Goal: Task Accomplishment & Management: Manage account settings

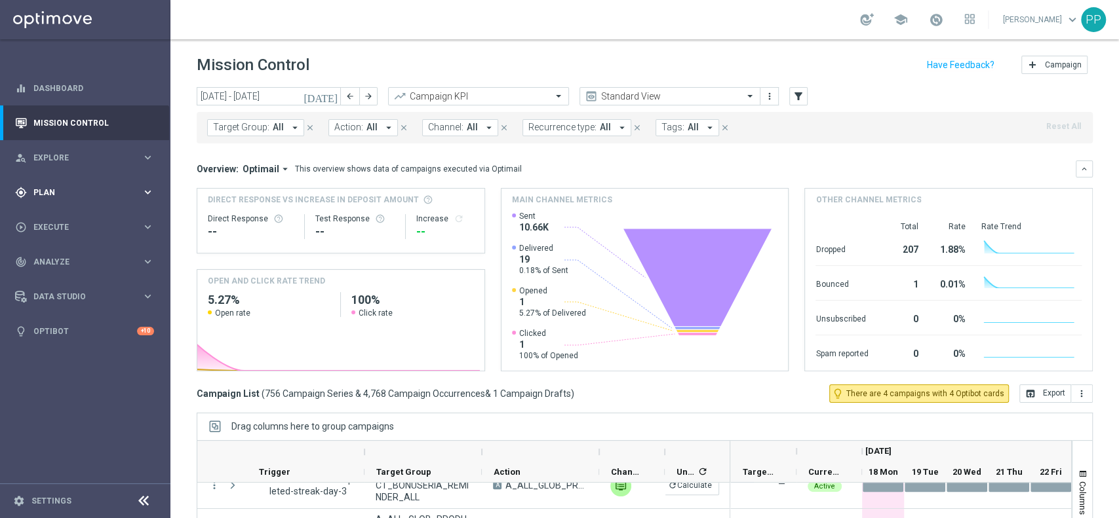
click at [119, 195] on span "Plan" at bounding box center [87, 193] width 108 height 8
click at [100, 222] on link "Target Groups" at bounding box center [85, 219] width 102 height 10
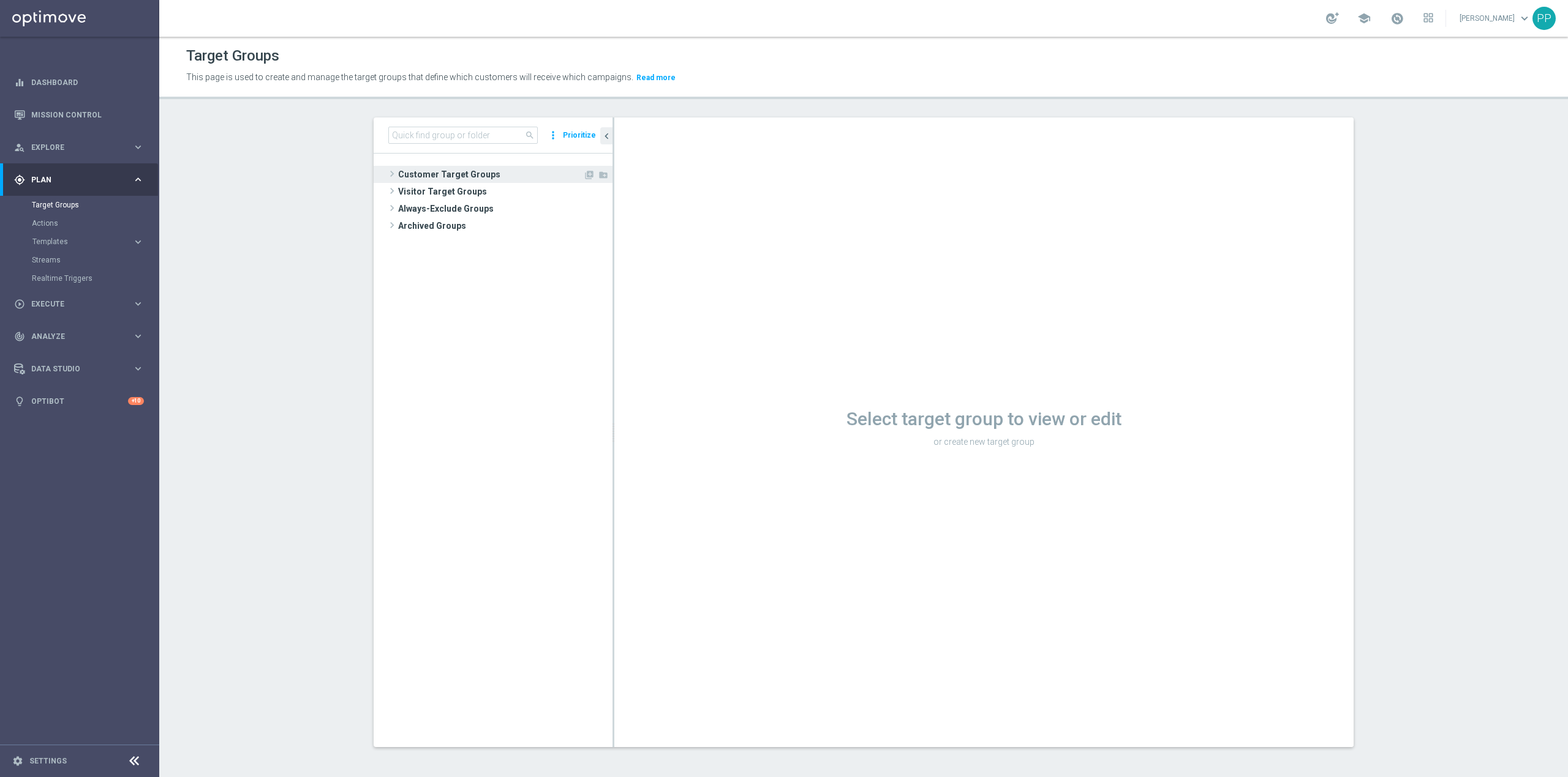
click at [525, 182] on span "Customer Target Groups" at bounding box center [491, 175] width 185 height 17
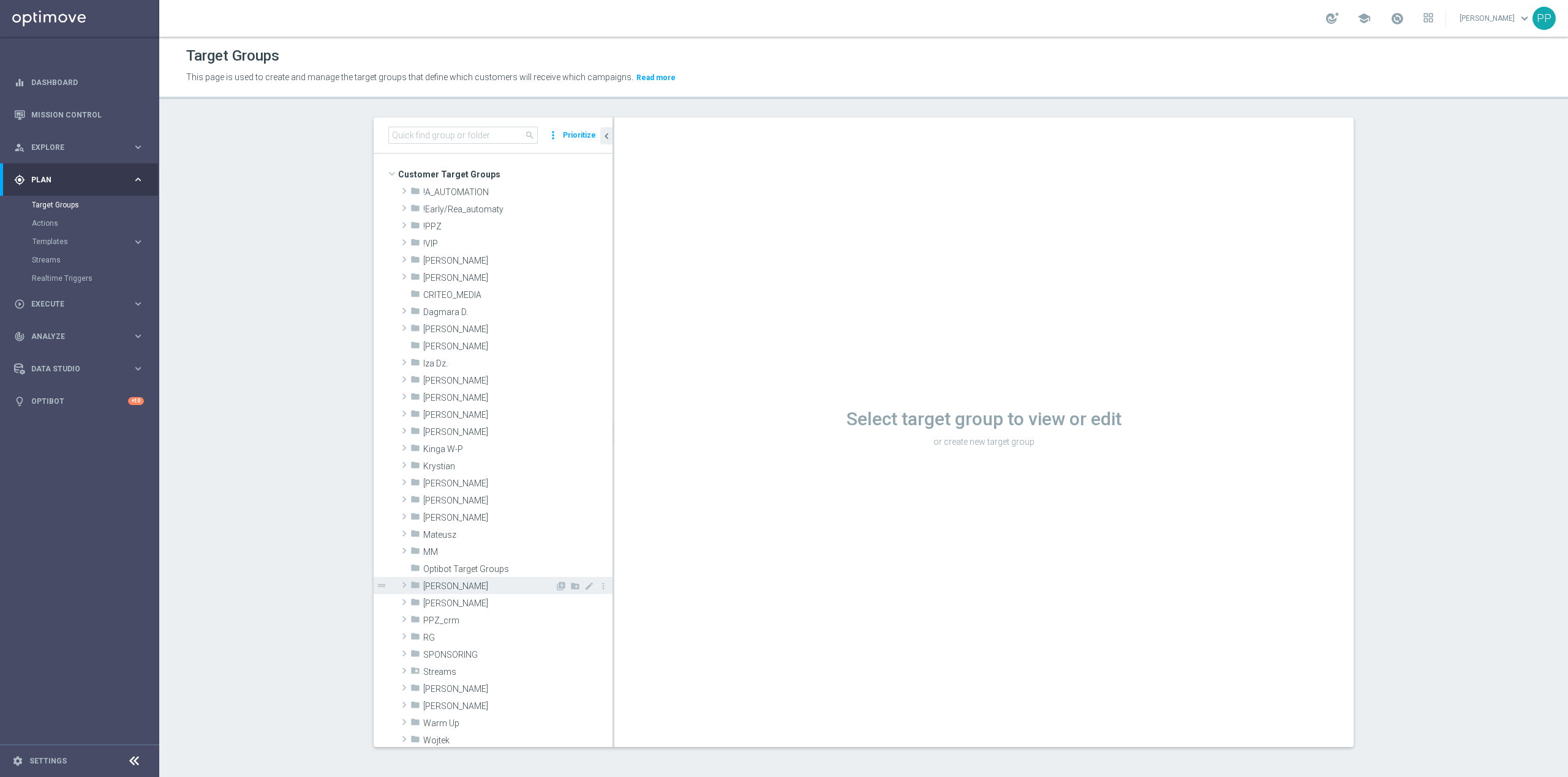
click at [505, 484] on span "Patryk P." at bounding box center [489, 586] width 132 height 10
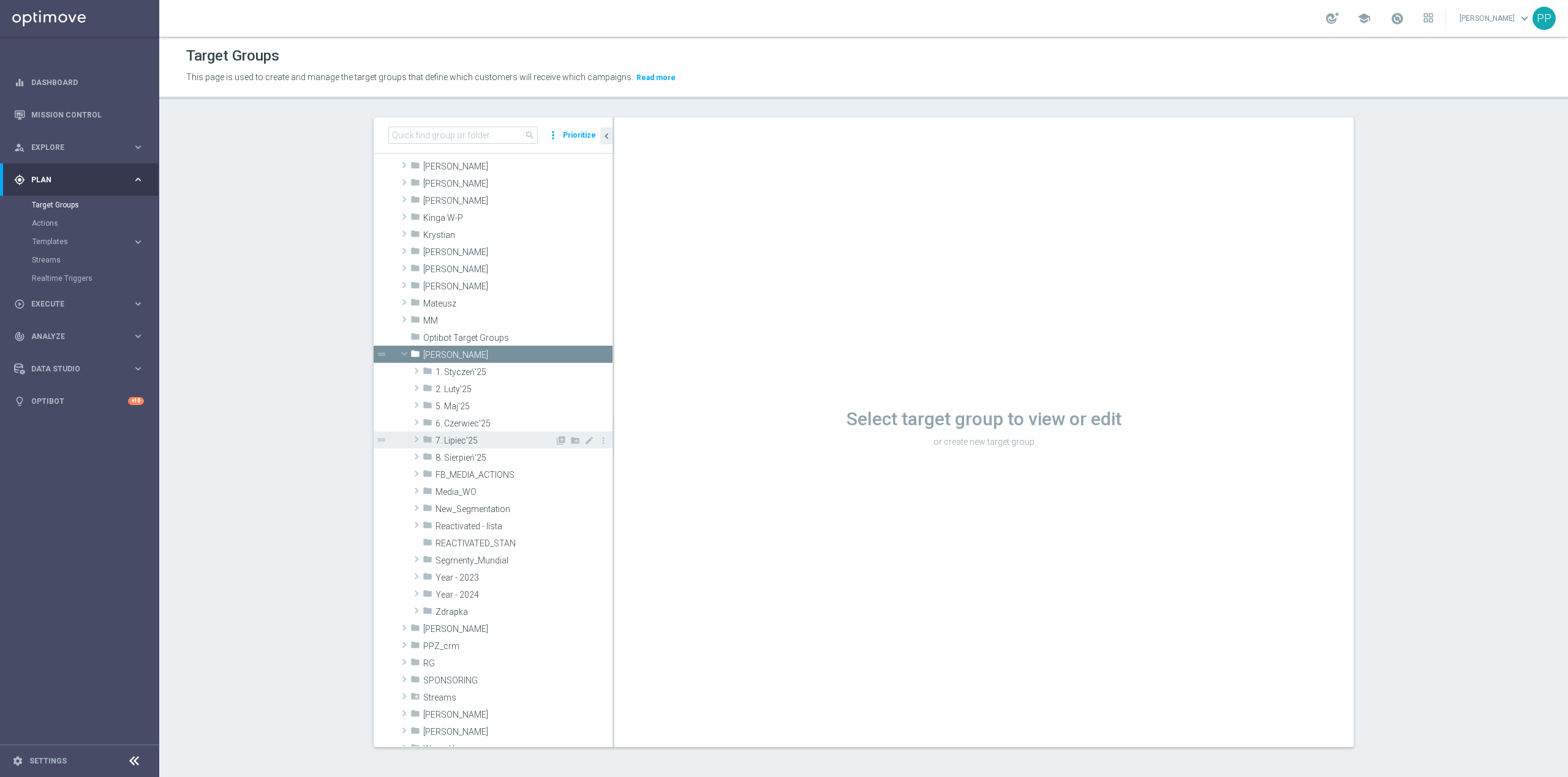
click at [488, 448] on div "folder 7. Lipiec'25" at bounding box center [489, 440] width 133 height 17
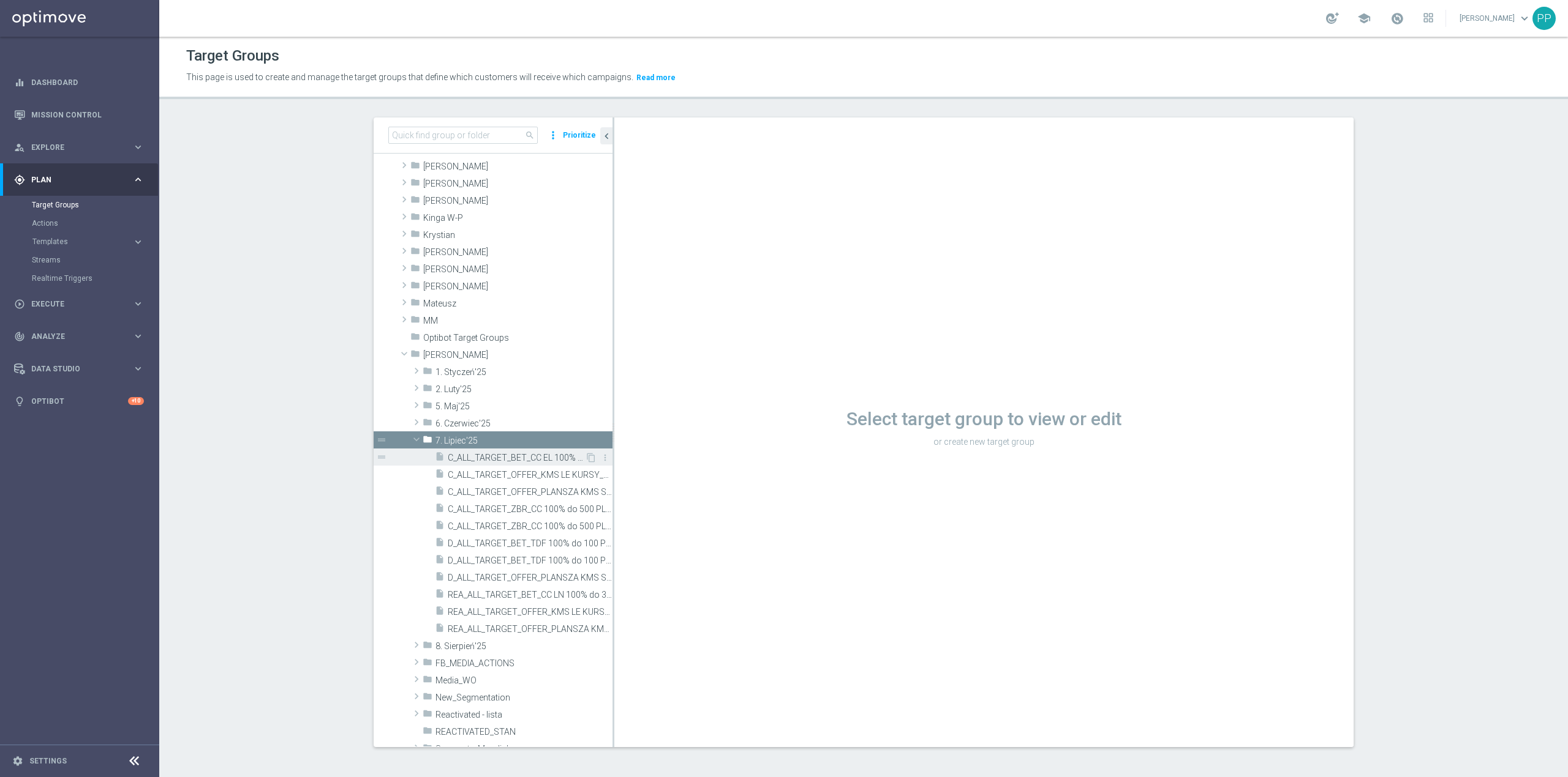
click at [486, 456] on span "C_ALL_TARGET_BET_CC EL 100% do 300 PLN_210725" at bounding box center [516, 458] width 137 height 10
click at [486, 440] on span "7. Lipiec'25" at bounding box center [495, 441] width 120 height 10
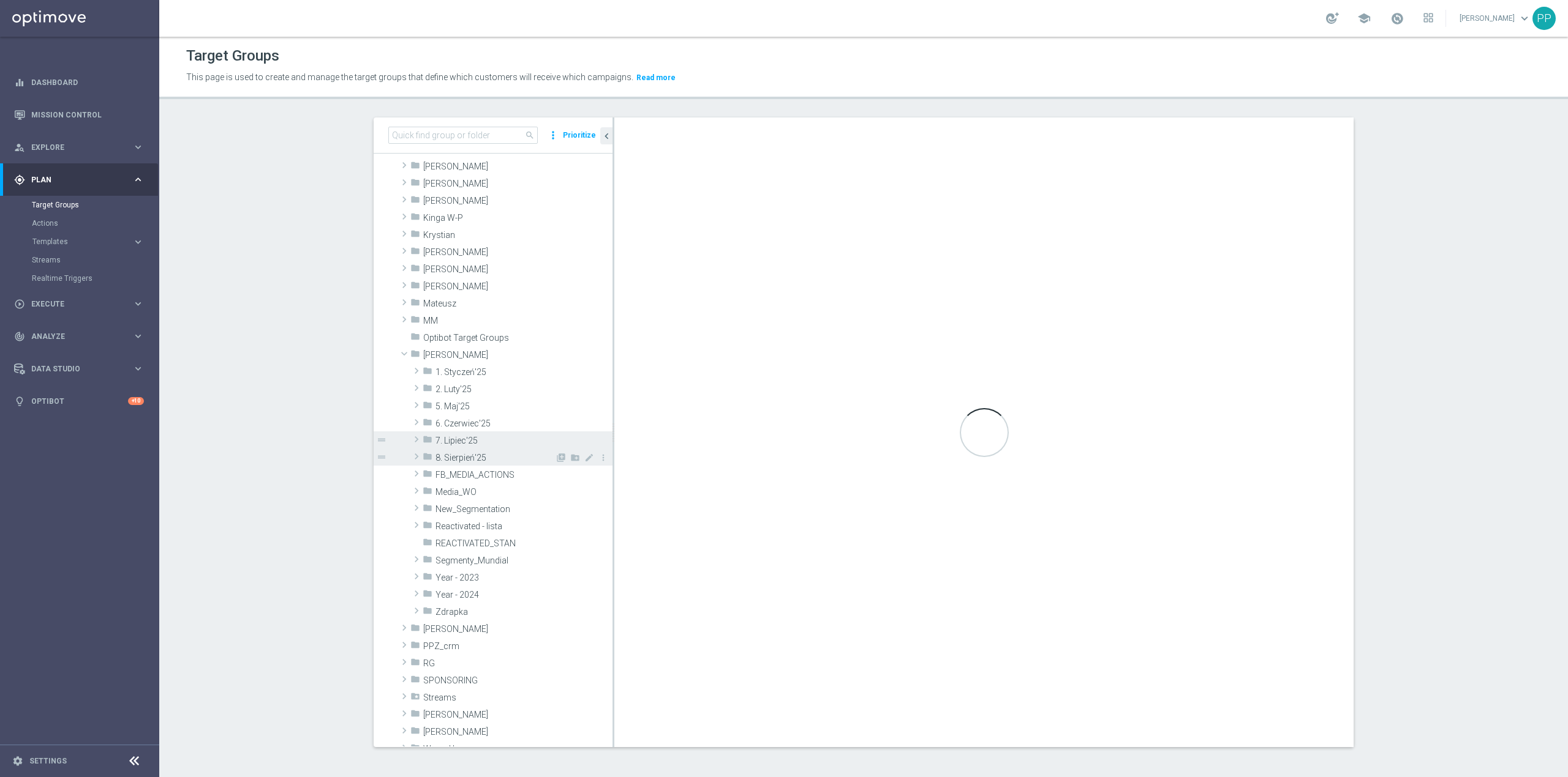
click at [473, 450] on div "folder 8. Sierpień'25" at bounding box center [489, 457] width 133 height 17
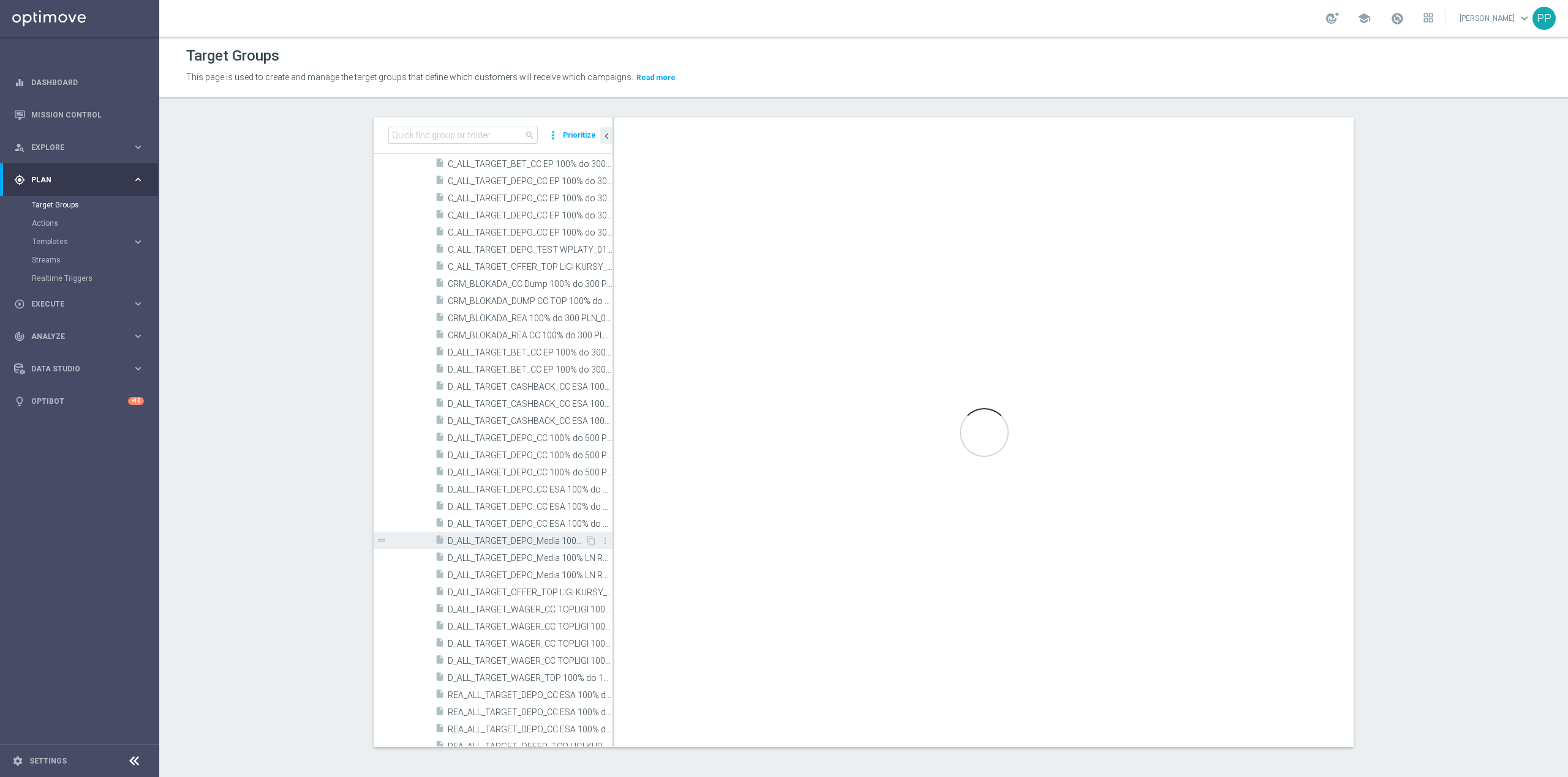
scroll to position [721, 0]
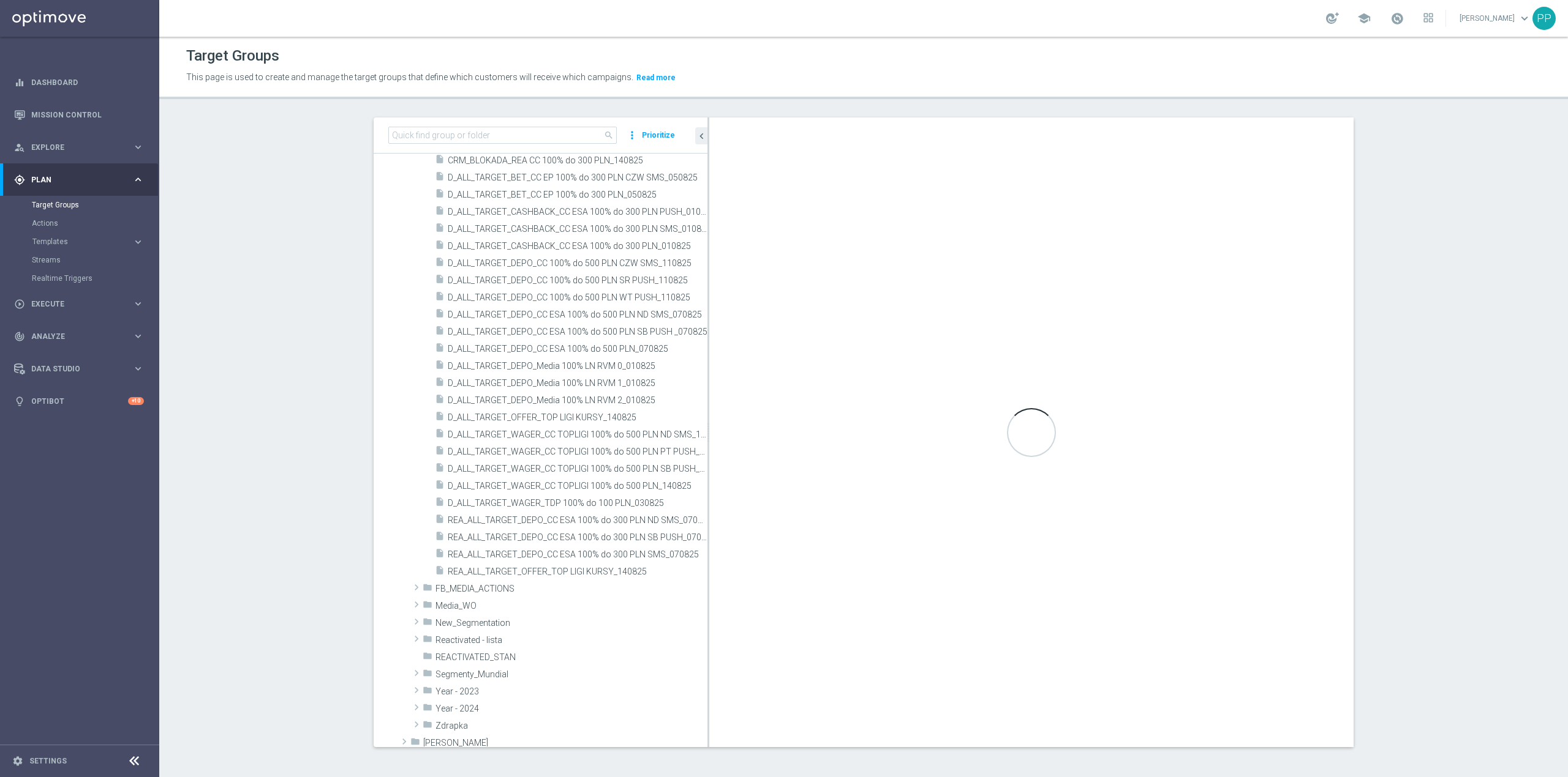
drag, startPoint x: 606, startPoint y: 544, endPoint x: 740, endPoint y: 544, distance: 134.0
click at [740, 484] on as-split "search more_vert Prioritize Customer Target Groups library_add create_new_folder" at bounding box center [863, 432] width 980 height 629
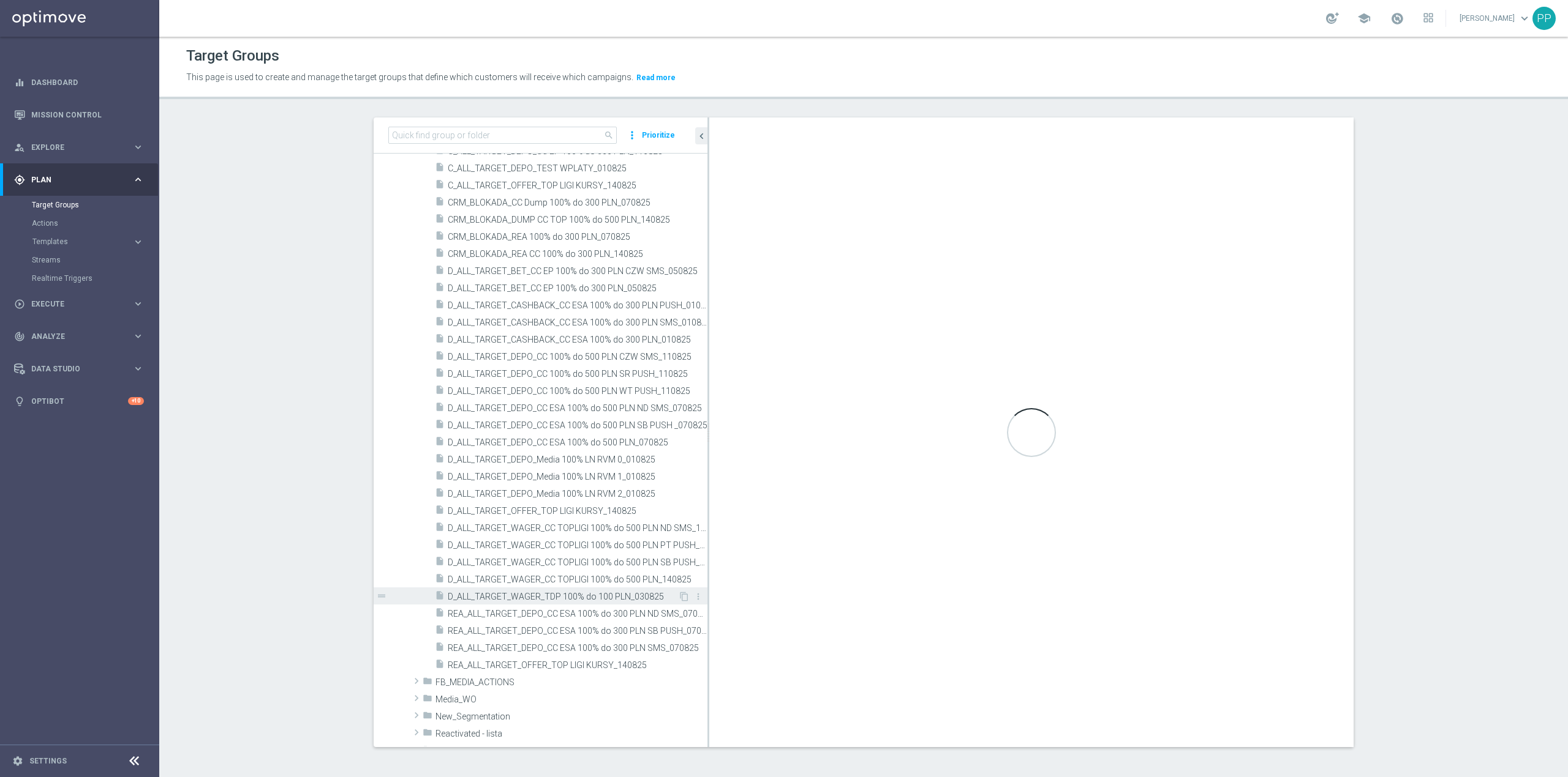
scroll to position [476, 0]
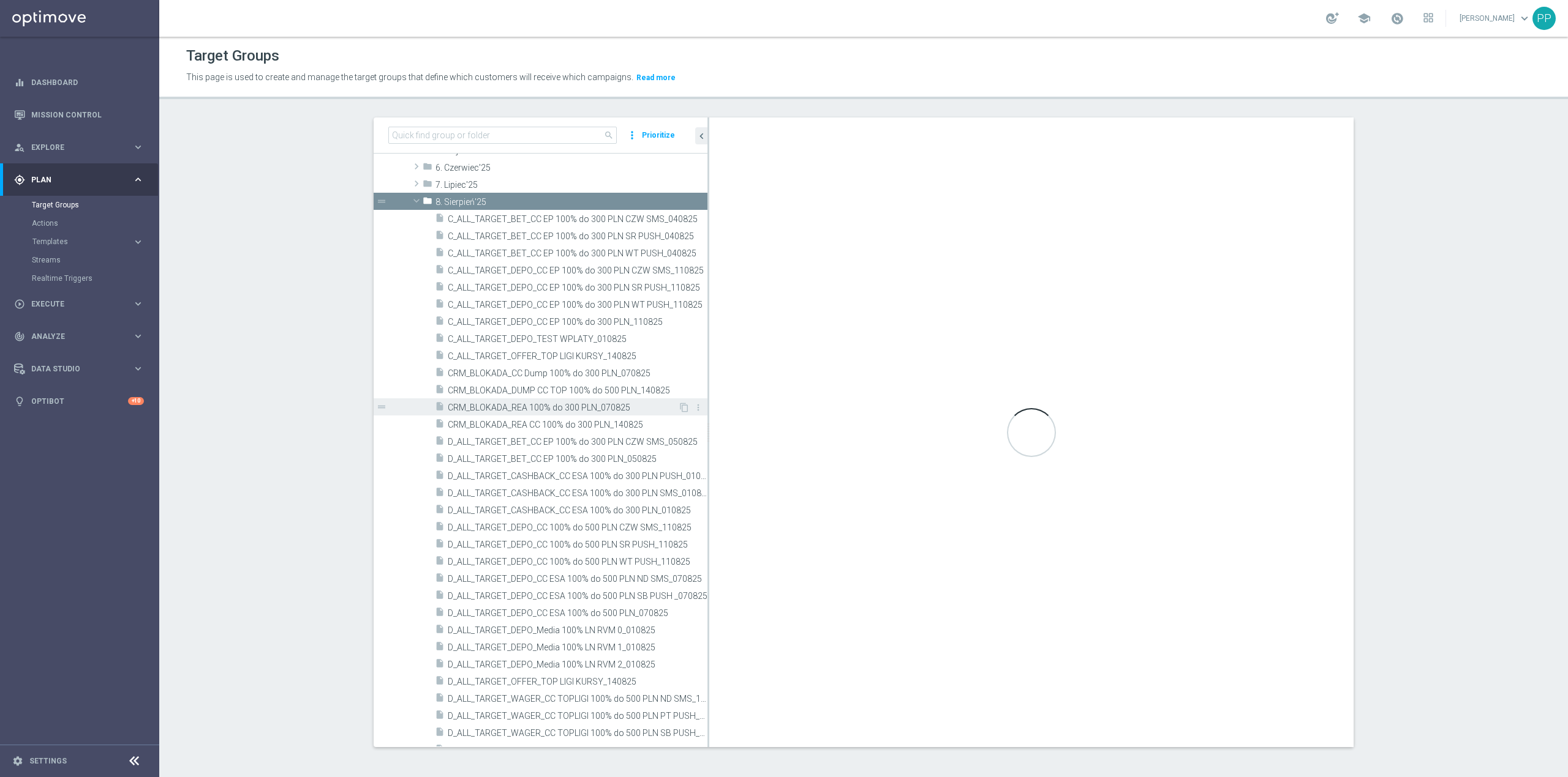
click at [550, 412] on span "CRM_BLOKADA_REA 100% do 300 PLN_070825" at bounding box center [563, 407] width 230 height 10
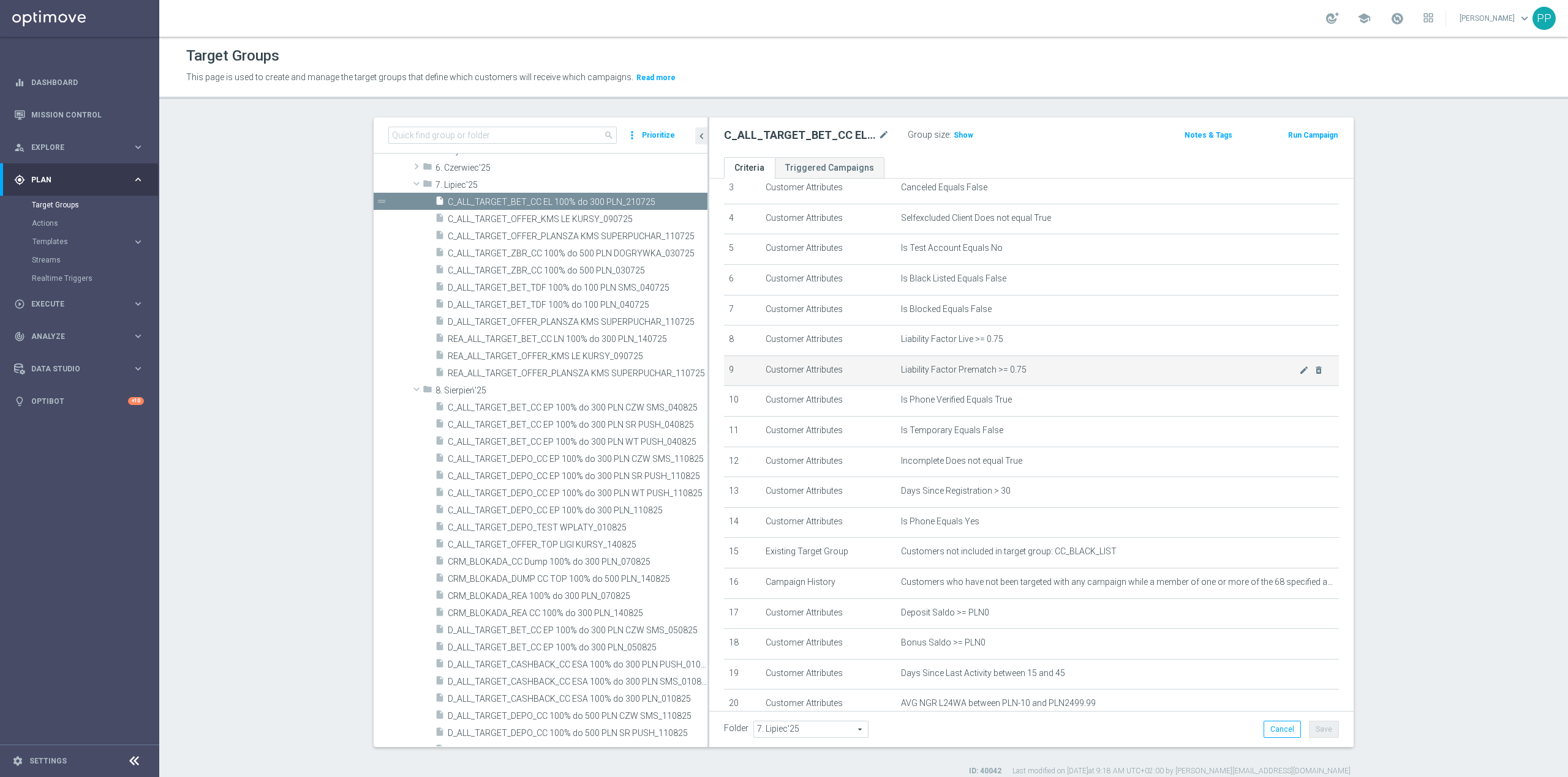
scroll to position [233, 0]
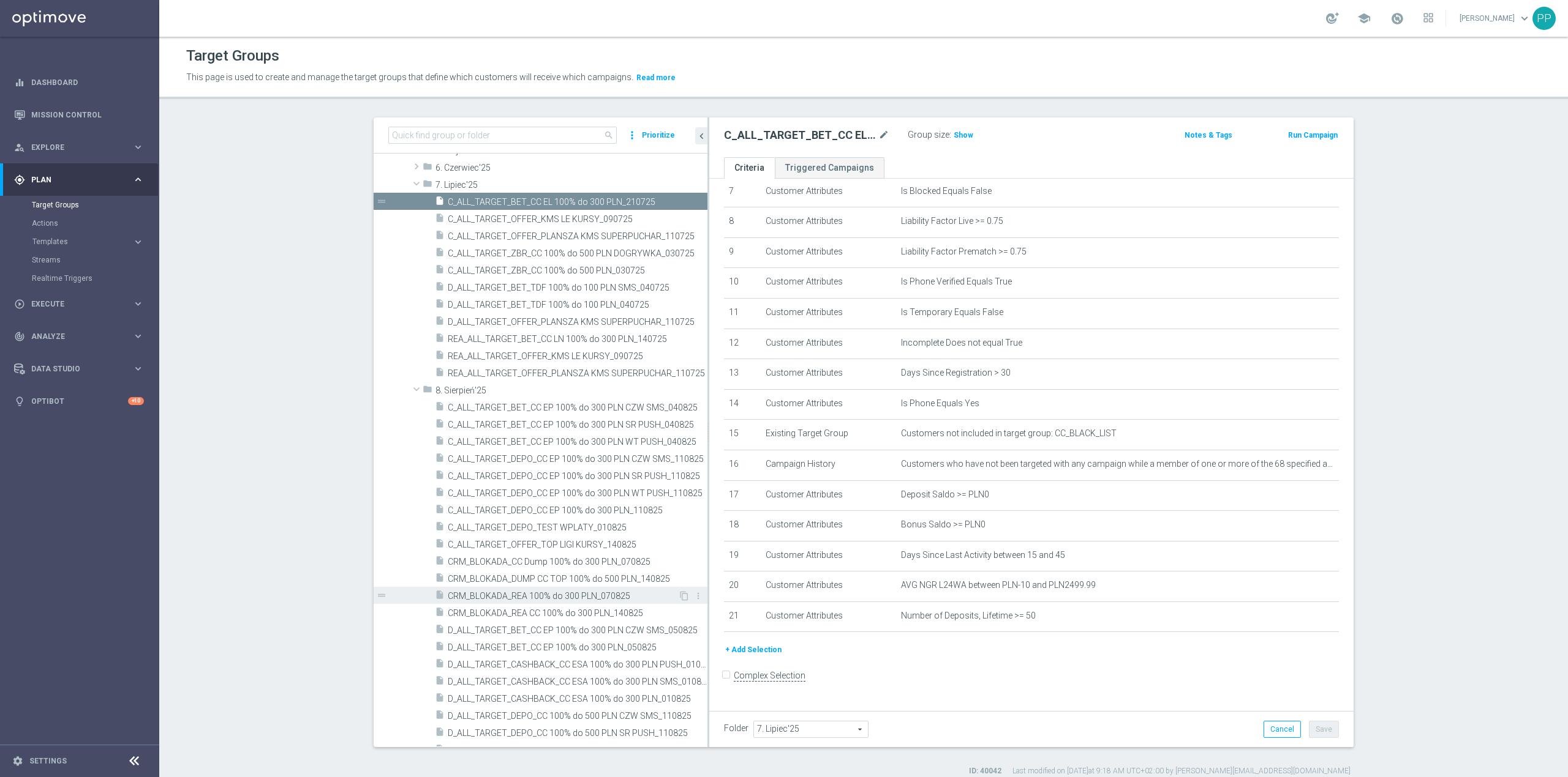
click at [628, 484] on span "CRM_BLOKADA_REA 100% do 300 PLN_070825" at bounding box center [563, 596] width 230 height 10
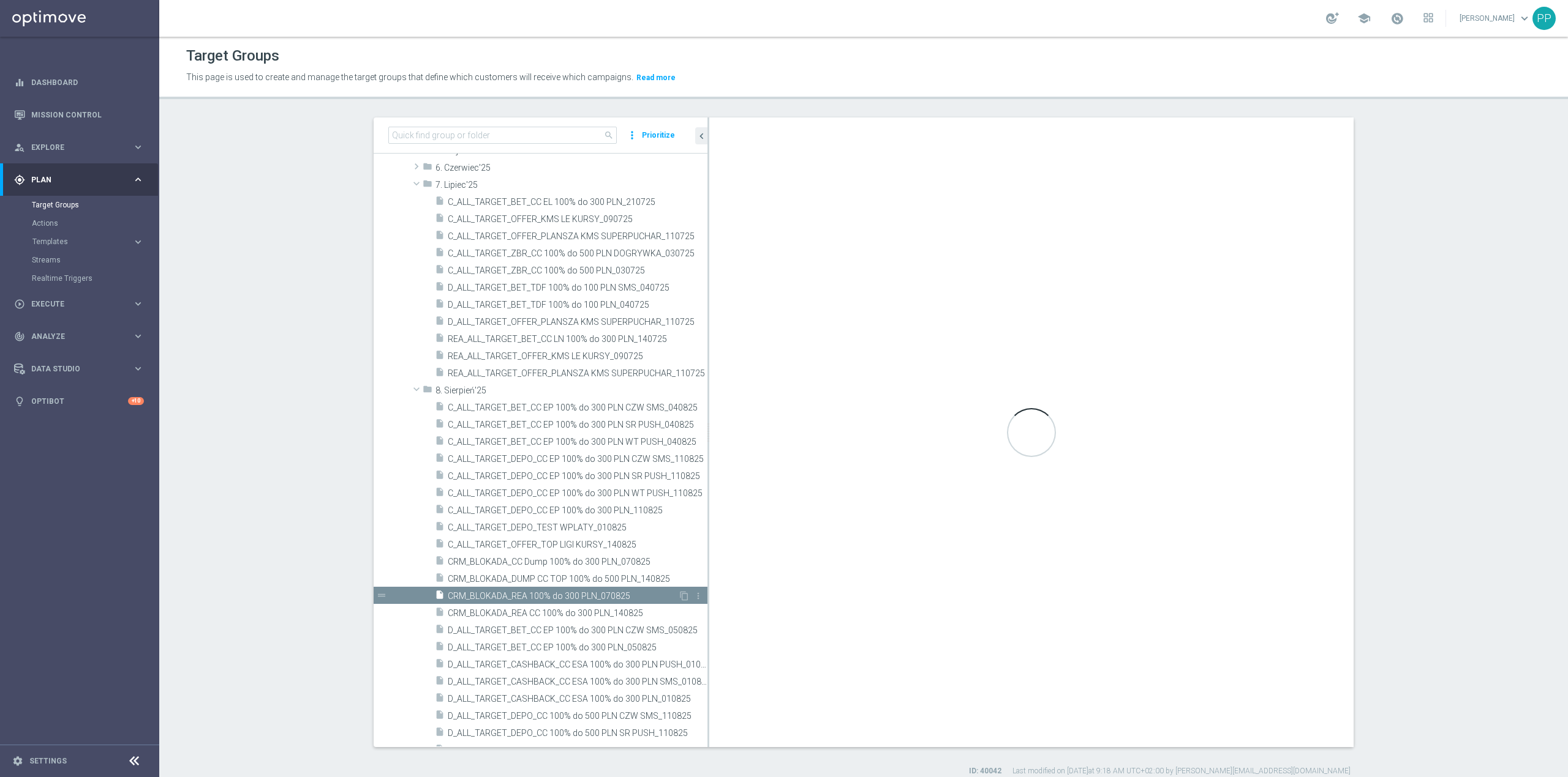
type input "8. Sierpień'25"
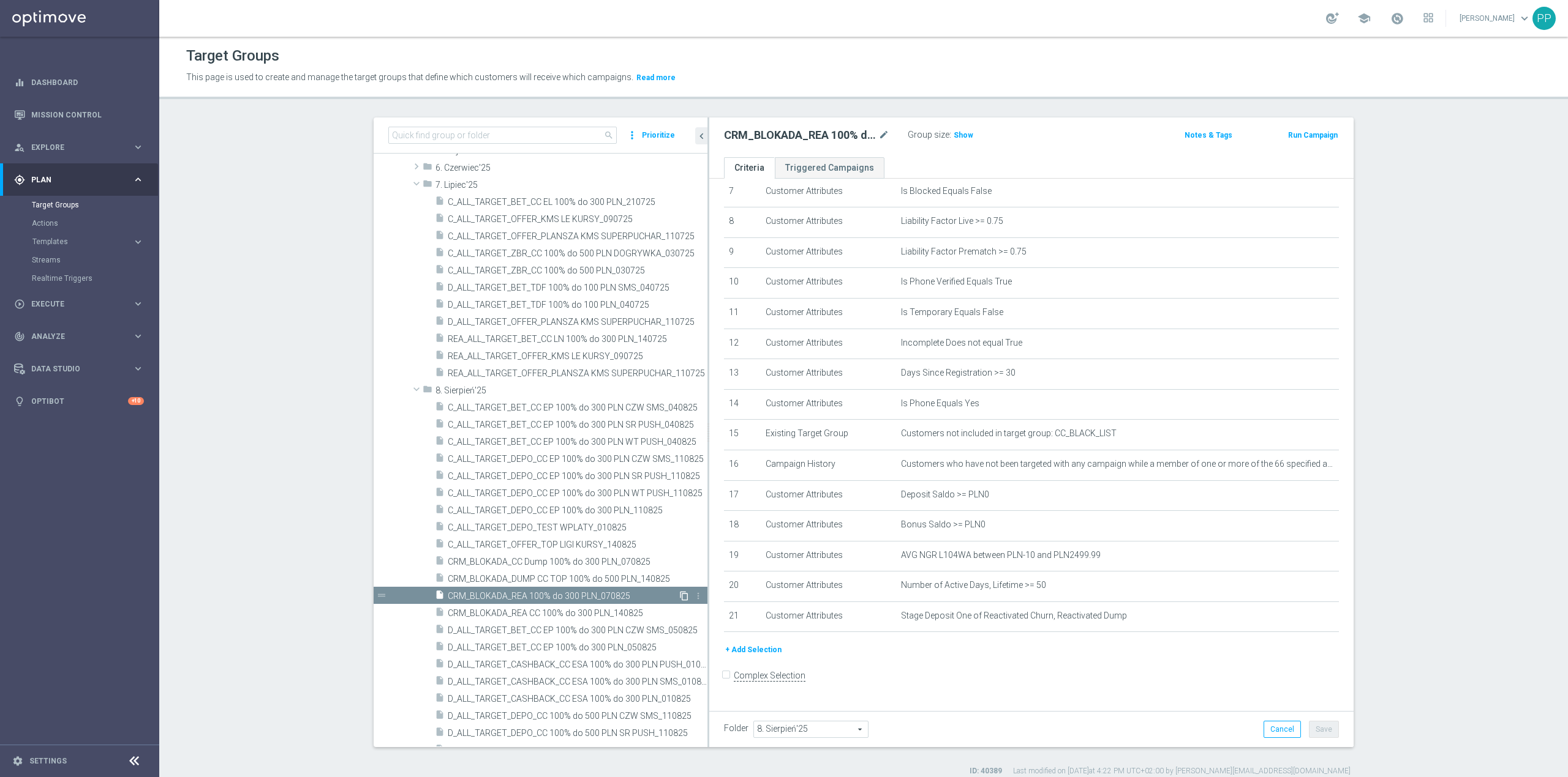
click at [679, 484] on icon "content_copy" at bounding box center [684, 596] width 9 height 9
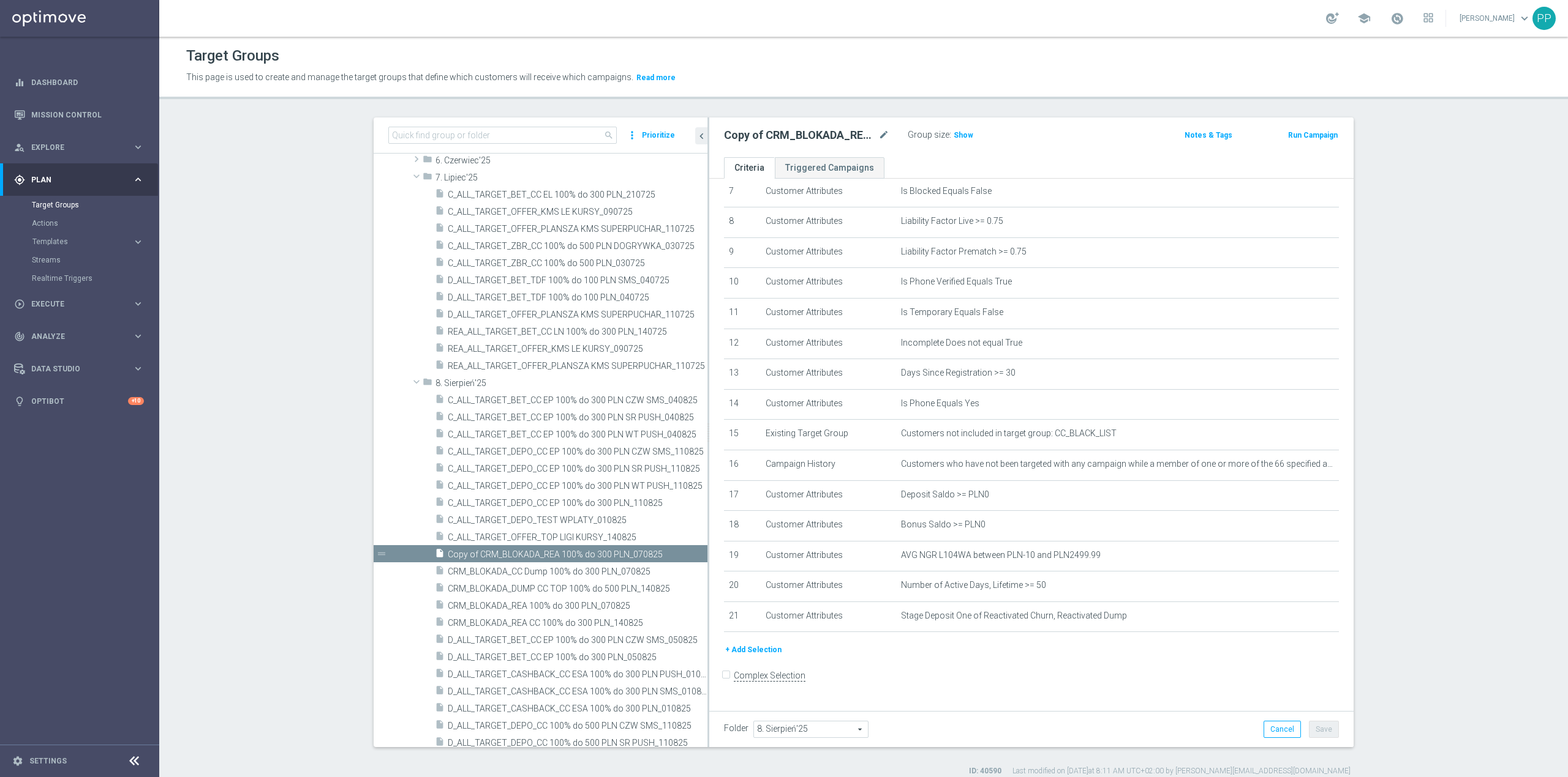
scroll to position [515, 0]
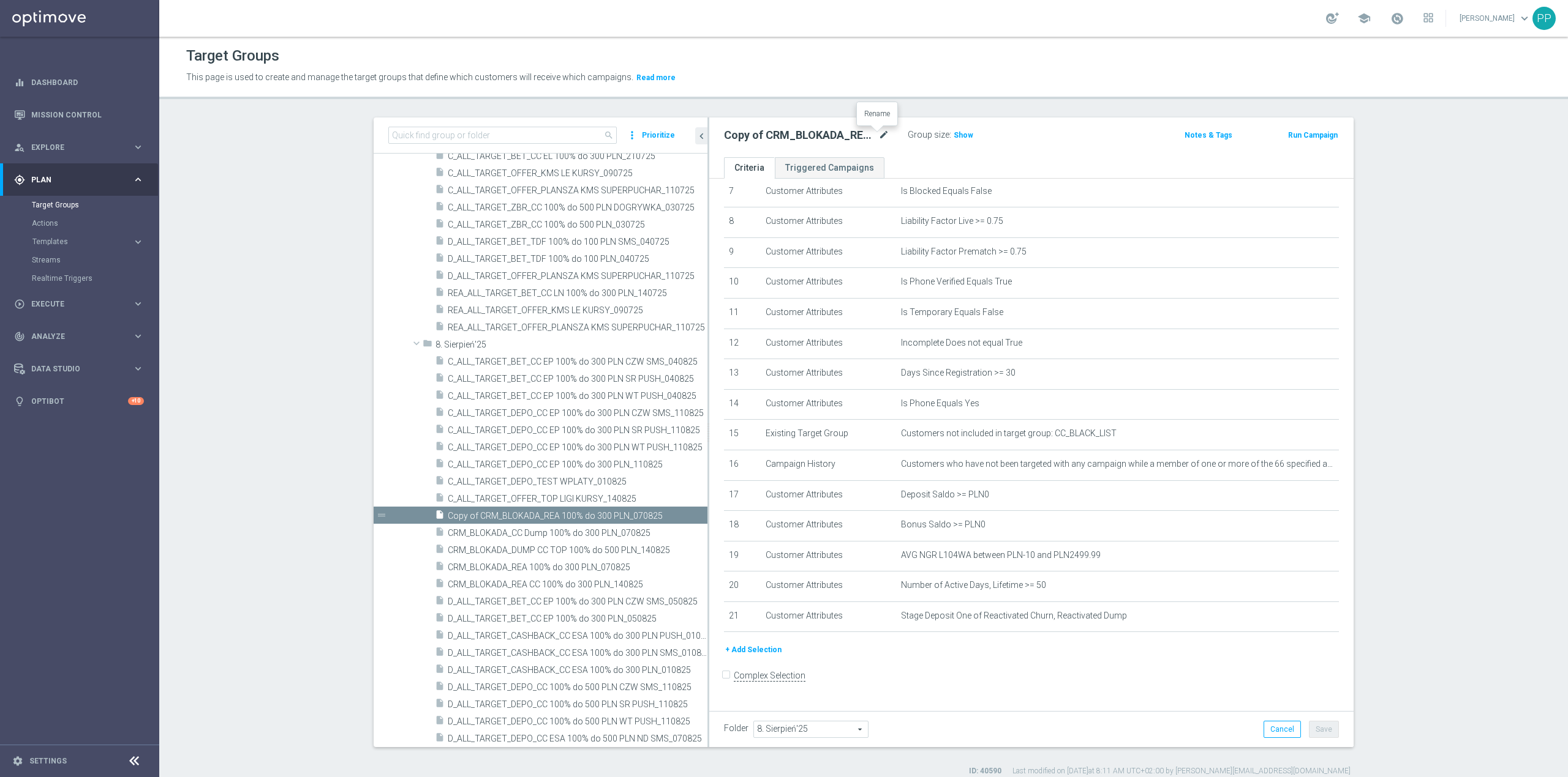
click at [879, 133] on icon "mode_edit" at bounding box center [884, 135] width 11 height 15
type input "REA_ALL_TARGET_CASHBACK_CC EP 100% do 300 PLN_180825"
click at [1045, 484] on button "Save" at bounding box center [1324, 729] width 30 height 17
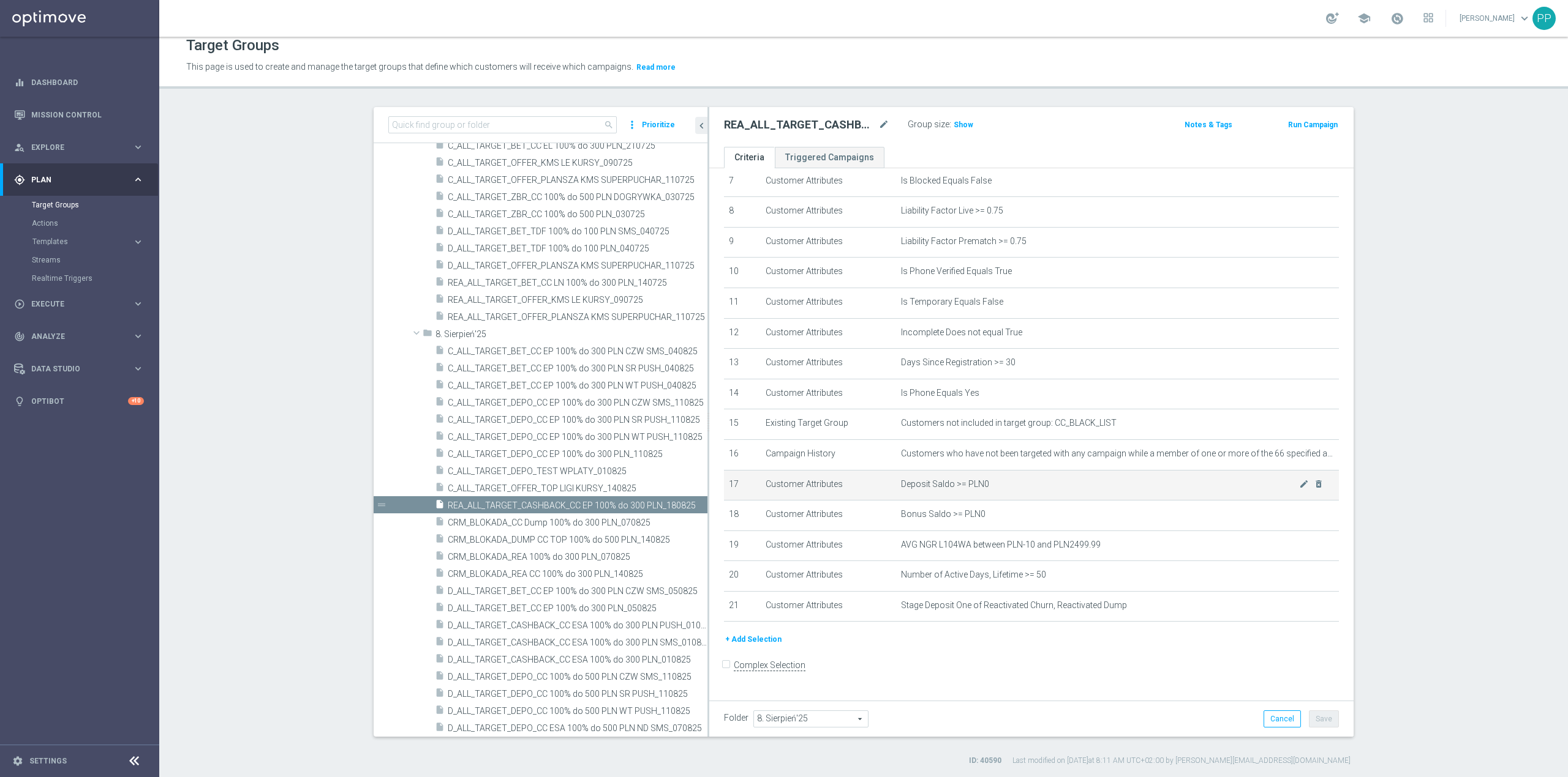
scroll to position [11, 0]
click at [1045, 484] on icon "delete_forever" at bounding box center [1319, 574] width 9 height 9
click at [1045, 484] on icon "mode_edit" at bounding box center [1304, 484] width 9 height 9
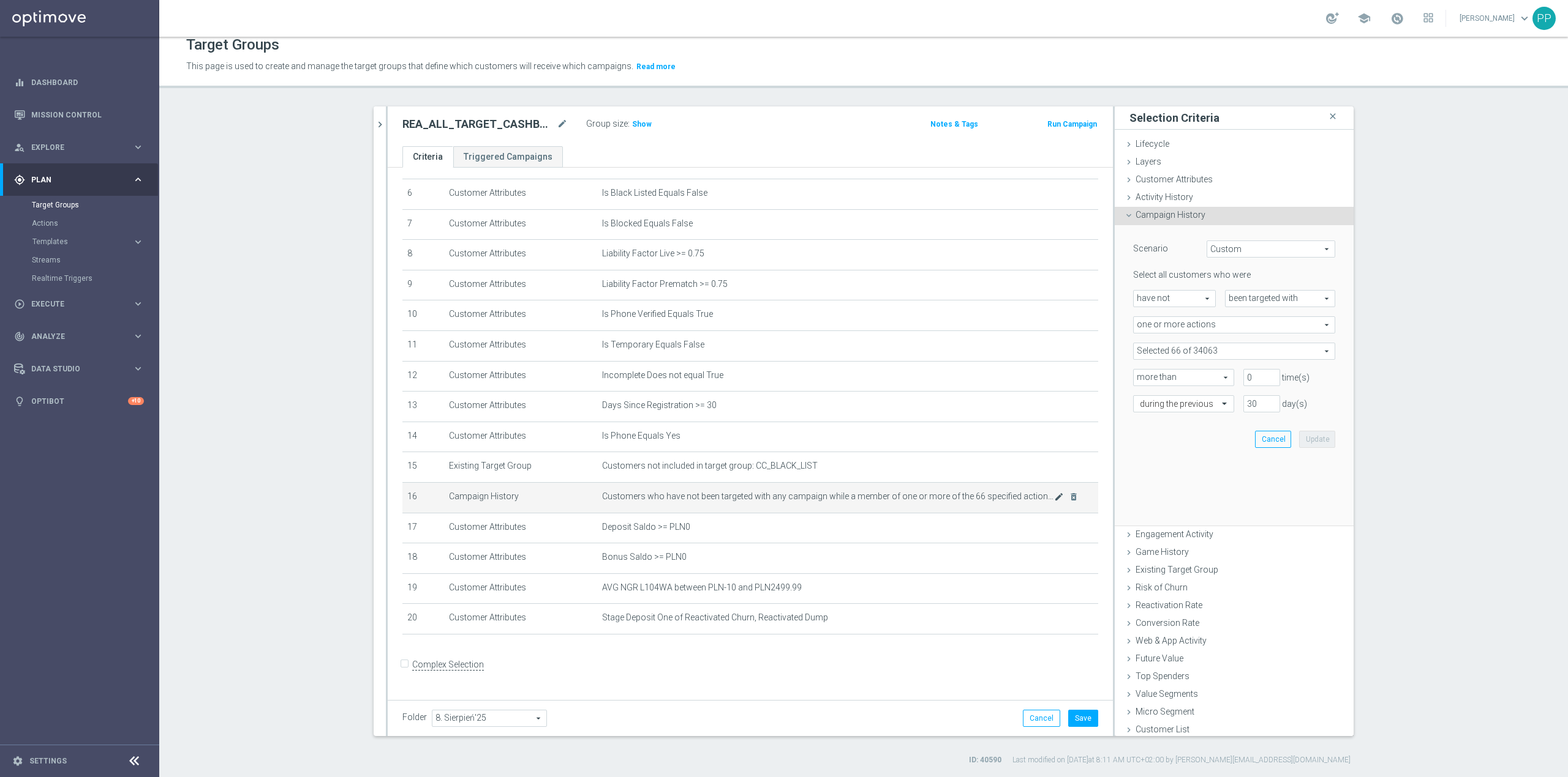
scroll to position [190, 0]
click at [1045, 354] on span at bounding box center [1233, 351] width 201 height 16
click at [1045, 354] on input "search" at bounding box center [1234, 351] width 202 height 17
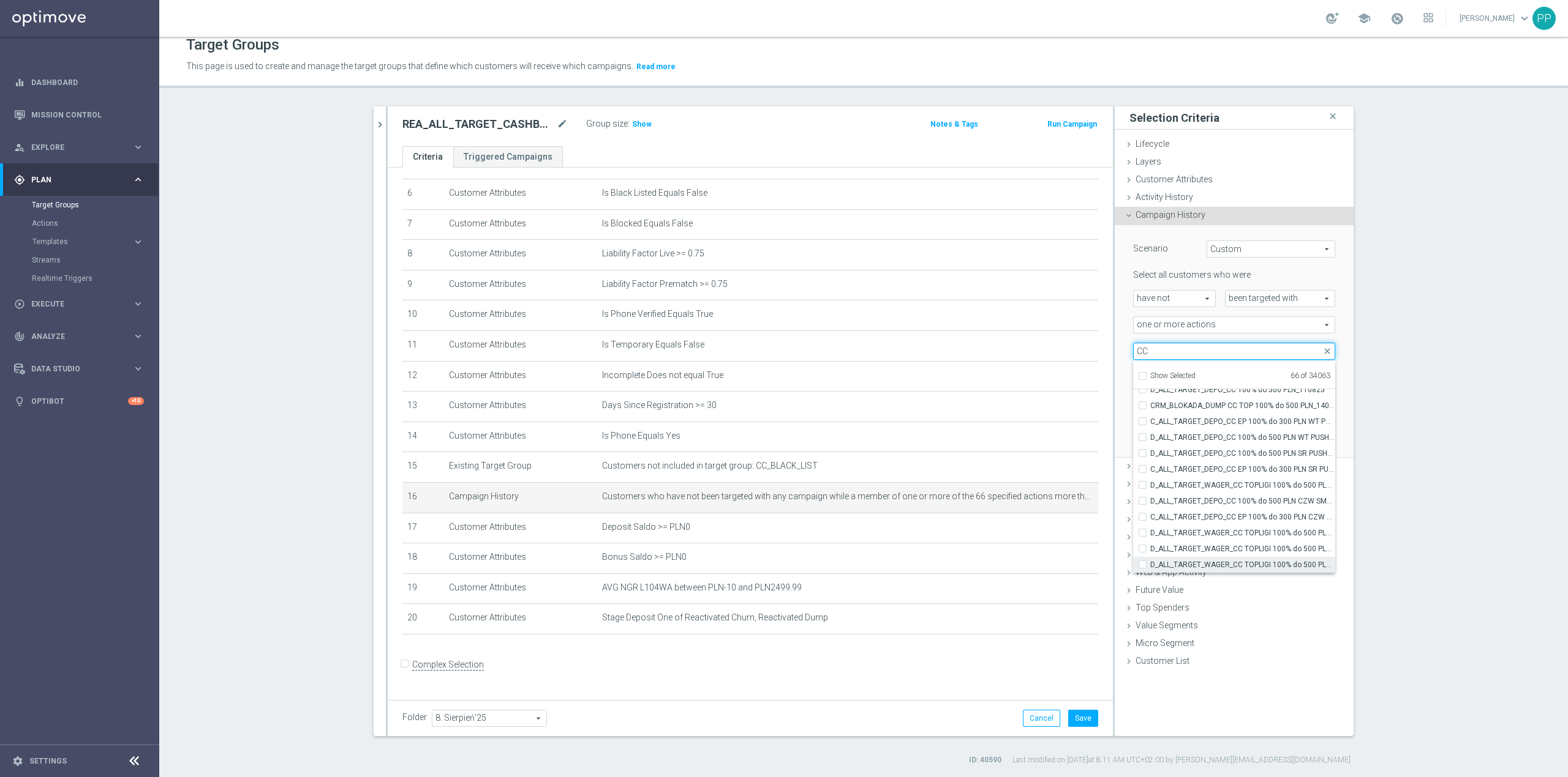
type input "CC"
drag, startPoint x: 1299, startPoint y: 571, endPoint x: 1272, endPoint y: 552, distance: 33.0
click at [1045, 484] on label "D_ALL_TARGET_WAGER_CC TOPLIGI 100% do 500 PLN PT PUSH_140825" at bounding box center [1243, 564] width 185 height 16
click at [1045, 484] on input "D_ALL_TARGET_WAGER_CC TOPLIGI 100% do 500 PLN PT PUSH_140825" at bounding box center [1146, 564] width 8 height 8
checkbox input "true"
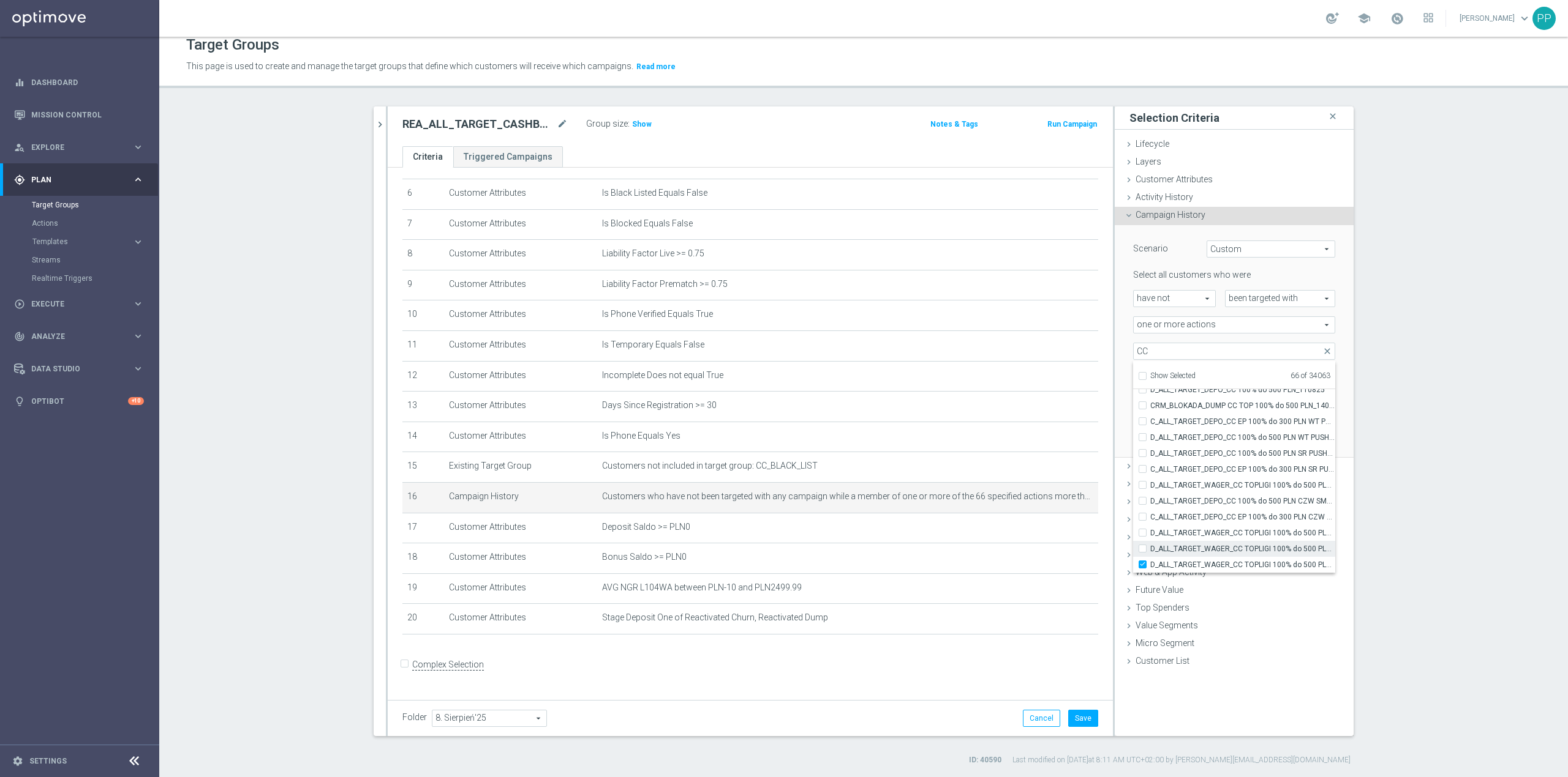
type input "Selected 67 of 34063"
click at [1045, 484] on span "D_ALL_TARGET_WAGER_CC TOPLIGI 100% do 500 PLN ND SMS_140825" at bounding box center [1243, 549] width 185 height 9
click at [1045, 484] on input "D_ALL_TARGET_WAGER_CC TOPLIGI 100% do 500 PLN ND SMS_140825" at bounding box center [1146, 548] width 8 height 8
checkbox input "true"
type input "Selected 68 of 34063"
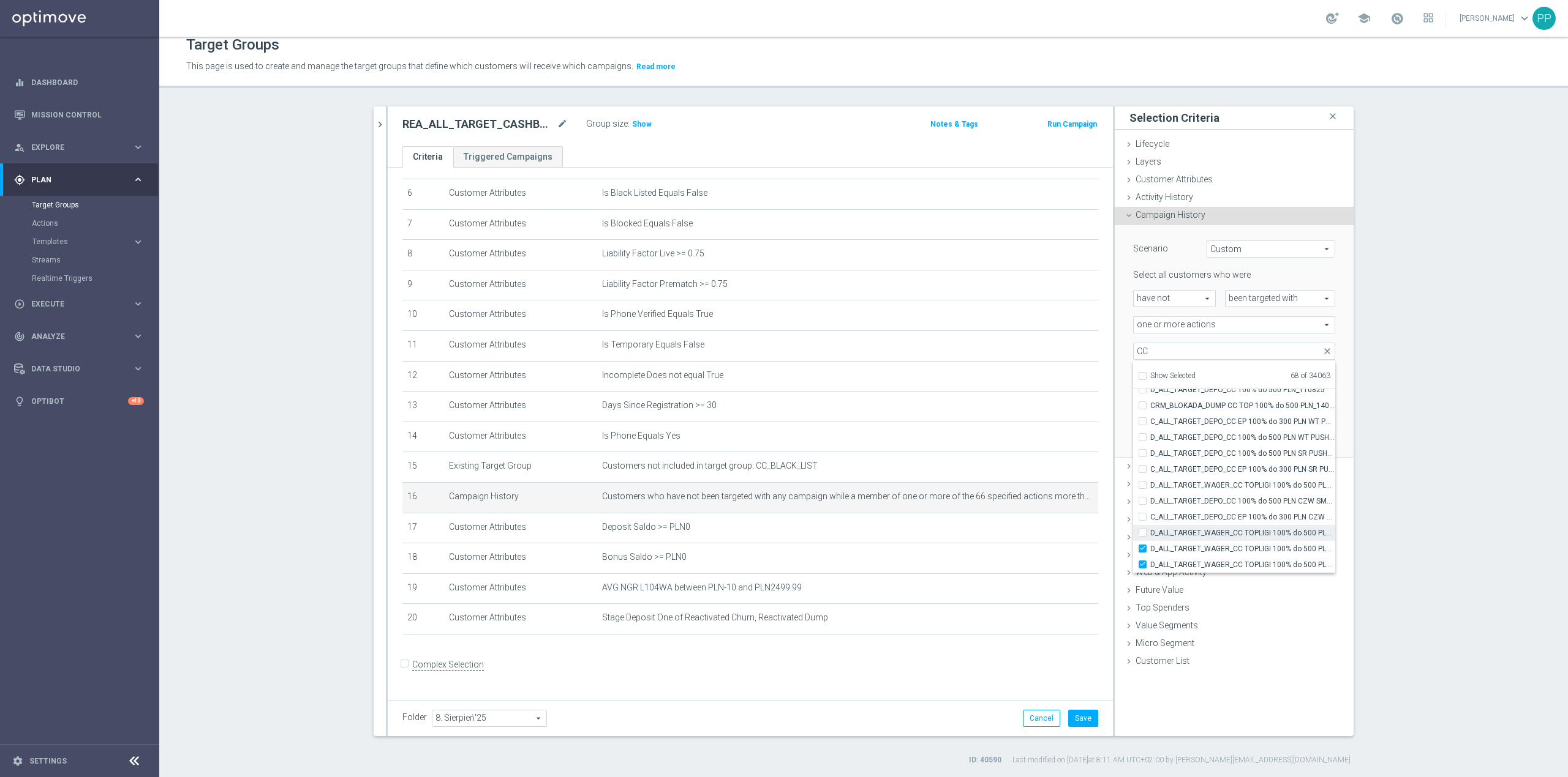
click at [1045, 484] on span "D_ALL_TARGET_WAGER_CC TOPLIGI 100% do 500 PLN SB PUSH_140825" at bounding box center [1243, 533] width 185 height 9
click at [1045, 484] on input "D_ALL_TARGET_WAGER_CC TOPLIGI 100% do 500 PLN SB PUSH_140825" at bounding box center [1146, 532] width 8 height 8
checkbox input "true"
type input "Selected 69 of 34063"
click at [1045, 484] on span "C_ALL_TARGET_DEPO_CC EP 100% do 300 PLN CZW SMS_110825" at bounding box center [1243, 517] width 185 height 9
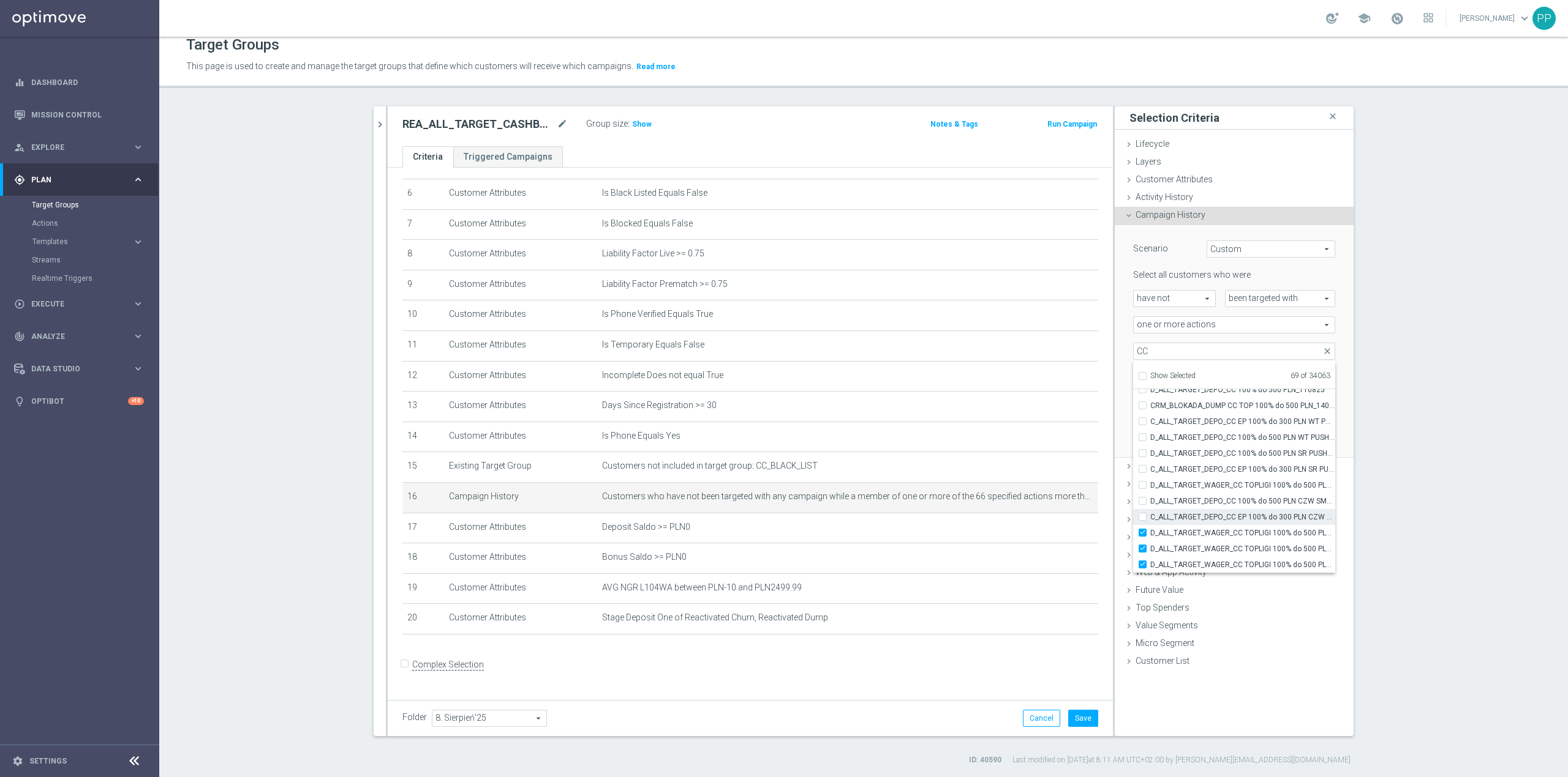
click at [1045, 484] on input "C_ALL_TARGET_DEPO_CC EP 100% do 300 PLN CZW SMS_110825" at bounding box center [1146, 516] width 8 height 8
checkbox input "true"
type input "Selected 70 of 34063"
click at [1045, 484] on label "D_ALL_TARGET_DEPO_CC 100% do 500 PLN CZW SMS_110825" at bounding box center [1243, 501] width 185 height 16
click at [1045, 484] on input "D_ALL_TARGET_DEPO_CC 100% do 500 PLN CZW SMS_110825" at bounding box center [1146, 501] width 8 height 8
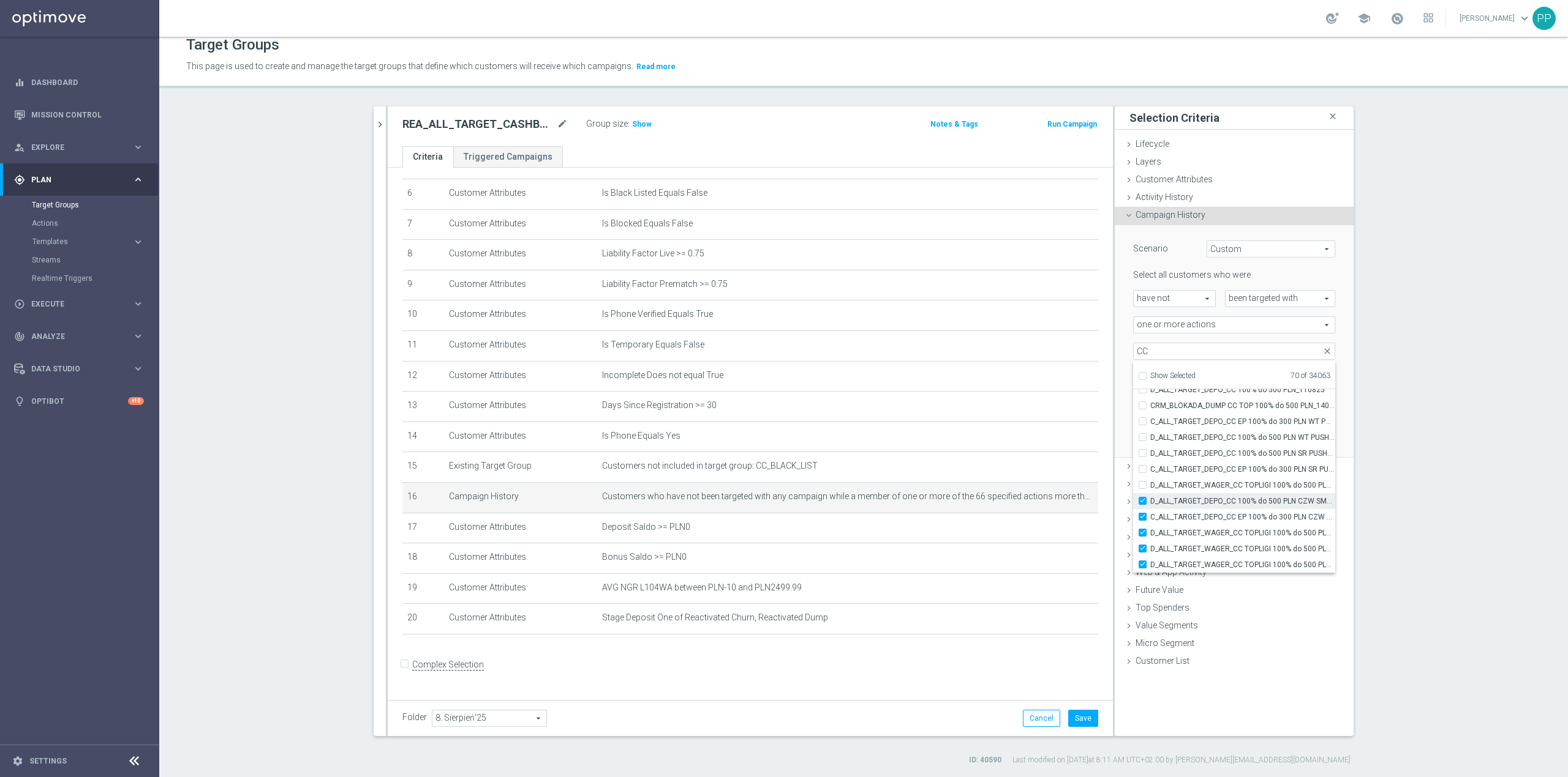
checkbox input "true"
type input "Selected 71 of 34063"
click at [1045, 479] on label "D_ALL_TARGET_WAGER_CC TOPLIGI 100% do 500 PLN_140825" at bounding box center [1243, 485] width 185 height 16
click at [1045, 481] on input "D_ALL_TARGET_WAGER_CC TOPLIGI 100% do 500 PLN_140825" at bounding box center [1146, 485] width 8 height 8
checkbox input "true"
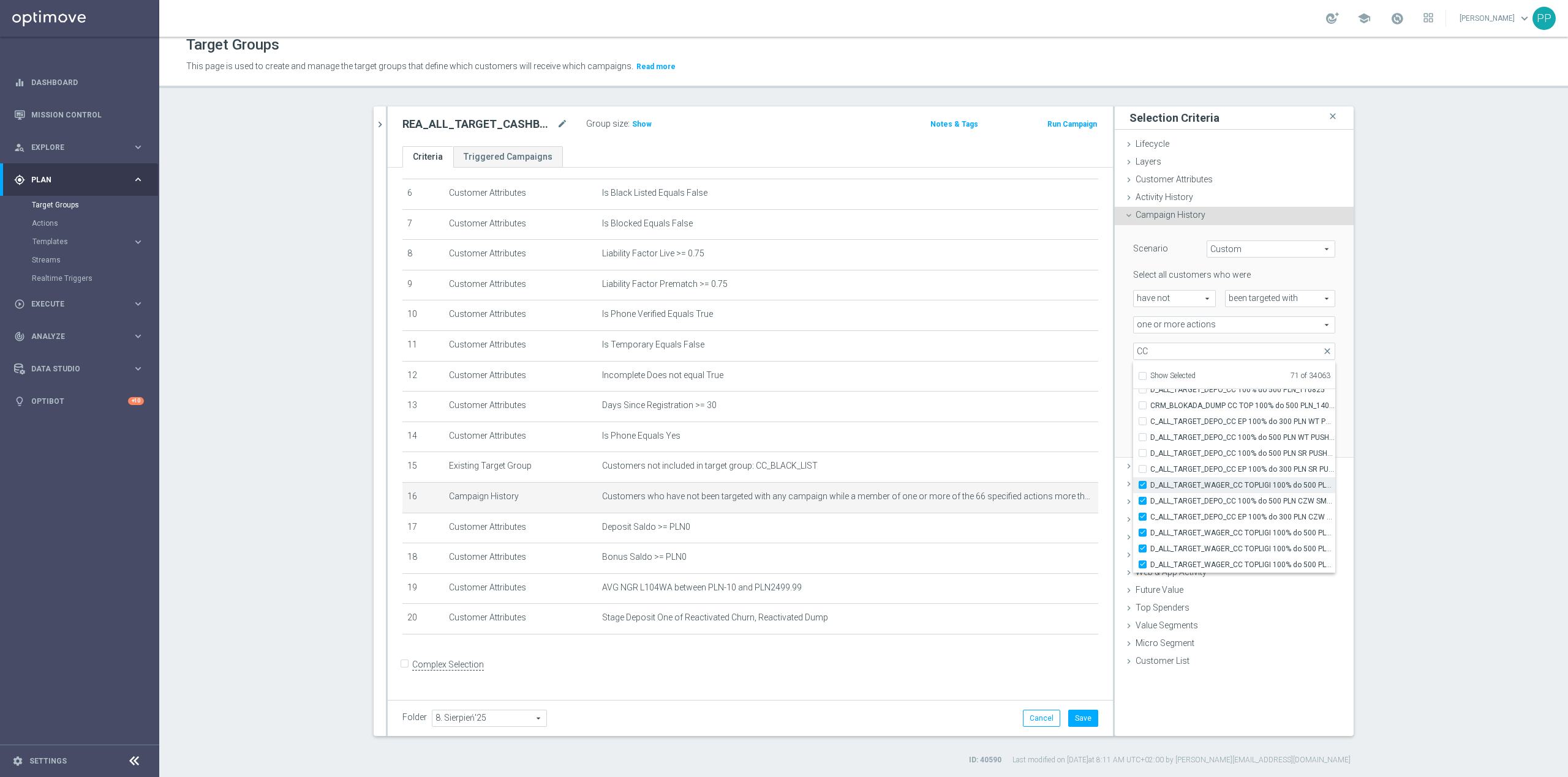
type input "Selected 72 of 34063"
click at [1045, 464] on span "C_ALL_TARGET_DEPO_CC EP 100% do 300 PLN SR PUSH_110825" at bounding box center [1243, 469] width 185 height 9
click at [1045, 465] on input "C_ALL_TARGET_DEPO_CC EP 100% do 300 PLN SR PUSH_110825" at bounding box center [1146, 469] width 8 height 8
checkbox input "true"
type input "Selected 73 of 34063"
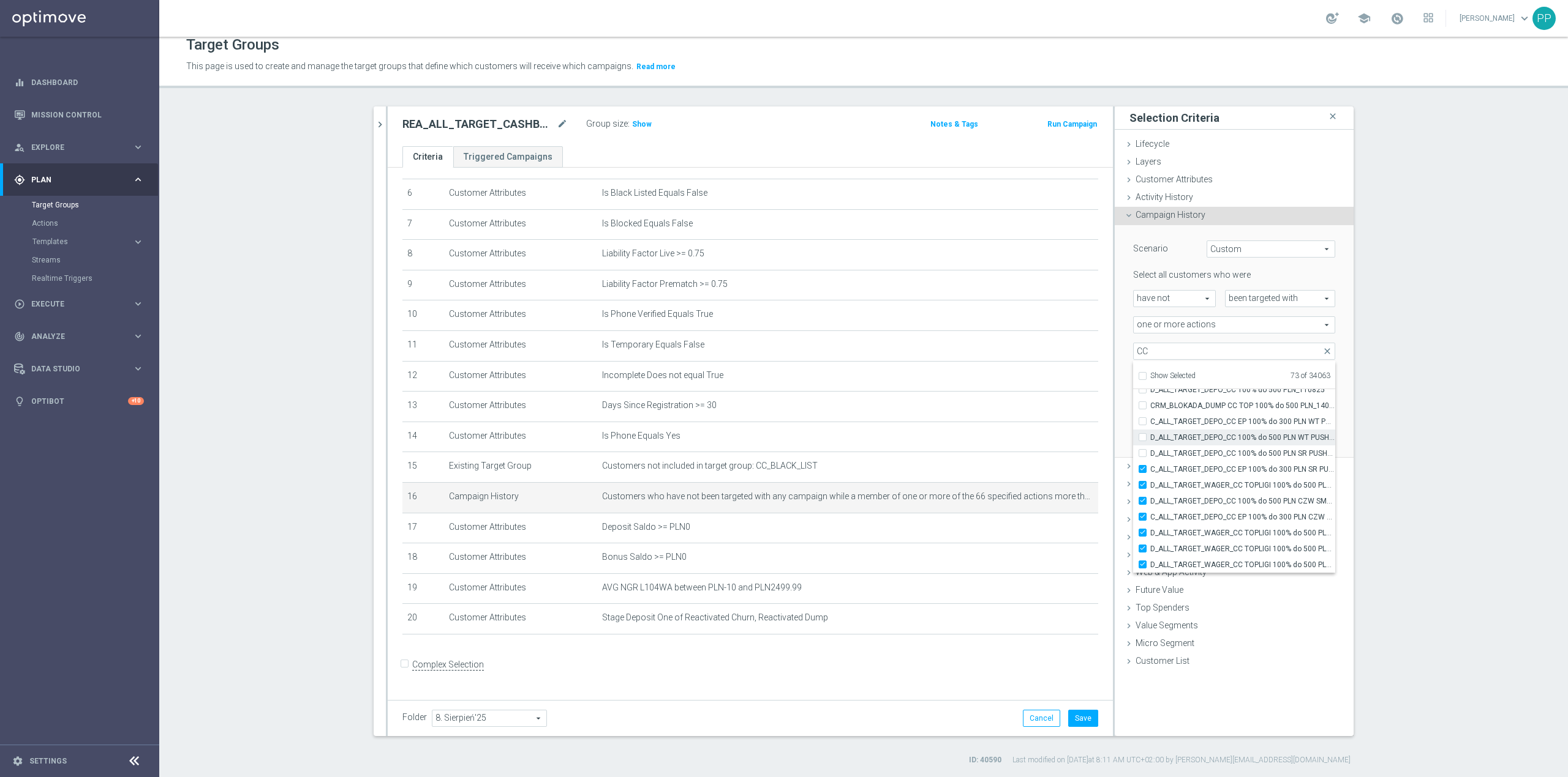
click at [1045, 444] on label "D_ALL_TARGET_DEPO_CC 100% do 500 PLN WT PUSH_110825" at bounding box center [1243, 437] width 185 height 16
click at [1045, 442] on input "D_ALL_TARGET_DEPO_CC 100% do 500 PLN WT PUSH_110825" at bounding box center [1146, 437] width 8 height 8
checkbox input "true"
type input "Selected 74 of 34063"
click at [1045, 446] on label "D_ALL_TARGET_DEPO_CC 100% do 500 PLN SR PUSH_110825" at bounding box center [1243, 453] width 185 height 16
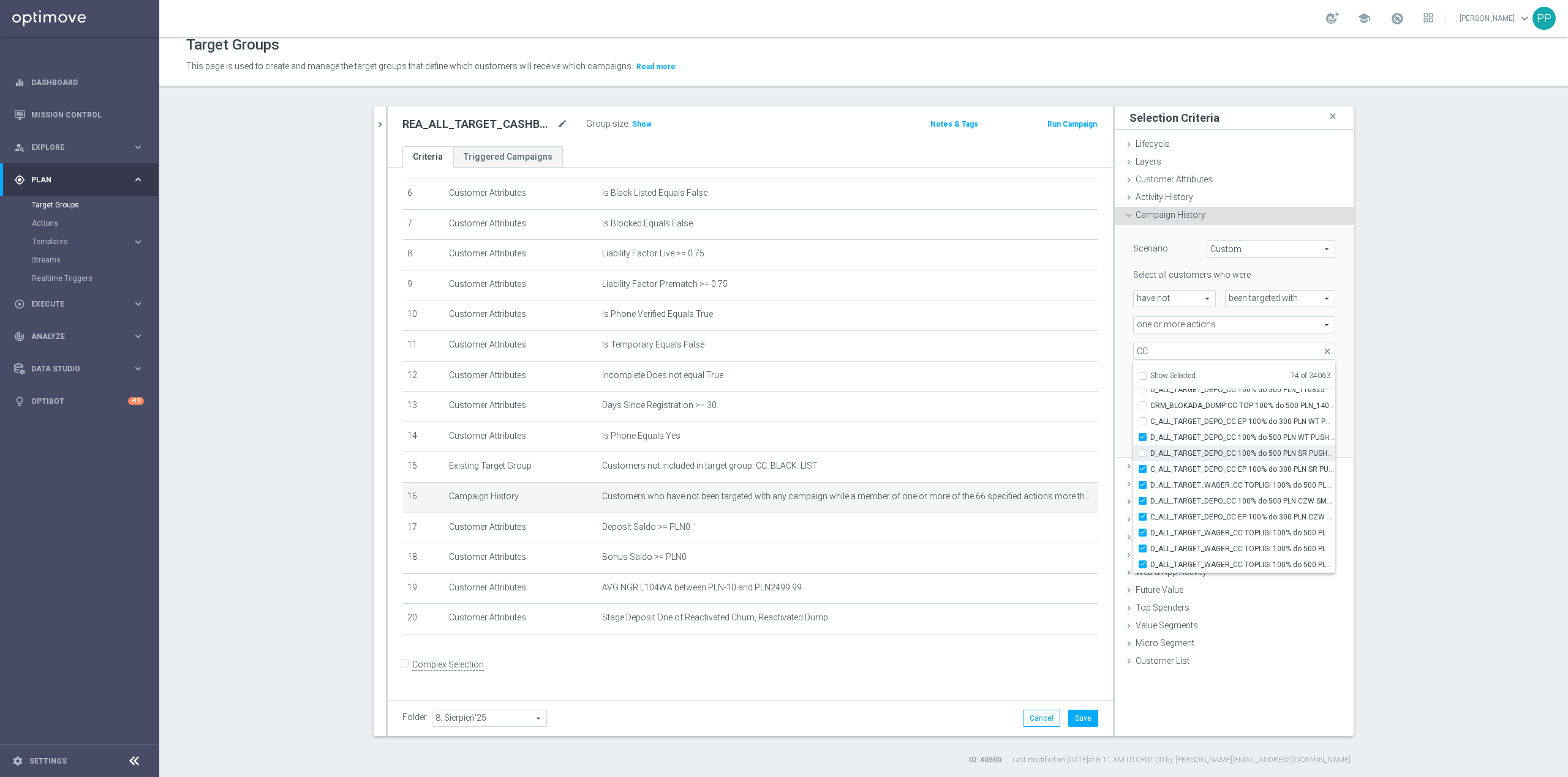
click at [1045, 449] on input "D_ALL_TARGET_DEPO_CC 100% do 500 PLN SR PUSH_110825" at bounding box center [1146, 453] width 8 height 8
checkbox input "true"
type input "Selected 75 of 34063"
click at [1045, 422] on span "C_ALL_TARGET_DEPO_CC EP 100% do 300 PLN WT PUSH_110825" at bounding box center [1243, 421] width 185 height 9
click at [1045, 422] on input "C_ALL_TARGET_DEPO_CC EP 100% do 300 PLN WT PUSH_110825" at bounding box center [1146, 421] width 8 height 8
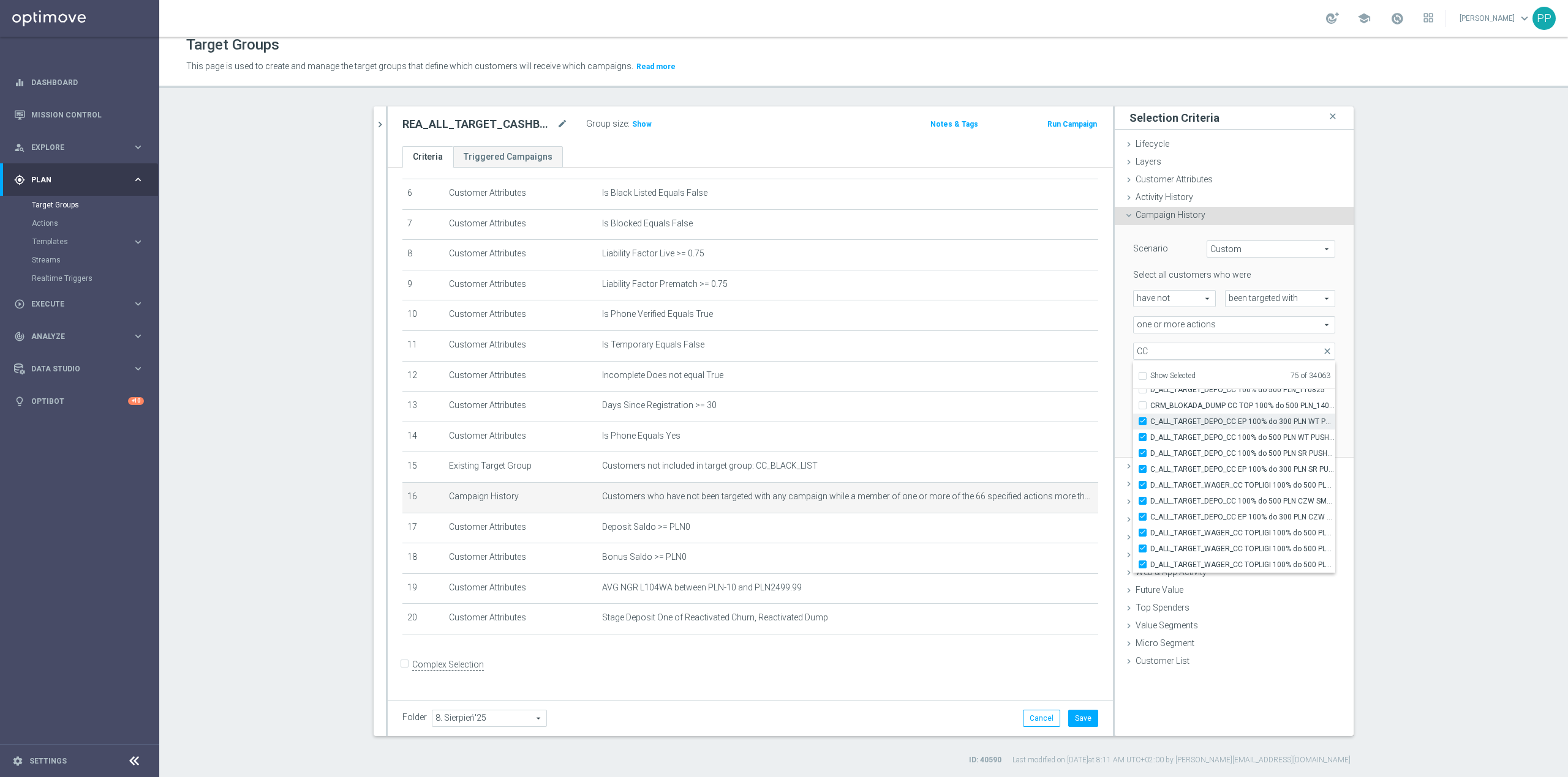
checkbox input "true"
type input "Selected 76 of 34063"
click at [1045, 408] on span "CRM_BLOKADA_DUMP CC TOP 100% do 500 PLN_140825" at bounding box center [1243, 405] width 185 height 9
click at [1045, 408] on input "CRM_BLOKADA_DUMP CC TOP 100% do 500 PLN_140825" at bounding box center [1146, 405] width 8 height 8
checkbox input "true"
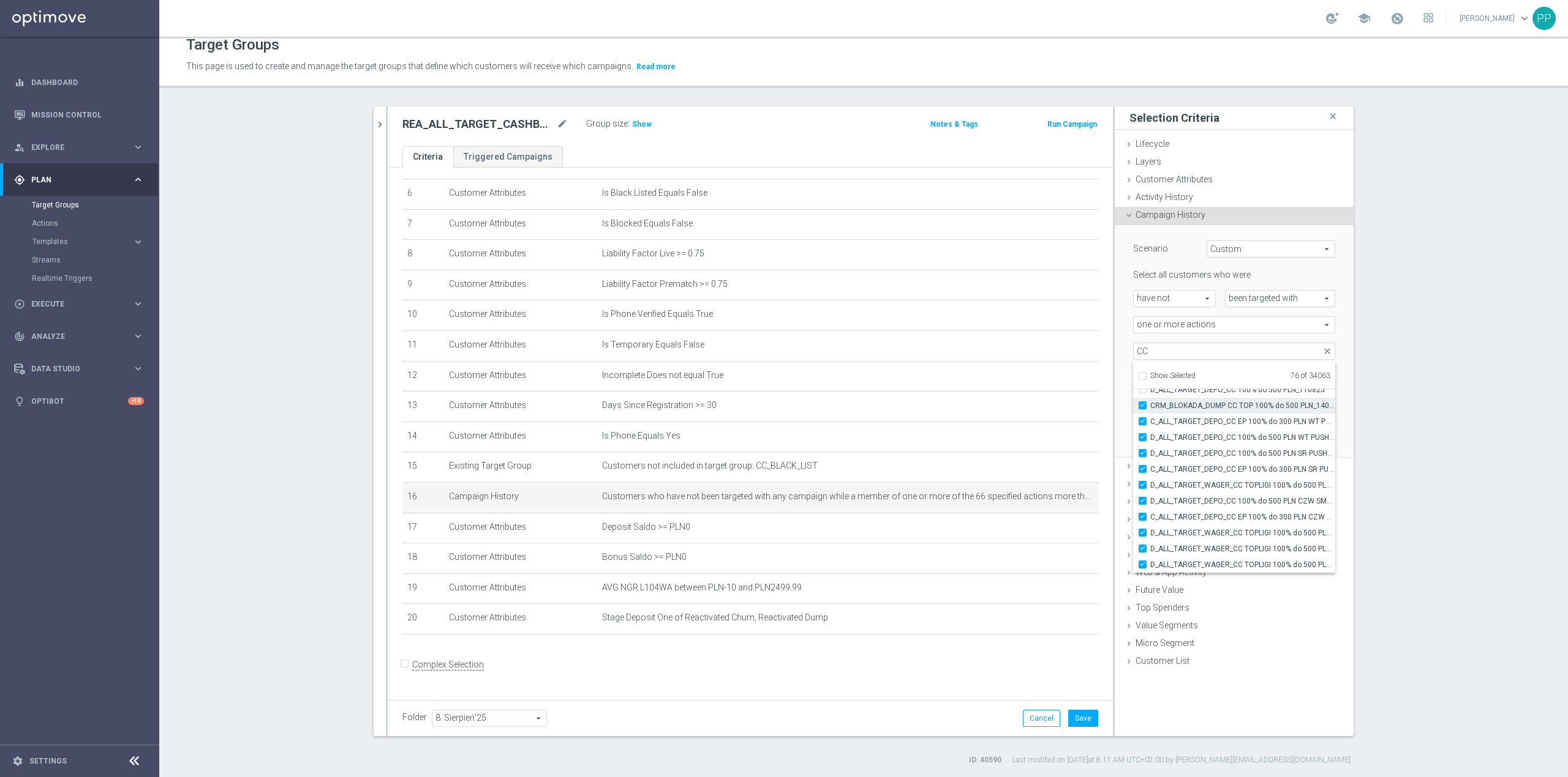
type input "Selected 77 of 34063"
click at [1045, 459] on span "D_ALL_TARGET_DEPO_CC 100% do 500 PLN_110825" at bounding box center [1243, 461] width 185 height 9
click at [1045, 459] on input "D_ALL_TARGET_DEPO_CC 100% do 500 PLN_110825" at bounding box center [1146, 461] width 8 height 8
checkbox input "true"
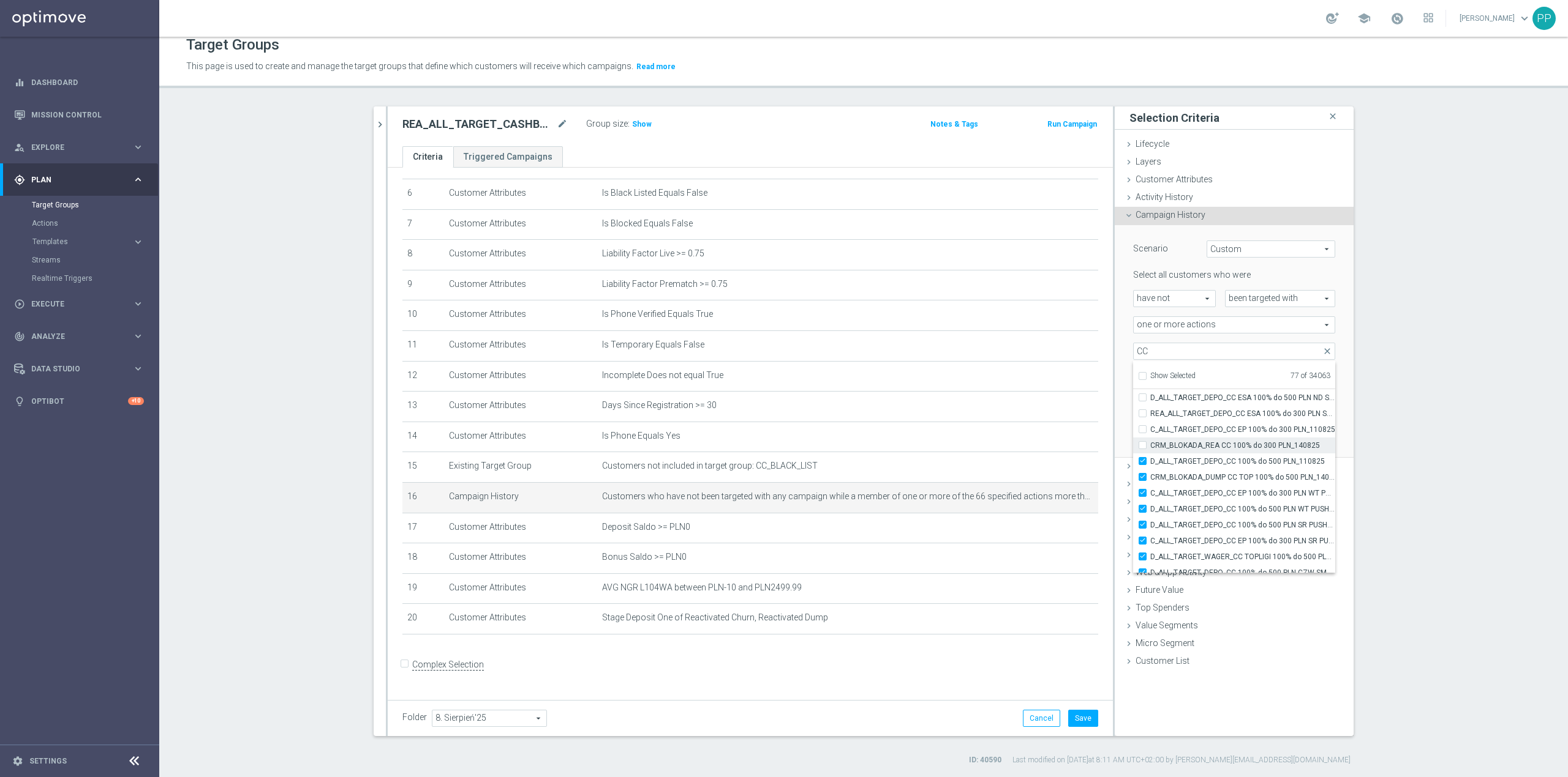
type input "Selected 78 of 34063"
click at [1045, 442] on span "CRM_BLOKADA_REA CC 100% do 300 PLN_140825" at bounding box center [1243, 445] width 185 height 9
click at [1045, 442] on input "CRM_BLOKADA_REA CC 100% do 300 PLN_140825" at bounding box center [1146, 445] width 8 height 8
checkbox input "true"
type input "Selected 79 of 34063"
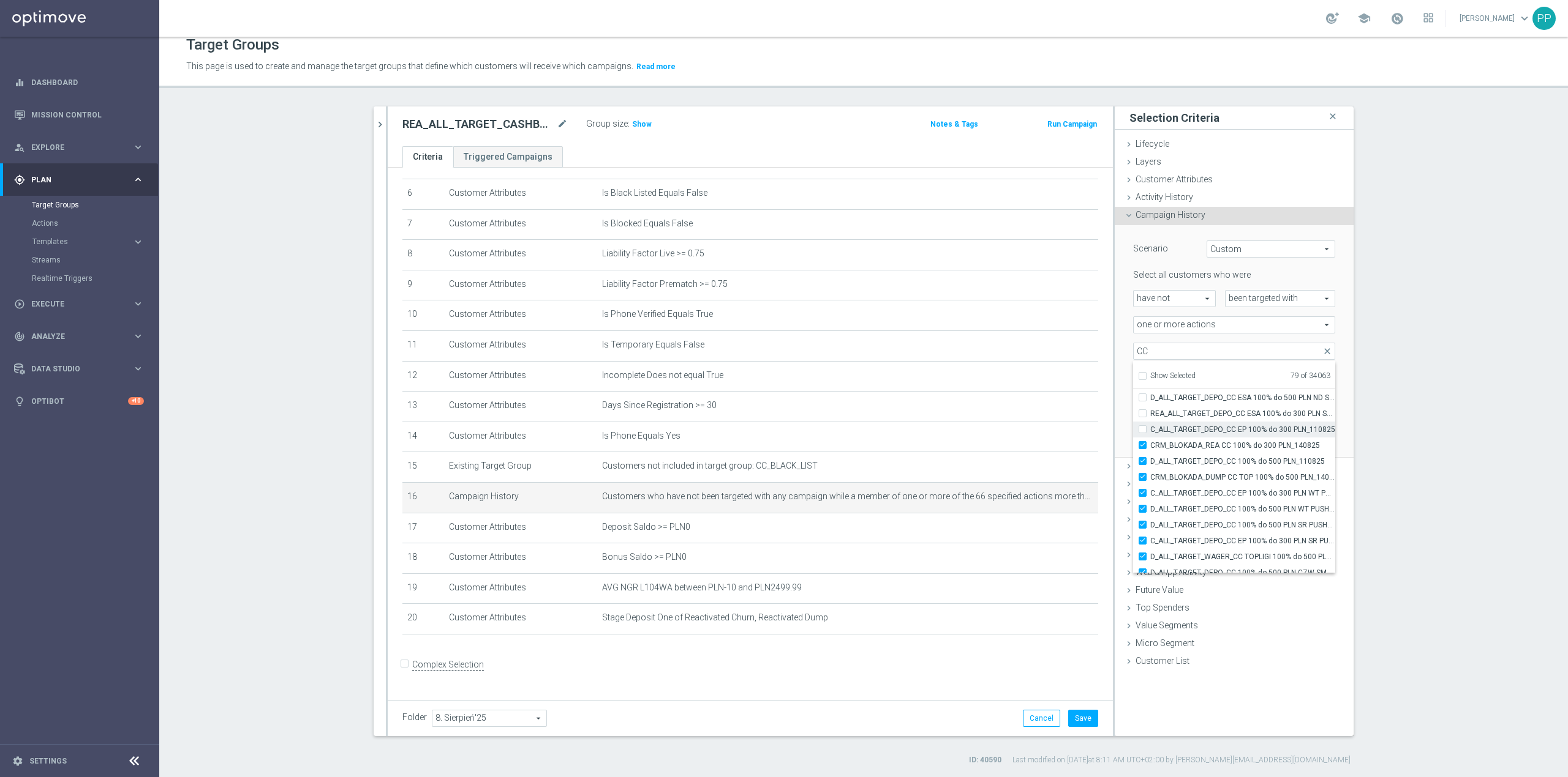
click at [1045, 425] on span "C_ALL_TARGET_DEPO_CC EP 100% do 300 PLN_110825" at bounding box center [1243, 430] width 185 height 9
click at [1045, 426] on input "C_ALL_TARGET_DEPO_CC EP 100% do 300 PLN_110825" at bounding box center [1146, 430] width 8 height 8
checkbox input "true"
type input "Selected 80 of 34063"
click at [1045, 420] on label "REA_ALL_TARGET_DEPO_CC ESA 100% do 300 PLN SMS_070825" at bounding box center [1243, 414] width 185 height 16
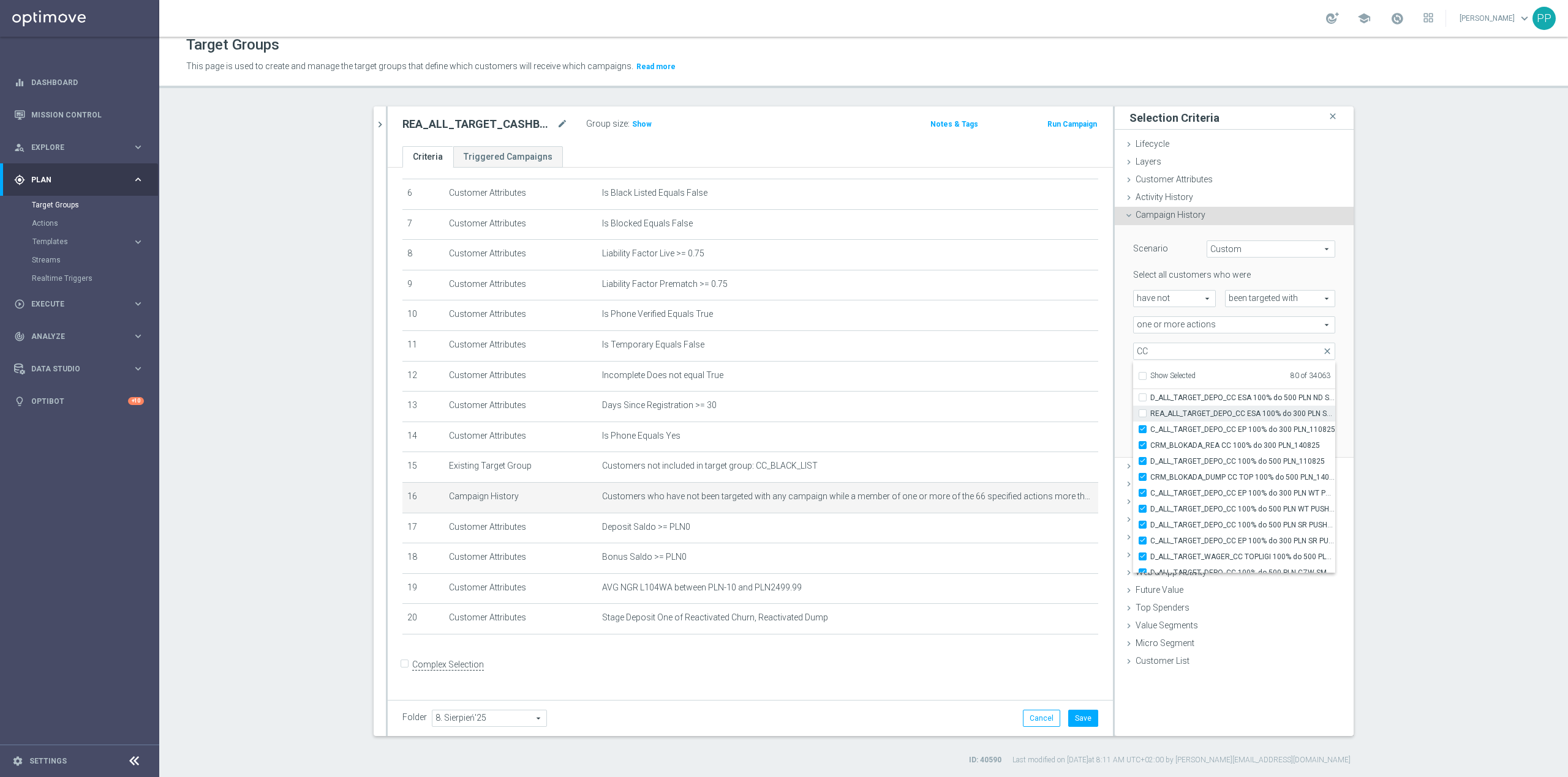
click at [1045, 417] on input "REA_ALL_TARGET_DEPO_CC ESA 100% do 300 PLN SMS_070825" at bounding box center [1146, 413] width 8 height 8
checkbox input "true"
type input "Selected 81 of 34063"
click at [1045, 406] on label "REA_ALL_TARGET_DEPO_CC ESA 100% do 300 PLN SMS_070825" at bounding box center [1243, 414] width 185 height 16
click at [1045, 409] on input "REA_ALL_TARGET_DEPO_CC ESA 100% do 300 PLN SMS_070825" at bounding box center [1146, 413] width 8 height 8
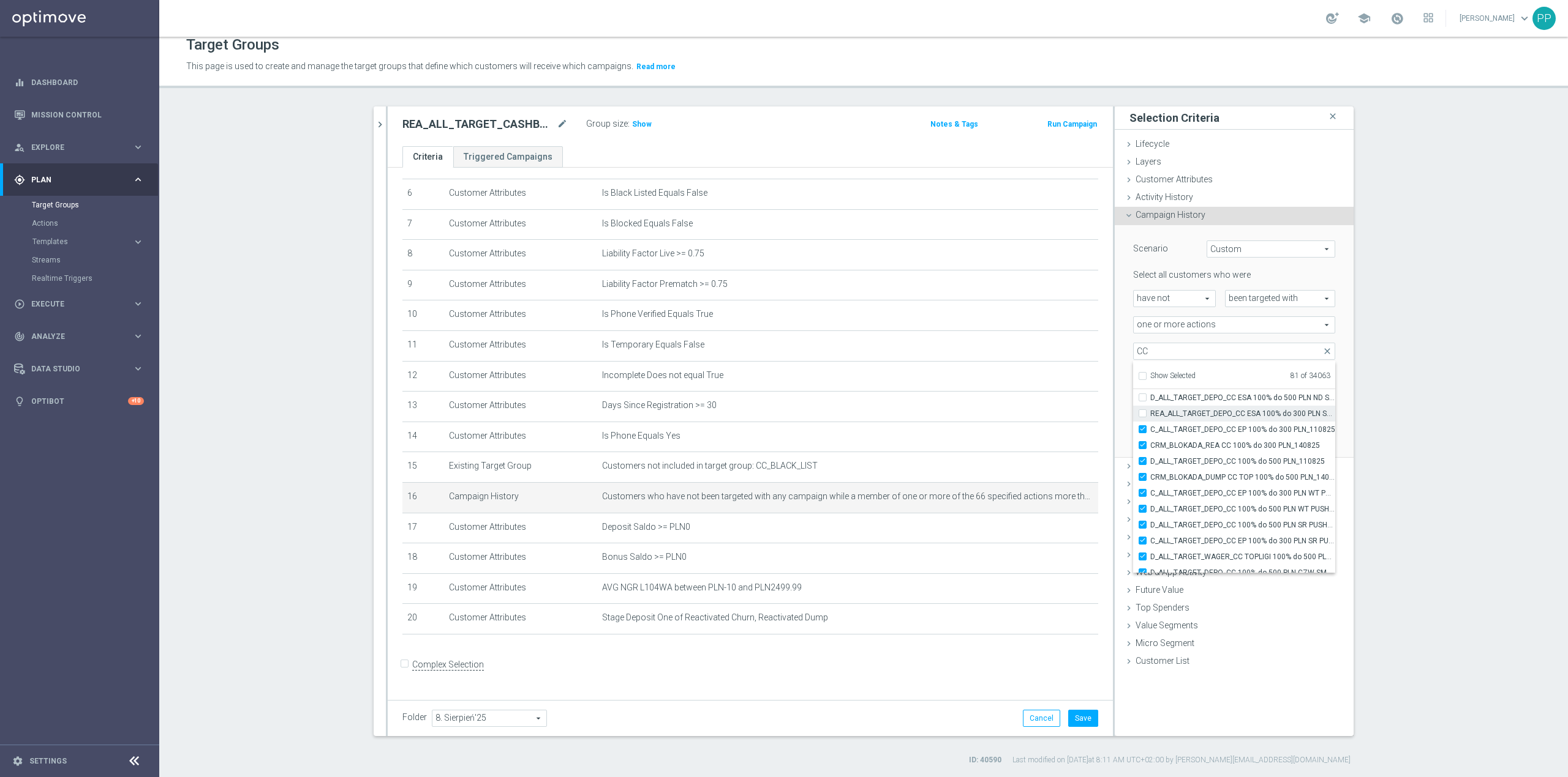
checkbox input "false"
type input "Selected 80 of 34063"
click at [1045, 404] on label "D_ALL_TARGET_DEPO_CC ESA 100% do 500 PLN ND SMS_070825" at bounding box center [1243, 398] width 185 height 16
click at [1045, 402] on input "D_ALL_TARGET_DEPO_CC ESA 100% do 500 PLN ND SMS_070825" at bounding box center [1146, 397] width 8 height 8
checkbox input "true"
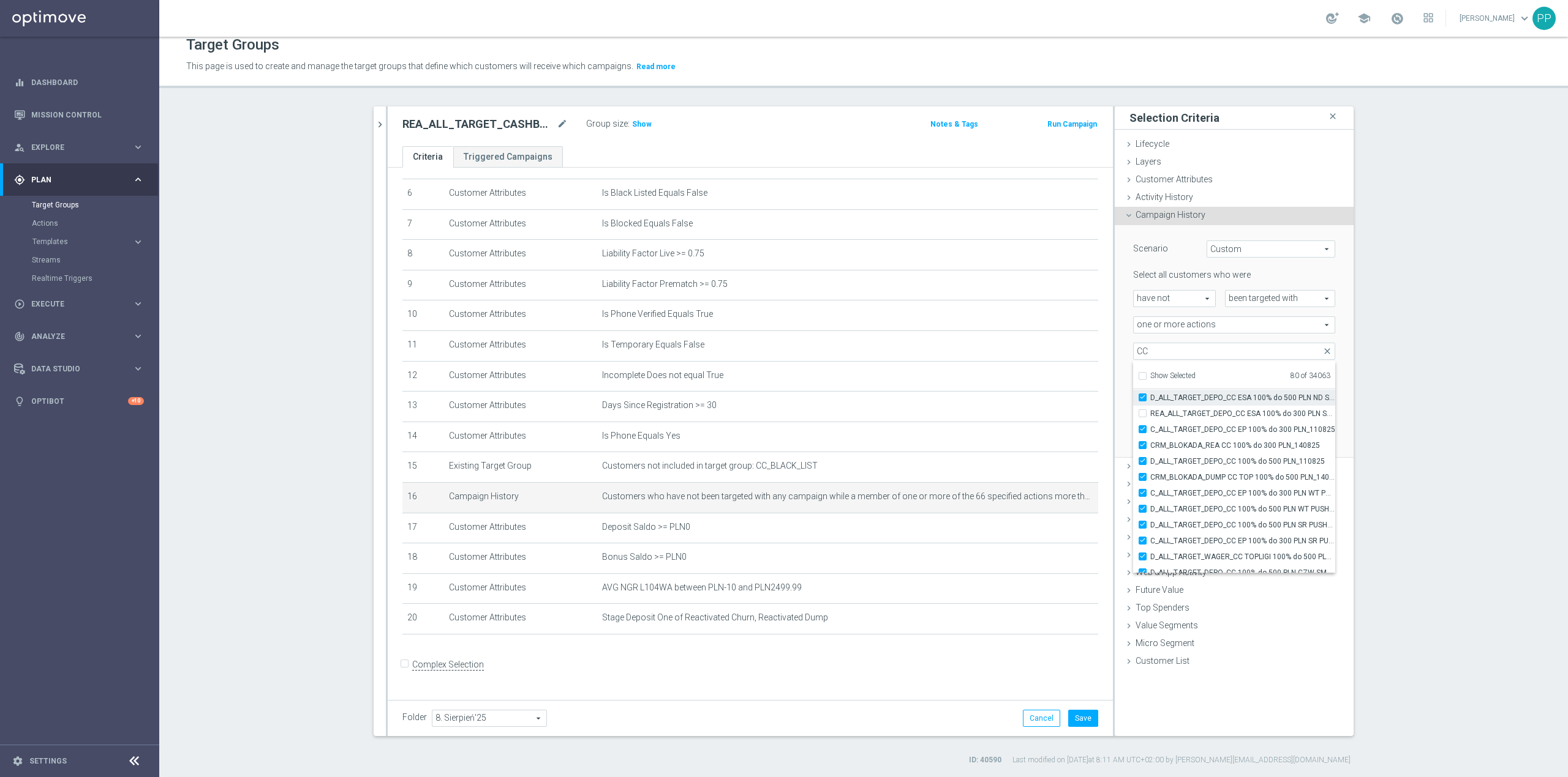
type input "Selected 81 of 34063"
click at [1045, 418] on label "REA_ALL_TARGET_DEPO_CC ESA 100% do 300 PLN SMS_070825" at bounding box center [1243, 414] width 185 height 16
click at [1045, 417] on input "REA_ALL_TARGET_DEPO_CC ESA 100% do 300 PLN SMS_070825" at bounding box center [1146, 413] width 8 height 8
checkbox input "true"
type input "Selected 82 of 34063"
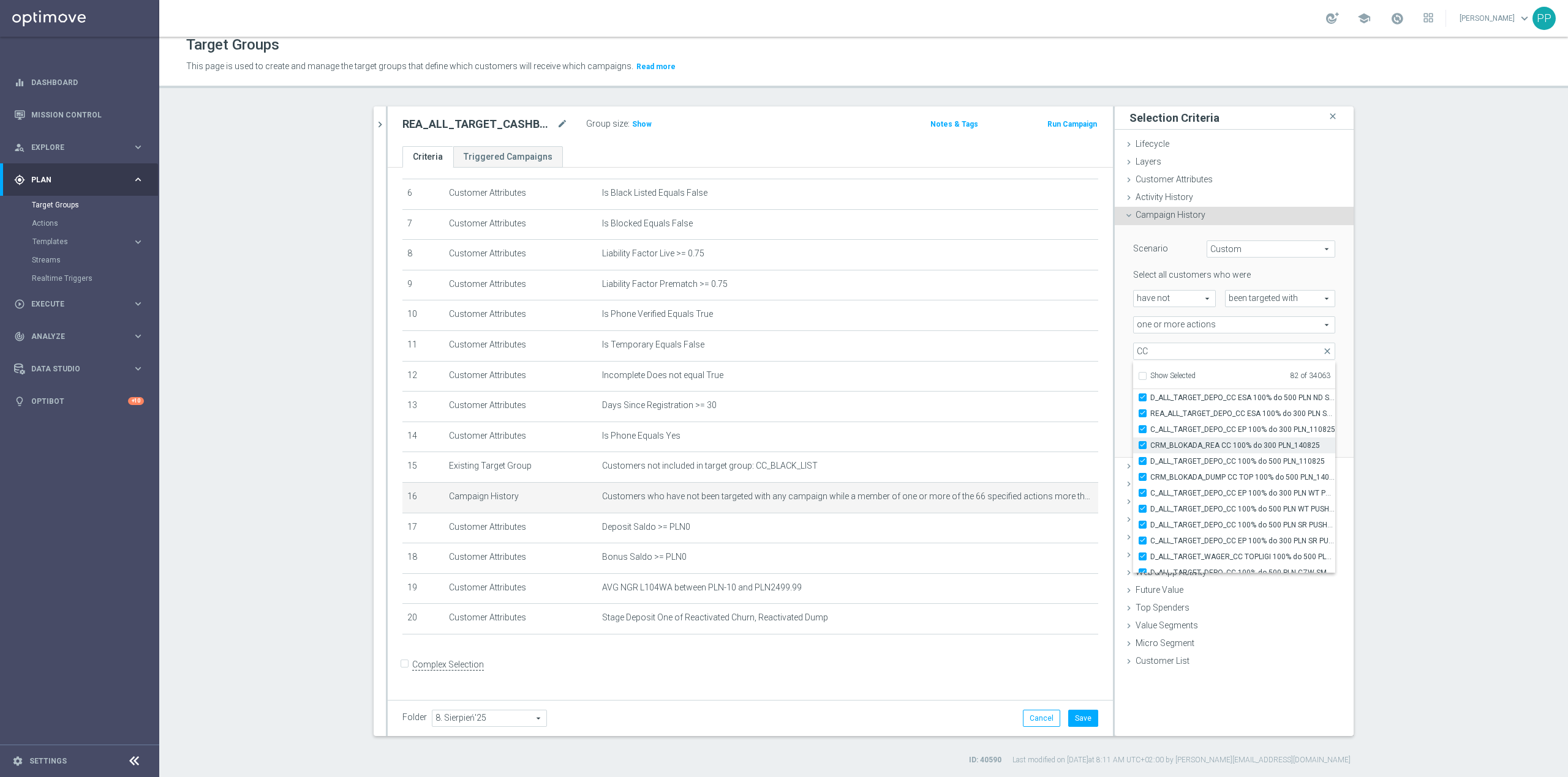
click at [1045, 444] on span "CRM_BLOKADA_REA CC 100% do 300 PLN_140825" at bounding box center [1243, 445] width 185 height 9
click at [1045, 444] on input "CRM_BLOKADA_REA CC 100% do 300 PLN_140825" at bounding box center [1146, 445] width 8 height 8
checkbox input "false"
type input "Selected 81 of 34063"
click at [1045, 481] on span "CRM_BLOKADA_DUMP CC TOP 100% do 500 PLN_140825" at bounding box center [1243, 477] width 185 height 9
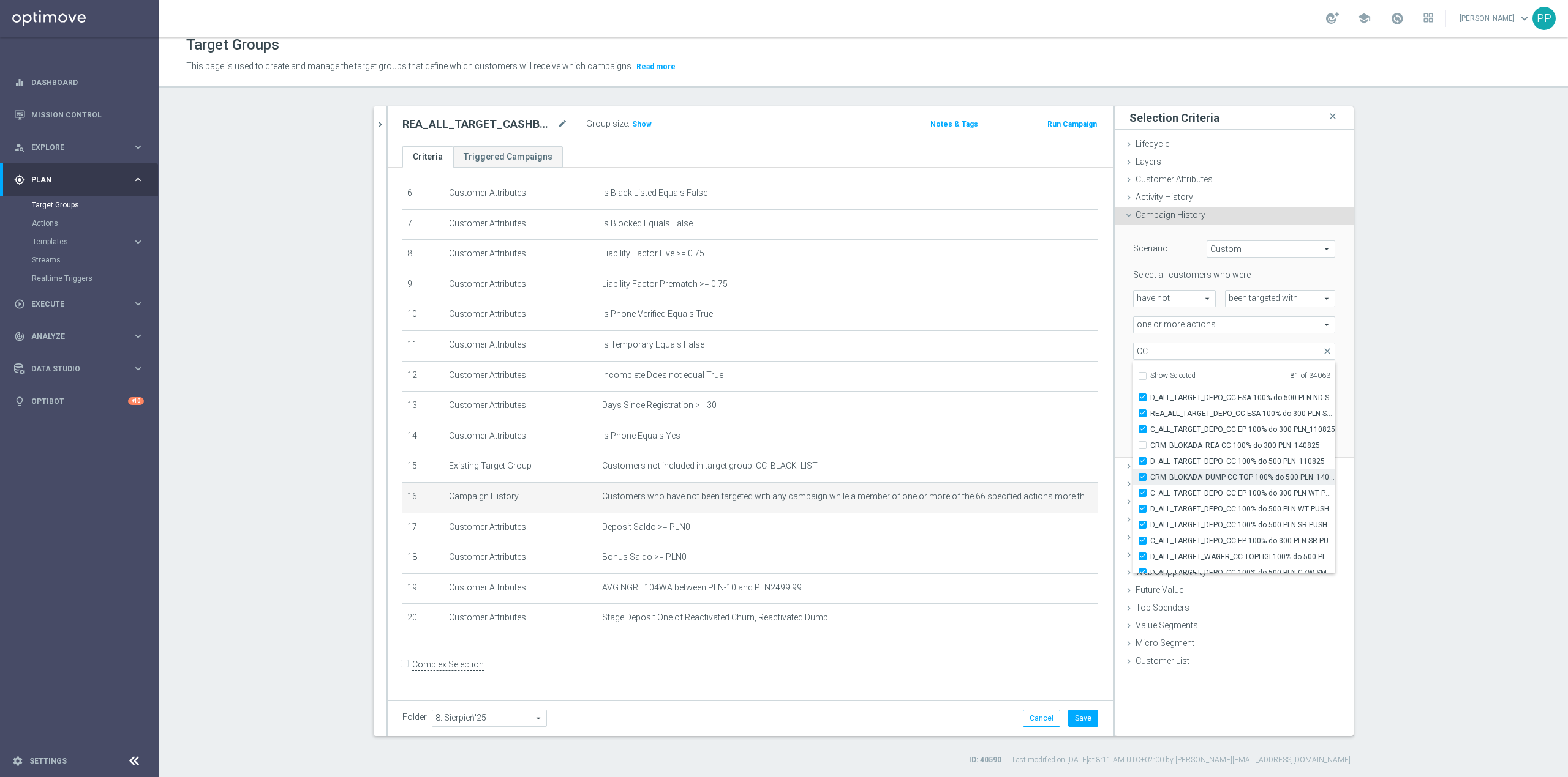
click at [1045, 481] on input "CRM_BLOKADA_DUMP CC TOP 100% do 500 PLN_140825" at bounding box center [1146, 477] width 8 height 8
checkbox input "false"
type input "Selected 80 of 34063"
click at [1045, 466] on span "D_ALL_TARGET_DEPO_CC ESA 100% do 500 PLN SB PUSH _070825" at bounding box center [1243, 462] width 185 height 9
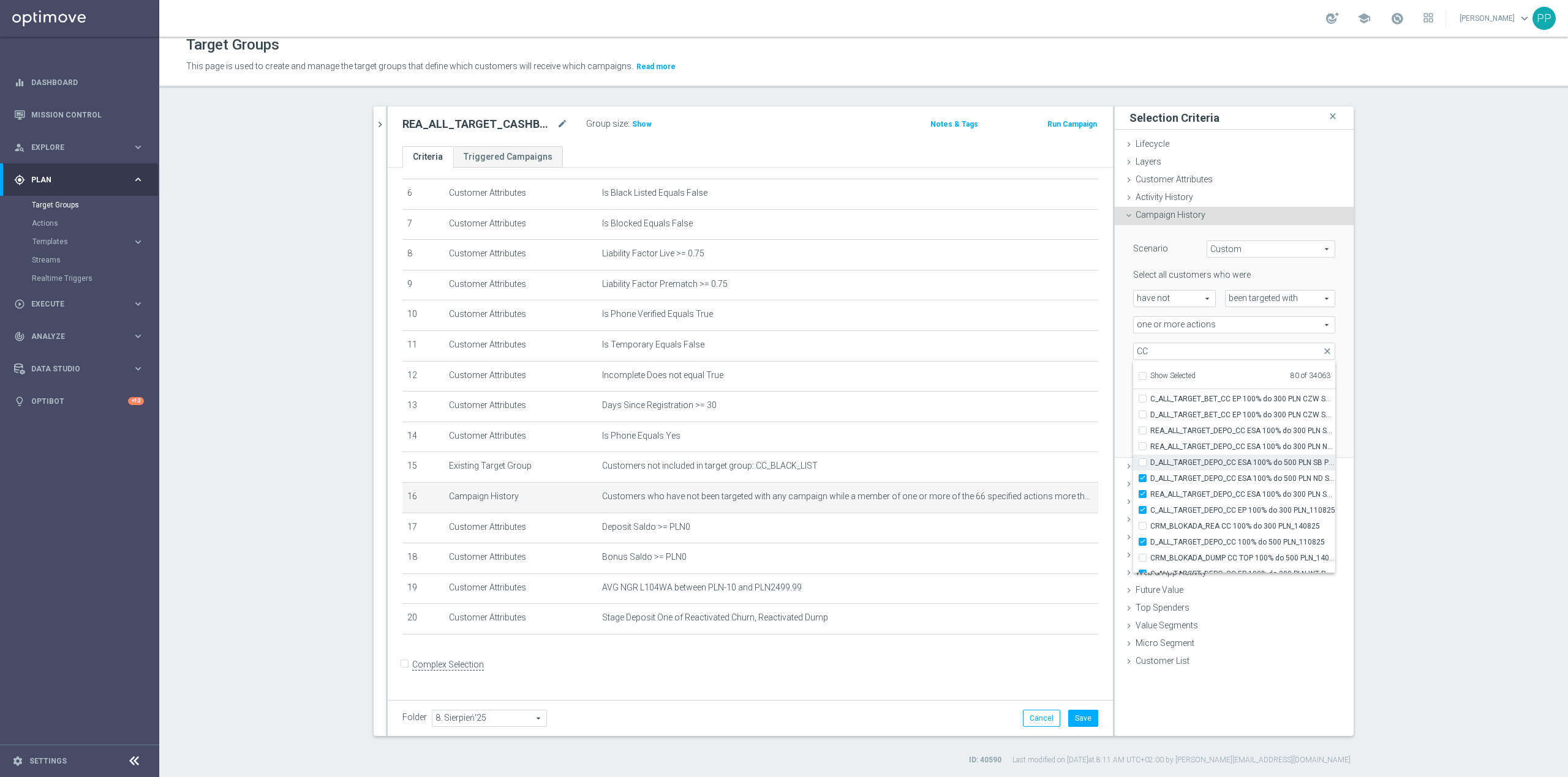
click at [1045, 466] on input "D_ALL_TARGET_DEPO_CC ESA 100% do 500 PLN SB PUSH _070825" at bounding box center [1146, 462] width 8 height 8
checkbox input "true"
type input "Selected 81 of 34063"
click at [1045, 454] on label "REA_ALL_TARGET_DEPO_CC ESA 100% do 300 PLN ND SMS_070825" at bounding box center [1243, 446] width 185 height 16
click at [1045, 450] on input "REA_ALL_TARGET_DEPO_CC ESA 100% do 300 PLN ND SMS_070825" at bounding box center [1146, 446] width 8 height 8
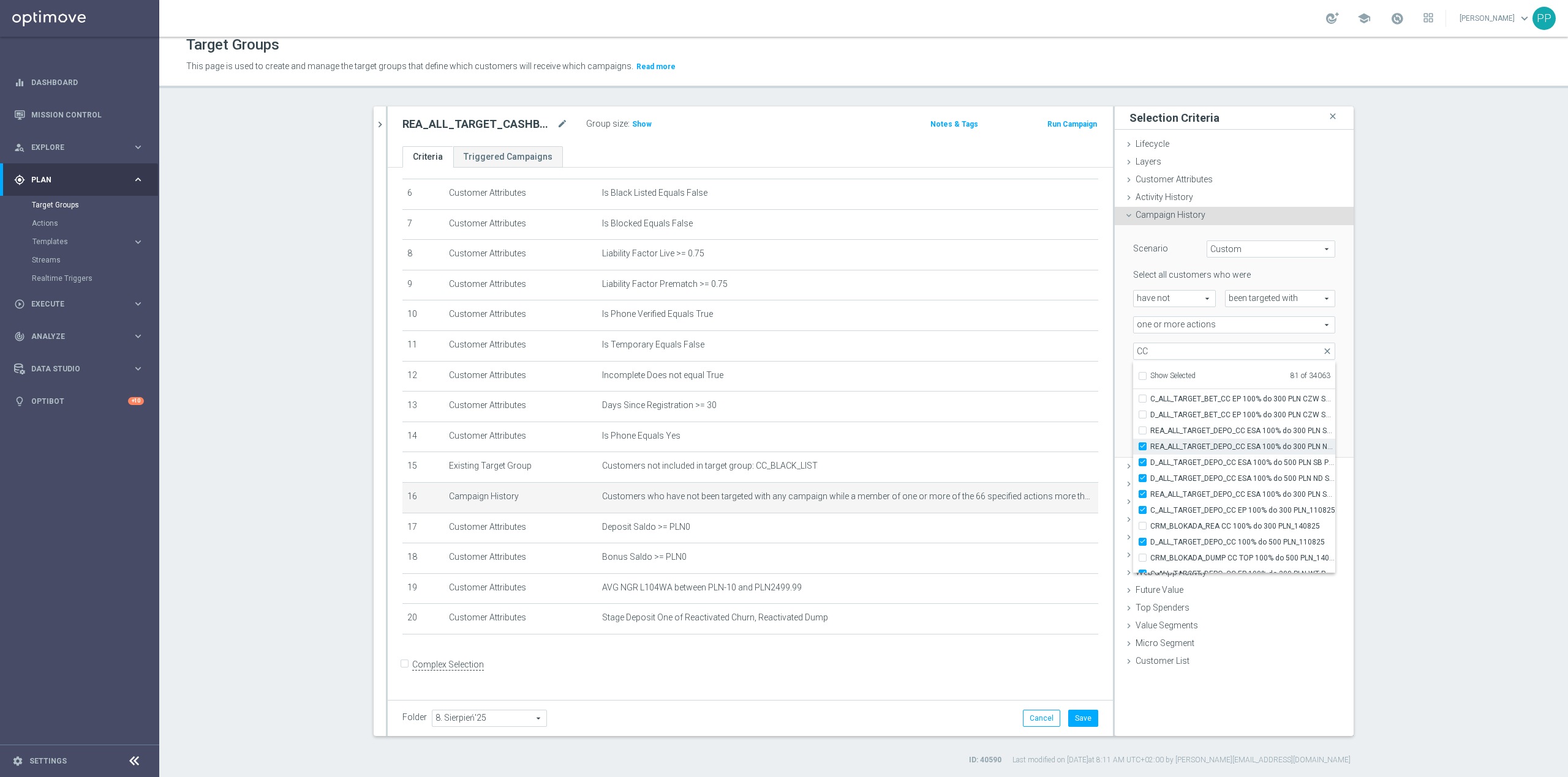
checkbox input "true"
type input "Selected 82 of 34063"
click at [1045, 432] on span "REA_ALL_TARGET_DEPO_CC ESA 100% do 300 PLN SB PUSH_070825" at bounding box center [1243, 431] width 185 height 9
click at [1045, 432] on input "REA_ALL_TARGET_DEPO_CC ESA 100% do 300 PLN SB PUSH_070825" at bounding box center [1146, 431] width 8 height 8
checkbox input "true"
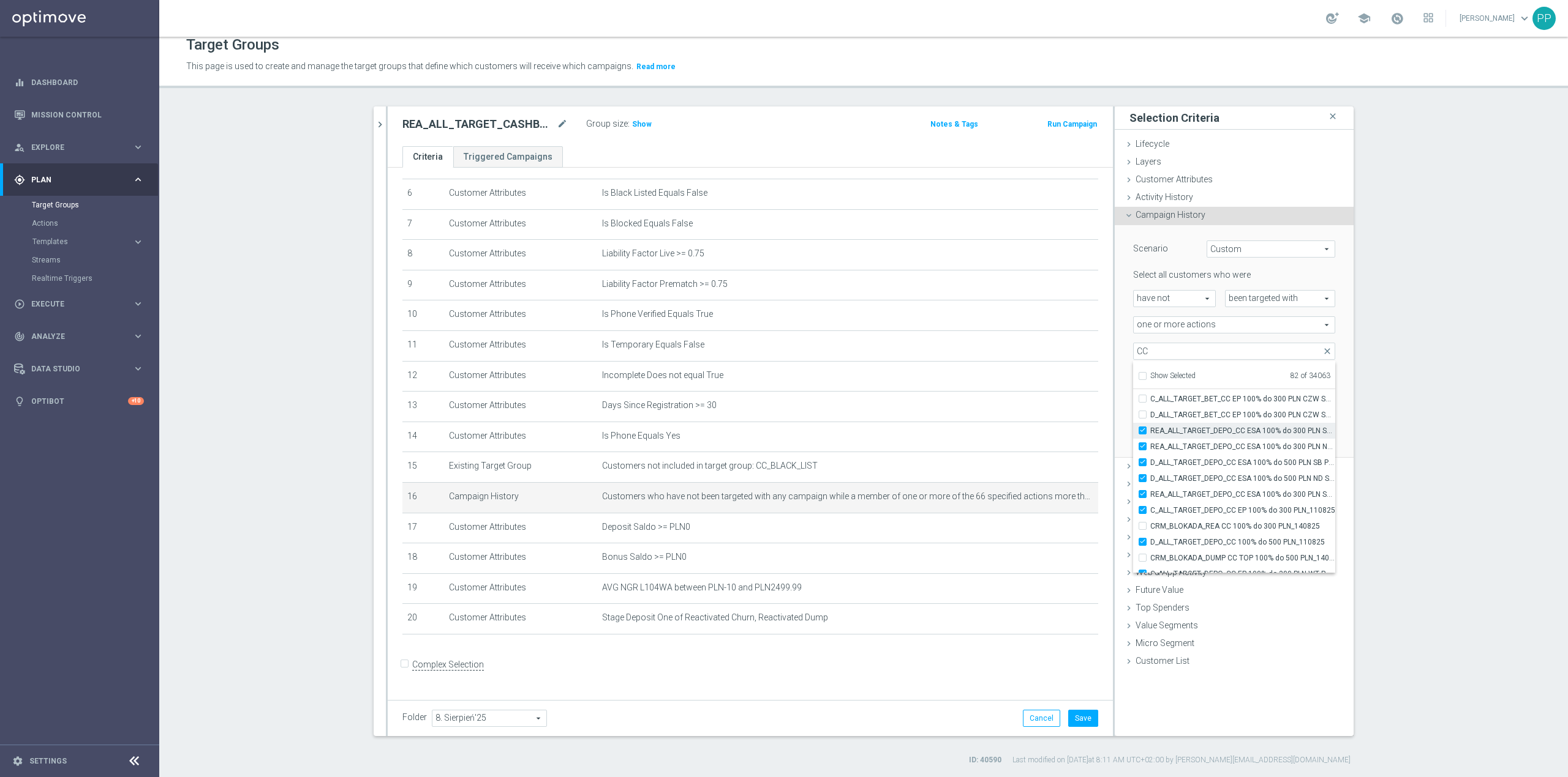
type input "Selected 83 of 34063"
click at [1045, 418] on span "D_ALL_TARGET_BET_CC EP 100% do 300 PLN CZW SMS_050825" at bounding box center [1243, 415] width 185 height 9
click at [1045, 418] on input "D_ALL_TARGET_BET_CC EP 100% do 300 PLN CZW SMS_050825" at bounding box center [1146, 415] width 8 height 8
checkbox input "true"
type input "Selected 84 of 34063"
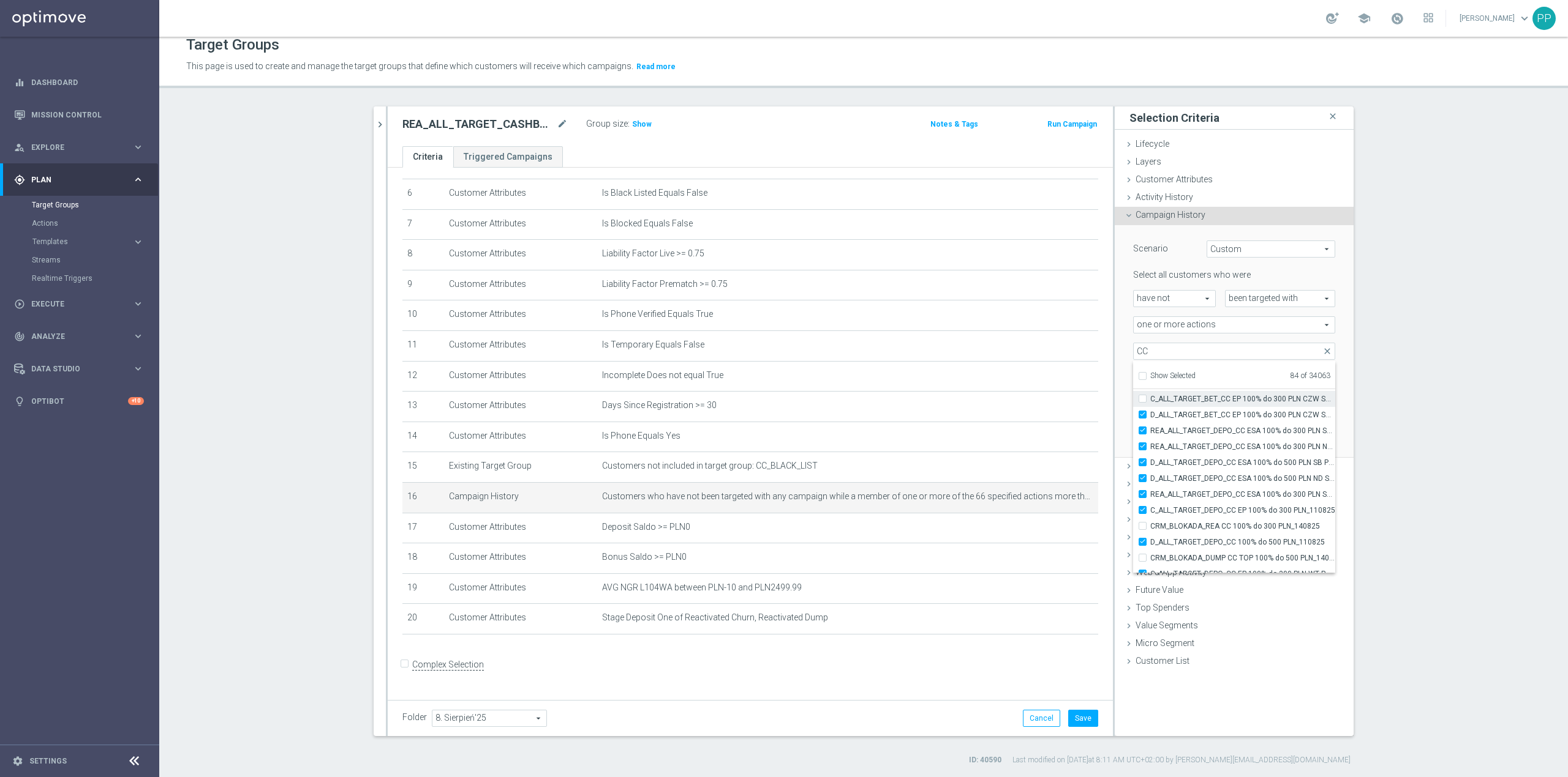
click at [1045, 405] on label "C_ALL_TARGET_BET_CC EP 100% do 300 PLN CZW SMS_040825" at bounding box center [1243, 399] width 185 height 16
click at [1045, 403] on input "C_ALL_TARGET_BET_CC EP 100% do 300 PLN CZW SMS_040825" at bounding box center [1146, 399] width 8 height 8
checkbox input "true"
type input "Selected 85 of 34063"
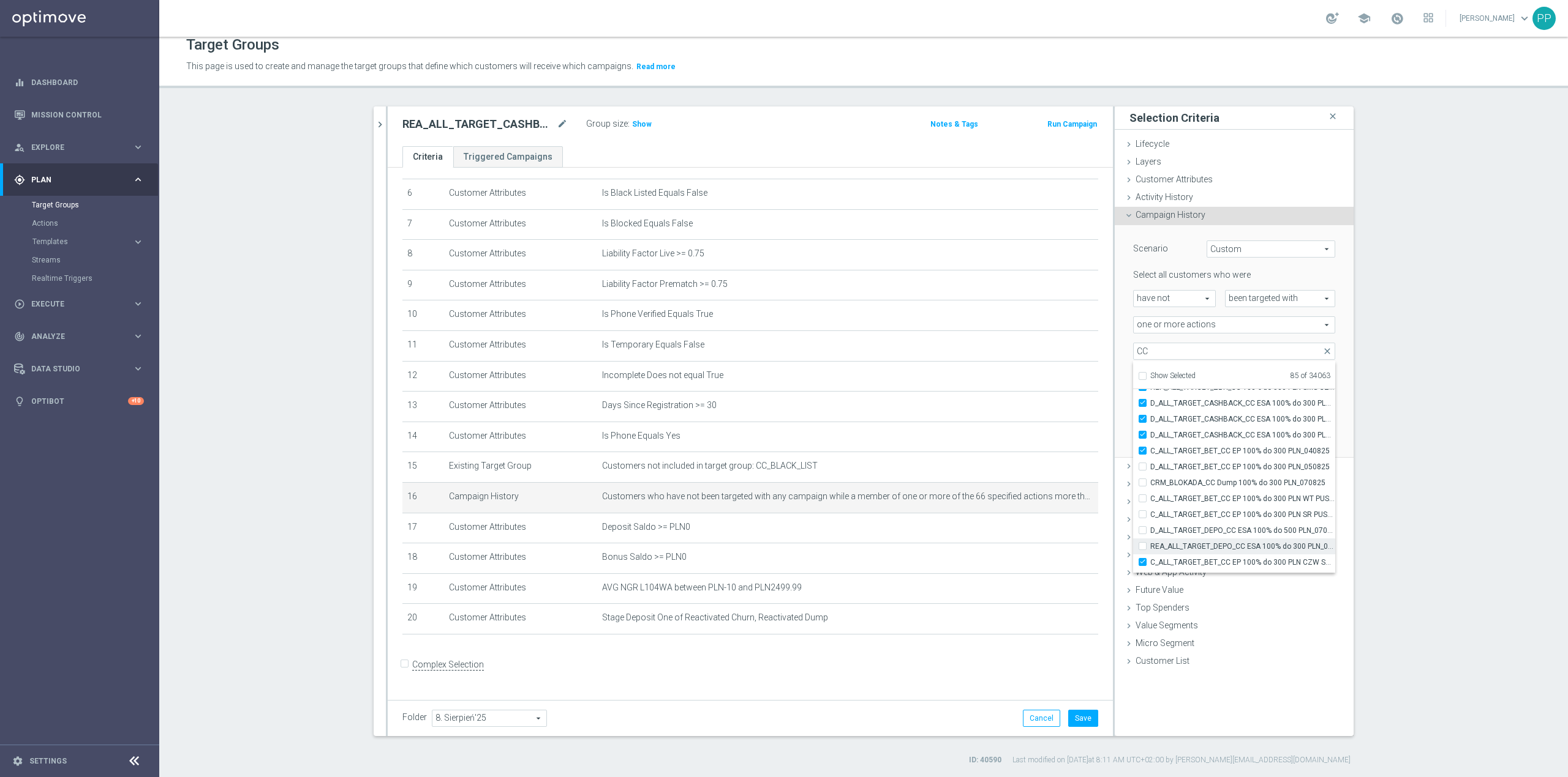
click at [1045, 484] on span "REA_ALL_TARGET_DEPO_CC ESA 100% do 300 PLN_070825" at bounding box center [1243, 546] width 185 height 9
click at [1045, 484] on input "REA_ALL_TARGET_DEPO_CC ESA 100% do 300 PLN_070825" at bounding box center [1146, 546] width 8 height 8
checkbox input "true"
type input "Selected 86 of 34063"
click at [1045, 484] on span "D_ALL_TARGET_DEPO_CC ESA 100% do 500 PLN_070825" at bounding box center [1243, 530] width 185 height 9
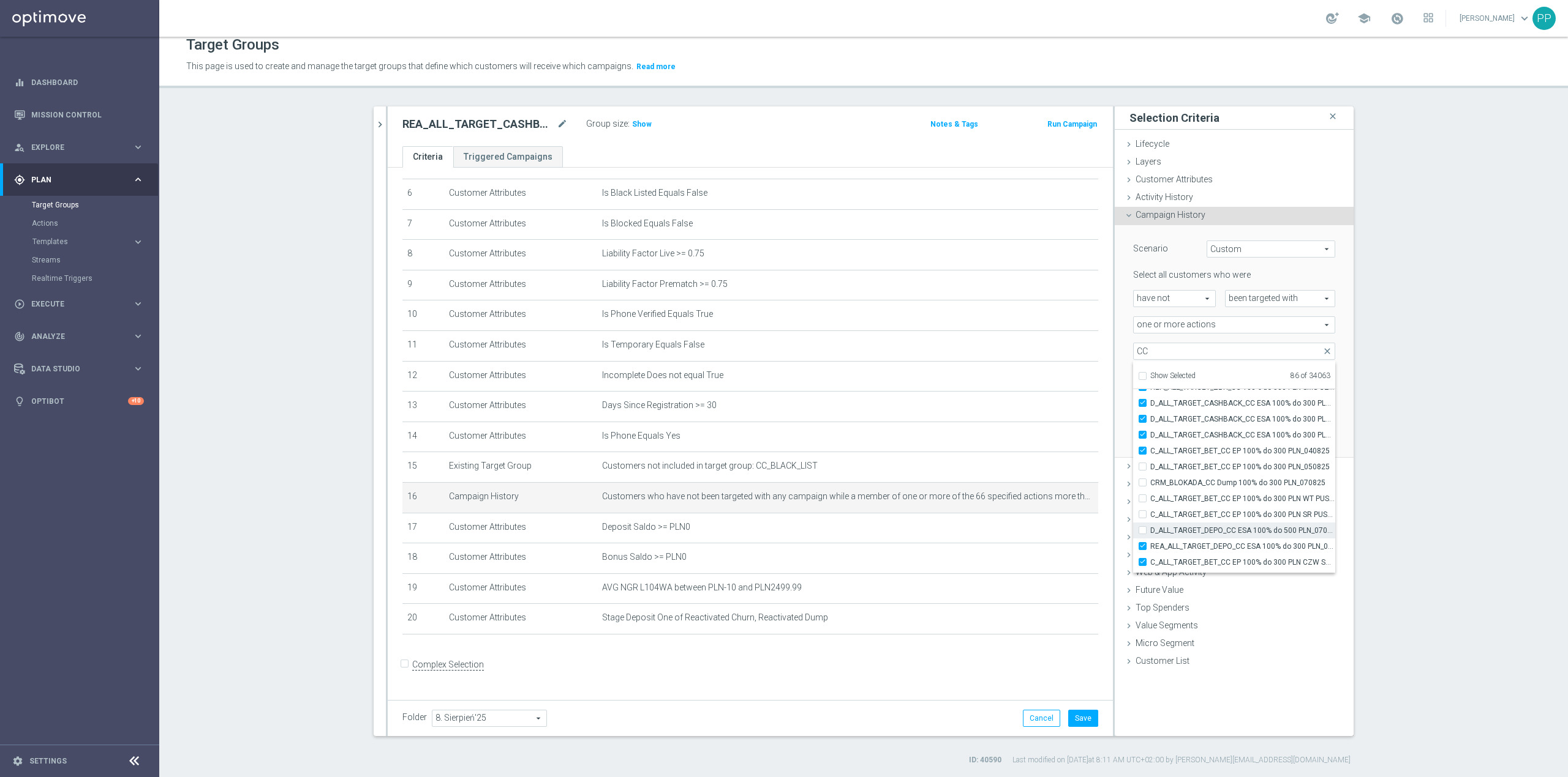
click at [1045, 484] on input "D_ALL_TARGET_DEPO_CC ESA 100% do 500 PLN_070825" at bounding box center [1146, 530] width 8 height 8
checkbox input "true"
type input "Selected 87 of 34063"
click at [1045, 484] on span "C_ALL_TARGET_BET_CC EP 100% do 300 PLN SR PUSH_040825" at bounding box center [1243, 515] width 185 height 9
click at [1045, 484] on input "C_ALL_TARGET_BET_CC EP 100% do 300 PLN SR PUSH_040825" at bounding box center [1146, 515] width 8 height 8
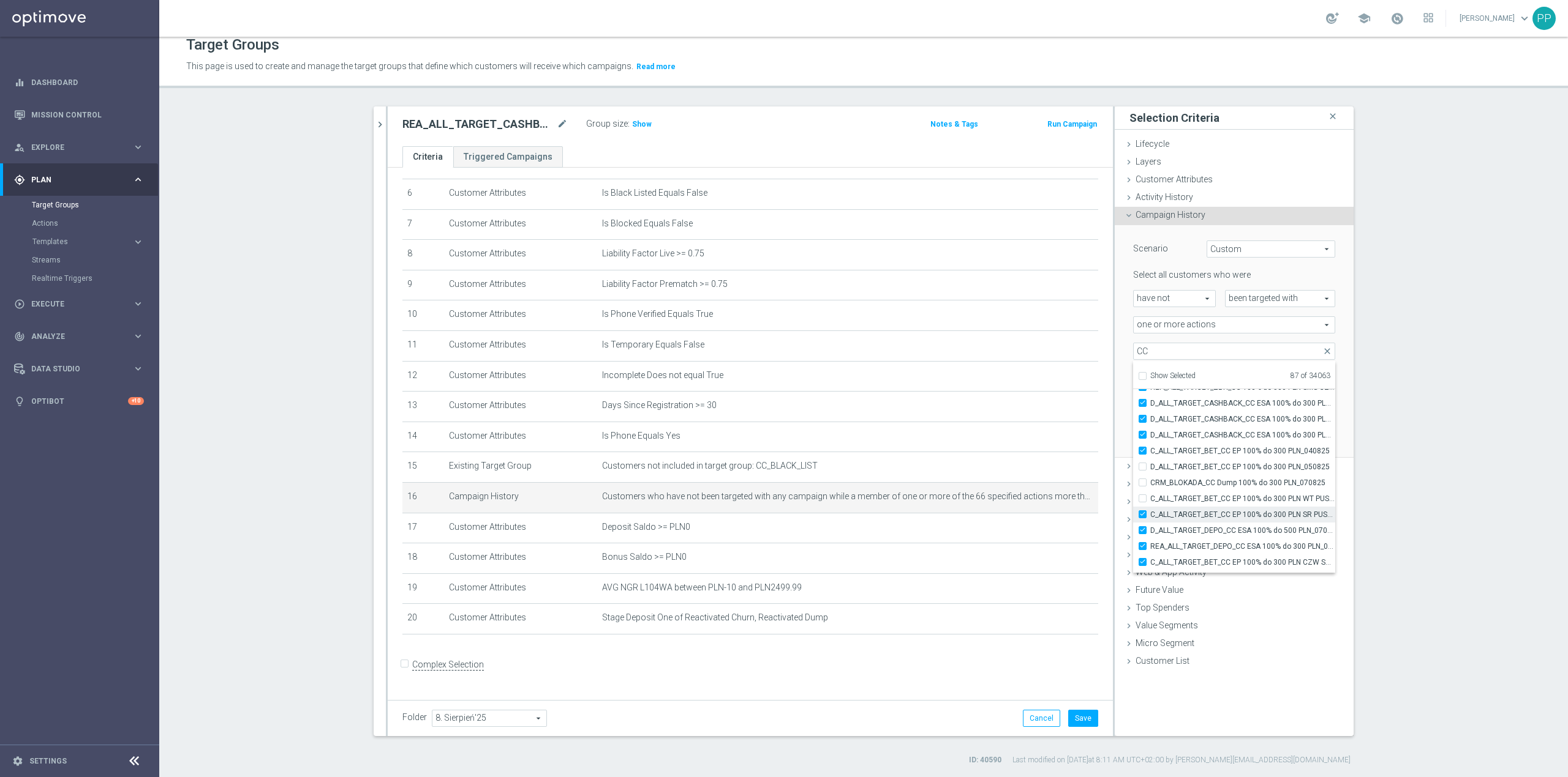
checkbox input "true"
type input "Selected 88 of 34063"
click at [1045, 484] on span "C_ALL_TARGET_BET_CC EP 100% do 300 PLN WT PUSH_040825" at bounding box center [1243, 499] width 185 height 9
click at [1045, 484] on input "C_ALL_TARGET_BET_CC EP 100% do 300 PLN WT PUSH_040825" at bounding box center [1146, 499] width 8 height 8
checkbox input "true"
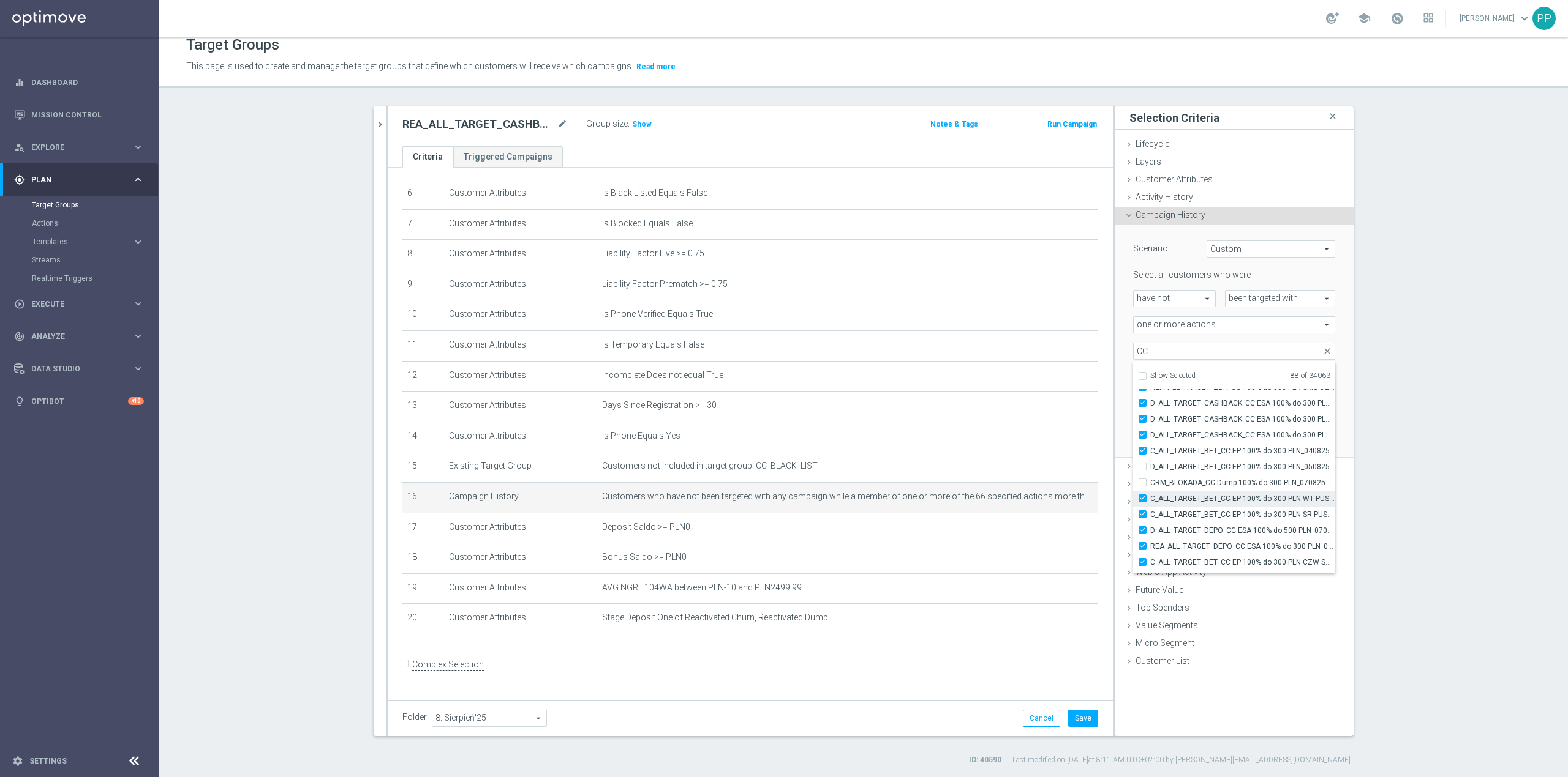
type input "Selected 89 of 34063"
click at [1045, 464] on span "D_ALL_TARGET_BET_CC EP 100% do 300 PLN_050825" at bounding box center [1243, 467] width 185 height 9
click at [1045, 464] on input "D_ALL_TARGET_BET_CC EP 100% do 300 PLN_050825" at bounding box center [1146, 467] width 8 height 8
checkbox input "true"
type input "Selected 90 of 34063"
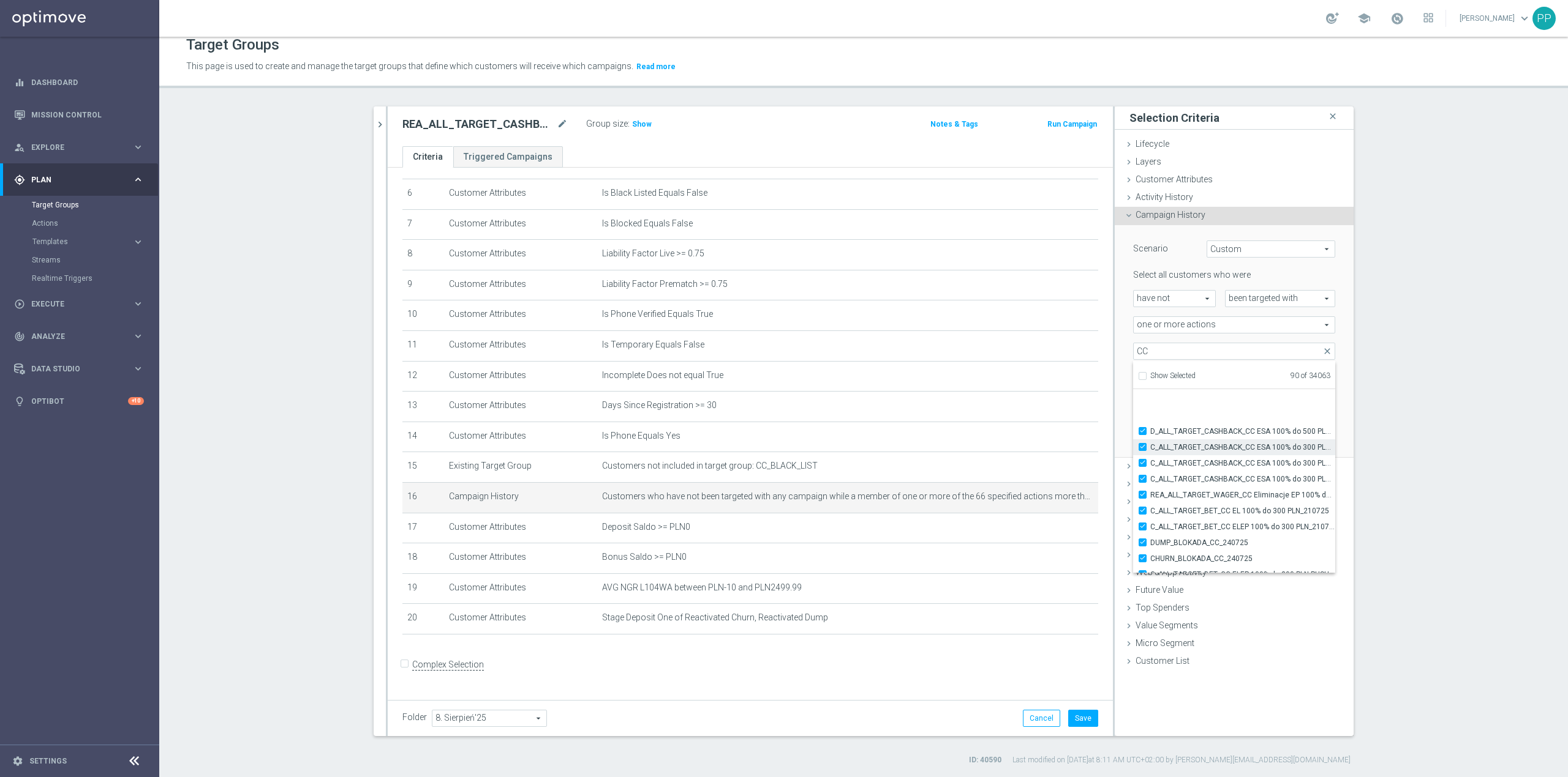
scroll to position [36857, 0]
click at [1045, 477] on span "CHURN_BLOKADA_CC_240725" at bounding box center [1243, 479] width 185 height 9
click at [1045, 477] on input "CHURN_BLOKADA_CC_240725" at bounding box center [1146, 479] width 8 height 8
checkbox input "false"
type input "Selected 89 of 34063"
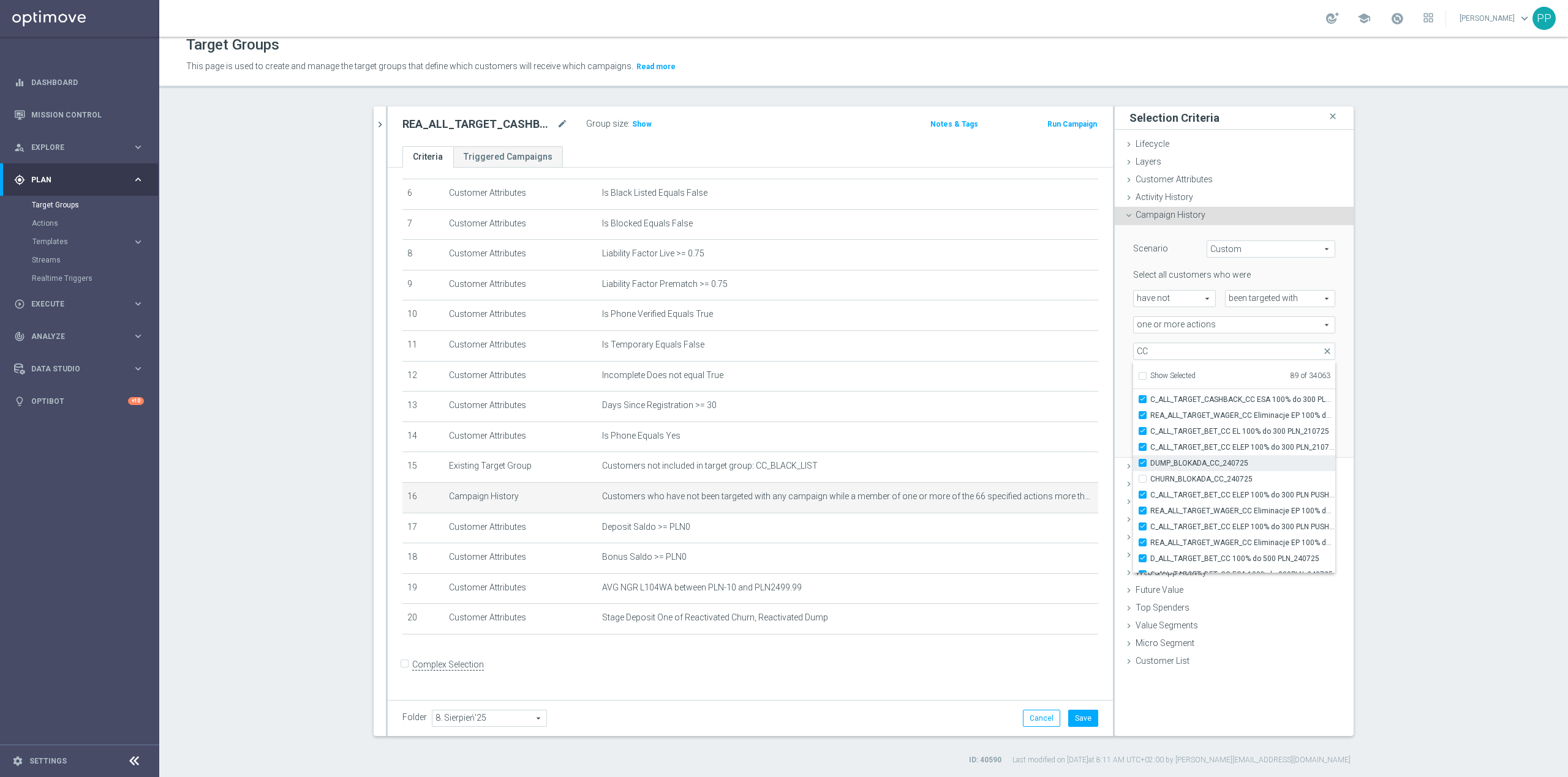
click at [1045, 468] on span "DUMP_BLOKADA_CC_240725" at bounding box center [1243, 463] width 185 height 9
click at [1045, 467] on input "DUMP_BLOKADA_CC_240725" at bounding box center [1146, 463] width 8 height 8
checkbox input "false"
type input "Selected 88 of 34063"
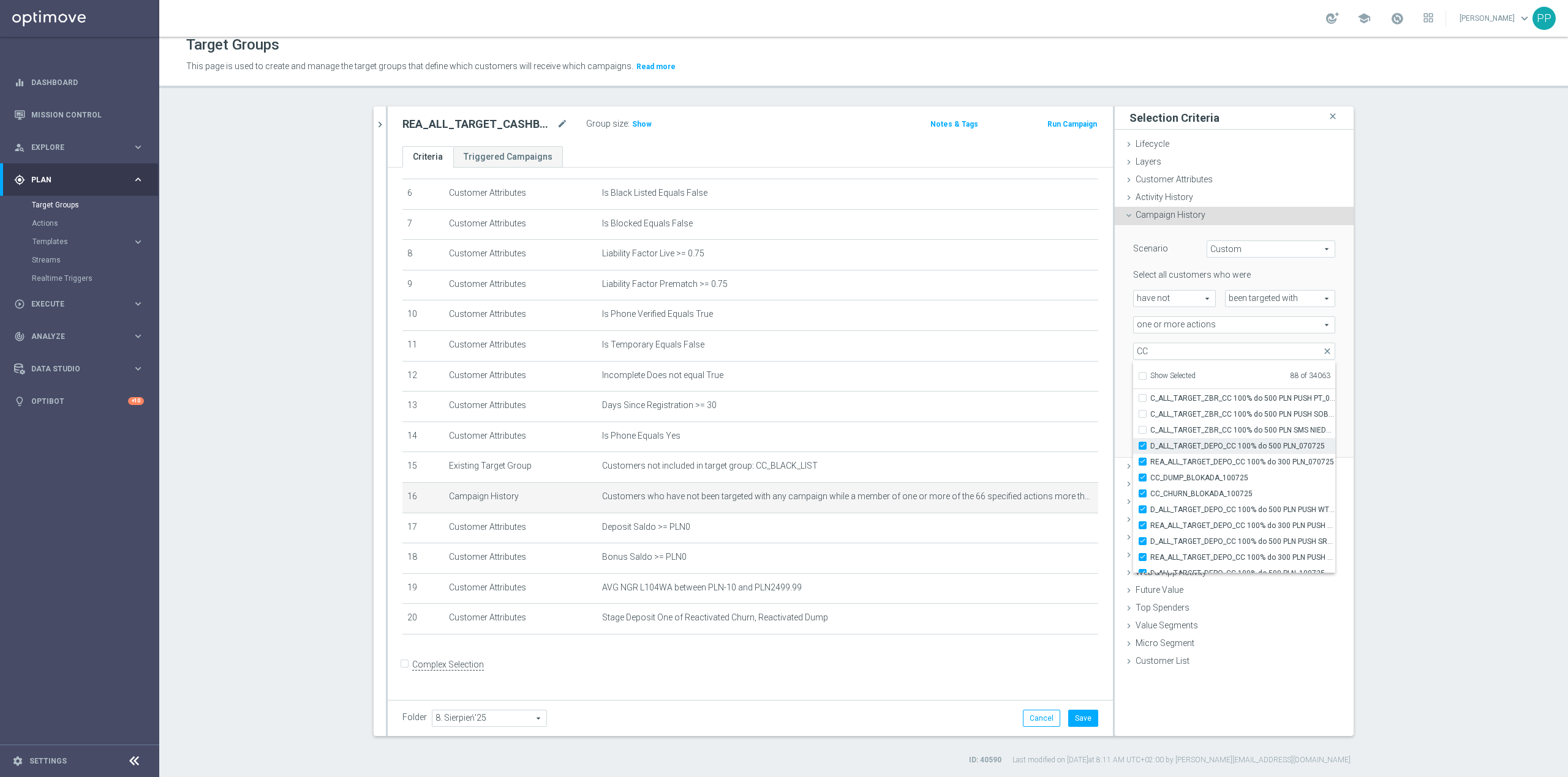
click at [1045, 452] on label "D_ALL_TARGET_DEPO_CC 100% do 500 PLN_070725" at bounding box center [1243, 445] width 185 height 16
click at [1045, 450] on input "D_ALL_TARGET_DEPO_CC 100% do 500 PLN_070725" at bounding box center [1146, 445] width 8 height 8
checkbox input "false"
type input "Selected 87 of 34063"
click at [1045, 459] on span "REA_ALL_TARGET_DEPO_CC 100% do 300 PLN_070725" at bounding box center [1243, 462] width 185 height 9
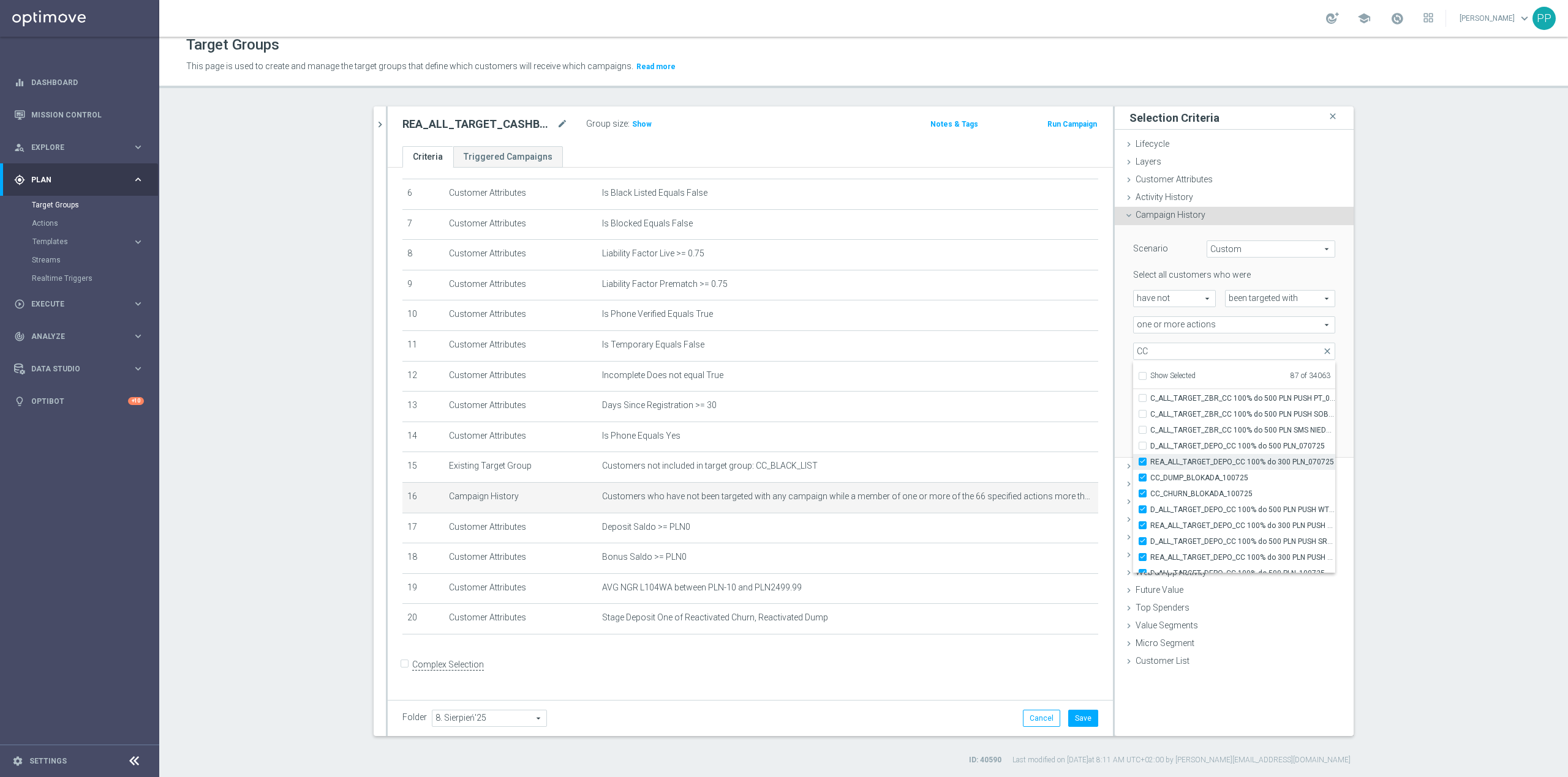
click at [1045, 459] on input "REA_ALL_TARGET_DEPO_CC 100% do 300 PLN_070725" at bounding box center [1146, 461] width 8 height 8
checkbox input "false"
type input "Selected 86 of 34063"
click at [1045, 477] on span "CC_DUMP_BLOKADA_100725" at bounding box center [1243, 478] width 185 height 9
click at [1045, 477] on input "CC_DUMP_BLOKADA_100725" at bounding box center [1146, 477] width 8 height 8
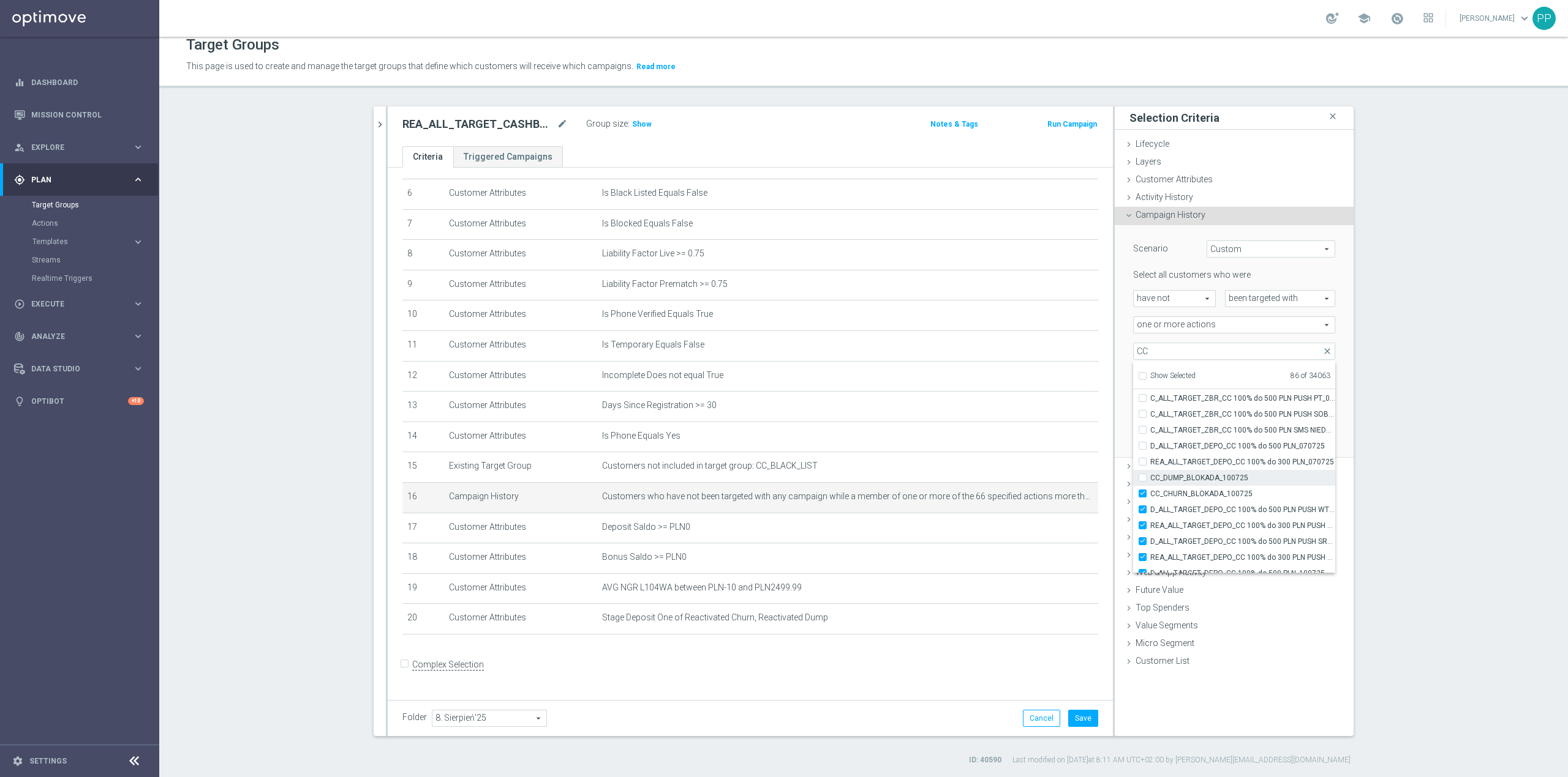
checkbox input "false"
type input "Selected 85 of 34063"
click at [1045, 484] on span "CC_CHURN_BLOKADA_100725" at bounding box center [1243, 494] width 185 height 9
click at [1045, 484] on input "CC_CHURN_BLOKADA_100725" at bounding box center [1146, 493] width 8 height 8
checkbox input "false"
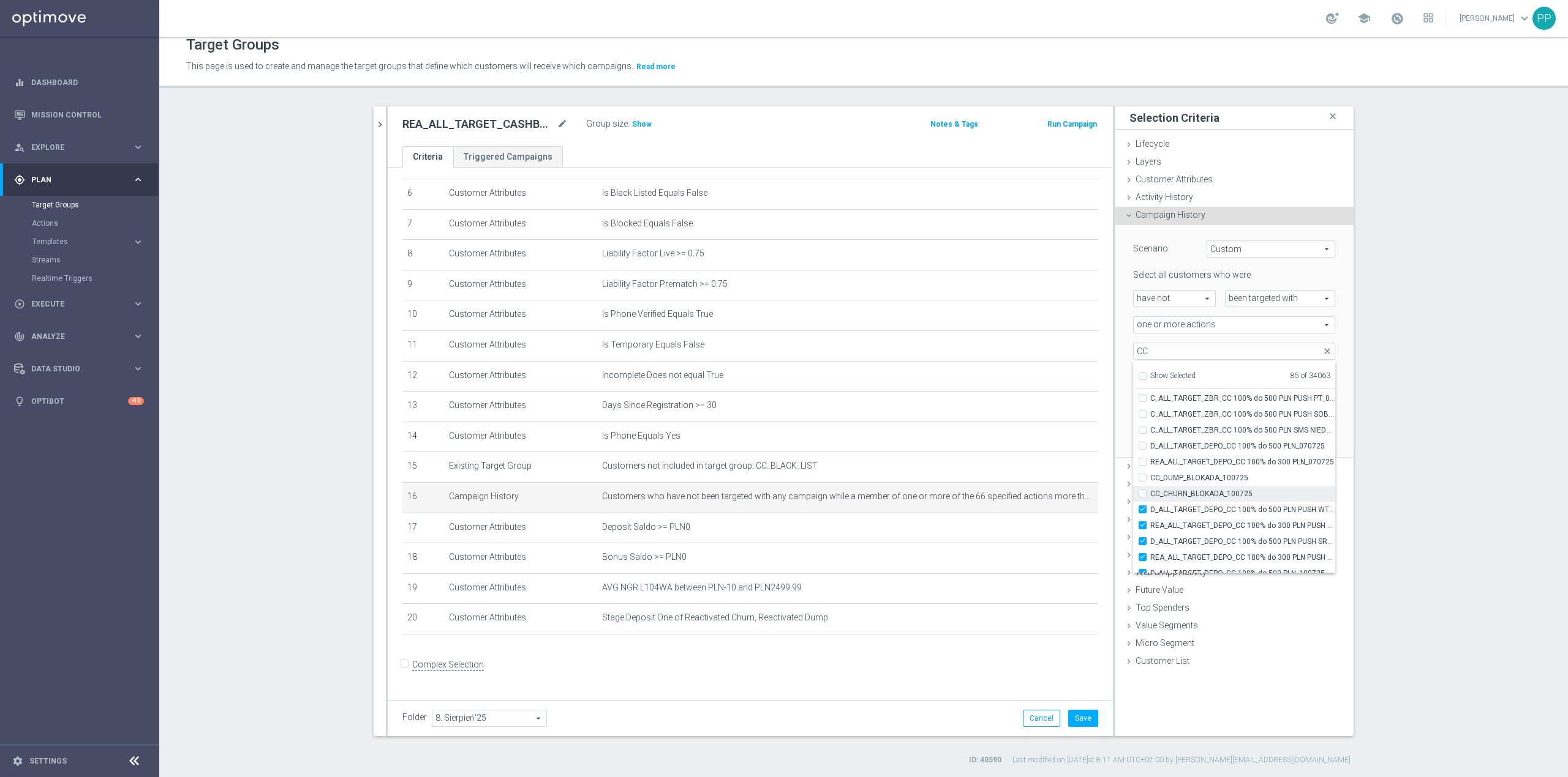
type input "Selected 84 of 34063"
click at [1045, 484] on label "D_ALL_TARGET_DEPO_CC 100% do 500 PLN PUSH WT_070725" at bounding box center [1243, 509] width 185 height 16
click at [1045, 484] on input "D_ALL_TARGET_DEPO_CC 100% do 500 PLN PUSH WT_070725" at bounding box center [1146, 509] width 8 height 8
checkbox input "false"
type input "Selected 83 of 34063"
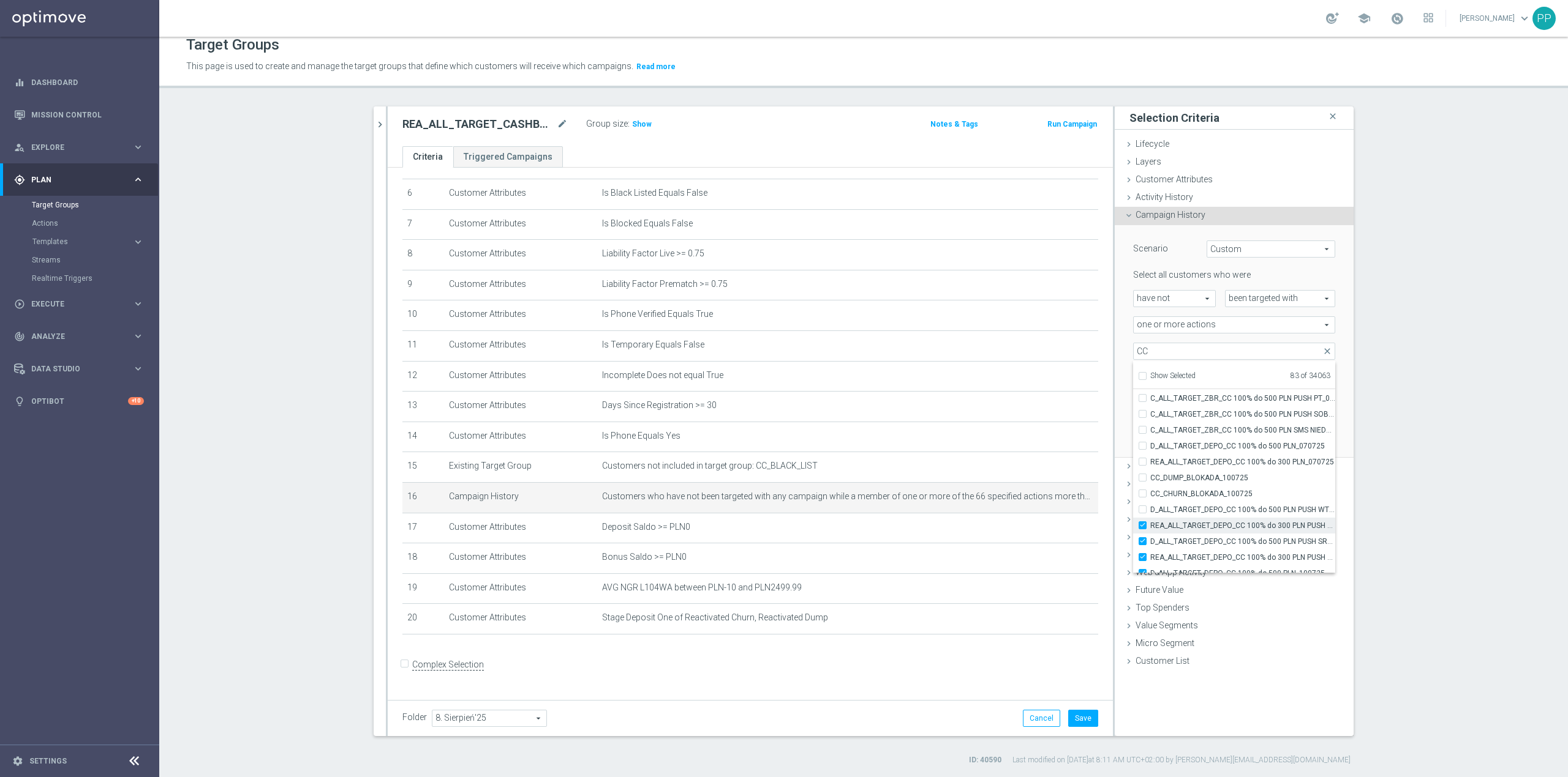
click at [1045, 484] on span "REA_ALL_TARGET_DEPO_CC 100% do 300 PLN PUSH WT_070725" at bounding box center [1243, 526] width 185 height 9
click at [1045, 484] on input "REA_ALL_TARGET_DEPO_CC 100% do 300 PLN PUSH WT_070725" at bounding box center [1146, 525] width 8 height 8
checkbox input "false"
type input "Selected 82 of 34063"
click at [1045, 484] on span "D_ALL_TARGET_DEPO_CC 100% do 500 PLN PUSH SR_070725" at bounding box center [1243, 542] width 185 height 9
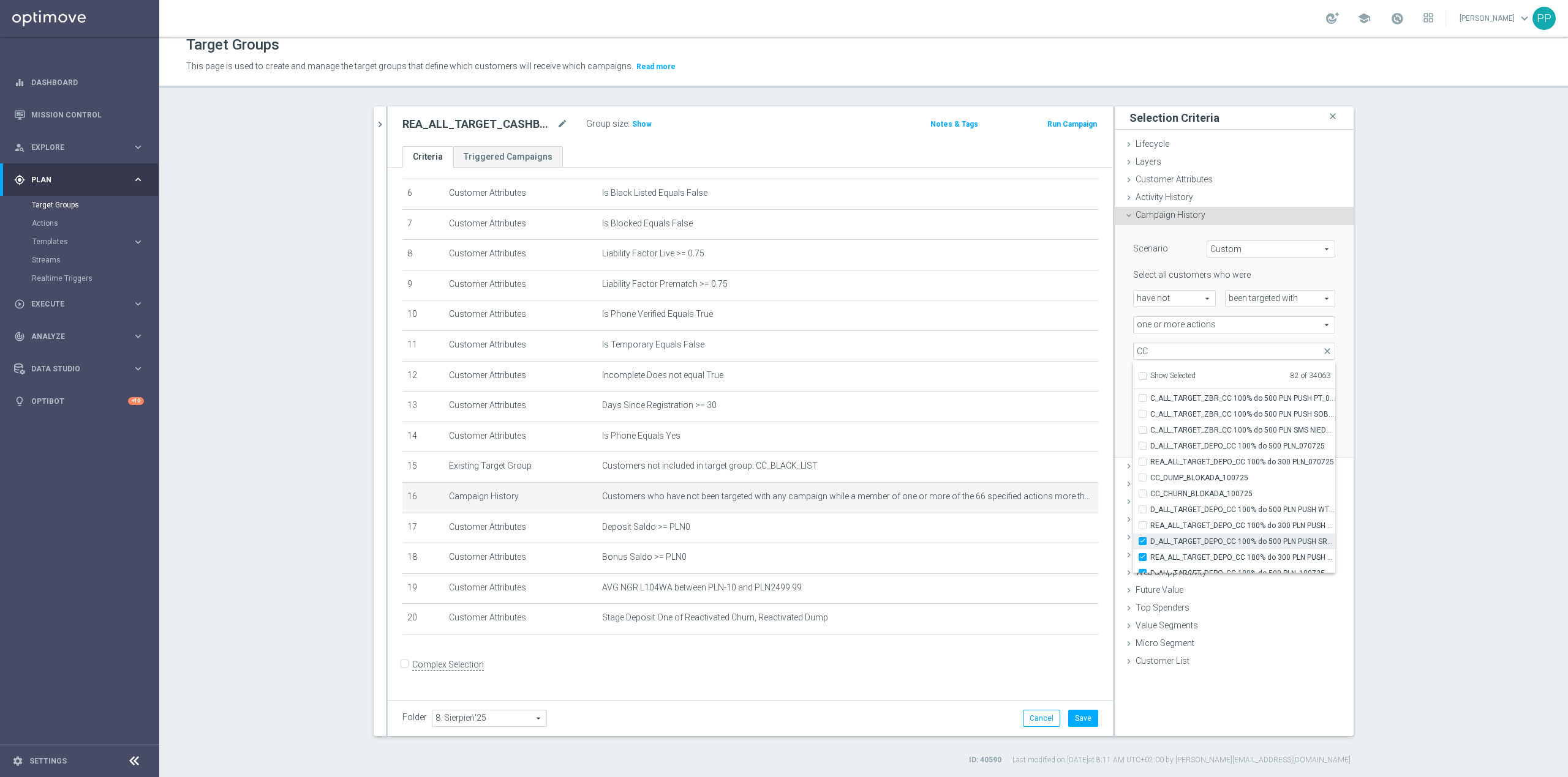
click at [1045, 484] on input "D_ALL_TARGET_DEPO_CC 100% do 500 PLN PUSH SR_070725" at bounding box center [1146, 541] width 8 height 8
checkbox input "false"
type input "Selected 81 of 34063"
click at [1045, 484] on label "REA_ALL_TARGET_DEPO_CC 100% do 300 PLN PUSH SR_070725" at bounding box center [1243, 558] width 185 height 16
click at [1045, 484] on input "REA_ALL_TARGET_DEPO_CC 100% do 300 PLN PUSH SR_070725" at bounding box center [1146, 558] width 8 height 8
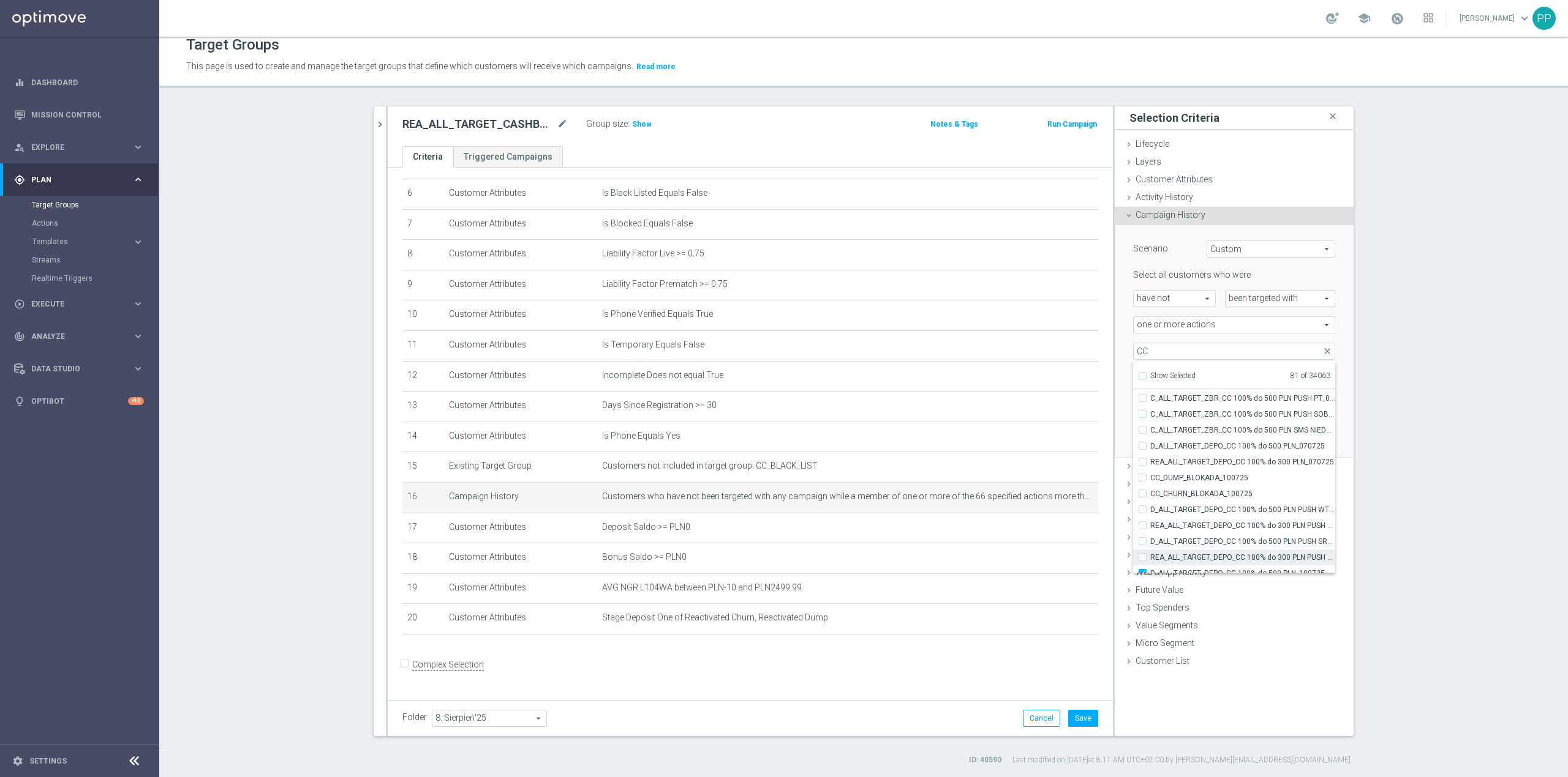
checkbox input "false"
type input "Selected 80 of 34063"
click at [1045, 484] on label "D_ALL_TARGET_DEPO_CC 100% do 500 PLN_100725" at bounding box center [1243, 491] width 185 height 16
click at [1045, 484] on input "D_ALL_TARGET_DEPO_CC 100% do 500 PLN_100725" at bounding box center [1146, 491] width 8 height 8
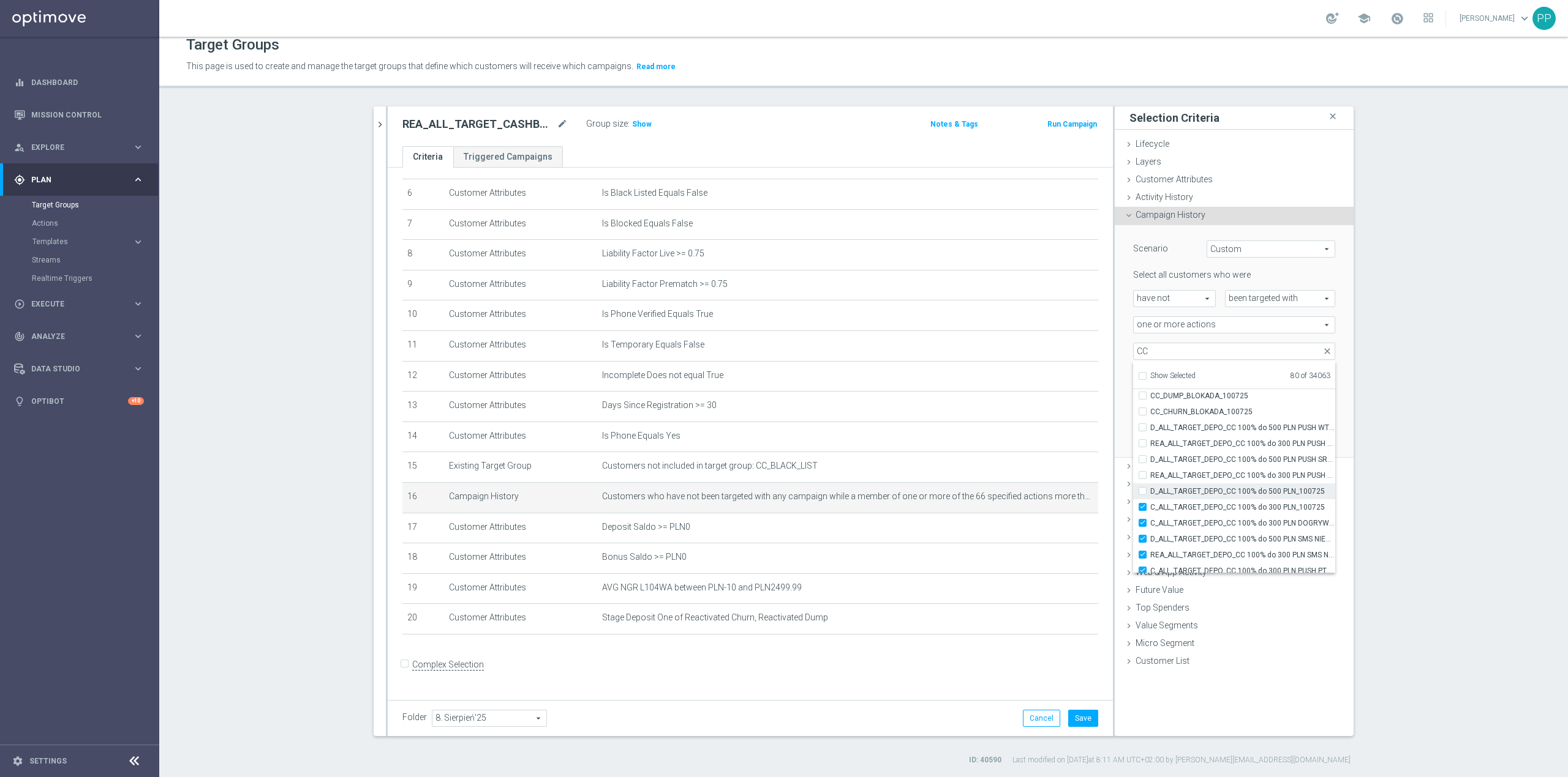
checkbox input "false"
type input "Selected 79 of 34063"
click at [1045, 484] on label "C_ALL_TARGET_DEPO_CC 100% do 300 PLN_100725" at bounding box center [1243, 507] width 185 height 16
click at [1045, 484] on input "C_ALL_TARGET_DEPO_CC 100% do 300 PLN_100725" at bounding box center [1146, 507] width 8 height 8
checkbox input "false"
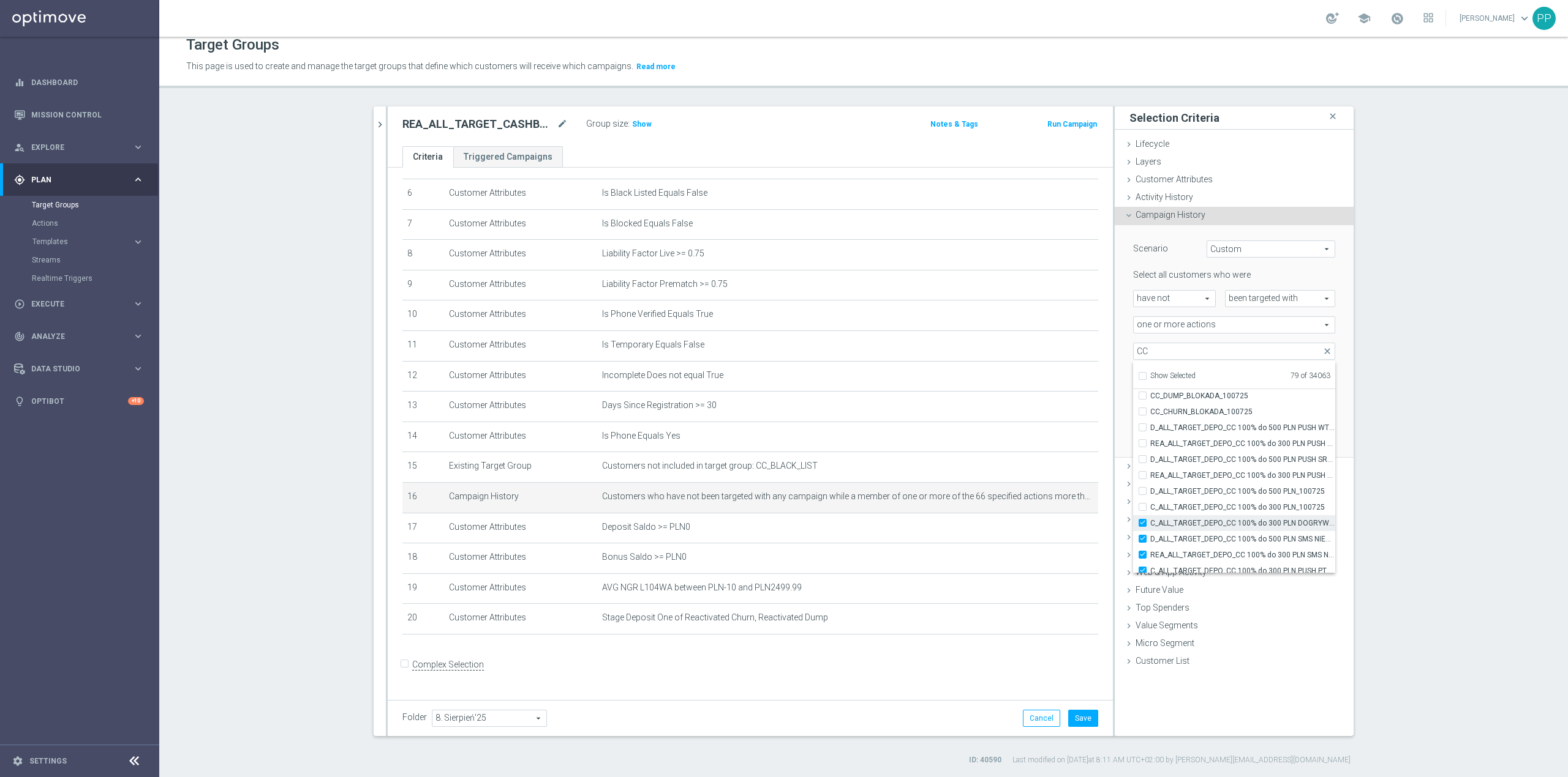
type input "Selected 78 of 34063"
click at [1045, 484] on span "C_ALL_TARGET_DEPO_CC 100% do 300 PLN DOGRYWKA_100725" at bounding box center [1243, 523] width 185 height 9
click at [1045, 484] on input "C_ALL_TARGET_DEPO_CC 100% do 300 PLN DOGRYWKA_100725" at bounding box center [1146, 523] width 8 height 8
checkbox input "false"
type input "Selected 77 of 34063"
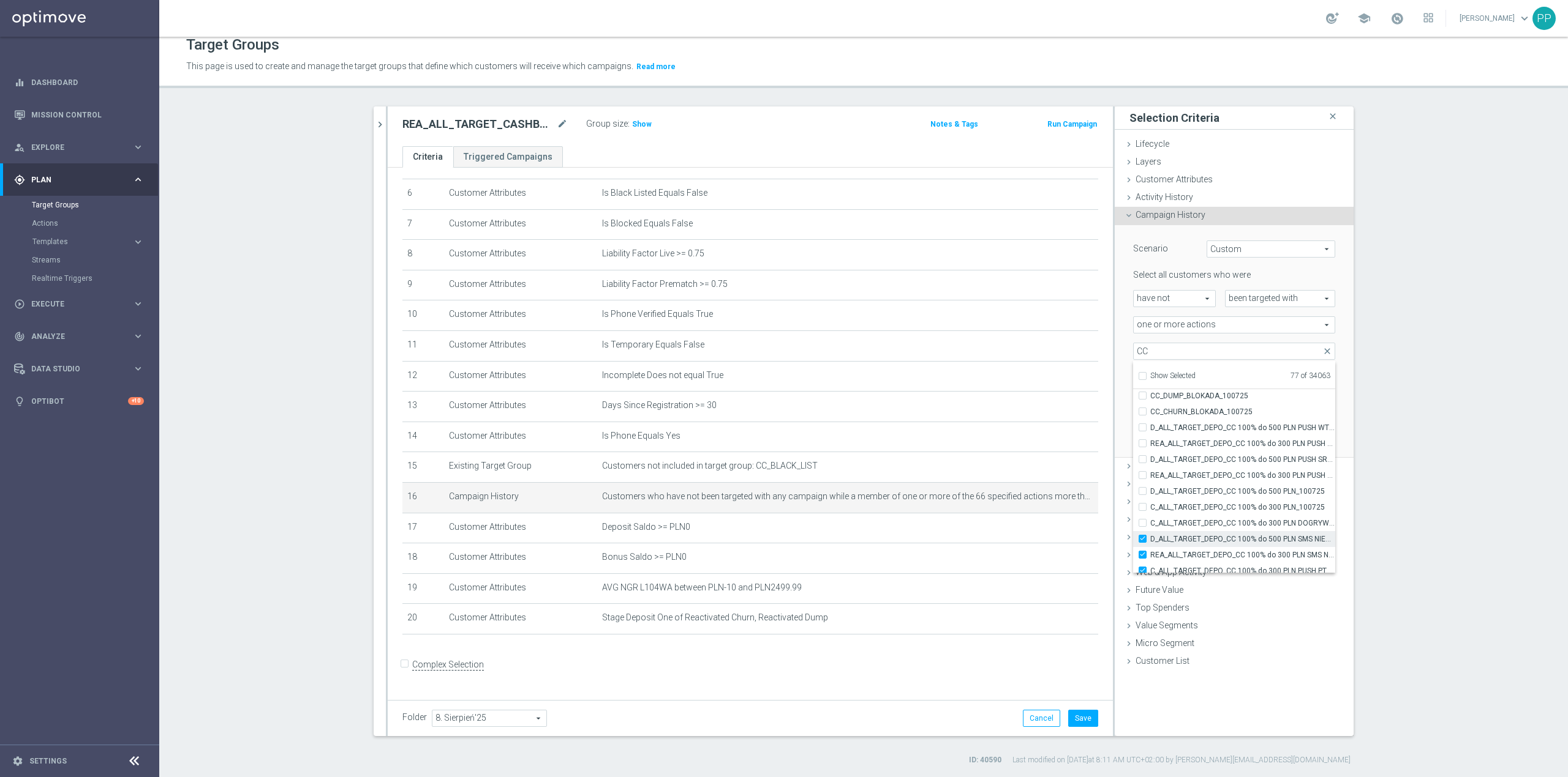
click at [1045, 484] on span "D_ALL_TARGET_DEPO_CC 100% do 500 PLN SMS NIEDZ_070725" at bounding box center [1243, 539] width 185 height 9
click at [1045, 484] on input "D_ALL_TARGET_DEPO_CC 100% do 500 PLN SMS NIEDZ_070725" at bounding box center [1146, 539] width 8 height 8
checkbox input "false"
type input "Selected 76 of 34063"
click at [1045, 484] on span "REA_ALL_TARGET_DEPO_CC 100% do 300 PLN SMS NIEDZ_070725" at bounding box center [1243, 555] width 185 height 9
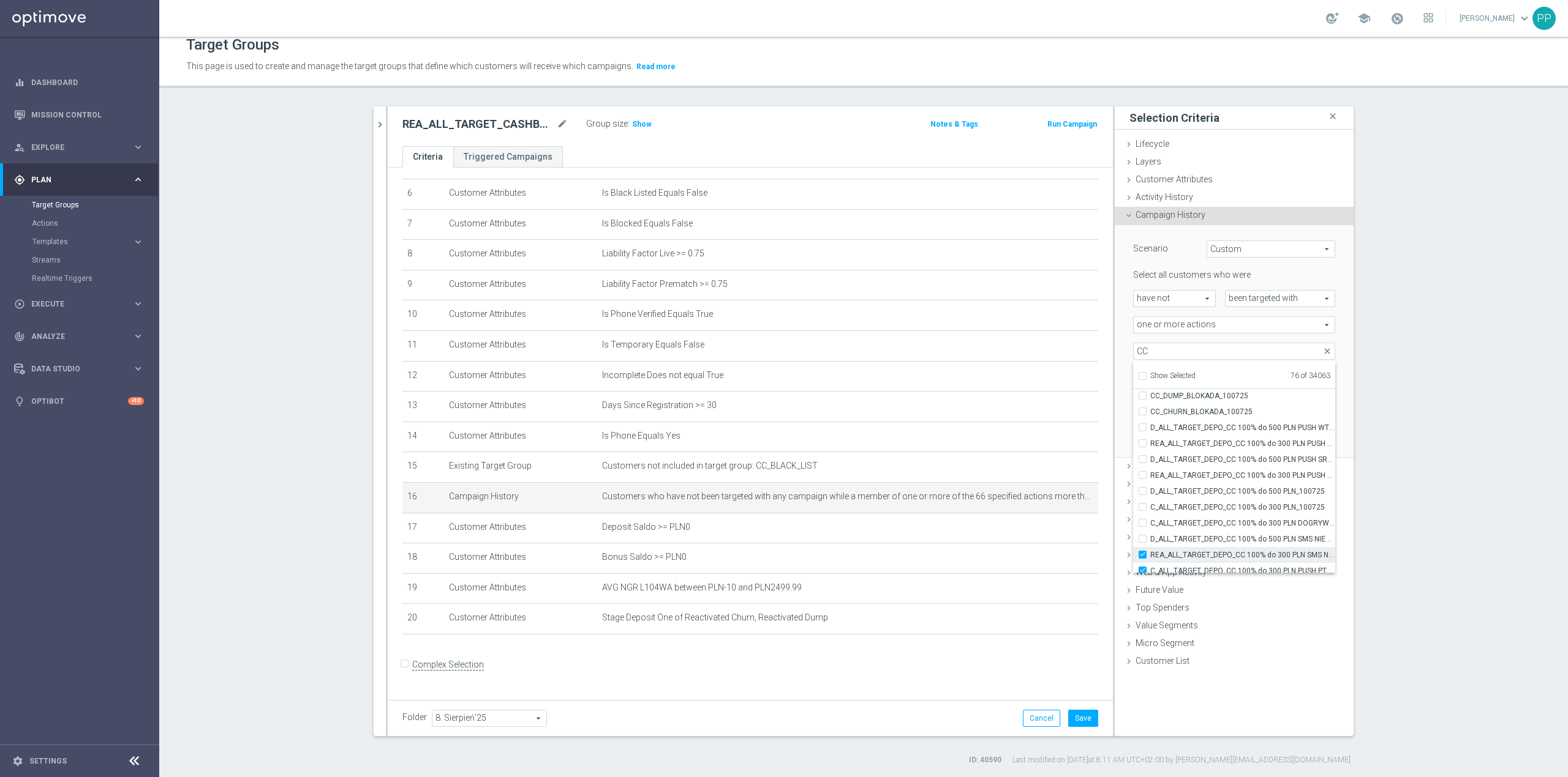
click at [1045, 484] on input "REA_ALL_TARGET_DEPO_CC 100% do 300 PLN SMS NIEDZ_070725" at bounding box center [1146, 555] width 8 height 8
checkbox input "false"
type input "Selected 75 of 34063"
click at [1045, 484] on span "C_ALL_TARGET_DEPO_CC 100% do 300 PLN PUSH PT_100725" at bounding box center [1243, 489] width 185 height 9
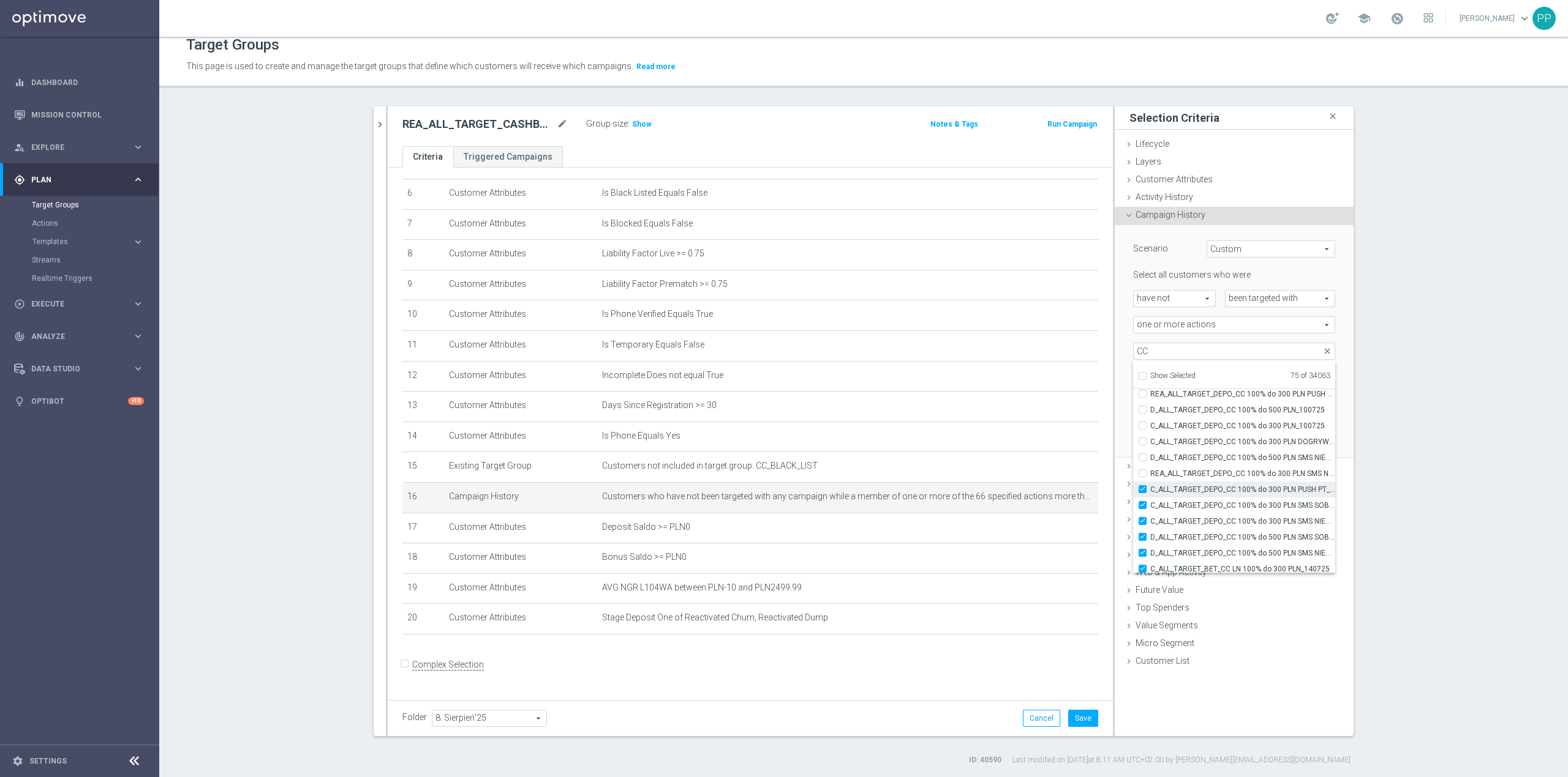
click at [1045, 484] on input "C_ALL_TARGET_DEPO_CC 100% do 300 PLN PUSH PT_100725" at bounding box center [1146, 489] width 8 height 8
checkbox input "false"
type input "Selected 74 of 34063"
click at [1045, 484] on span "C_ALL_TARGET_DEPO_CC 100% do 300 PLN SMS SOB_100725" at bounding box center [1243, 505] width 185 height 9
click at [1045, 484] on input "C_ALL_TARGET_DEPO_CC 100% do 300 PLN SMS SOB_100725" at bounding box center [1146, 505] width 8 height 8
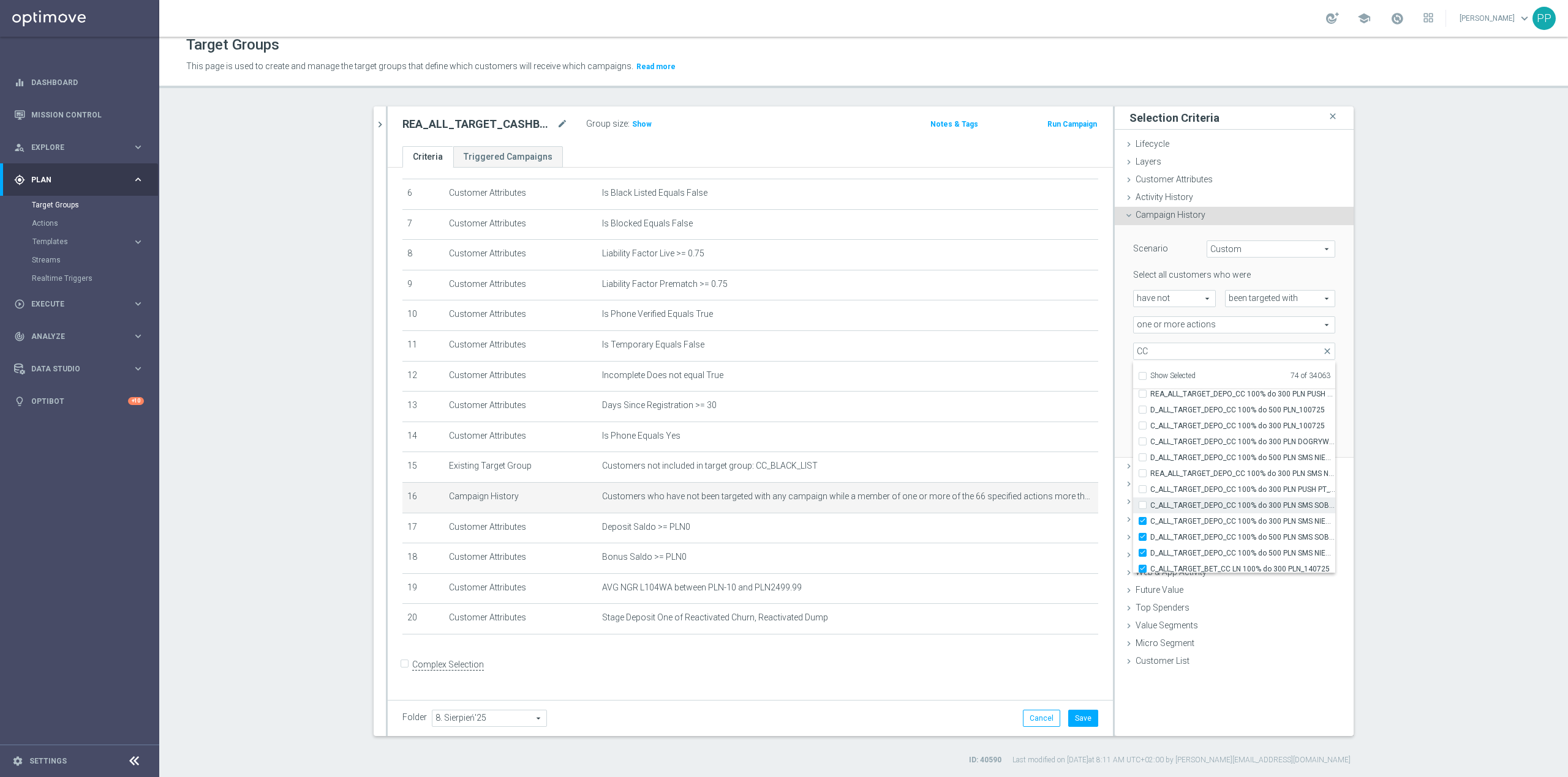
checkbox input "false"
type input "Selected 73 of 34063"
click at [1045, 484] on span "C_ALL_TARGET_DEPO_CC 100% do 300 PLN SMS NIEDZ_100725" at bounding box center [1243, 521] width 185 height 9
click at [1045, 484] on input "C_ALL_TARGET_DEPO_CC 100% do 300 PLN SMS NIEDZ_100725" at bounding box center [1146, 521] width 8 height 8
checkbox input "false"
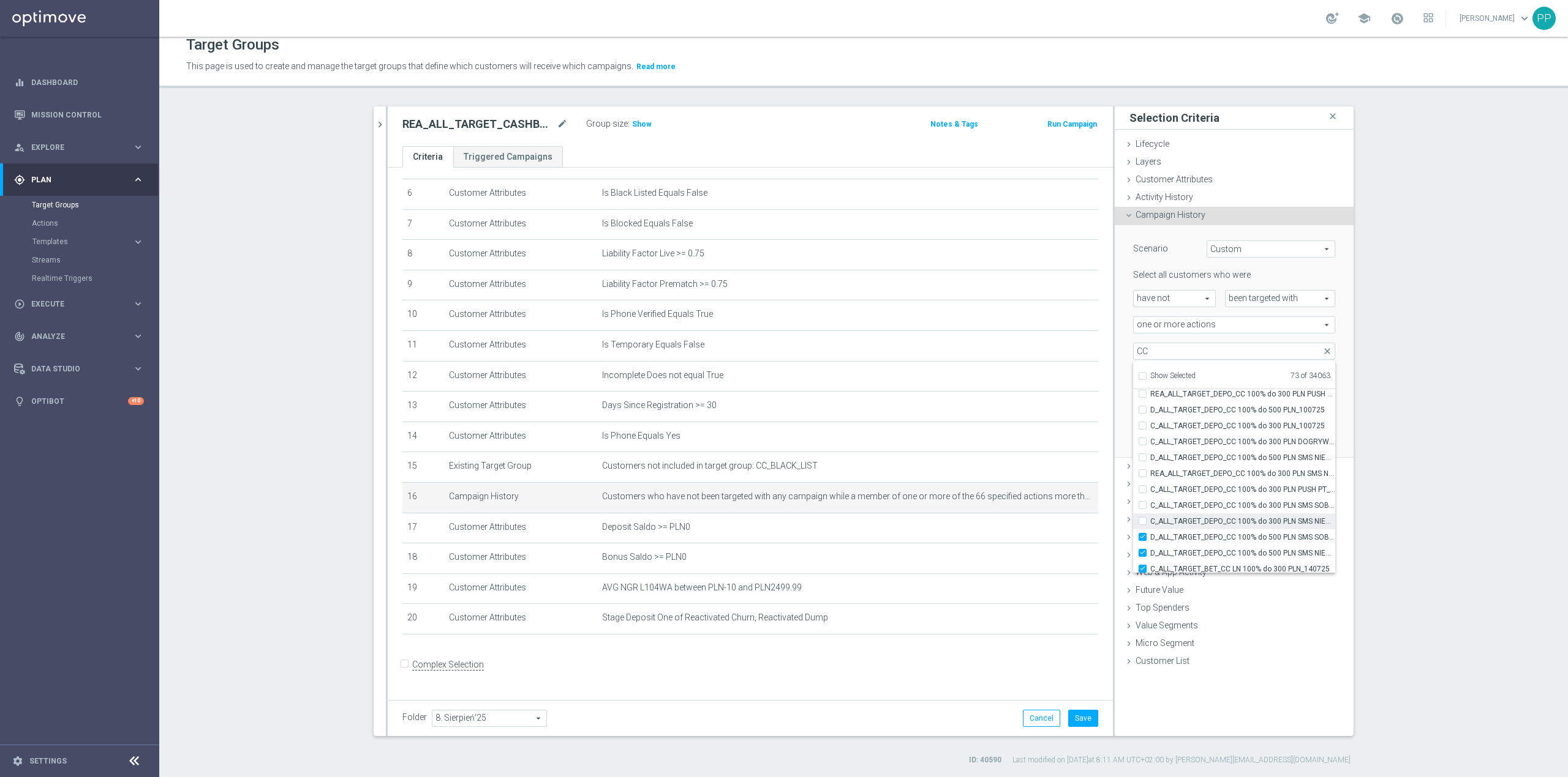
type input "Selected 72 of 34063"
click at [1045, 484] on label "C_ALL_TARGET_DEPO_CC 100% do 300 PLN SMS NIEDZ_100725" at bounding box center [1243, 521] width 185 height 16
click at [1045, 484] on input "C_ALL_TARGET_DEPO_CC 100% do 300 PLN SMS NIEDZ_100725" at bounding box center [1146, 521] width 8 height 8
checkbox input "true"
type input "Selected 73 of 34063"
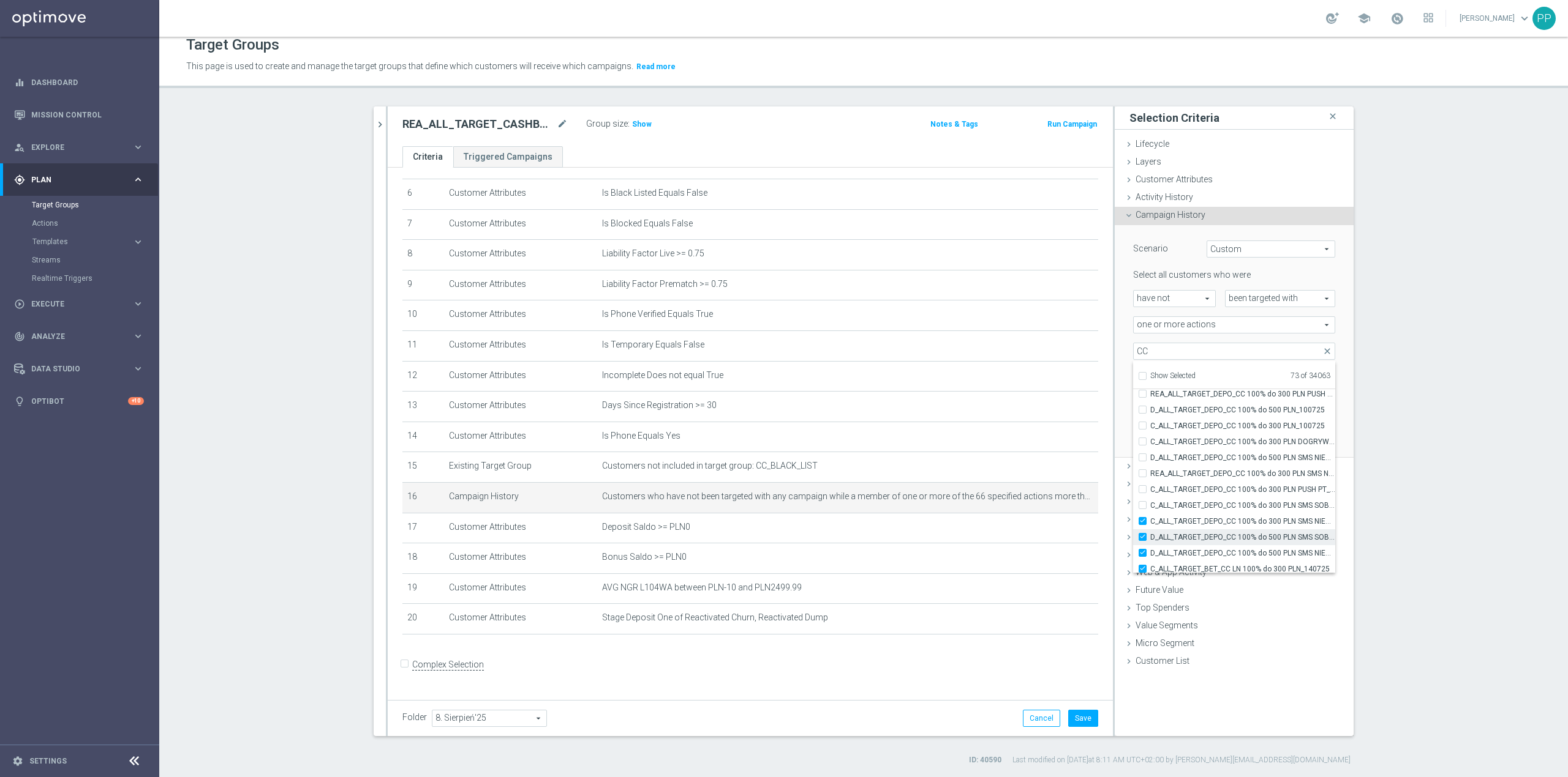
click at [1045, 484] on span "D_ALL_TARGET_DEPO_CC 100% do 500 PLN SMS SOB_100725" at bounding box center [1243, 537] width 185 height 9
click at [1045, 484] on input "D_ALL_TARGET_DEPO_CC 100% do 500 PLN SMS SOB_100725" at bounding box center [1146, 537] width 8 height 8
checkbox input "false"
type input "Selected 72 of 34063"
click at [1045, 484] on span "C_ALL_TARGET_DEPO_CC 100% do 300 PLN SMS NIEDZ_100725" at bounding box center [1243, 521] width 185 height 9
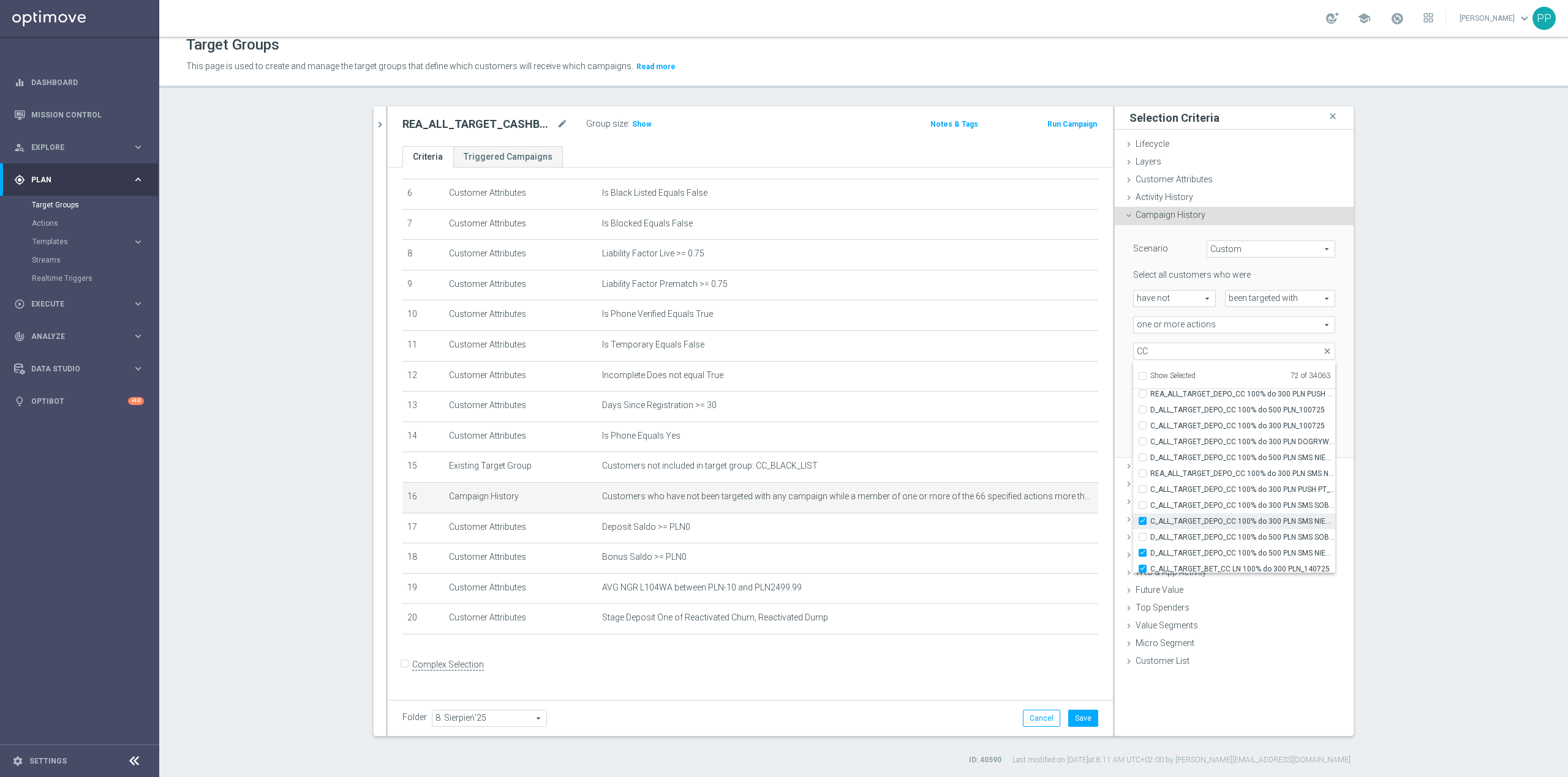
click at [1045, 484] on input "C_ALL_TARGET_DEPO_CC 100% do 300 PLN SMS NIEDZ_100725" at bounding box center [1146, 521] width 8 height 8
checkbox input "false"
type input "Selected 71 of 34063"
click at [1045, 484] on label "D_ALL_TARGET_DEPO_CC 100% do 500 PLN SMS SOB_100725" at bounding box center [1243, 537] width 185 height 16
click at [1045, 484] on input "D_ALL_TARGET_DEPO_CC 100% do 500 PLN SMS SOB_100725" at bounding box center [1146, 537] width 8 height 8
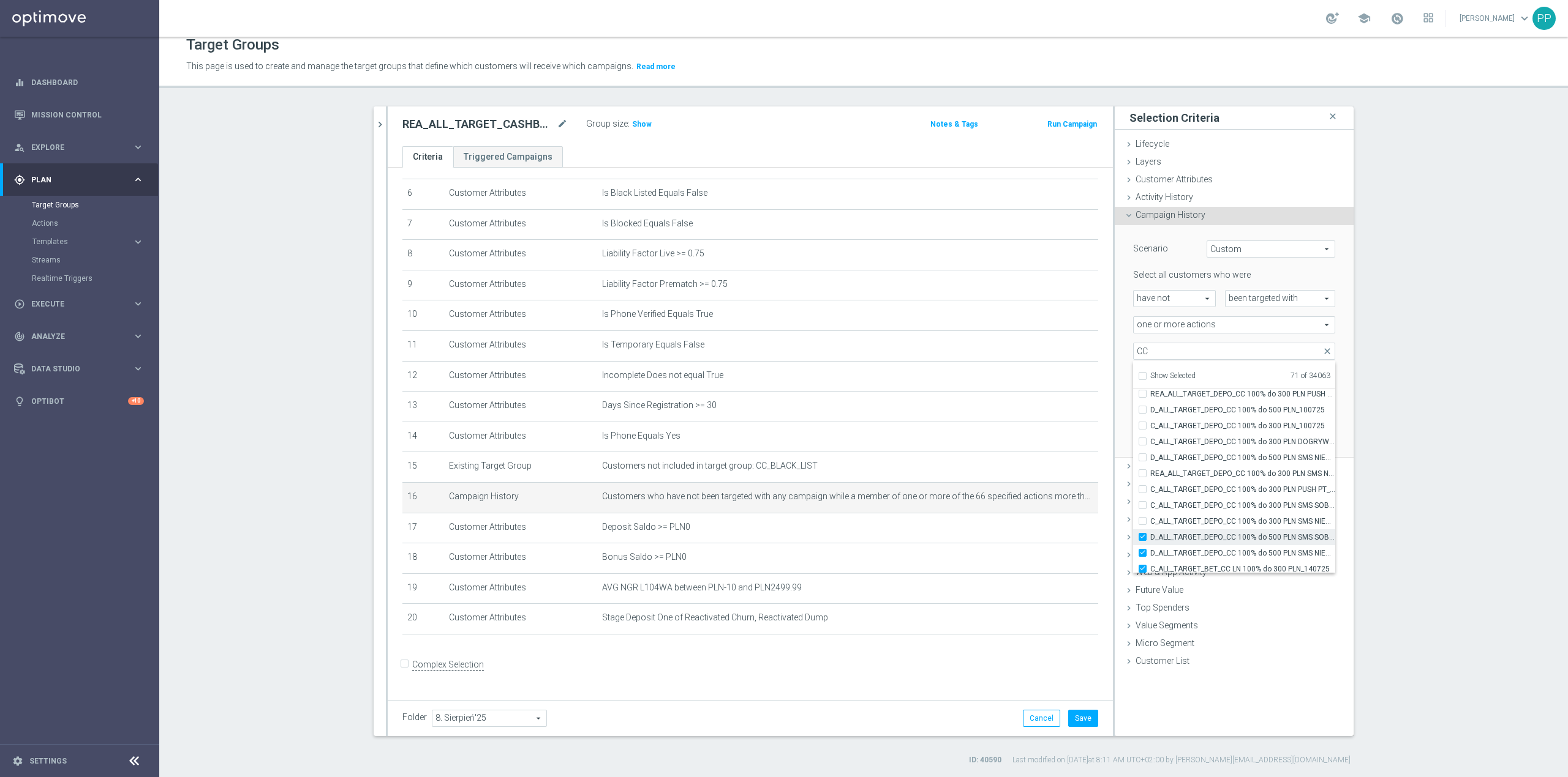
checkbox input "true"
type input "Selected 72 of 34063"
click at [1045, 484] on span "D_ALL_TARGET_DEPO_CC 100% do 500 PLN SMS NIEDZ_100725" at bounding box center [1243, 553] width 185 height 9
click at [1045, 484] on input "D_ALL_TARGET_DEPO_CC 100% do 500 PLN SMS NIEDZ_100725" at bounding box center [1146, 553] width 8 height 8
checkbox input "false"
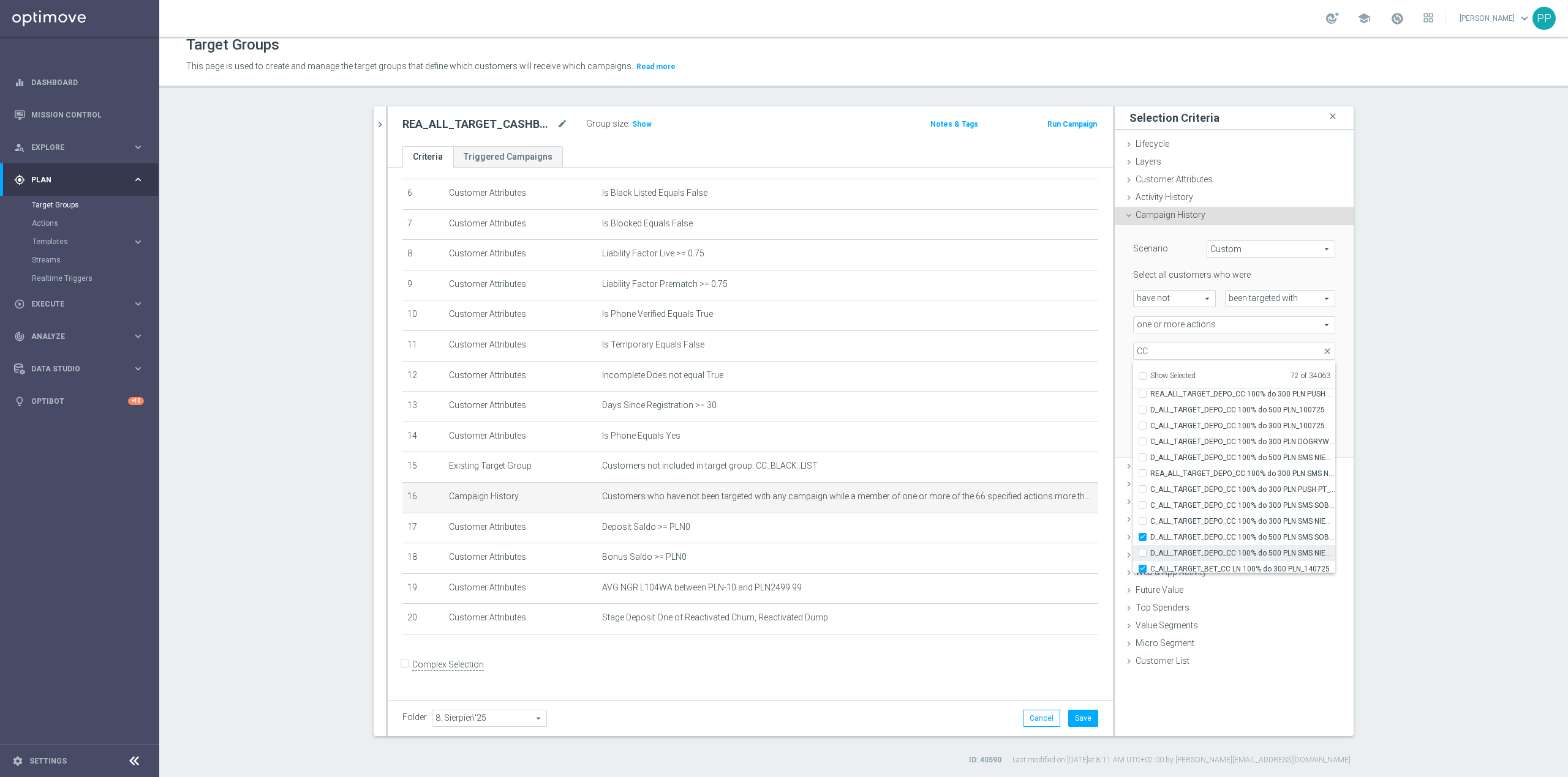
type input "Selected 71 of 34063"
click at [1045, 484] on span "D_ALL_TARGET_DEPO_CC 100% do 500 PLN SMS SOB_100725" at bounding box center [1243, 537] width 185 height 9
click at [1045, 484] on input "D_ALL_TARGET_DEPO_CC 100% do 500 PLN SMS SOB_100725" at bounding box center [1146, 537] width 8 height 8
checkbox input "false"
type input "Selected 70 of 34063"
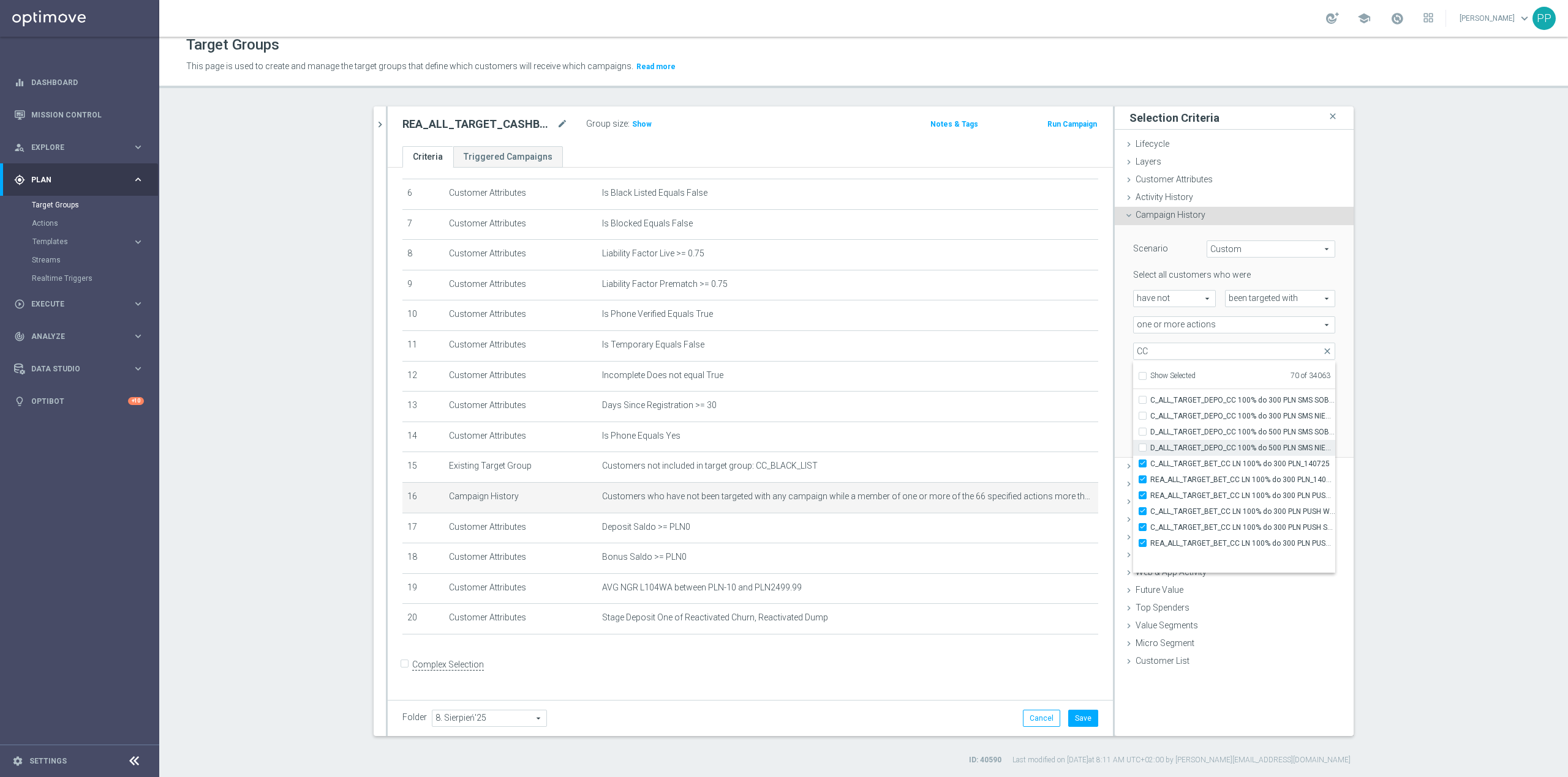
scroll to position [36530, 0]
drag, startPoint x: 1219, startPoint y: 488, endPoint x: 1215, endPoint y: 499, distance: 11.7
click at [1045, 484] on span "C_ALL_TARGET_BET_CC LN 100% do 300 PLN_140725" at bounding box center [1243, 487] width 185 height 9
click at [1045, 484] on input "C_ALL_TARGET_BET_CC LN 100% do 300 PLN_140725" at bounding box center [1146, 487] width 8 height 8
checkbox input "false"
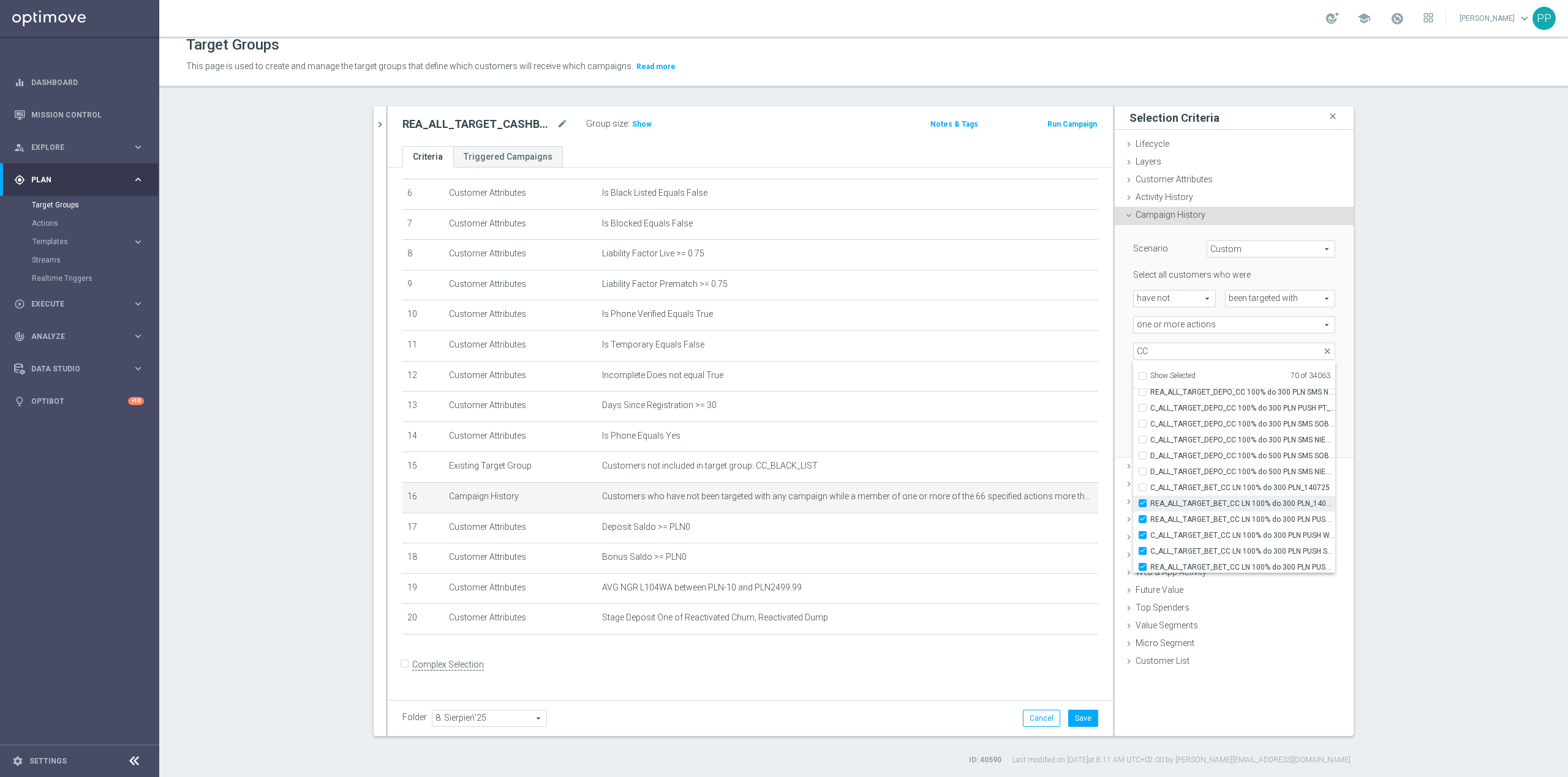
type input "Selected 69 of 34063"
click at [1045, 484] on label "REA_ALL_TARGET_BET_CC LN 100% do 300 PLN_140725" at bounding box center [1243, 503] width 185 height 16
click at [1045, 484] on input "REA_ALL_TARGET_BET_CC LN 100% do 300 PLN_140725" at bounding box center [1146, 503] width 8 height 8
checkbox input "false"
type input "Selected 68 of 34063"
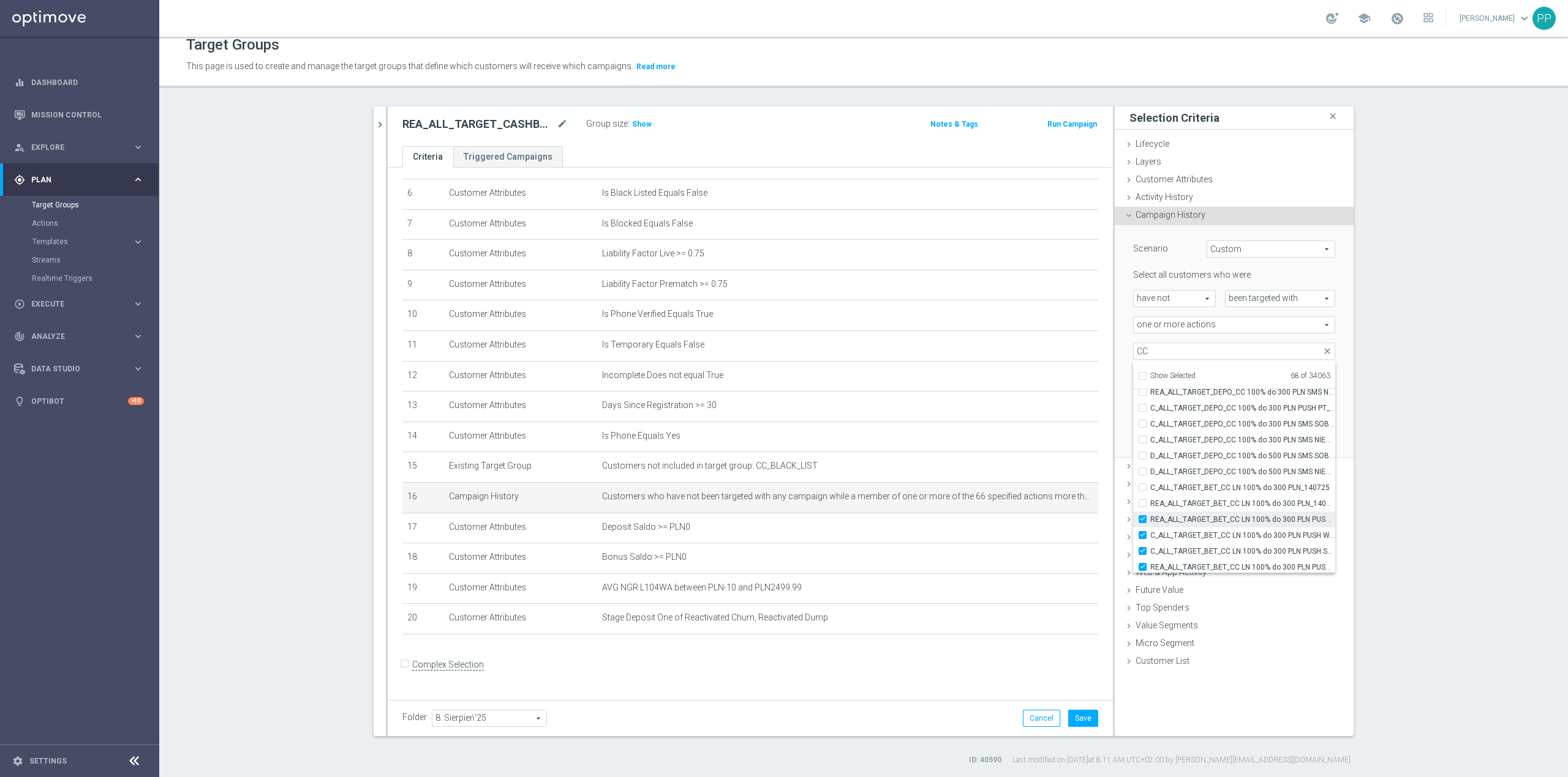
click at [1045, 484] on span "REA_ALL_TARGET_BET_CC LN 100% do 300 PLN PUSH WT_140725" at bounding box center [1243, 519] width 185 height 9
click at [1045, 484] on input "REA_ALL_TARGET_BET_CC LN 100% do 300 PLN PUSH WT_140725" at bounding box center [1146, 519] width 8 height 8
checkbox input "false"
type input "Selected 67 of 34063"
click at [1045, 484] on span "C_ALL_TARGET_BET_CC LN 100% do 300 PLN PUSH WT_140725" at bounding box center [1243, 535] width 185 height 9
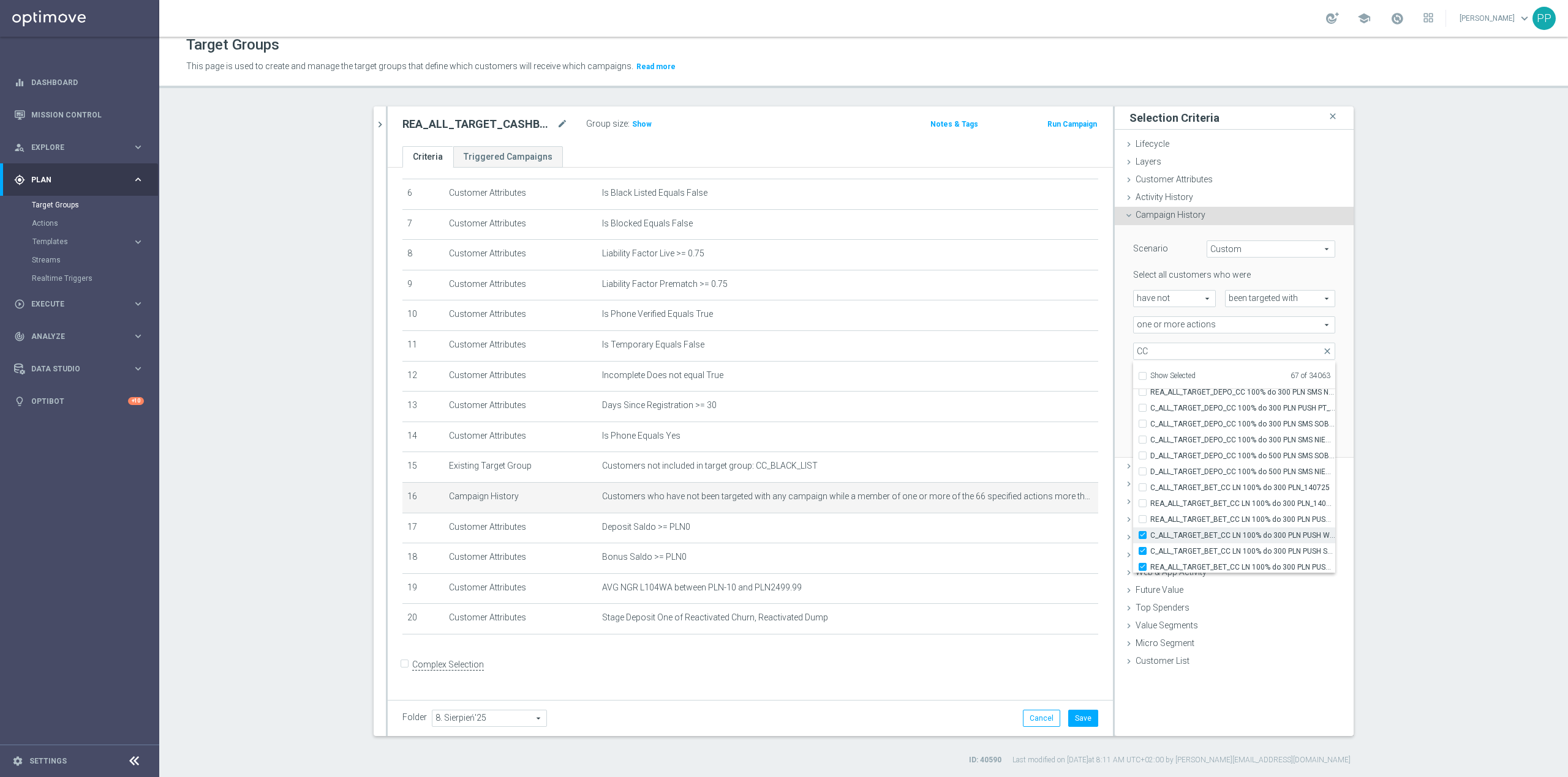
click at [1045, 484] on input "C_ALL_TARGET_BET_CC LN 100% do 300 PLN PUSH WT_140725" at bounding box center [1146, 535] width 8 height 8
checkbox input "false"
type input "Selected 66 of 34063"
click at [1045, 484] on span "C_ALL_TARGET_BET_CC LN 100% do 300 PLN PUSH SR_140725" at bounding box center [1243, 551] width 185 height 9
click at [1045, 484] on input "C_ALL_TARGET_BET_CC LN 100% do 300 PLN PUSH SR_140725" at bounding box center [1146, 551] width 8 height 8
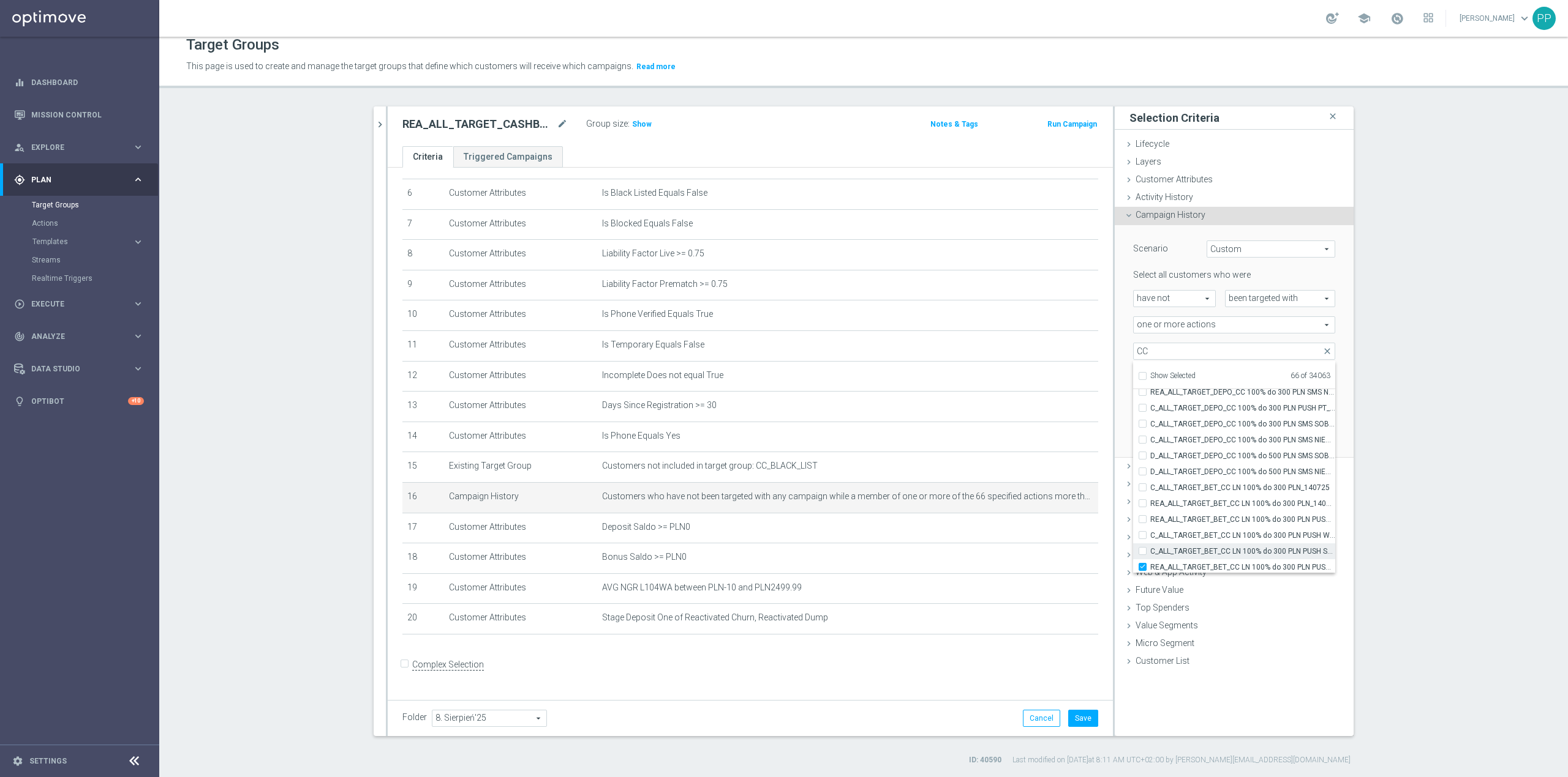
checkbox input "false"
type input "Selected 65 of 34063"
click at [1045, 484] on span "REA_ALL_TARGET_BET_CC LN 100% do 300 PLN PUSH SR_140725" at bounding box center [1243, 486] width 185 height 9
click at [1045, 484] on input "REA_ALL_TARGET_BET_CC LN 100% do 300 PLN PUSH SR_140725" at bounding box center [1146, 485] width 8 height 8
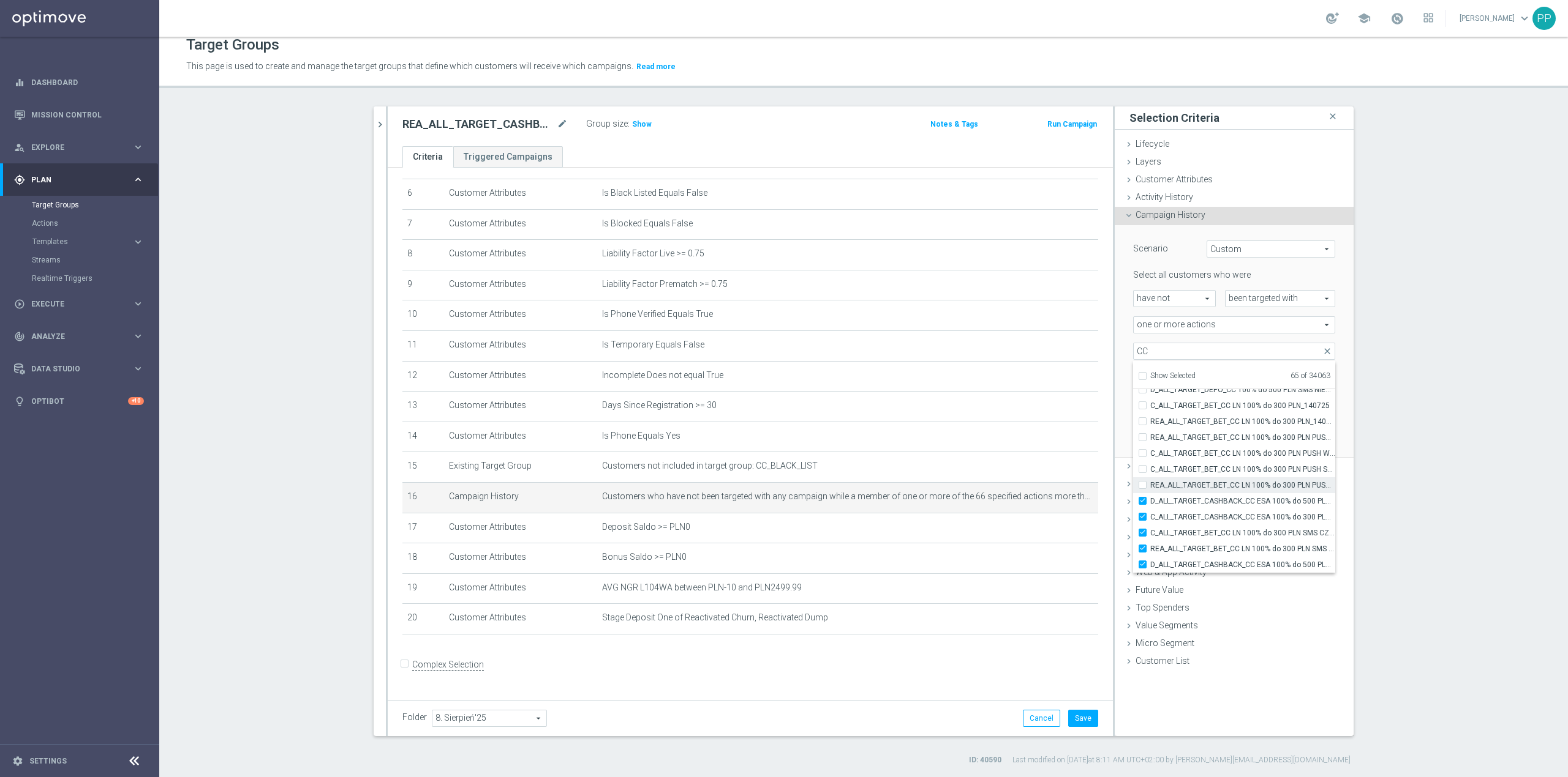
checkbox input "false"
type input "Selected 64 of 34063"
click at [1045, 484] on span "C_ALL_TARGET_BET_CC LN 100% do 300 PLN SMS CZW_140725" at bounding box center [1243, 533] width 185 height 9
click at [1045, 484] on input "C_ALL_TARGET_BET_CC LN 100% do 300 PLN SMS CZW_140725" at bounding box center [1146, 532] width 8 height 8
checkbox input "false"
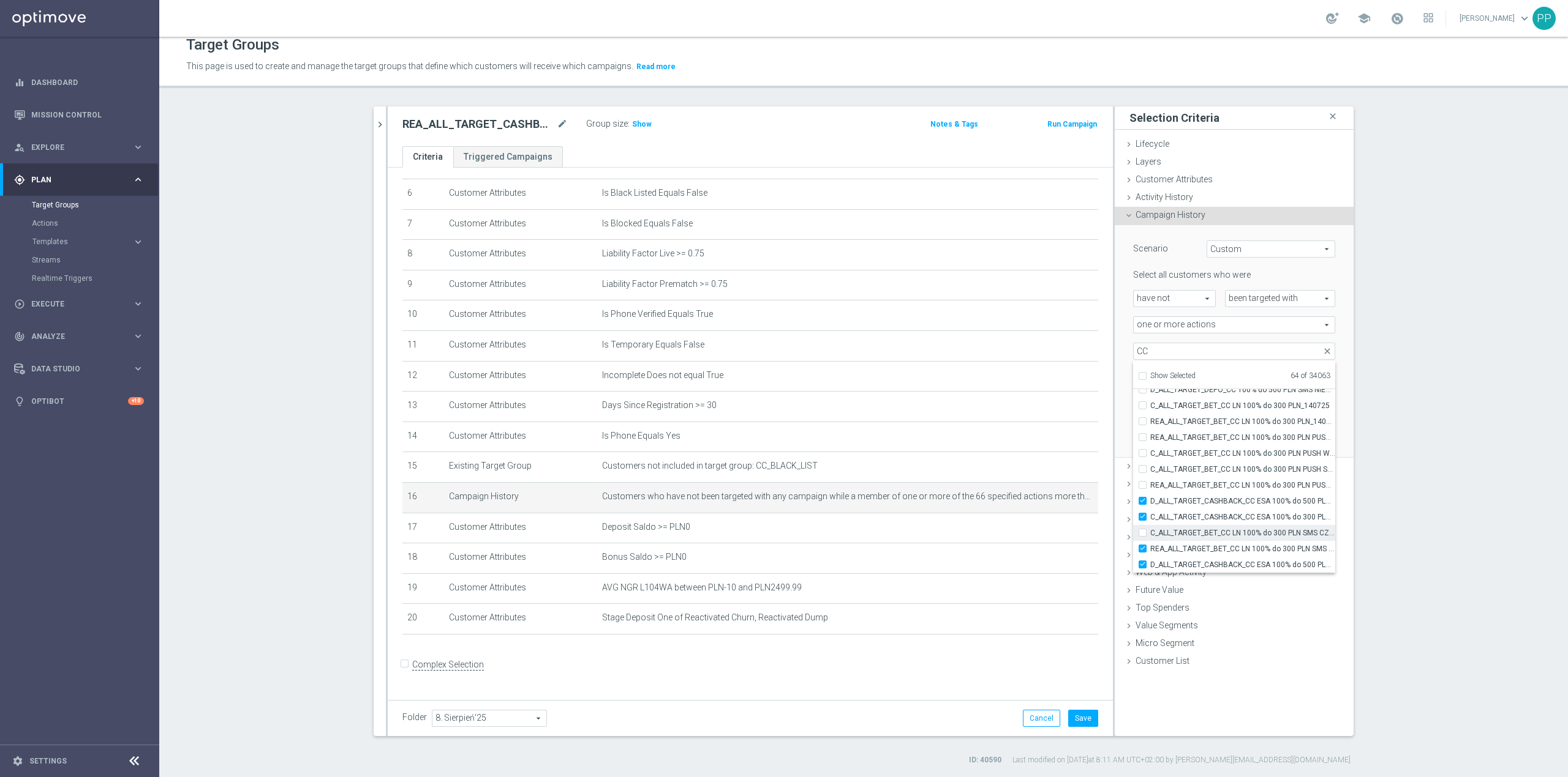
type input "Selected 63 of 34063"
click at [1045, 484] on span "REA_ALL_TARGET_BET_CC LN 100% do 300 PLN SMS CZW_140725" at bounding box center [1243, 549] width 185 height 9
click at [1045, 484] on input "REA_ALL_TARGET_BET_CC LN 100% do 300 PLN SMS CZW_140725" at bounding box center [1146, 548] width 8 height 8
checkbox input "false"
type input "Selected 62 of 34063"
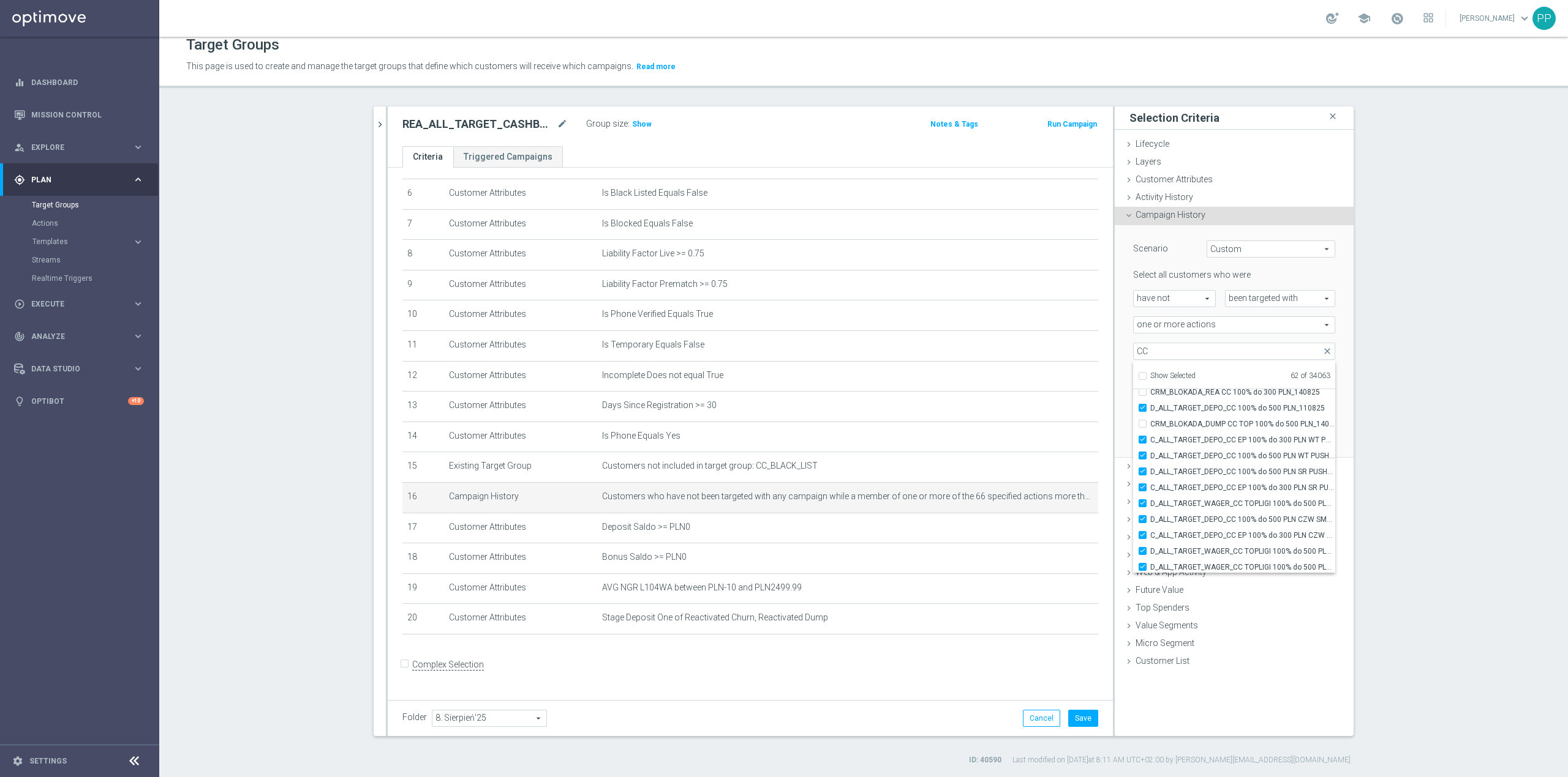
scroll to position [37647, 0]
click at [1045, 420] on div "Scenario Custom Custom arrow_drop_down search Select all customers who were hav…" at bounding box center [1234, 342] width 239 height 233
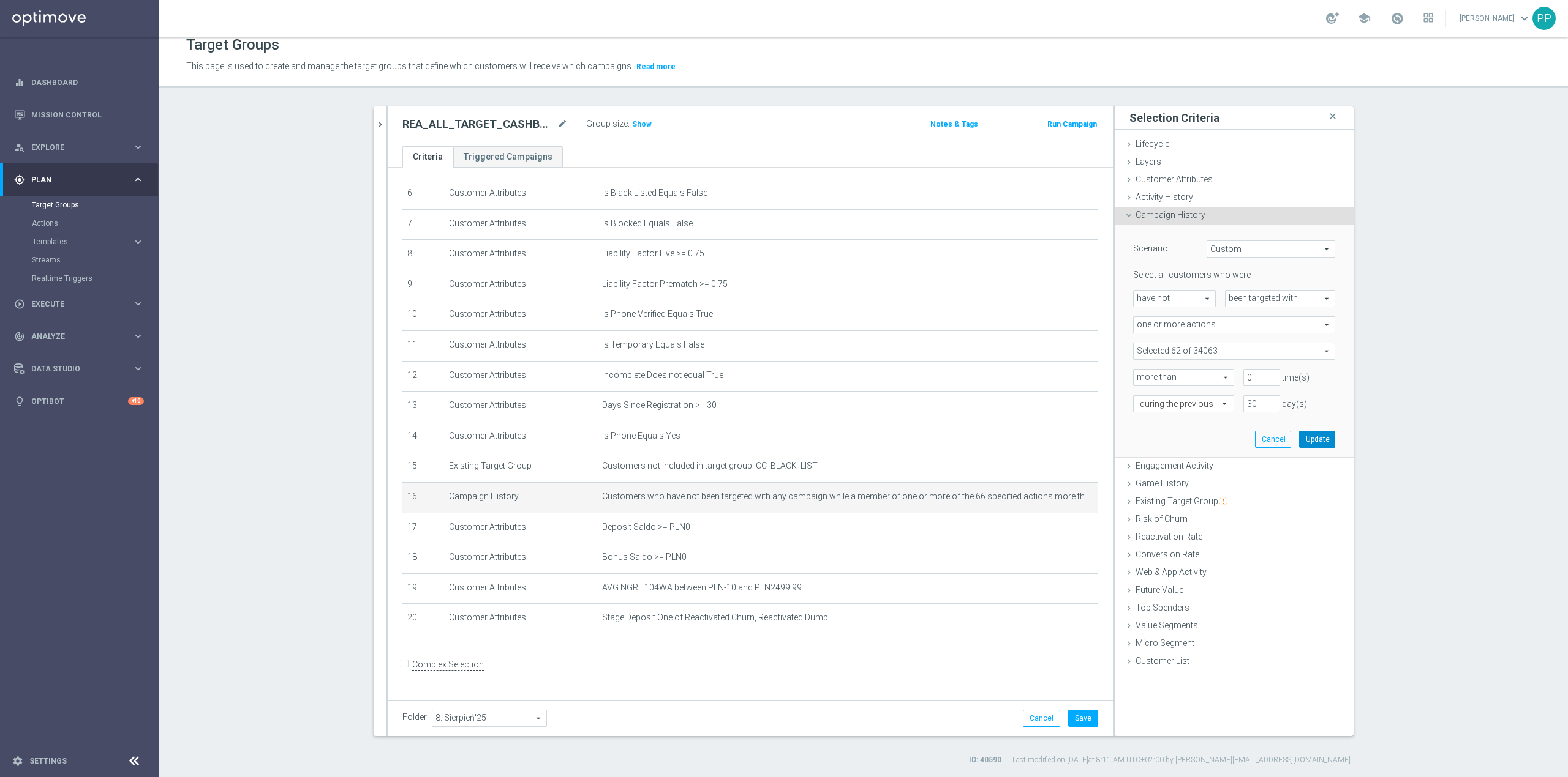
click at [1045, 438] on button "Update" at bounding box center [1317, 439] width 36 height 17
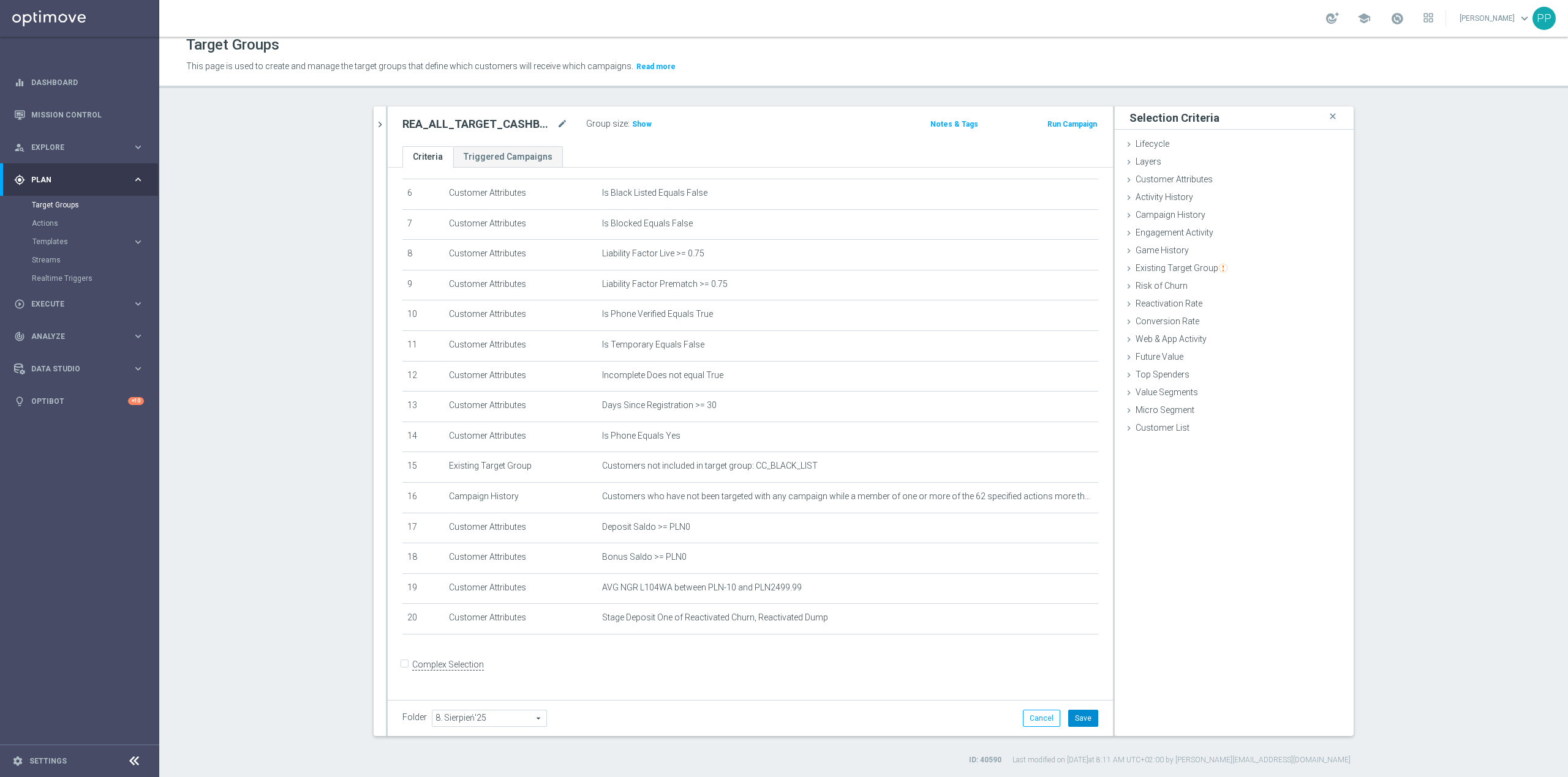
click at [1045, 484] on button "Save" at bounding box center [1083, 718] width 30 height 17
click at [642, 128] on span "Show" at bounding box center [641, 123] width 20 height 8
click at [557, 123] on icon "mode_edit" at bounding box center [563, 124] width 11 height 15
drag, startPoint x: 1150, startPoint y: 175, endPoint x: 1187, endPoint y: 186, distance: 38.6
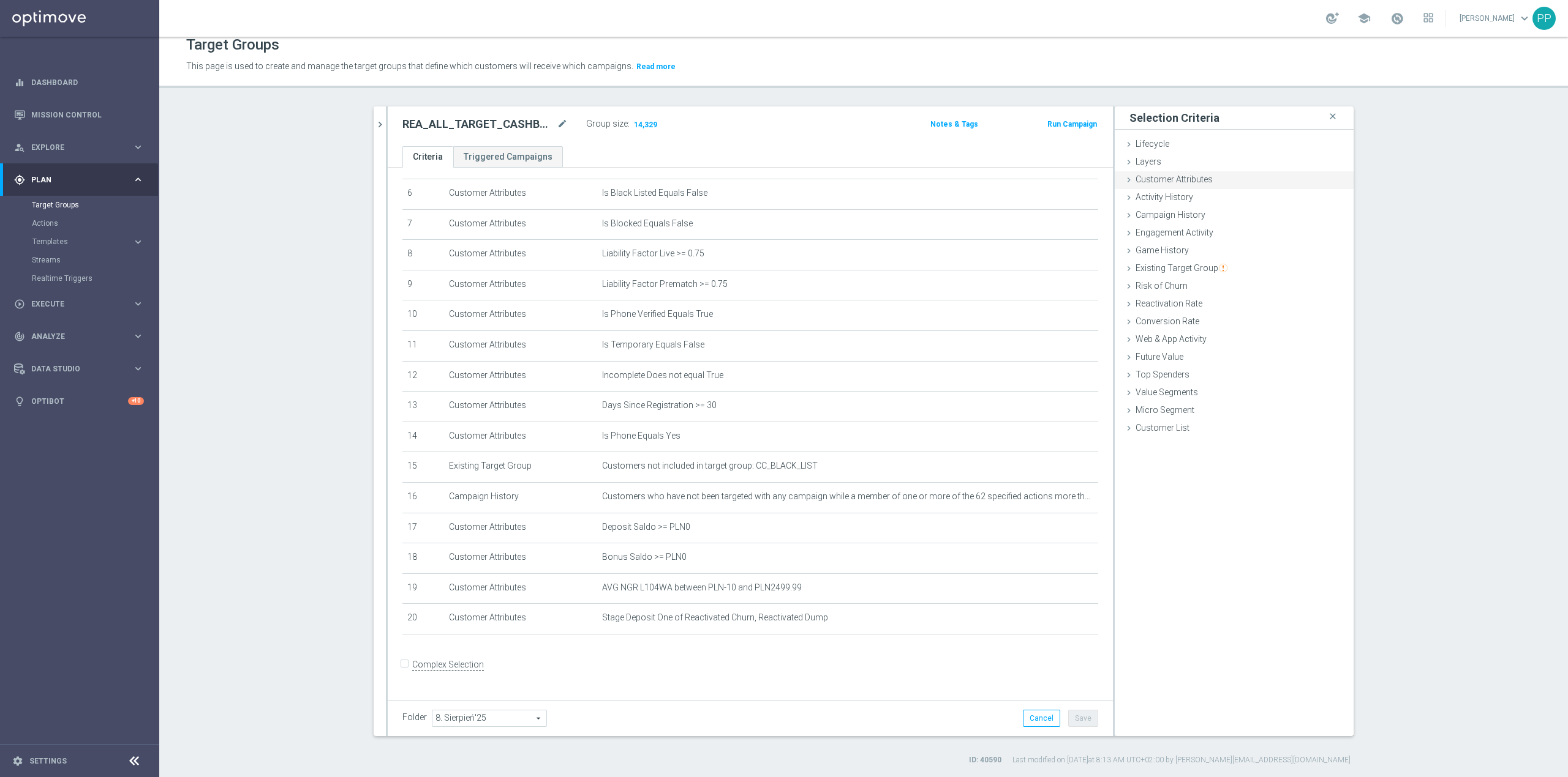
click at [1045, 175] on span "Customer Attributes" at bounding box center [1174, 179] width 78 height 9
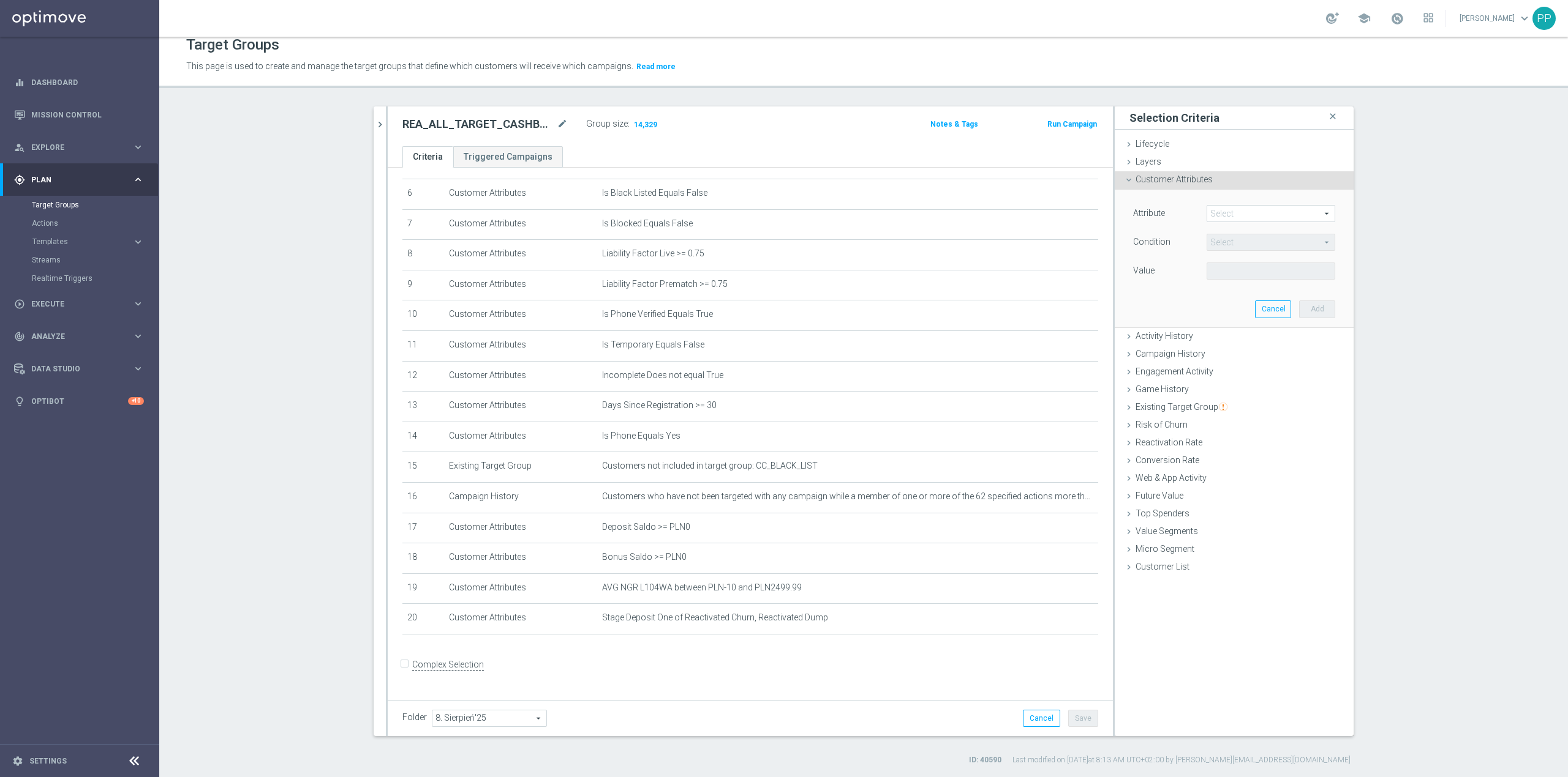
click at [1045, 213] on span at bounding box center [1271, 213] width 127 height 16
click at [0, 0] on input "search" at bounding box center [0, 0] width 0 height 0
type input "lifetime ac"
click at [1045, 226] on label "Lifetime Activity Ratio" at bounding box center [1271, 232] width 129 height 16
type input "Lifetime Activity Ratio"
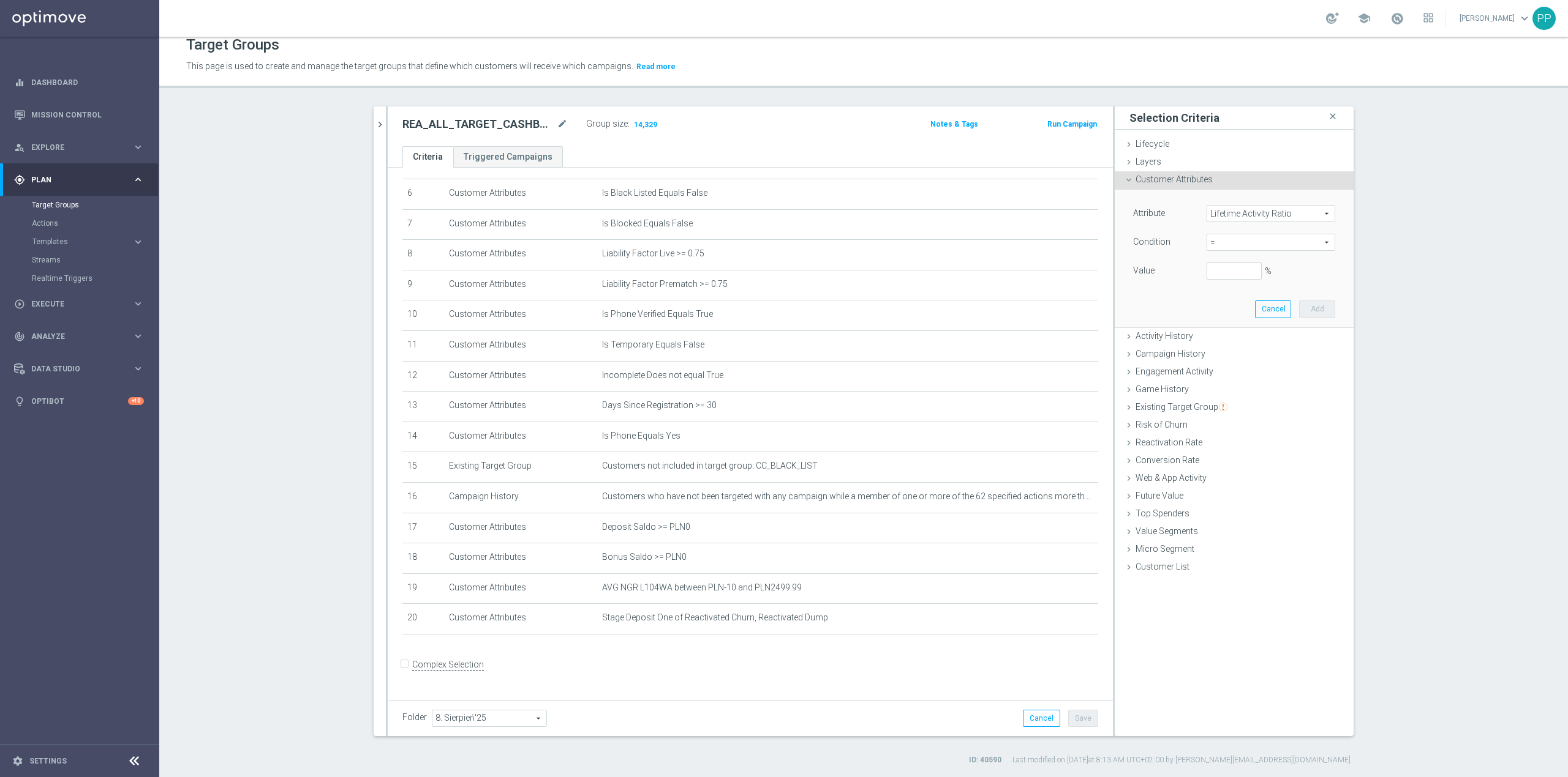
click at [1045, 243] on span "=" at bounding box center [1271, 242] width 127 height 16
click at [1045, 342] on span ">=" at bounding box center [1271, 340] width 117 height 9
type input ">="
click at [1045, 275] on input "%" at bounding box center [1233, 271] width 55 height 17
click at [1045, 306] on button "Add" at bounding box center [1317, 309] width 36 height 17
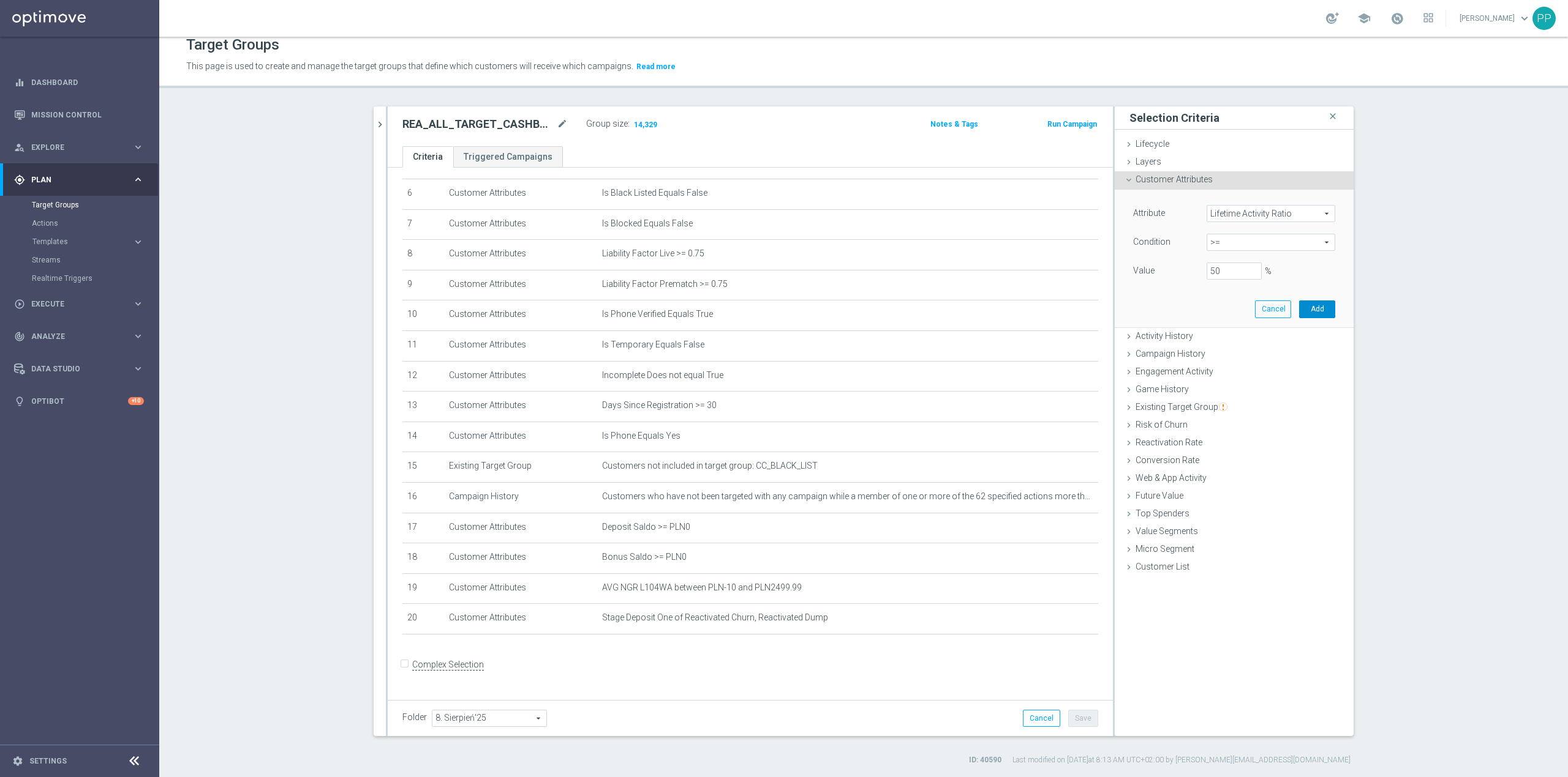
type input "0.5"
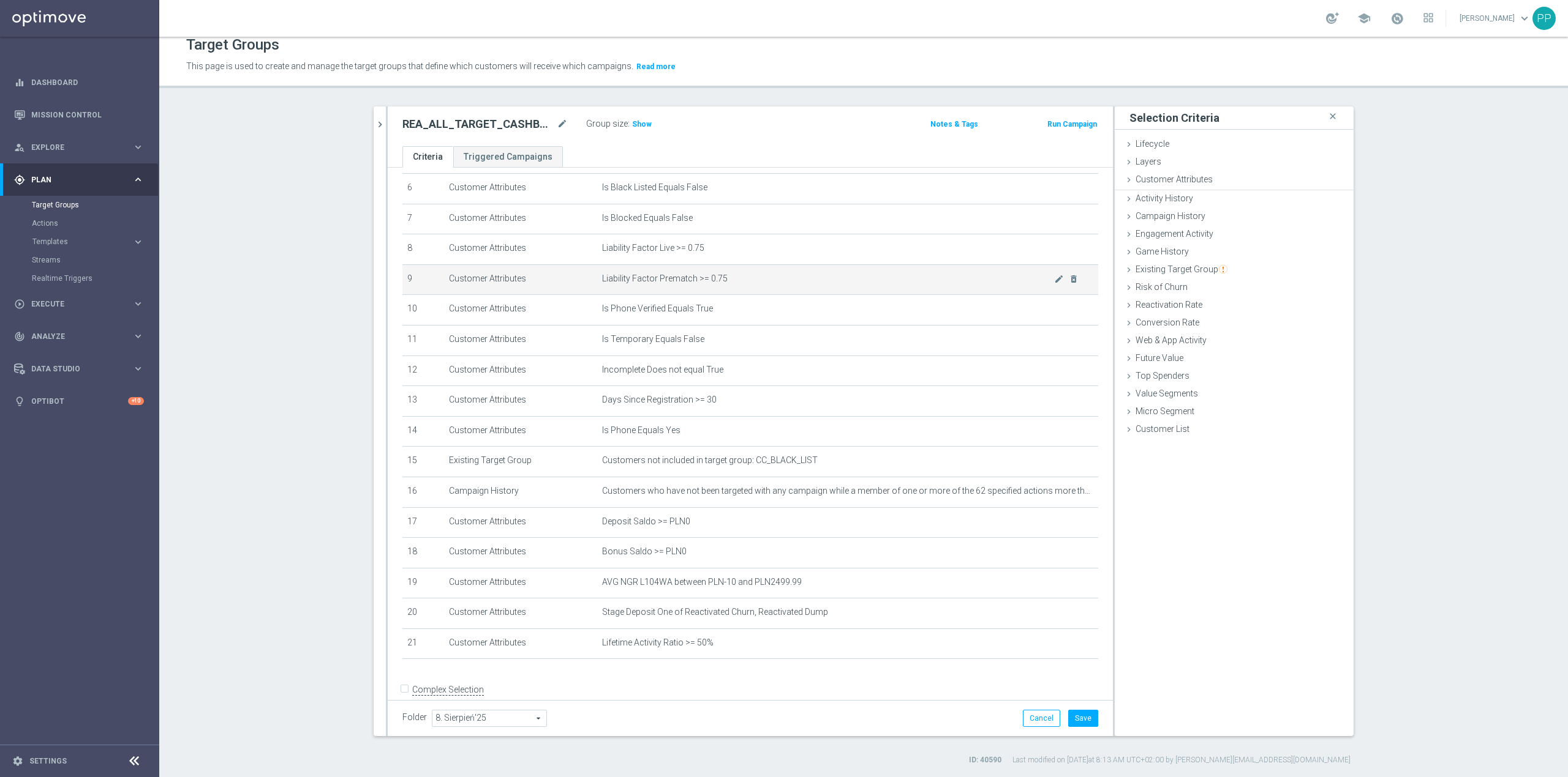
scroll to position [221, 0]
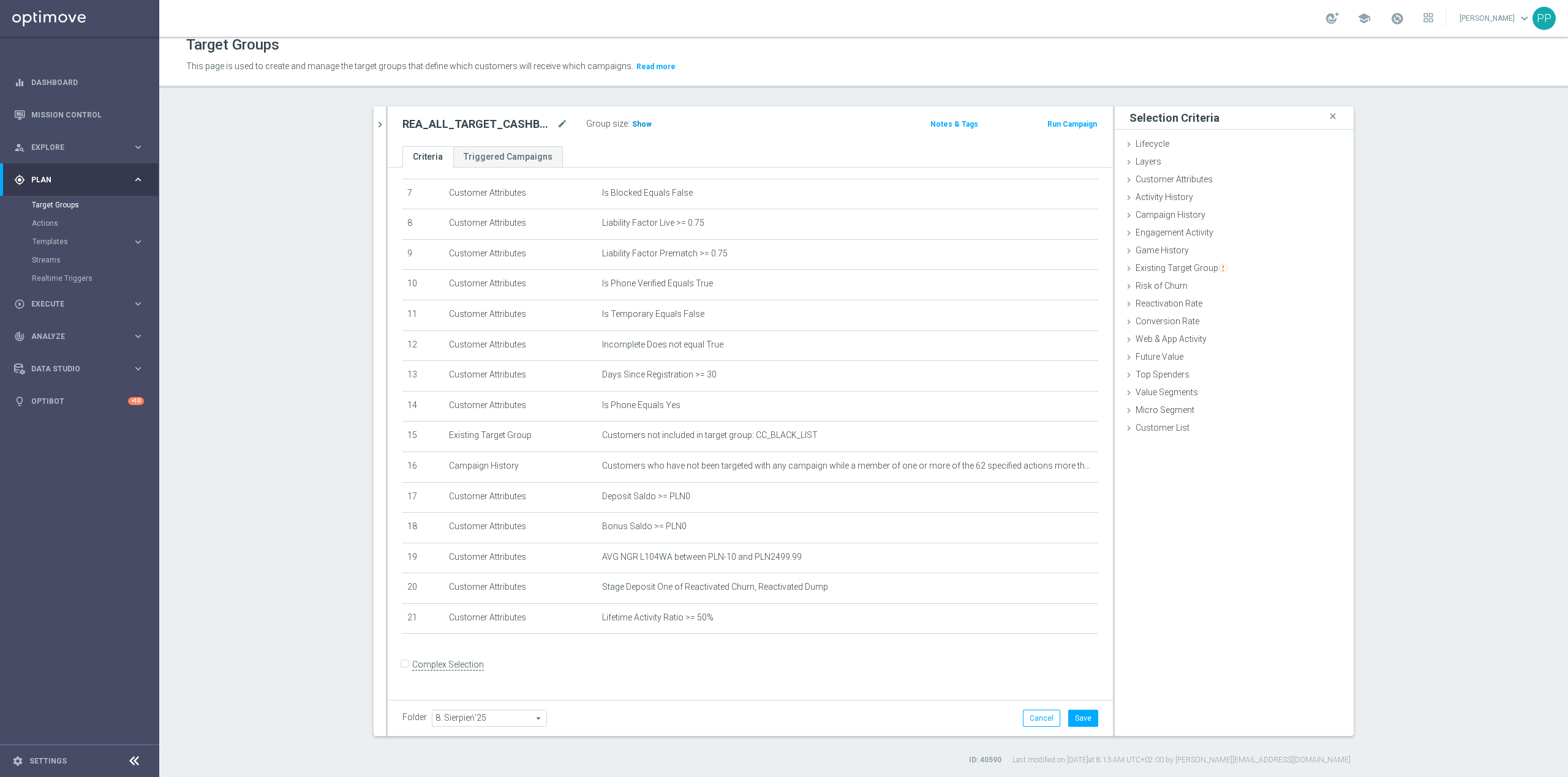
click at [642, 125] on span "Show" at bounding box center [641, 123] width 20 height 8
click at [1045, 484] on button "Save" at bounding box center [1083, 718] width 30 height 17
click at [1045, 484] on icon "mode_edit" at bounding box center [1059, 618] width 9 height 9
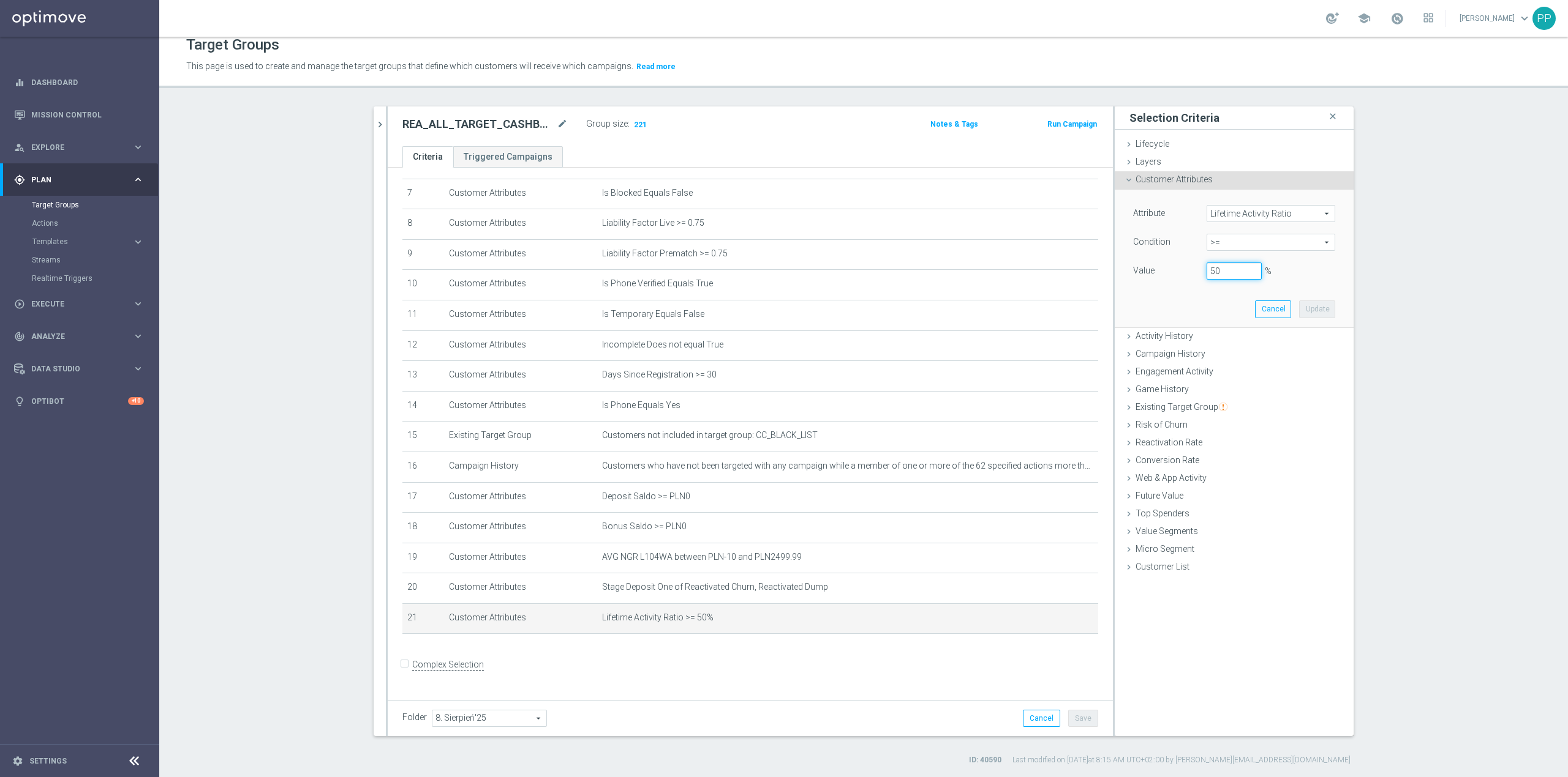
drag, startPoint x: 1213, startPoint y: 273, endPoint x: 1206, endPoint y: 269, distance: 8.1
click at [1045, 269] on input "50" at bounding box center [1233, 271] width 55 height 17
click at [1045, 271] on input "50" at bounding box center [1233, 271] width 55 height 17
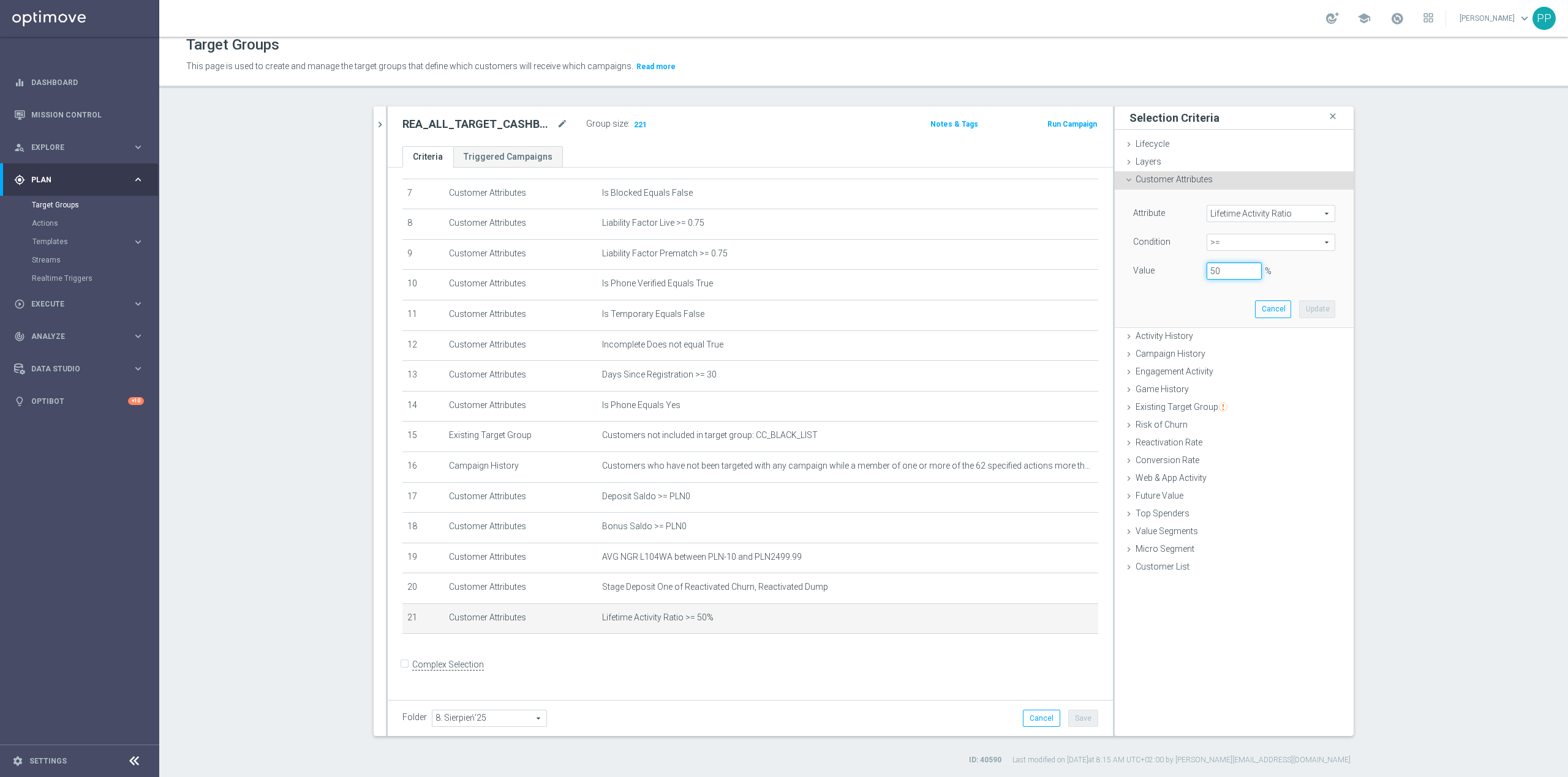
click at [1045, 271] on input "50" at bounding box center [1233, 271] width 55 height 17
click at [1045, 310] on button "Update" at bounding box center [1317, 309] width 36 height 17
type input "0.4"
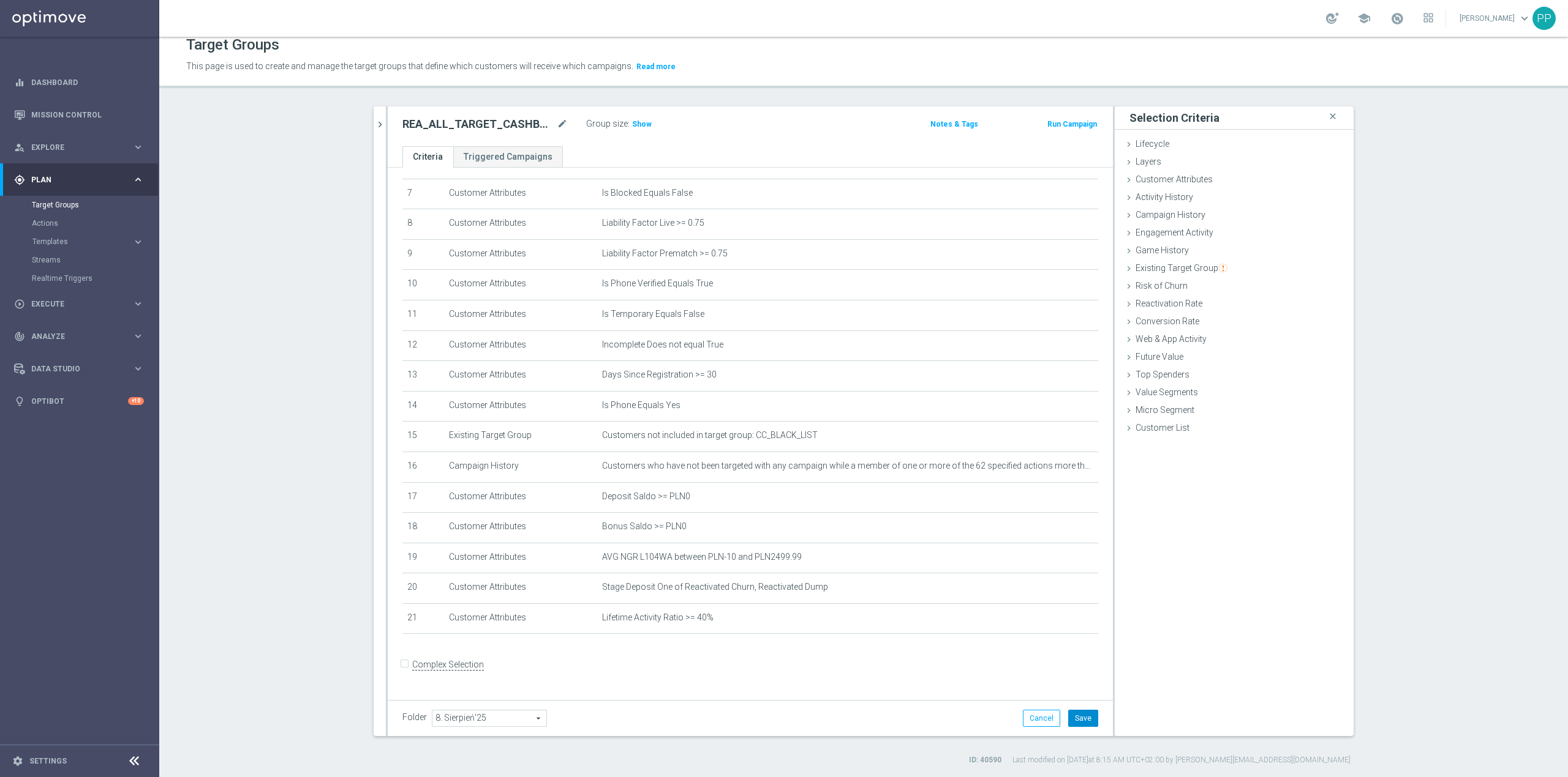
click at [1045, 484] on button "Save" at bounding box center [1083, 718] width 30 height 17
click at [632, 123] on span "Show" at bounding box center [641, 123] width 20 height 8
click at [1044, 484] on td "Lifetime Activity Ratio >= 40% mode_edit delete_forever" at bounding box center [848, 618] width 501 height 31
click at [1045, 484] on icon "mode_edit" at bounding box center [1059, 618] width 9 height 9
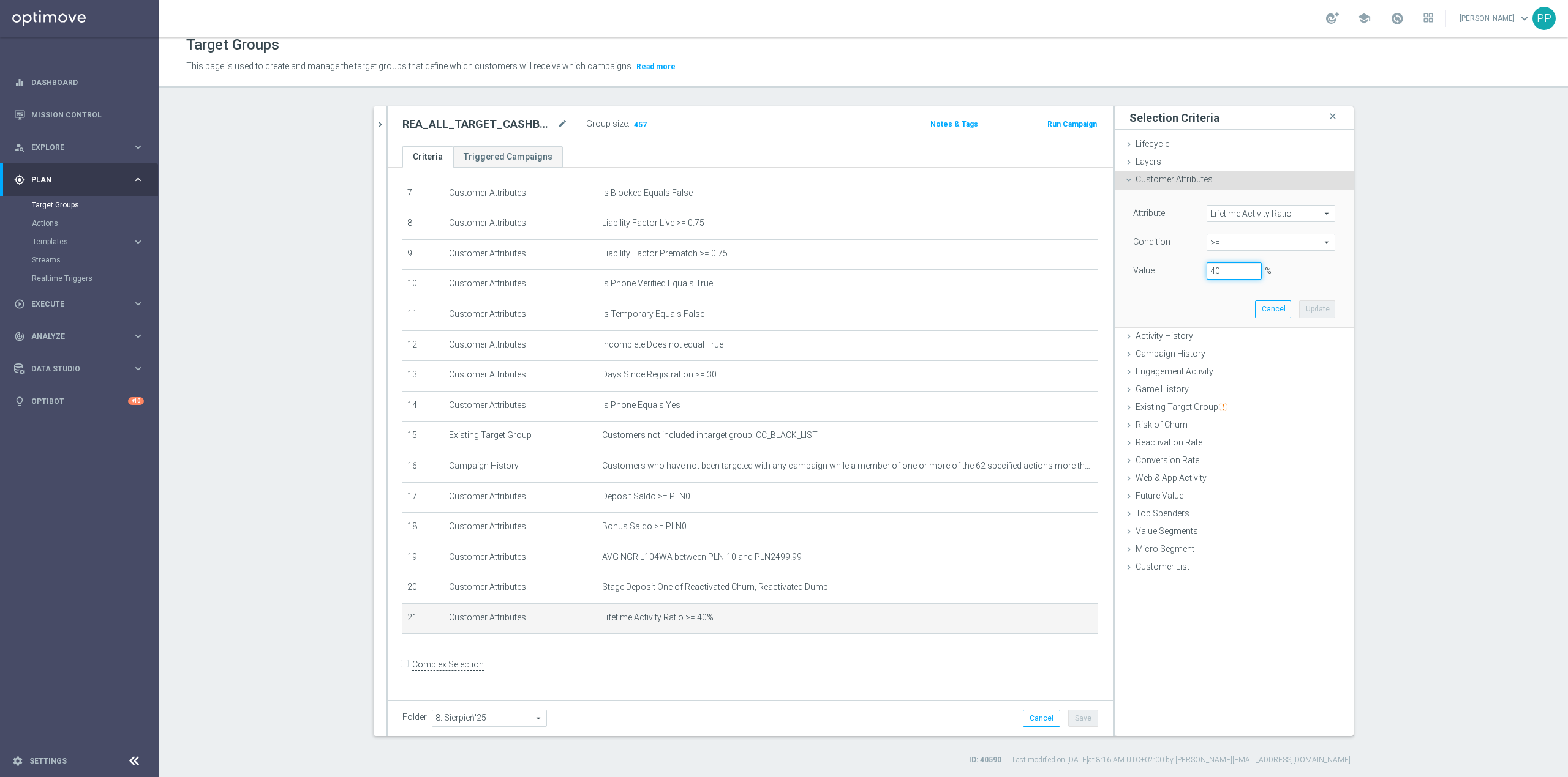
drag, startPoint x: 1228, startPoint y: 267, endPoint x: 1201, endPoint y: 264, distance: 27.2
click at [1045, 264] on input "40" at bounding box center [1233, 271] width 55 height 17
click at [1045, 309] on button "Update" at bounding box center [1317, 309] width 36 height 17
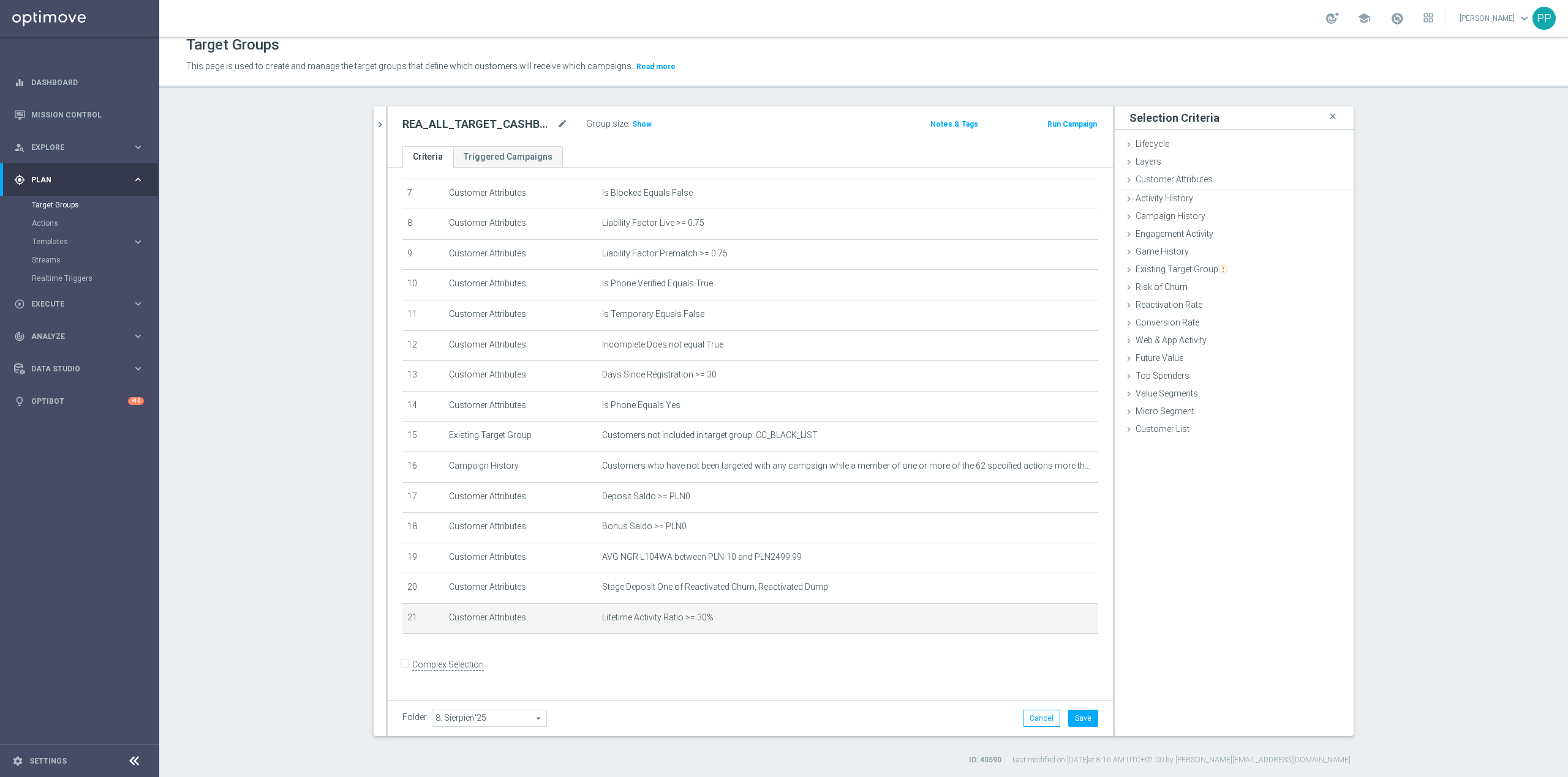
type input "0.3"
click at [637, 127] on span "Show" at bounding box center [641, 123] width 20 height 8
click at [1045, 484] on button "Save" at bounding box center [1083, 718] width 30 height 17
click at [1045, 484] on icon "mode_edit" at bounding box center [1059, 618] width 9 height 9
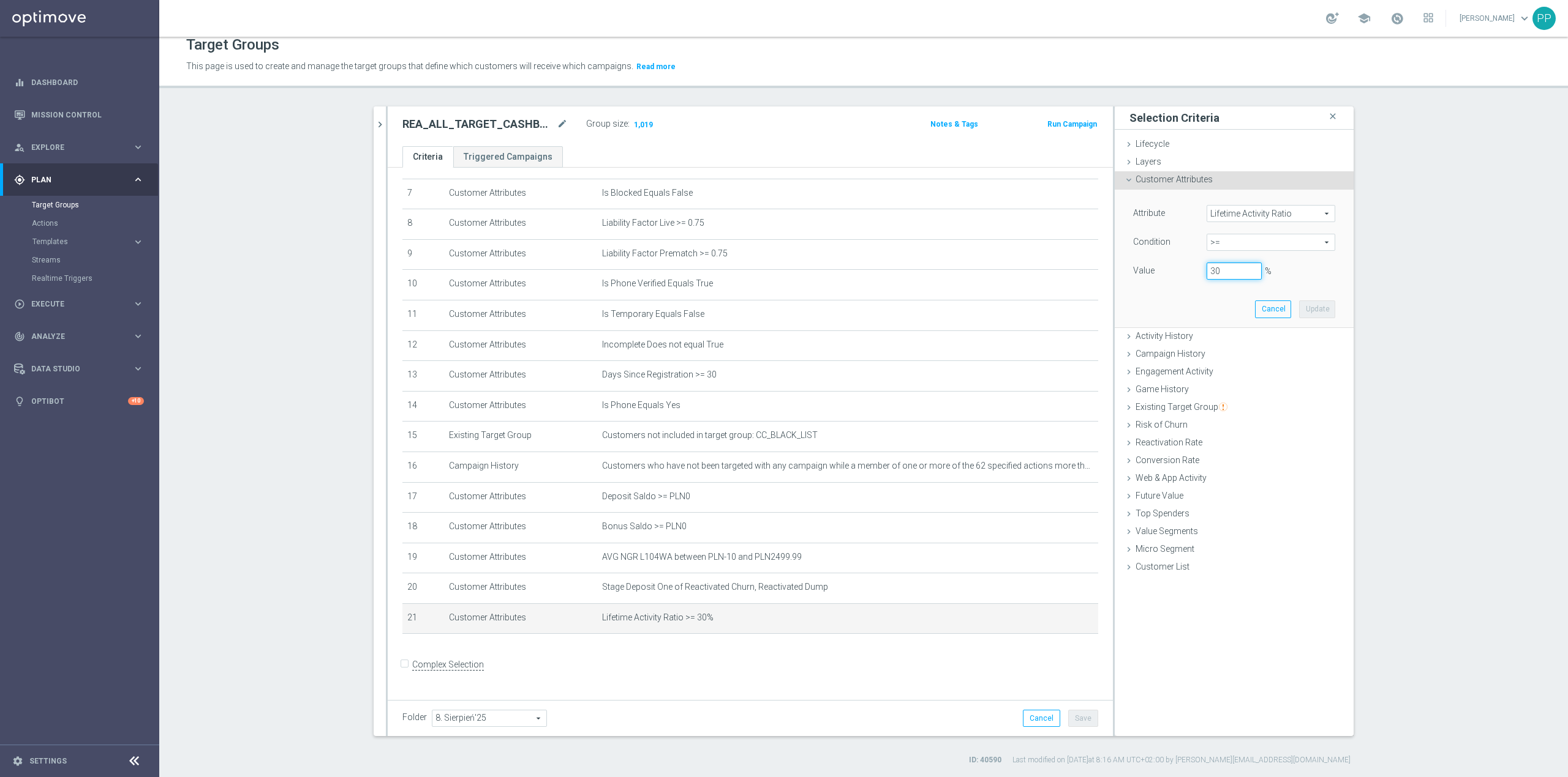
drag, startPoint x: 1220, startPoint y: 273, endPoint x: 1197, endPoint y: 277, distance: 23.3
click at [1045, 277] on div "30 %" at bounding box center [1233, 271] width 74 height 17
click at [1045, 315] on button "Update" at bounding box center [1317, 309] width 36 height 17
type input "0.1"
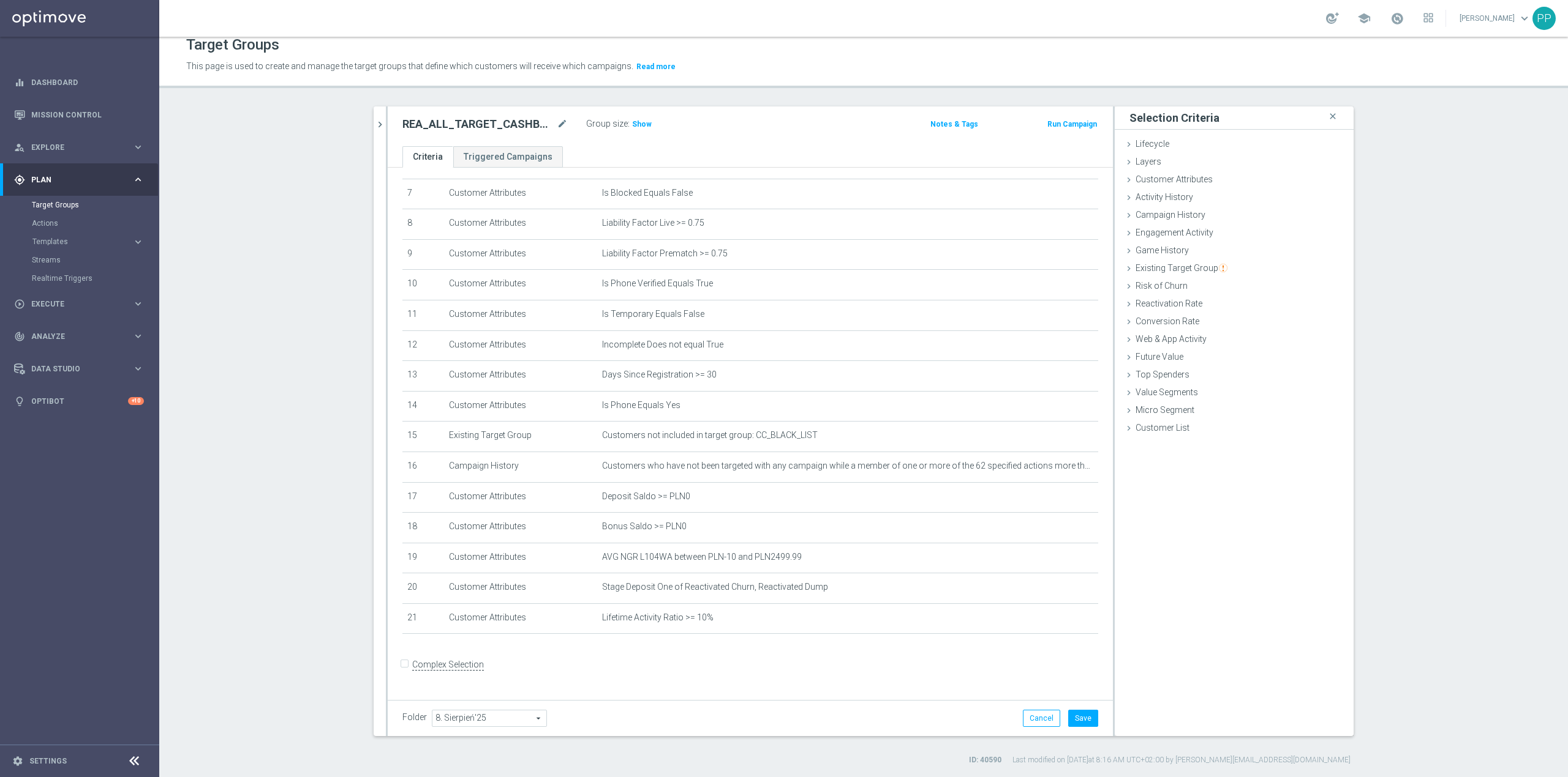
click at [647, 127] on div "Group size : Show" at bounding box center [647, 123] width 122 height 15
click at [635, 125] on span "Show" at bounding box center [641, 123] width 20 height 8
click at [1045, 484] on button "Save" at bounding box center [1083, 718] width 30 height 17
click at [1045, 184] on span "Customer Attributes" at bounding box center [1174, 179] width 78 height 9
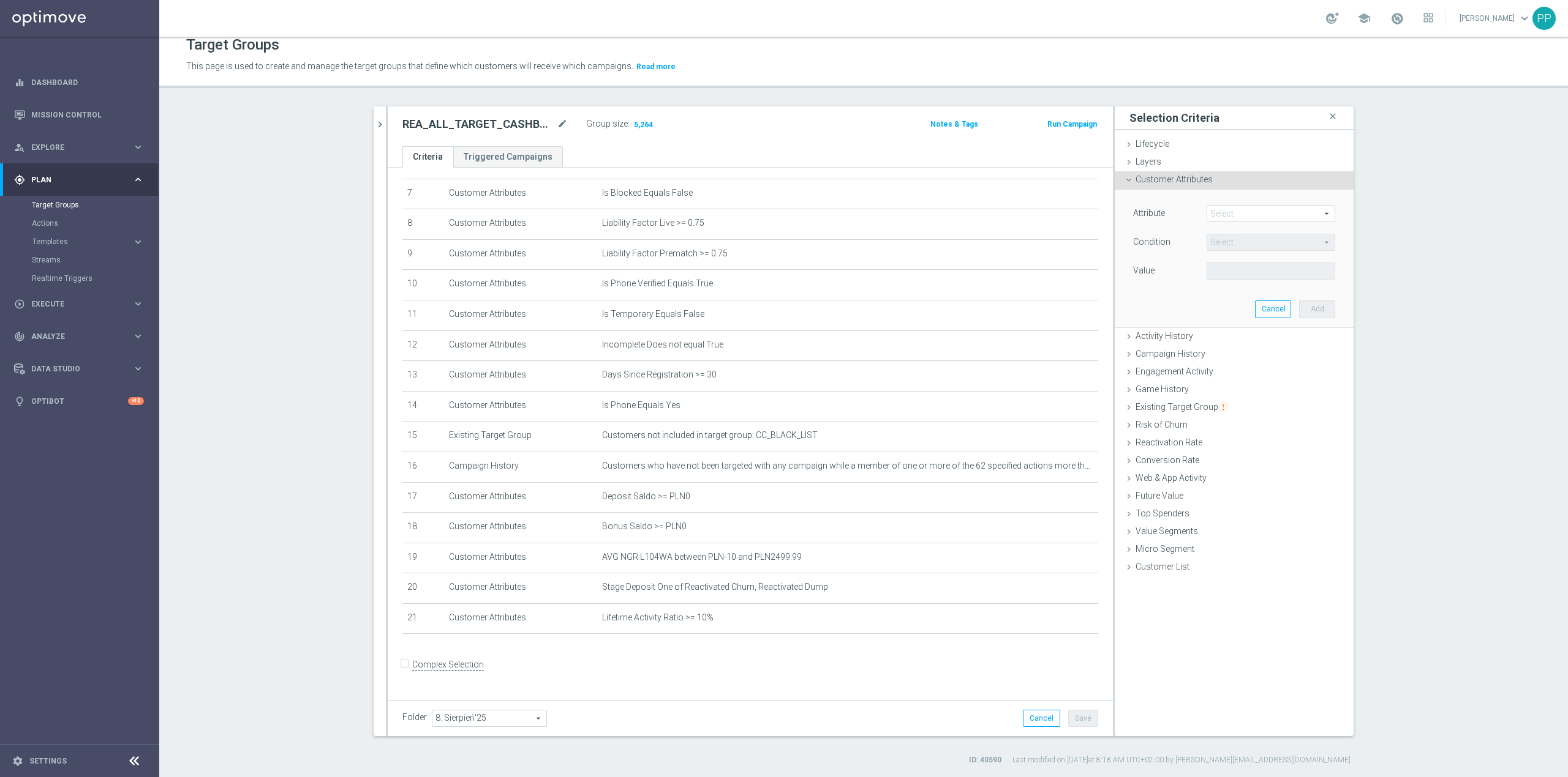
click at [1045, 224] on div "Attribute Select arrow_drop_down search" at bounding box center [1234, 215] width 221 height 20
click at [1045, 216] on span at bounding box center [1271, 213] width 127 height 16
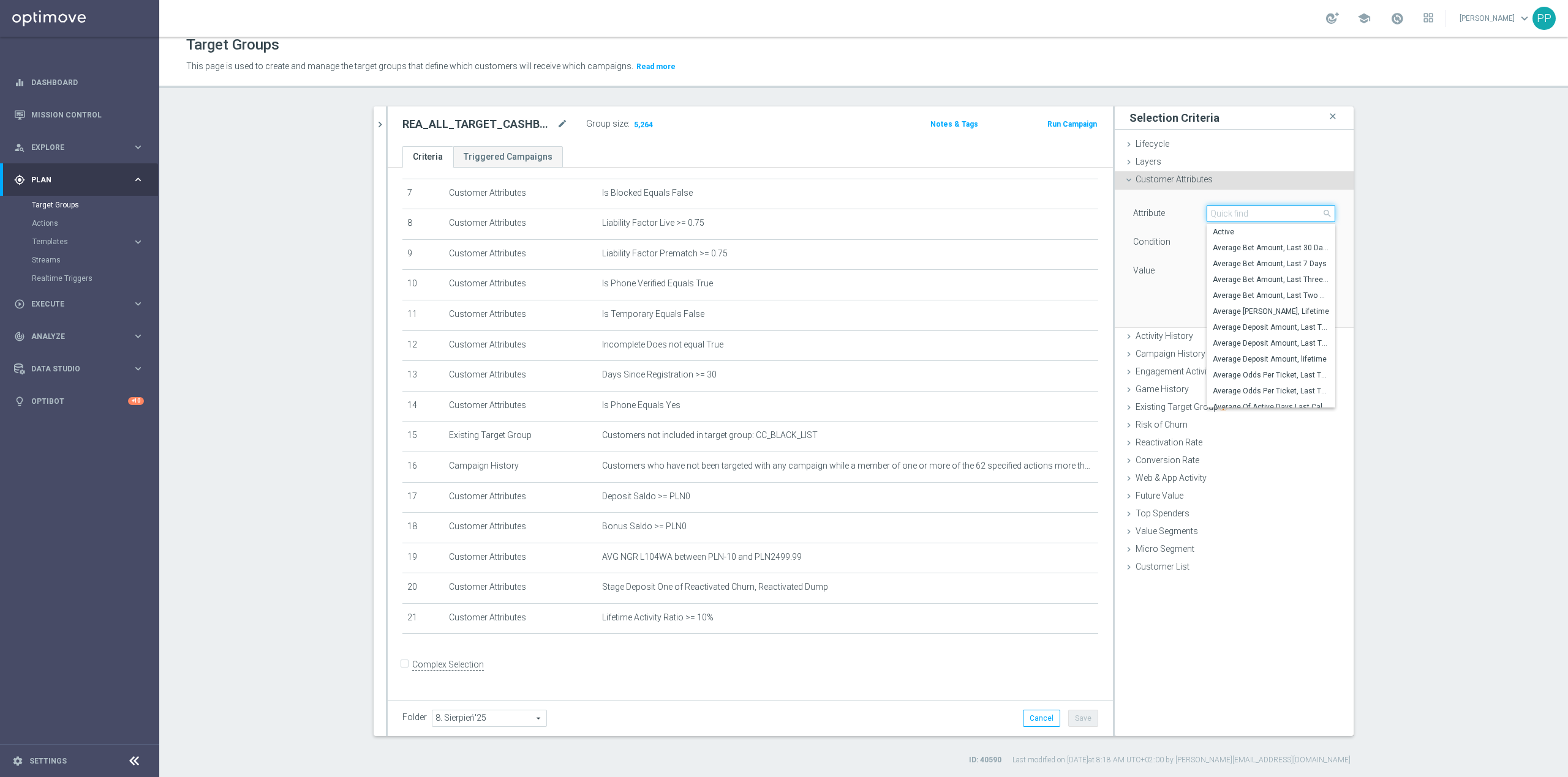
click at [1045, 216] on input "search" at bounding box center [1271, 214] width 129 height 17
type input "number of ac"
click at [1045, 324] on span "Number of Active Days, Lifetime" at bounding box center [1271, 327] width 117 height 9
type input "Number of Active Days, Lifetime"
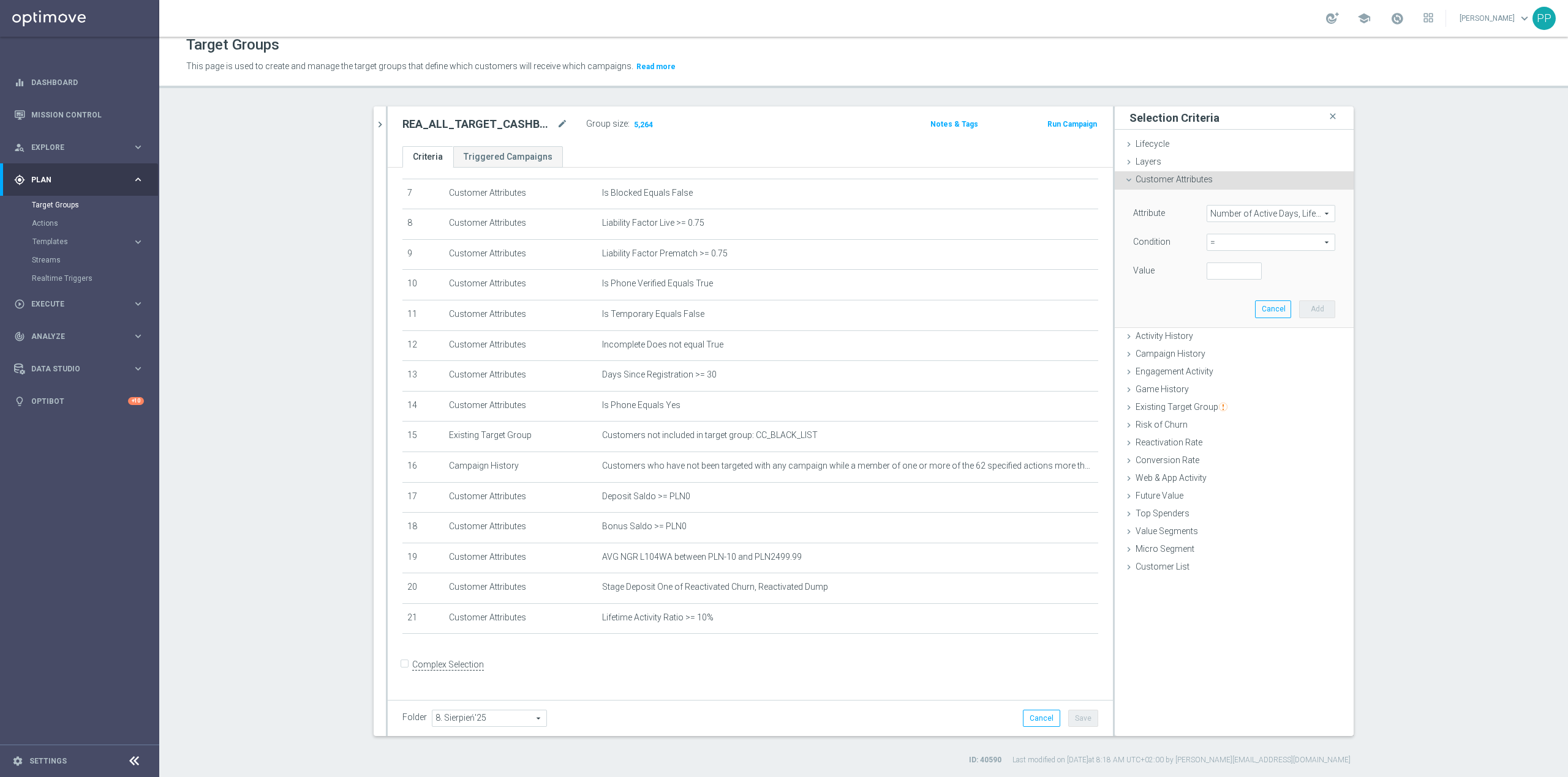
click at [1045, 243] on span "=" at bounding box center [1271, 242] width 127 height 16
click at [1045, 333] on label ">=" at bounding box center [1271, 340] width 129 height 16
type input ">="
click at [1045, 275] on input "number" at bounding box center [1233, 271] width 55 height 17
type input "50"
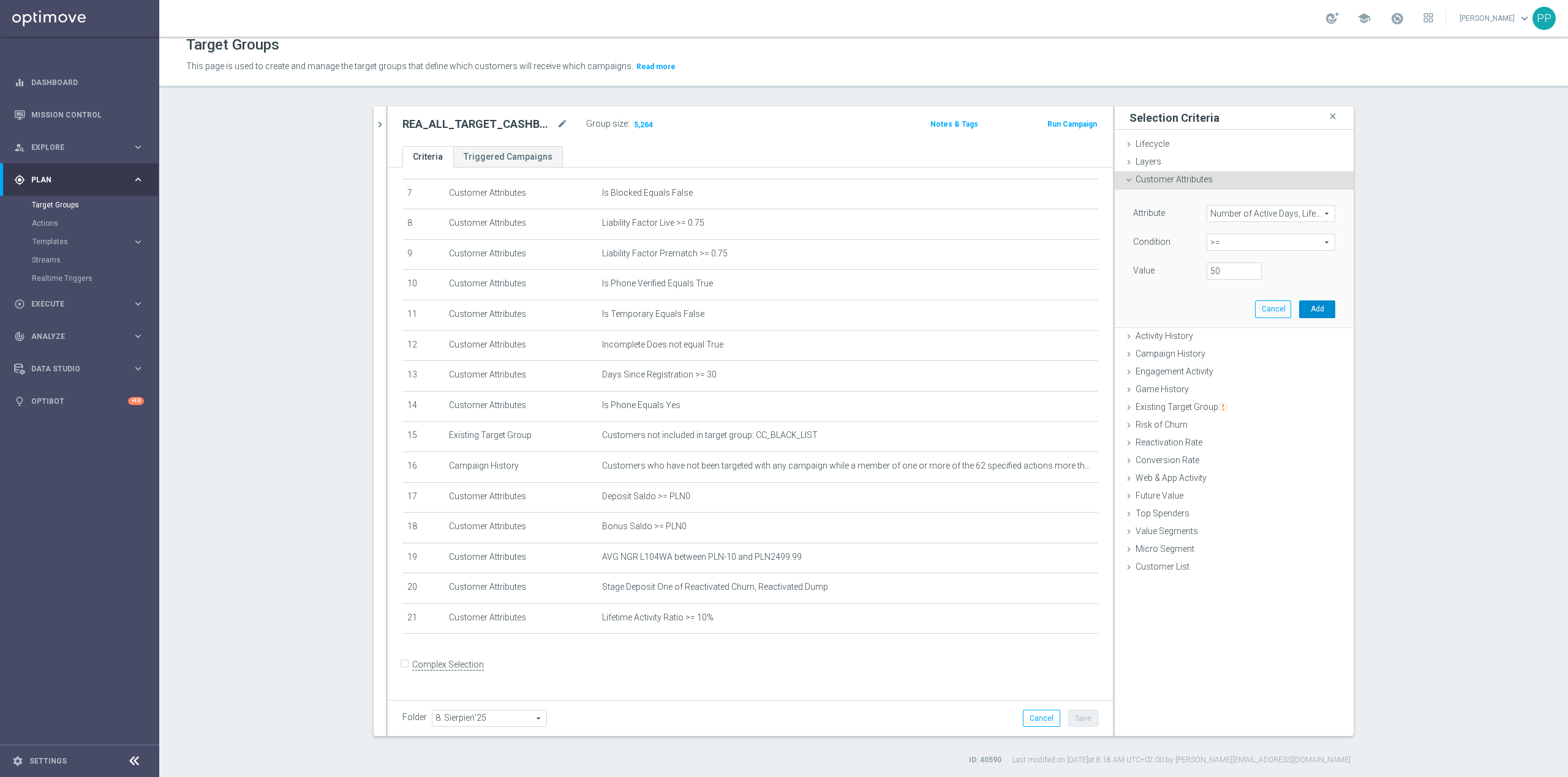
click at [1045, 314] on button "Add" at bounding box center [1317, 309] width 36 height 17
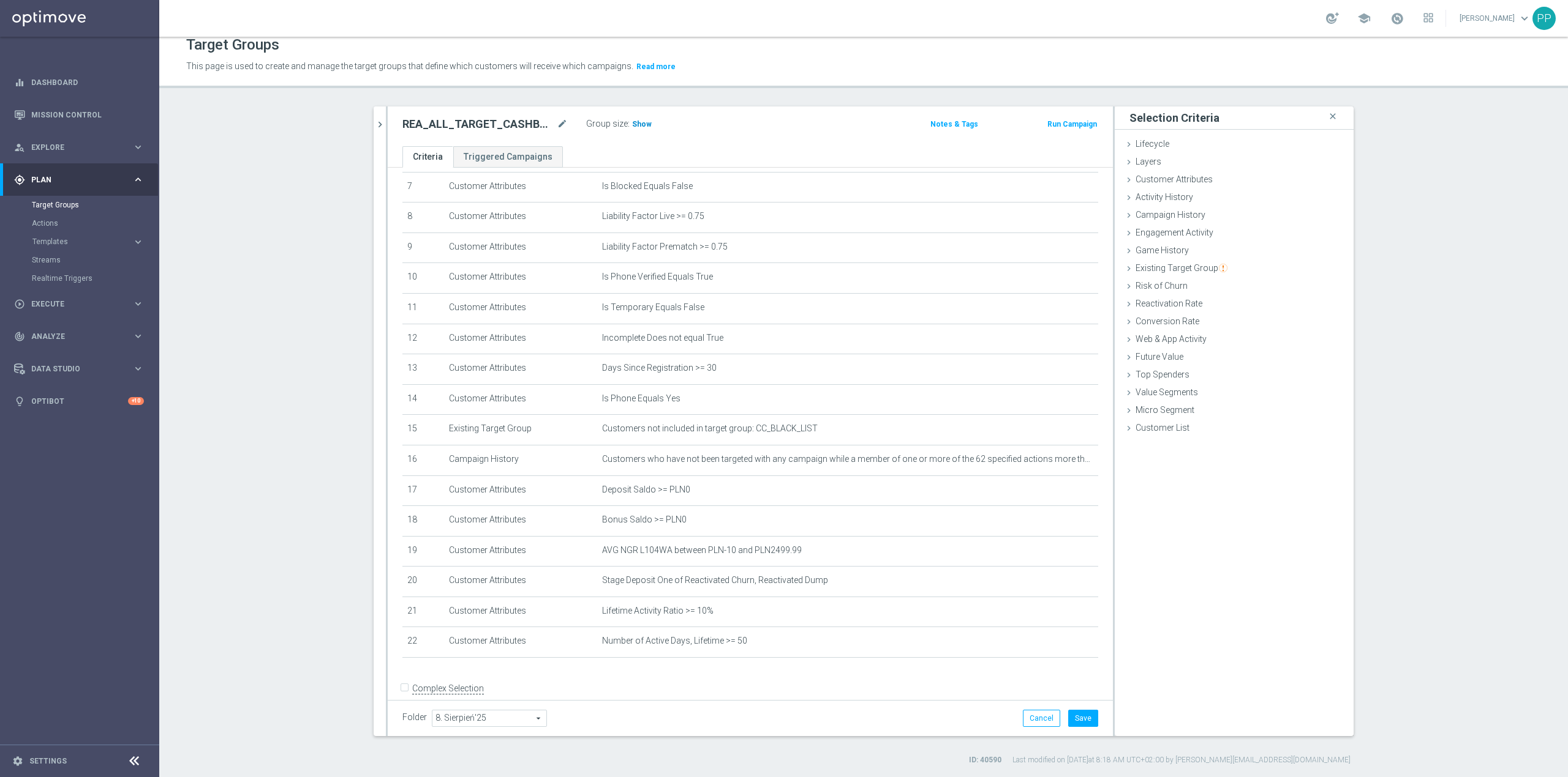
click at [642, 123] on span "Show" at bounding box center [641, 123] width 20 height 8
click at [1045, 484] on button "Save" at bounding box center [1083, 718] width 30 height 17
click at [1045, 184] on span "Customer Attributes" at bounding box center [1174, 179] width 78 height 9
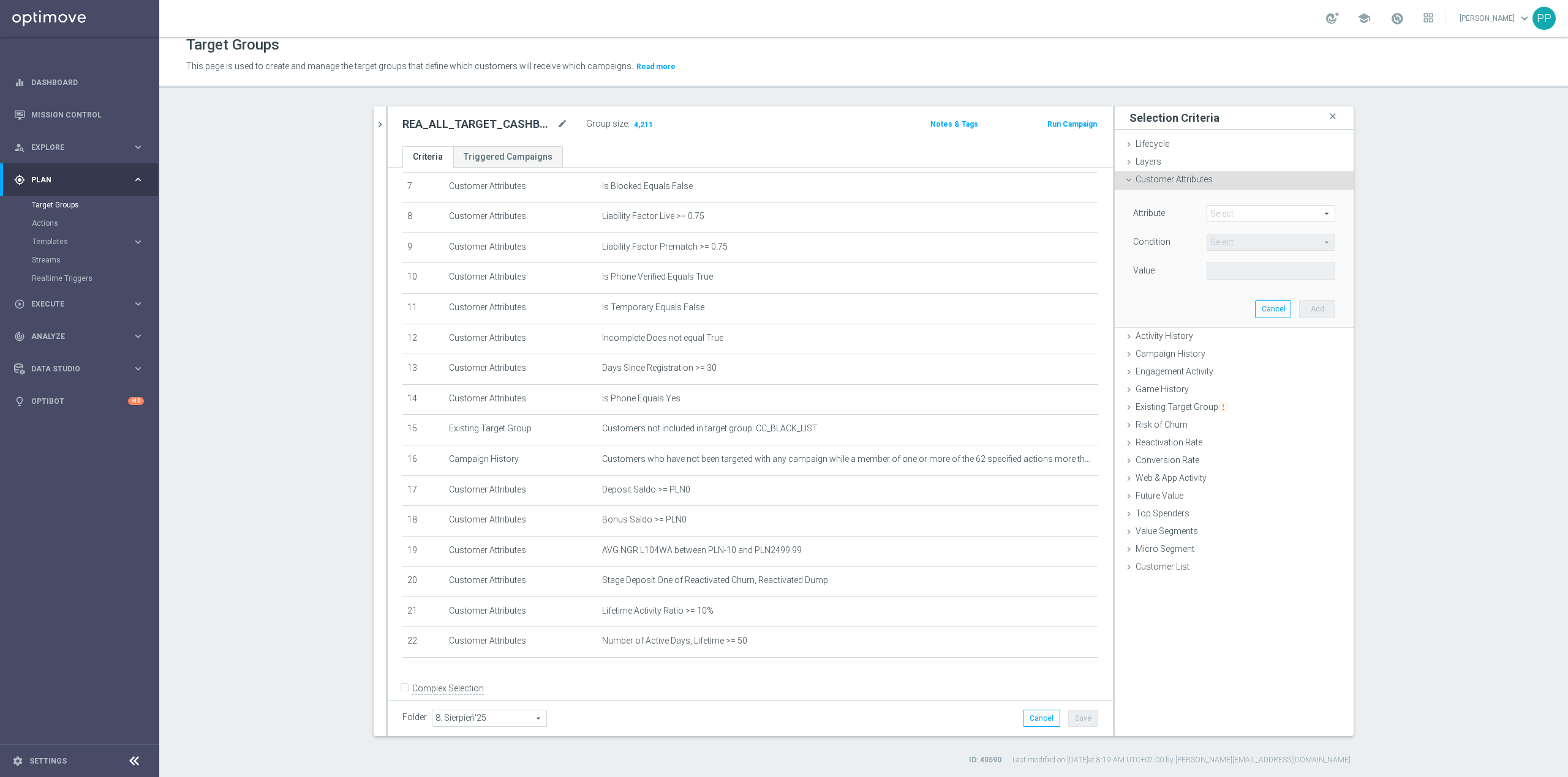
click at [1045, 219] on span at bounding box center [1271, 213] width 127 height 16
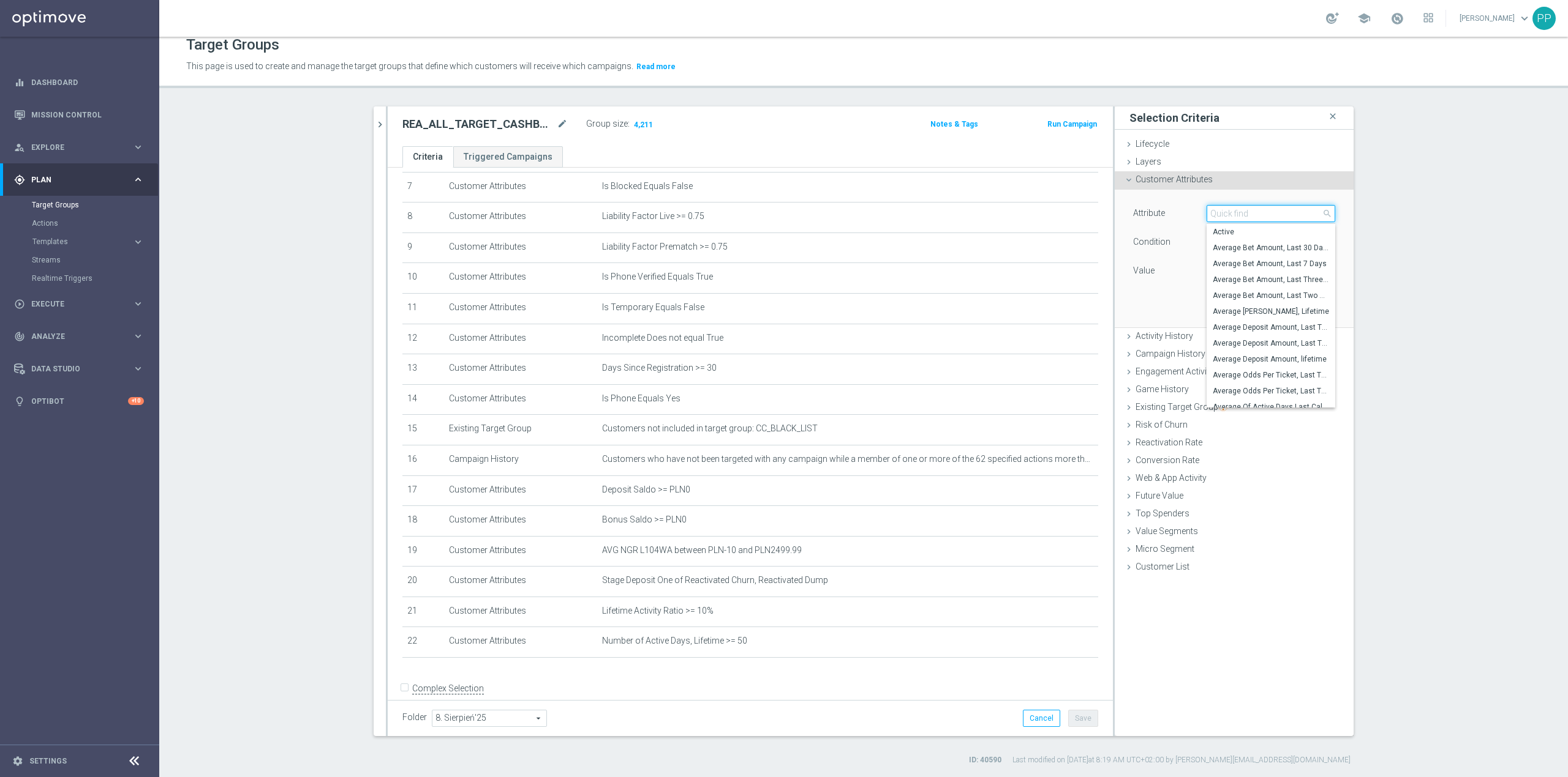
click at [1045, 219] on input "search" at bounding box center [1271, 214] width 129 height 17
type input "d"
click at [1045, 214] on input "numer of" at bounding box center [1271, 214] width 129 height 17
click at [1045, 211] on input "number of" at bounding box center [1271, 214] width 129 height 17
type input "number of de"
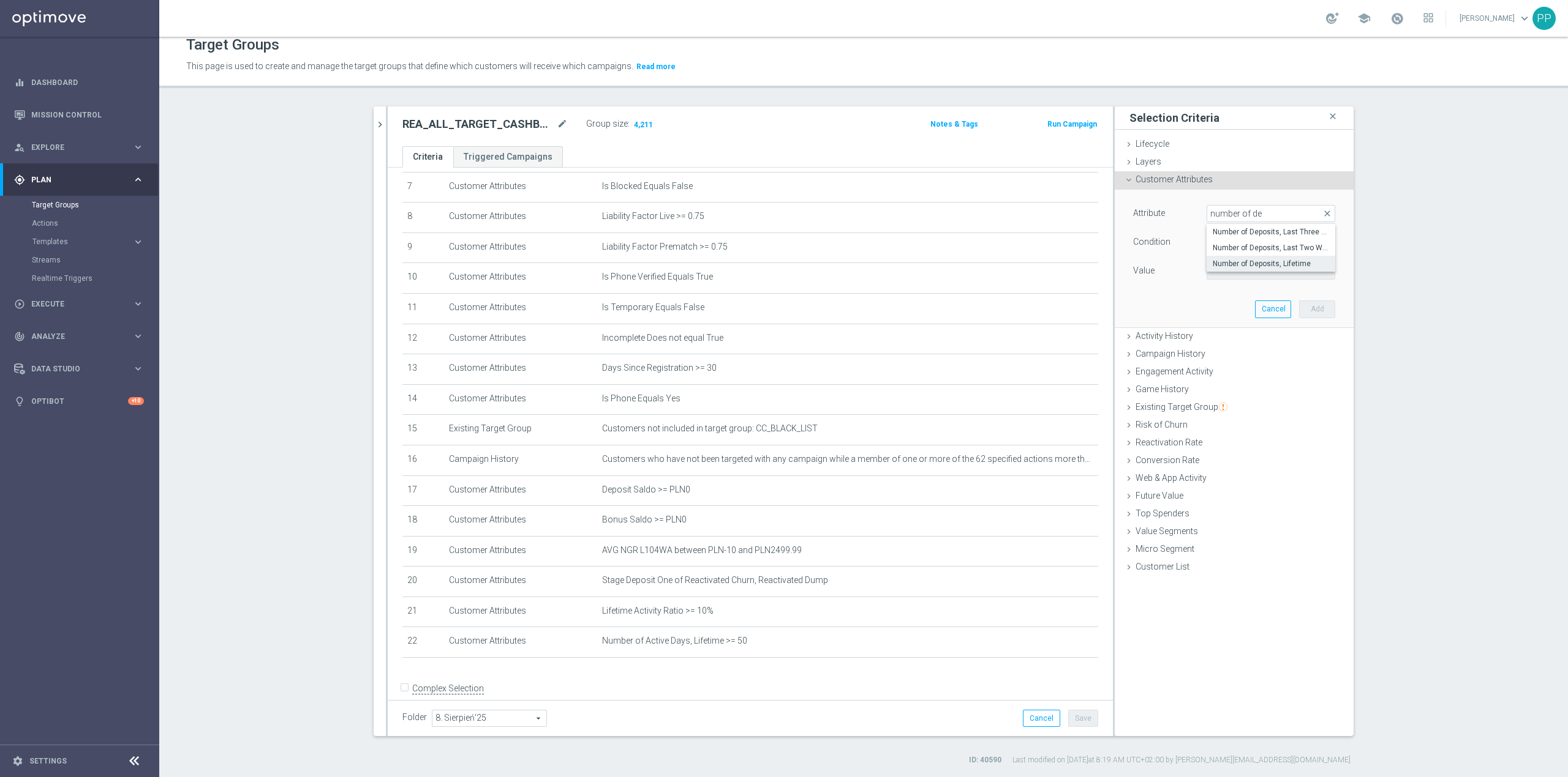
click at [1045, 263] on span "Number of Deposits, Lifetime" at bounding box center [1271, 263] width 117 height 9
type input "Number of Deposits, Lifetime"
click at [1045, 248] on span "=" at bounding box center [1271, 242] width 127 height 16
click at [1045, 336] on span ">=" at bounding box center [1271, 340] width 117 height 9
type input ">="
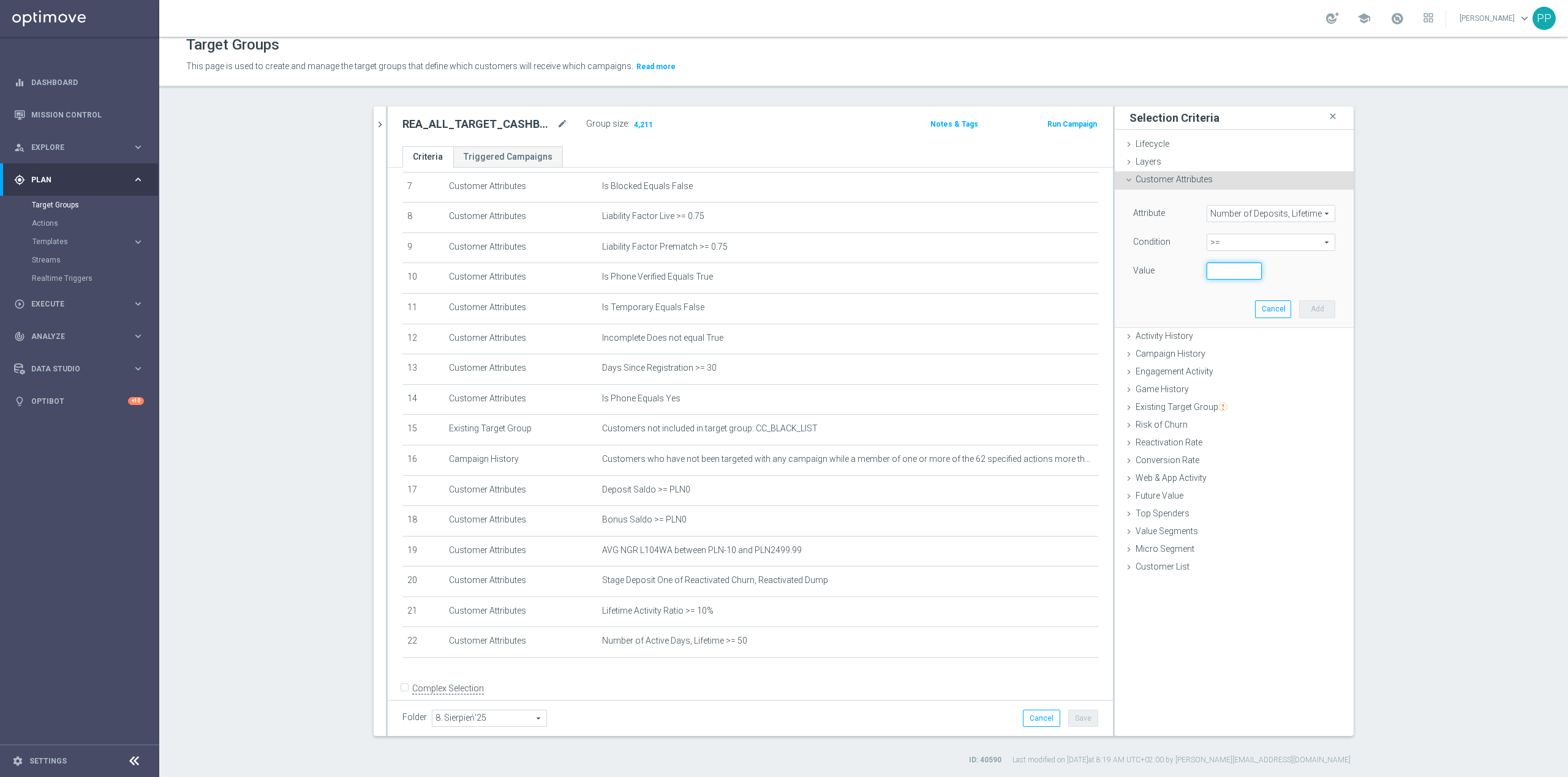
click at [1045, 272] on input "number" at bounding box center [1233, 271] width 55 height 17
type input "50"
click at [1045, 308] on button "Add" at bounding box center [1317, 309] width 36 height 17
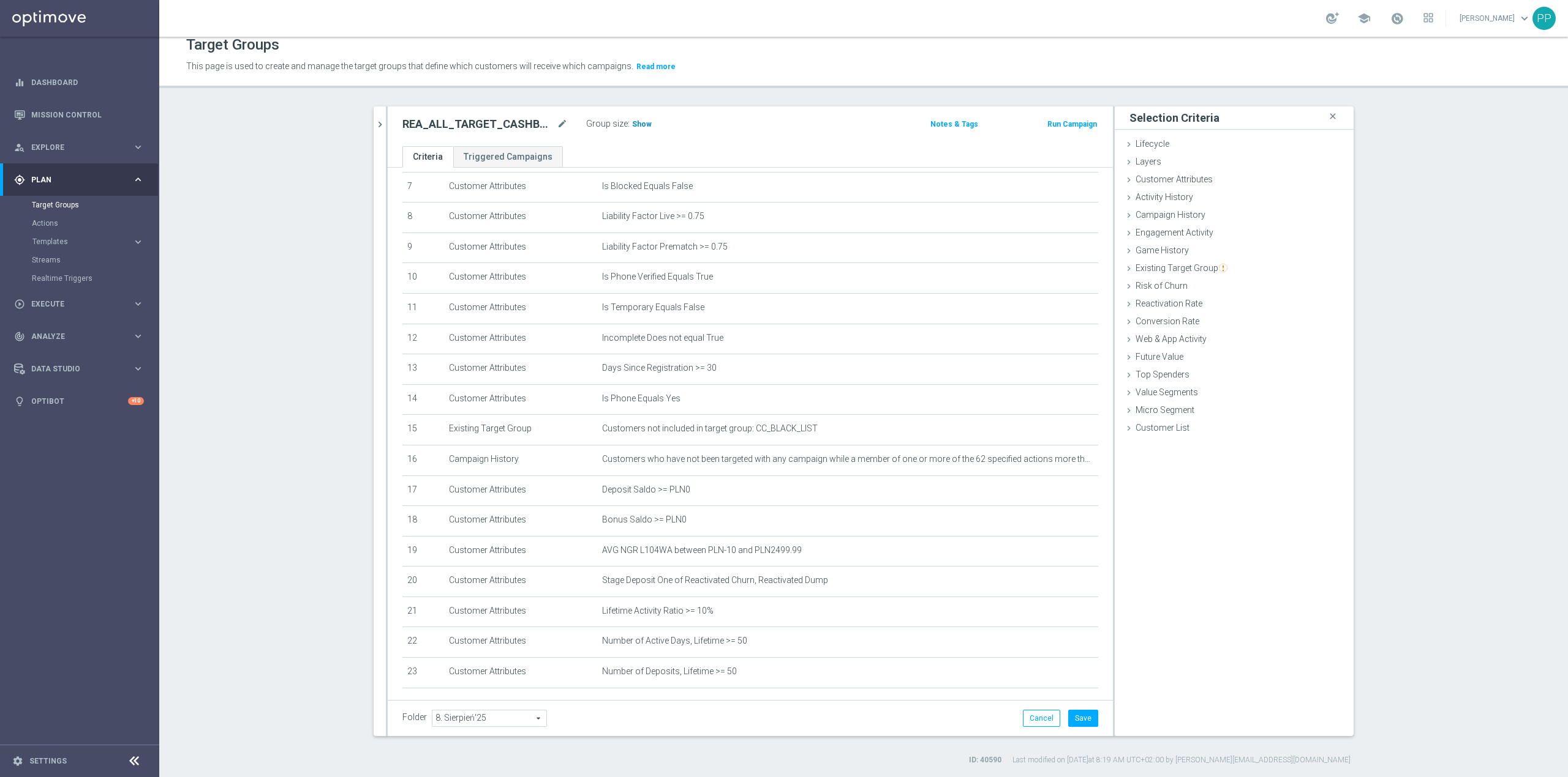
click at [637, 120] on span "Show" at bounding box center [641, 123] width 20 height 8
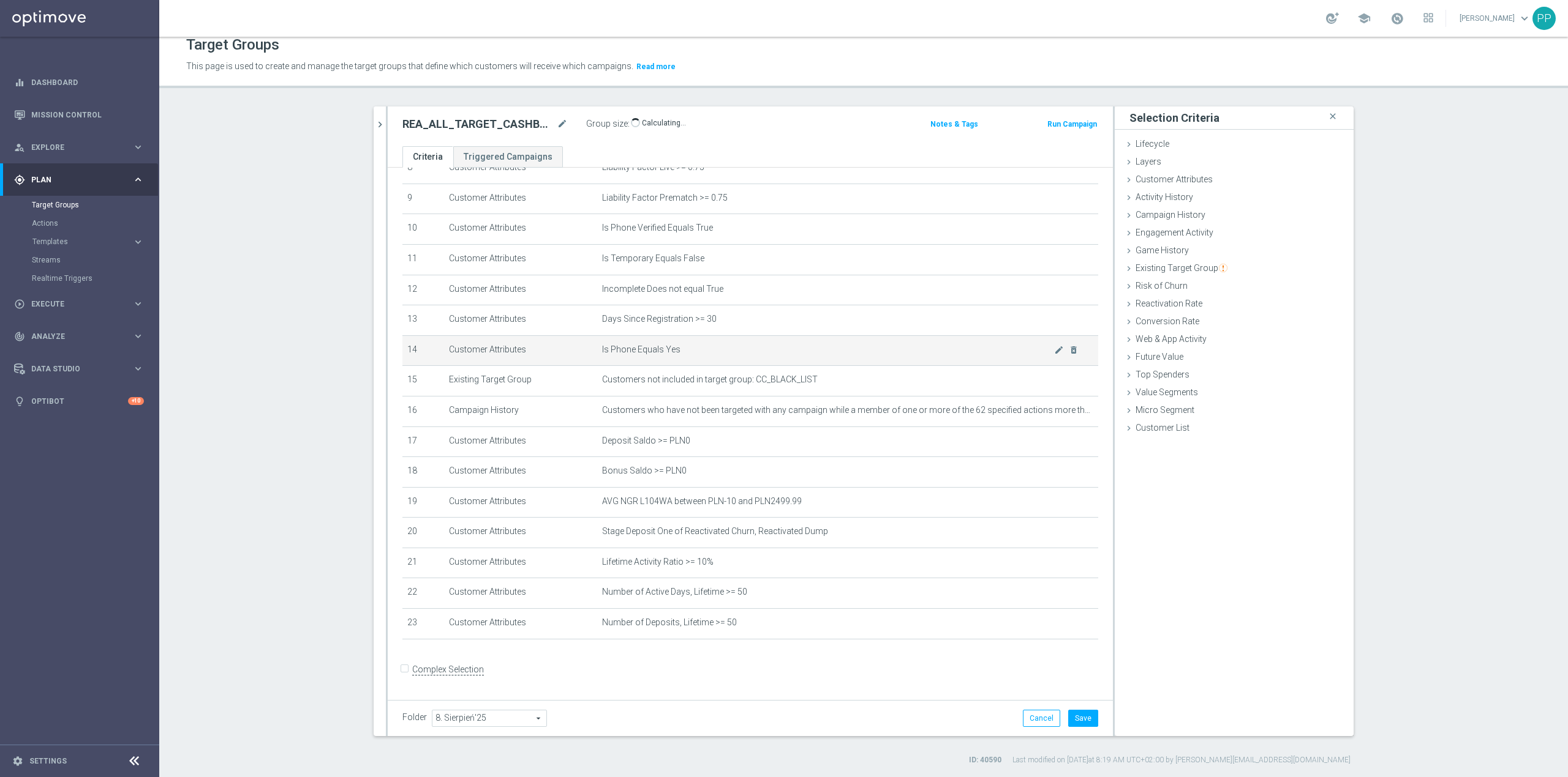
scroll to position [283, 0]
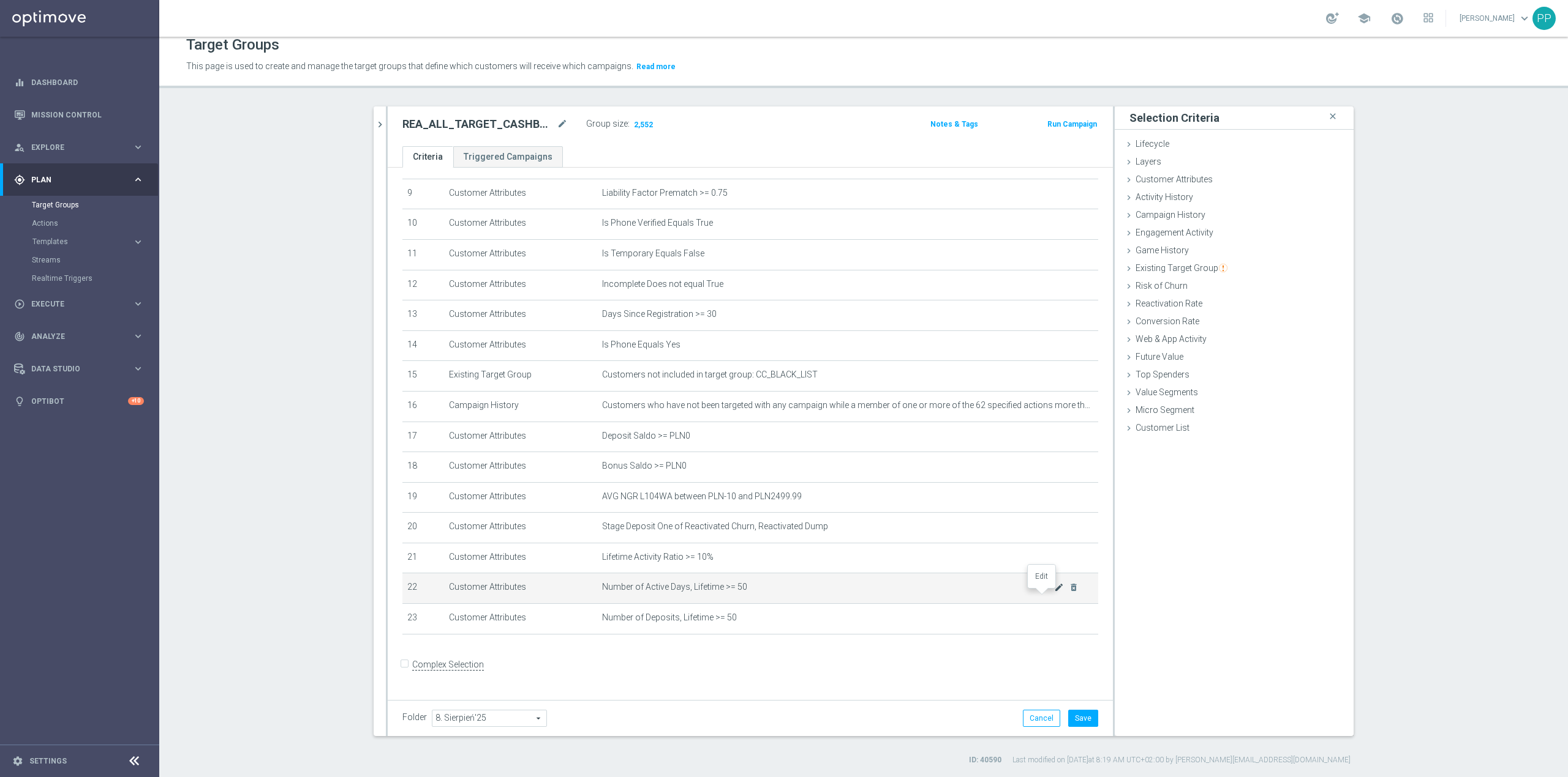
click at [1045, 484] on icon "mode_edit" at bounding box center [1059, 587] width 9 height 9
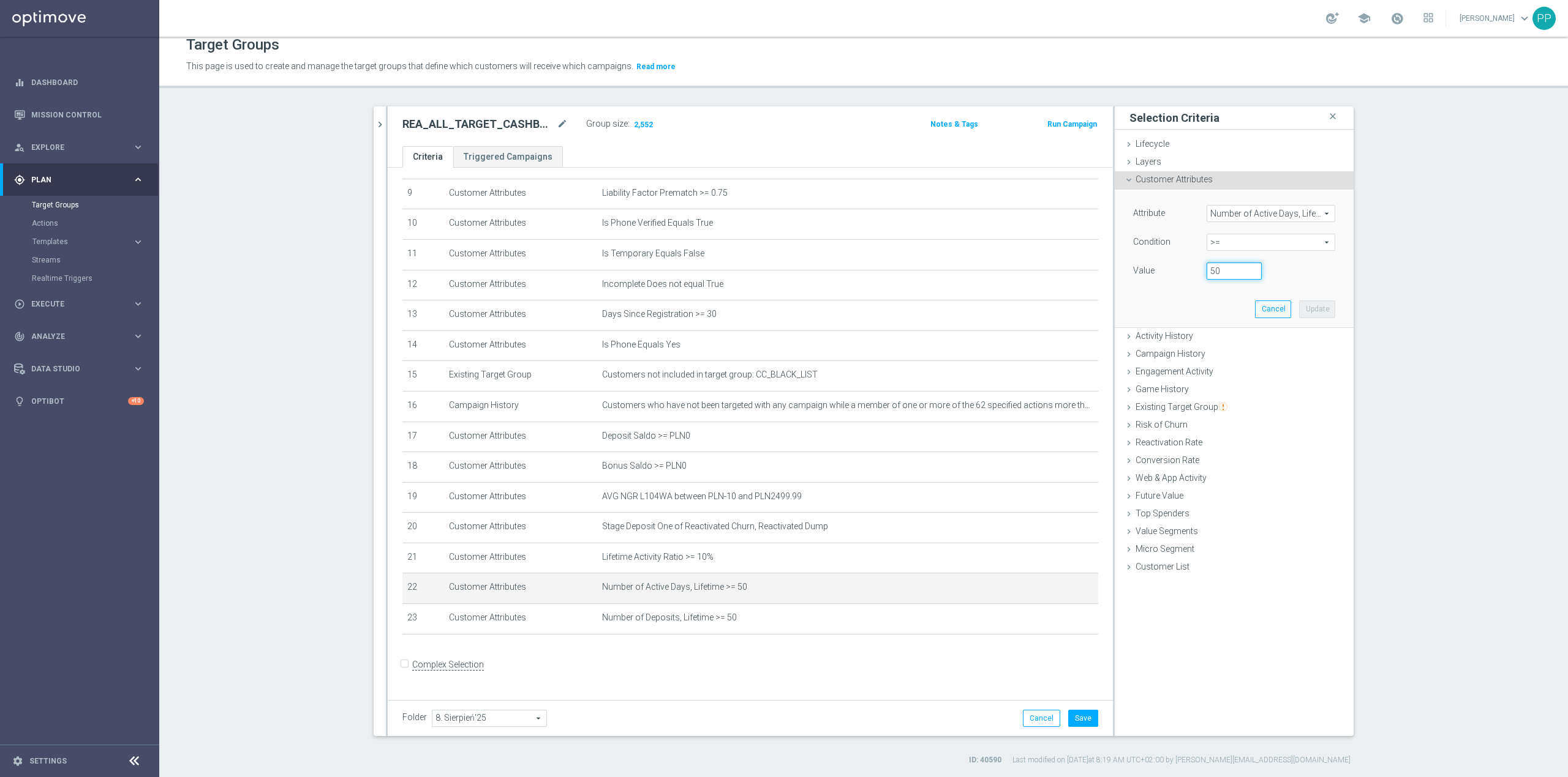
drag, startPoint x: 1214, startPoint y: 271, endPoint x: 1196, endPoint y: 273, distance: 18.1
click at [1045, 273] on div "50" at bounding box center [1233, 271] width 74 height 17
type input "40"
click at [1045, 312] on button "Update" at bounding box center [1317, 309] width 36 height 17
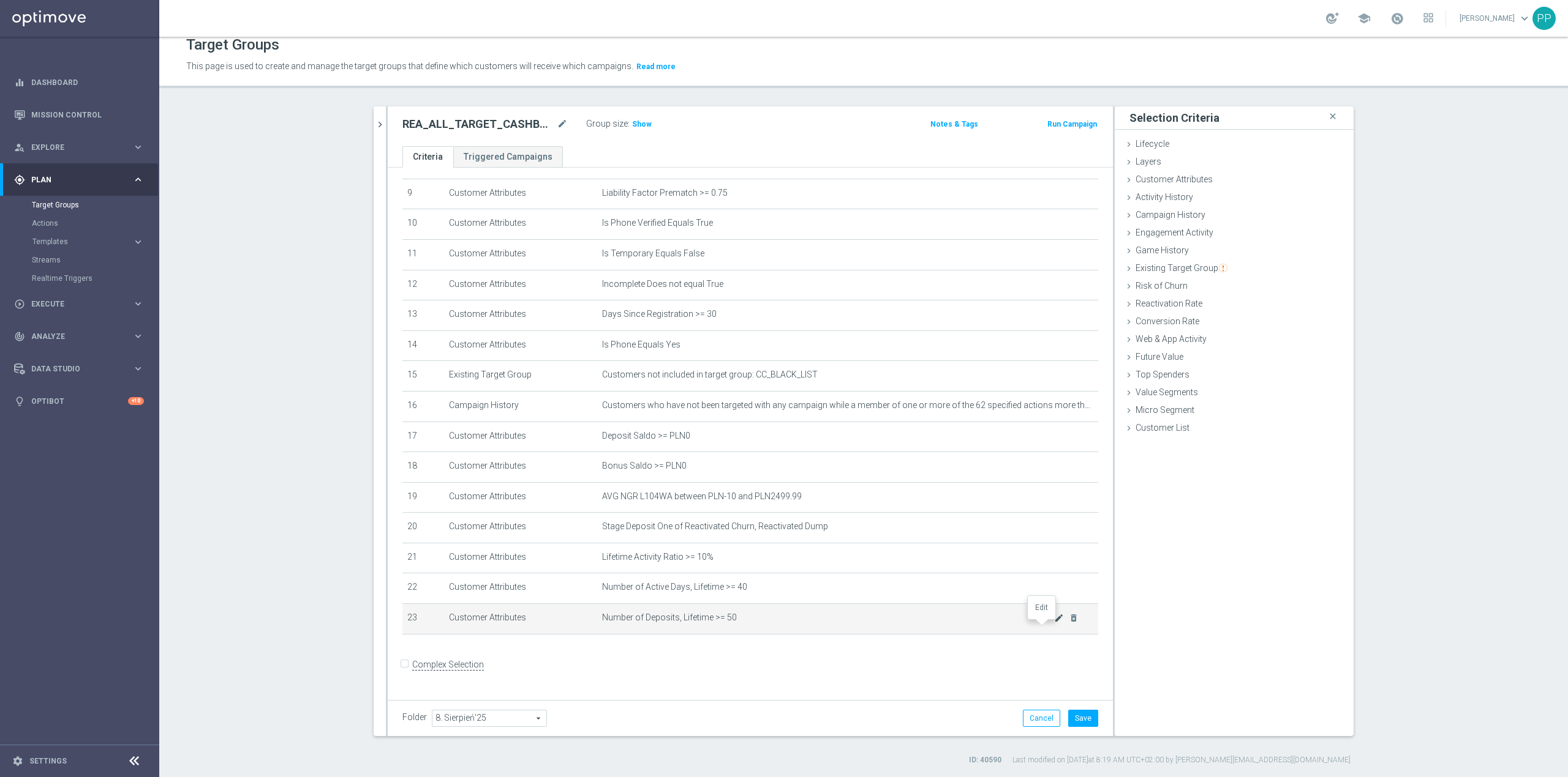
click at [1045, 484] on icon "mode_edit" at bounding box center [1059, 618] width 9 height 9
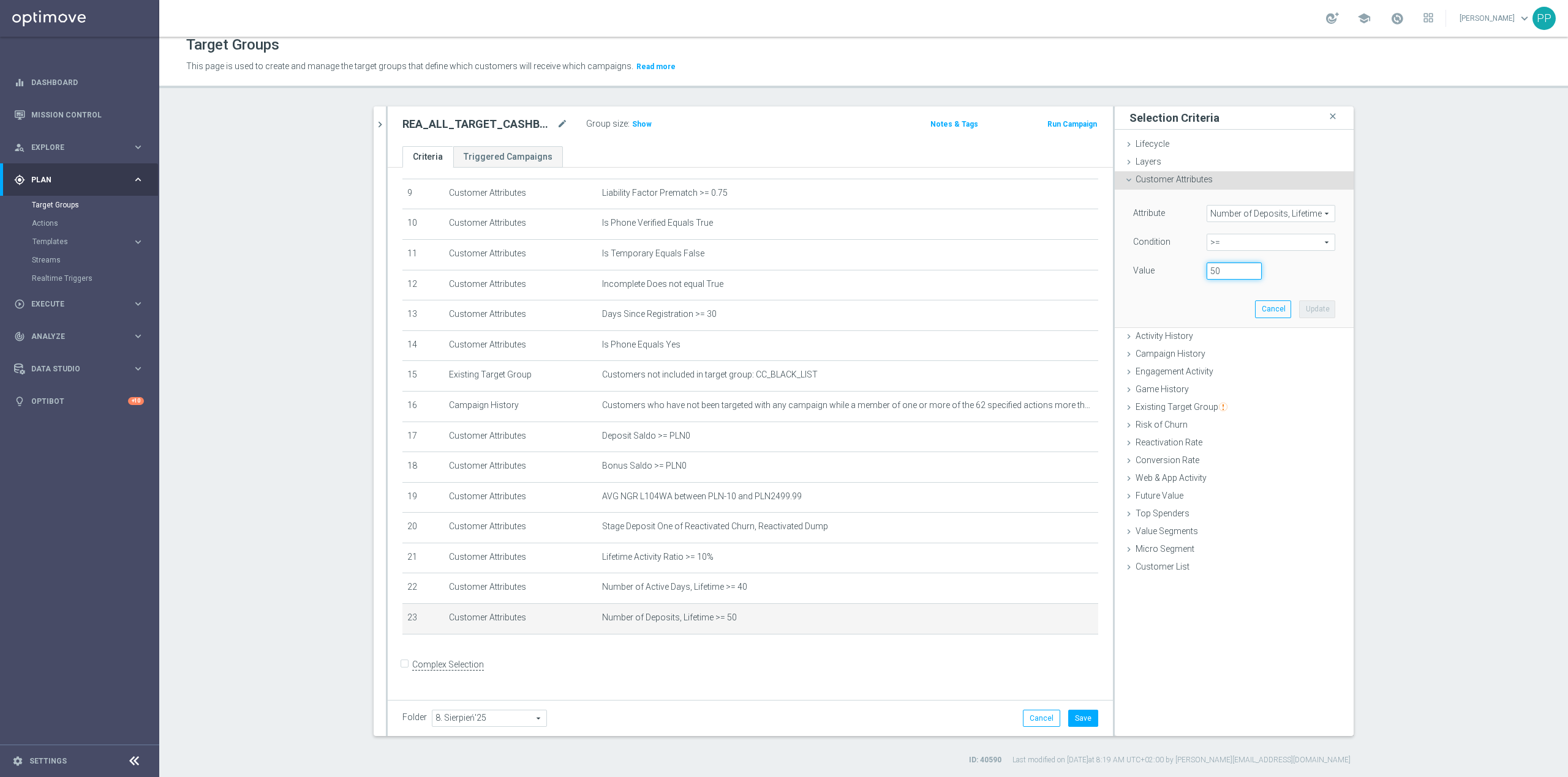
drag, startPoint x: 1216, startPoint y: 268, endPoint x: 1160, endPoint y: 271, distance: 56.1
click at [1045, 271] on div "Value 50" at bounding box center [1234, 272] width 221 height 20
type input "40"
click at [1045, 308] on button "Update" at bounding box center [1317, 309] width 36 height 17
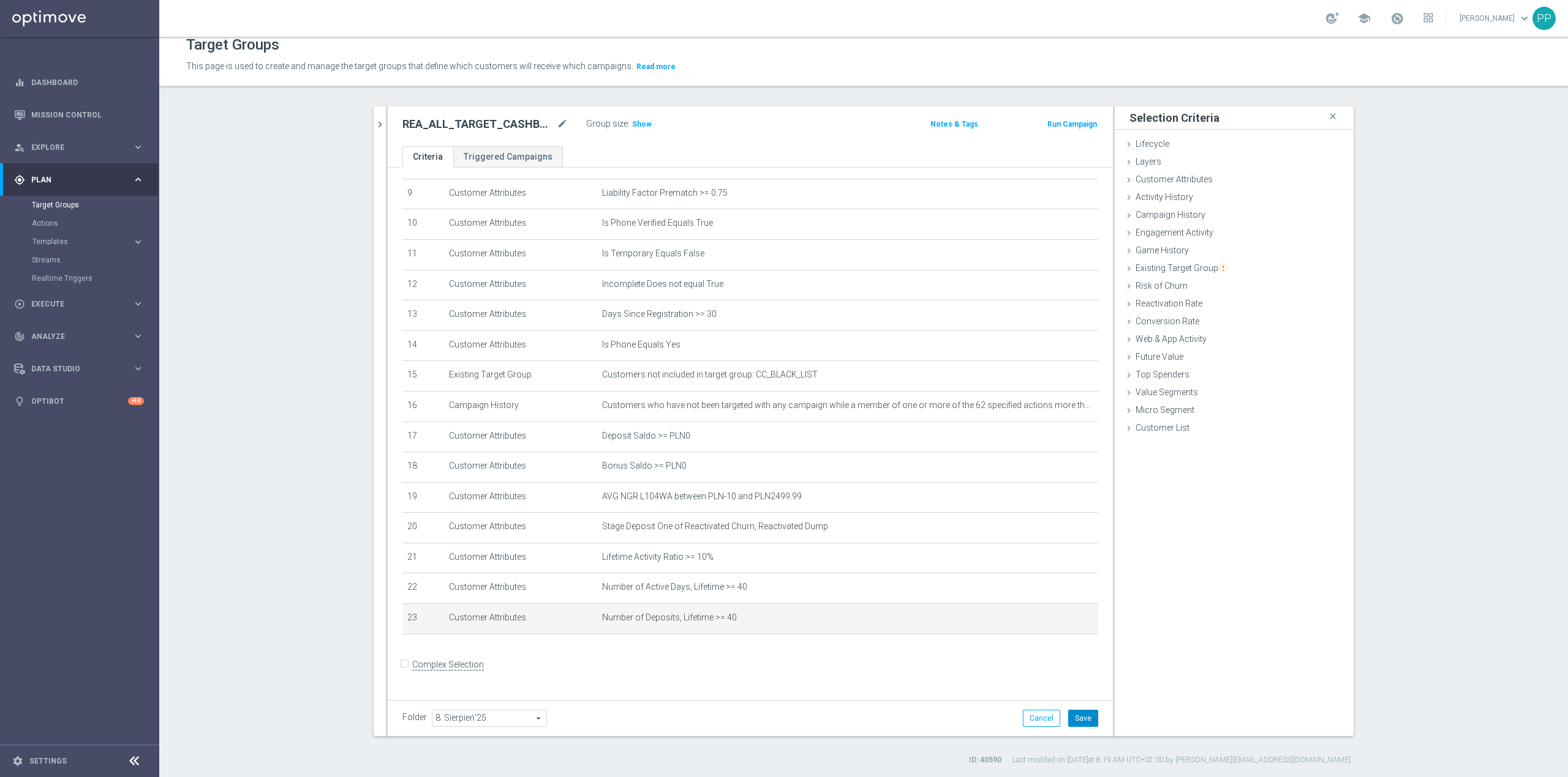
click at [1045, 484] on button "Save" at bounding box center [1083, 718] width 30 height 17
click at [637, 120] on span "Show" at bounding box center [641, 123] width 20 height 8
drag, startPoint x: 231, startPoint y: 481, endPoint x: 255, endPoint y: 295, distance: 187.5
click at [231, 481] on section "search more_vert Prioritize Customer Target Groups library_add create_new_folder" at bounding box center [863, 436] width 1409 height 659
click at [557, 126] on icon "mode_edit" at bounding box center [563, 124] width 11 height 15
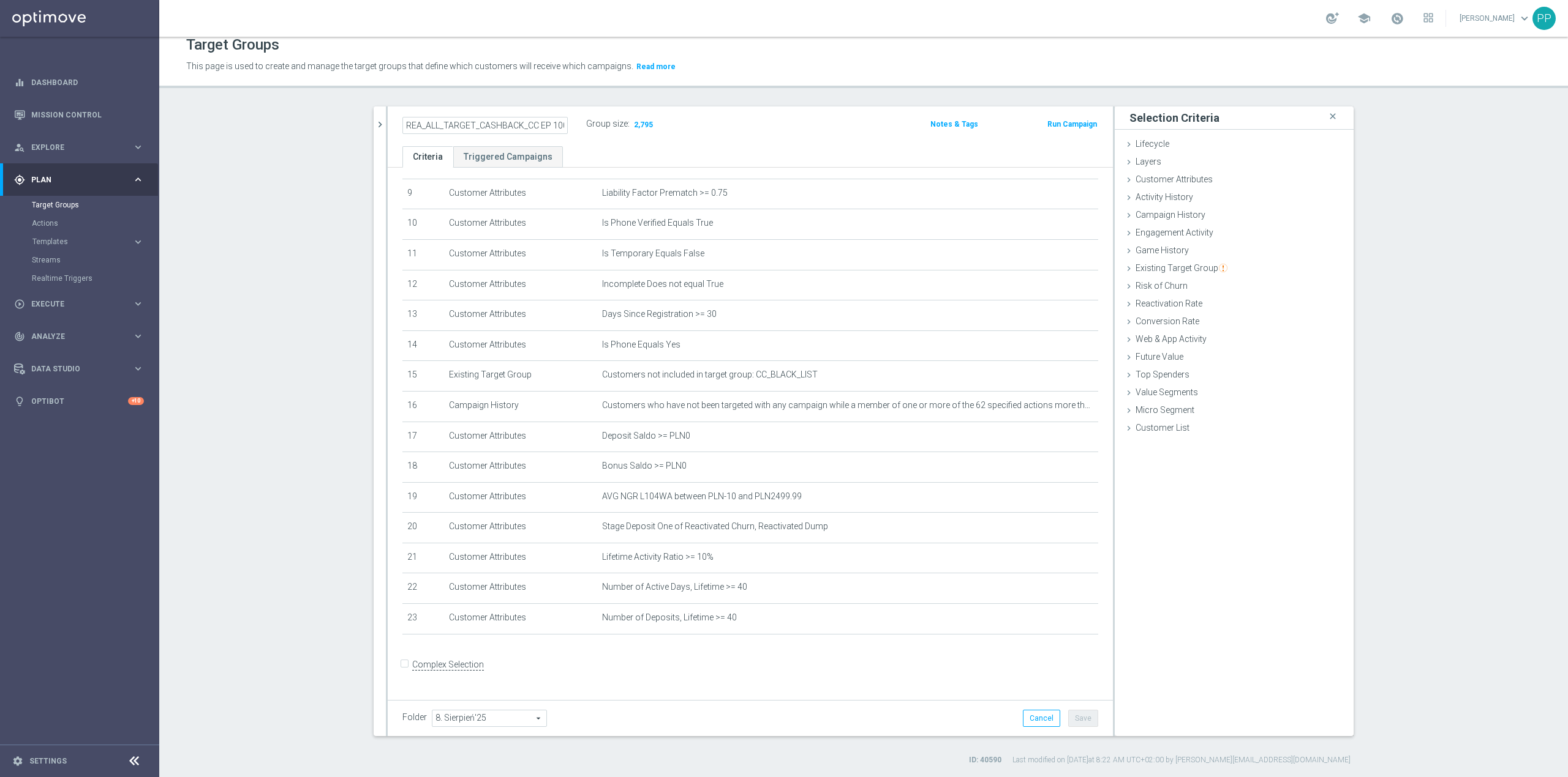
scroll to position [0, 86]
click at [75, 318] on div "play_circle_outline Execute keyboard_arrow_right" at bounding box center [78, 304] width 158 height 33
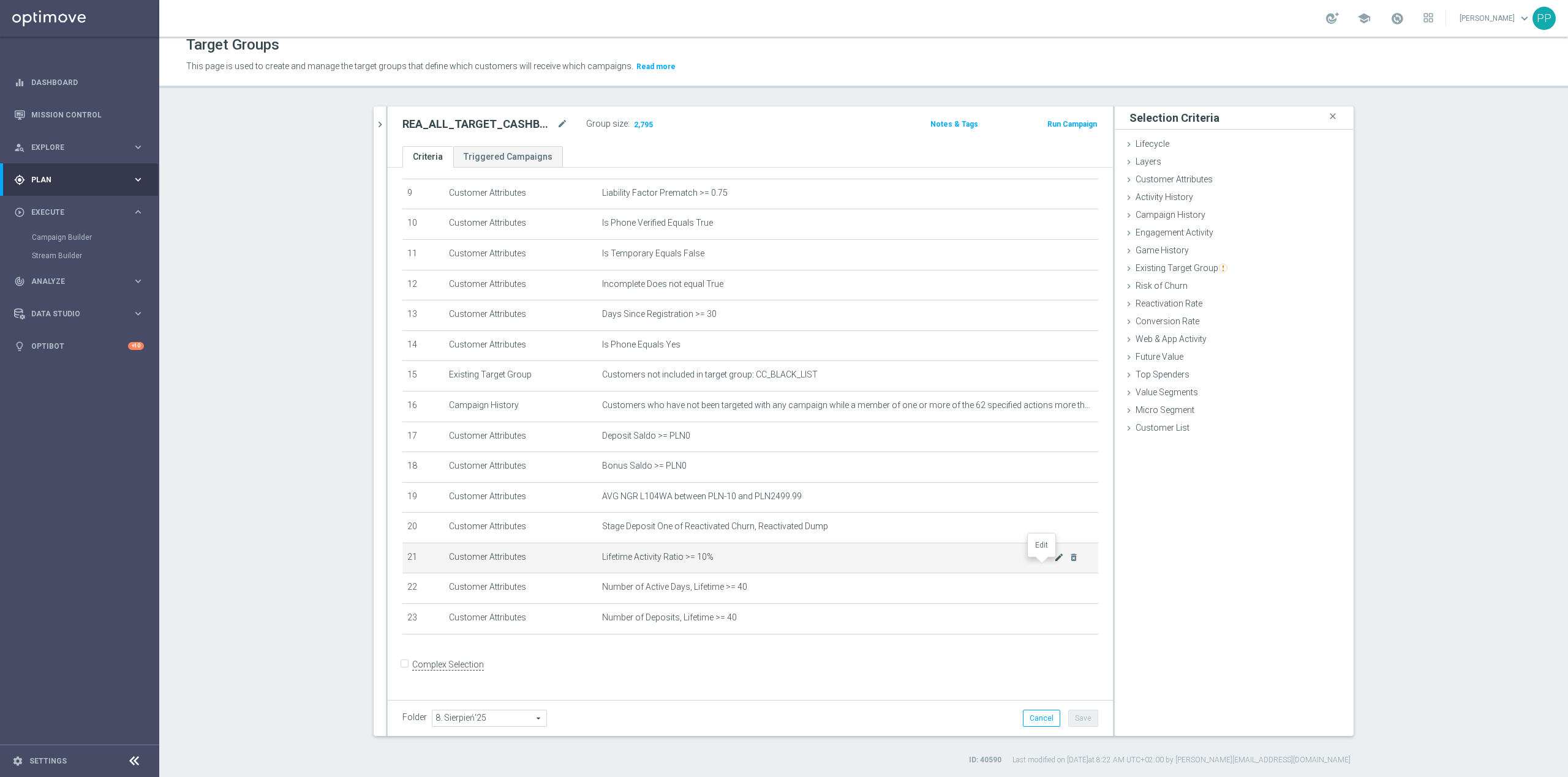
click at [1045, 484] on icon "mode_edit" at bounding box center [1059, 558] width 9 height 9
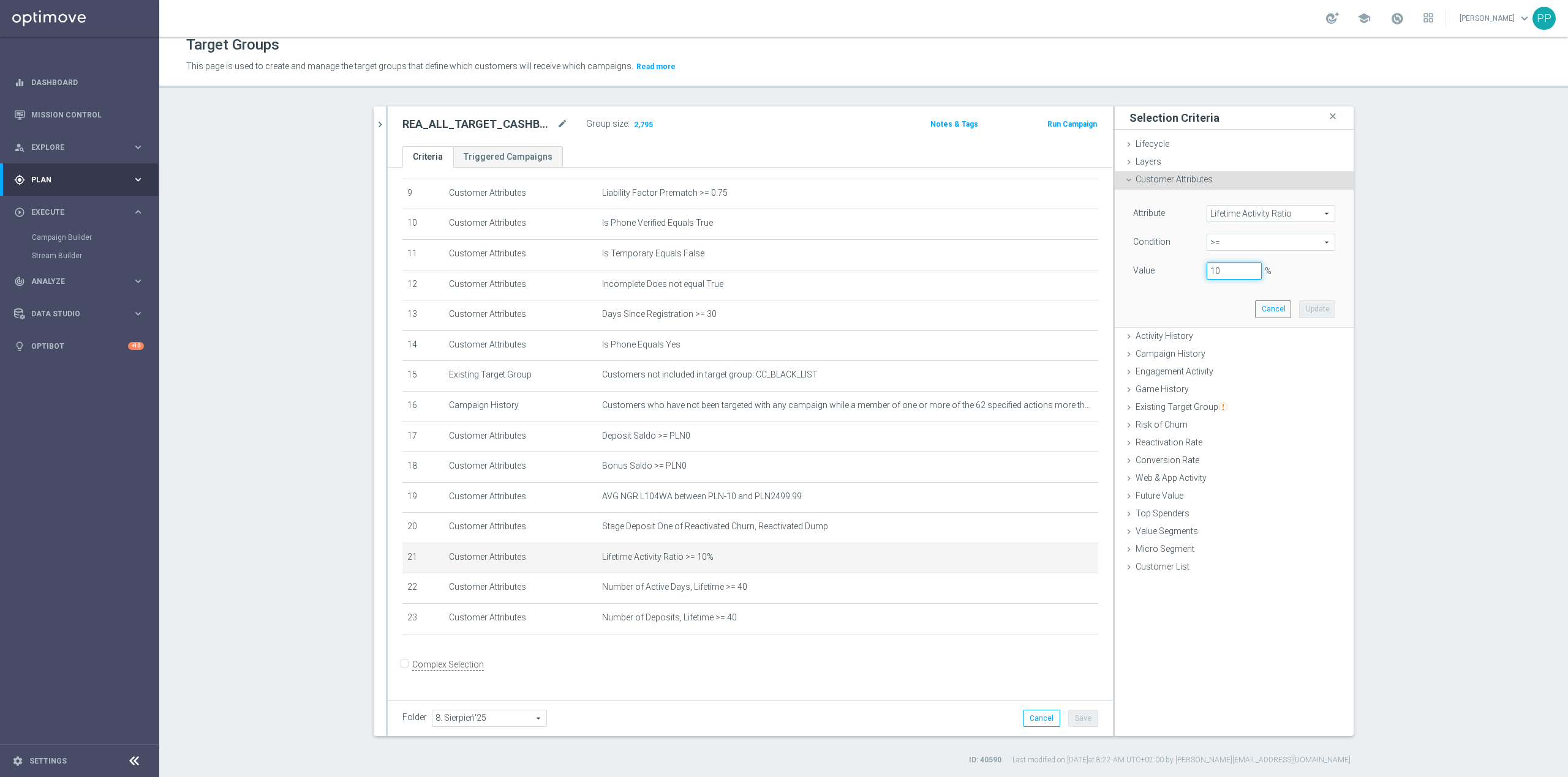
drag, startPoint x: 1208, startPoint y: 272, endPoint x: 1202, endPoint y: 275, distance: 6.7
click at [1045, 275] on input "10" at bounding box center [1233, 271] width 55 height 17
click at [1045, 304] on button "Update" at bounding box center [1317, 309] width 36 height 17
type input "0.05"
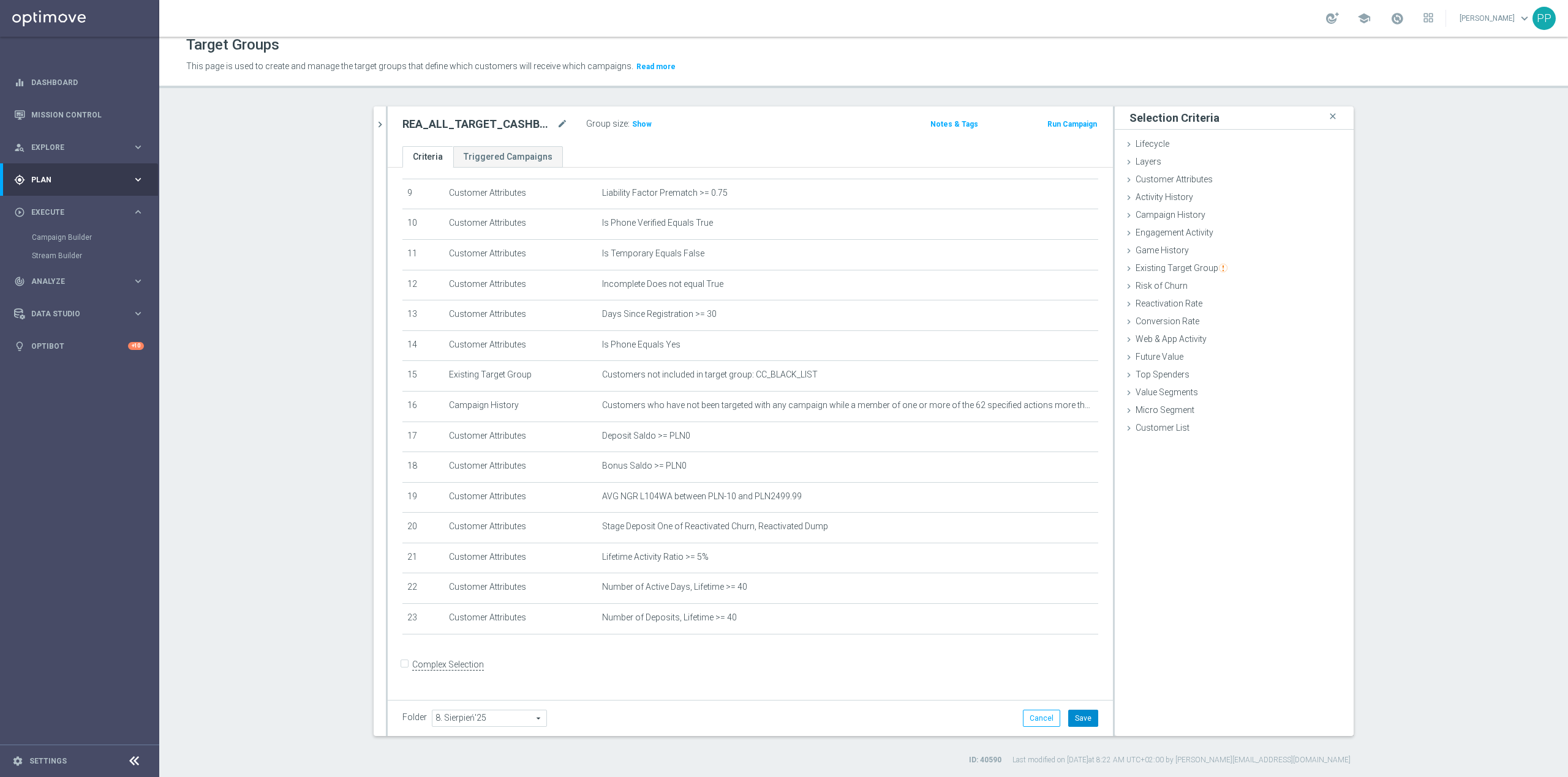
click at [1045, 484] on button "Save" at bounding box center [1083, 718] width 30 height 17
click at [632, 121] on span "Show" at bounding box center [641, 123] width 20 height 8
click at [557, 123] on icon "mode_edit" at bounding box center [563, 124] width 11 height 15
click at [557, 101] on div "Target Groups This page is used to create and manage the target groups that def…" at bounding box center [863, 406] width 1409 height 741
click at [559, 126] on icon "mode_edit" at bounding box center [563, 124] width 11 height 15
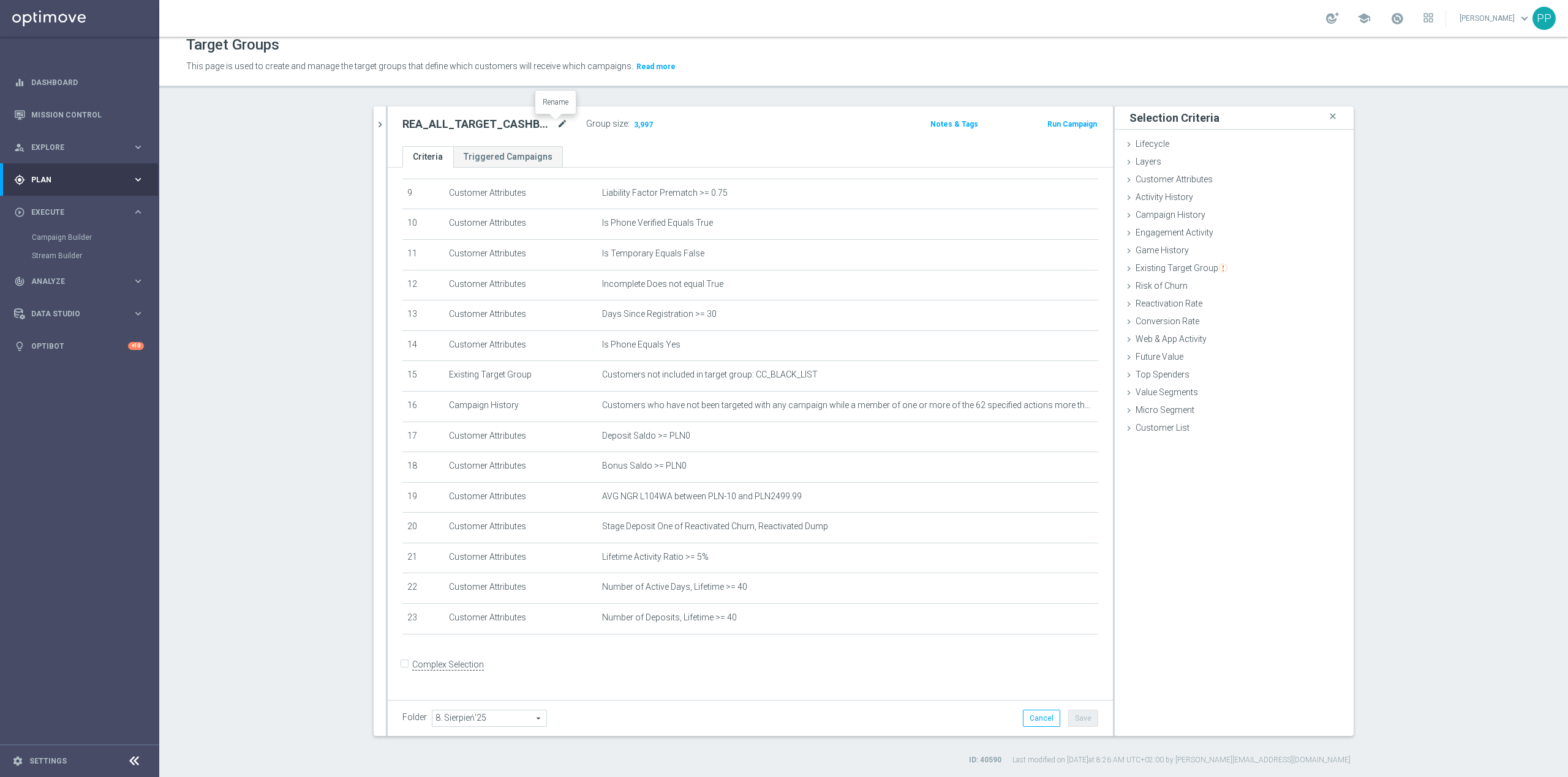
click at [557, 125] on icon "mode_edit" at bounding box center [563, 124] width 11 height 15
click at [551, 98] on div "Target Groups This page is used to create and manage the target groups that def…" at bounding box center [863, 406] width 1409 height 741
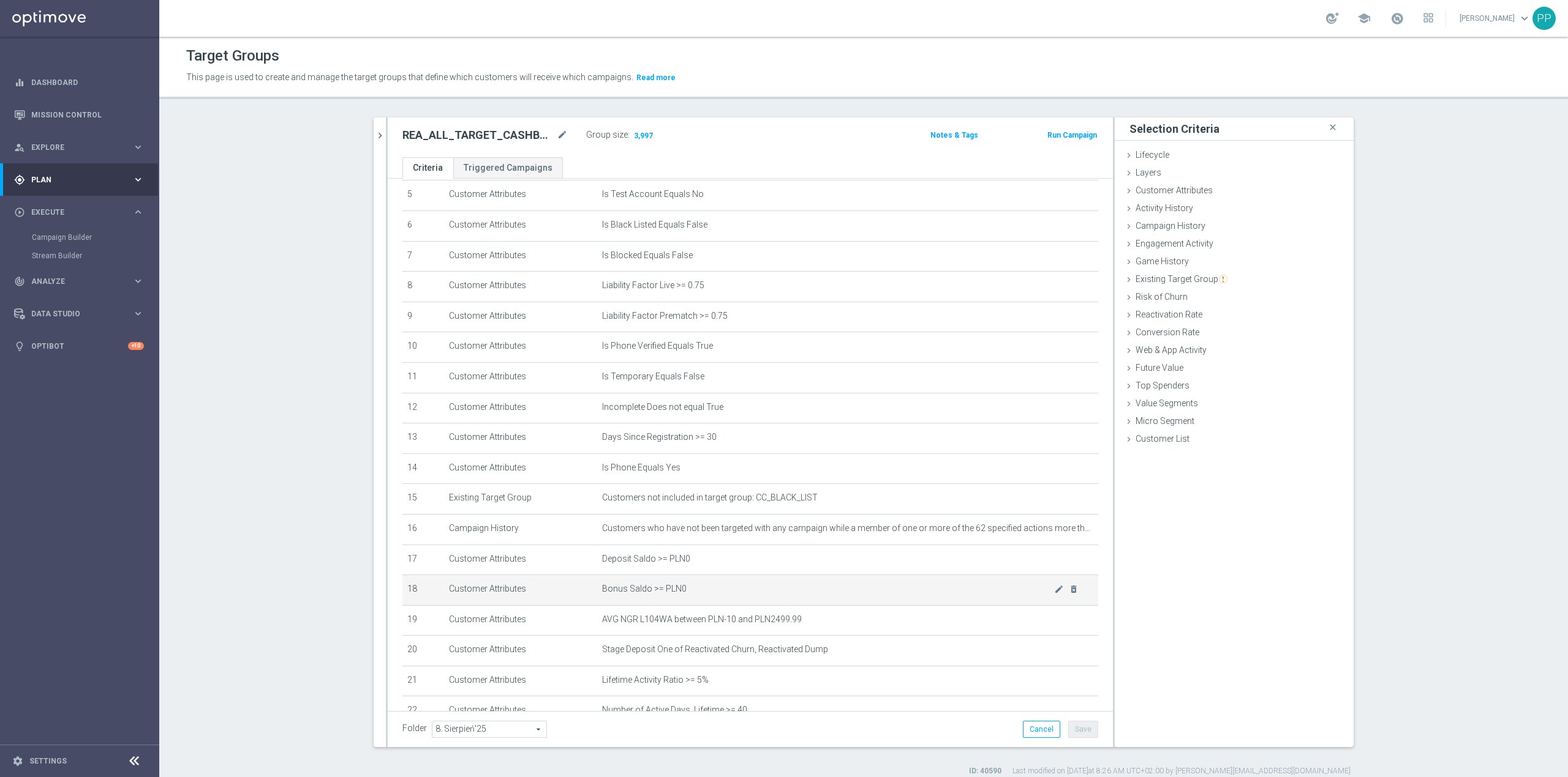
scroll to position [283, 0]
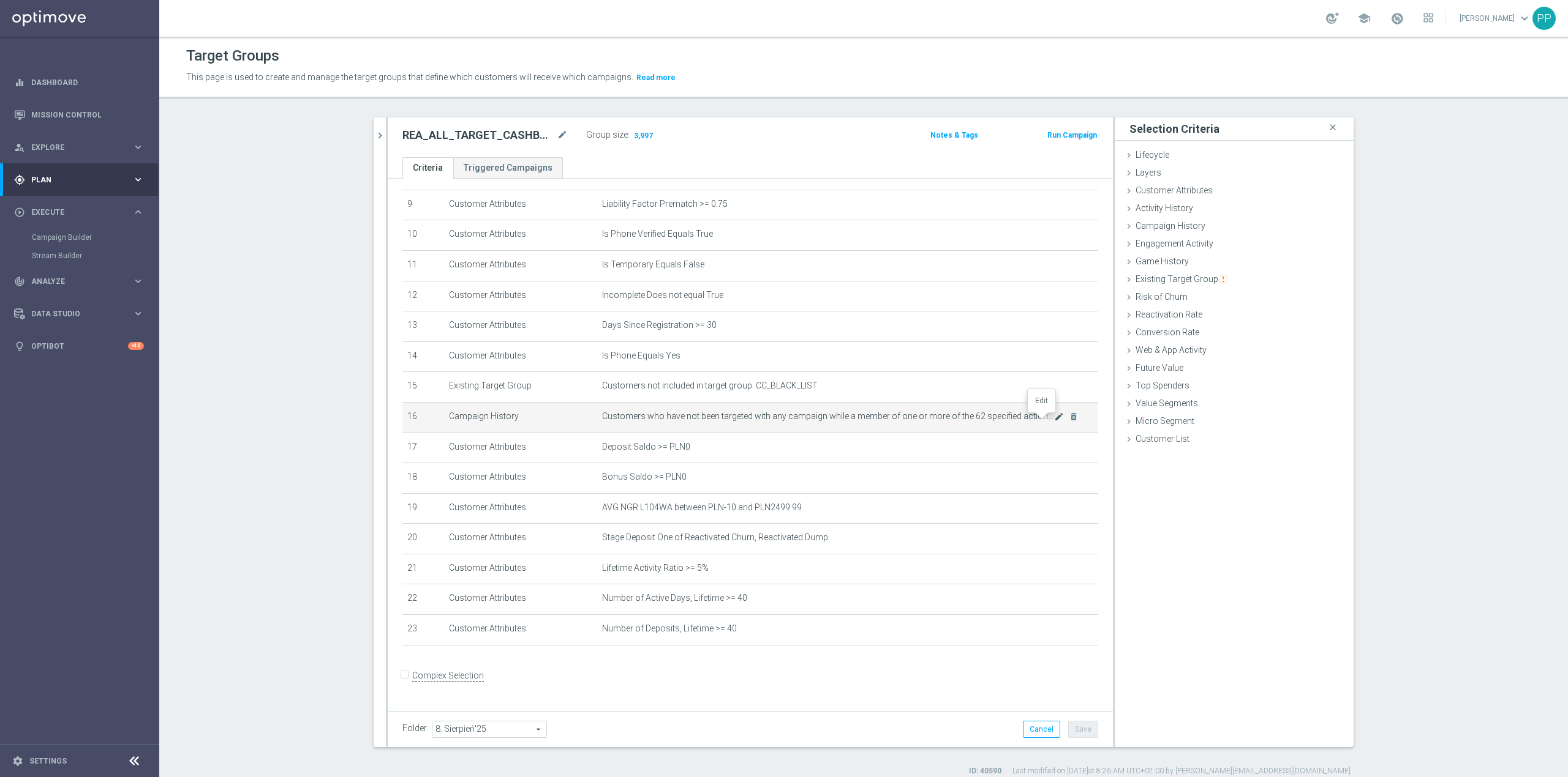
click at [1045, 422] on icon "mode_edit" at bounding box center [1059, 417] width 9 height 9
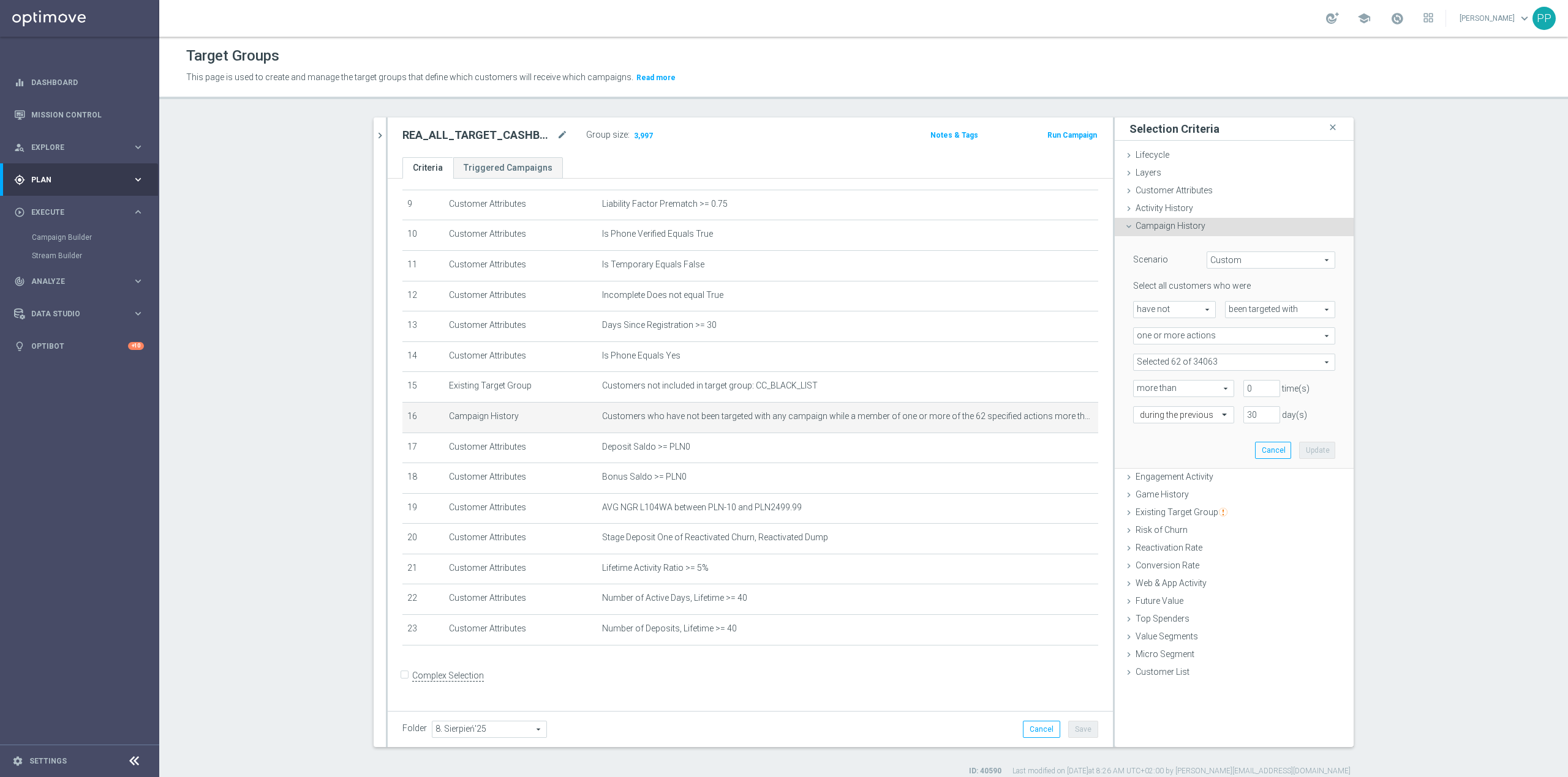
click at [1045, 360] on span at bounding box center [1233, 362] width 201 height 16
click at [1045, 366] on input "search" at bounding box center [1234, 362] width 202 height 17
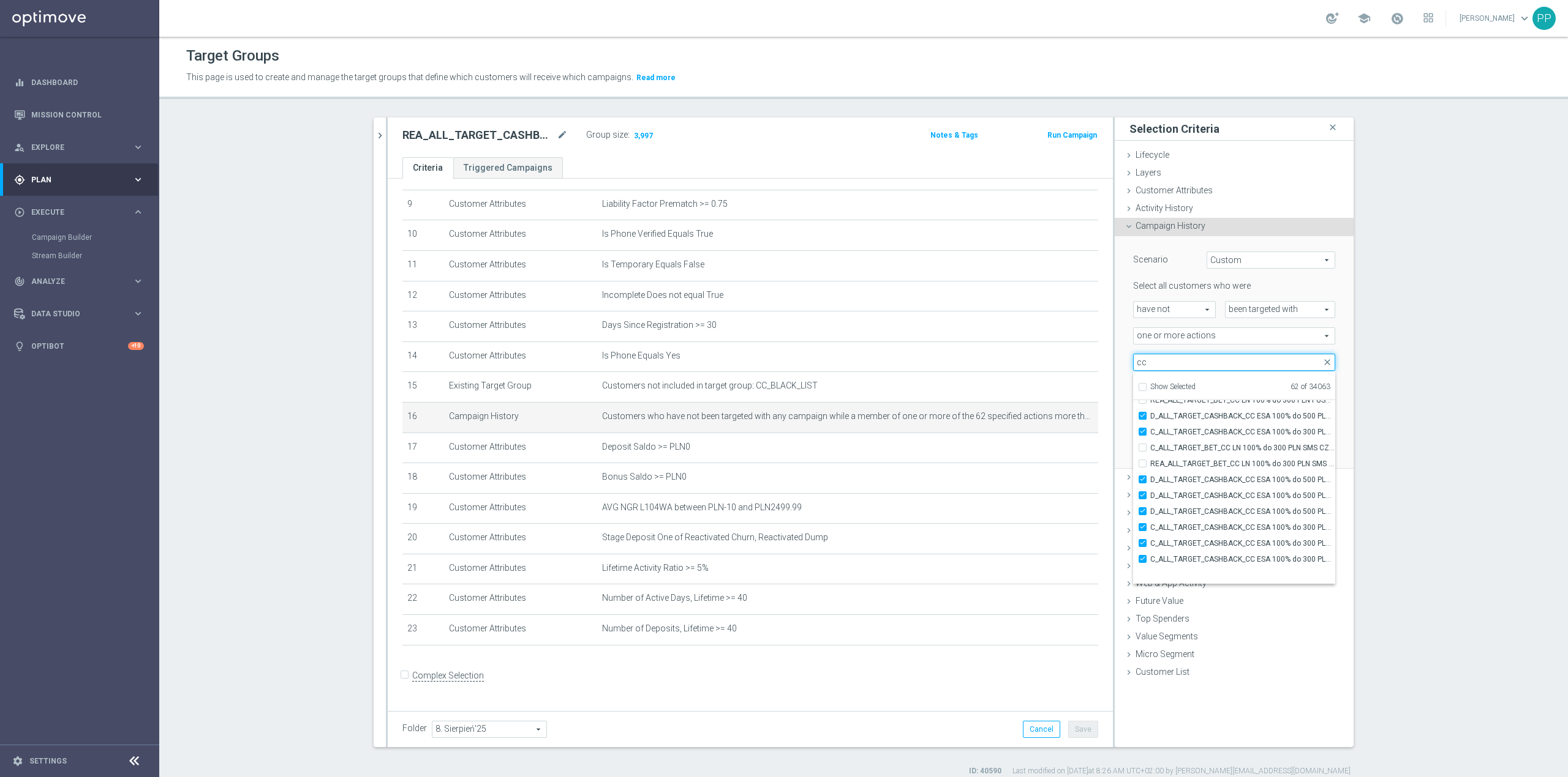
scroll to position [36682, 0]
type input "cc"
click at [1045, 361] on div "Selected 62 of 34063 arrow_drop_down cc close Show Selected 62 of 34063 (All Se…" at bounding box center [1234, 362] width 221 height 17
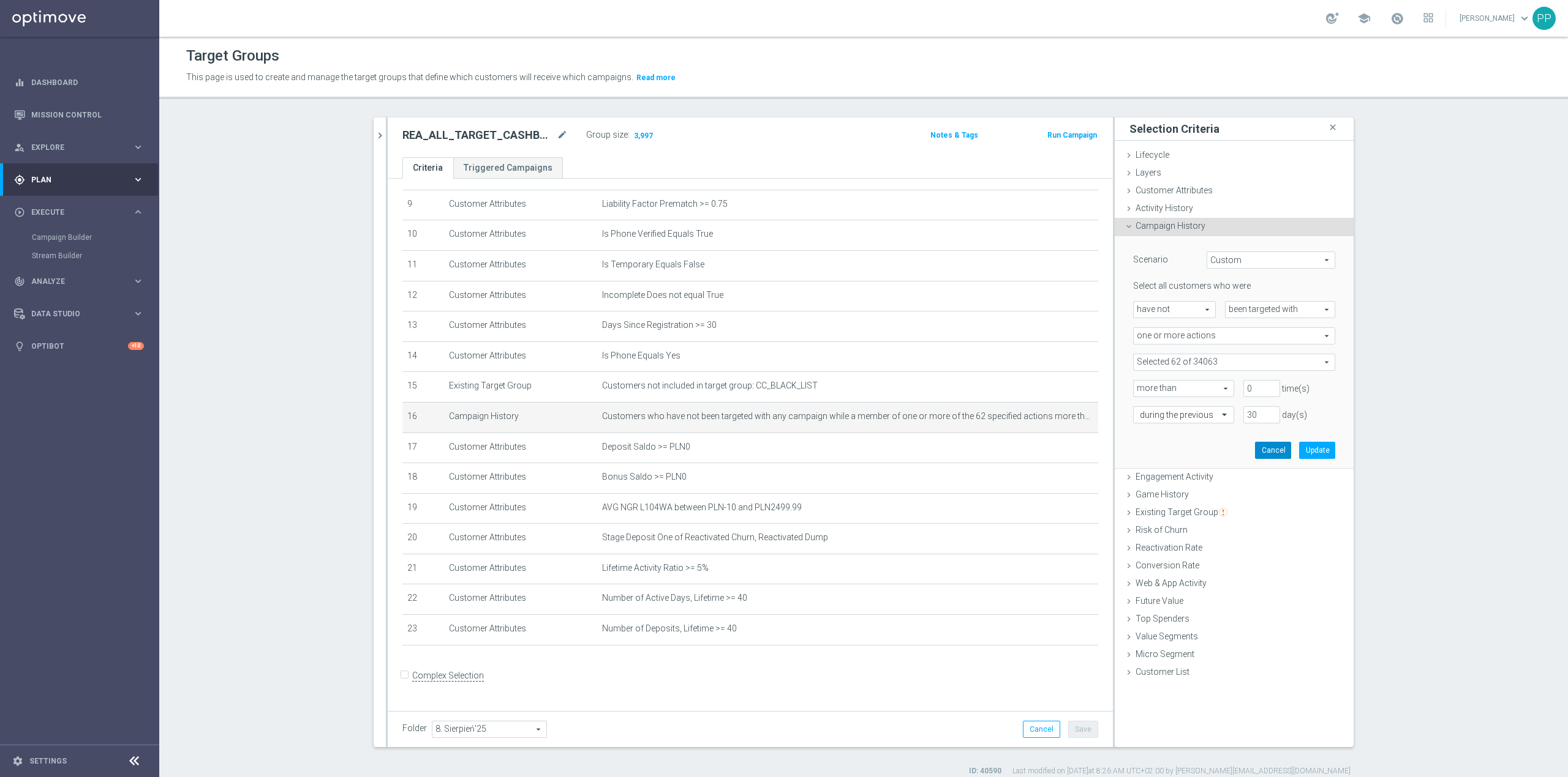
click at [1045, 451] on button "Cancel" at bounding box center [1273, 450] width 36 height 17
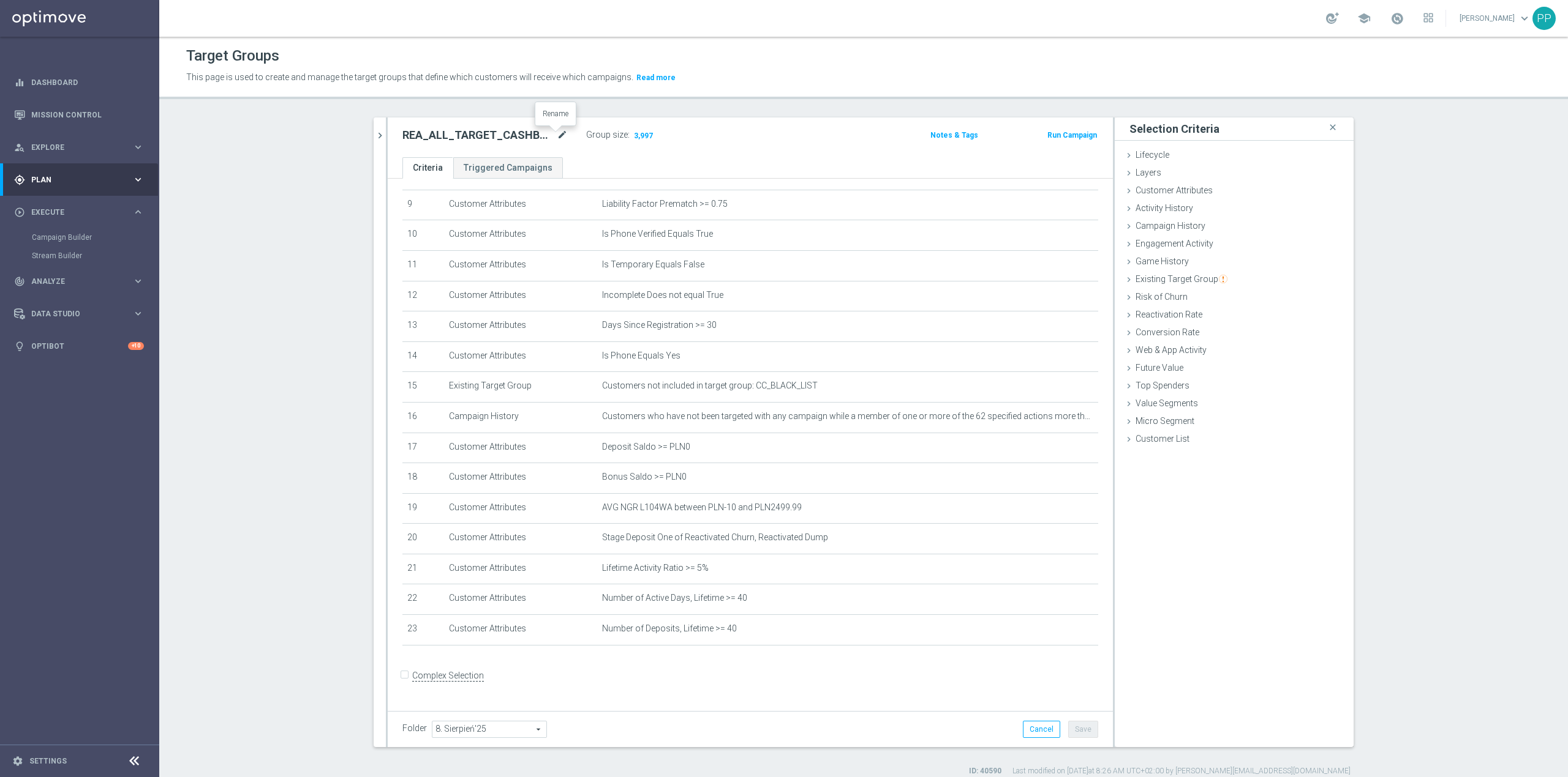
click at [557, 136] on icon "mode_edit" at bounding box center [563, 135] width 11 height 15
click at [64, 283] on span "Analyze" at bounding box center [81, 282] width 101 height 7
click at [64, 187] on div "gps_fixed Plan keyboard_arrow_right" at bounding box center [78, 179] width 158 height 33
click at [64, 238] on span "Templates" at bounding box center [77, 242] width 88 height 7
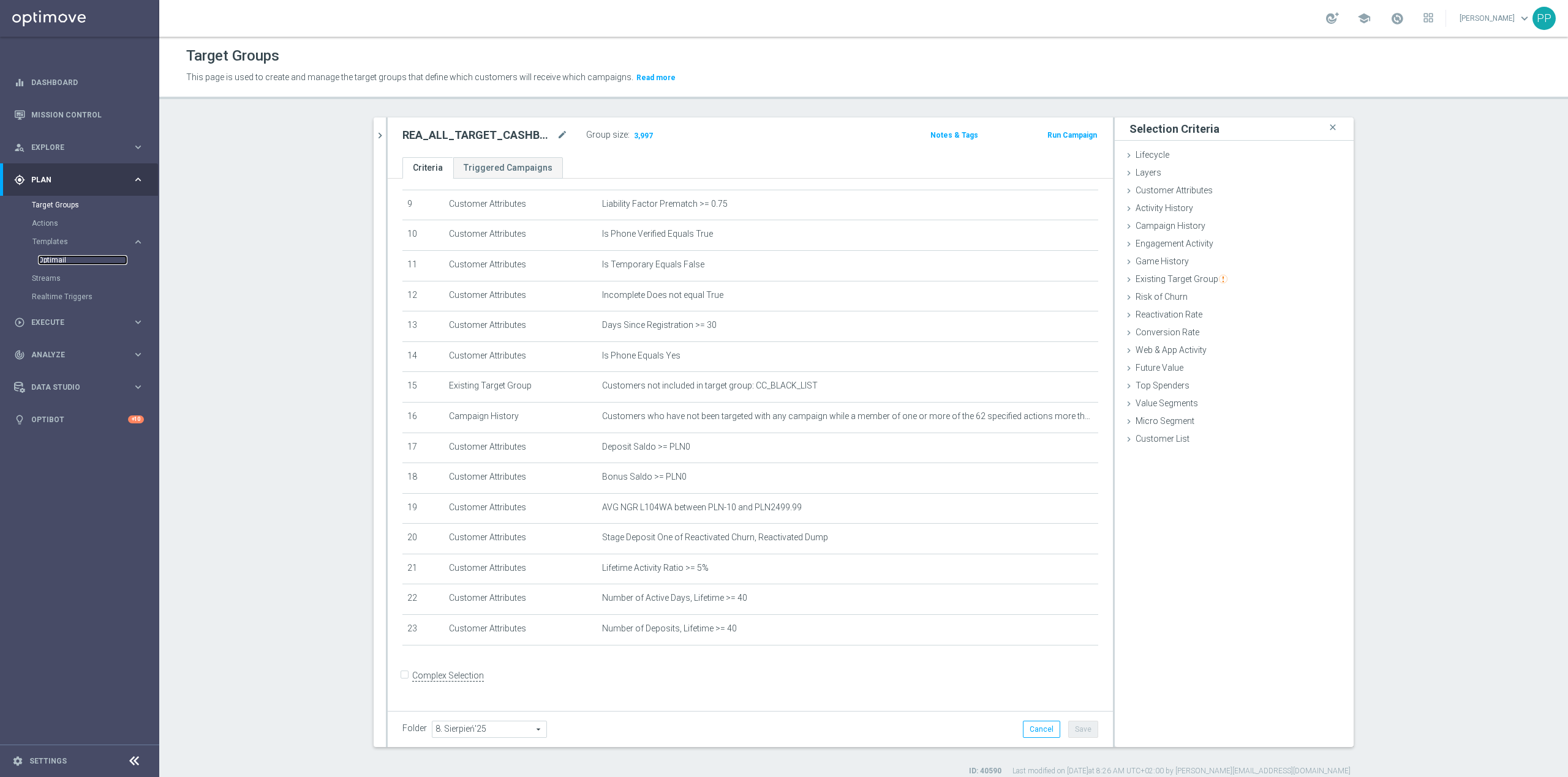
click at [72, 261] on link "Optimail" at bounding box center [83, 260] width 90 height 9
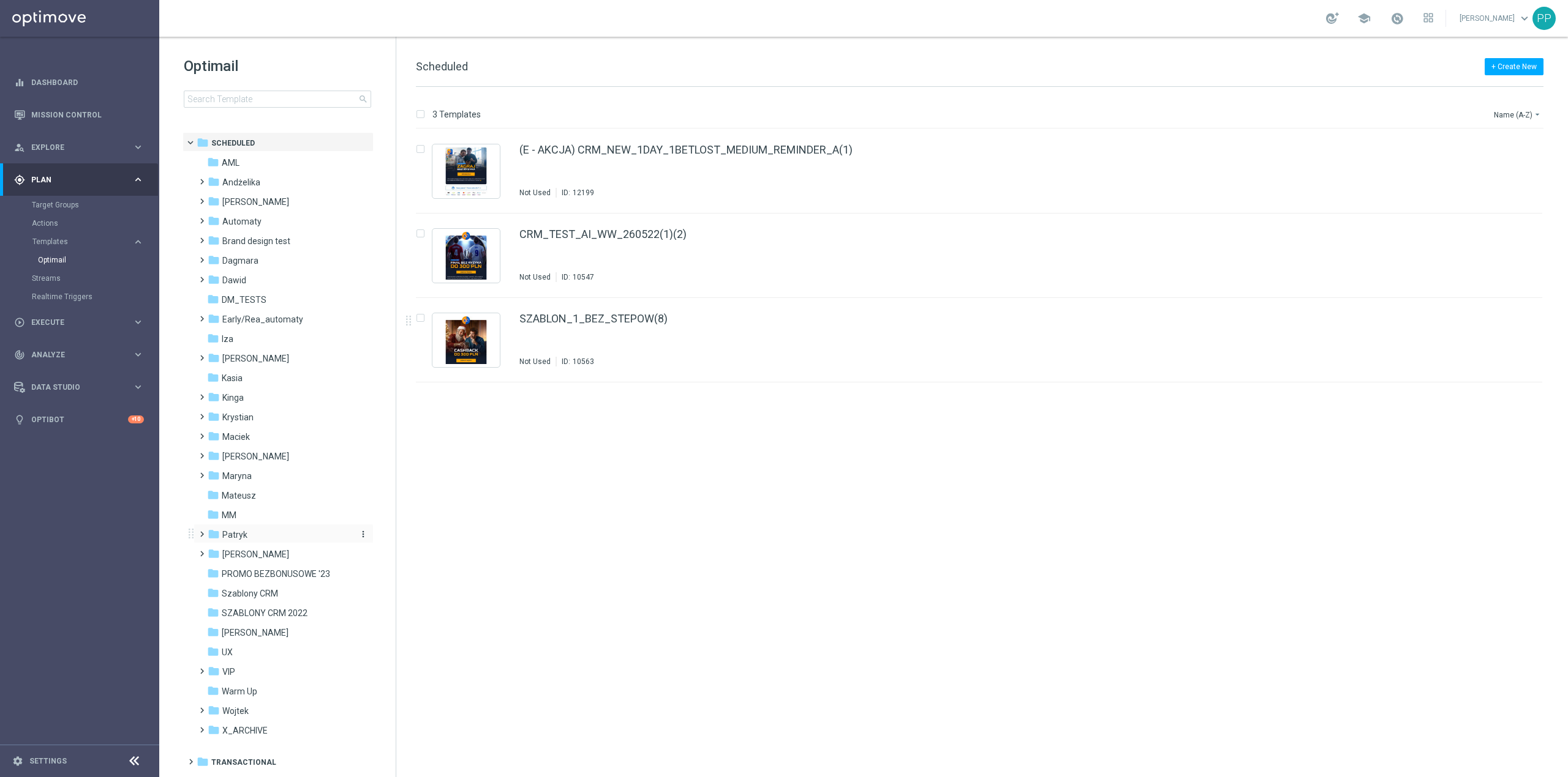
click at [263, 484] on div "folder Patryk" at bounding box center [278, 535] width 141 height 14
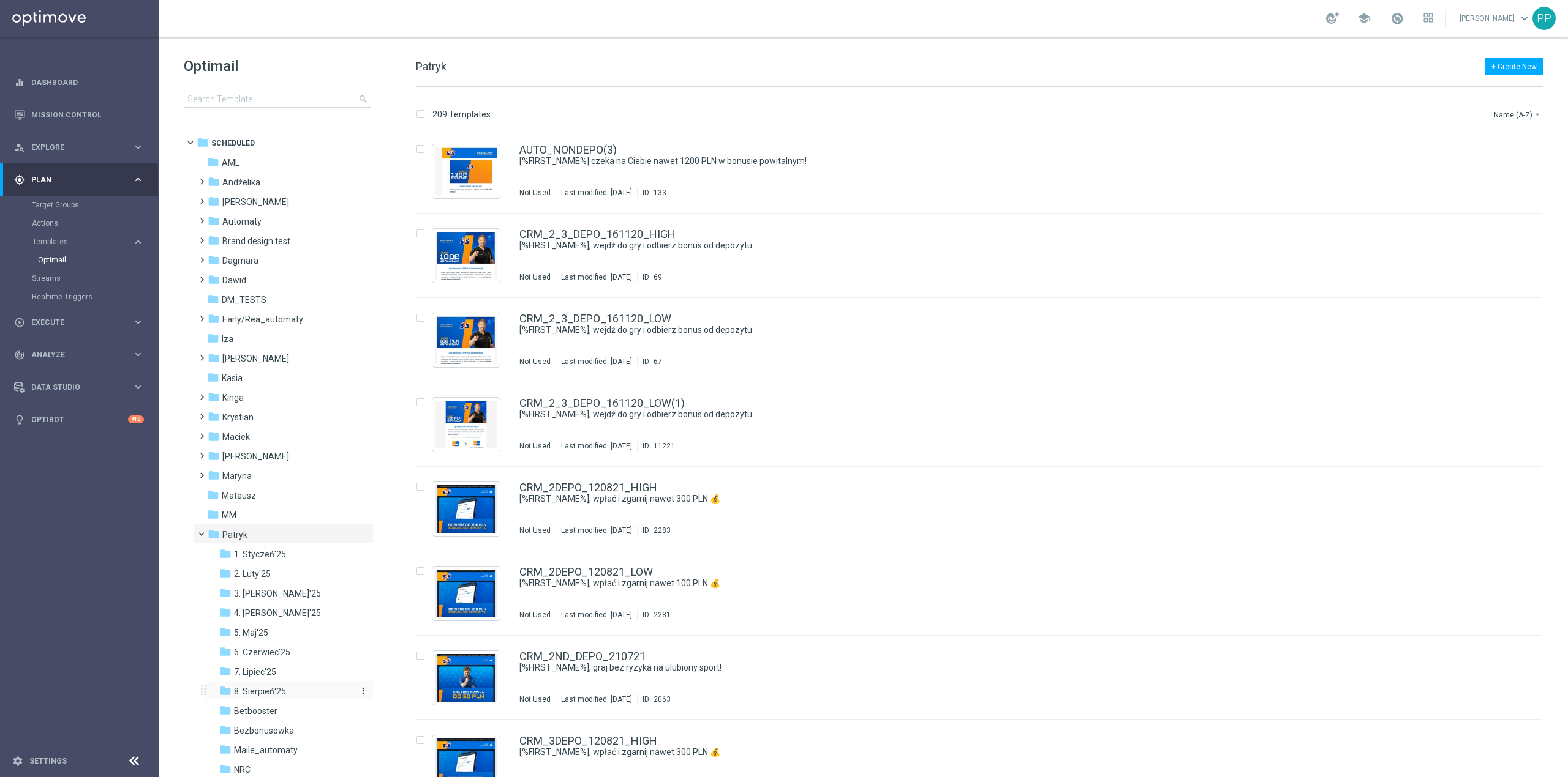
click at [261, 484] on span "8. Sierpień'25" at bounding box center [260, 692] width 52 height 11
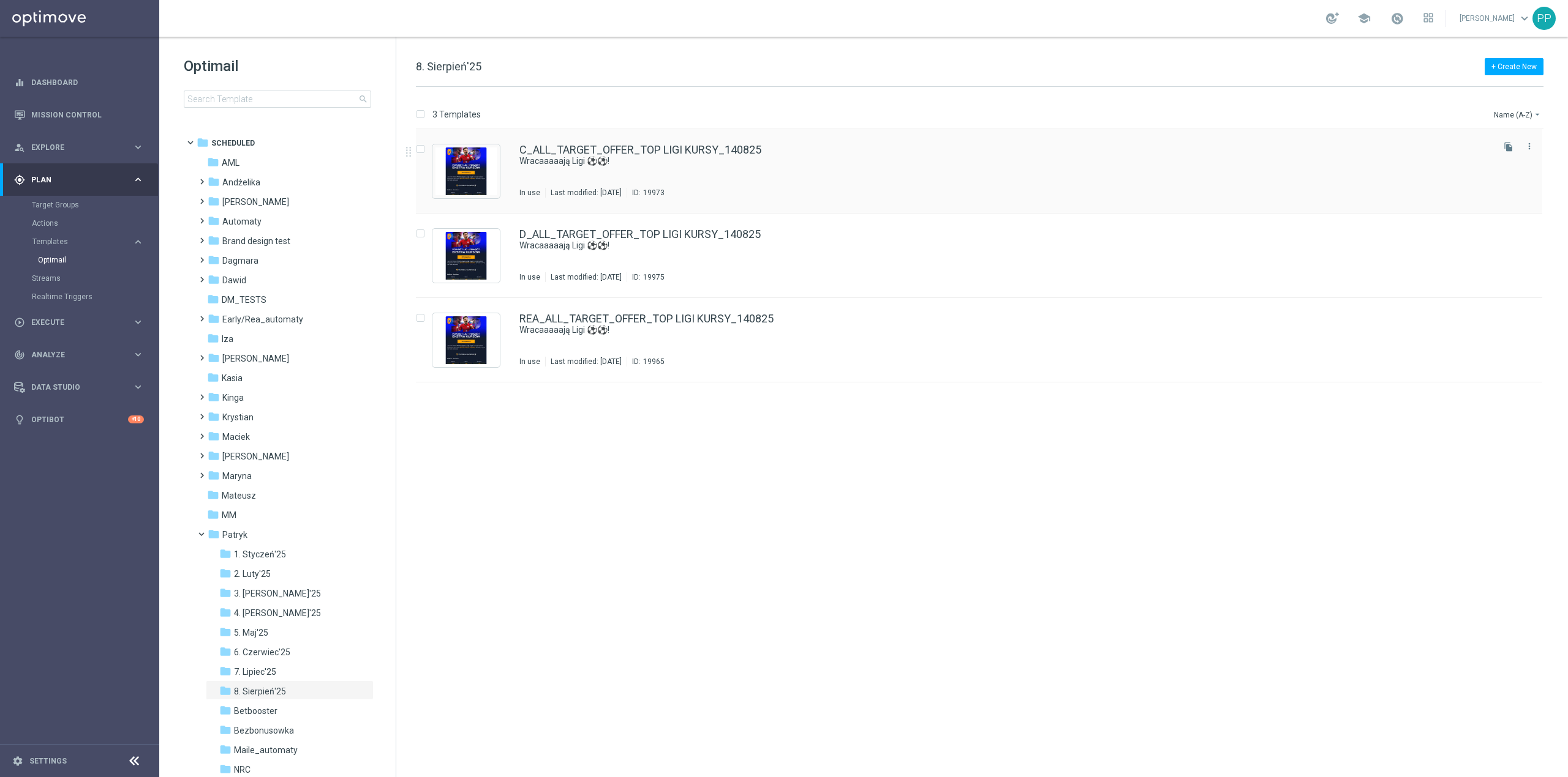
click at [832, 177] on div "C_ALL_TARGET_OFFER_TOP LIGI KURSY_140825 Wracaaaaają Ligi ⚽⚽! In use Last modif…" at bounding box center [1005, 171] width 972 height 53
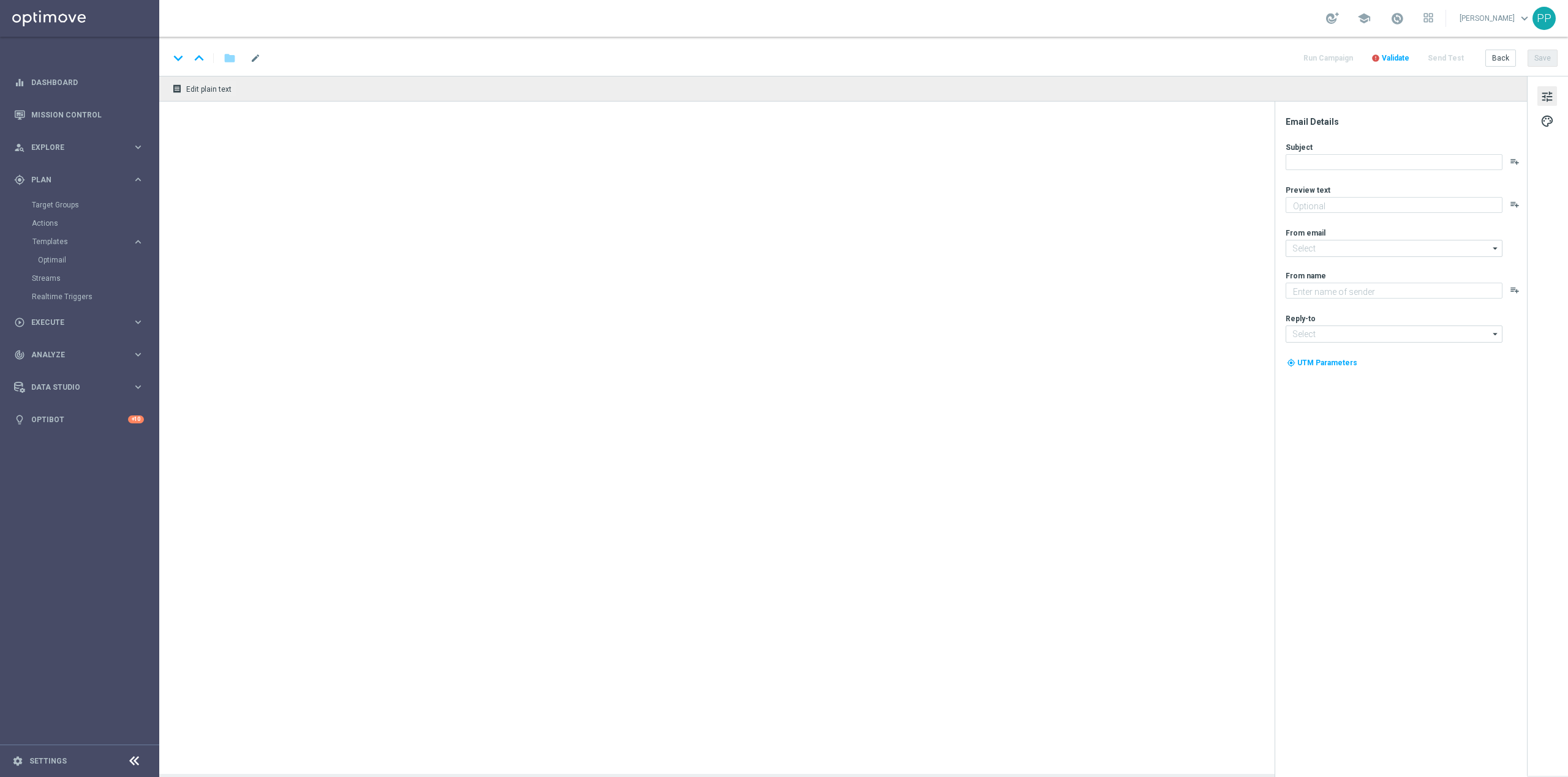
type textarea "A razem z nimi EKSTRA KURSY!"
type input "oferta@sts.pl"
type textarea "STS"
type input "kontakt@sts.pl"
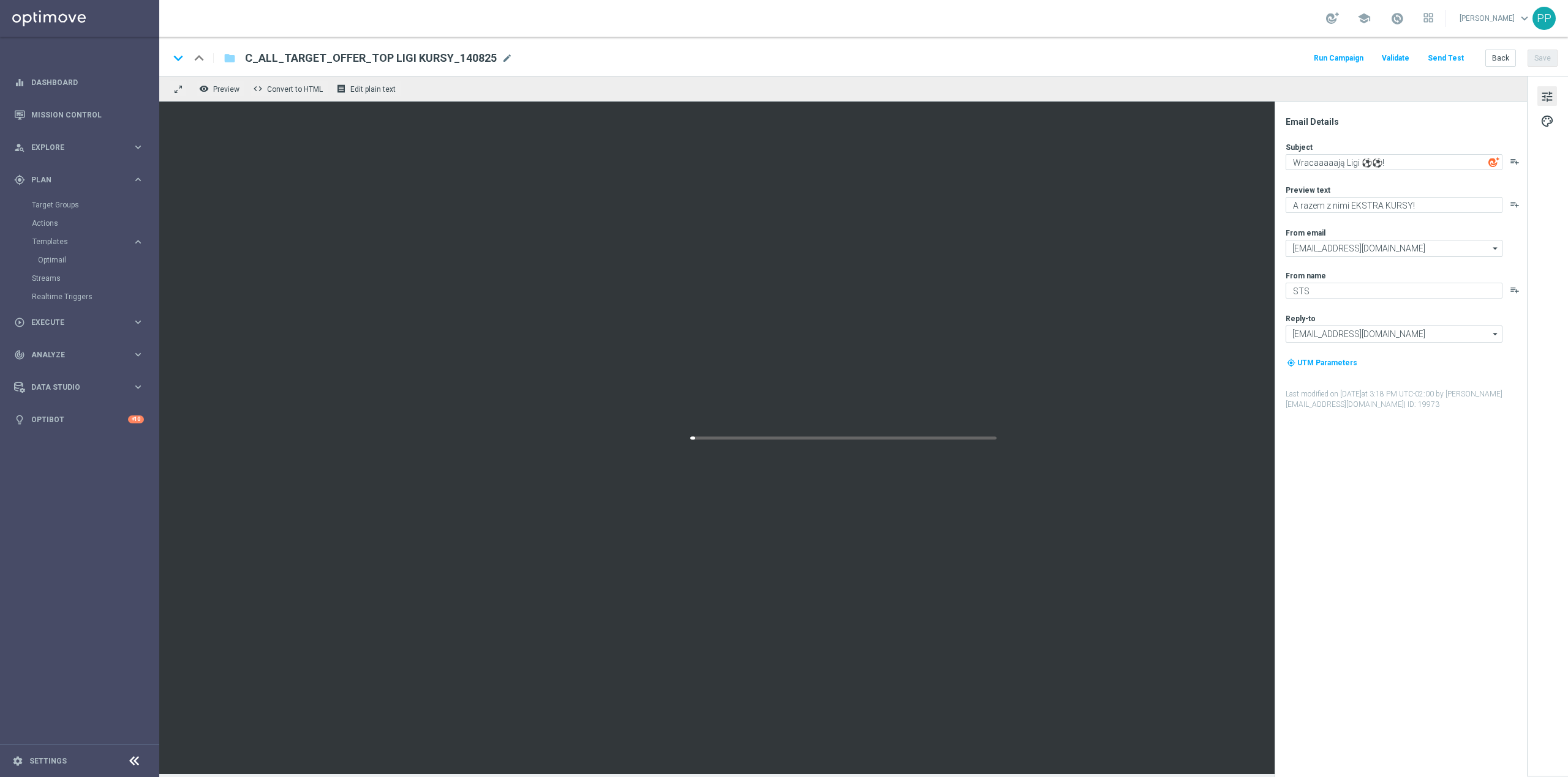
click at [1045, 58] on button "Send Test" at bounding box center [1446, 59] width 40 height 17
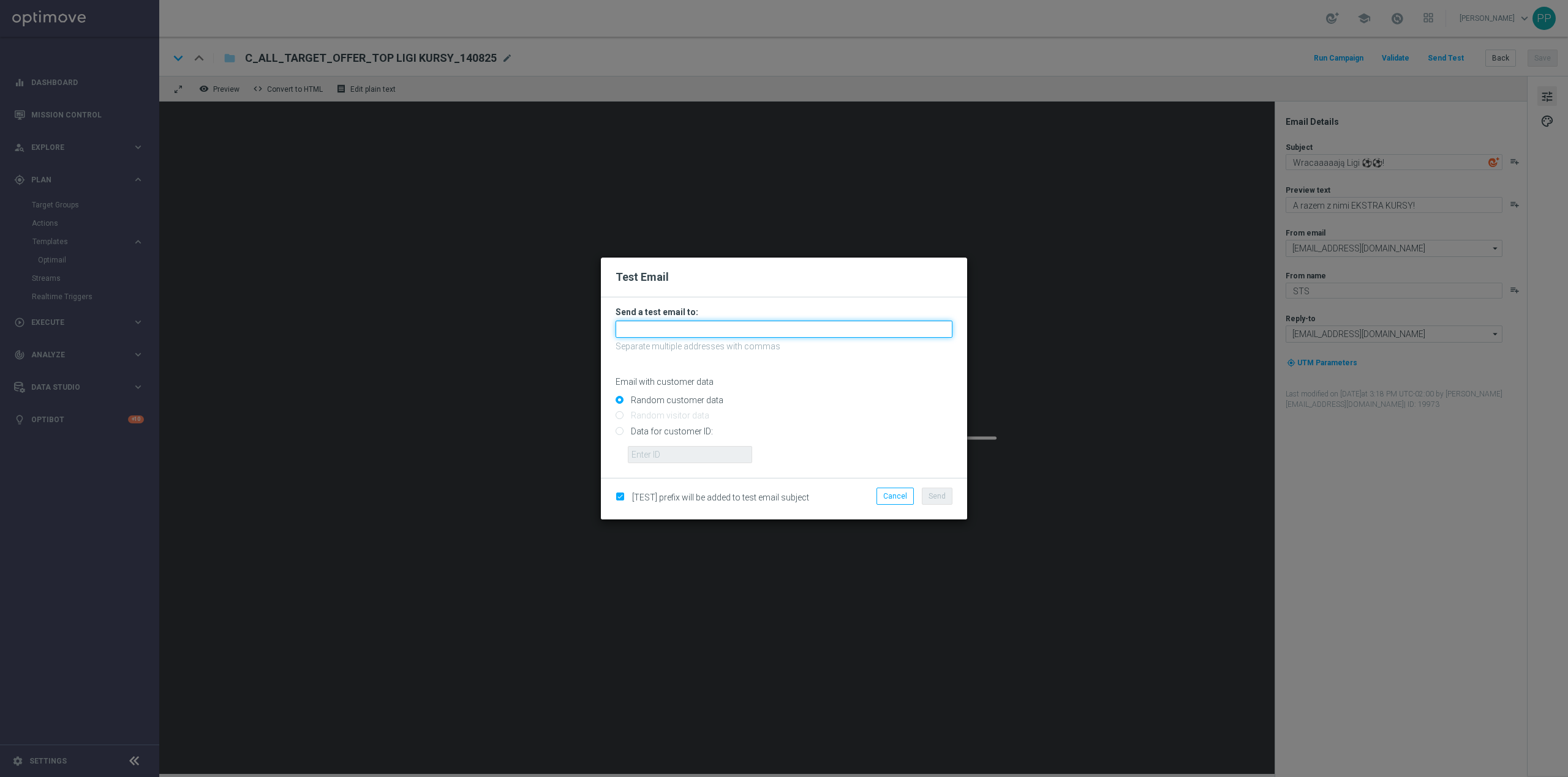
click at [814, 332] on input "text" at bounding box center [784, 329] width 336 height 17
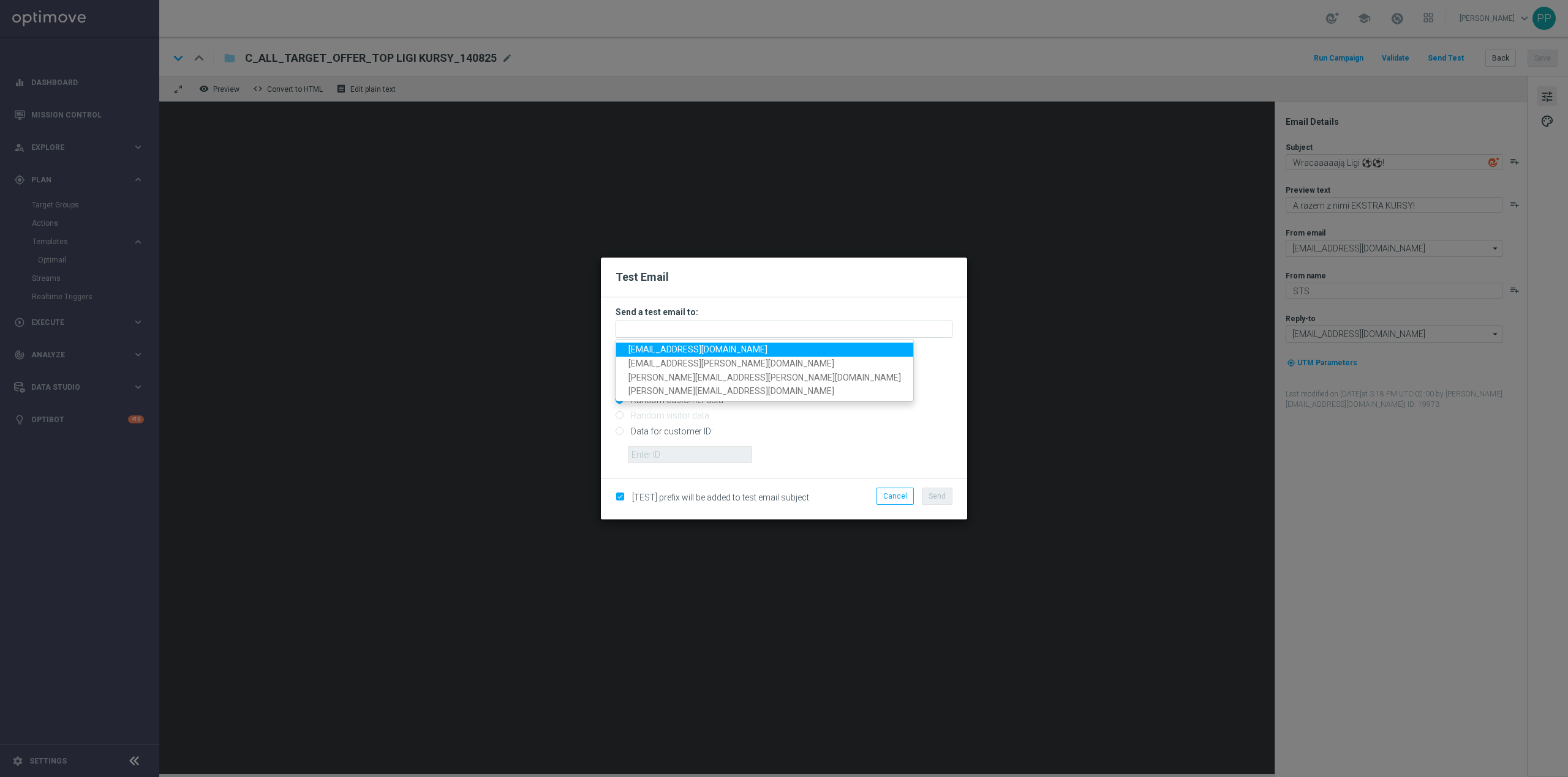
click at [721, 350] on span "patryk.przybolewski@sts.pl" at bounding box center [697, 349] width 139 height 9
type input "patryk.przybolewski@sts.pl"
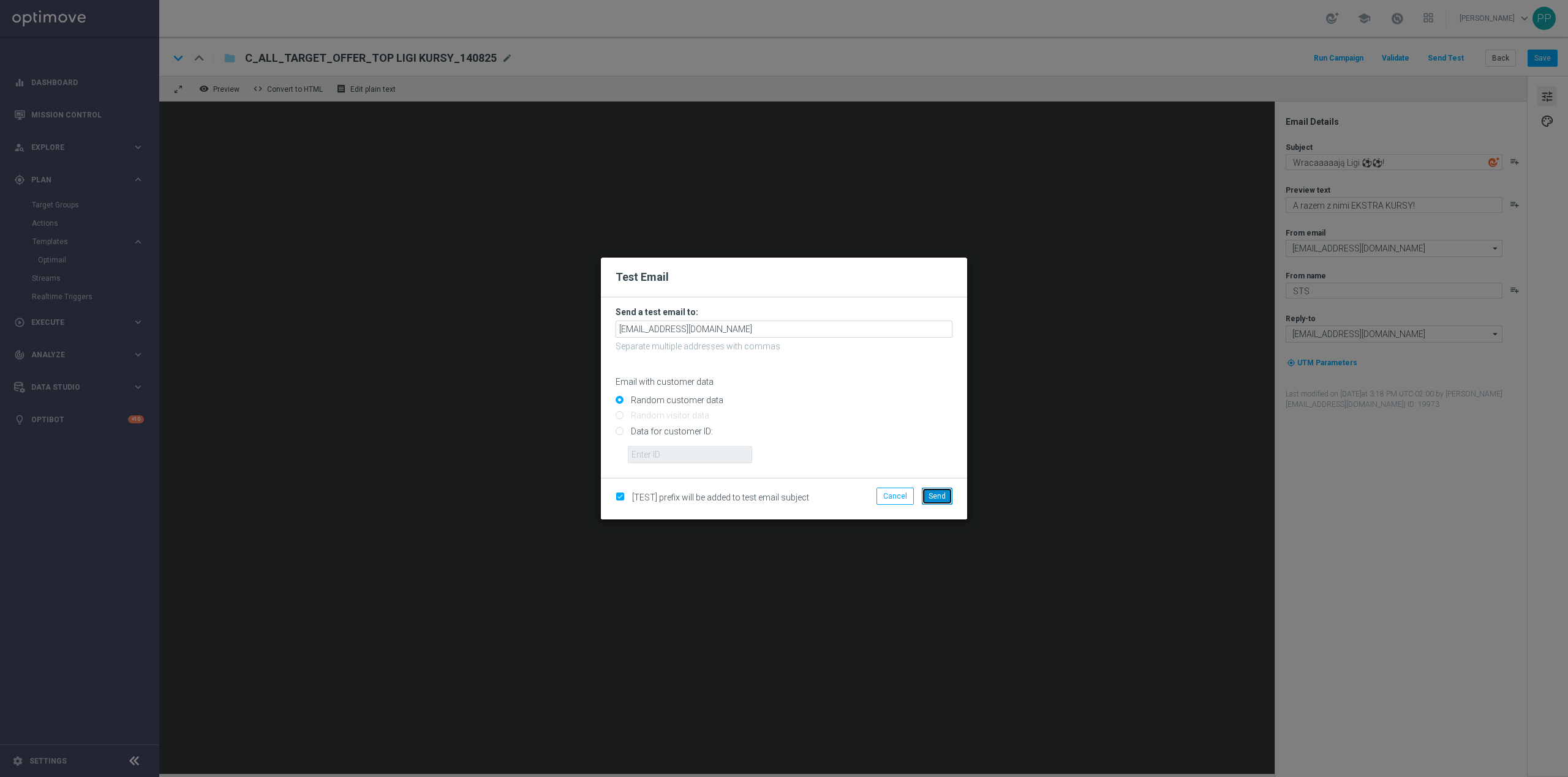
click at [934, 484] on span "Send" at bounding box center [937, 496] width 17 height 8
click at [938, 484] on button "Send" at bounding box center [936, 496] width 31 height 17
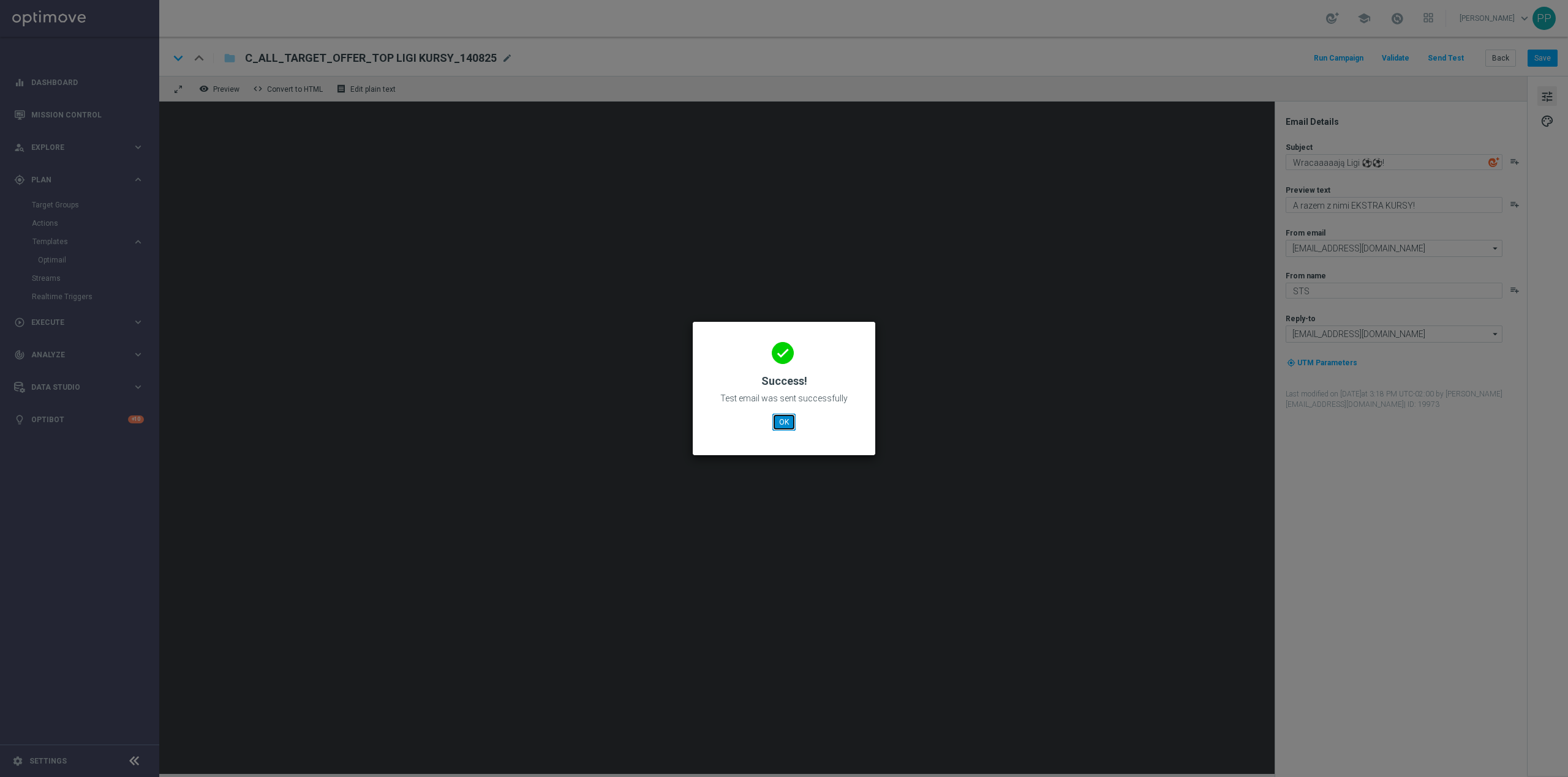
click at [790, 422] on button "OK" at bounding box center [784, 422] width 23 height 17
click at [781, 422] on button "OK" at bounding box center [784, 422] width 23 height 17
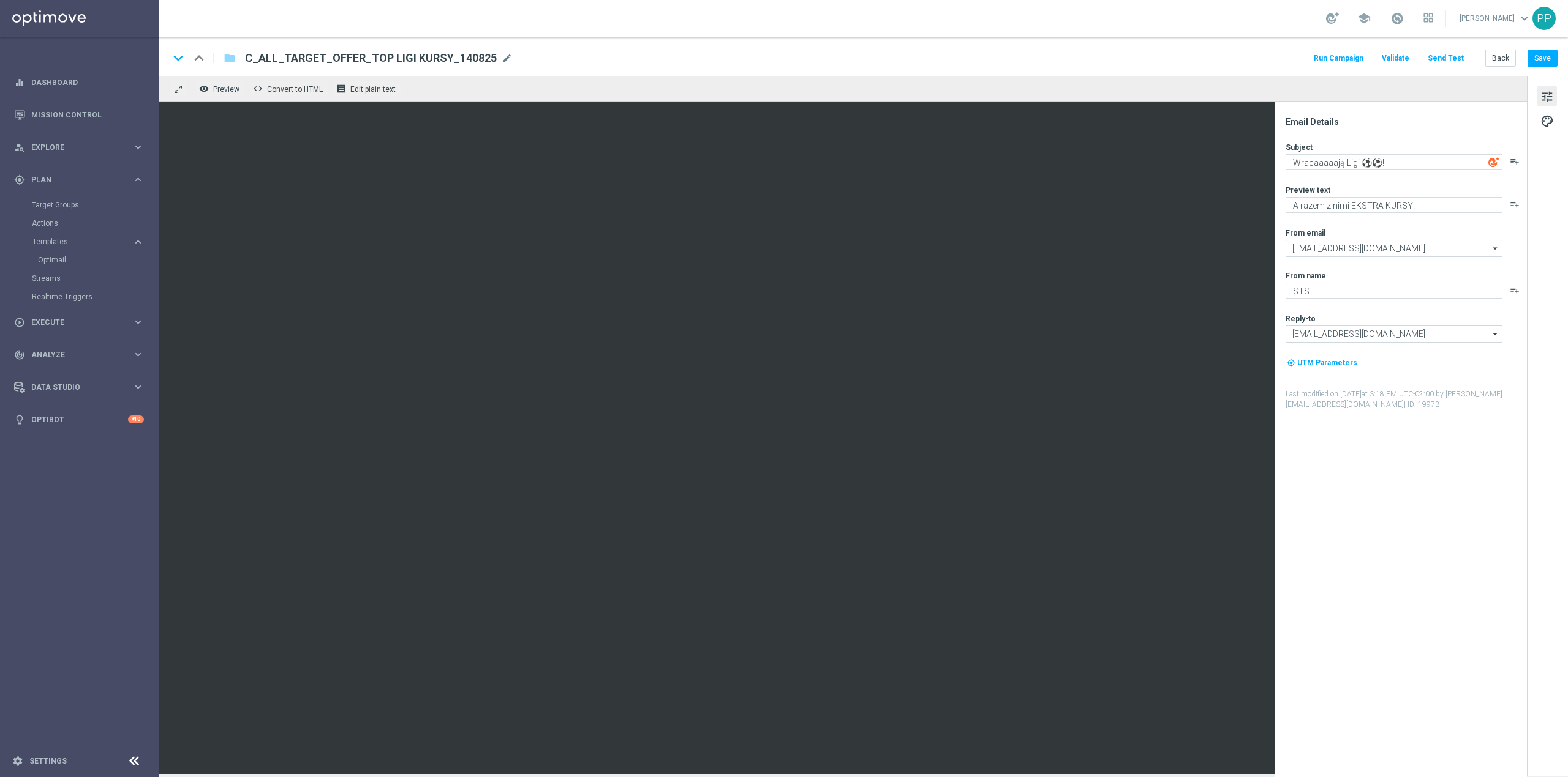
click at [1045, 59] on button "Send Test" at bounding box center [1446, 59] width 40 height 17
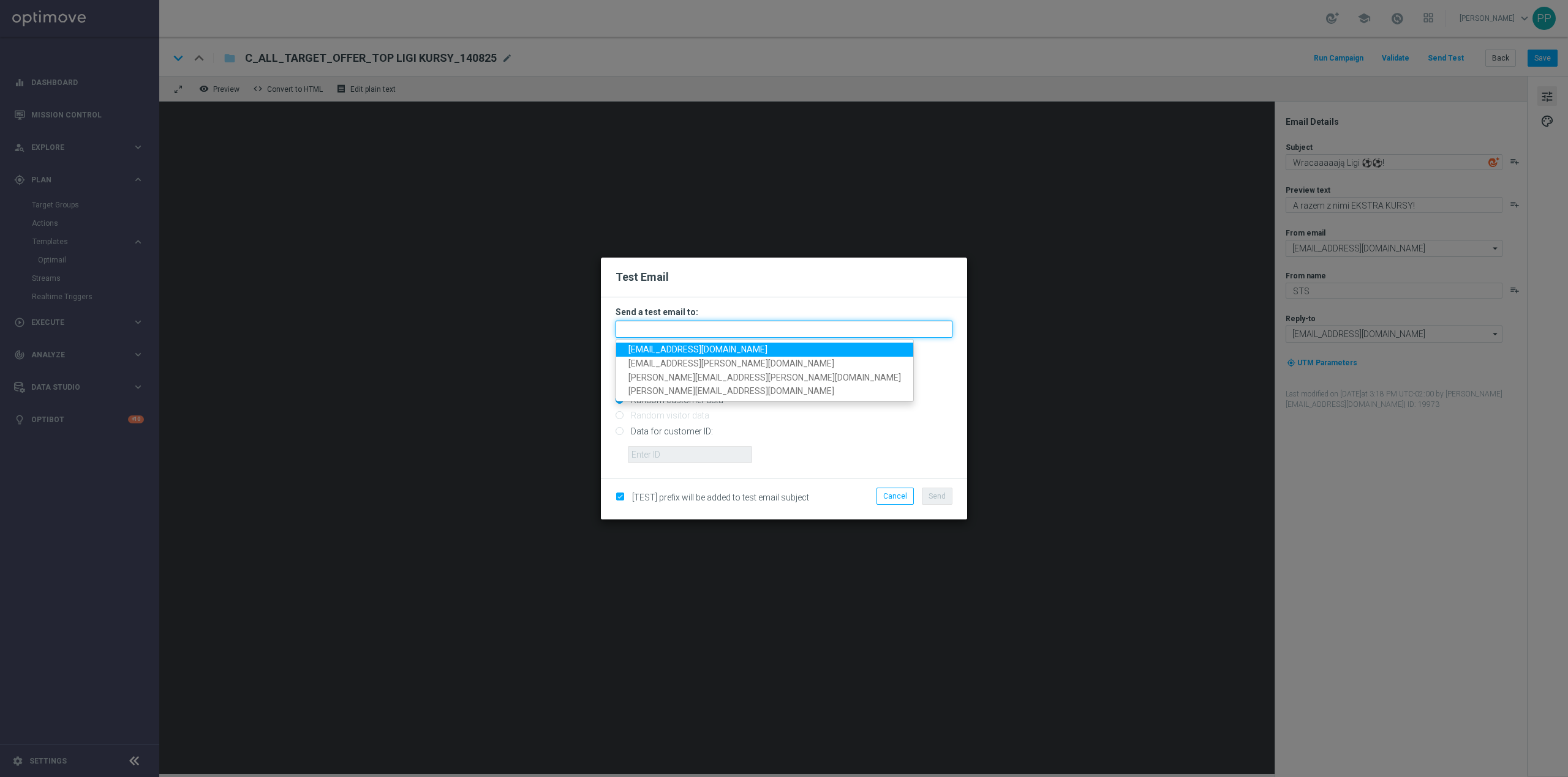
click at [797, 321] on input "text" at bounding box center [784, 329] width 336 height 17
click at [696, 350] on span "patryk.przybolewski@sts.pl" at bounding box center [697, 349] width 139 height 9
type input "patryk.przybolewski@sts.pl"
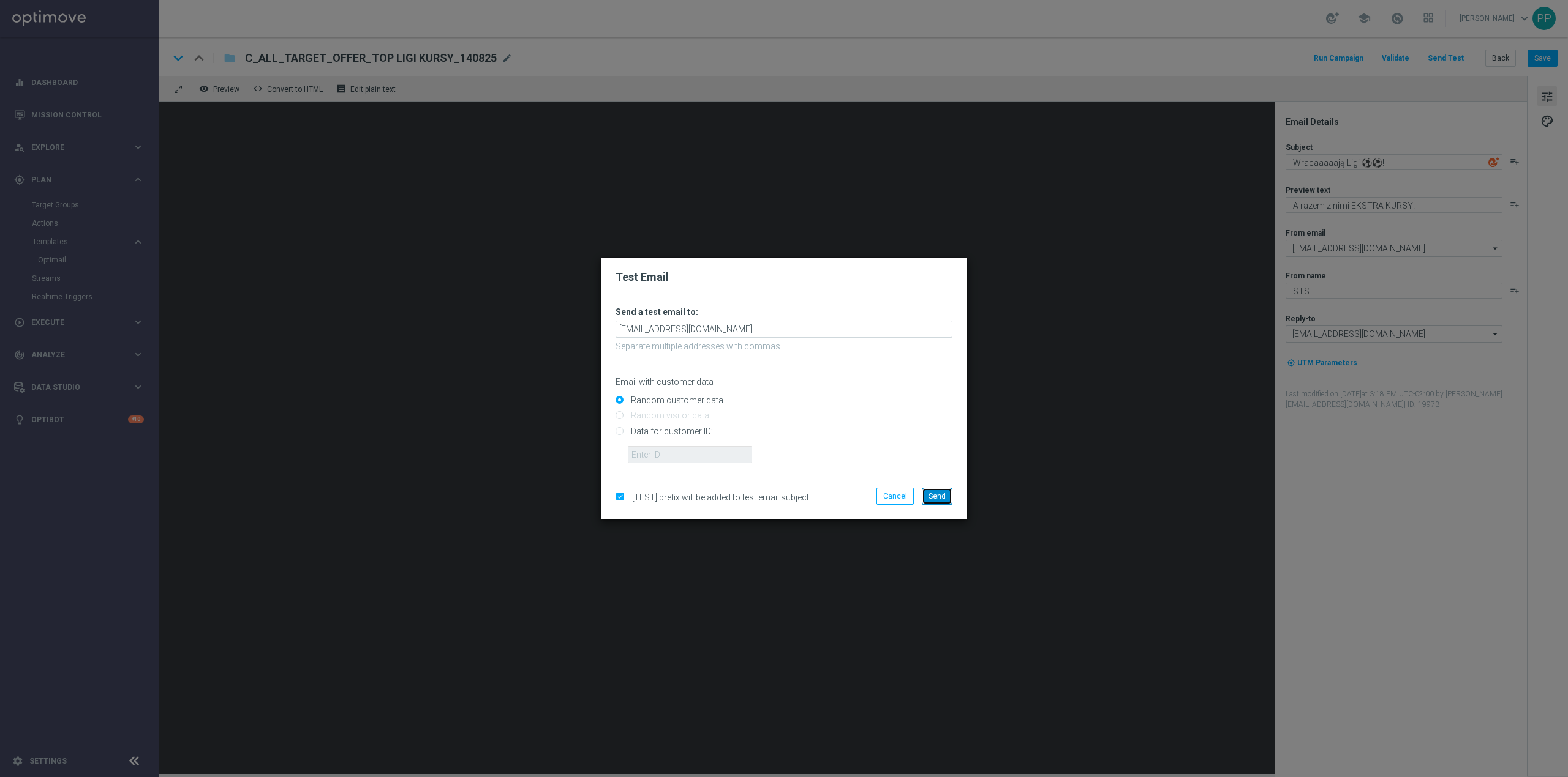
click at [939, 484] on button "Send" at bounding box center [936, 496] width 31 height 17
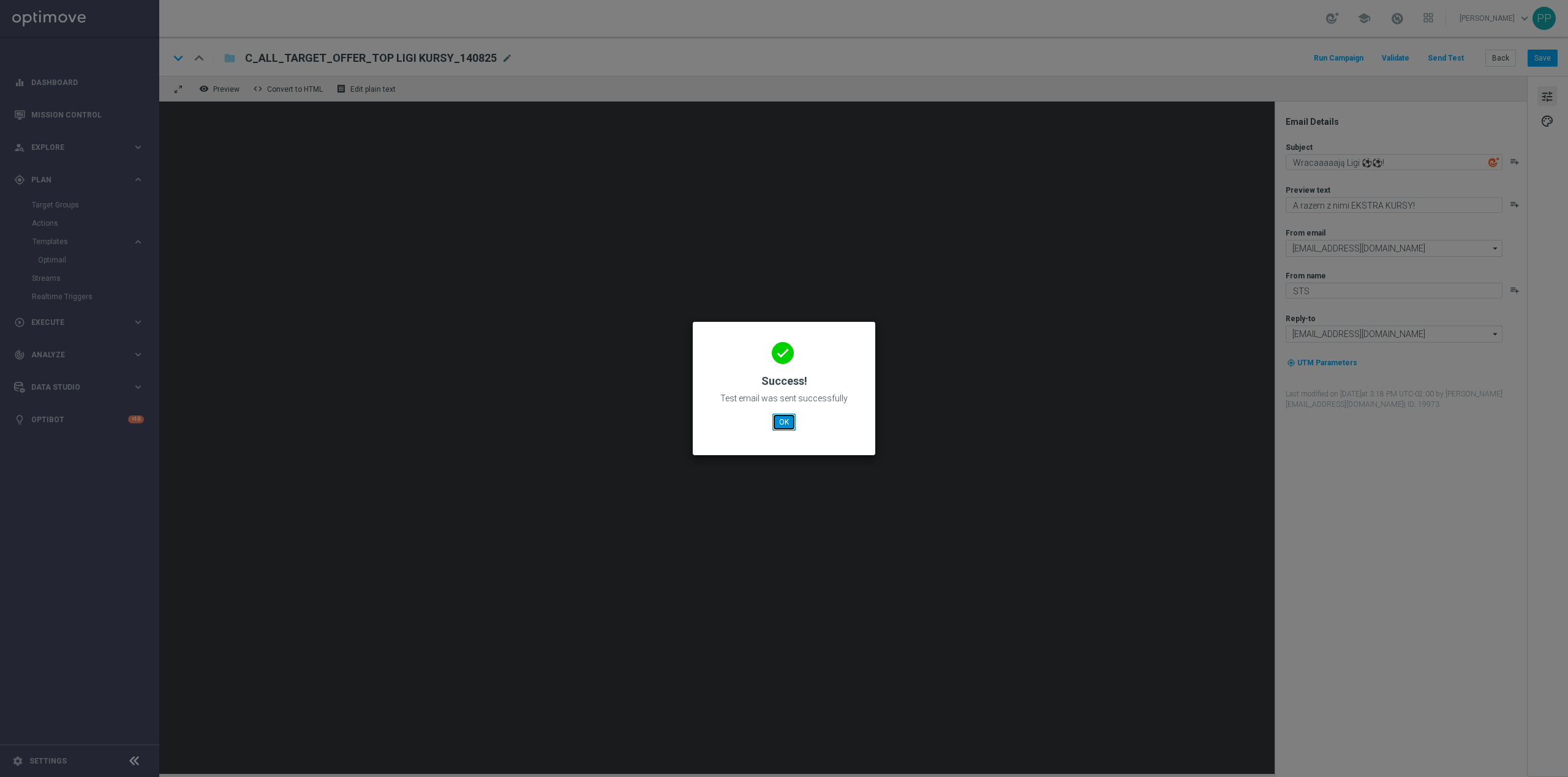
click at [787, 421] on button "OK" at bounding box center [784, 422] width 23 height 17
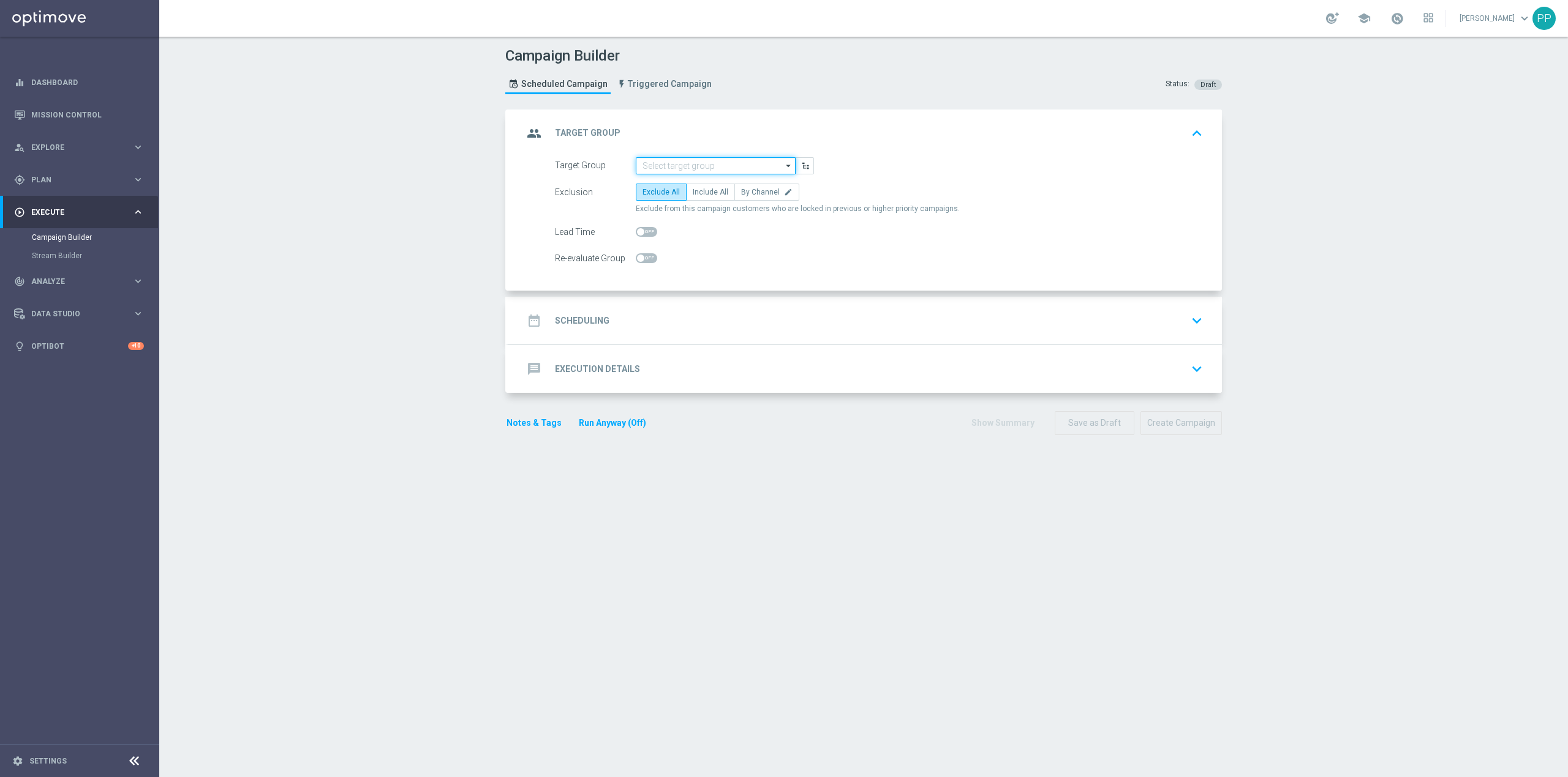
click at [649, 158] on input at bounding box center [715, 165] width 160 height 17
paste input "REA_ALL_TARGET_CASHBACK_CC EP 100% do 300 PLN_180825"
click at [667, 178] on div "REA_ALL_TARGET_CASHBACK_CC EP 100% do 300 PLN_180825" at bounding box center [725, 190] width 149 height 22
type input "REA_ALL_TARGET_CASHBACK_CC EP 100% do 300 PLN_180825"
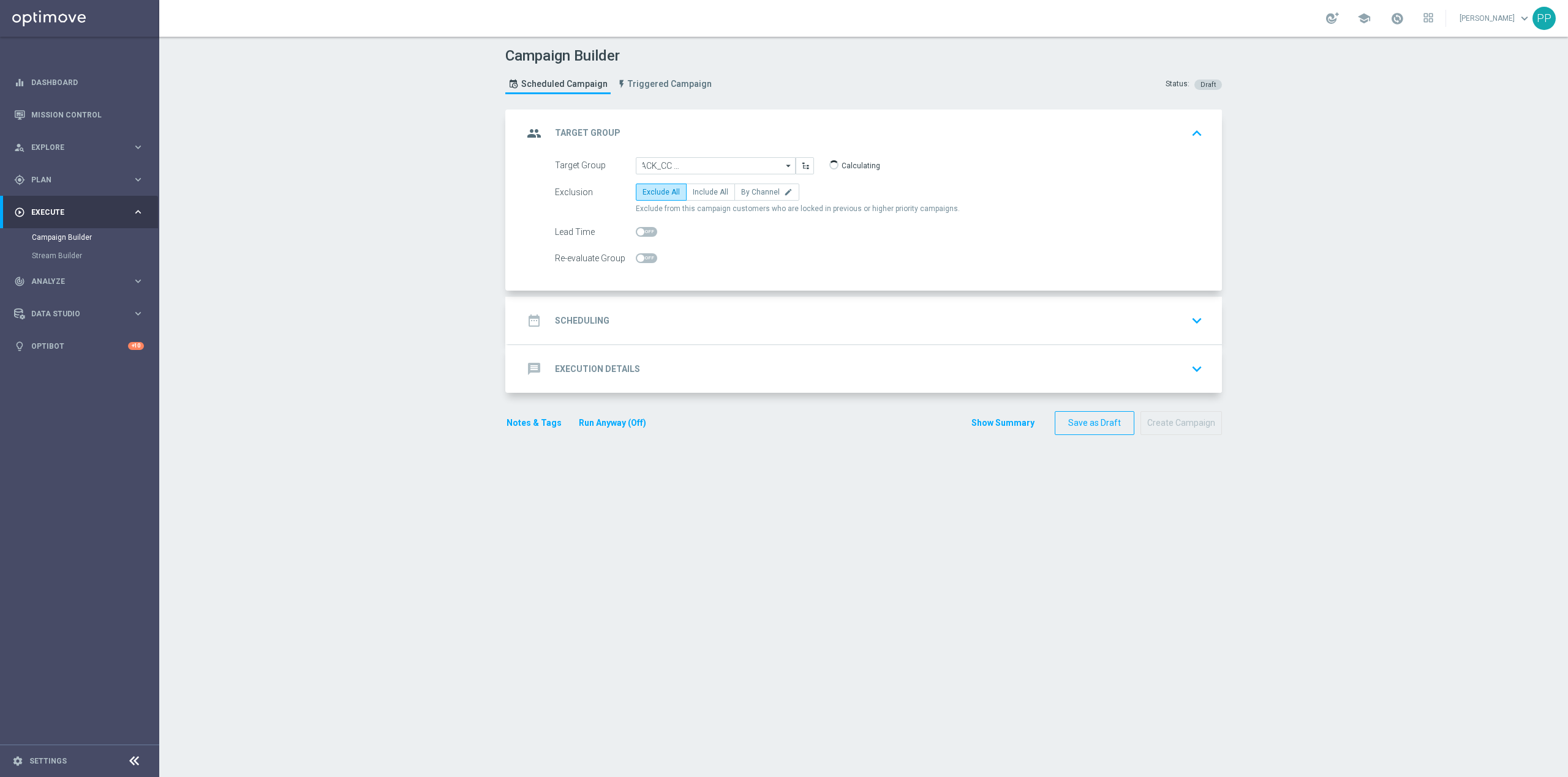
scroll to position [0, 0]
click at [760, 191] on span "By Channel" at bounding box center [760, 191] width 38 height 8
click at [749, 191] on input "By Channel edit" at bounding box center [745, 194] width 8 height 8
radio input "true"
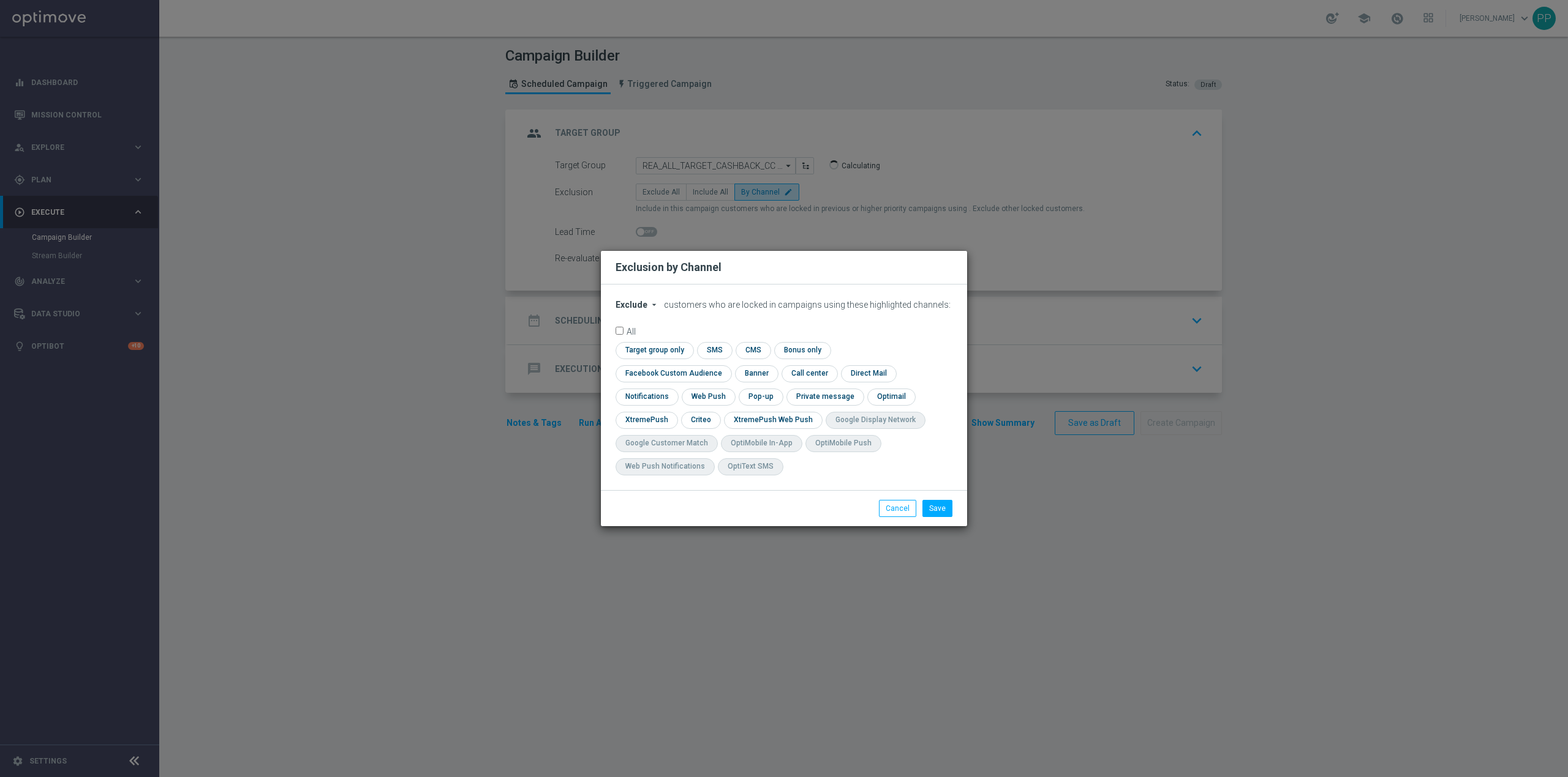
click at [638, 310] on span "Exclude" at bounding box center [632, 304] width 32 height 9
click at [0, 0] on span "Include" at bounding box center [0, 0] width 0 height 0
click at [726, 365] on input "checkbox" at bounding box center [671, 374] width 111 height 17
checkbox input "true"
click at [719, 414] on div "check Criteo" at bounding box center [701, 420] width 40 height 17
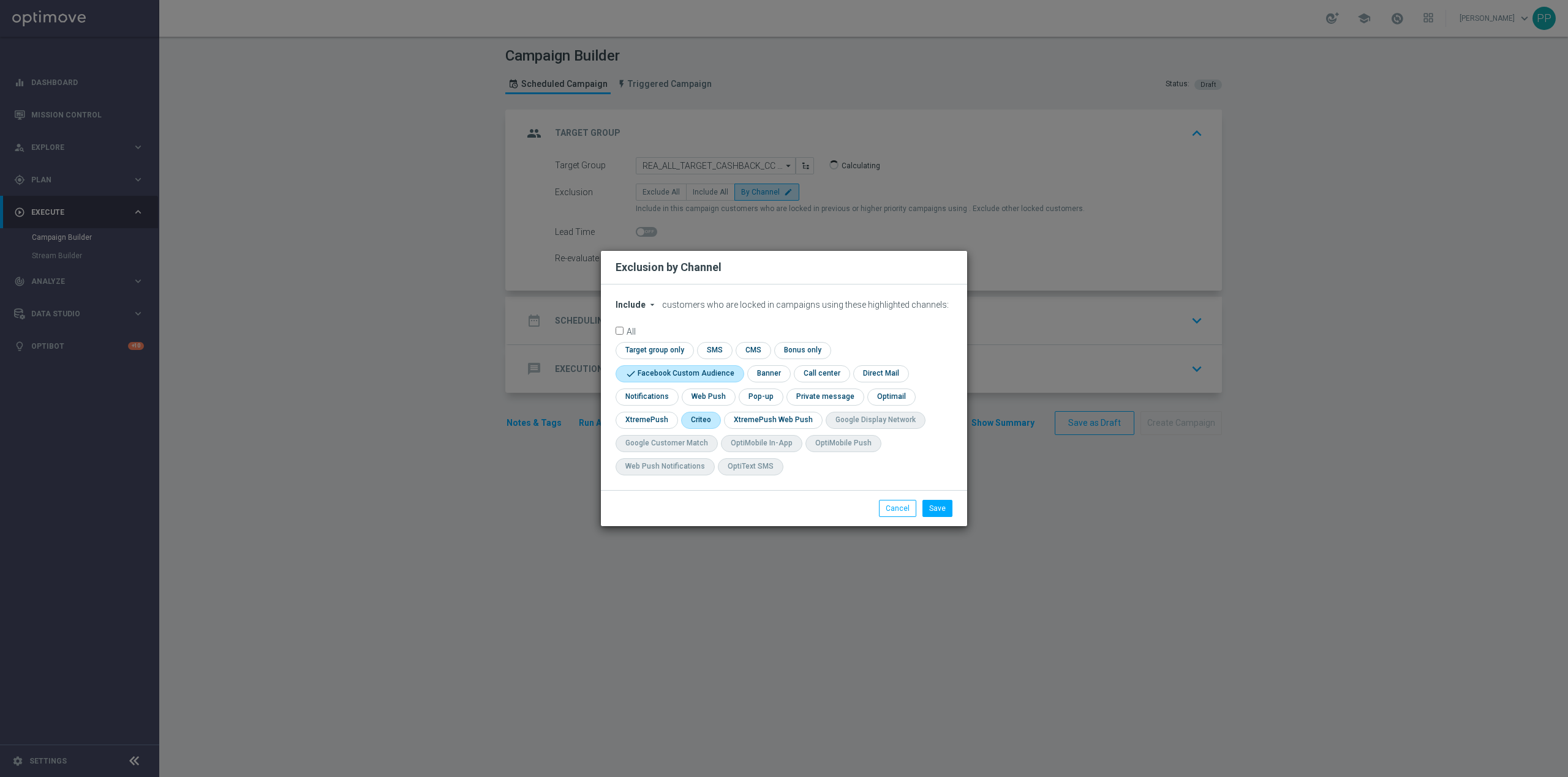
drag, startPoint x: 719, startPoint y: 414, endPoint x: 703, endPoint y: 419, distance: 16.8
click at [703, 419] on input "checkbox" at bounding box center [700, 420] width 38 height 17
checkbox input "true"
click at [952, 509] on li "Save" at bounding box center [937, 509] width 36 height 17
click at [936, 508] on button "Save" at bounding box center [937, 509] width 30 height 17
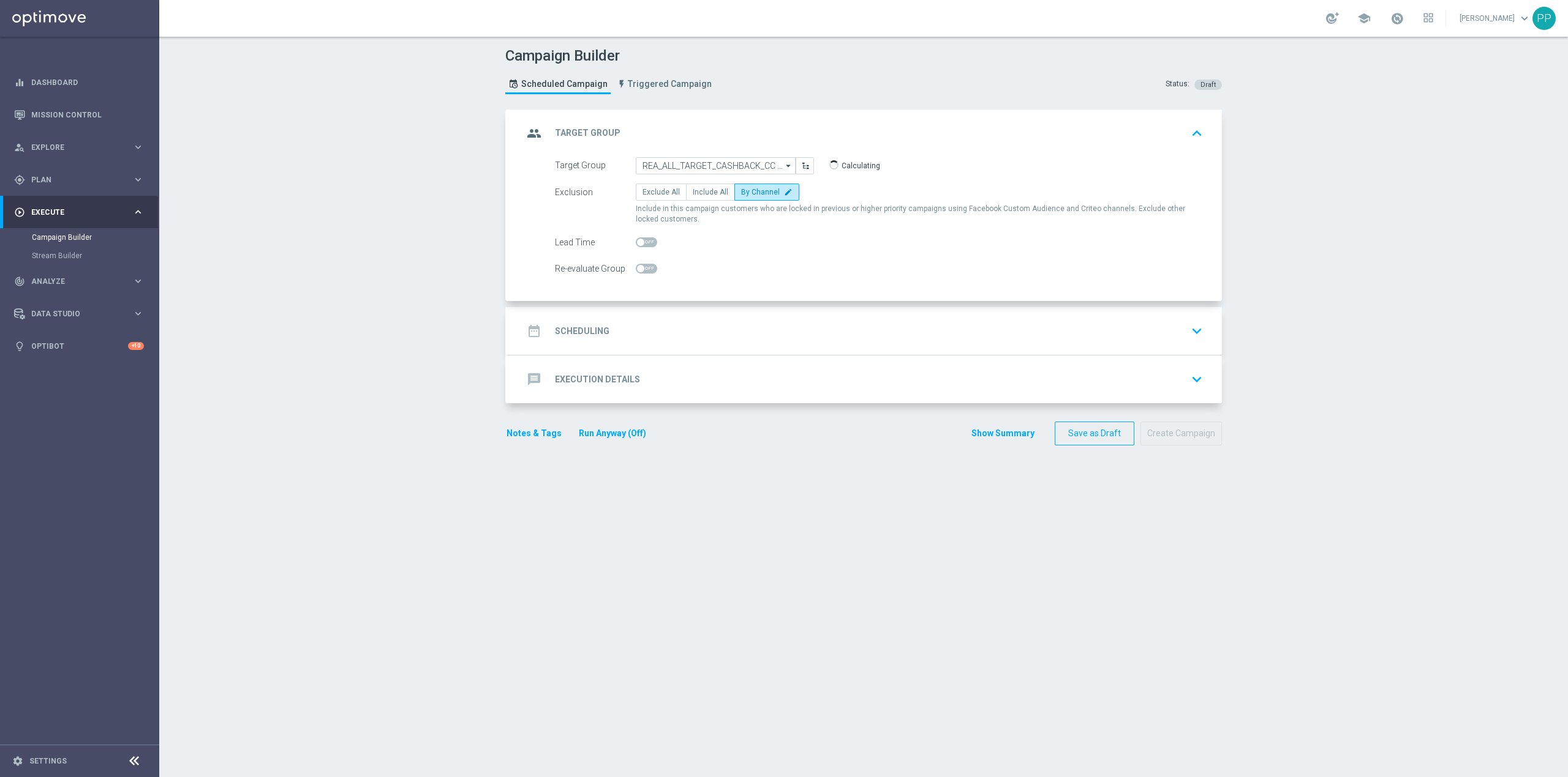
click at [649, 320] on div "date_range Scheduling keyboard_arrow_down" at bounding box center [865, 331] width 684 height 23
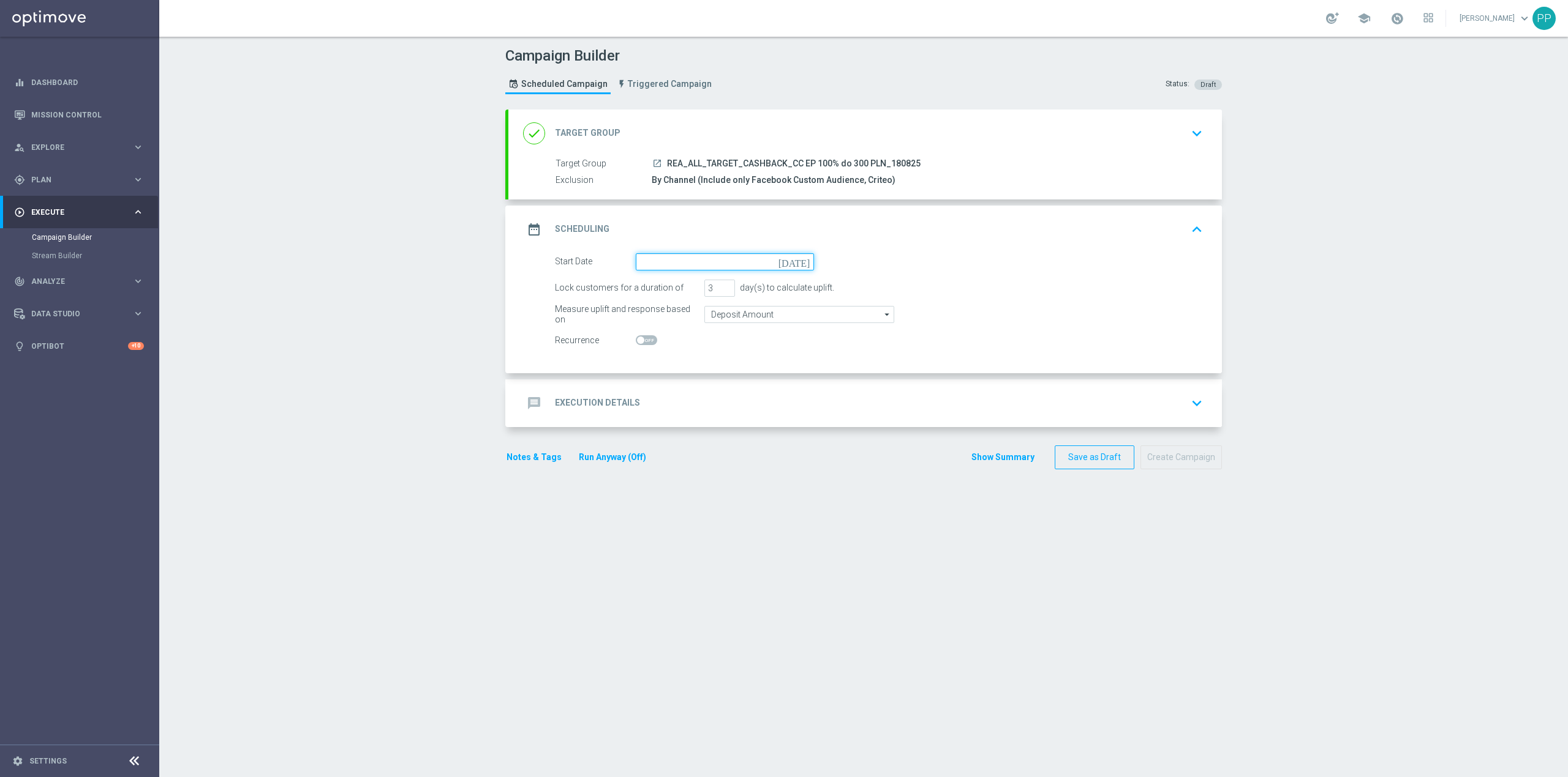
click at [655, 268] on input at bounding box center [724, 261] width 178 height 17
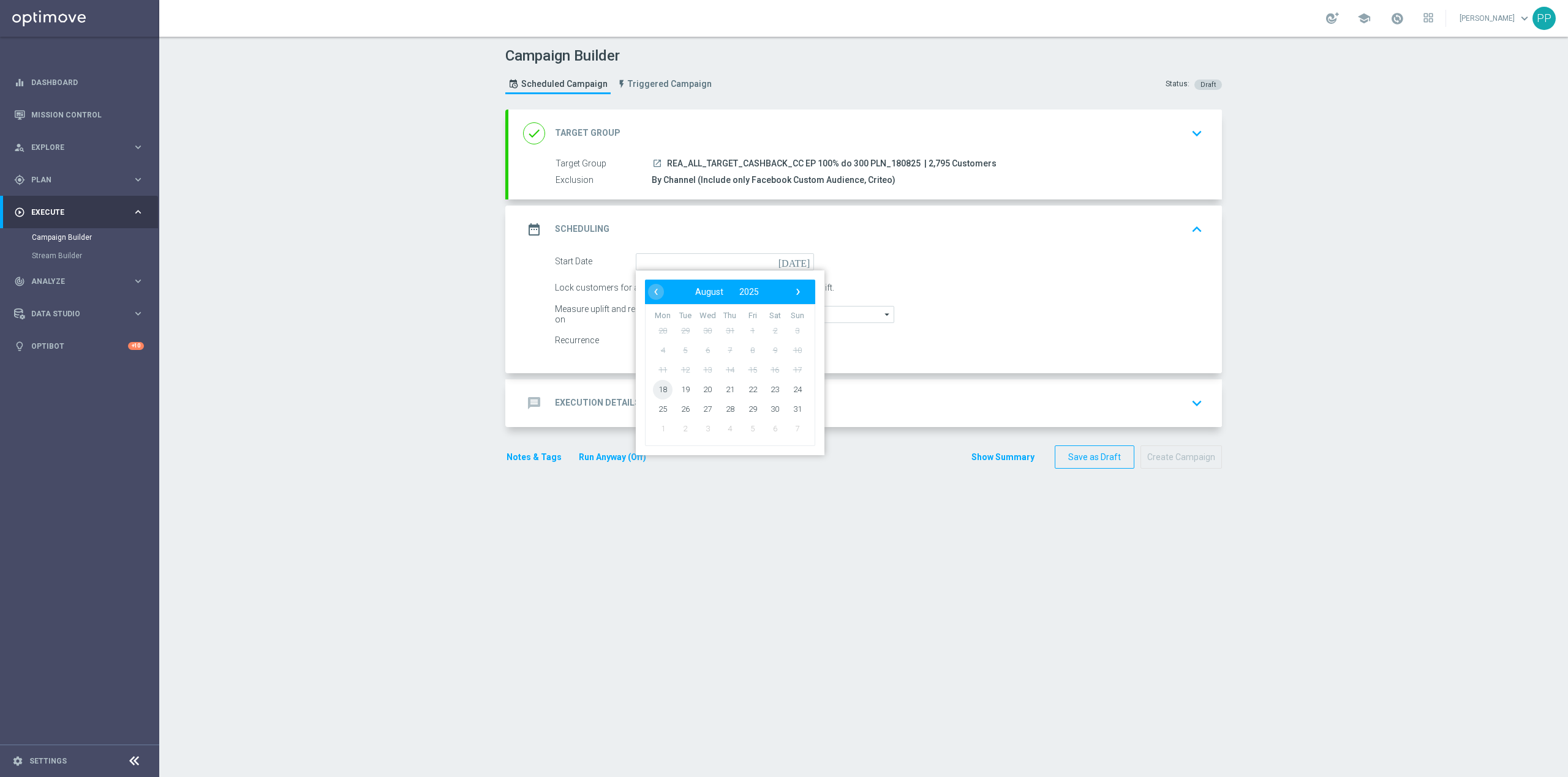
click at [655, 395] on span "18" at bounding box center [663, 388] width 20 height 20
type input "[DATE]"
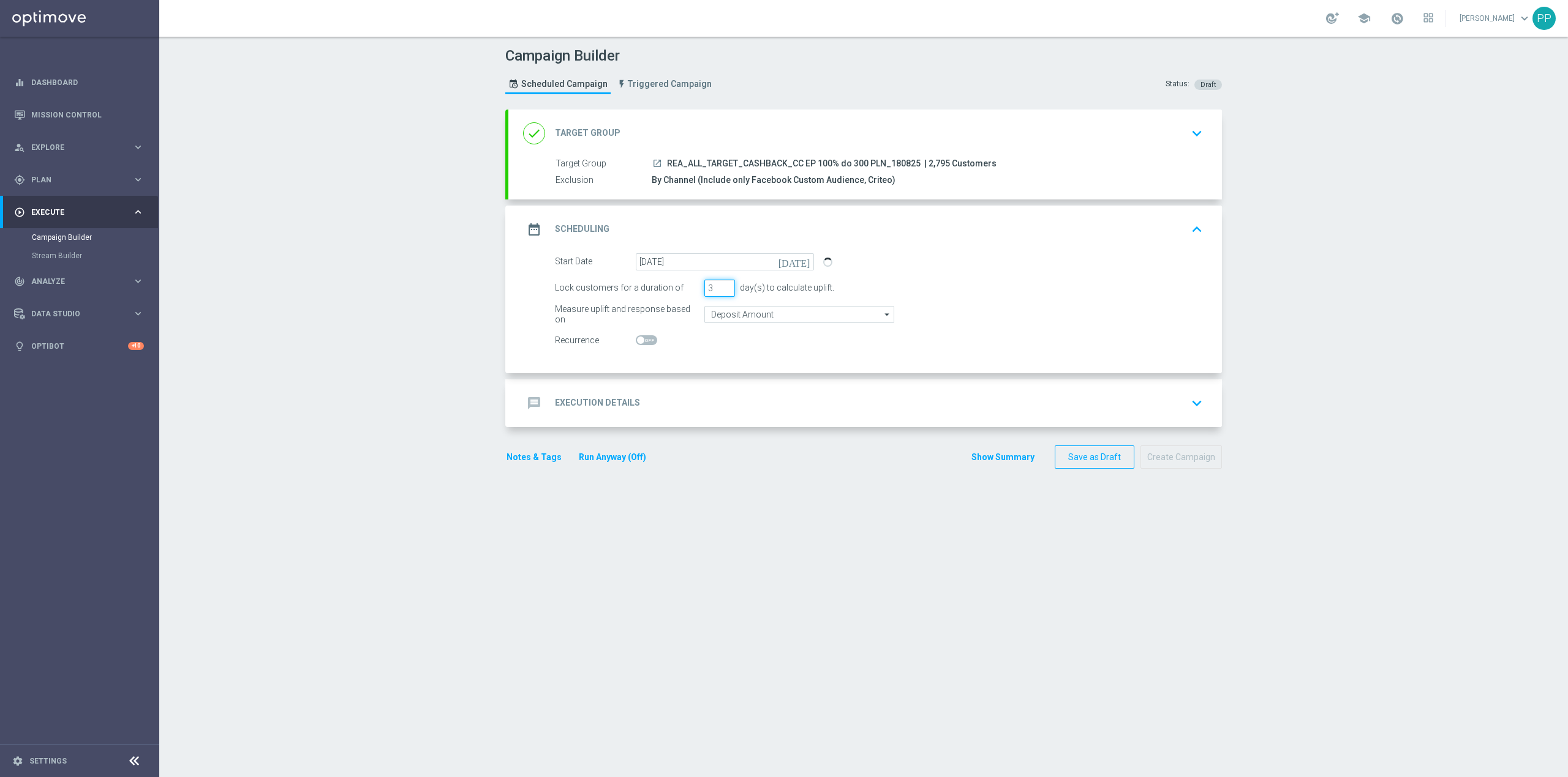
drag, startPoint x: 708, startPoint y: 289, endPoint x: 687, endPoint y: 290, distance: 21.0
click at [689, 290] on div "Lock customers for a duration of 3 day(s) to calculate uplift." at bounding box center [878, 289] width 666 height 17
type input "4"
click at [518, 294] on div "Start Date 18 Aug 2025 today Lock customers for a duration of 4 day(s) to calcu…" at bounding box center [865, 313] width 714 height 120
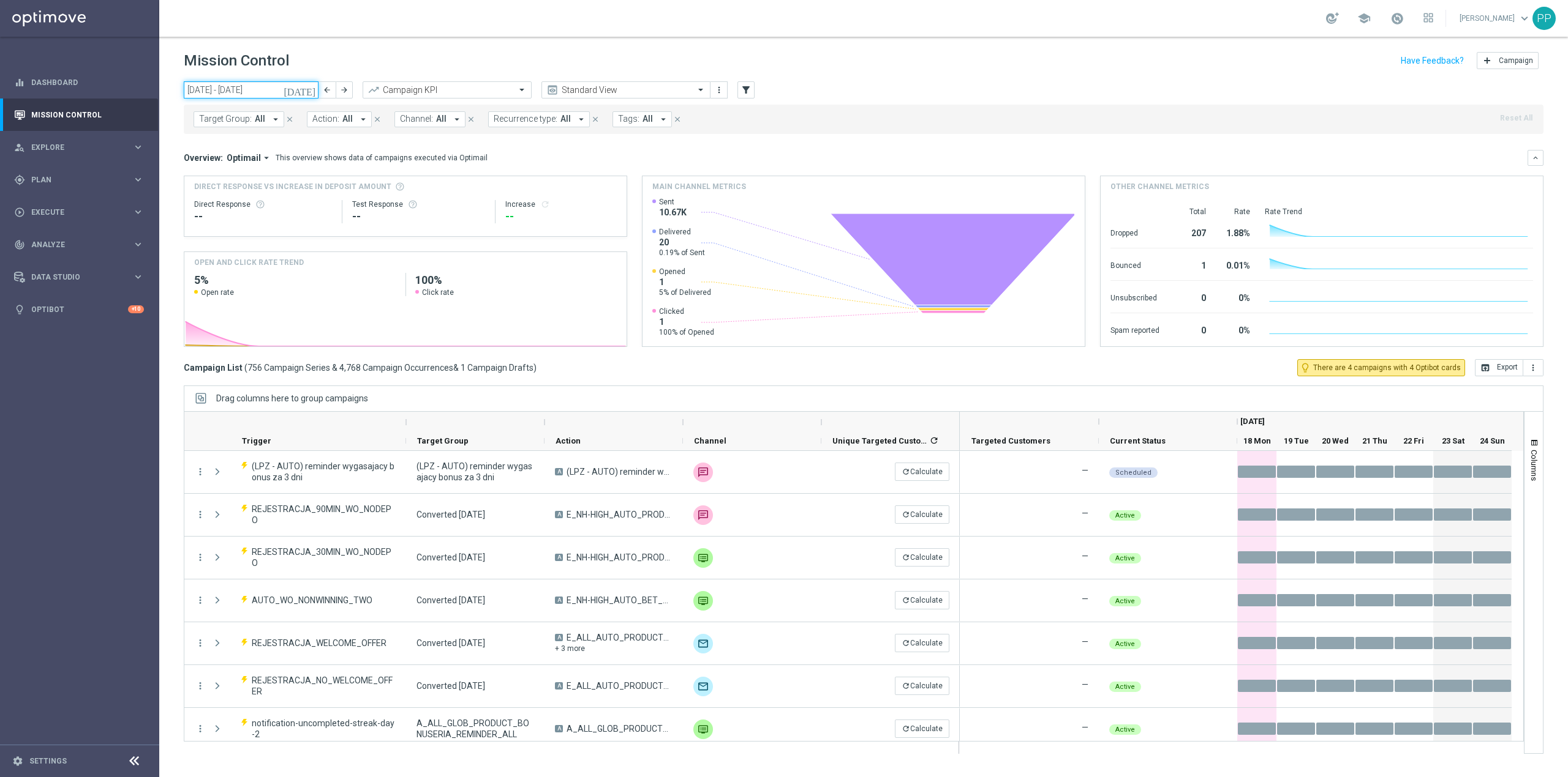
click at [261, 81] on input "18 Aug 2025 - 24 Aug 2025" at bounding box center [251, 90] width 135 height 17
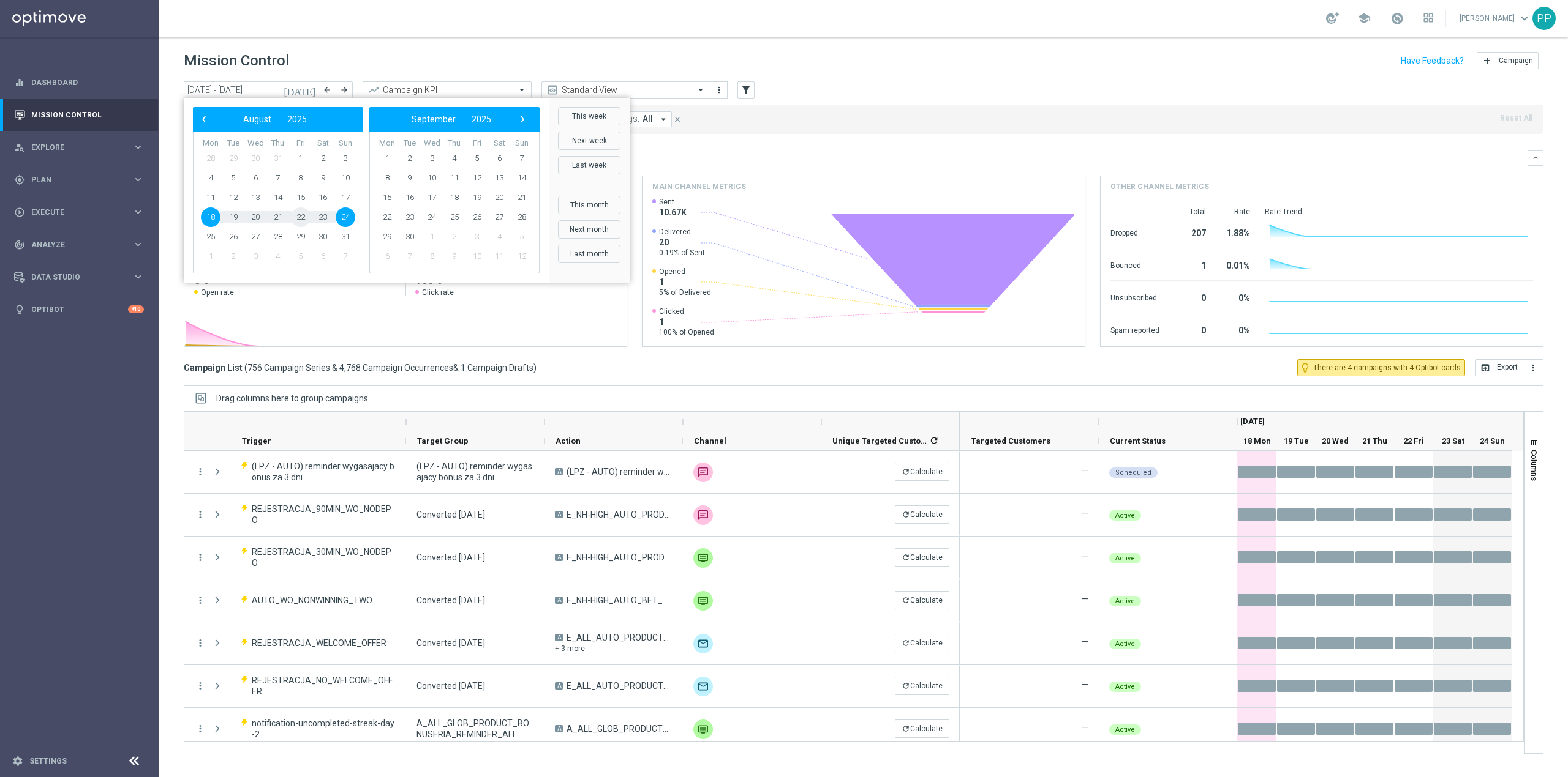
click at [300, 216] on span "22" at bounding box center [300, 217] width 20 height 20
click at [303, 194] on span "15" at bounding box center [300, 197] width 20 height 20
click at [348, 197] on span "17" at bounding box center [345, 197] width 20 height 20
type input "15 Aug 2025 - 17 Aug 2025"
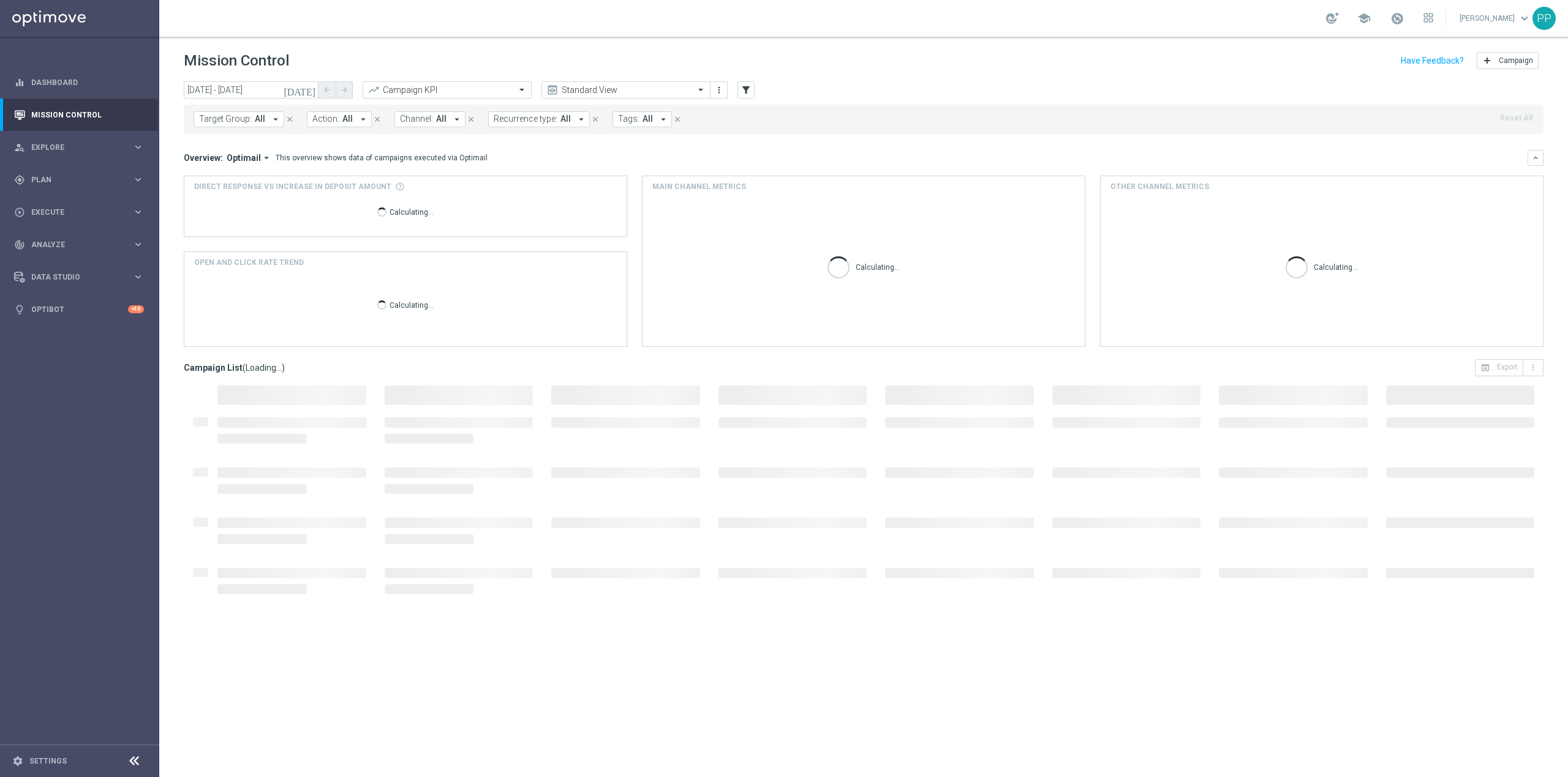
click at [621, 123] on span "Tags:" at bounding box center [628, 119] width 21 height 10
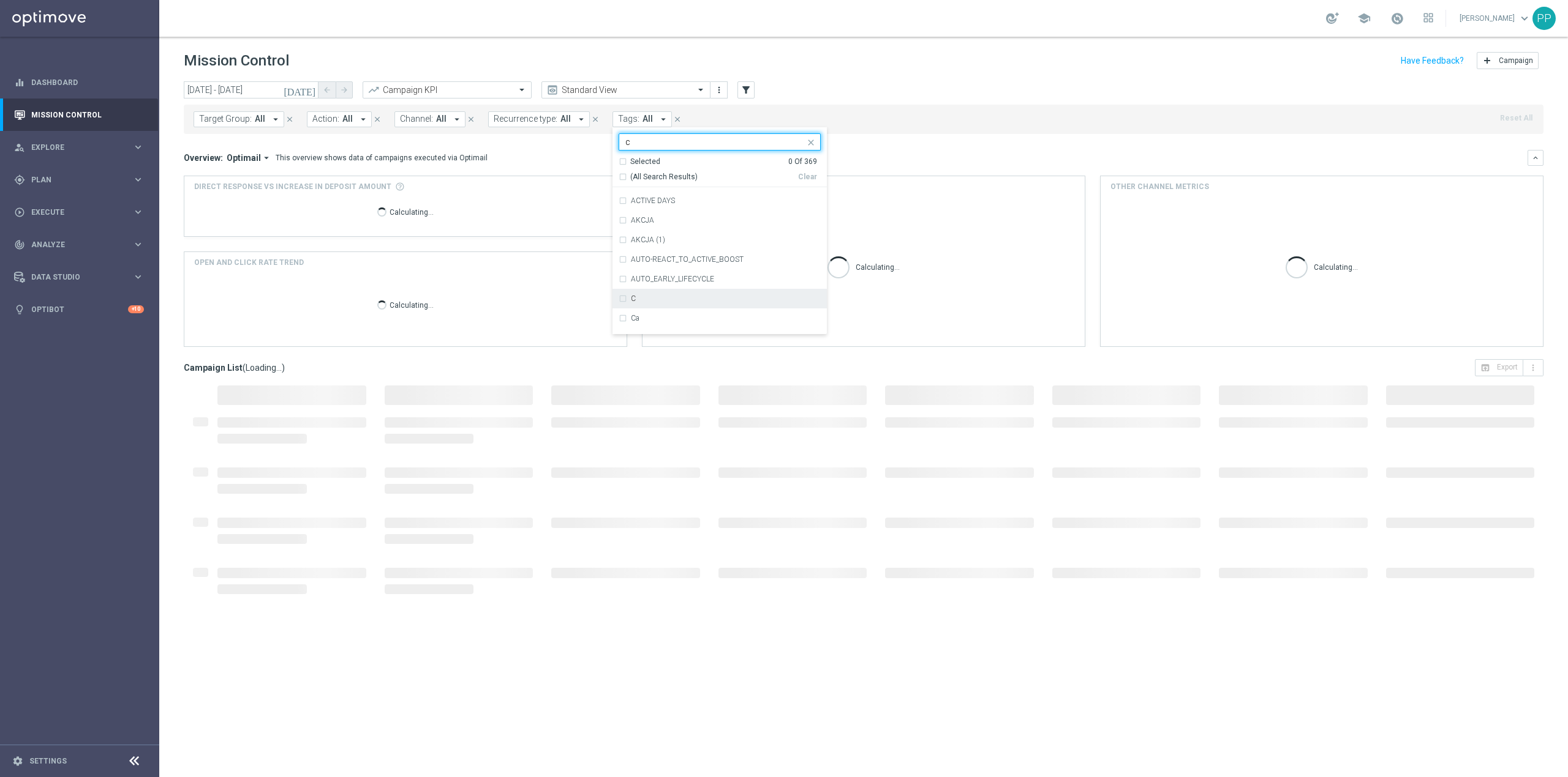
click at [650, 300] on div "C" at bounding box center [725, 299] width 190 height 7
type input "c"
click at [592, 161] on div "Overview: Optimail arrow_drop_down This overview shows data of campaigns execut…" at bounding box center [856, 158] width 1344 height 11
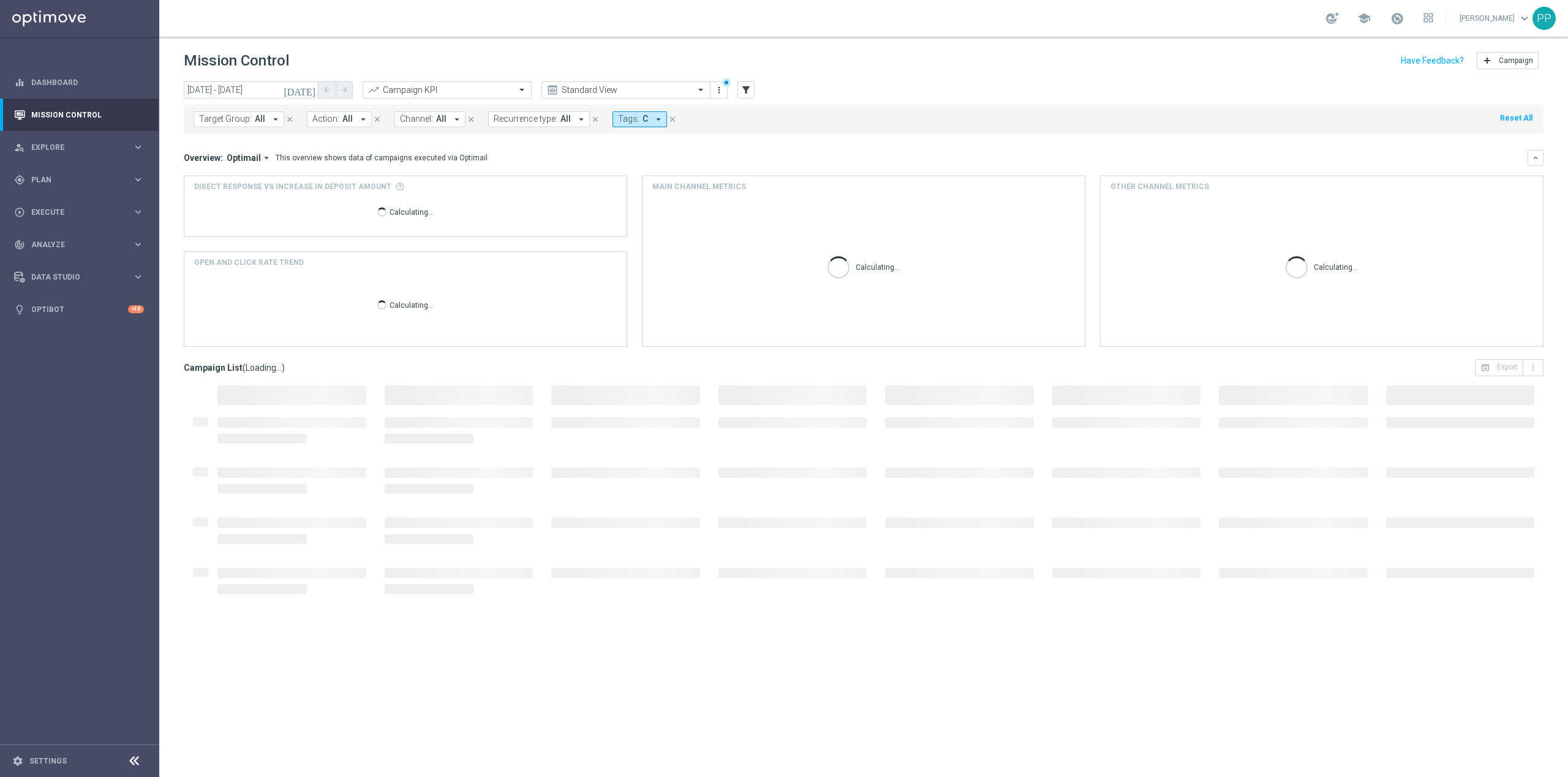
click at [631, 121] on span "Tags:" at bounding box center [628, 119] width 21 height 10
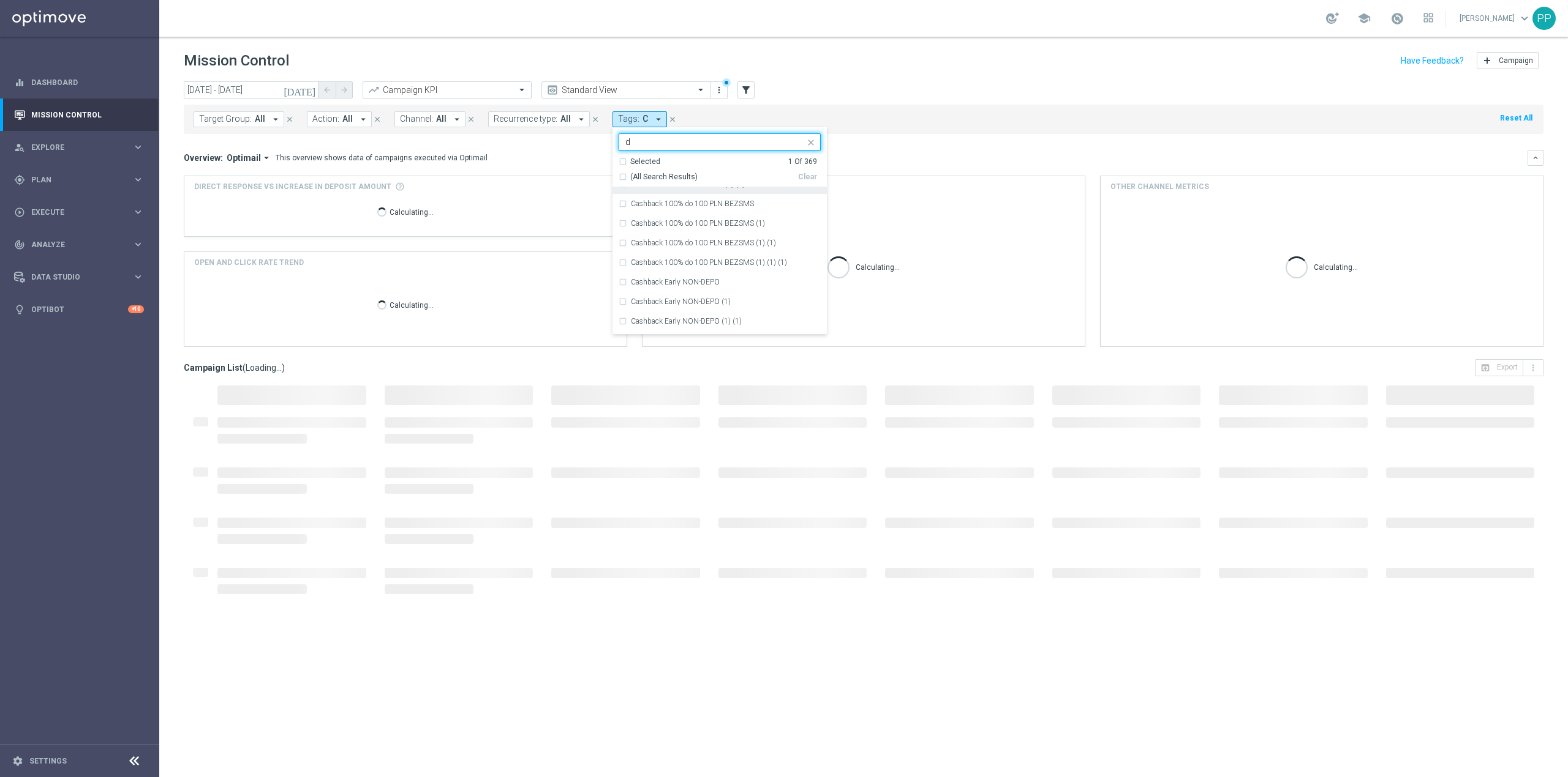
scroll to position [2041, 0]
click at [652, 217] on div "D" at bounding box center [725, 214] width 190 height 7
type input "d"
click at [643, 145] on input "d" at bounding box center [715, 142] width 179 height 10
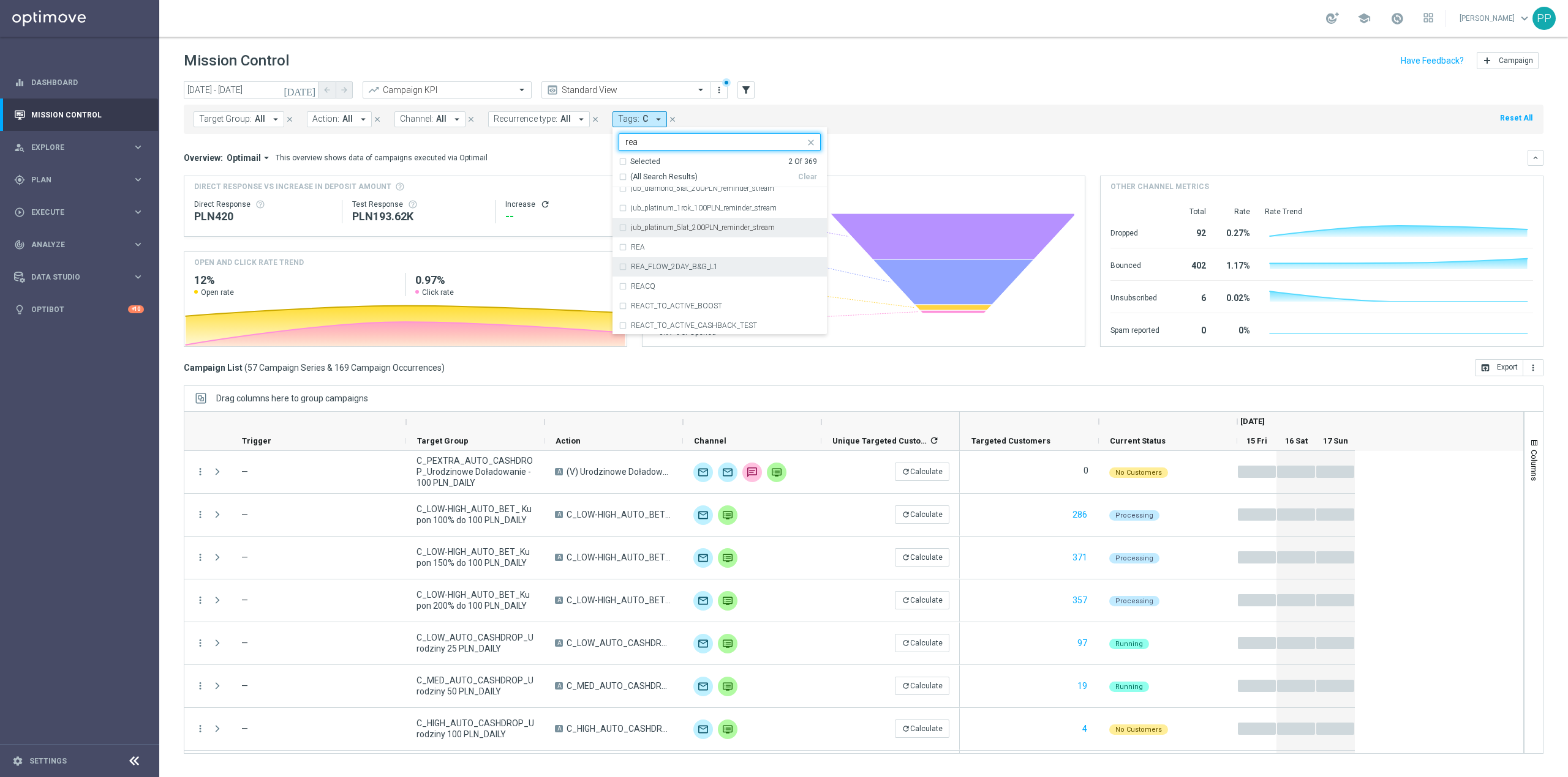
scroll to position [744, 0]
click at [642, 273] on div "REA" at bounding box center [725, 275] width 190 height 7
type input "rea"
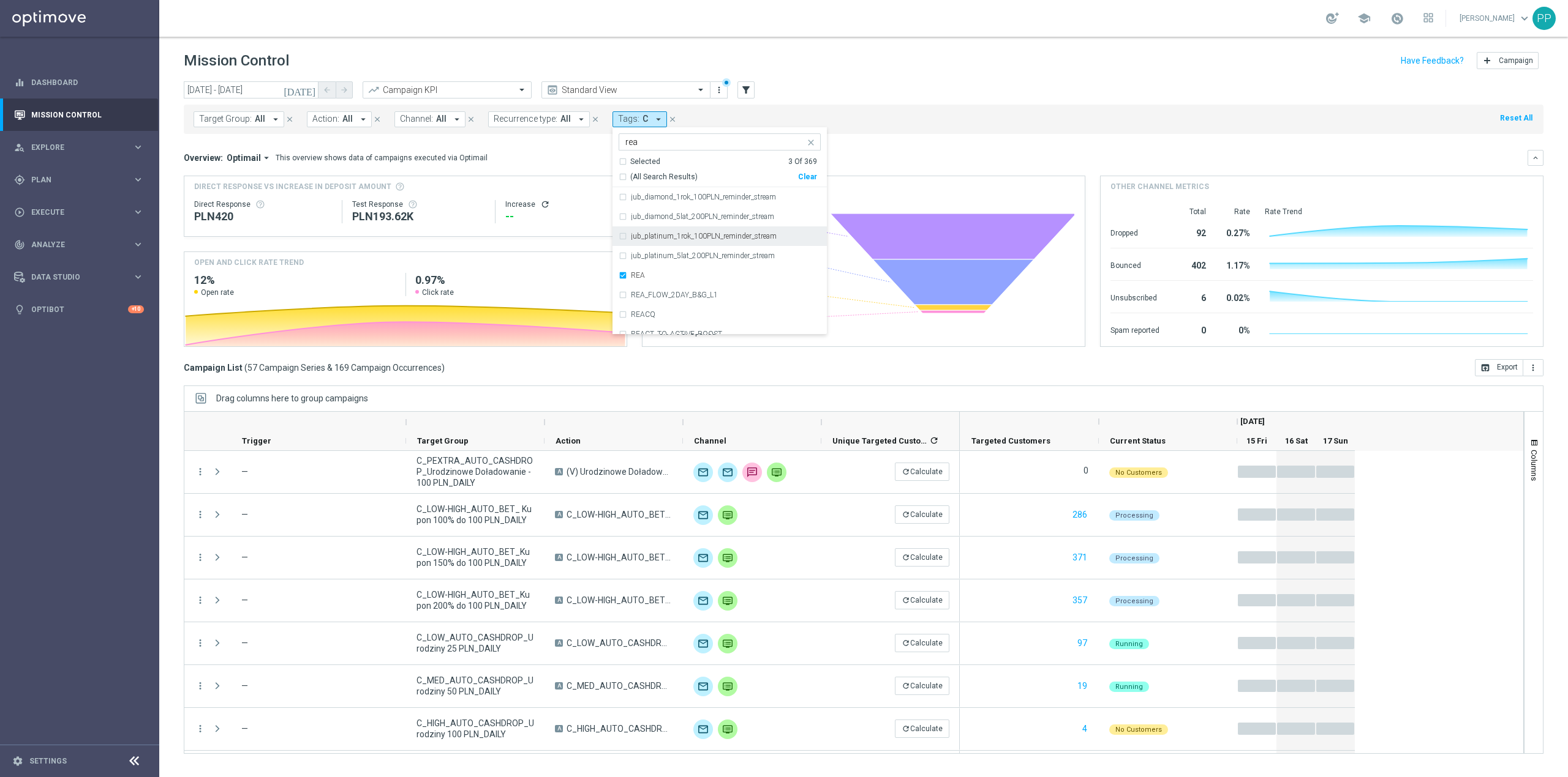
click at [563, 148] on mini-dashboard "Overview: Optimail arrow_drop_down This overview shows data of campaigns execut…" at bounding box center [863, 247] width 1360 height 225
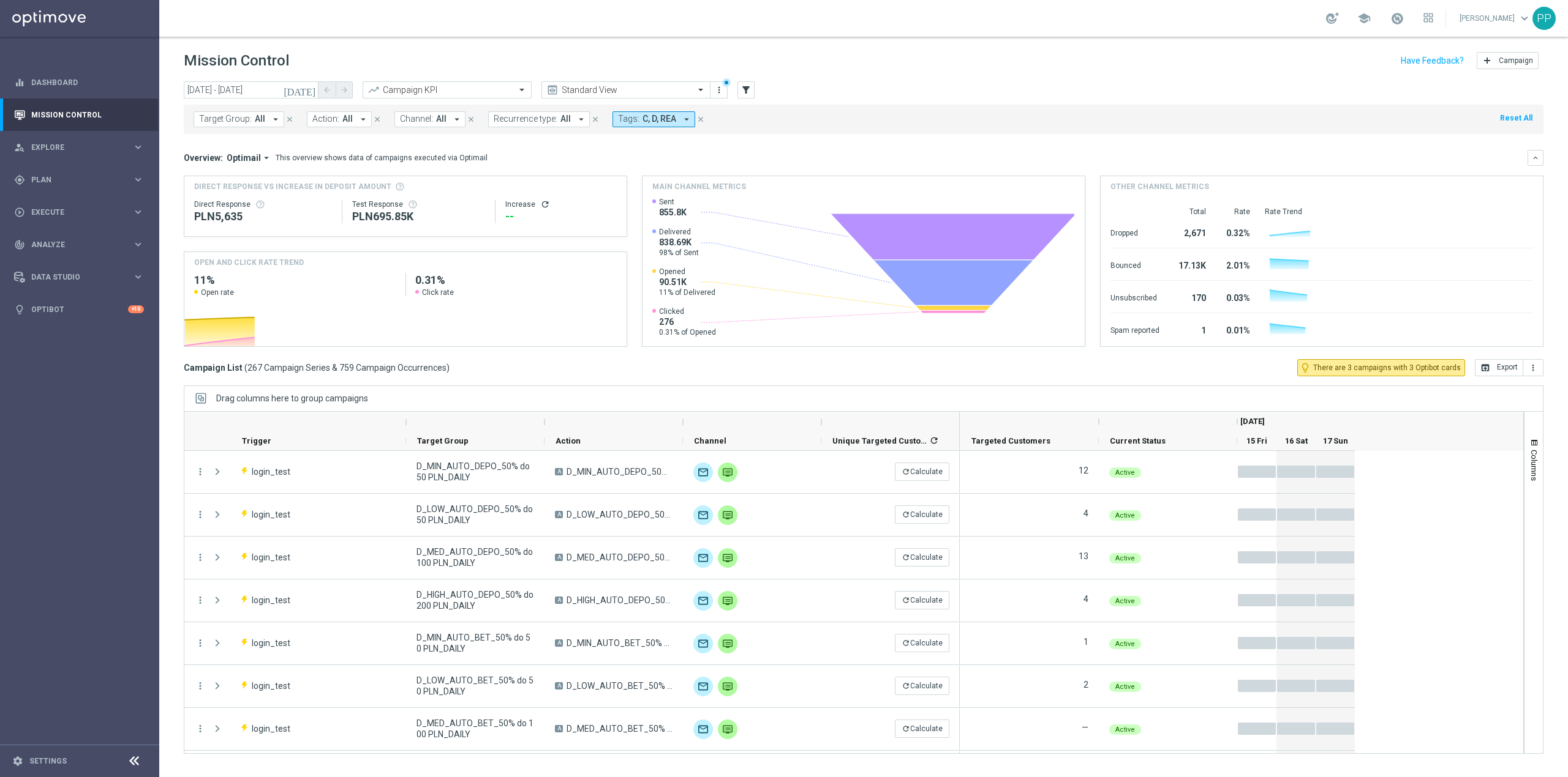
click at [561, 121] on span "All" at bounding box center [565, 119] width 10 height 10
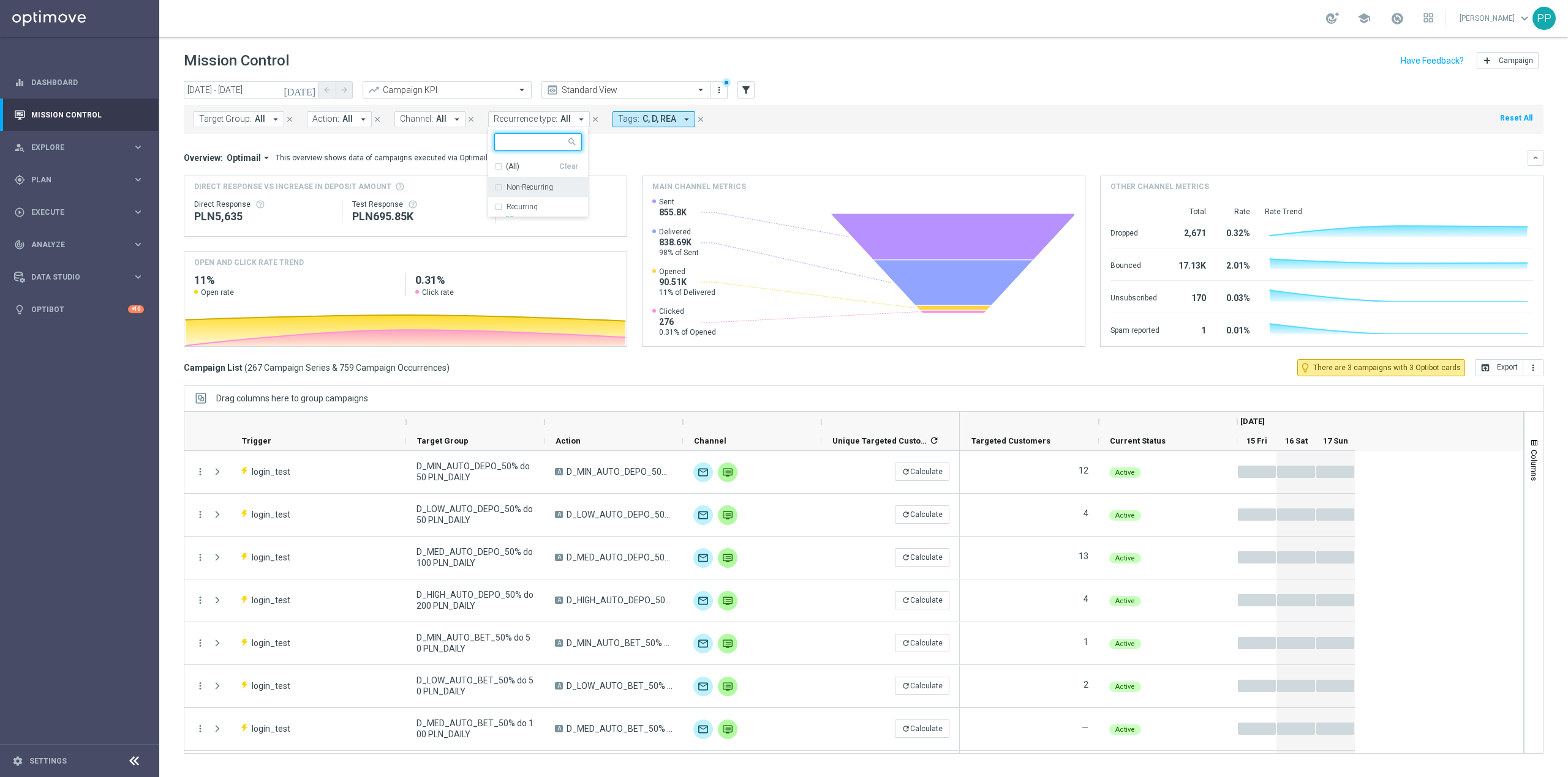
drag, startPoint x: 651, startPoint y: 157, endPoint x: 675, endPoint y: 137, distance: 31.2
click at [652, 157] on div "Overview: Optimail arrow_drop_down This overview shows data of campaigns execut…" at bounding box center [856, 158] width 1344 height 11
click at [744, 86] on icon "filter_alt" at bounding box center [746, 90] width 11 height 11
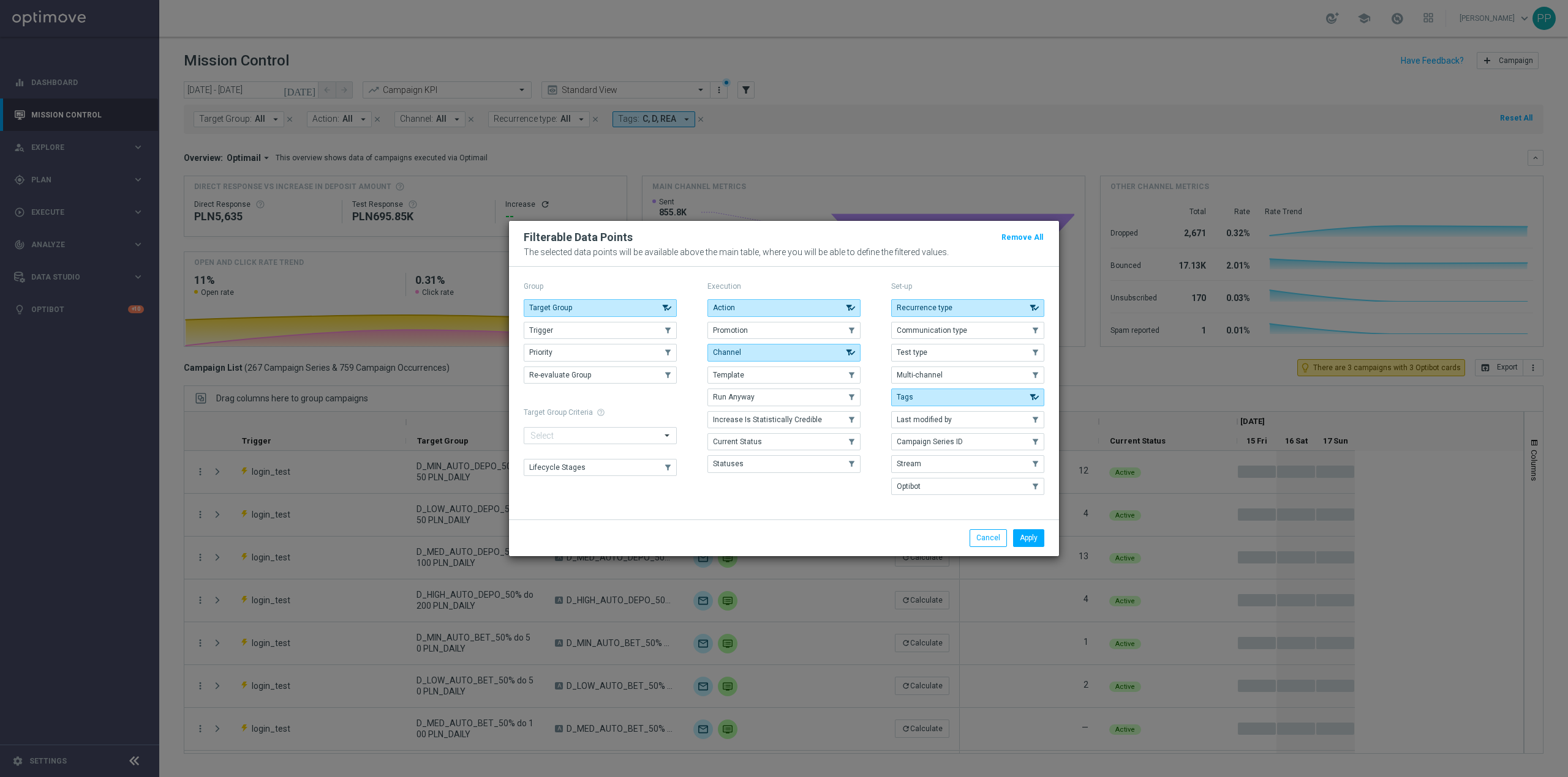
click at [584, 158] on modal-container "Filterable Data Points Remove All The selected data points will be available ab…" at bounding box center [784, 388] width 1568 height 777
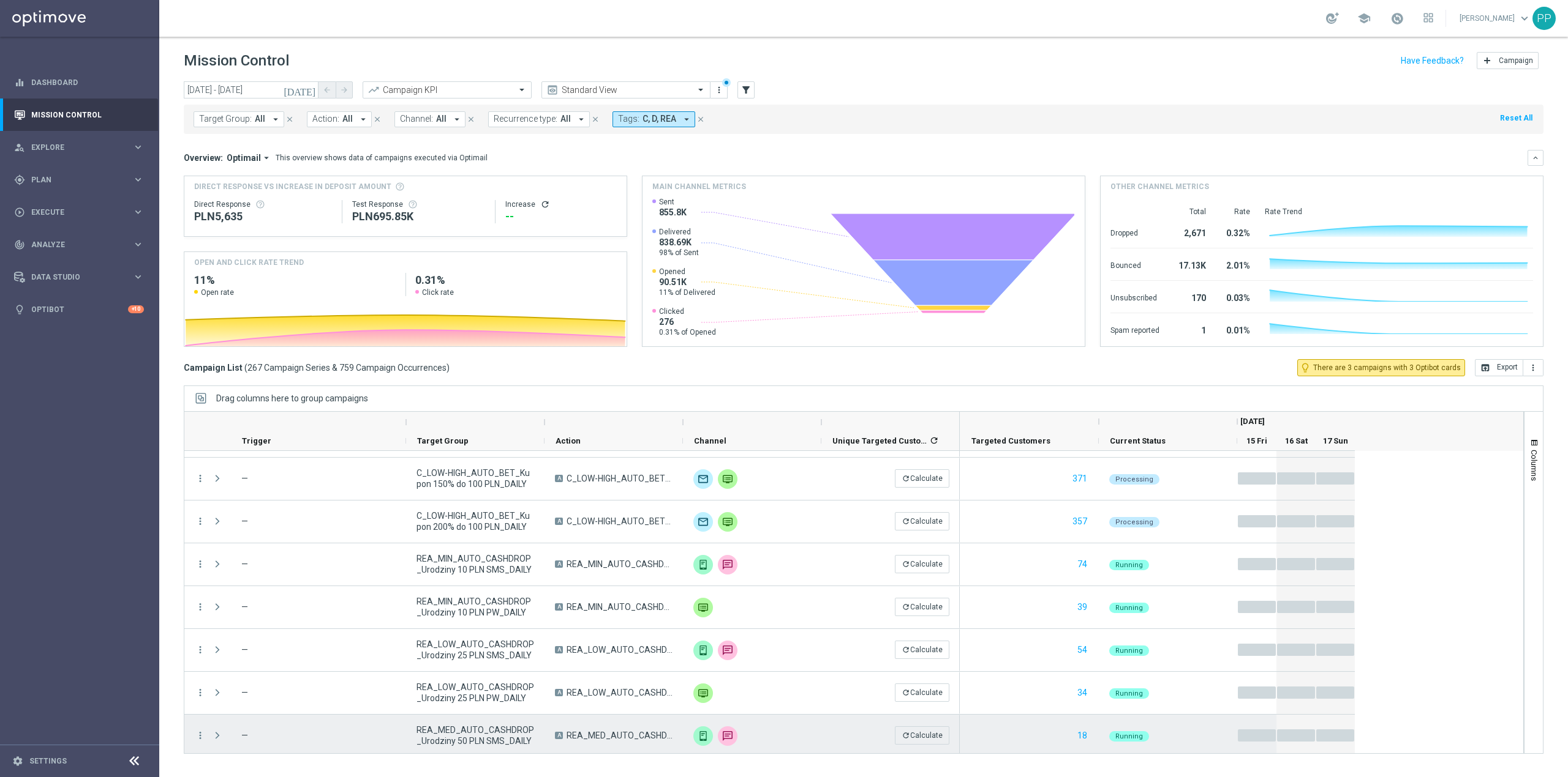
scroll to position [735, 0]
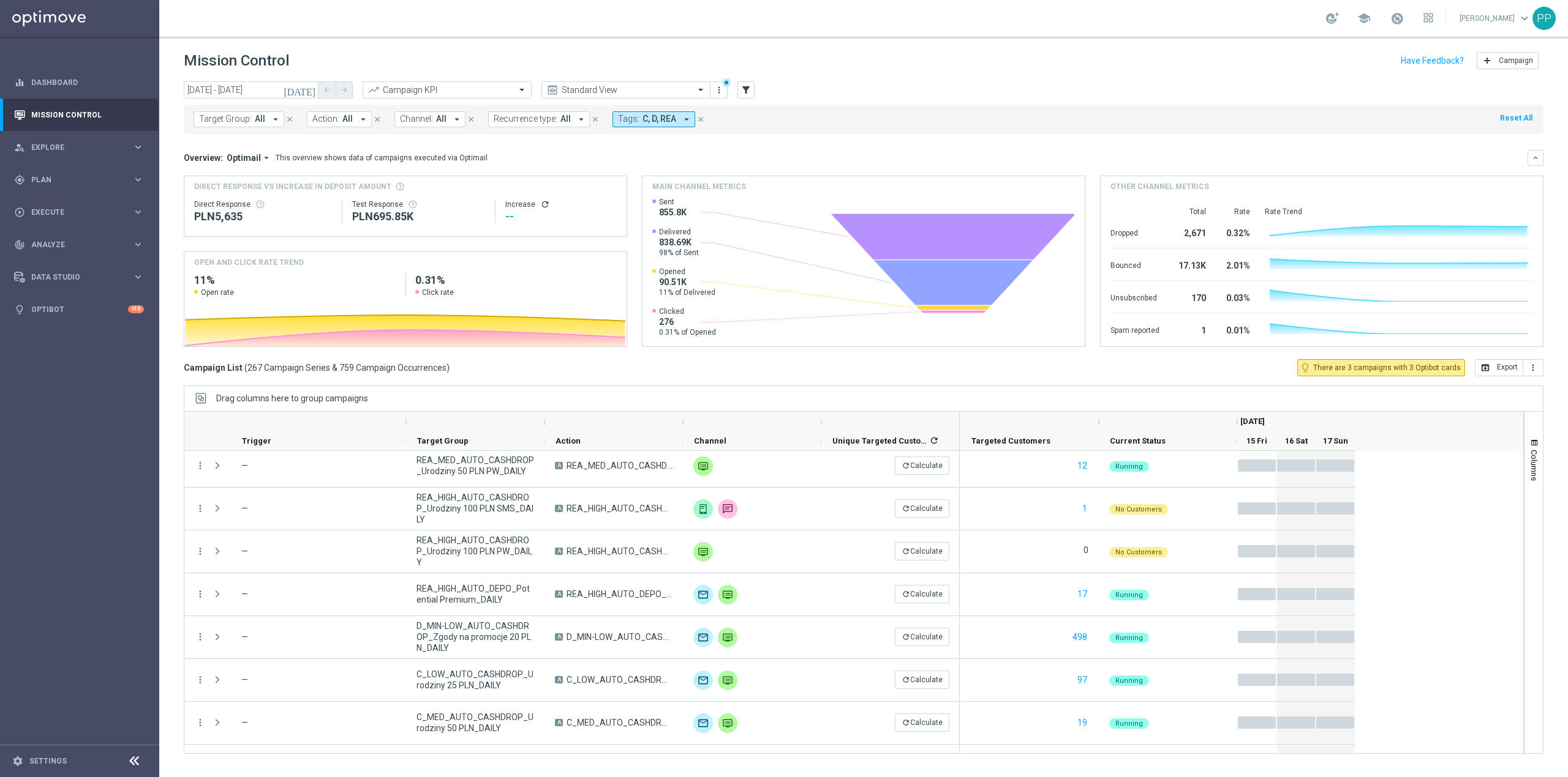
click at [271, 117] on icon "arrow_drop_down" at bounding box center [276, 120] width 11 height 11
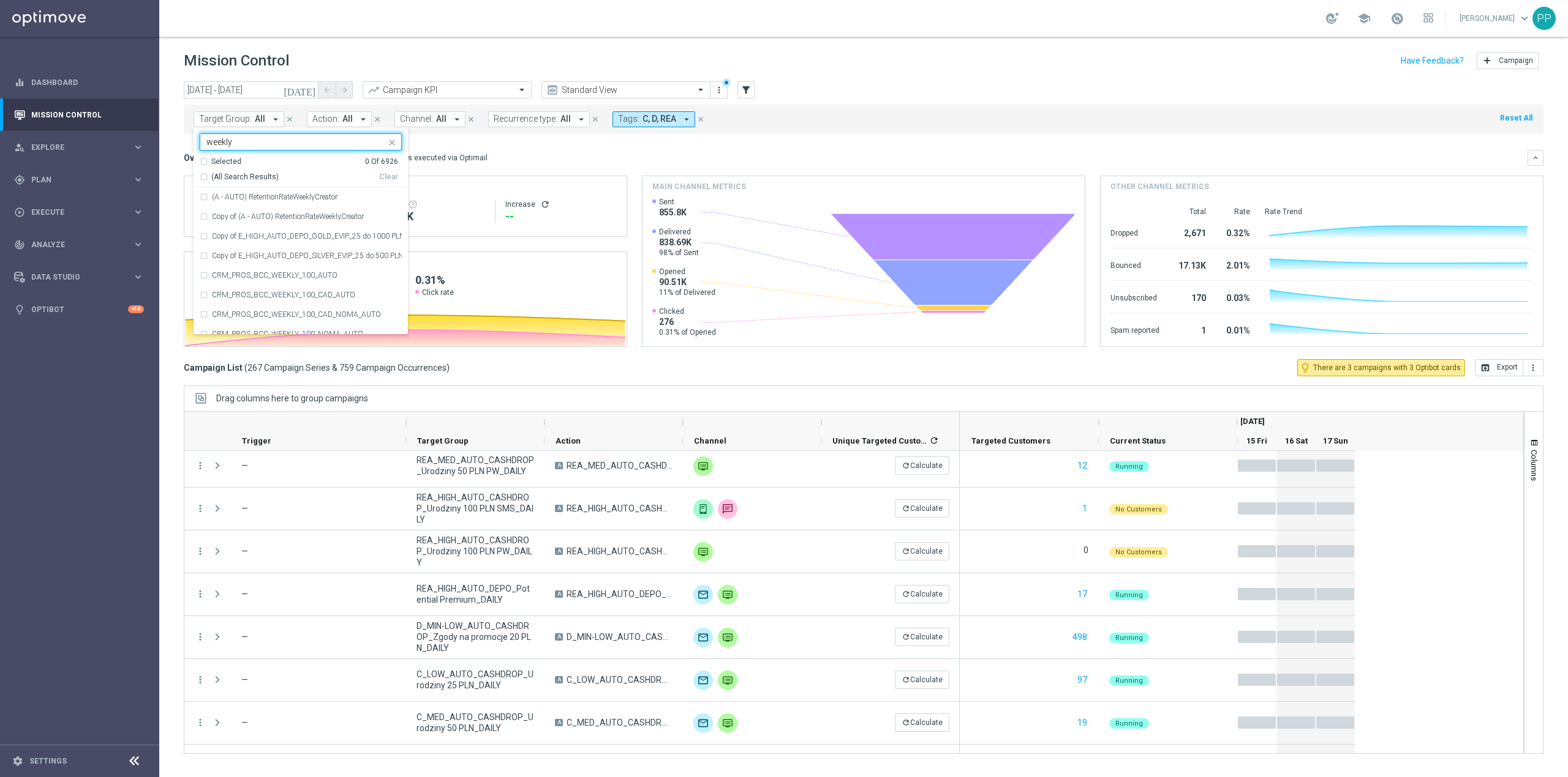
click at [252, 172] on span "(All Search Results)" at bounding box center [245, 177] width 67 height 10
type input "weekly"
click at [510, 152] on div "Overview: Optimail arrow_drop_down This overview shows data of campaigns execut…" at bounding box center [856, 158] width 1344 height 11
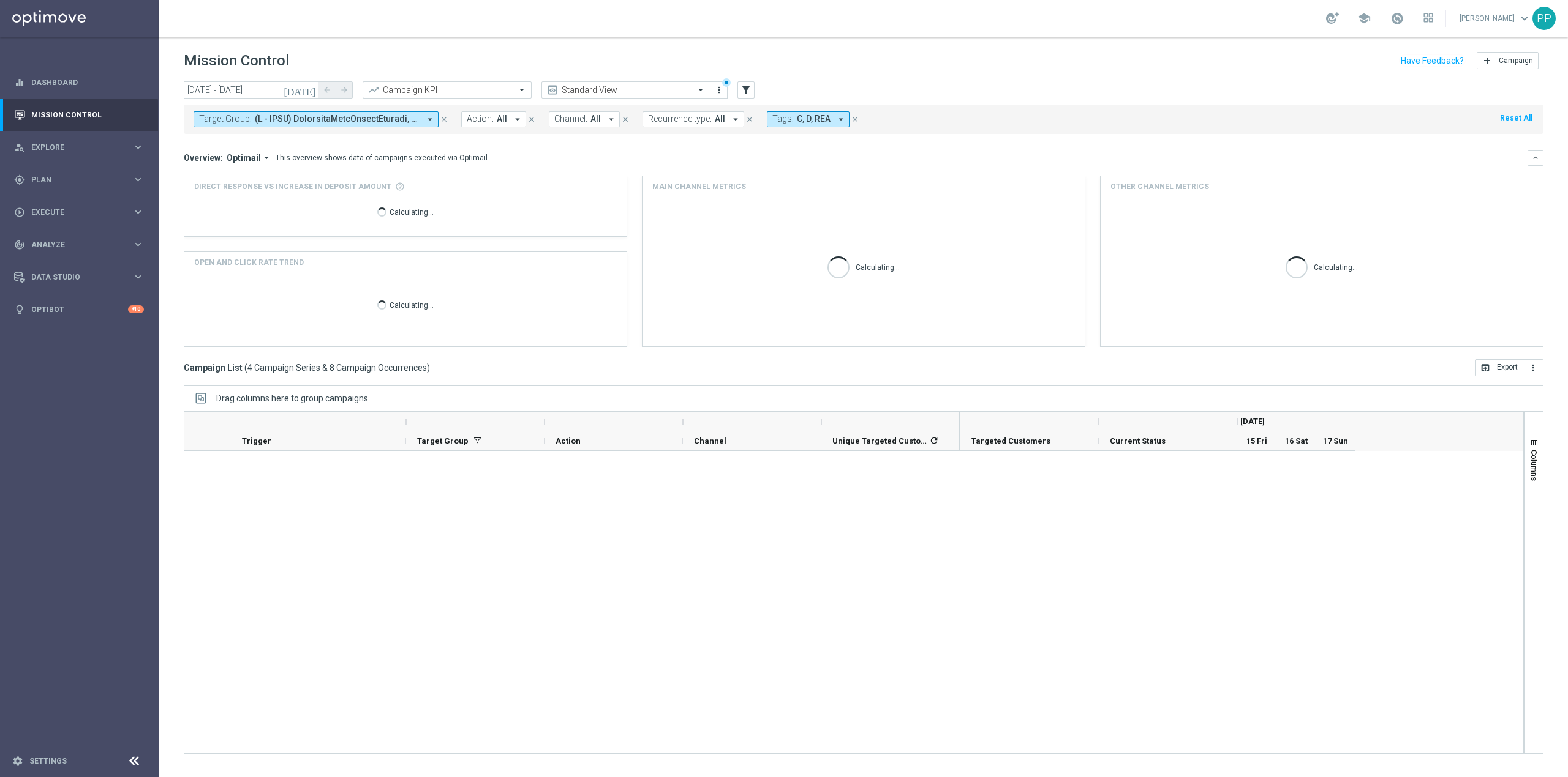
scroll to position [0, 0]
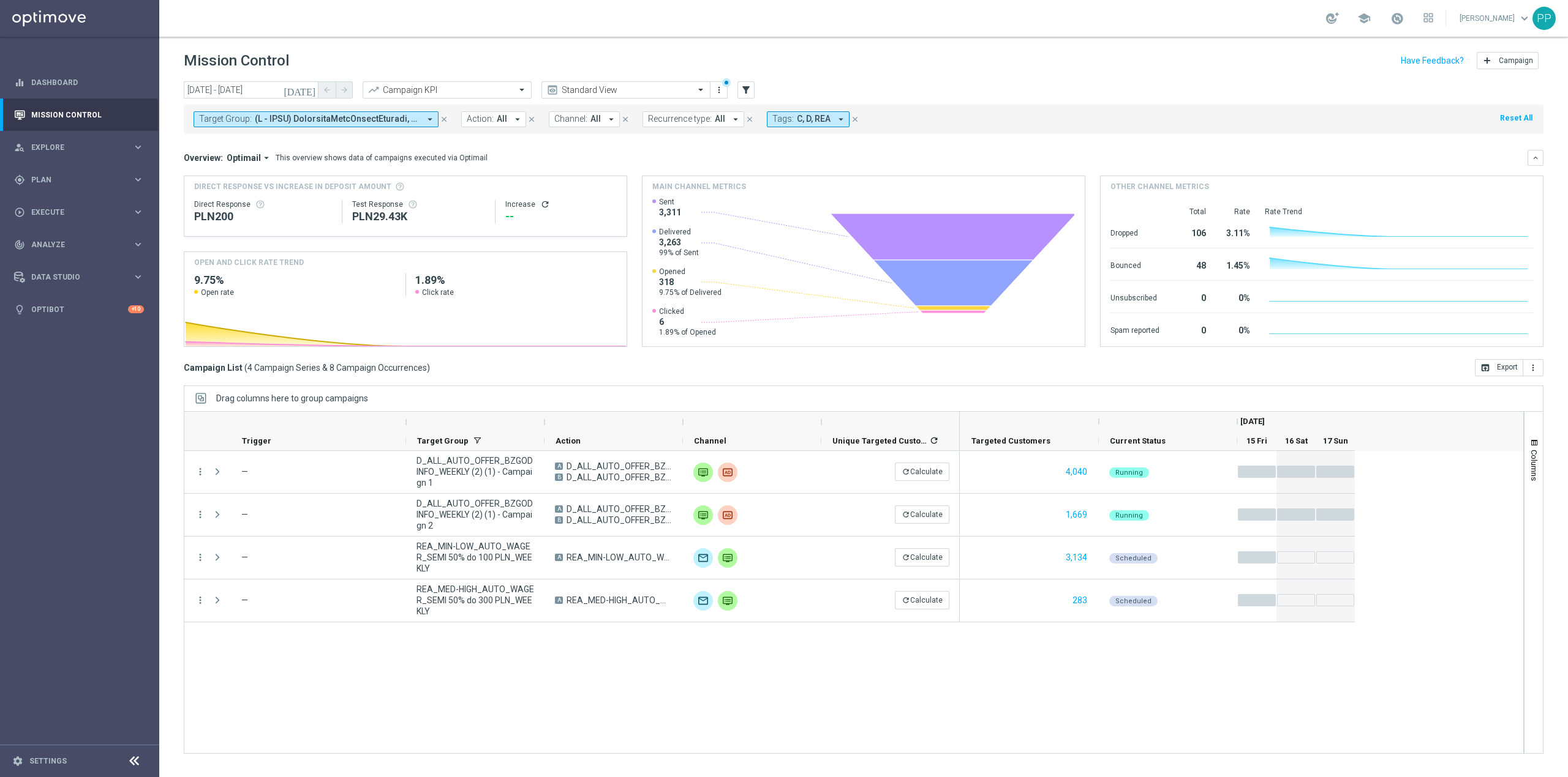
click at [324, 116] on span at bounding box center [337, 119] width 164 height 10
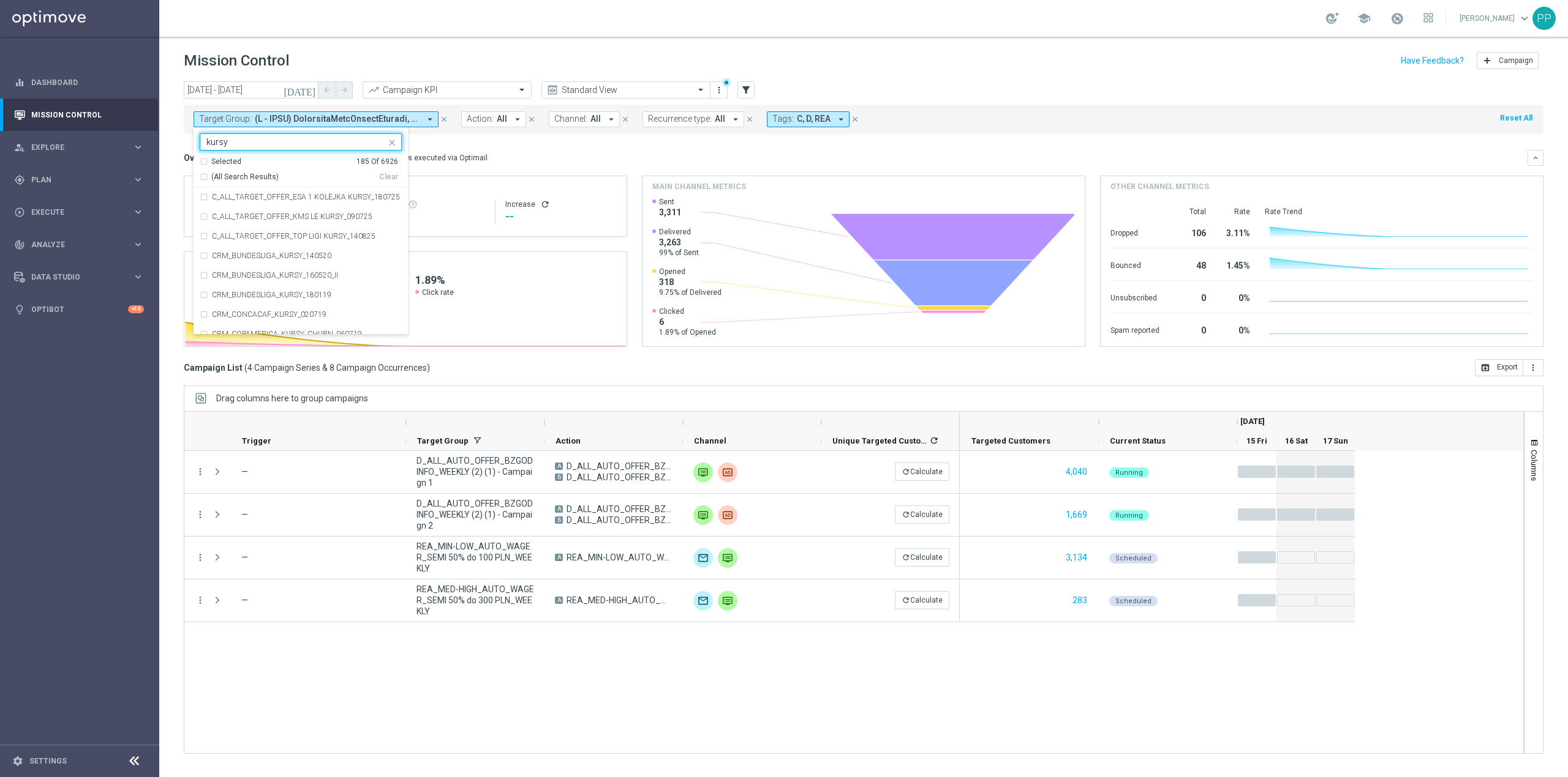
click at [273, 174] on span "(All Search Results)" at bounding box center [245, 177] width 67 height 10
type input "kursy"
click at [545, 155] on div "Overview: Optimail arrow_drop_down This overview shows data of campaigns execut…" at bounding box center [856, 158] width 1344 height 11
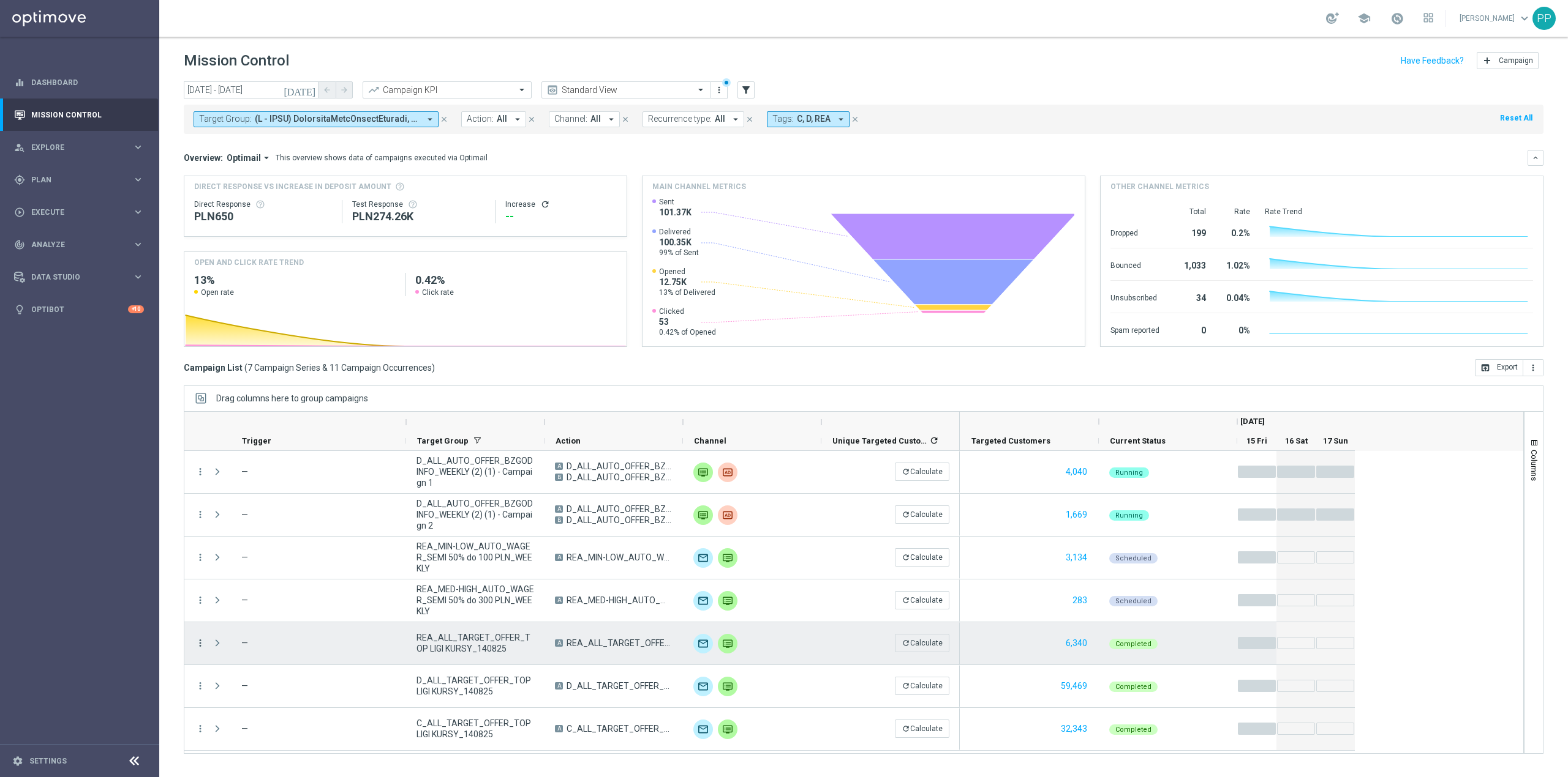
click at [198, 643] on icon "more_vert" at bounding box center [200, 643] width 11 height 11
click at [263, 522] on div "show_chart Campaign Metrics" at bounding box center [275, 516] width 137 height 17
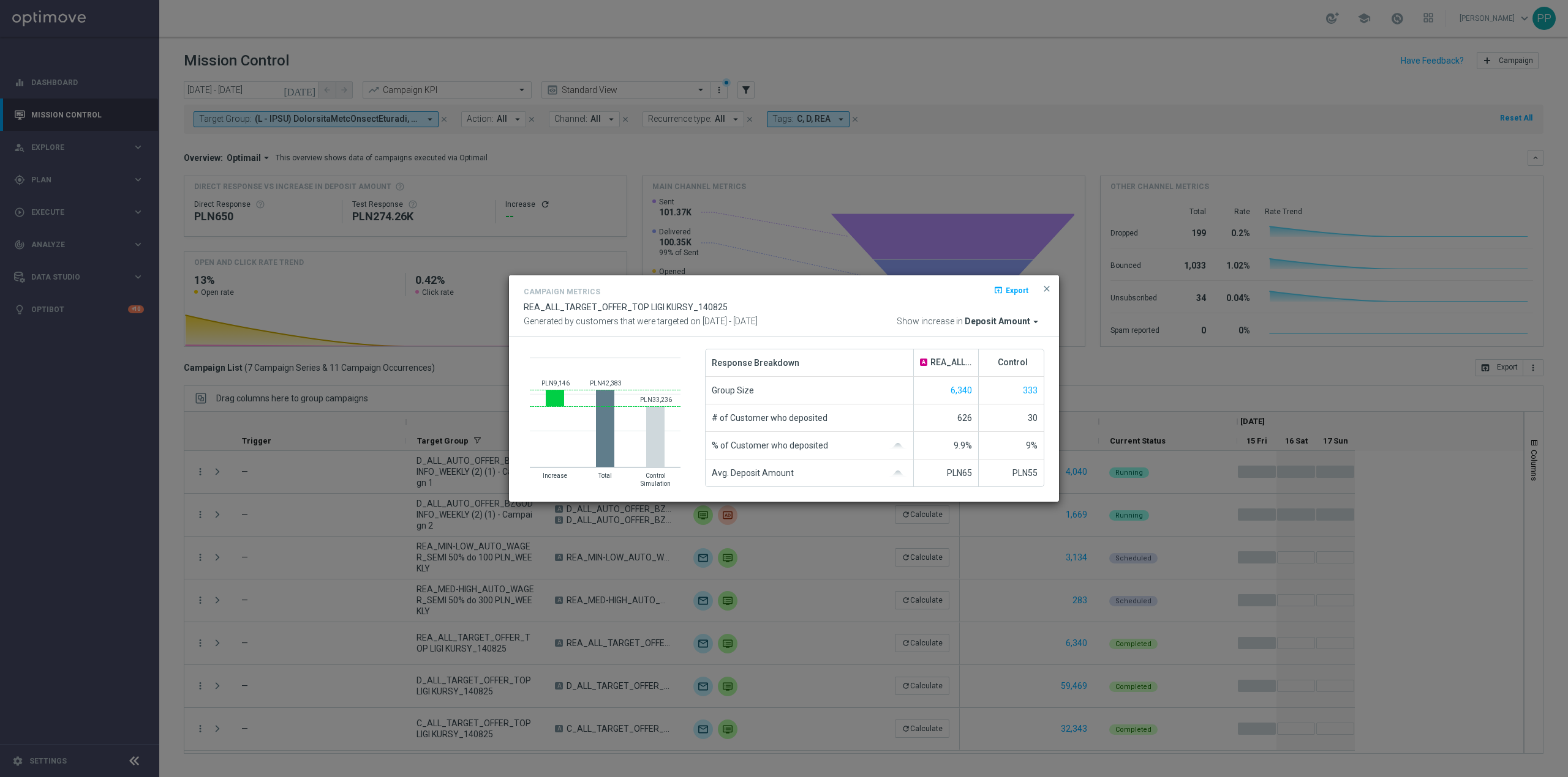
click at [194, 593] on modal-container "Campaign Metrics open_in_browser Export REA_ALL_TARGET_OFFER_TOP LIGI KURSY_140…" at bounding box center [784, 388] width 1568 height 777
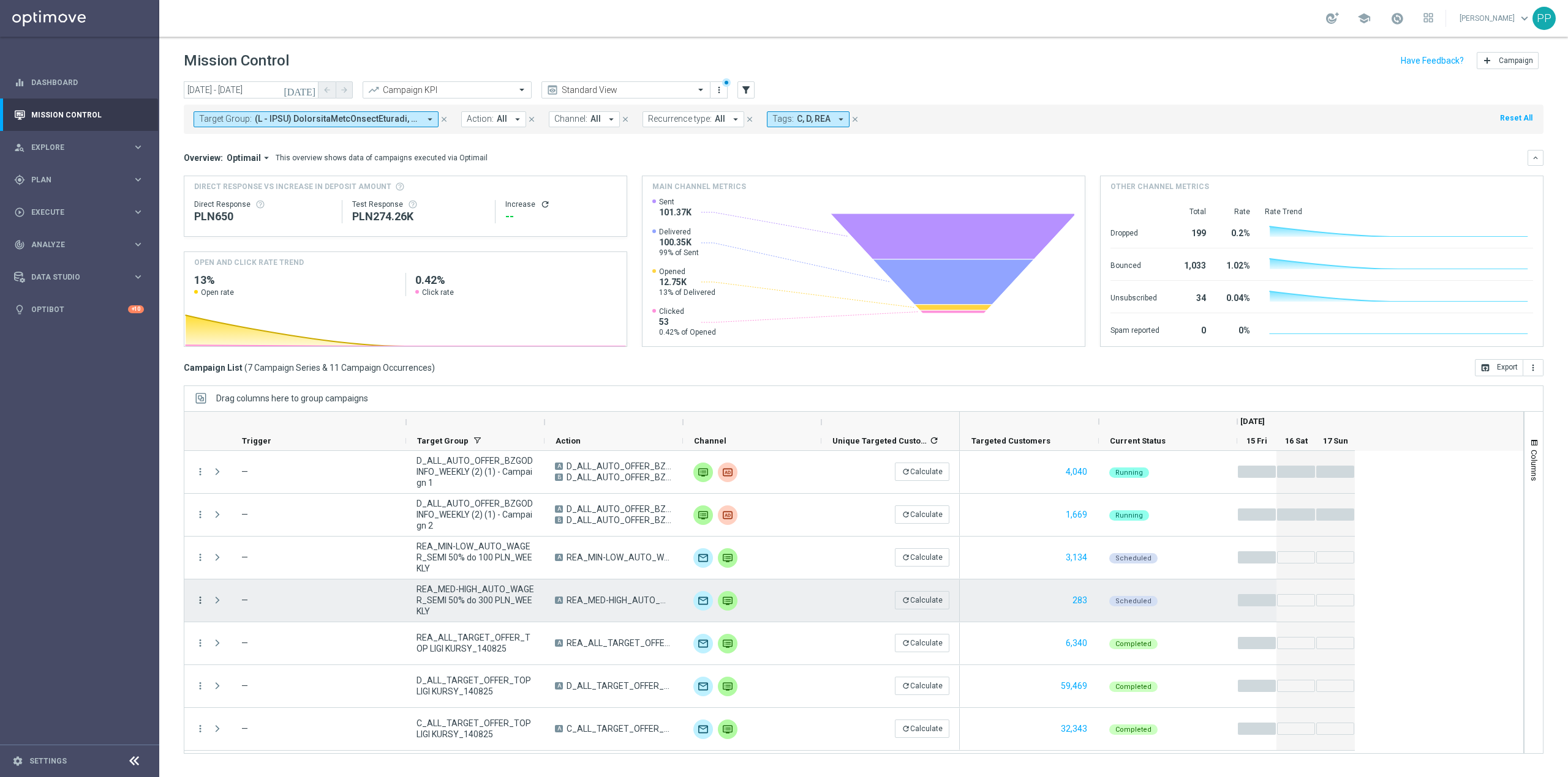
click at [200, 600] on icon "more_vert" at bounding box center [200, 600] width 11 height 11
click at [230, 609] on span "Campaign Details" at bounding box center [256, 609] width 62 height 8
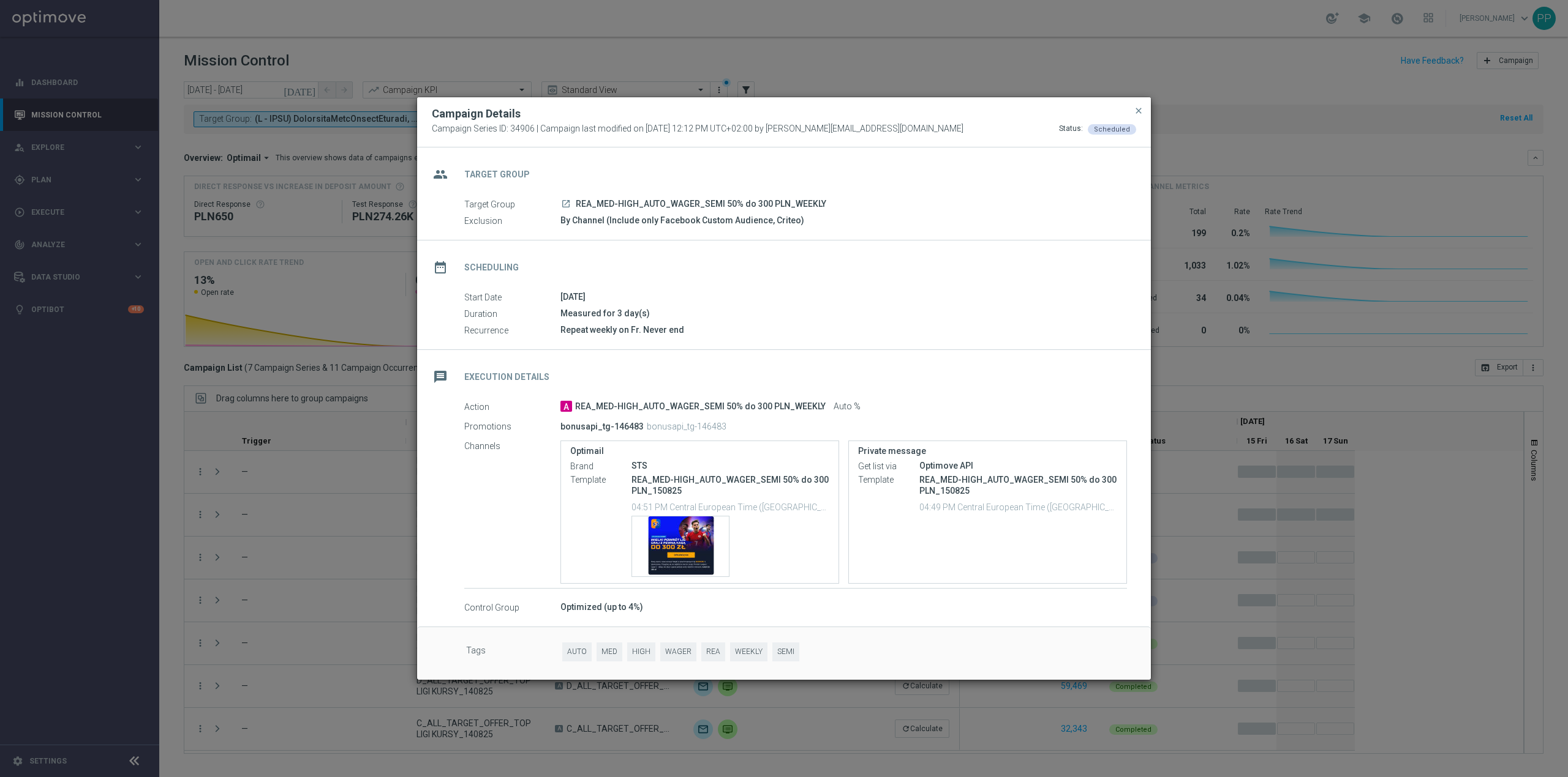
click at [255, 516] on modal-container "Campaign Details Campaign Series ID: 34906 | Campaign last modified on 14 Aug 2…" at bounding box center [784, 388] width 1568 height 777
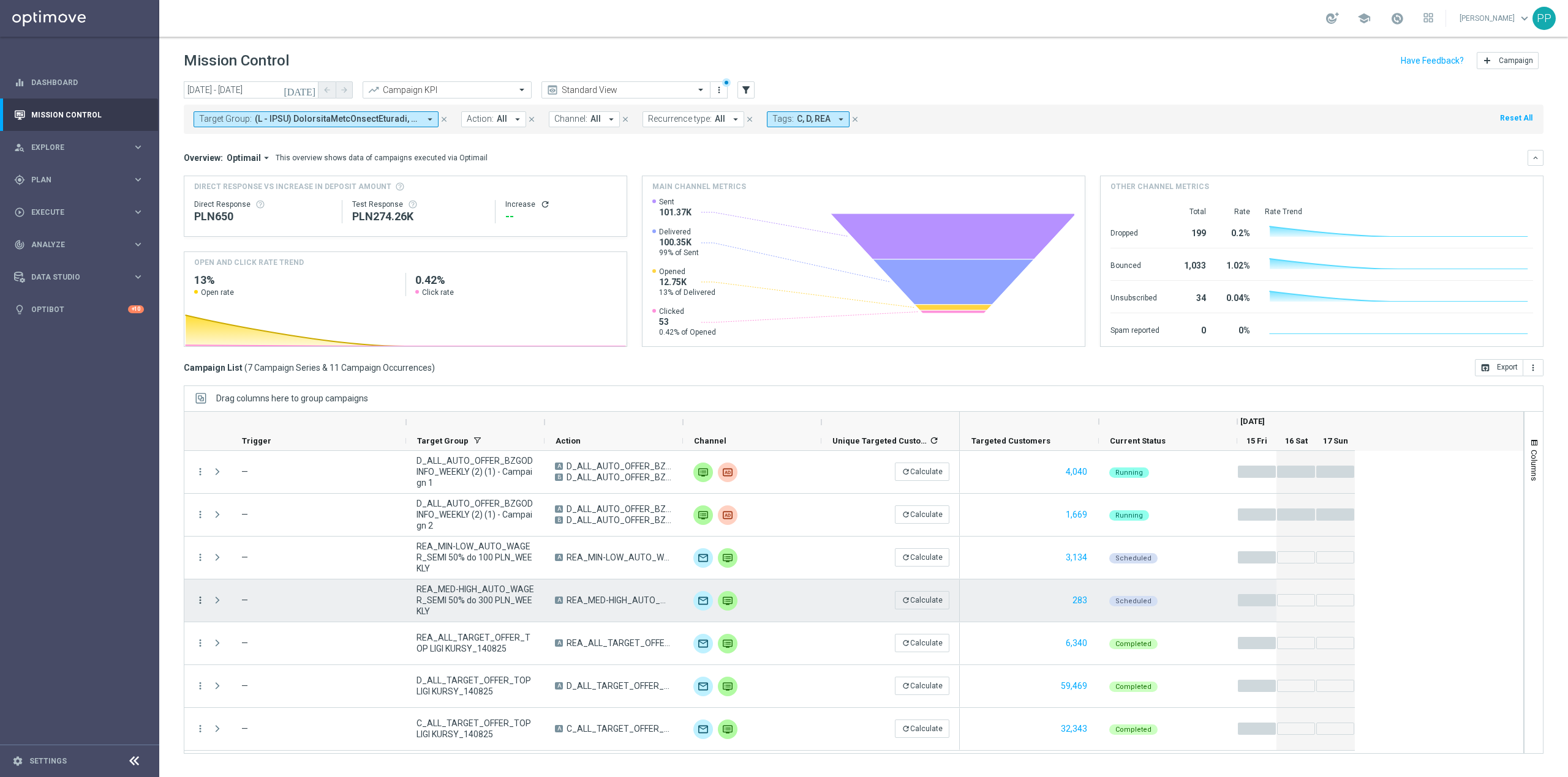
click at [202, 595] on icon "more_vert" at bounding box center [200, 600] width 11 height 11
click at [225, 625] on span "Campaign Metrics" at bounding box center [257, 626] width 64 height 8
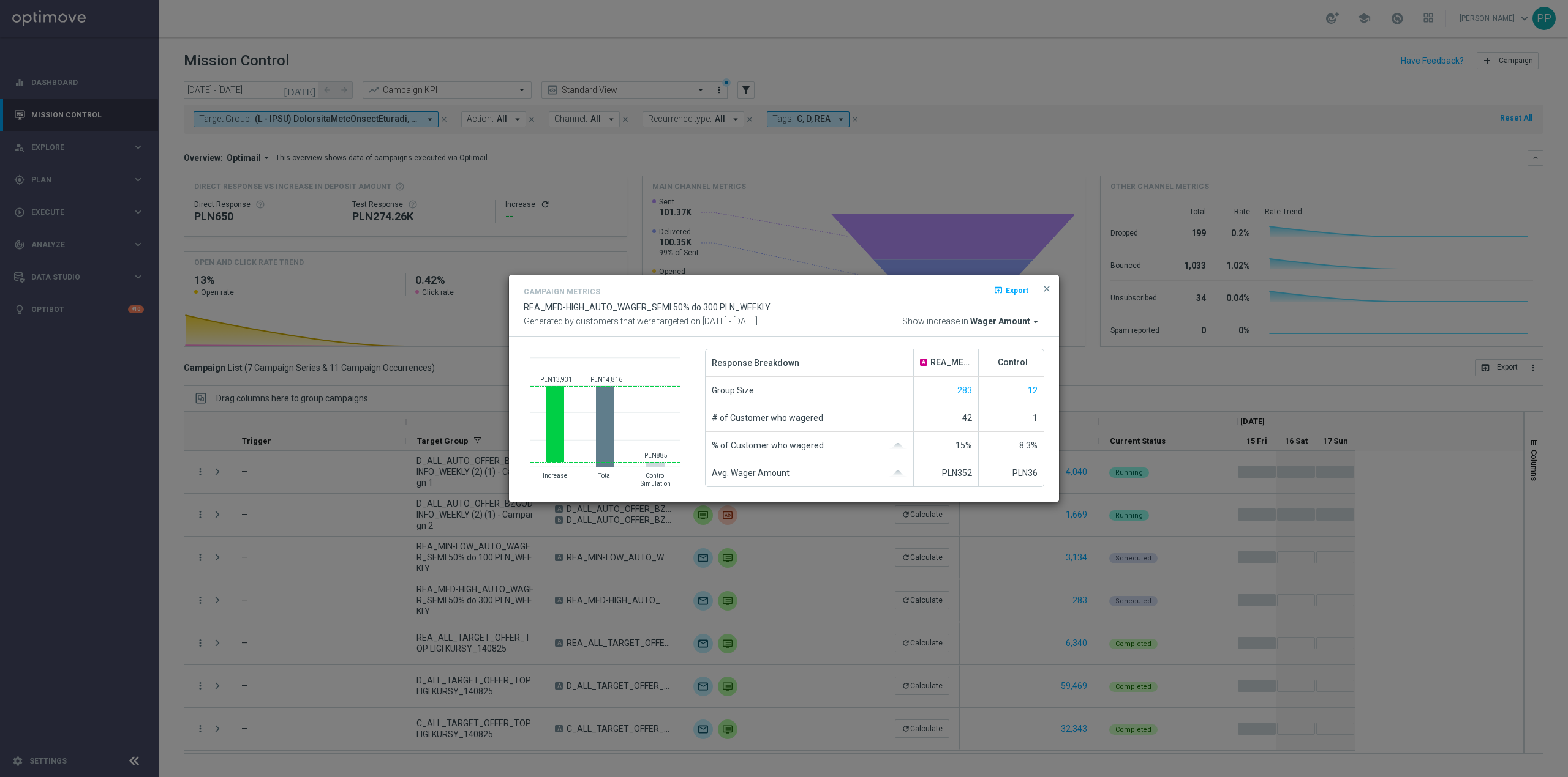
click at [238, 586] on modal-container "Campaign Metrics open_in_browser Export REA_MED-HIGH_AUTO_WAGER_SEMI 50% do 300…" at bounding box center [784, 388] width 1568 height 777
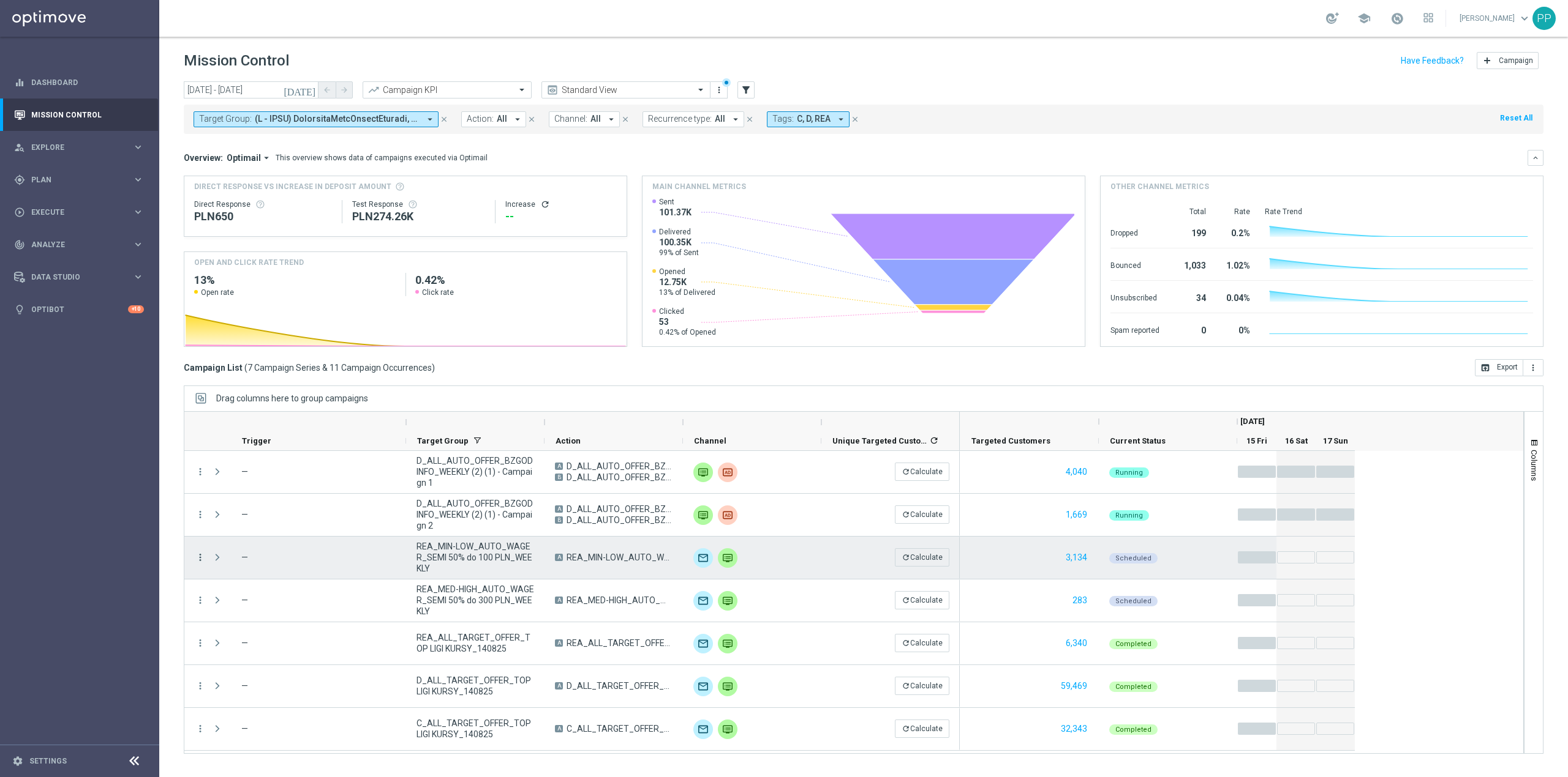
click at [199, 554] on icon "more_vert" at bounding box center [200, 558] width 11 height 11
click at [253, 588] on div "show_chart Campaign Metrics" at bounding box center [275, 583] width 137 height 17
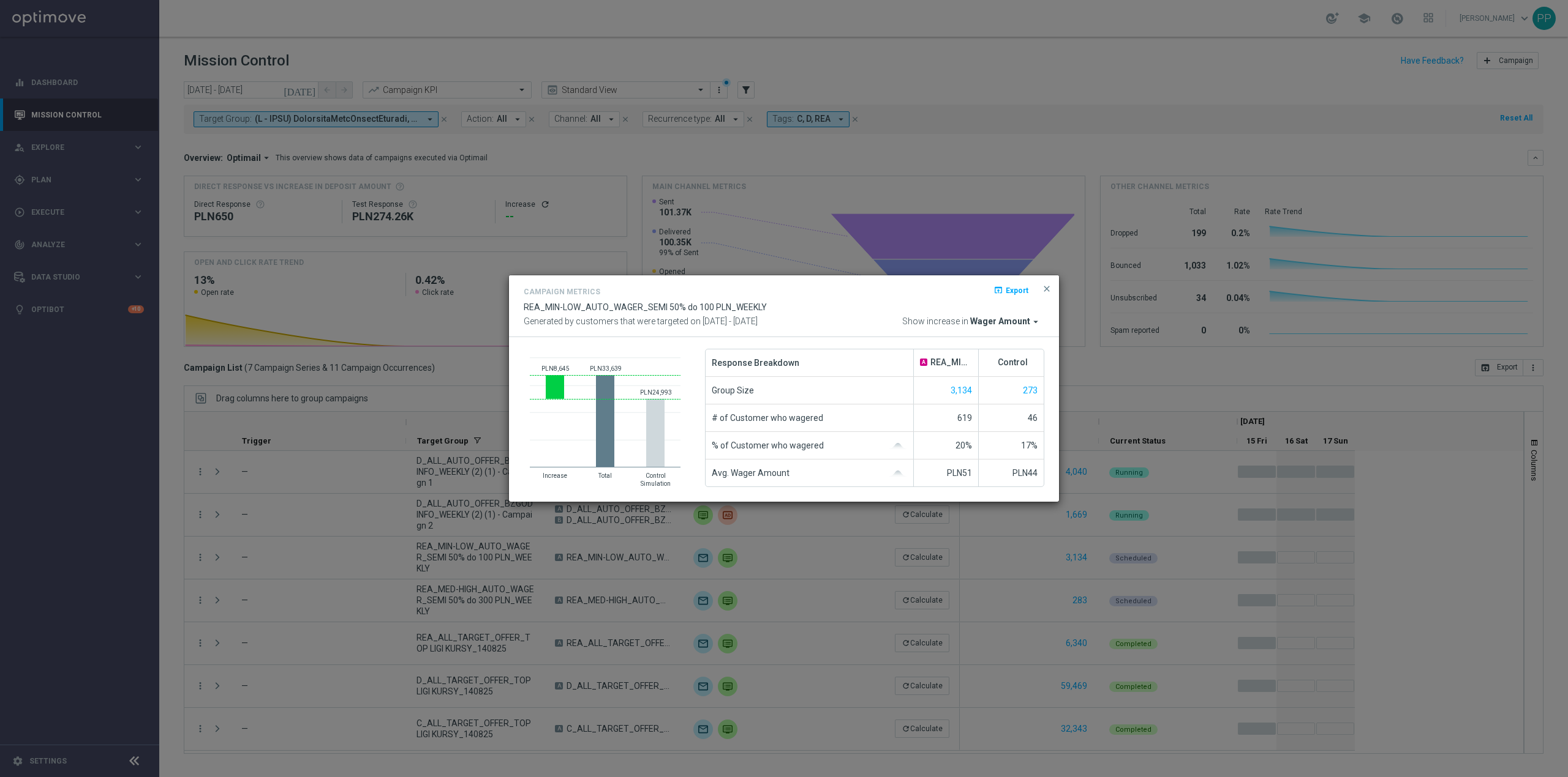
click at [253, 588] on modal-container "Campaign Metrics open_in_browser Export REA_MIN-LOW_AUTO_WAGER_SEMI 50% do 100 …" at bounding box center [784, 388] width 1568 height 777
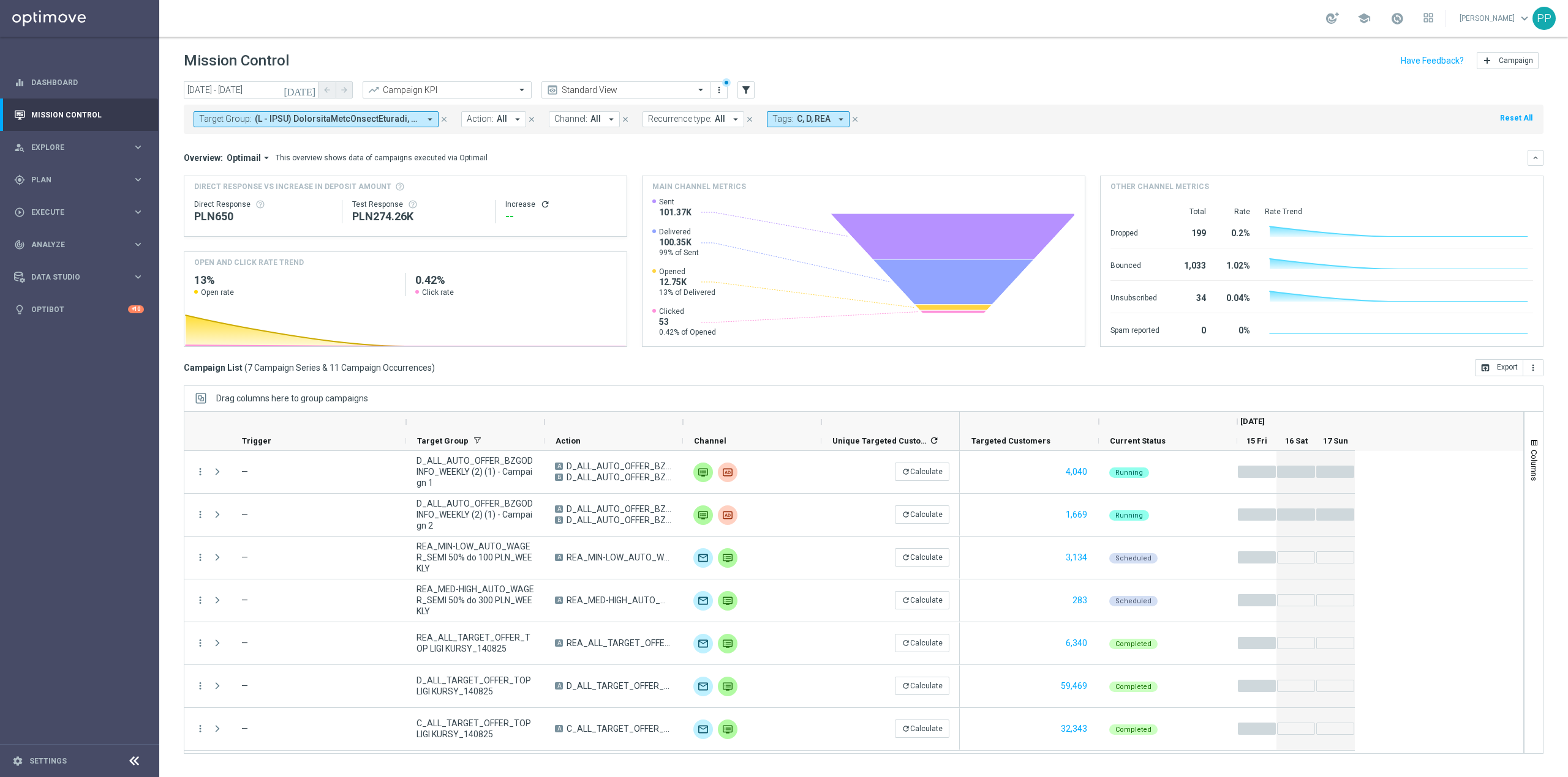
click at [422, 122] on button "Target Group: arrow_drop_down" at bounding box center [316, 119] width 245 height 16
click at [399, 172] on div "Selected 214 Of 6926 (All) Clear" at bounding box center [300, 172] width 214 height 31
click at [0, 0] on div "Clear" at bounding box center [0, 0] width 0 height 0
click at [351, 148] on input "text" at bounding box center [296, 142] width 179 height 10
paste input "REA_ALL_TARGET_CASHBACK_CC EP 100% do 300 PLN_180825"
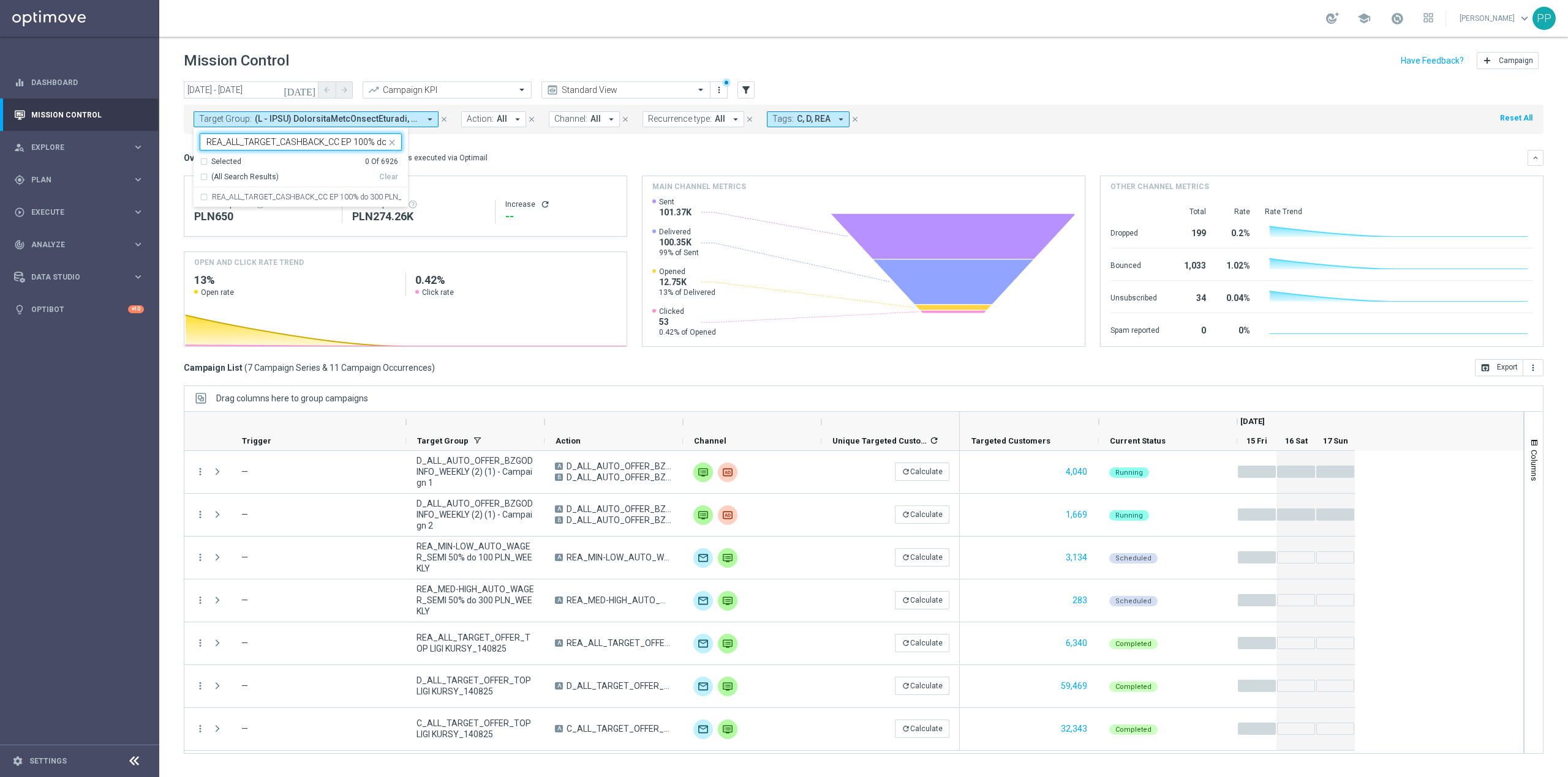
scroll to position [0, 64]
click at [329, 190] on div "REA_ALL_TARGET_CASHBACK_CC EP 100% do 300 PLN_180825" at bounding box center [301, 197] width 202 height 20
type input "REA_ALL_TARGET_CASHBACK_CC EP 100% do 300 PLN_180825"
click at [507, 149] on mini-dashboard "Overview: Optimail arrow_drop_down This overview shows data of campaigns execut…" at bounding box center [863, 247] width 1360 height 225
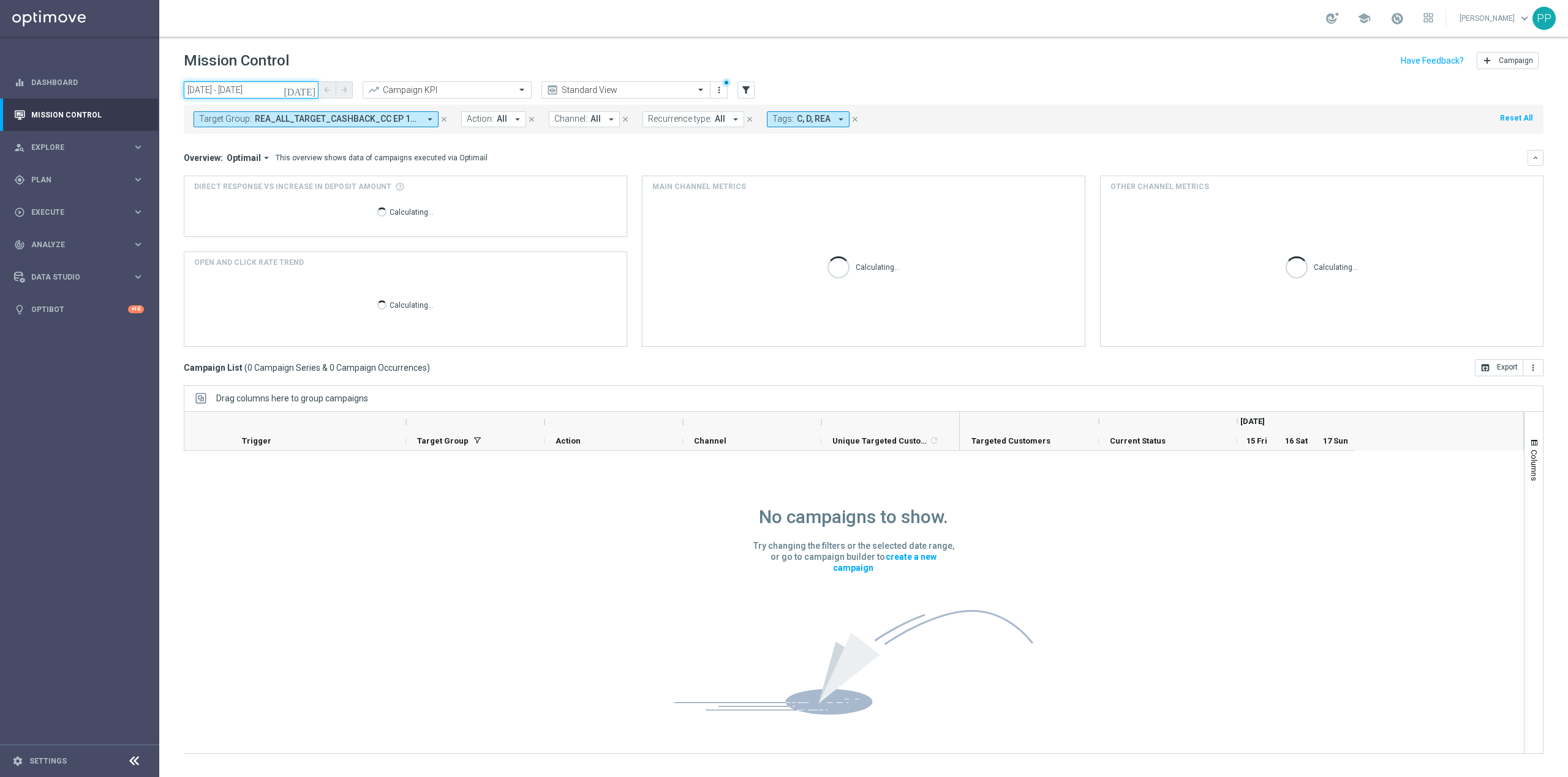
click at [284, 95] on input "15 Aug 2025 - 17 Aug 2025" at bounding box center [251, 90] width 135 height 17
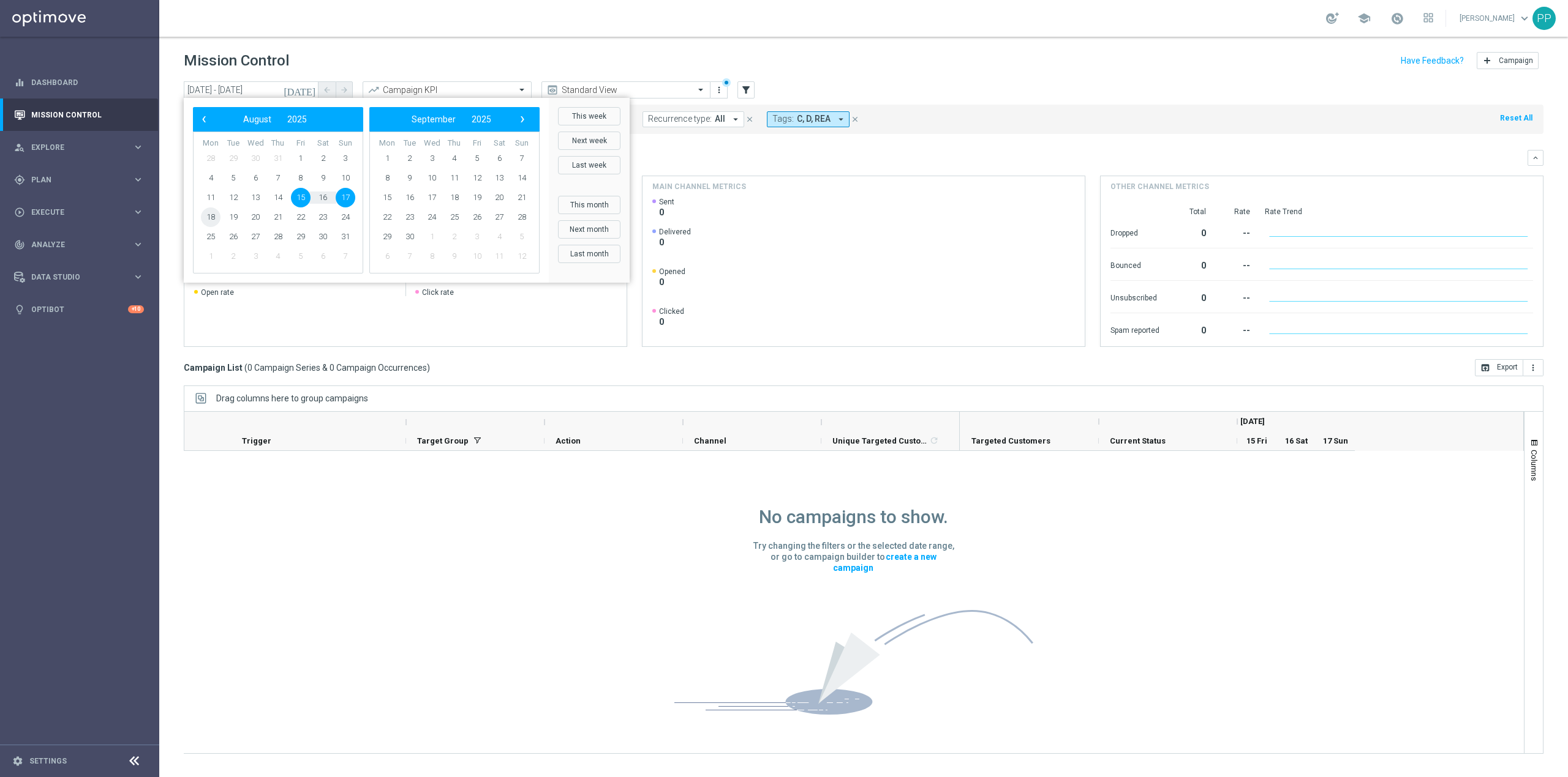
click at [218, 217] on span "18" at bounding box center [210, 217] width 20 height 20
type input "18 Aug 2025 - 18 Aug 2025"
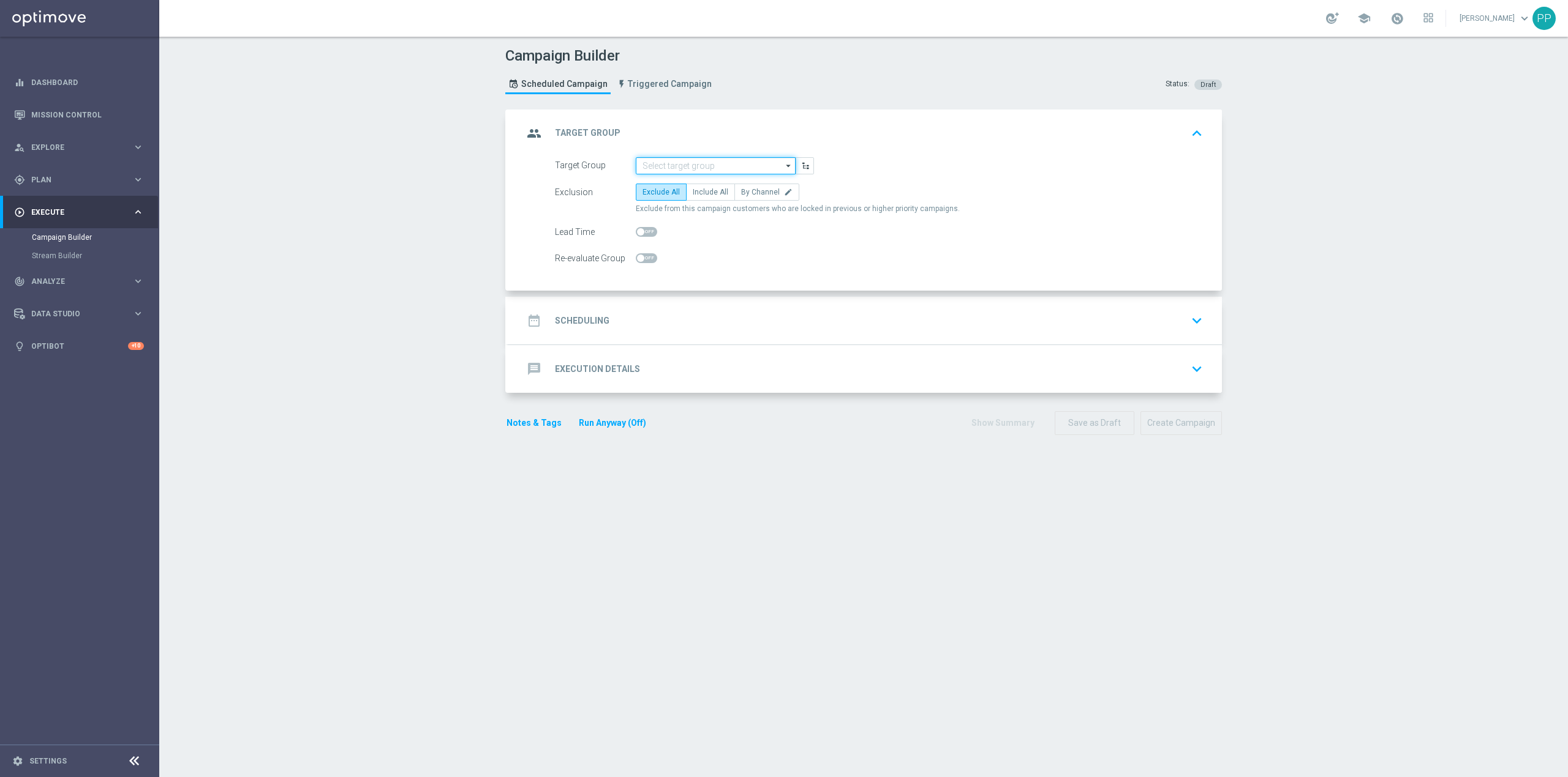
click at [669, 159] on input at bounding box center [715, 165] width 160 height 17
paste input "REA_ALL_TARGET_CASHBACK_CC EP 100% do 300 PLN_180825"
click at [677, 190] on div "REA_ALL_TARGET_CASHBACK_CC EP 100% do 300 PLN_180825" at bounding box center [725, 190] width 147 height 22
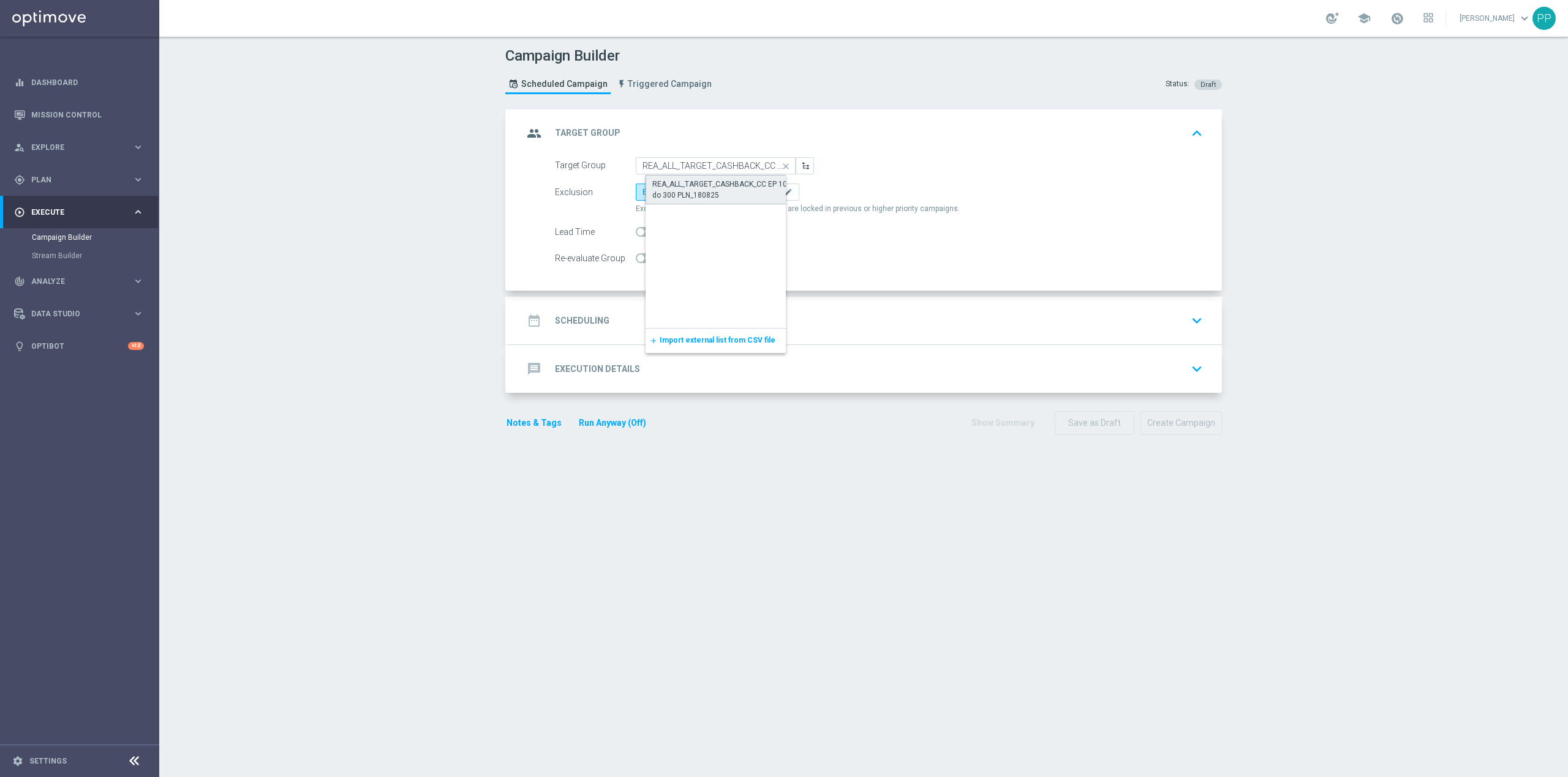
type input "REA_ALL_TARGET_CASHBACK_CC EP 100% do 300 PLN_180825"
click at [738, 197] on label "By Channel edit" at bounding box center [766, 192] width 64 height 17
click at [741, 197] on input "By Channel edit" at bounding box center [745, 194] width 8 height 8
radio input "true"
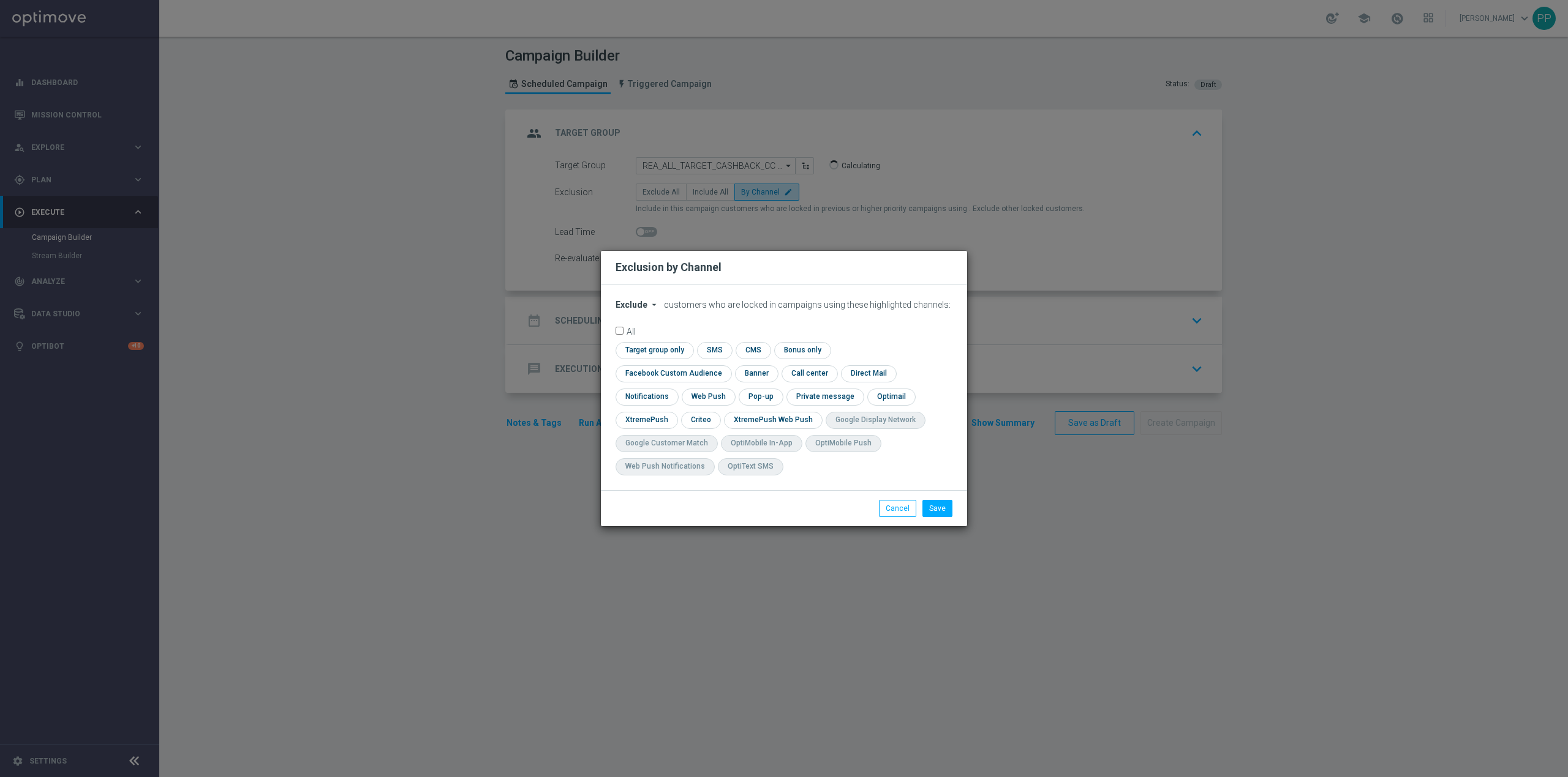
click at [631, 310] on span "Exclude" at bounding box center [632, 304] width 32 height 9
click at [0, 0] on span "Include" at bounding box center [0, 0] width 0 height 0
click at [726, 366] on input "checkbox" at bounding box center [671, 374] width 111 height 17
checkbox input "true"
click at [696, 424] on input "checkbox" at bounding box center [700, 420] width 38 height 17
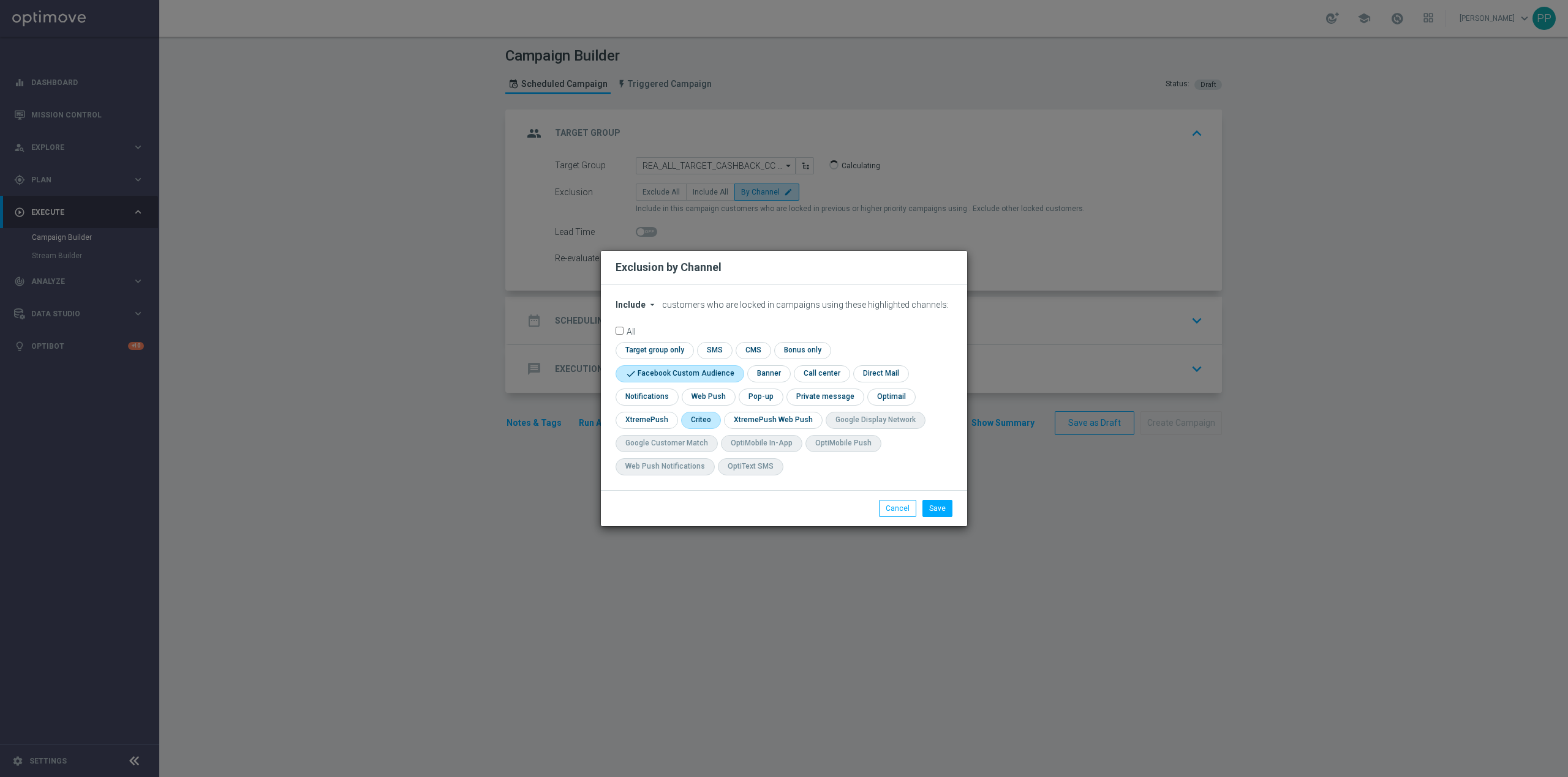
checkbox input "true"
drag, startPoint x: 932, startPoint y: 513, endPoint x: 907, endPoint y: 478, distance: 43.0
click at [933, 513] on button "Save" at bounding box center [937, 509] width 30 height 17
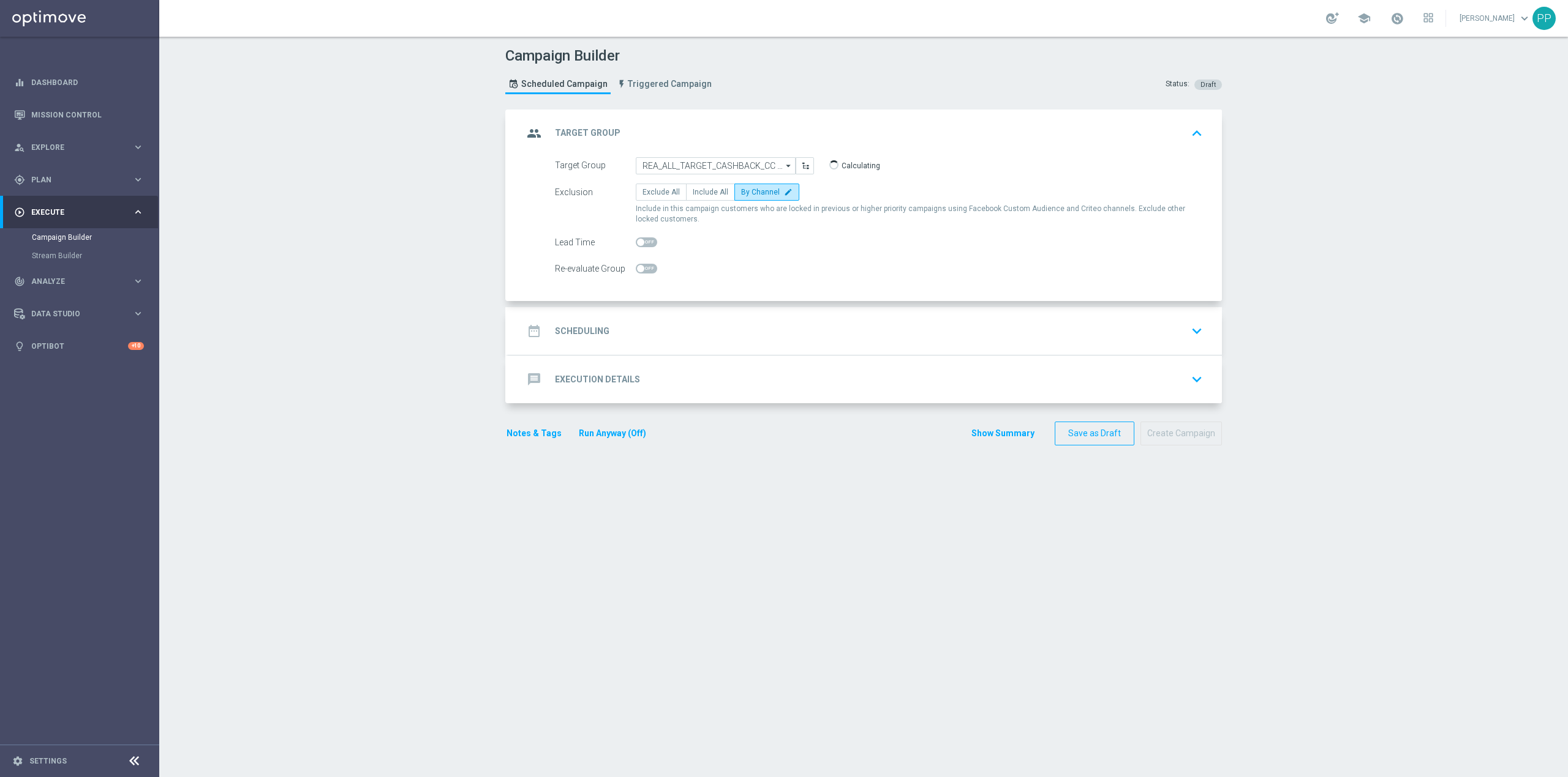
click at [730, 312] on div "date_range Scheduling keyboard_arrow_down" at bounding box center [865, 331] width 714 height 48
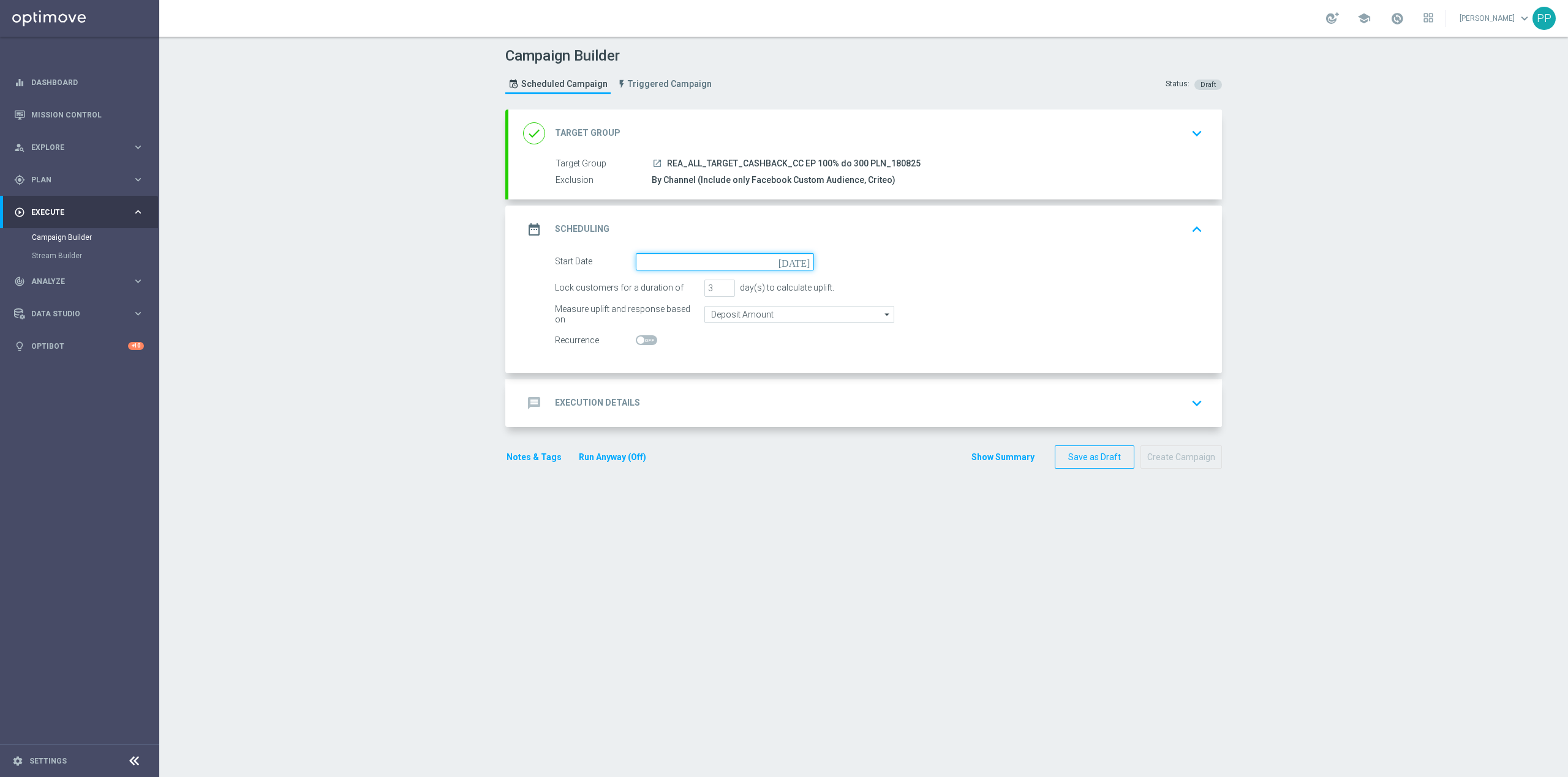
click at [706, 262] on input at bounding box center [724, 261] width 178 height 17
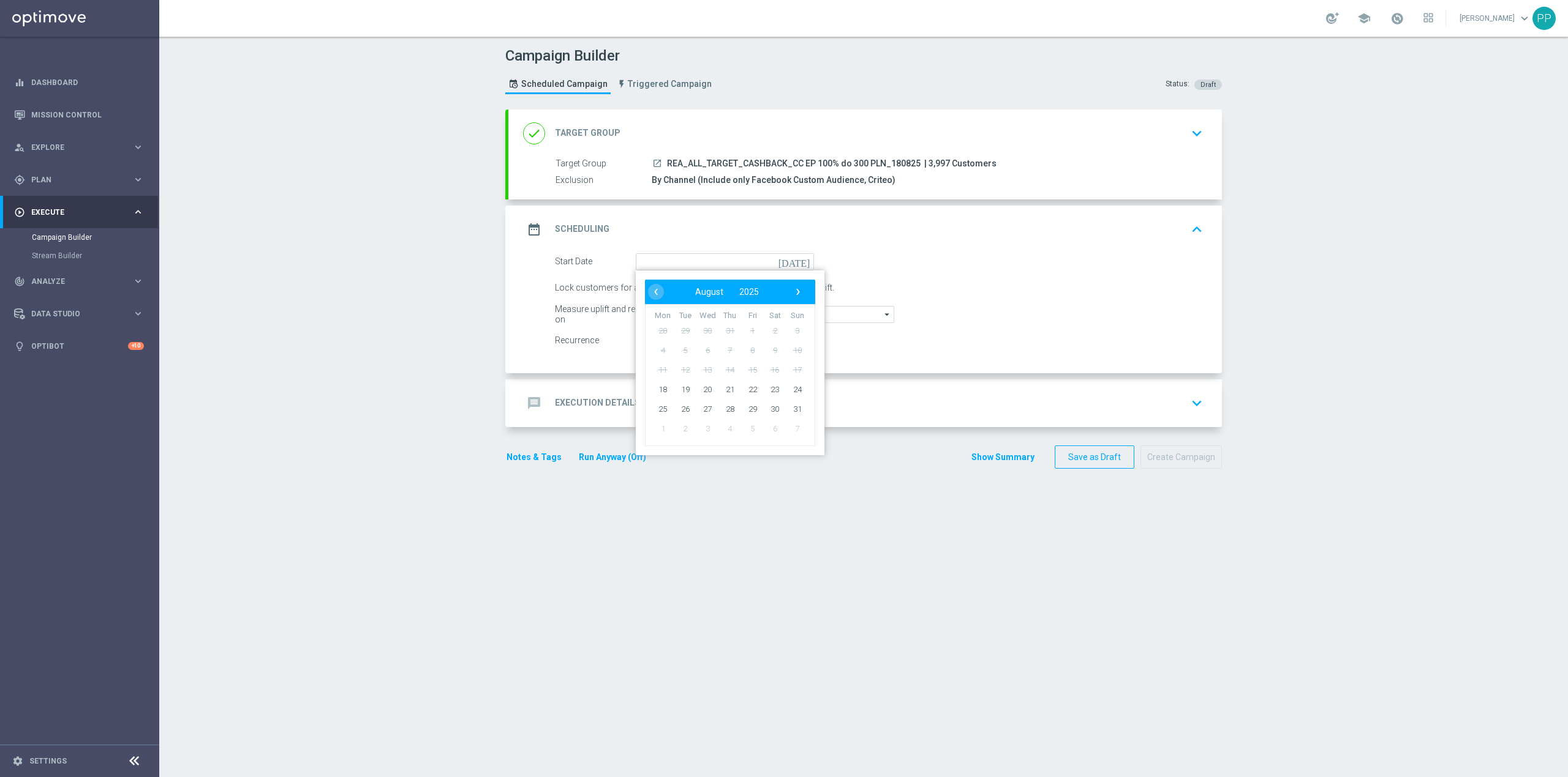
type input "[DATE]"
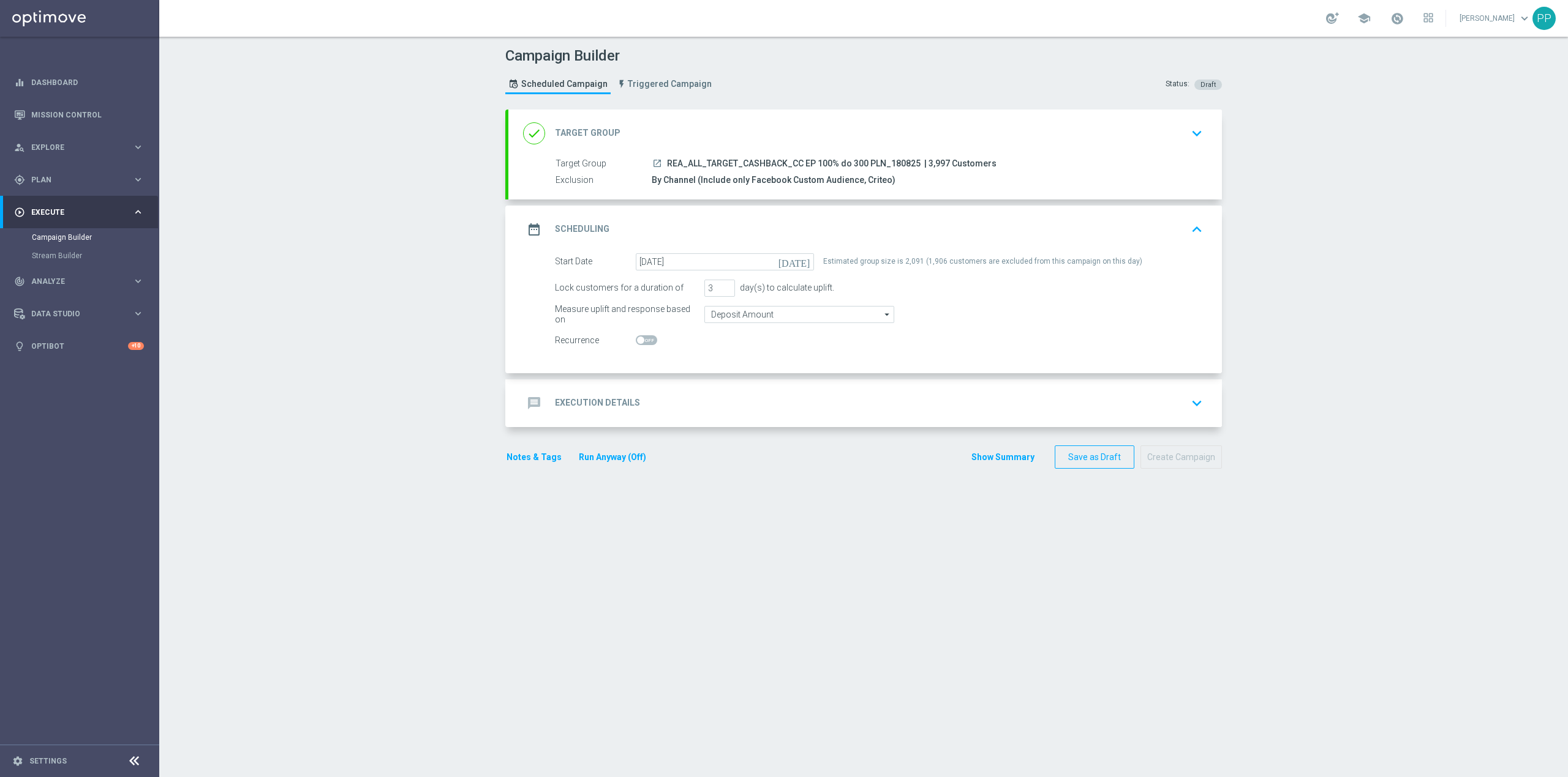
click at [734, 404] on div "message Execution Details keyboard_arrow_down" at bounding box center [865, 403] width 684 height 23
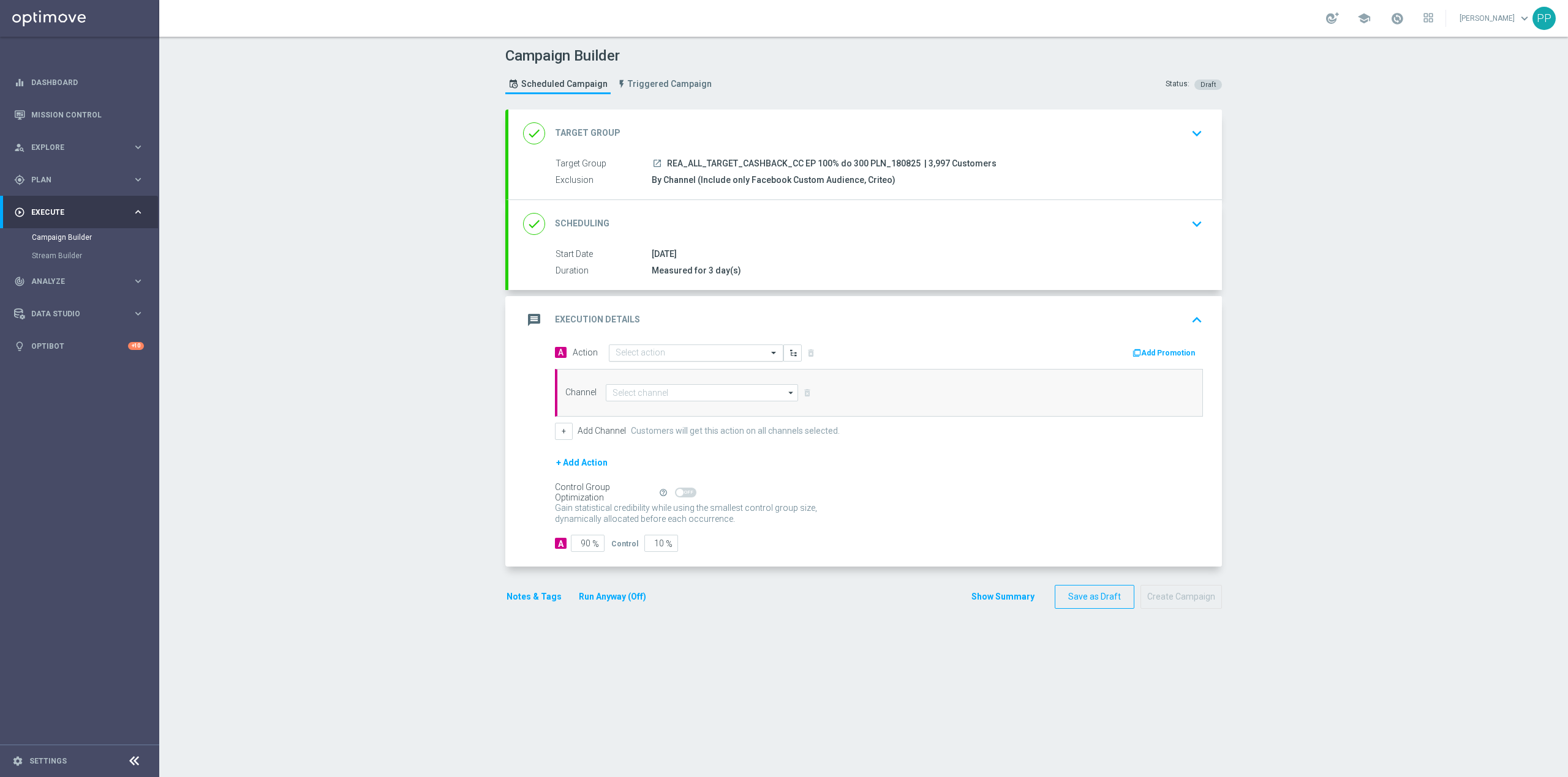
click at [685, 358] on input "text" at bounding box center [684, 353] width 136 height 10
click at [669, 516] on span "Create new action" at bounding box center [659, 518] width 64 height 8
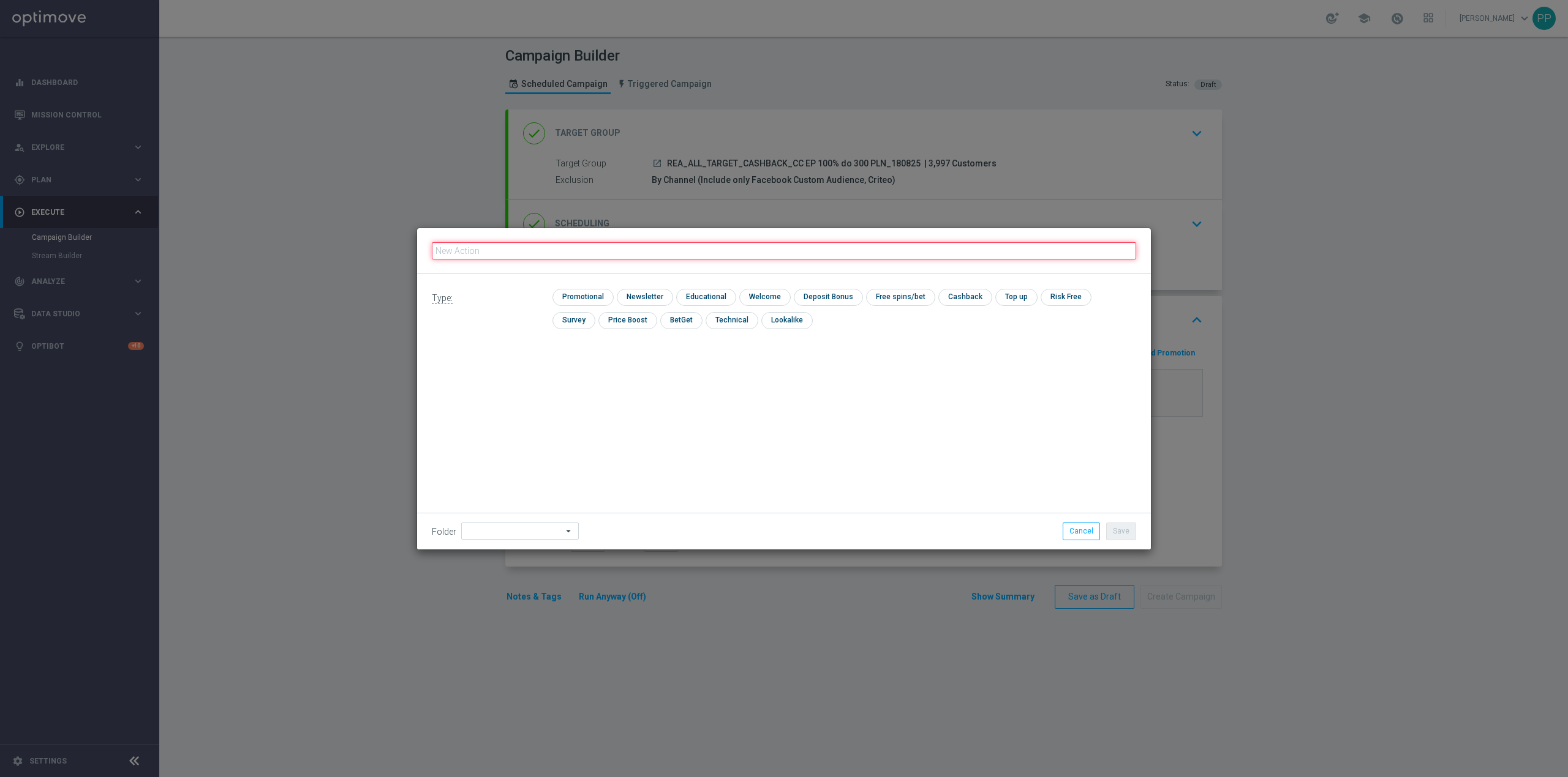
click at [669, 253] on input "text" at bounding box center [784, 251] width 705 height 17
paste input "REA_ALL_TARGET_CASHBACK_CC EP 100% do 300 PLN_180825"
type input "REA_ALL_TARGET_CASHBACK_CC EP 100% do 300 PLN_180825"
click at [602, 290] on input "checkbox" at bounding box center [581, 297] width 58 height 17
checkbox input "true"
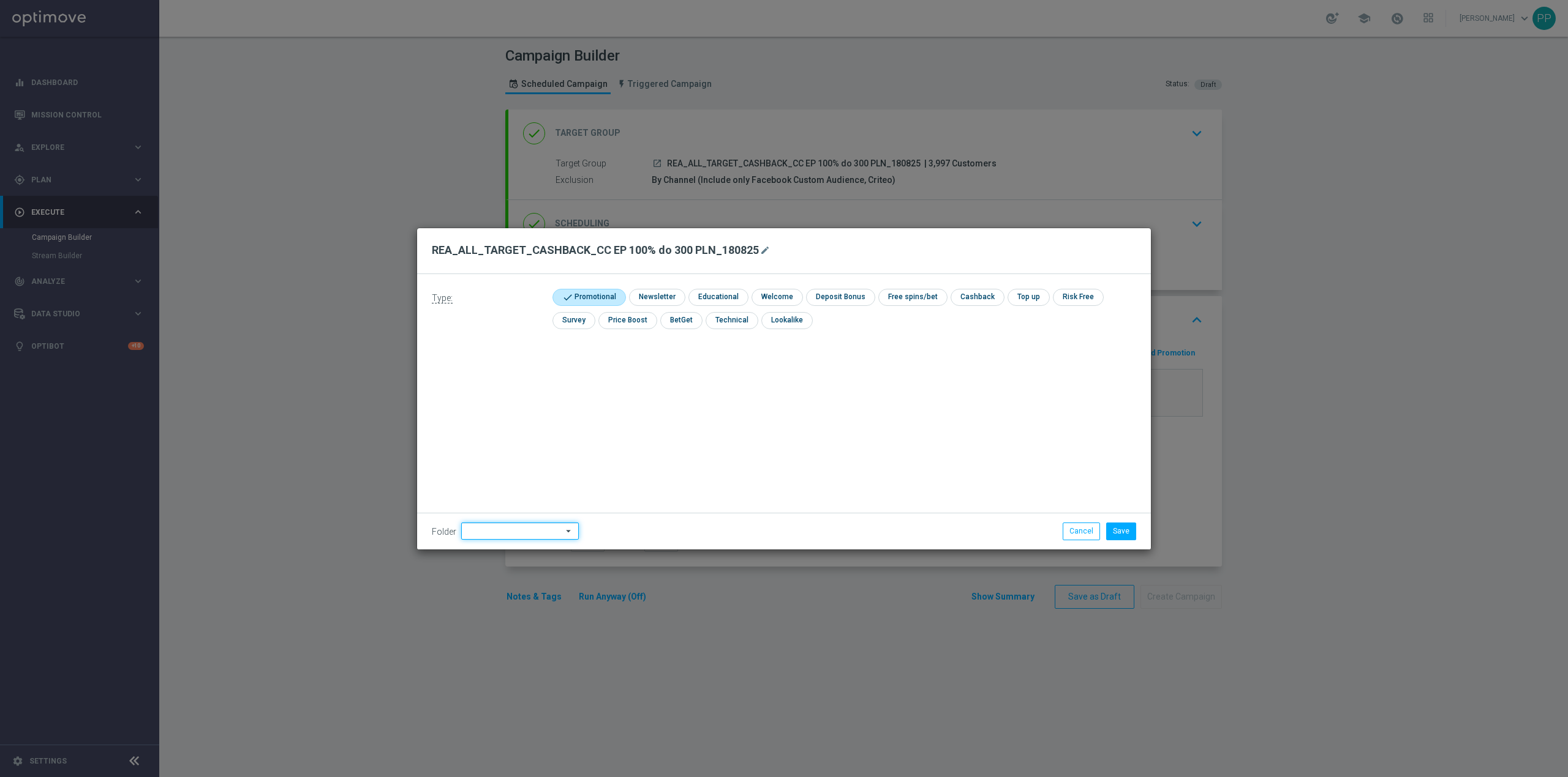
click at [501, 537] on input at bounding box center [520, 531] width 118 height 17
type input "p"
click at [525, 377] on div "8. Sierpień 2025" at bounding box center [505, 378] width 54 height 11
type input "8. Sierpień 2025"
drag, startPoint x: 709, startPoint y: 405, endPoint x: 976, endPoint y: 499, distance: 283.1
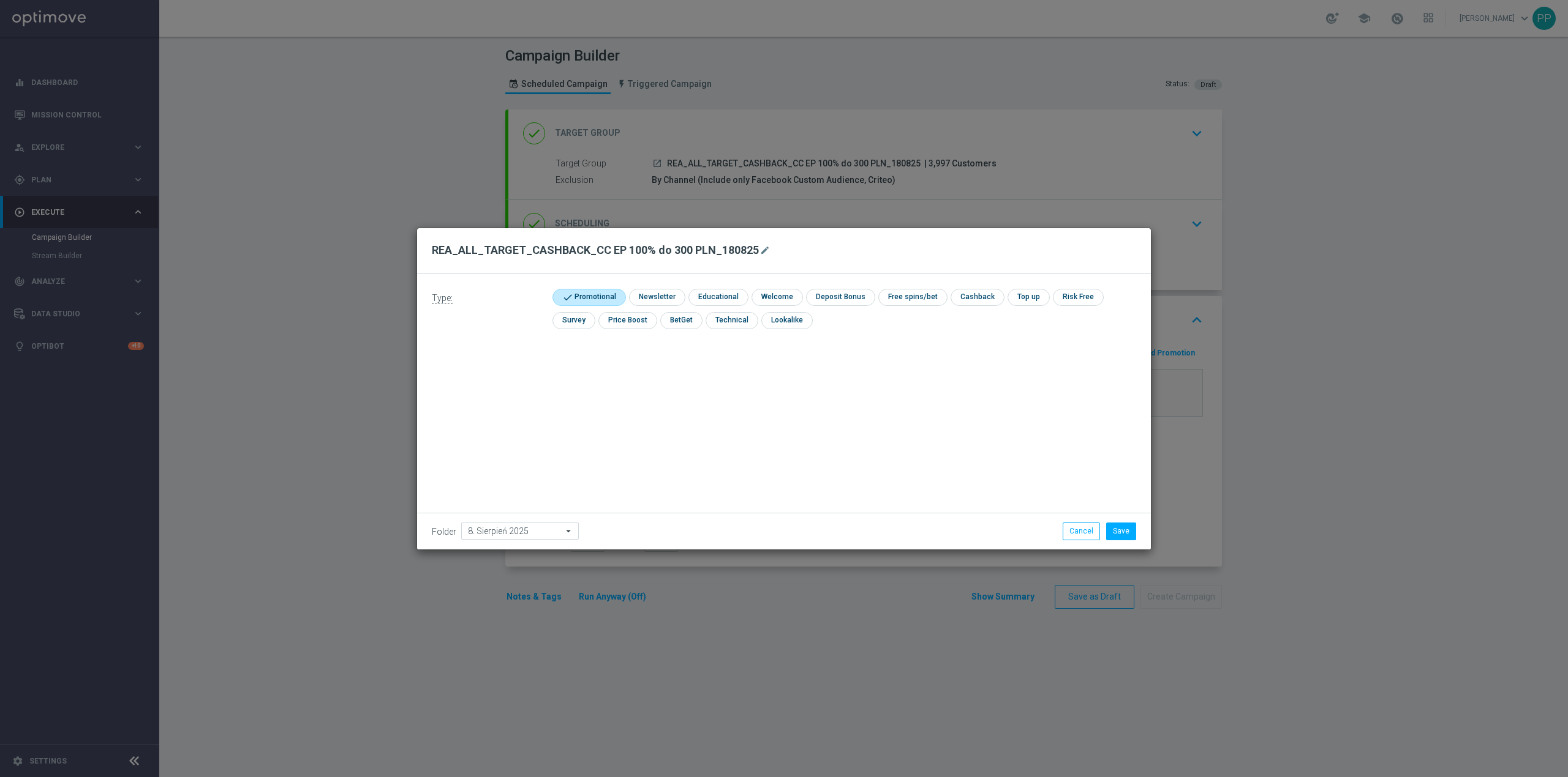
click at [710, 405] on div "Type: check Promotional check Newsletter check Educational check Welcome check …" at bounding box center [783, 412] width 734 height 275
click at [1113, 527] on button "Save" at bounding box center [1121, 531] width 30 height 17
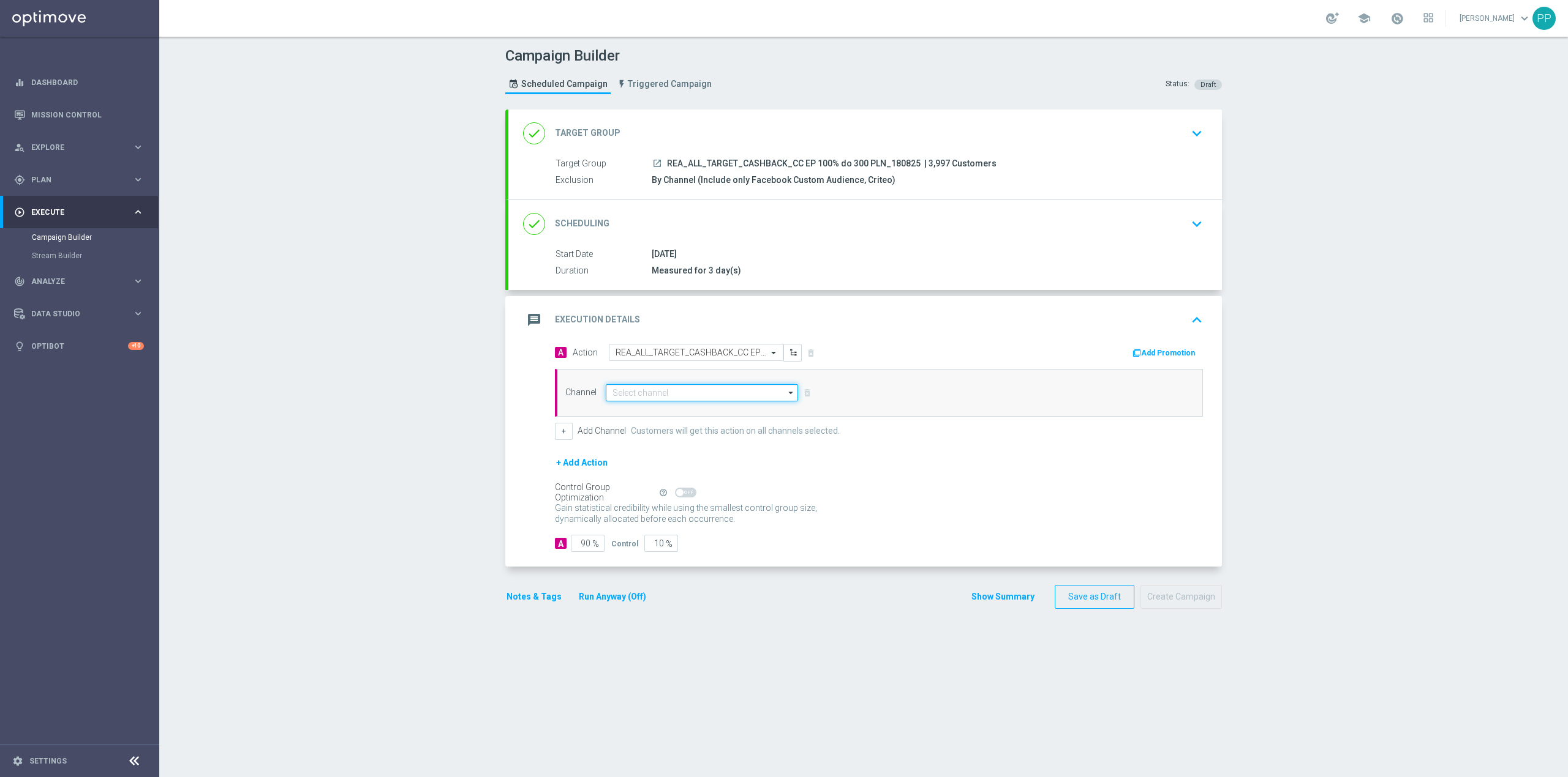
click at [686, 398] on input at bounding box center [702, 393] width 192 height 17
click at [657, 520] on div "Call center" at bounding box center [706, 522] width 182 height 19
type input "Call center"
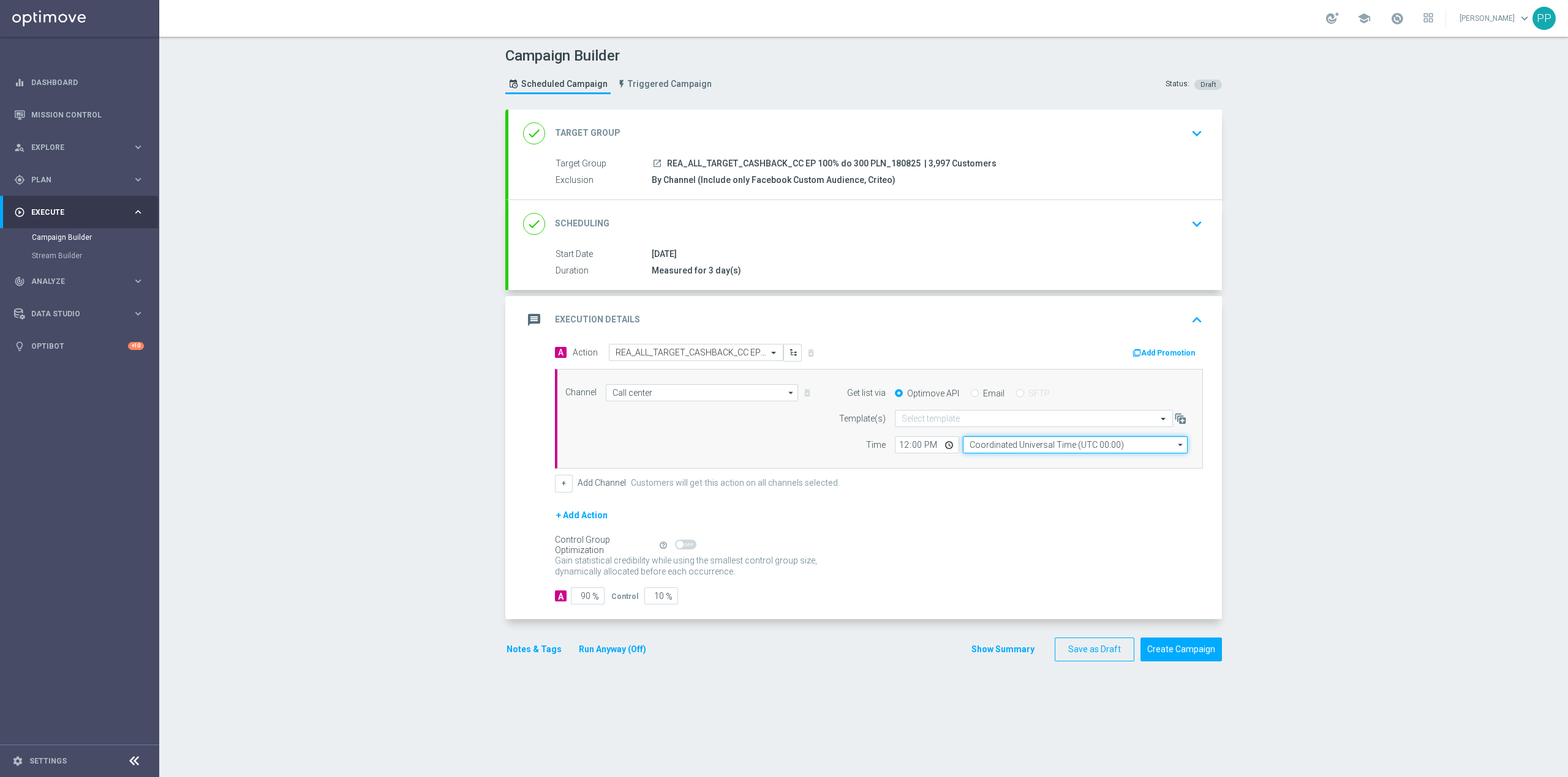
click at [1035, 454] on input "Coordinated Universal Time (UTC 00:00)" at bounding box center [1075, 445] width 225 height 17
click at [1028, 468] on div "Central European Time (Warsaw) (UTC +02:00)" at bounding box center [1078, 463] width 200 height 11
type input "Central European Time (Warsaw) (UTC +02:00)"
click at [898, 446] on input "12:00" at bounding box center [927, 445] width 64 height 17
type input "08:50"
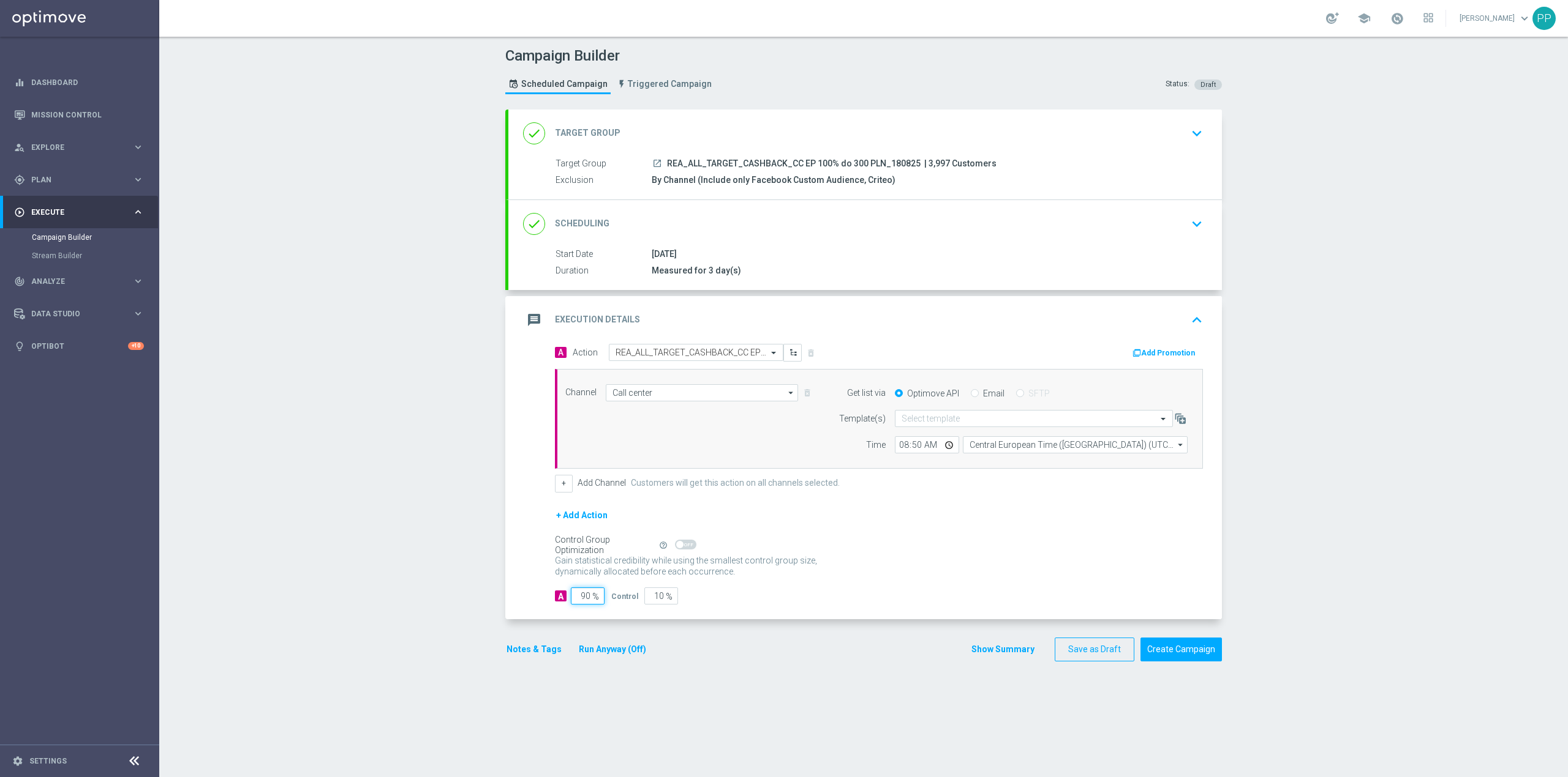
click at [578, 605] on input "90" at bounding box center [588, 596] width 34 height 17
type input "1"
type input "99"
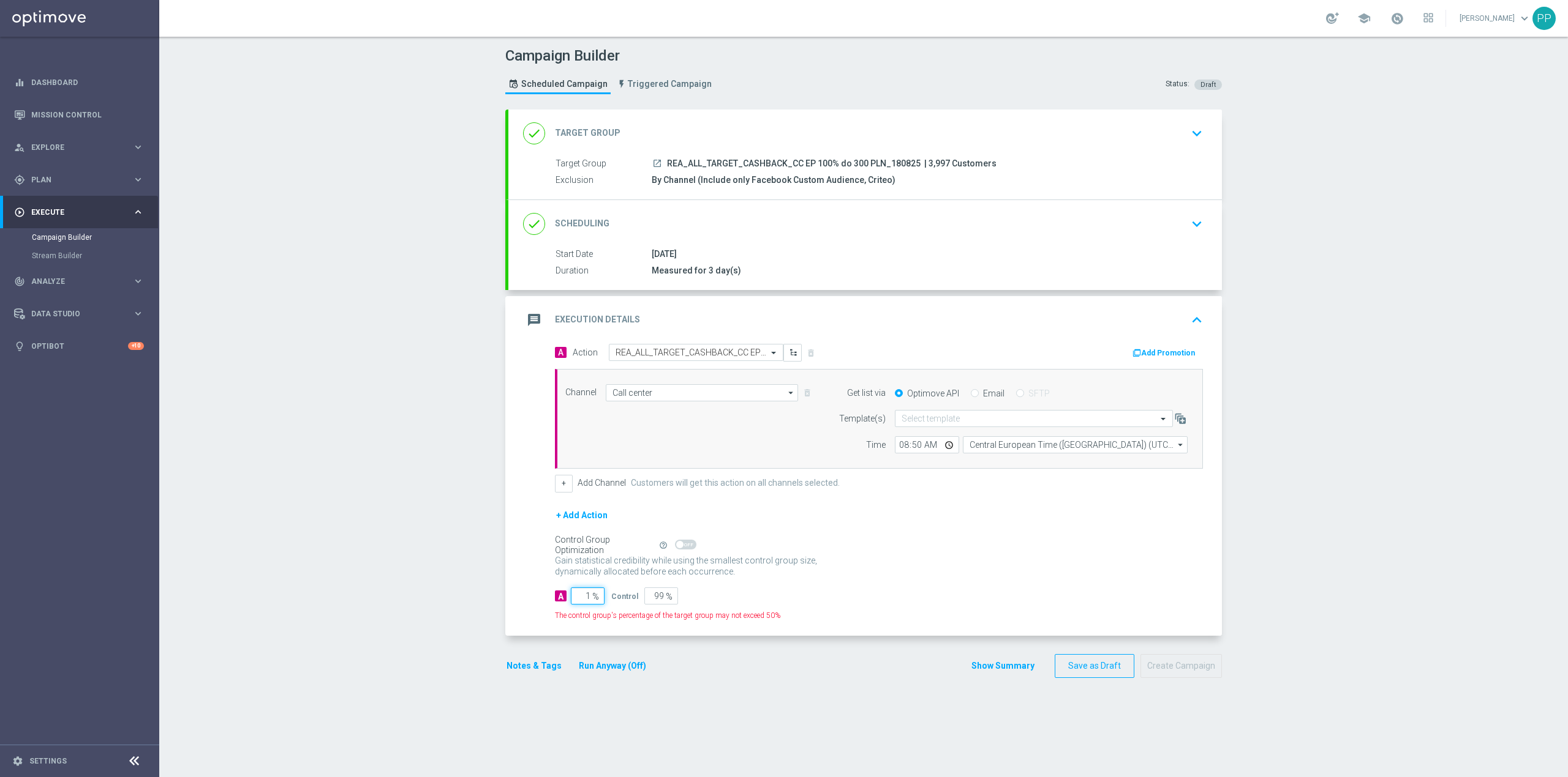
type input "10"
type input "90"
type input "100"
type input "0"
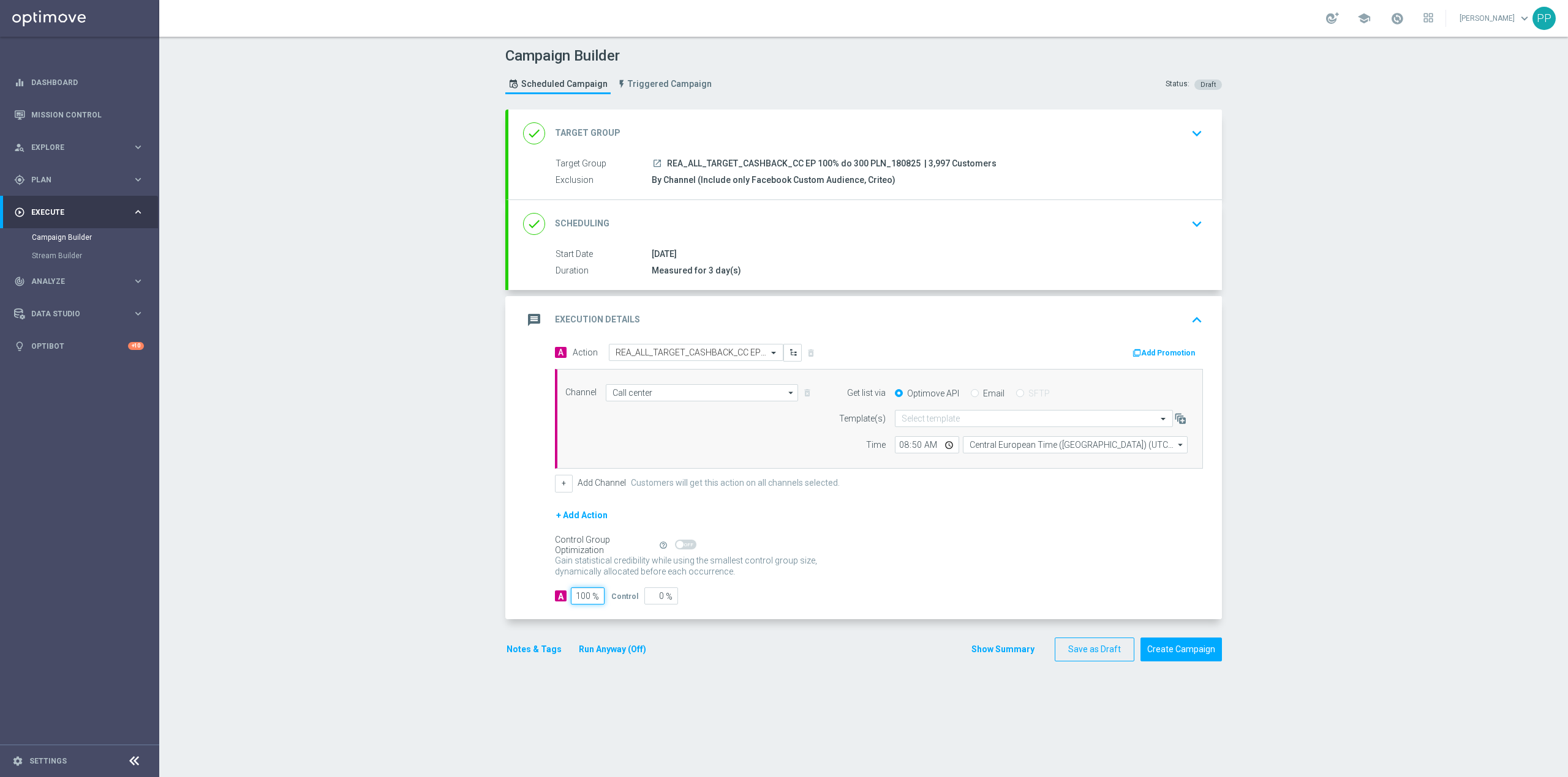
click at [575, 603] on input "100" at bounding box center [588, 596] width 34 height 17
type input "9"
type input "91"
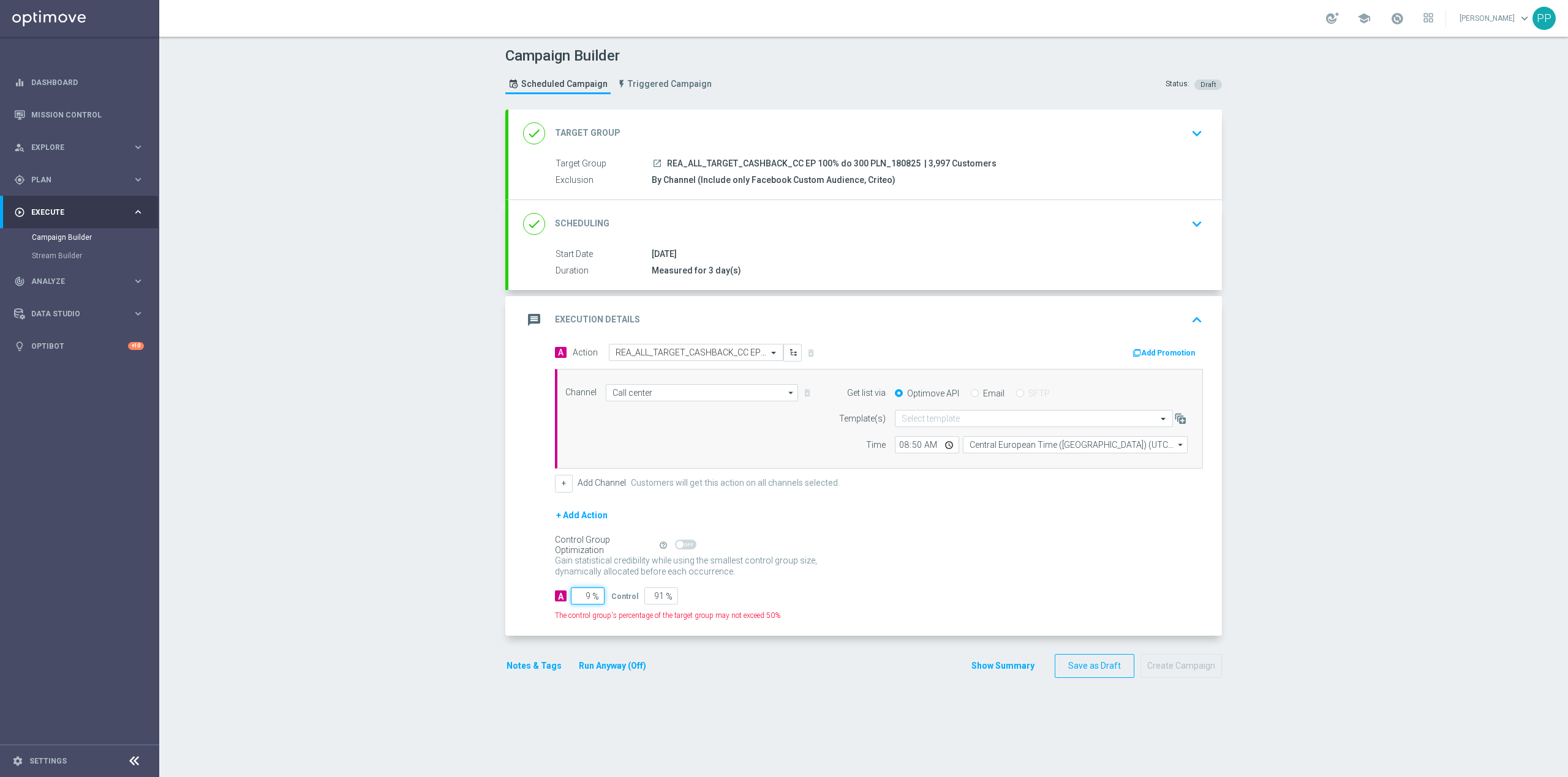
type input "95"
type input "5"
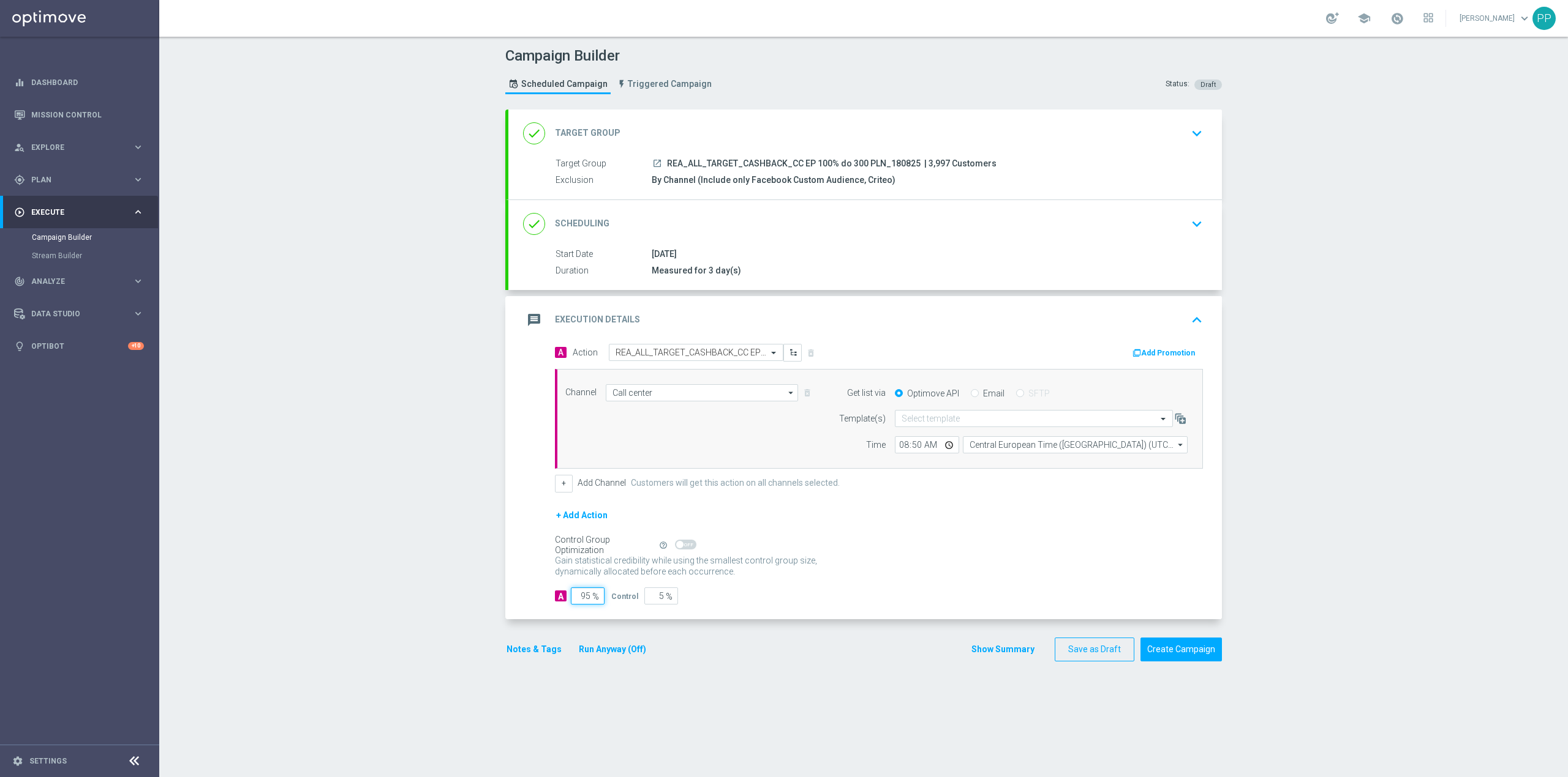
type input "95"
click at [506, 615] on accordion-group "message Execution Details keyboard_arrow_up A Action Select action REA_ALL_TARG…" at bounding box center [863, 458] width 717 height 323
click at [520, 649] on button "Notes & Tags" at bounding box center [535, 650] width 58 height 15
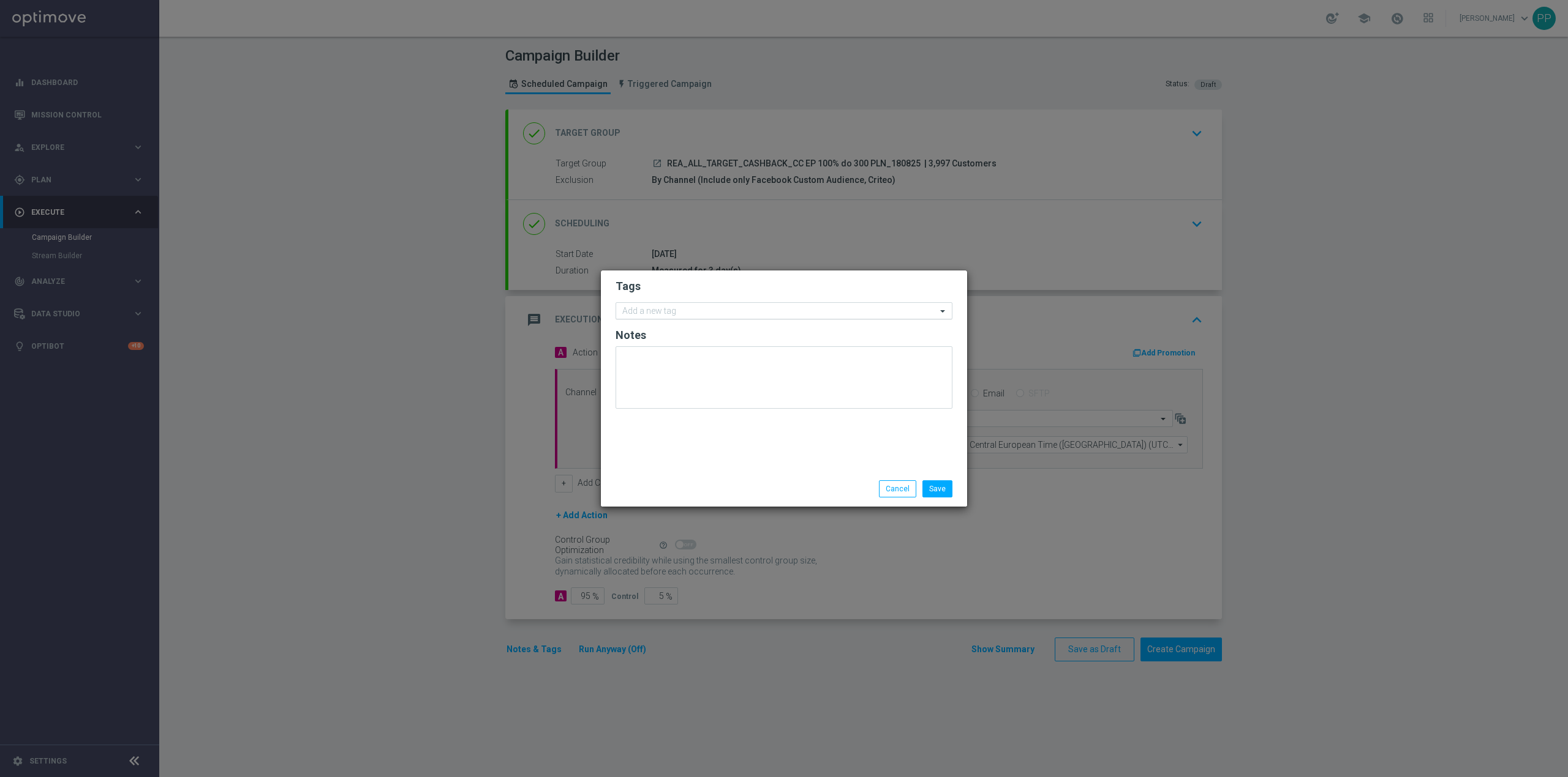
click at [689, 308] on input "text" at bounding box center [779, 311] width 314 height 10
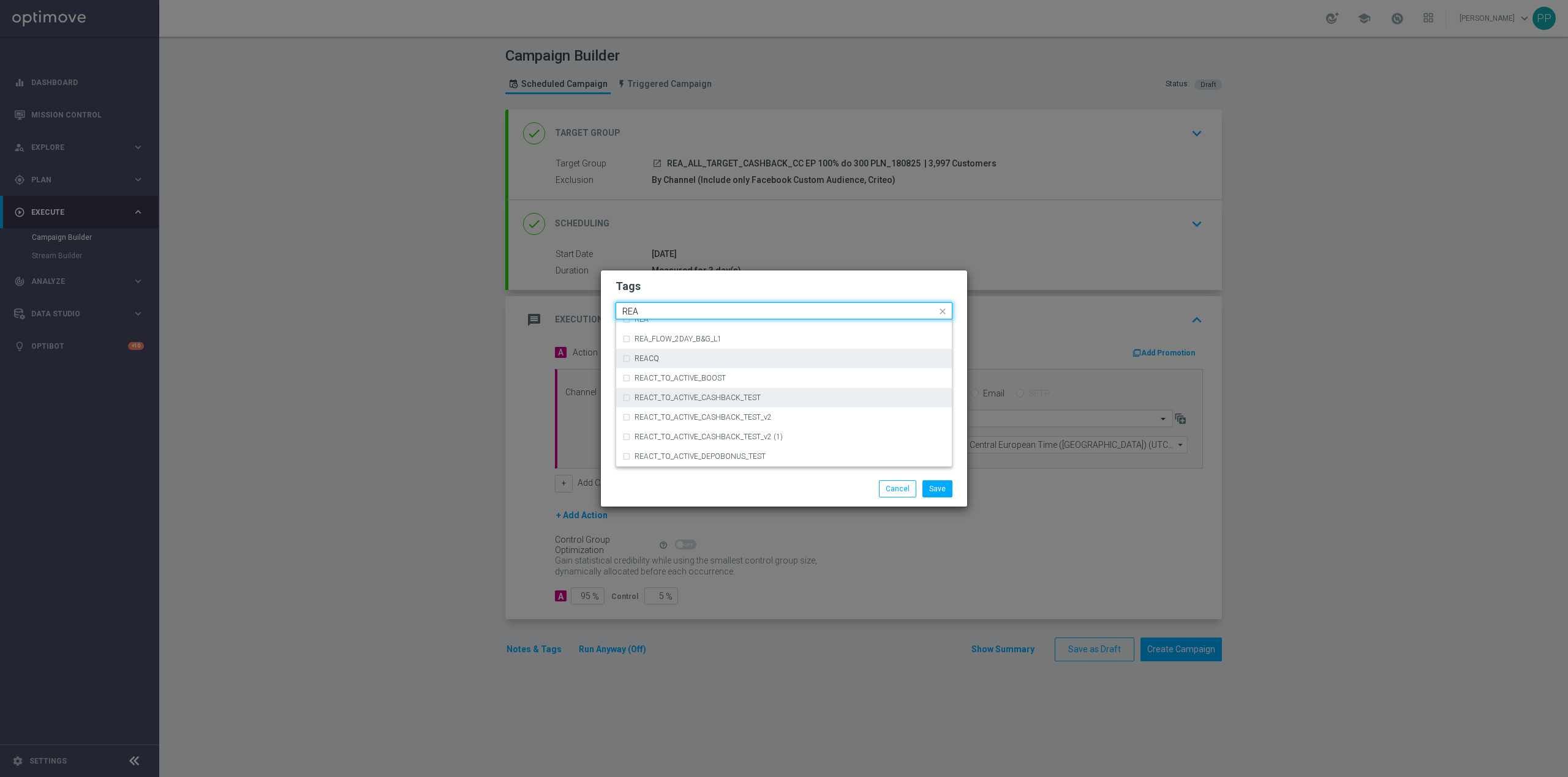
scroll to position [653, 0]
click at [663, 394] on div "REA" at bounding box center [784, 401] width 323 height 20
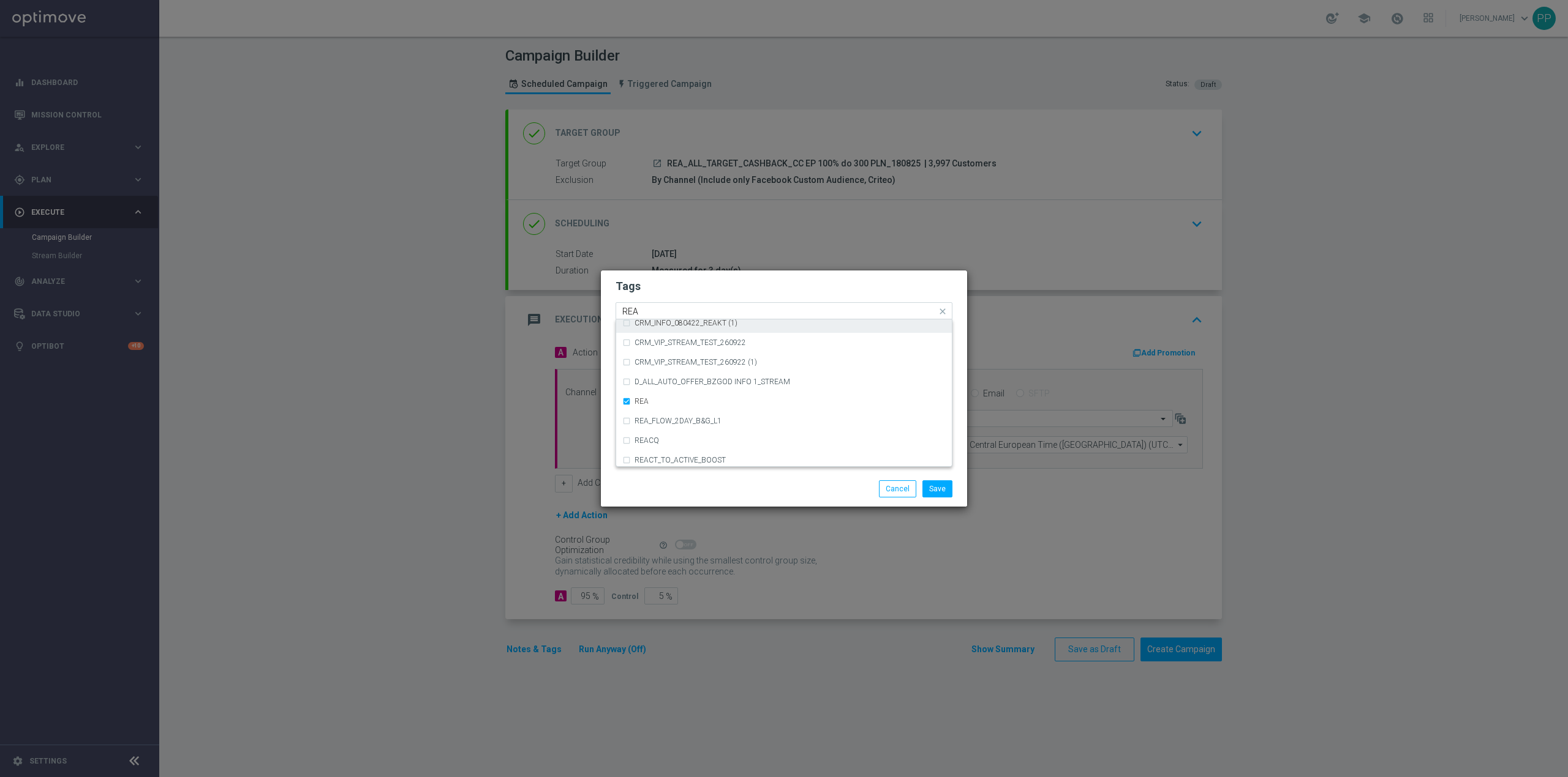
click at [645, 304] on div "Quick find × REA REA" at bounding box center [776, 311] width 321 height 15
click at [645, 306] on div "Quick find × REA REA" at bounding box center [776, 311] width 321 height 15
type input "R"
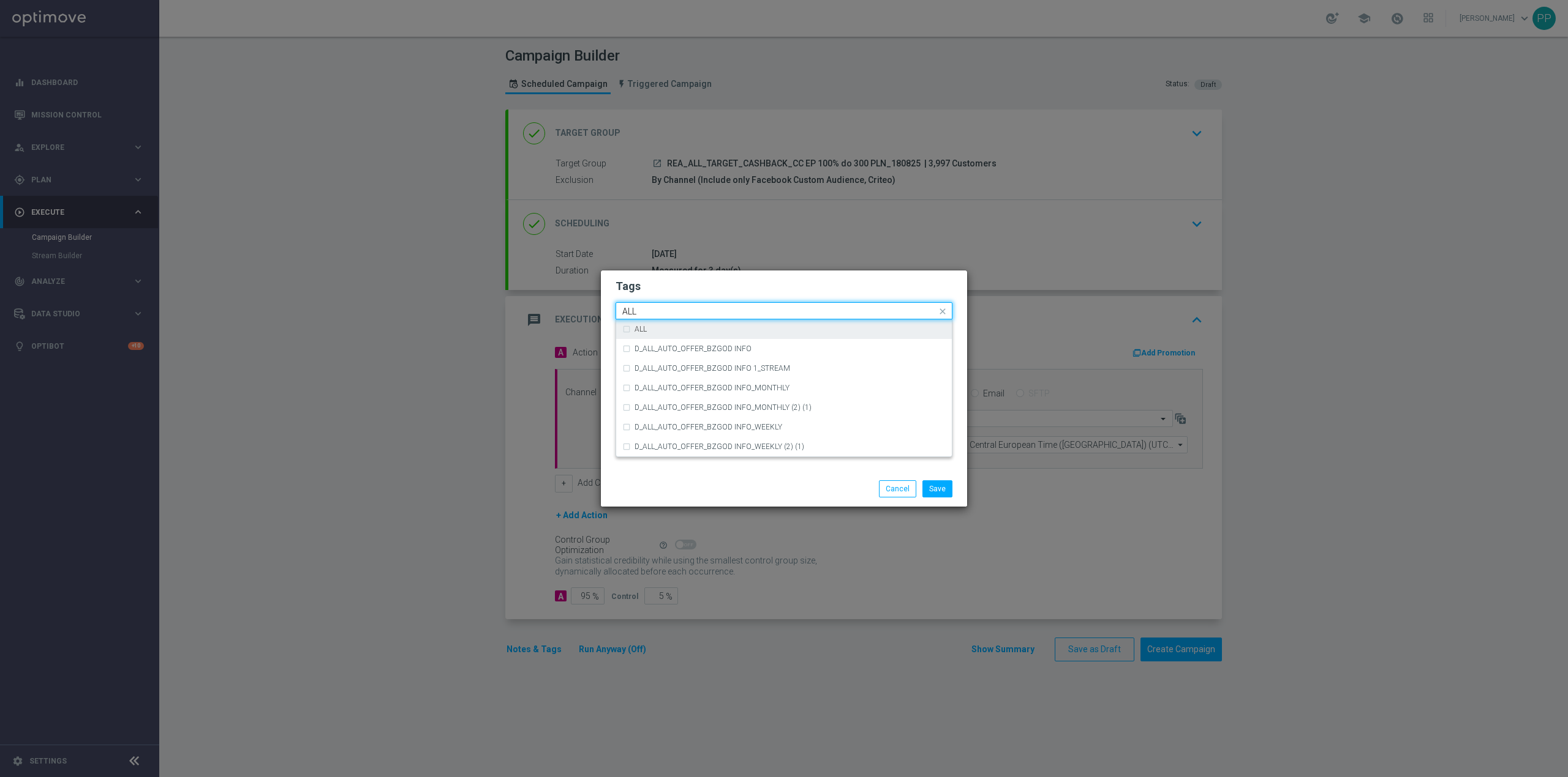
click at [637, 332] on label "ALL" at bounding box center [640, 330] width 12 height 7
click at [643, 318] on div "ALL" at bounding box center [778, 312] width 316 height 12
type input "A"
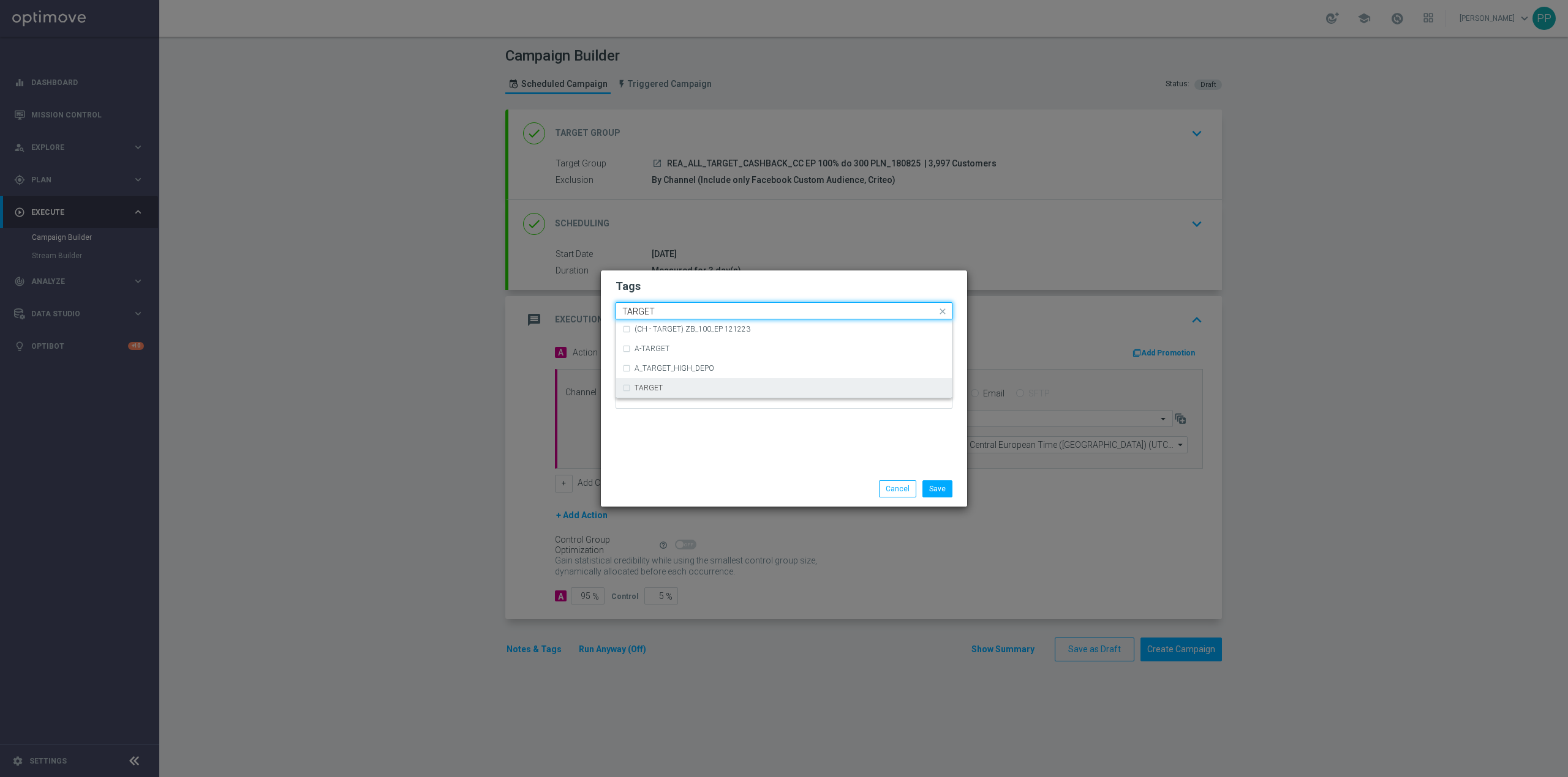
click at [660, 388] on label "TARGET" at bounding box center [649, 388] width 28 height 7
click at [673, 315] on input "TARGET" at bounding box center [779, 311] width 314 height 10
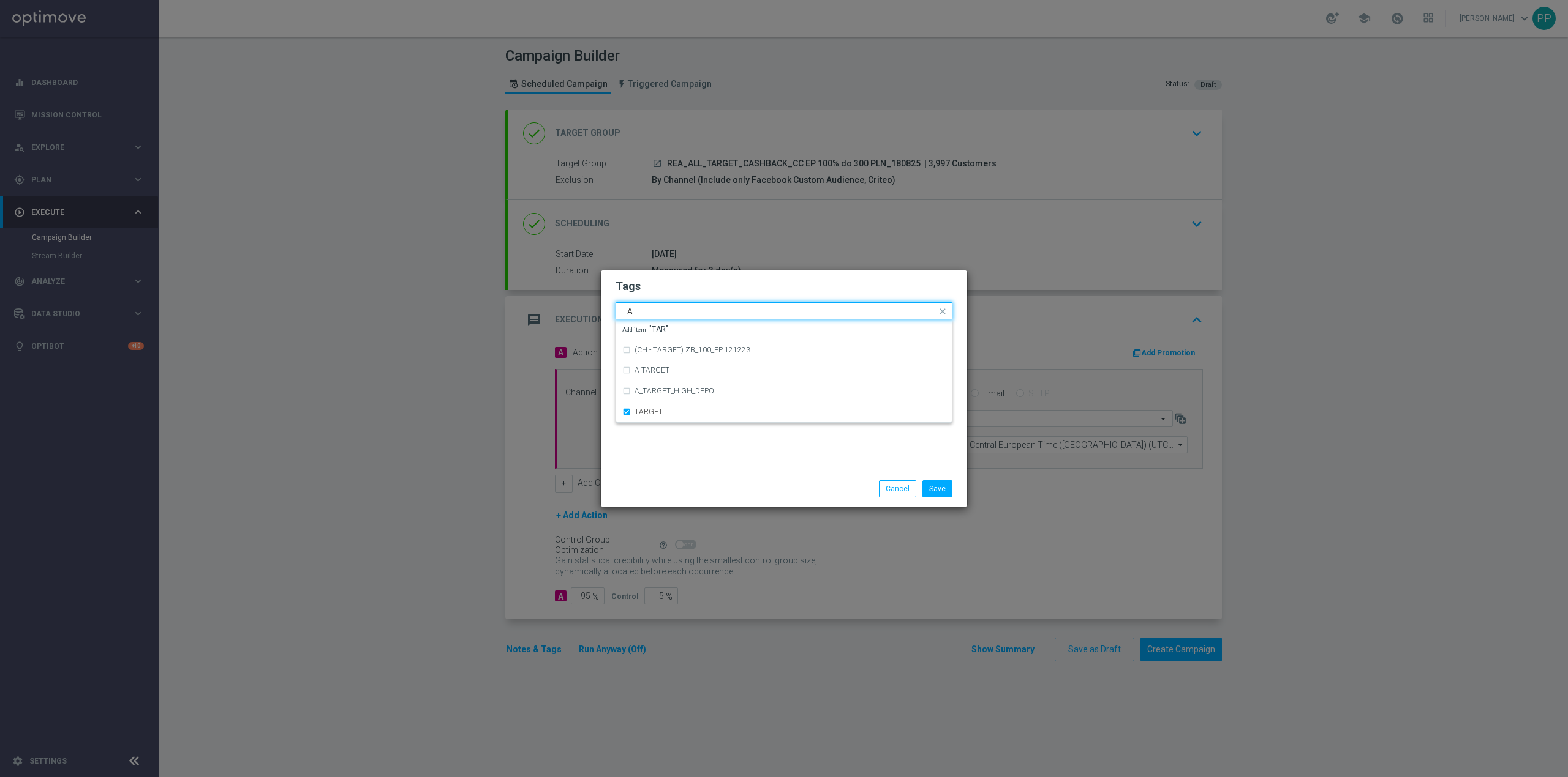
type input "T"
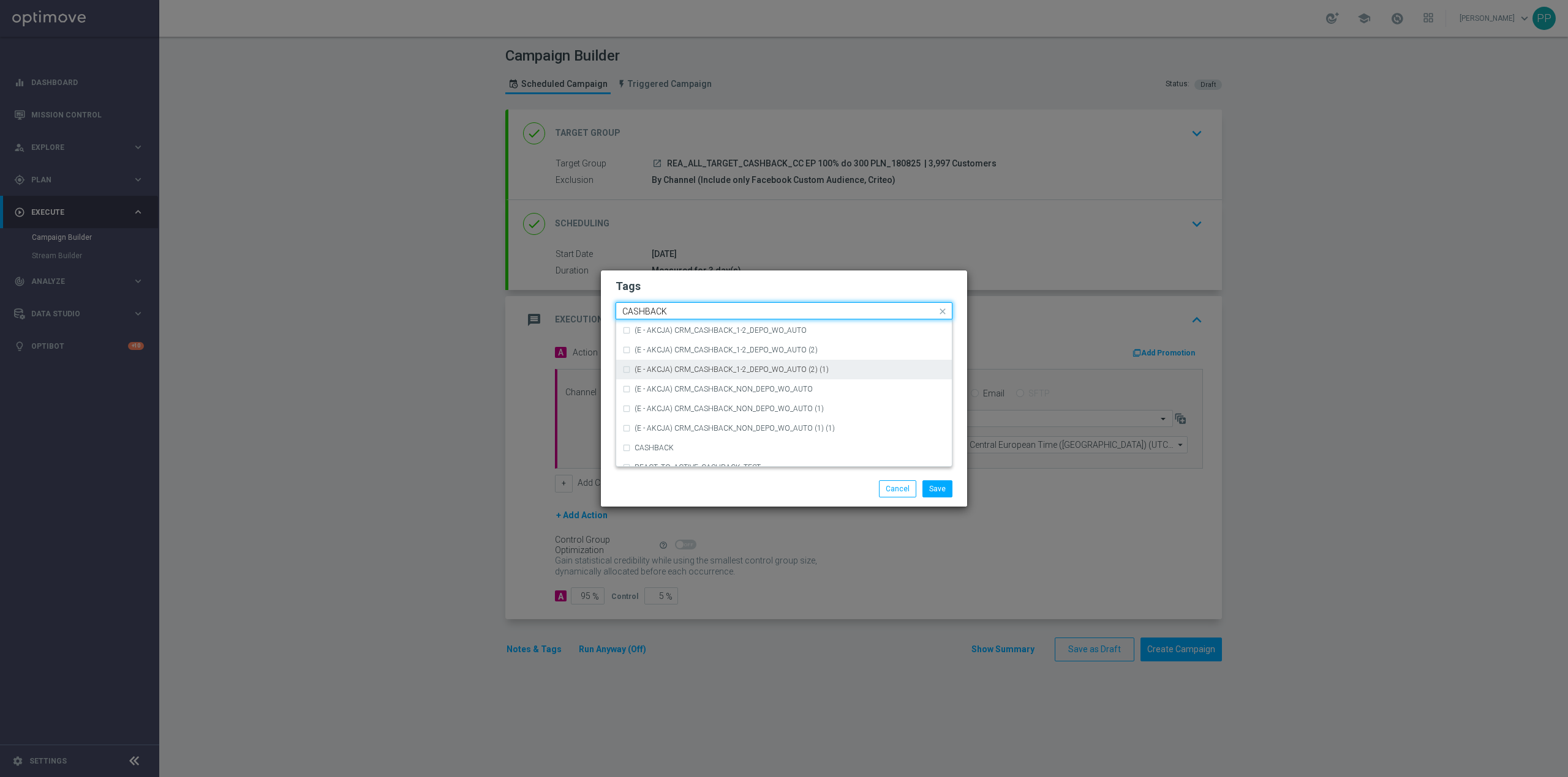
scroll to position [186, 0]
click at [777, 404] on div "CASHBACK" at bounding box center [784, 398] width 323 height 20
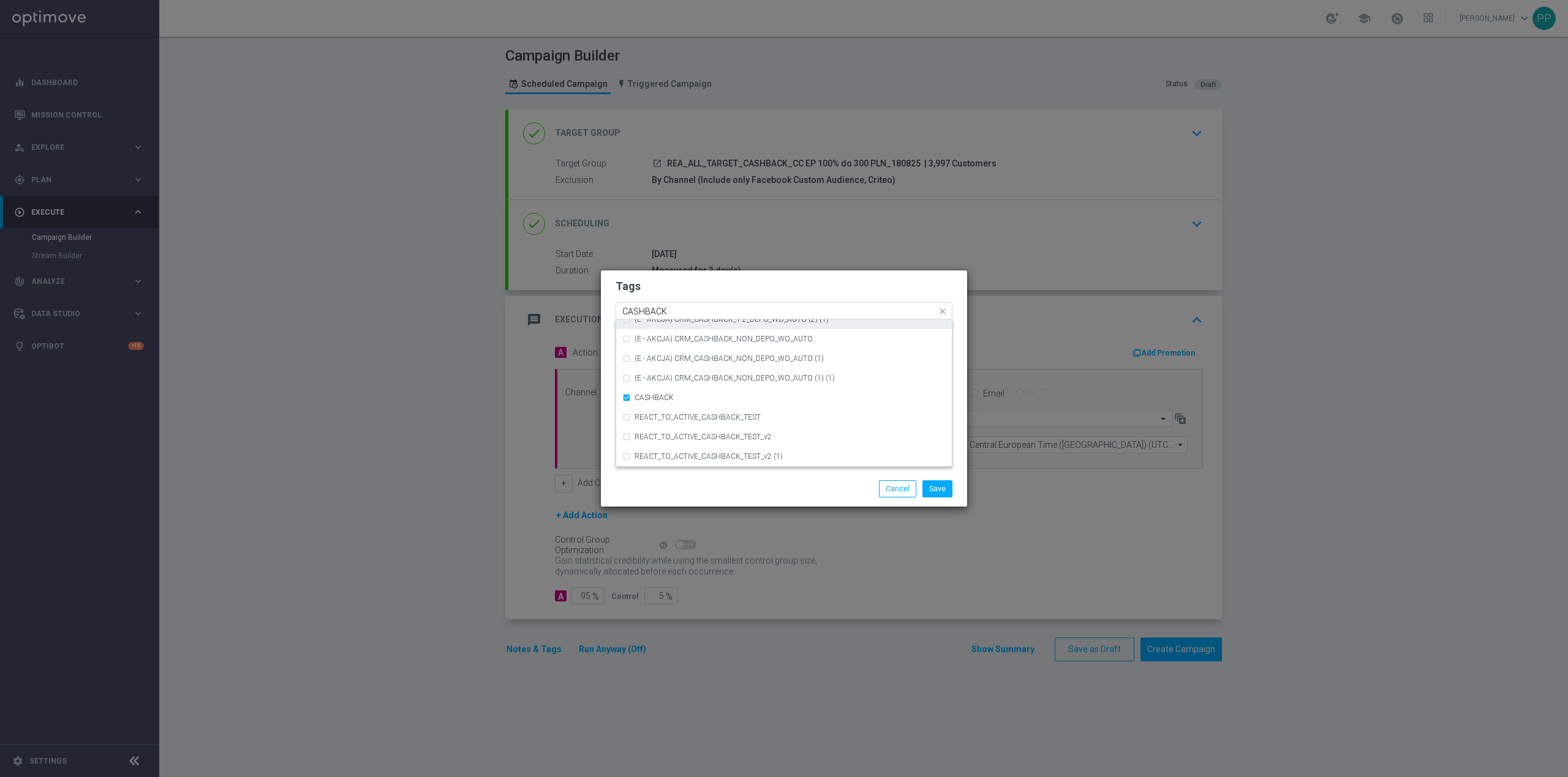
click at [720, 311] on input "CASHBACK" at bounding box center [779, 311] width 314 height 10
type input "C"
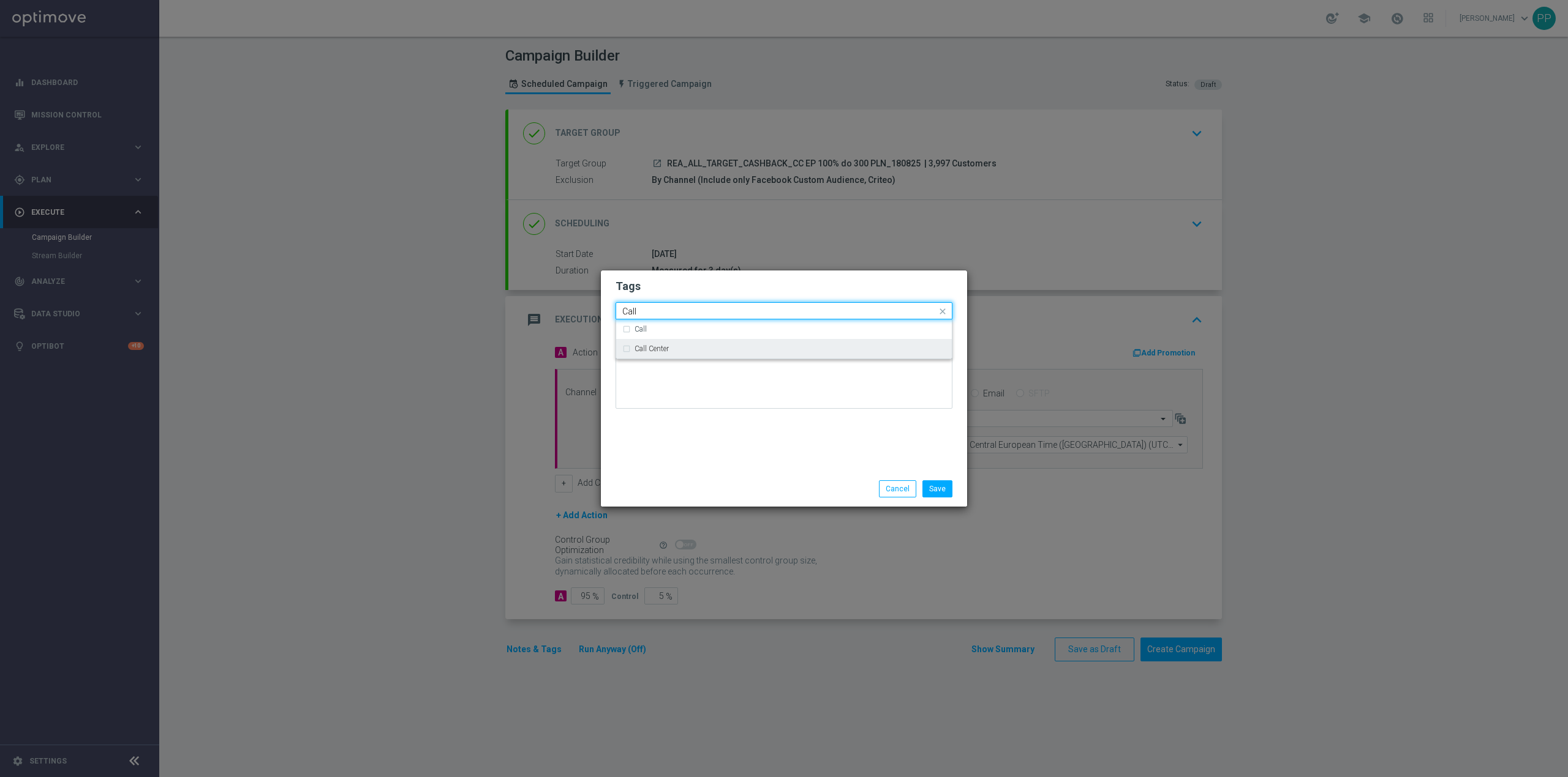
click at [710, 353] on div "Call Center" at bounding box center [790, 349] width 311 height 7
type input "Call"
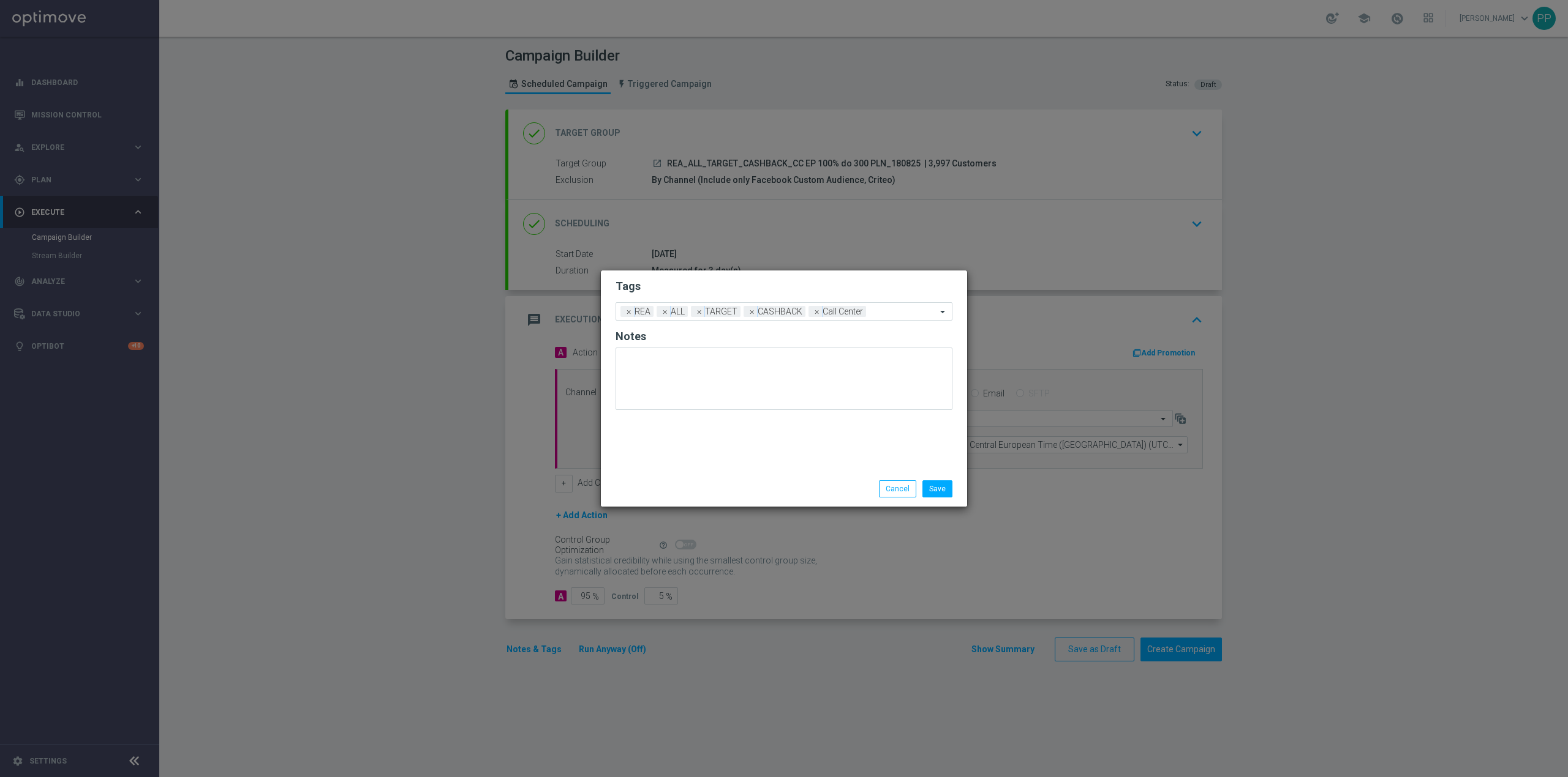
click at [701, 442] on div "Tags Add a new tag × REA × ALL × TARGET × CASHBACK × Call Center Notes" at bounding box center [784, 371] width 366 height 201
click at [939, 489] on button "Save" at bounding box center [937, 489] width 30 height 17
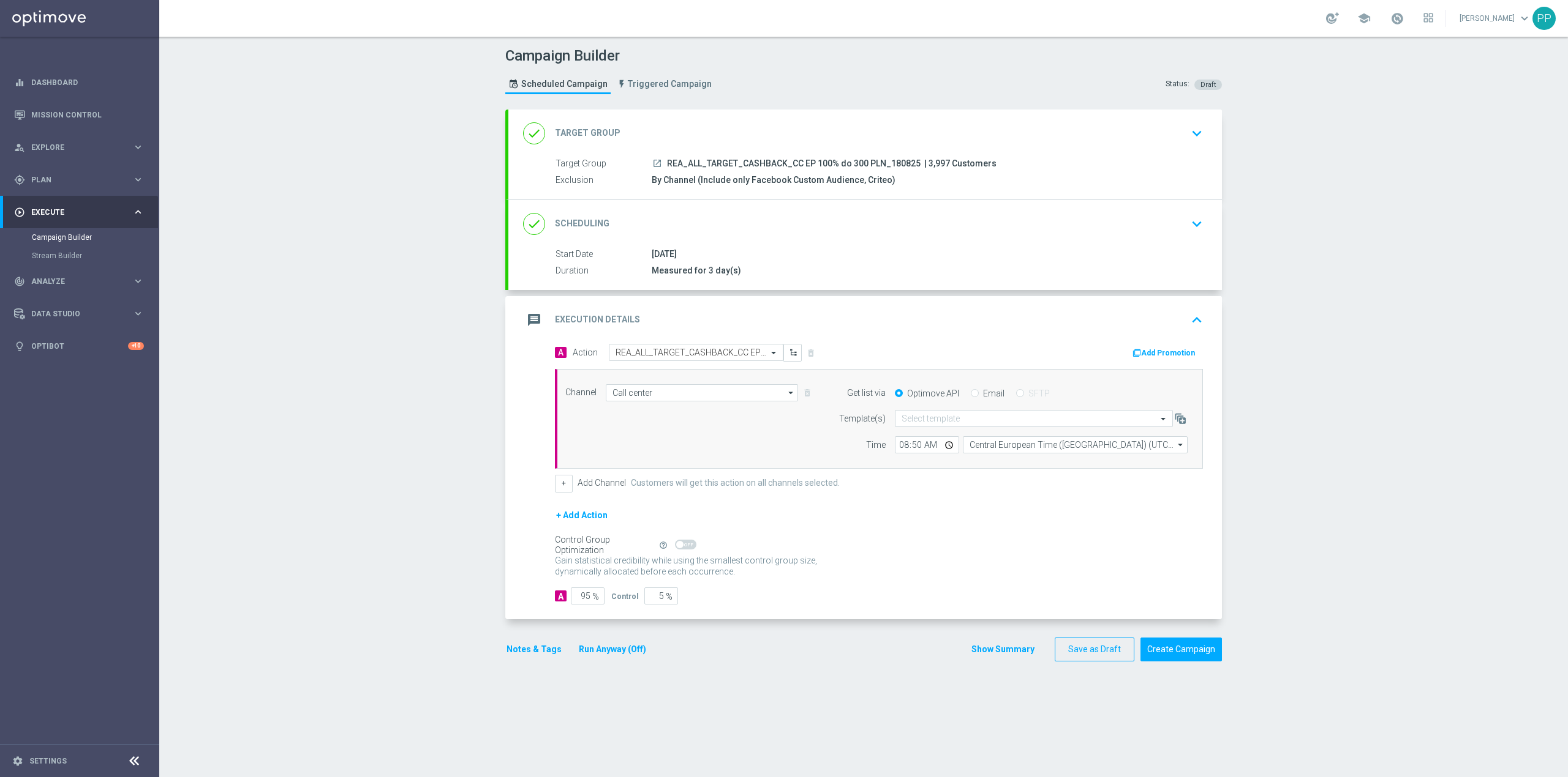
click at [447, 671] on div "Campaign Builder Scheduled Campaign Triggered Campaign Status: Draft done Targe…" at bounding box center [863, 406] width 1409 height 741
click at [886, 311] on div "message Execution Details keyboard_arrow_up" at bounding box center [865, 319] width 684 height 23
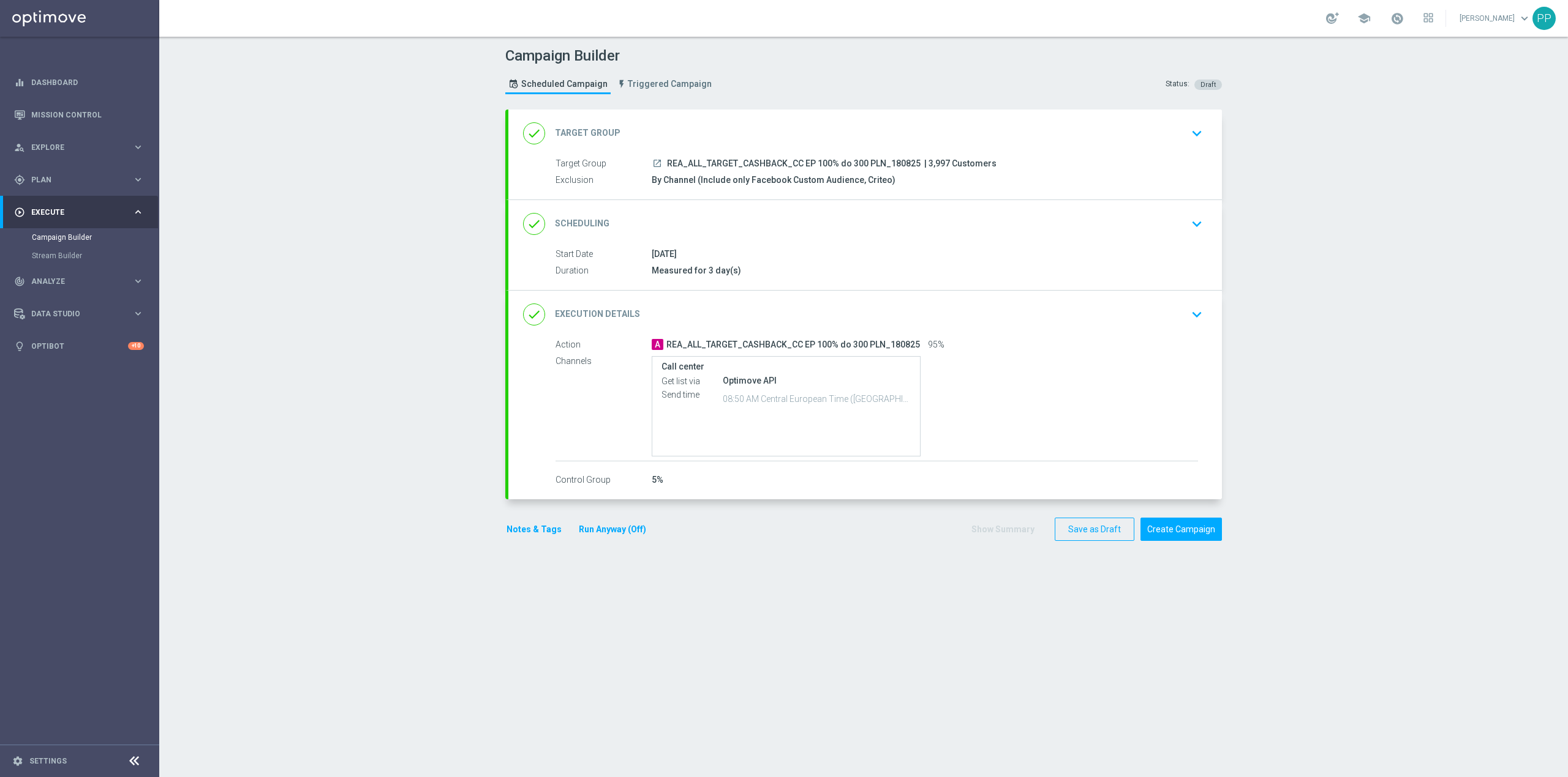
click at [816, 244] on div "done Scheduling keyboard_arrow_down" at bounding box center [865, 223] width 714 height 48
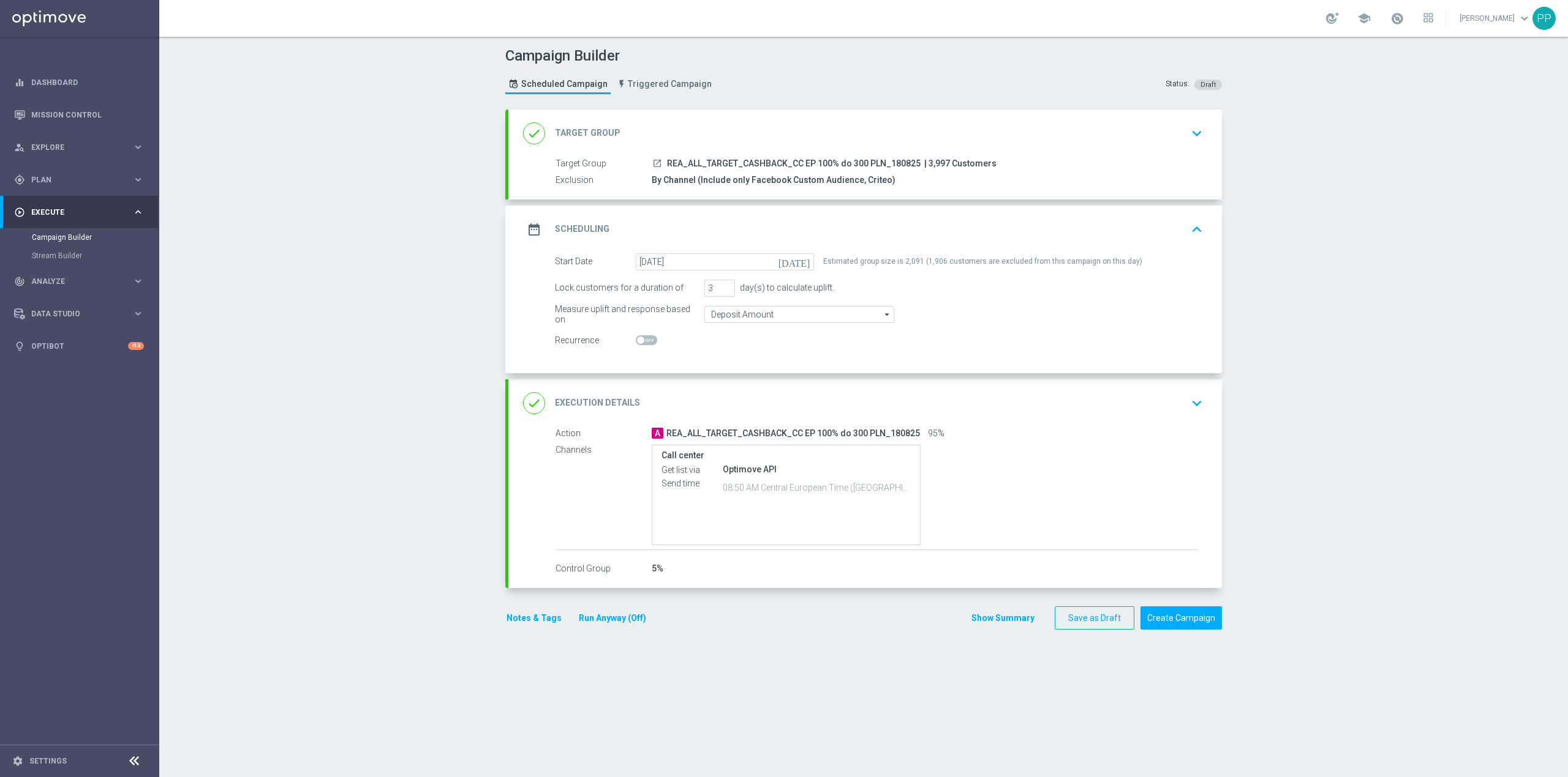
click at [777, 233] on div "date_range Scheduling keyboard_arrow_up" at bounding box center [865, 229] width 684 height 23
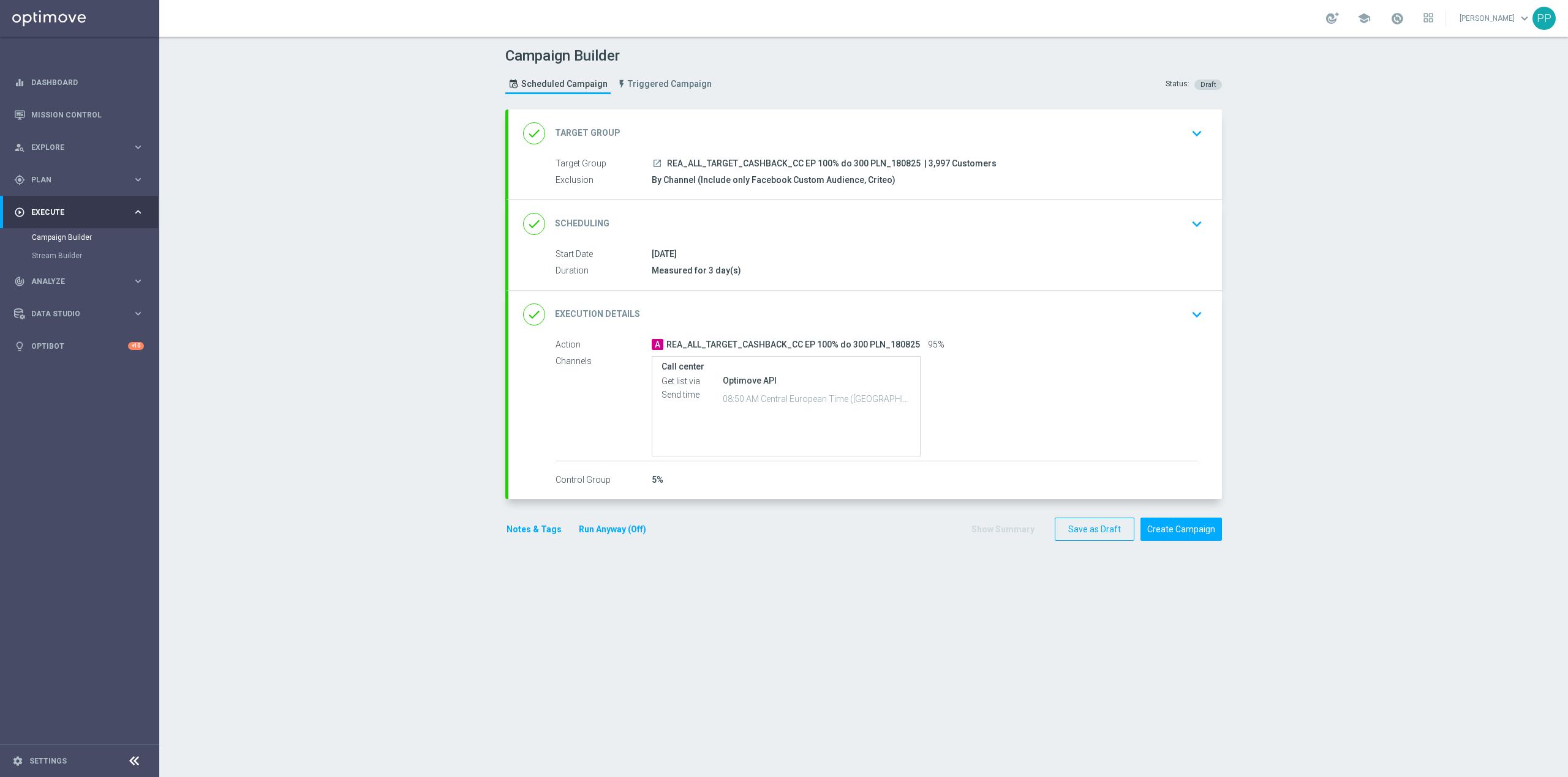
click at [760, 225] on div "done Scheduling keyboard_arrow_down" at bounding box center [865, 223] width 684 height 23
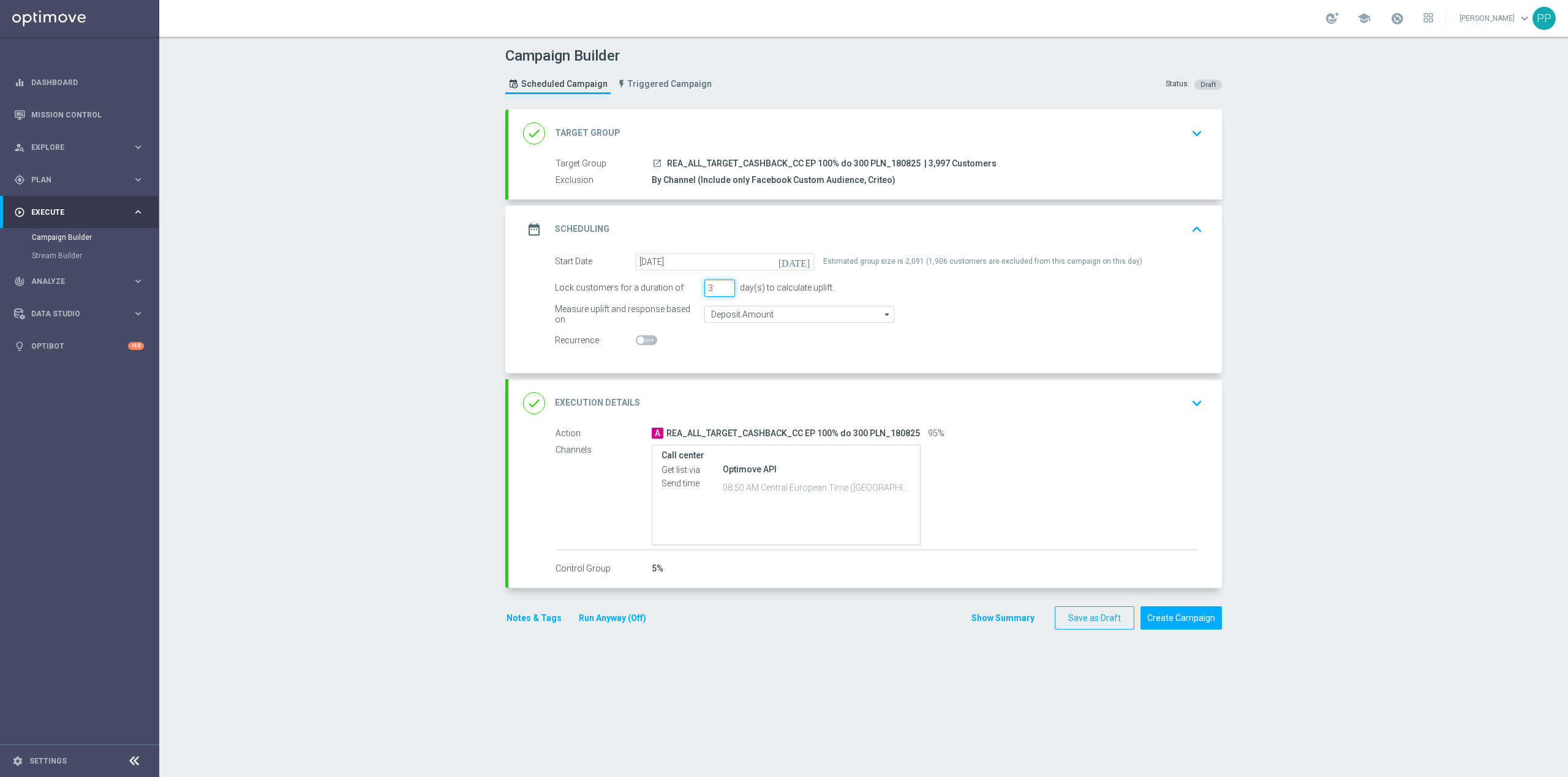
click at [705, 288] on input "3" at bounding box center [720, 289] width 31 height 17
click at [706, 287] on input "3" at bounding box center [720, 289] width 31 height 17
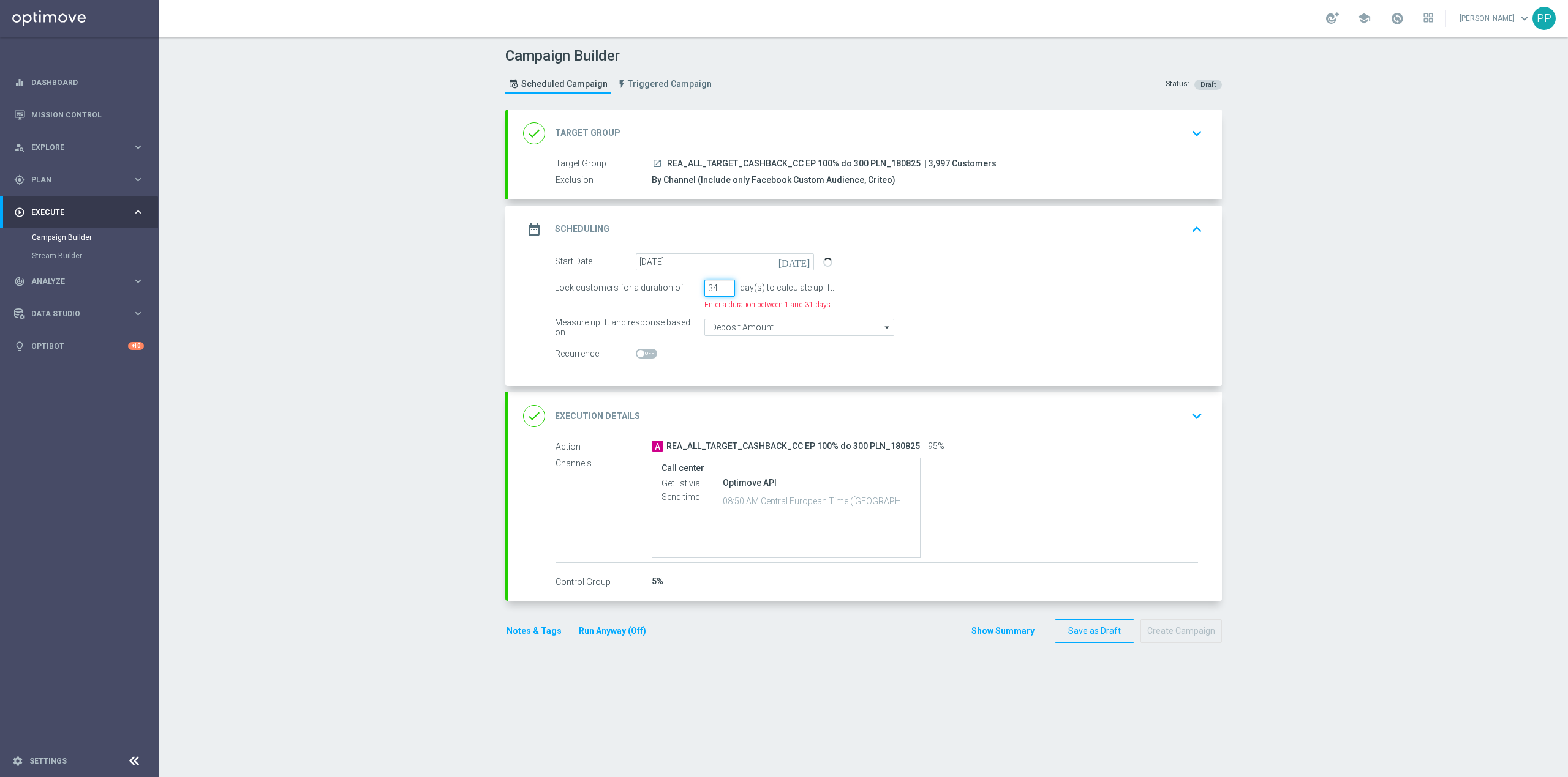
type input "3"
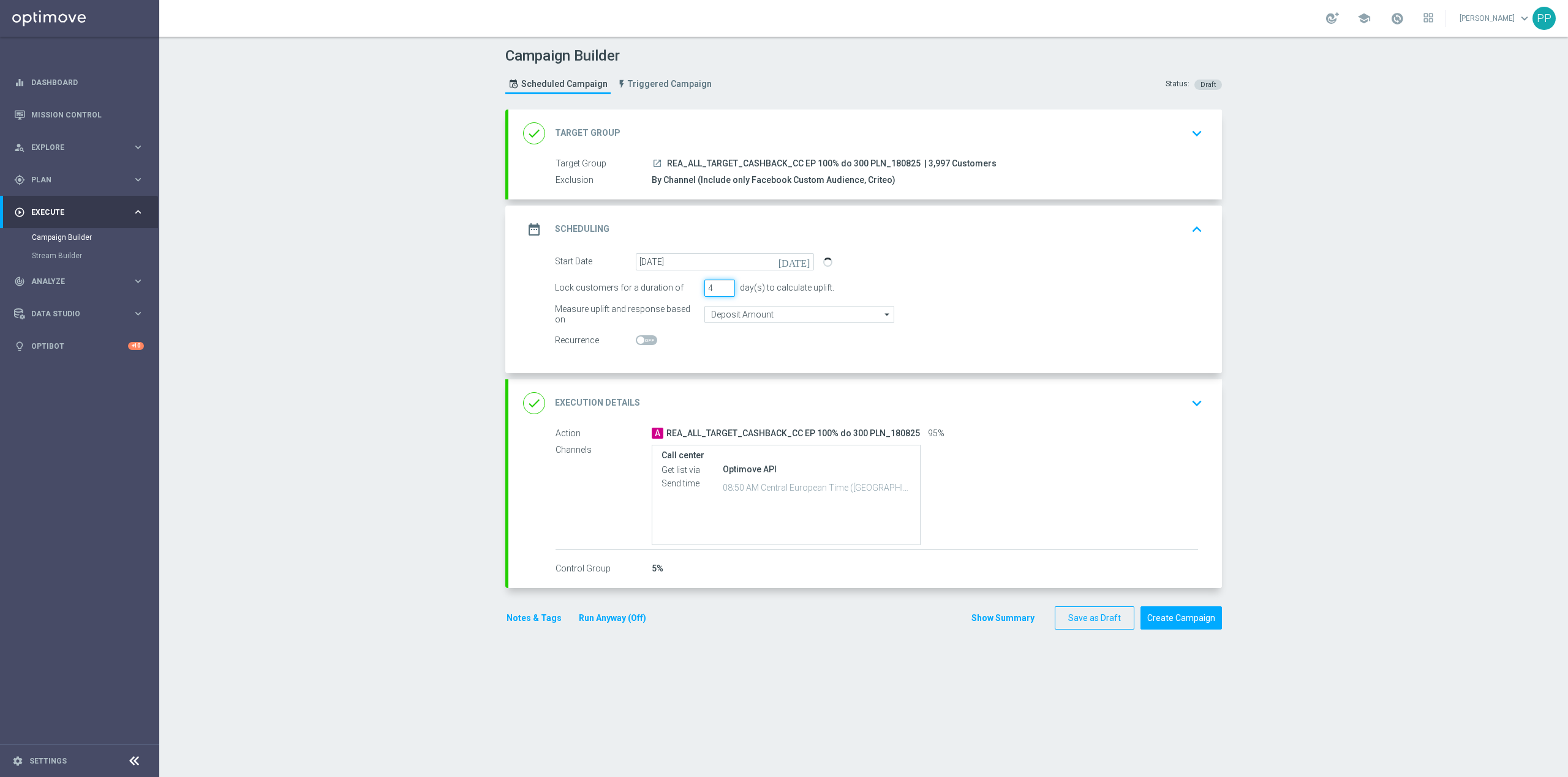
type input "4"
click at [429, 301] on div "Campaign Builder Scheduled Campaign Triggered Campaign Status: Draft done Targe…" at bounding box center [863, 406] width 1409 height 741
click at [753, 315] on input "Deposit Amount" at bounding box center [799, 315] width 190 height 17
click at [741, 336] on div "Wager Amount" at bounding box center [746, 332] width 50 height 11
type input "Wager Amount"
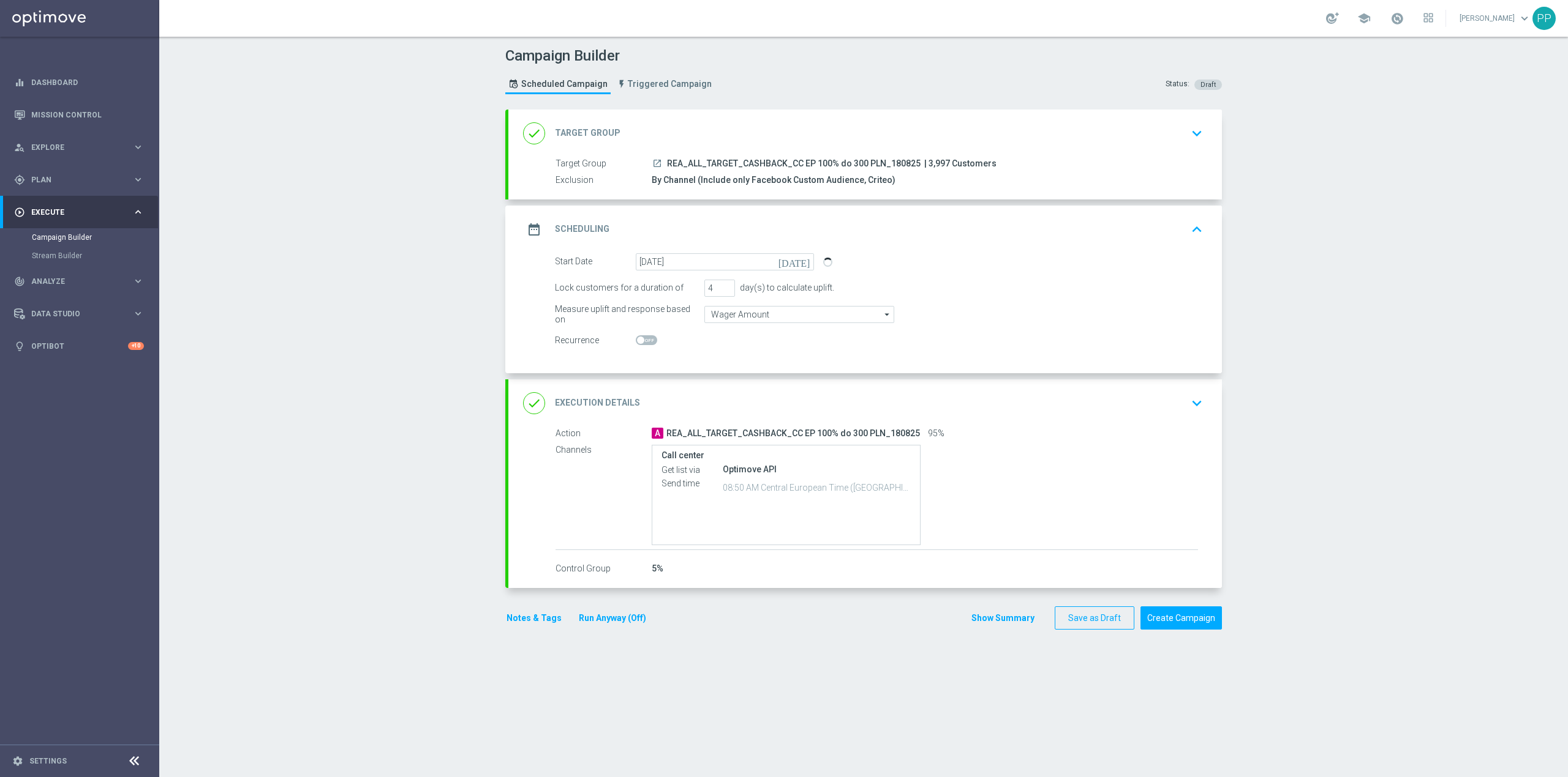
click at [465, 324] on div "Campaign Builder Scheduled Campaign Triggered Campaign Status: Draft done Targe…" at bounding box center [863, 406] width 1409 height 741
click at [800, 227] on div "date_range Scheduling keyboard_arrow_up" at bounding box center [865, 229] width 684 height 23
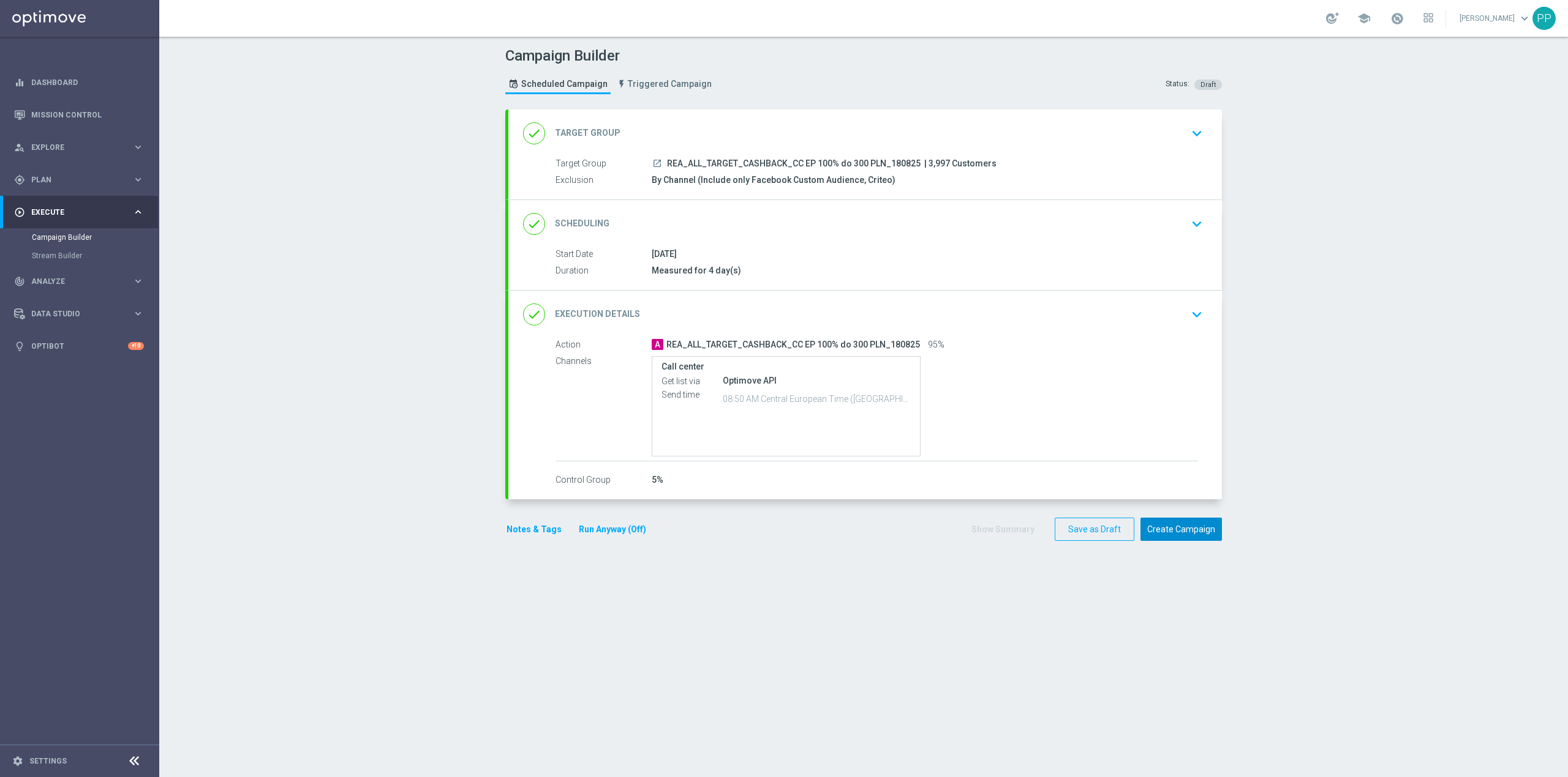
click at [1152, 525] on button "Create Campaign" at bounding box center [1180, 530] width 81 height 24
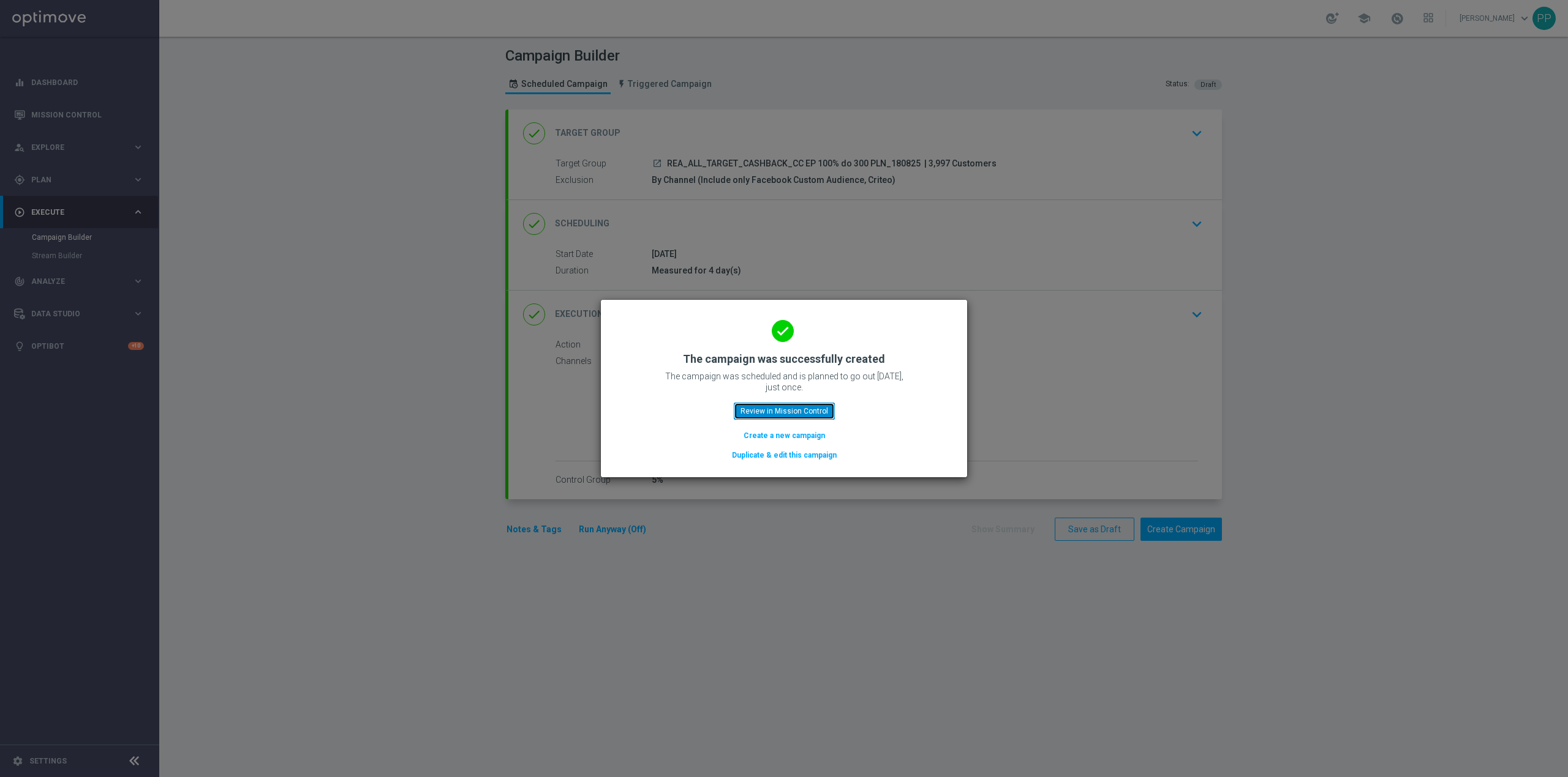
click at [819, 408] on button "Review in Mission Control" at bounding box center [784, 411] width 101 height 17
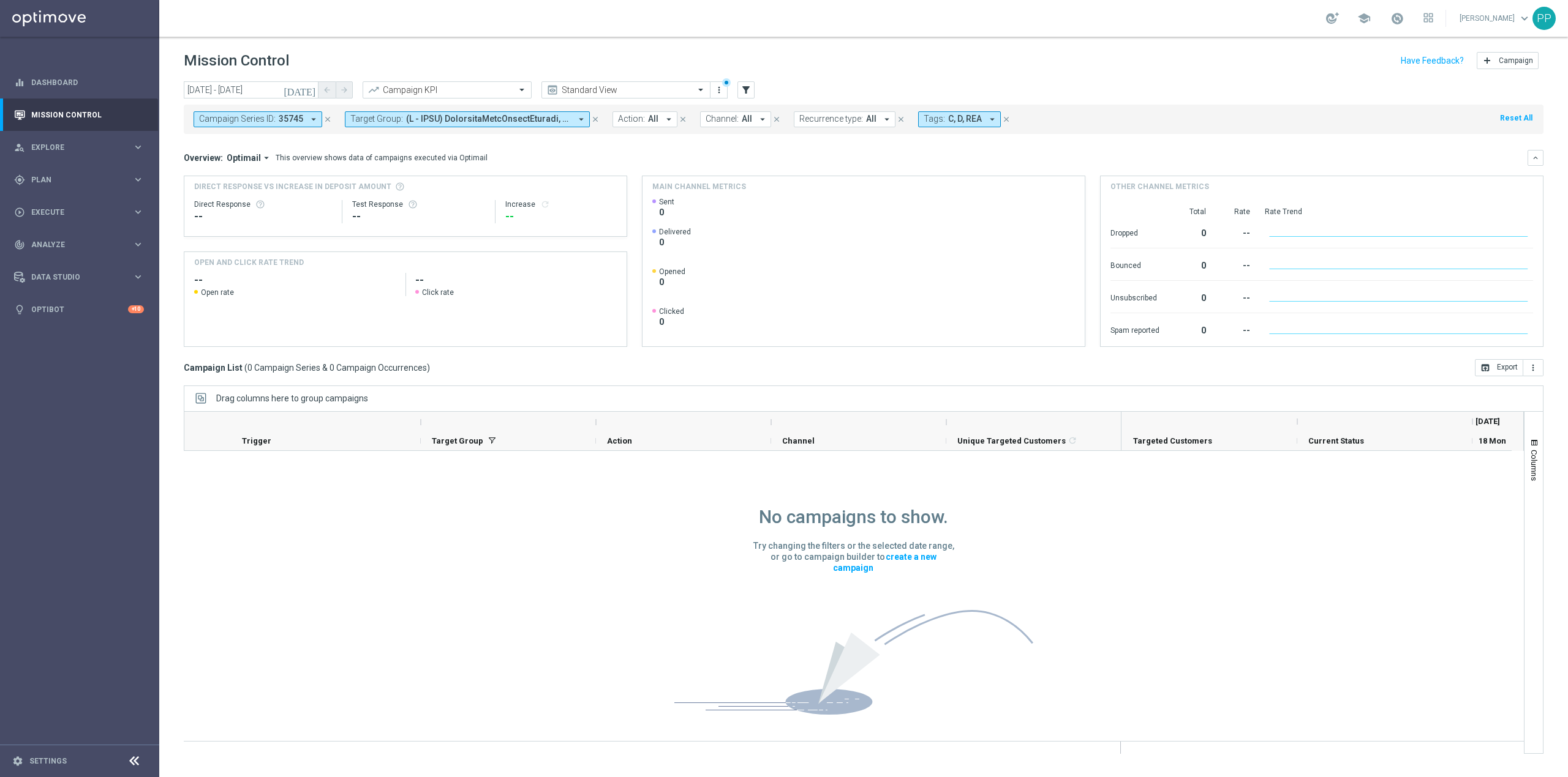
click at [326, 120] on icon "close" at bounding box center [327, 119] width 8 height 8
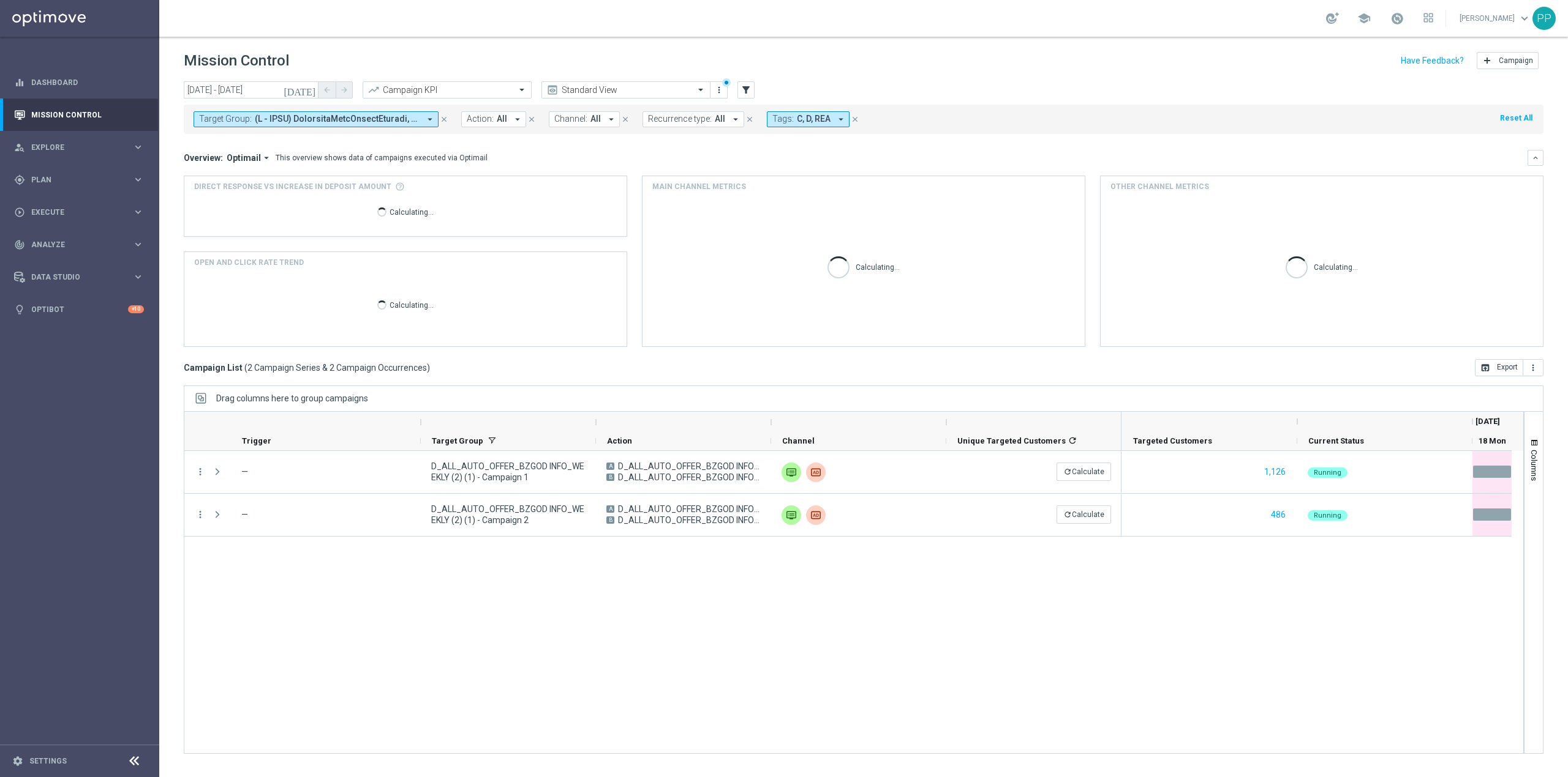
click at [324, 120] on span at bounding box center [337, 119] width 164 height 10
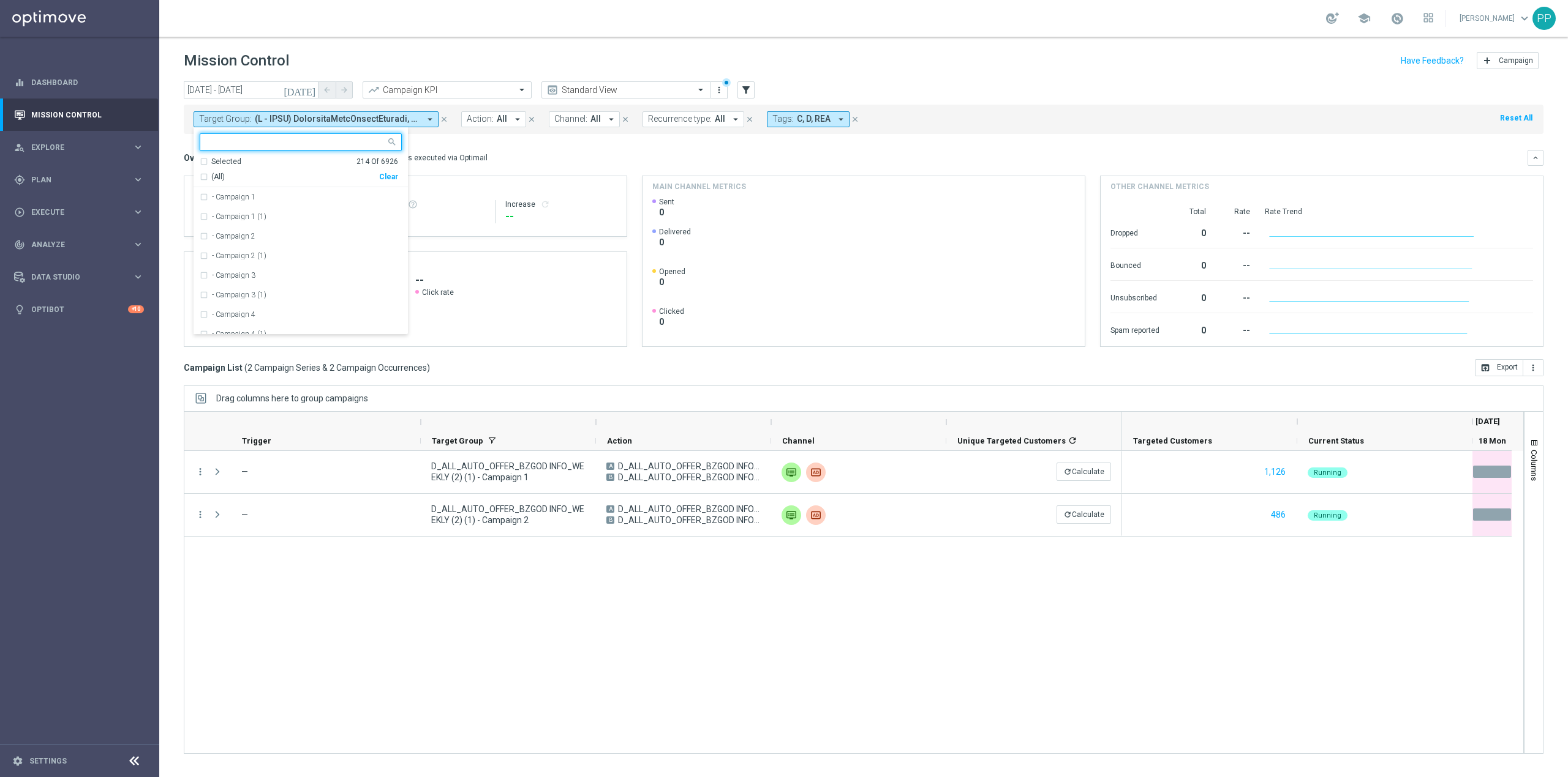
click at [0, 0] on div "Clear" at bounding box center [0, 0] width 0 height 0
click at [544, 143] on mini-dashboard "Overview: Optimail arrow_drop_down This overview shows data of campaigns execut…" at bounding box center [863, 247] width 1360 height 225
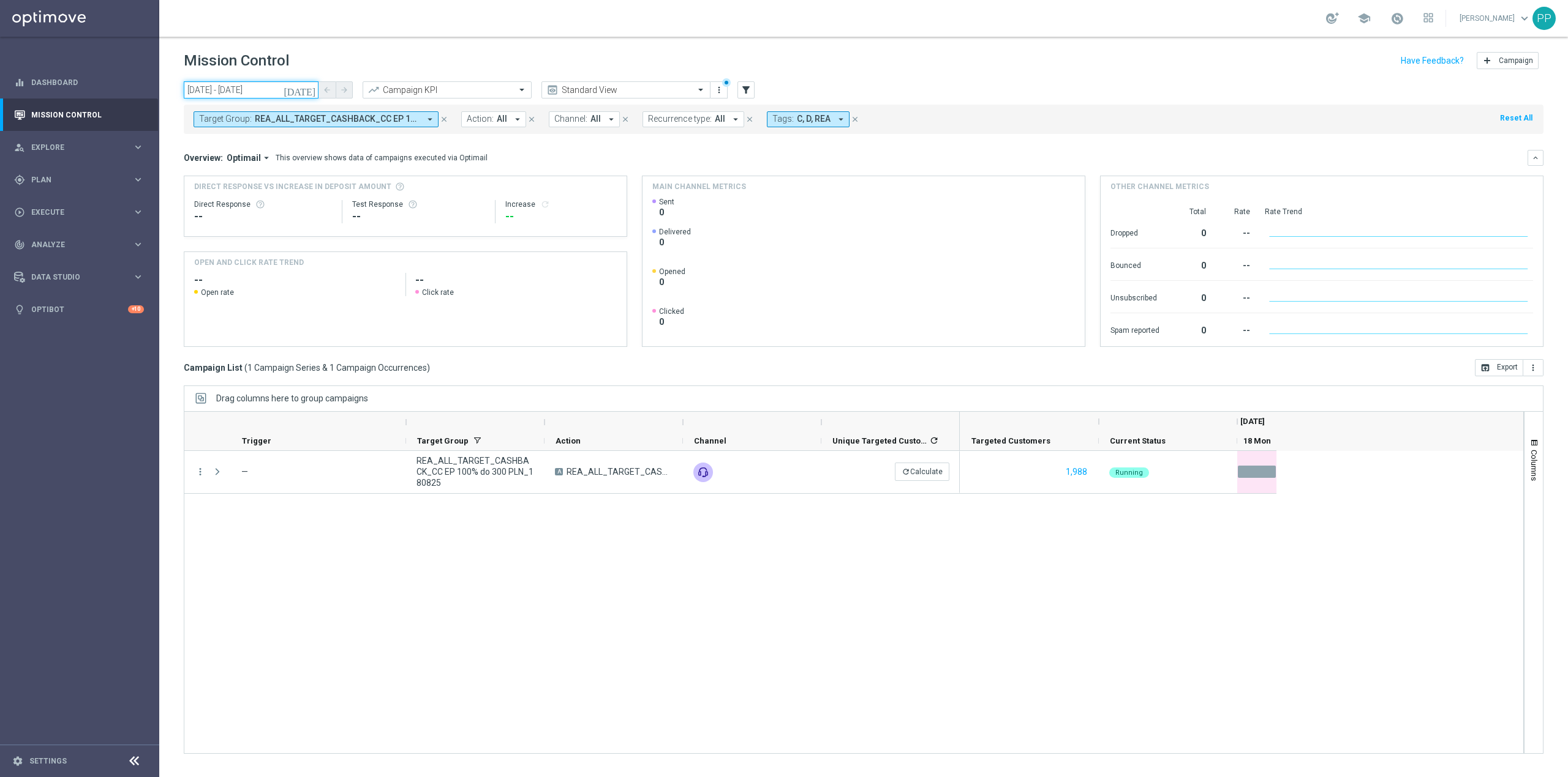
click at [221, 88] on input "[DATE] - [DATE]" at bounding box center [251, 90] width 135 height 17
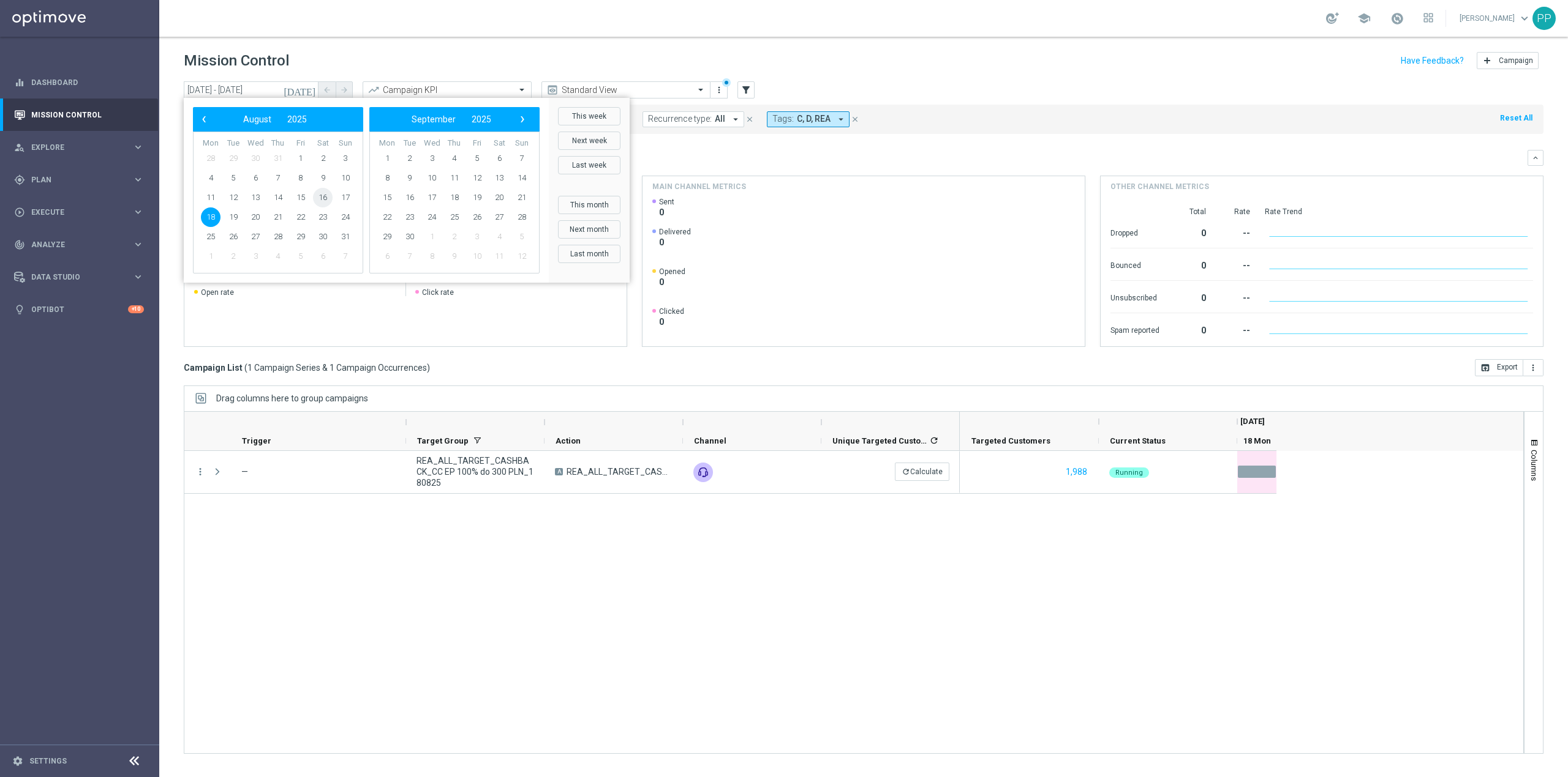
click at [316, 194] on span "16" at bounding box center [322, 197] width 20 height 20
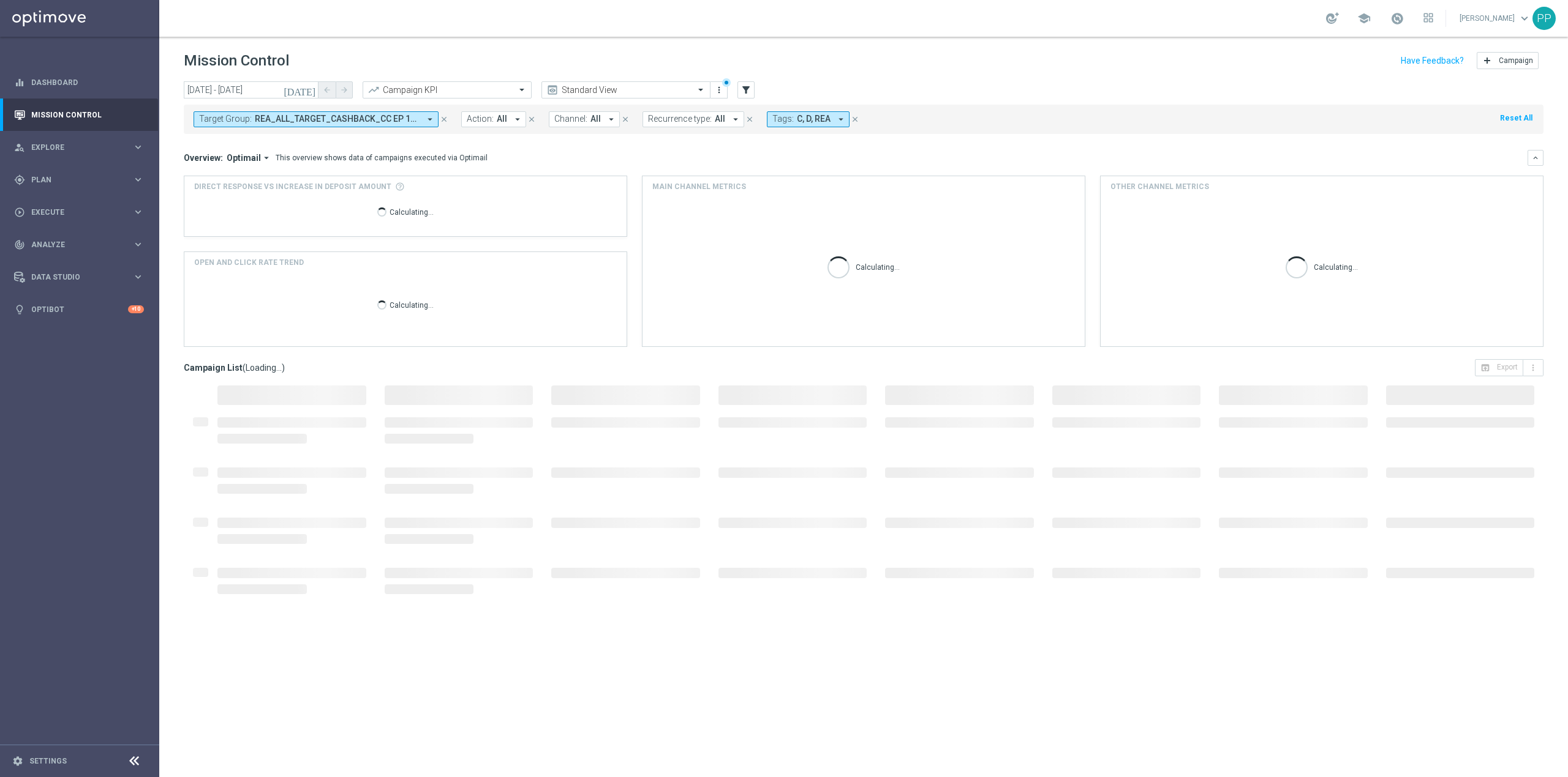
type input "[DATE] - [DATE]"
click at [447, 115] on icon "close" at bounding box center [444, 119] width 8 height 8
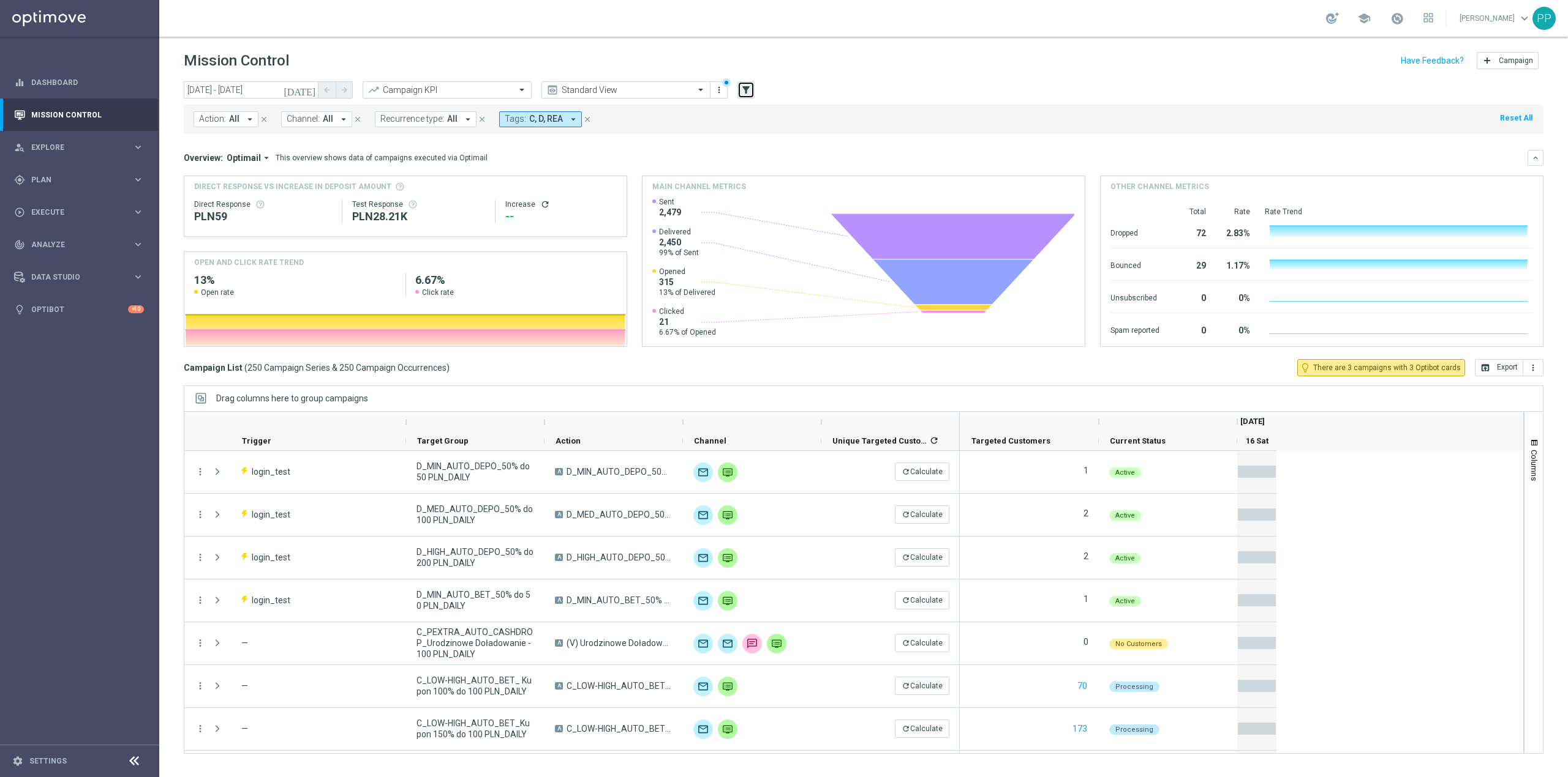
click at [741, 88] on icon "filter_alt" at bounding box center [746, 90] width 11 height 11
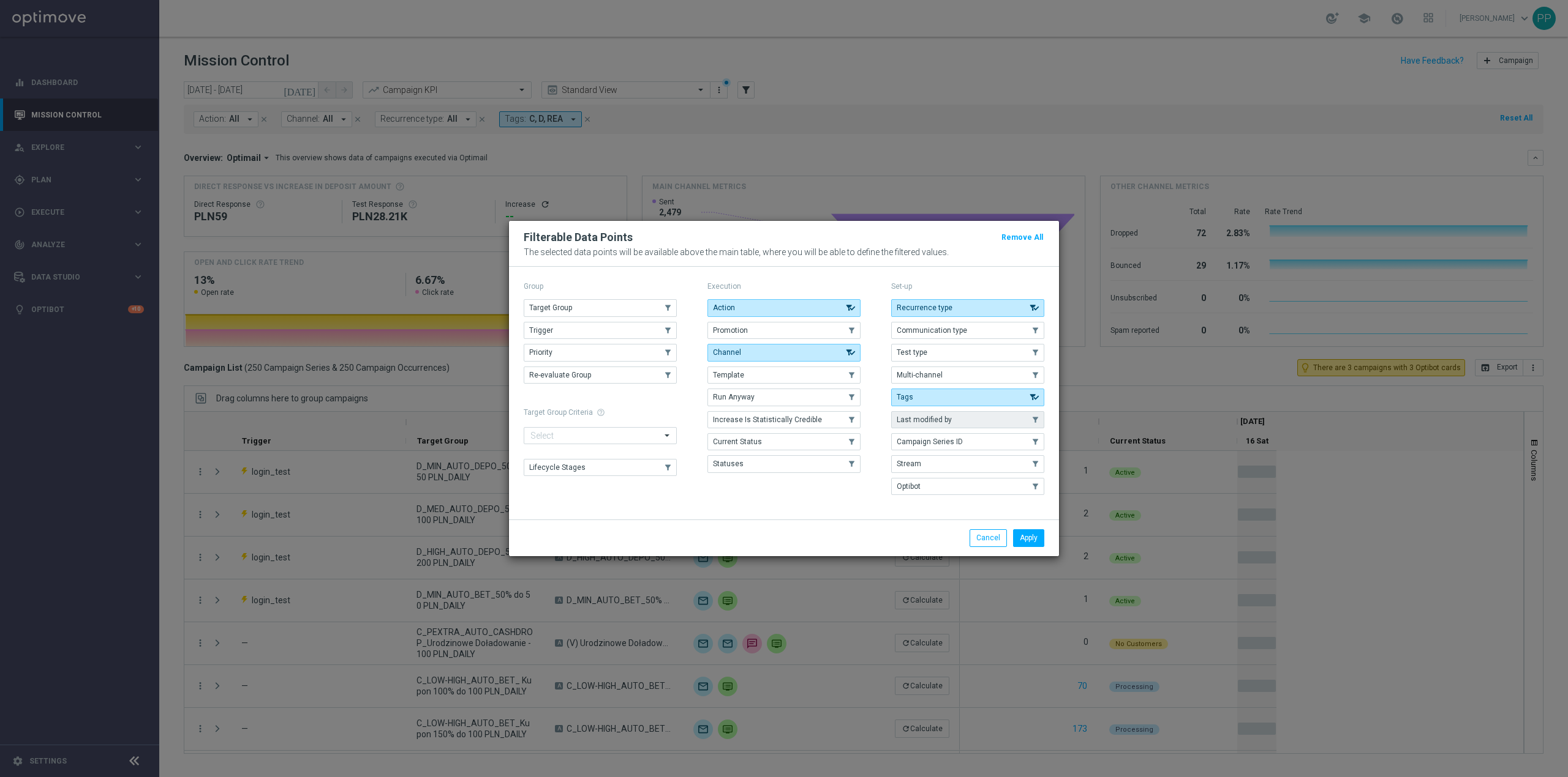
click at [936, 416] on span "Last modified by" at bounding box center [924, 419] width 55 height 8
click at [1025, 541] on button "Apply" at bounding box center [1028, 538] width 31 height 17
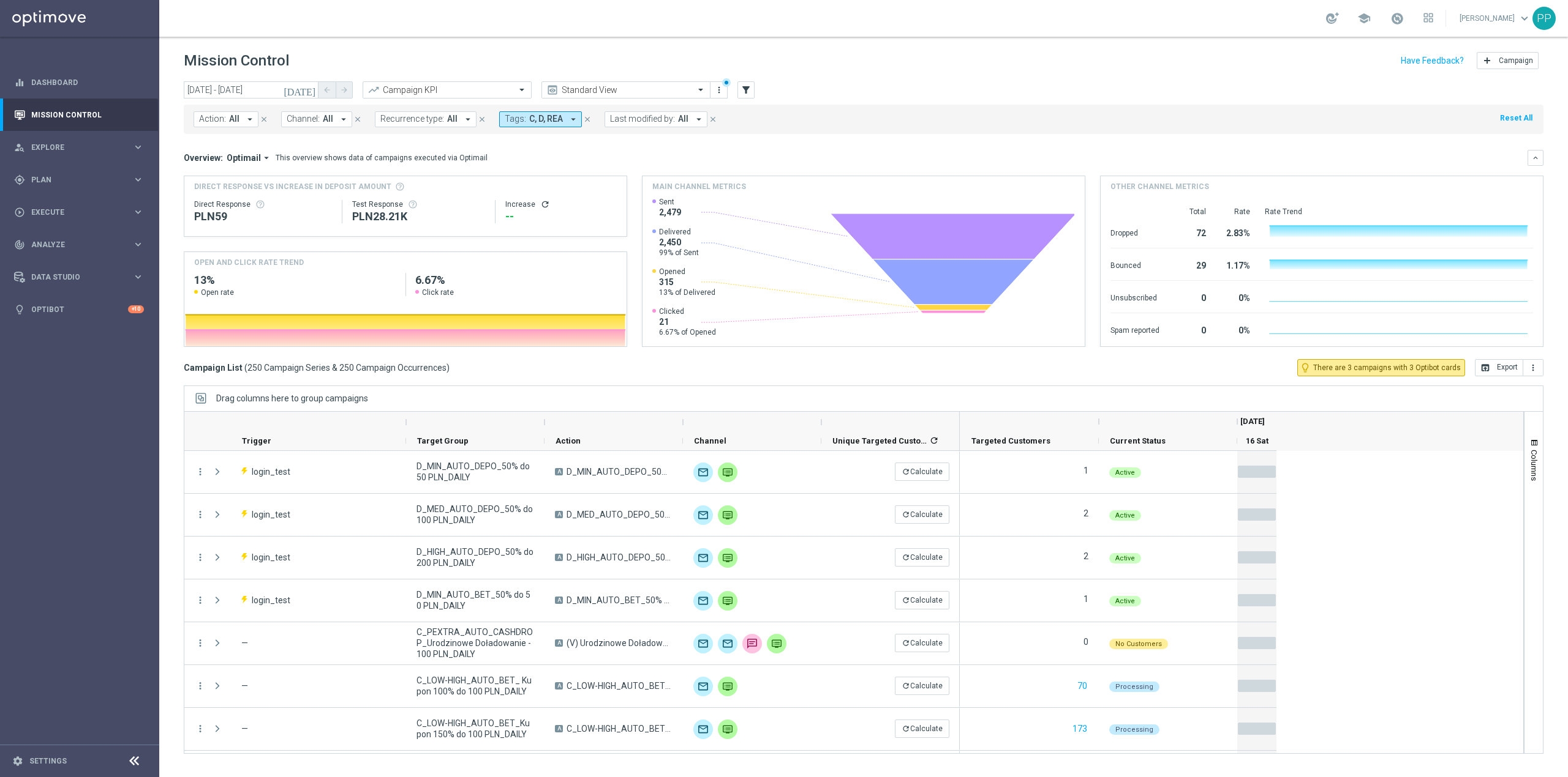
click at [632, 116] on span "Last modified by:" at bounding box center [642, 119] width 64 height 10
click at [652, 232] on div "[PERSON_NAME]" at bounding box center [711, 236] width 202 height 20
type input "patry"
click at [633, 40] on header "Mission Control add Campaign" at bounding box center [863, 59] width 1409 height 45
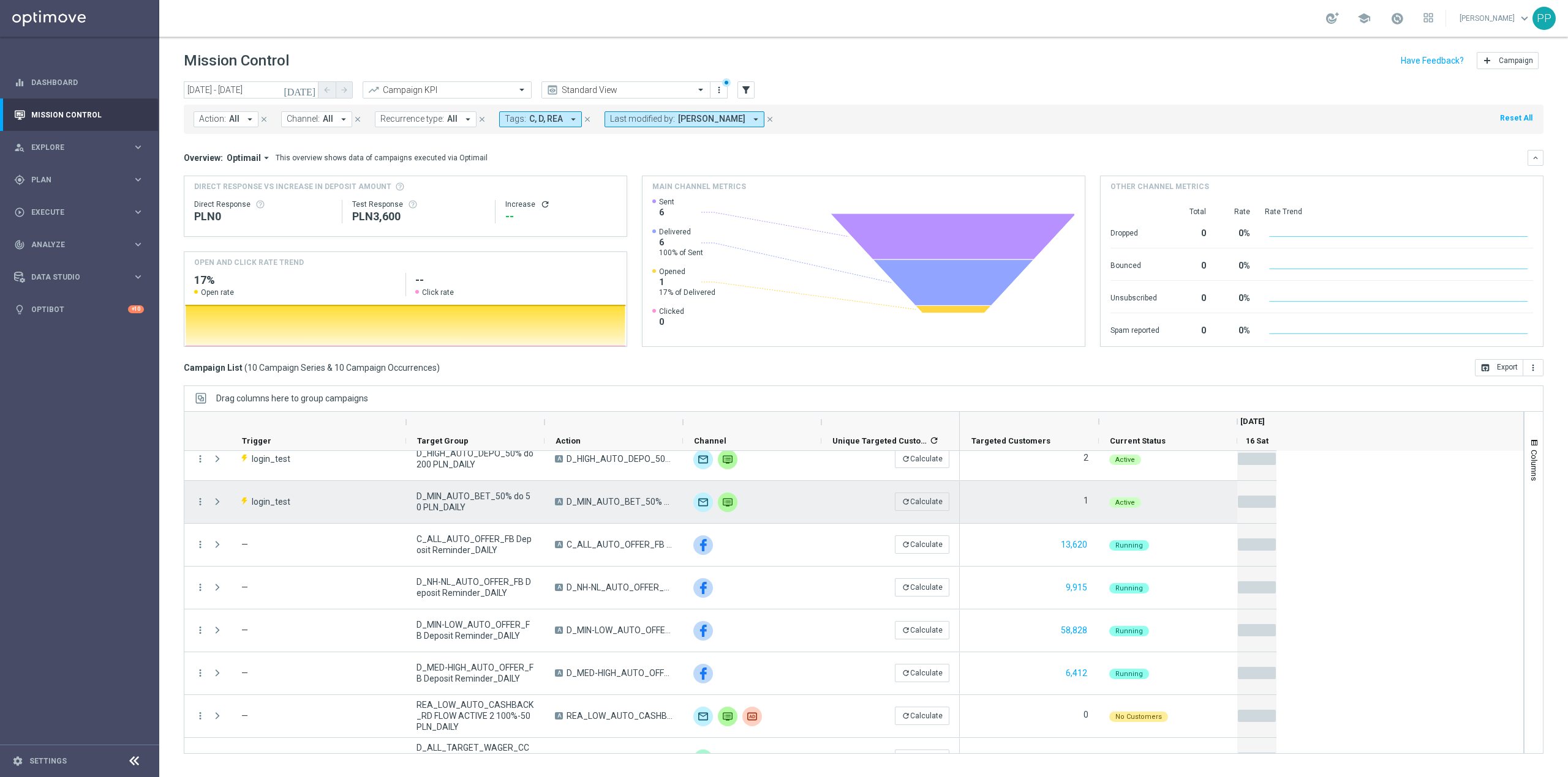
scroll to position [126, 0]
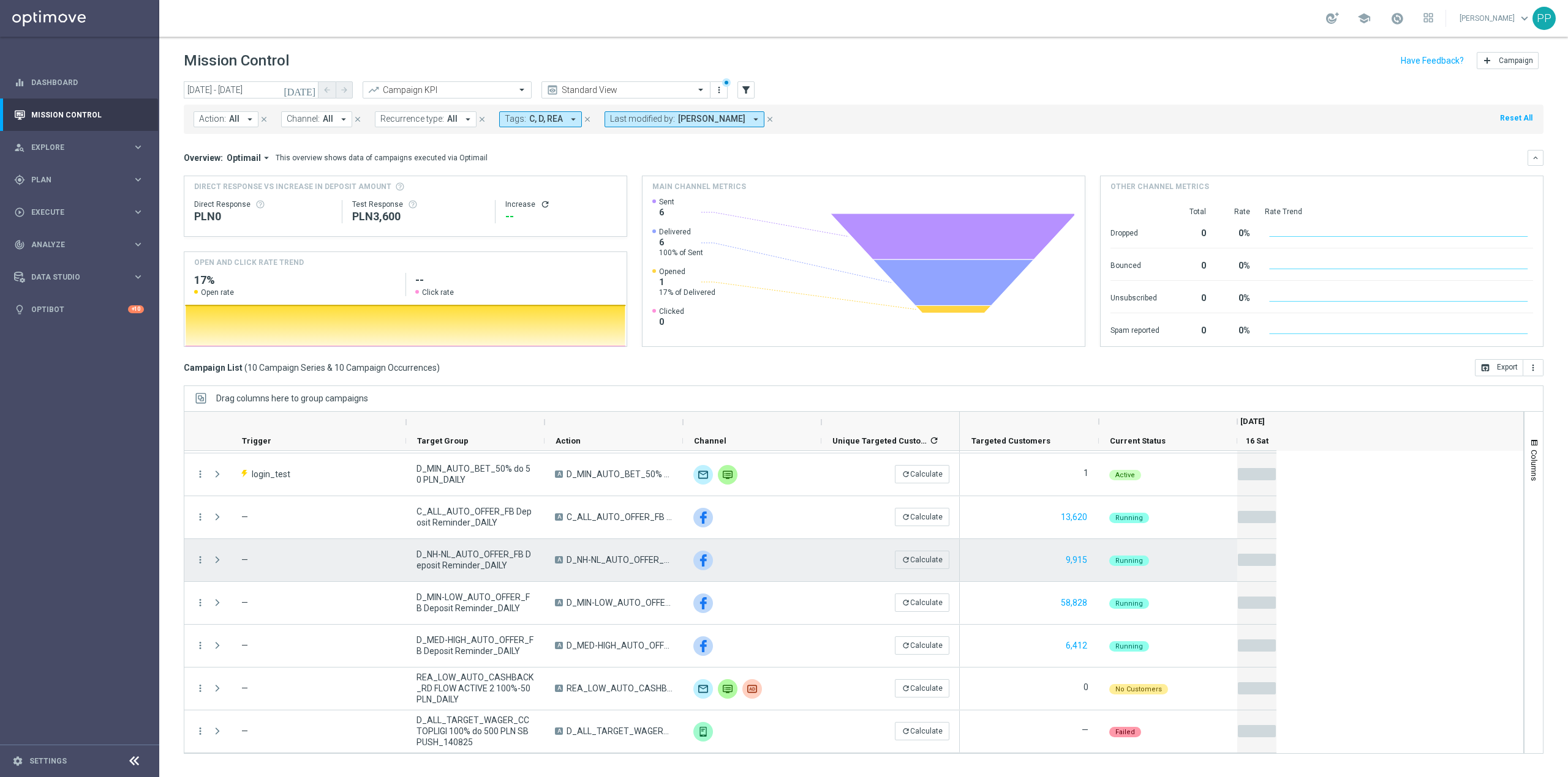
drag, startPoint x: 321, startPoint y: 572, endPoint x: 104, endPoint y: 613, distance: 220.8
click at [104, 613] on sidenavbar "equalizer Dashboard Mission Control" at bounding box center [79, 388] width 159 height 777
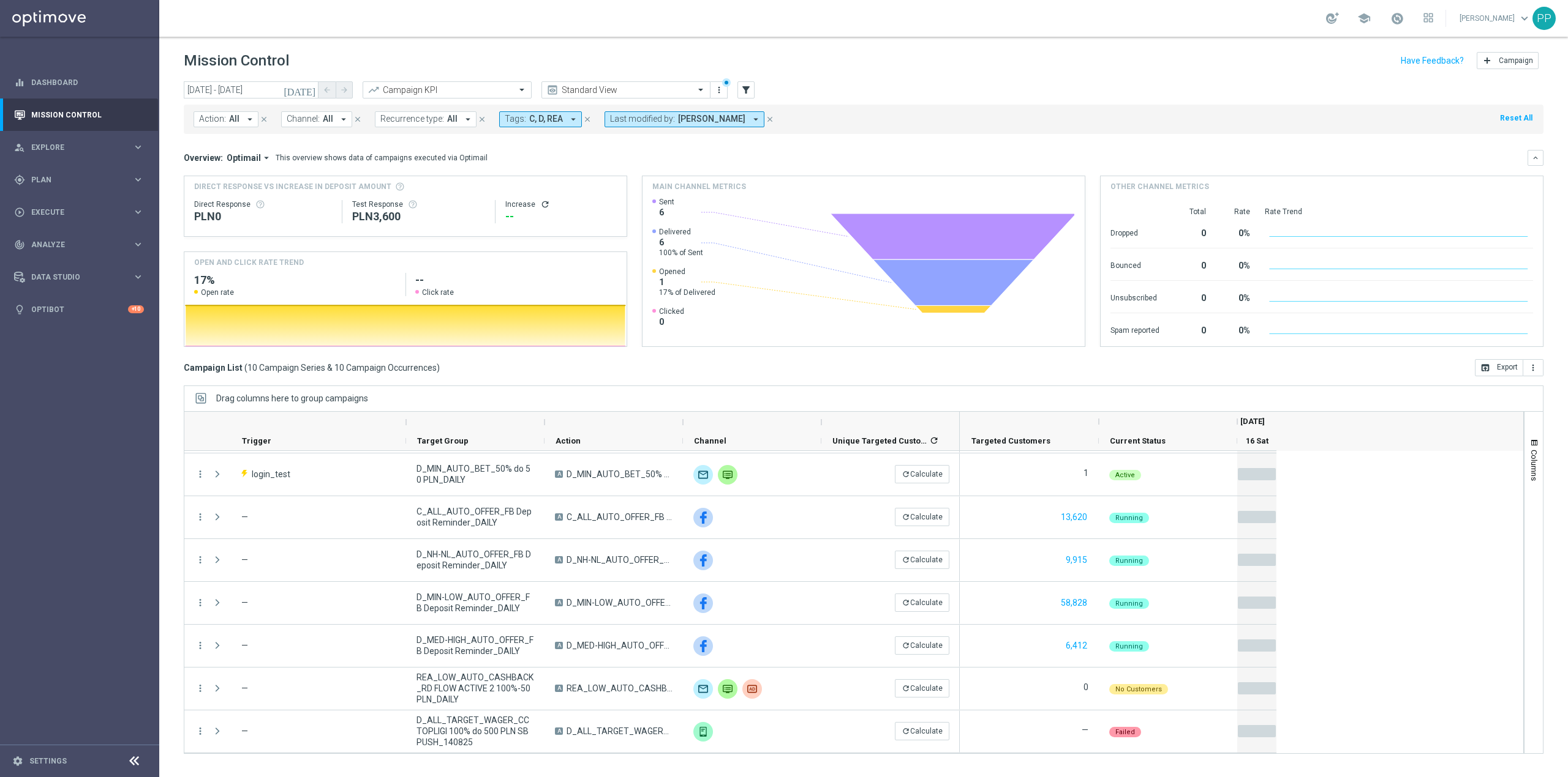
click at [60, 515] on sidenavbar "equalizer Dashboard Mission Control" at bounding box center [79, 388] width 159 height 777
click at [38, 178] on span "Plan" at bounding box center [81, 180] width 101 height 7
click at [64, 205] on link "Target Groups" at bounding box center [79, 205] width 95 height 9
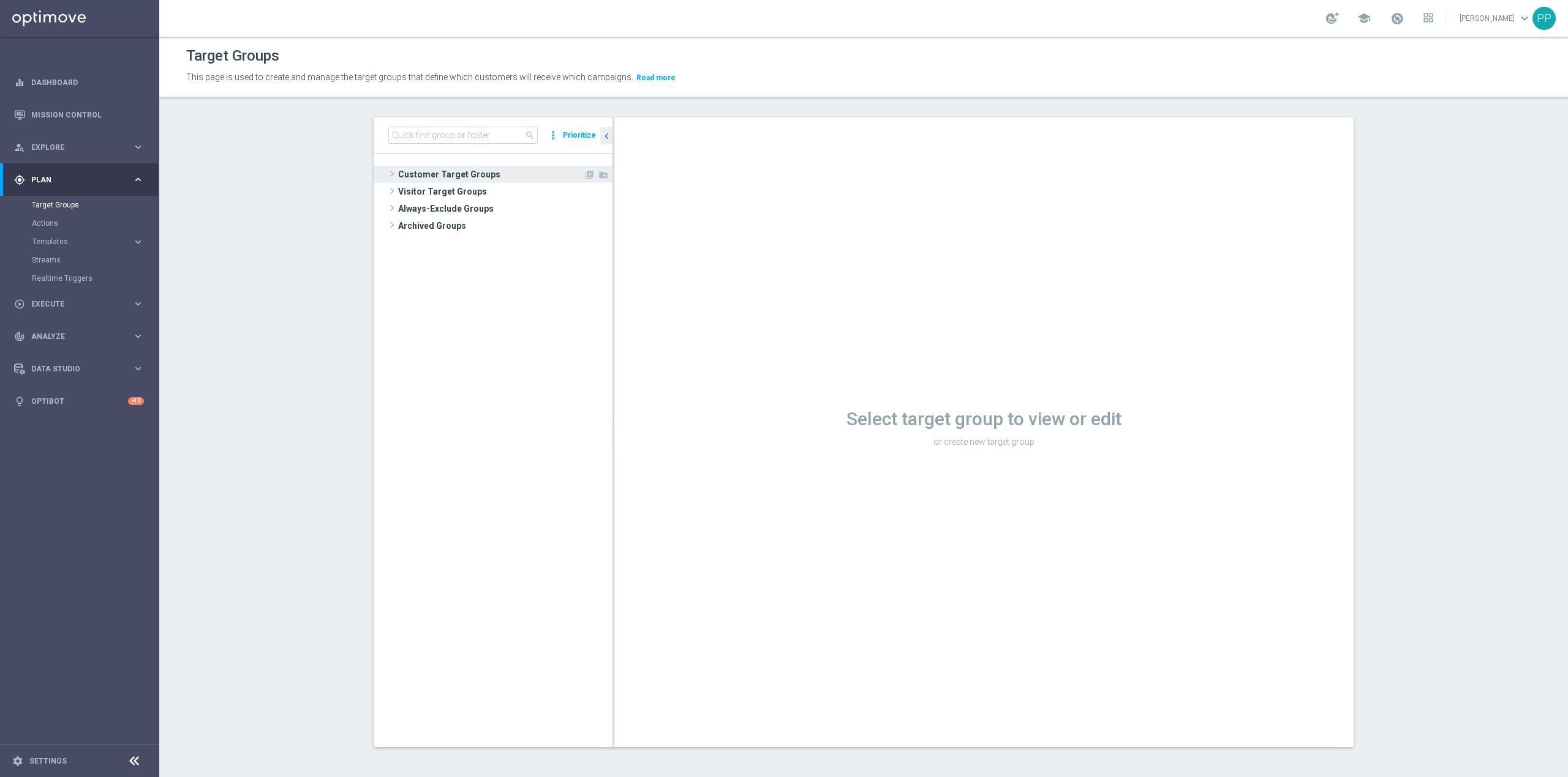
click at [428, 168] on span "Customer Target Groups" at bounding box center [491, 175] width 185 height 17
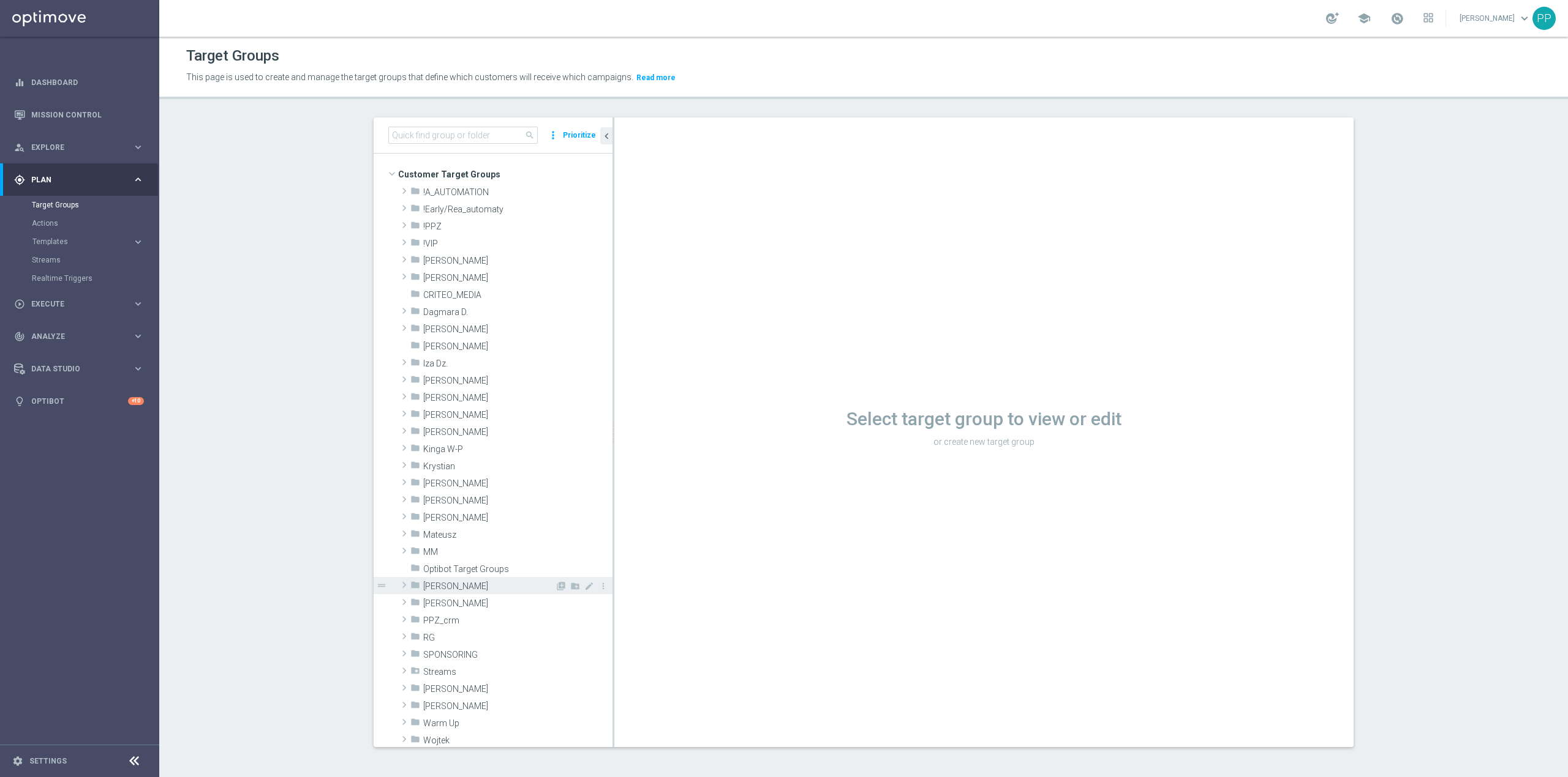
click at [457, 581] on div "folder Patryk P." at bounding box center [482, 586] width 145 height 17
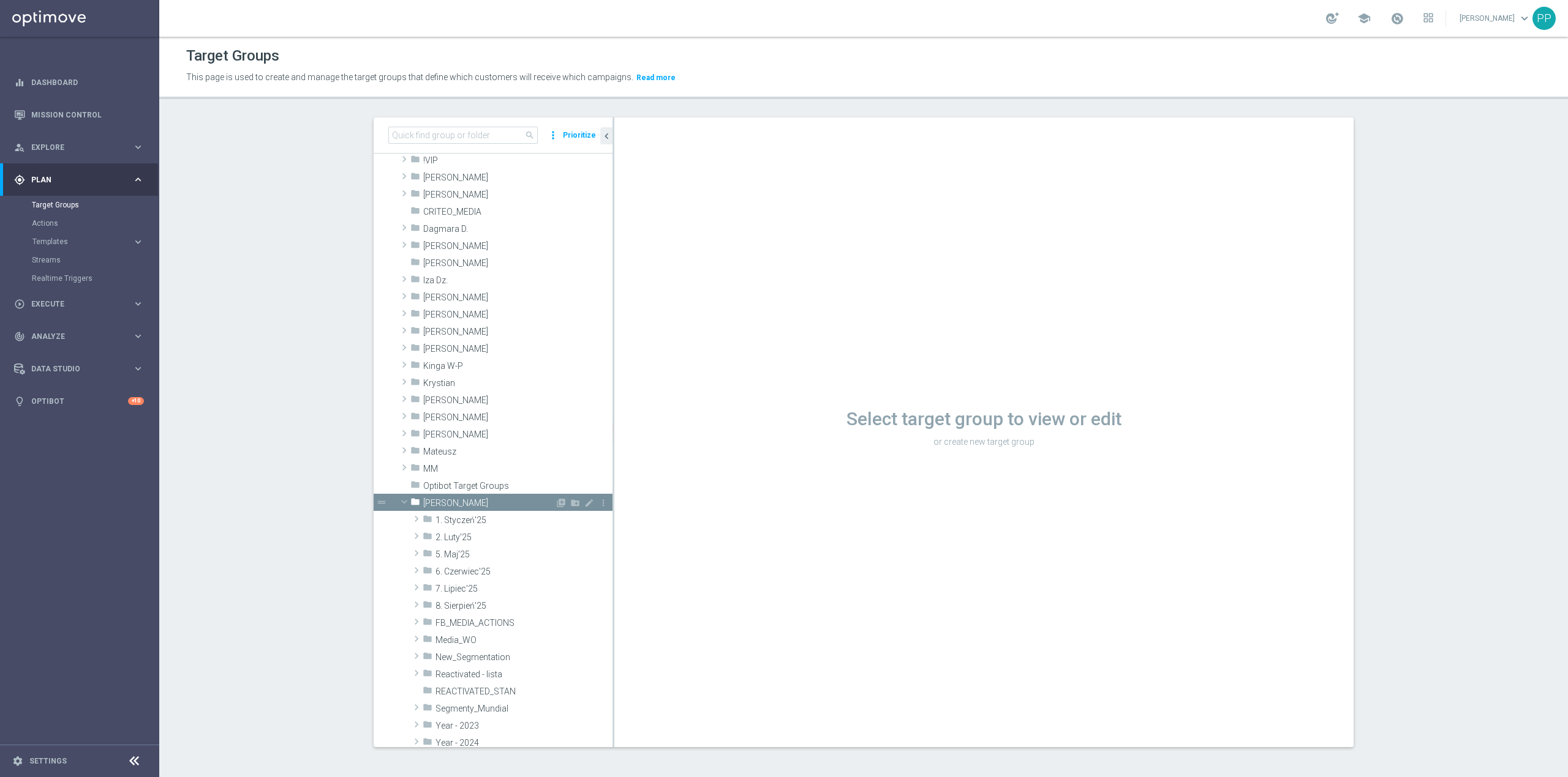
scroll to position [162, 0]
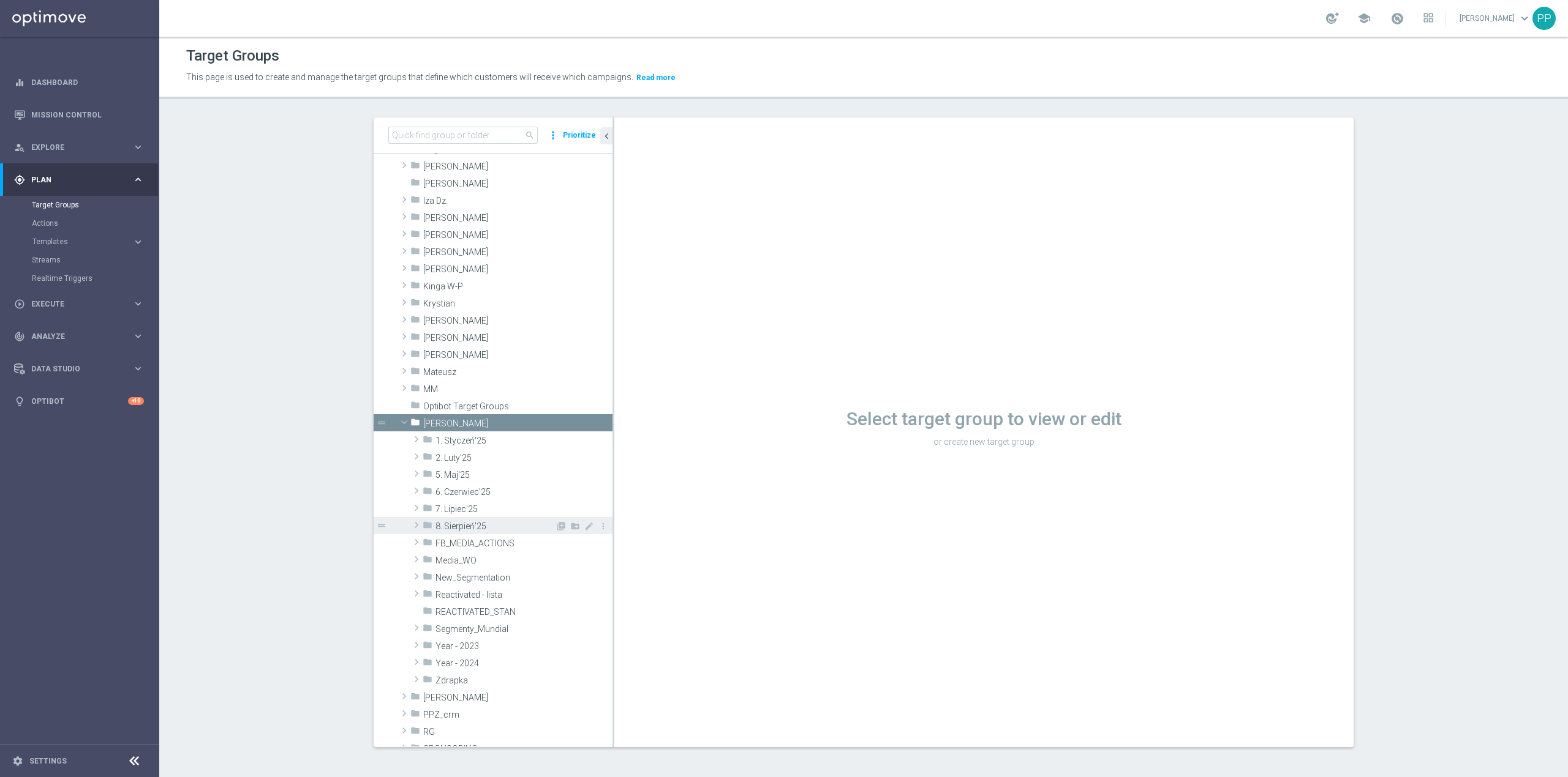
click at [477, 525] on span "8. Sierpień'25" at bounding box center [495, 526] width 120 height 10
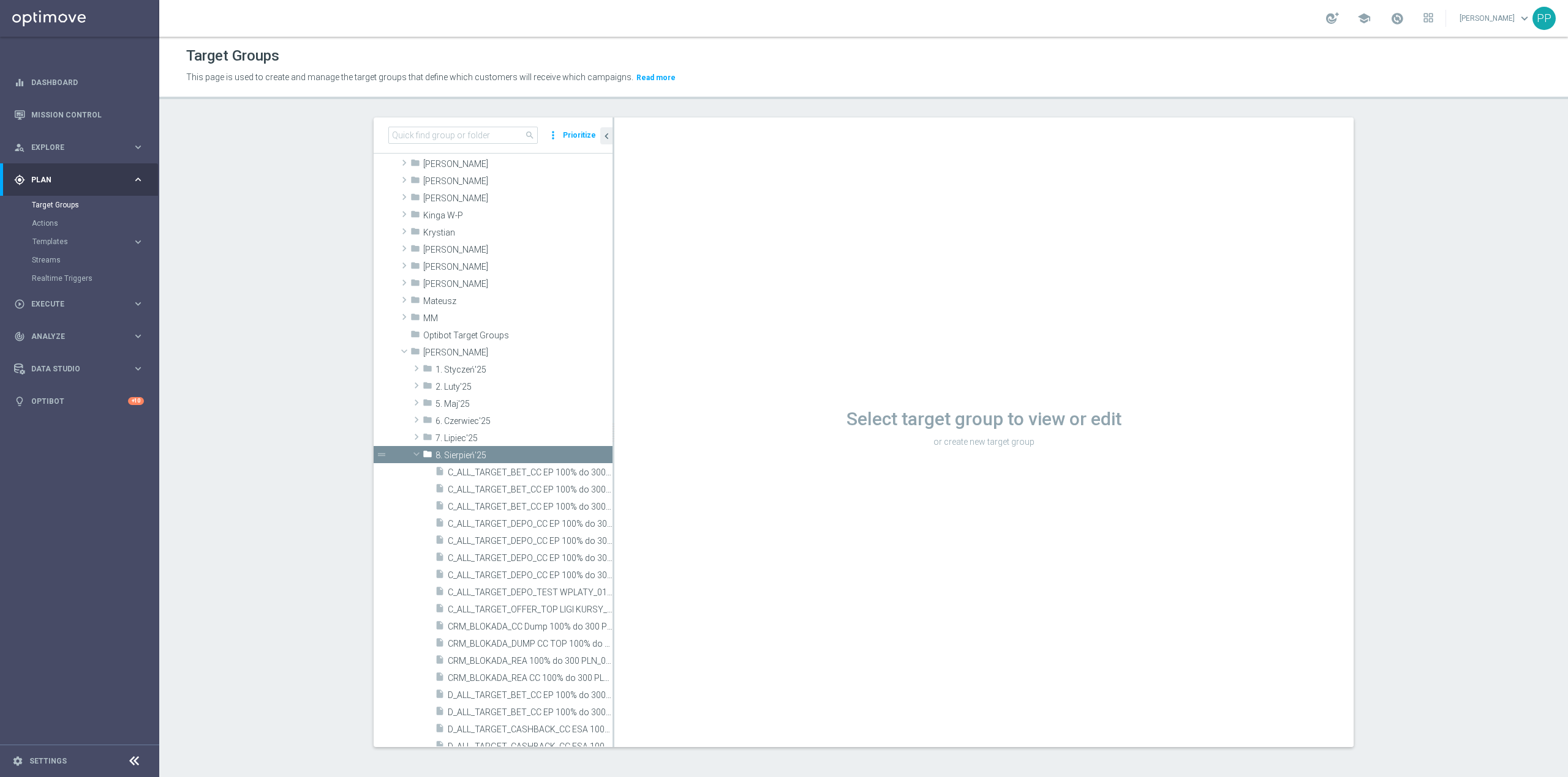
scroll to position [326, 0]
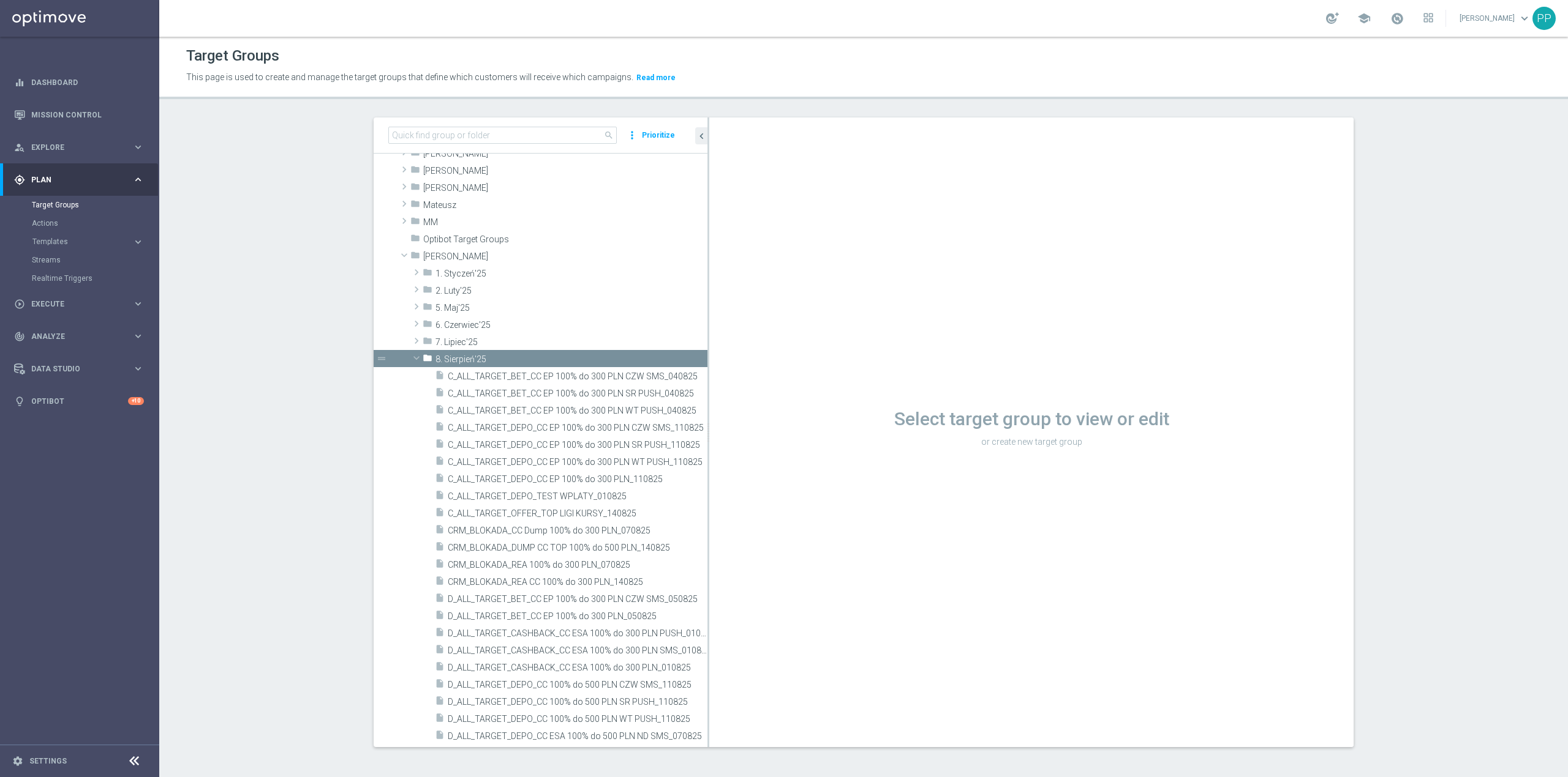
drag, startPoint x: 606, startPoint y: 527, endPoint x: 730, endPoint y: 521, distance: 124.1
click at [730, 521] on as-split "search more_vert Prioritize Customer Target Groups library_add create_new_folder" at bounding box center [863, 432] width 980 height 629
click at [615, 612] on span "D_ALL_TARGET_BET_CC EP 100% do 300 PLN_050825" at bounding box center [563, 616] width 230 height 10
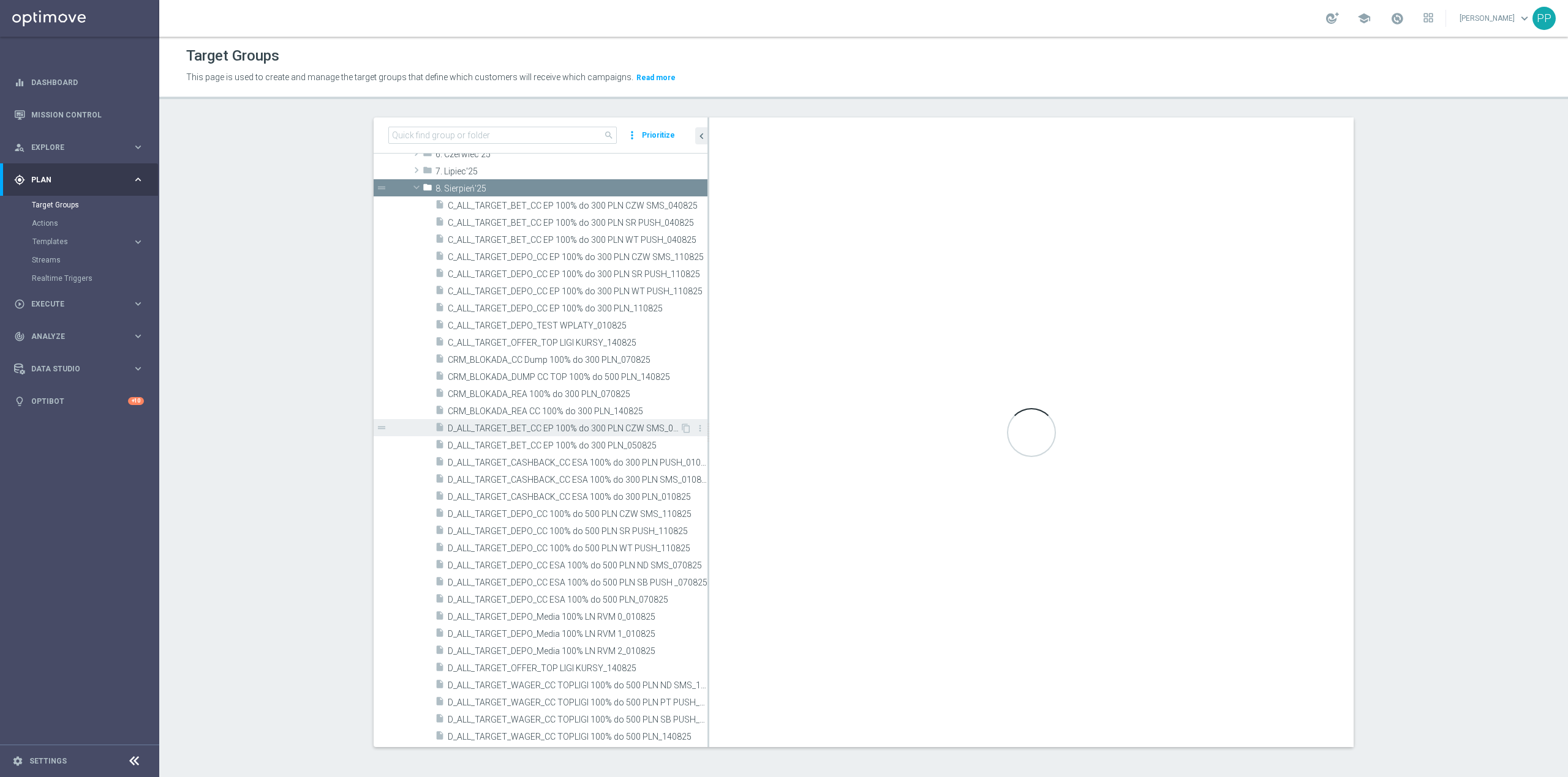
scroll to position [408, 0]
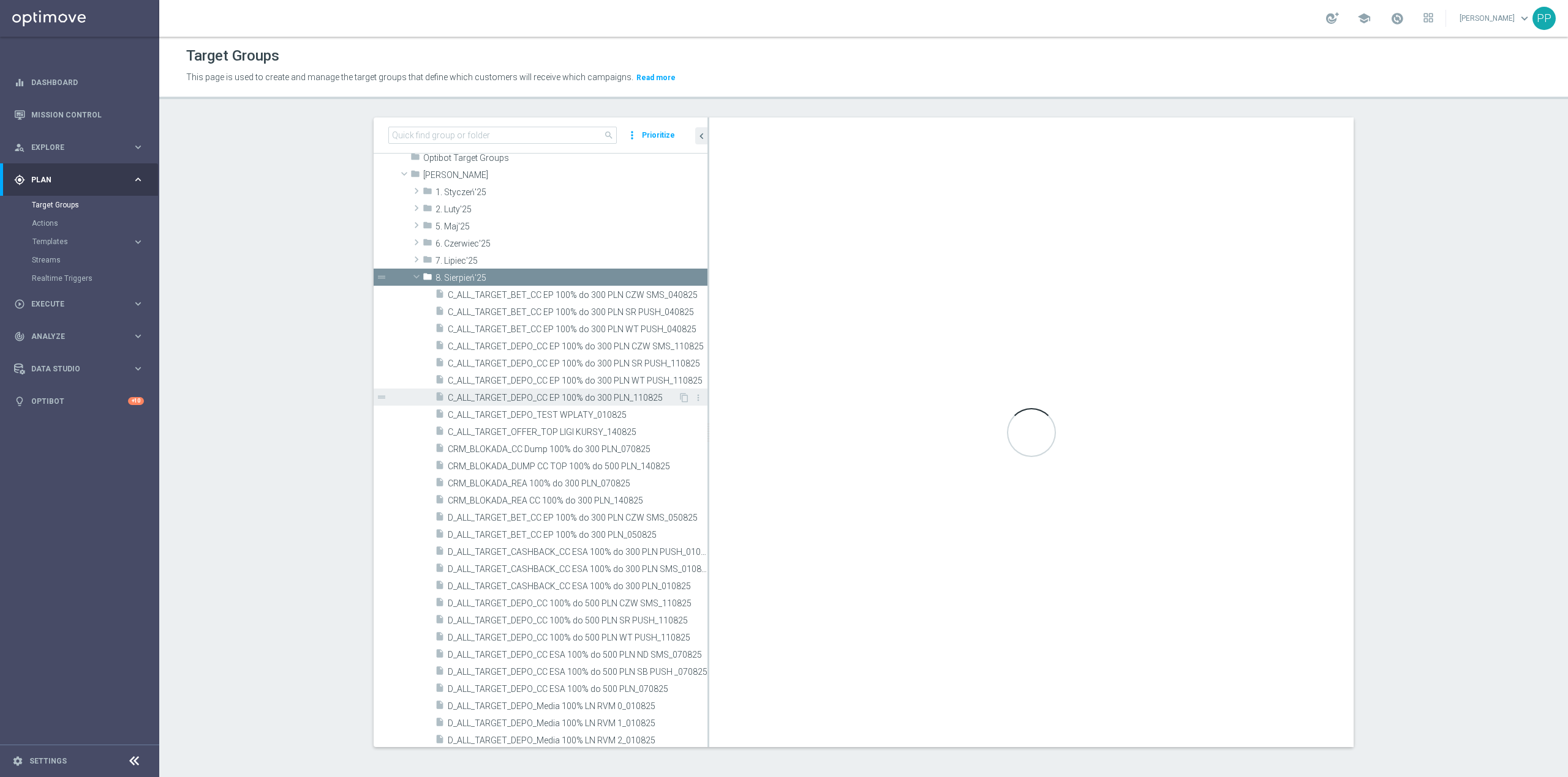
click at [602, 404] on div "insert_drive_file C_ALL_TARGET_DEPO_CC EP 100% do 300 PLN_110825" at bounding box center [556, 397] width 243 height 17
click at [521, 399] on span "C_ALL_TARGET_DEPO_CC EP 100% do 300 PLN_110825" at bounding box center [563, 398] width 230 height 10
click at [604, 395] on span "C_ALL_TARGET_DEPO_CC EP 100% do 300 PLN_110825" at bounding box center [563, 398] width 230 height 10
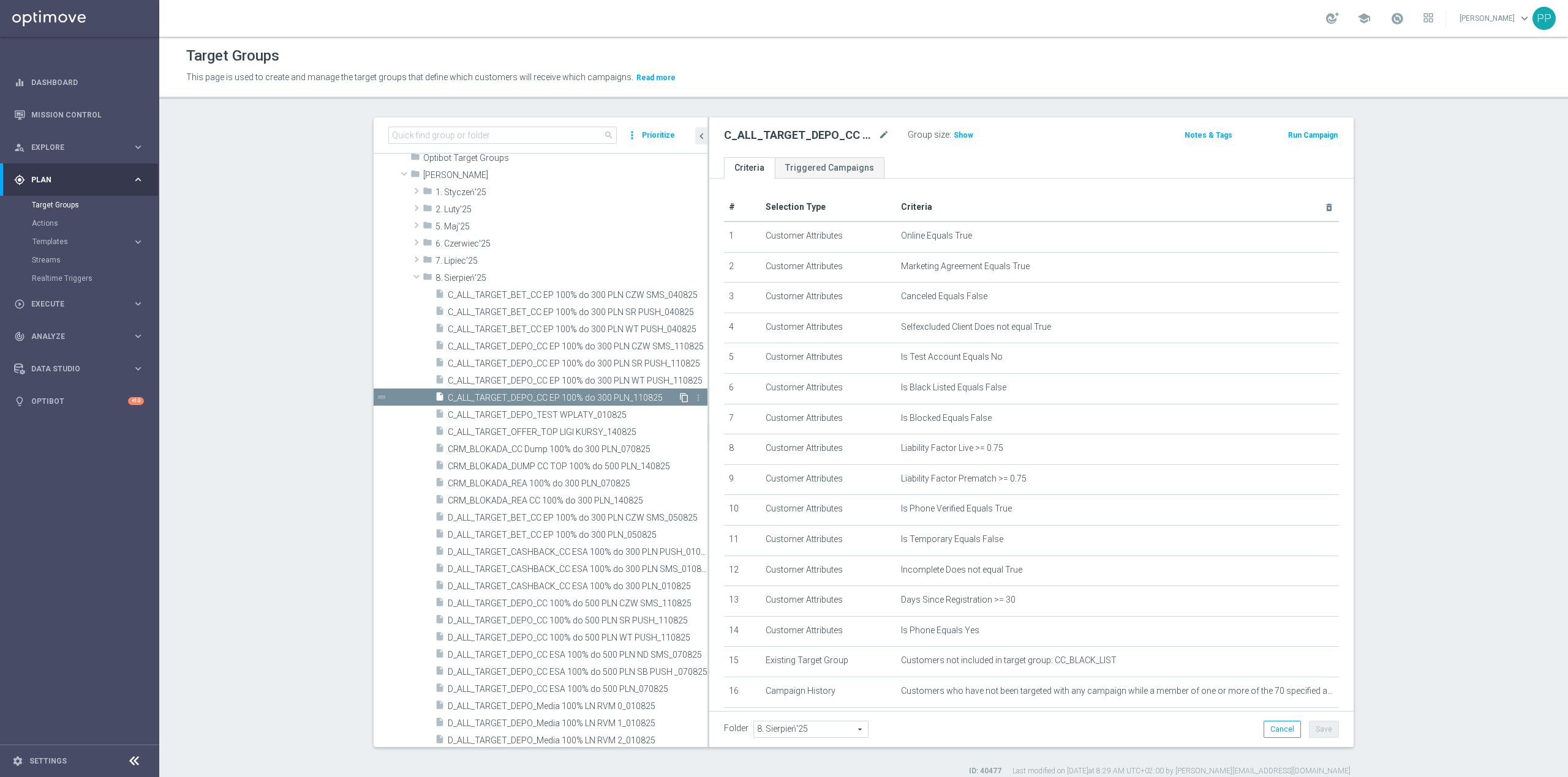
click at [679, 397] on icon "content_copy" at bounding box center [684, 398] width 9 height 9
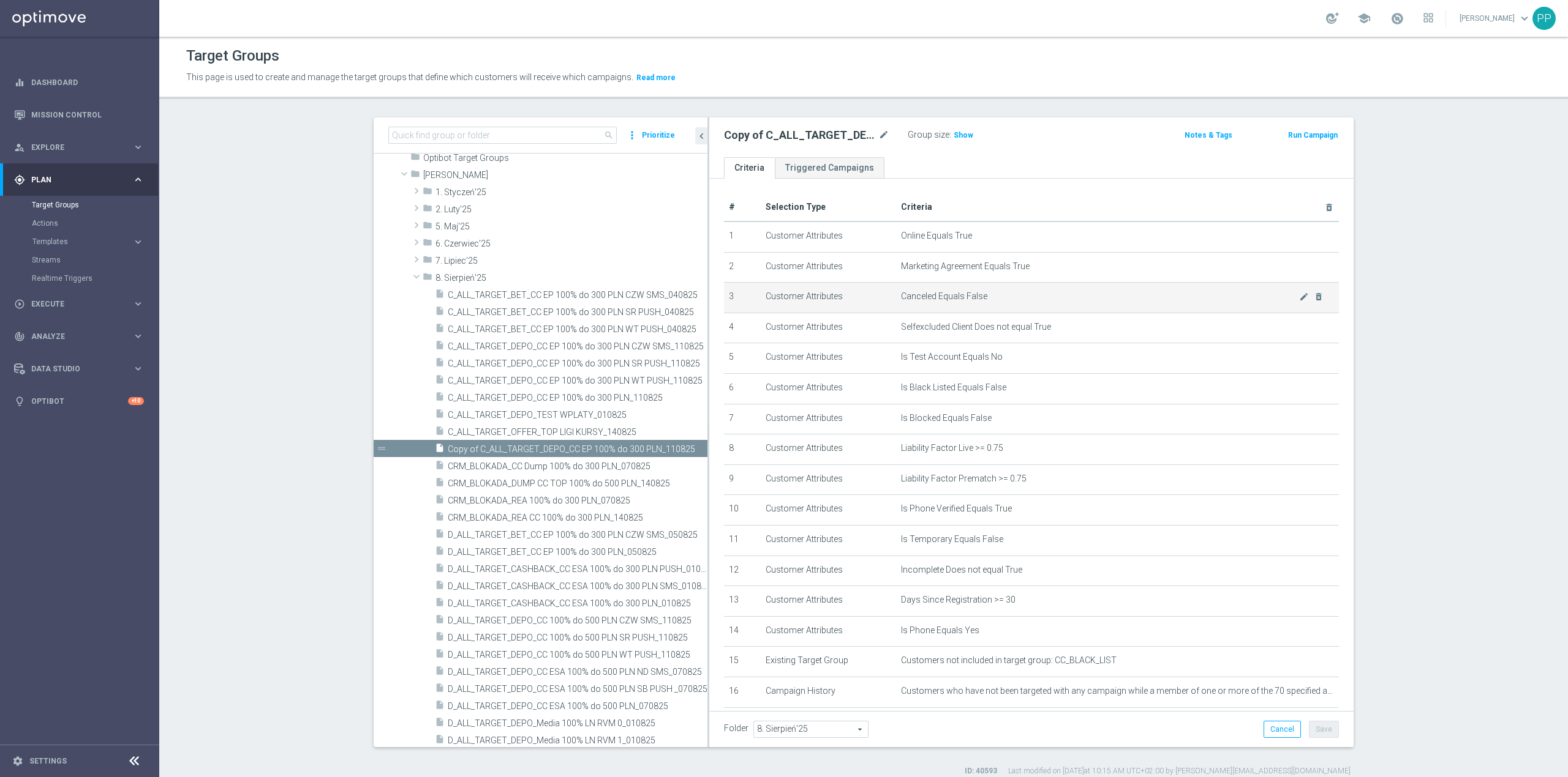
scroll to position [339, 0]
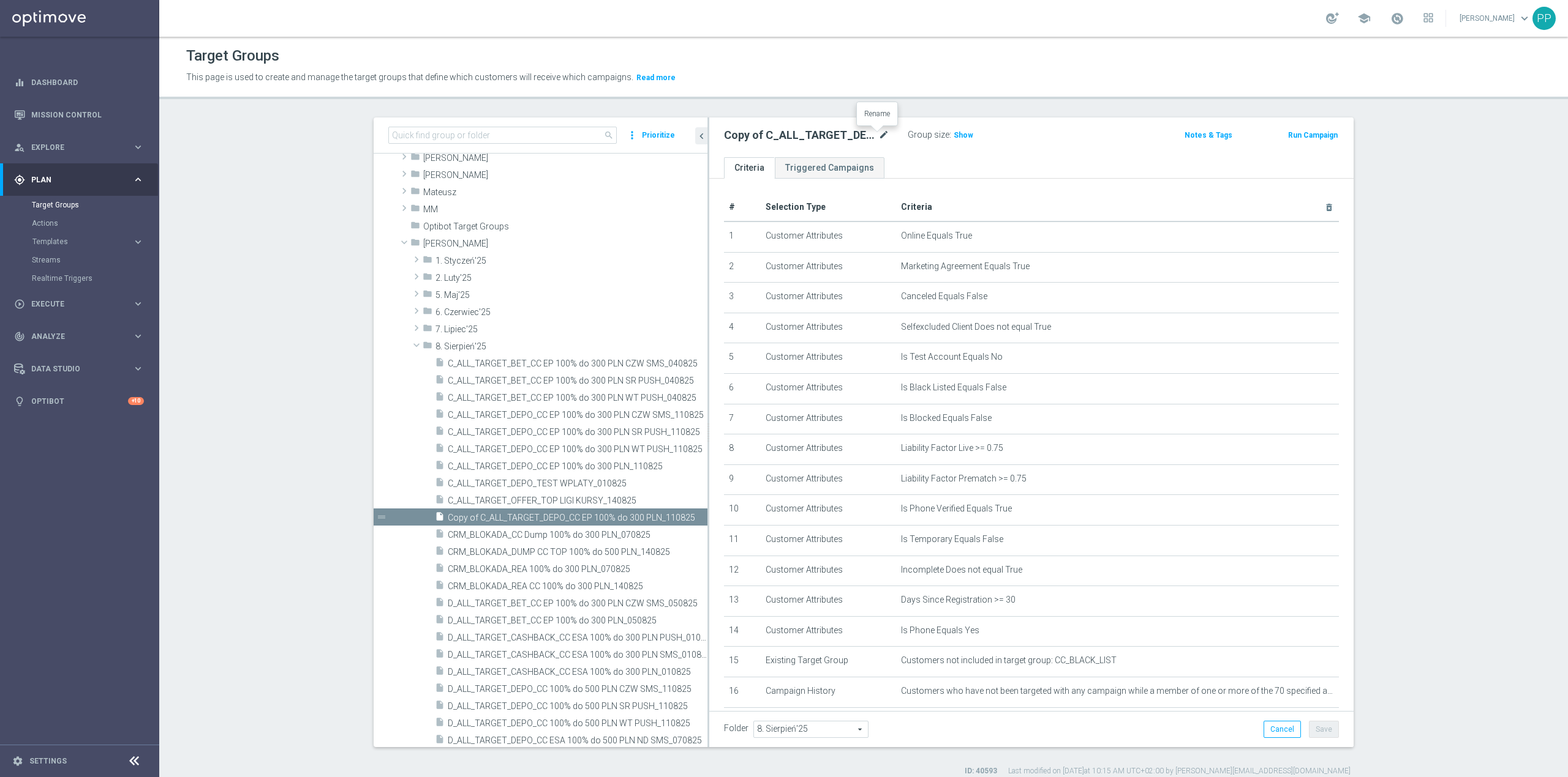
click at [883, 134] on icon "mode_edit" at bounding box center [884, 135] width 11 height 15
type input "C_ALL_TARGET_CASHBACK_CC EP 100% do 300 PLN_180825"
click at [888, 110] on div "Target Groups This page is used to create and manage the target groups that def…" at bounding box center [863, 406] width 1409 height 741
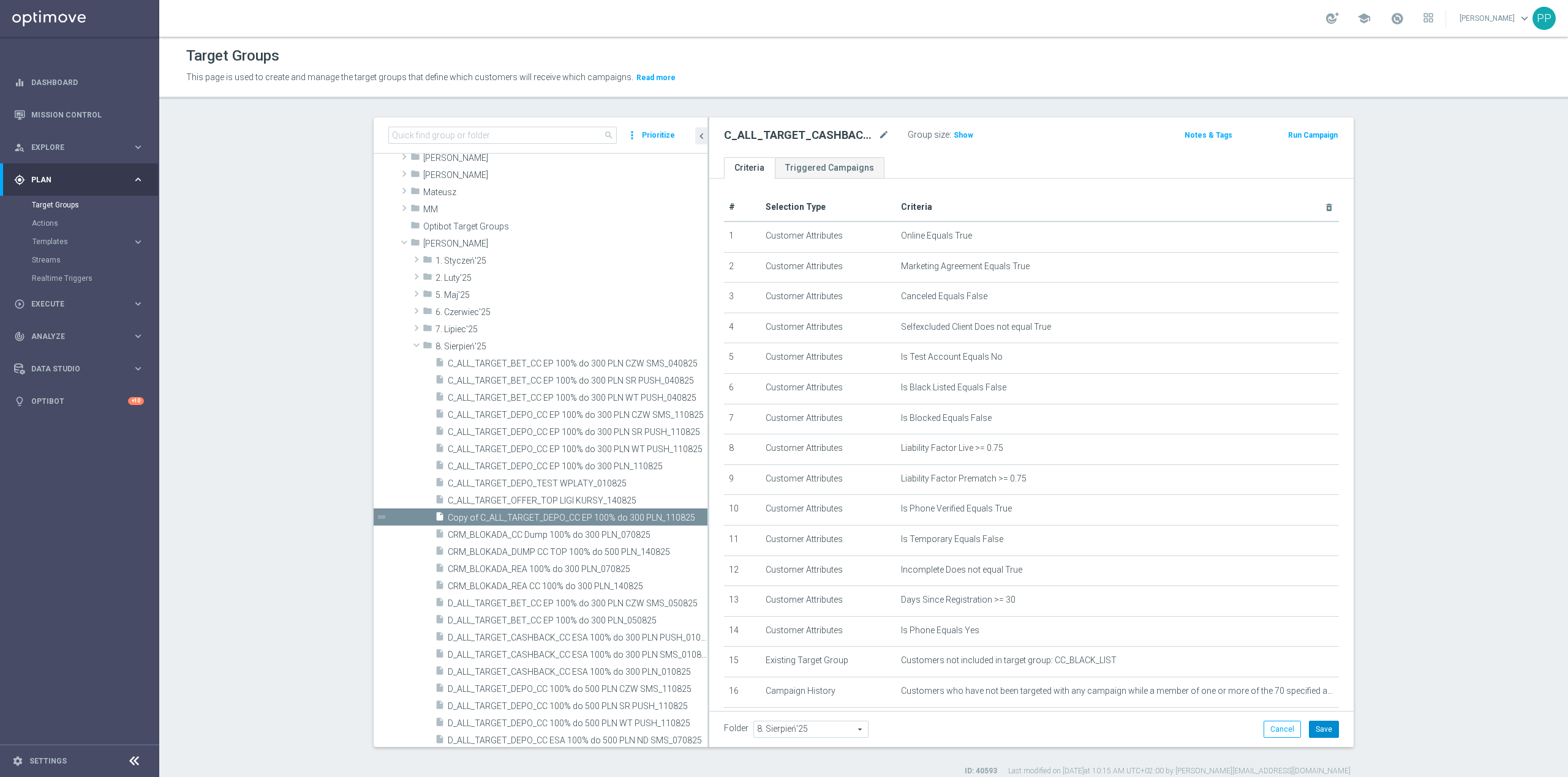
click at [1320, 721] on button "Save" at bounding box center [1324, 729] width 30 height 17
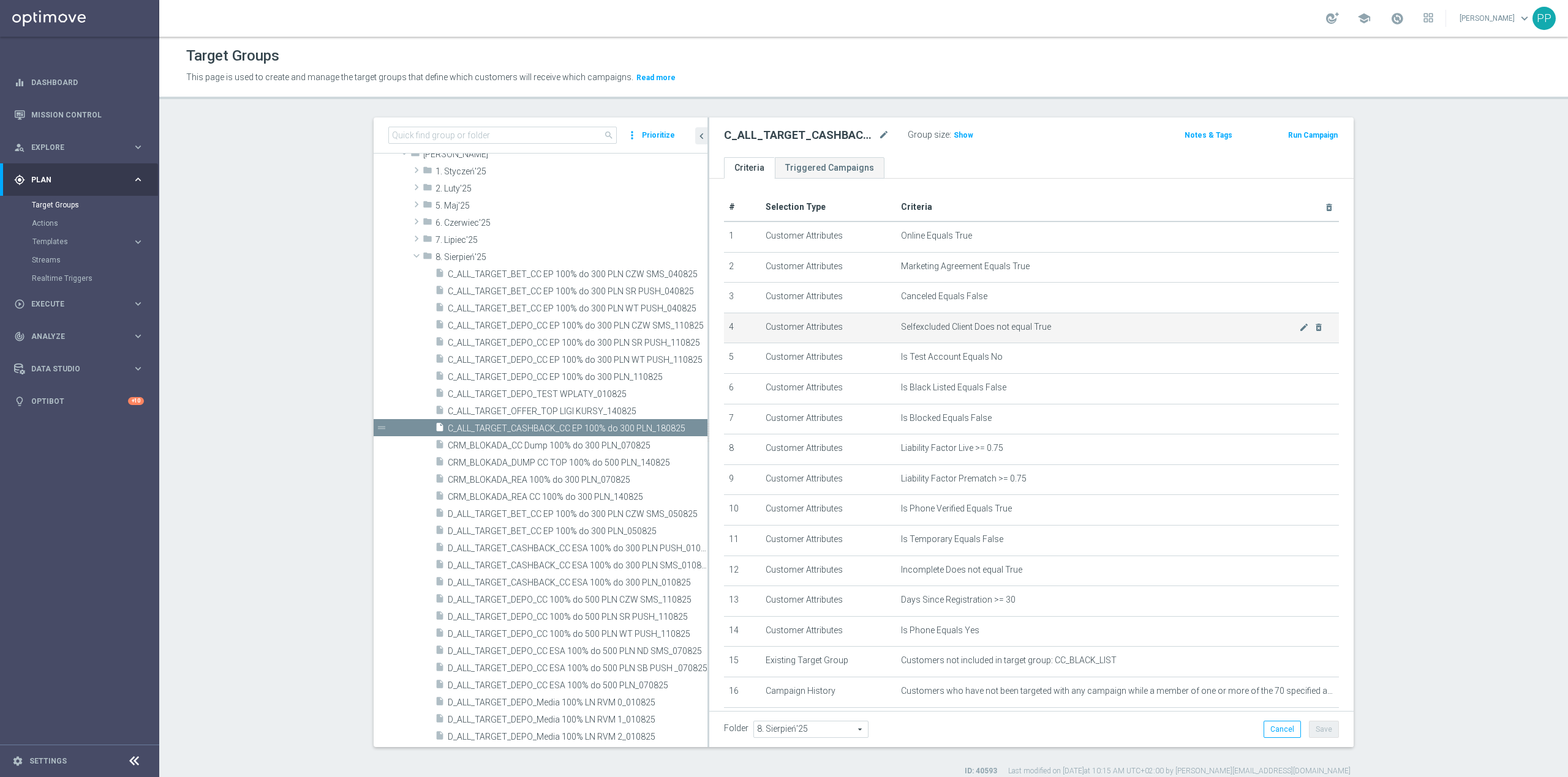
scroll to position [162, 0]
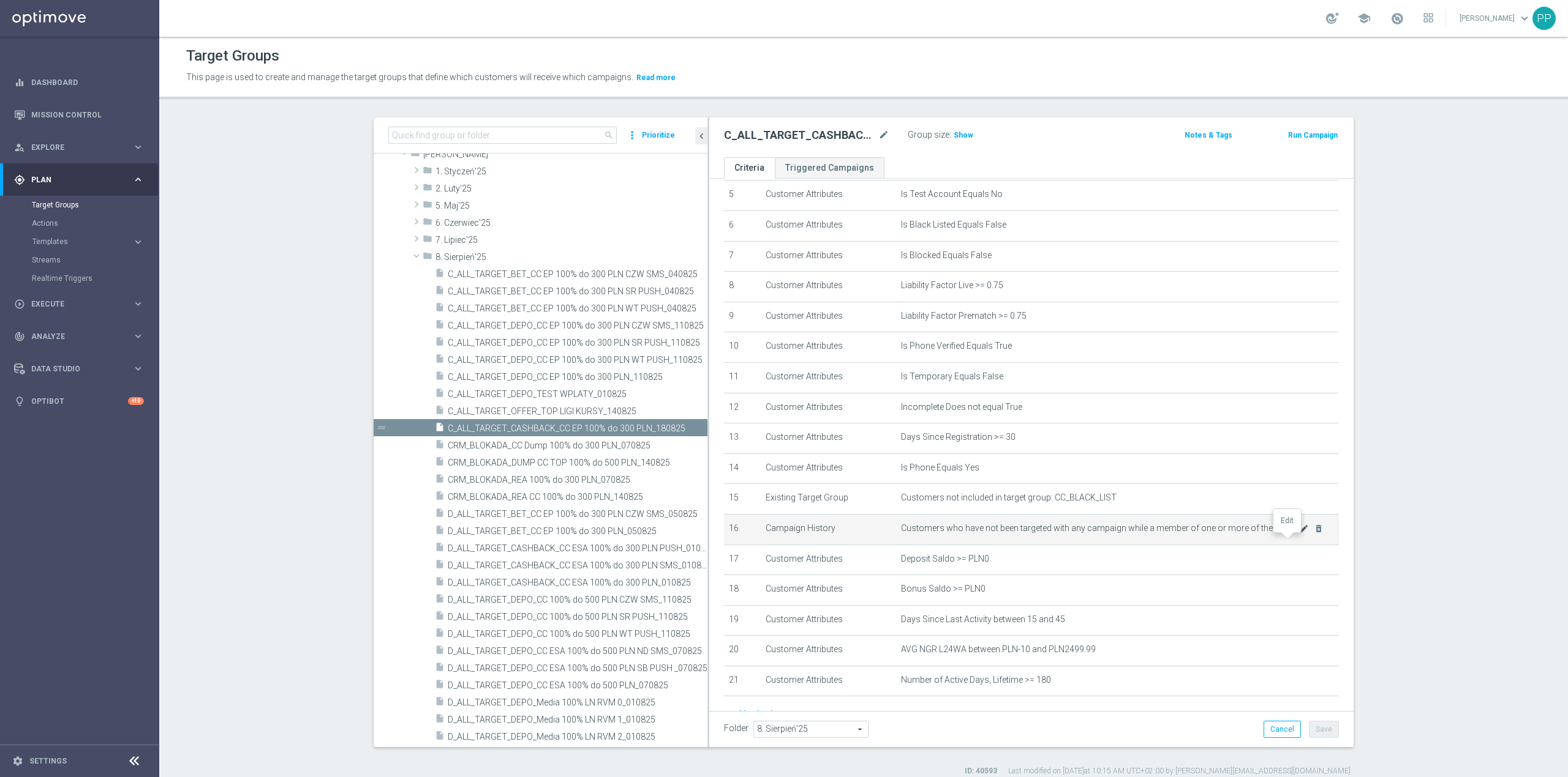
click at [1299, 534] on icon "mode_edit" at bounding box center [1304, 529] width 9 height 9
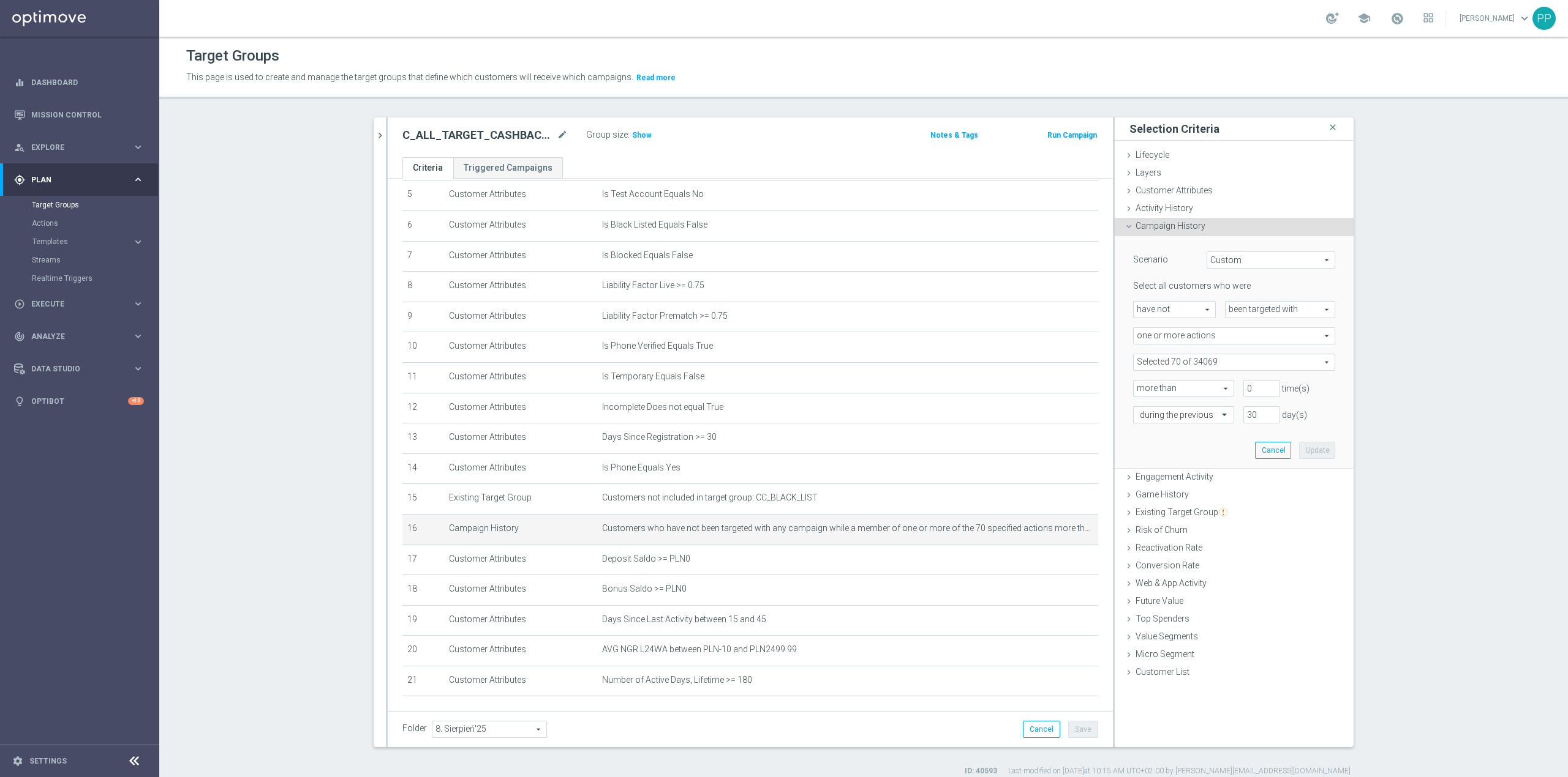
click at [1167, 371] on div "Selected 70 of 34069 arrow_drop_down search Show Selected 70 of 34069 (All)" at bounding box center [1234, 362] width 202 height 17
click at [1167, 365] on input "search" at bounding box center [1234, 362] width 202 height 17
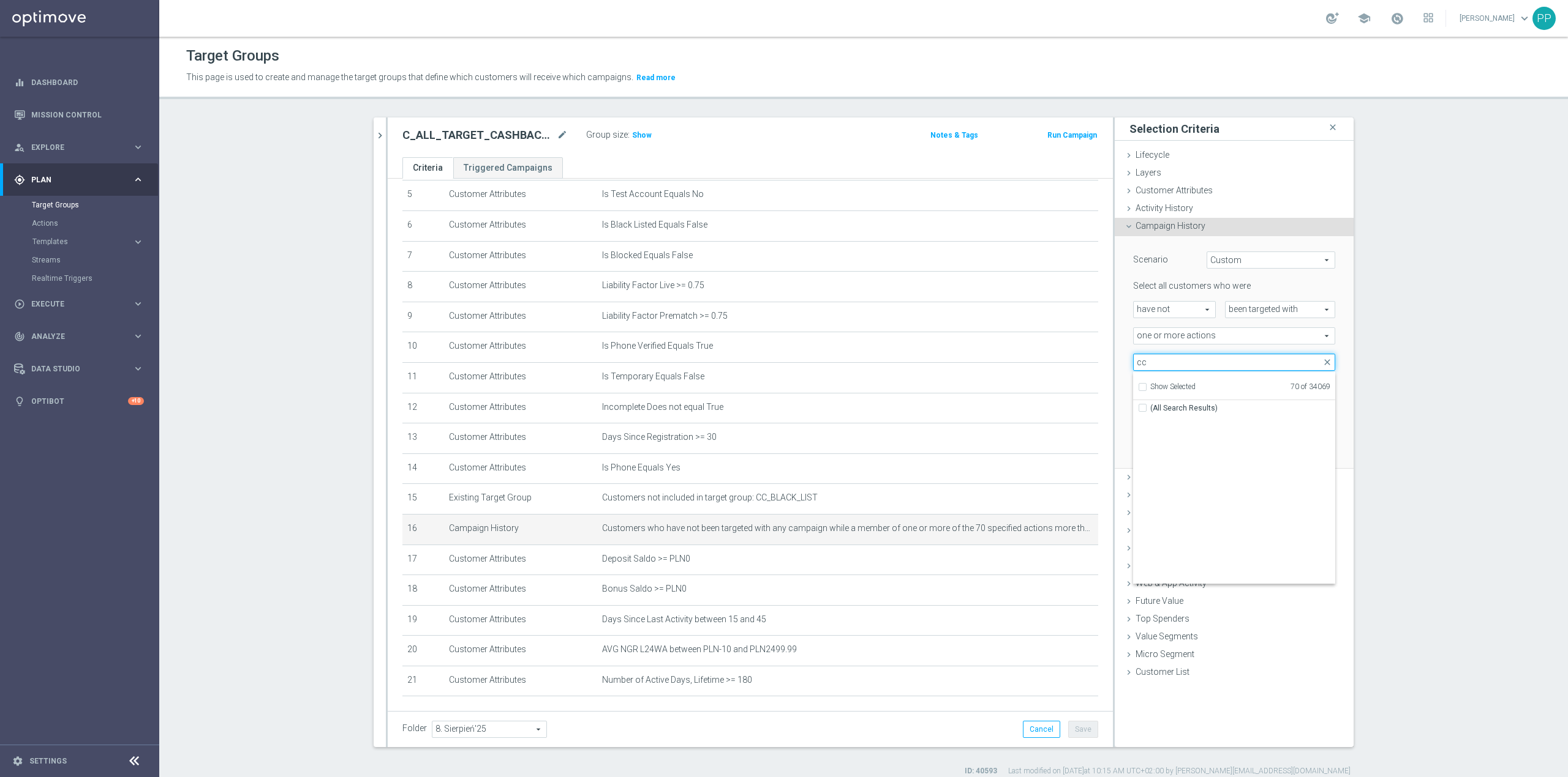
scroll to position [37663, 0]
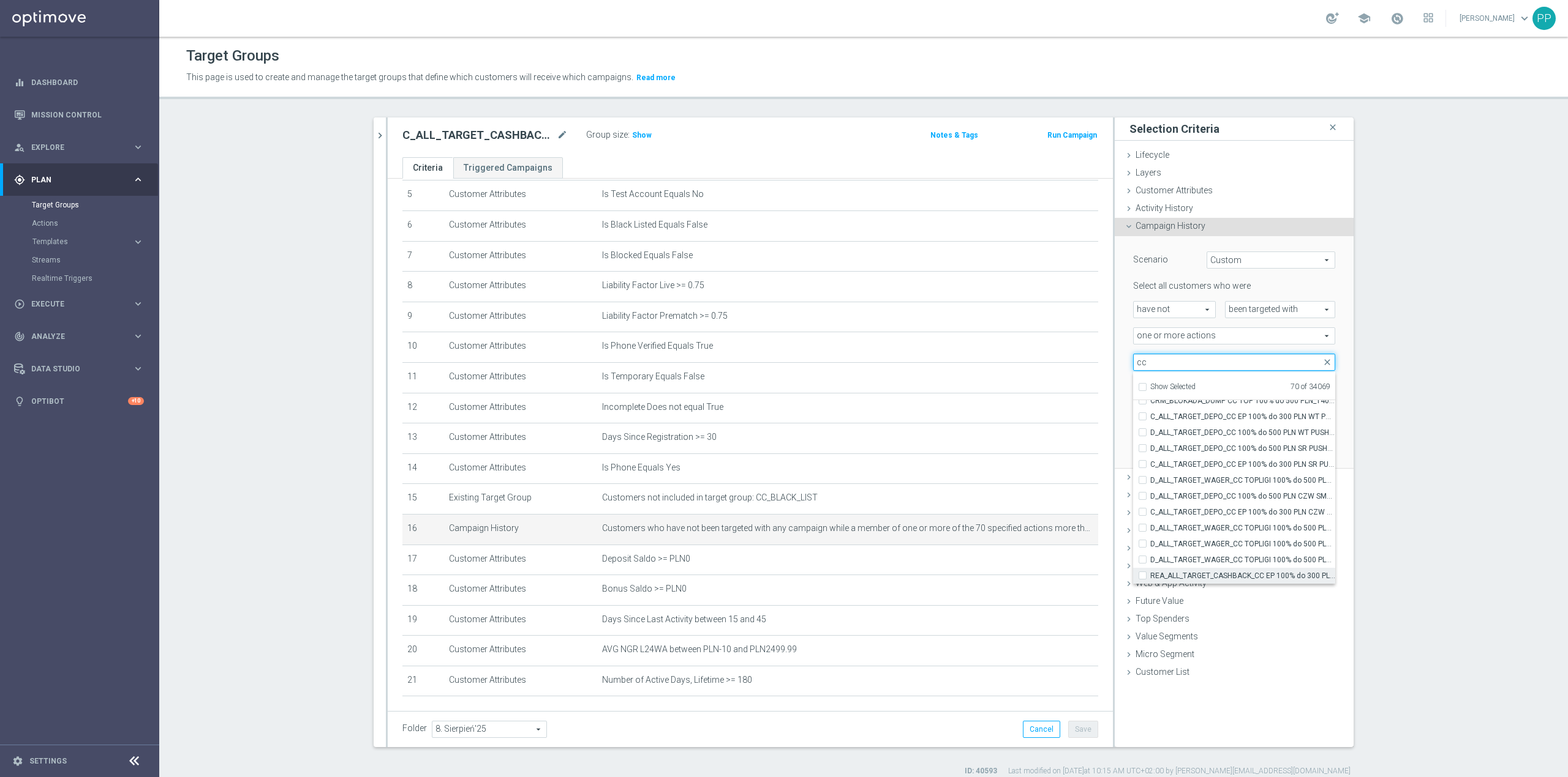
type input "cc"
click at [1297, 578] on span "REA_ALL_TARGET_CASHBACK_CC EP 100% do 300 PLN_180825" at bounding box center [1243, 576] width 185 height 9
click at [1150, 578] on input "REA_ALL_TARGET_CASHBACK_CC EP 100% do 300 PLN_180825" at bounding box center [1146, 575] width 8 height 8
checkbox input "true"
type input "Selected 71 of 34069"
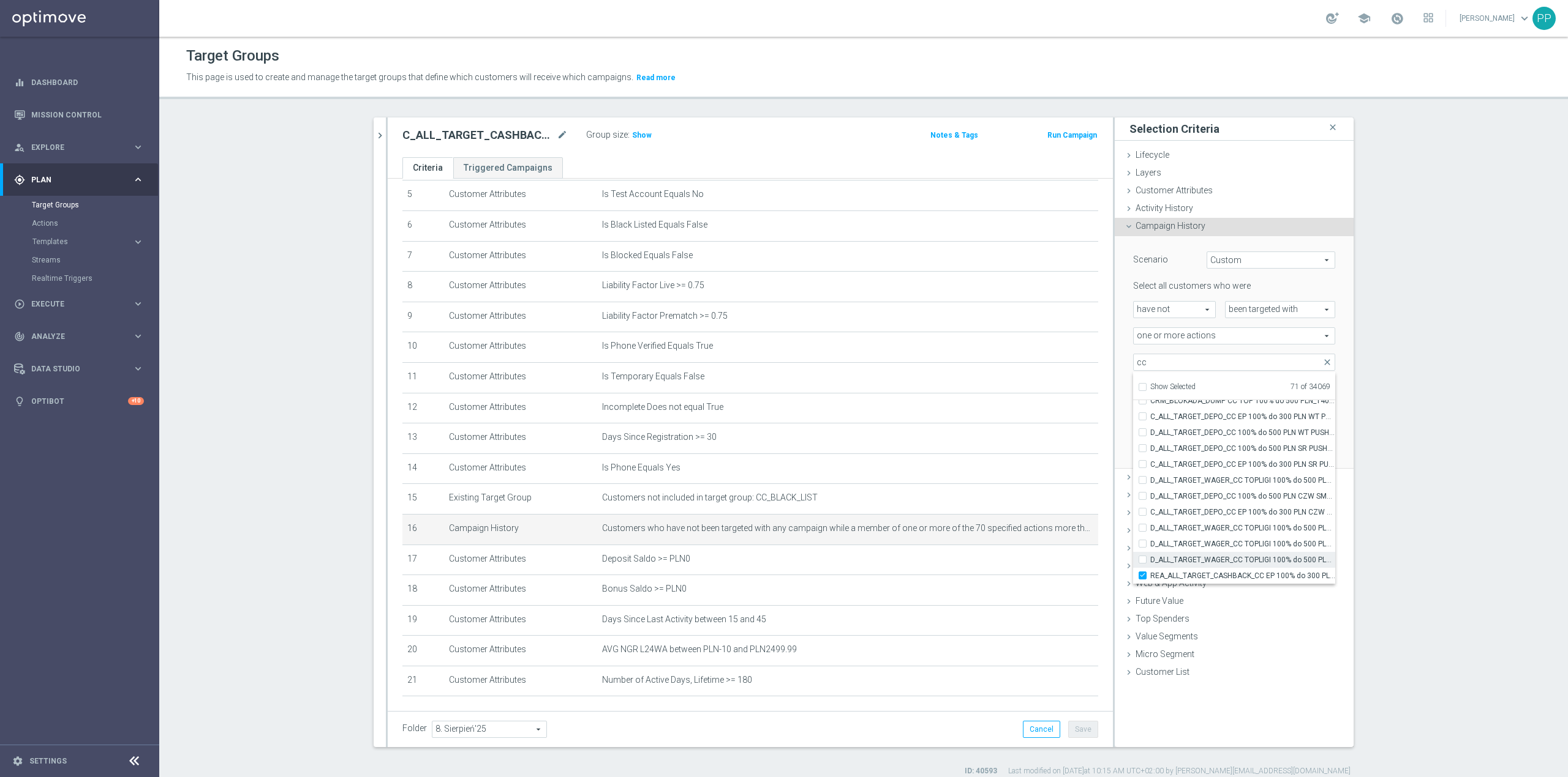
click at [1279, 561] on span "D_ALL_TARGET_WAGER_CC TOPLIGI 100% do 500 PLN PT PUSH_140825" at bounding box center [1243, 559] width 185 height 9
click at [1150, 561] on input "D_ALL_TARGET_WAGER_CC TOPLIGI 100% do 500 PLN PT PUSH_140825" at bounding box center [1146, 559] width 8 height 8
checkbox input "true"
type input "Selected 72 of 34069"
click at [1272, 551] on label "D_ALL_TARGET_WAGER_CC TOPLIGI 100% do 500 PLN ND SMS_140825" at bounding box center [1243, 544] width 185 height 16
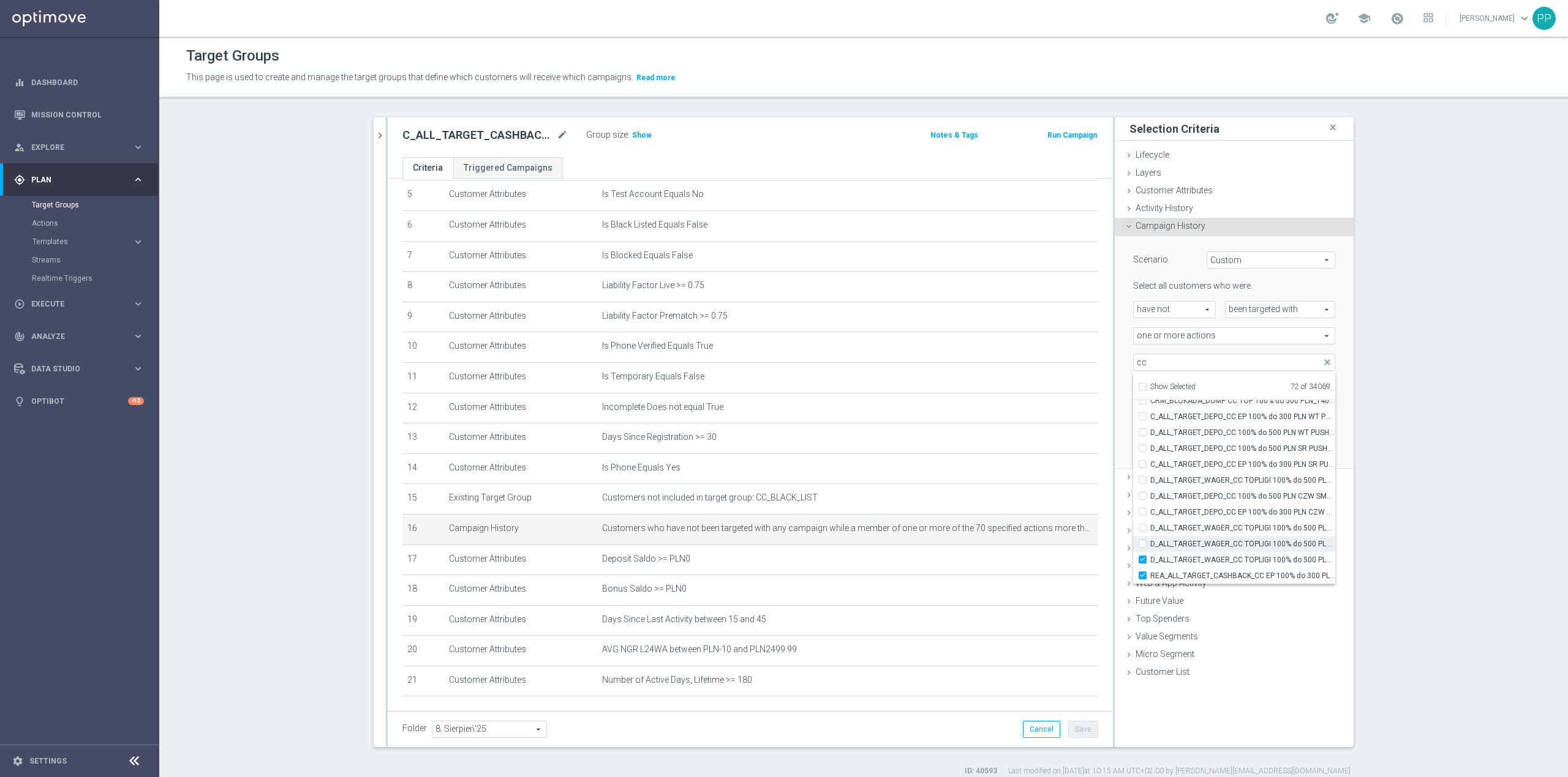
click at [1150, 548] on input "D_ALL_TARGET_WAGER_CC TOPLIGI 100% do 500 PLN ND SMS_140825" at bounding box center [1146, 544] width 8 height 8
checkbox input "true"
type input "Selected 73 of 34069"
drag, startPoint x: 1265, startPoint y: 534, endPoint x: 1261, endPoint y: 523, distance: 11.7
click at [1264, 534] on label "D_ALL_TARGET_WAGER_CC TOPLIGI 100% do 500 PLN SB PUSH_140825" at bounding box center [1243, 528] width 185 height 16
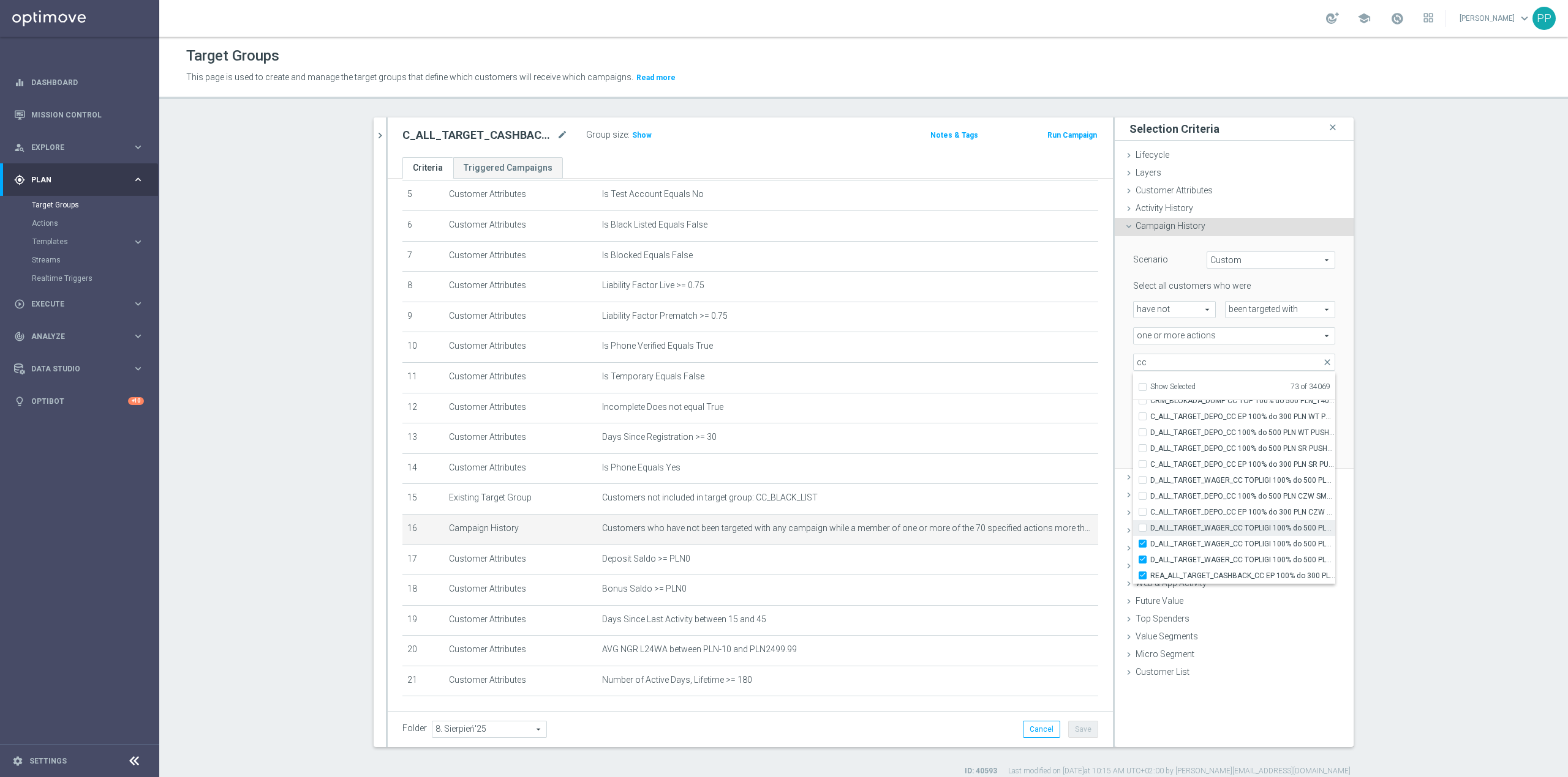
click at [1150, 532] on input "D_ALL_TARGET_WAGER_CC TOPLIGI 100% do 500 PLN SB PUSH_140825" at bounding box center [1146, 528] width 8 height 8
checkbox input "true"
type input "Selected 74 of 34069"
click at [1260, 520] on label "D_ALL_TARGET_WAGER_CC TOPLIGI 100% do 500 PLN SB PUSH_140825" at bounding box center [1243, 528] width 185 height 16
click at [1150, 524] on input "D_ALL_TARGET_WAGER_CC TOPLIGI 100% do 500 PLN SB PUSH_140825" at bounding box center [1146, 528] width 8 height 8
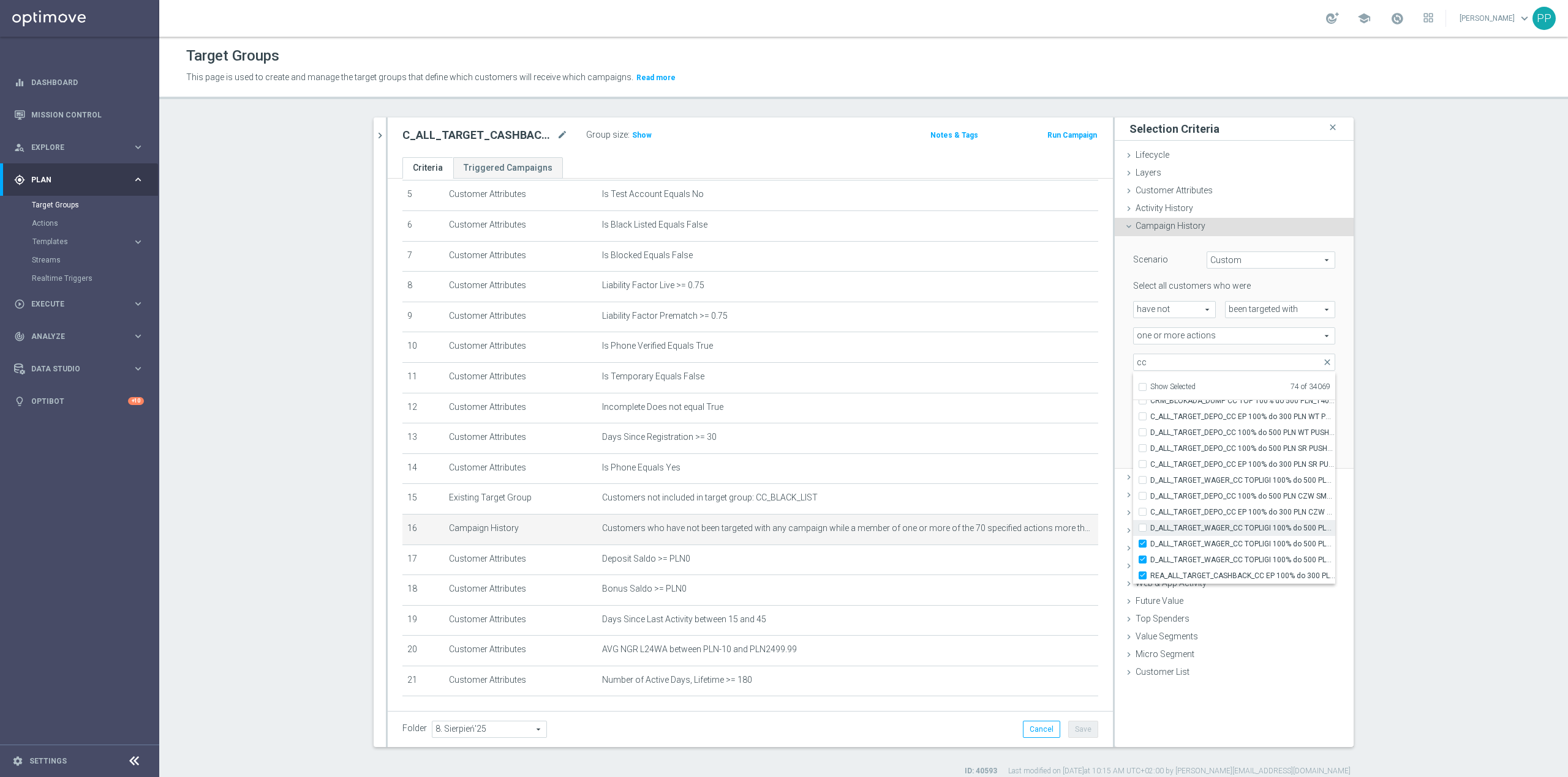
checkbox input "false"
type input "Selected 73 of 34069"
click at [1256, 502] on label "D_ALL_TARGET_DEPO_CC 100% do 500 PLN CZW SMS_110825" at bounding box center [1243, 496] width 185 height 16
click at [1150, 501] on input "D_ALL_TARGET_DEPO_CC 100% do 500 PLN CZW SMS_110825" at bounding box center [1146, 496] width 8 height 8
checkbox input "true"
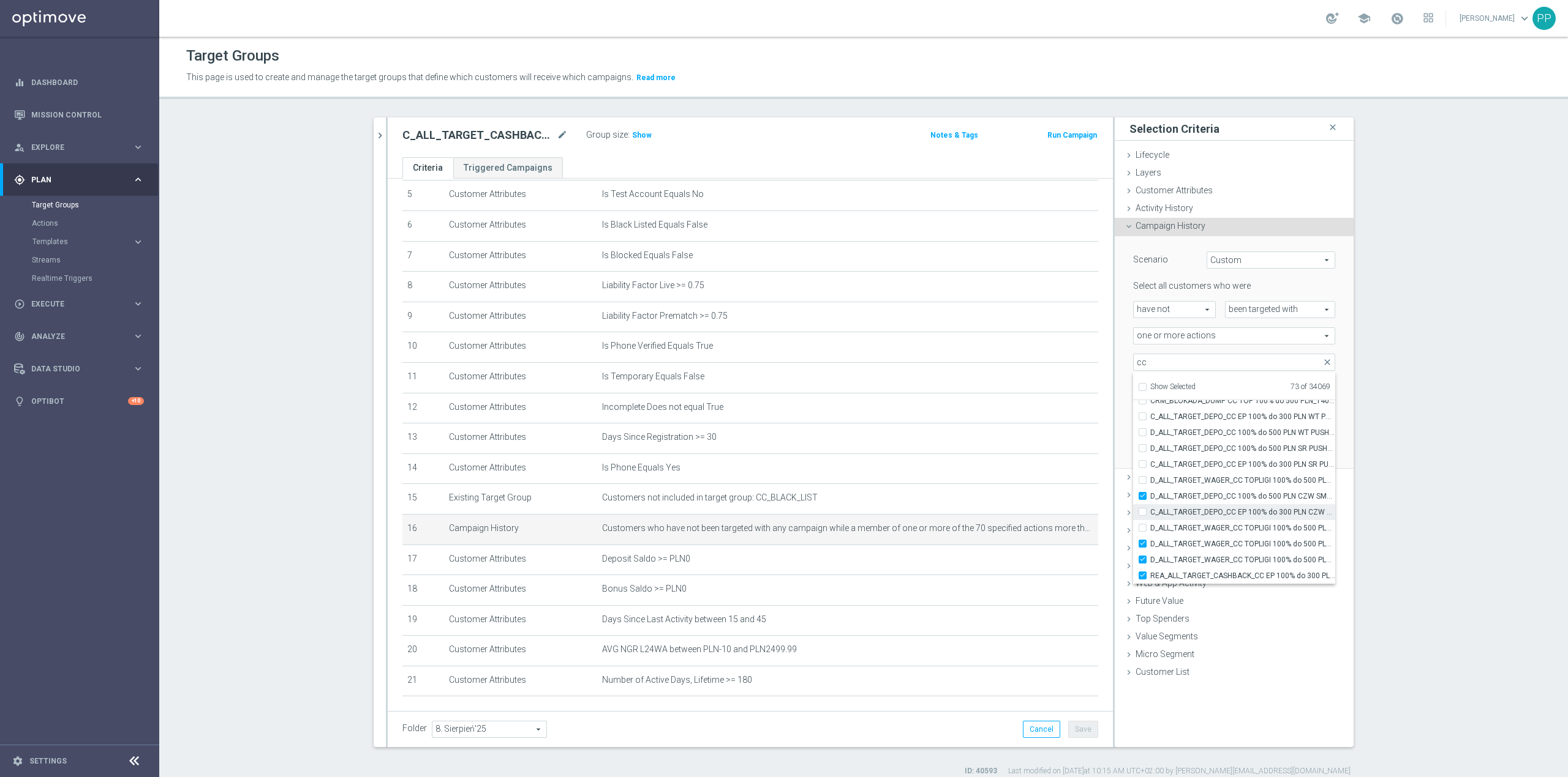
type input "Selected 74 of 34069"
click at [1250, 518] on label "C_ALL_TARGET_DEPO_CC EP 100% do 300 PLN CZW SMS_110825" at bounding box center [1243, 512] width 185 height 16
click at [1150, 516] on input "C_ALL_TARGET_DEPO_CC EP 100% do 300 PLN CZW SMS_110825" at bounding box center [1146, 512] width 8 height 8
checkbox input "true"
type input "Selected 75 of 34069"
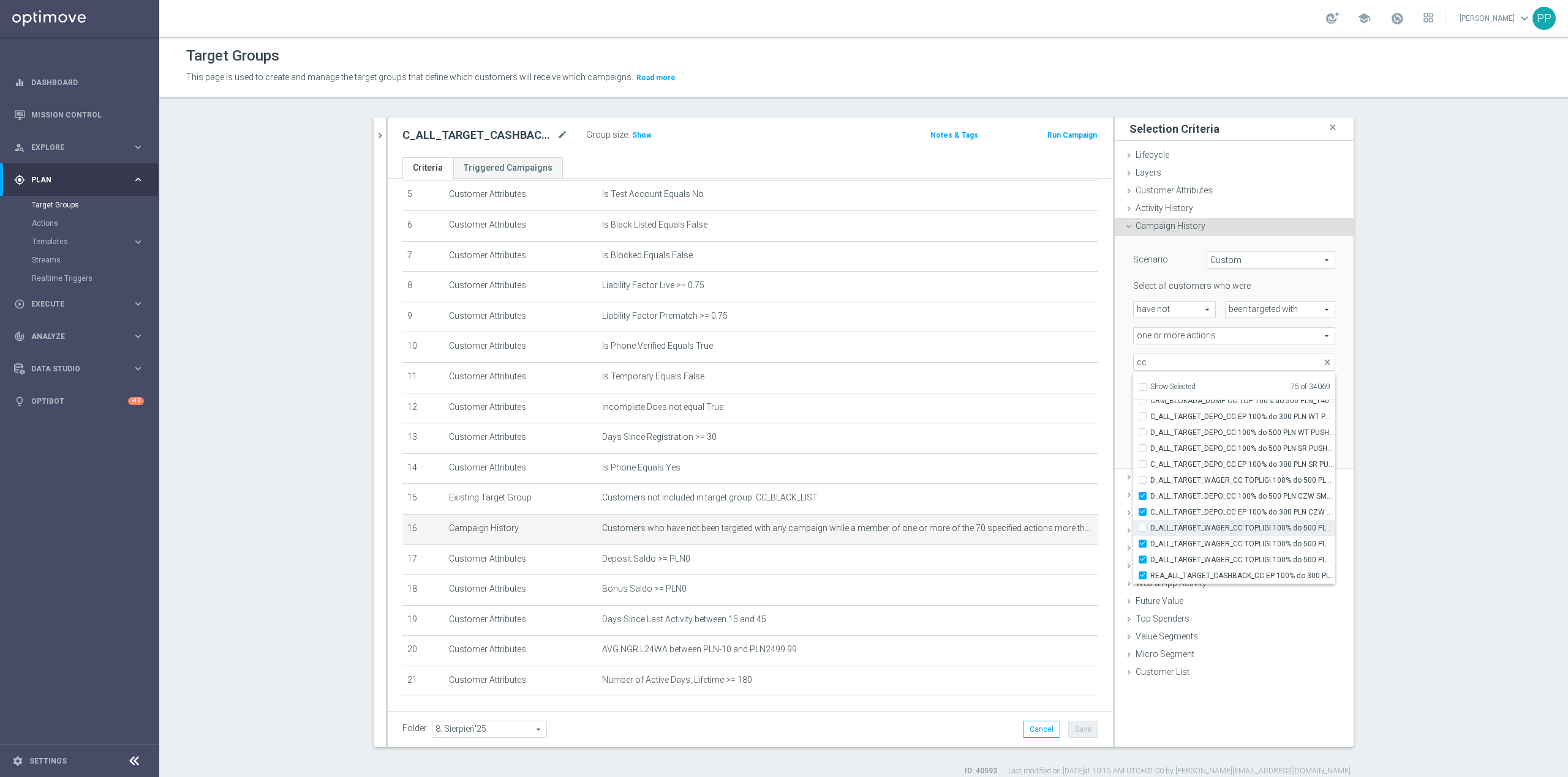
click at [1249, 523] on span "D_ALL_TARGET_WAGER_CC TOPLIGI 100% do 500 PLN SB PUSH_140825" at bounding box center [1243, 528] width 185 height 9
click at [1150, 524] on input "D_ALL_TARGET_WAGER_CC TOPLIGI 100% do 500 PLN SB PUSH_140825" at bounding box center [1146, 528] width 8 height 8
checkbox input "true"
type input "Selected 76 of 34069"
drag, startPoint x: 1245, startPoint y: 480, endPoint x: 1242, endPoint y: 466, distance: 14.3
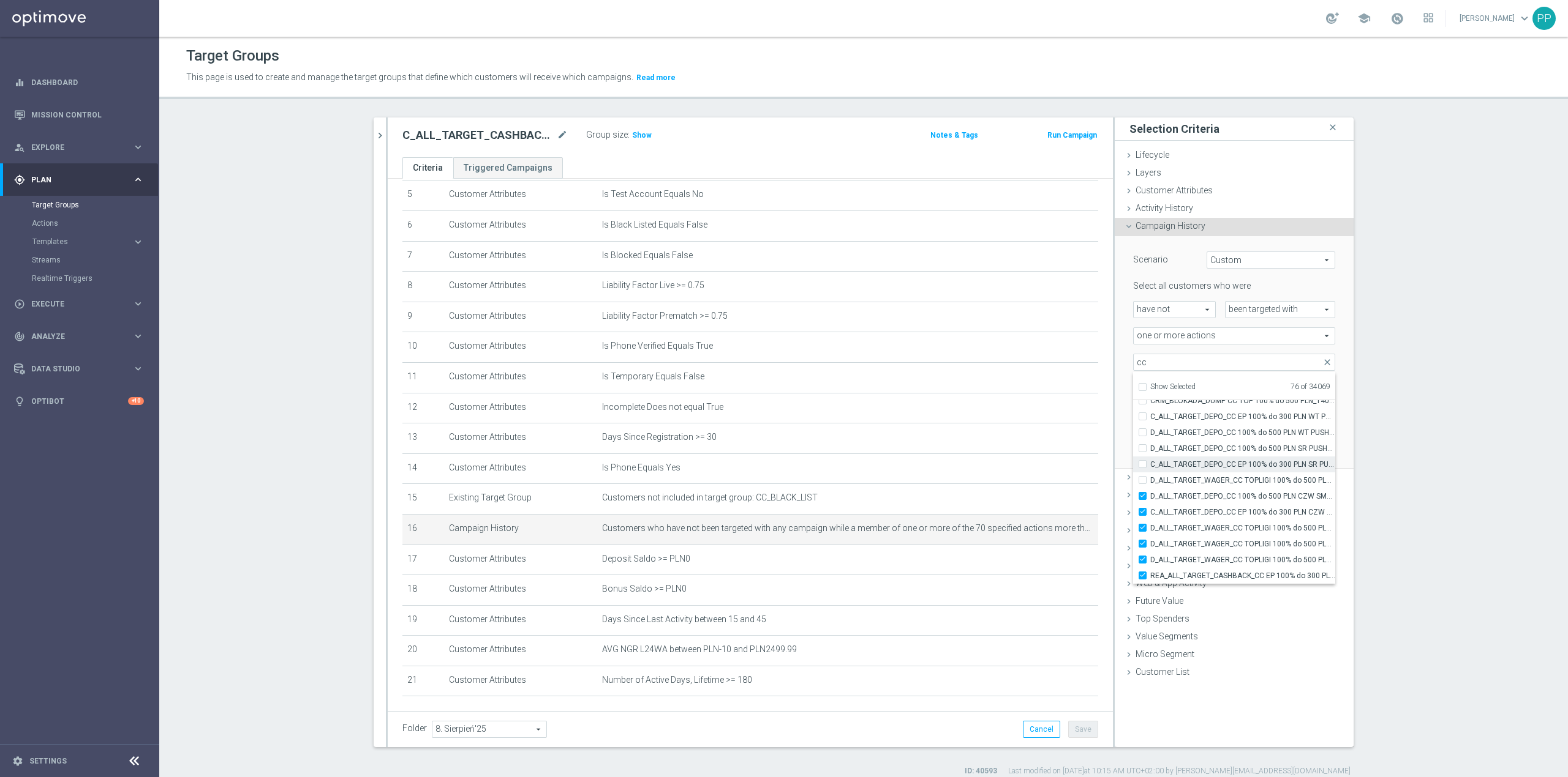
click at [1245, 479] on span "D_ALL_TARGET_WAGER_CC TOPLIGI 100% do 500 PLN_140825" at bounding box center [1243, 480] width 185 height 9
click at [1150, 479] on input "D_ALL_TARGET_WAGER_CC TOPLIGI 100% do 500 PLN_140825" at bounding box center [1146, 480] width 8 height 8
checkbox input "true"
type input "Selected 77 of 34069"
click at [1241, 463] on span "C_ALL_TARGET_DEPO_CC EP 100% do 300 PLN SR PUSH_110825" at bounding box center [1243, 464] width 185 height 9
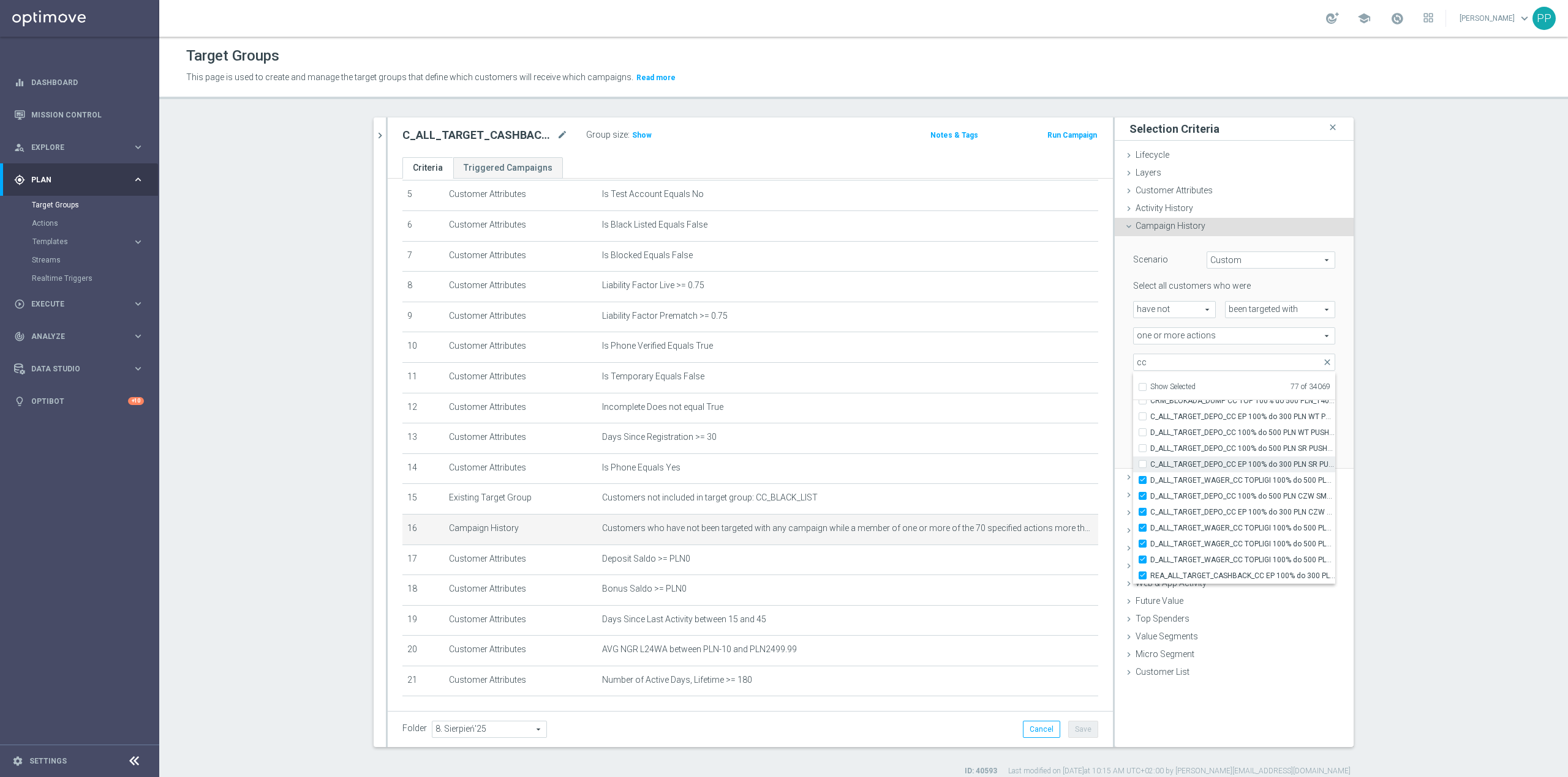
click at [1150, 463] on input "C_ALL_TARGET_DEPO_CC EP 100% do 300 PLN SR PUSH_110825" at bounding box center [1146, 464] width 8 height 8
checkbox input "true"
type input "Selected 78 of 34069"
click at [1235, 441] on label "D_ALL_TARGET_DEPO_CC 100% do 500 PLN SR PUSH_110825" at bounding box center [1243, 448] width 185 height 16
click at [1150, 445] on input "D_ALL_TARGET_DEPO_CC 100% do 500 PLN SR PUSH_110825" at bounding box center [1146, 448] width 8 height 8
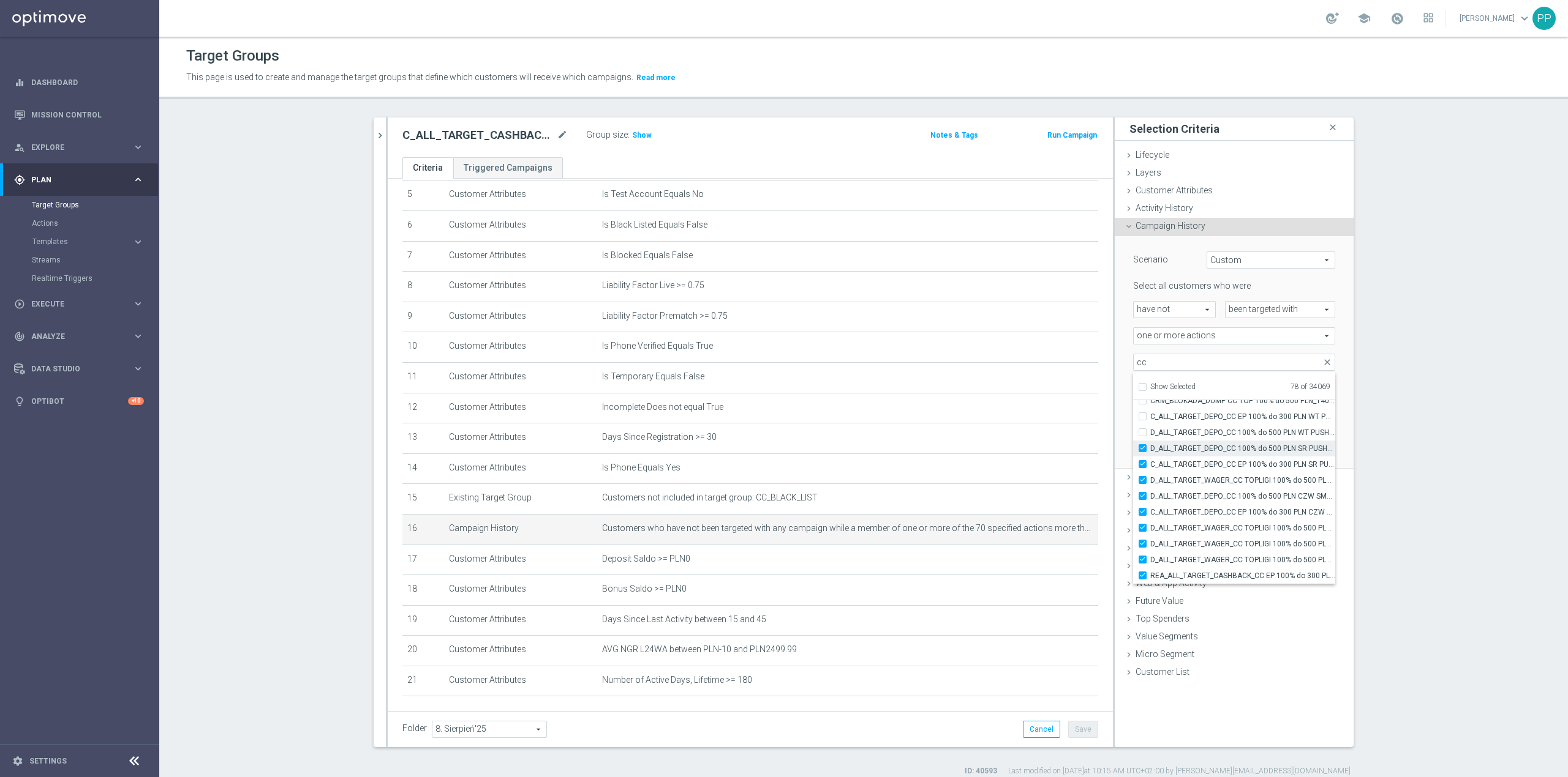
checkbox input "true"
type input "Selected 79 of 34069"
click at [1231, 417] on span "C_ALL_TARGET_DEPO_CC EP 100% do 300 PLN WT PUSH_110825" at bounding box center [1243, 417] width 185 height 9
click at [1150, 417] on input "C_ALL_TARGET_DEPO_CC EP 100% do 300 PLN WT PUSH_110825" at bounding box center [1146, 417] width 8 height 8
checkbox input "true"
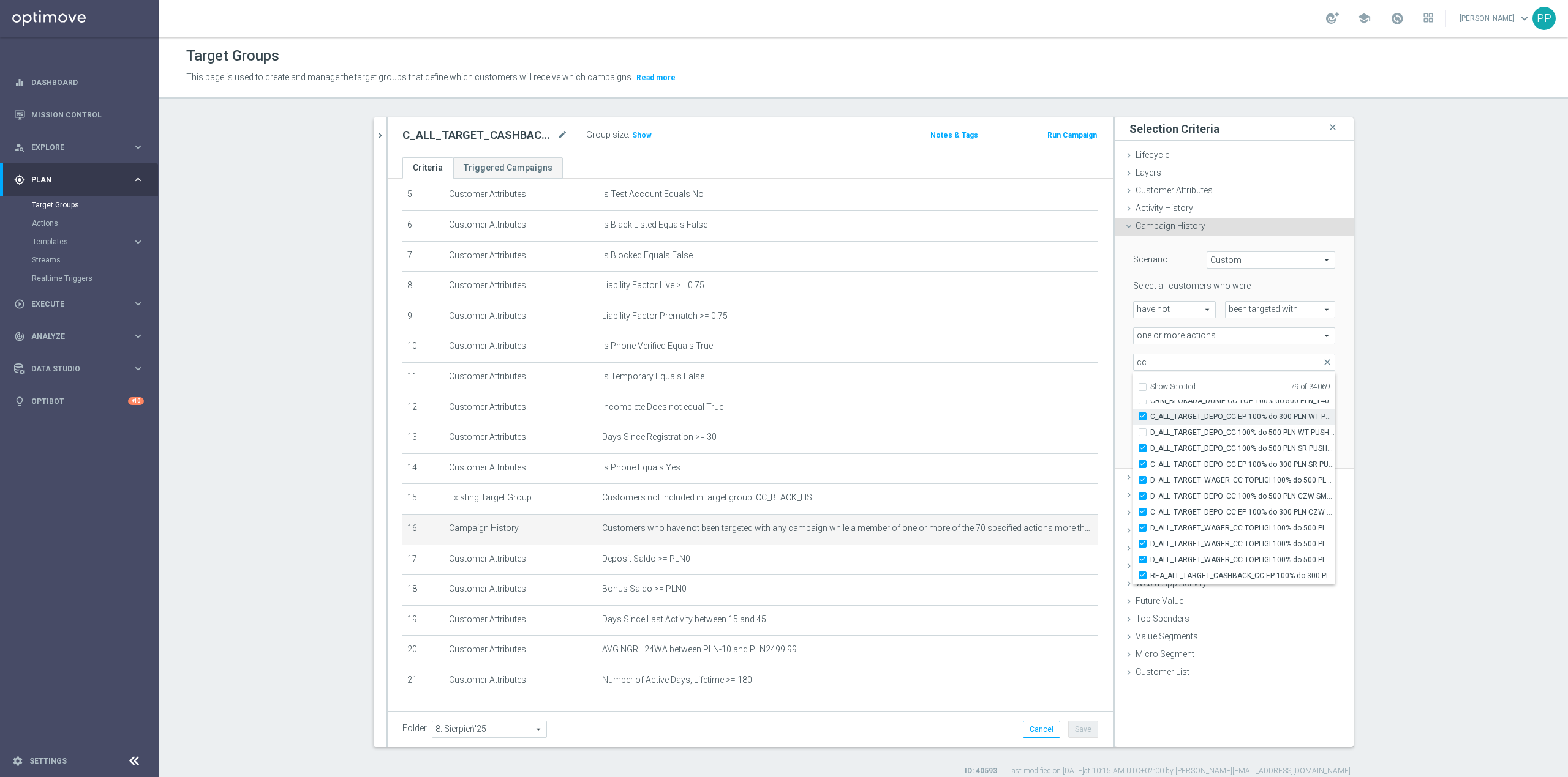
type input "Selected 80 of 34069"
click at [1228, 442] on label "D_ALL_TARGET_DEPO_CC 100% do 500 PLN SR PUSH_110825" at bounding box center [1243, 448] width 185 height 16
click at [1150, 445] on input "D_ALL_TARGET_DEPO_CC 100% do 500 PLN SR PUSH_110825" at bounding box center [1146, 448] width 8 height 8
checkbox input "false"
type input "Selected 79 of 34069"
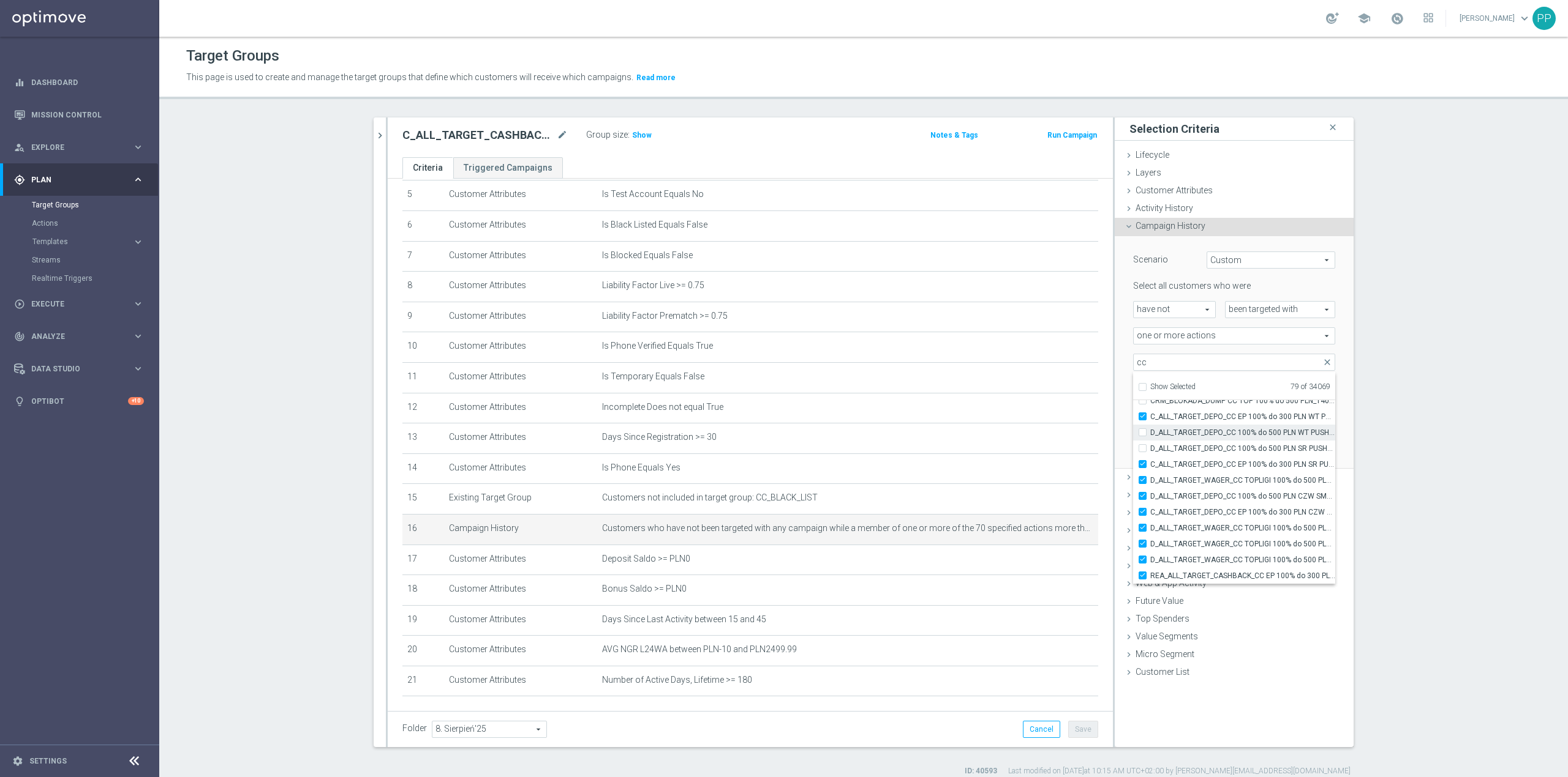
click at [1228, 431] on span "D_ALL_TARGET_DEPO_CC 100% do 500 PLN WT PUSH_110825" at bounding box center [1243, 432] width 185 height 9
click at [1150, 431] on input "D_ALL_TARGET_DEPO_CC 100% do 500 PLN WT PUSH_110825" at bounding box center [1146, 432] width 8 height 8
checkbox input "true"
type input "Selected 80 of 34069"
click at [1226, 436] on span "D_ALL_TARGET_DEPO_CC 100% do 500 PLN WT PUSH_110825" at bounding box center [1243, 432] width 185 height 9
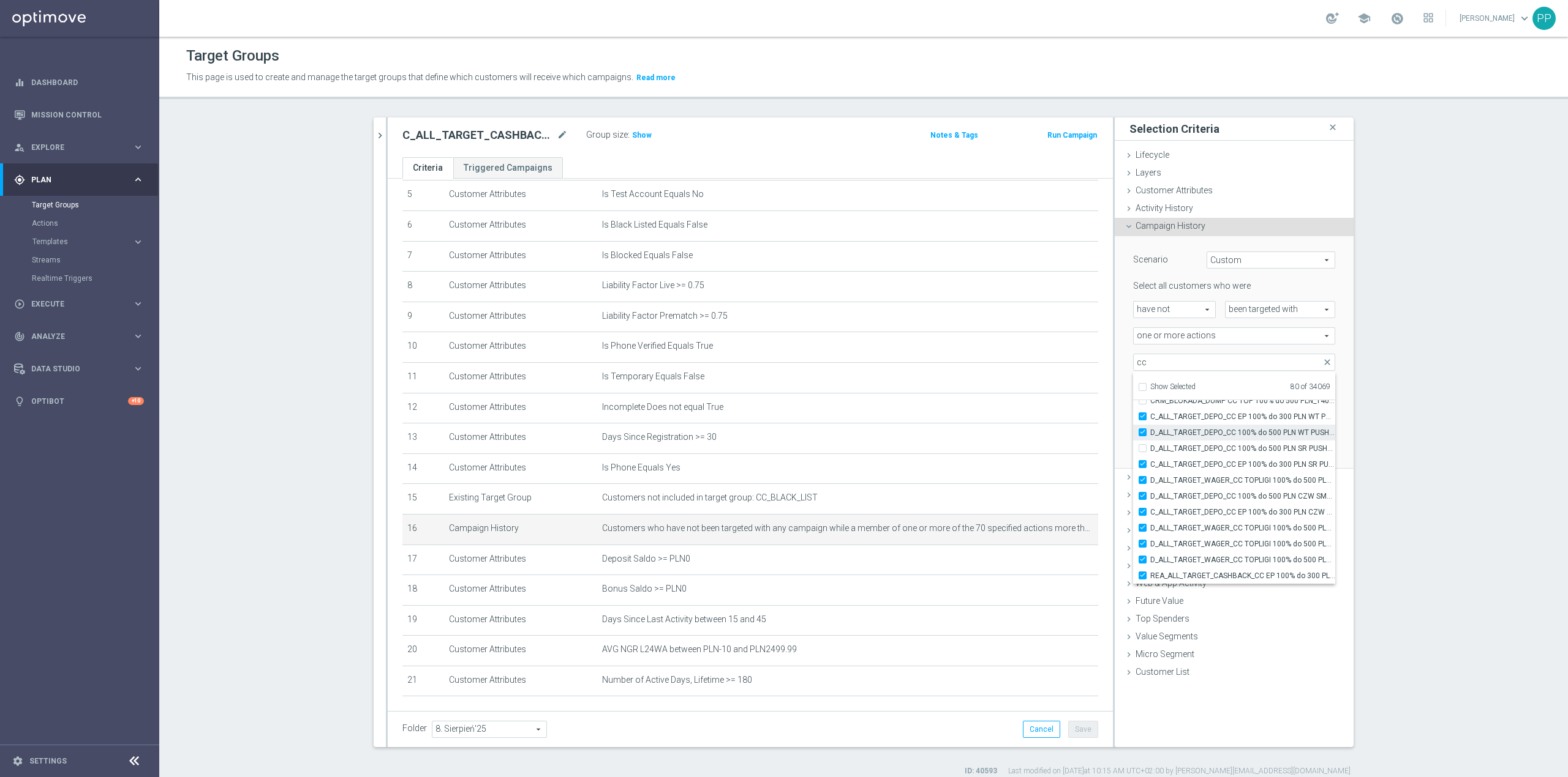
click at [1150, 436] on input "D_ALL_TARGET_DEPO_CC 100% do 500 PLN WT PUSH_110825" at bounding box center [1146, 432] width 8 height 8
checkbox input "false"
type input "Selected 79 of 34069"
click at [1226, 440] on label "D_ALL_TARGET_DEPO_CC 100% do 500 PLN WT PUSH_110825" at bounding box center [1243, 432] width 185 height 16
click at [1150, 436] on input "D_ALL_TARGET_DEPO_CC 100% do 500 PLN WT PUSH_110825" at bounding box center [1146, 432] width 8 height 8
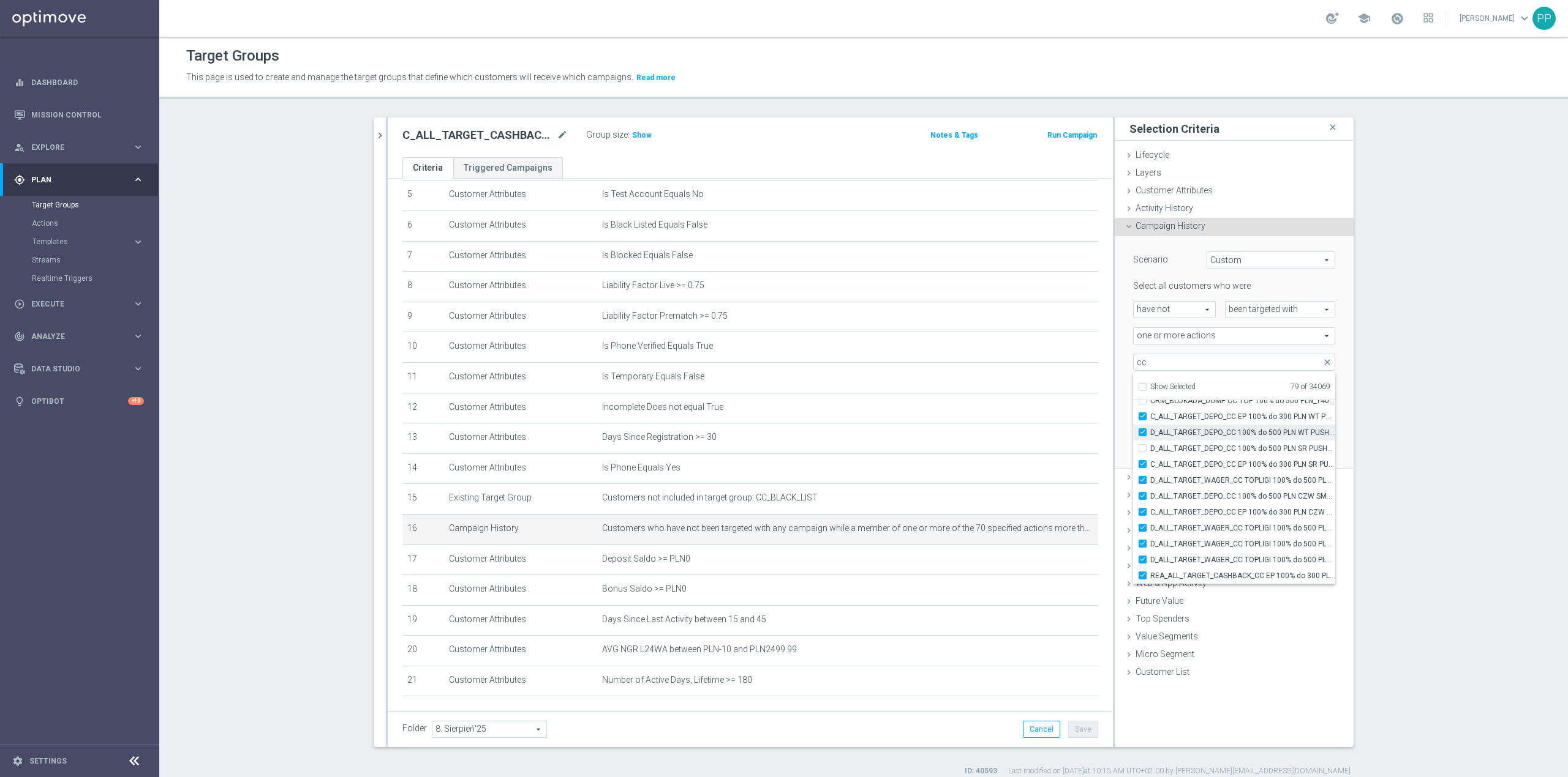
checkbox input "true"
type input "Selected 80 of 34069"
click at [1226, 446] on span "D_ALL_TARGET_DEPO_CC 100% do 500 PLN SR PUSH_110825" at bounding box center [1243, 448] width 185 height 9
click at [1150, 446] on input "D_ALL_TARGET_DEPO_CC 100% do 500 PLN SR PUSH_110825" at bounding box center [1146, 448] width 8 height 8
checkbox input "true"
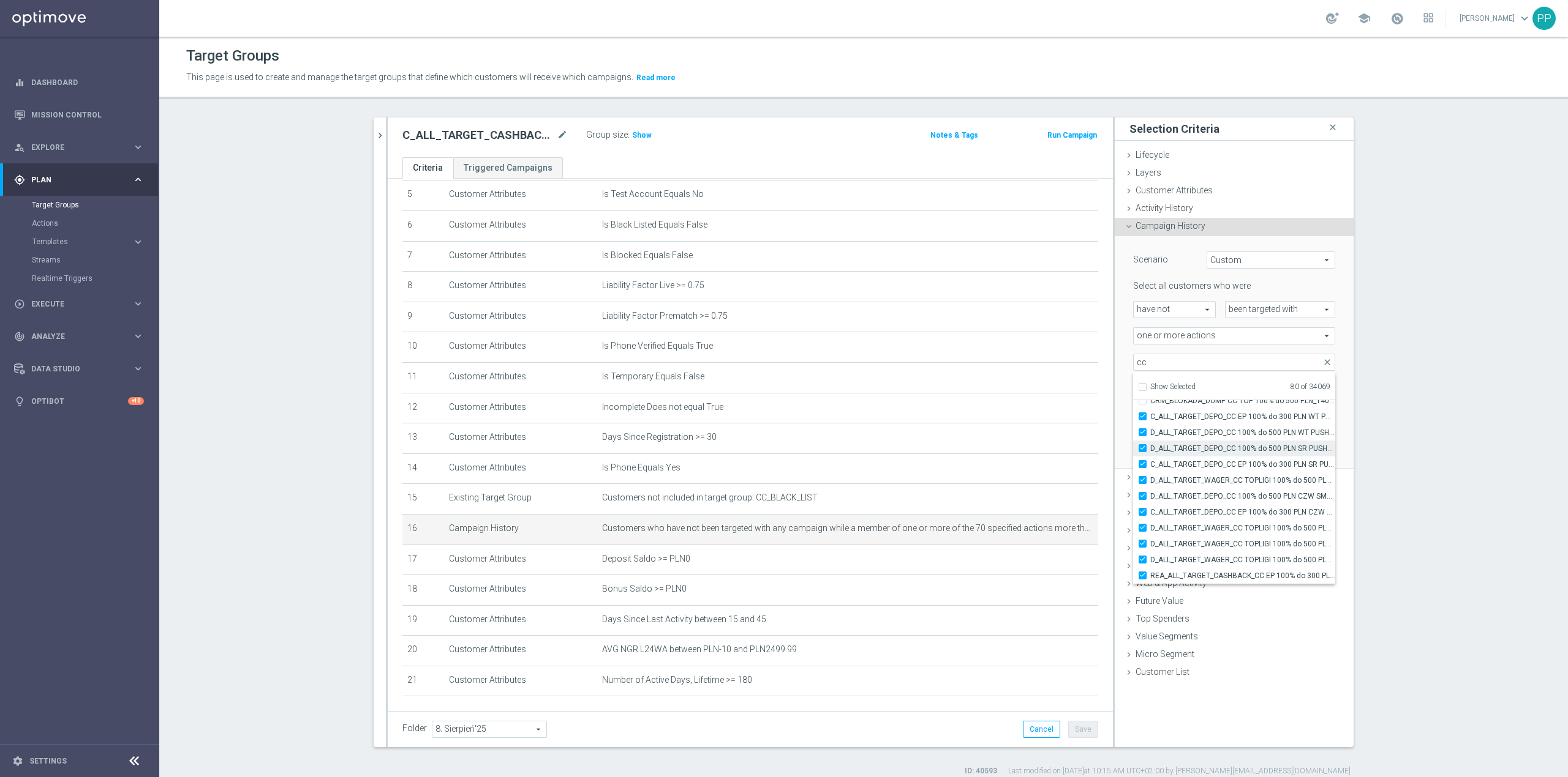
type input "Selected 81 of 34069"
drag, startPoint x: 1226, startPoint y: 456, endPoint x: 1223, endPoint y: 444, distance: 12.4
click at [1226, 452] on span "D_ALL_TARGET_DEPO_CC 100% do 500 PLN_110825" at bounding box center [1243, 456] width 185 height 9
click at [1150, 452] on input "D_ALL_TARGET_DEPO_CC 100% do 500 PLN_110825" at bounding box center [1146, 456] width 8 height 8
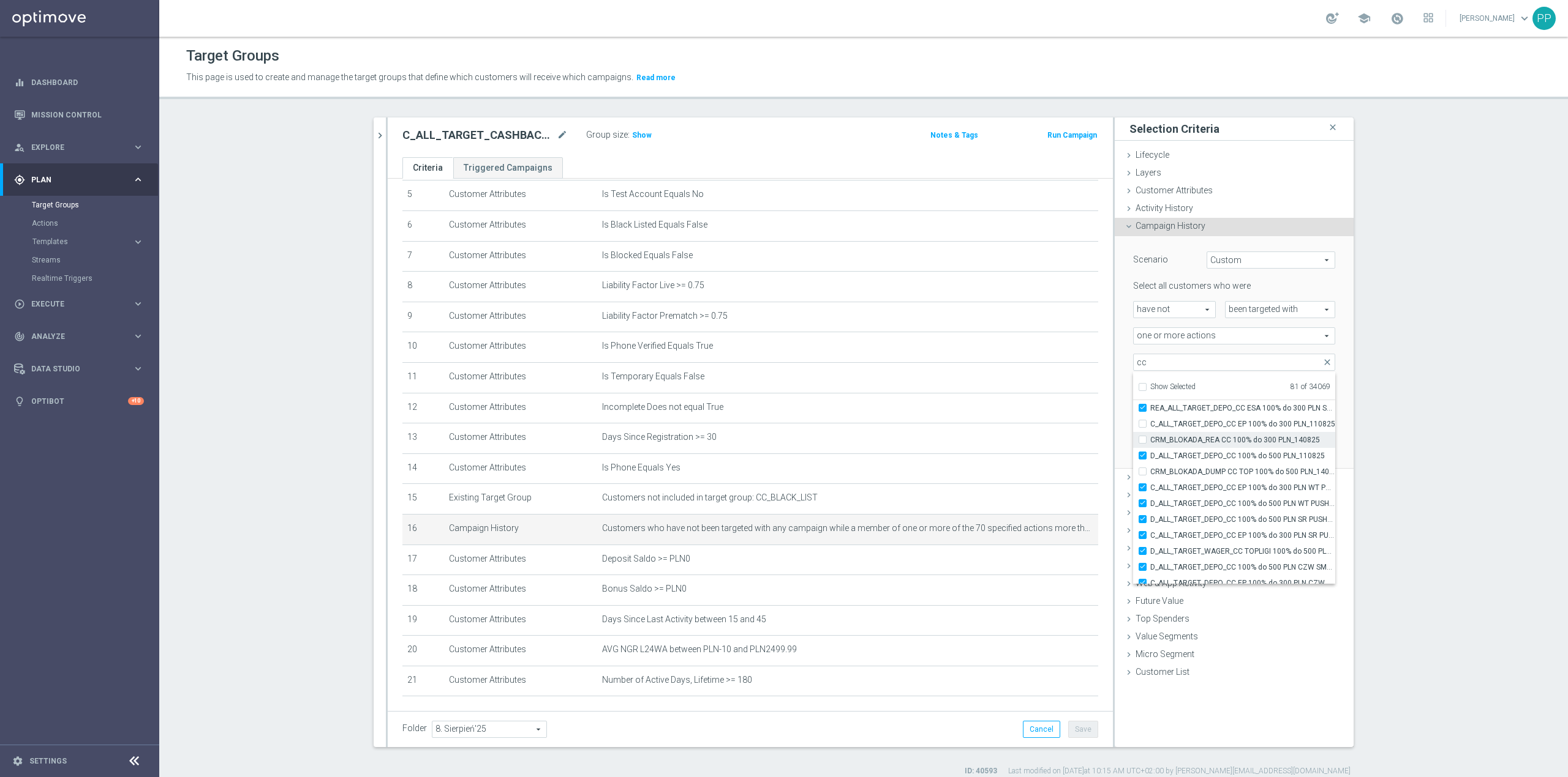
checkbox input "true"
type input "Selected 82 of 34069"
click at [1220, 422] on span "C_ALL_TARGET_DEPO_CC EP 100% do 300 PLN_110825" at bounding box center [1243, 424] width 185 height 9
click at [1150, 422] on input "C_ALL_TARGET_DEPO_CC EP 100% do 300 PLN_110825" at bounding box center [1146, 424] width 8 height 8
checkbox input "true"
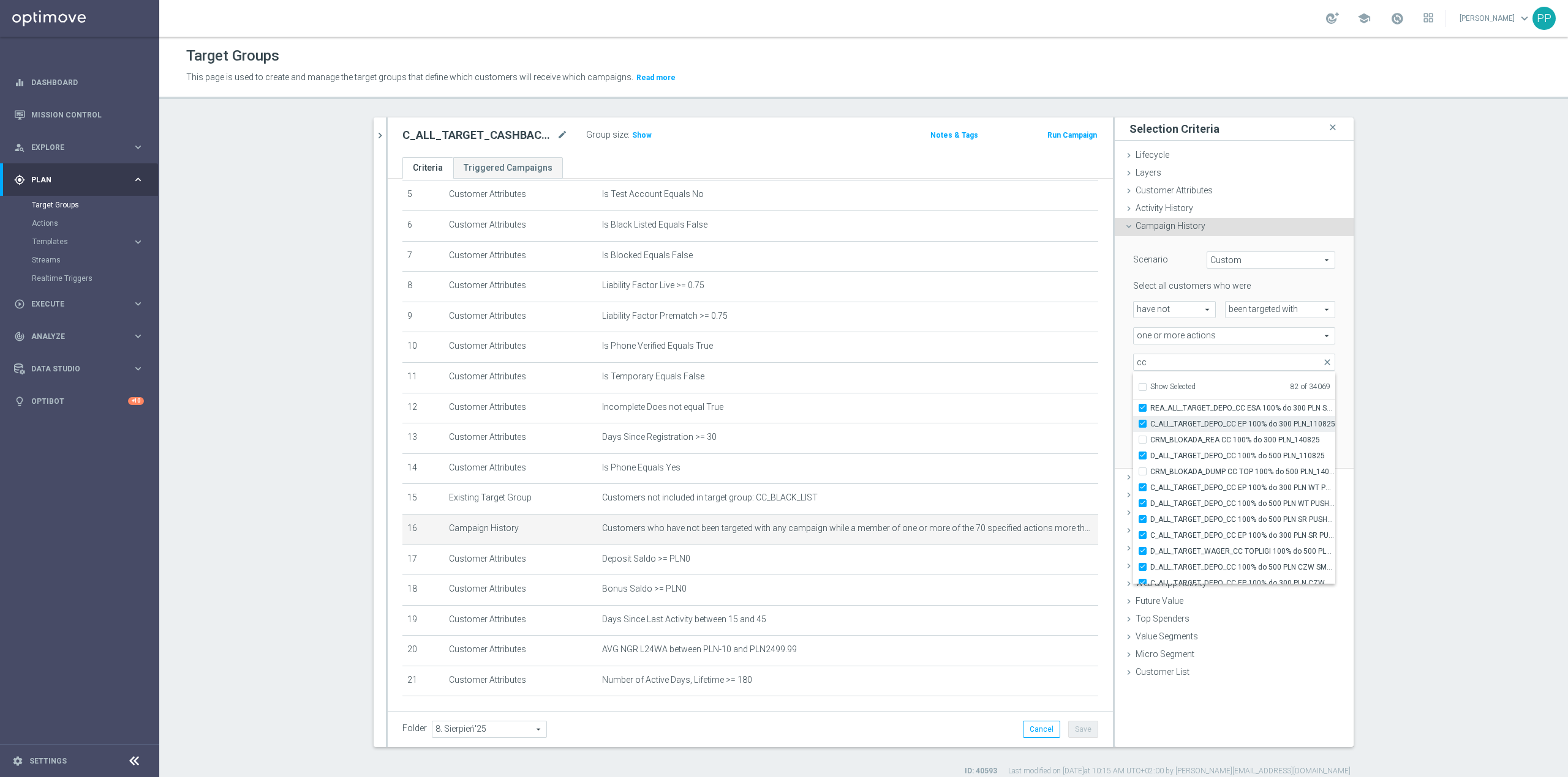
type input "Selected 83 of 34069"
click at [1225, 480] on span "CRM_BLOKADA_CC Dump 100% do 300 PLN_070825" at bounding box center [1243, 478] width 185 height 9
click at [1150, 480] on input "CRM_BLOKADA_CC Dump 100% do 300 PLN_070825" at bounding box center [1146, 477] width 8 height 8
checkbox input "false"
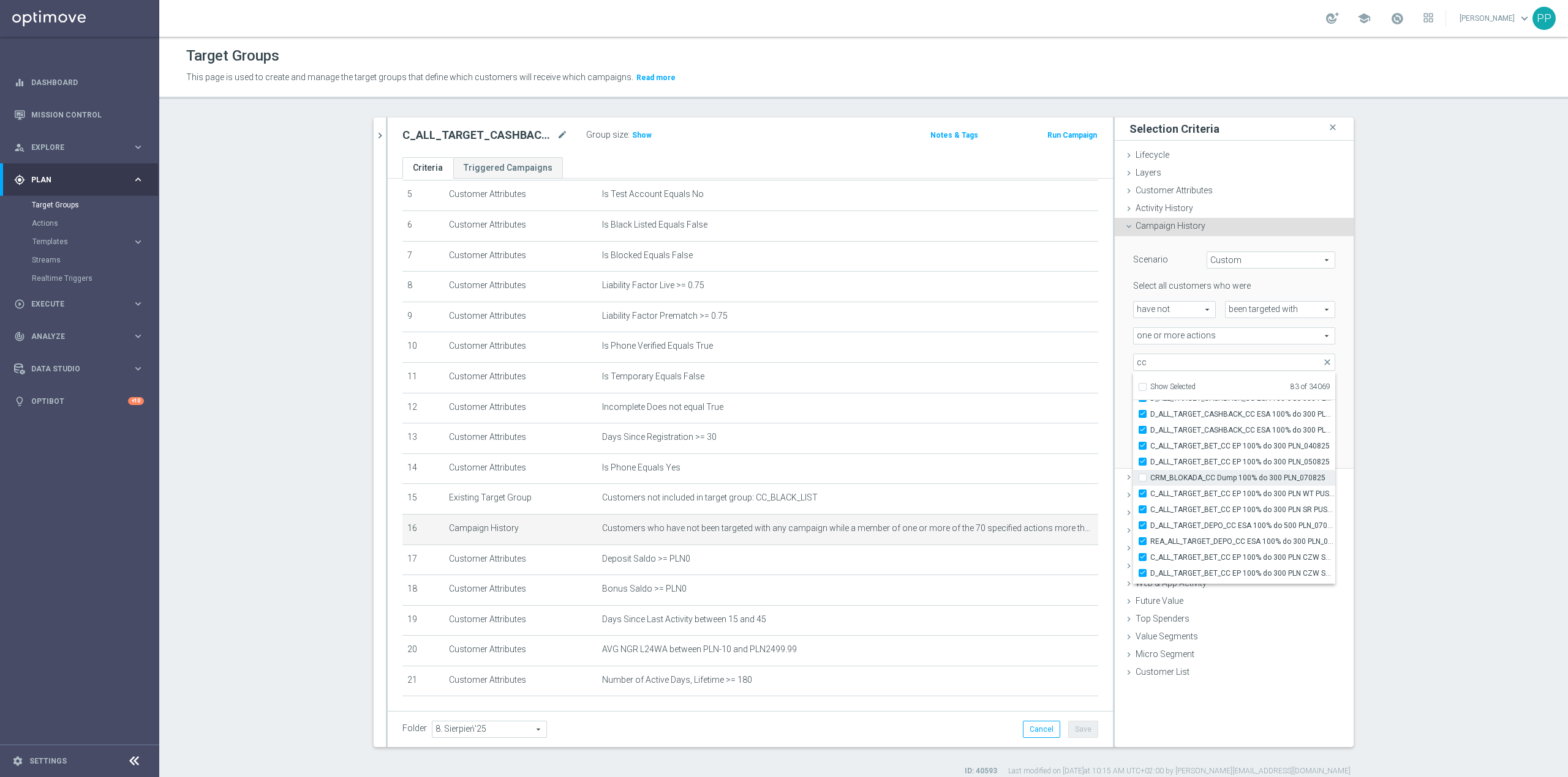
type input "Selected 82 of 34069"
click at [1225, 434] on span "DUMP_BLOKADA_CC_010825" at bounding box center [1243, 434] width 185 height 9
click at [1150, 434] on input "DUMP_BLOKADA_CC_010825" at bounding box center [1146, 434] width 8 height 8
checkbox input "false"
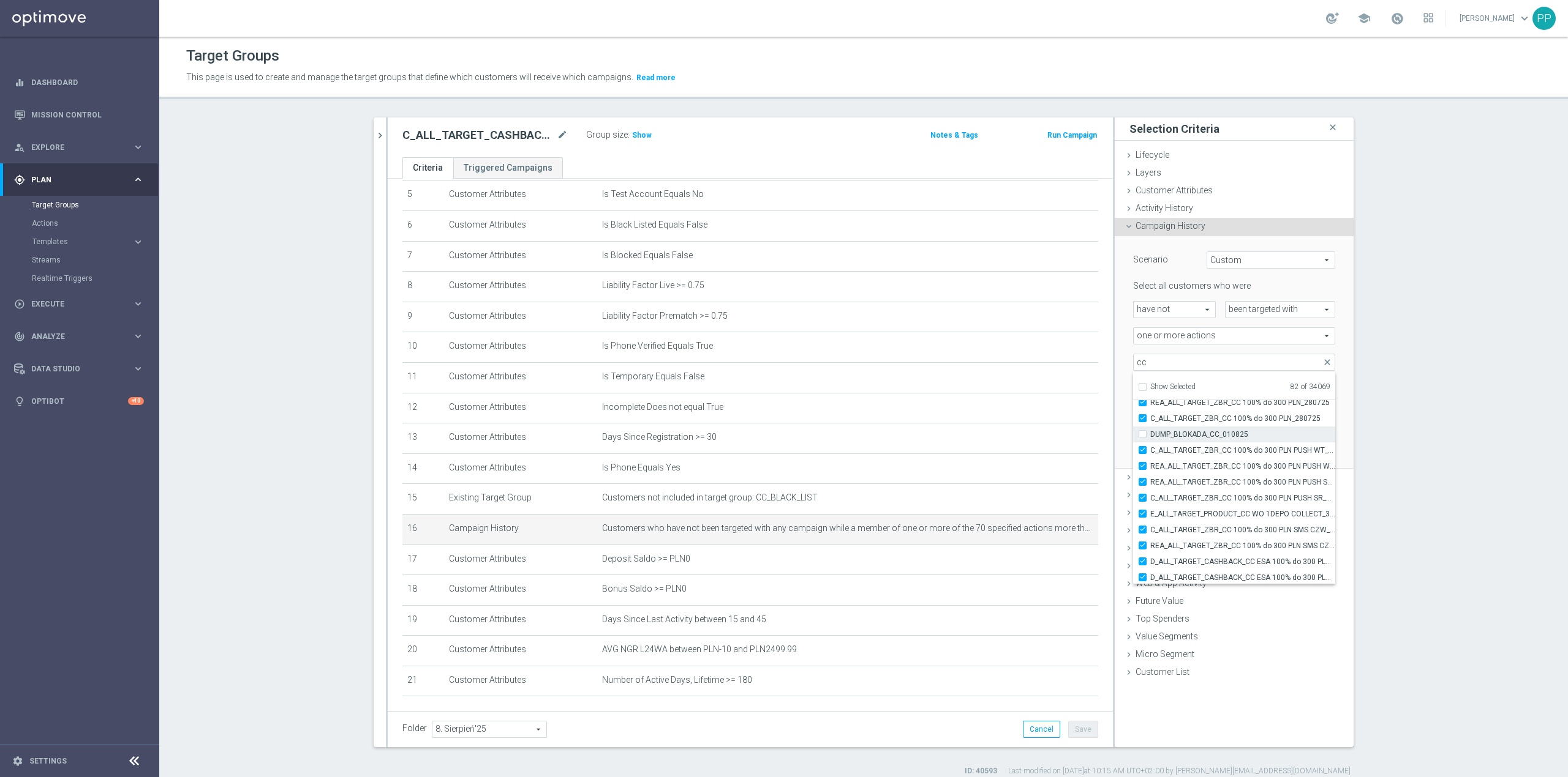
type input "Selected 81 of 34069"
click at [1250, 493] on span "CHURN_BLOKADA_CC_240725" at bounding box center [1243, 490] width 185 height 9
click at [1150, 493] on input "CHURN_BLOKADA_CC_240725" at bounding box center [1146, 489] width 8 height 8
checkbox input "false"
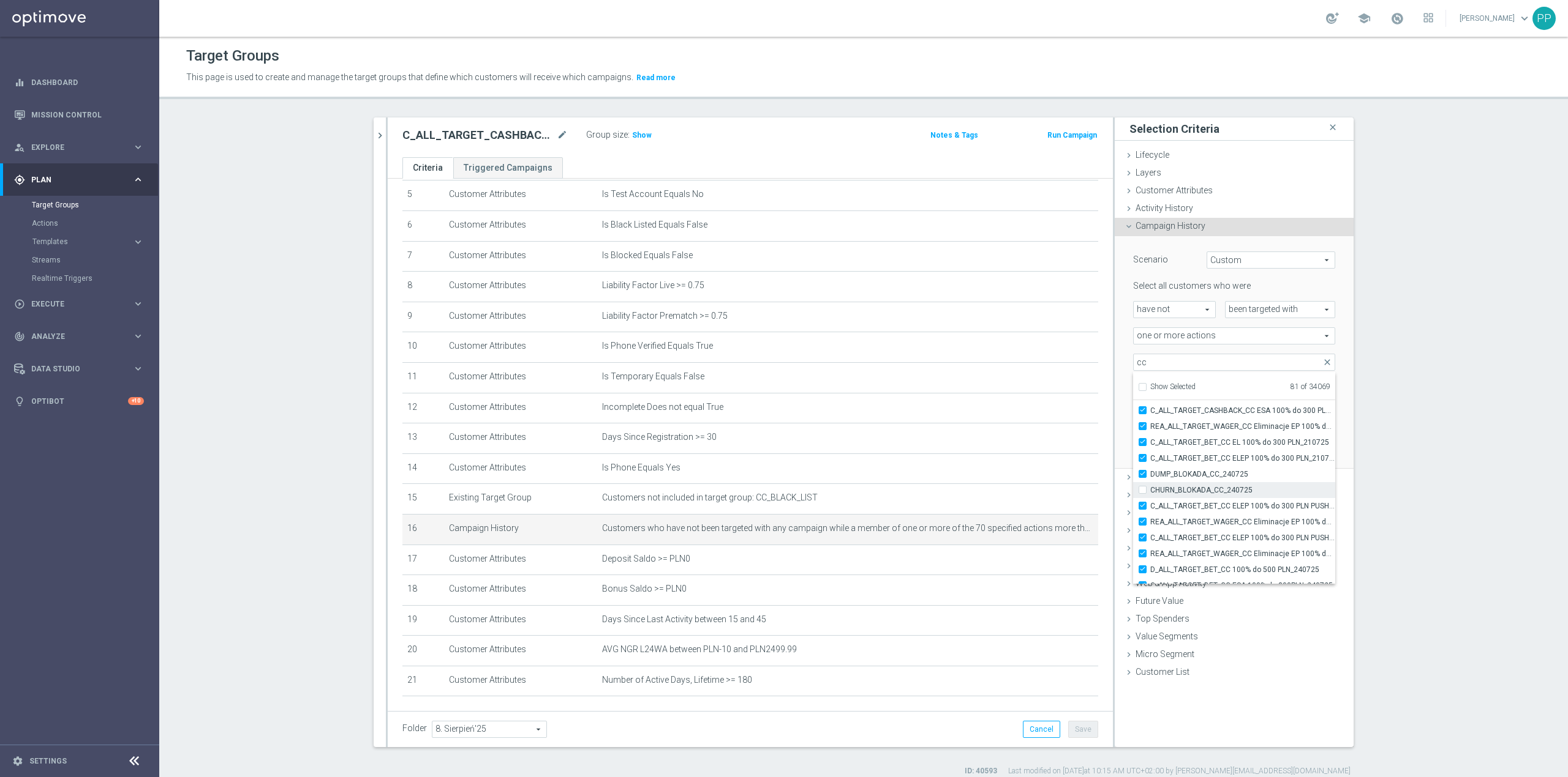
type input "Selected 80 of 34069"
click at [1238, 477] on span "DUMP_BLOKADA_CC_240725" at bounding box center [1243, 474] width 185 height 9
click at [1150, 477] on input "DUMP_BLOKADA_CC_240725" at bounding box center [1146, 473] width 8 height 8
checkbox input "false"
type input "Selected 79 of 34069"
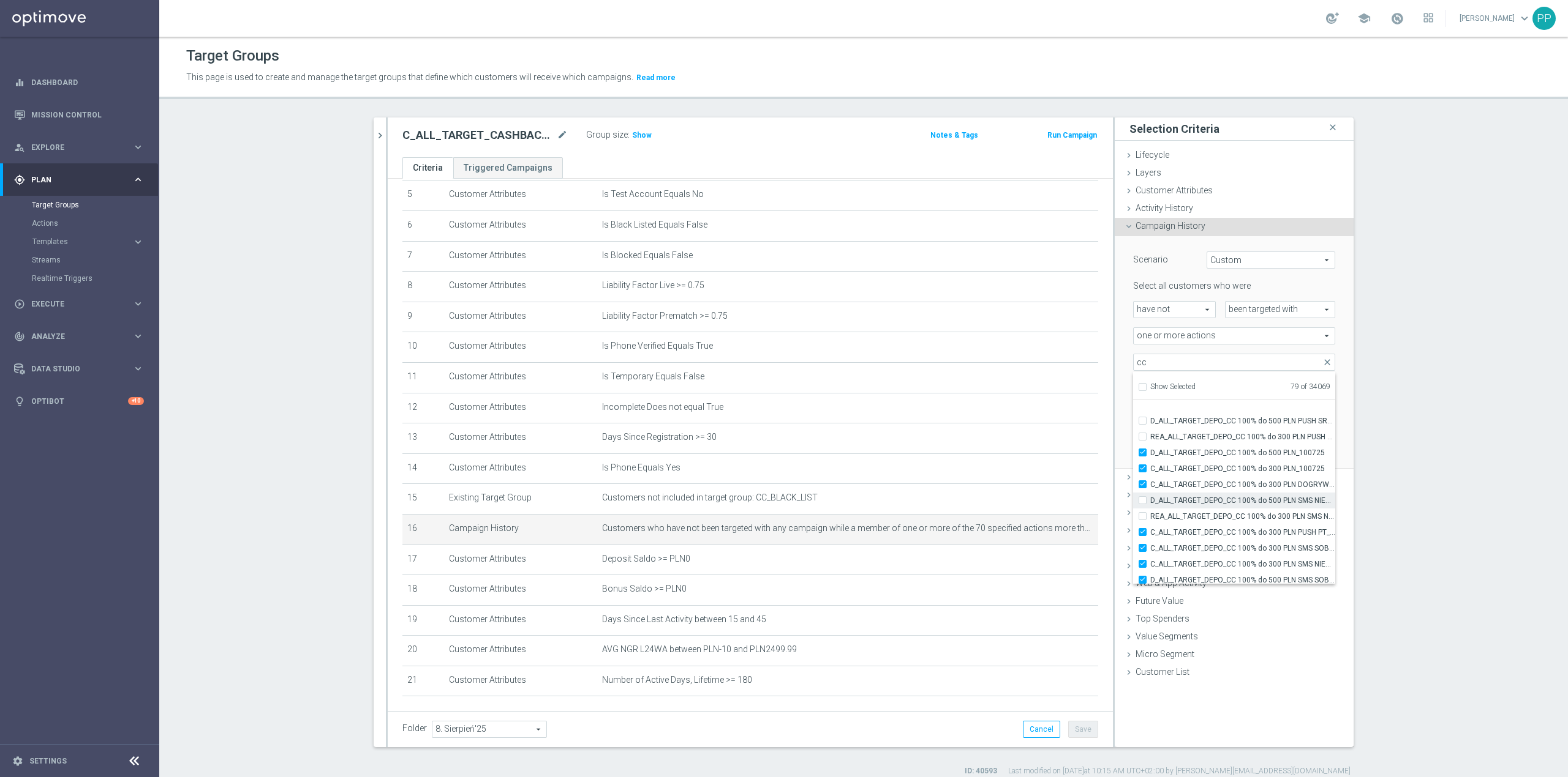
scroll to position [36368, 0]
click at [1231, 499] on span "D_ALL_TARGET_DEPO_CC 100% do 500 PLN_100725" at bounding box center [1243, 502] width 185 height 9
click at [1150, 499] on input "D_ALL_TARGET_DEPO_CC 100% do 500 PLN_100725" at bounding box center [1146, 502] width 8 height 8
checkbox input "false"
type input "Selected 78 of 34069"
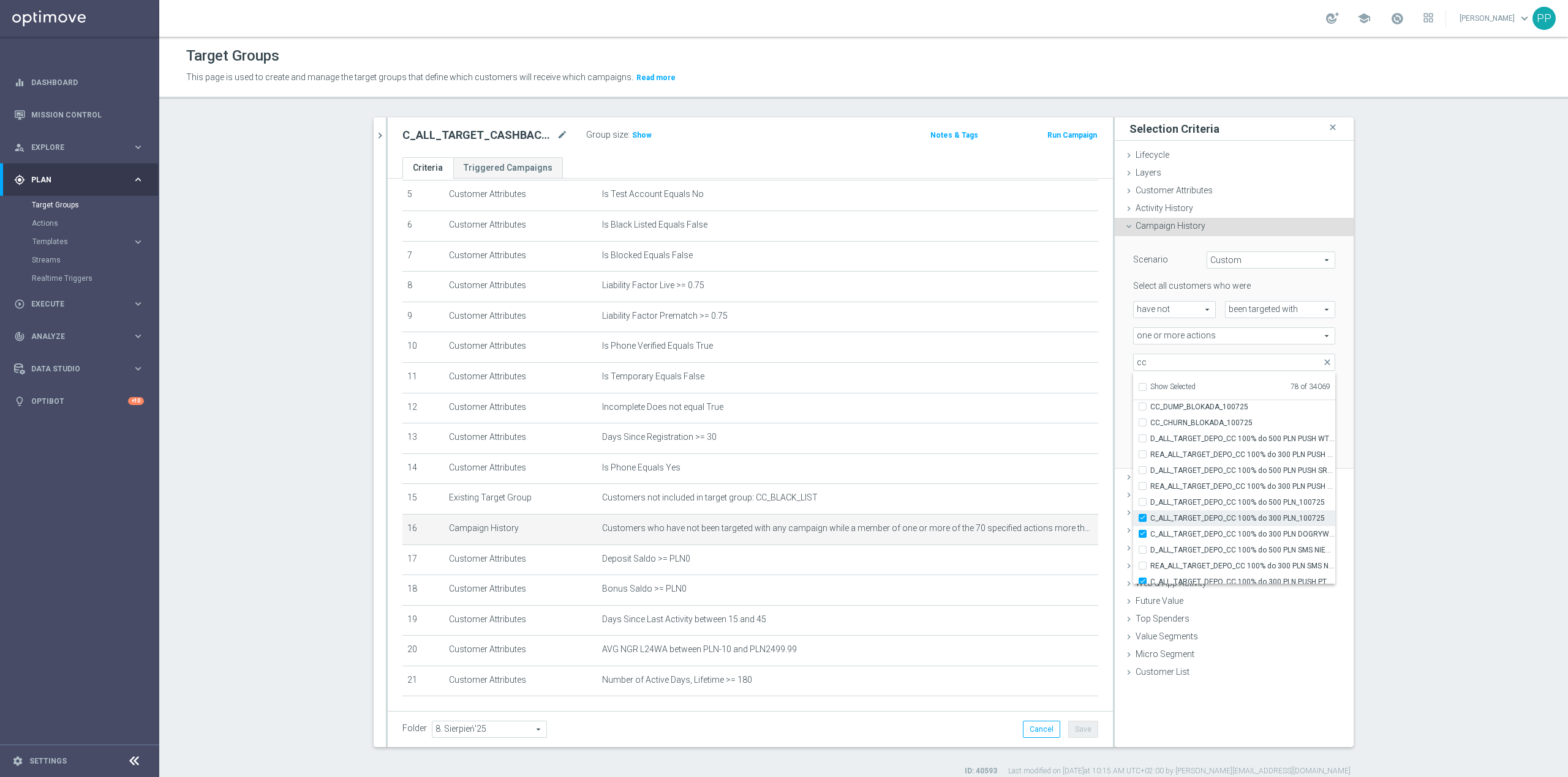
click at [1236, 518] on span "C_ALL_TARGET_DEPO_CC 100% do 300 PLN_100725" at bounding box center [1243, 518] width 185 height 9
click at [1150, 518] on input "C_ALL_TARGET_DEPO_CC 100% do 300 PLN_100725" at bounding box center [1146, 518] width 8 height 8
checkbox input "false"
type input "Selected 77 of 34069"
click at [1238, 537] on span "C_ALL_TARGET_DEPO_CC 100% do 300 PLN DOGRYWKA_100725" at bounding box center [1243, 534] width 185 height 9
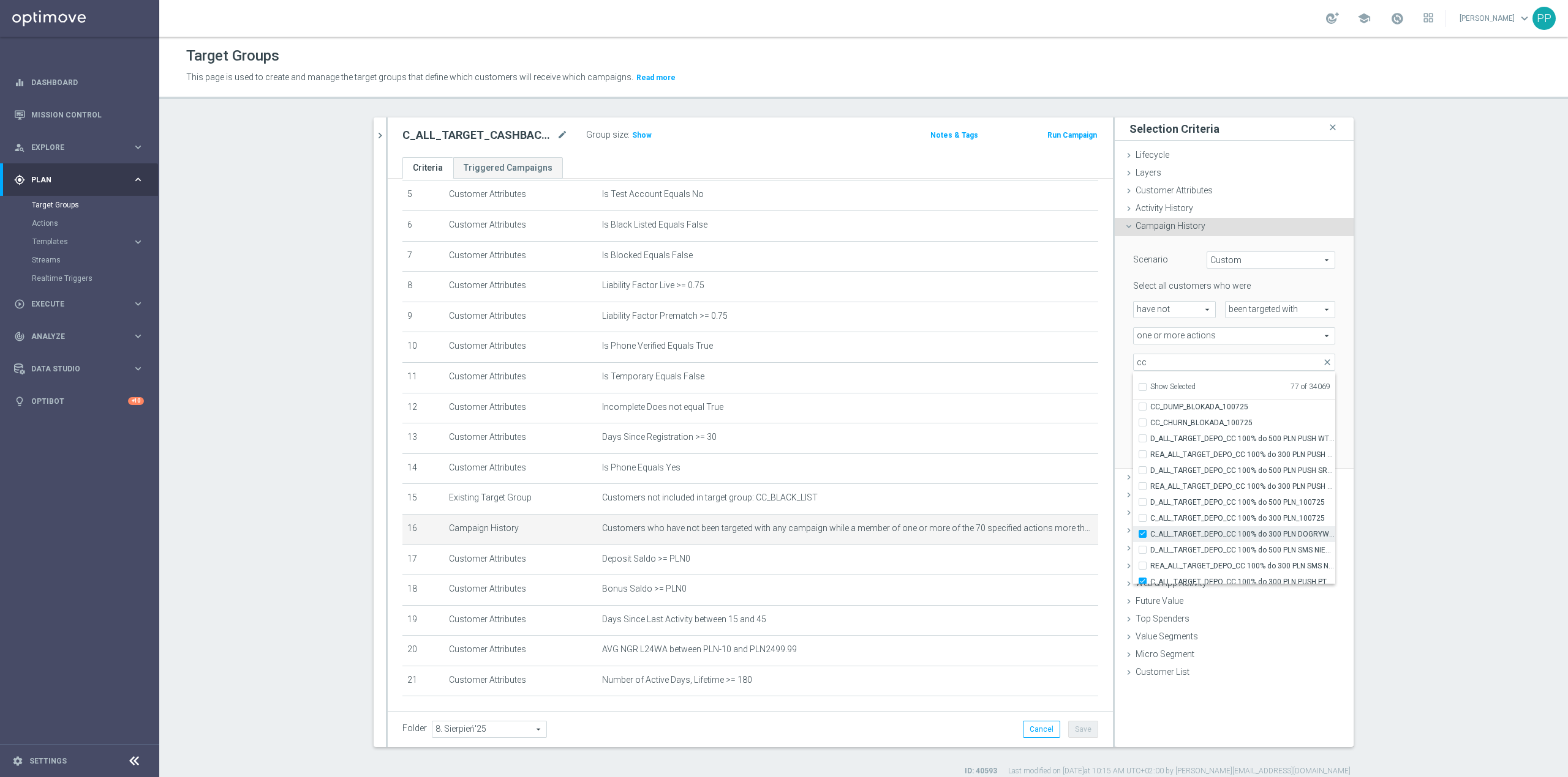
click at [1150, 537] on input "C_ALL_TARGET_DEPO_CC 100% do 300 PLN DOGRYWKA_100725" at bounding box center [1146, 534] width 8 height 8
checkbox input "false"
type input "Selected 76 of 34069"
click at [1222, 507] on label "C_ALL_TARGET_DEPO_CC 100% do 300 PLN PUSH PT_100725" at bounding box center [1243, 501] width 185 height 16
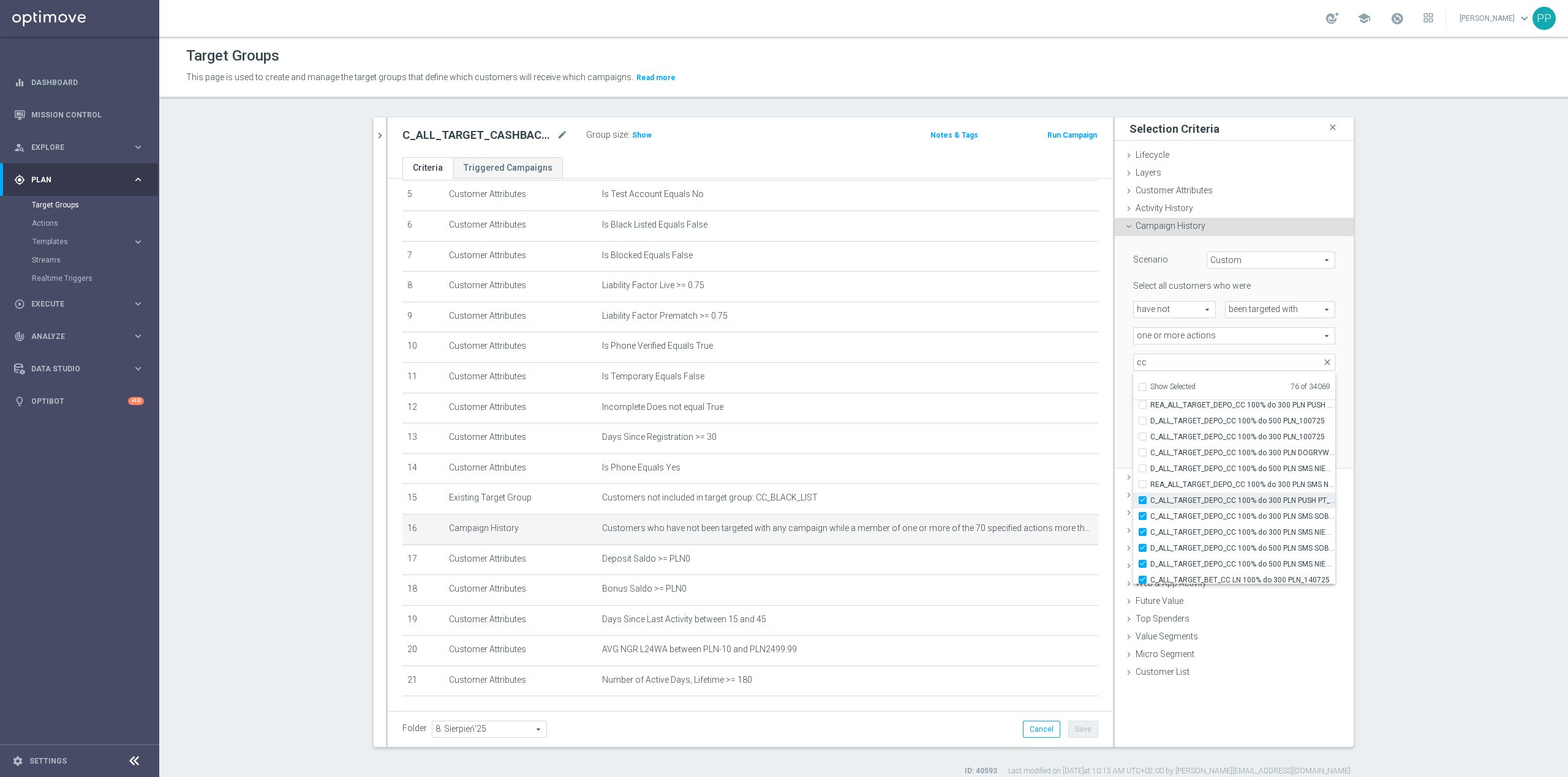
click at [1150, 504] on input "C_ALL_TARGET_DEPO_CC 100% do 300 PLN PUSH PT_100725" at bounding box center [1146, 501] width 8 height 8
checkbox input "false"
type input "Selected 75 of 34069"
click at [1222, 516] on span "C_ALL_TARGET_DEPO_CC 100% do 300 PLN SMS SOB_100725" at bounding box center [1243, 516] width 185 height 9
click at [1150, 516] on input "C_ALL_TARGET_DEPO_CC 100% do 300 PLN SMS SOB_100725" at bounding box center [1146, 516] width 8 height 8
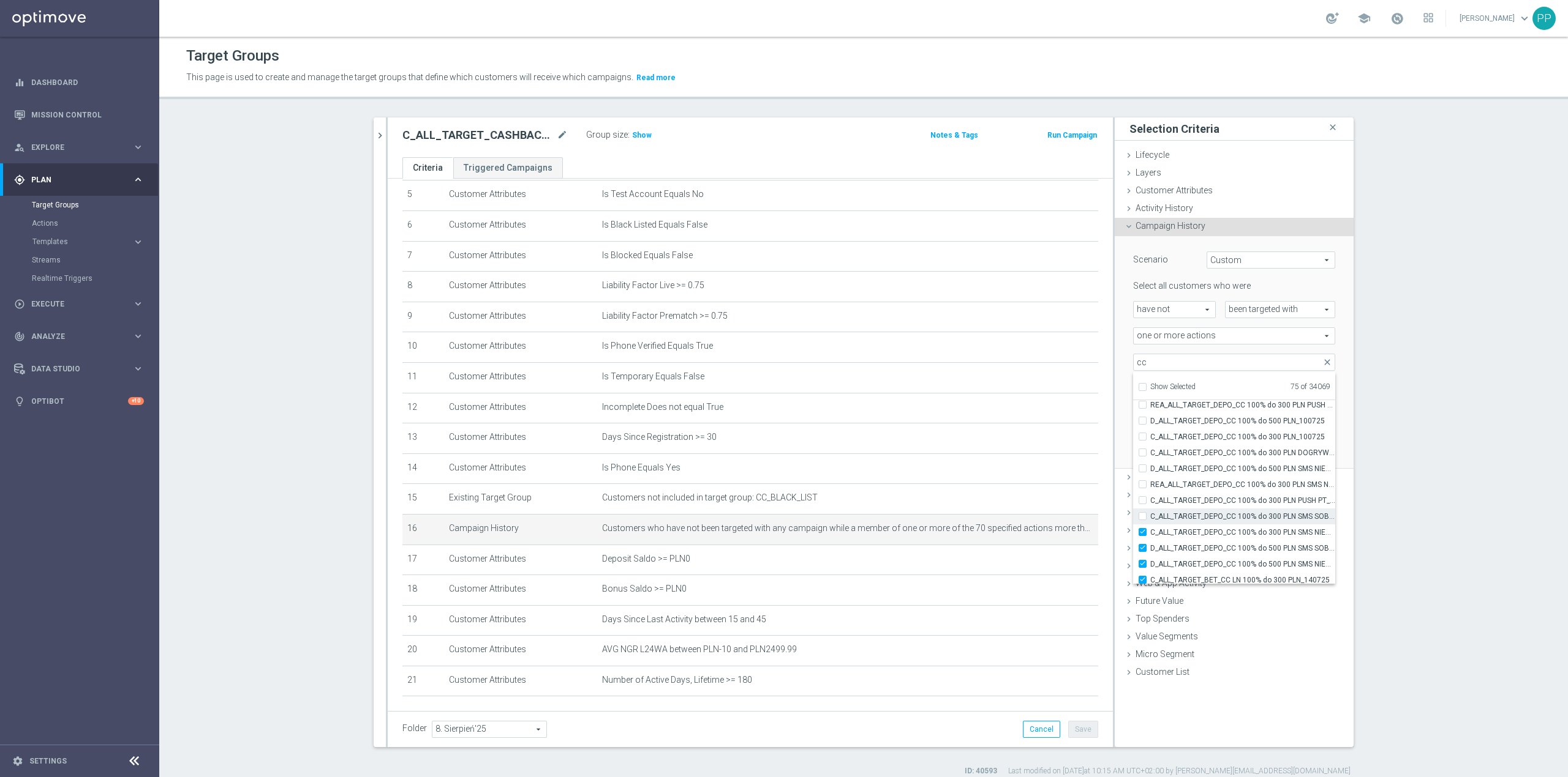
checkbox input "false"
type input "Selected 74 of 34069"
drag, startPoint x: 1223, startPoint y: 518, endPoint x: 1224, endPoint y: 557, distance: 39.0
click at [1224, 557] on label "D_ALL_TARGET_DEPO_CC 100% do 500 PLN SMS NIEDZ_100725" at bounding box center [1243, 564] width 185 height 16
click at [1150, 560] on input "D_ALL_TARGET_DEPO_CC 100% do 500 PLN SMS NIEDZ_100725" at bounding box center [1146, 564] width 8 height 8
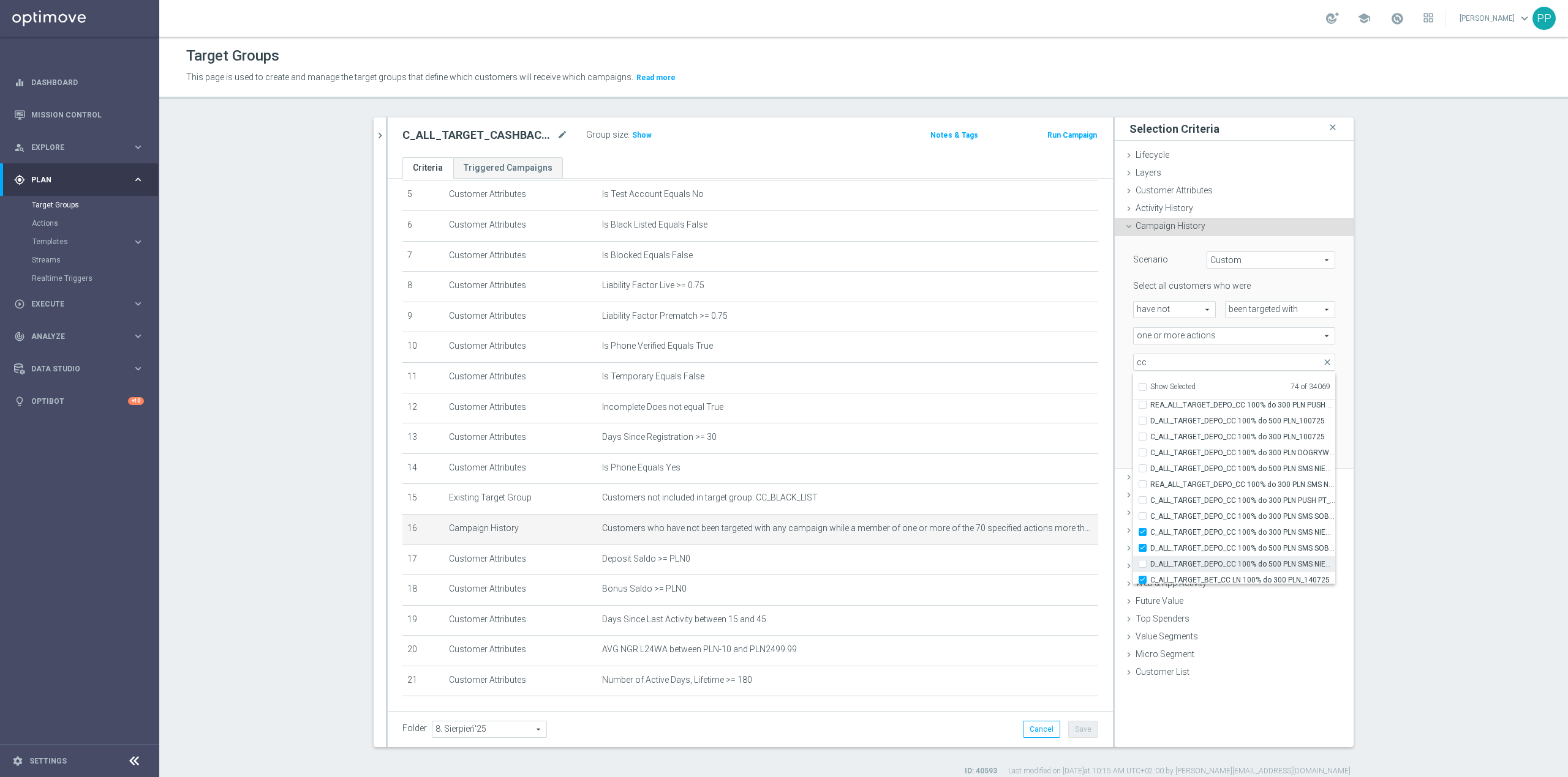
checkbox input "false"
type input "Selected 73 of 34069"
drag, startPoint x: 1224, startPoint y: 548, endPoint x: 1224, endPoint y: 537, distance: 11.0
click at [1224, 547] on span "D_ALL_TARGET_DEPO_CC 100% do 500 PLN SMS SOB_100725" at bounding box center [1243, 548] width 185 height 9
click at [1150, 547] on input "D_ALL_TARGET_DEPO_CC 100% do 500 PLN SMS SOB_100725" at bounding box center [1146, 548] width 8 height 8
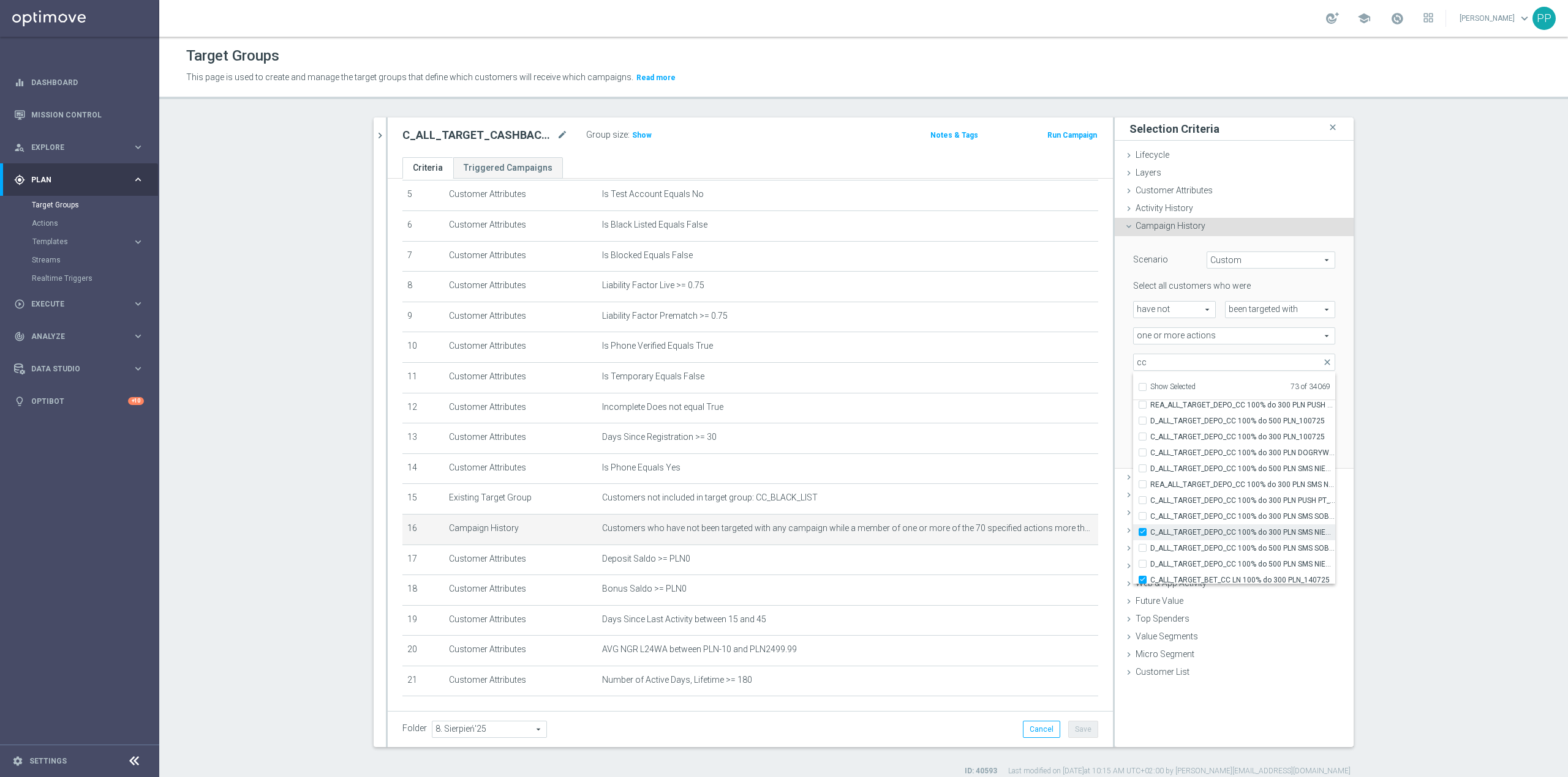
checkbox input "false"
type input "Selected 72 of 34069"
click at [1224, 537] on span "C_ALL_TARGET_DEPO_CC 100% do 300 PLN SMS NIEDZ_100725" at bounding box center [1243, 532] width 185 height 9
click at [1150, 536] on input "C_ALL_TARGET_DEPO_CC 100% do 300 PLN SMS NIEDZ_100725" at bounding box center [1146, 532] width 8 height 8
checkbox input "false"
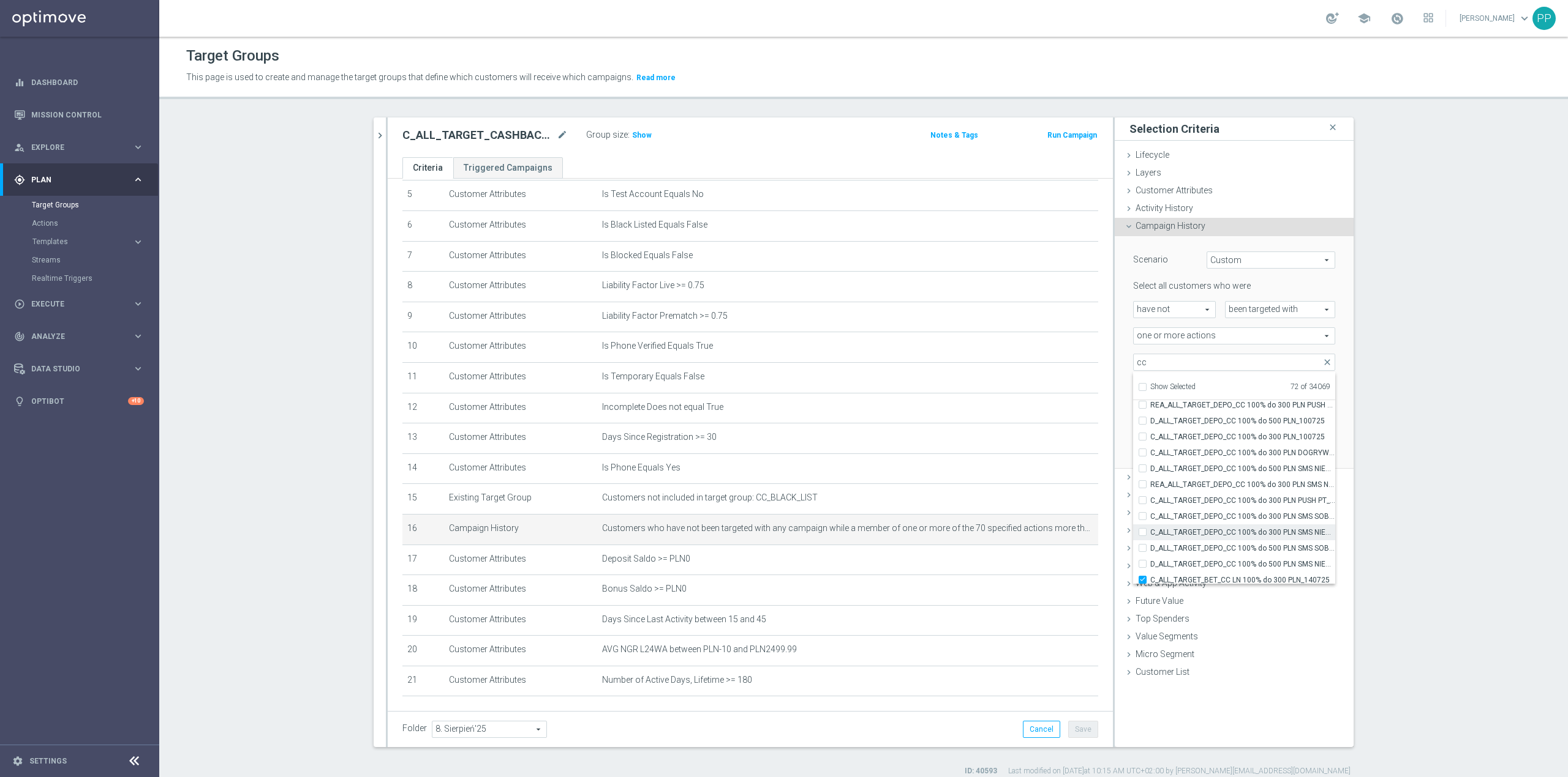
type input "Selected 71 of 34069"
click at [1216, 501] on span "C_ALL_TARGET_BET_CC LN 100% do 300 PLN_140725" at bounding box center [1243, 499] width 185 height 9
click at [1150, 501] on input "C_ALL_TARGET_BET_CC LN 100% do 300 PLN_140725" at bounding box center [1146, 499] width 8 height 8
checkbox input "false"
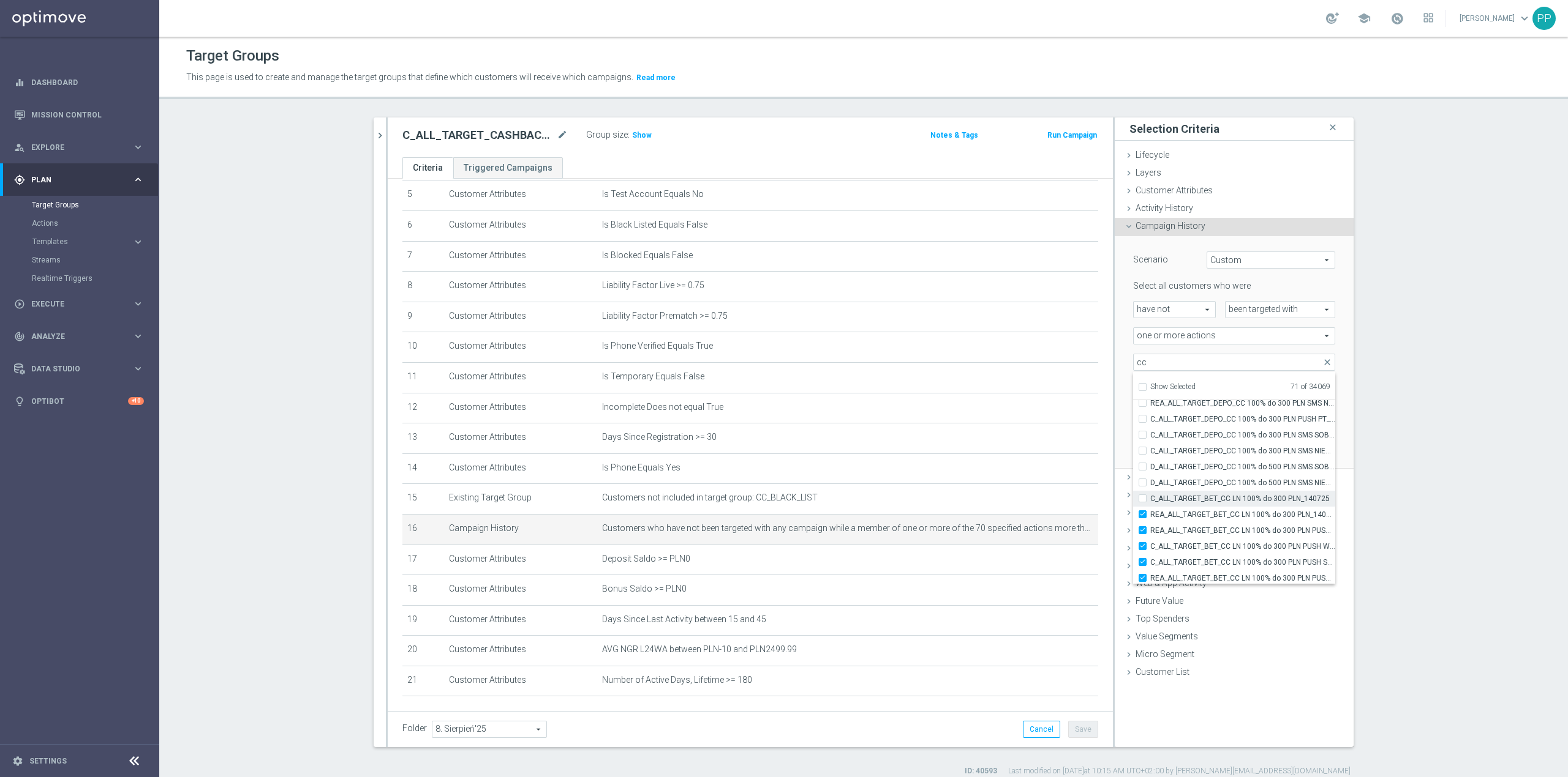
type input "Selected 70 of 34069"
click at [1216, 512] on span "REA_ALL_TARGET_BET_CC LN 100% do 300 PLN_140725" at bounding box center [1243, 515] width 185 height 9
click at [1150, 512] on input "REA_ALL_TARGET_BET_CC LN 100% do 300 PLN_140725" at bounding box center [1146, 515] width 8 height 8
checkbox input "false"
type input "Selected 69 of 34069"
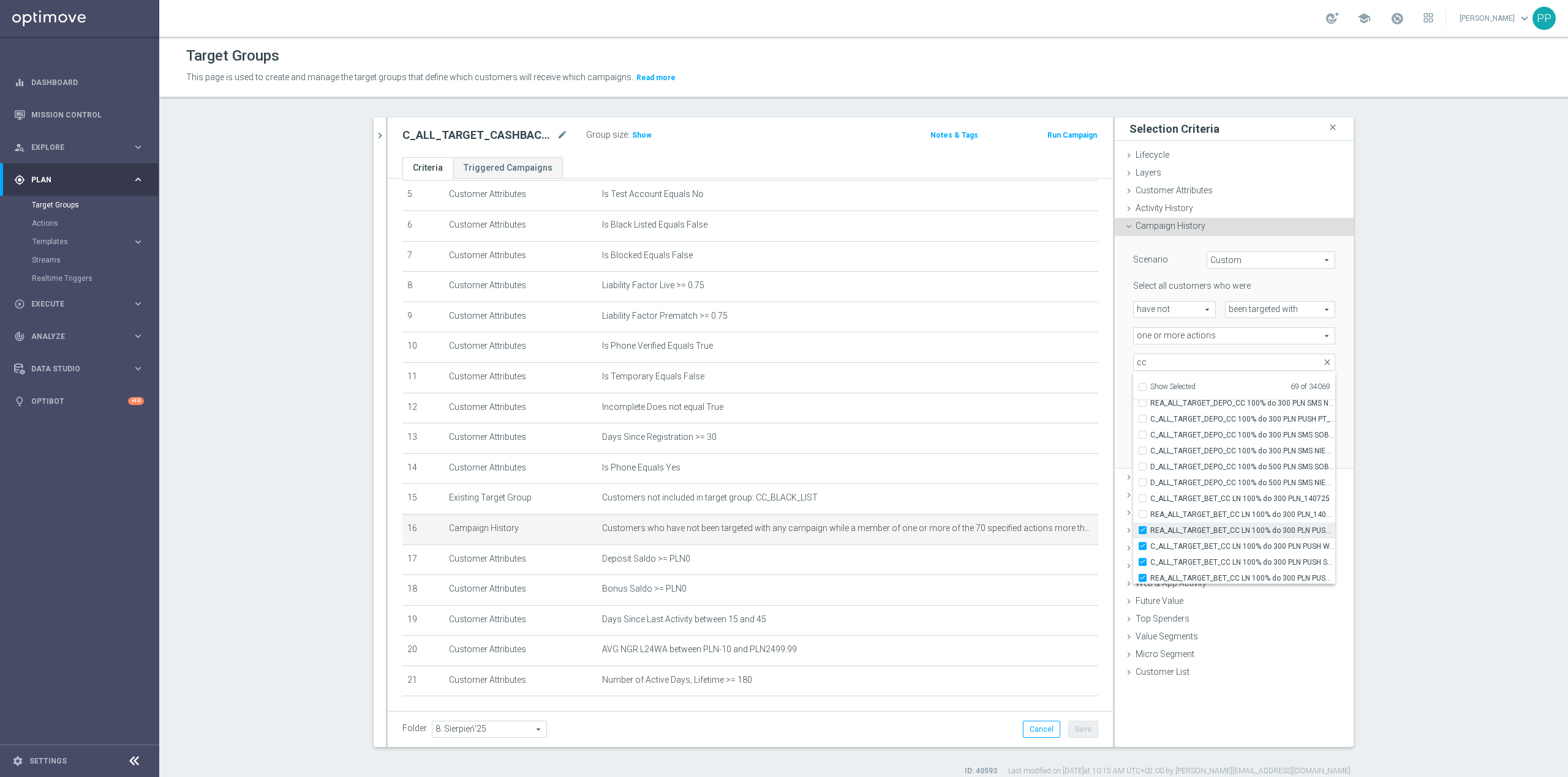
click at [1216, 526] on span "REA_ALL_TARGET_BET_CC LN 100% do 300 PLN PUSH WT_140725" at bounding box center [1243, 530] width 185 height 9
click at [1150, 527] on input "REA_ALL_TARGET_BET_CC LN 100% do 300 PLN PUSH WT_140725" at bounding box center [1146, 530] width 8 height 8
checkbox input "false"
type input "Selected 68 of 34069"
click at [1218, 551] on span "C_ALL_TARGET_BET_CC LN 100% do 300 PLN PUSH WT_140725" at bounding box center [1243, 546] width 185 height 9
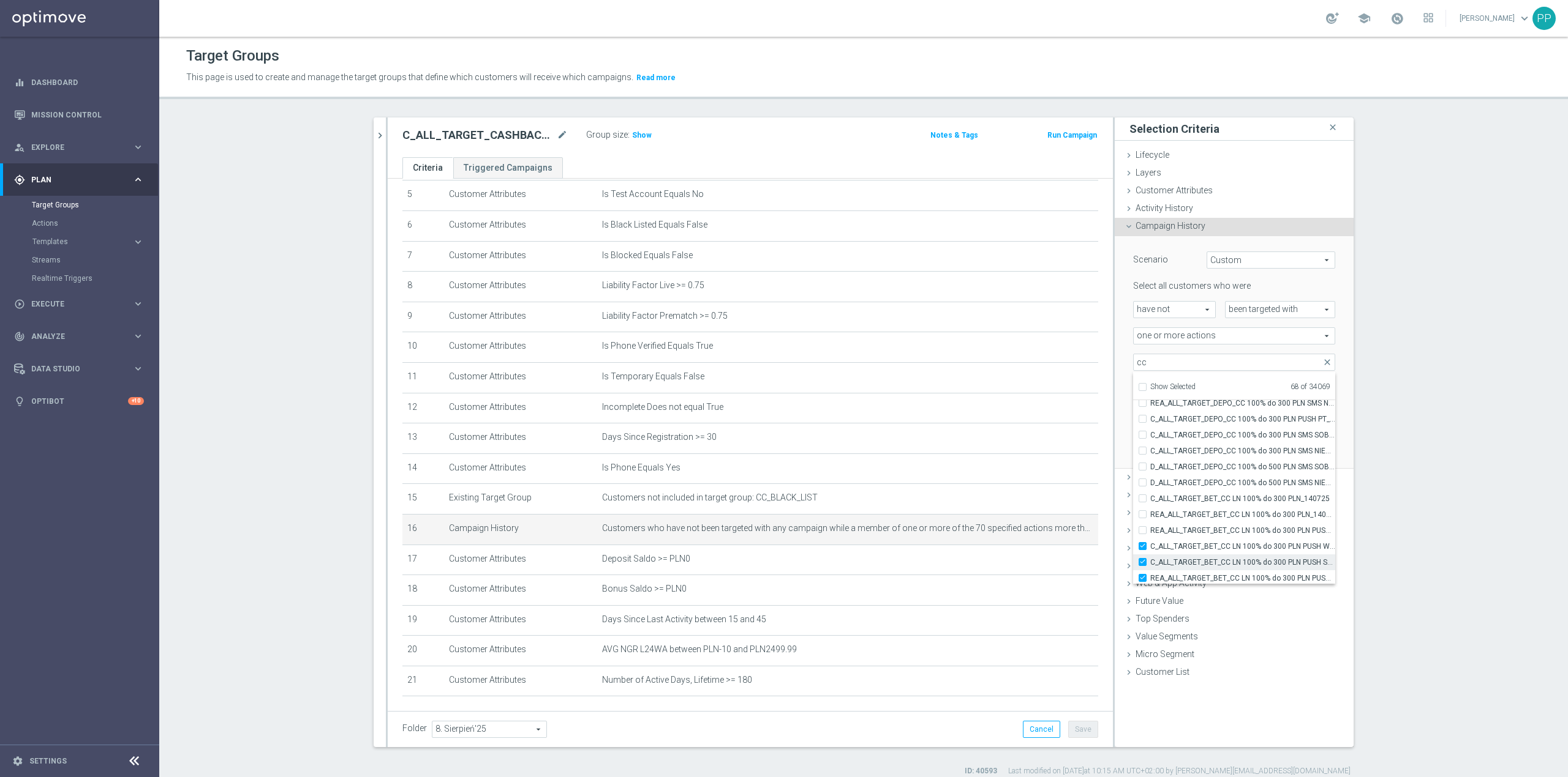
click at [1150, 550] on input "C_ALL_TARGET_BET_CC LN 100% do 300 PLN PUSH WT_140725" at bounding box center [1146, 546] width 8 height 8
checkbox input "false"
type input "Selected 67 of 34069"
click at [1219, 560] on span "C_ALL_TARGET_BET_CC LN 100% do 300 PLN PUSH SR_140725" at bounding box center [1243, 562] width 185 height 9
click at [1150, 560] on input "C_ALL_TARGET_BET_CC LN 100% do 300 PLN PUSH SR_140725" at bounding box center [1146, 562] width 8 height 8
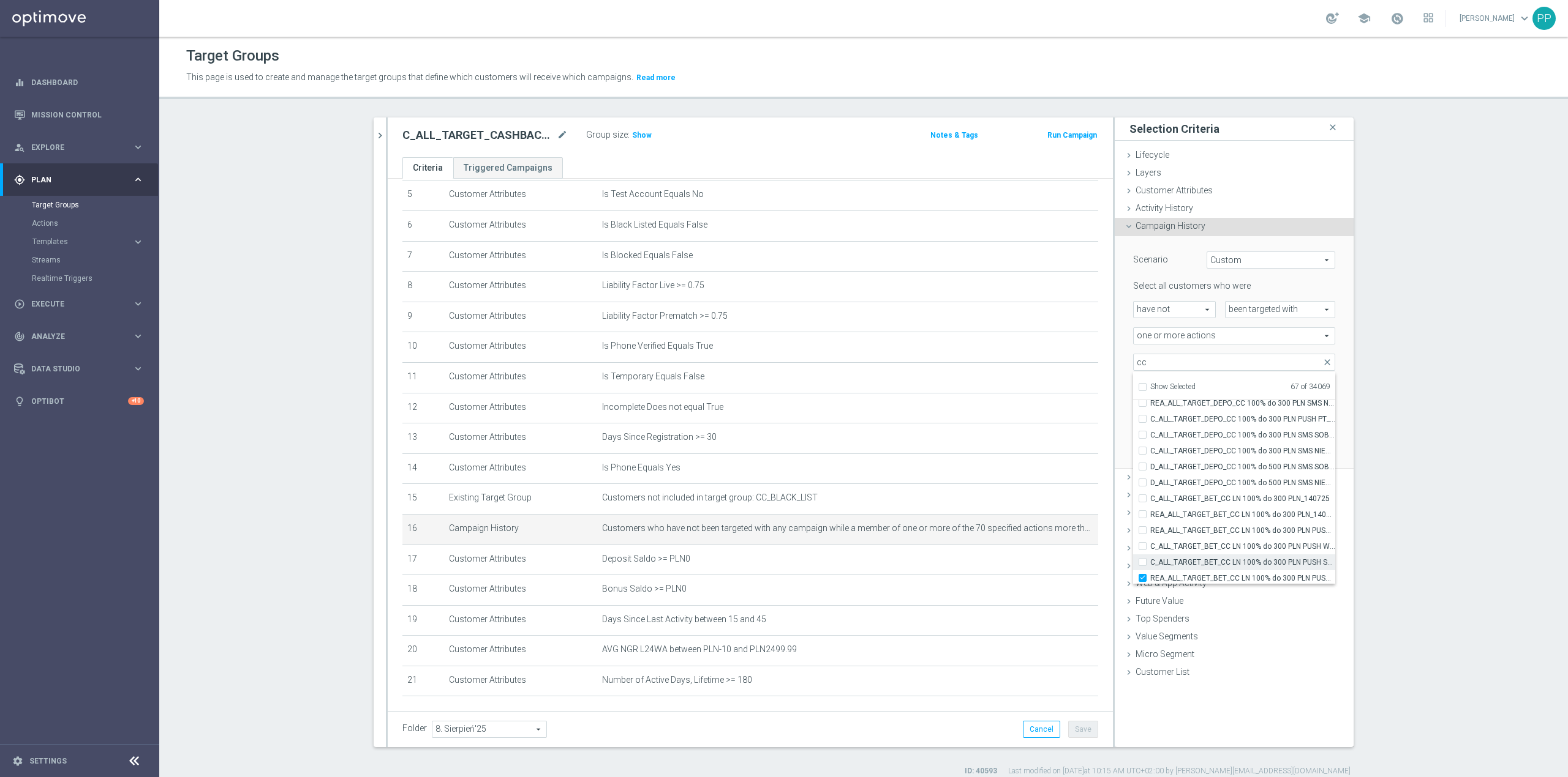
checkbox input "false"
type input "Selected 66 of 34069"
click at [1225, 421] on label "REA_ALL_TARGET_BET_CC LN 100% do 300 PLN PUSH SR_140725" at bounding box center [1243, 415] width 185 height 16
click at [1150, 418] on input "REA_ALL_TARGET_BET_CC LN 100% do 300 PLN PUSH SR_140725" at bounding box center [1146, 415] width 8 height 8
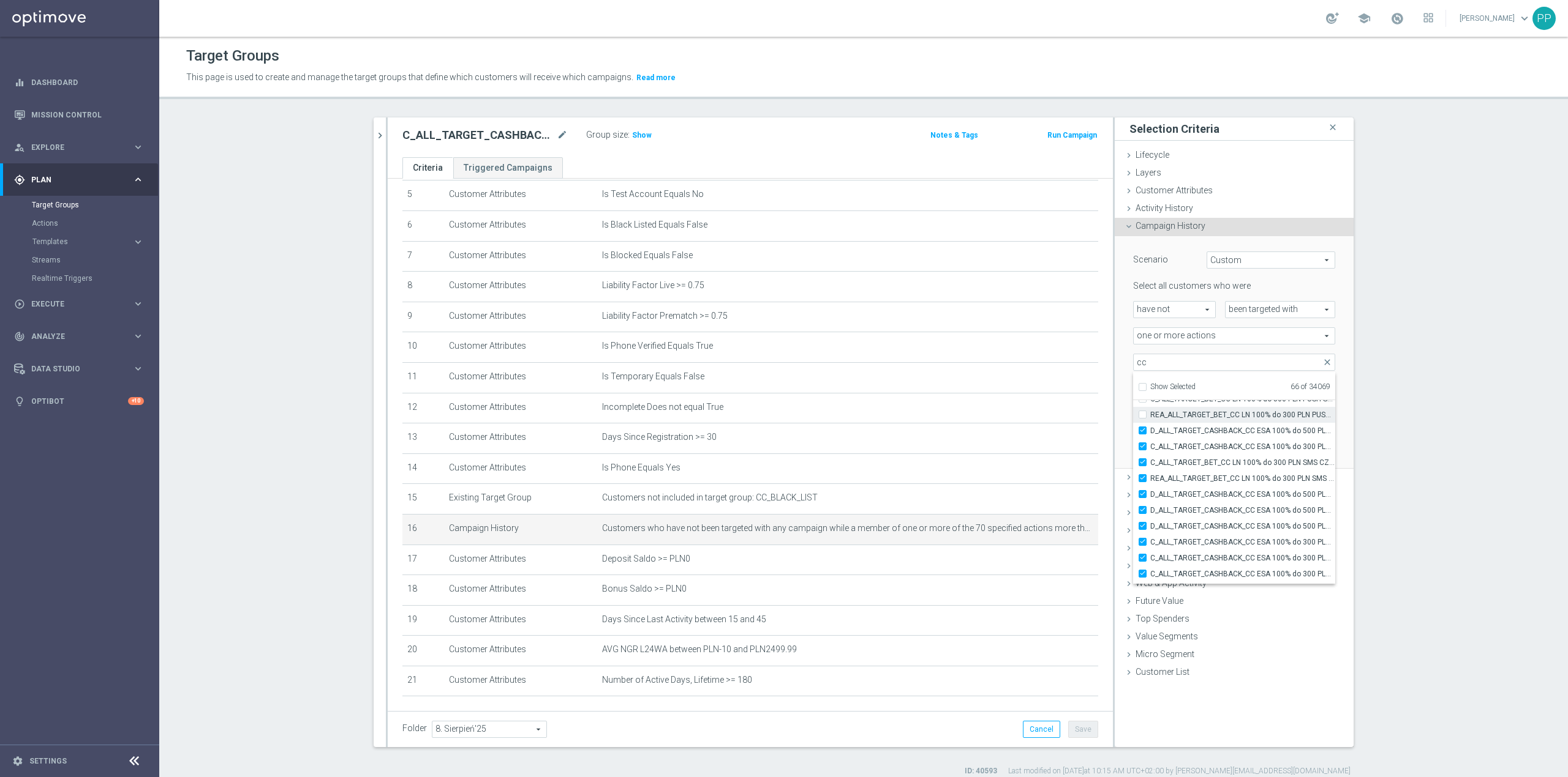
checkbox input "false"
type input "Selected 65 of 34069"
click at [1279, 468] on span "C_ALL_TARGET_BET_CC LN 100% do 300 PLN SMS CZW_140725" at bounding box center [1243, 462] width 185 height 9
click at [1150, 466] on input "C_ALL_TARGET_BET_CC LN 100% do 300 PLN SMS CZW_140725" at bounding box center [1146, 462] width 8 height 8
checkbox input "false"
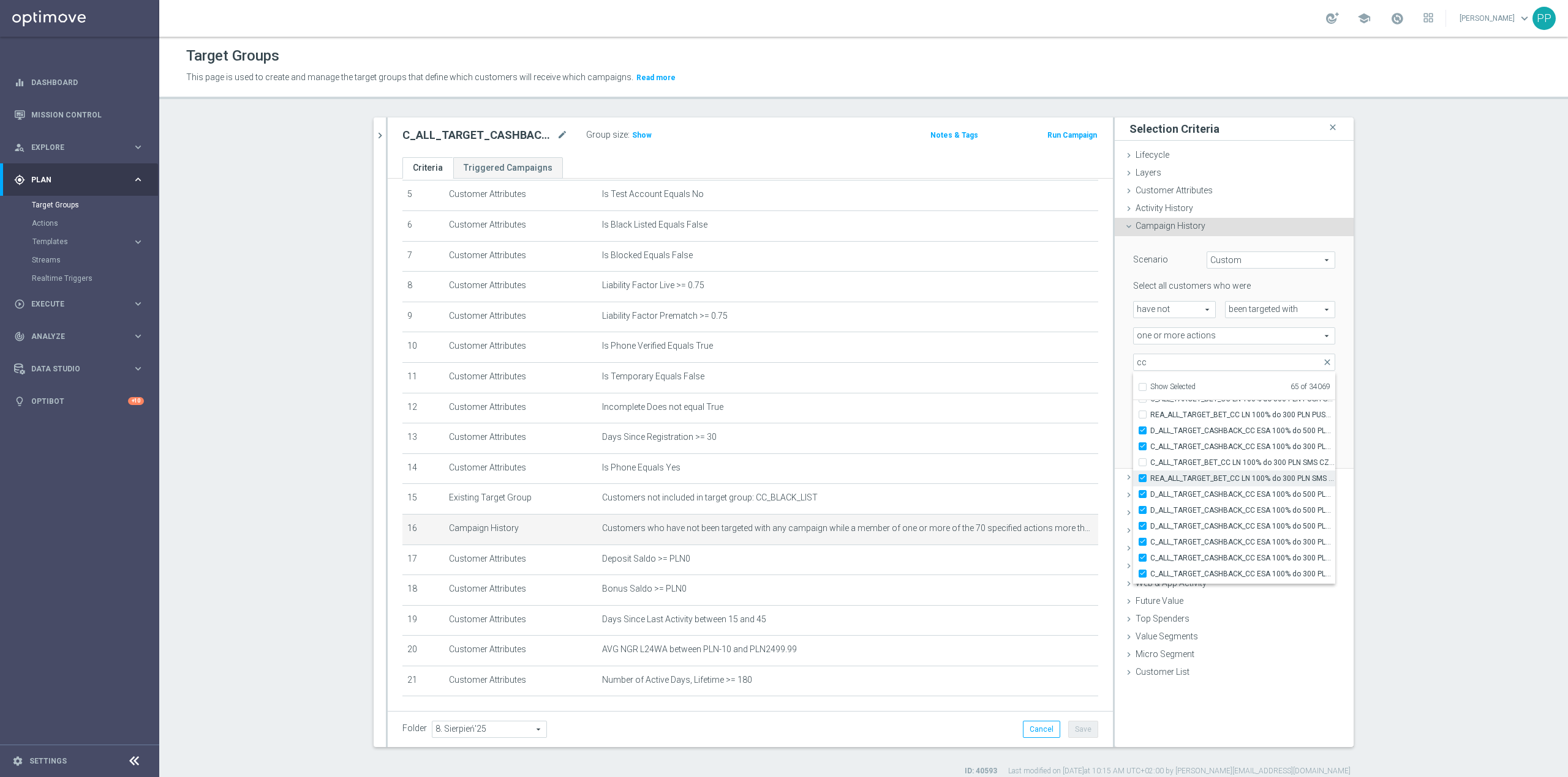
type input "Selected 64 of 34069"
click at [1279, 481] on span "REA_ALL_TARGET_BET_CC LN 100% do 300 PLN SMS CZW_140725" at bounding box center [1243, 478] width 185 height 9
click at [1150, 481] on input "REA_ALL_TARGET_BET_CC LN 100% do 300 PLN SMS CZW_140725" at bounding box center [1146, 478] width 8 height 8
checkbox input "false"
type input "Selected 63 of 34069"
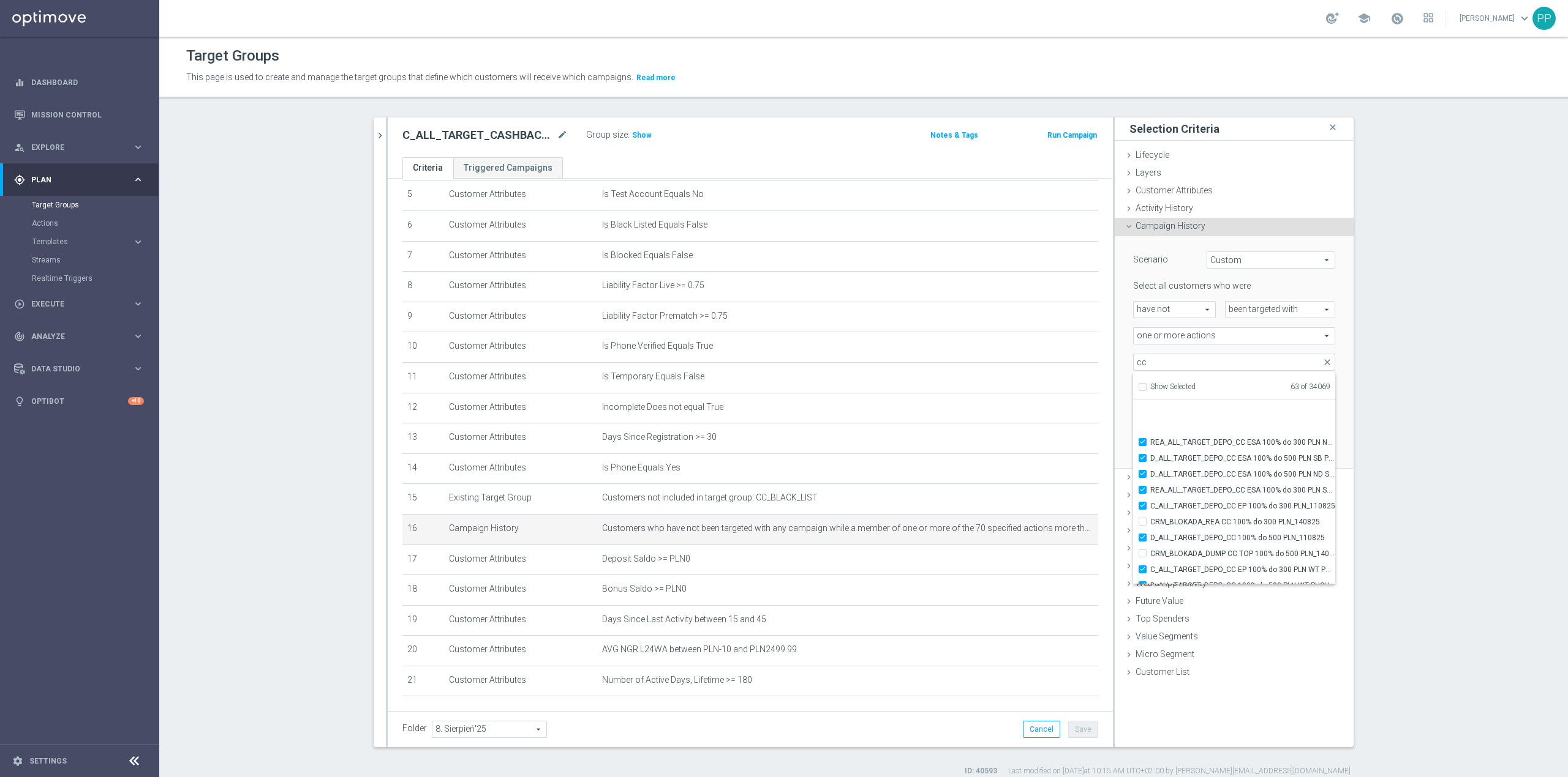
scroll to position [37663, 0]
drag, startPoint x: 1122, startPoint y: 434, endPoint x: 1286, endPoint y: 427, distance: 164.1
click at [1124, 434] on div "Scenario Custom Custom arrow_drop_down search Select all customers who were hav…" at bounding box center [1234, 352] width 221 height 232
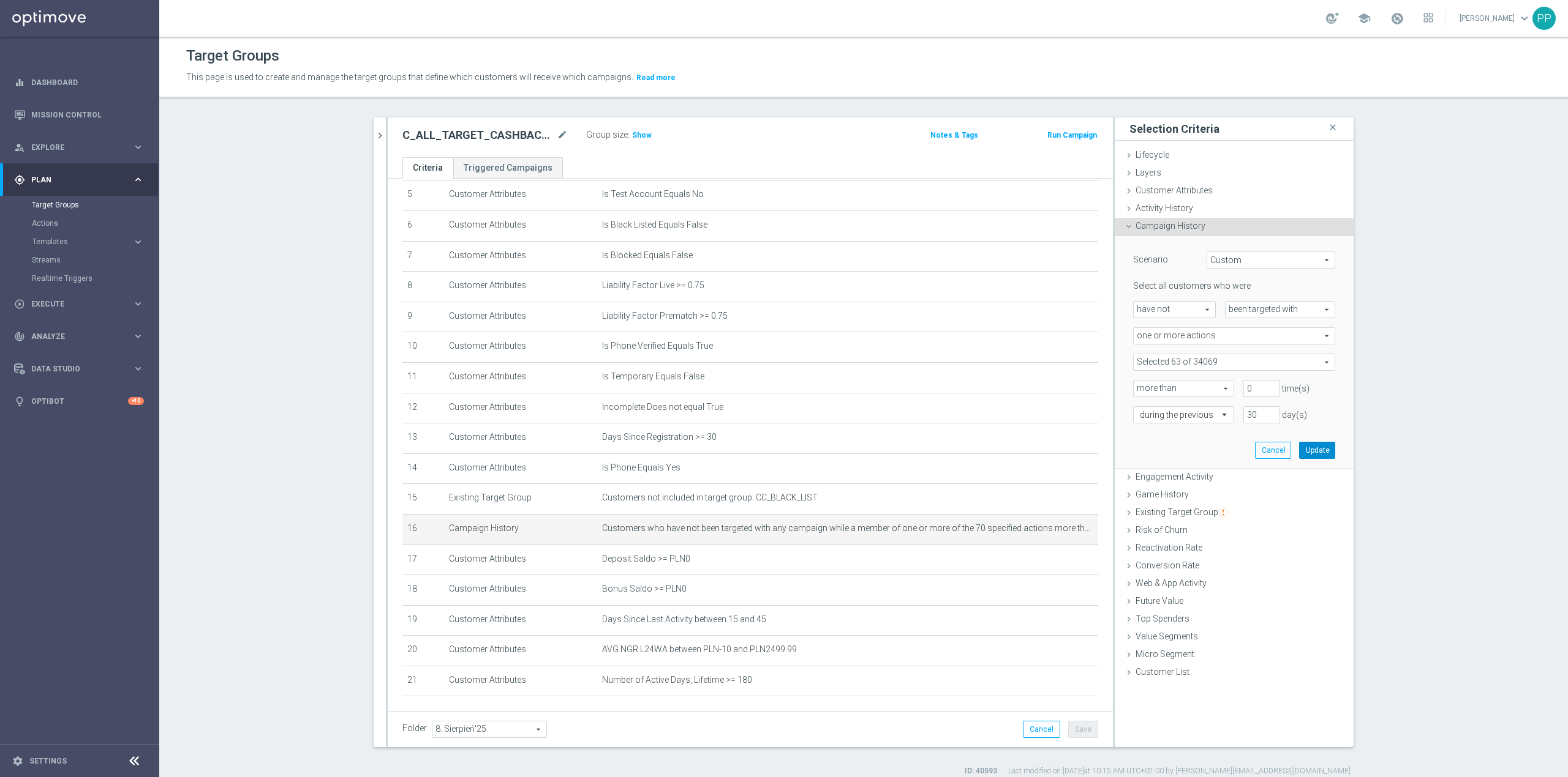
click at [1311, 454] on button "Update" at bounding box center [1317, 450] width 36 height 17
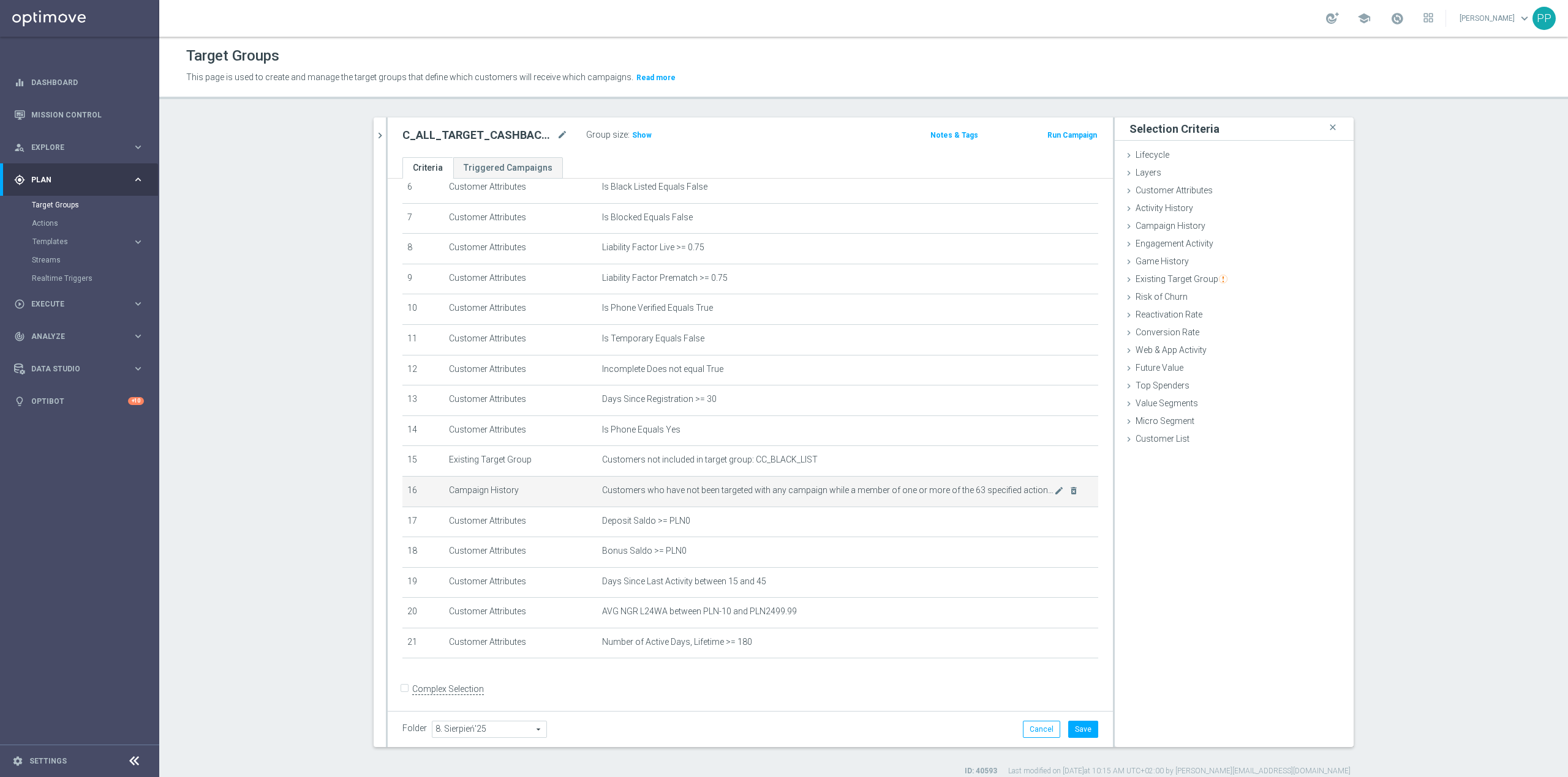
scroll to position [221, 0]
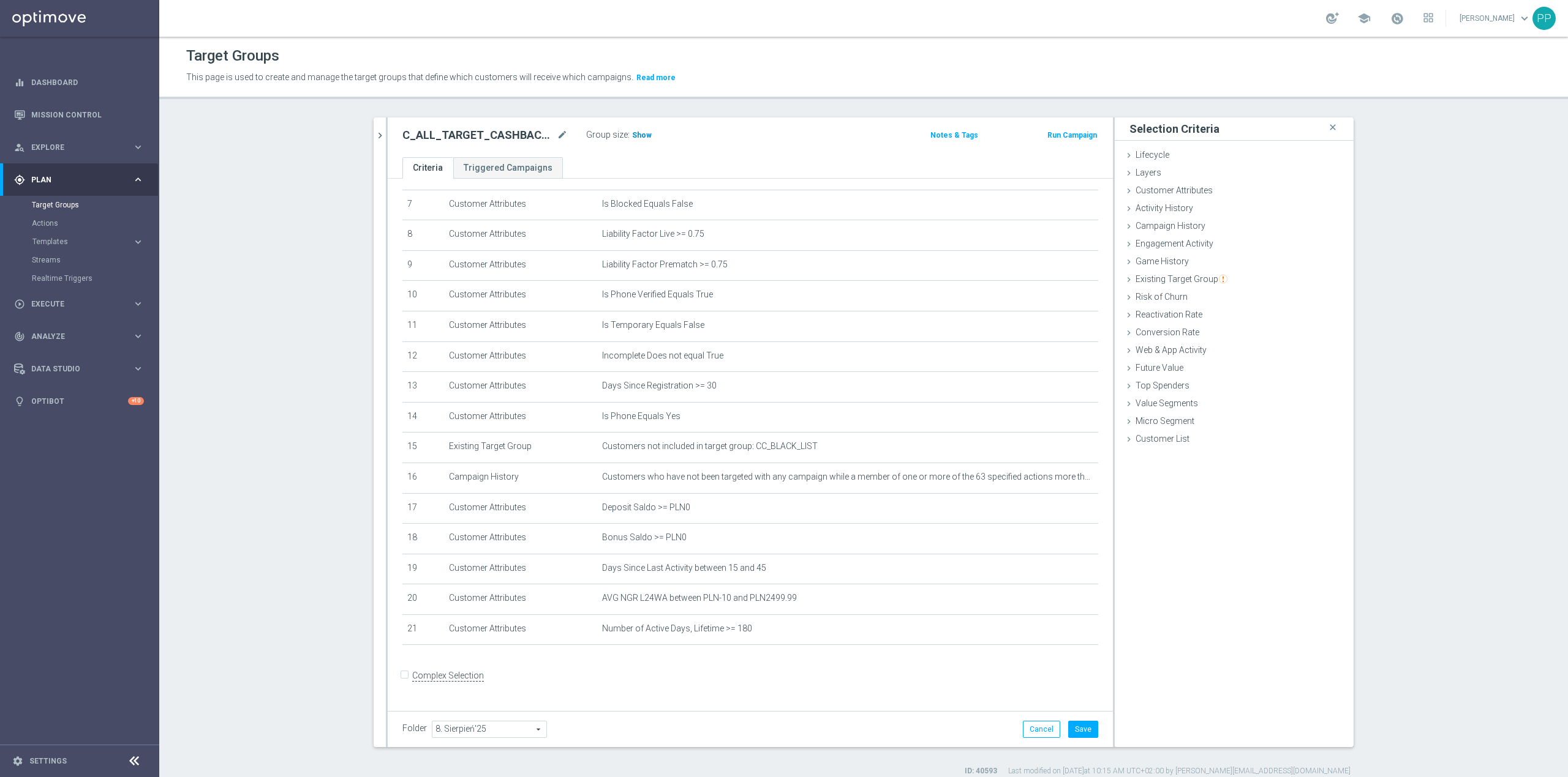
click at [643, 142] on h3 "Show" at bounding box center [642, 135] width 22 height 13
click at [1080, 738] on button "Save" at bounding box center [1083, 729] width 30 height 17
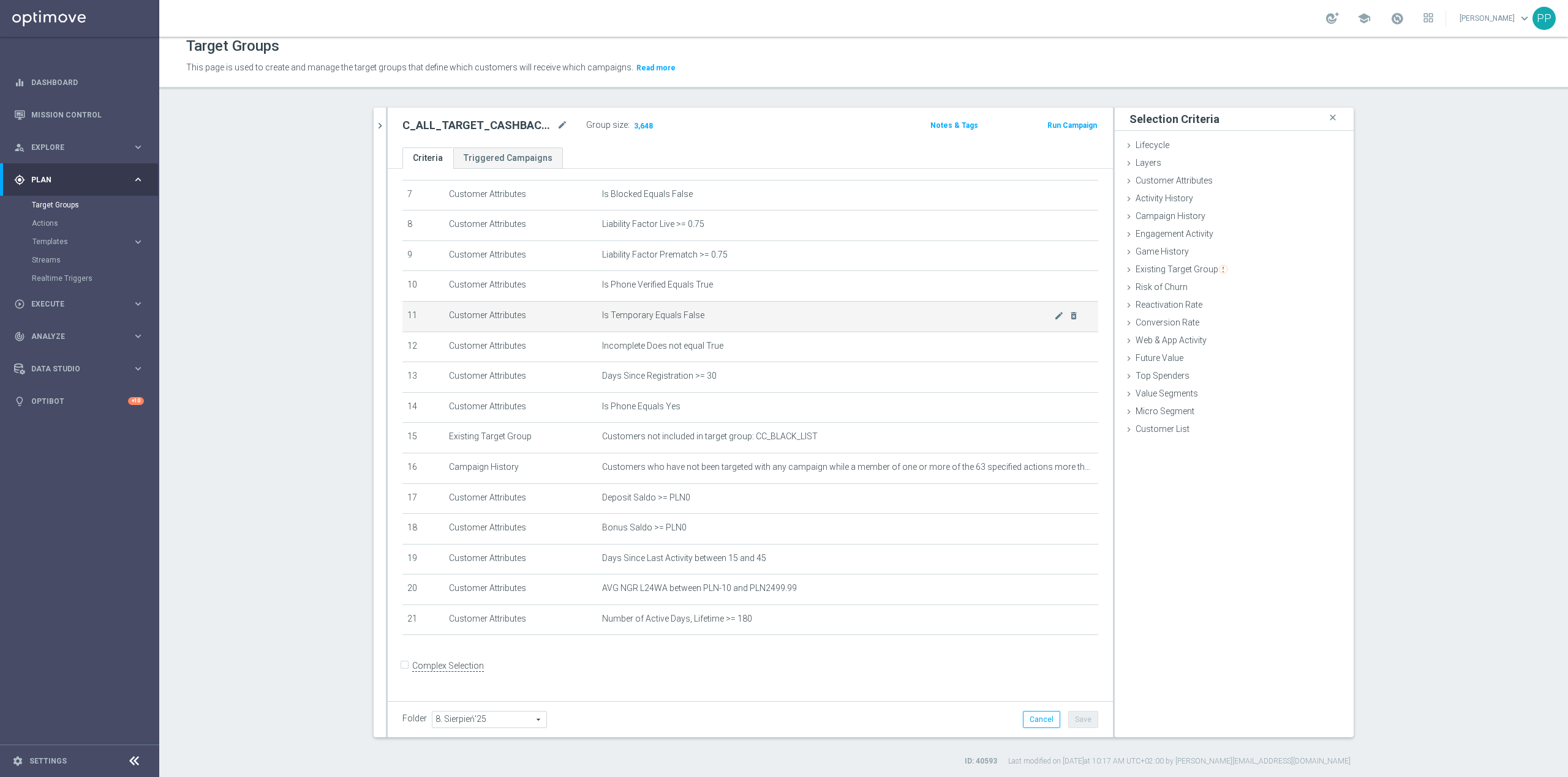
scroll to position [11, 0]
click at [1142, 184] on span "Customer Attributes" at bounding box center [1174, 179] width 78 height 9
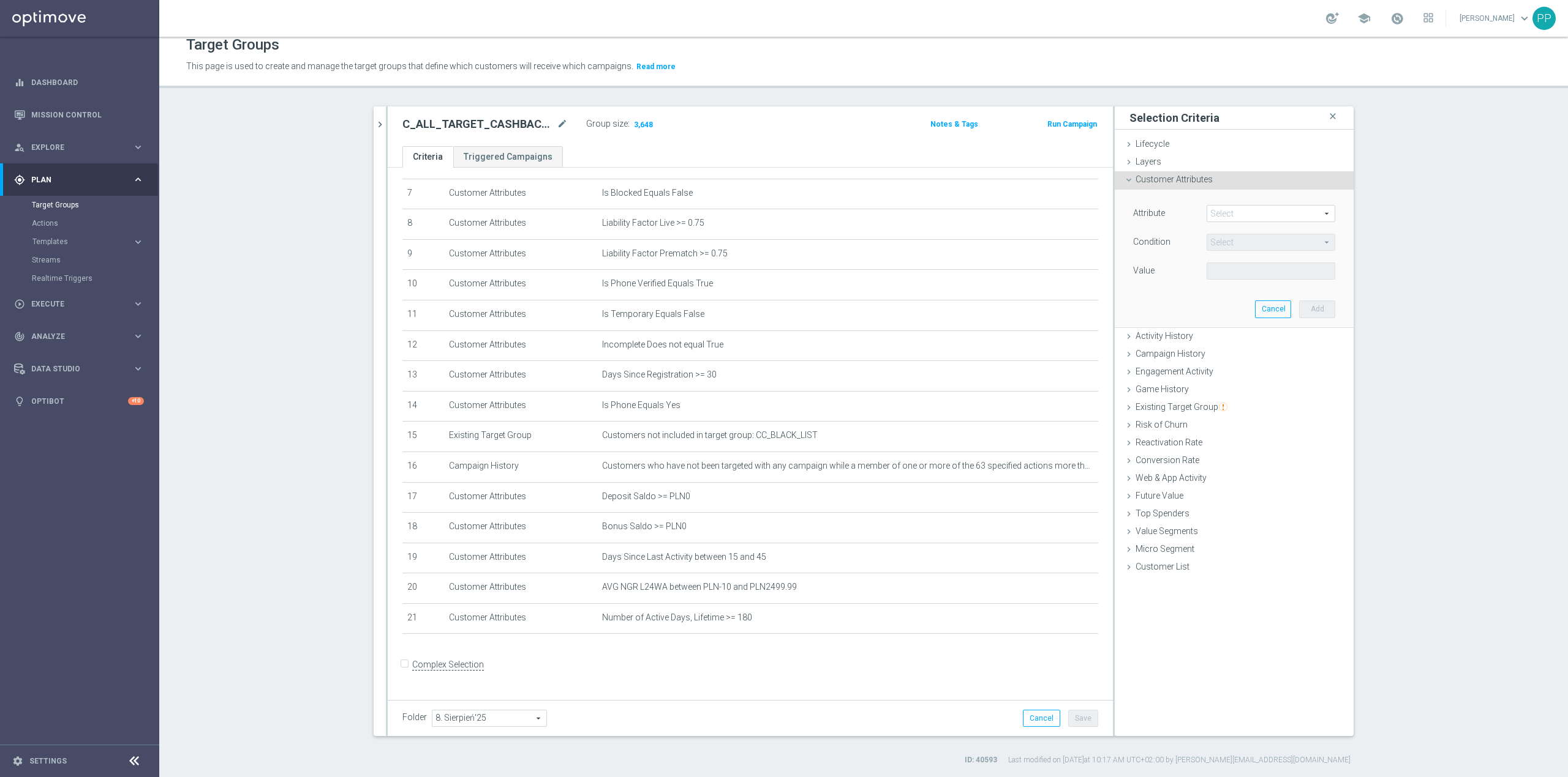
click at [1214, 214] on span at bounding box center [1271, 213] width 127 height 16
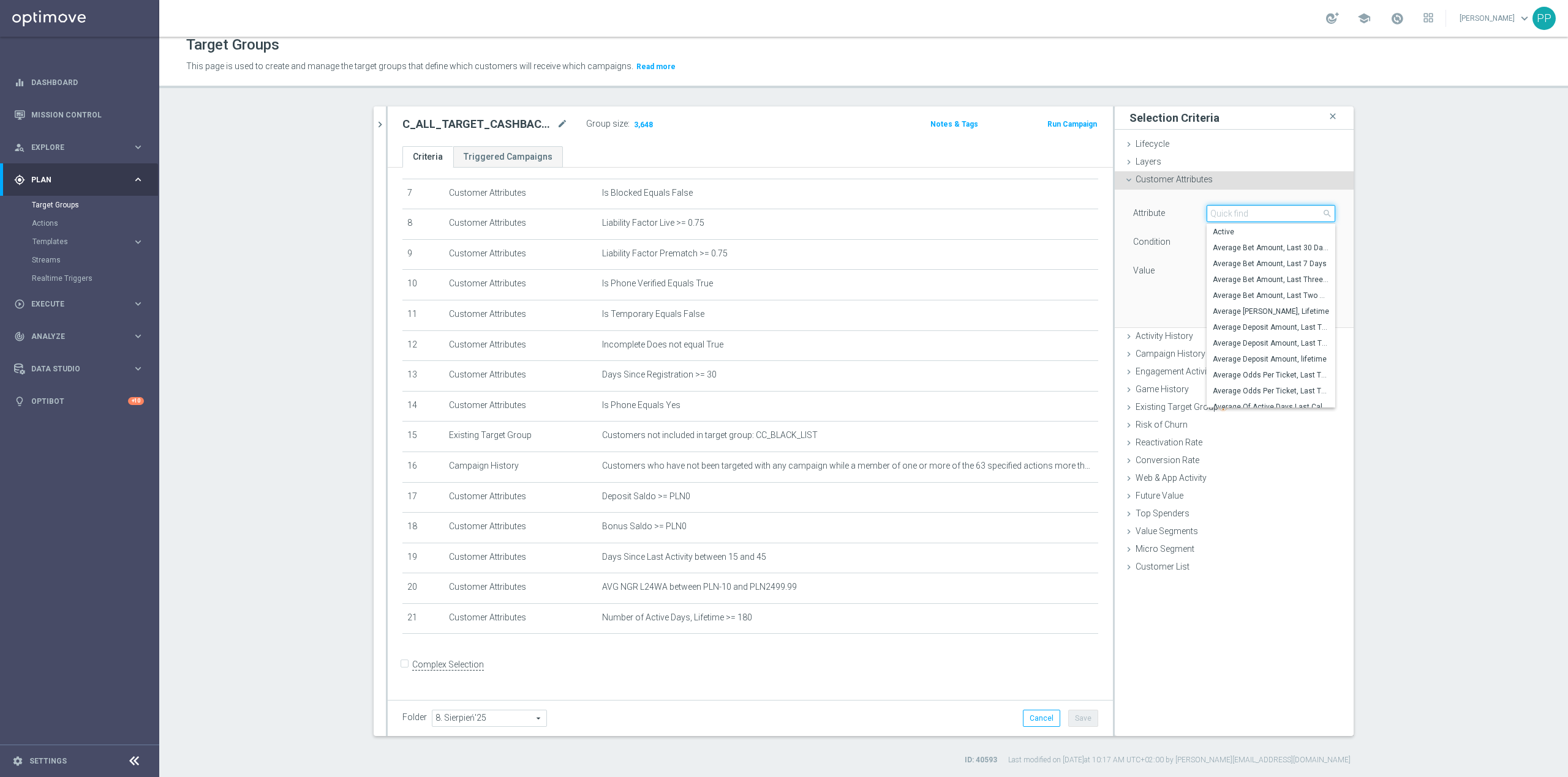
click at [1214, 214] on input "search" at bounding box center [1271, 214] width 129 height 17
type input "lifetime activ"
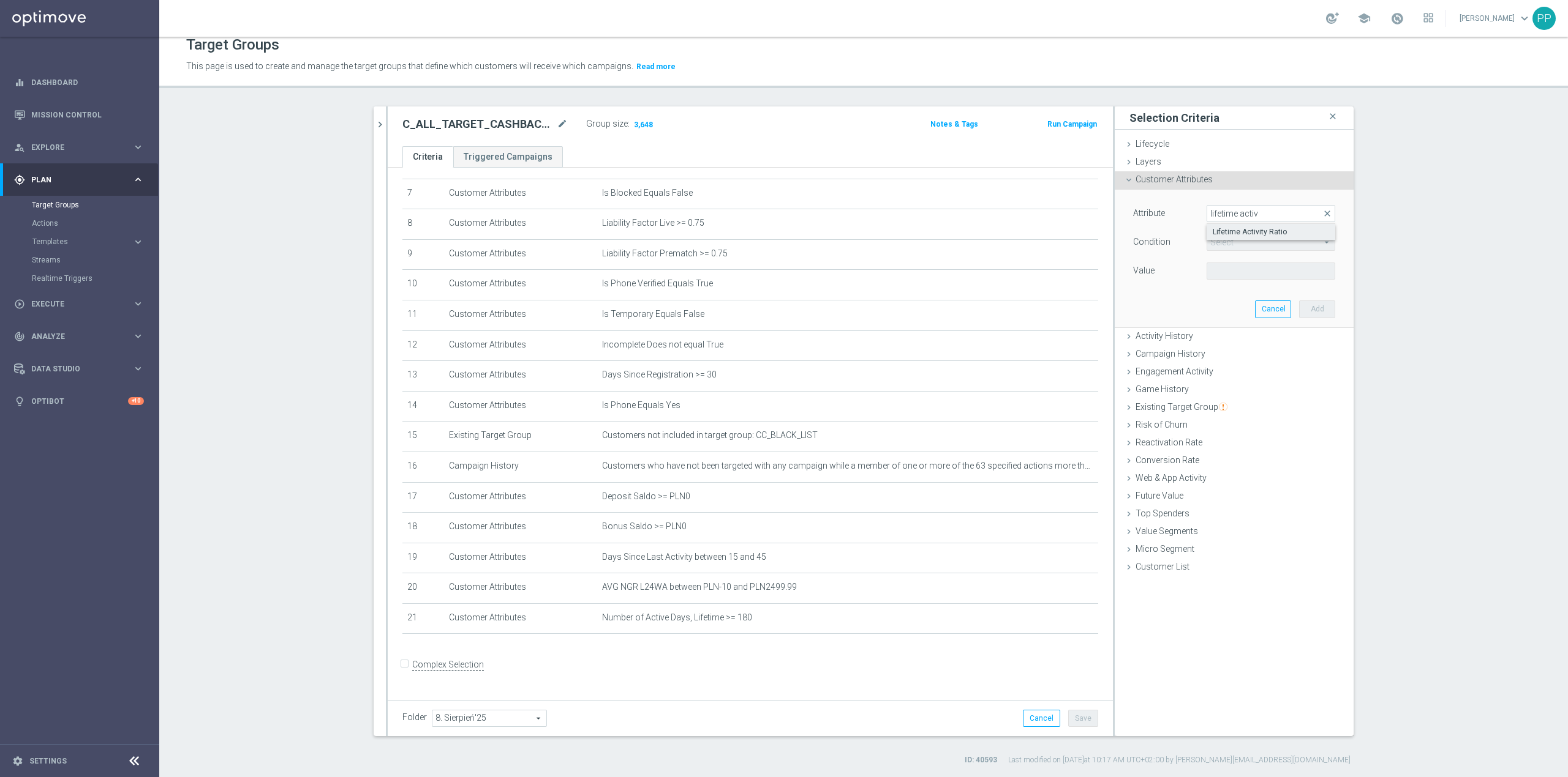
click at [1229, 235] on span "Lifetime Activity Ratio" at bounding box center [1271, 232] width 117 height 9
type input "Lifetime Activity Ratio"
click at [1222, 241] on span "=" at bounding box center [1271, 242] width 127 height 16
drag, startPoint x: 1240, startPoint y: 344, endPoint x: 1230, endPoint y: 320, distance: 26.0
click at [1238, 339] on span ">=" at bounding box center [1271, 340] width 117 height 9
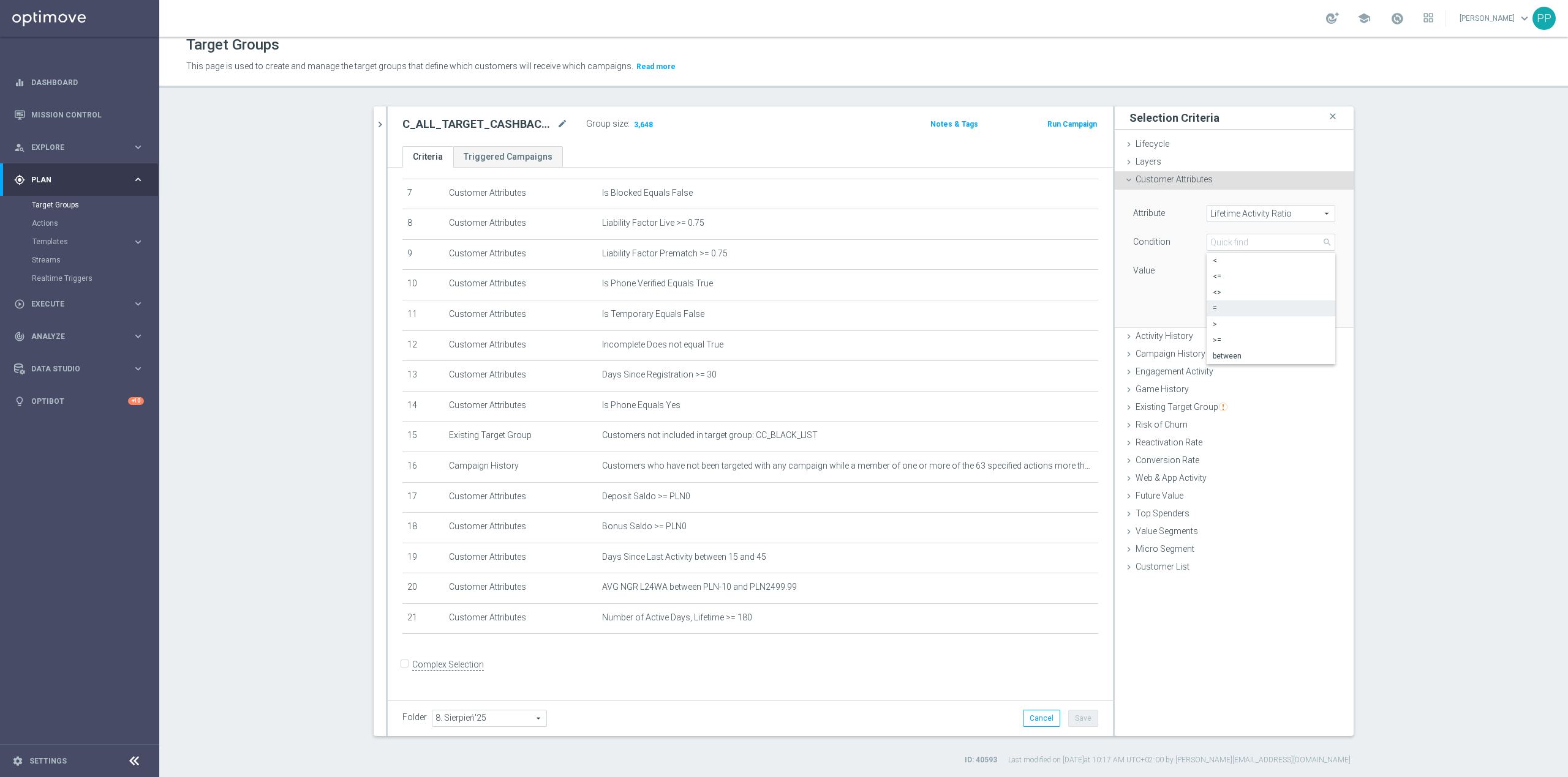
type input ">="
click at [1222, 276] on input "%" at bounding box center [1233, 271] width 55 height 17
click at [1319, 307] on button "Add" at bounding box center [1317, 309] width 36 height 17
type input "0.1"
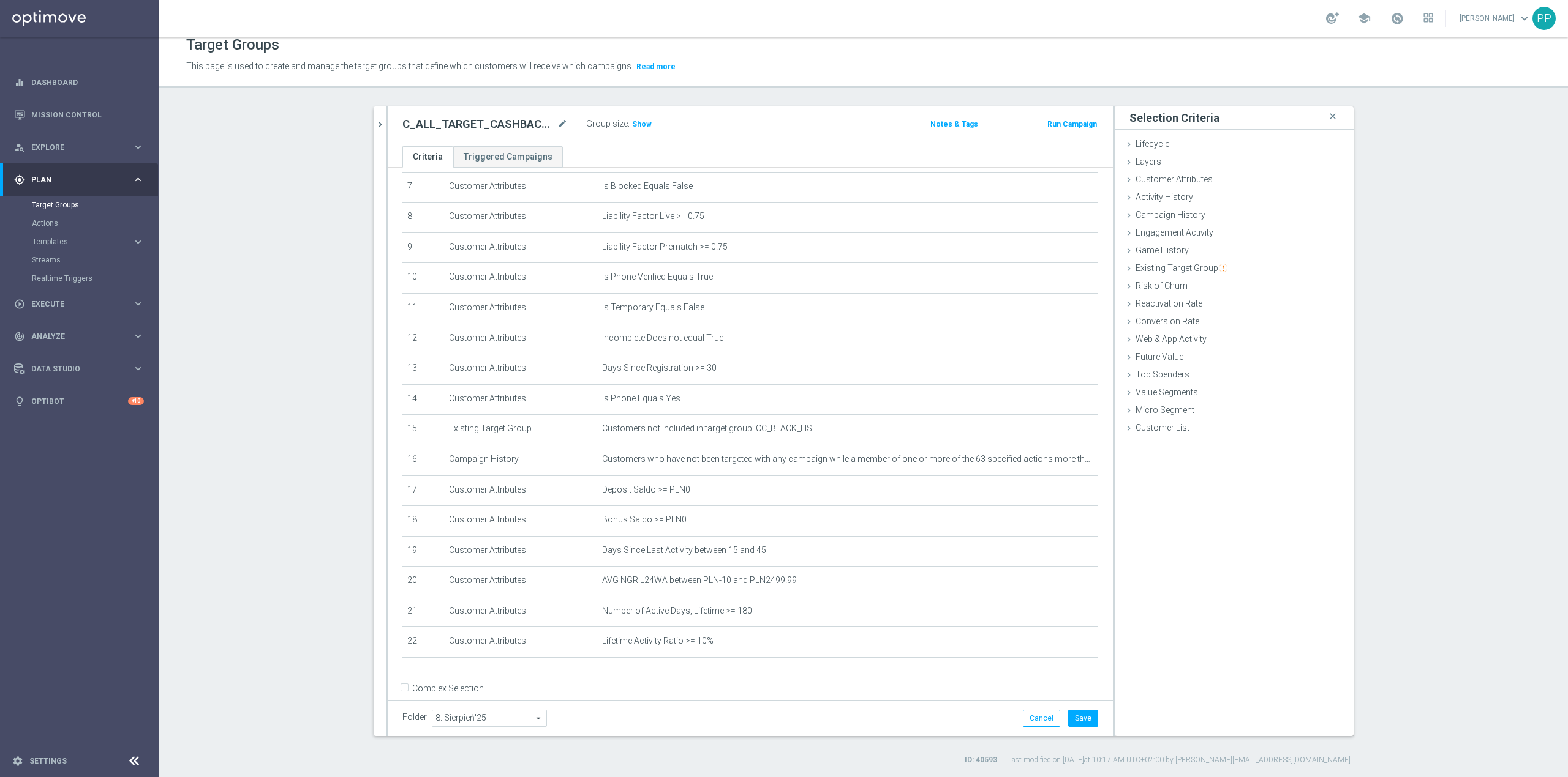
click at [632, 116] on div "Group size : Show" at bounding box center [647, 123] width 122 height 15
click at [637, 121] on span "Show" at bounding box center [641, 123] width 20 height 8
click at [1078, 717] on button "Save" at bounding box center [1083, 718] width 30 height 17
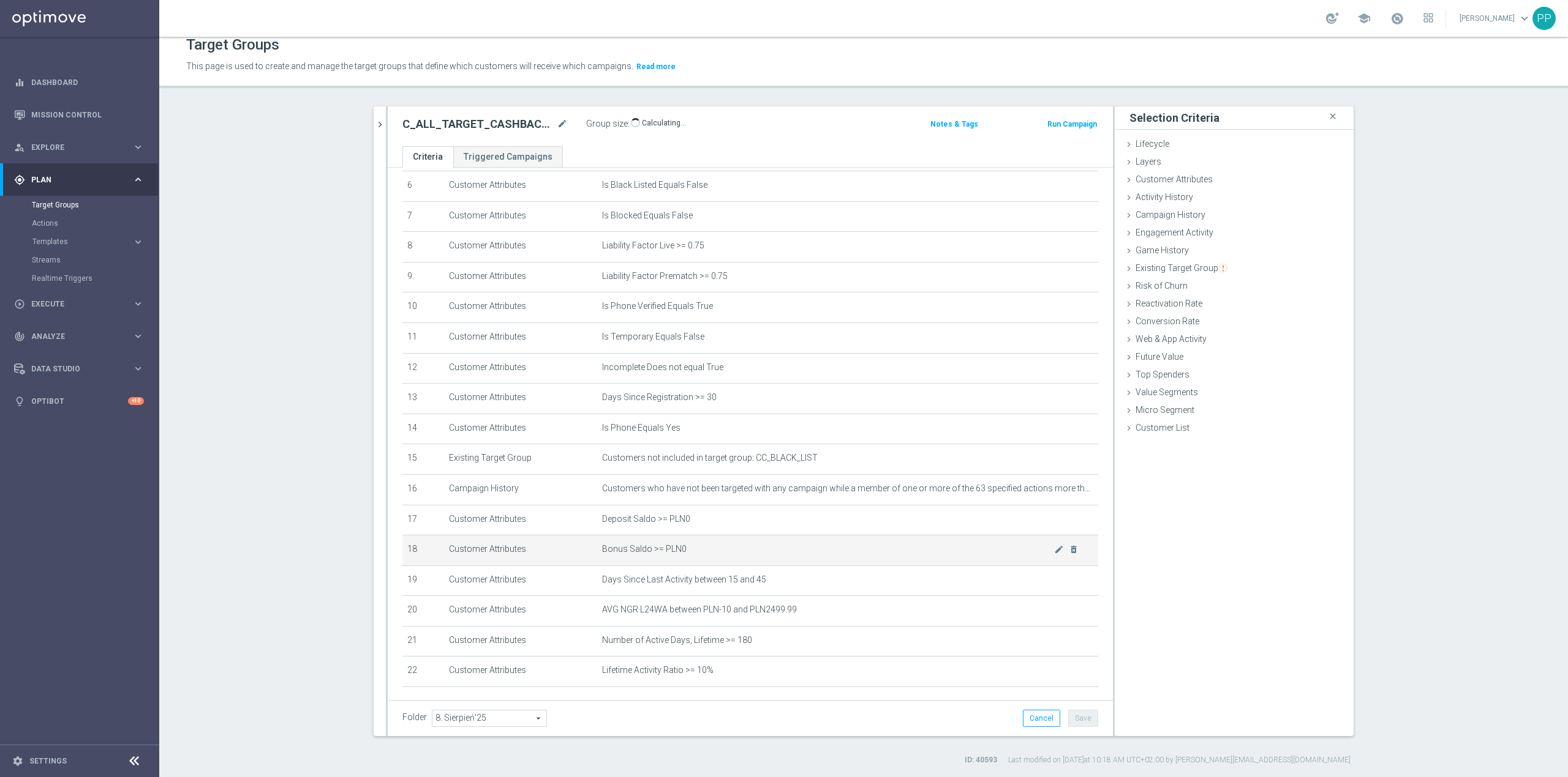
scroll to position [252, 0]
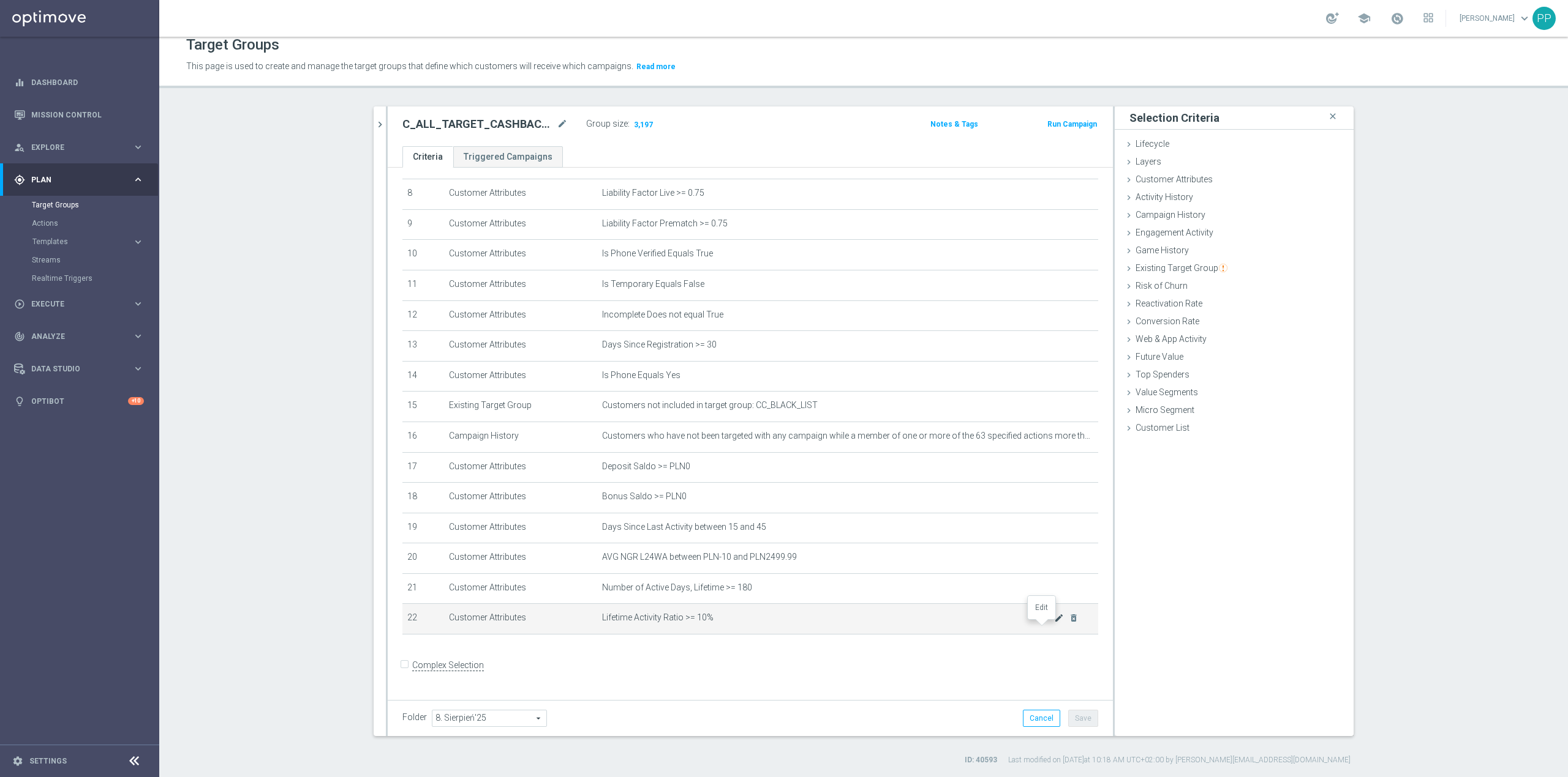
click at [1054, 623] on icon "mode_edit" at bounding box center [1059, 618] width 9 height 9
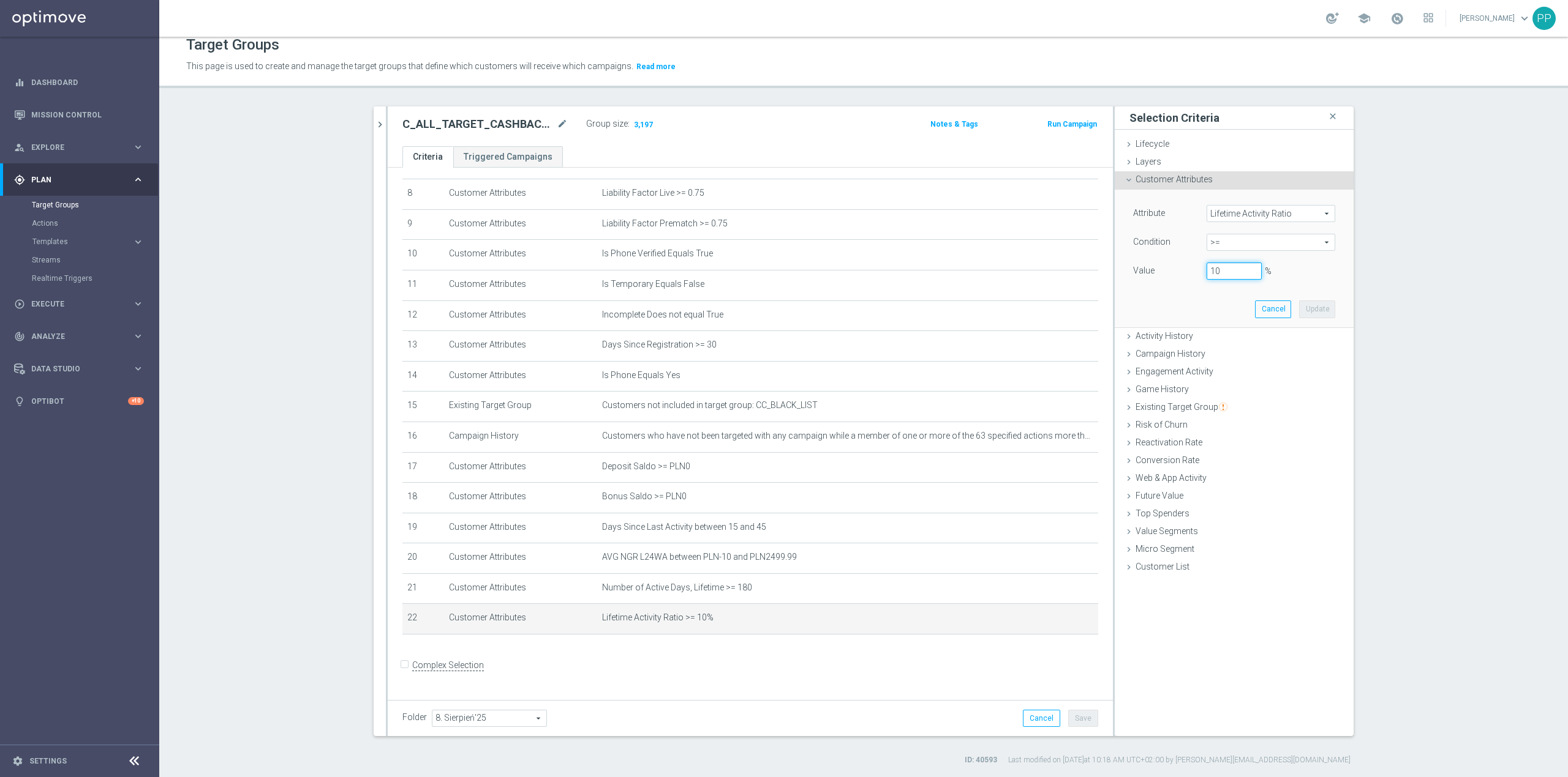
drag, startPoint x: 1215, startPoint y: 272, endPoint x: 1193, endPoint y: 275, distance: 22.2
click at [1198, 272] on div "10 %" at bounding box center [1233, 271] width 74 height 17
click at [1331, 310] on div "Attribute Lifetime Activity Ratio Lifetime Activity Ratio arrow_drop_down searc…" at bounding box center [1234, 258] width 221 height 137
click at [1325, 311] on button "Update" at bounding box center [1317, 309] width 36 height 17
type input "0.3"
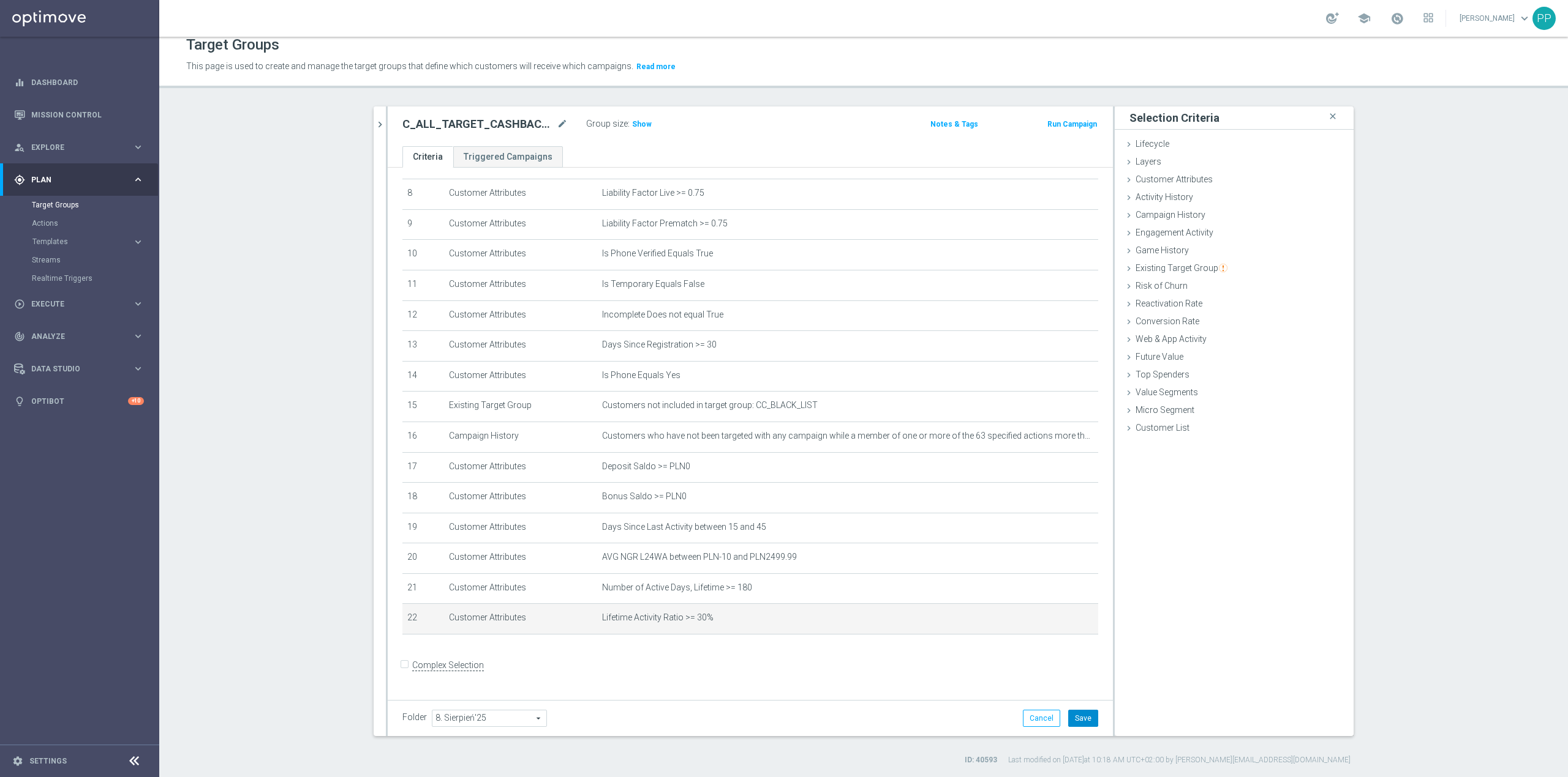
click at [1089, 724] on button "Save" at bounding box center [1083, 718] width 30 height 17
click at [632, 122] on span "Show" at bounding box center [641, 123] width 20 height 8
click at [280, 177] on section "search more_vert Prioritize Customer Target Groups library_add create_new_folder" at bounding box center [863, 436] width 1409 height 659
click at [1040, 626] on div at bounding box center [1041, 623] width 12 height 7
click at [1040, 632] on td "Lifetime Activity Ratio >= 30% mode_edit delete_forever" at bounding box center [848, 619] width 501 height 31
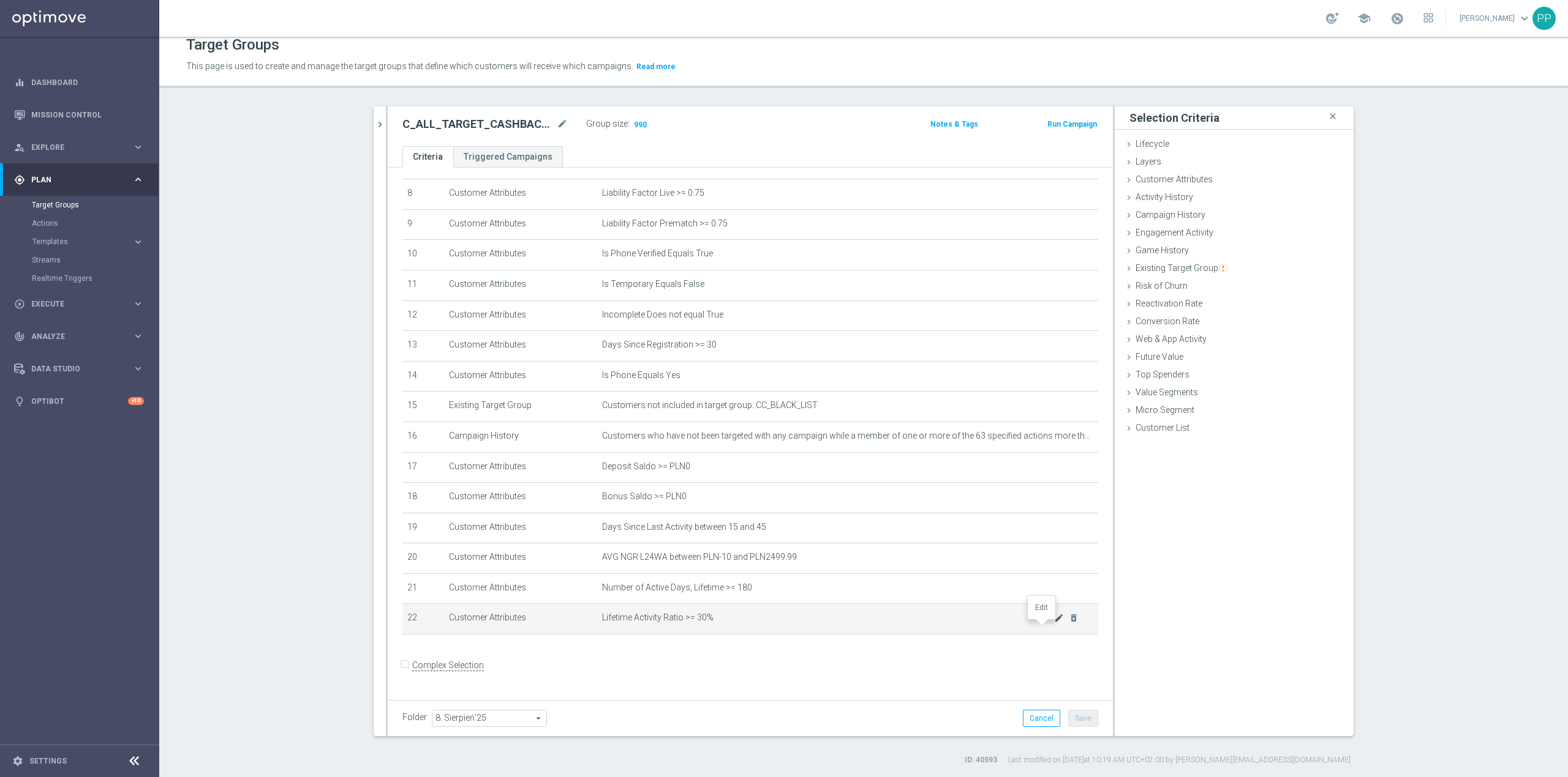
click at [1054, 623] on icon "mode_edit" at bounding box center [1059, 618] width 9 height 9
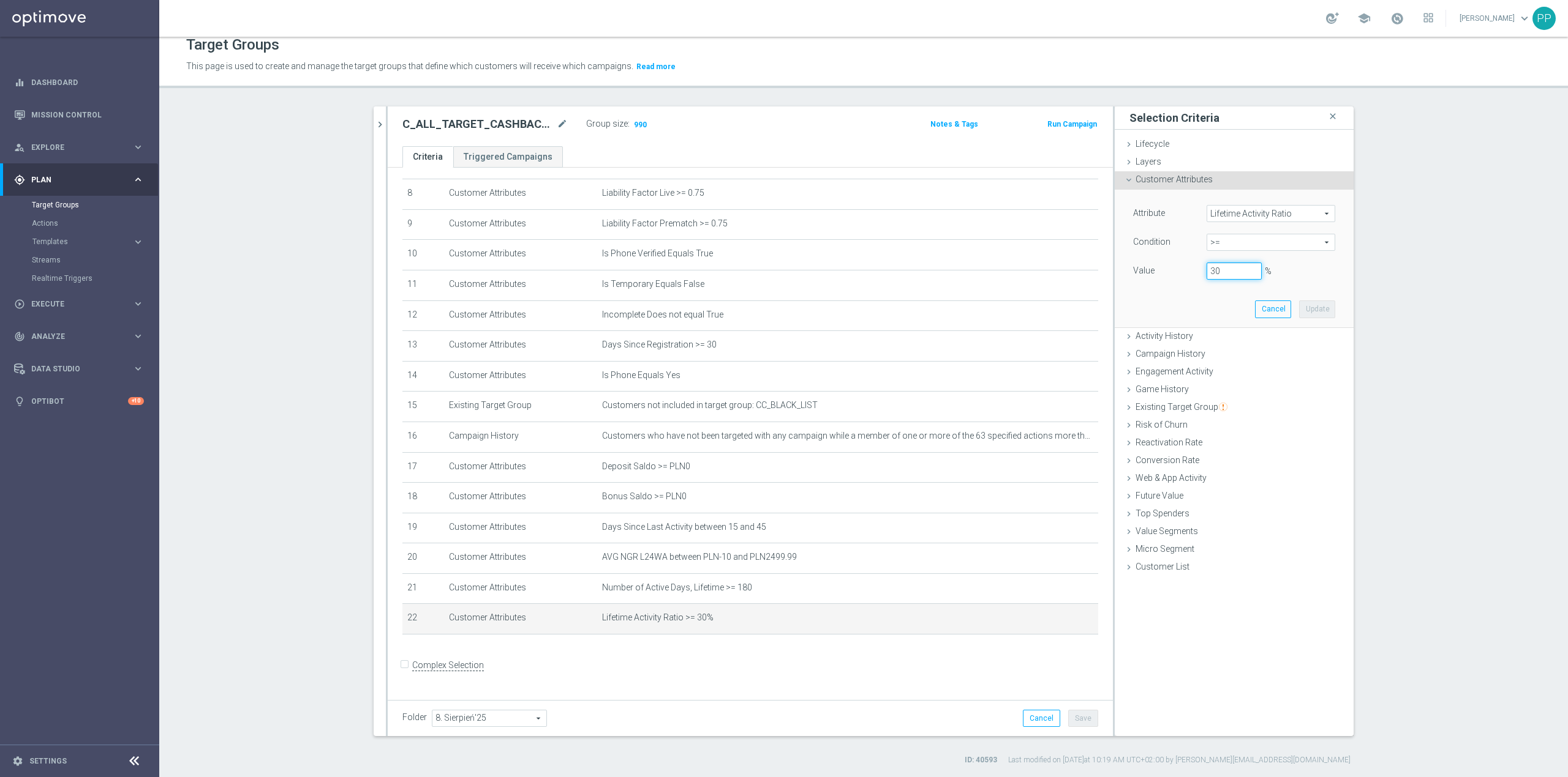
drag, startPoint x: 1205, startPoint y: 273, endPoint x: 1187, endPoint y: 273, distance: 18.0
click at [1187, 273] on div "Value 30 %" at bounding box center [1234, 272] width 221 height 20
click at [1305, 309] on button "Update" at bounding box center [1317, 309] width 36 height 17
type input "0.2"
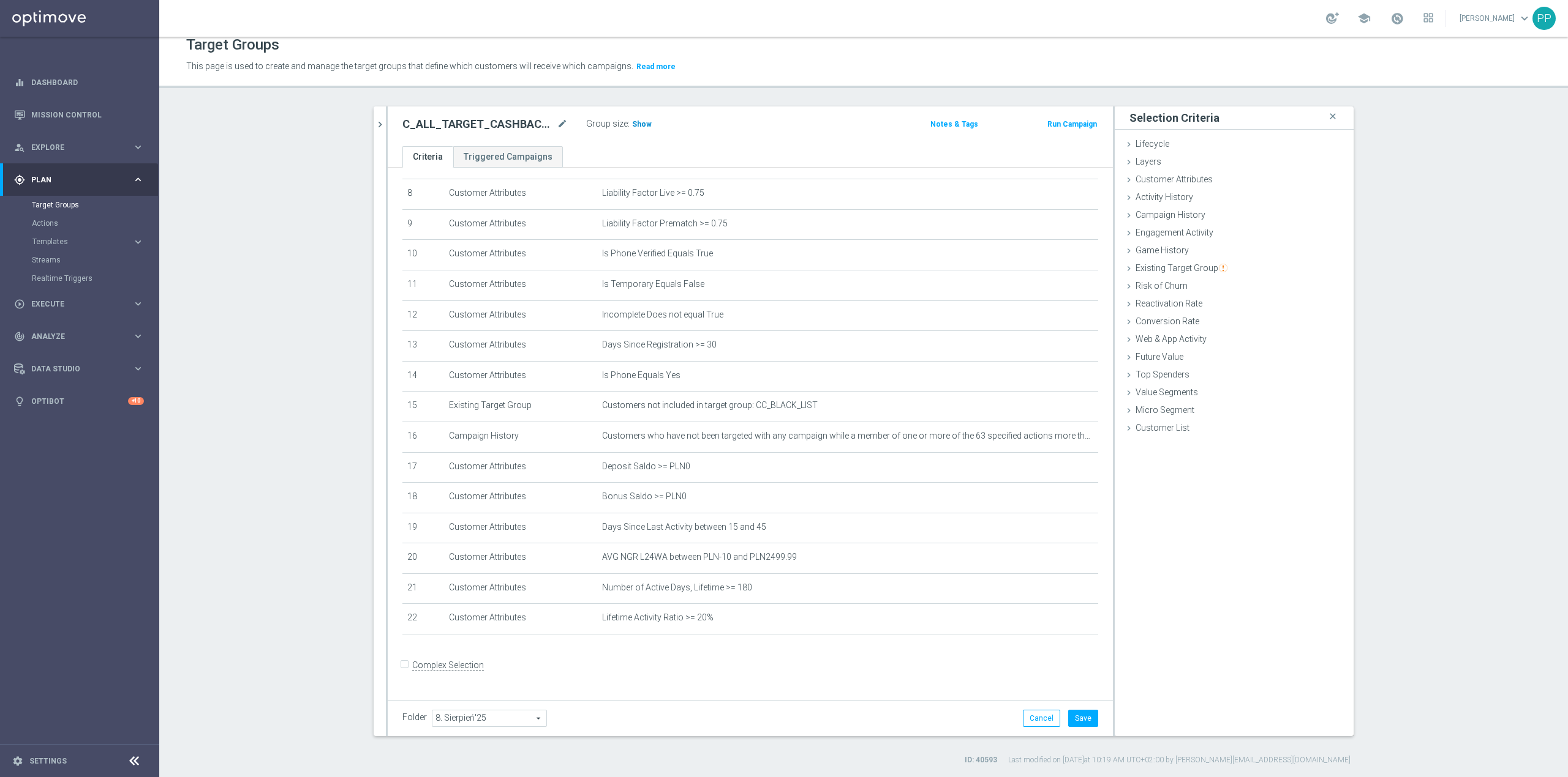
click at [634, 120] on span "Show" at bounding box center [641, 123] width 20 height 8
click at [1083, 715] on button "Save" at bounding box center [1083, 718] width 30 height 17
click at [264, 631] on section "search more_vert Prioritize Customer Target Groups library_add create_new_folder" at bounding box center [863, 436] width 1409 height 659
click at [1054, 623] on icon "mode_edit" at bounding box center [1059, 618] width 9 height 9
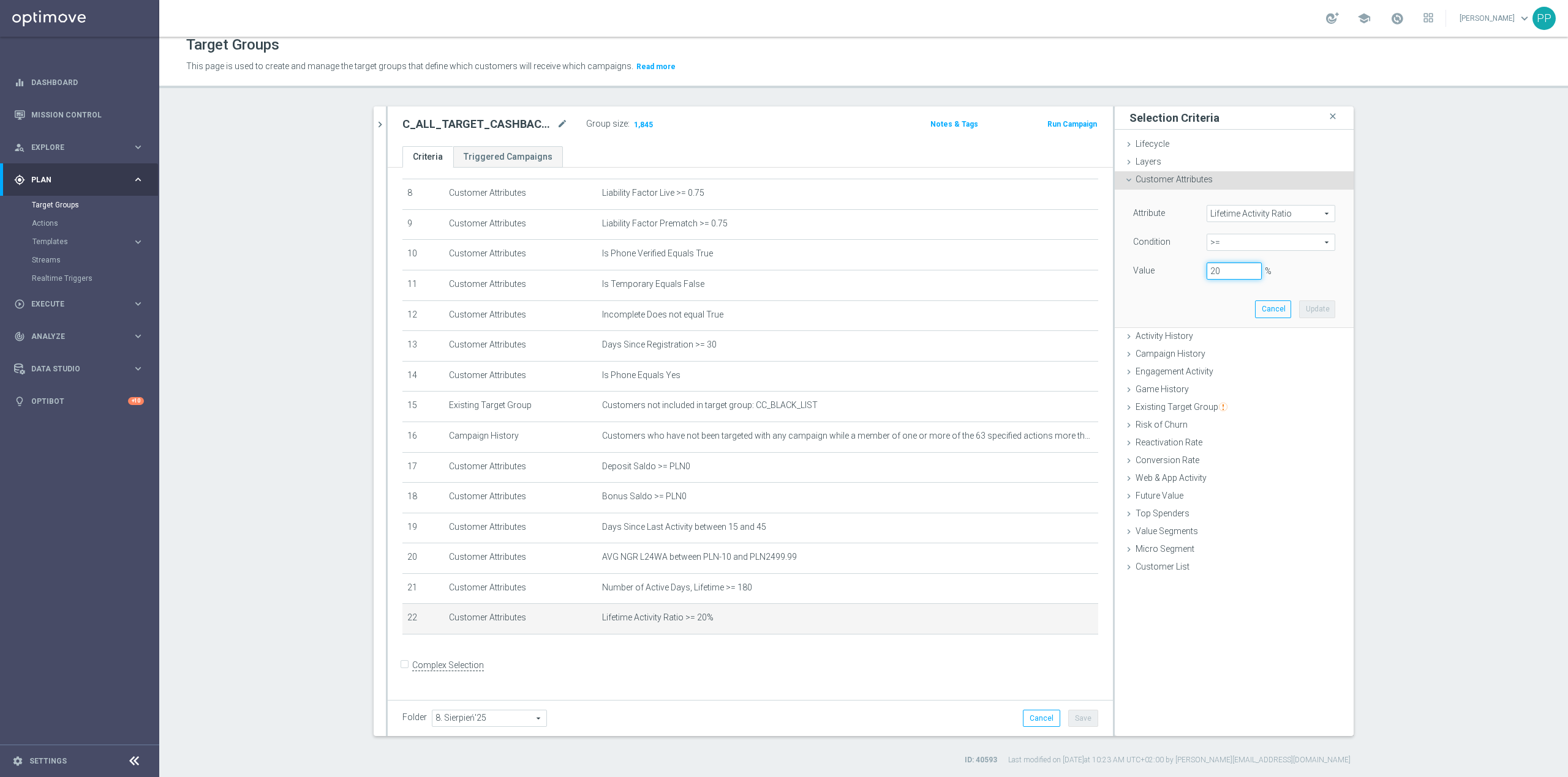
drag, startPoint x: 1206, startPoint y: 272, endPoint x: 1192, endPoint y: 271, distance: 14.0
click at [1197, 271] on div "20 %" at bounding box center [1233, 271] width 74 height 17
click at [1316, 310] on button "Update" at bounding box center [1317, 309] width 36 height 17
type input "0.15"
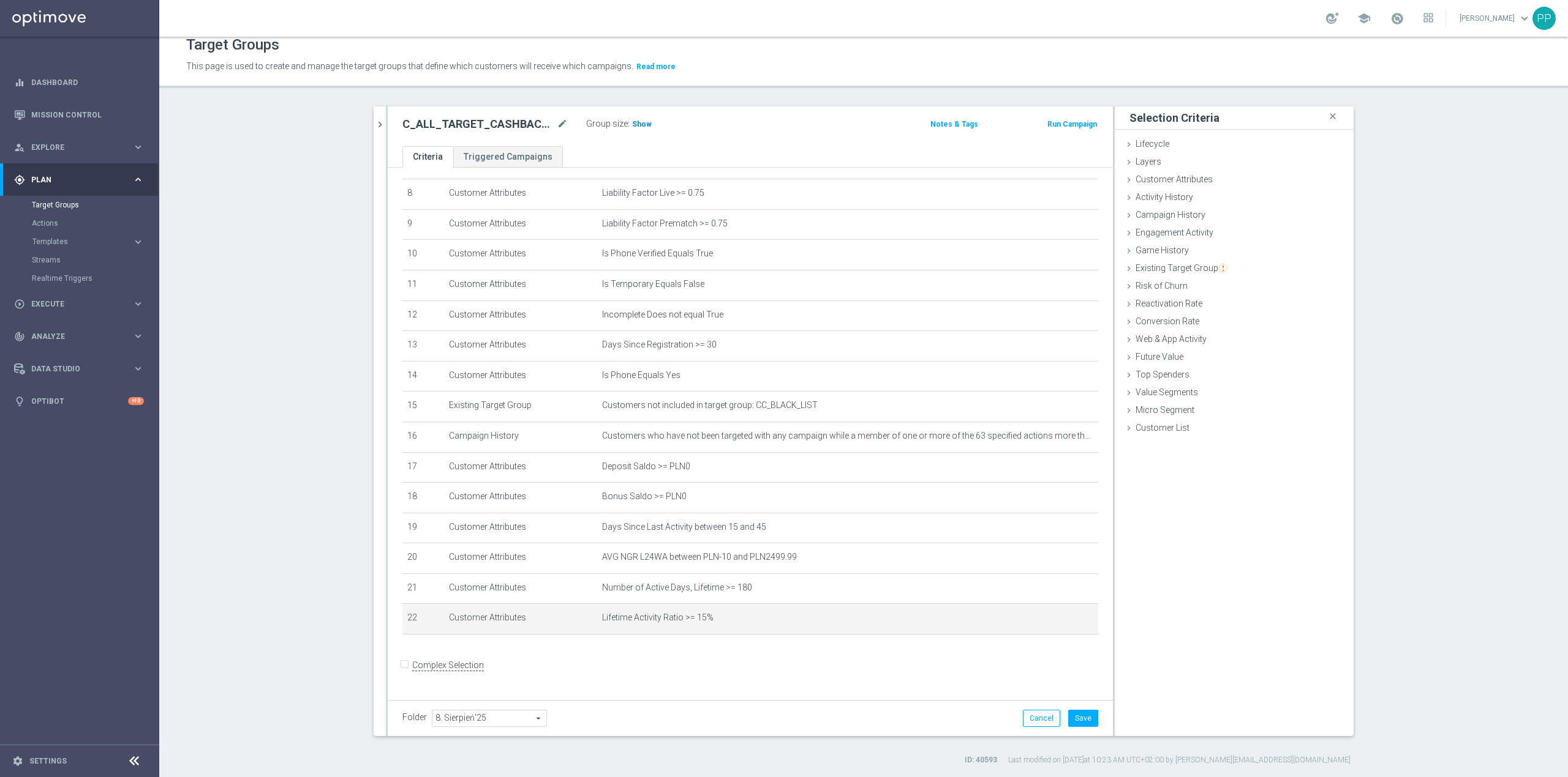
click at [633, 123] on span "Show" at bounding box center [641, 123] width 20 height 8
click at [1087, 713] on button "Save" at bounding box center [1083, 718] width 30 height 17
click at [324, 459] on section "search more_vert Prioritize Customer Target Groups library_add create_new_folder" at bounding box center [863, 436] width 1409 height 659
click at [1054, 623] on icon "mode_edit" at bounding box center [1059, 618] width 9 height 9
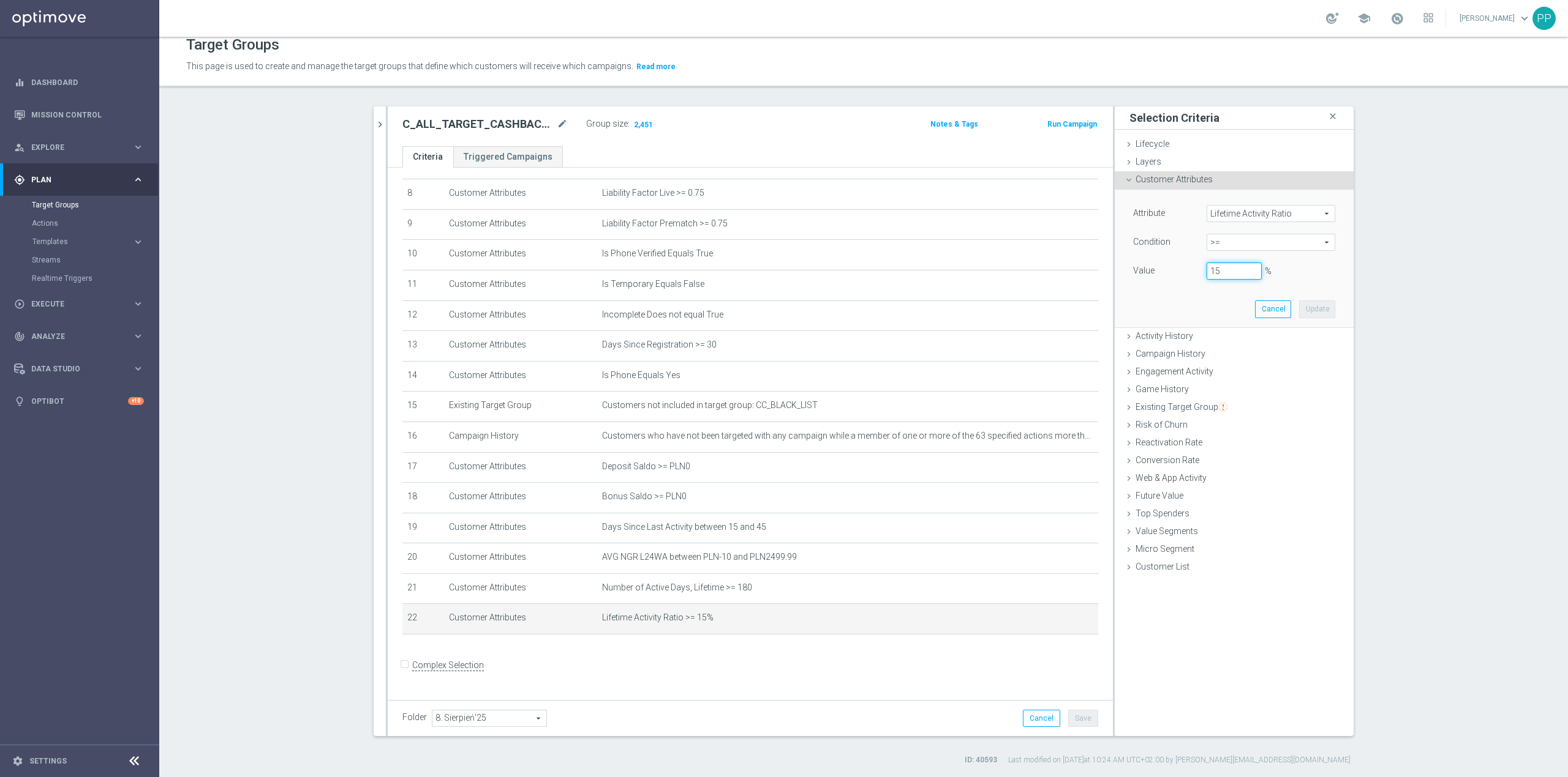
drag, startPoint x: 1219, startPoint y: 269, endPoint x: 1177, endPoint y: 279, distance: 43.2
click at [1177, 279] on div "Value 15 %" at bounding box center [1234, 272] width 221 height 20
click at [1319, 308] on button "Update" at bounding box center [1317, 309] width 36 height 17
type input "0.12"
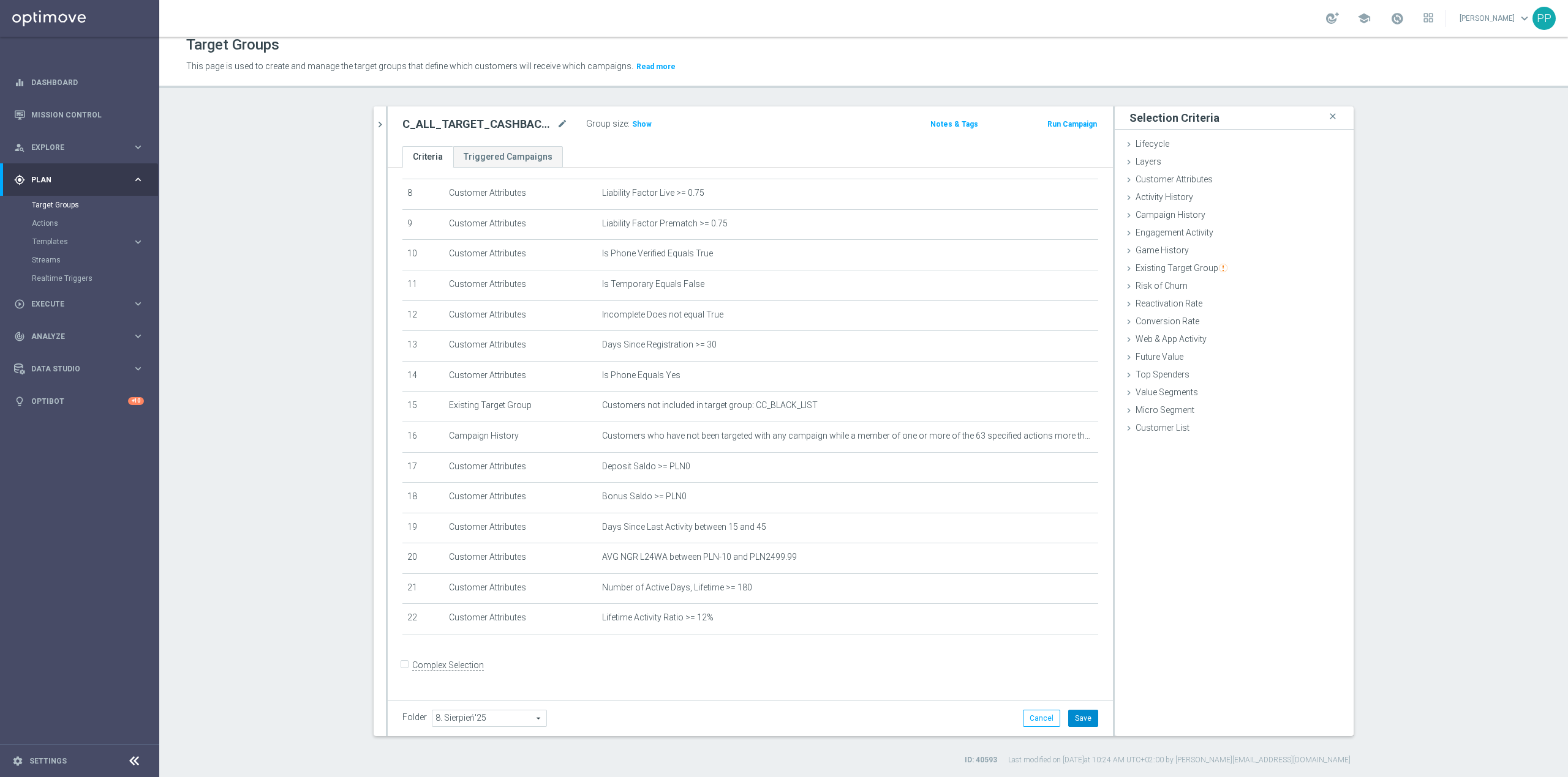
click at [1075, 726] on button "Save" at bounding box center [1083, 718] width 30 height 17
click at [1054, 593] on icon "mode_edit" at bounding box center [1059, 588] width 9 height 9
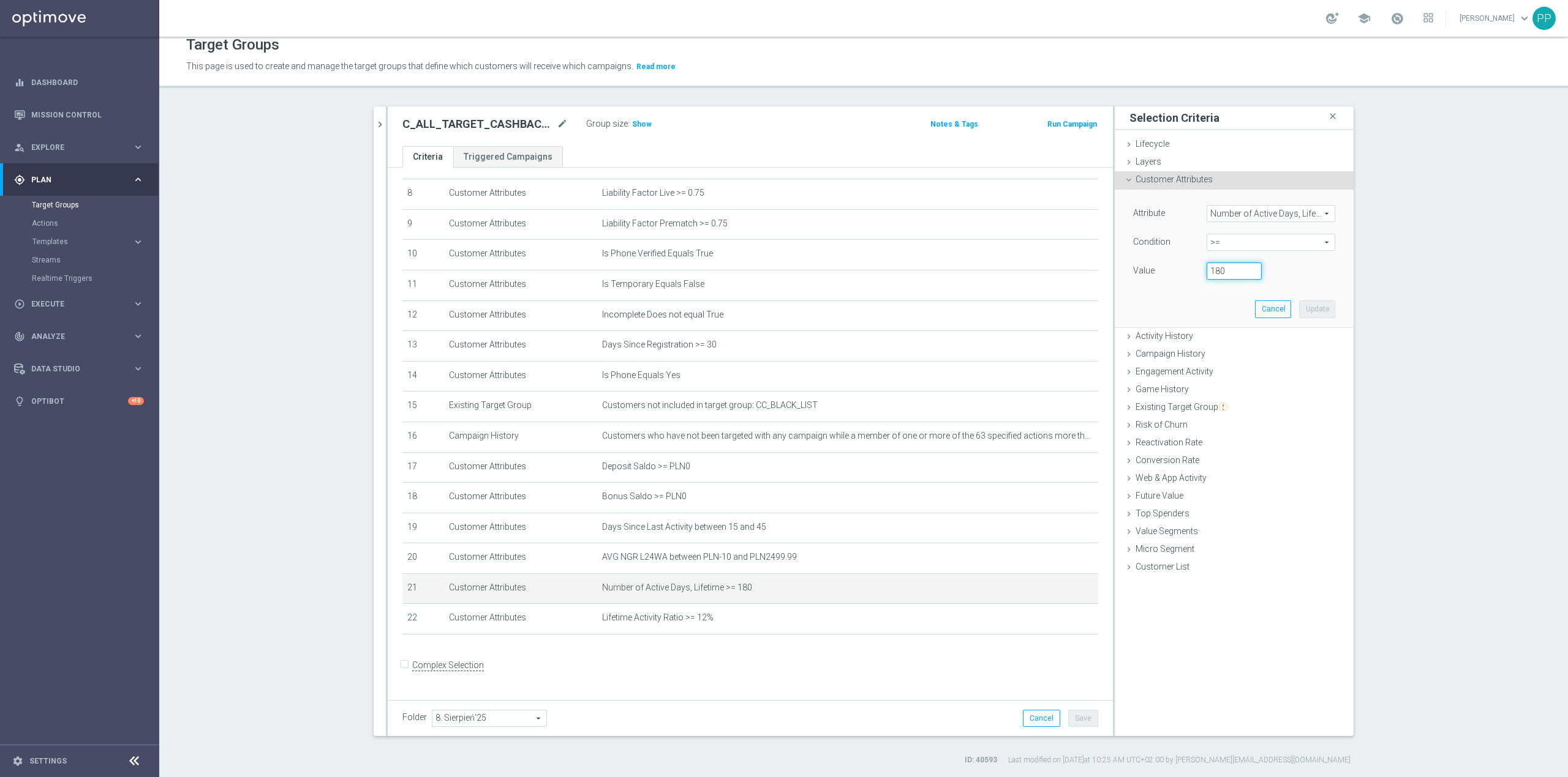
drag, startPoint x: 1219, startPoint y: 273, endPoint x: 1199, endPoint y: 275, distance: 20.1
click at [1199, 275] on div "180" at bounding box center [1233, 271] width 74 height 17
type input "100"
click at [1312, 308] on button "Update" at bounding box center [1317, 309] width 36 height 17
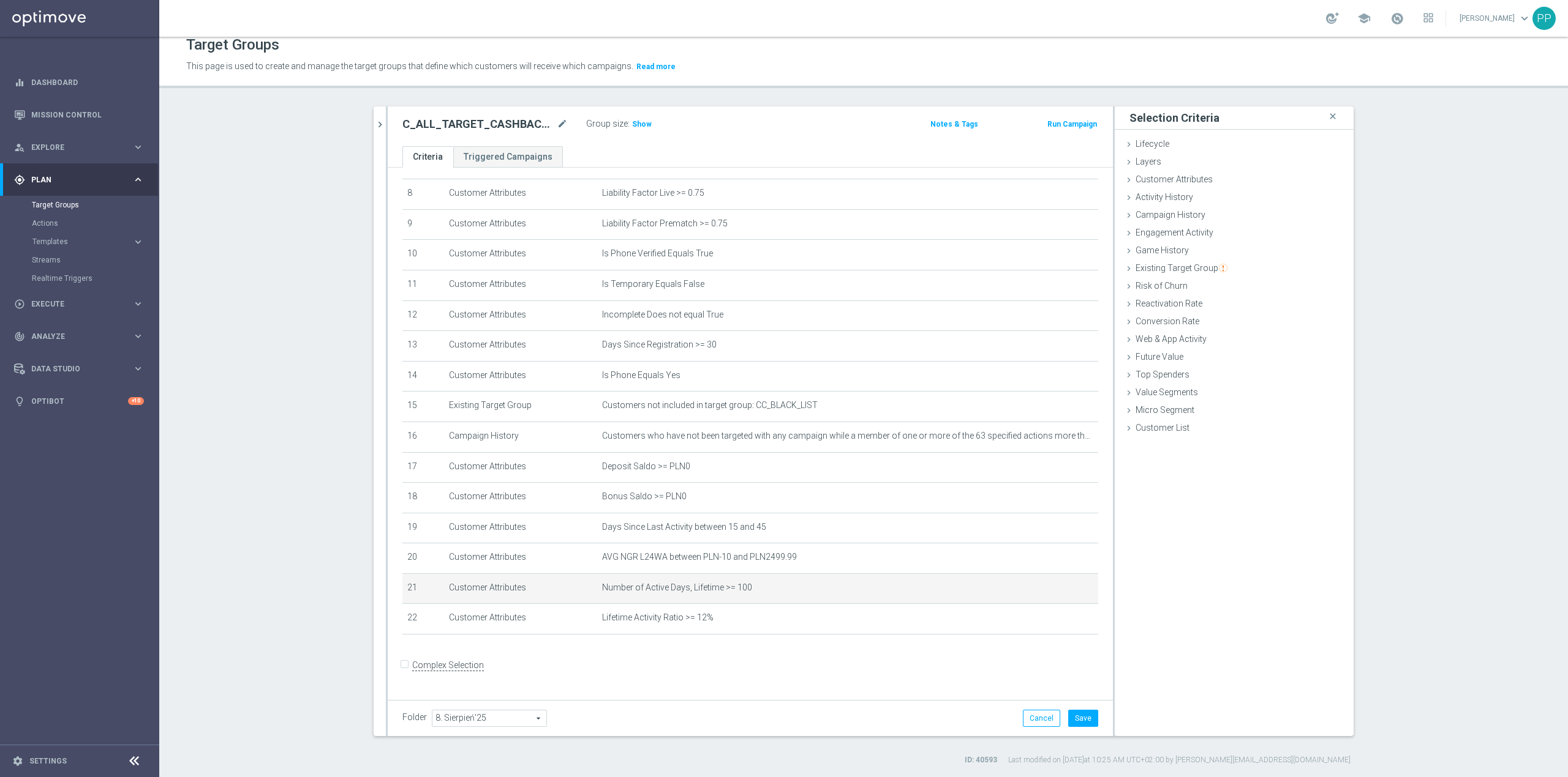
click at [1092, 722] on div "Folder 8. Sierpień'25 8. Sierpień'25 arrow_drop_down search Cancel Save Saving.…" at bounding box center [750, 718] width 725 height 36
click at [1087, 722] on button "Save" at bounding box center [1083, 718] width 30 height 17
click at [634, 121] on span "Show" at bounding box center [641, 123] width 20 height 8
click at [353, 595] on div "search more_vert Prioritize Customer Target Groups library_add create_new_folde…" at bounding box center [863, 436] width 1029 height 659
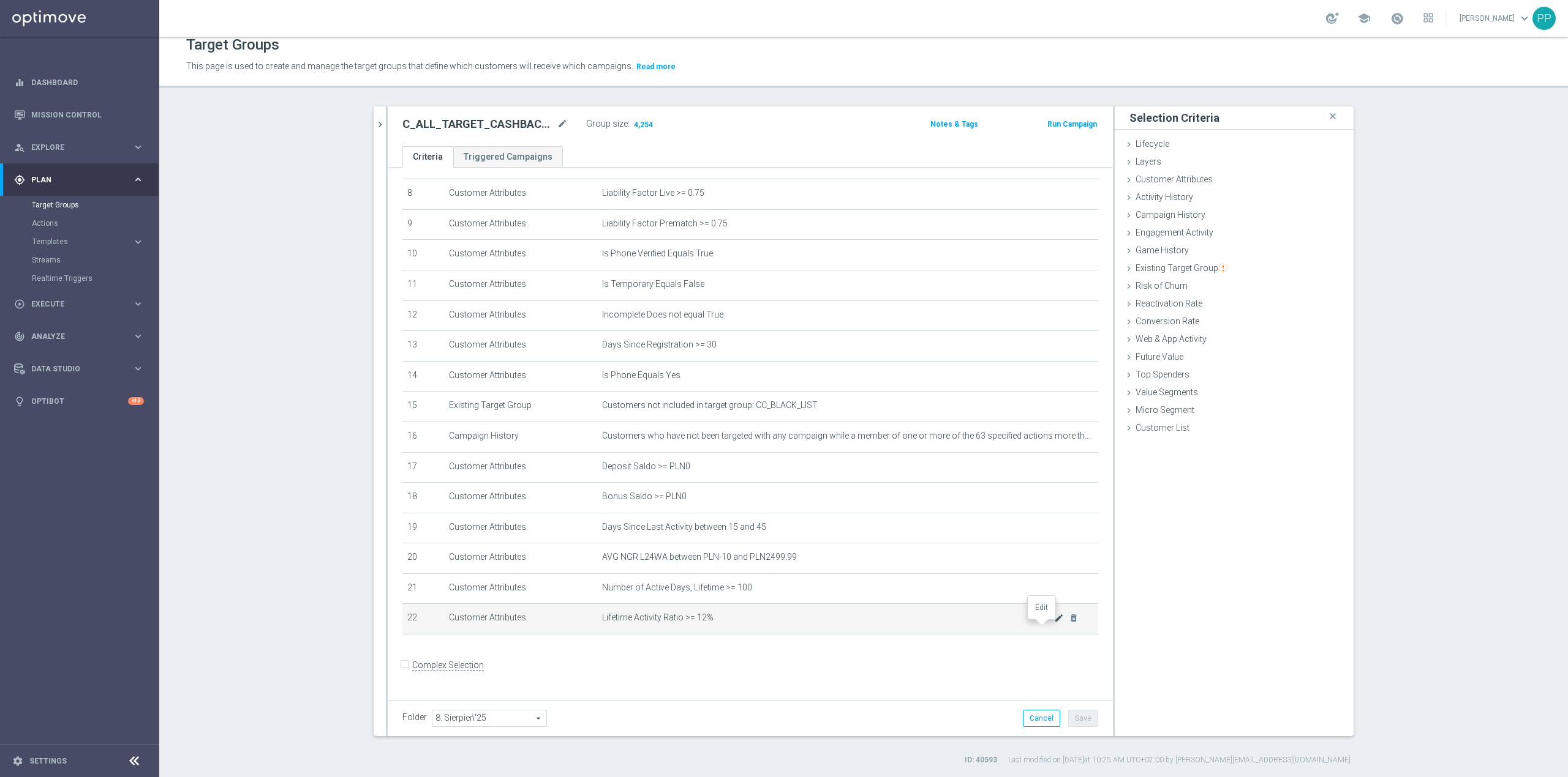
click at [1054, 623] on icon "mode_edit" at bounding box center [1059, 618] width 9 height 9
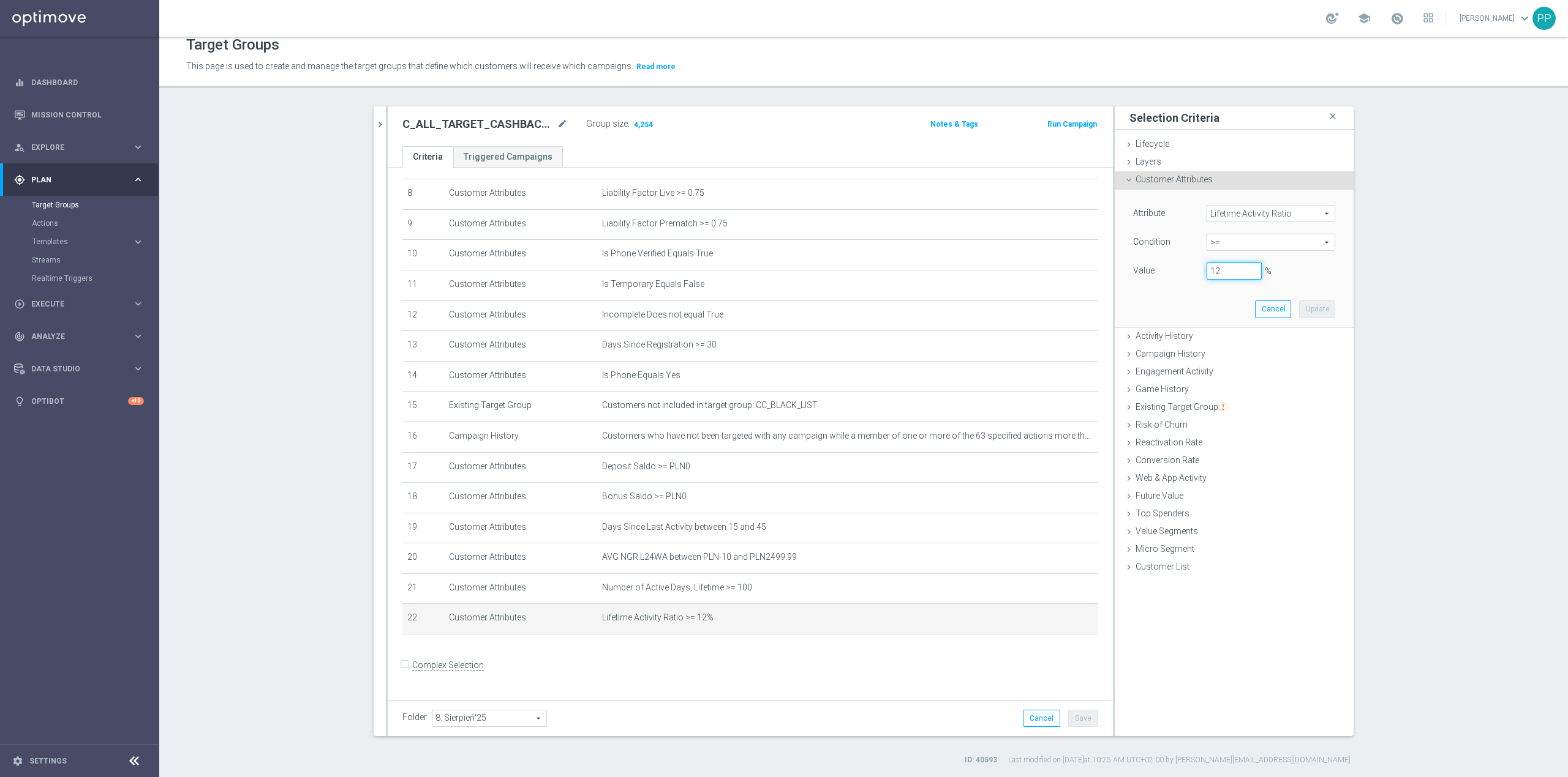
drag, startPoint x: 1221, startPoint y: 273, endPoint x: 1199, endPoint y: 272, distance: 22.0
click at [1206, 272] on input "12" at bounding box center [1233, 271] width 55 height 17
click at [1304, 315] on button "Update" at bounding box center [1317, 309] width 36 height 17
type input "0.2"
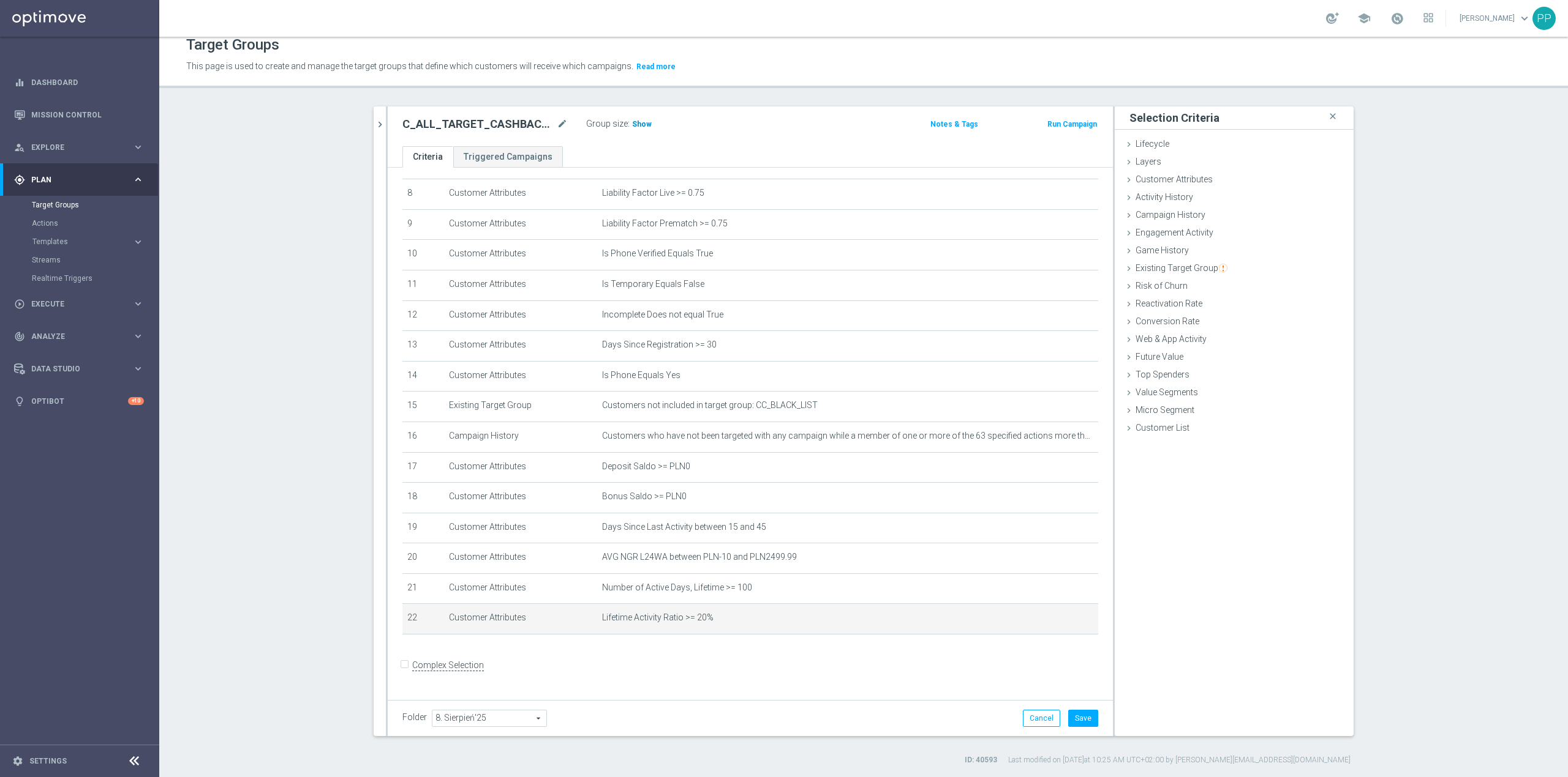
click at [632, 125] on span "Show" at bounding box center [641, 123] width 20 height 8
click at [1082, 725] on button "Save" at bounding box center [1083, 718] width 30 height 17
click at [300, 472] on section "search more_vert Prioritize Customer Target Groups library_add create_new_folder" at bounding box center [863, 436] width 1409 height 659
click at [0, 0] on icon "mode_edit" at bounding box center [0, 0] width 0 height 0
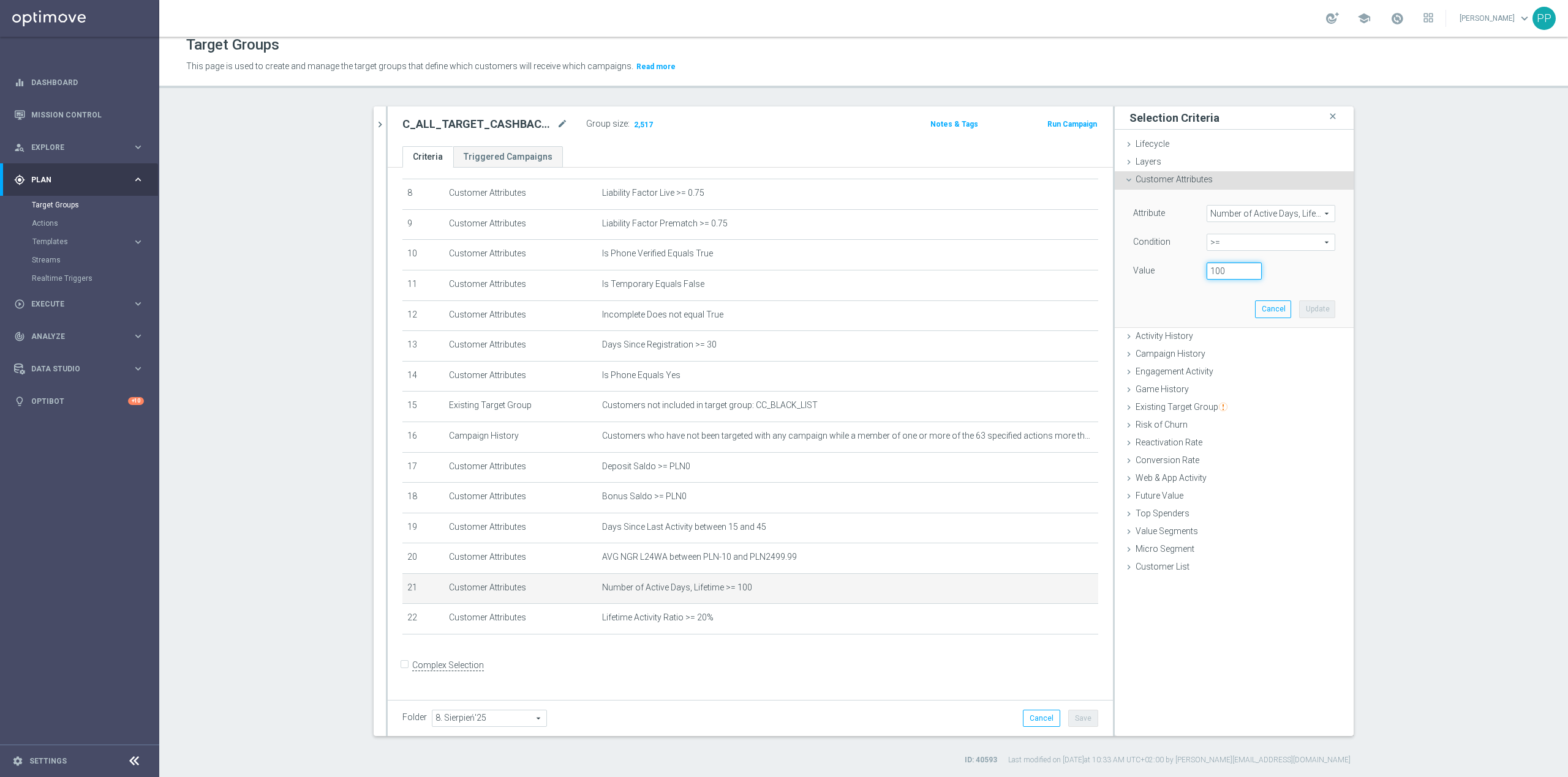
drag, startPoint x: 1218, startPoint y: 269, endPoint x: 1183, endPoint y: 273, distance: 35.2
click at [1183, 273] on div "Value 100" at bounding box center [1234, 272] width 221 height 20
type input "80"
drag, startPoint x: 1309, startPoint y: 310, endPoint x: 850, endPoint y: 220, distance: 467.7
click at [1304, 307] on button "Update" at bounding box center [1317, 309] width 36 height 17
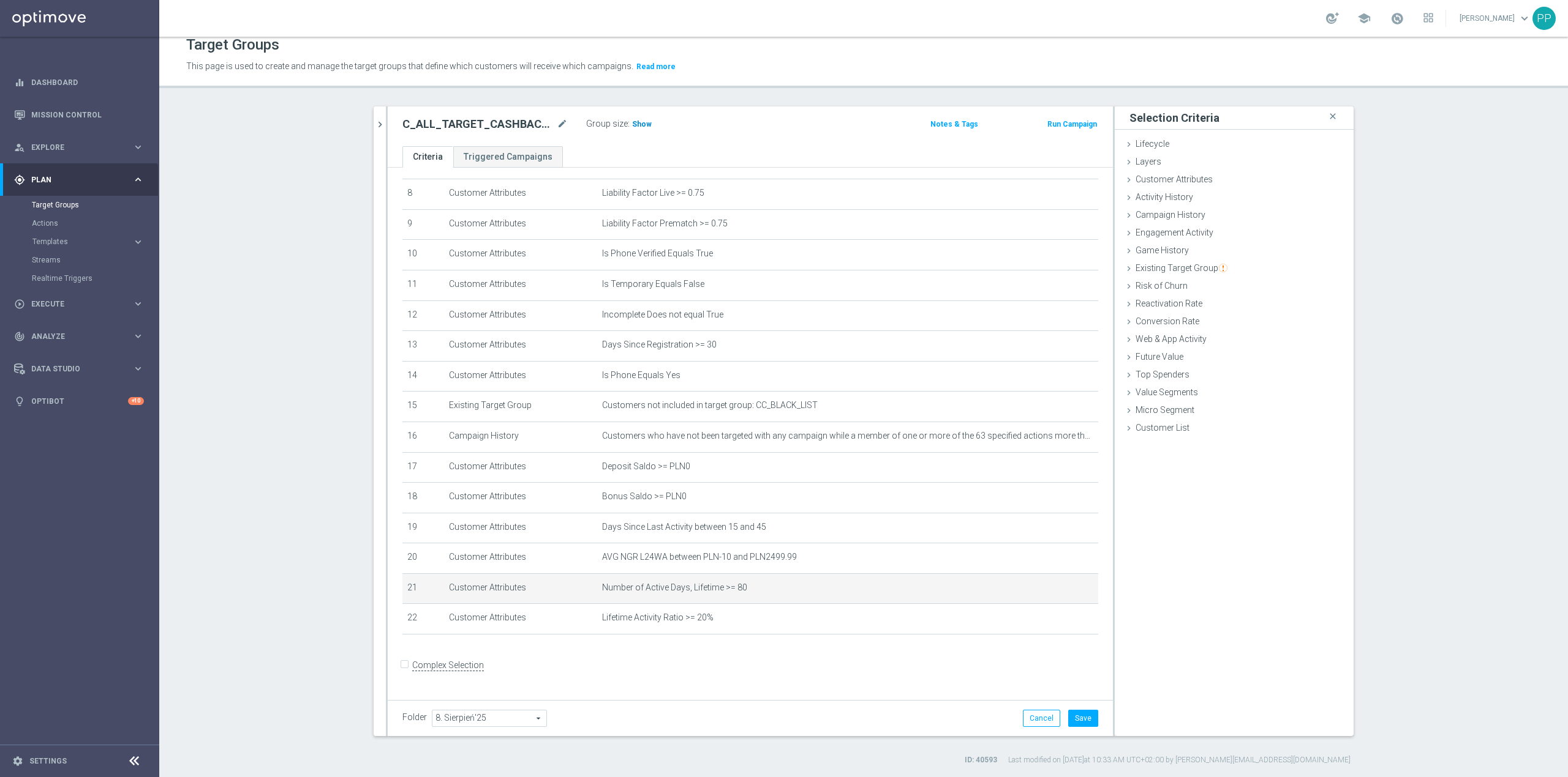
click at [639, 127] on span "Show" at bounding box center [641, 123] width 20 height 8
click at [1076, 720] on button "Save" at bounding box center [1083, 718] width 30 height 17
click at [0, 0] on icon "mode_edit" at bounding box center [0, 0] width 0 height 0
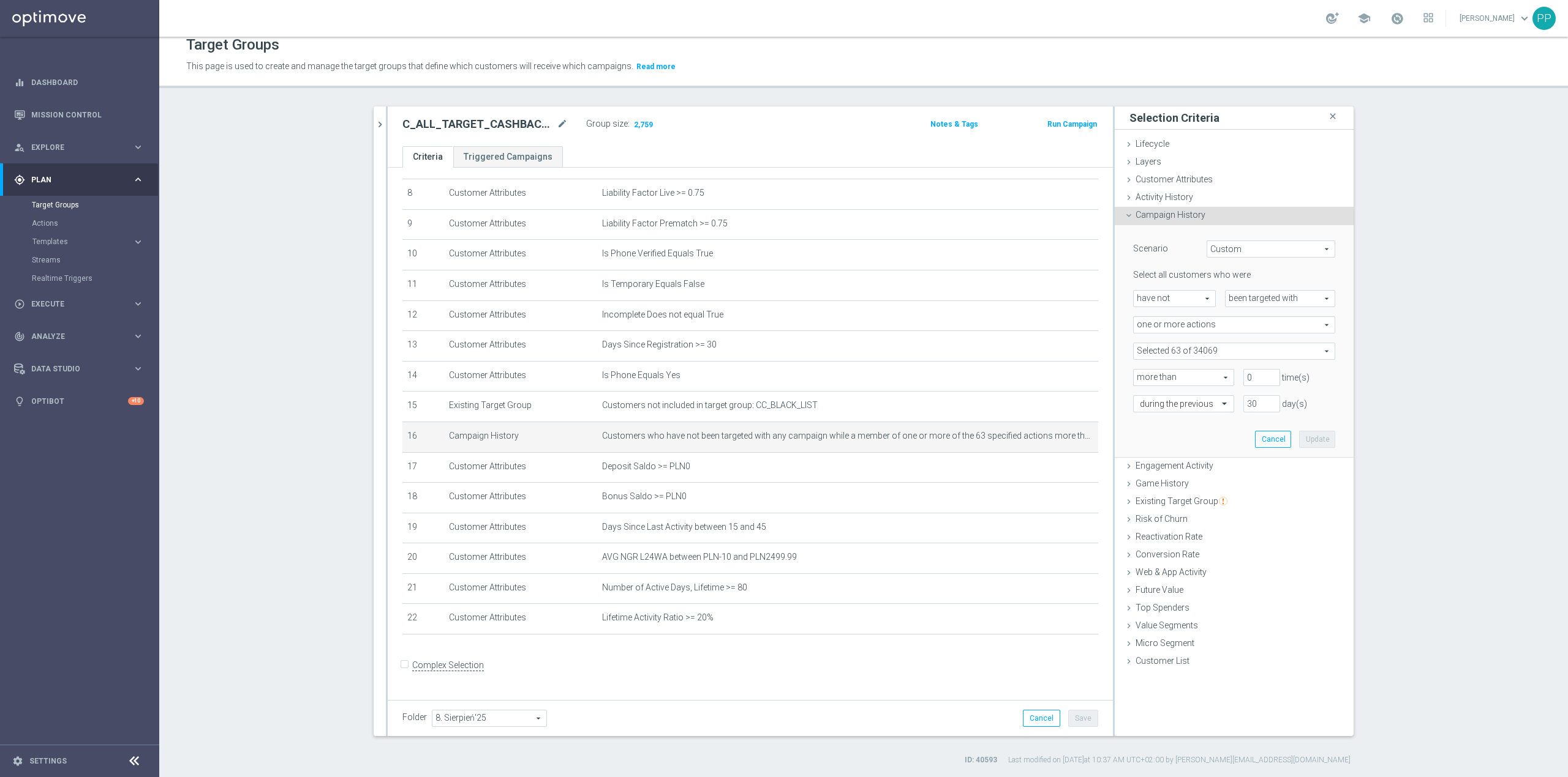
click at [1162, 351] on span at bounding box center [1233, 351] width 201 height 16
click at [1162, 351] on input "search" at bounding box center [1234, 351] width 202 height 17
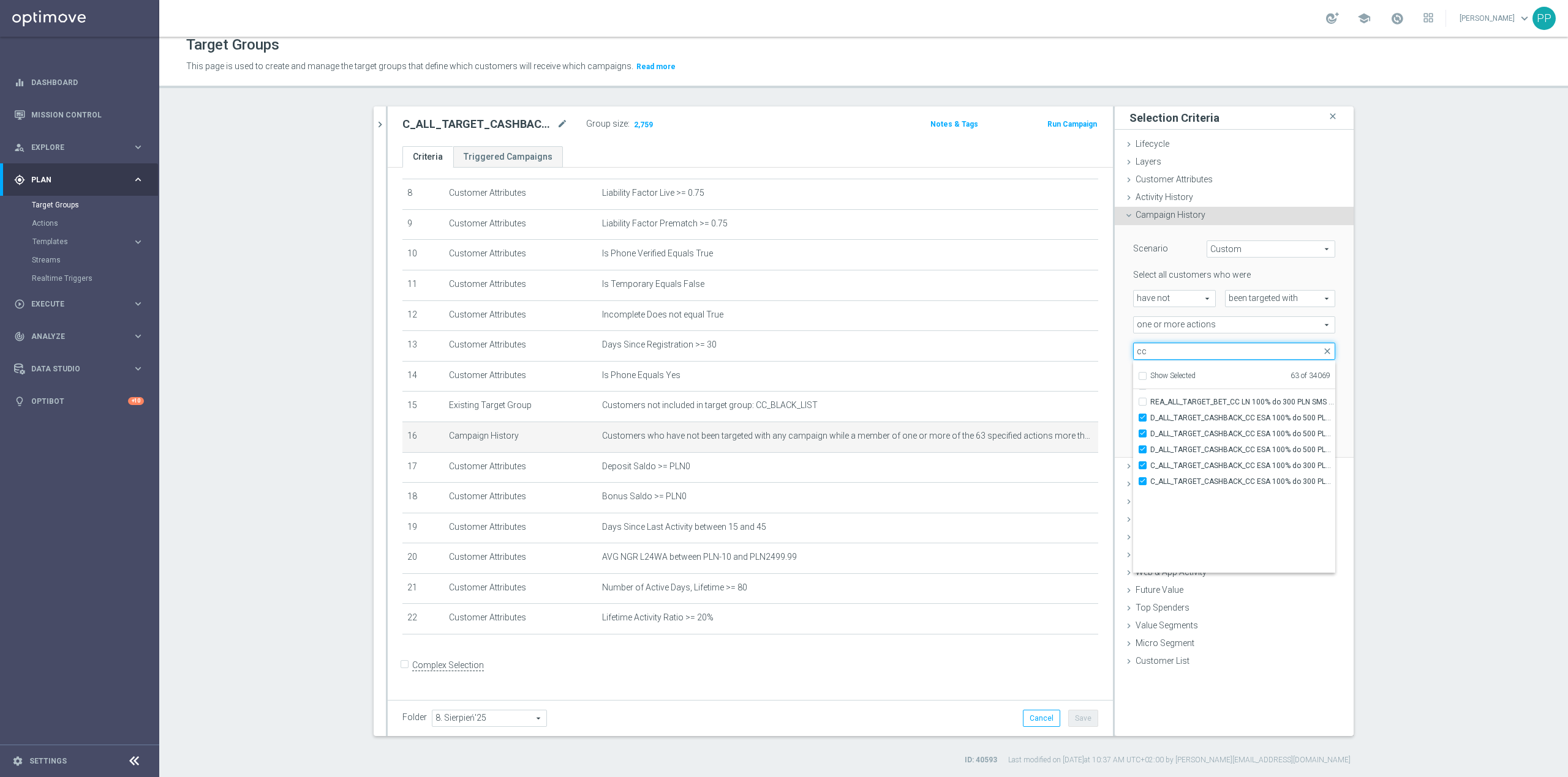
scroll to position [36613, 0]
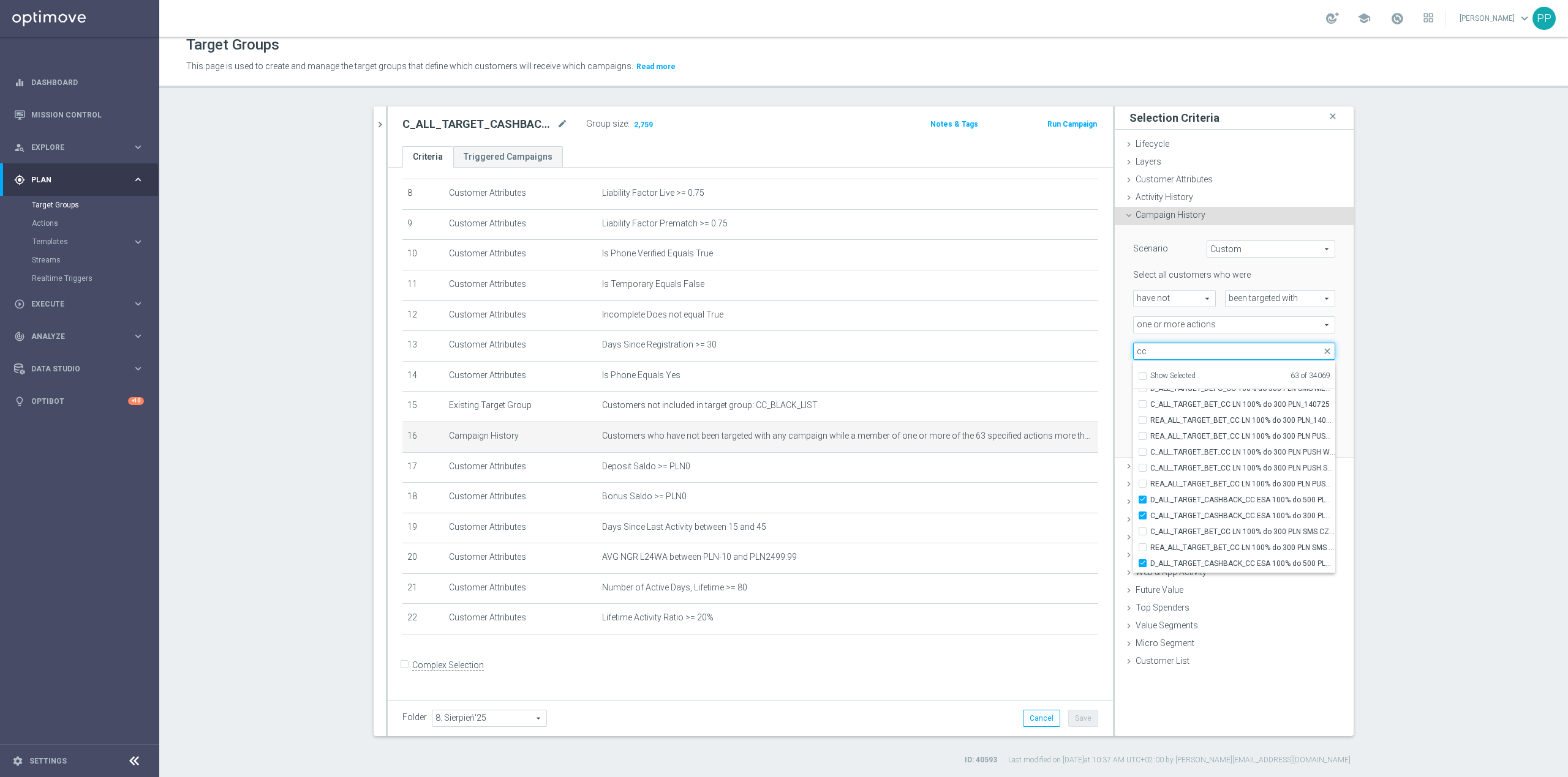
type input "cc"
click at [1124, 430] on div "Scenario Custom Custom arrow_drop_down search Select all customers who were hav…" at bounding box center [1234, 341] width 221 height 232
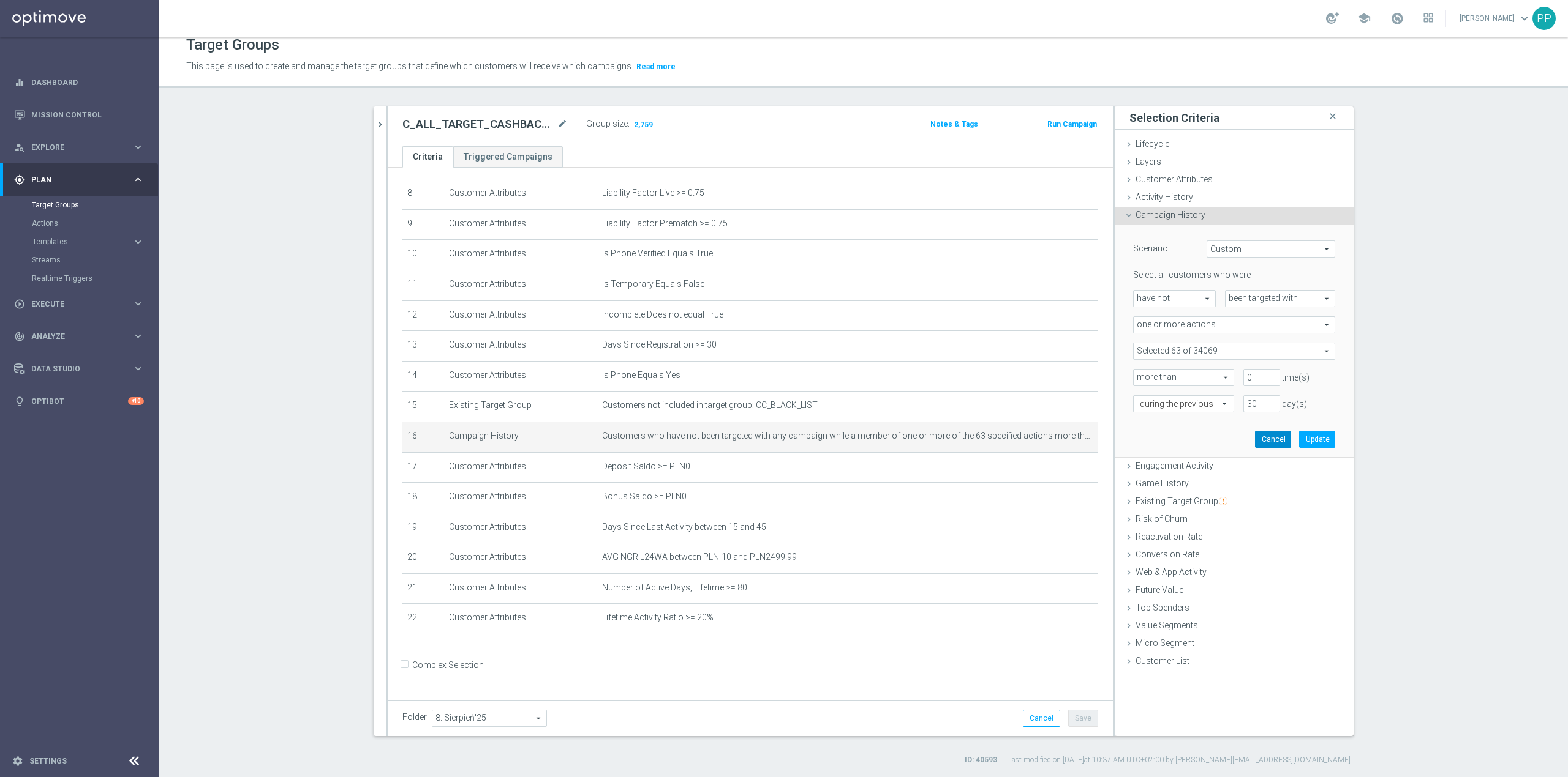
click at [1272, 437] on button "Cancel" at bounding box center [1273, 439] width 36 height 17
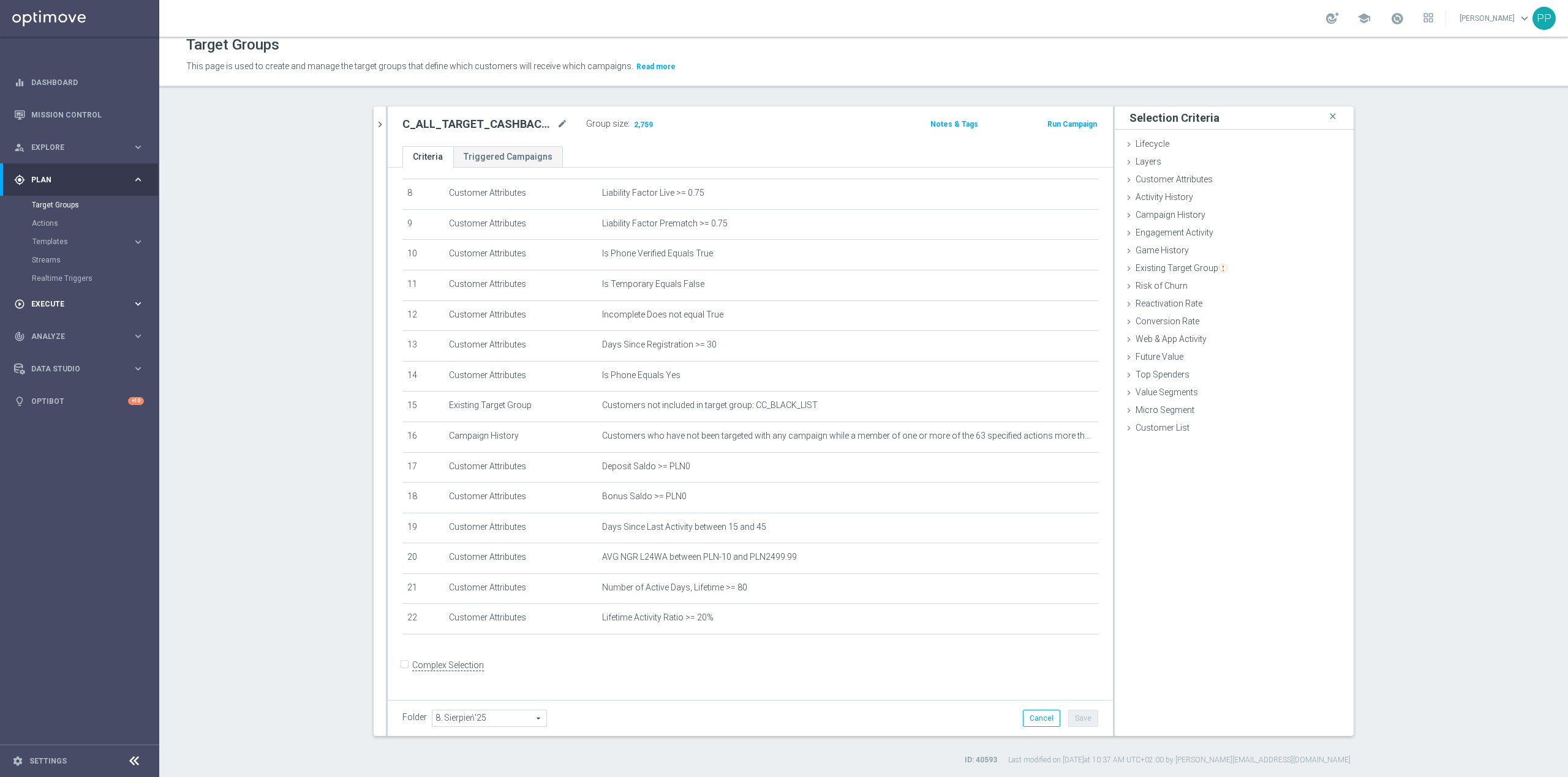
click at [58, 306] on span "Execute" at bounding box center [81, 304] width 101 height 7
click at [557, 127] on icon "mode_edit" at bounding box center [563, 124] width 11 height 15
click at [544, 96] on div "Target Groups This page is used to create and manage the target groups that def…" at bounding box center [863, 406] width 1409 height 741
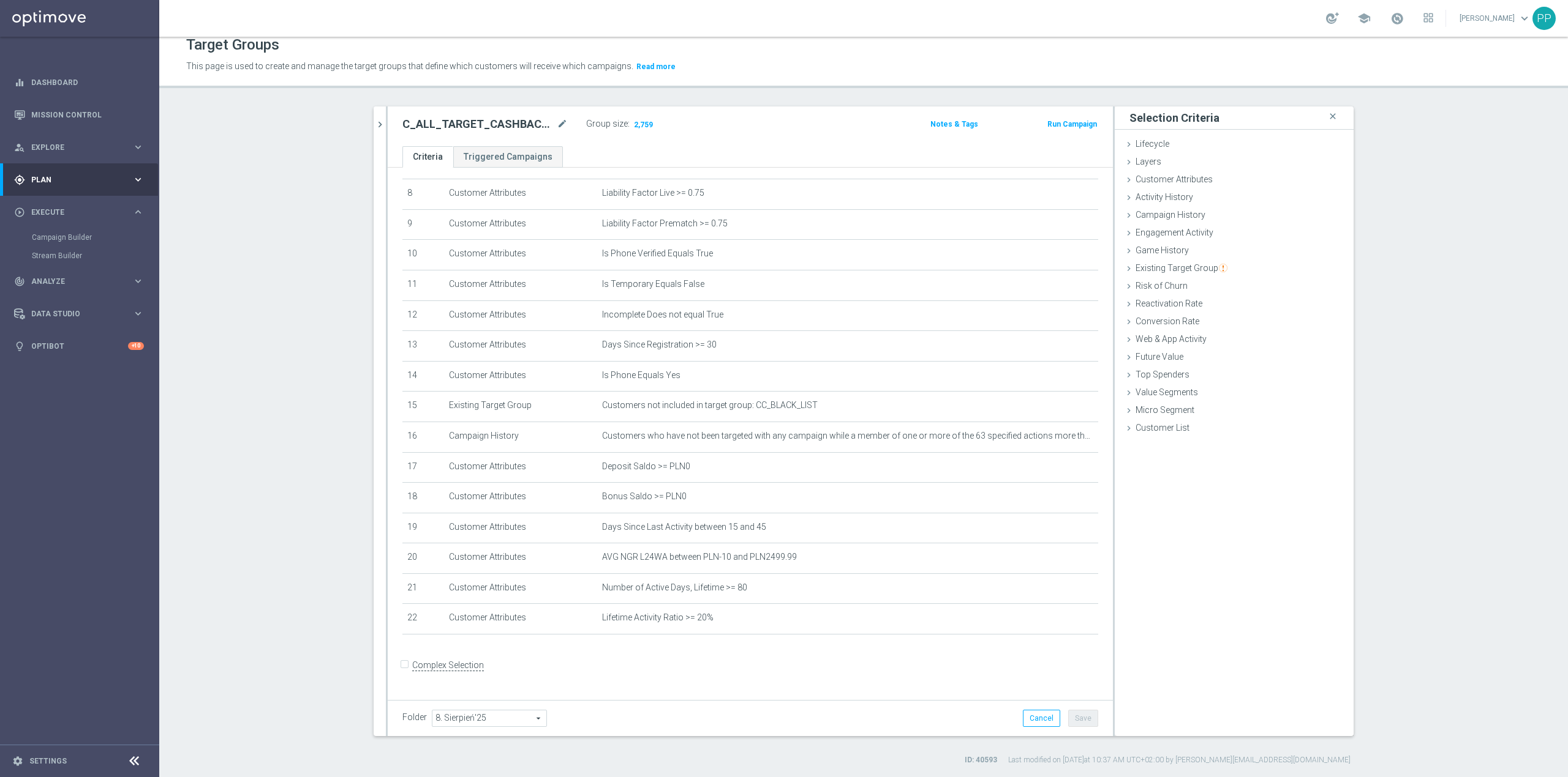
click at [1039, 626] on div at bounding box center [1041, 623] width 12 height 7
click at [1054, 623] on icon "mode_edit" at bounding box center [1059, 618] width 9 height 9
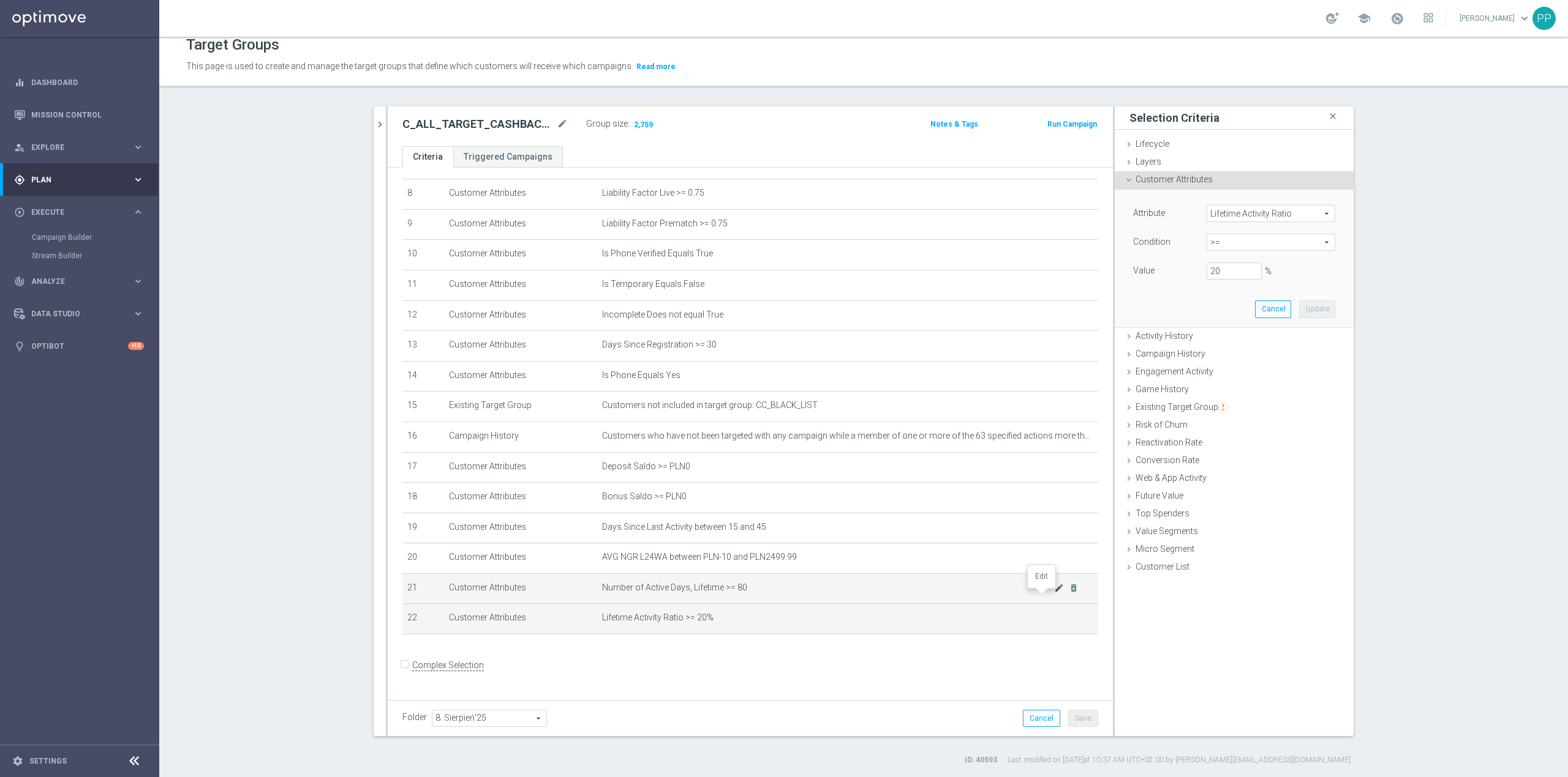
click at [1054, 593] on icon "mode_edit" at bounding box center [1059, 588] width 9 height 9
drag, startPoint x: 1204, startPoint y: 273, endPoint x: 1192, endPoint y: 272, distance: 12.0
click at [1197, 272] on div "80" at bounding box center [1233, 271] width 74 height 17
type input "70"
click at [1311, 311] on button "Update" at bounding box center [1317, 309] width 36 height 17
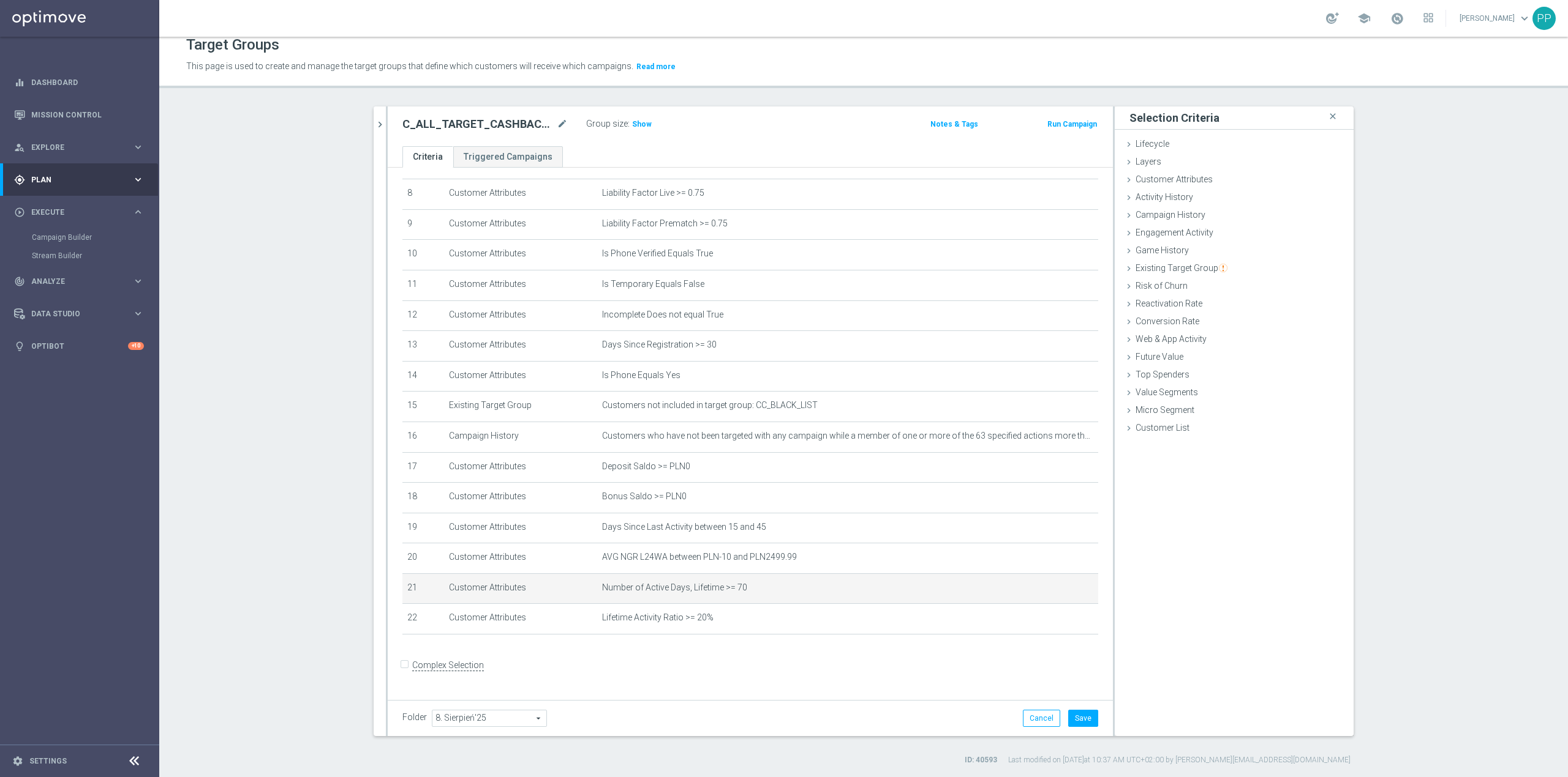
click at [635, 126] on span "Show" at bounding box center [641, 123] width 20 height 8
click at [1076, 715] on button "Save" at bounding box center [1083, 718] width 30 height 17
click at [559, 123] on icon "mode_edit" at bounding box center [563, 124] width 11 height 15
drag, startPoint x: 586, startPoint y: 104, endPoint x: 686, endPoint y: 106, distance: 100.0
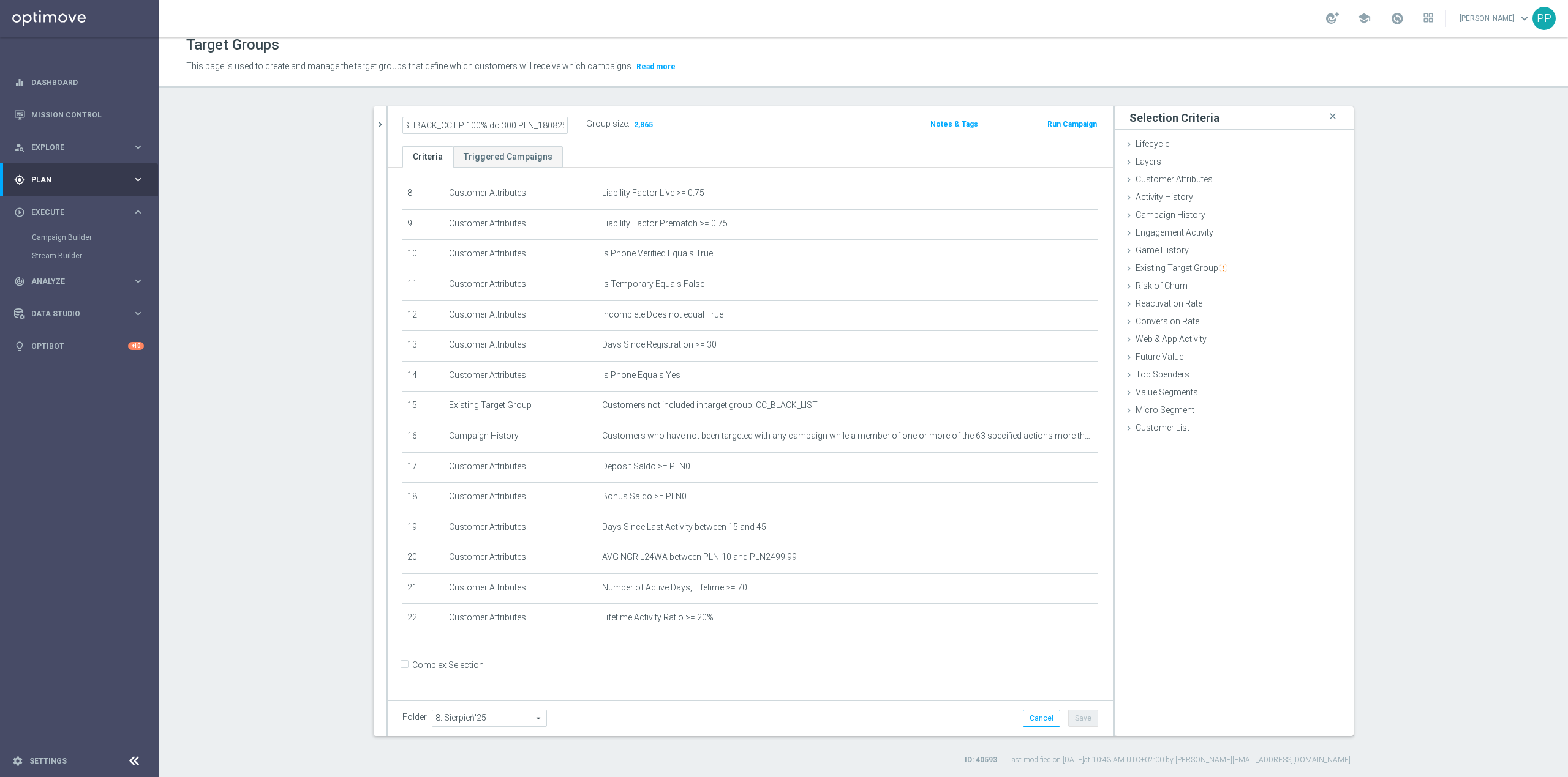
click at [587, 103] on div "Target Groups This page is used to create and manage the target groups that def…" at bounding box center [863, 406] width 1409 height 741
click at [1054, 593] on icon "mode_edit" at bounding box center [1059, 588] width 9 height 9
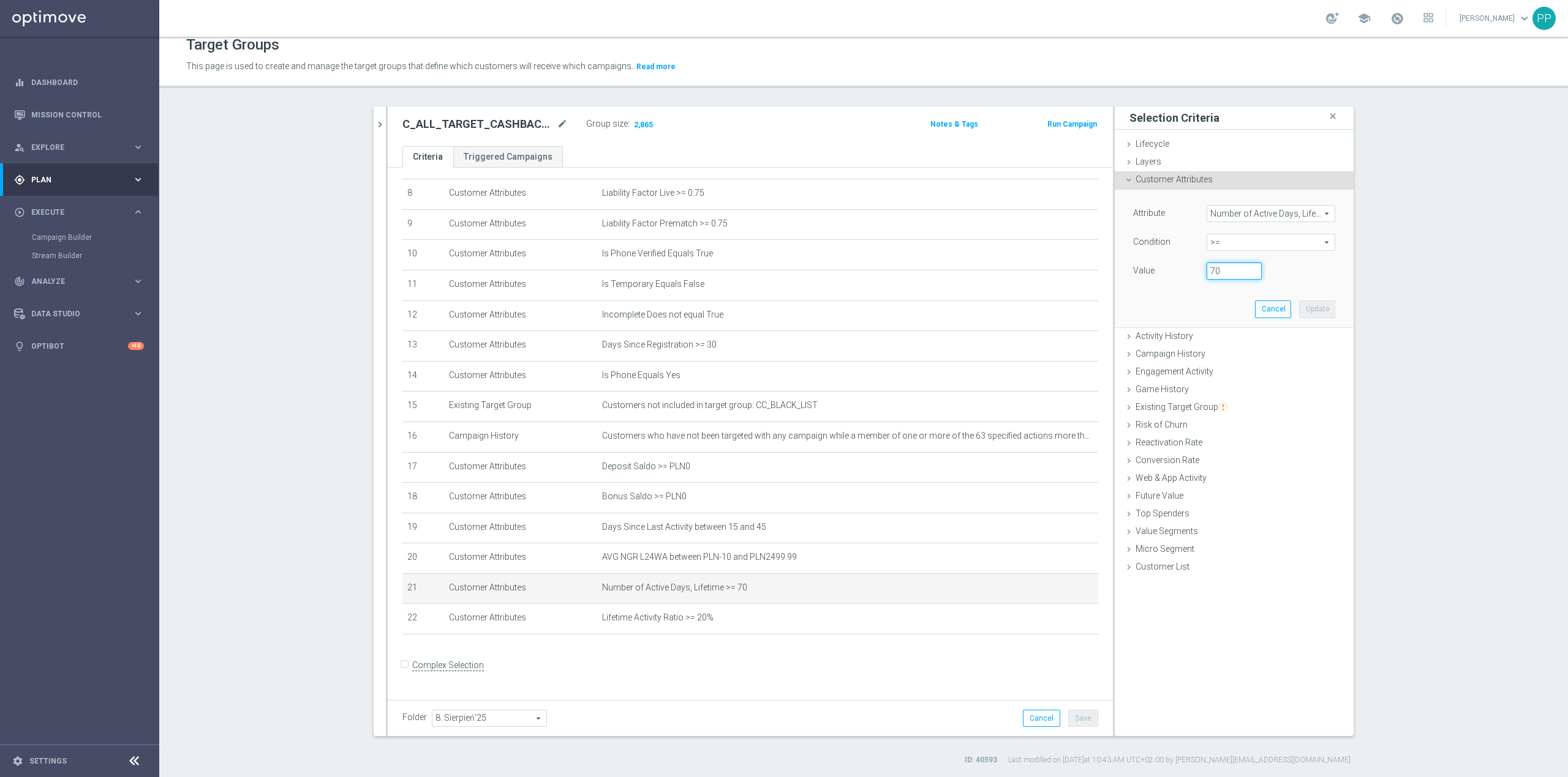
drag, startPoint x: 1214, startPoint y: 269, endPoint x: 1190, endPoint y: 265, distance: 24.3
click at [1197, 265] on div "70" at bounding box center [1233, 271] width 74 height 17
type input "60"
click at [1304, 314] on button "Update" at bounding box center [1317, 309] width 36 height 17
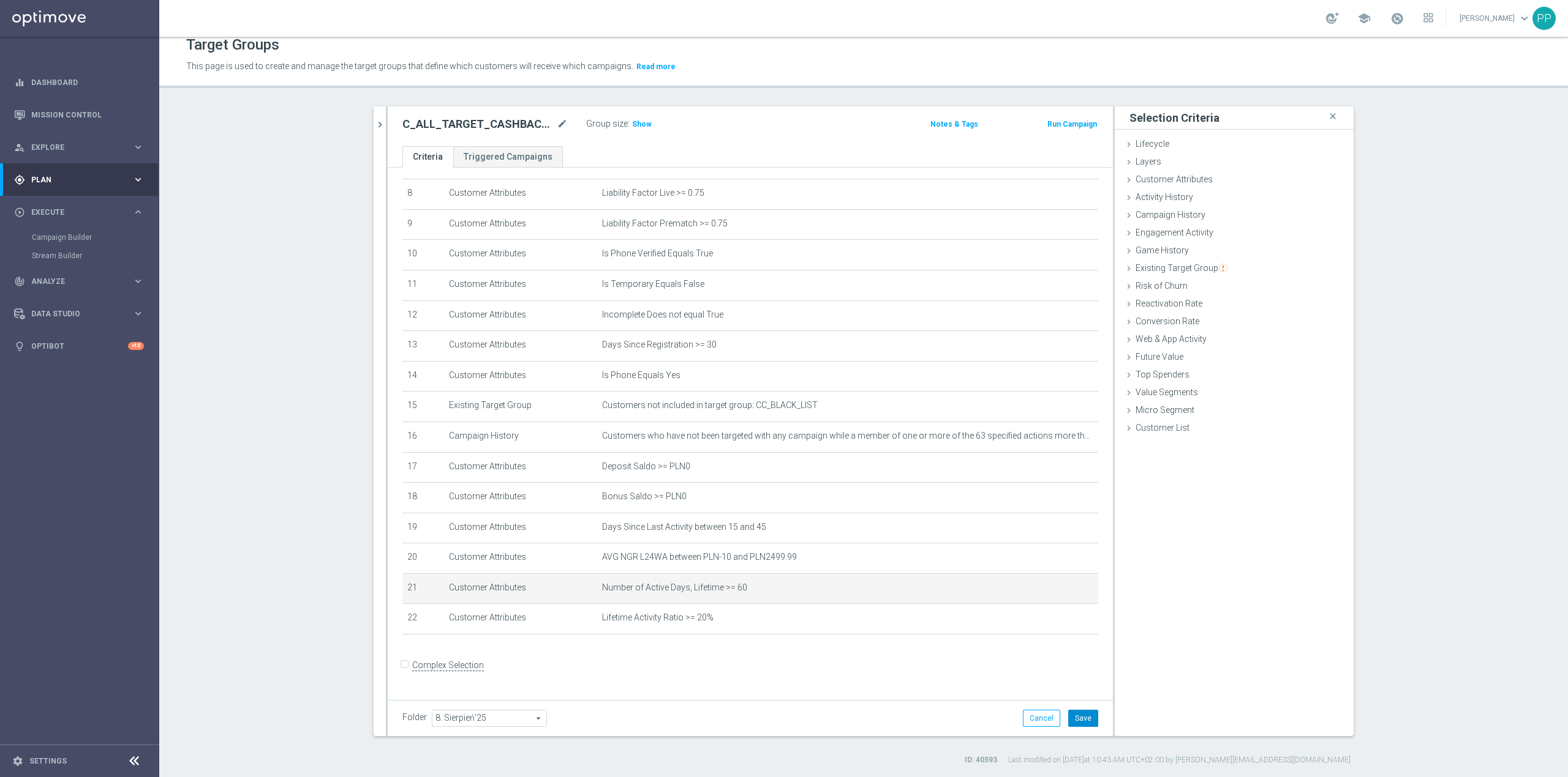
click at [1068, 711] on button "Save" at bounding box center [1083, 718] width 30 height 17
click at [638, 123] on span "Show" at bounding box center [641, 123] width 20 height 8
click at [557, 128] on icon "mode_edit" at bounding box center [563, 124] width 11 height 15
click at [545, 77] on header "Target Groups This page is used to create and manage the target groups that def…" at bounding box center [863, 57] width 1409 height 63
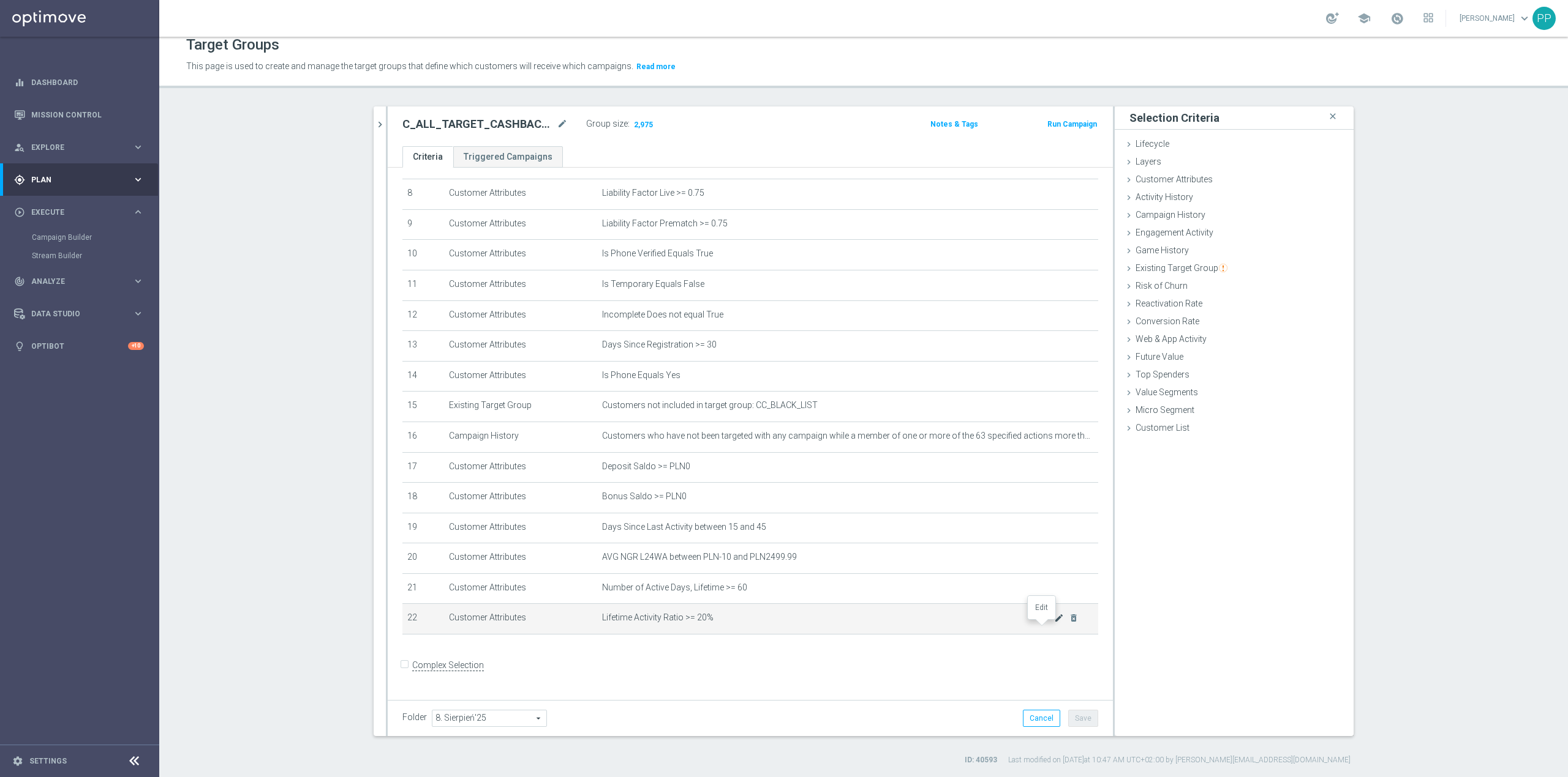
click at [1054, 623] on icon "mode_edit" at bounding box center [1059, 618] width 9 height 9
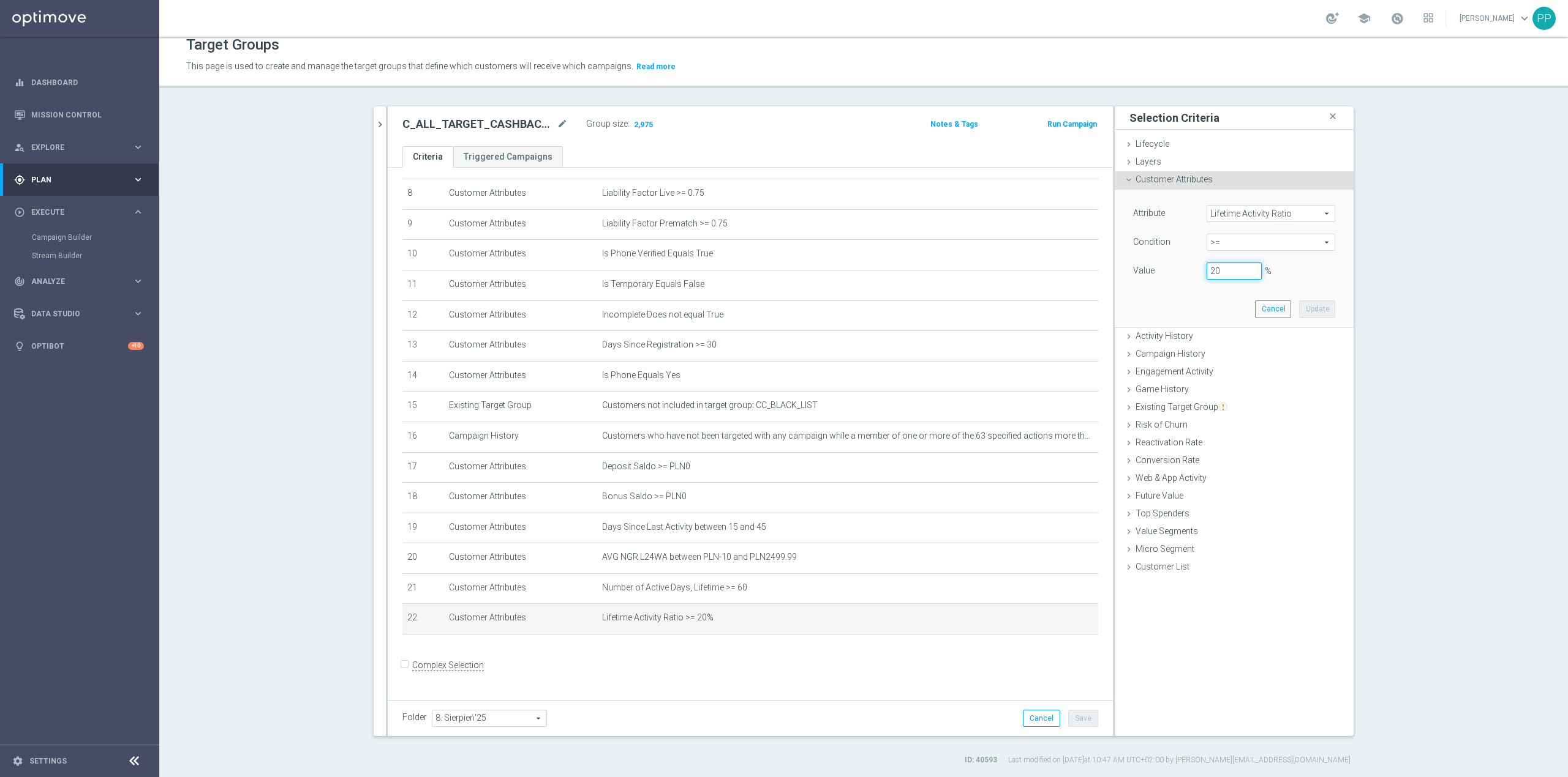
drag, startPoint x: 1222, startPoint y: 273, endPoint x: 1197, endPoint y: 273, distance: 25.0
click at [1197, 273] on div "20 %" at bounding box center [1233, 271] width 74 height 17
click at [1317, 318] on button "Update" at bounding box center [1317, 309] width 36 height 17
type input "0.18"
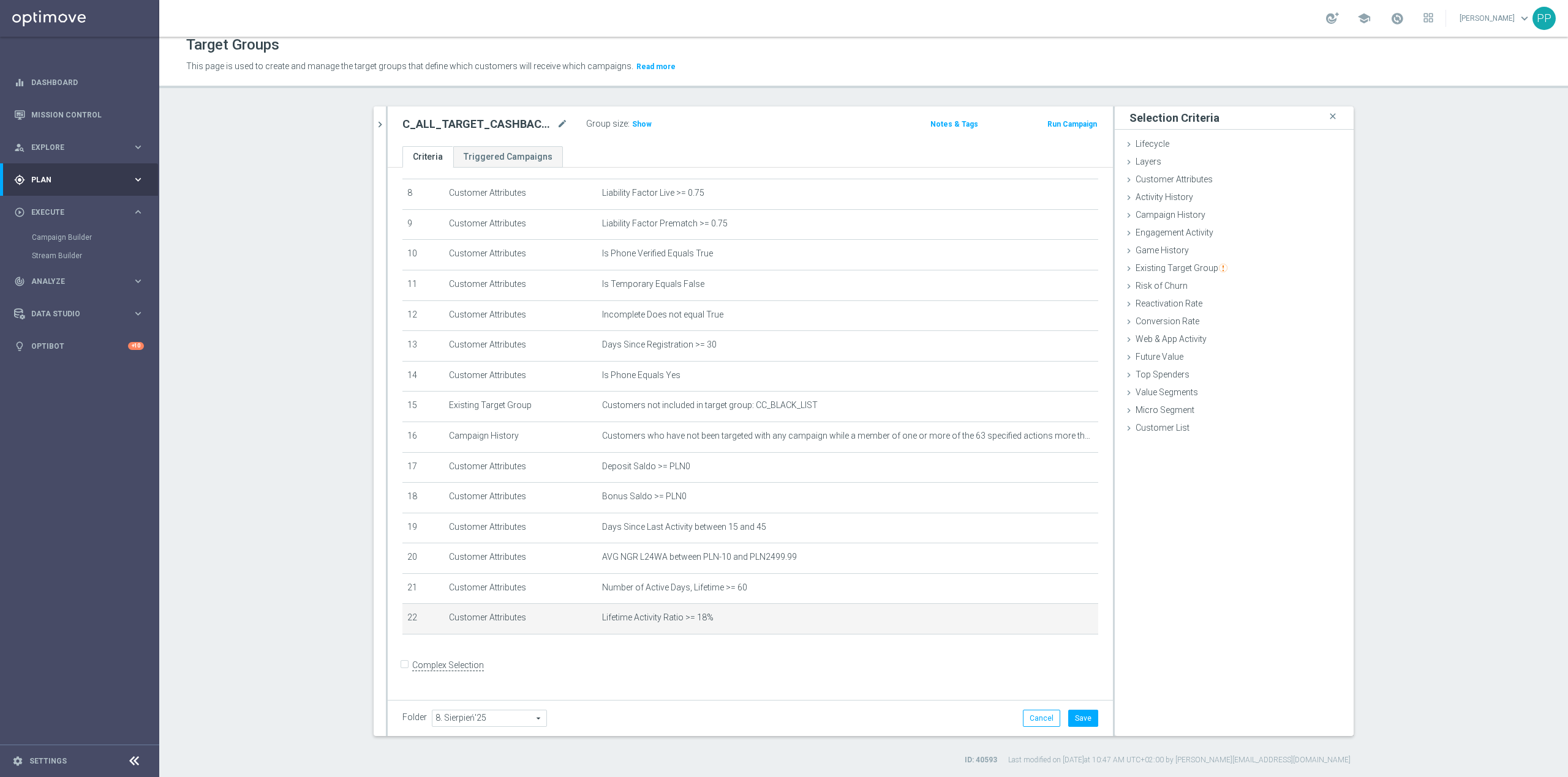
click at [641, 113] on div "C_ALL_TARGET_CASHBACK_CC EP 100% do 300 PLN_180825 mode_edit Group size : Show …" at bounding box center [750, 126] width 725 height 40
click at [638, 119] on h3 "Show" at bounding box center [642, 124] width 22 height 13
click at [1072, 718] on button "Save" at bounding box center [1083, 718] width 30 height 17
click at [246, 360] on section "search more_vert Prioritize Customer Target Groups library_add create_new_folder" at bounding box center [863, 436] width 1409 height 659
click at [1054, 623] on icon "mode_edit" at bounding box center [1059, 618] width 9 height 9
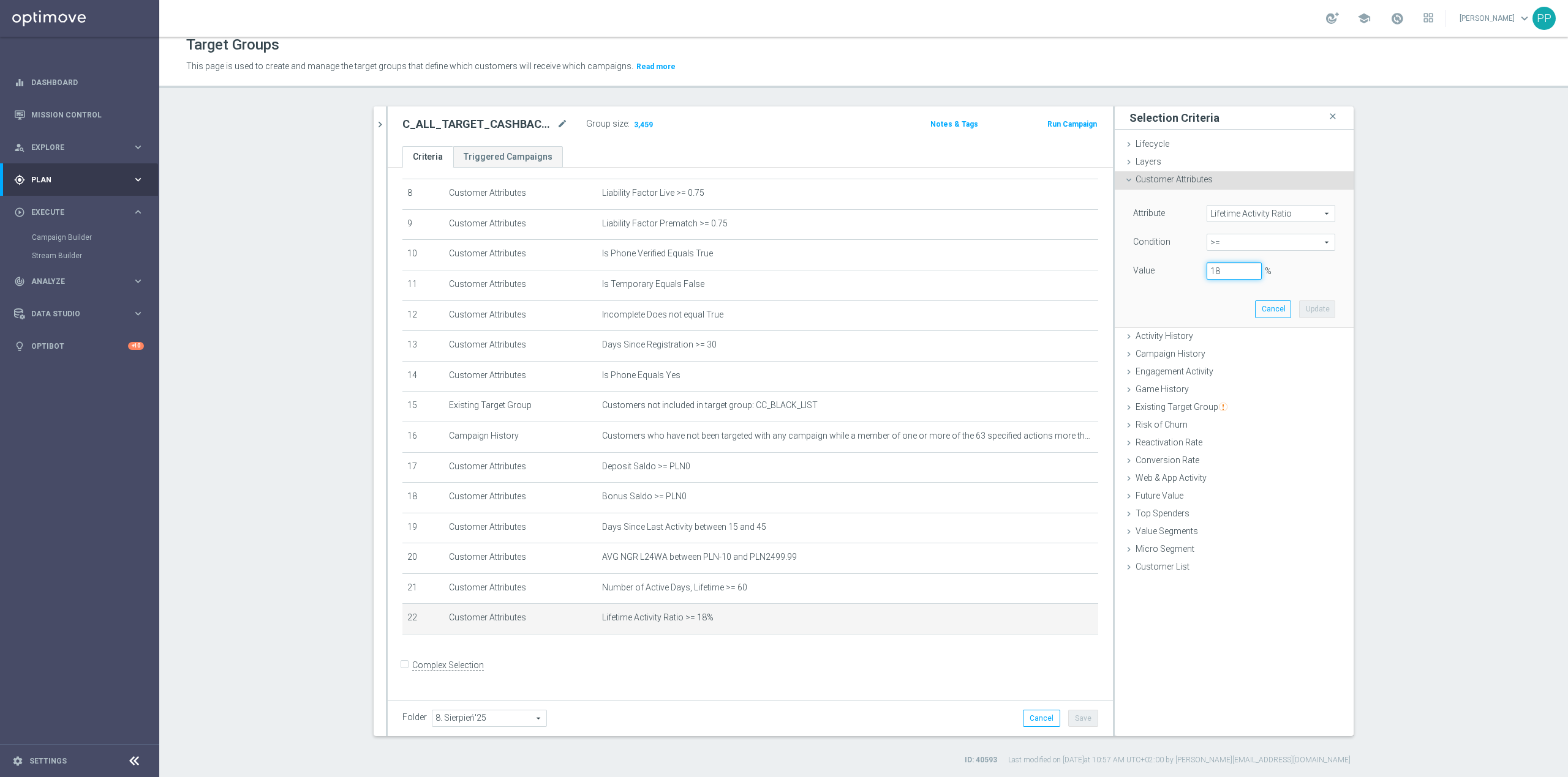
drag, startPoint x: 1220, startPoint y: 265, endPoint x: 1192, endPoint y: 272, distance: 28.9
click at [1197, 272] on div "18 %" at bounding box center [1233, 271] width 74 height 17
drag, startPoint x: 1308, startPoint y: 307, endPoint x: 862, endPoint y: 157, distance: 470.5
click at [1302, 306] on button "Update" at bounding box center [1317, 309] width 36 height 17
type input "0.19"
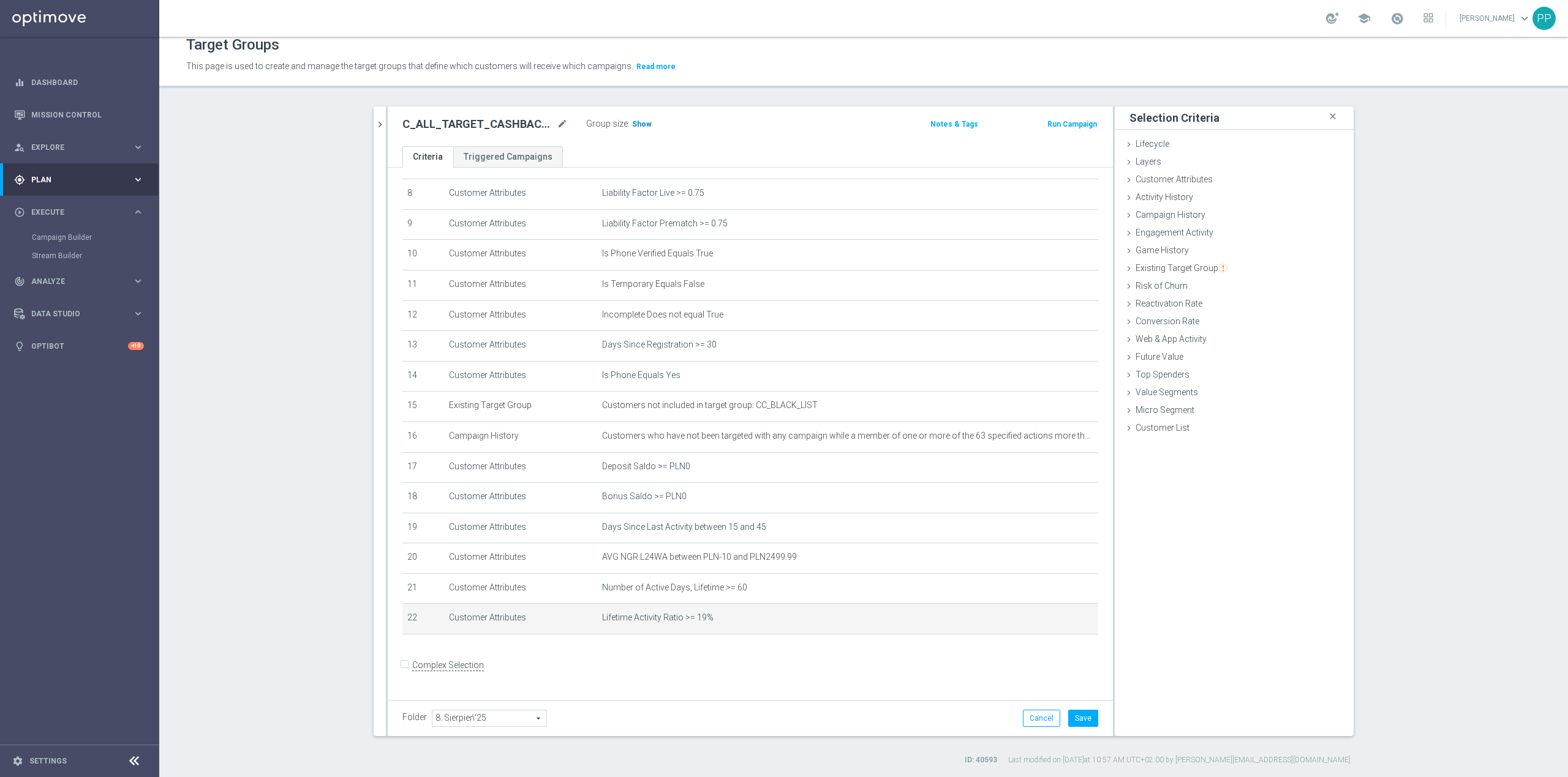
click at [632, 128] on span "Show" at bounding box center [641, 123] width 20 height 8
click at [1079, 713] on button "Save" at bounding box center [1083, 718] width 30 height 17
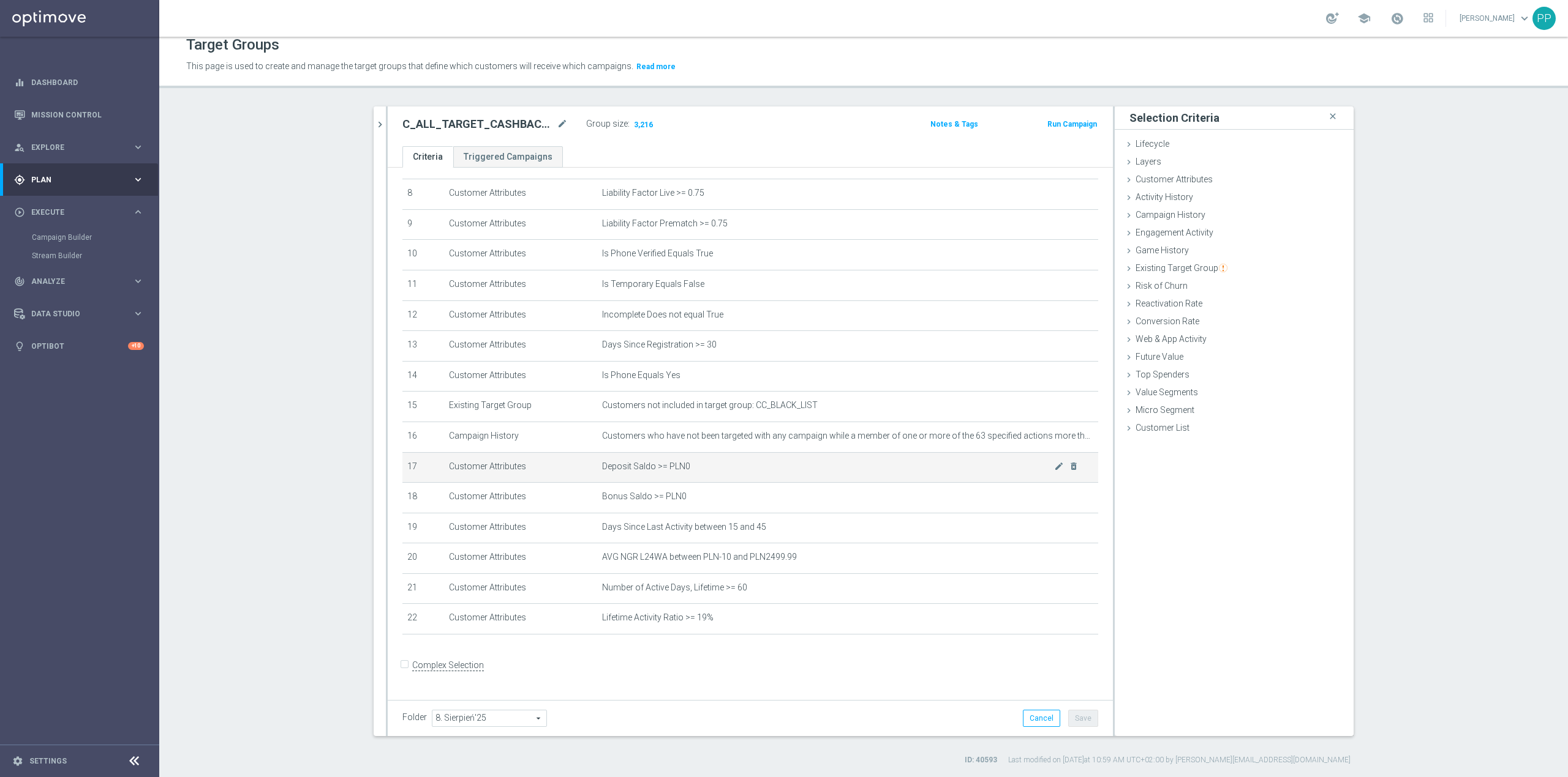
scroll to position [252, 0]
click at [1054, 442] on icon "mode_edit" at bounding box center [1059, 436] width 9 height 9
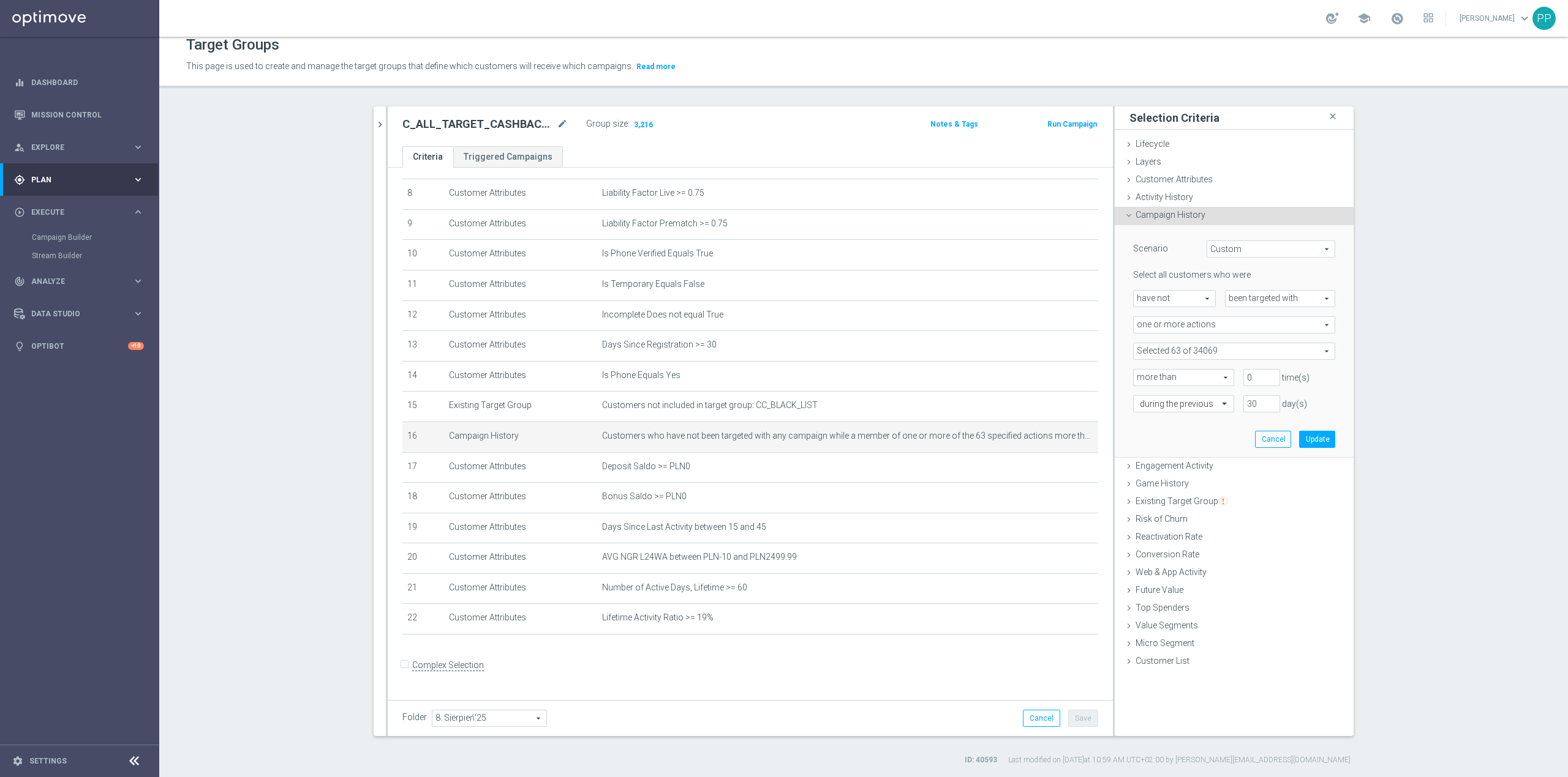
click at [1201, 346] on span at bounding box center [1233, 351] width 201 height 16
click at [1201, 350] on input "search" at bounding box center [1234, 351] width 202 height 17
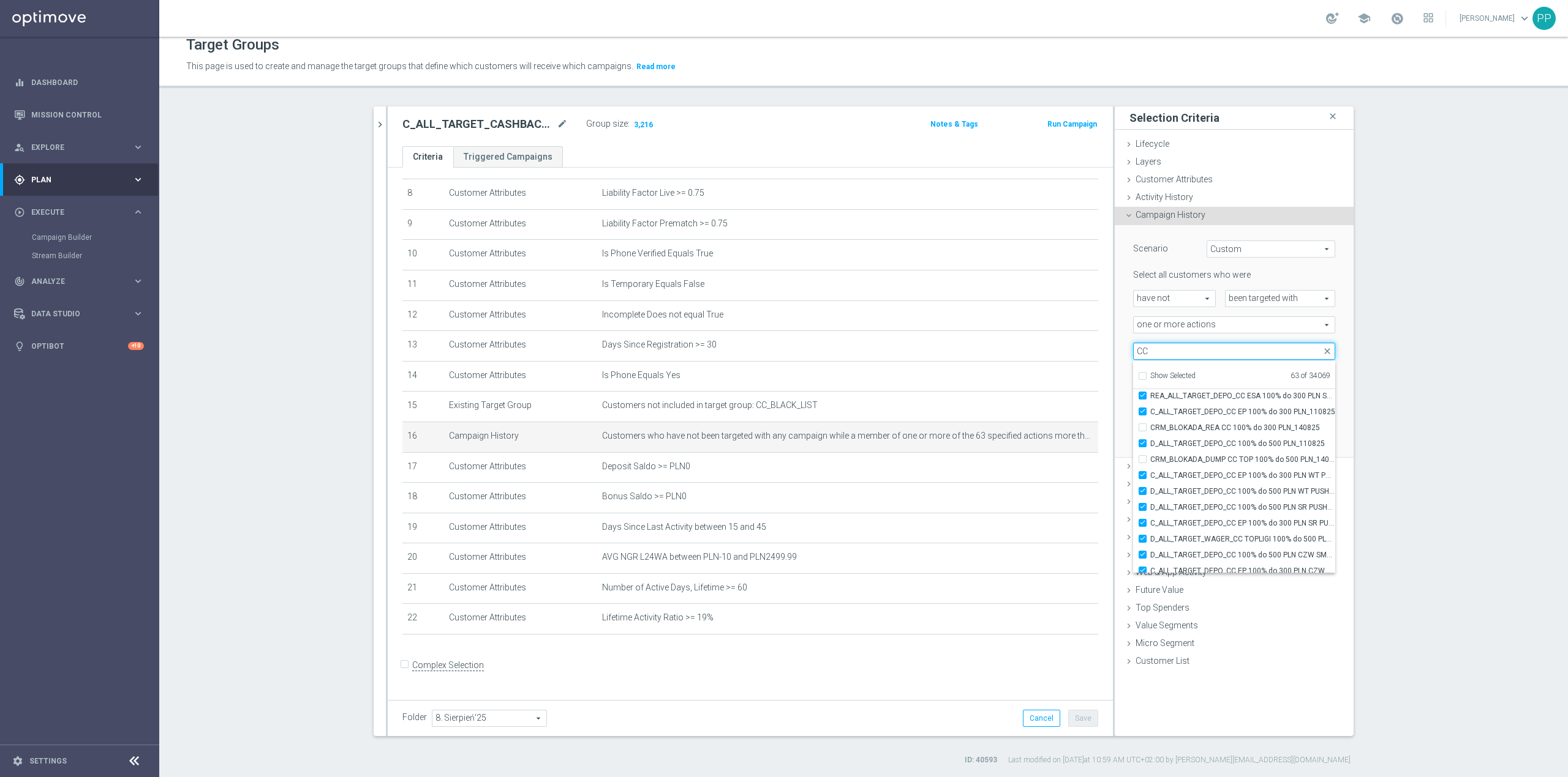
scroll to position [37663, 0]
type input "CC"
click at [1124, 399] on div "during the previous" at bounding box center [1179, 403] width 110 height 17
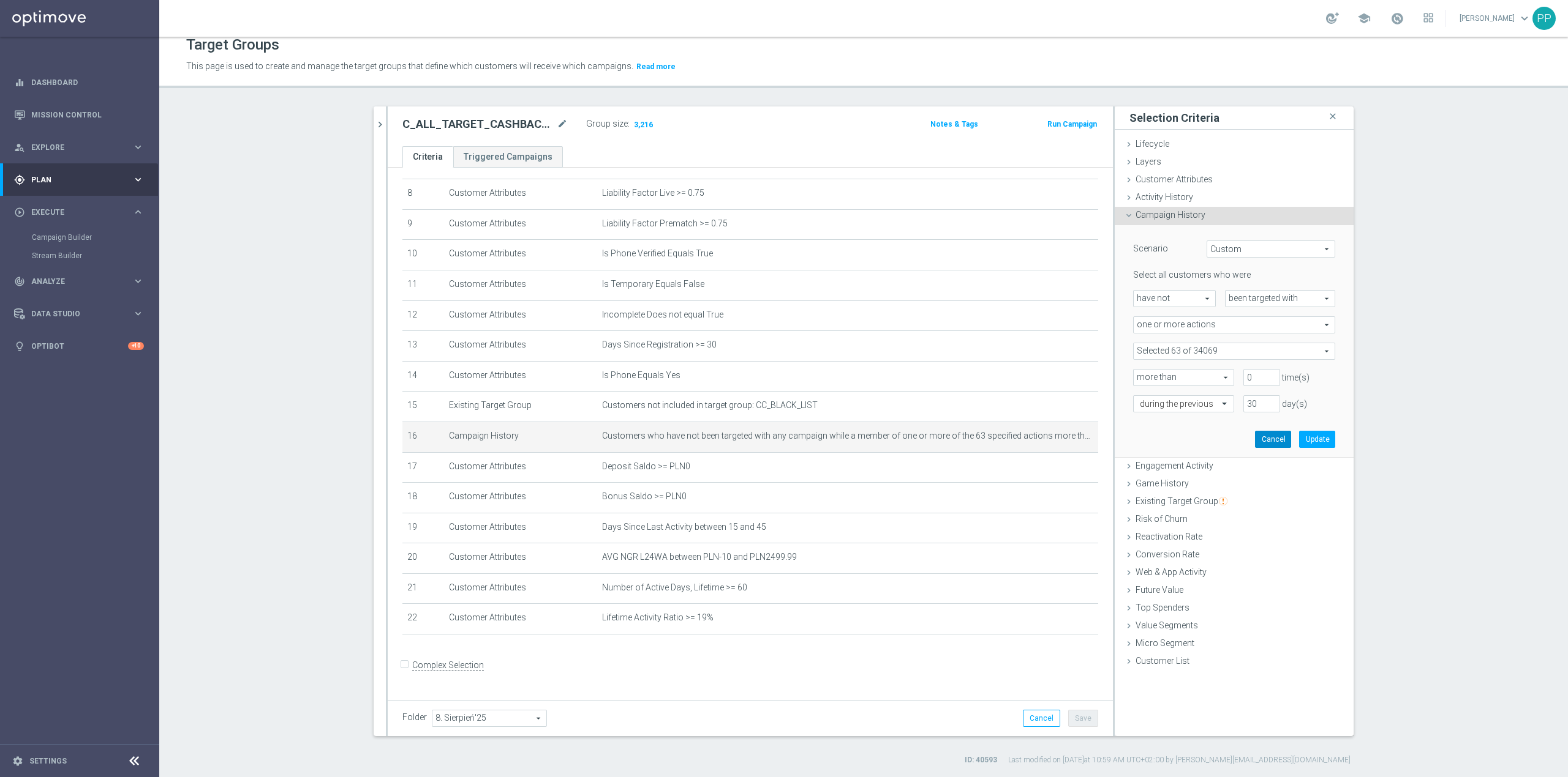
click at [1280, 438] on button "Cancel" at bounding box center [1273, 439] width 36 height 17
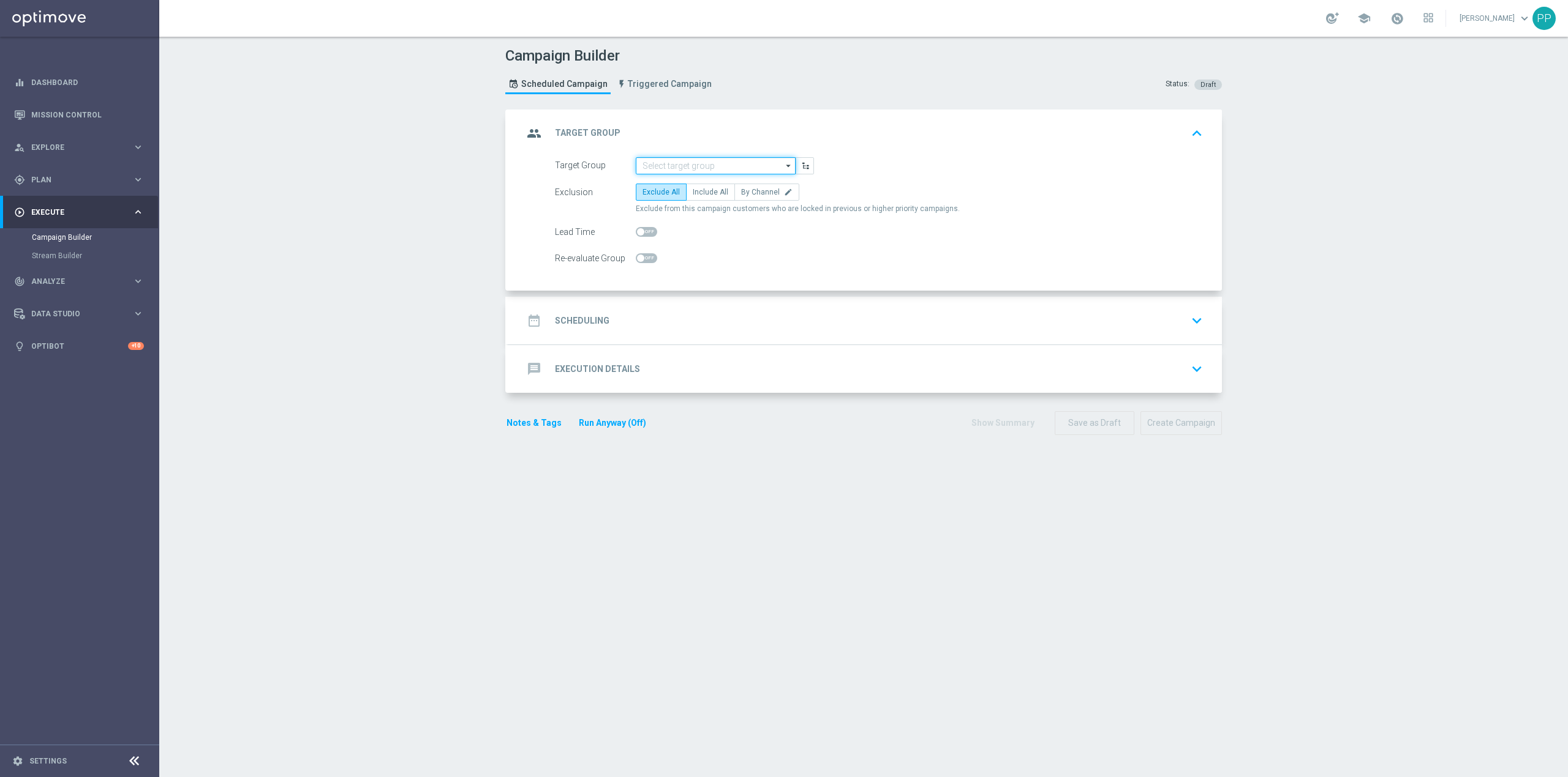
click at [650, 159] on input at bounding box center [715, 165] width 160 height 17
paste input "C_ALL_TARGET_CASHBACK_CC EP 100% do 300 PLN_180825"
click at [663, 190] on div "C_ALL_TARGET_CASHBACK_CC EP 100% do 300 PLN_180825" at bounding box center [725, 190] width 149 height 22
type input "C_ALL_TARGET_CASHBACK_CC EP 100% do 300 PLN_180825"
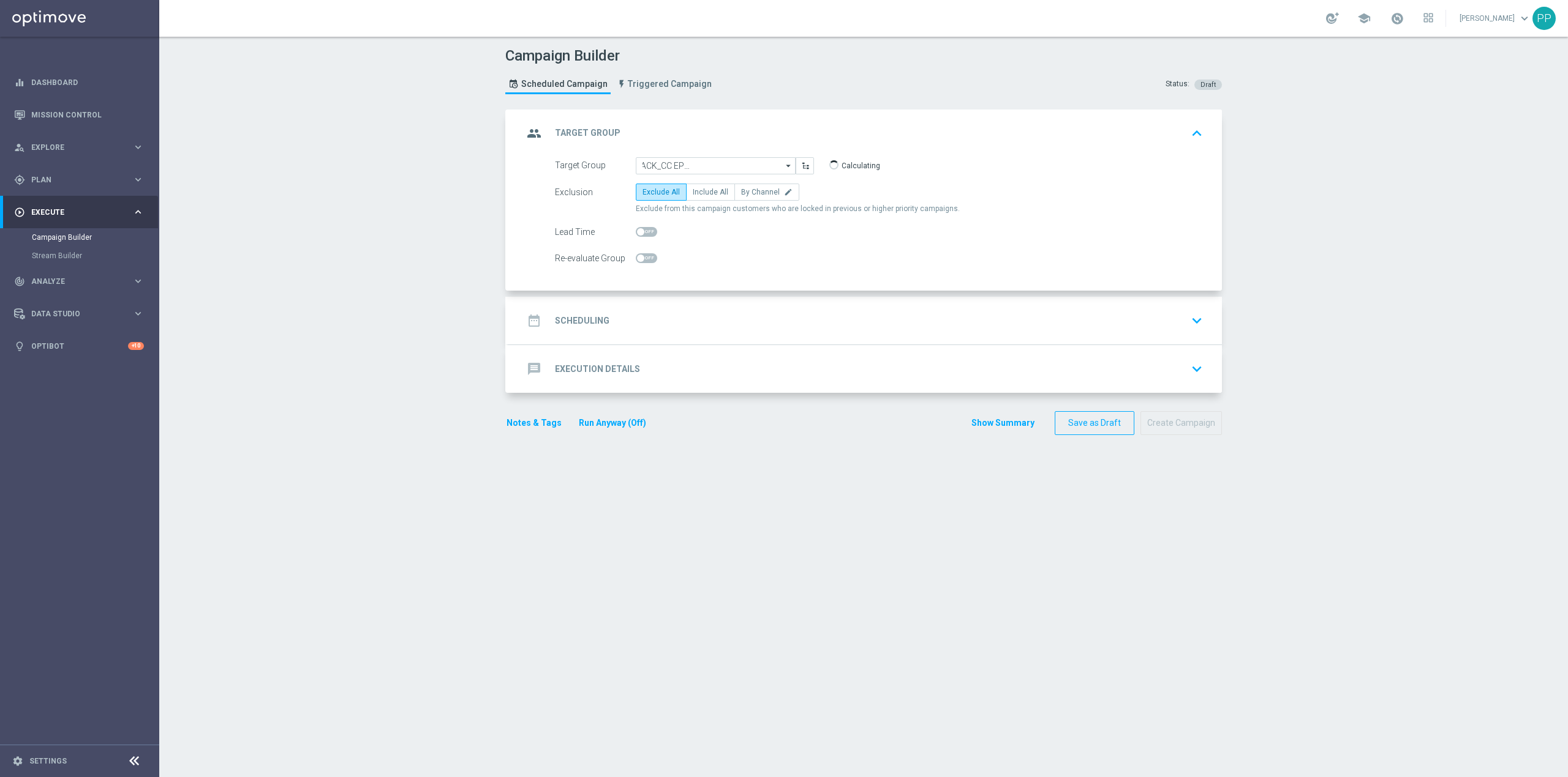
scroll to position [0, 0]
click at [694, 196] on span "Include All" at bounding box center [710, 191] width 36 height 8
click at [694, 196] on input "Include All" at bounding box center [696, 194] width 8 height 8
radio input "true"
click at [769, 193] on label "By Channel edit" at bounding box center [766, 192] width 64 height 17
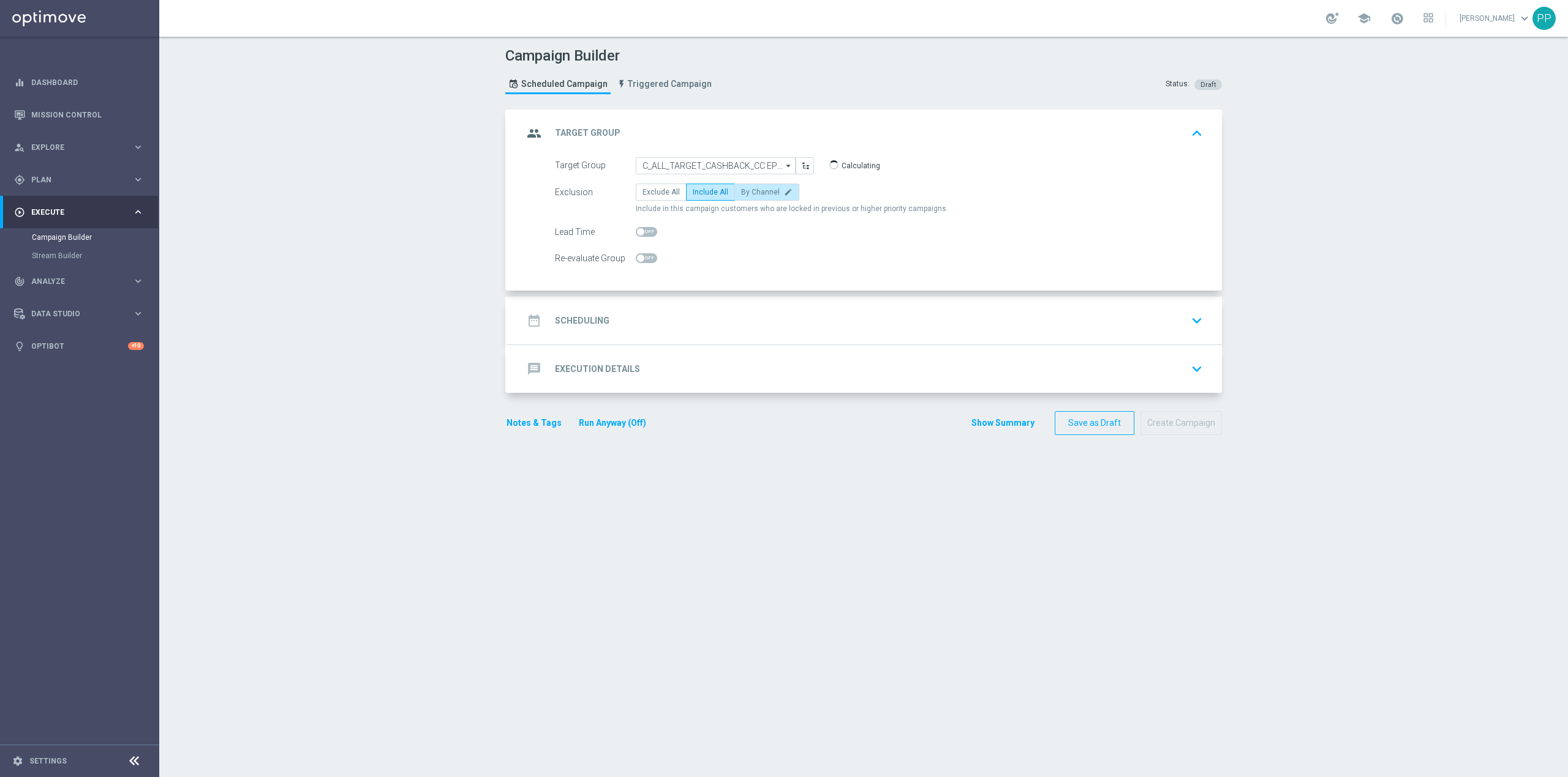
click at [749, 193] on input "By Channel edit" at bounding box center [745, 194] width 8 height 8
radio input "true"
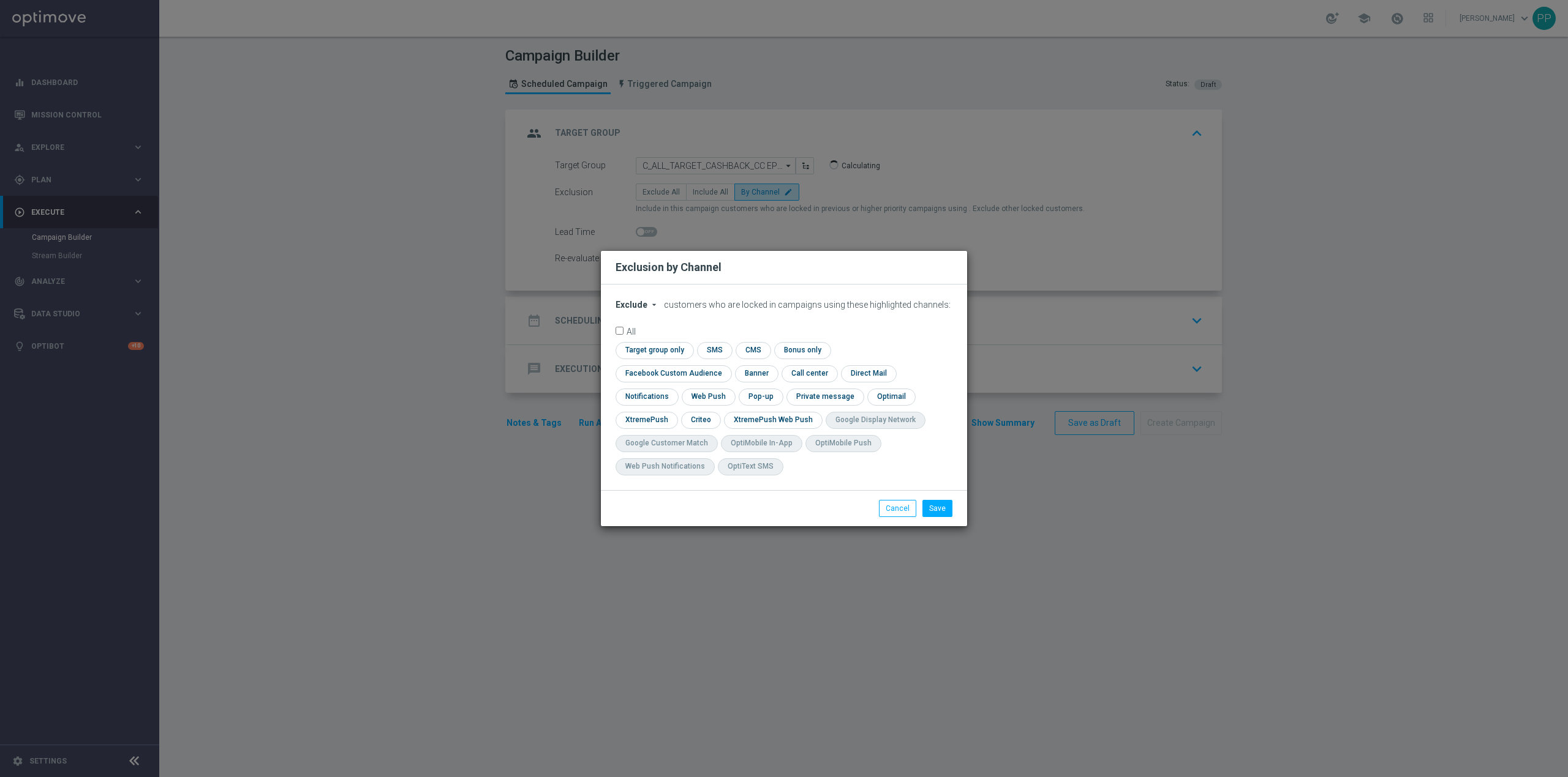
click at [641, 310] on span "Exclude" at bounding box center [632, 304] width 32 height 9
click at [0, 0] on span "Include" at bounding box center [0, 0] width 0 height 0
click at [726, 365] on input "checkbox" at bounding box center [671, 374] width 111 height 17
checkbox input "true"
click at [698, 424] on input "checkbox" at bounding box center [700, 420] width 38 height 17
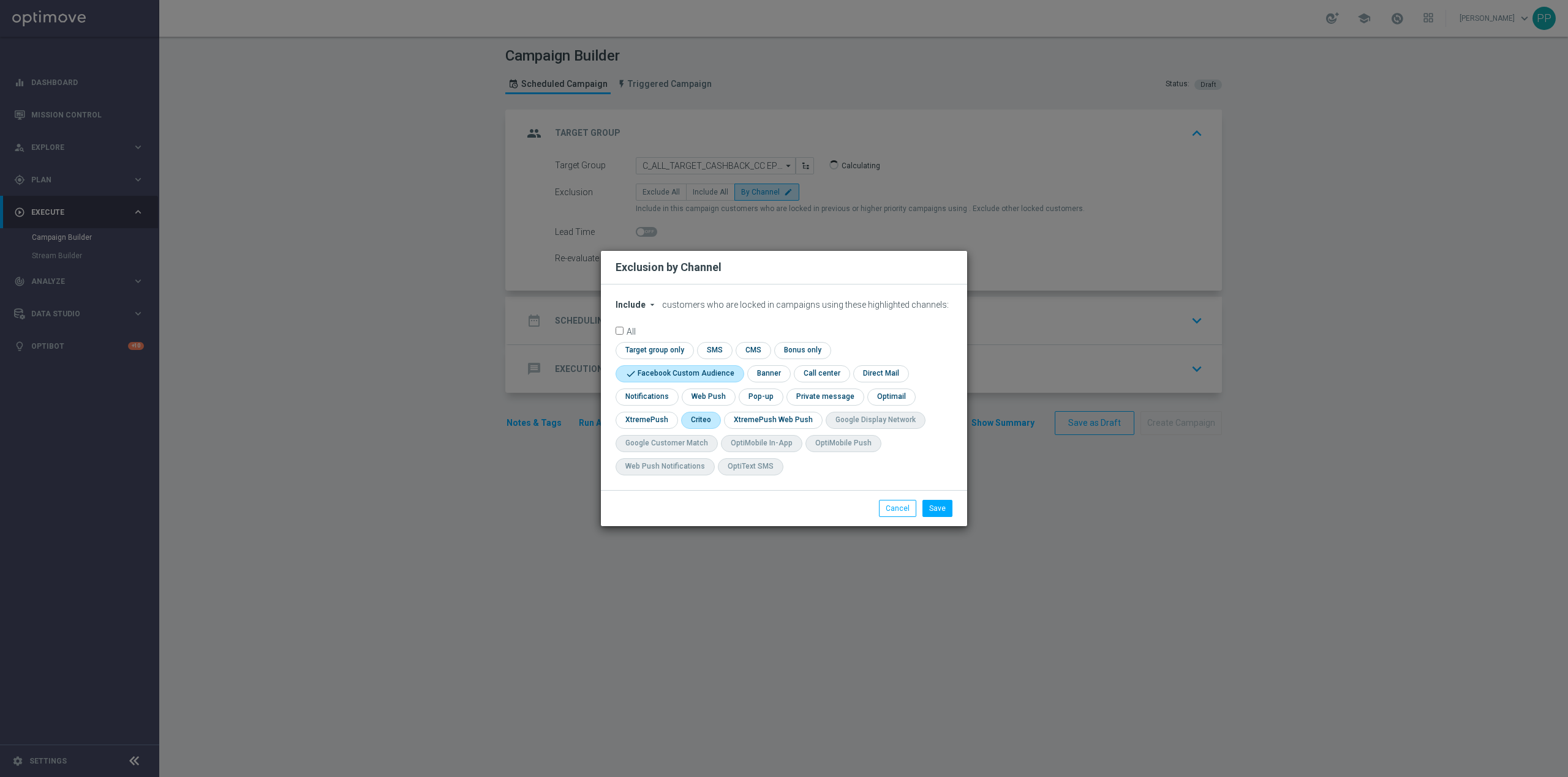
checkbox input "true"
click at [929, 512] on button "Save" at bounding box center [937, 509] width 30 height 17
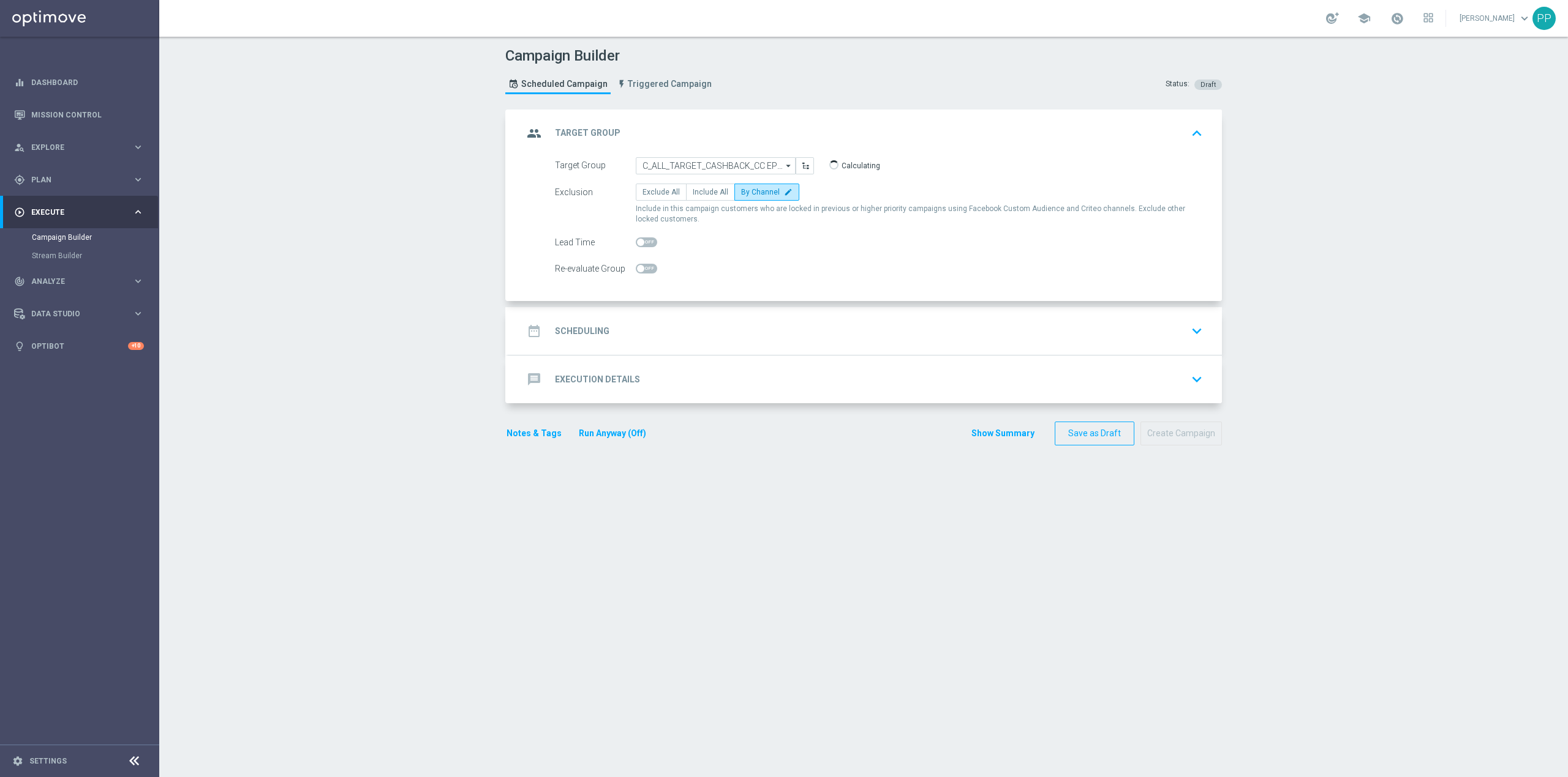
click at [649, 310] on div "date_range Scheduling keyboard_arrow_down" at bounding box center [865, 331] width 714 height 48
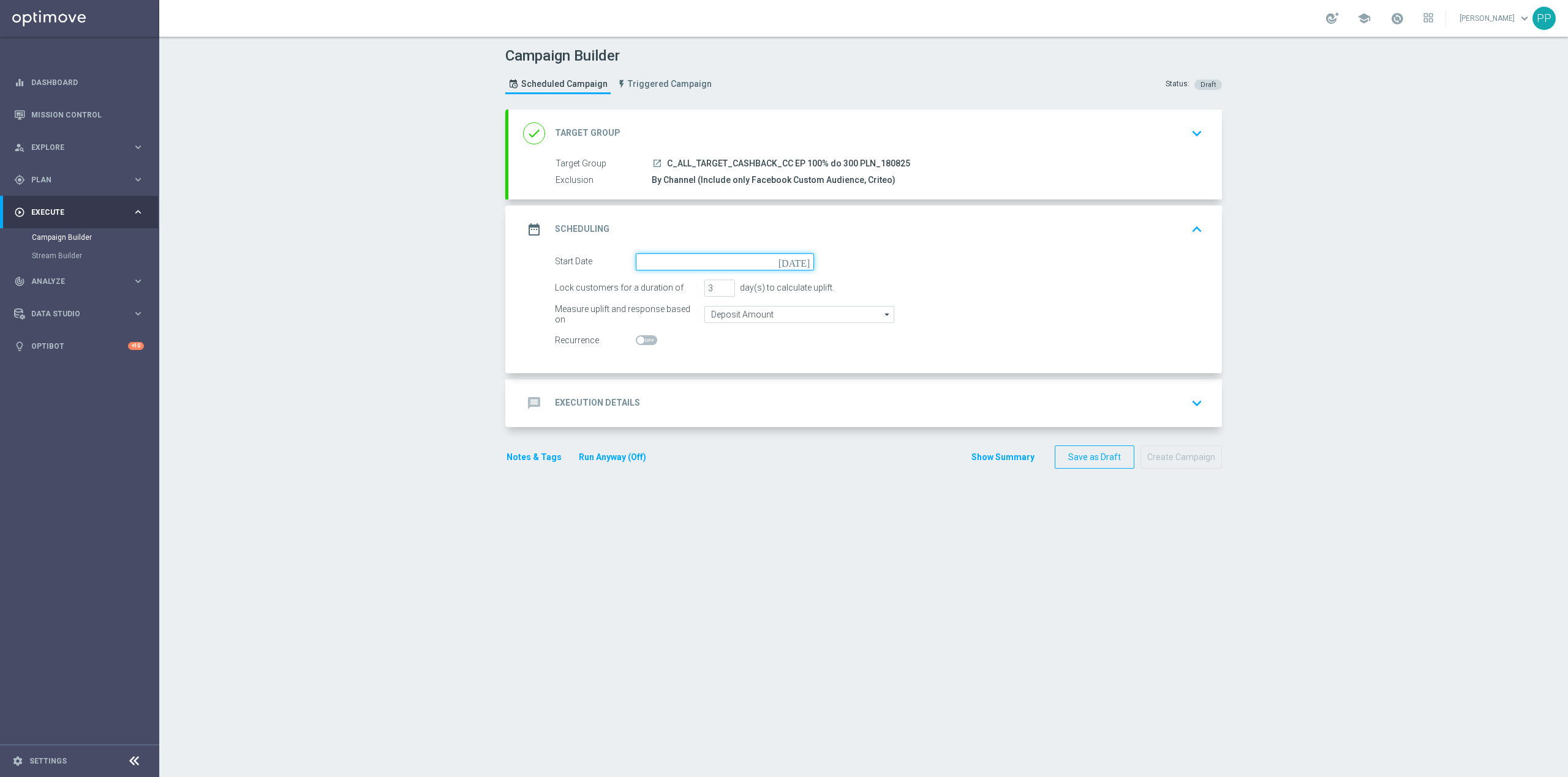
click at [667, 259] on input at bounding box center [724, 261] width 178 height 17
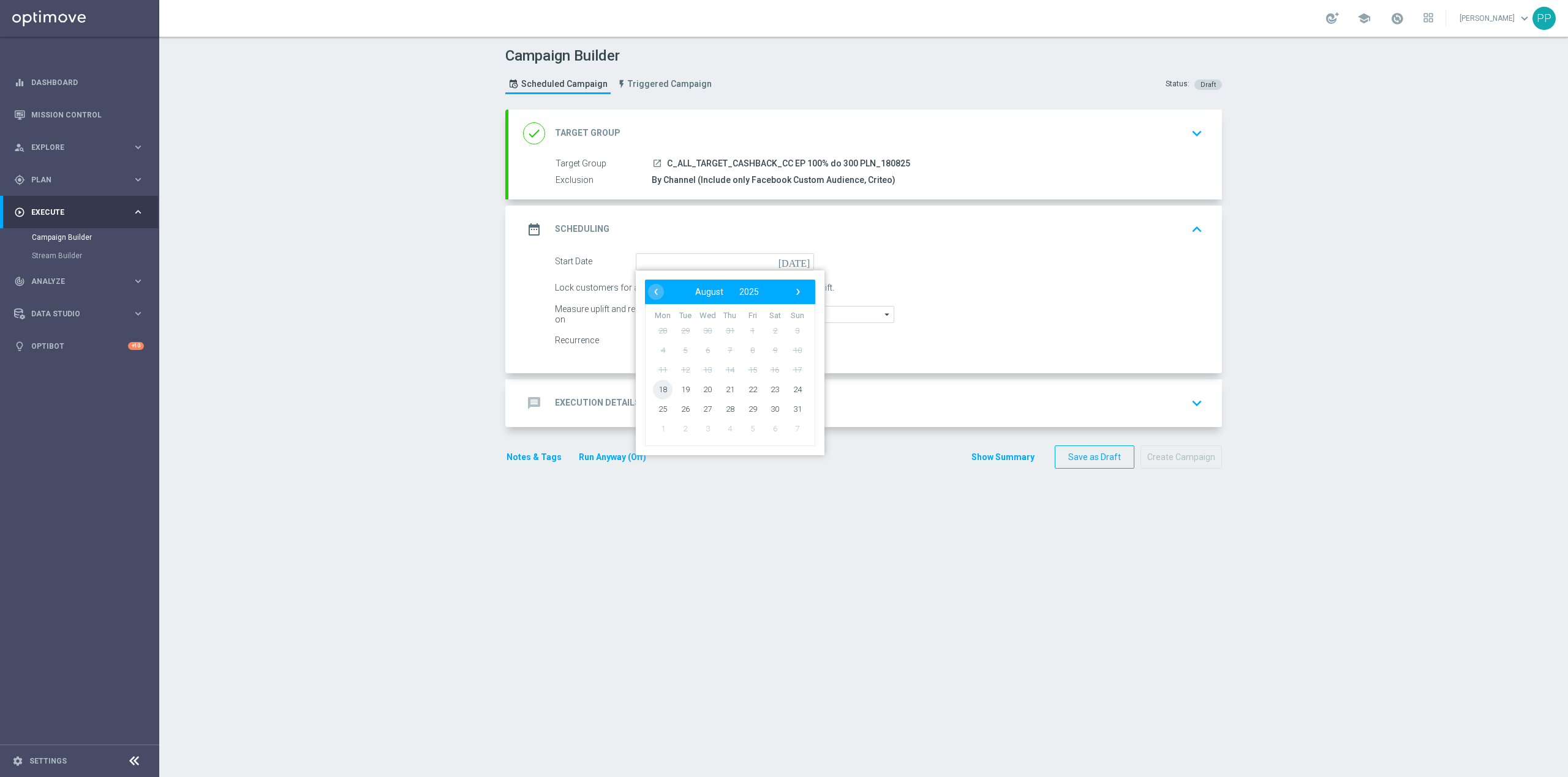
click at [661, 397] on span "18" at bounding box center [663, 388] width 20 height 20
type input "[DATE]"
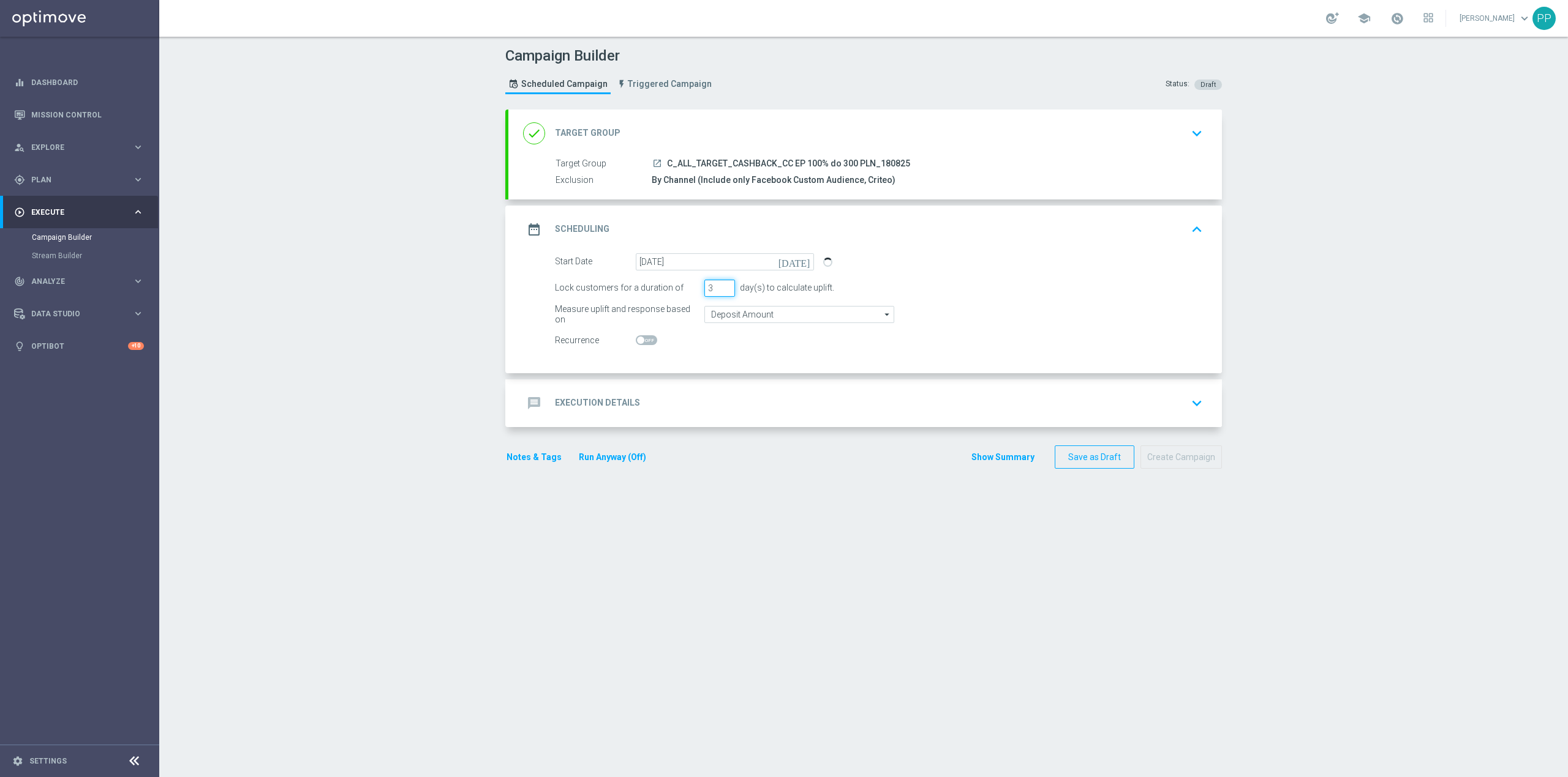
drag, startPoint x: 708, startPoint y: 283, endPoint x: 689, endPoint y: 290, distance: 20.2
click at [689, 290] on div "Lock customers for a duration of 3 day(s) to calculate uplift." at bounding box center [878, 289] width 666 height 17
type input "4"
click at [719, 318] on input "Deposit Amount" at bounding box center [799, 315] width 190 height 17
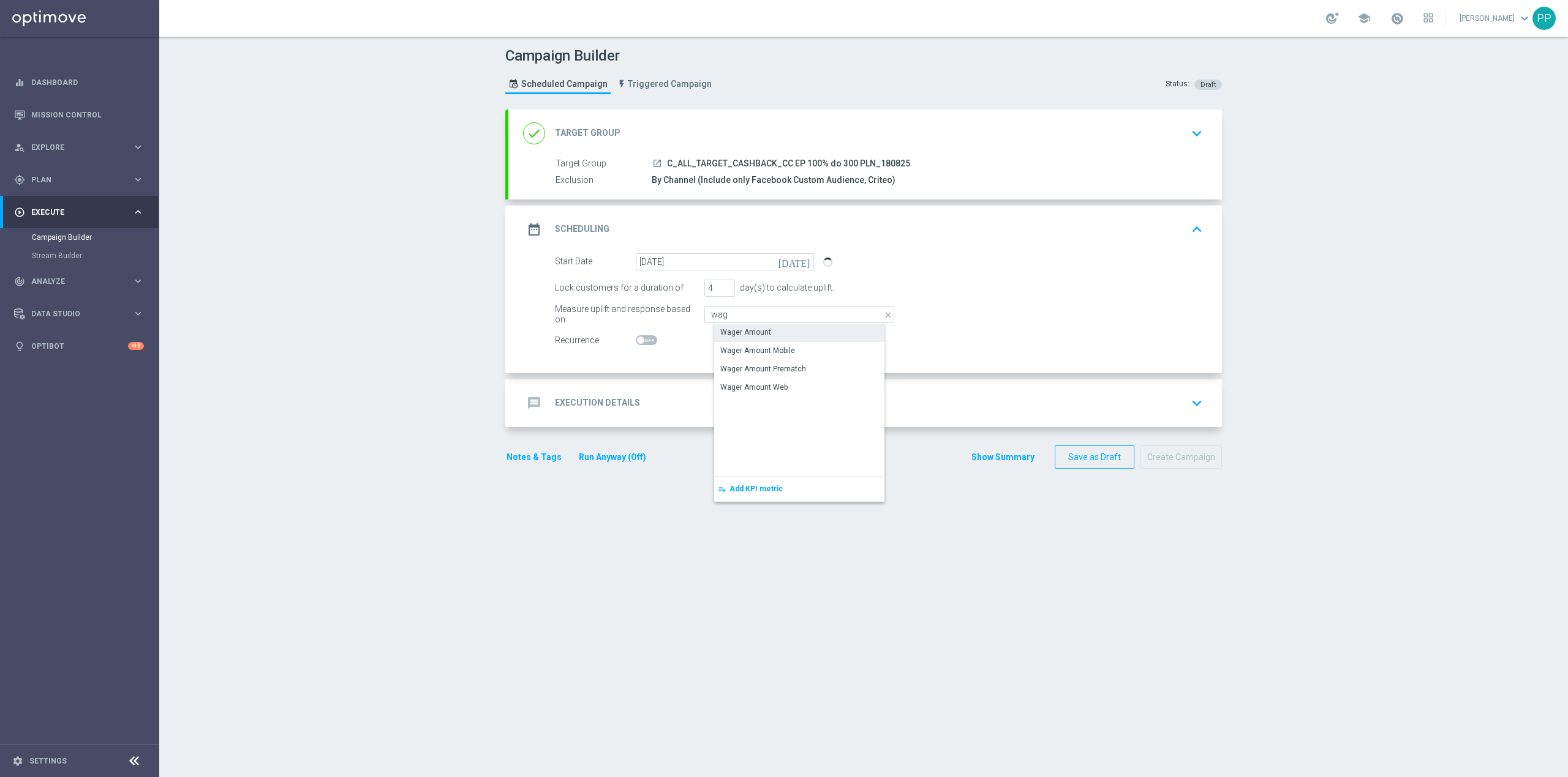
click at [720, 332] on div "Wager Amount" at bounding box center [746, 332] width 50 height 11
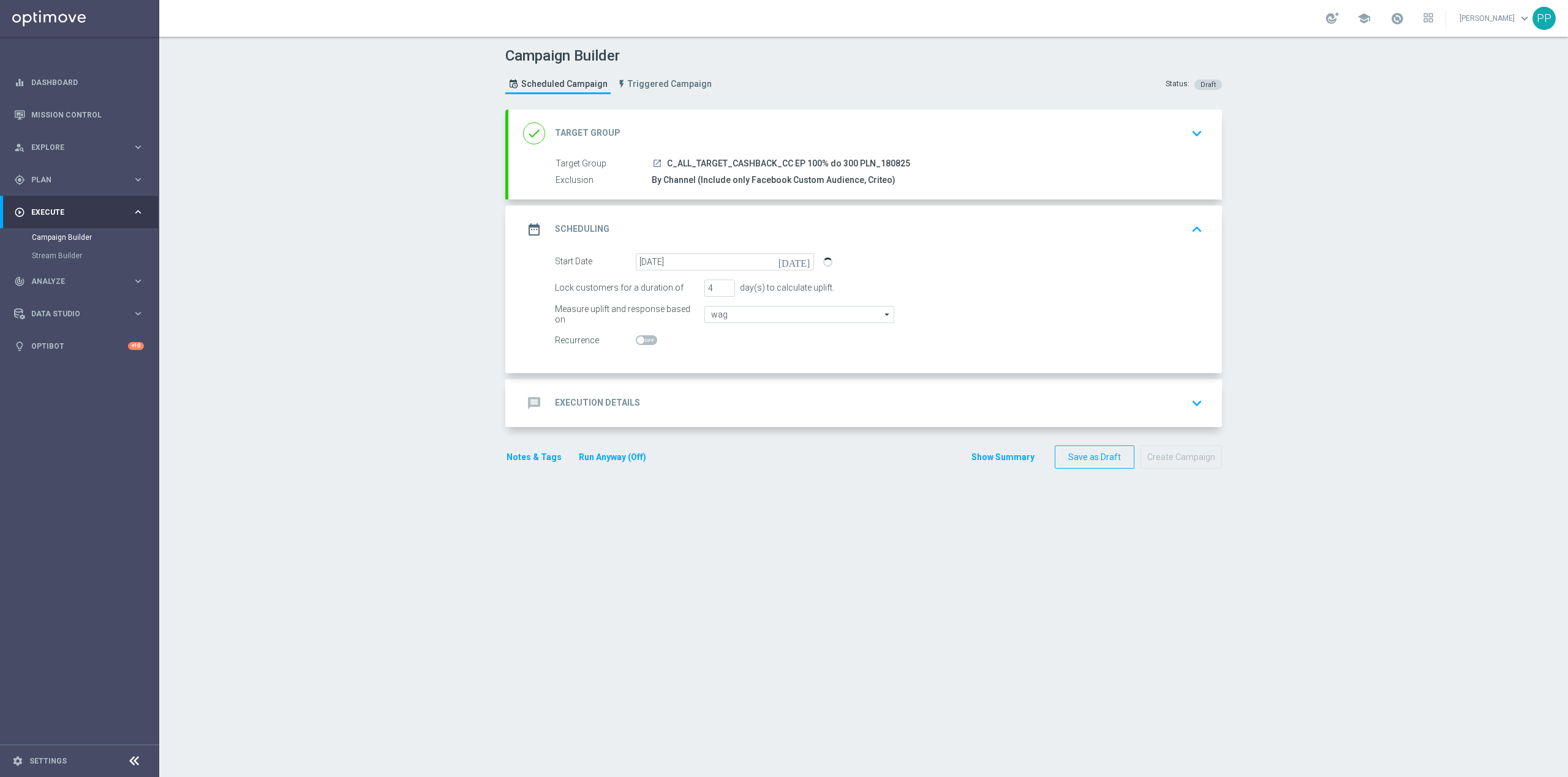
type input "Wager Amount"
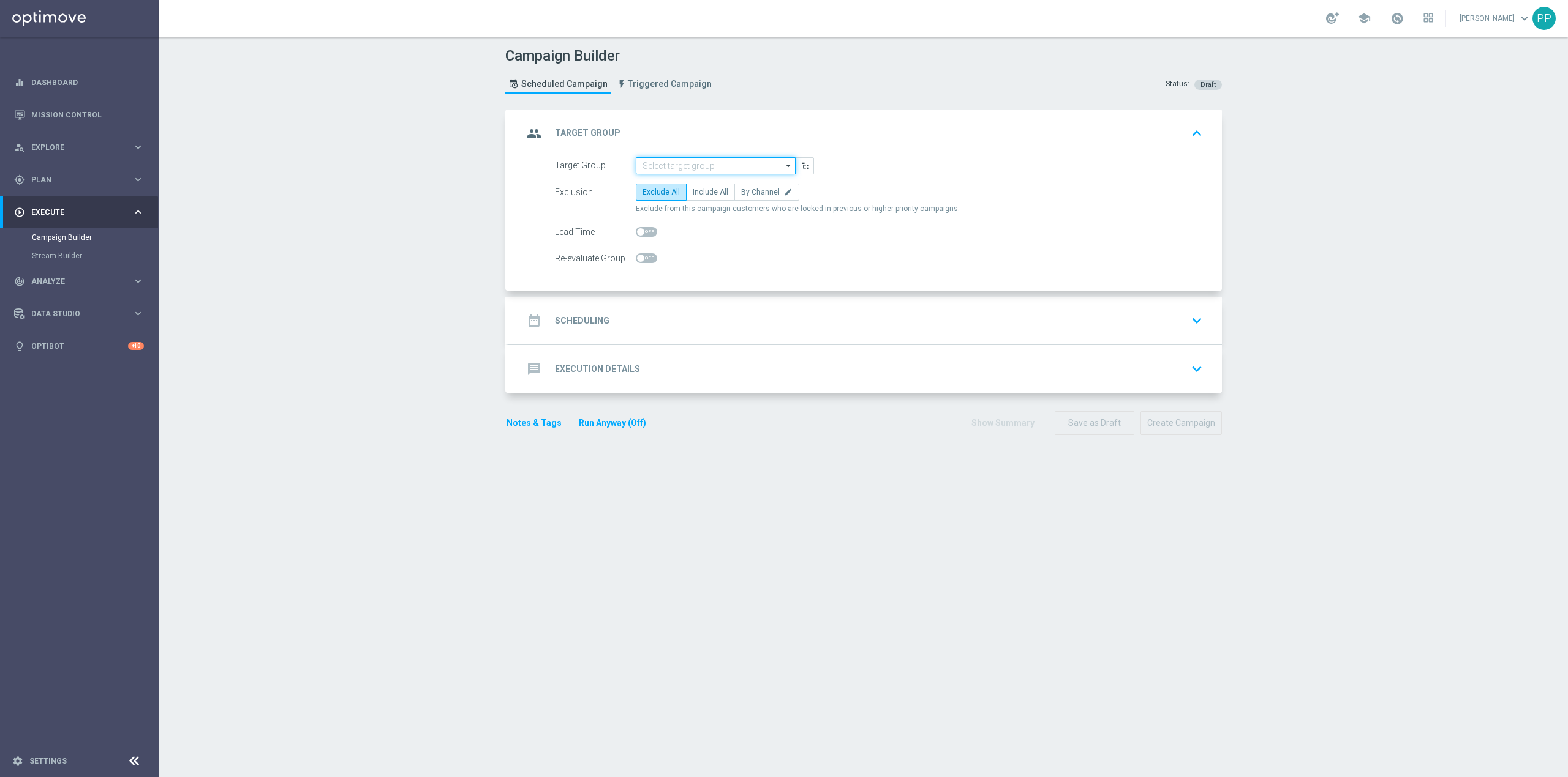
click at [696, 168] on input at bounding box center [715, 165] width 160 height 17
paste input "C_ALL_TARGET_CASHBACK_CC EP 100% do 300 PLN_180825"
click at [696, 177] on div "C_ALL_TARGET_CASHBACK_CC EP 100% do 300 PLN_180825" at bounding box center [726, 189] width 161 height 28
type input "C_ALL_TARGET_CASHBACK_CC EP 100% do 300 PLN_180825"
click at [741, 190] on span "By Channel" at bounding box center [760, 191] width 38 height 8
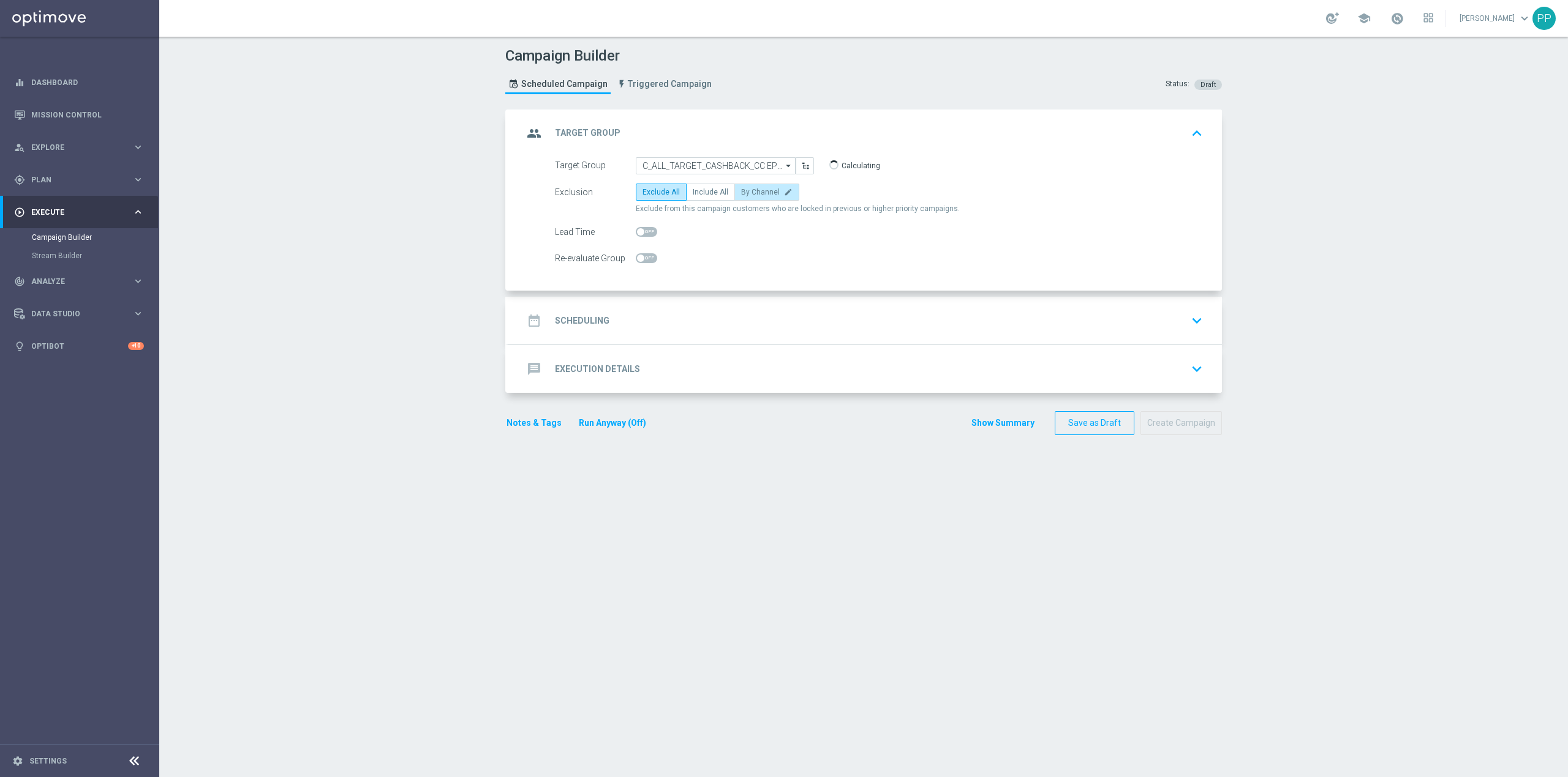
click at [741, 191] on input "By Channel edit" at bounding box center [745, 194] width 8 height 8
radio input "true"
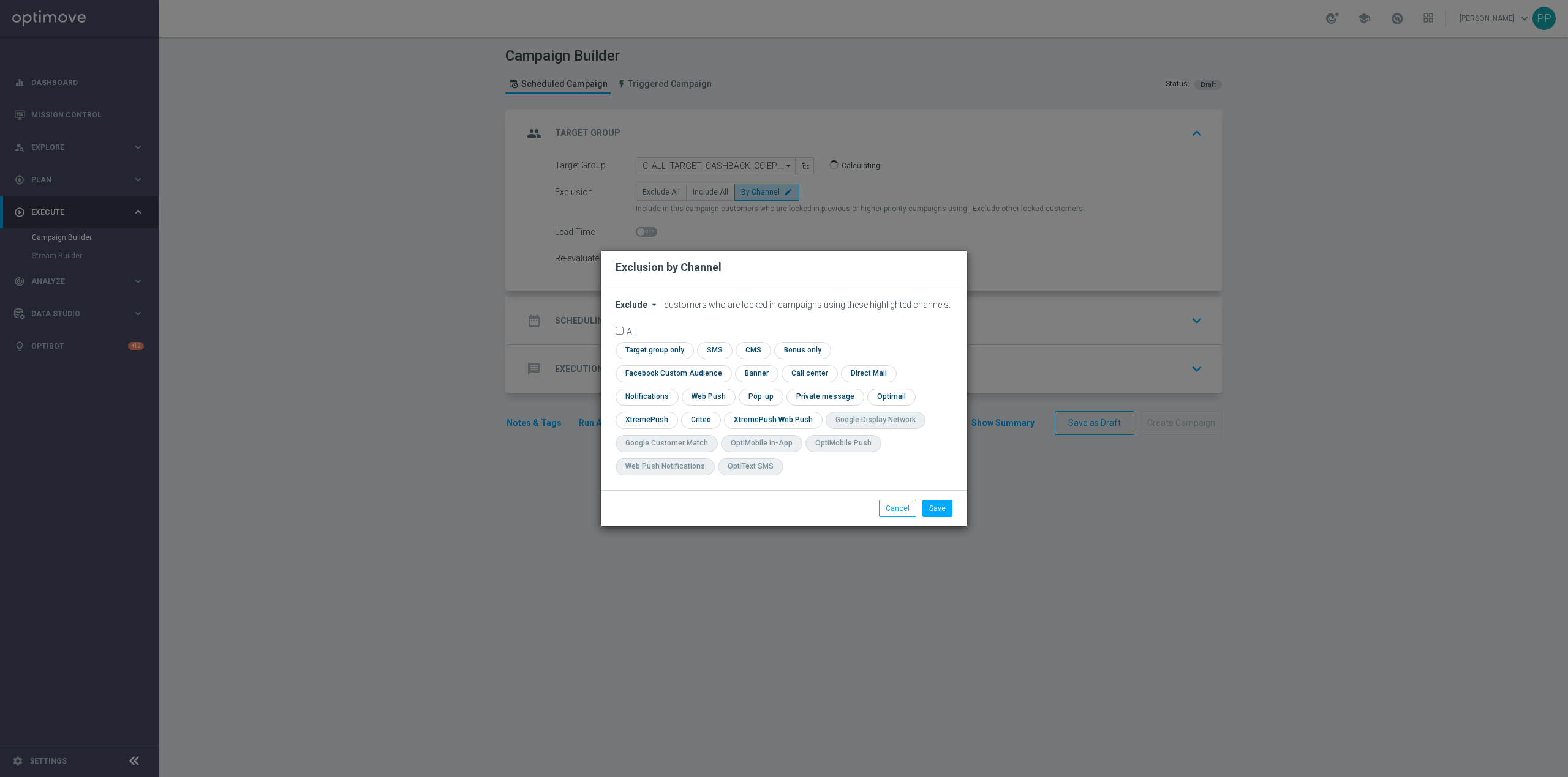
click at [642, 309] on div "Exclude arrow_drop_down × Exclude customers who are locked in campaigns using t…" at bounding box center [784, 388] width 366 height 205
click at [639, 310] on span "Exclude" at bounding box center [632, 304] width 32 height 9
click at [0, 0] on span "Include" at bounding box center [0, 0] width 0 height 0
click at [726, 365] on input "checkbox" at bounding box center [671, 374] width 111 height 17
checkbox input "true"
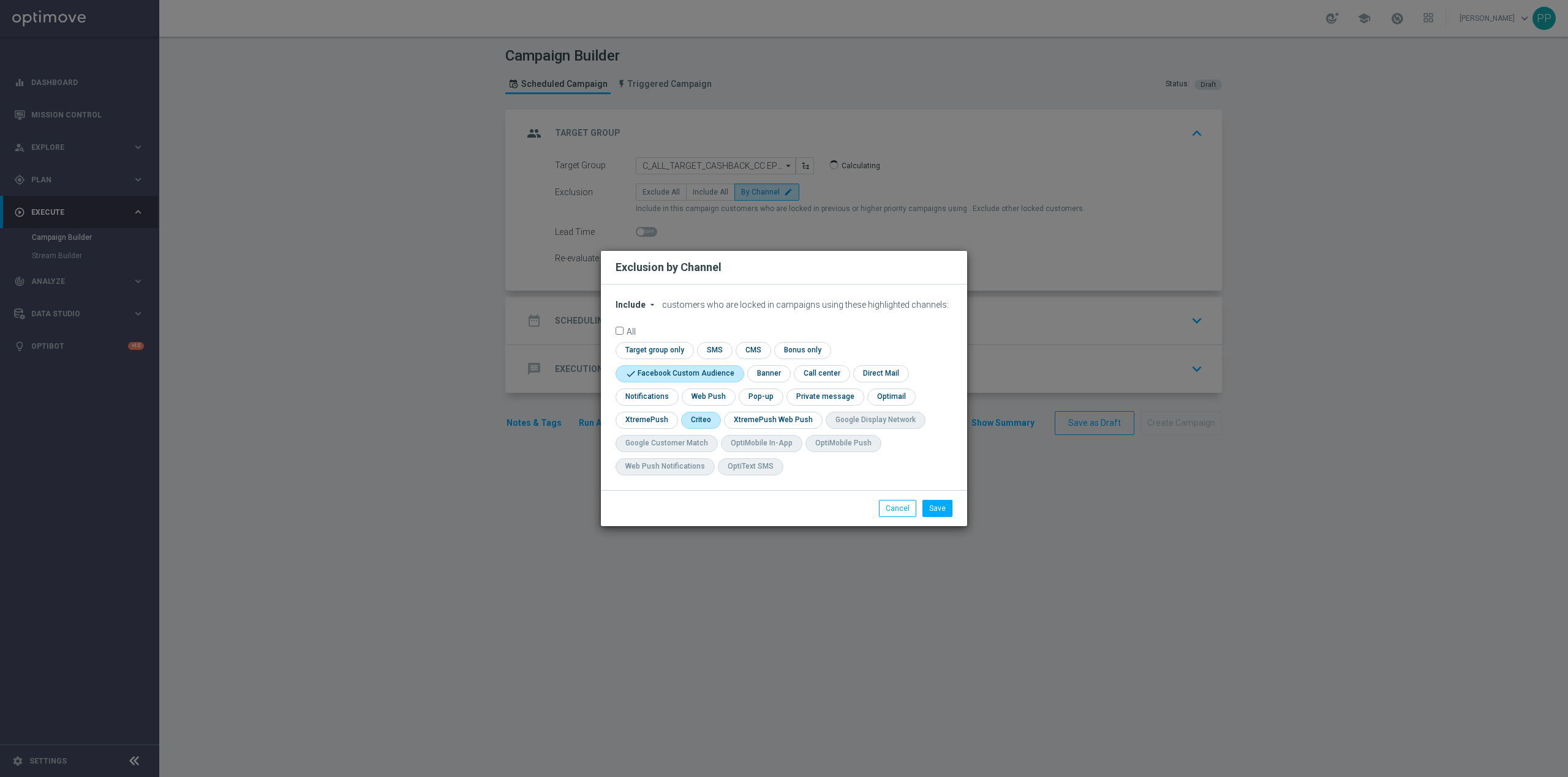
click at [701, 426] on input "checkbox" at bounding box center [700, 420] width 38 height 17
checkbox input "true"
click at [942, 502] on button "Save" at bounding box center [937, 509] width 30 height 17
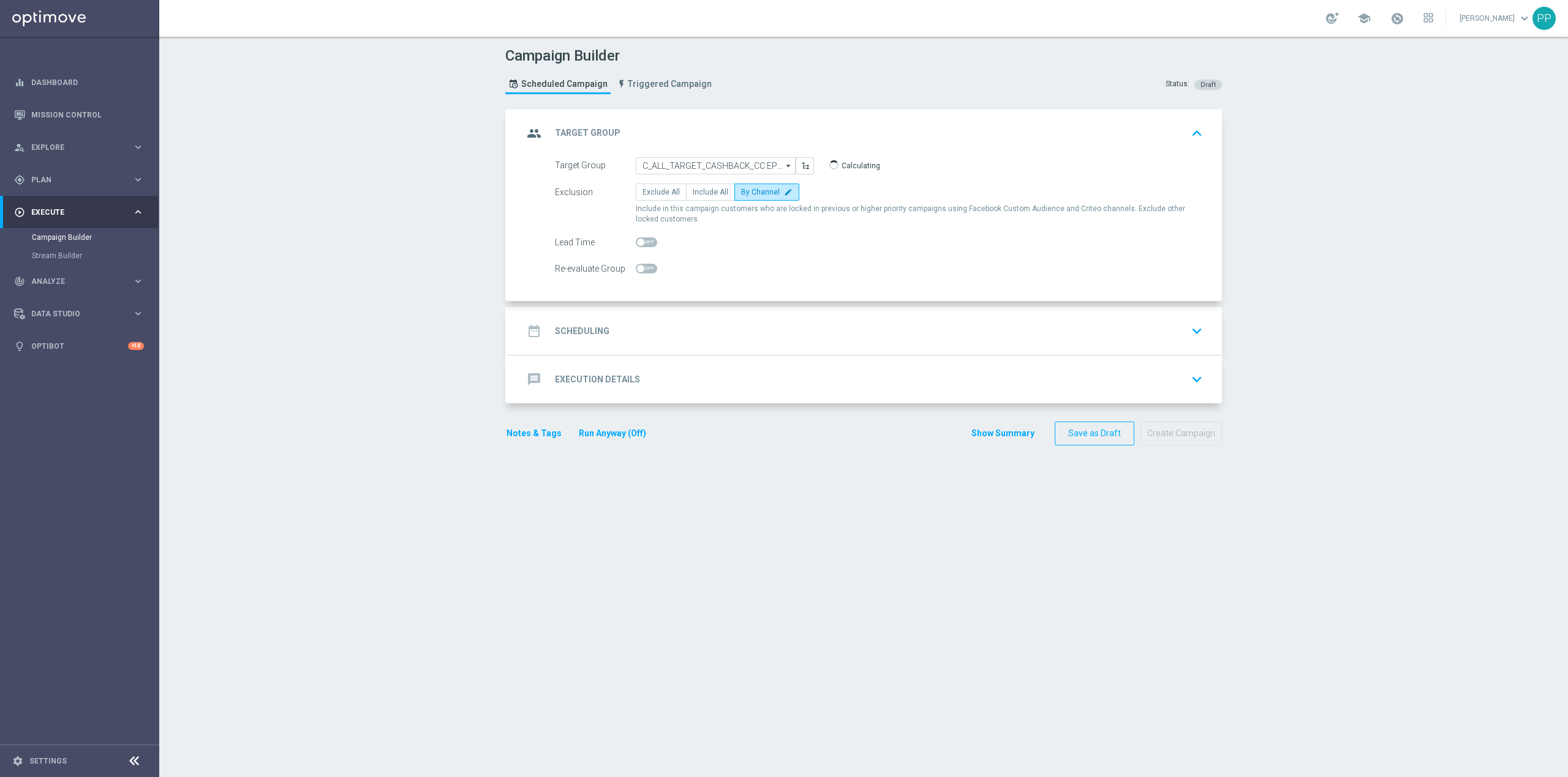
click at [691, 333] on div "date_range Scheduling keyboard_arrow_down" at bounding box center [865, 331] width 684 height 23
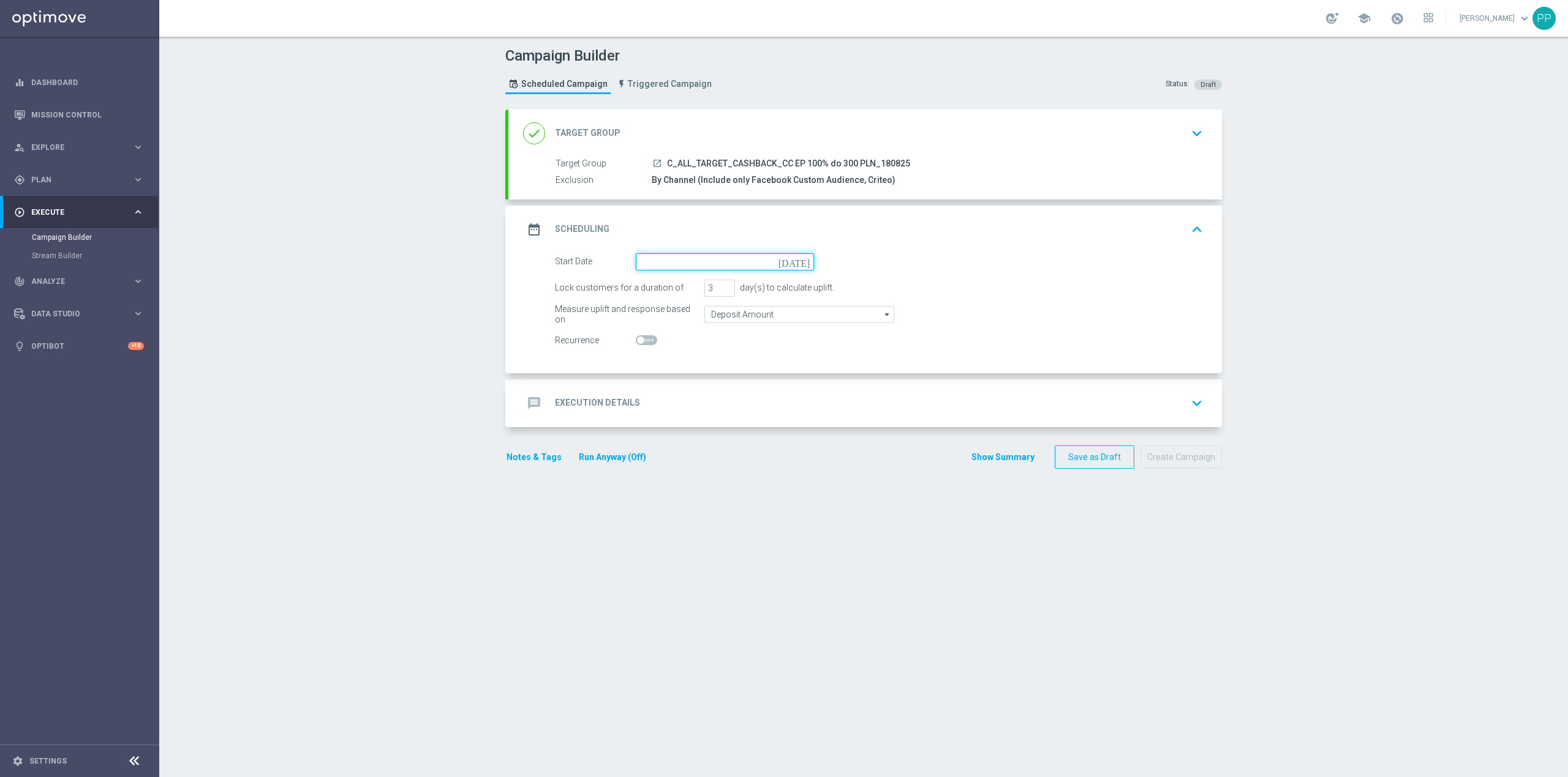
click at [696, 260] on input at bounding box center [724, 261] width 178 height 17
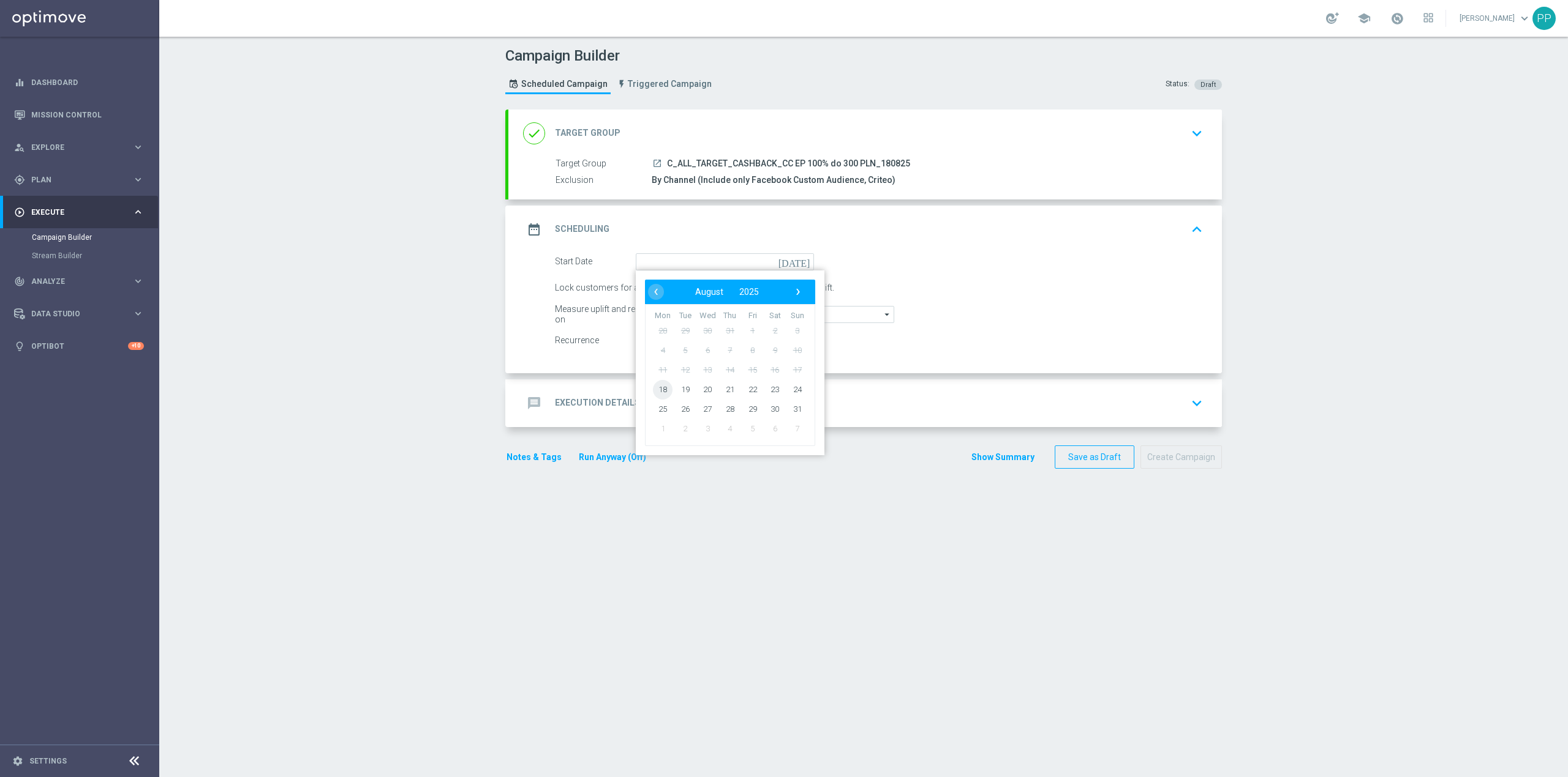
click at [655, 395] on span "18" at bounding box center [663, 388] width 20 height 20
type input "[DATE]"
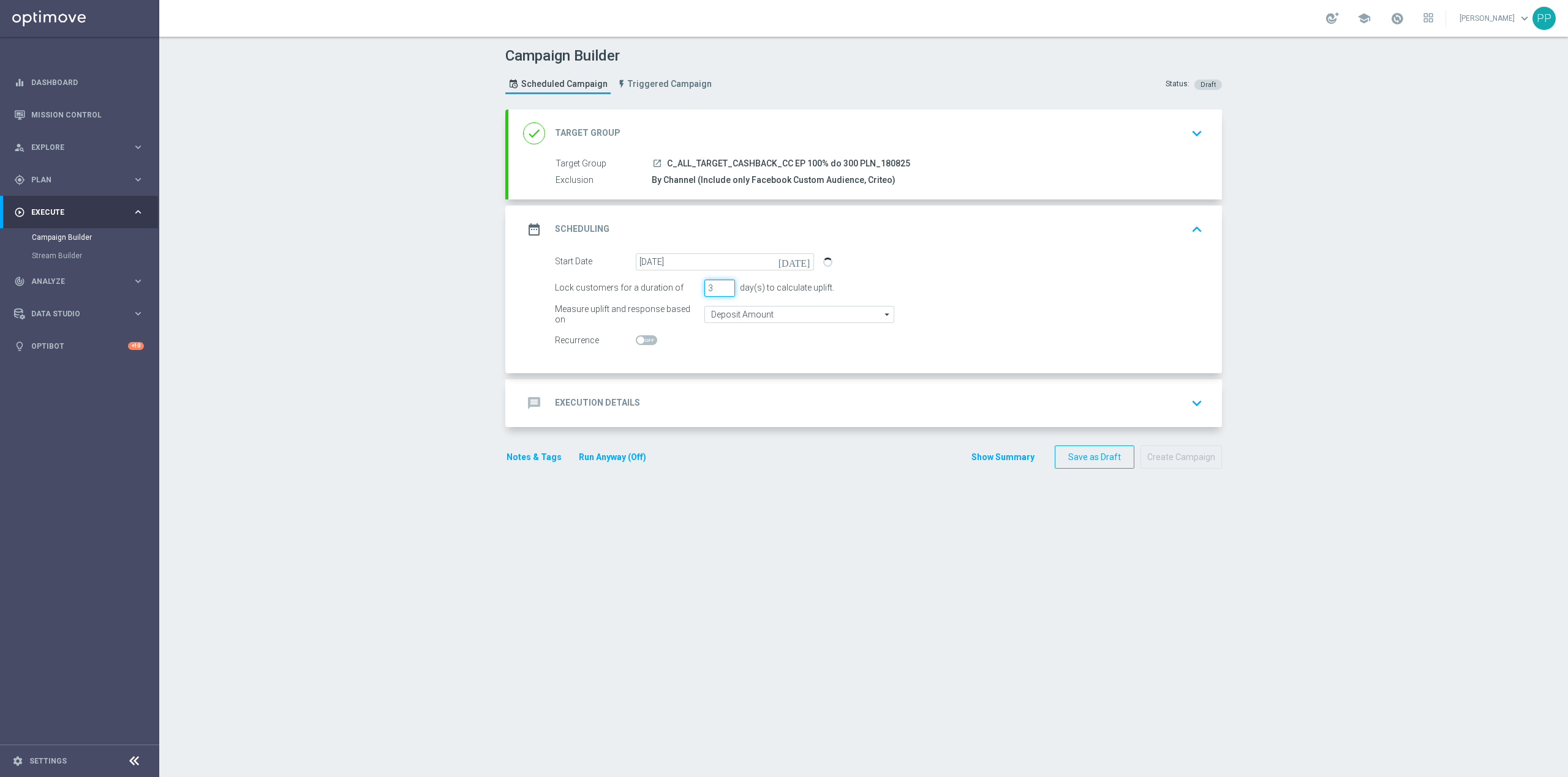
drag, startPoint x: 713, startPoint y: 290, endPoint x: 687, endPoint y: 290, distance: 26.0
click at [687, 290] on div "Lock customers for a duration of 3 day(s) to calculate uplift." at bounding box center [878, 289] width 666 height 17
type input "4"
click at [720, 318] on input "Deposit Amount" at bounding box center [799, 315] width 190 height 17
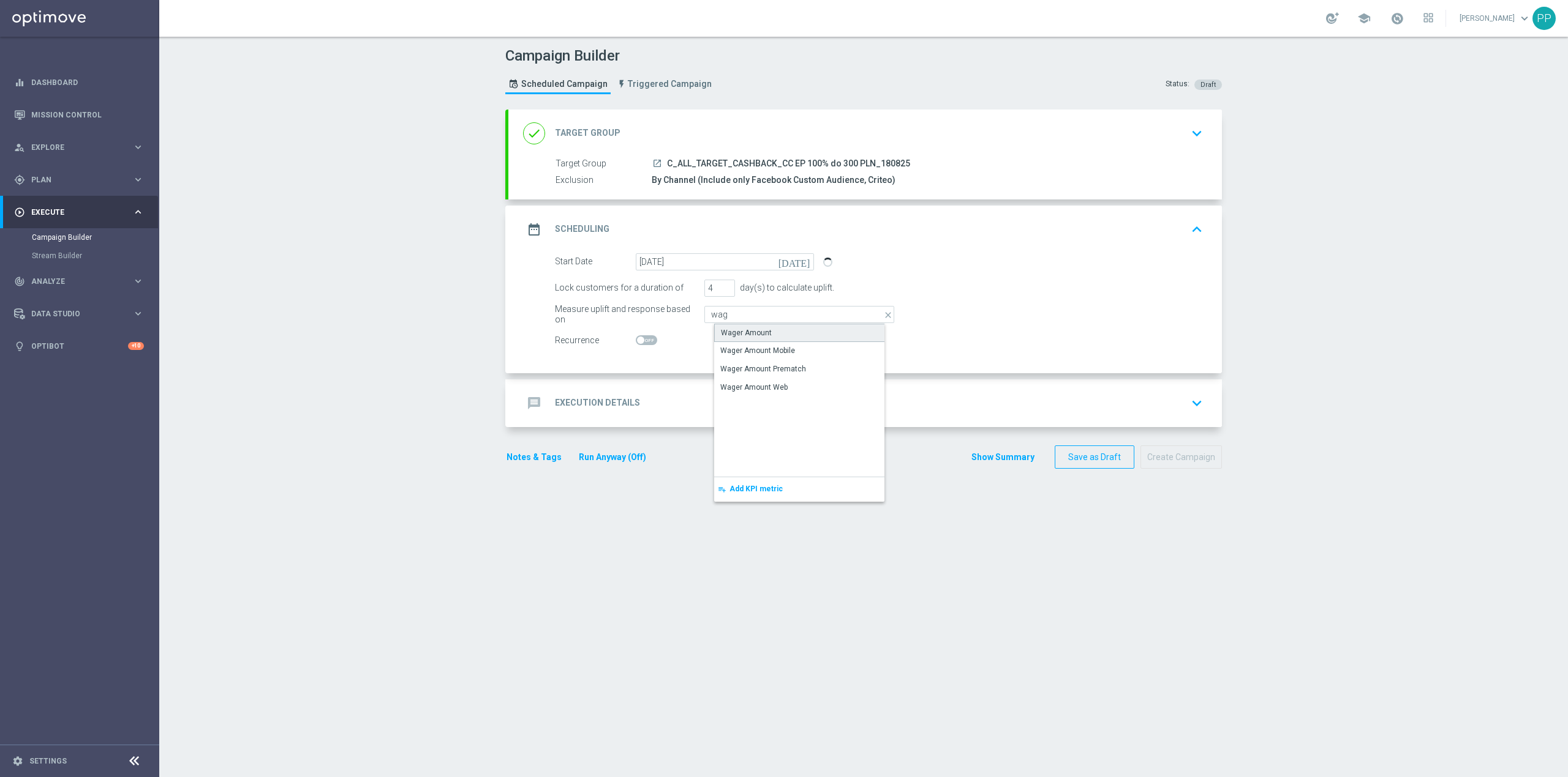
click at [726, 333] on div "Wager Amount" at bounding box center [746, 333] width 50 height 11
type input "Wager Amount"
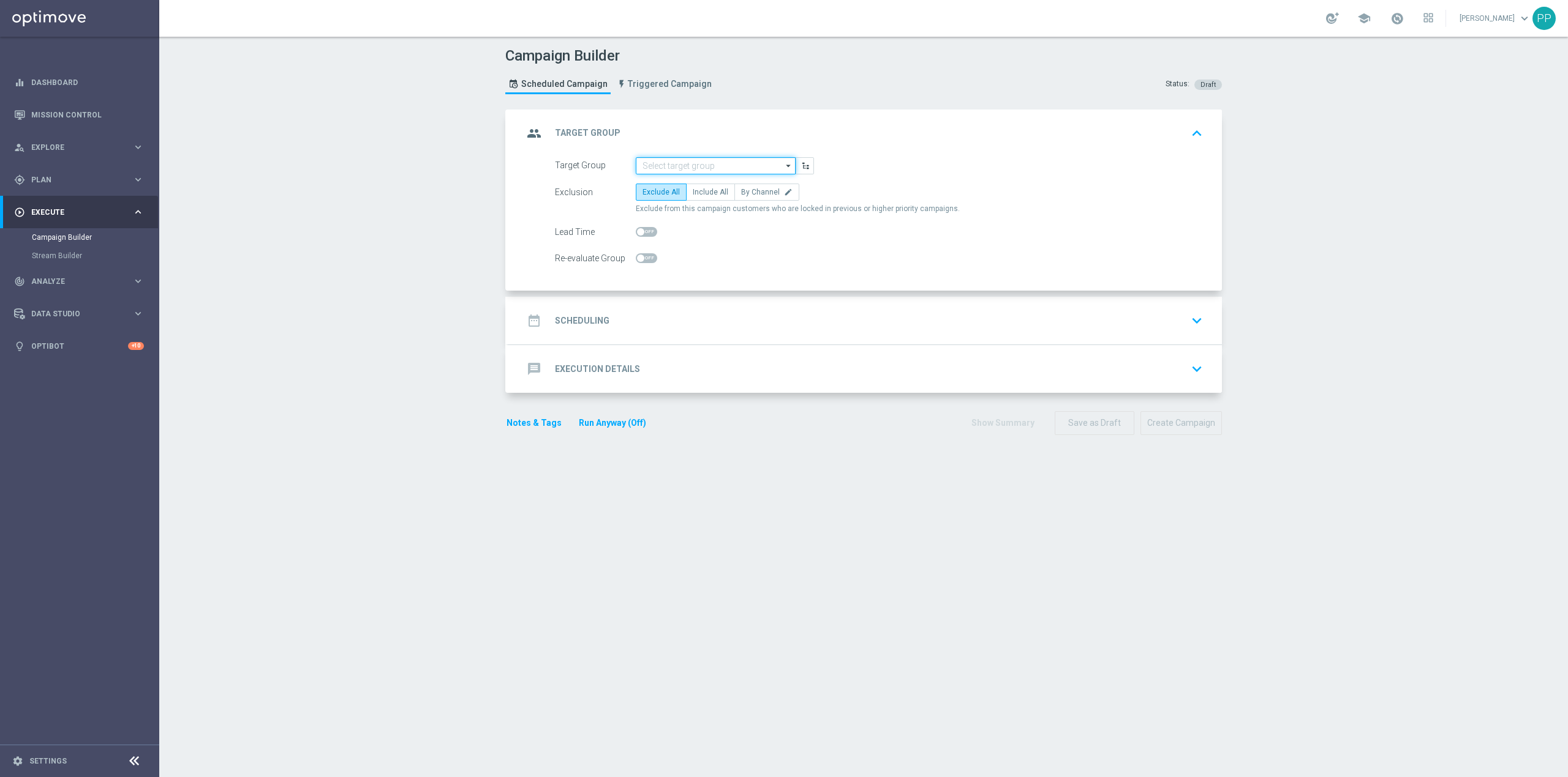
click at [767, 165] on input at bounding box center [715, 165] width 160 height 17
paste input "C_ALL_TARGET_CASHBACK_CC EP 100% do 300 PLN_180825"
click at [706, 186] on div "C_ALL_TARGET_CASHBACK_CC EP 100% do 300 PLN_180825" at bounding box center [725, 190] width 149 height 22
type input "C_ALL_TARGET_CASHBACK_CC EP 100% do 300 PLN_180825"
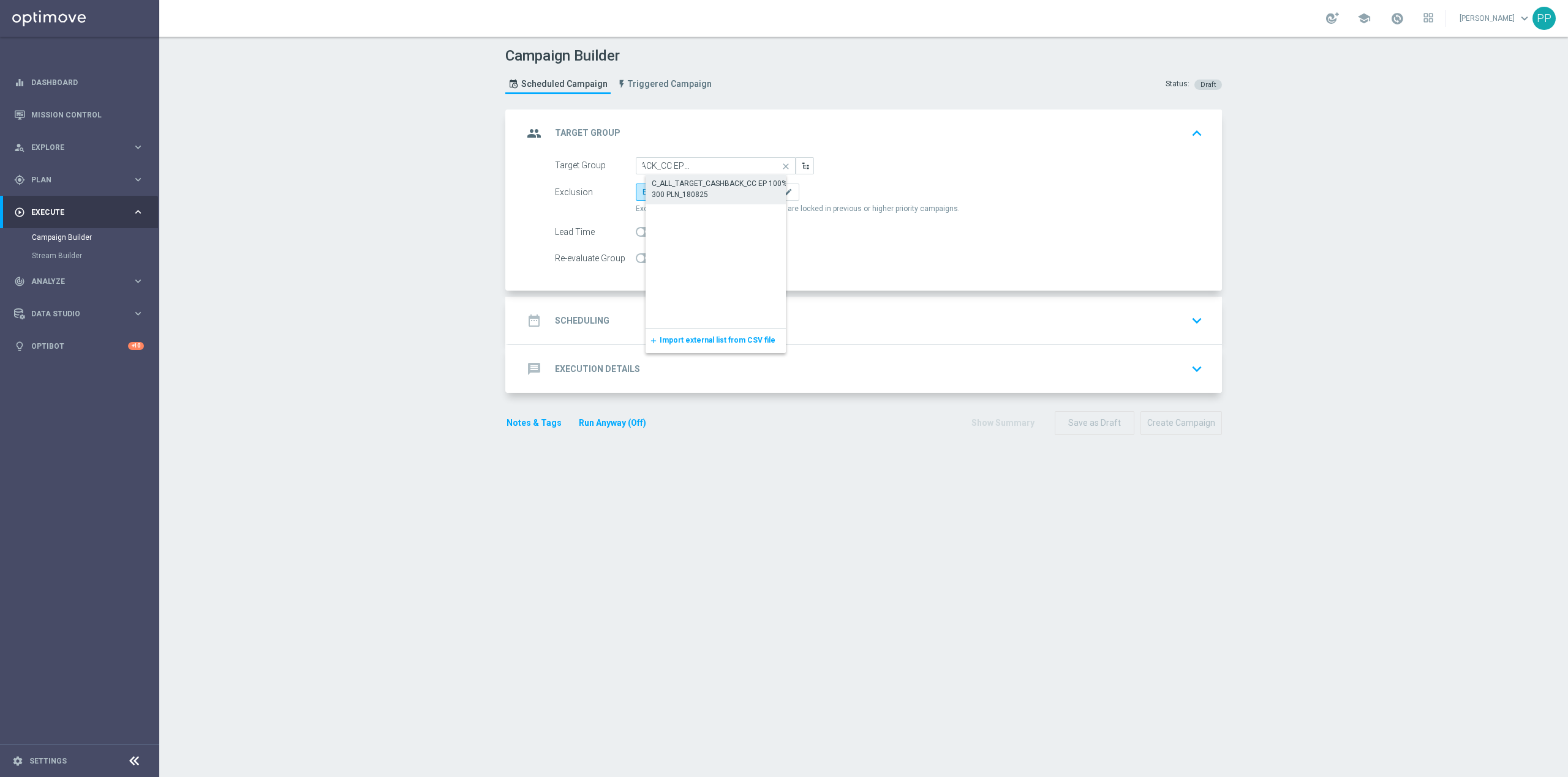
scroll to position [0, 0]
click at [741, 191] on span "By Channel" at bounding box center [760, 191] width 38 height 8
click at [741, 191] on input "By Channel edit" at bounding box center [745, 194] width 8 height 8
radio input "true"
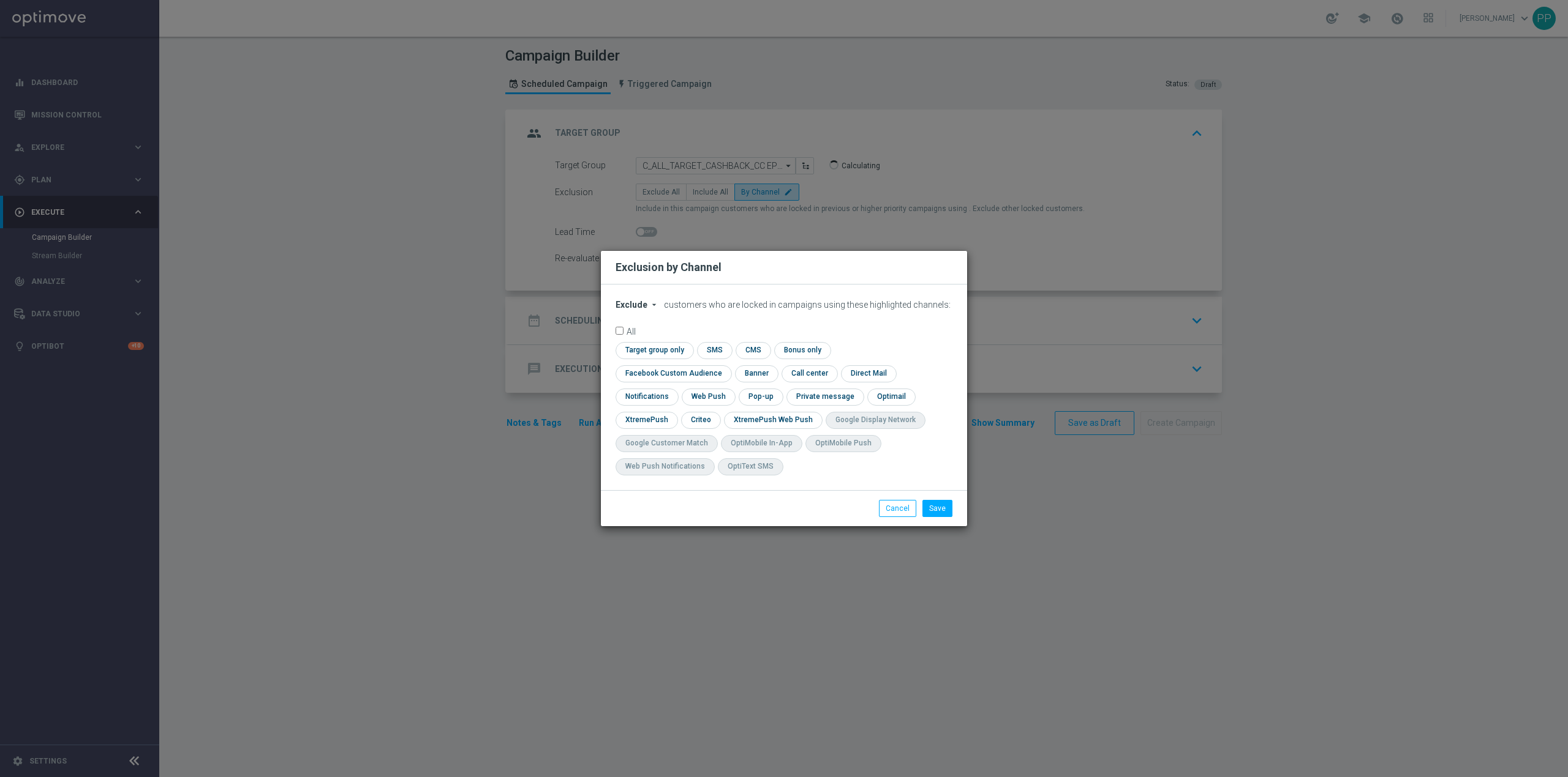
click at [634, 310] on span "Exclude" at bounding box center [632, 304] width 32 height 9
click at [645, 340] on div "Include" at bounding box center [638, 333] width 46 height 15
click at [726, 365] on input "checkbox" at bounding box center [671, 374] width 111 height 17
checkbox input "true"
click at [718, 415] on div "check Criteo" at bounding box center [701, 420] width 40 height 17
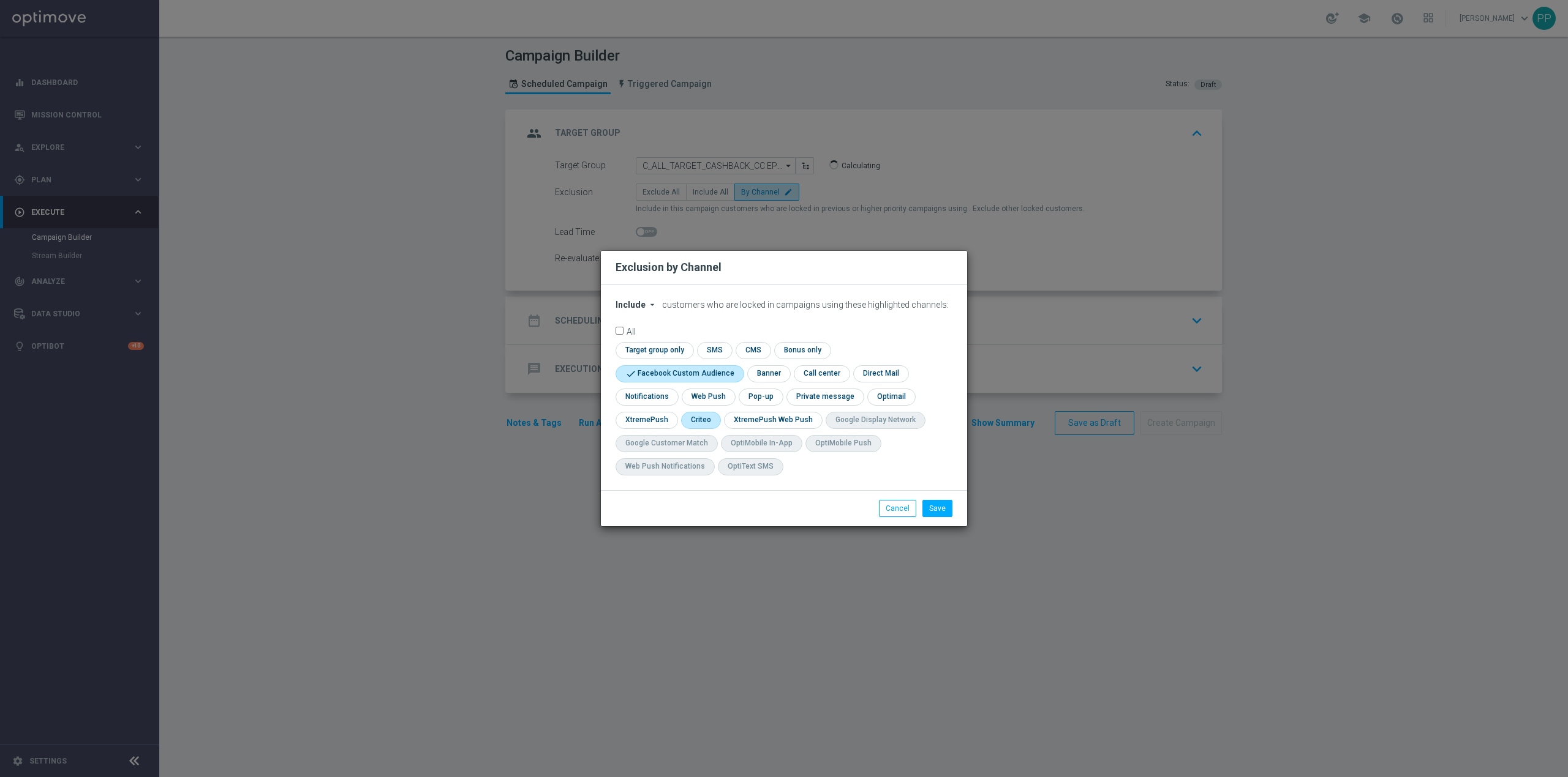
click at [708, 424] on input "checkbox" at bounding box center [700, 420] width 38 height 17
checkbox input "true"
click at [941, 508] on button "Save" at bounding box center [937, 509] width 30 height 17
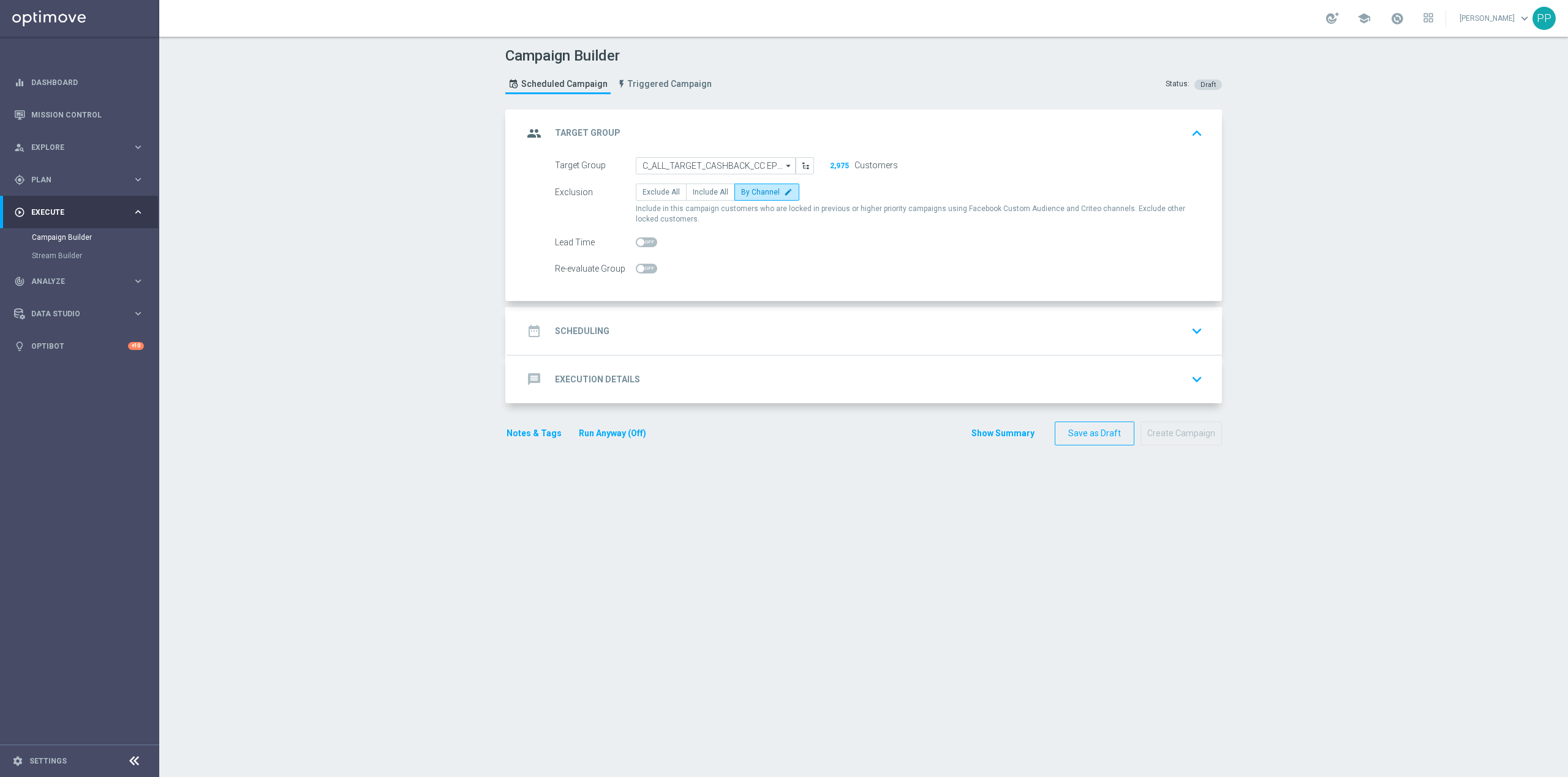
click at [678, 312] on div "date_range Scheduling keyboard_arrow_down" at bounding box center [865, 331] width 714 height 48
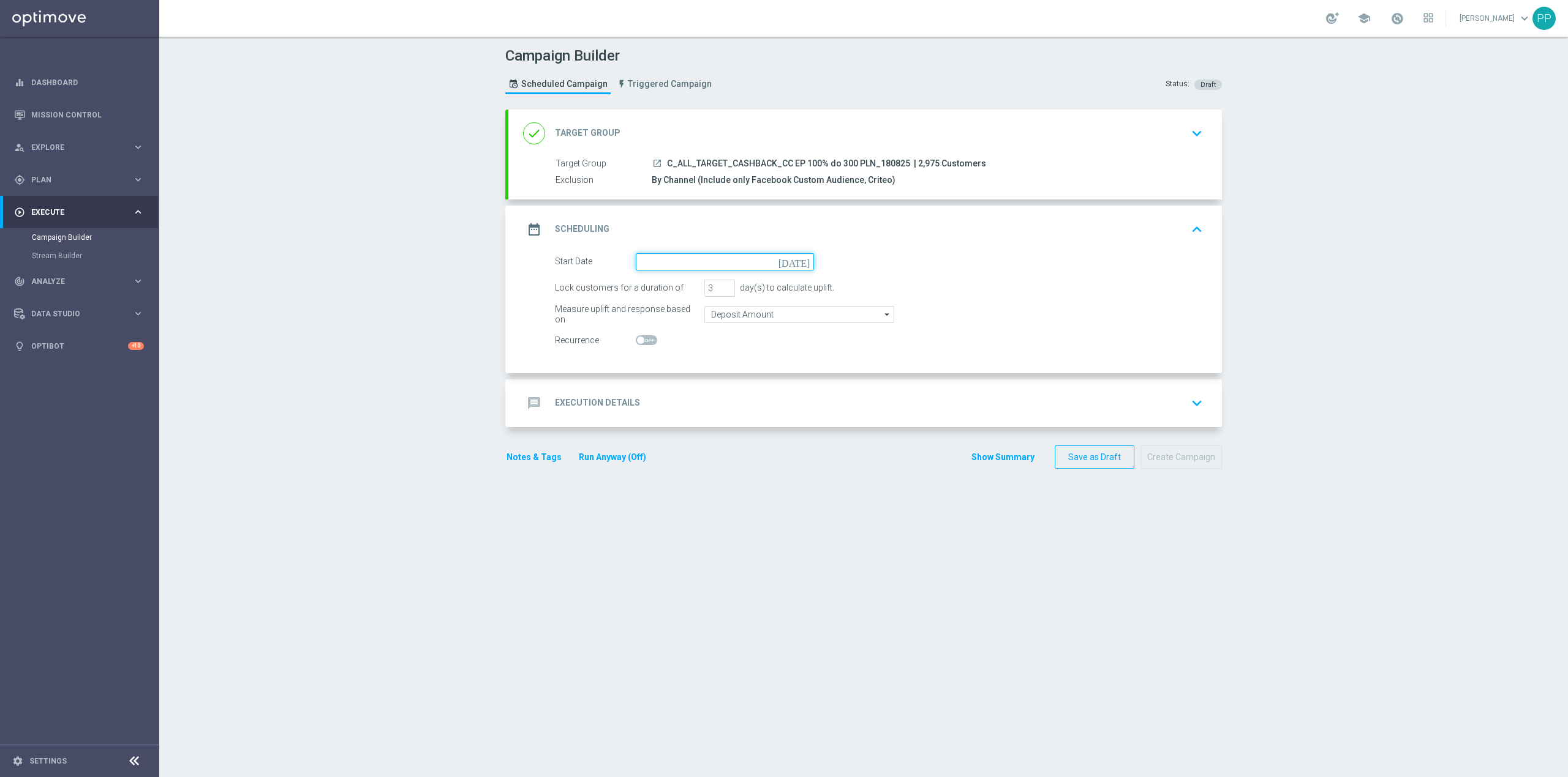
click at [686, 262] on input at bounding box center [724, 261] width 178 height 17
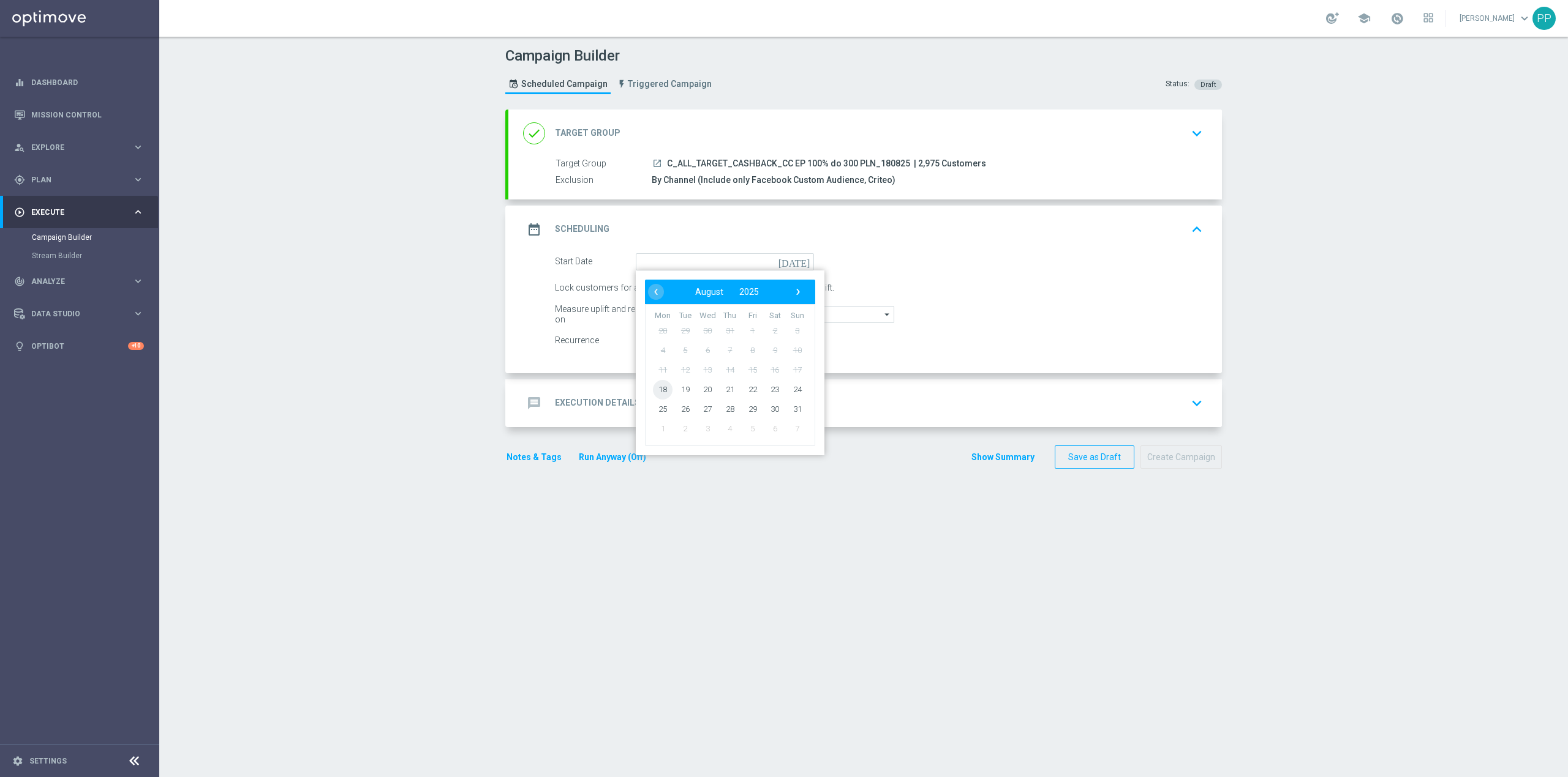
click at [661, 390] on span "18" at bounding box center [663, 388] width 20 height 20
type input "[DATE]"
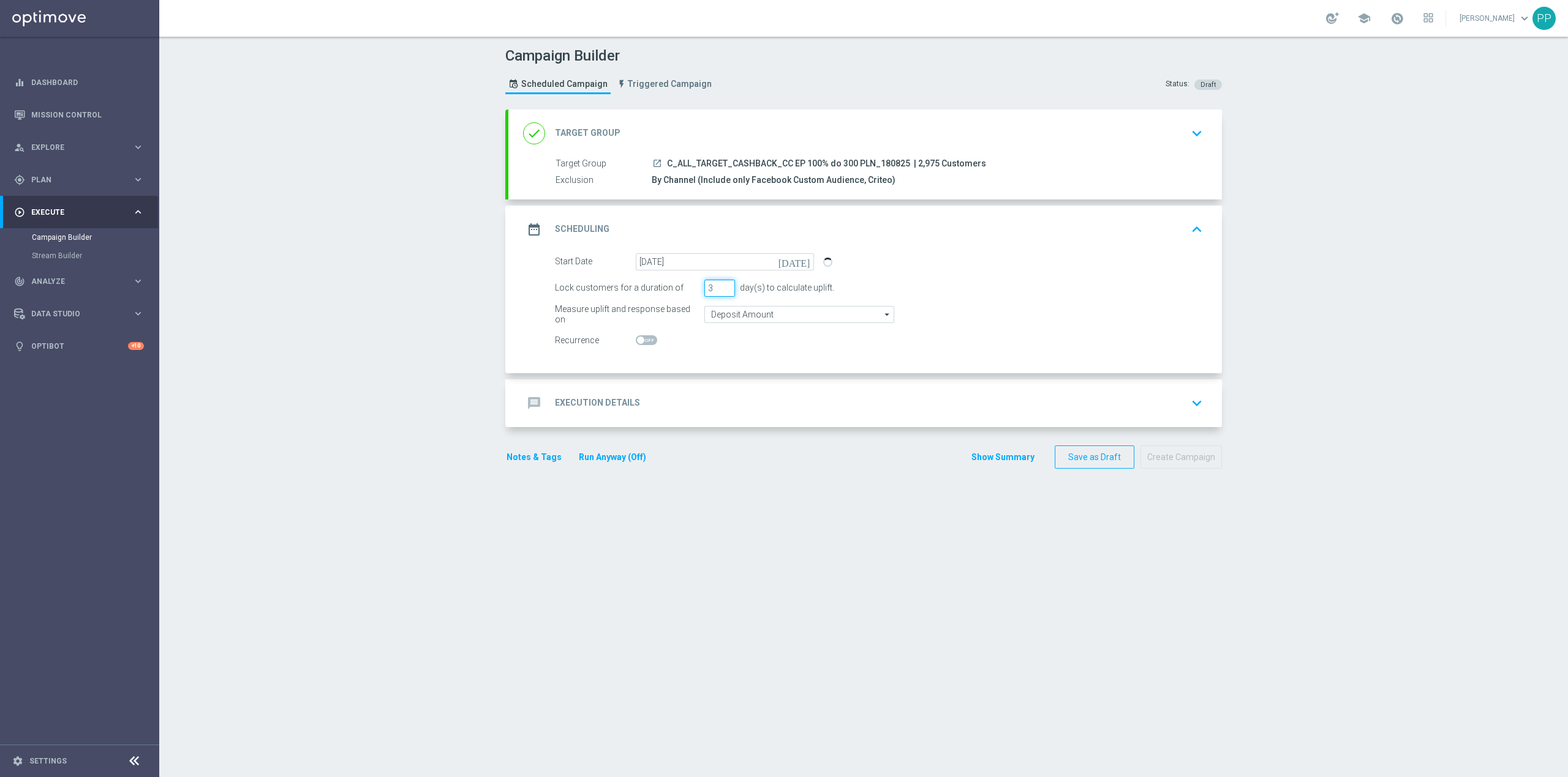
click at [711, 290] on input "3" at bounding box center [720, 289] width 31 height 17
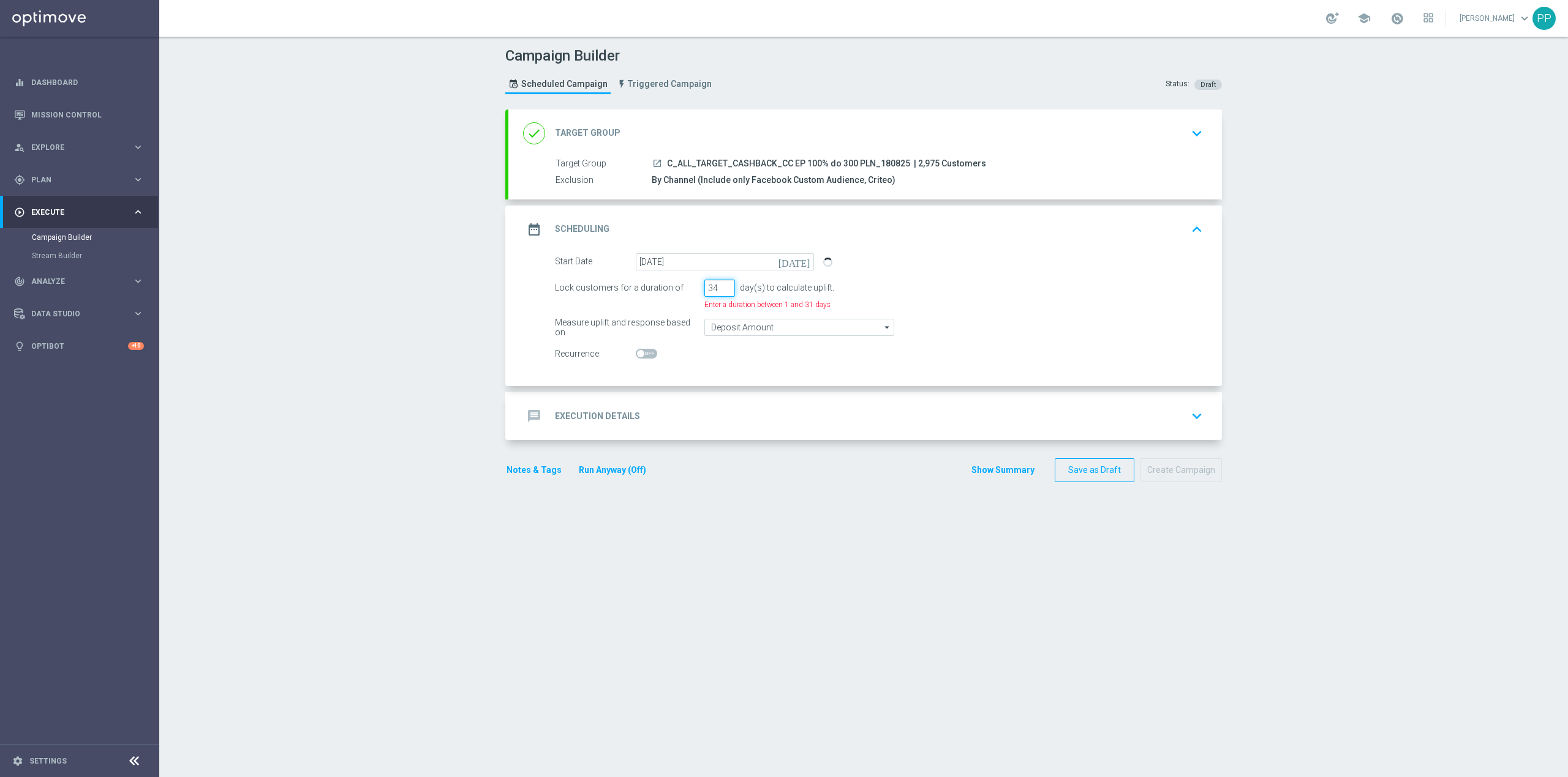
type input "3"
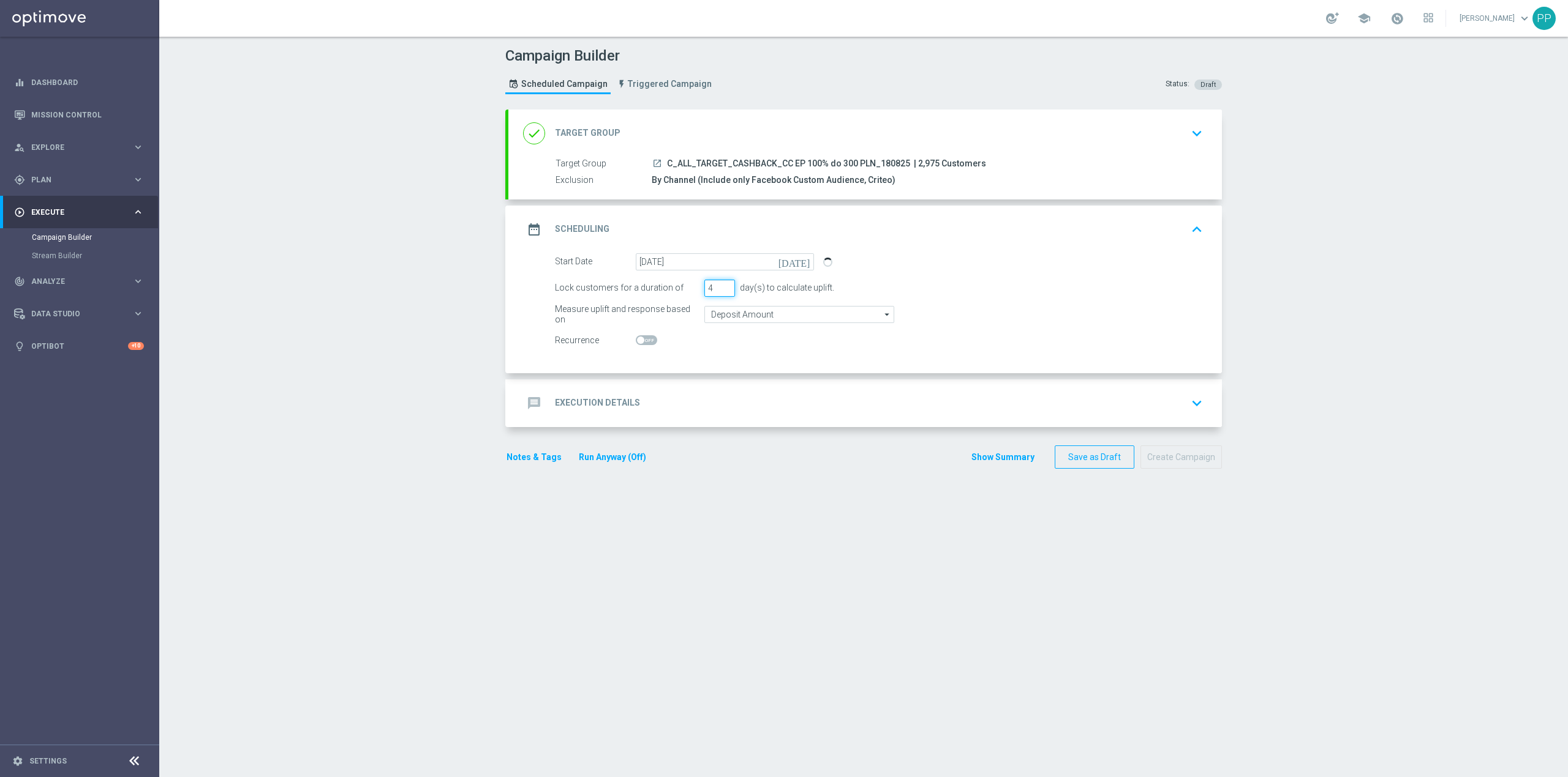
type input "4"
click at [809, 318] on input "Deposit Amount" at bounding box center [799, 315] width 190 height 17
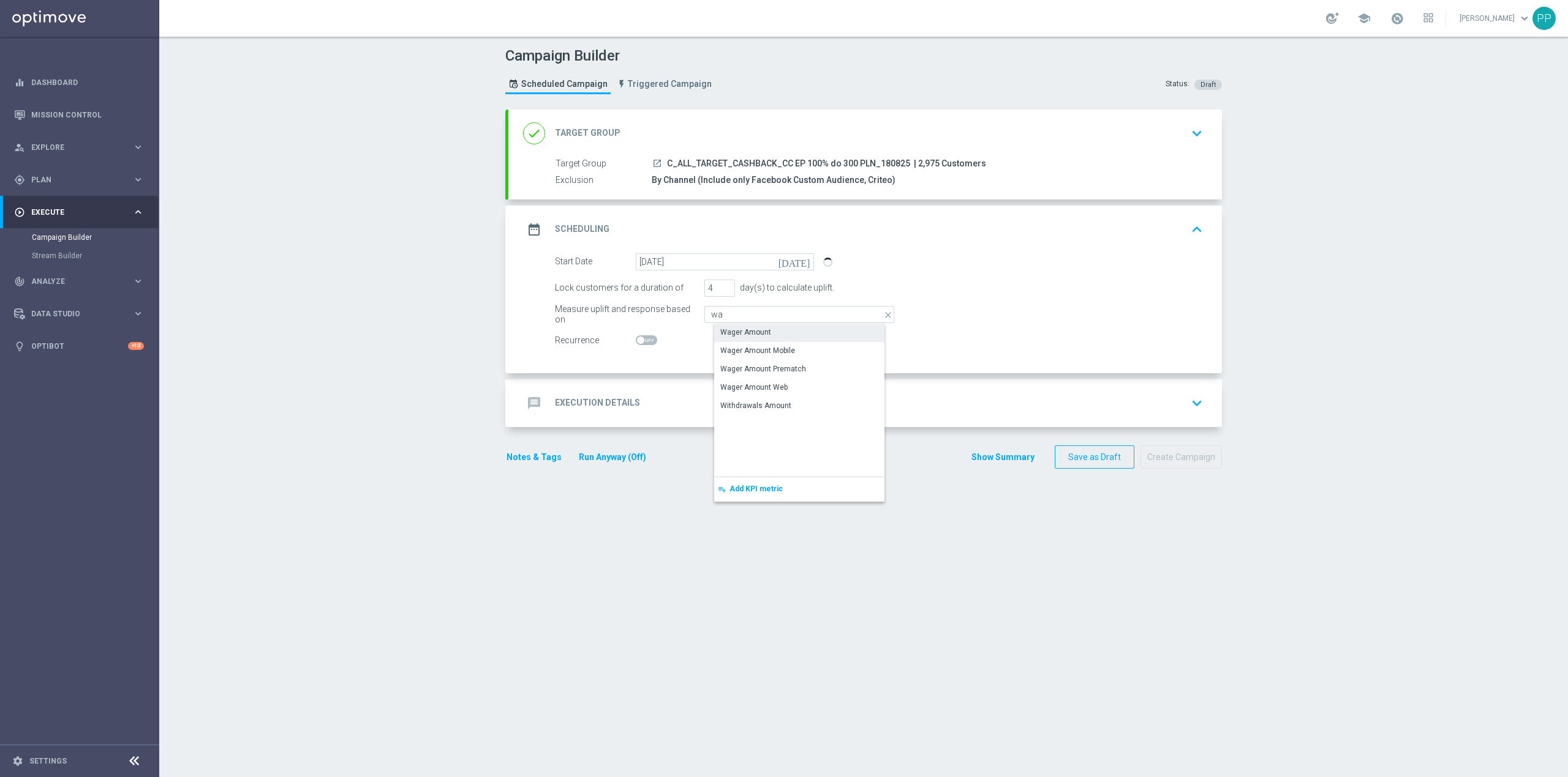
click at [790, 339] on div "Wager Amount" at bounding box center [808, 332] width 190 height 17
type input "Wager Amount"
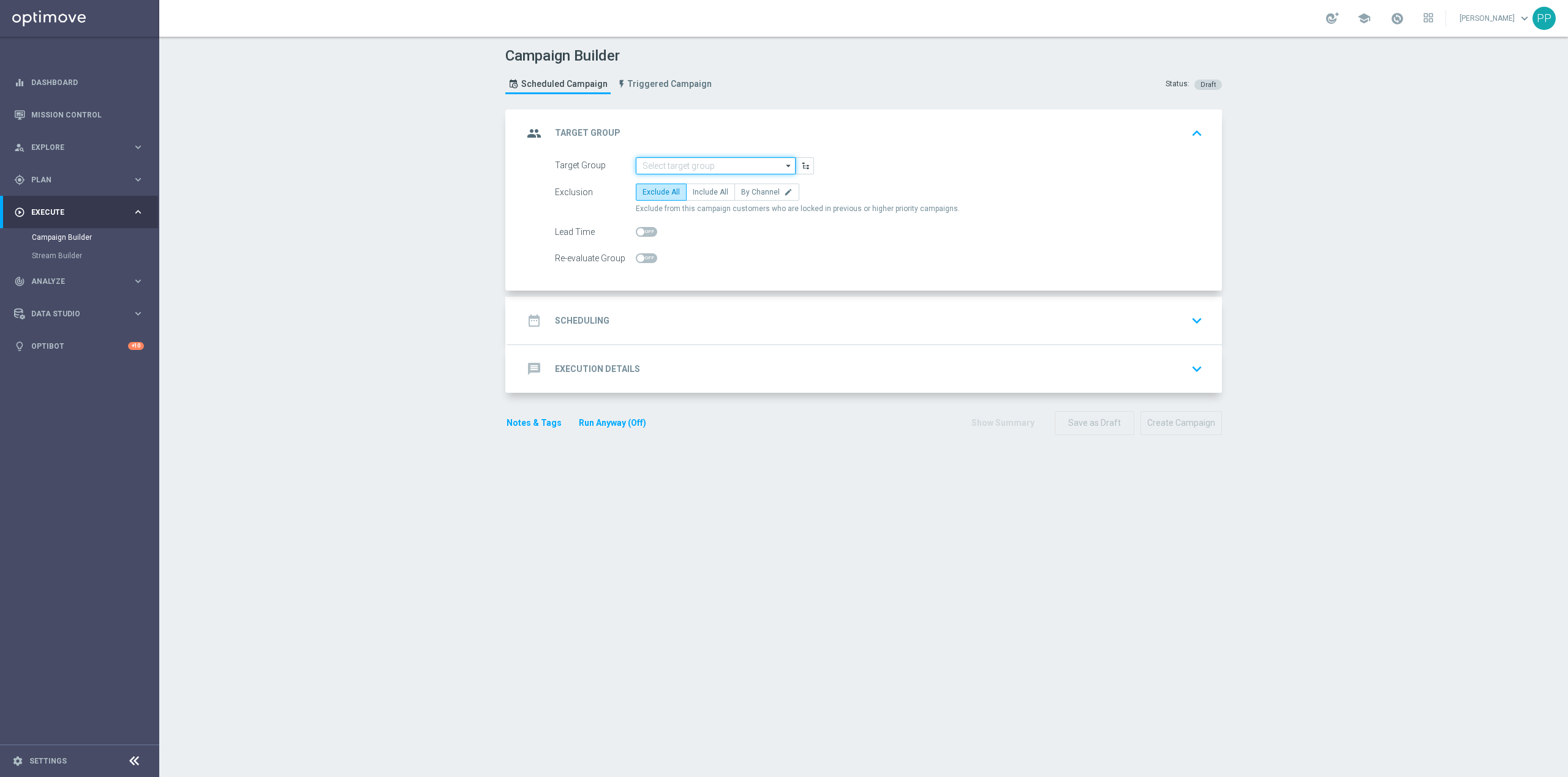
click at [709, 158] on input at bounding box center [715, 165] width 160 height 17
paste input "C_ALL_TARGET_CASHBACK_CC EP 100% do 300 PLN_180825"
click at [714, 178] on div "C_ALL_TARGET_CASHBACK_CC EP 100% do 300 PLN_180825" at bounding box center [725, 190] width 149 height 22
type input "C_ALL_TARGET_CASHBACK_CC EP 100% do 300 PLN_180825"
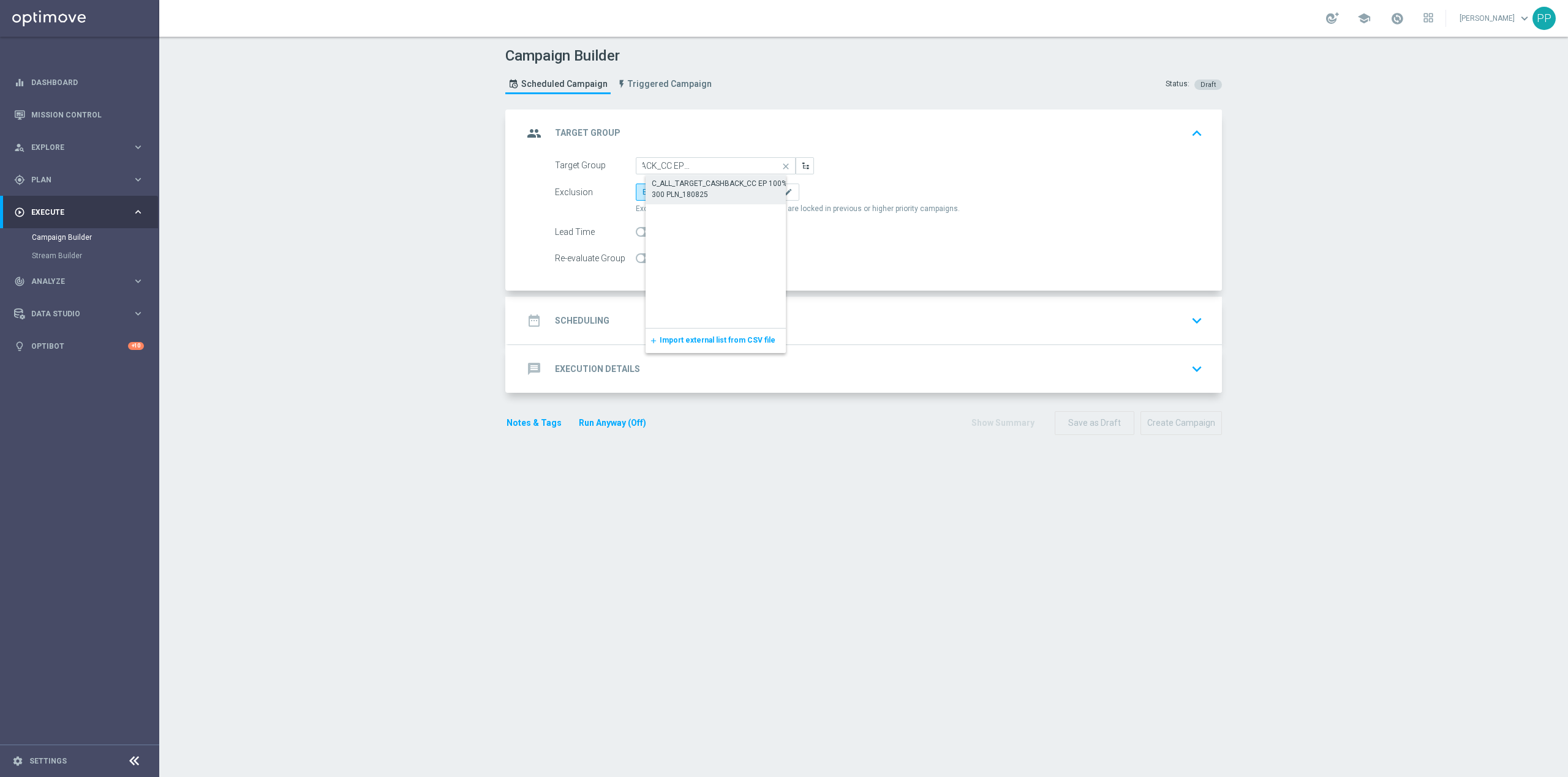
scroll to position [0, 0]
click at [753, 201] on label "By Channel edit" at bounding box center [766, 192] width 64 height 17
click at [749, 198] on input "By Channel edit" at bounding box center [745, 194] width 8 height 8
radio input "true"
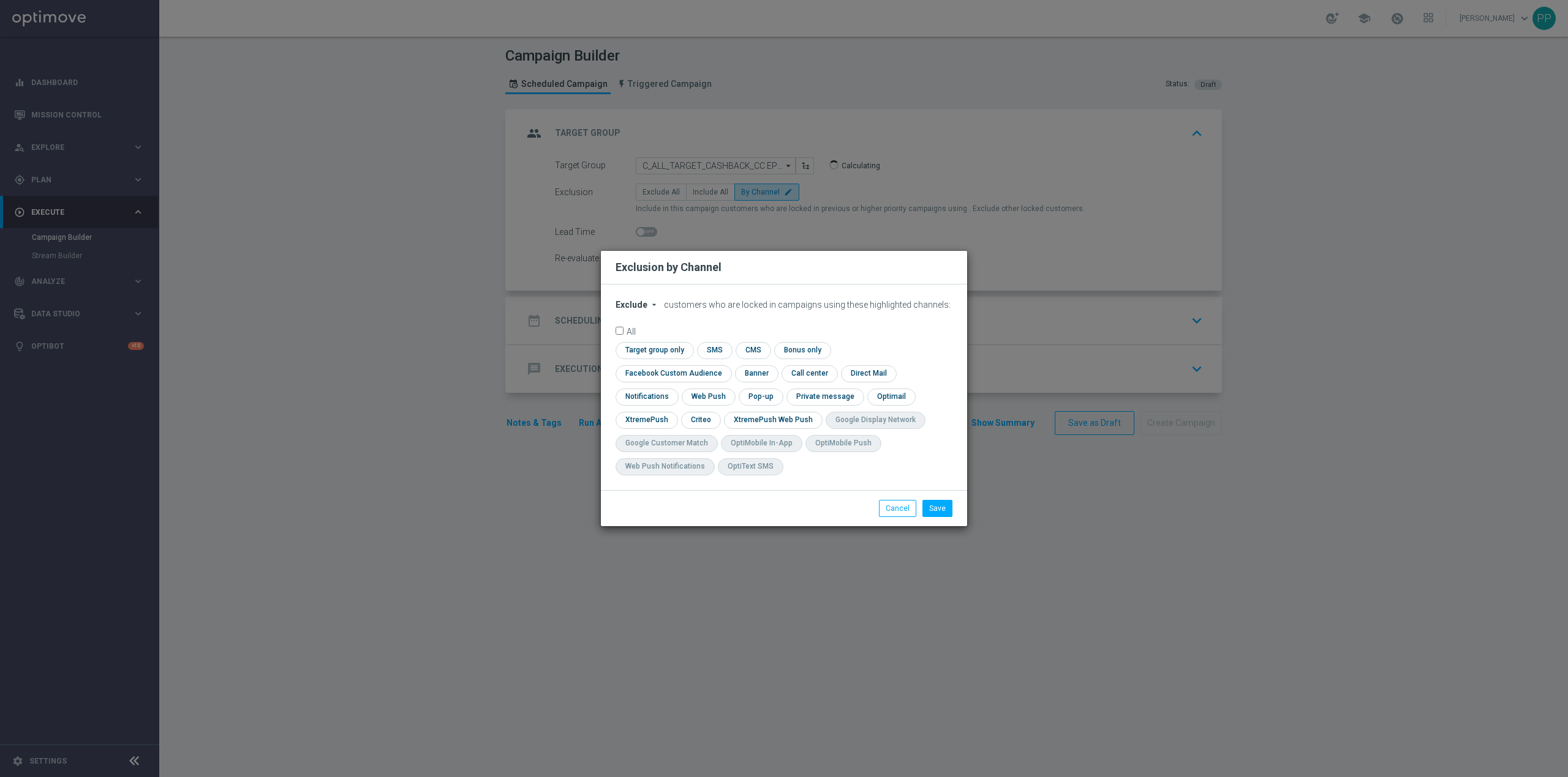
click at [642, 310] on span "Exclude" at bounding box center [632, 304] width 32 height 9
click at [0, 0] on span "Include" at bounding box center [0, 0] width 0 height 0
click at [726, 365] on input "checkbox" at bounding box center [671, 374] width 111 height 17
checkbox input "true"
click at [689, 418] on input "checkbox" at bounding box center [700, 420] width 38 height 17
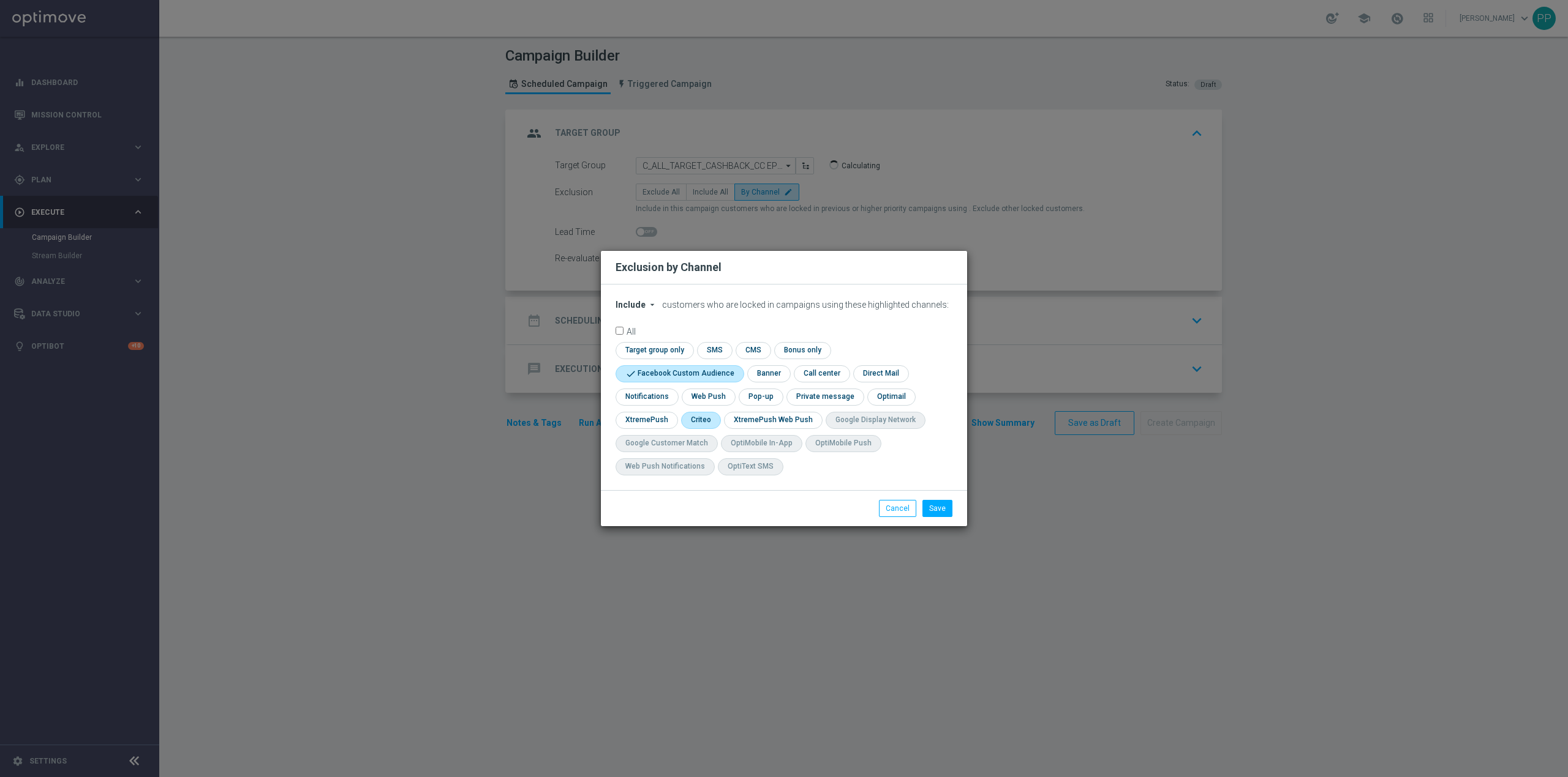
checkbox input "true"
click at [936, 502] on button "Save" at bounding box center [937, 509] width 30 height 17
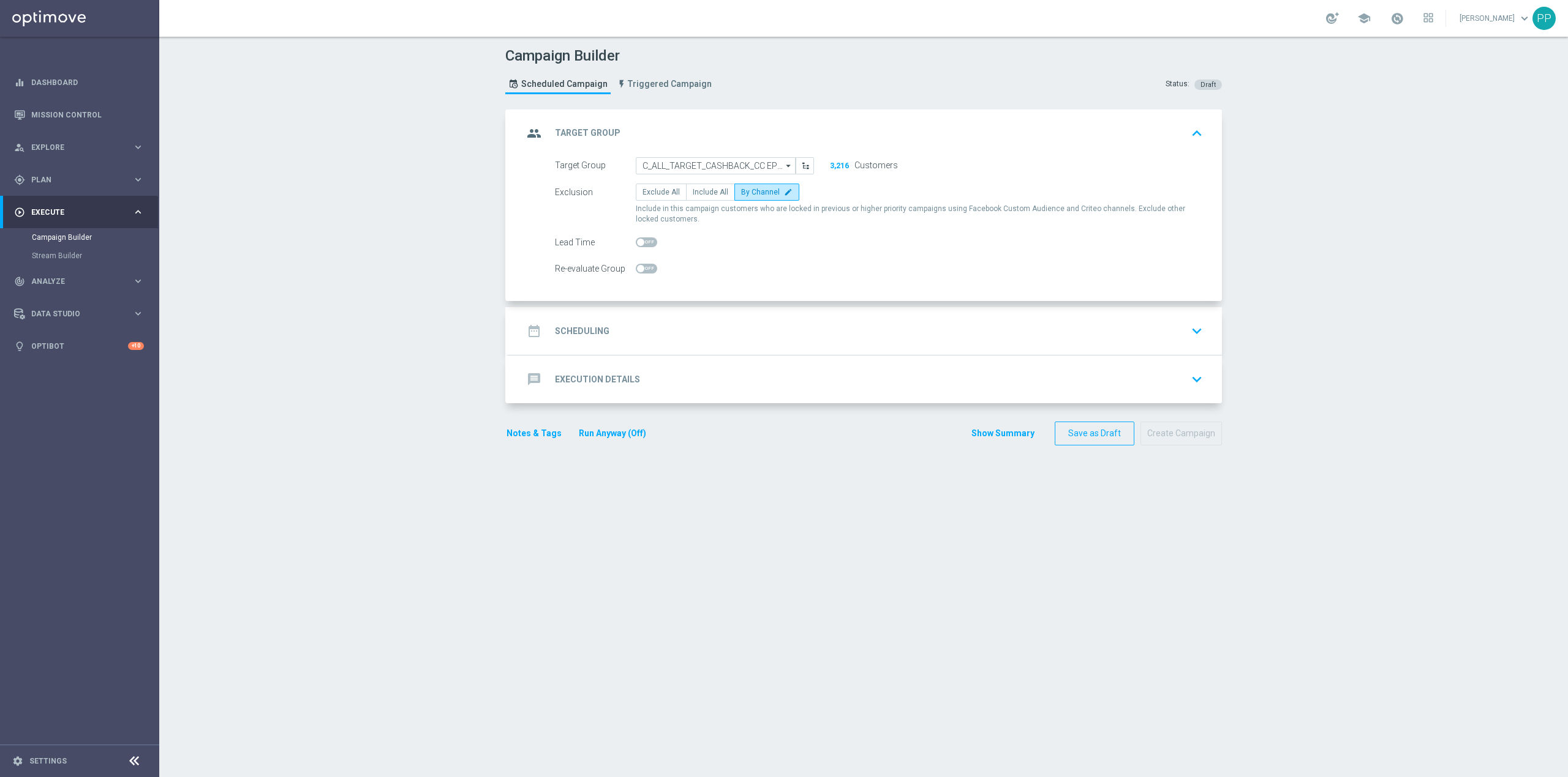
click at [770, 322] on div "date_range Scheduling keyboard_arrow_down" at bounding box center [865, 331] width 684 height 23
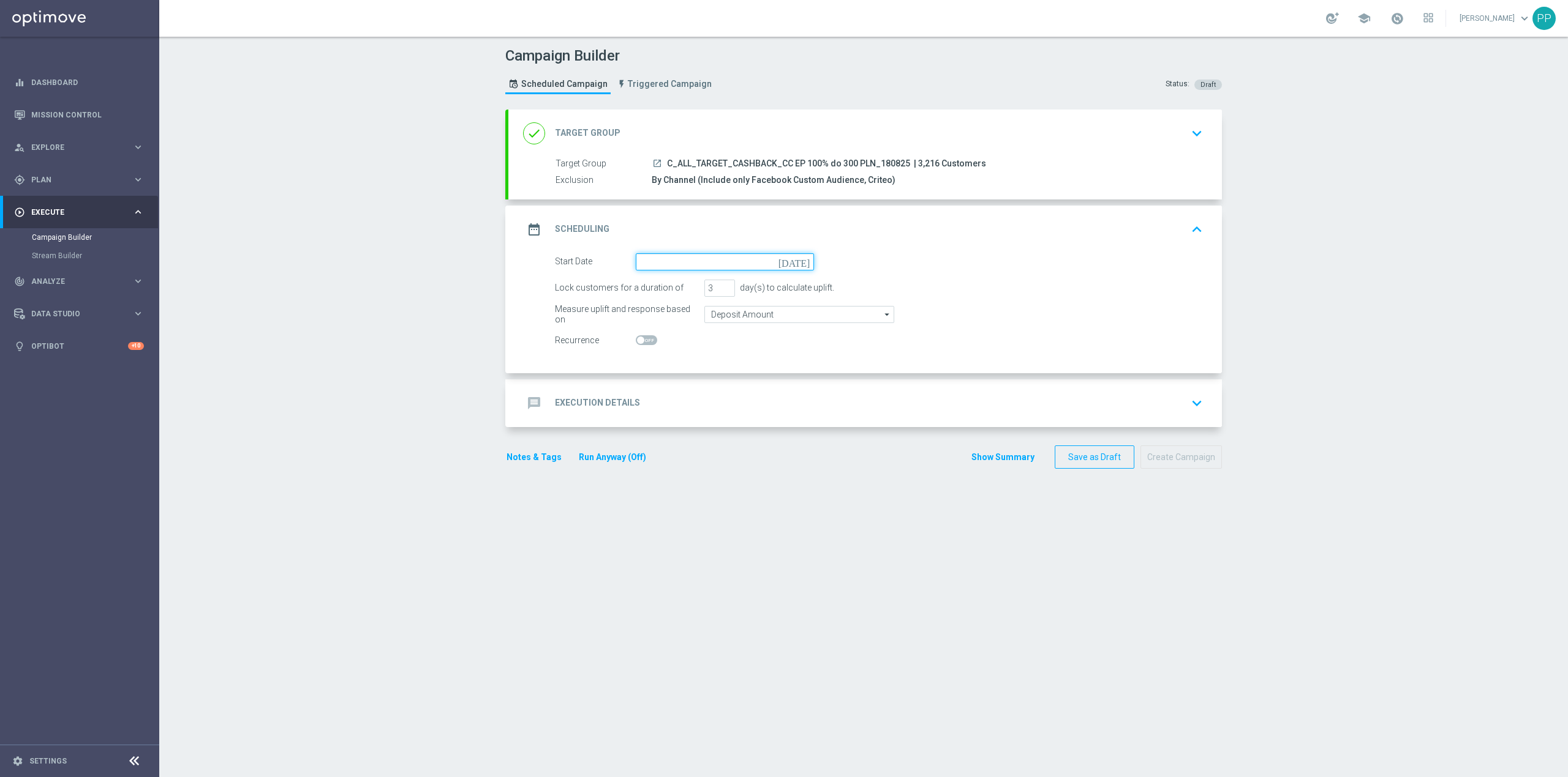
click at [722, 262] on input at bounding box center [724, 261] width 178 height 17
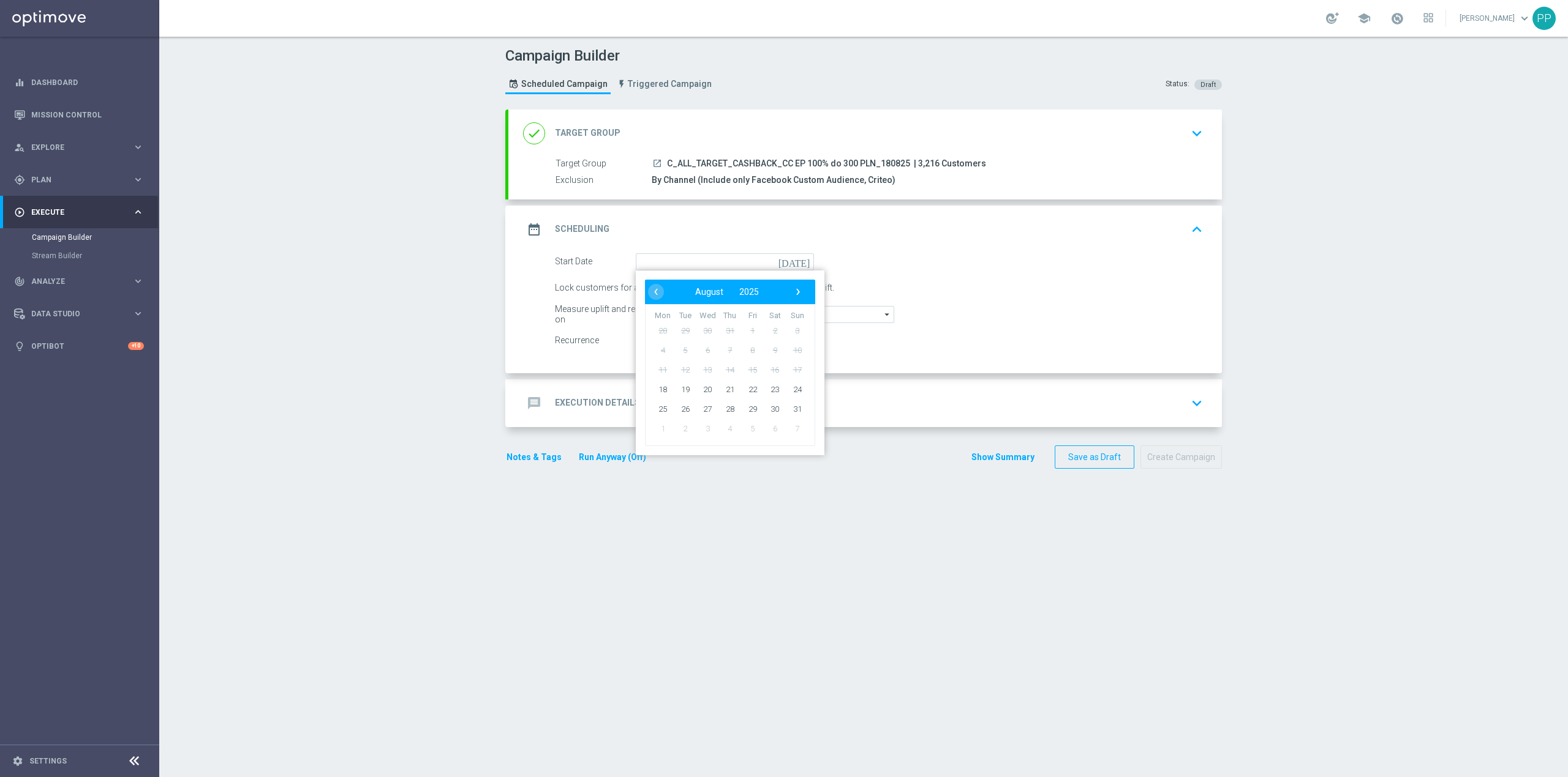
type input "[DATE]"
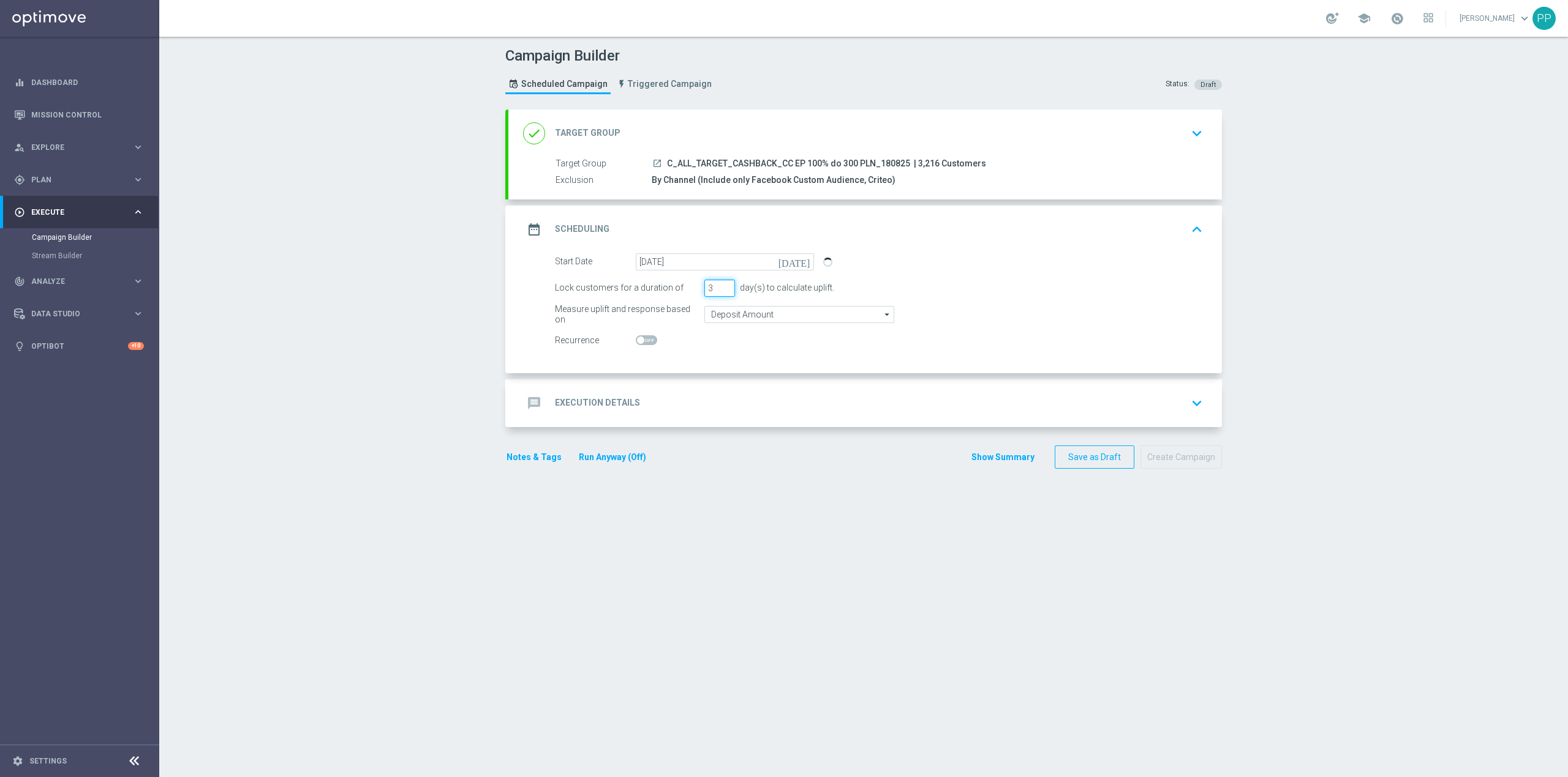
drag, startPoint x: 711, startPoint y: 288, endPoint x: 698, endPoint y: 290, distance: 13.2
click at [705, 289] on input "3" at bounding box center [720, 289] width 31 height 17
type input "4"
click at [729, 319] on input "Deposit Amount" at bounding box center [799, 315] width 190 height 17
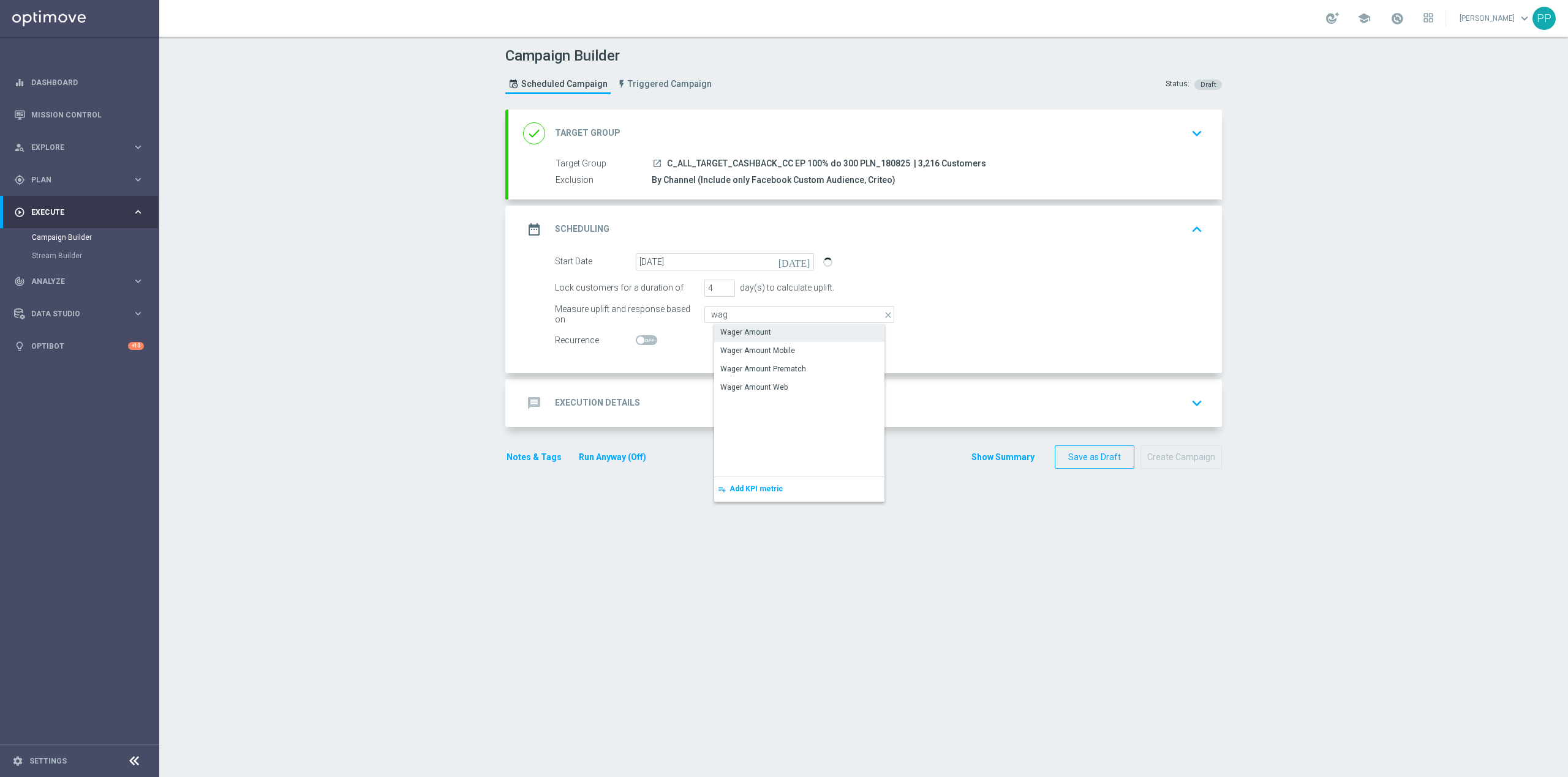
click at [730, 329] on div "Wager Amount" at bounding box center [746, 332] width 50 height 11
type input "Wager Amount"
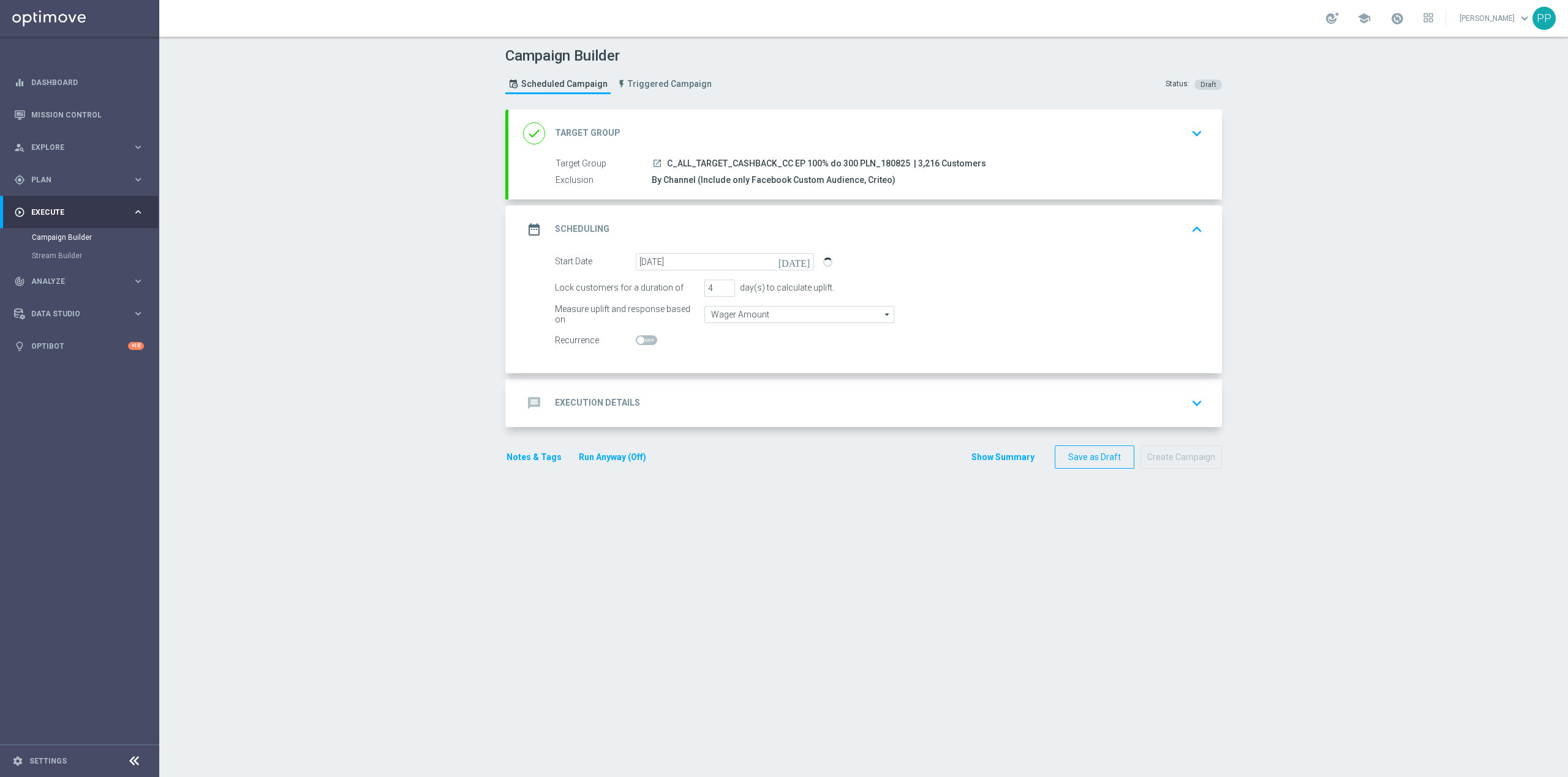
click at [466, 314] on div "Campaign Builder Scheduled Campaign Triggered Campaign Status: Draft done Targe…" at bounding box center [863, 406] width 1409 height 741
click at [694, 391] on div "message Execution Details keyboard_arrow_down" at bounding box center [865, 403] width 684 height 23
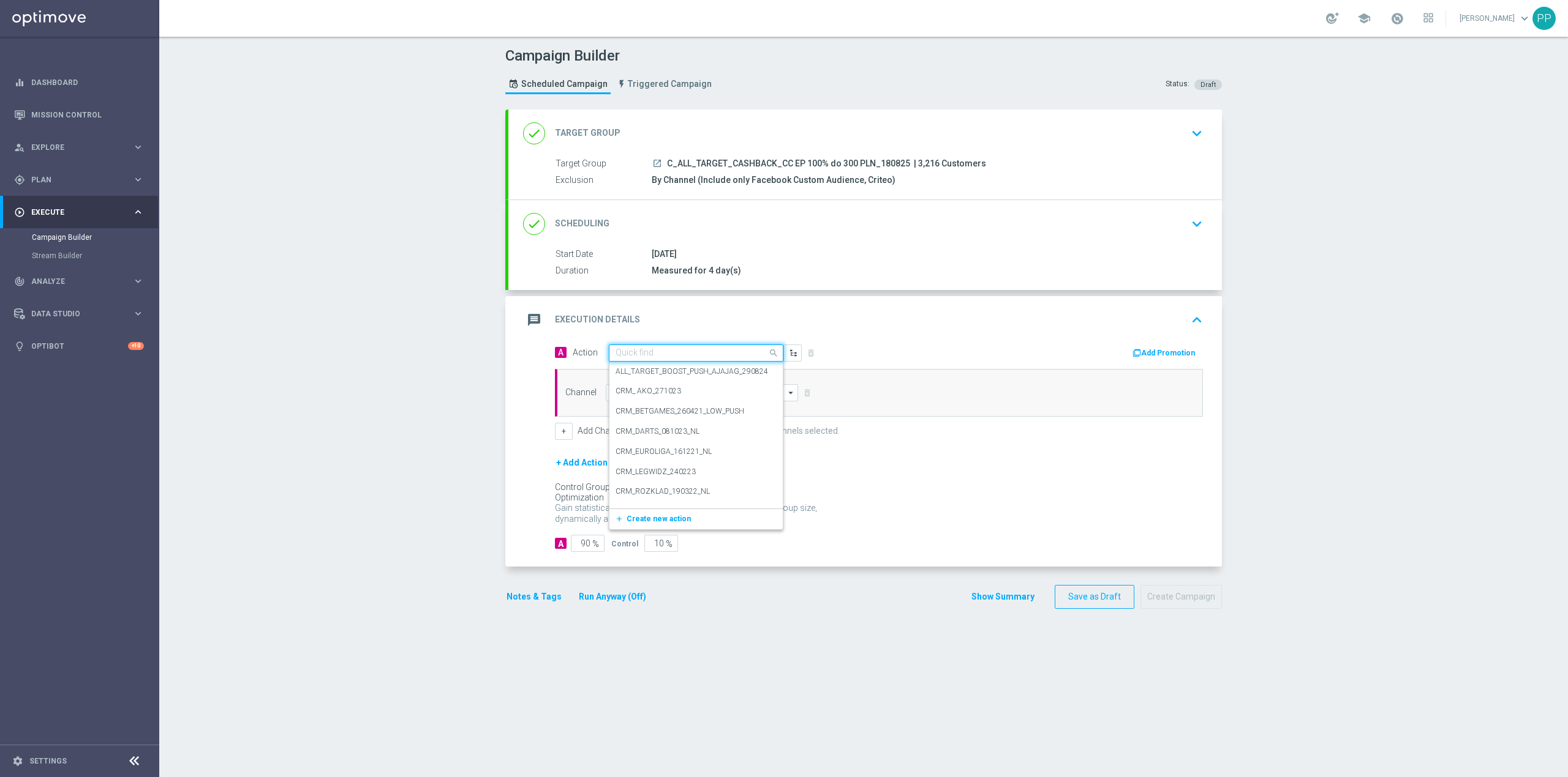
click at [675, 353] on input "text" at bounding box center [684, 353] width 136 height 10
click at [650, 525] on button "add_new Create new action" at bounding box center [693, 519] width 169 height 14
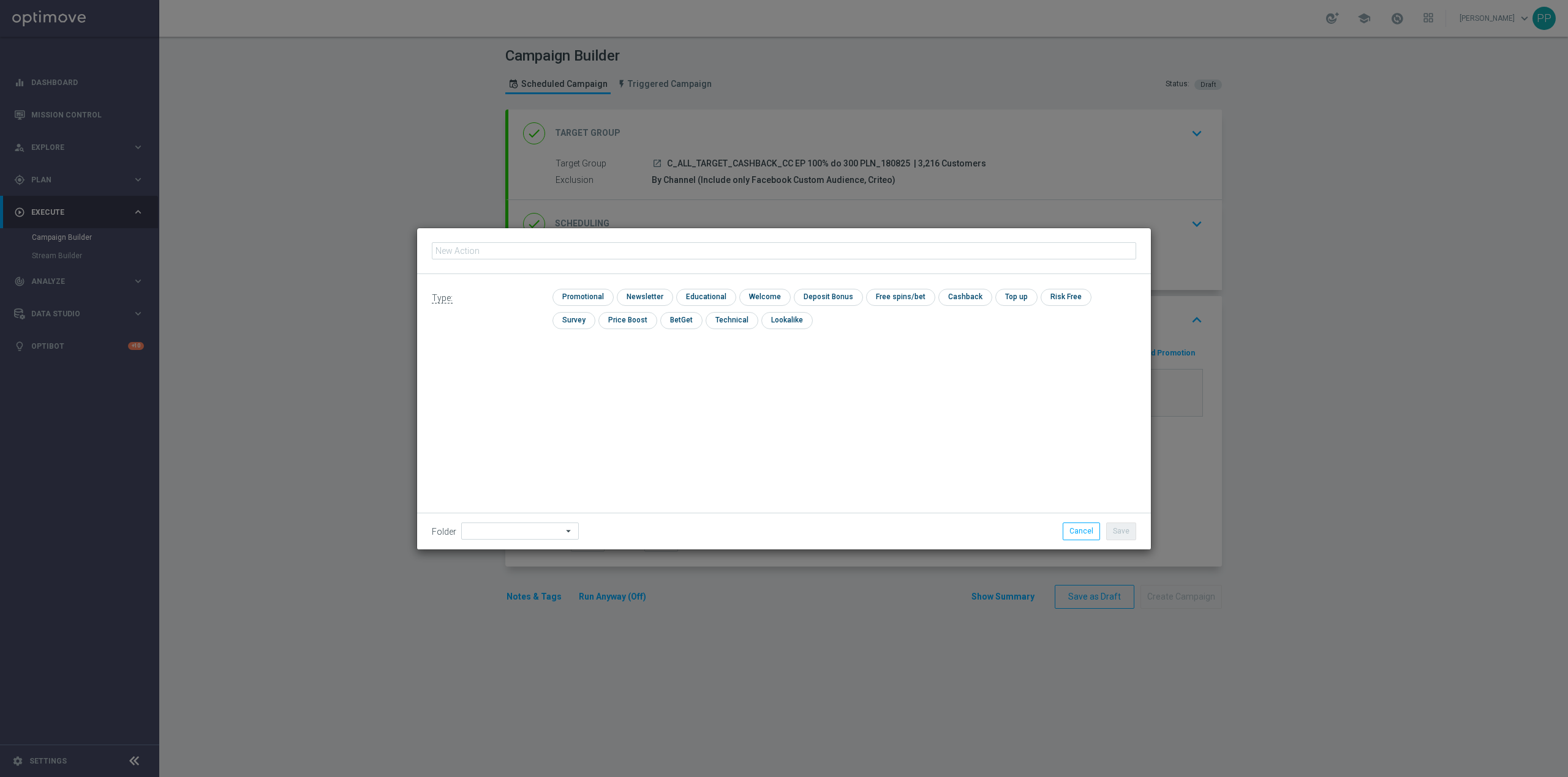
click at [660, 255] on input "text" at bounding box center [784, 251] width 705 height 17
type input "C_ALL_TARGET_CASHBACK_CC EP 100% do 300 PLN_180825"
click at [594, 292] on input "checkbox" at bounding box center [581, 297] width 58 height 17
checkbox input "true"
click at [535, 537] on input at bounding box center [520, 531] width 118 height 17
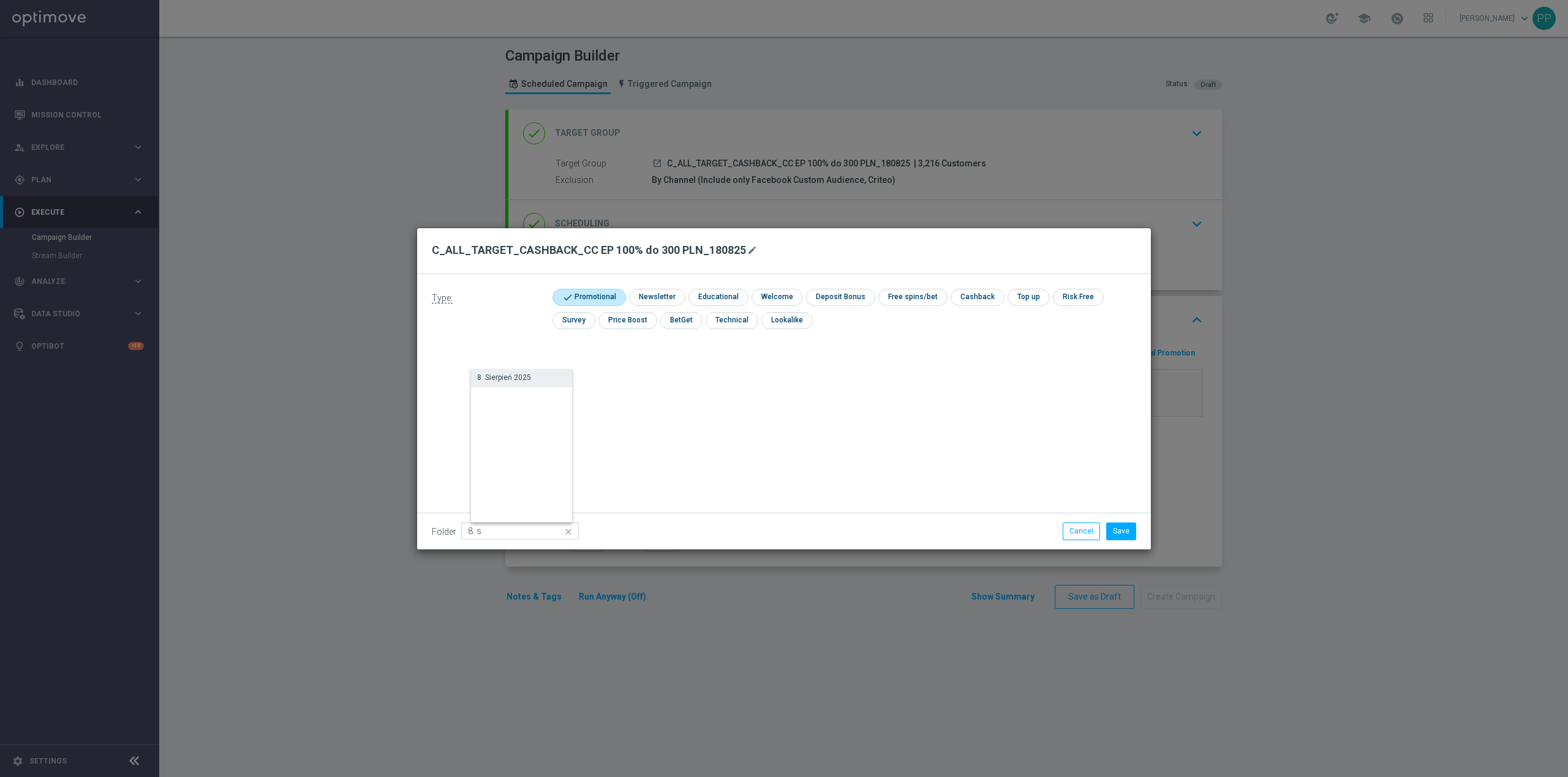
click at [501, 380] on div "8. Sierpień 2025" at bounding box center [505, 378] width 54 height 11
type input "8. Sierpień 2025"
click at [1131, 529] on button "Save" at bounding box center [1121, 531] width 30 height 17
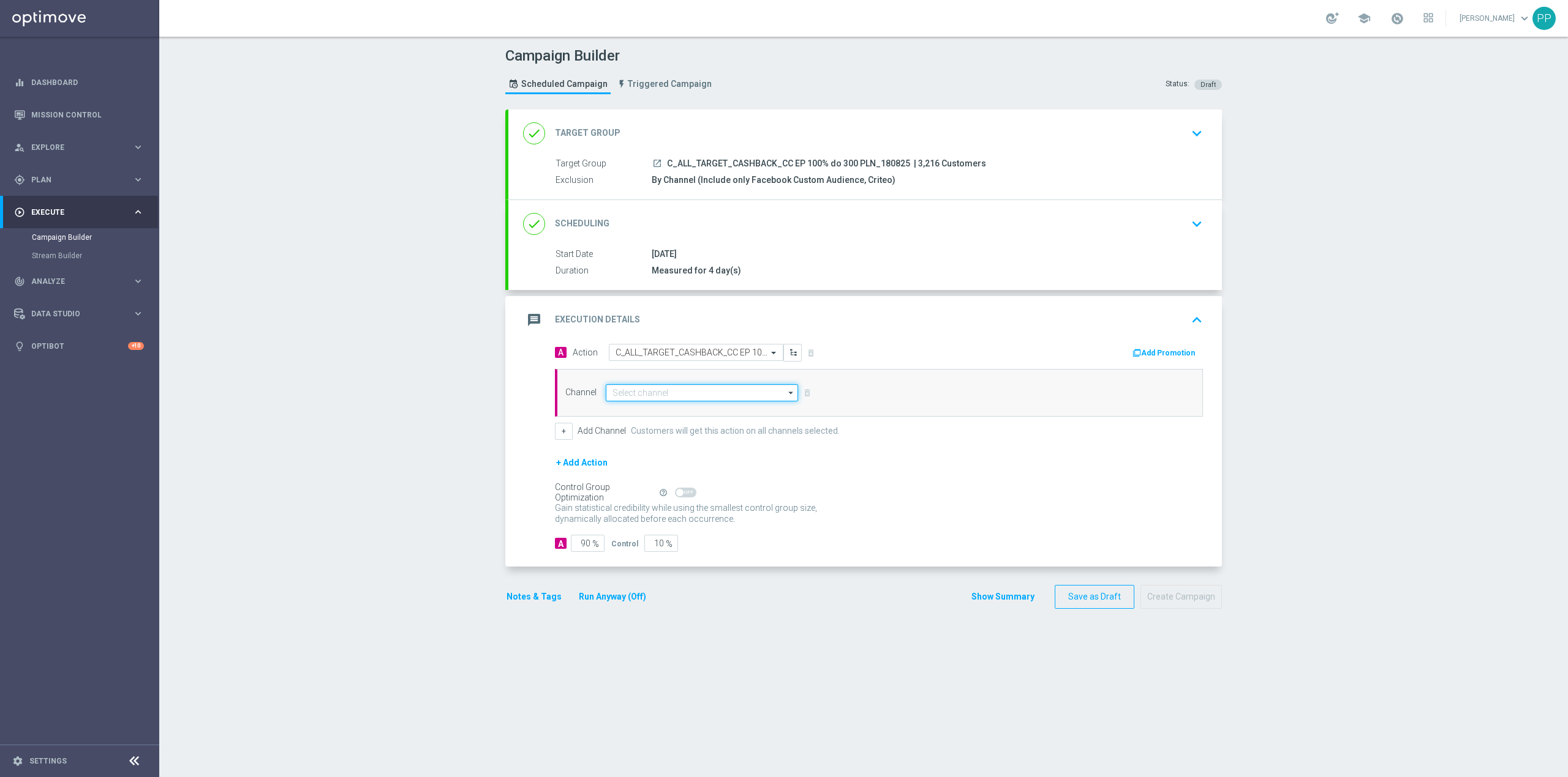
click at [735, 393] on input at bounding box center [702, 393] width 192 height 17
click at [667, 524] on div "Call center" at bounding box center [706, 521] width 182 height 17
type input "Call center"
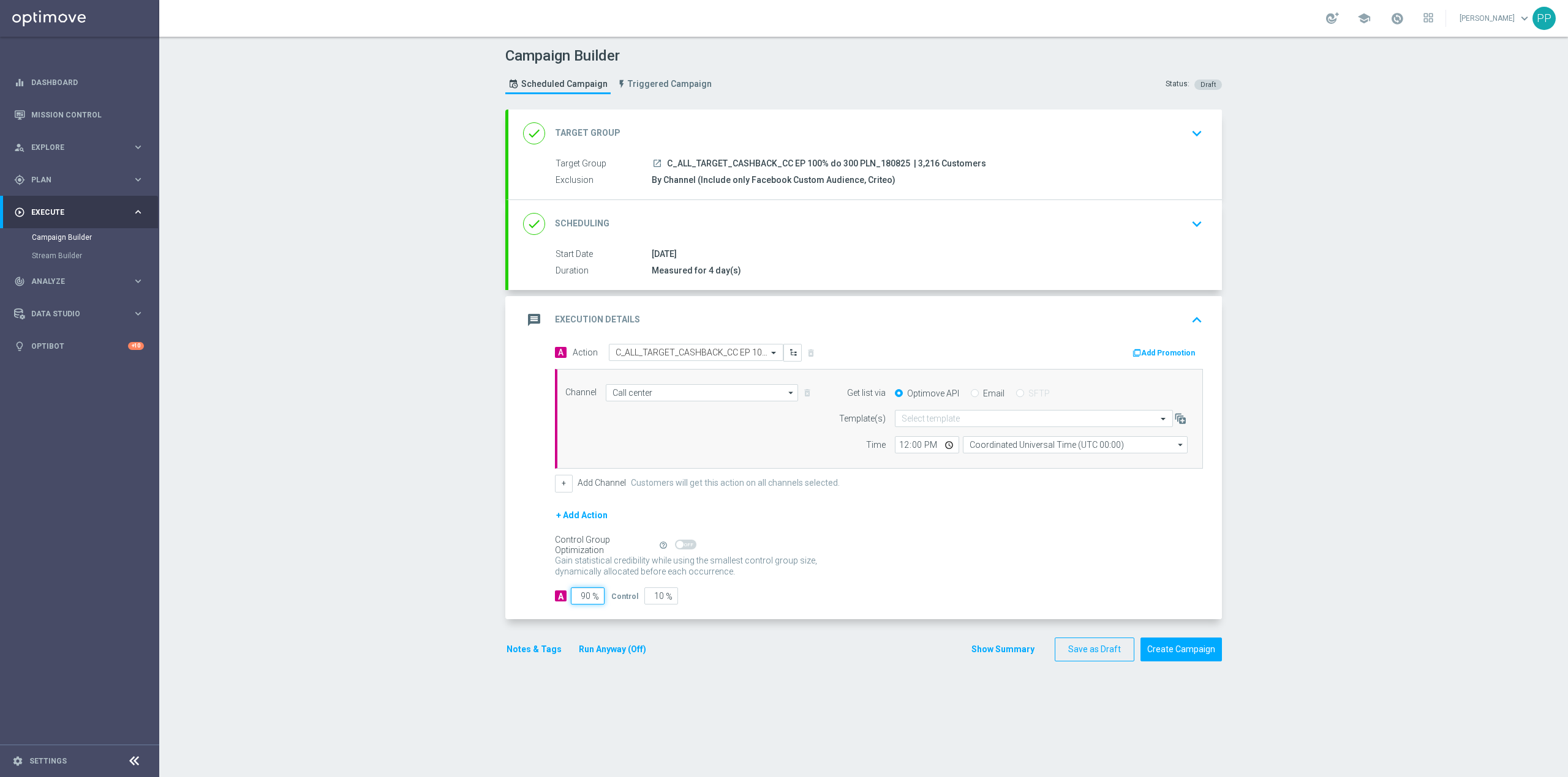
click at [576, 605] on input "90" at bounding box center [588, 596] width 34 height 17
type input "9"
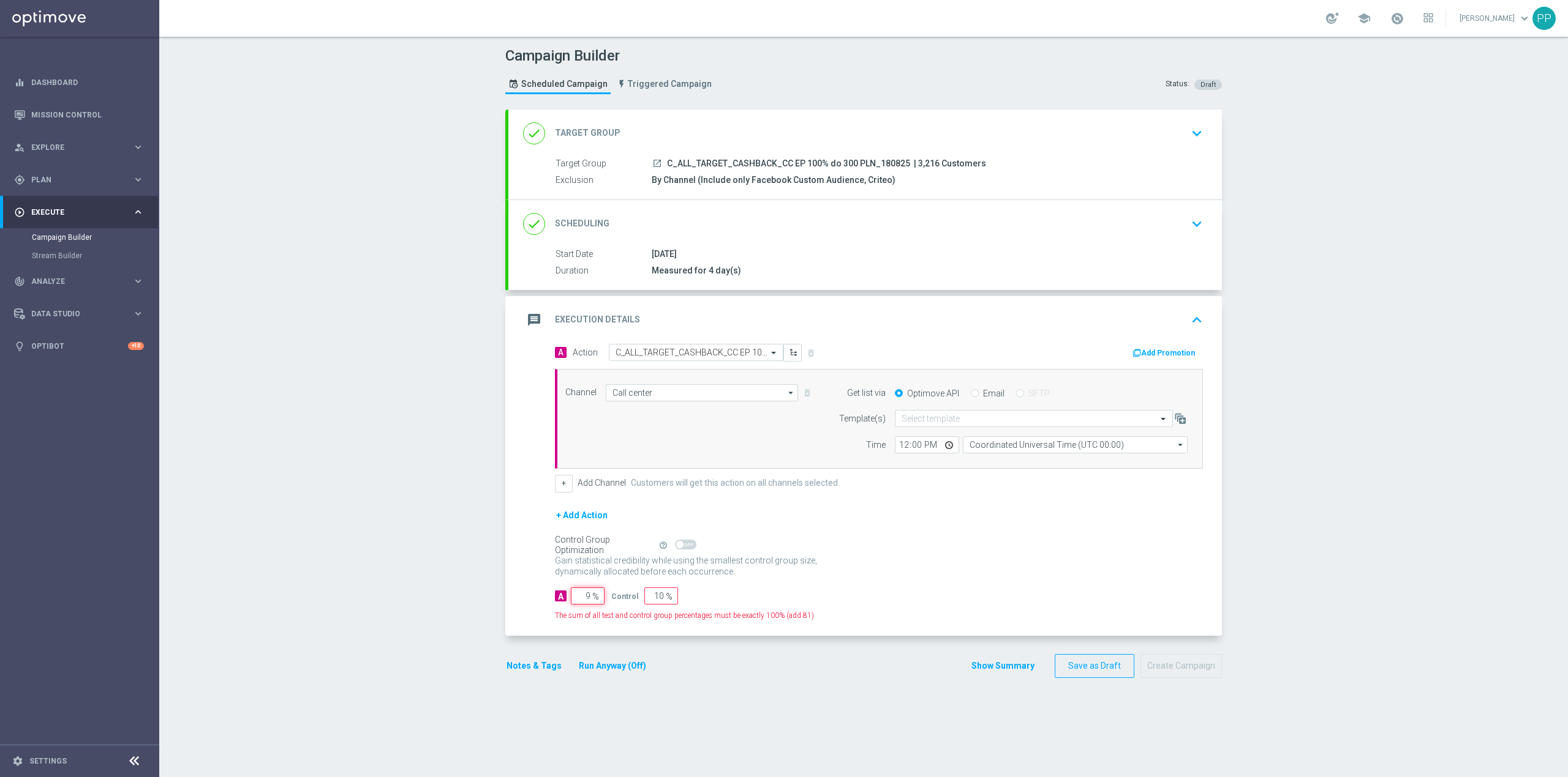
type input "91"
type input "95"
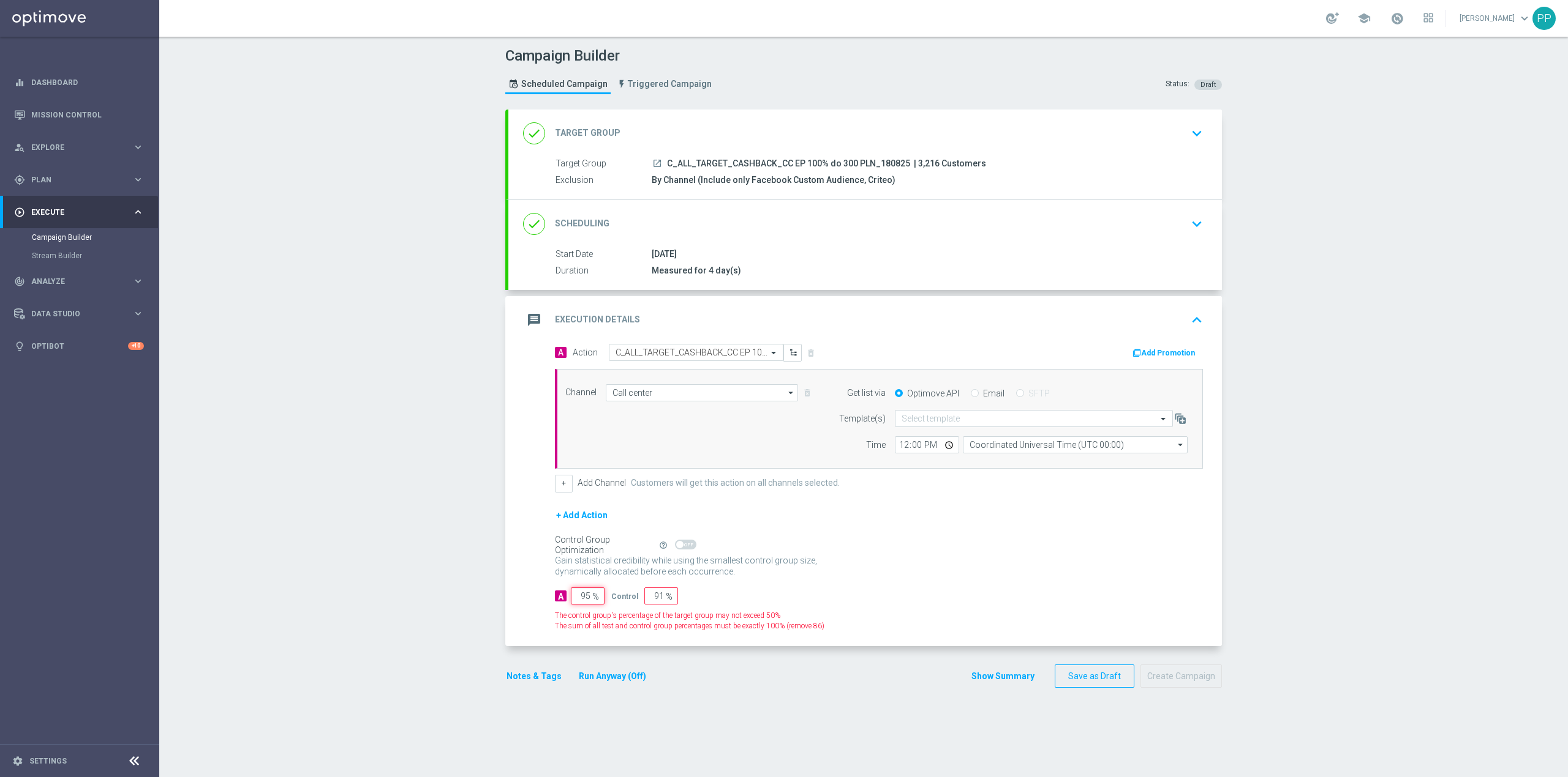
type input "5"
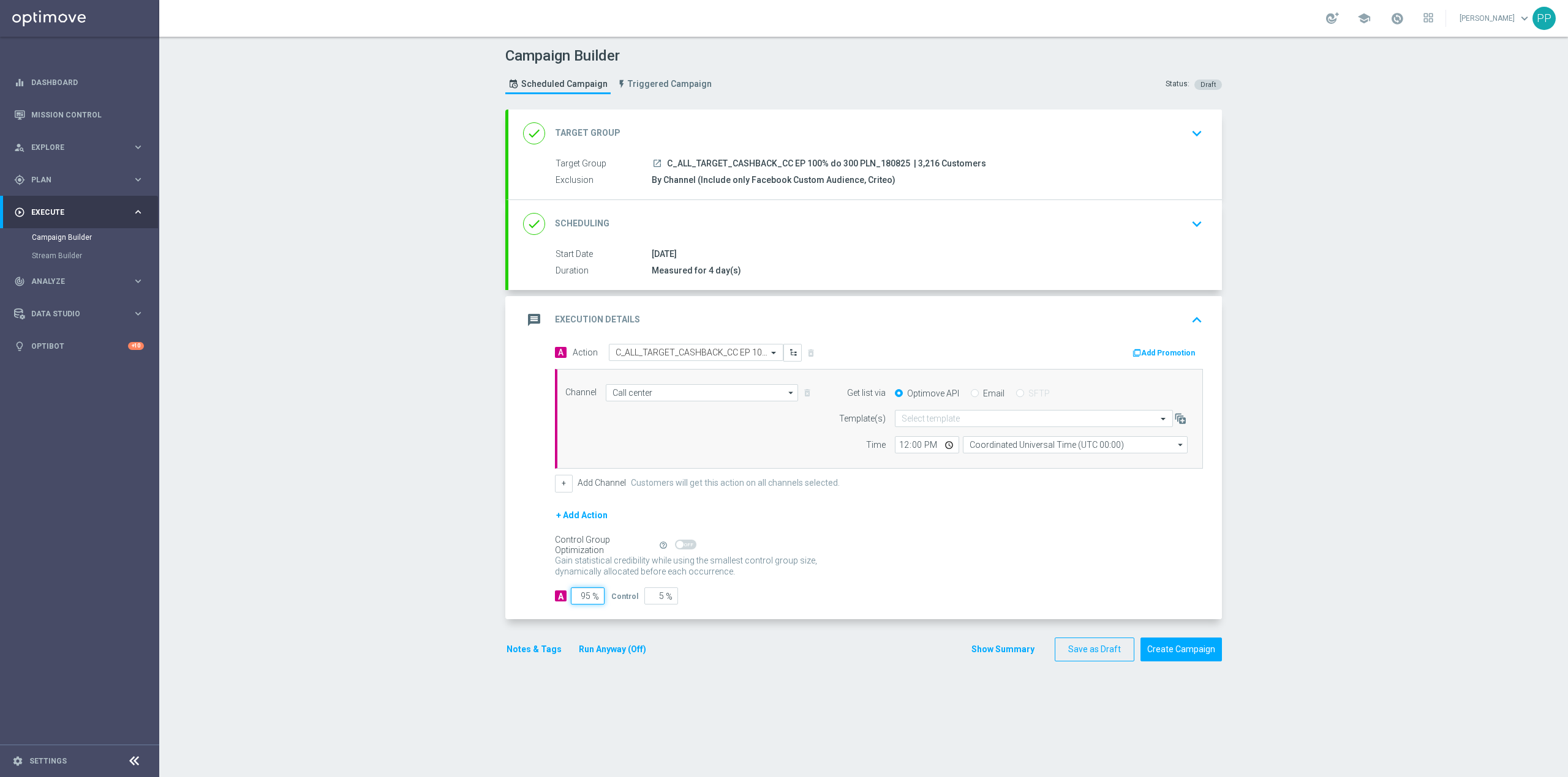
type input "95"
click at [506, 591] on accordion-group "message Execution Details keyboard_arrow_up A Action Select action C_ALL_TARGET…" at bounding box center [863, 458] width 717 height 323
click at [993, 444] on input "Coordinated Universal Time (UTC 00:00)" at bounding box center [1075, 445] width 225 height 17
click at [998, 460] on div "Central European Time ([GEOGRAPHIC_DATA]) (UTC +02:00)" at bounding box center [1078, 463] width 200 height 11
type input "Central European Time ([GEOGRAPHIC_DATA]) (UTC +02:00)"
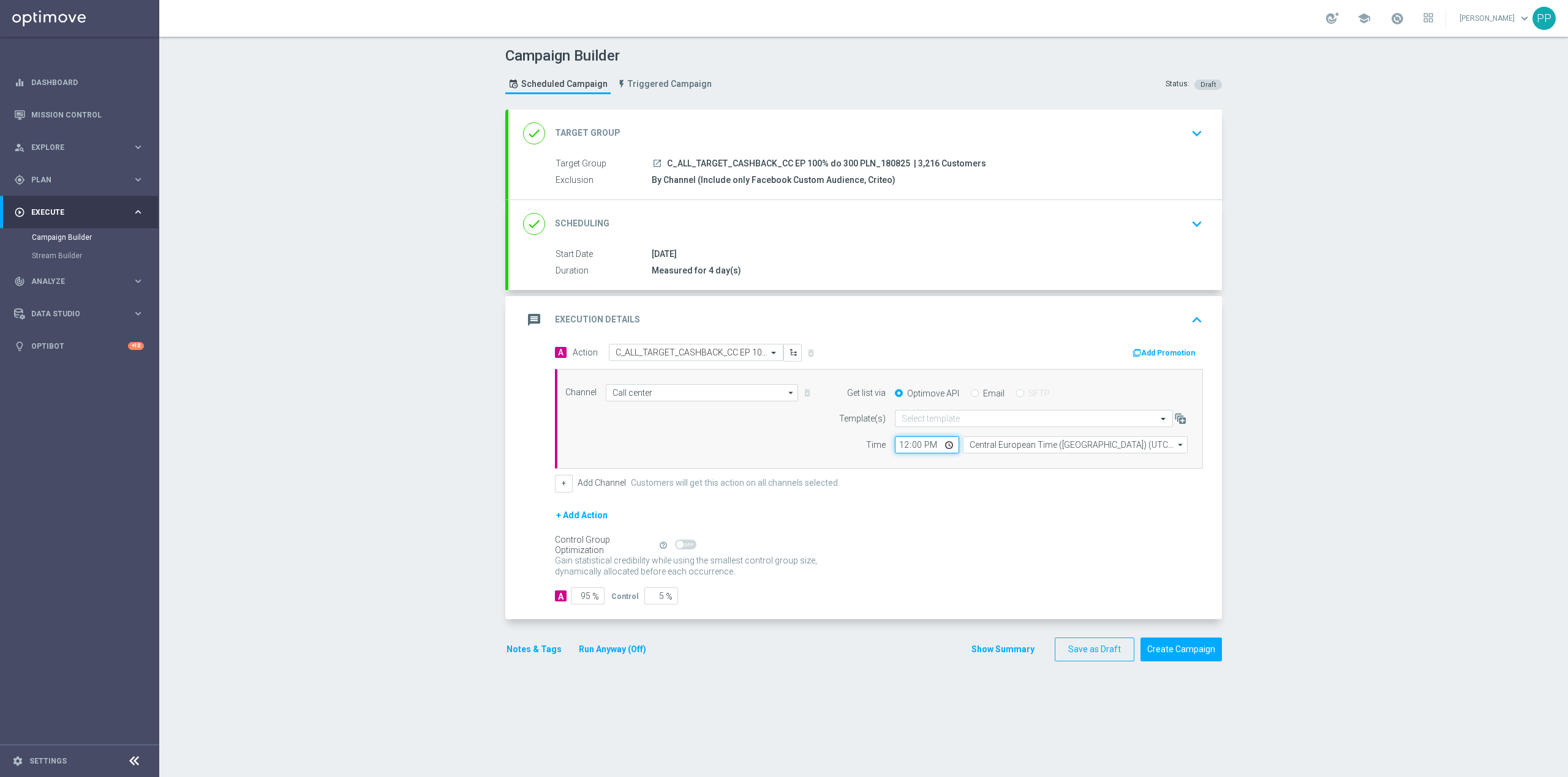
click at [895, 448] on input "12:00" at bounding box center [927, 445] width 64 height 17
type input "11:15"
click at [953, 517] on div "+ Add Action" at bounding box center [878, 523] width 648 height 31
click at [532, 654] on button "Notes & Tags" at bounding box center [535, 650] width 58 height 15
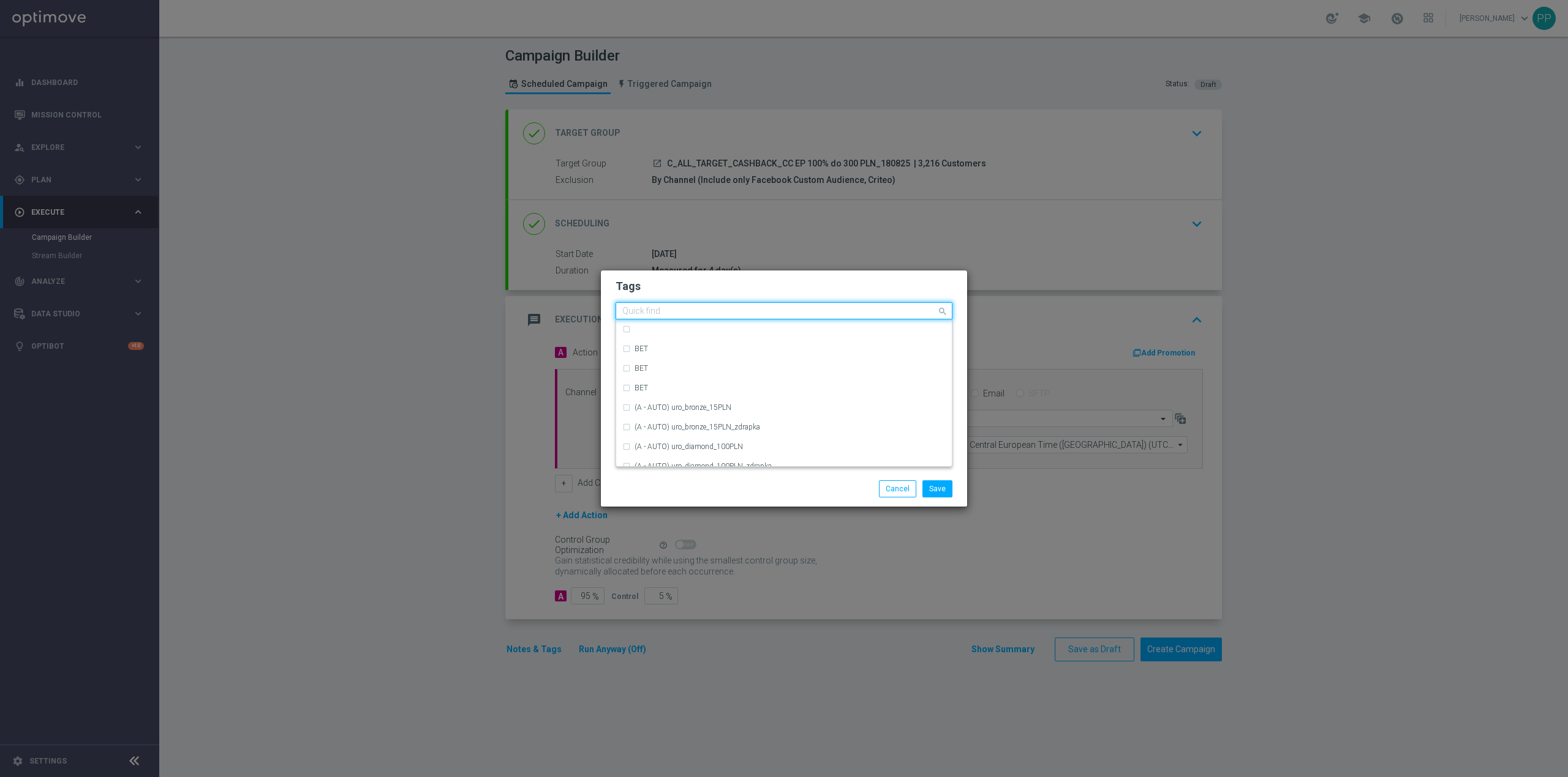
click at [763, 310] on input "text" at bounding box center [779, 311] width 314 height 10
click at [702, 353] on div "C" at bounding box center [784, 348] width 323 height 20
type input "C"
click at [699, 314] on input "C" at bounding box center [779, 311] width 314 height 10
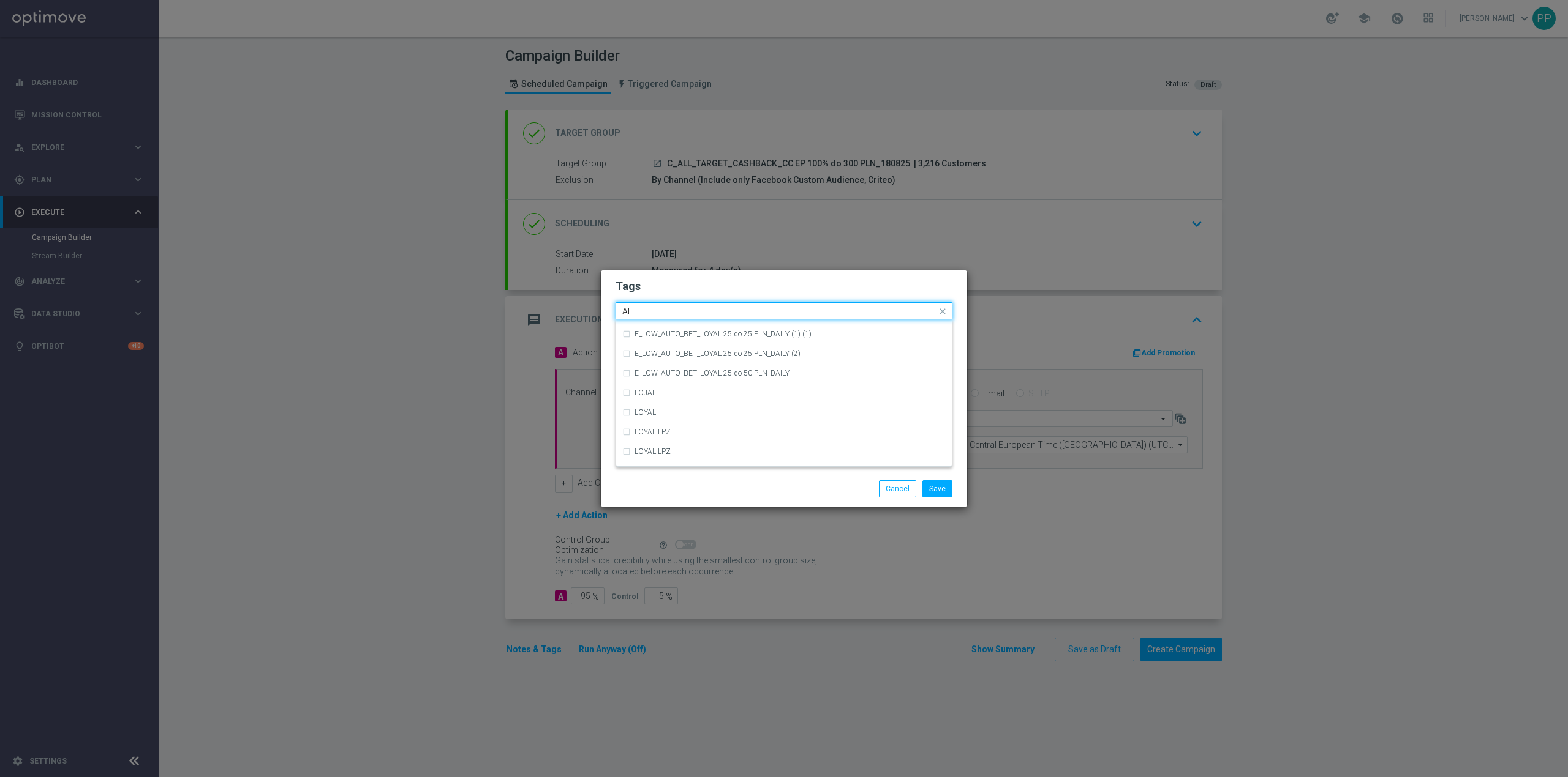
scroll to position [0, 0]
click at [694, 326] on div "ALL" at bounding box center [790, 330] width 311 height 7
click at [694, 306] on input "ALL" at bounding box center [779, 311] width 314 height 10
type input "A"
click at [669, 386] on div "TARGET" at bounding box center [790, 388] width 311 height 7
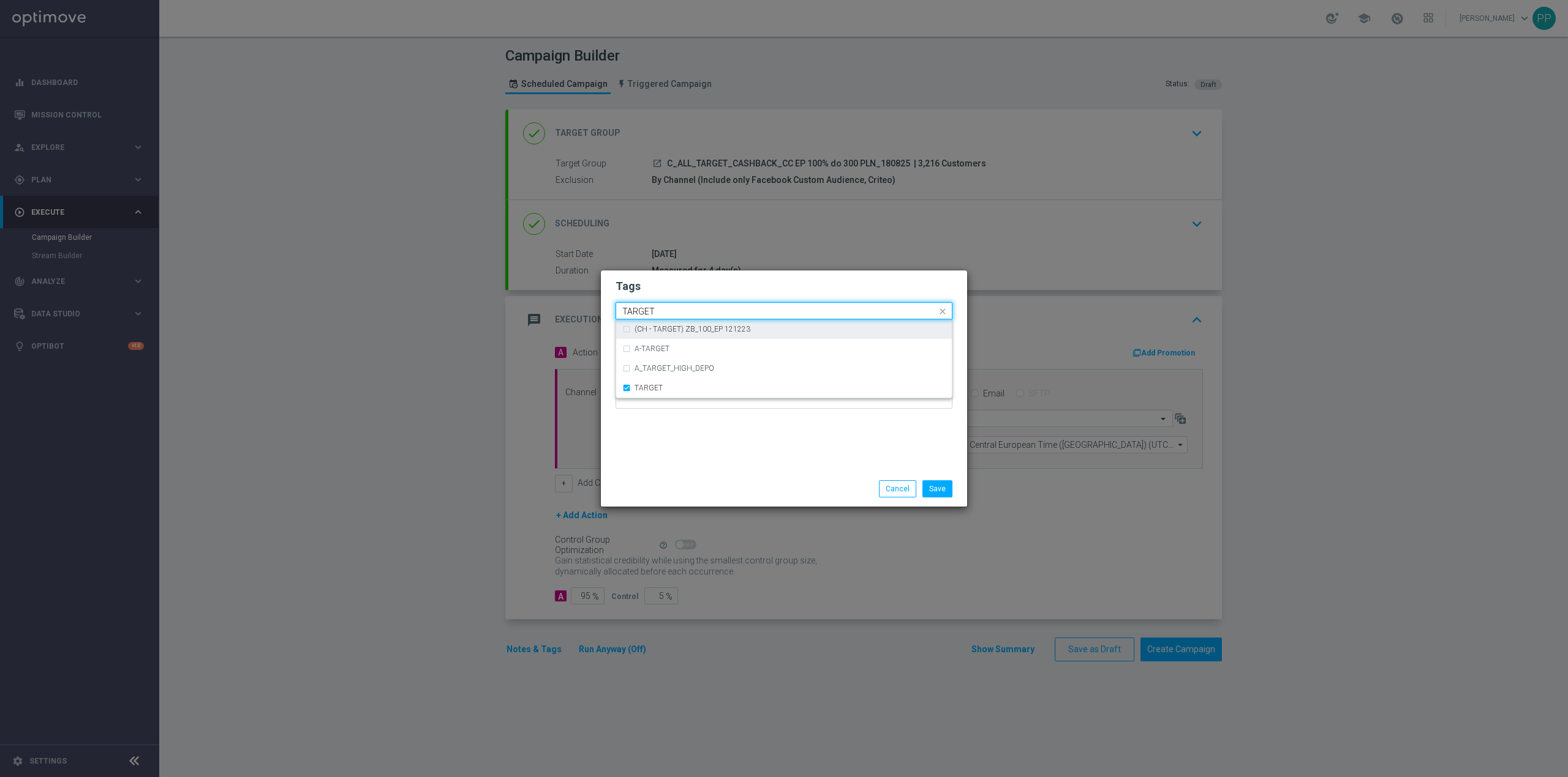
click at [677, 312] on input "TARGET" at bounding box center [779, 311] width 314 height 10
type input "T"
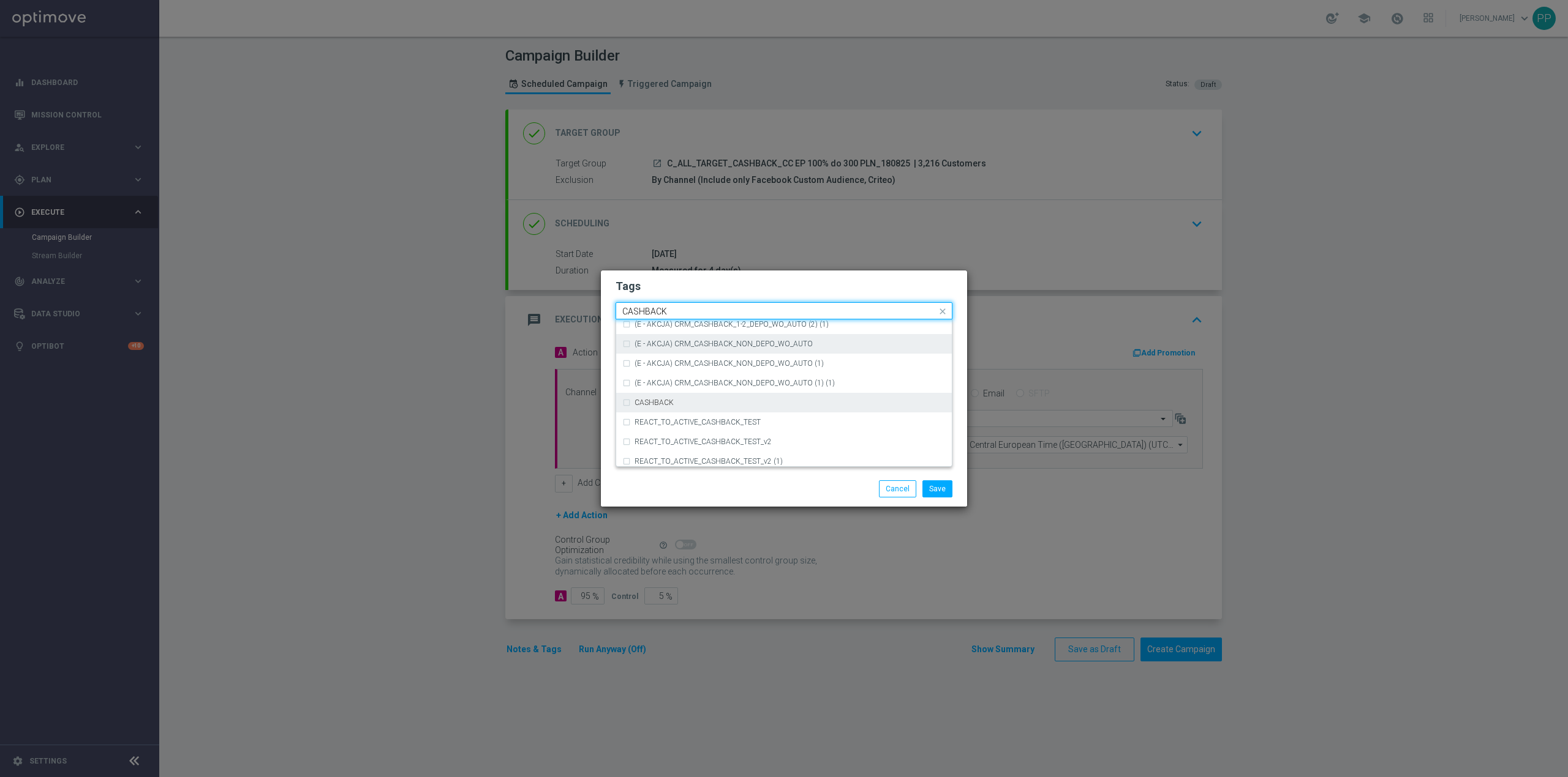
scroll to position [186, 0]
click at [740, 398] on div "CASHBACK" at bounding box center [790, 398] width 311 height 7
click at [708, 312] on input "CASHBACK" at bounding box center [779, 311] width 314 height 10
type input "C"
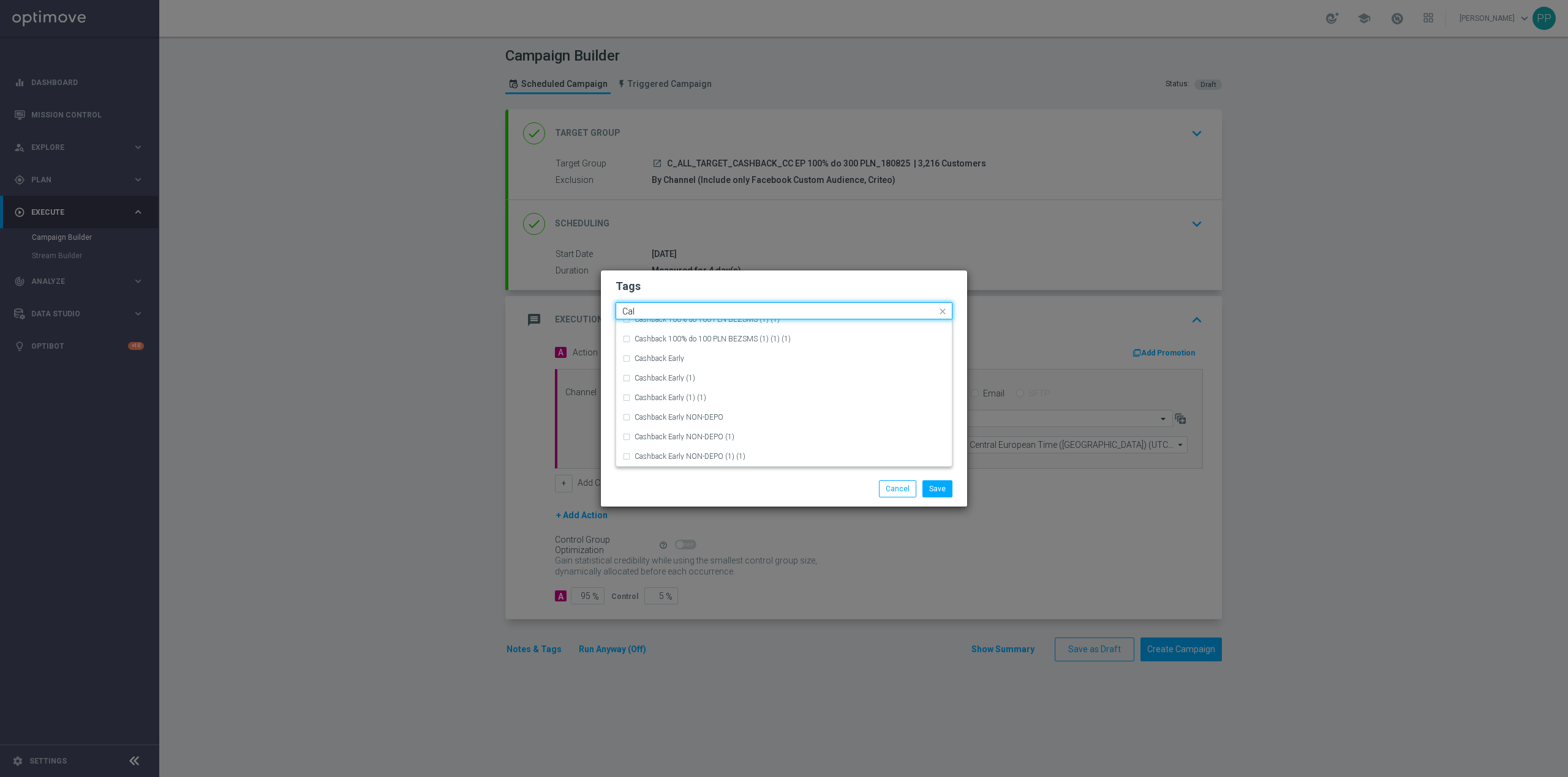
scroll to position [0, 0]
click at [709, 350] on div "Call Center" at bounding box center [790, 349] width 311 height 7
type input "Call"
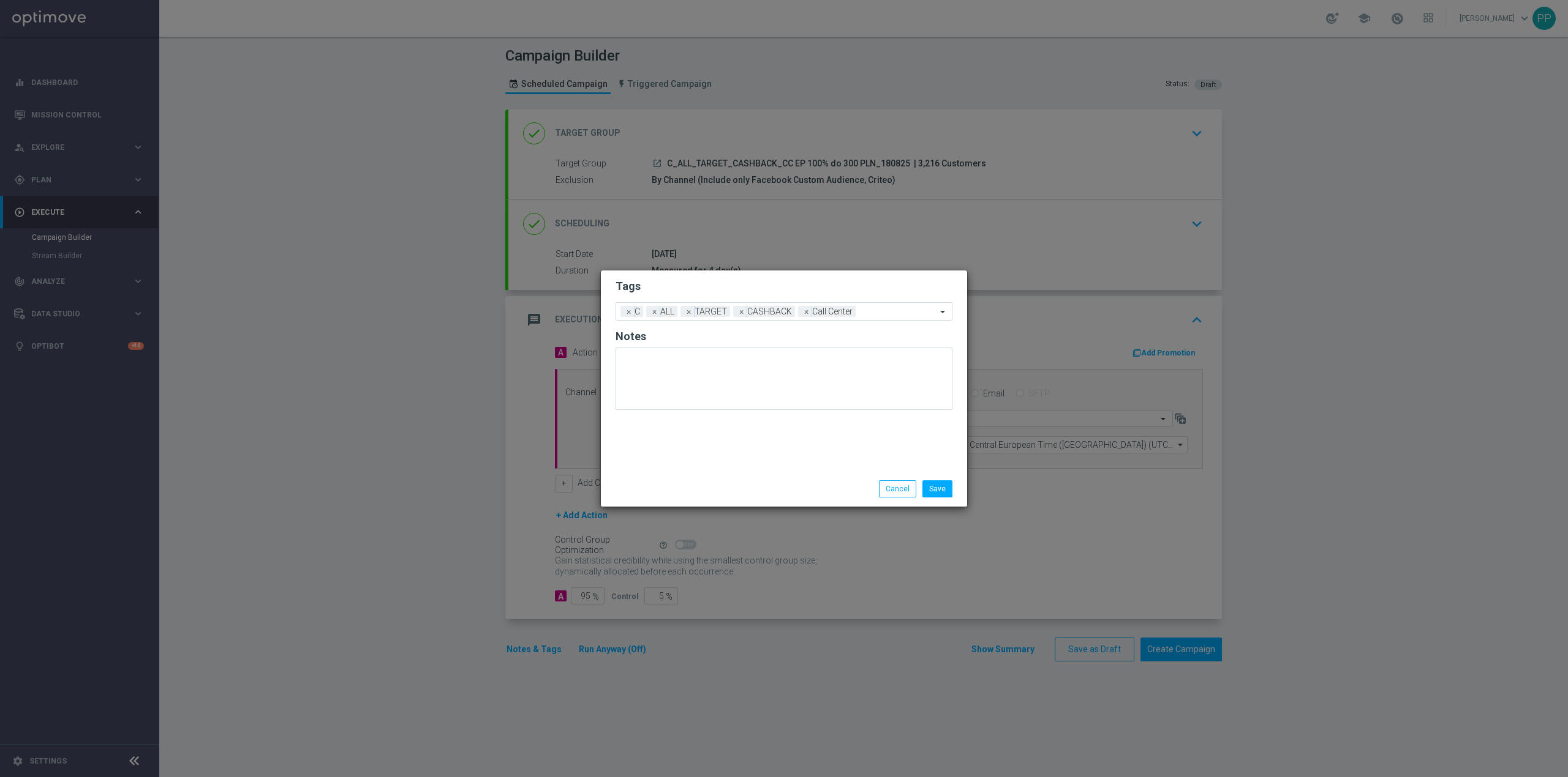
click at [728, 425] on div "Tags Add a new tag × C × ALL × TARGET × CASHBACK × Call Center Notes" at bounding box center [784, 371] width 366 height 201
click at [947, 485] on button "Save" at bounding box center [937, 489] width 30 height 17
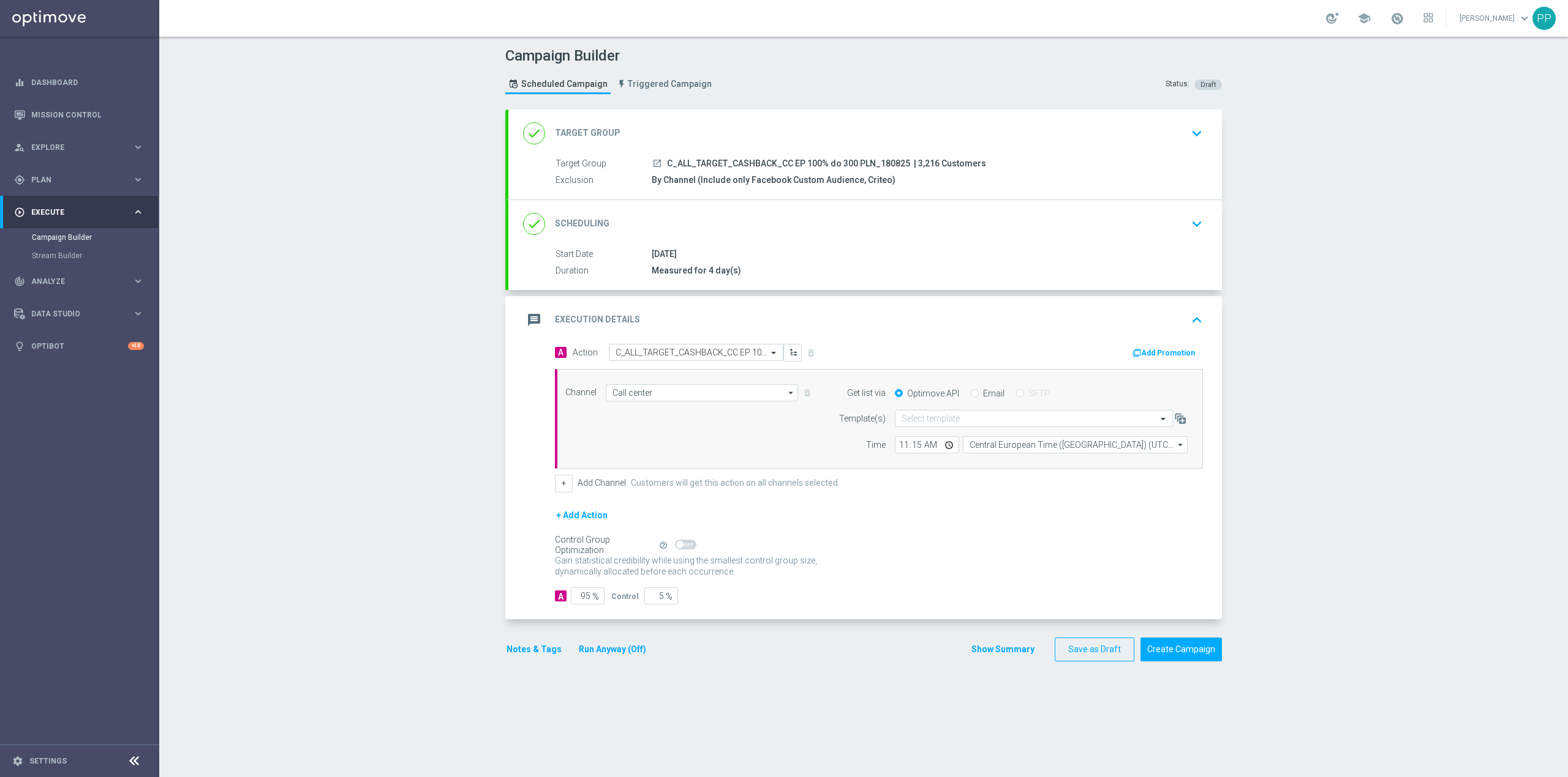
click at [824, 324] on div "message Execution Details keyboard_arrow_up" at bounding box center [865, 319] width 684 height 23
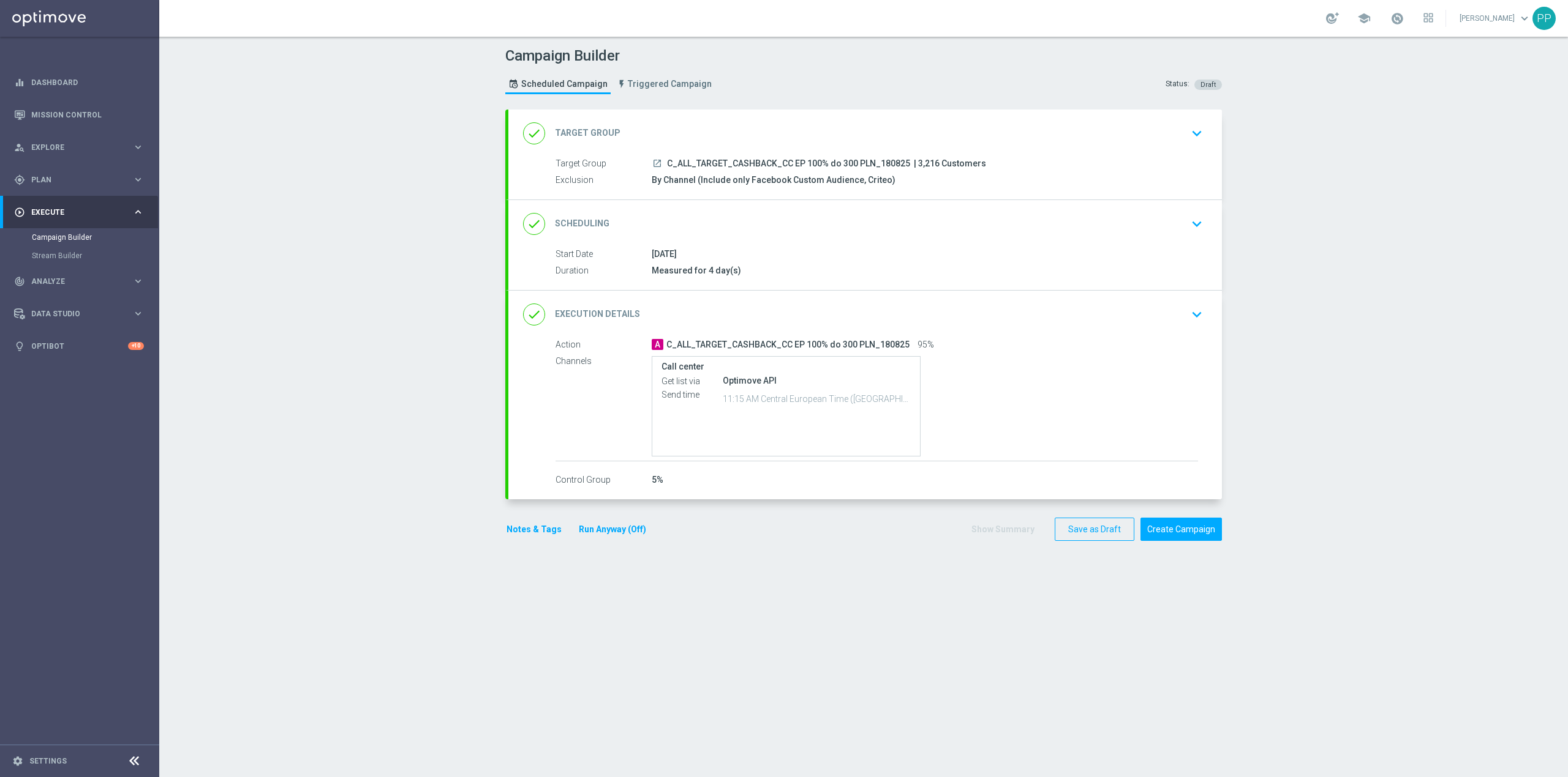
click at [814, 236] on div "done Scheduling keyboard_arrow_down" at bounding box center [865, 223] width 714 height 48
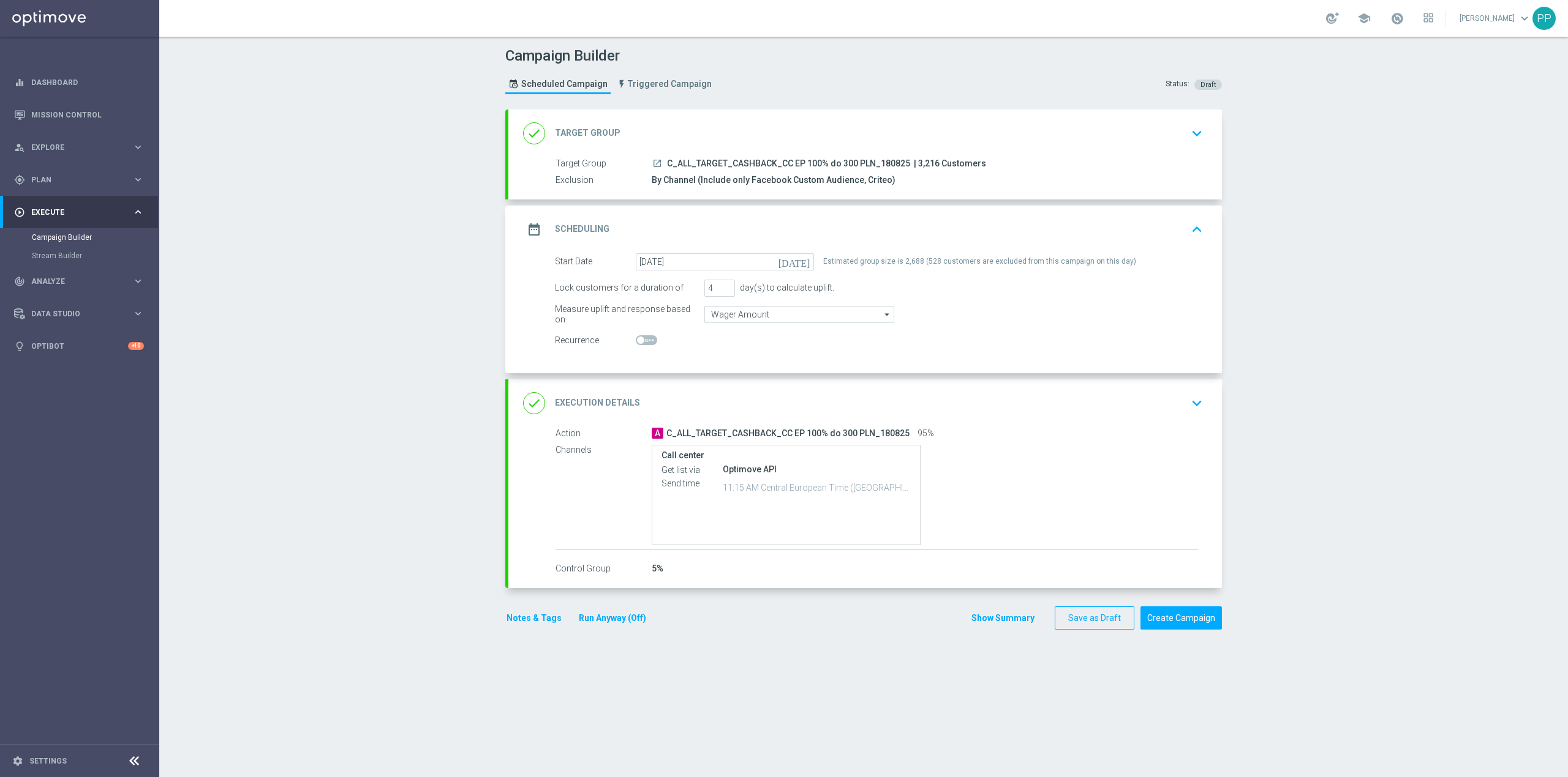
click at [822, 225] on div "date_range Scheduling keyboard_arrow_up" at bounding box center [865, 229] width 684 height 23
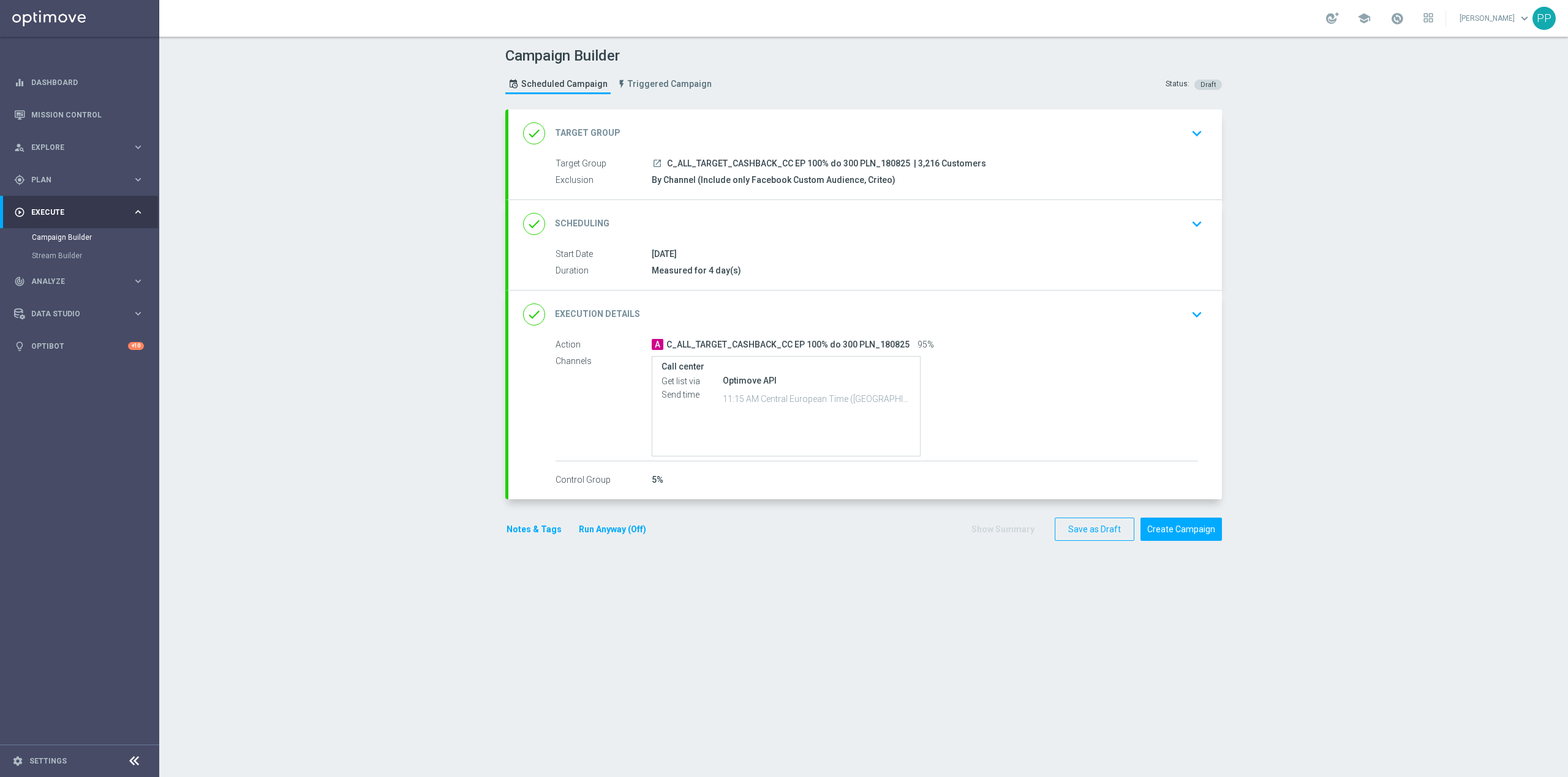
click at [799, 221] on div "done Scheduling keyboard_arrow_down" at bounding box center [865, 223] width 684 height 23
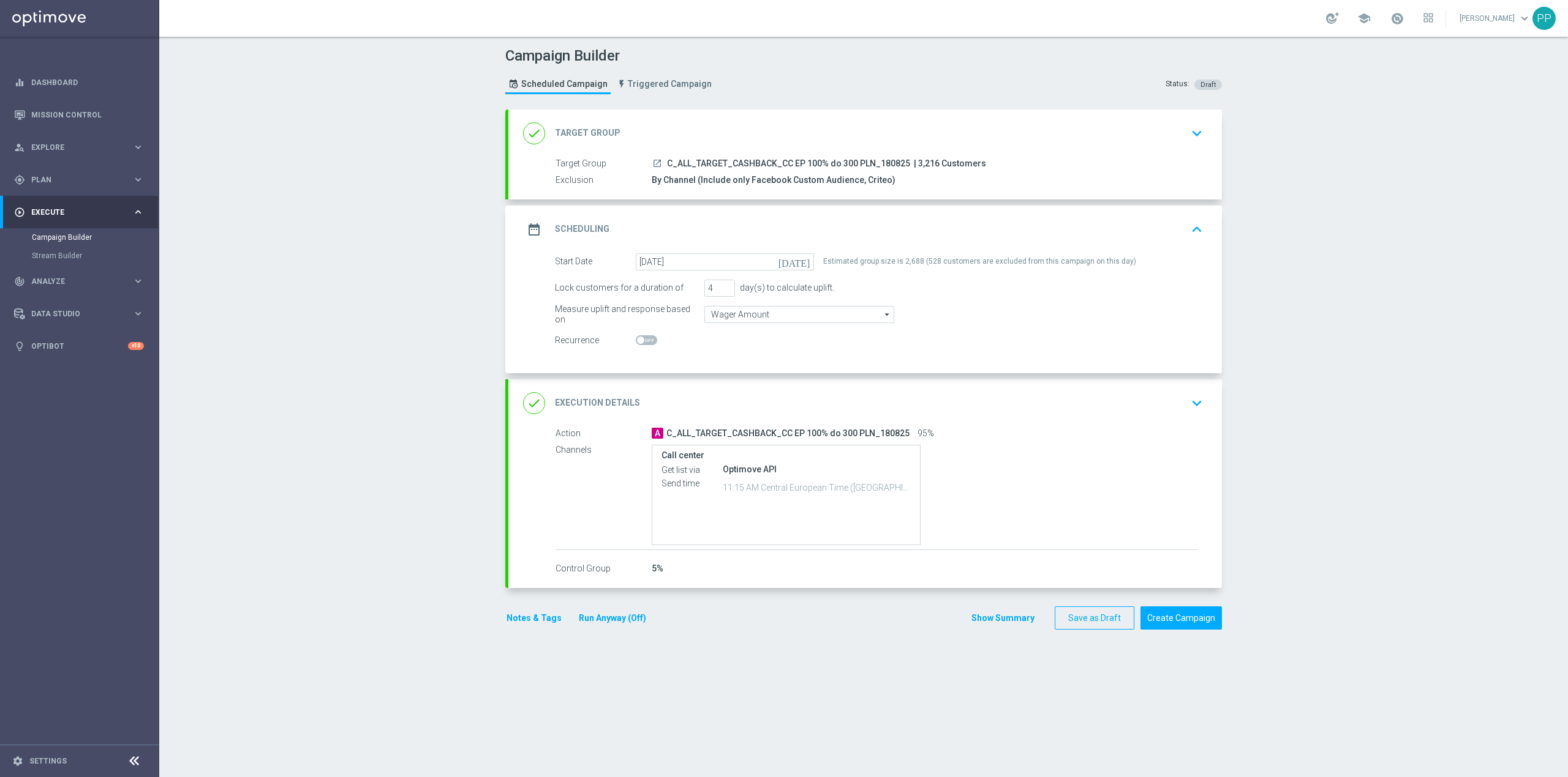
click at [791, 224] on div "date_range Scheduling keyboard_arrow_up" at bounding box center [865, 229] width 684 height 23
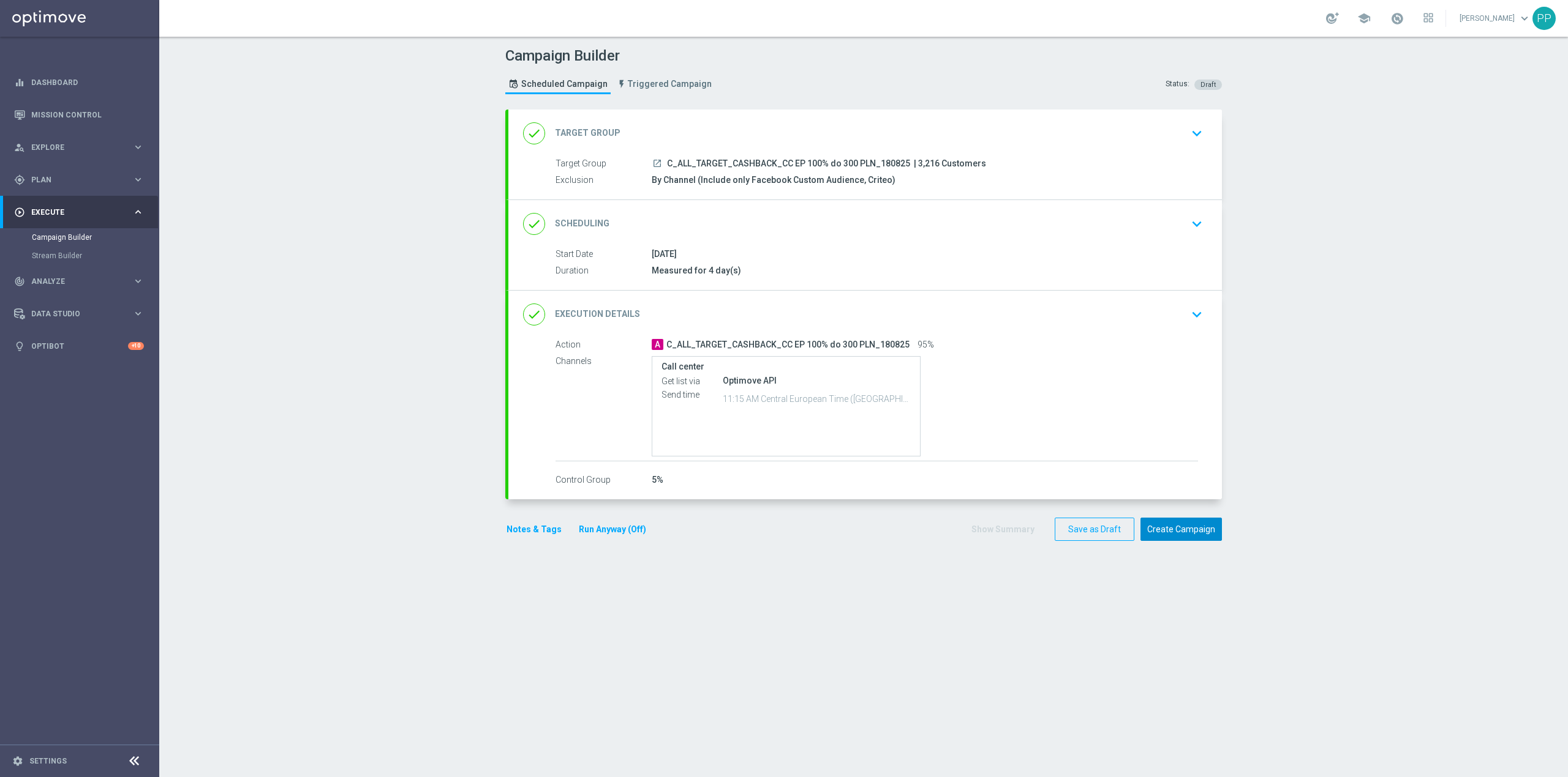
click at [1156, 537] on button "Create Campaign" at bounding box center [1180, 530] width 81 height 24
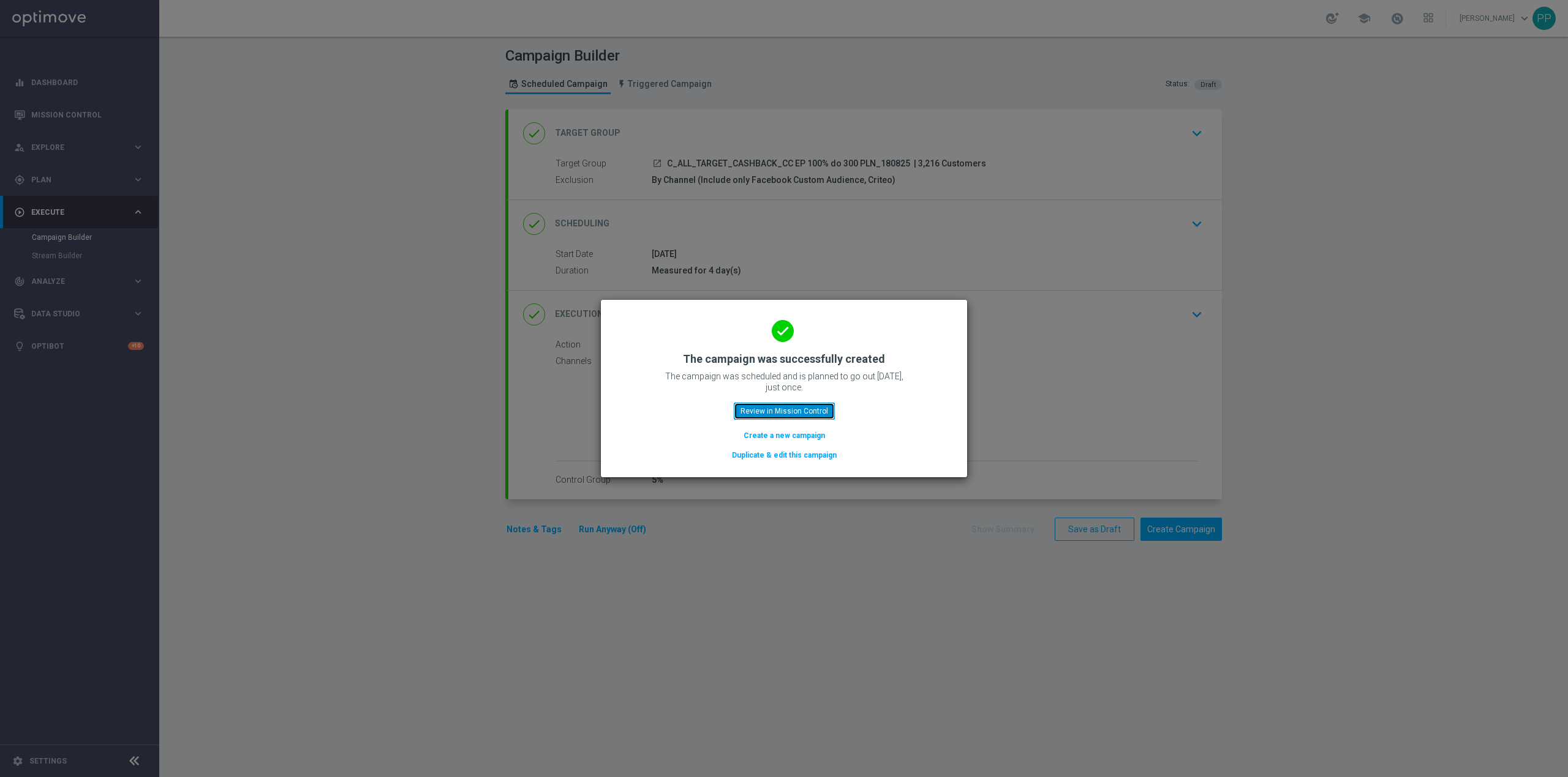
click at [795, 412] on button "Review in Mission Control" at bounding box center [784, 411] width 101 height 17
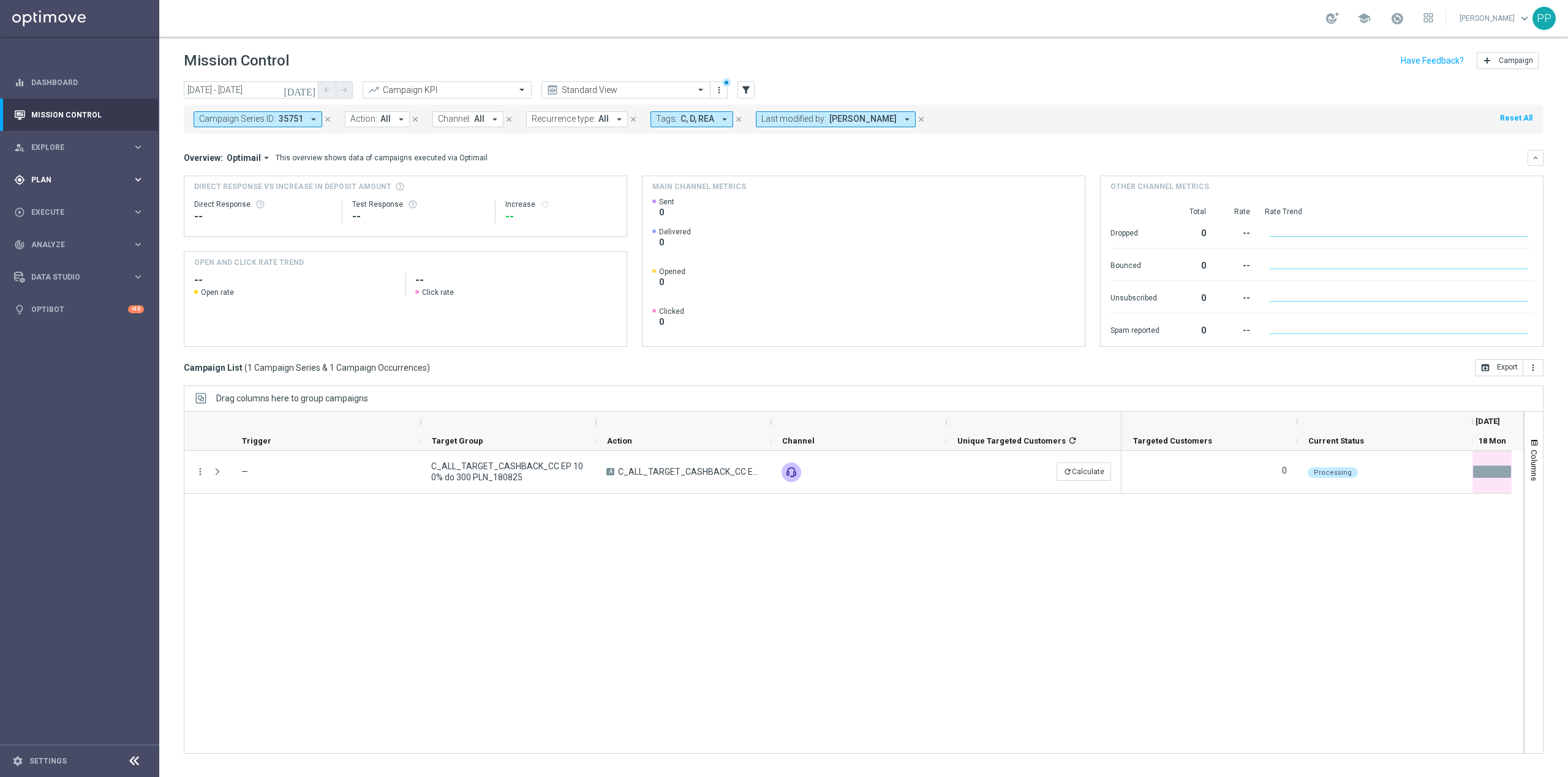
drag, startPoint x: 93, startPoint y: 182, endPoint x: 89, endPoint y: 191, distance: 9.8
click at [93, 182] on span "Plan" at bounding box center [81, 180] width 101 height 7
click at [57, 302] on span "Execute" at bounding box center [81, 304] width 101 height 7
click at [77, 231] on div "Campaign Builder" at bounding box center [94, 237] width 126 height 19
click at [75, 243] on div "Campaign Builder" at bounding box center [94, 237] width 126 height 19
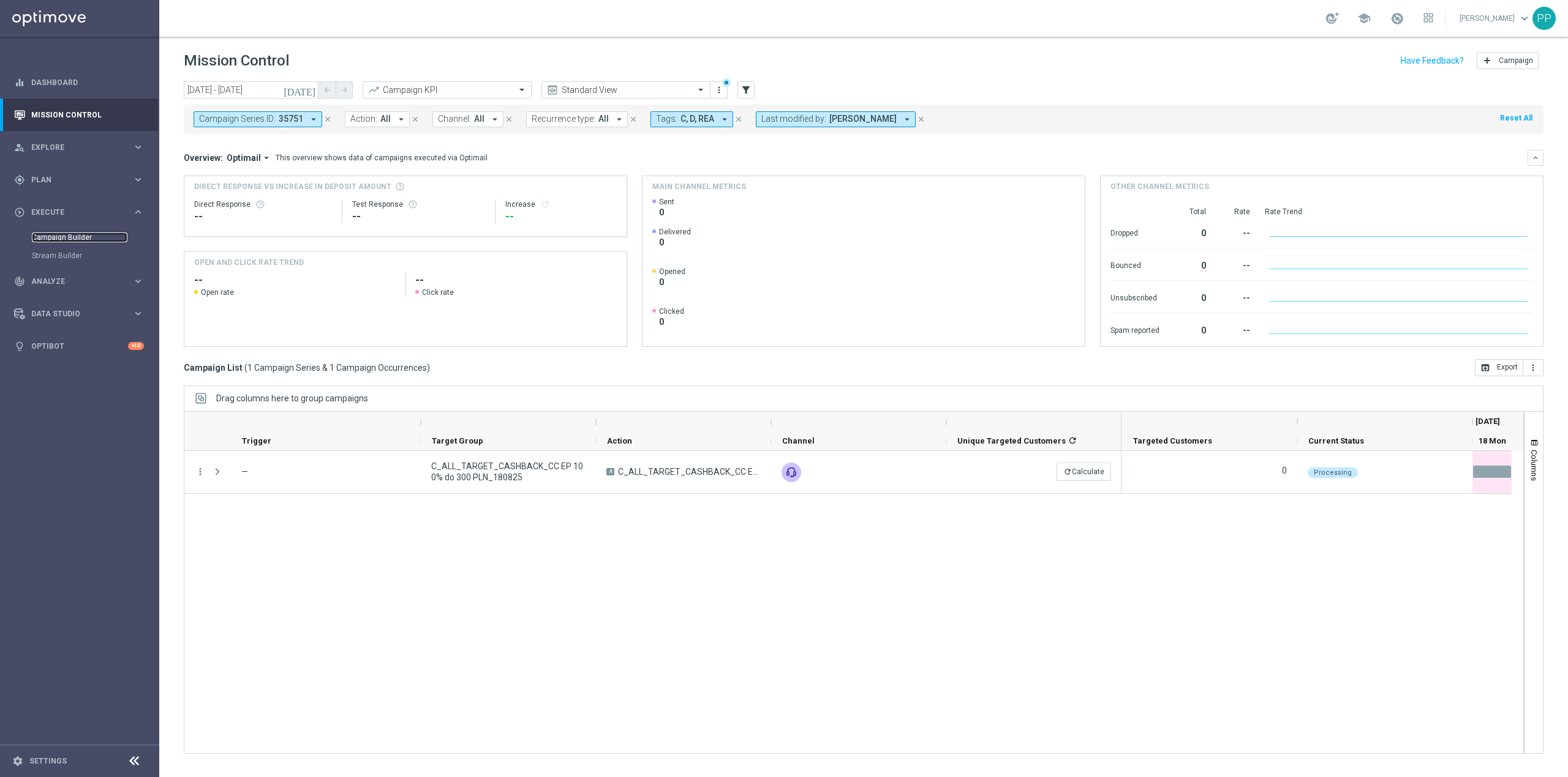
click at [72, 235] on link "Campaign Builder" at bounding box center [79, 237] width 95 height 9
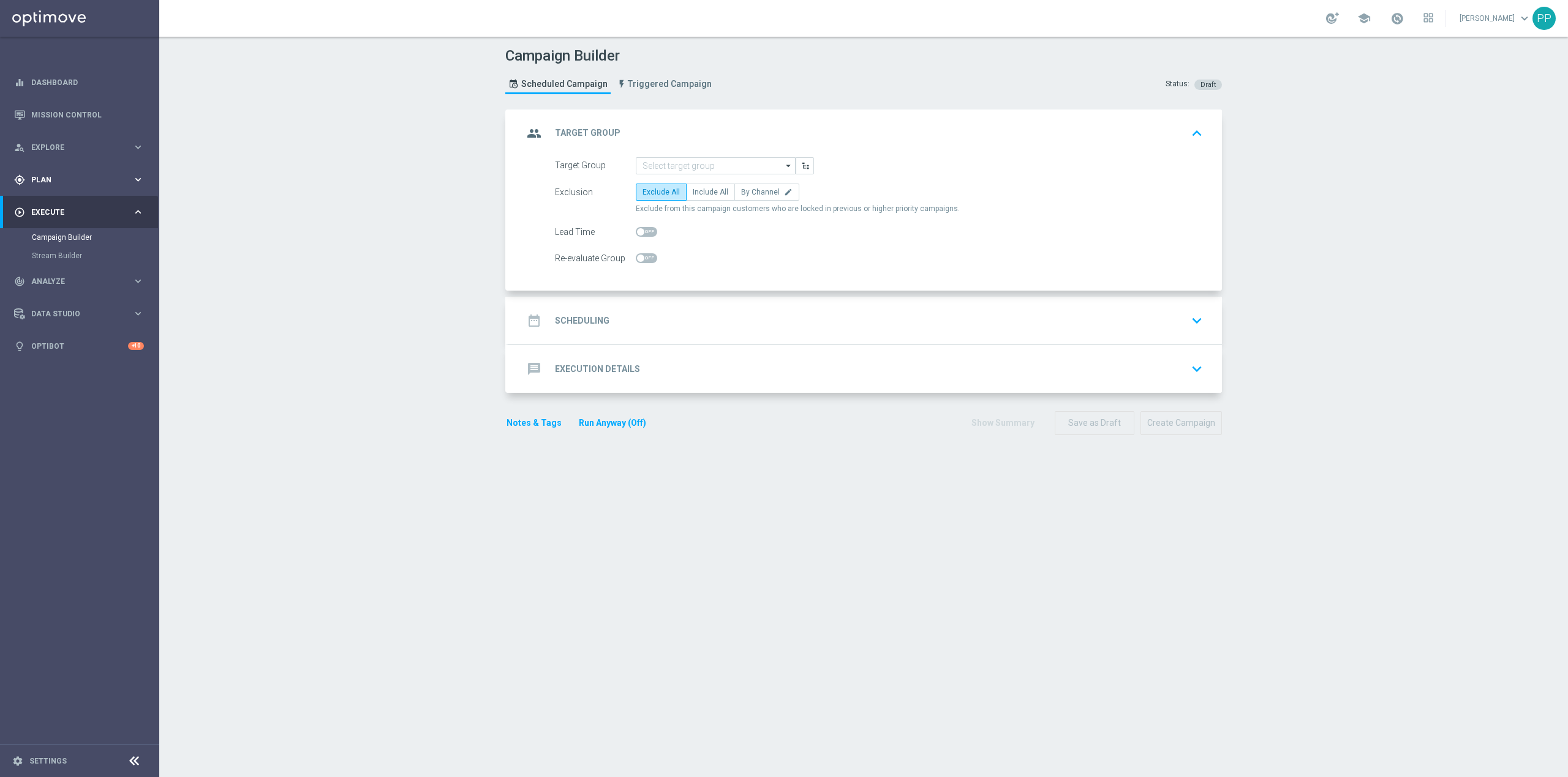
click at [64, 188] on div "gps_fixed Plan keyboard_arrow_right" at bounding box center [78, 179] width 158 height 33
click at [64, 240] on span "Templates" at bounding box center [77, 242] width 88 height 7
click at [63, 260] on link "Optimail" at bounding box center [83, 260] width 90 height 9
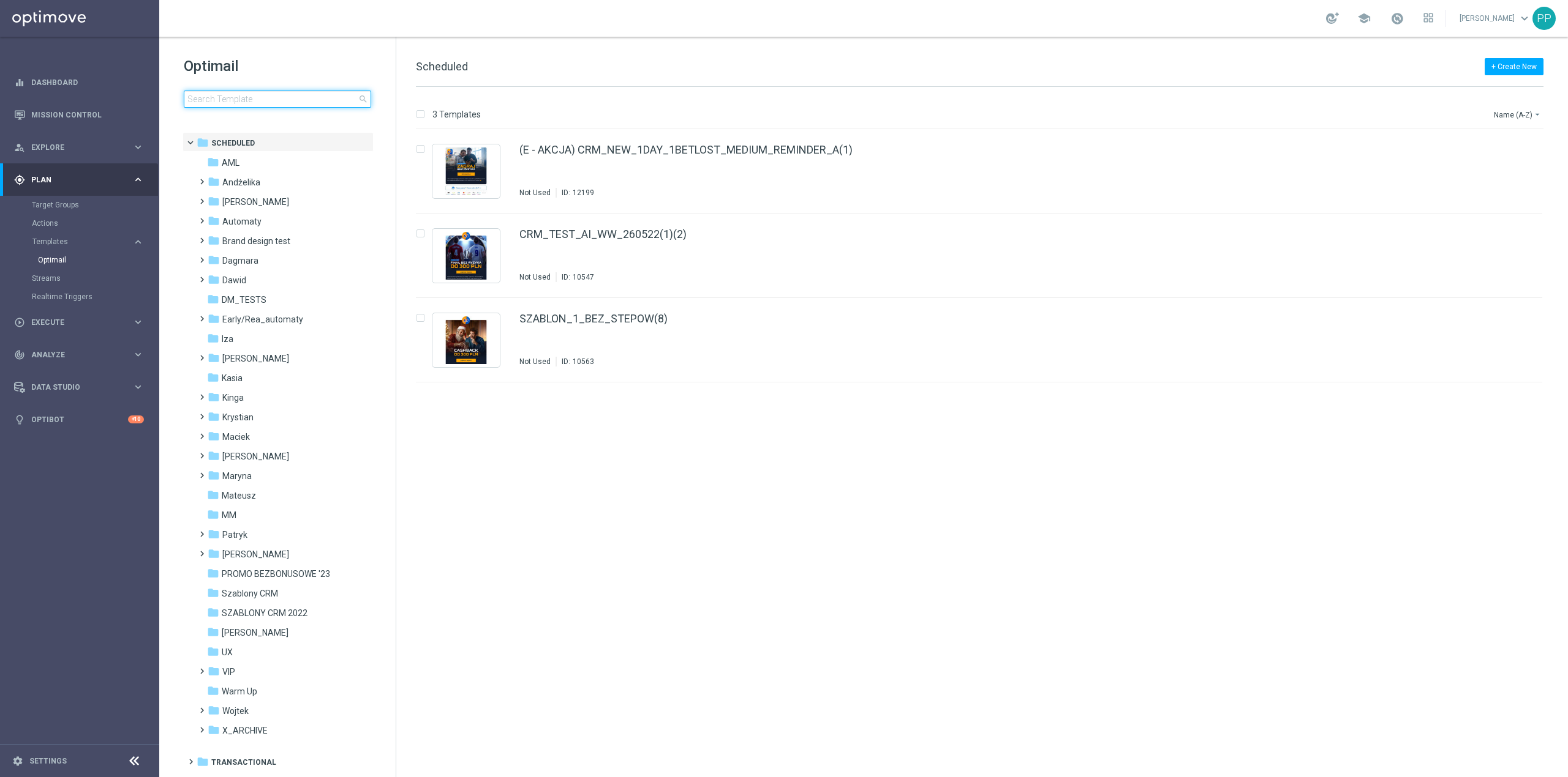
click at [284, 103] on input at bounding box center [278, 99] width 188 height 17
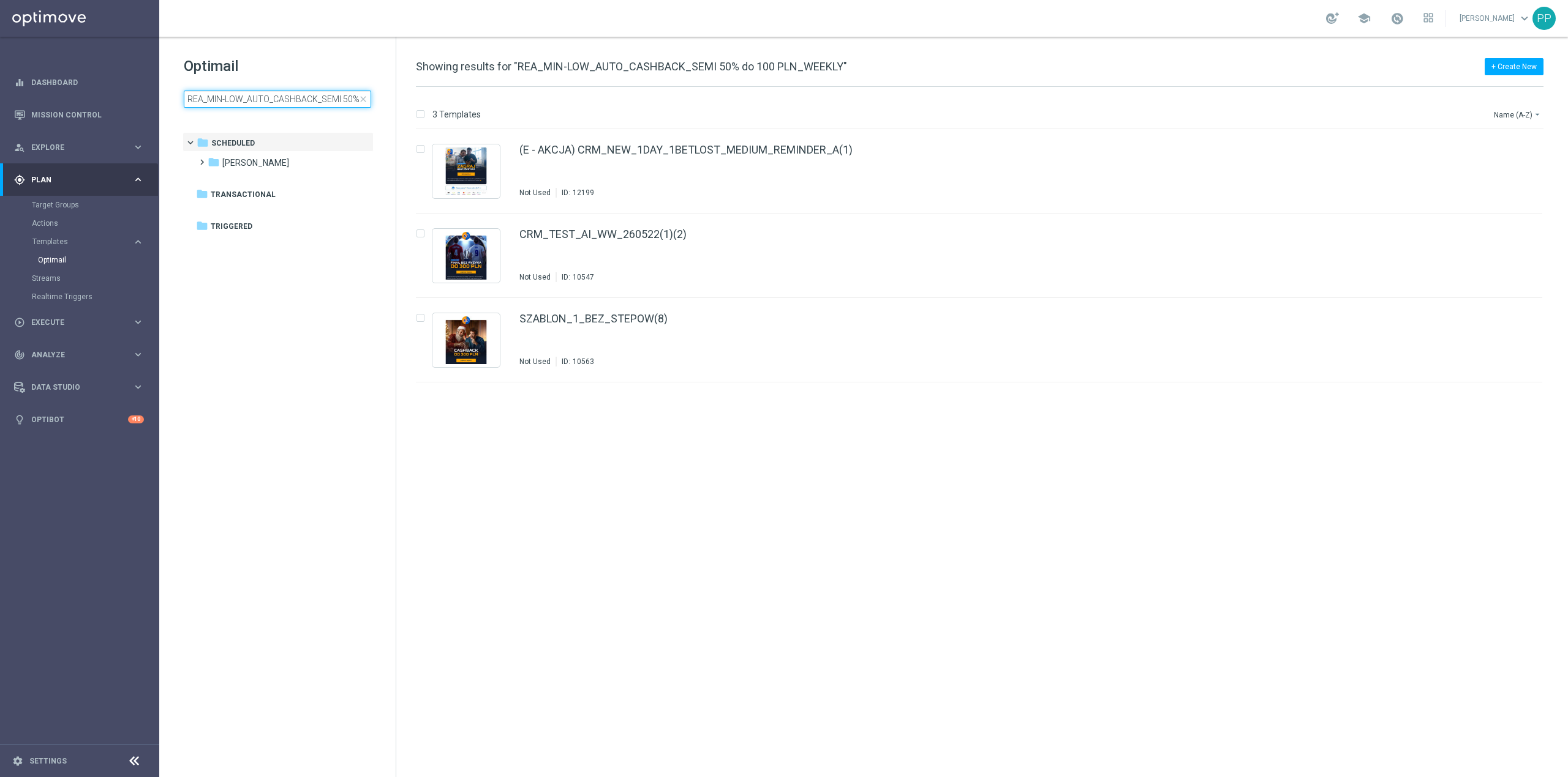
scroll to position [0, 77]
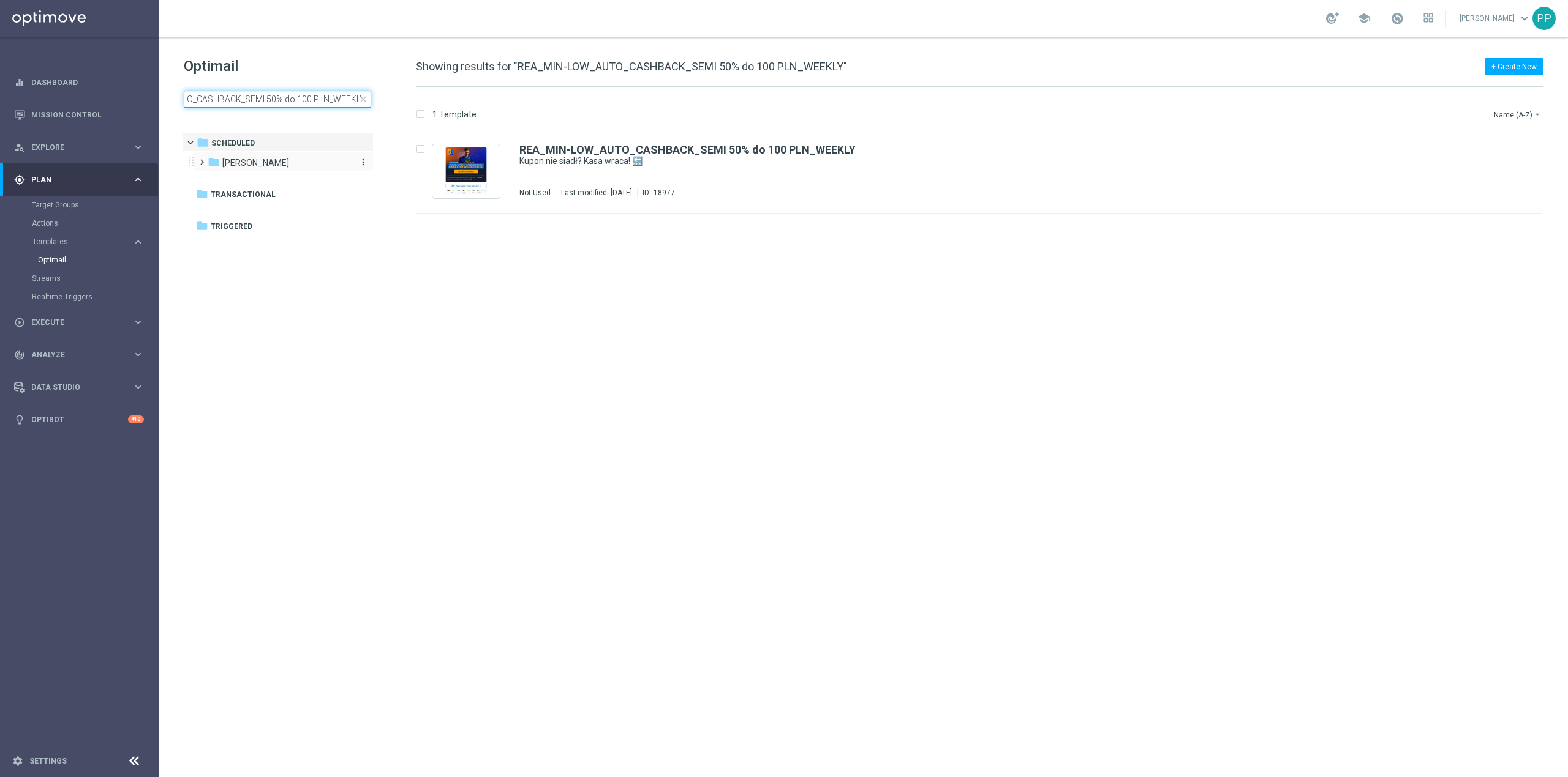
type input "REA_MIN-LOW_AUTO_CASHBACK_SEMI 50% do 100 PLN_WEEKLY"
click at [272, 164] on div "folder [PERSON_NAME]" at bounding box center [278, 162] width 141 height 14
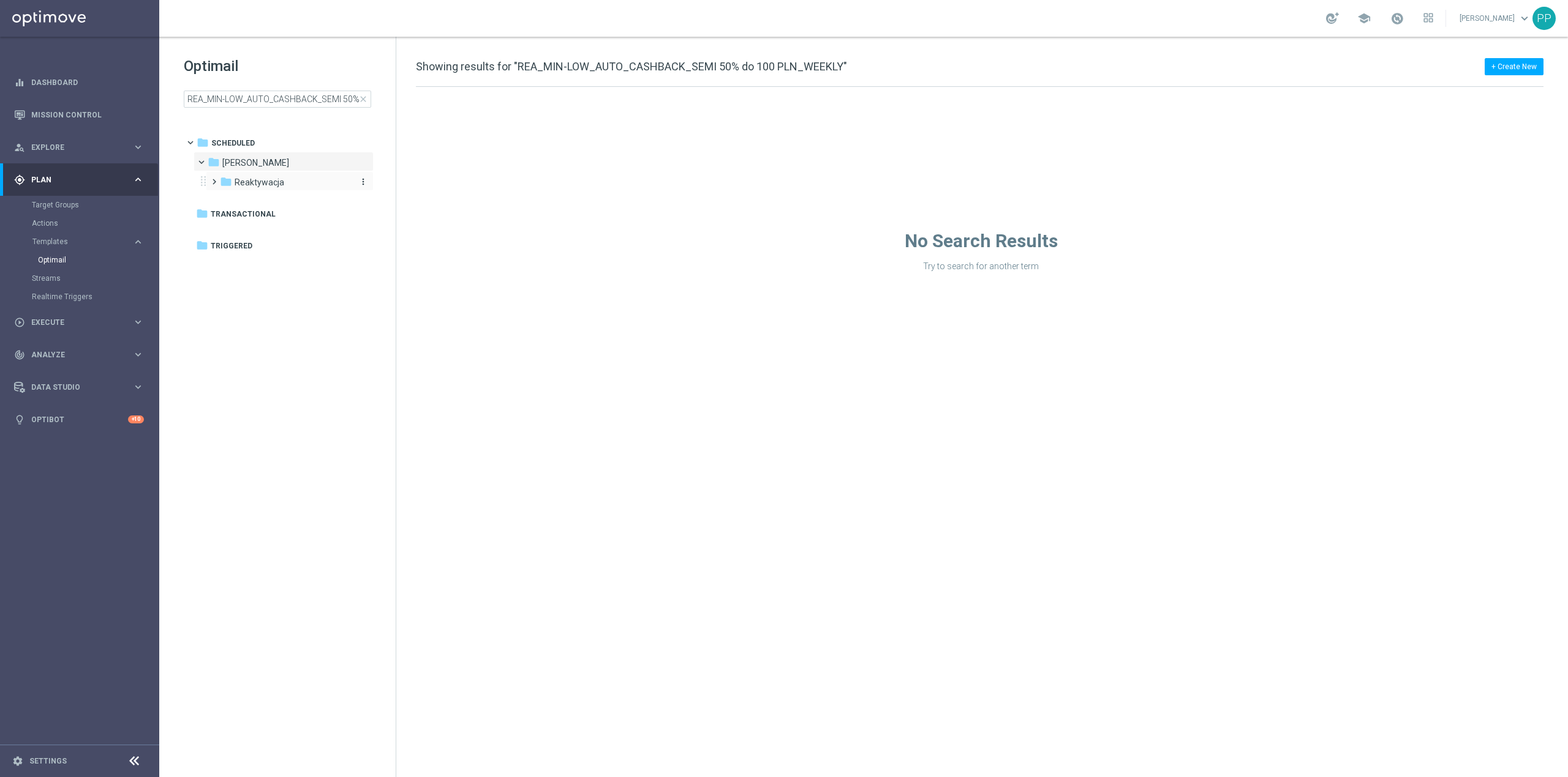
click at [306, 189] on div "folder Reaktywacja" at bounding box center [285, 182] width 131 height 14
click at [302, 202] on div "folder SEMI AUTO" at bounding box center [292, 202] width 120 height 14
click at [301, 218] on span "WTORKOWY CASHBACK" at bounding box center [306, 221] width 95 height 11
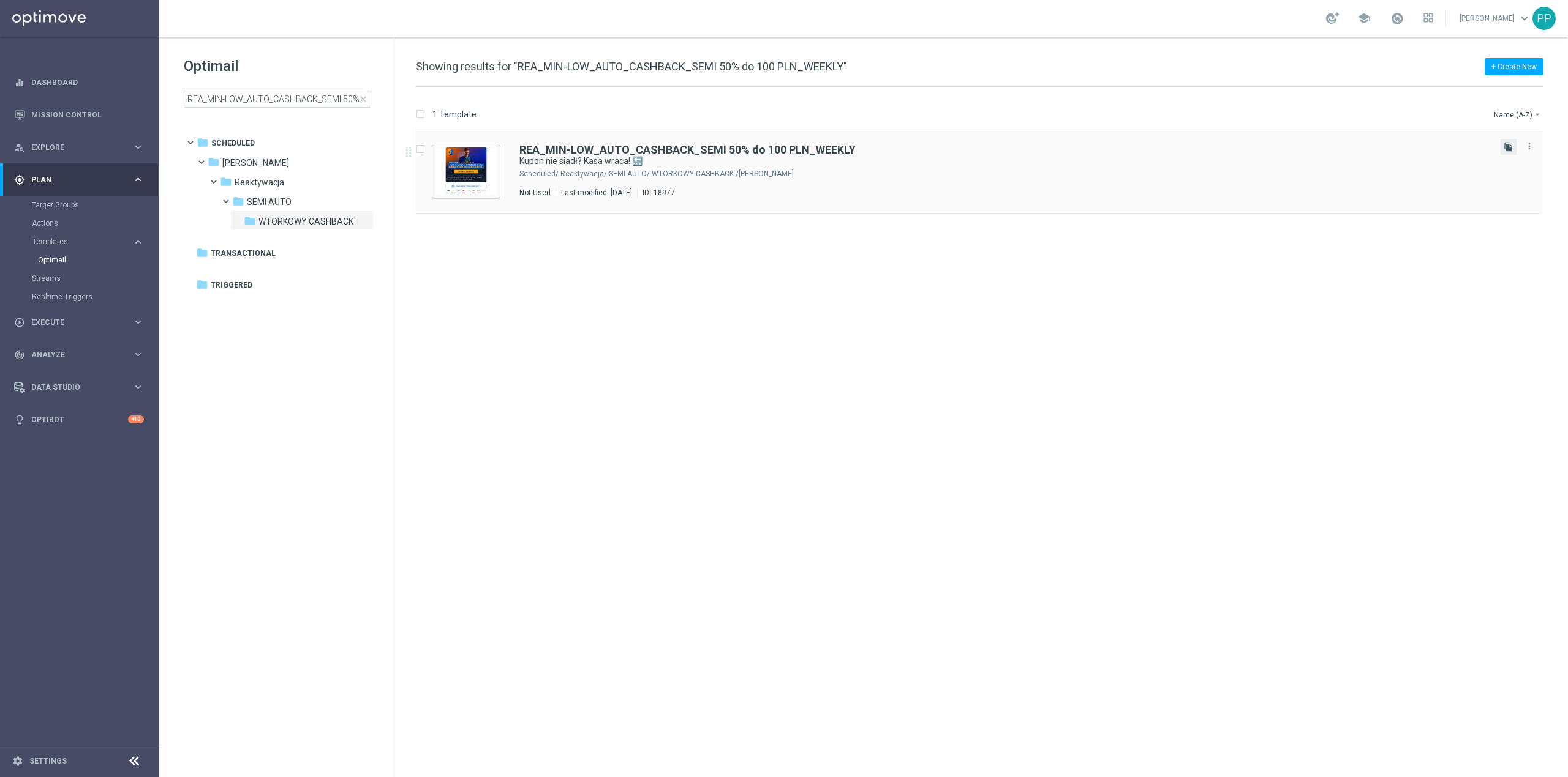
click at [1510, 146] on icon "file_copy" at bounding box center [1508, 147] width 9 height 9
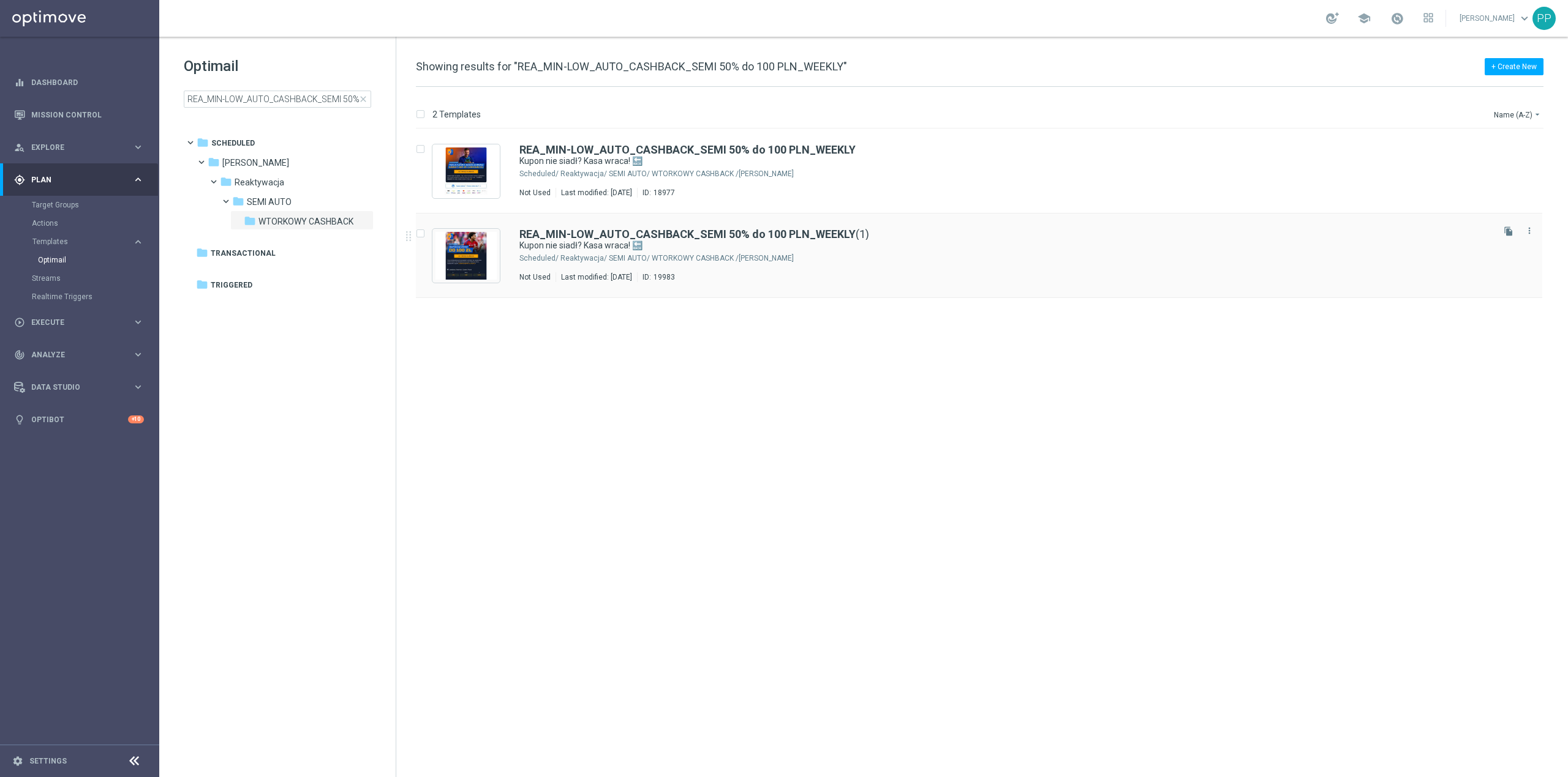
click at [1264, 261] on div "[PERSON_NAME]/ Reaktywacja/ SEMI AUTO/ WTORKOWY CASHBACK" at bounding box center [1026, 258] width 931 height 9
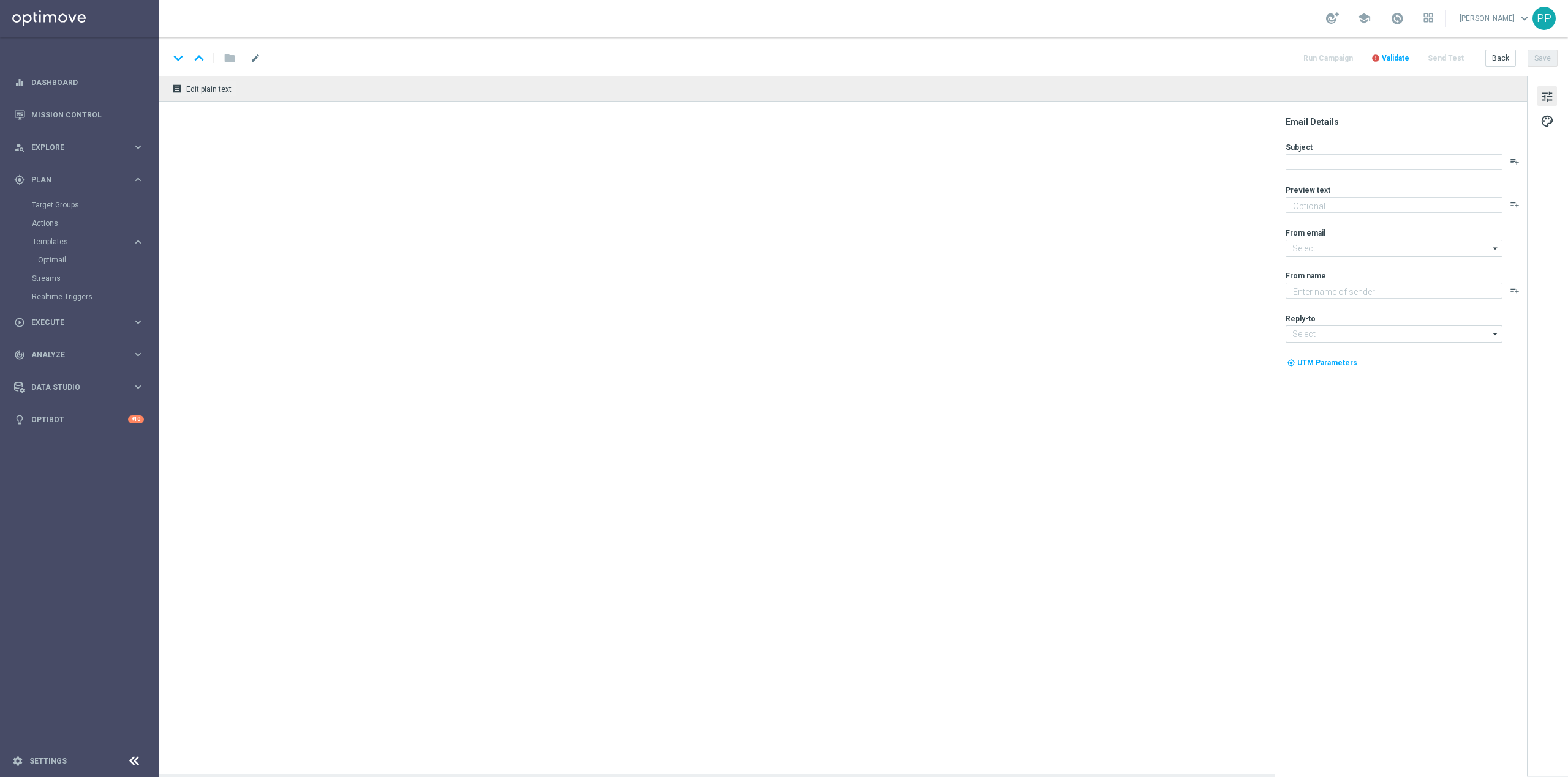
type input "REA_MIN-LOW_AUTO_CASHBACK_SEMI 50% do 100 PLN_WEEKLY(1)"
type textarea "Typuj bezpiecznie z cashbackiem do 100 zł 💸"
type textarea "STS"
type input "[EMAIL_ADDRESS][DOMAIN_NAME]"
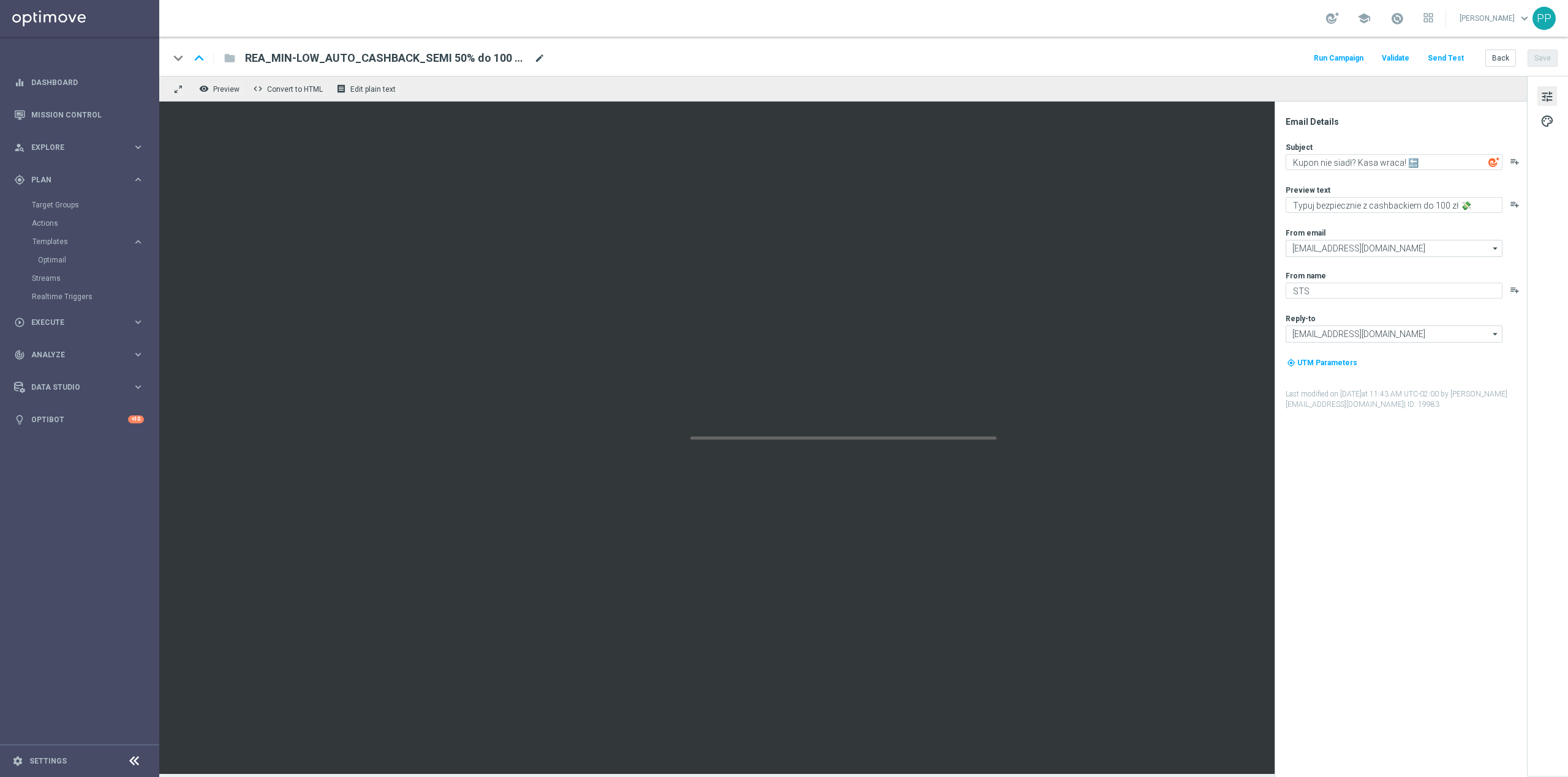
click at [544, 57] on span "mode_edit" at bounding box center [540, 58] width 11 height 11
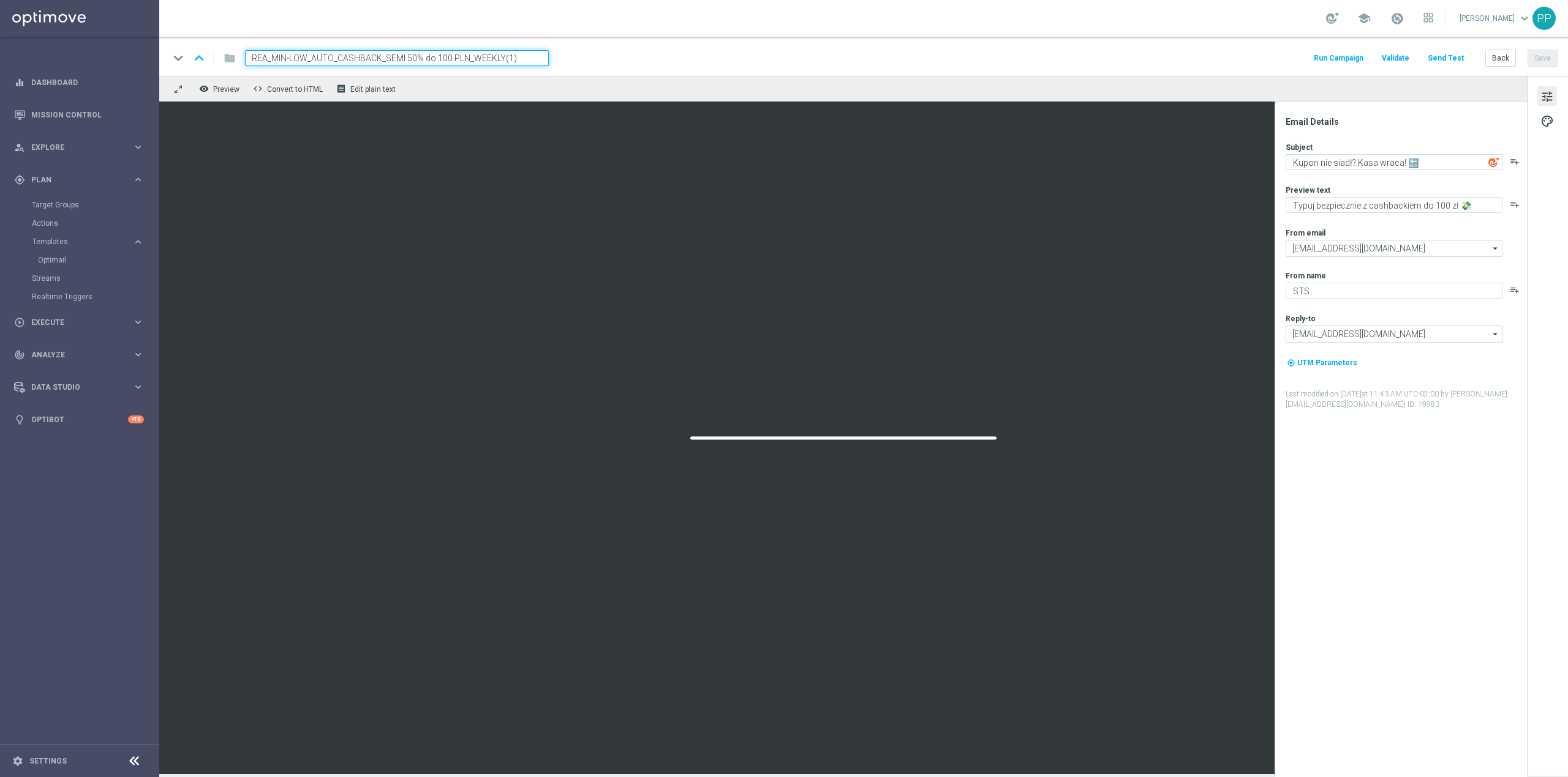
click at [532, 60] on input "REA_MIN-LOW_AUTO_CASHBACK_SEMI 50% do 100 PLN_WEEKLY(1)" at bounding box center [396, 58] width 304 height 16
type input "REA_MIN-LOW_AUTO_CASHBACK_SEMI 50% do 100 PLN_190825"
click at [602, 62] on div "keyboard_arrow_down keyboard_arrow_up folder REA_MIN-LOW_AUTO_CASHBACK_SEMI 50%…" at bounding box center [863, 58] width 1389 height 16
click at [512, 60] on input "REA_MIN-LOW_AUTO_CASHBACK_SEMI 50% do 100 PLN_190825" at bounding box center [396, 58] width 304 height 16
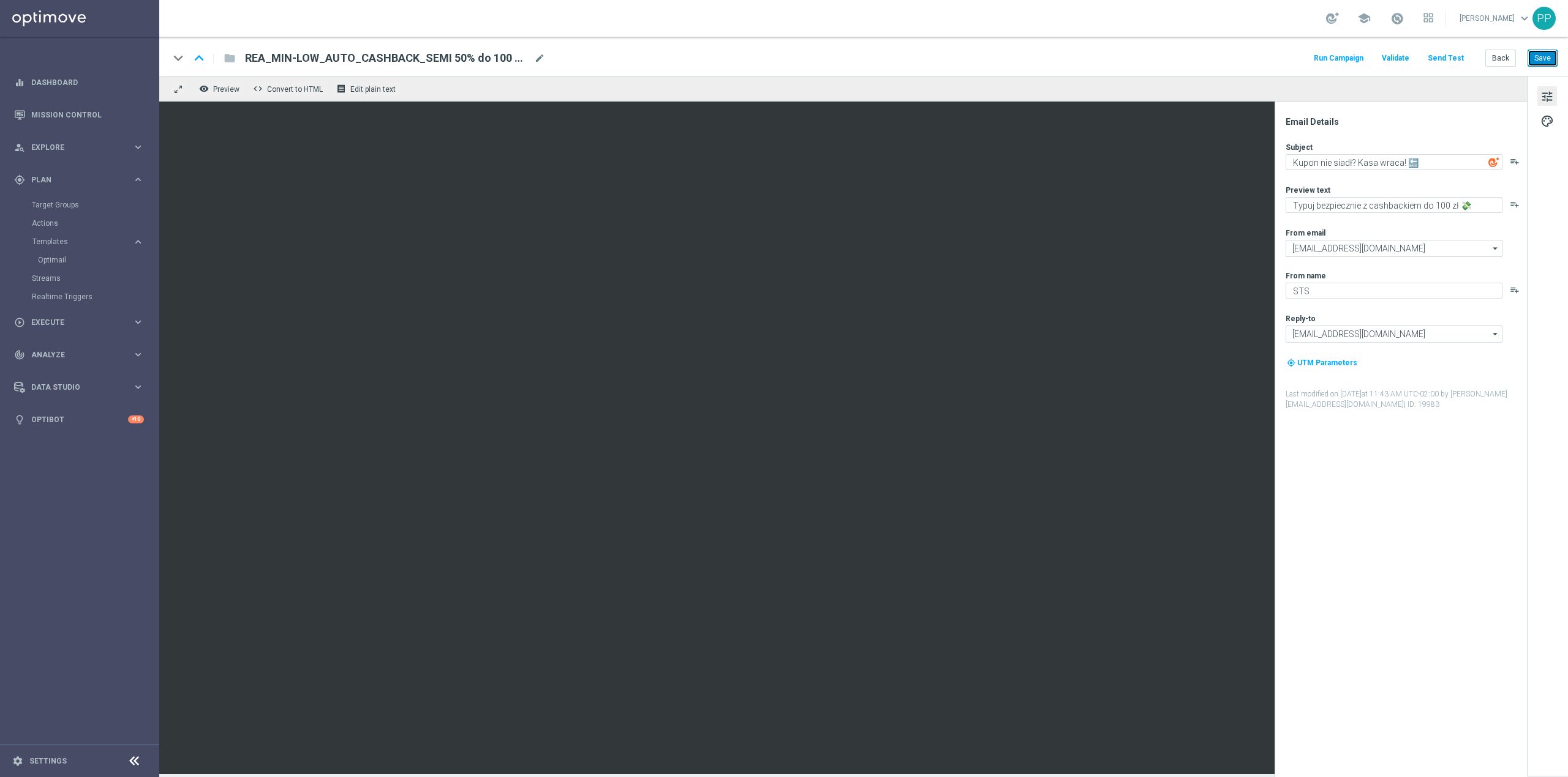
click at [1546, 62] on button "Save" at bounding box center [1543, 58] width 30 height 17
drag, startPoint x: 533, startPoint y: 62, endPoint x: 539, endPoint y: 58, distance: 7.2
click at [533, 62] on div "REA_MIN-LOW_AUTO_CASHBACK_SEMI 50% do 100 PLN_190825 mode_edit" at bounding box center [394, 58] width 300 height 16
click at [528, 40] on div "keyboard_arrow_down keyboard_arrow_up folder REA_MIN-LOW_AUTO_CASHBACK_SEMI 50%…" at bounding box center [863, 56] width 1409 height 39
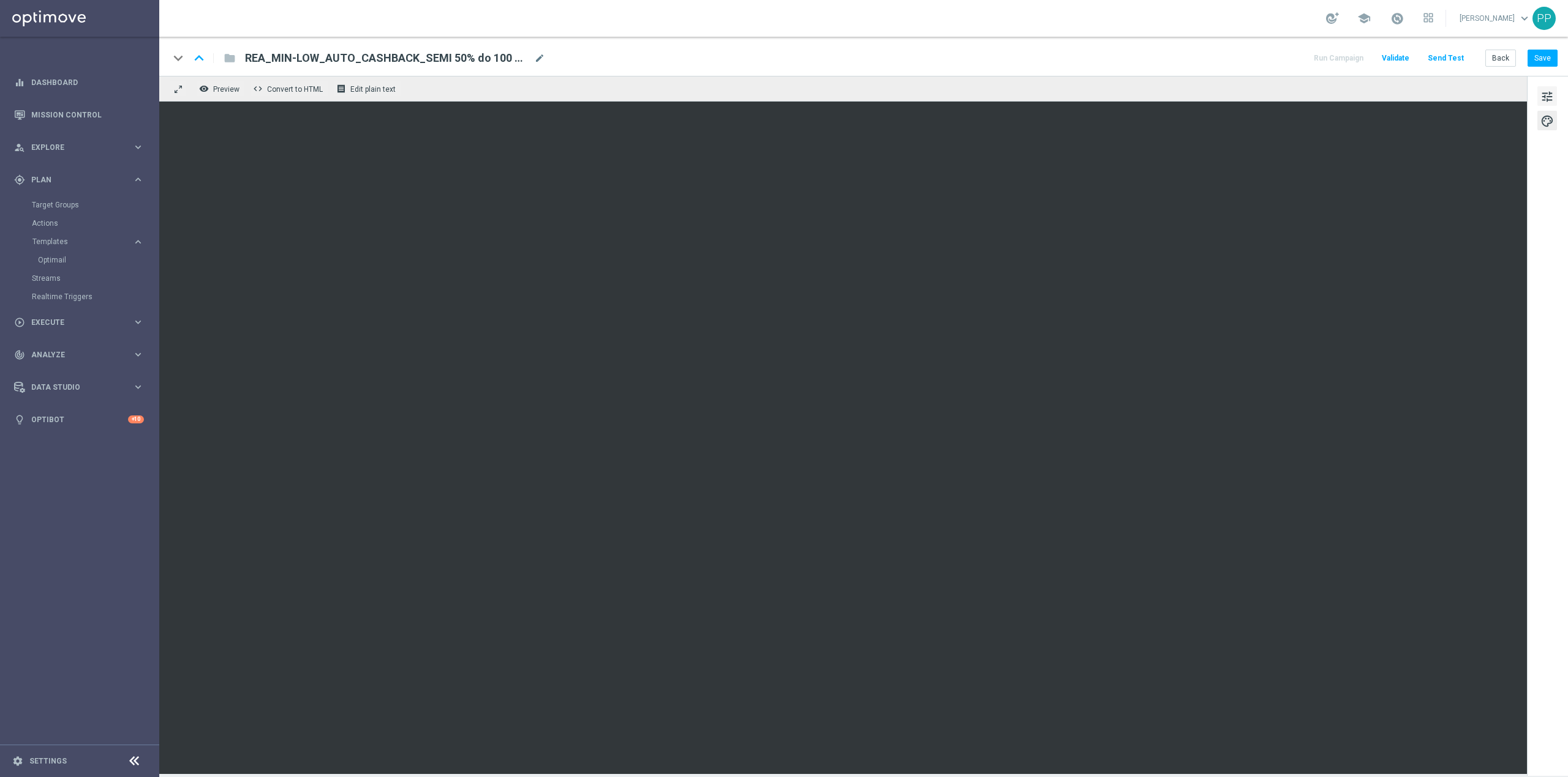
click at [1547, 99] on span "tune" at bounding box center [1547, 96] width 13 height 16
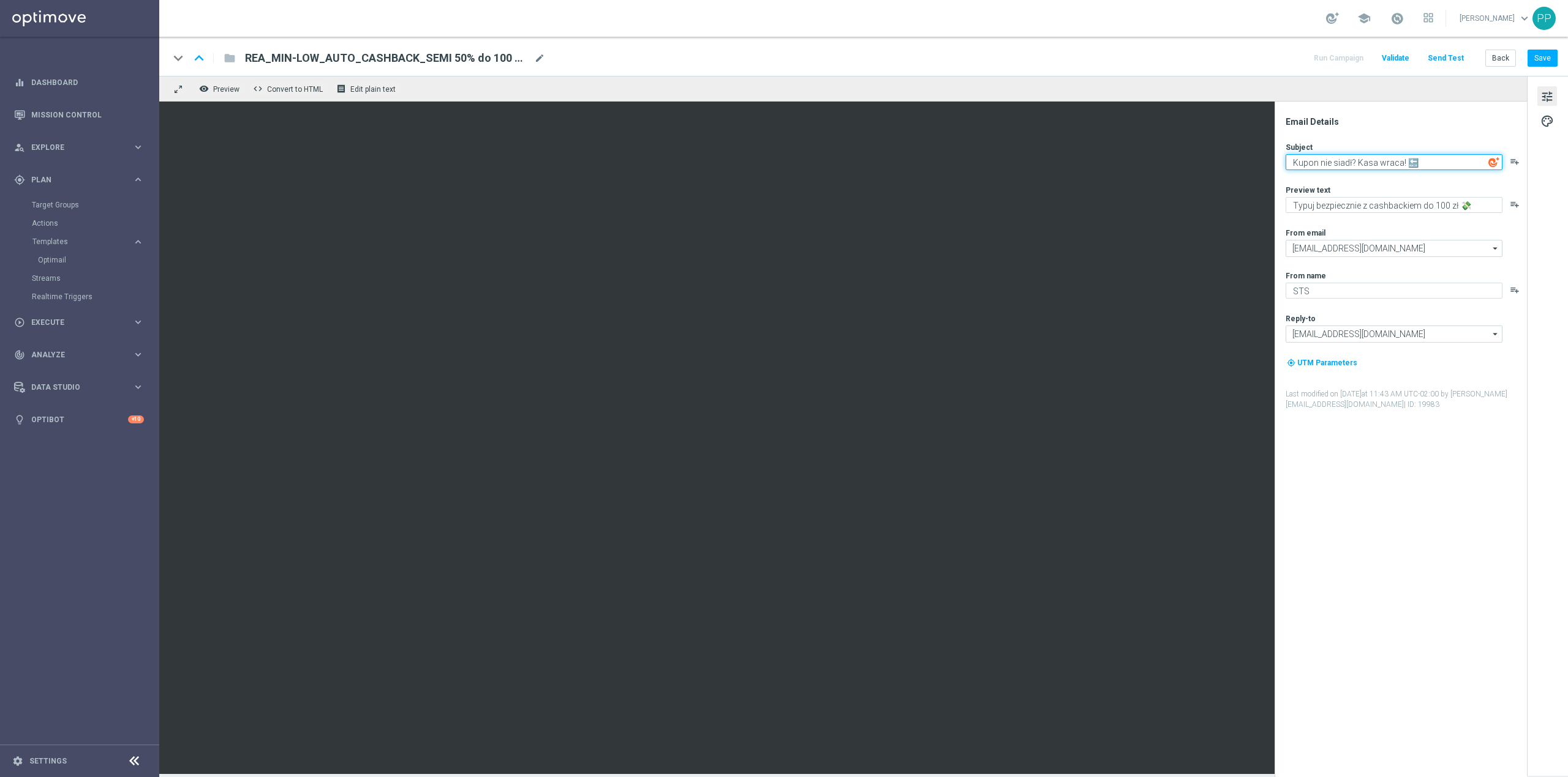
click at [1417, 161] on textarea "Kupon nie siadł? Kasa wraca! 🔙" at bounding box center [1394, 162] width 217 height 16
click at [1447, 164] on textarea "Kupon nie siadł? Kasa wraca! 🔙" at bounding box center [1394, 162] width 217 height 16
type textarea "C"
type textarea "Finałowa faza eliminacji!"
click at [1380, 201] on textarea "Typuj bezpiecznie z cashbackiem do 100 zł 💸" at bounding box center [1394, 205] width 217 height 16
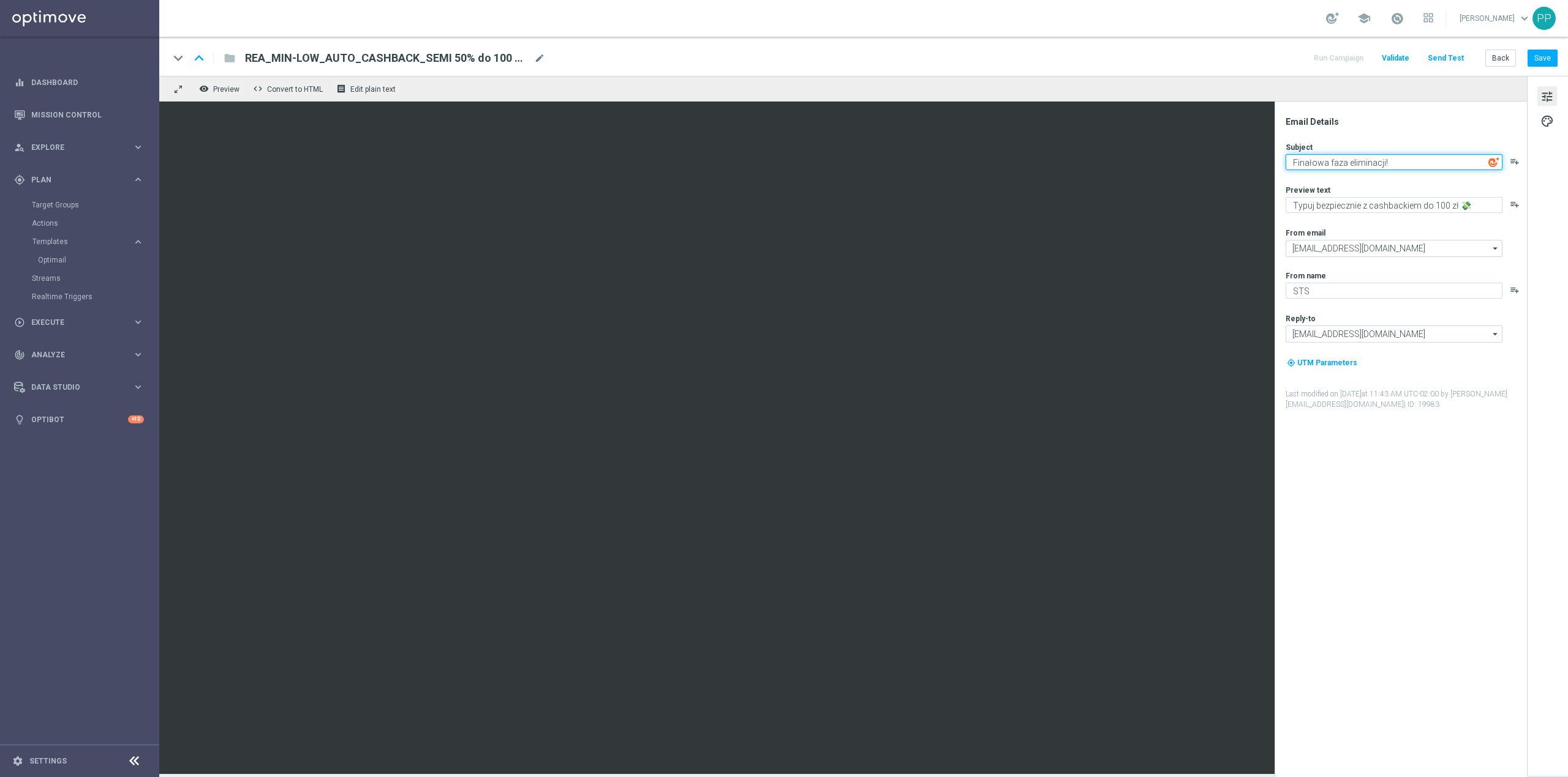
drag, startPoint x: 1398, startPoint y: 162, endPoint x: 1290, endPoint y: 152, distance: 108.5
click at [1290, 152] on div "Subject Finałowa faza eliminacji! playlist_add" at bounding box center [1405, 156] width 240 height 28
click at [1343, 207] on textarea "Typuj bezpiecznie z cashbackiem do 100 zł 💸" at bounding box center [1394, 205] width 217 height 16
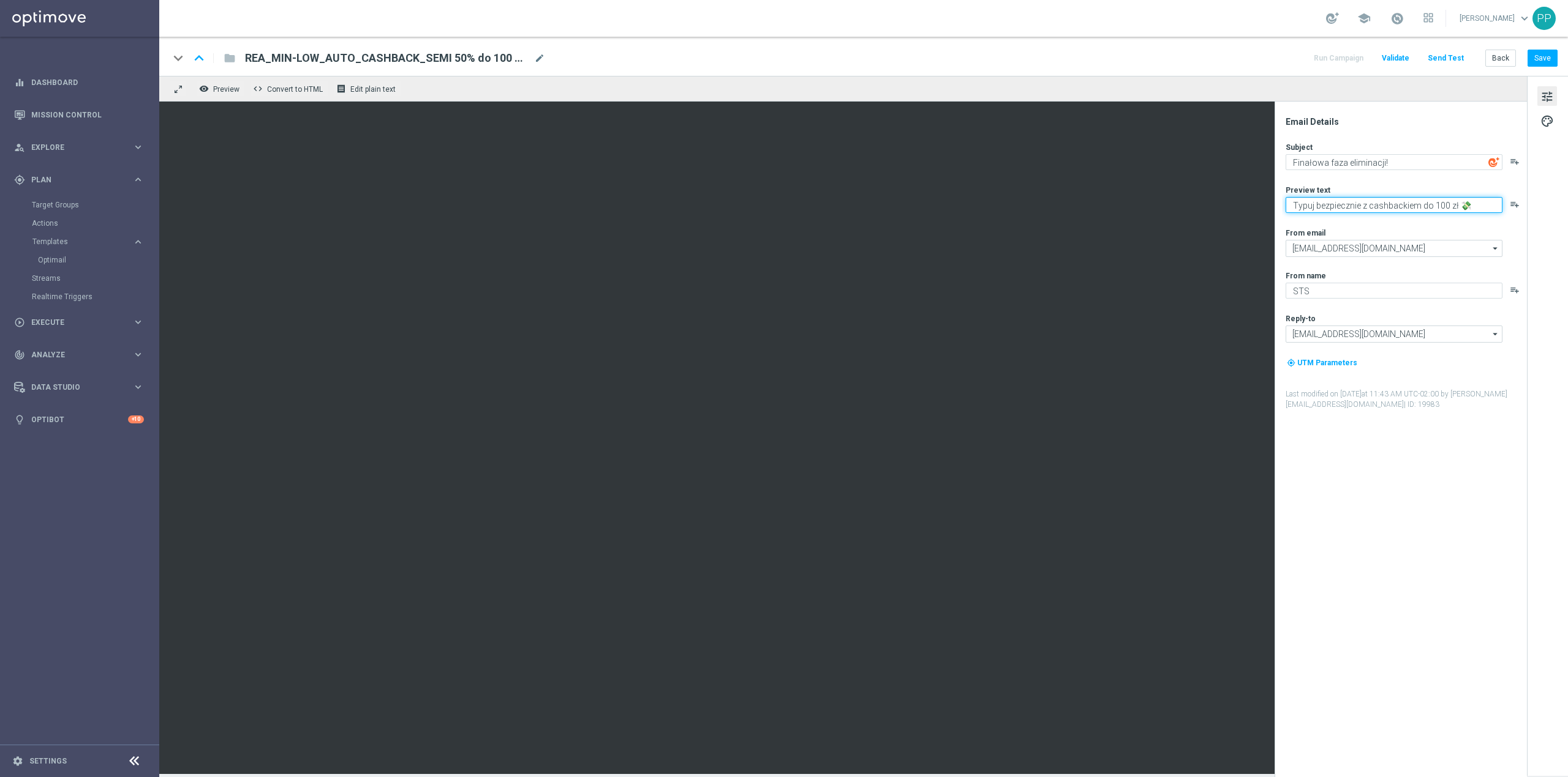
paste textarea "Finałowa faza eliminacji!"
type textarea "Finałowa faza eliminacji!"
click at [1348, 155] on textarea "Finałowa faza eliminacji!" at bounding box center [1394, 162] width 217 height 16
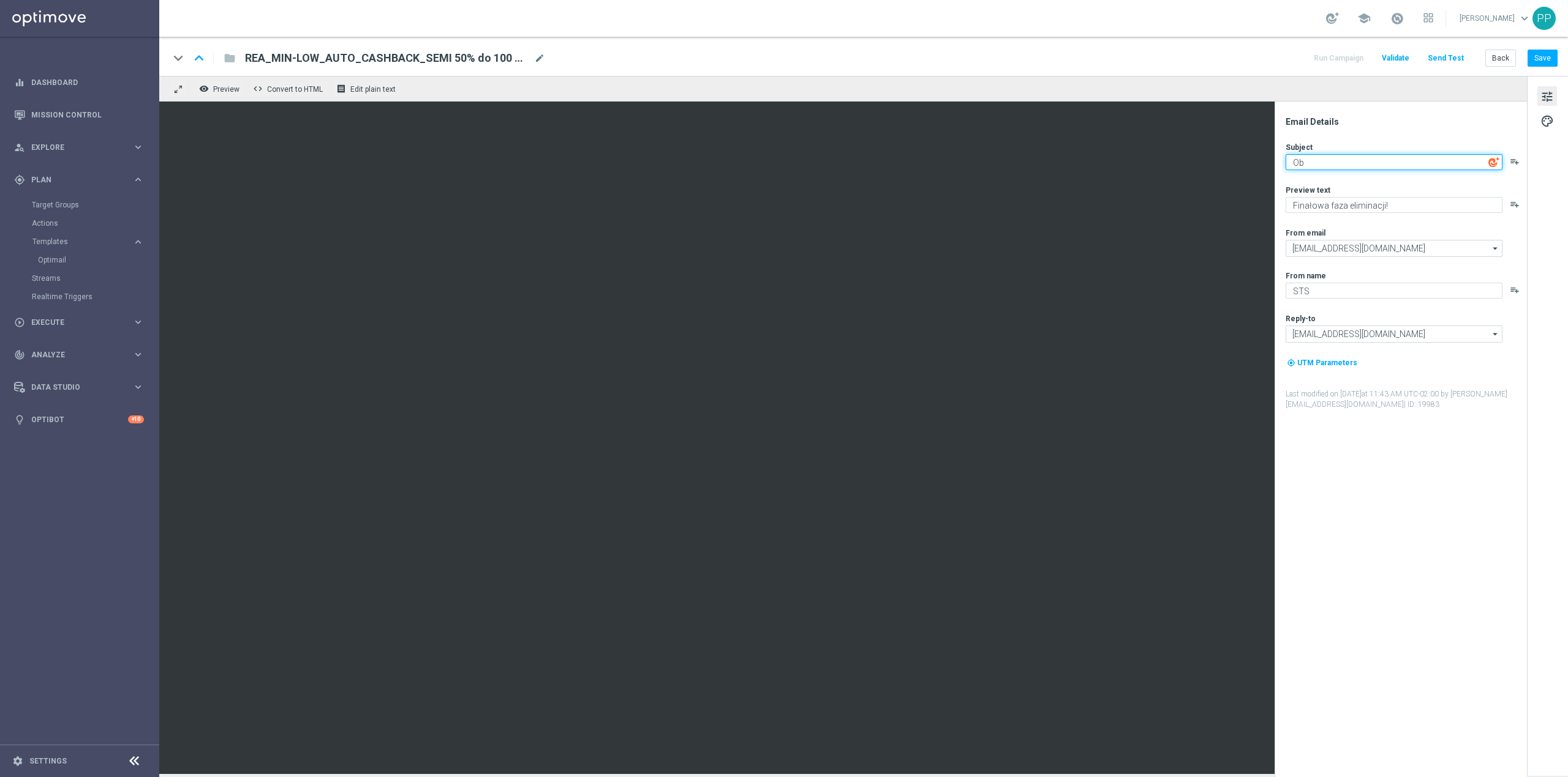
type textarea "O"
type textarea "Graj bezpecznie do 100 PLN"
click at [1291, 204] on textarea "Finałowa faza eliminacji!" at bounding box center [1394, 205] width 217 height 16
type textarea "Czas na finałową fazę eliminacji!"
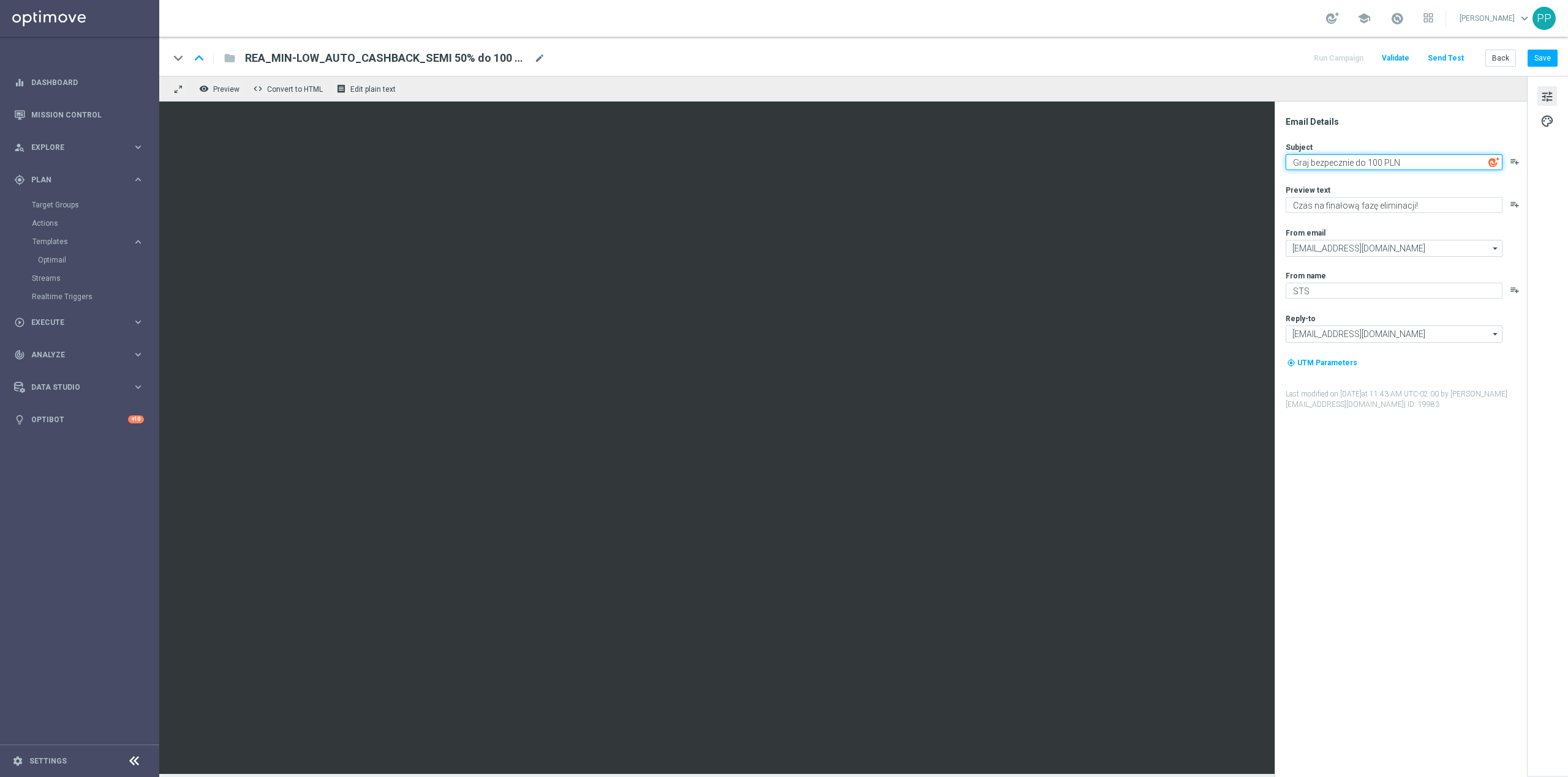
click at [1321, 162] on textarea "Graj bezpecznie do 100 PLN" at bounding box center [1394, 162] width 217 height 16
paste textarea "⚽"
type textarea "Bezpieczna gra do 100 PLN! ⚽"
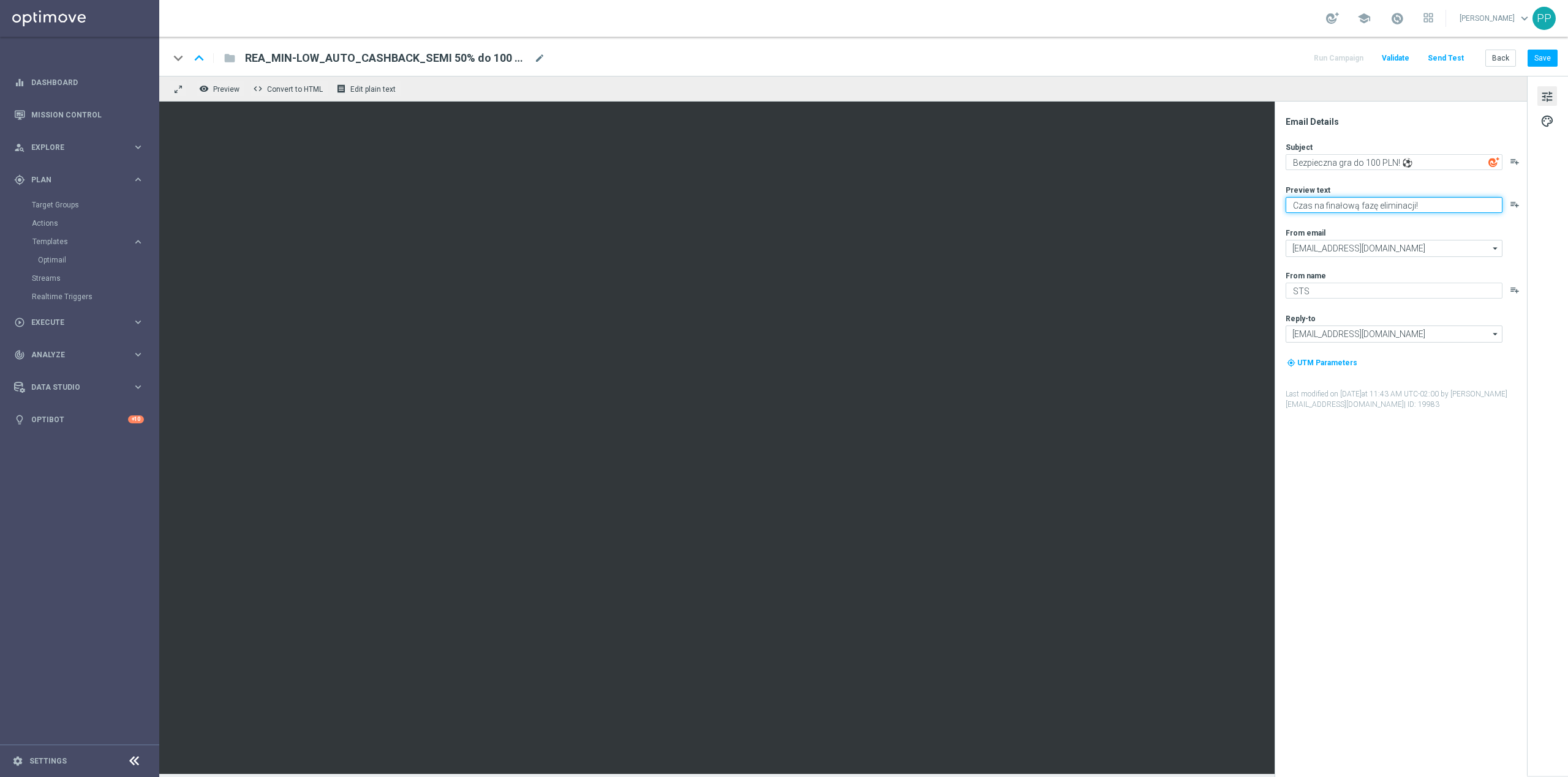
click at [1292, 208] on textarea "Czas na finałową fazę eliminacji!" at bounding box center [1394, 205] width 217 height 16
paste textarea "🏆"
type textarea "🏆 Czas na finałową fazę eliminacji!"
click at [1377, 130] on div "Email Details Subject Bezpieczna gra do 100 PLN! ⚽ playlist_add Preview text 🏆 …" at bounding box center [1404, 447] width 244 height 661
click at [1544, 60] on button "Save" at bounding box center [1543, 58] width 30 height 17
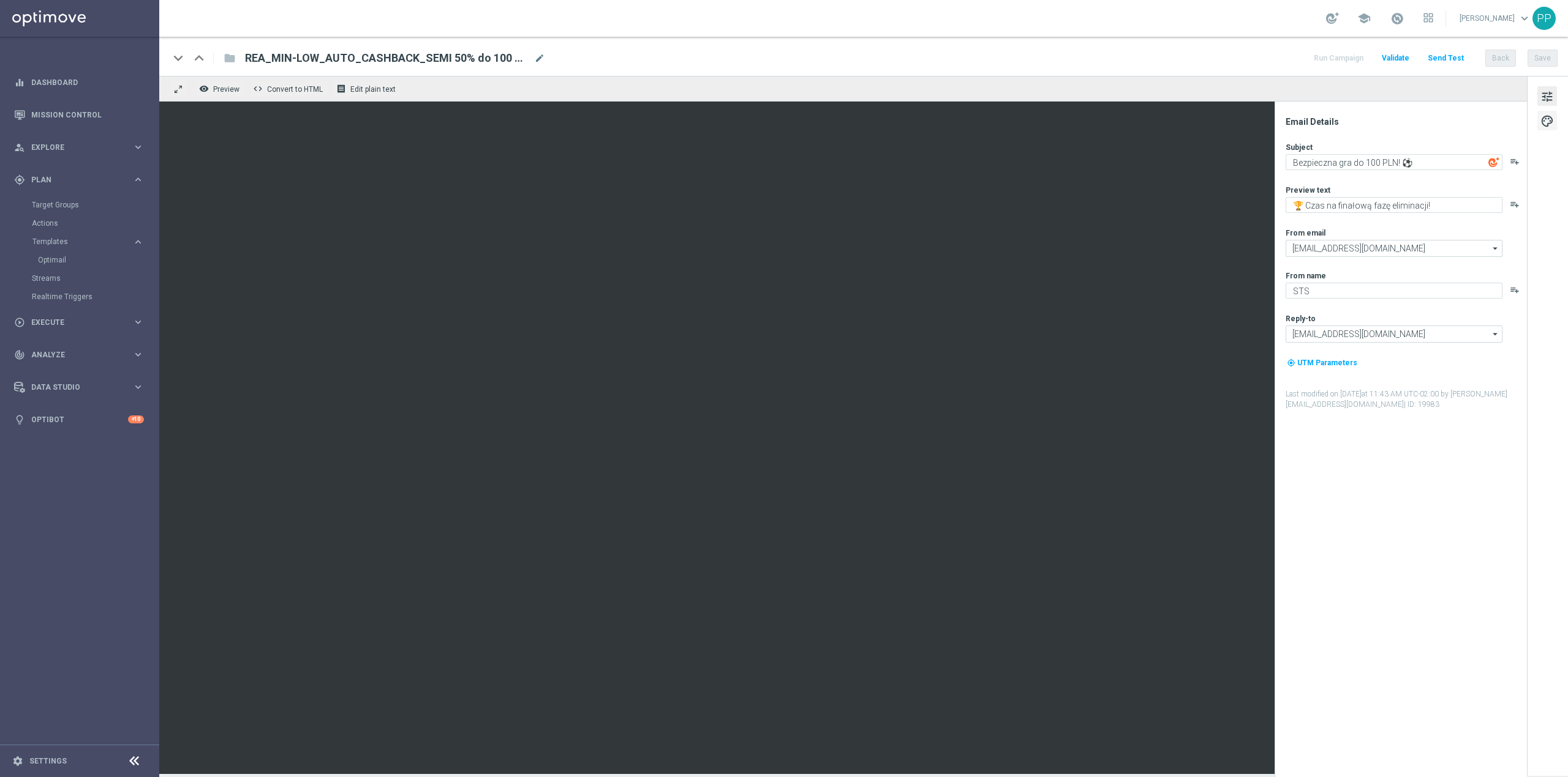
click at [1545, 119] on span "palette" at bounding box center [1547, 120] width 13 height 16
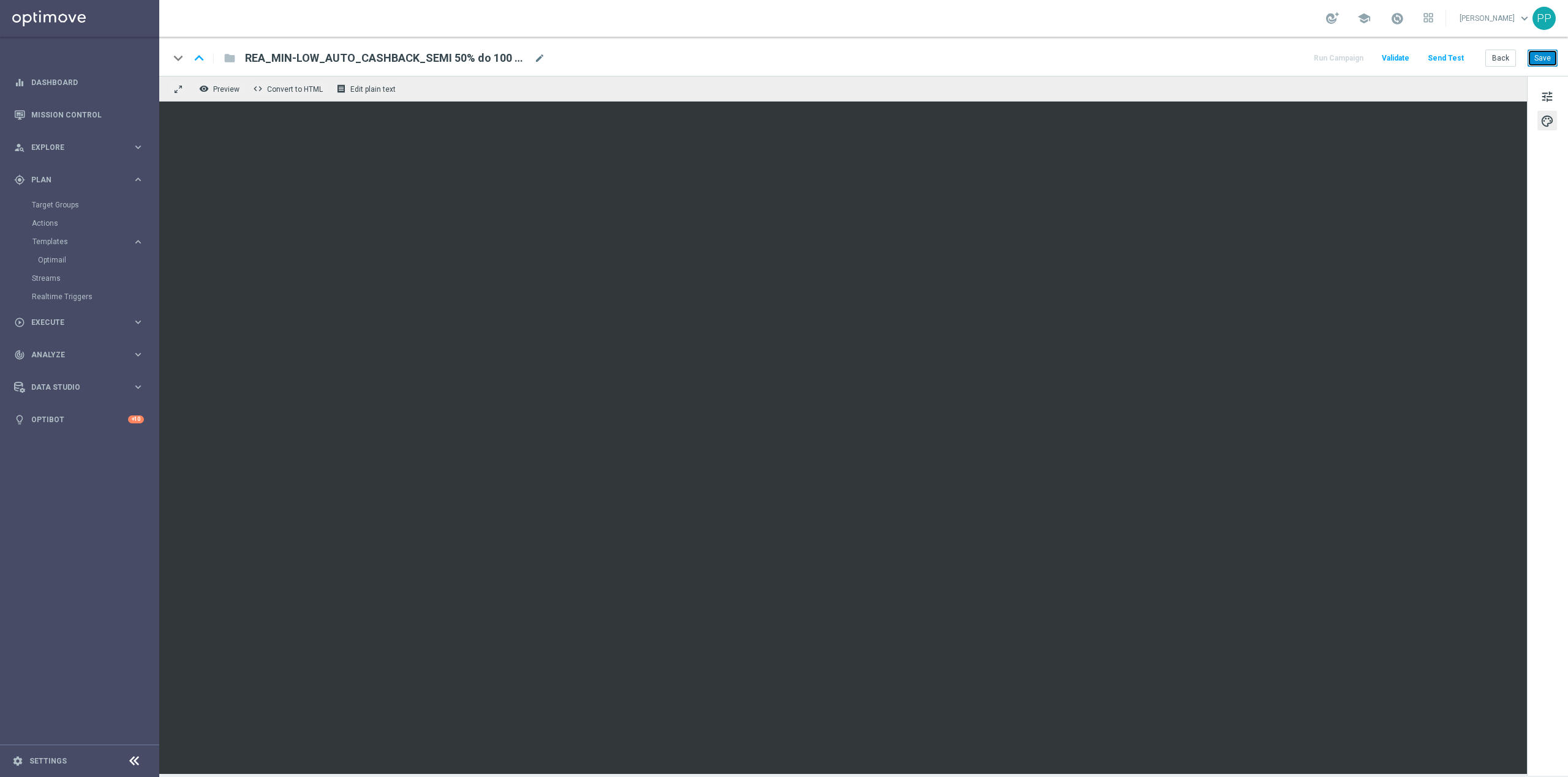
click at [1542, 52] on button "Save" at bounding box center [1543, 58] width 30 height 17
click at [1533, 58] on button "Save" at bounding box center [1543, 58] width 30 height 17
click at [1549, 55] on button "Save" at bounding box center [1543, 58] width 30 height 17
click at [1549, 57] on button "Save" at bounding box center [1543, 58] width 30 height 17
click at [1549, 54] on button "Save" at bounding box center [1543, 58] width 30 height 17
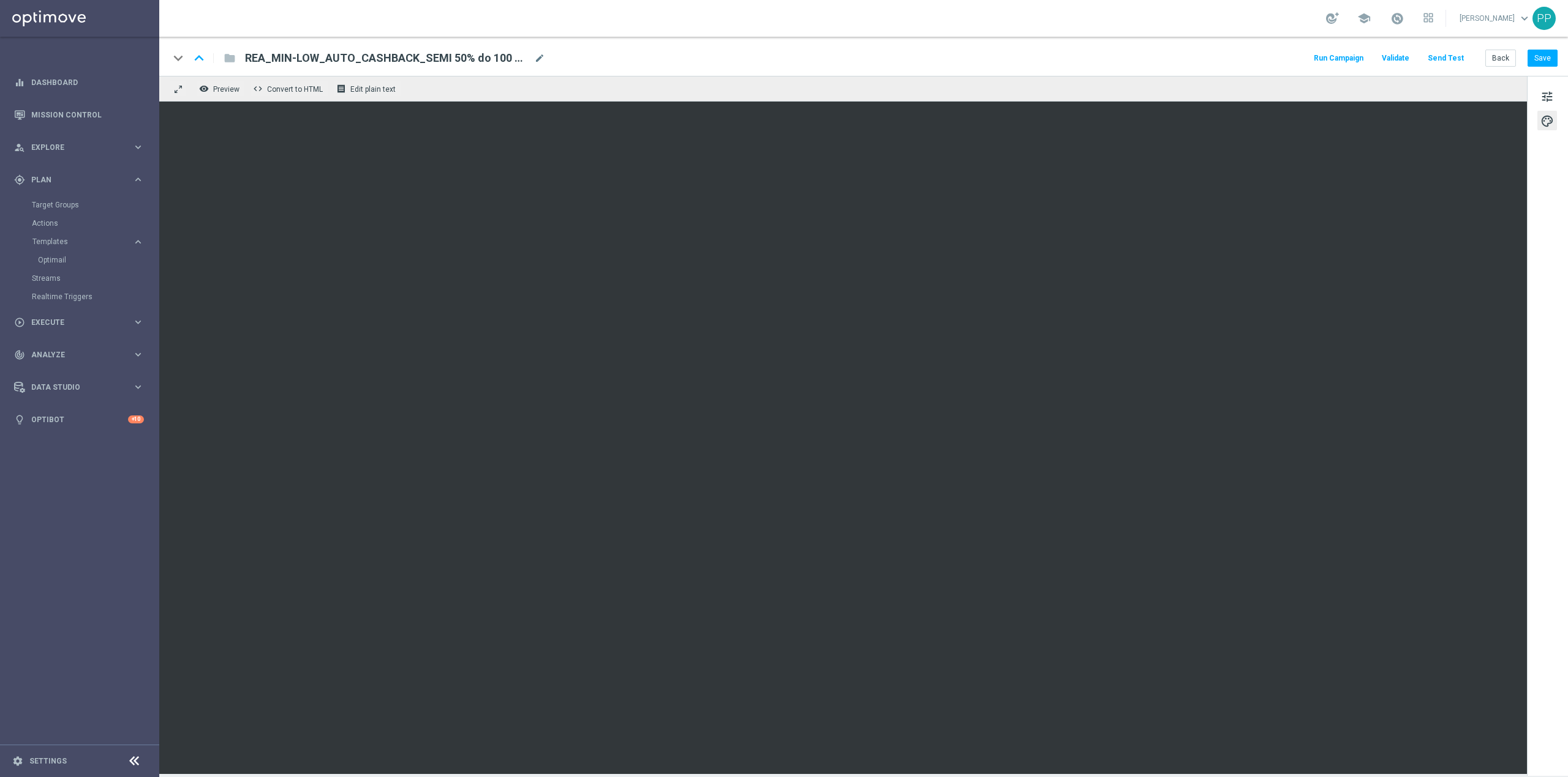
click at [1445, 59] on button "Send Test" at bounding box center [1446, 59] width 40 height 17
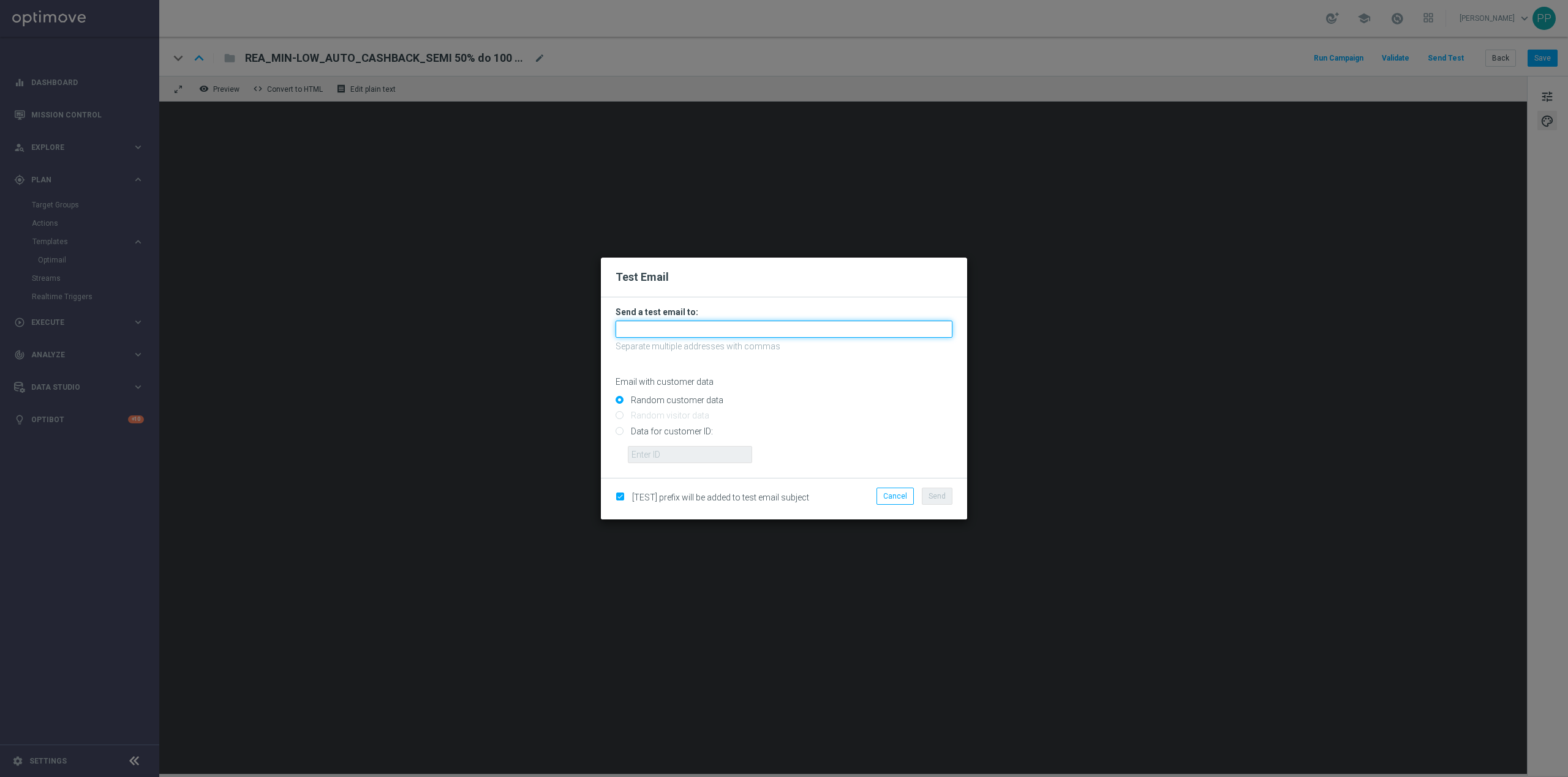
click at [856, 323] on input "text" at bounding box center [784, 329] width 336 height 17
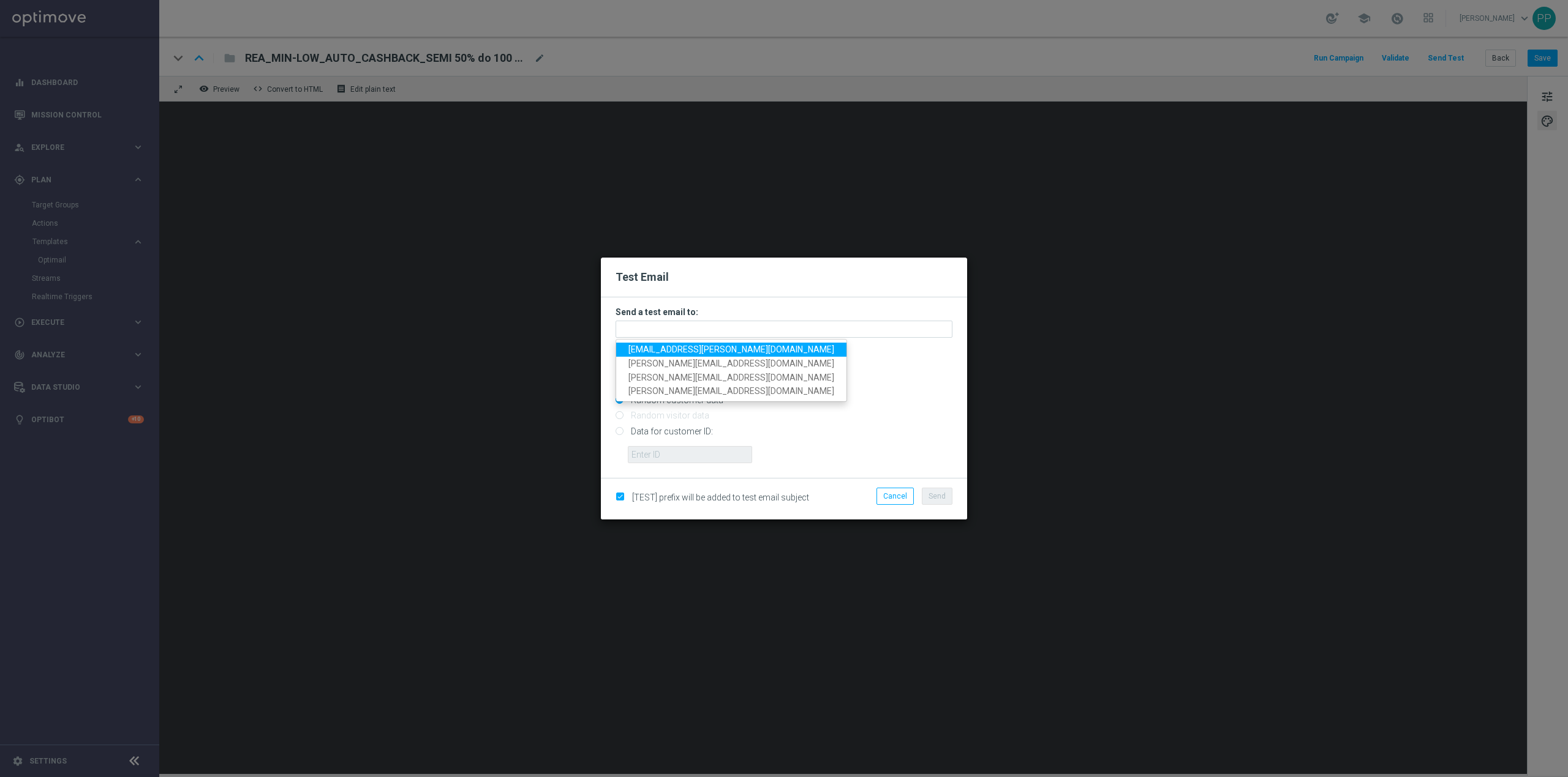
click at [713, 353] on span "[EMAIL_ADDRESS][PERSON_NAME][DOMAIN_NAME]" at bounding box center [731, 349] width 206 height 9
type input "[EMAIL_ADDRESS][PERSON_NAME][DOMAIN_NAME]"
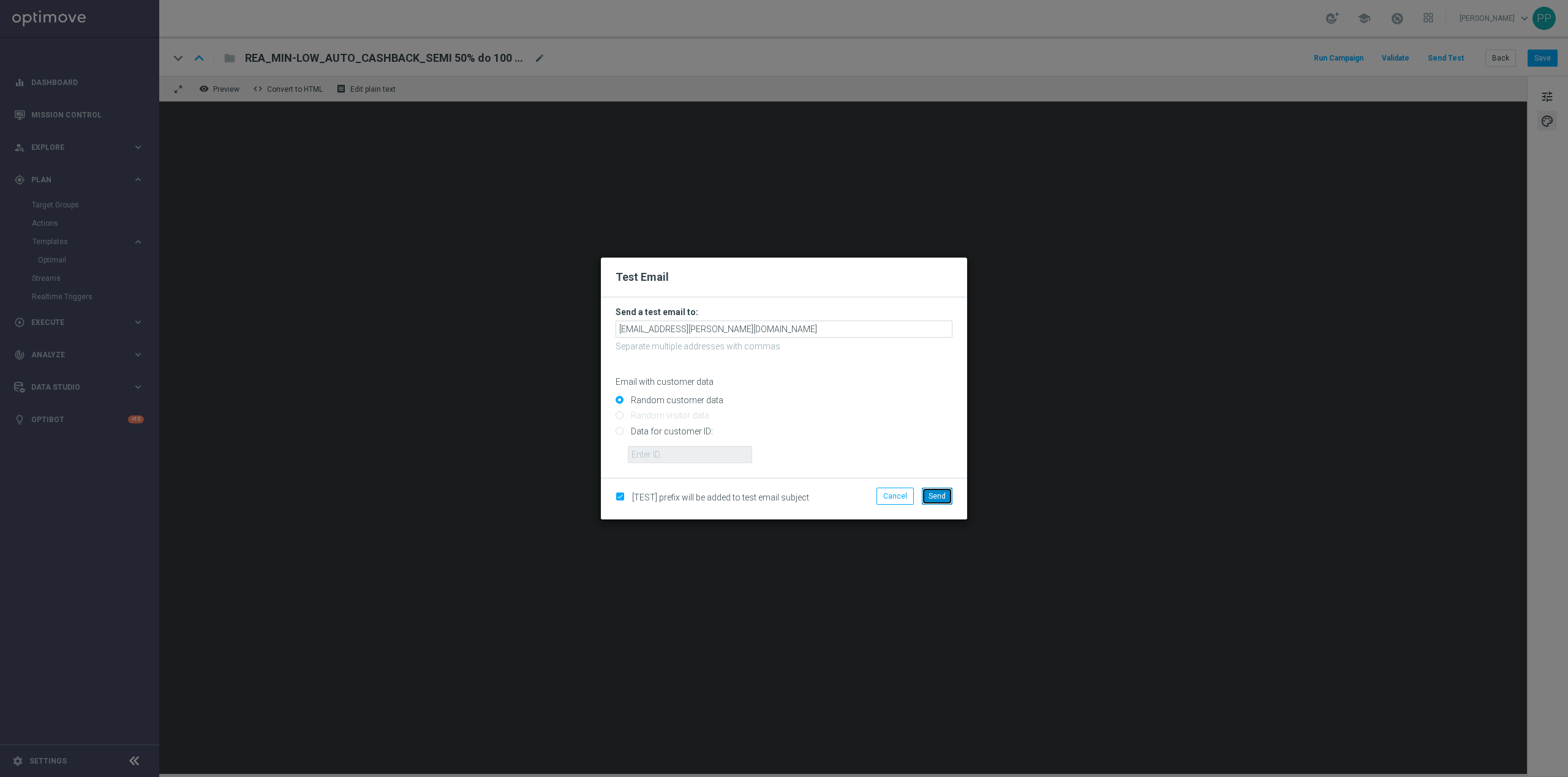
click at [933, 493] on span "Send" at bounding box center [937, 496] width 17 height 8
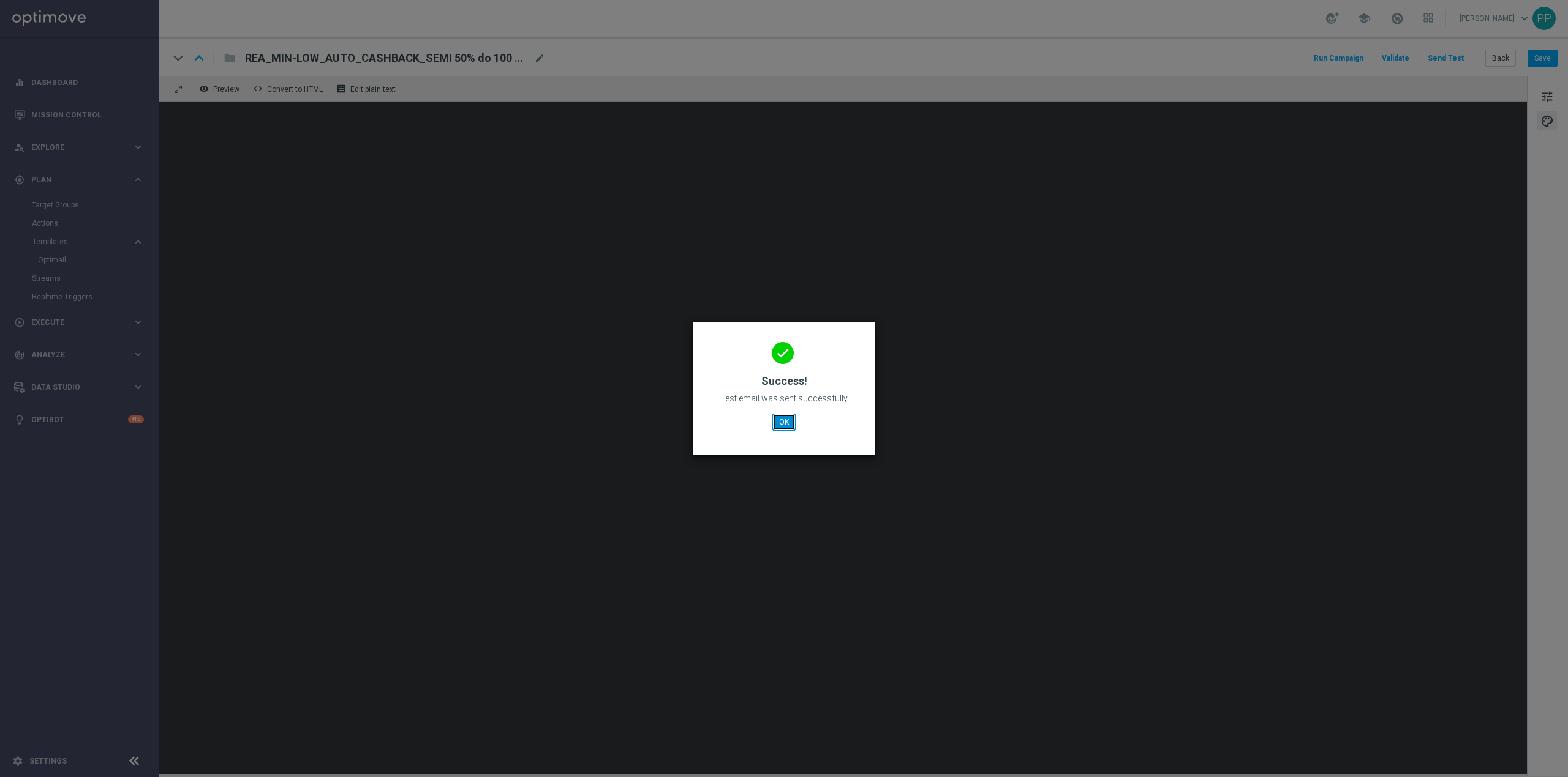
click at [788, 425] on button "OK" at bounding box center [784, 422] width 23 height 17
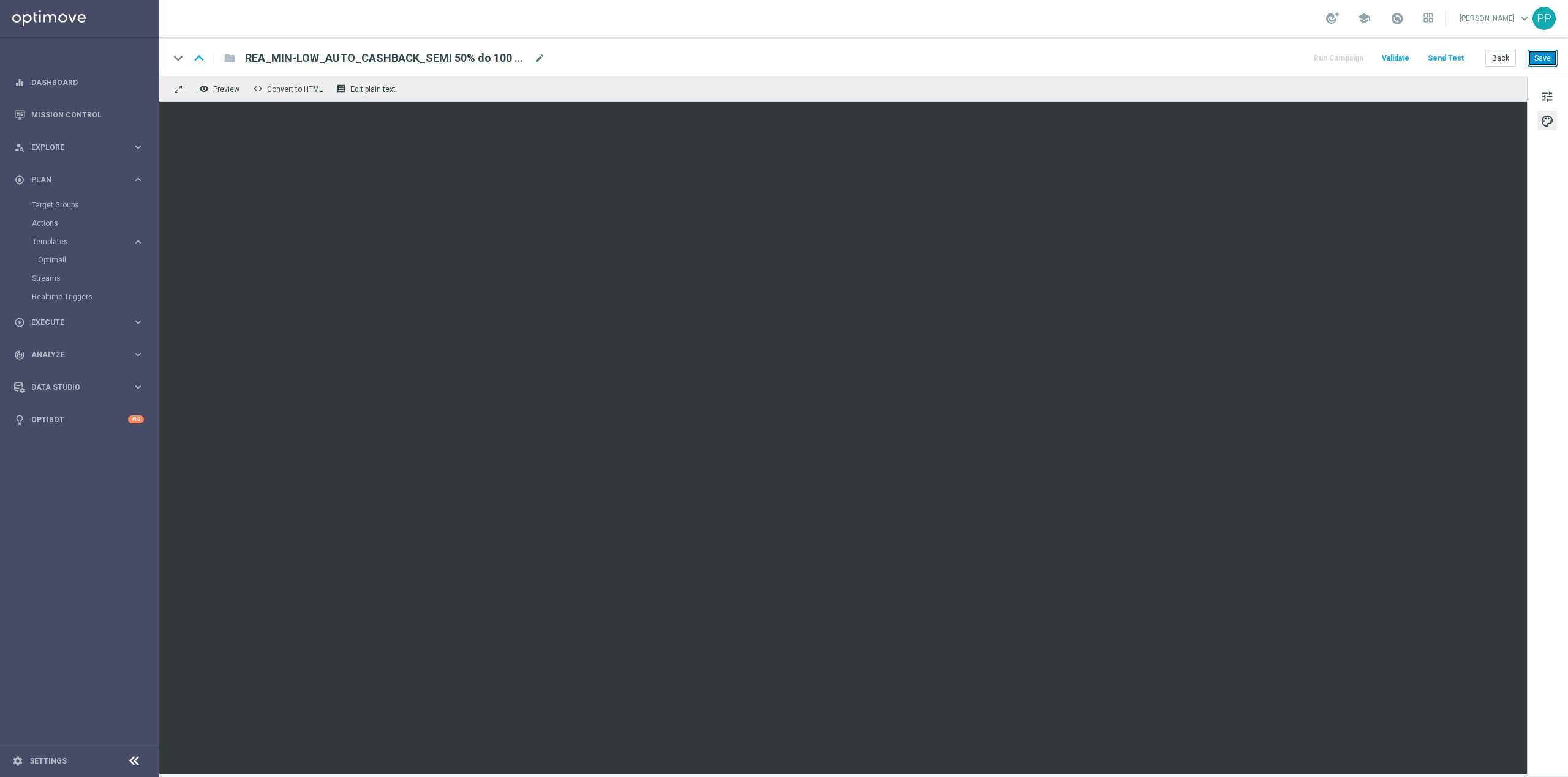
click at [1537, 59] on button "Save" at bounding box center [1543, 58] width 30 height 17
click at [1537, 62] on button "Save" at bounding box center [1543, 58] width 30 height 17
click at [1500, 56] on button "Back" at bounding box center [1500, 58] width 31 height 17
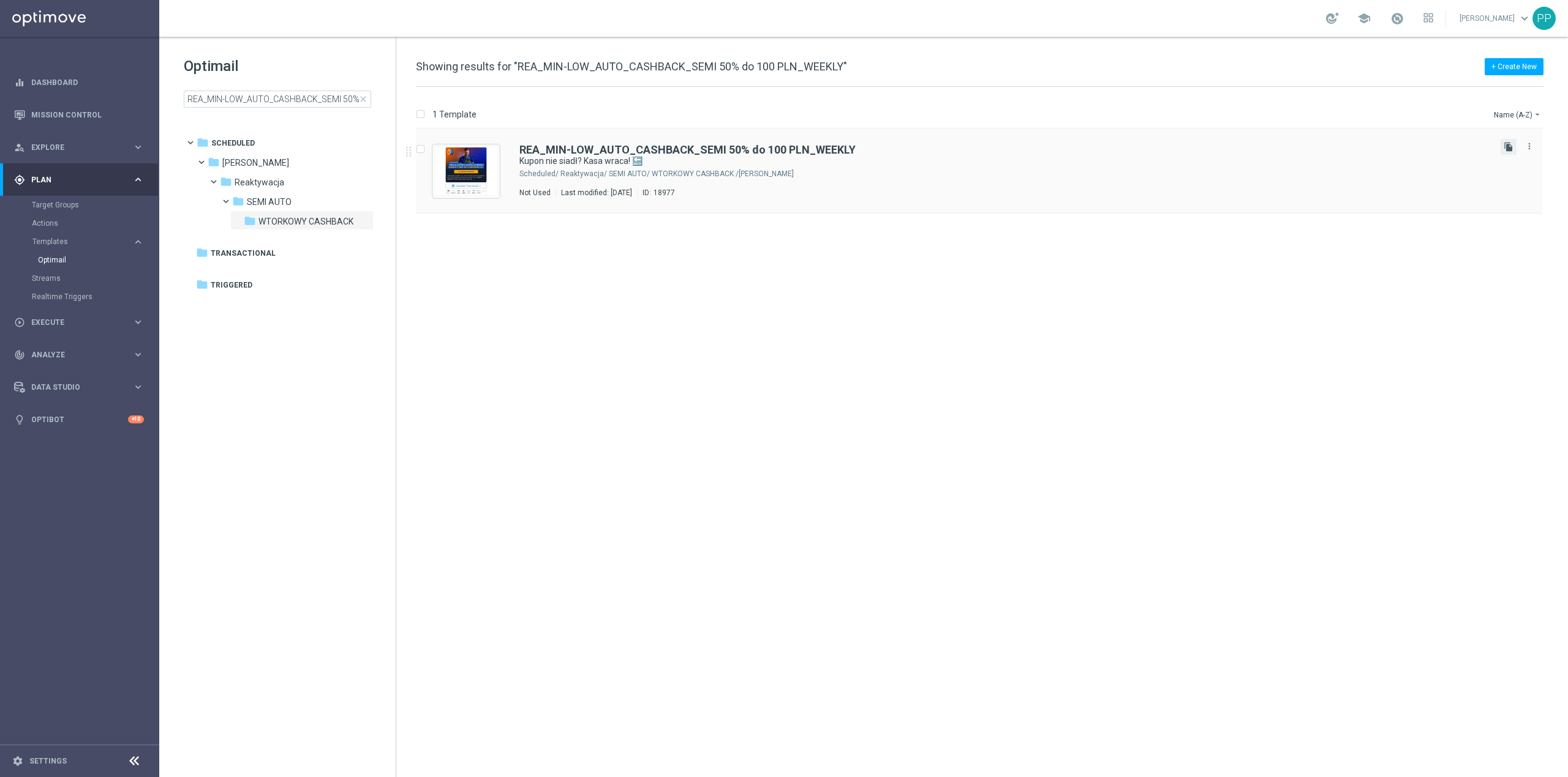
click at [1508, 152] on icon "file_copy" at bounding box center [1508, 147] width 9 height 9
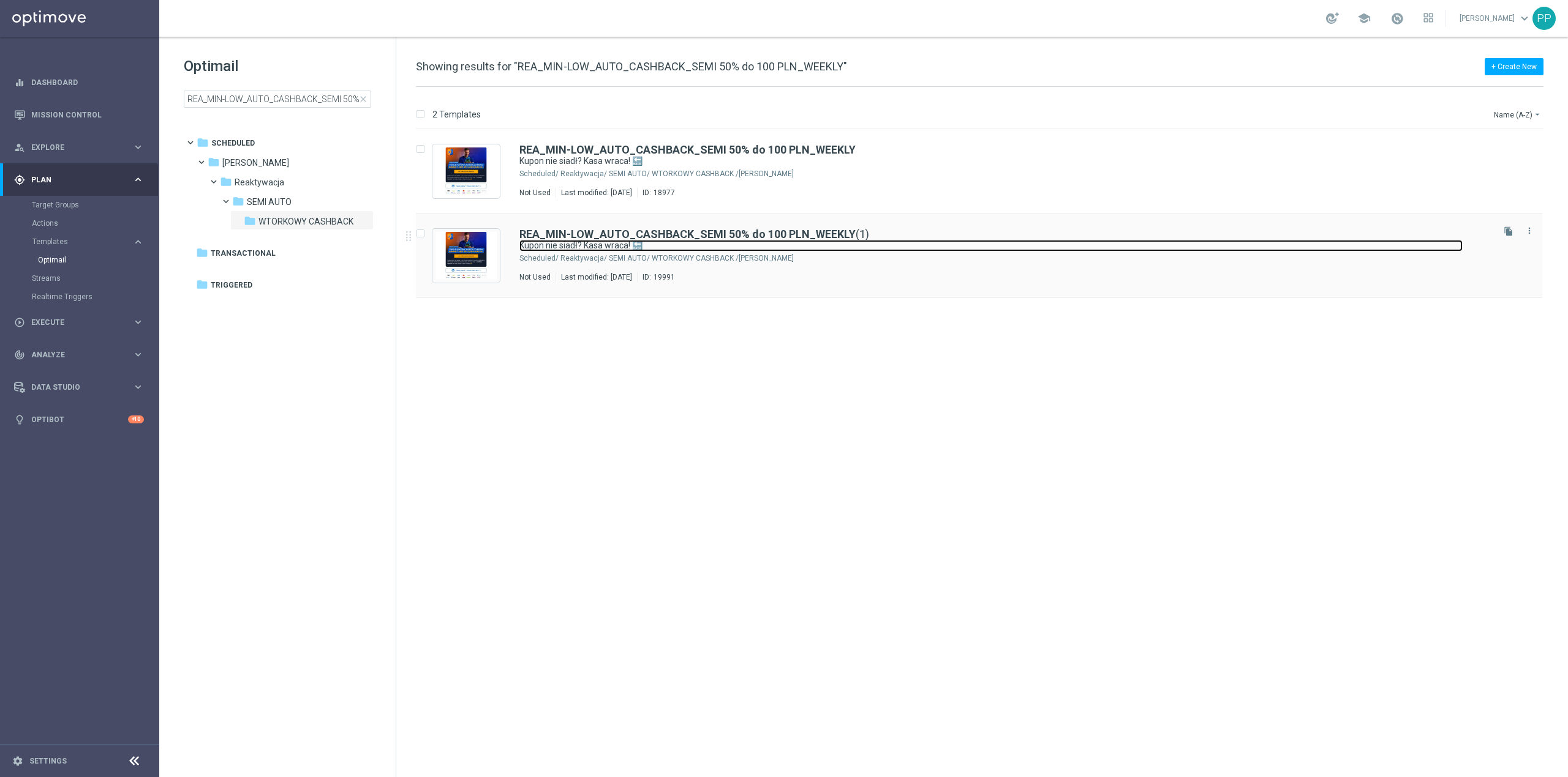
click at [962, 247] on link "Kupon nie siadł? Kasa wraca! 🔙" at bounding box center [991, 246] width 943 height 11
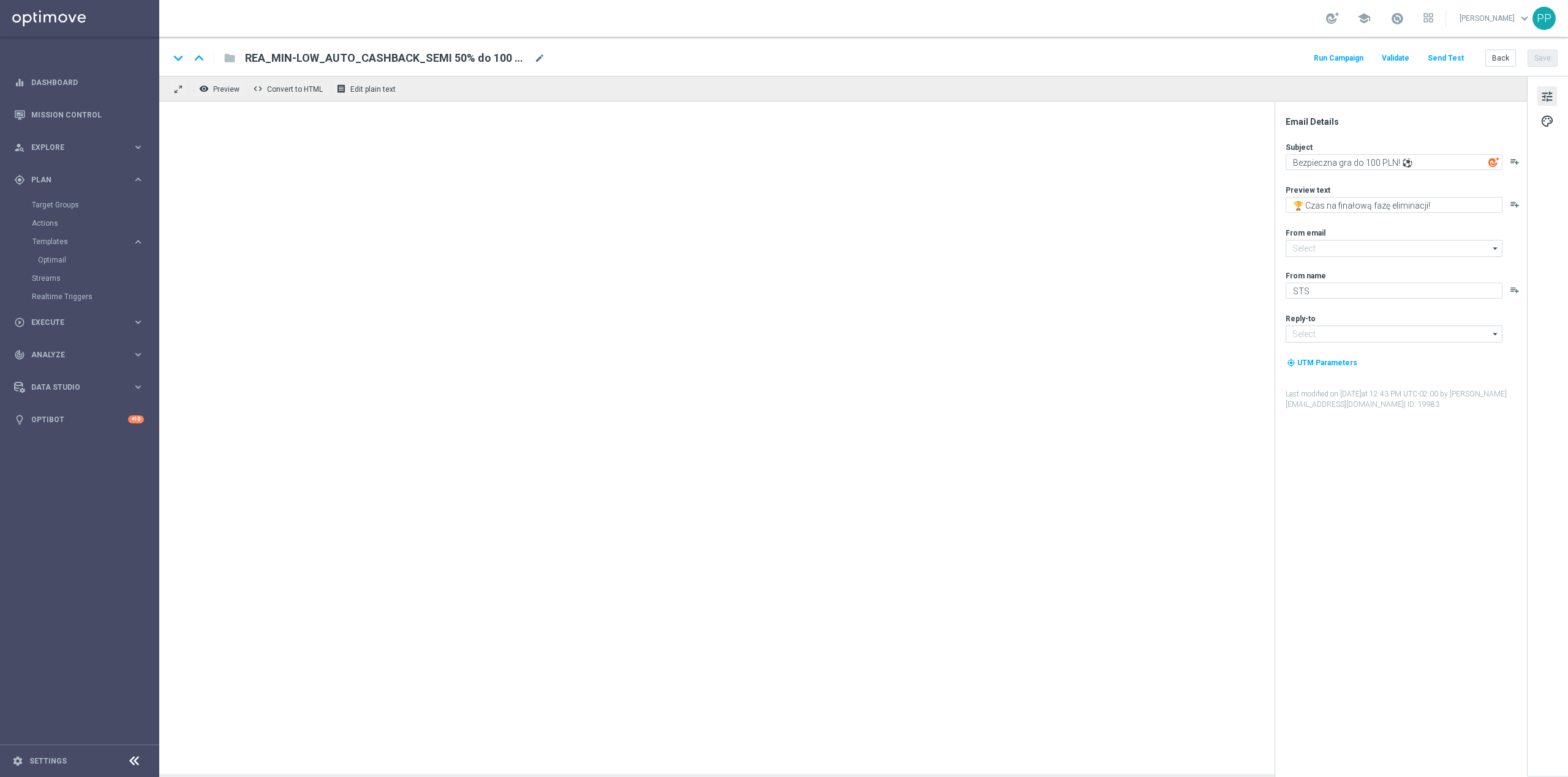
type input "[EMAIL_ADDRESS][DOMAIN_NAME]"
type input "REA_MIN-LOW_AUTO_CASHBACK_SEMI 50% do 100 PLN_WEEKLY(1)"
type textarea "Kupon nie siadł? Kasa wraca! 🔙"
type textarea "Typuj bezpiecznie z cashbackiem do 100 zł 💸"
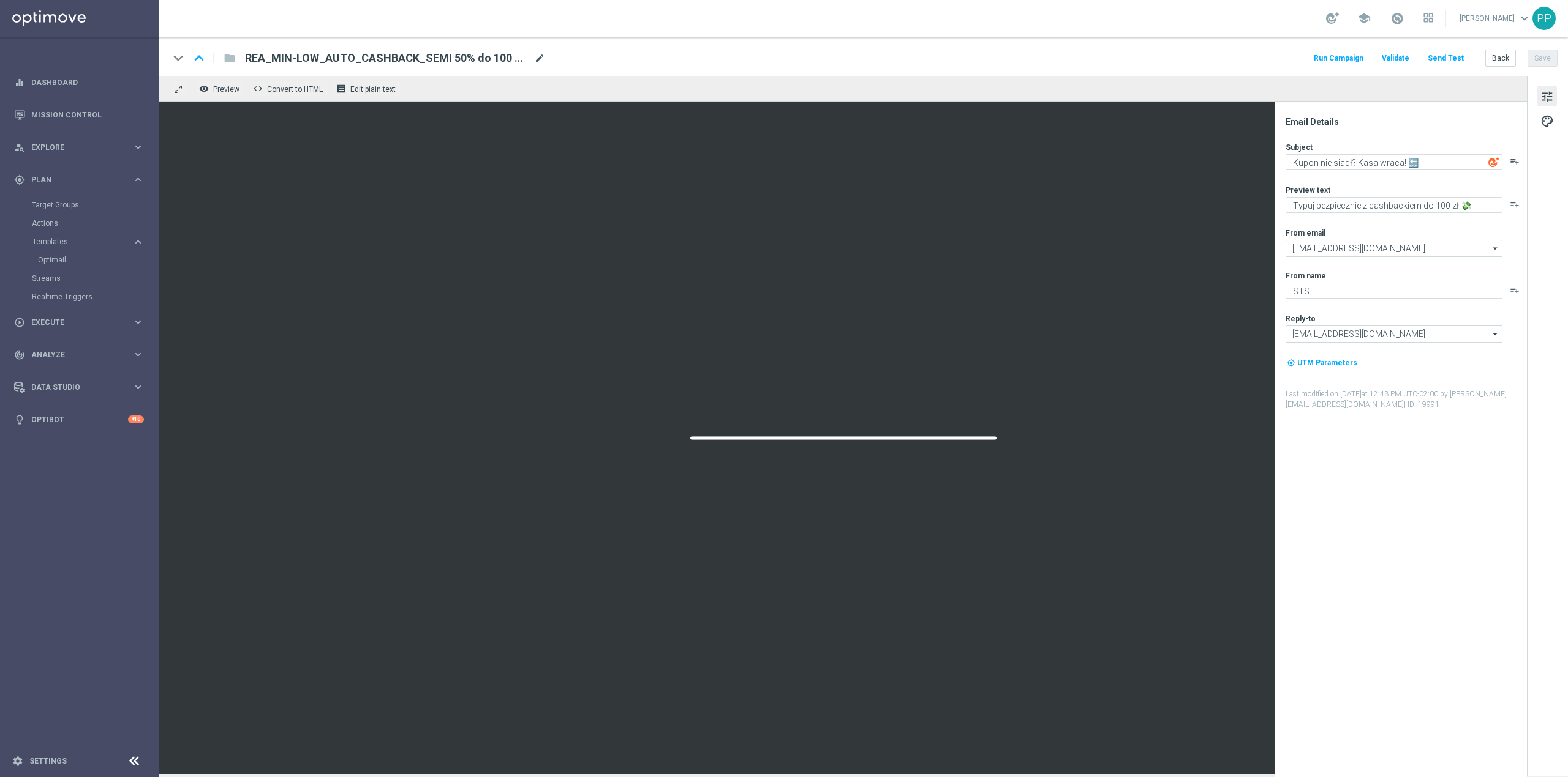
click at [535, 55] on span "mode_edit" at bounding box center [540, 58] width 11 height 11
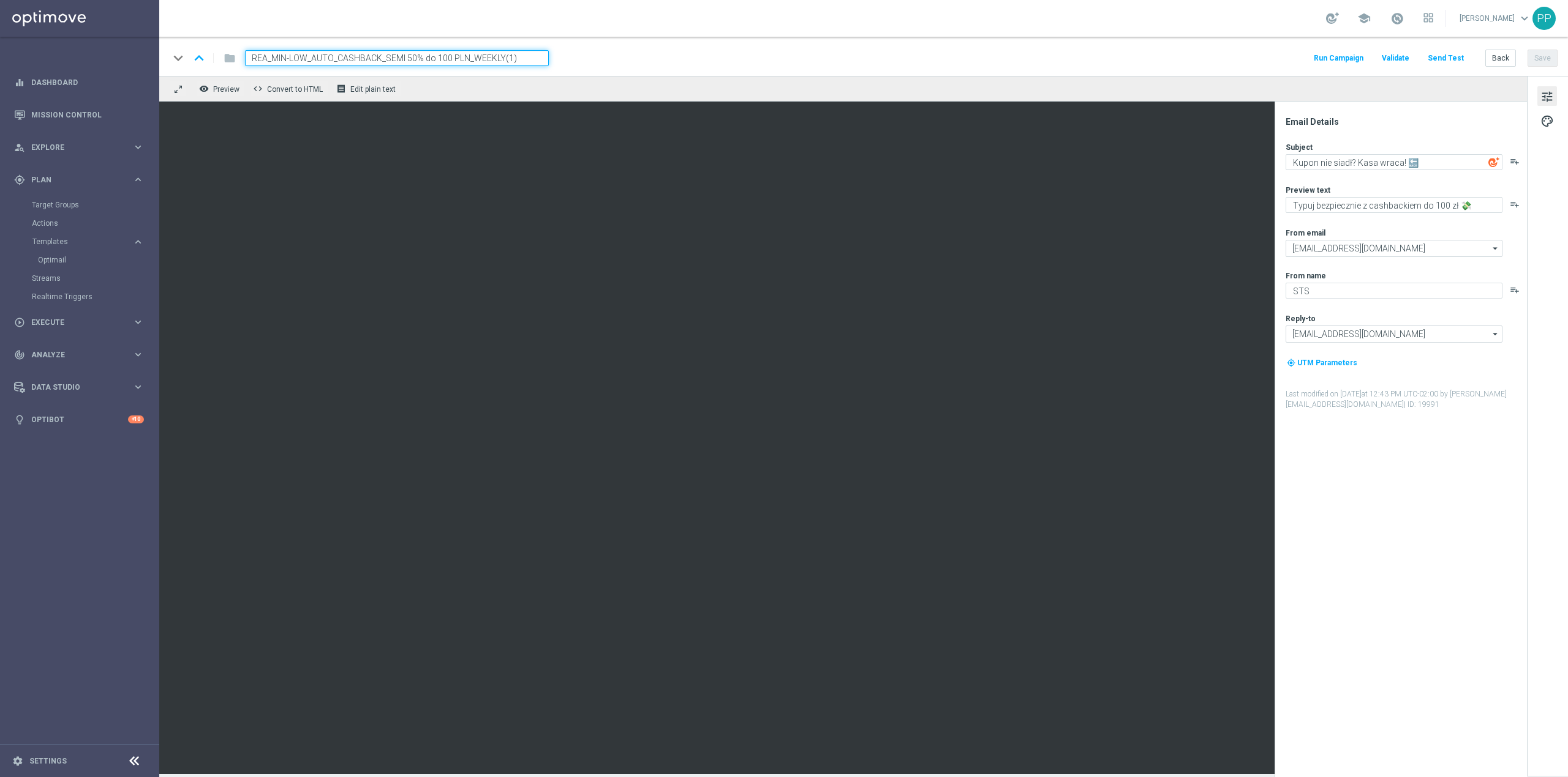
drag, startPoint x: 535, startPoint y: 55, endPoint x: 235, endPoint y: 52, distance: 300.0
click at [235, 52] on div "REA_MIN-LOW_AUTO_CASHBACK_SEMI 50% do 100 PLN_WEEKLY(1)" at bounding box center [392, 58] width 314 height 16
paste input "ED-HIGH_AUTO_CASHBACK_SEMI 50% do 300 PLN_WEEKLY"
type input "REA_MED-HIGH_AUTO_CASHBACK_SEMI 50% do 300 PLN_190825"
click at [664, 42] on div "keyboard_arrow_down keyboard_arrow_up folder REA_MED-HIGH_AUTO_CASHBACK_SEMI 50…" at bounding box center [863, 56] width 1409 height 39
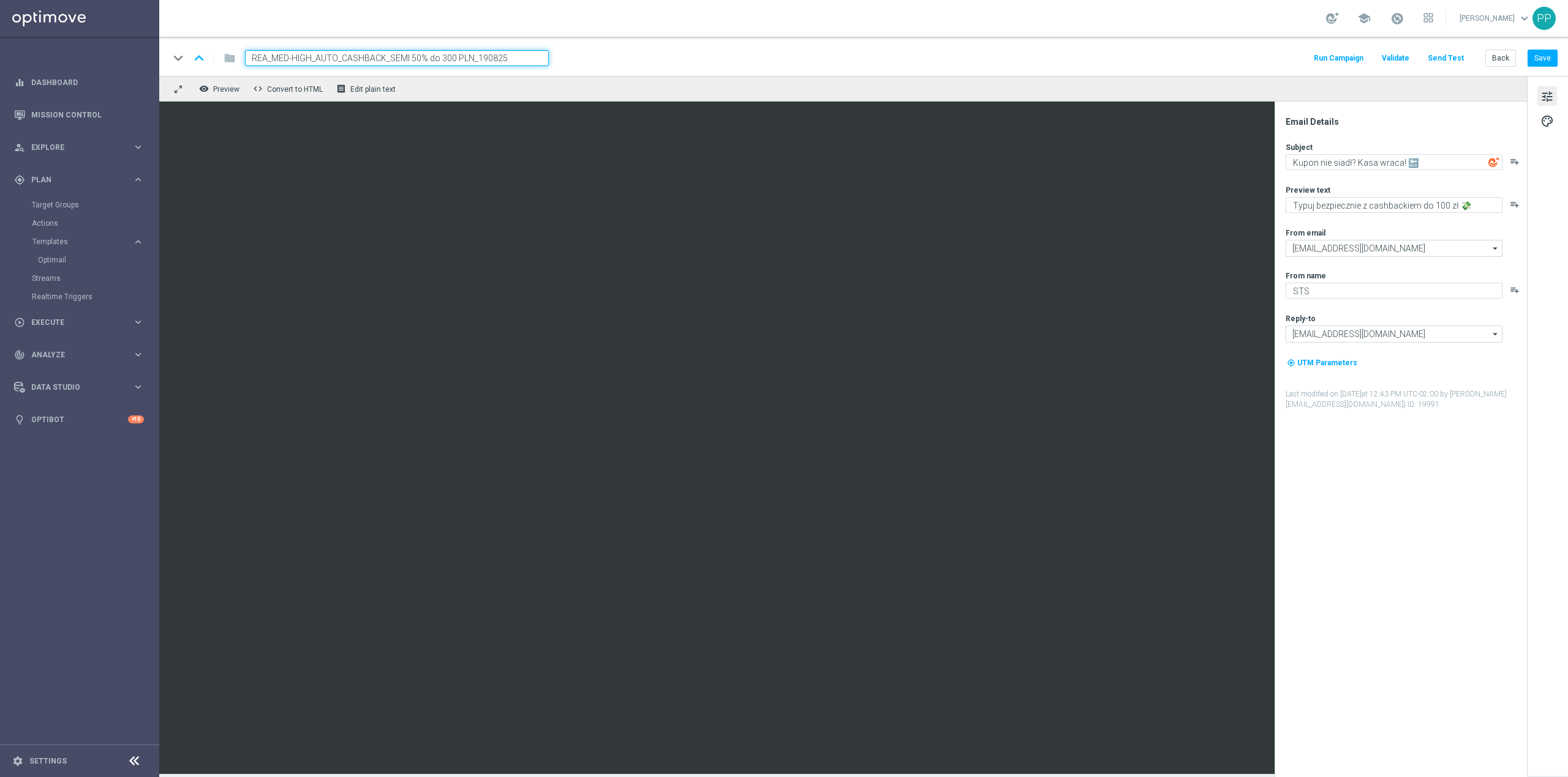
click at [502, 59] on input "REA_MED-HIGH_AUTO_CASHBACK_SEMI 50% do 300 PLN_190825" at bounding box center [396, 58] width 304 height 16
click at [672, 45] on div "keyboard_arrow_down keyboard_arrow_up folder REA_MED-HIGH_AUTO_CASHBACK_SEMI 50…" at bounding box center [863, 56] width 1409 height 39
click at [1498, 48] on div "keyboard_arrow_down keyboard_arrow_up folder REA_MED-HIGH_AUTO_CASHBACK_SEMI 50…" at bounding box center [863, 56] width 1409 height 39
click at [1501, 58] on button "Back" at bounding box center [1500, 58] width 31 height 17
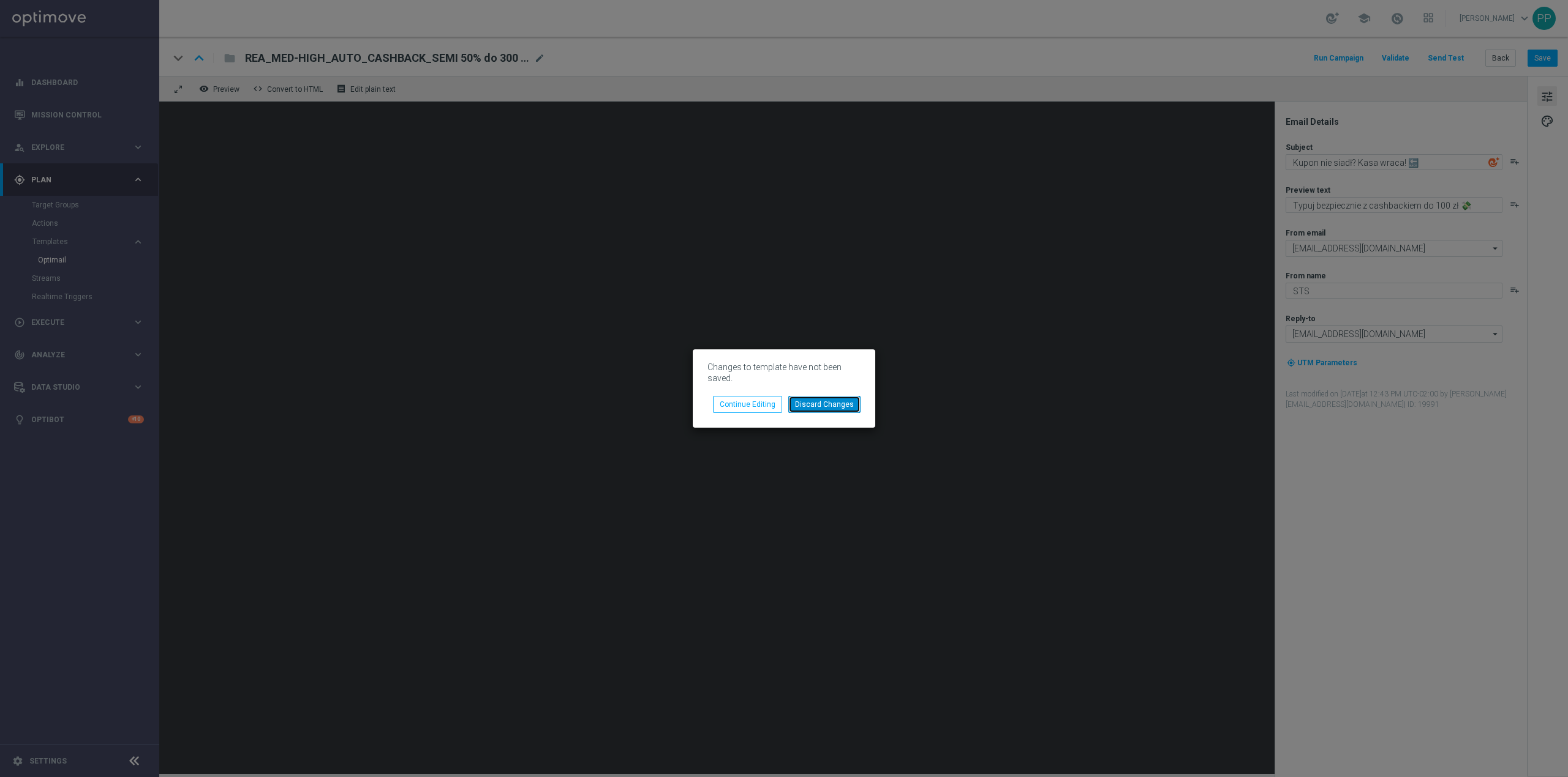
click at [826, 409] on button "Discard Changes" at bounding box center [824, 404] width 72 height 17
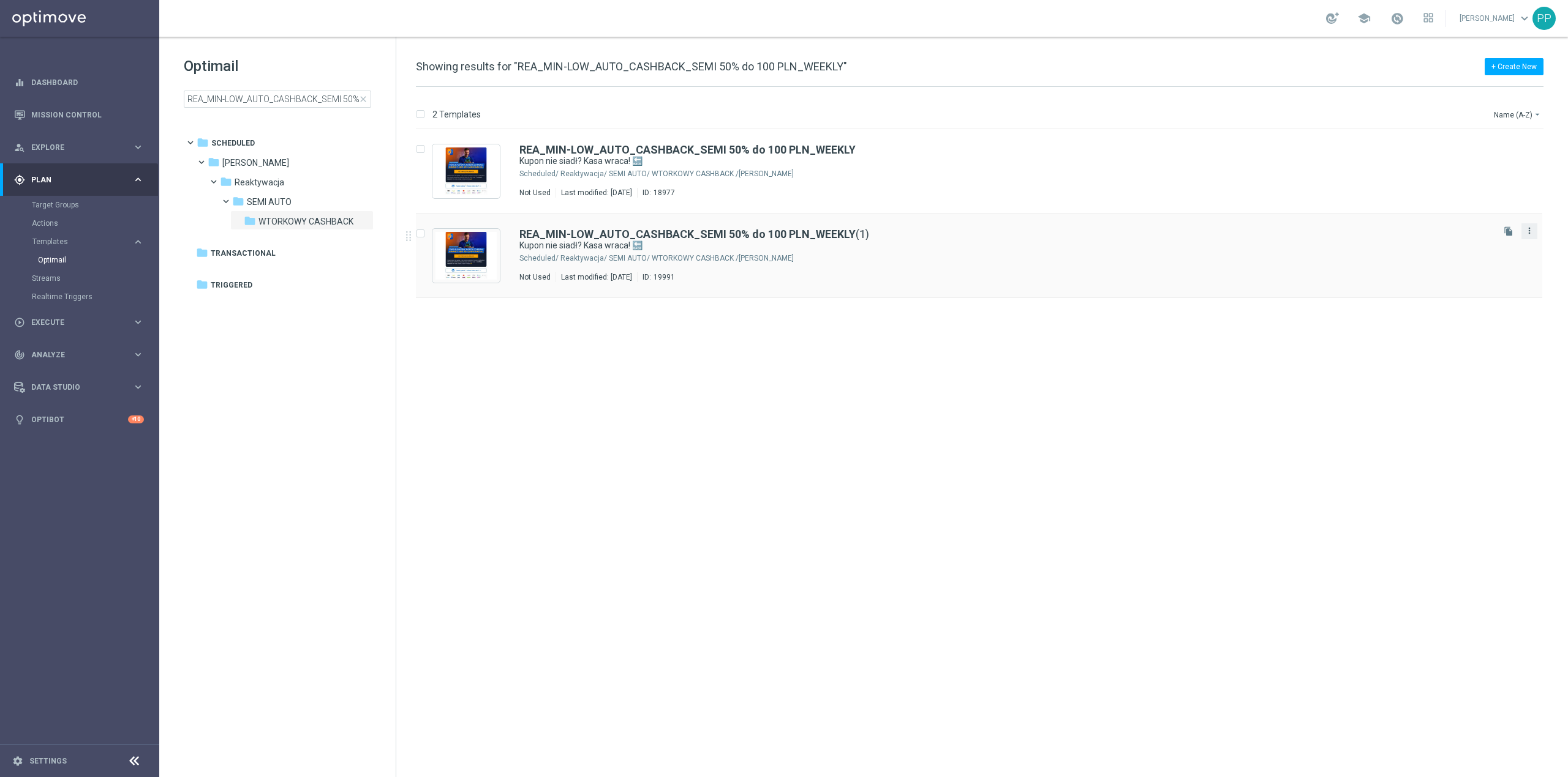
click at [1529, 232] on icon "more_vert" at bounding box center [1529, 231] width 9 height 9
click at [1453, 280] on span "Delete" at bounding box center [1455, 278] width 22 height 8
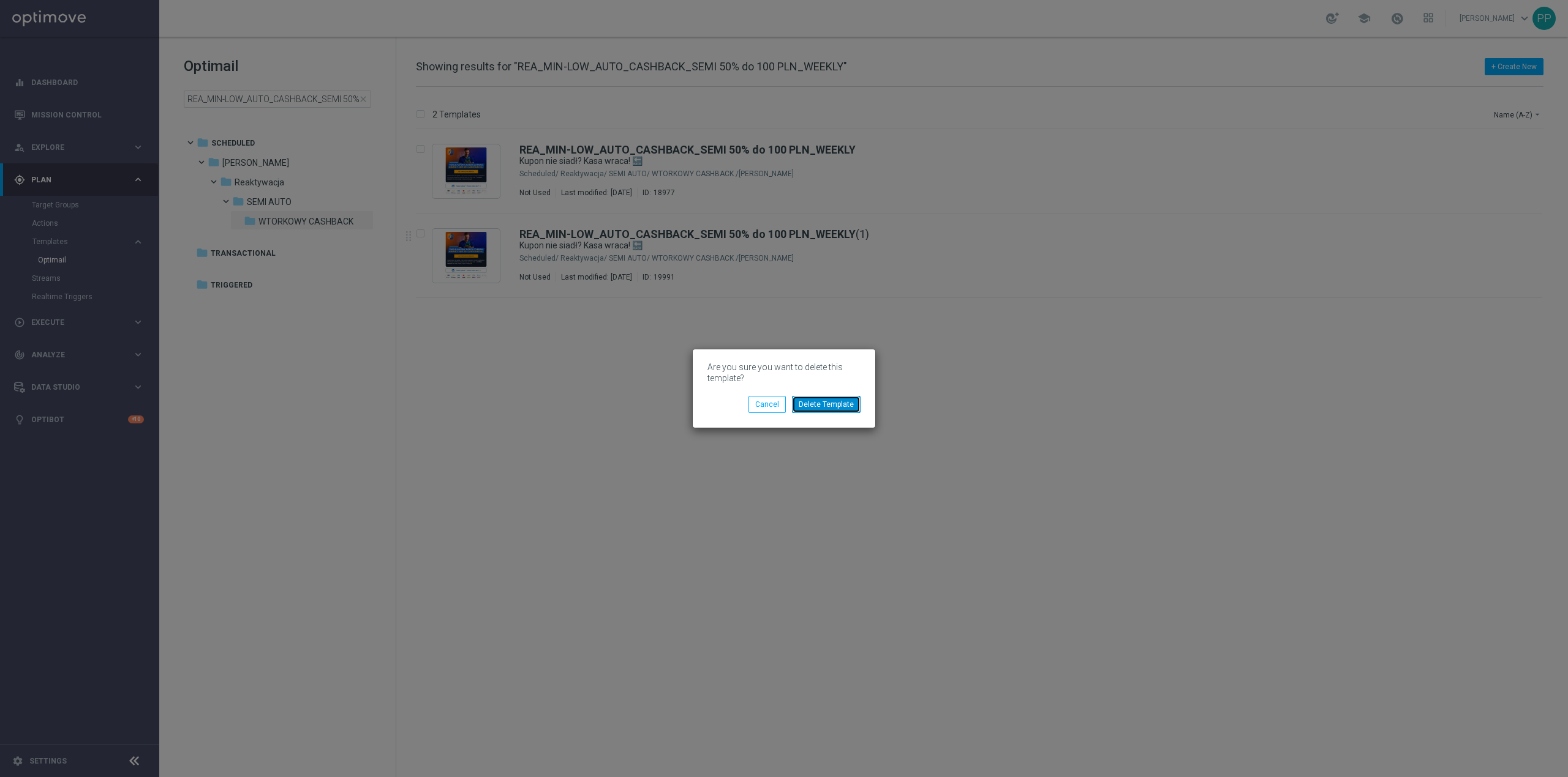
click at [826, 398] on button "Delete Template" at bounding box center [825, 404] width 68 height 17
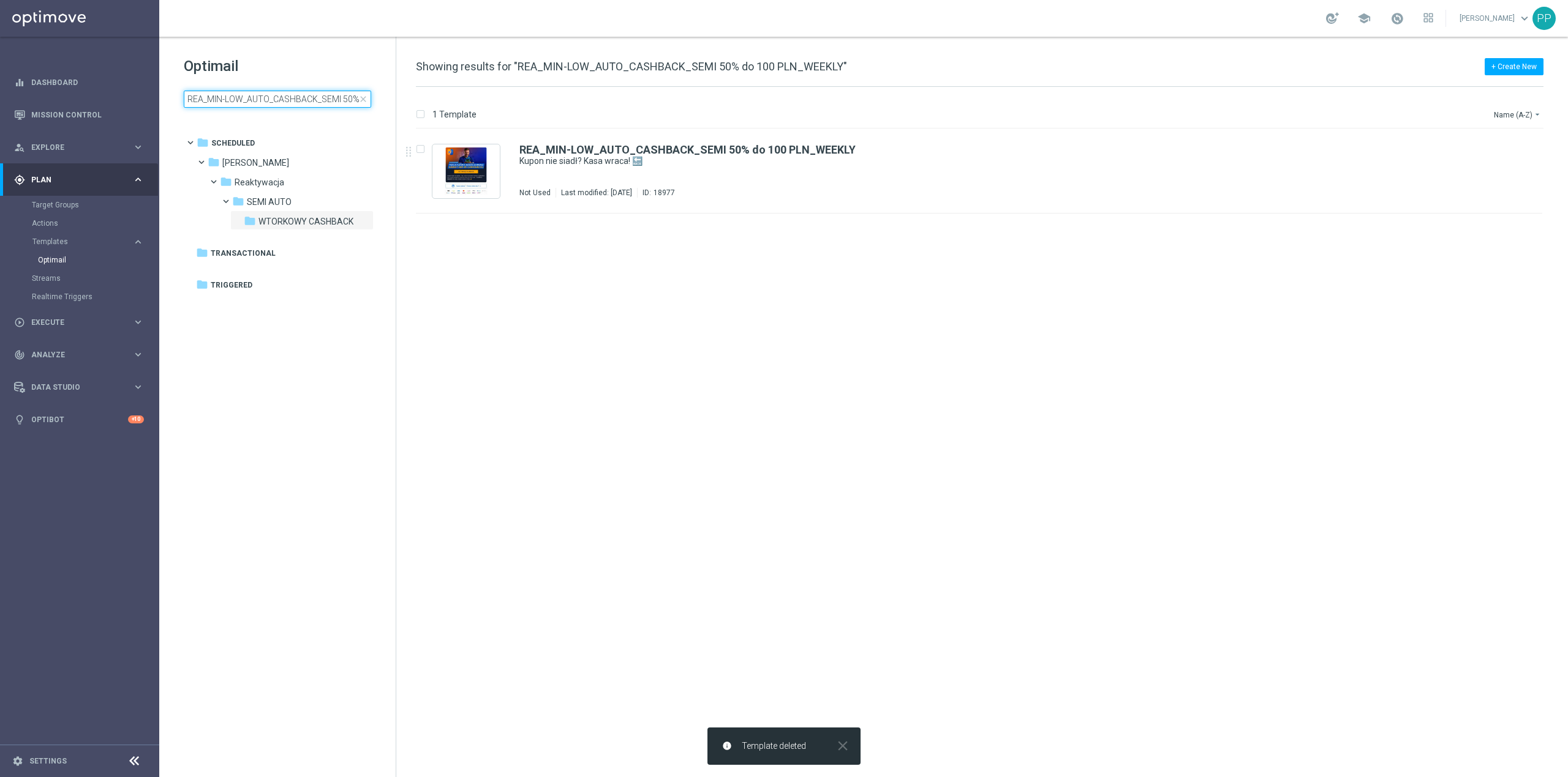
click at [314, 101] on input "REA_MIN-LOW_AUTO_CASHBACK_SEMI 50% do 100 PLN_WEEKLY" at bounding box center [278, 99] width 188 height 17
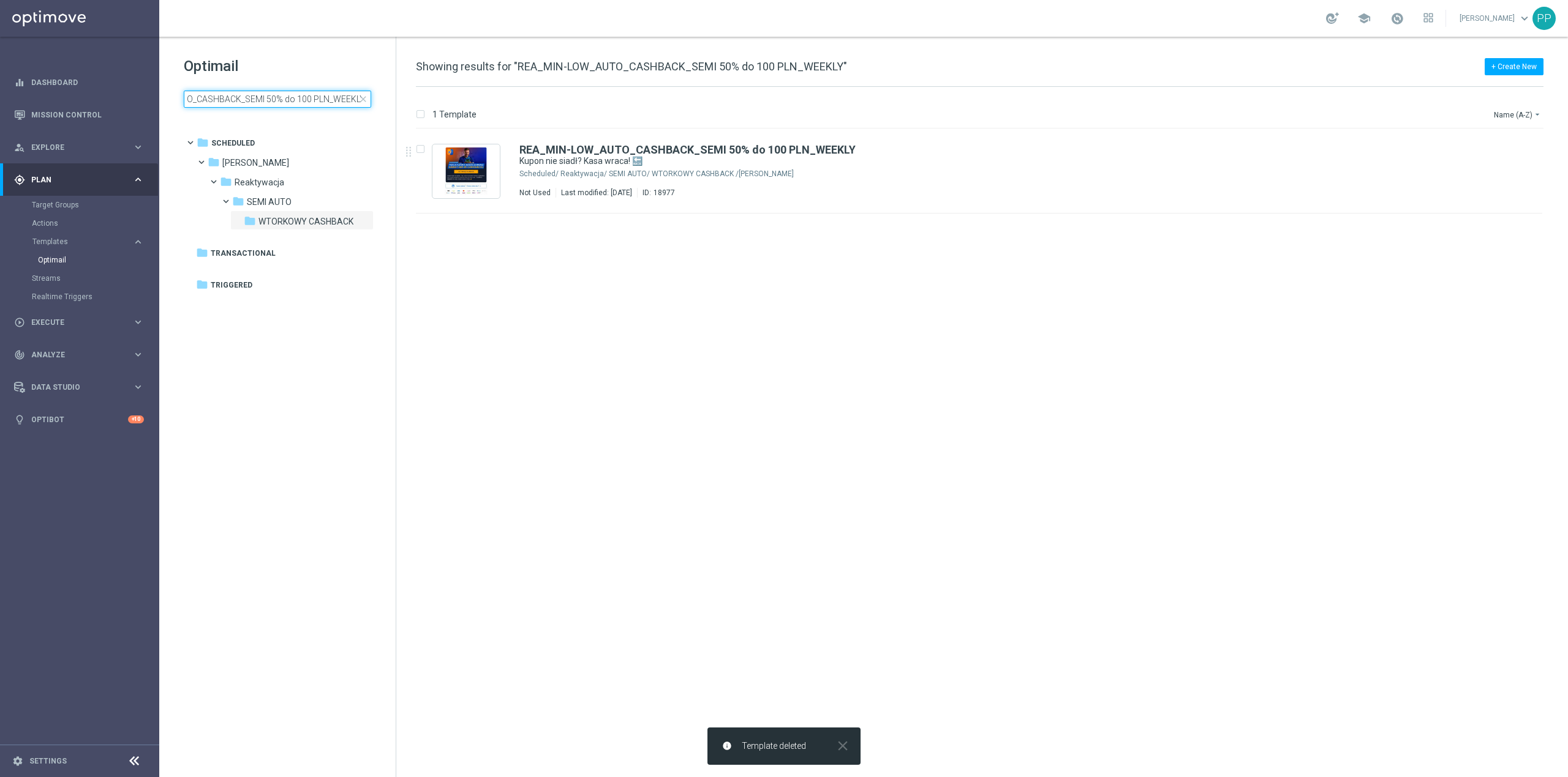
drag, startPoint x: 307, startPoint y: 100, endPoint x: 476, endPoint y: 101, distance: 169.0
click at [476, 101] on div "Optimail REA_MIN-LOW_AUTO_CASHBACK_SEMI 50% do 100 PLN_WEEKLY close folder 1 Fo…" at bounding box center [863, 406] width 1409 height 741
click at [358, 104] on input "REA_MIN-LOW_AUTO_CASHBACK_SEMI 50% do 100 PLN_WEEKLY" at bounding box center [278, 99] width 188 height 17
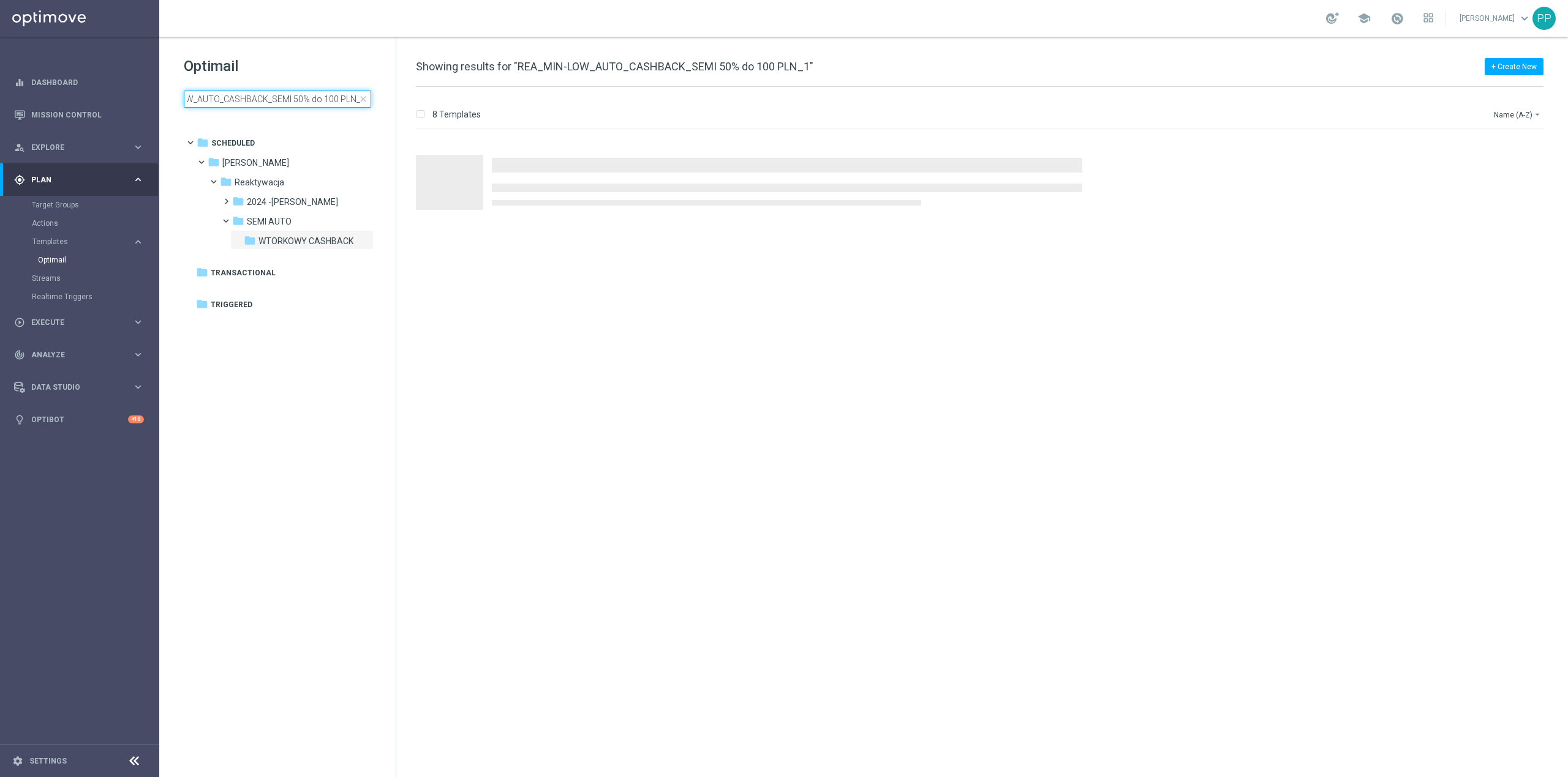
scroll to position [0, 54]
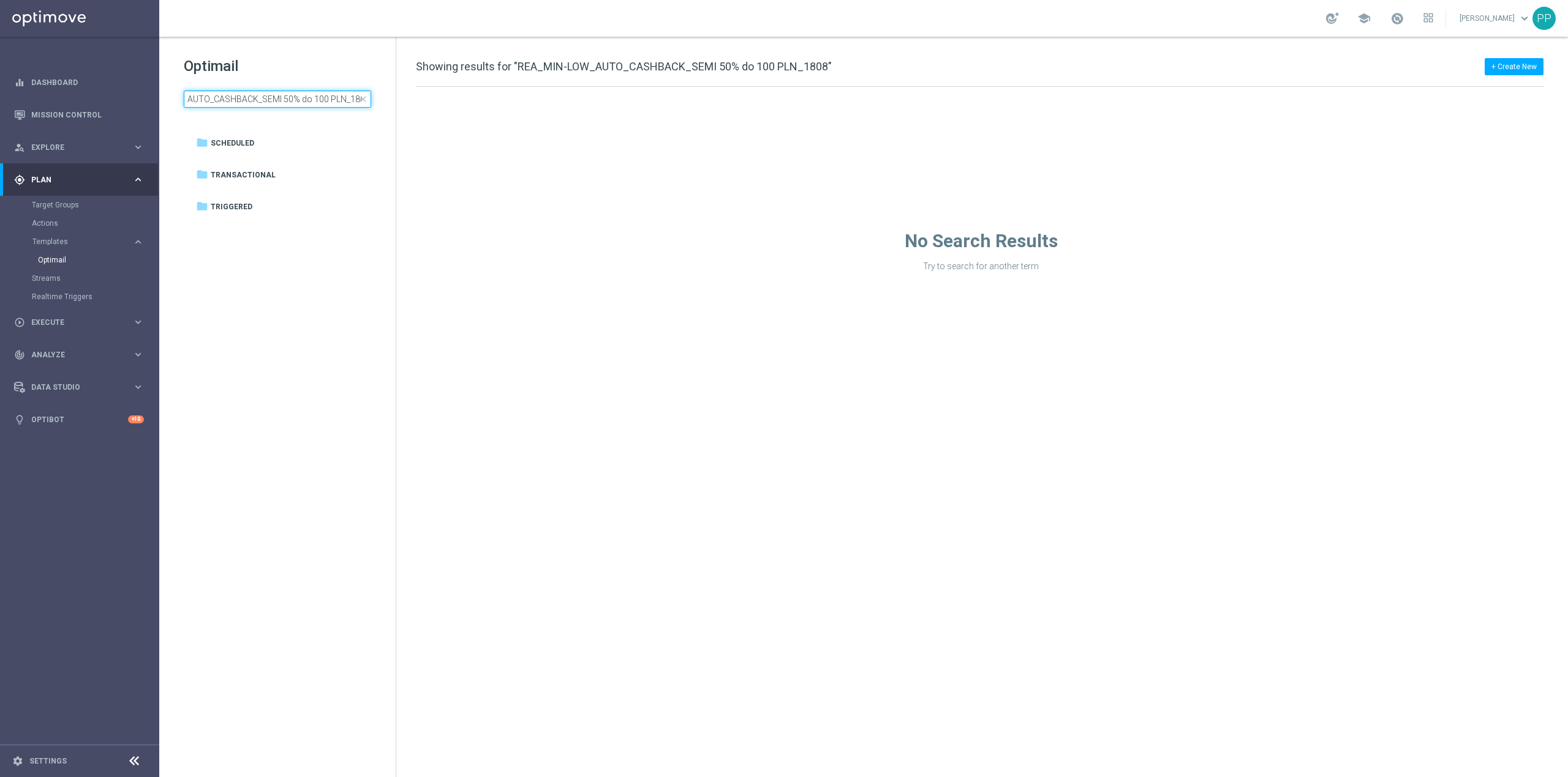
scroll to position [0, 64]
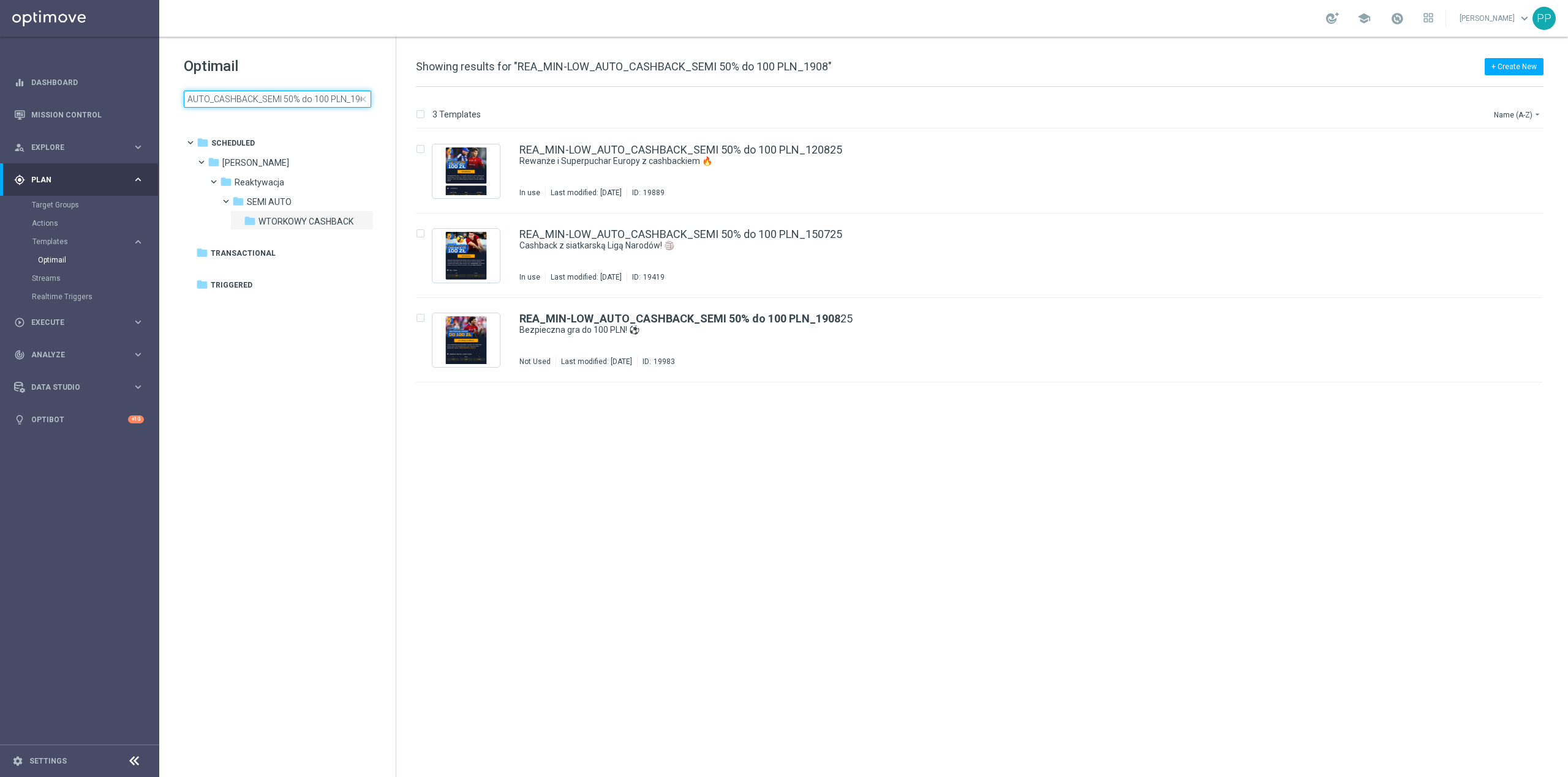
scroll to position [0, 64]
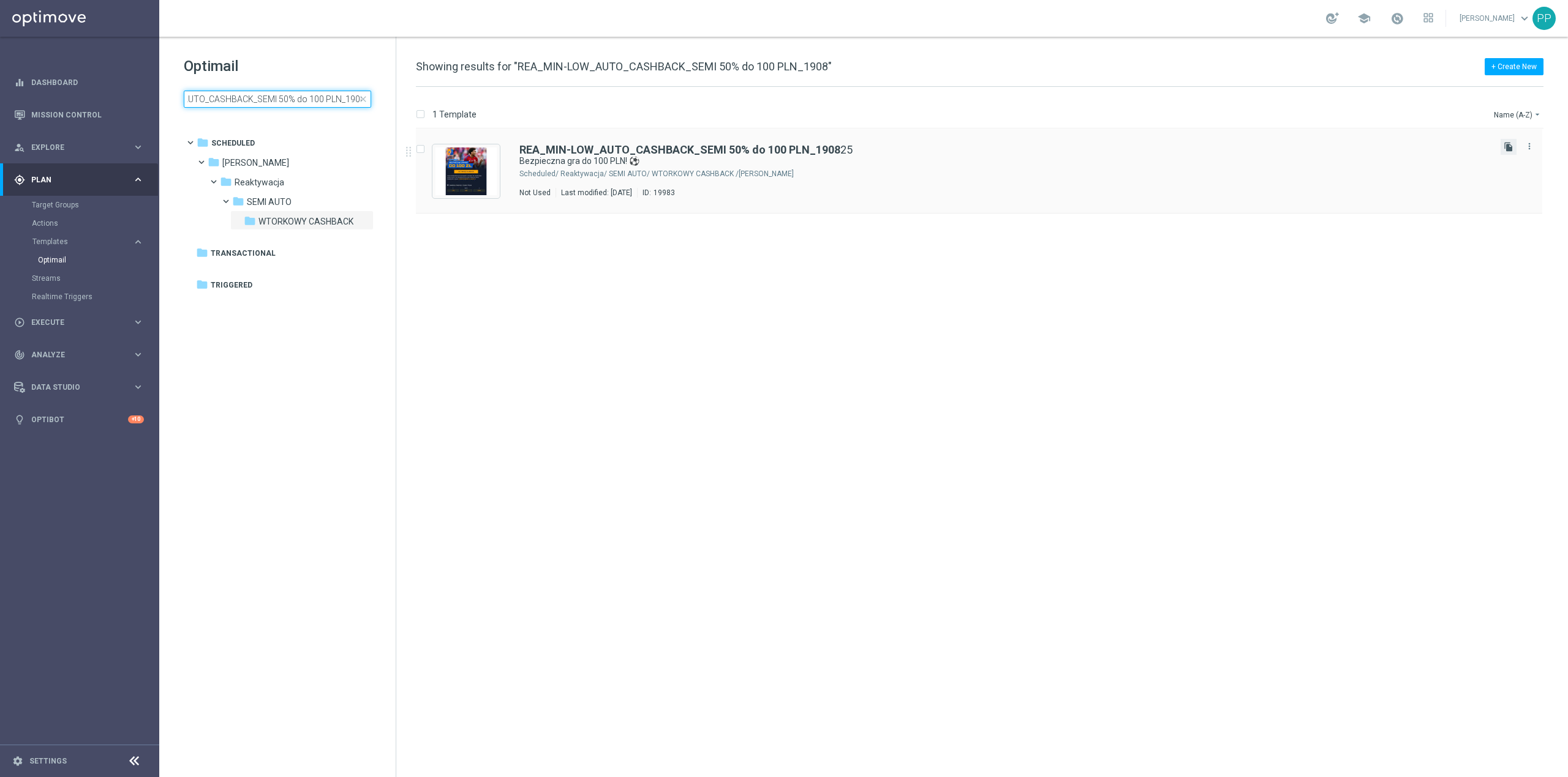
type input "REA_MIN-LOW_AUTO_CASHBACK_SEMI 50% do 100 PLN_1908"
click at [1513, 145] on icon "file_copy" at bounding box center [1508, 147] width 9 height 9
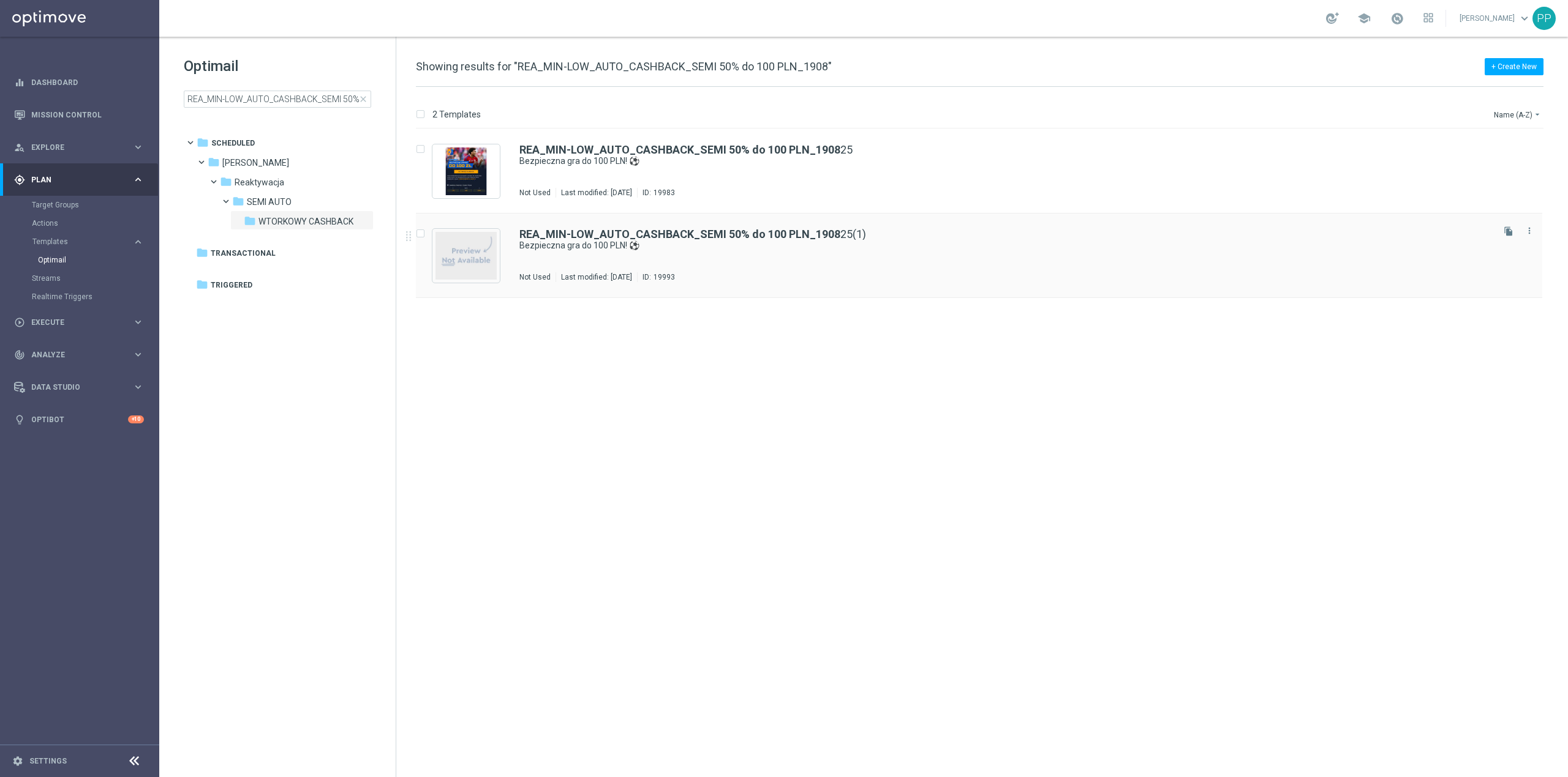
click at [775, 253] on div "REA_MIN-LOW_AUTO_CASHBACK_SEMI 50% do 100 PLN_1908 25(1) Bezpieczna gra do 100 …" at bounding box center [1005, 255] width 972 height 53
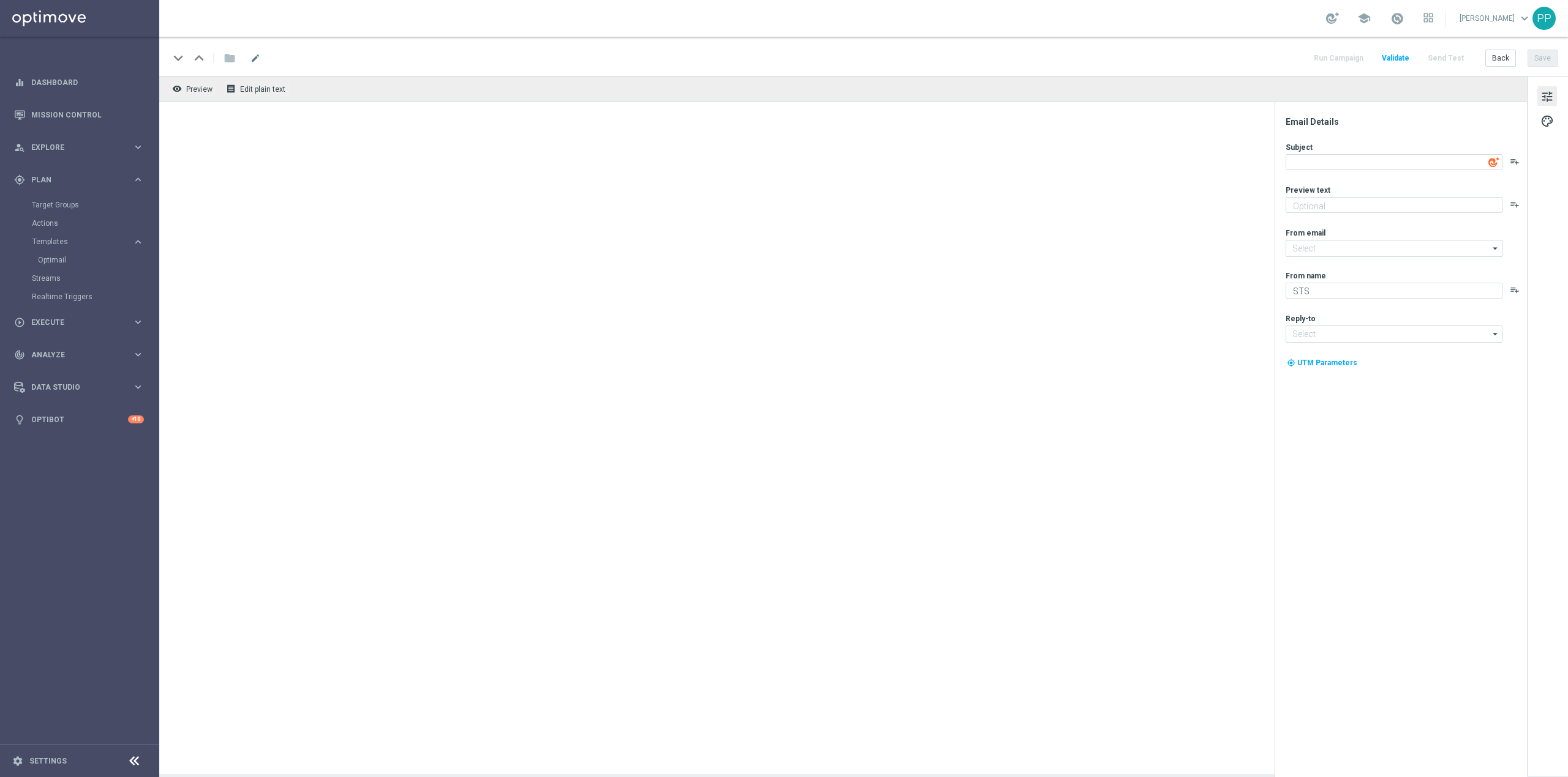
type input "[EMAIL_ADDRESS][DOMAIN_NAME]"
type input "REA_MIN-LOW_AUTO_CASHBACK_SEMI 50% do 100 PLN_190825(1)"
type textarea "Bezpieczna gra do 100 PLN! ⚽"
type textarea "🏆 Czas na finałową fazę eliminacji!"
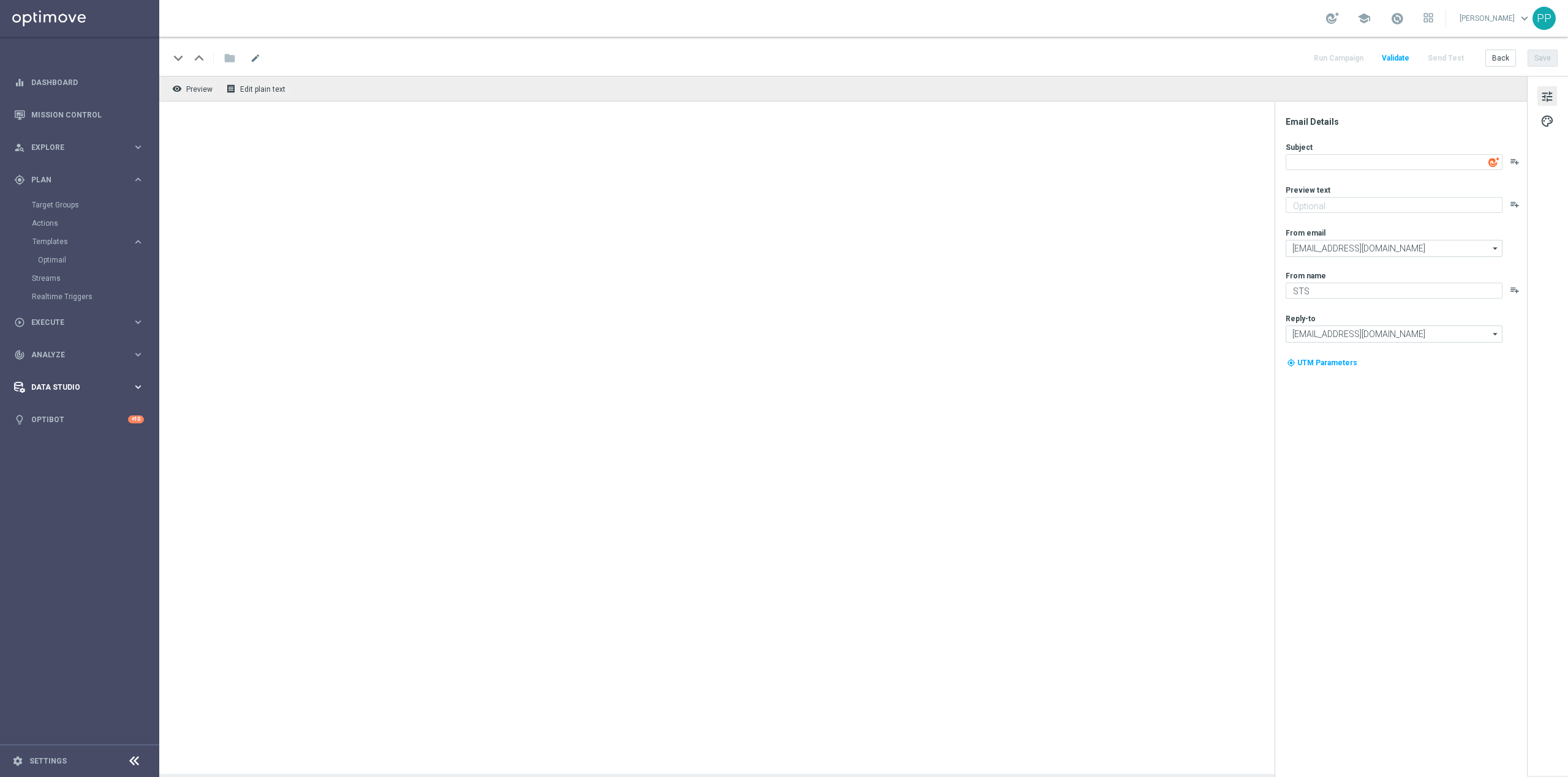
type input "[EMAIL_ADDRESS][DOMAIN_NAME]"
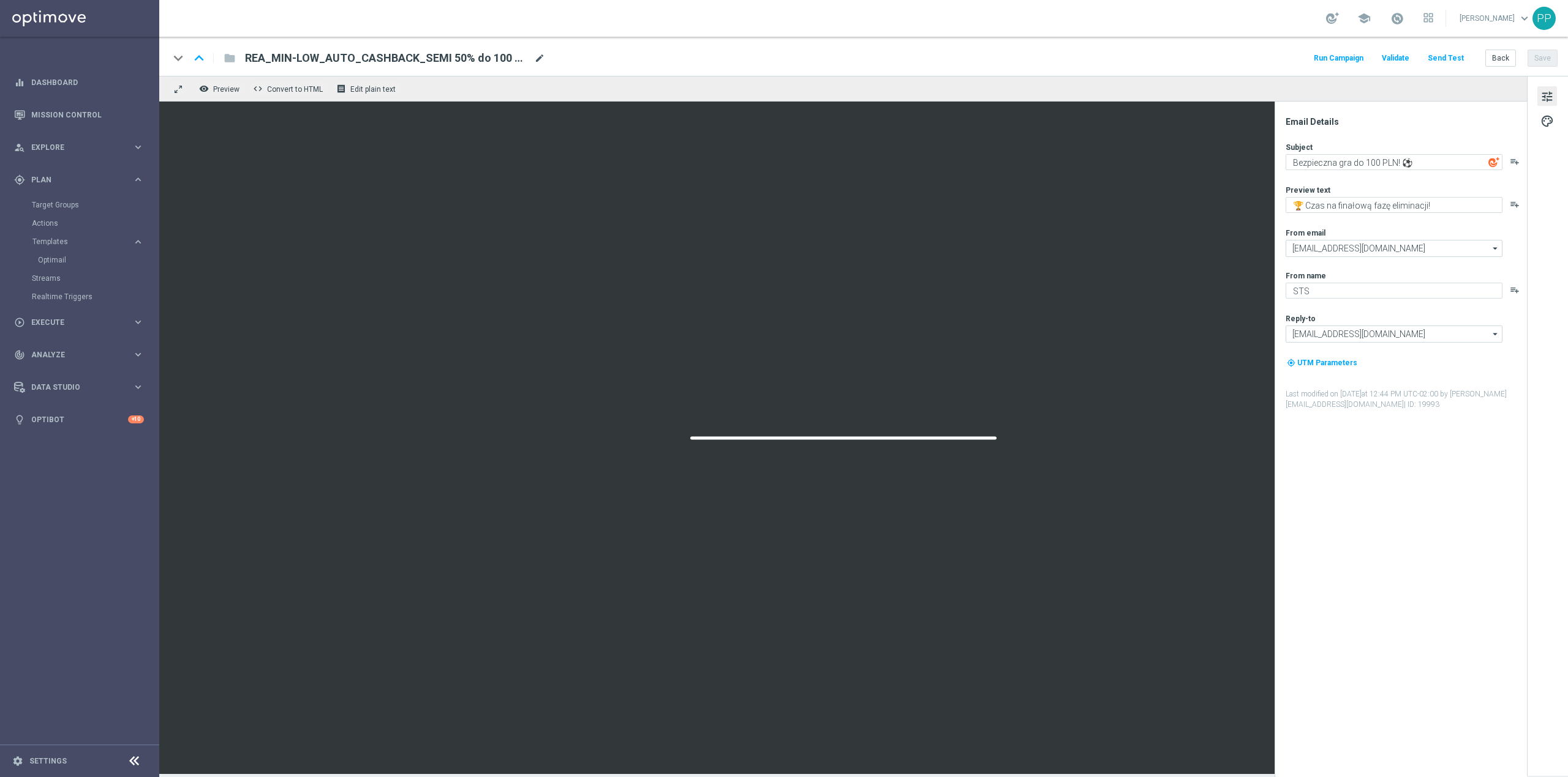
click at [542, 60] on span "mode_edit" at bounding box center [540, 58] width 11 height 11
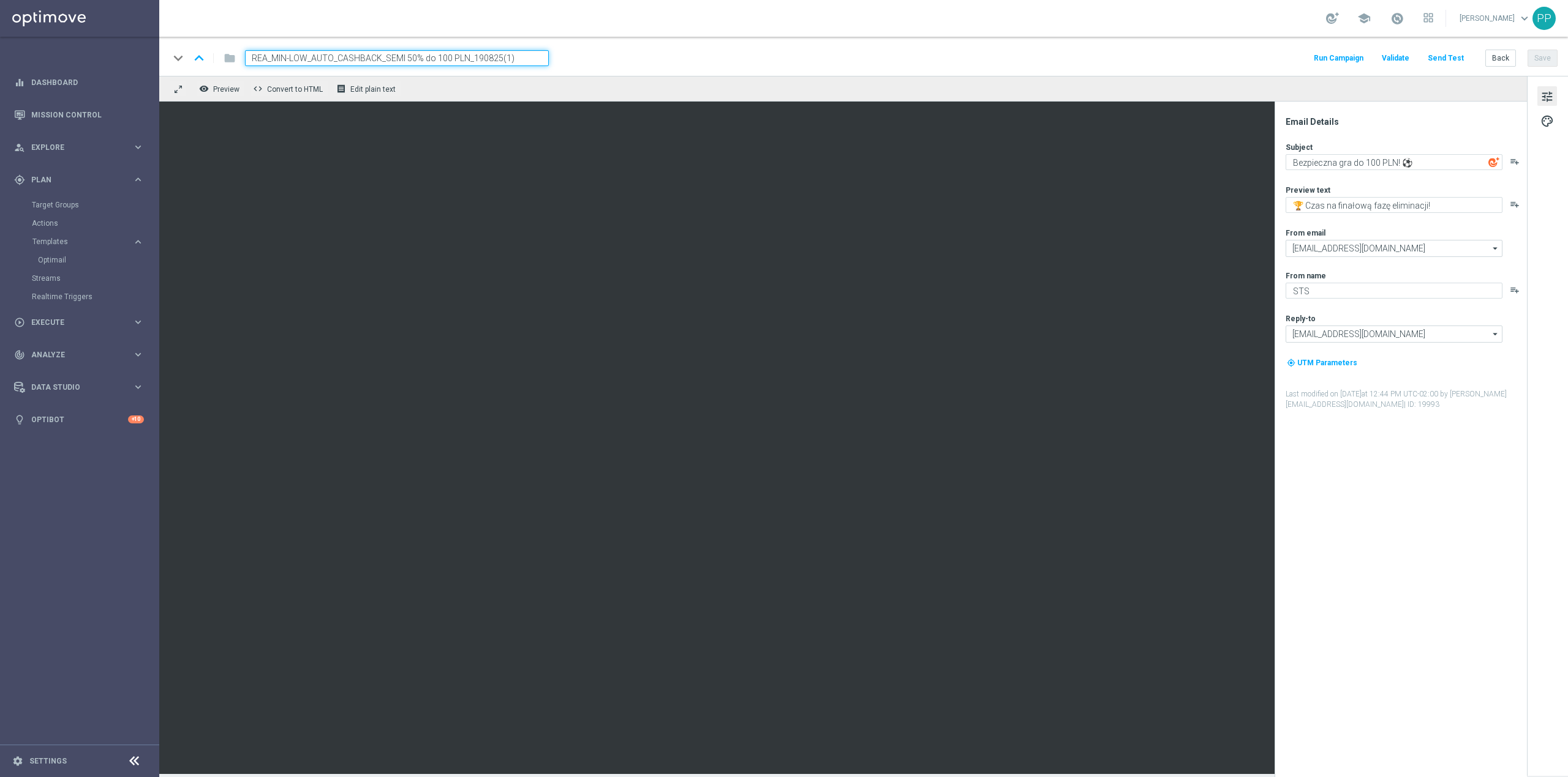
click at [539, 60] on input "REA_MIN-LOW_AUTO_CASHBACK_SEMI 50% do 100 PLN_190825(1)" at bounding box center [396, 58] width 304 height 16
paste input "ED-HIGH_AUTO_CASHBACK_SEMI 50% do 300 PLN_WEEKLY"
type input "REA_MED-HIGH_AUTO_CASHBACK_SEMI 50% do 300 PLN_190825"
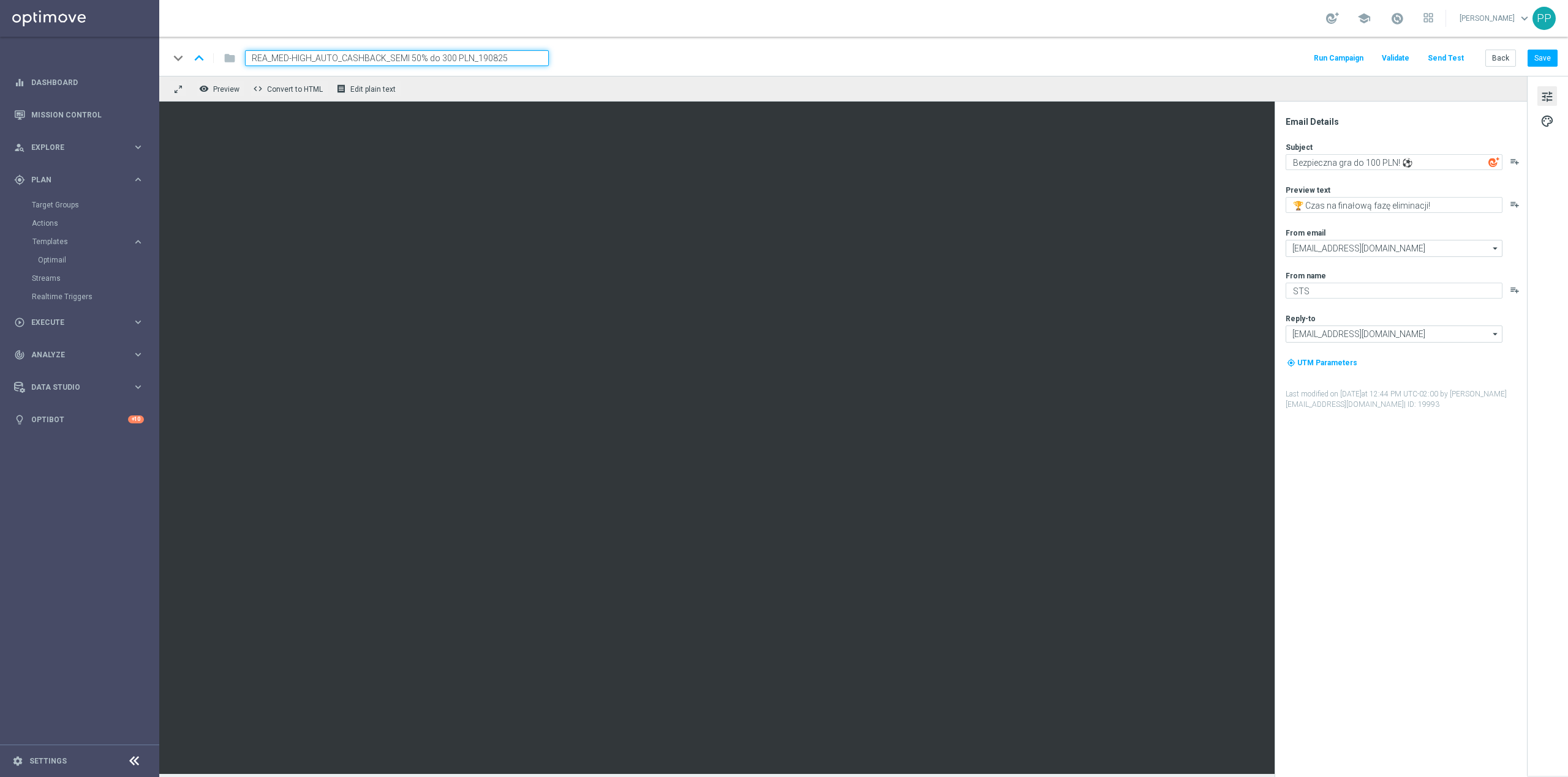
click at [501, 62] on input "REA_MED-HIGH_AUTO_CASHBACK_SEMI 50% do 300 PLN_190825" at bounding box center [396, 58] width 304 height 16
click at [637, 50] on div "keyboard_arrow_down keyboard_arrow_up folder REA_MED-HIGH_AUTO_CASHBACK_SEMI 50…" at bounding box center [863, 58] width 1389 height 16
click at [1548, 57] on button "Save" at bounding box center [1543, 58] width 30 height 17
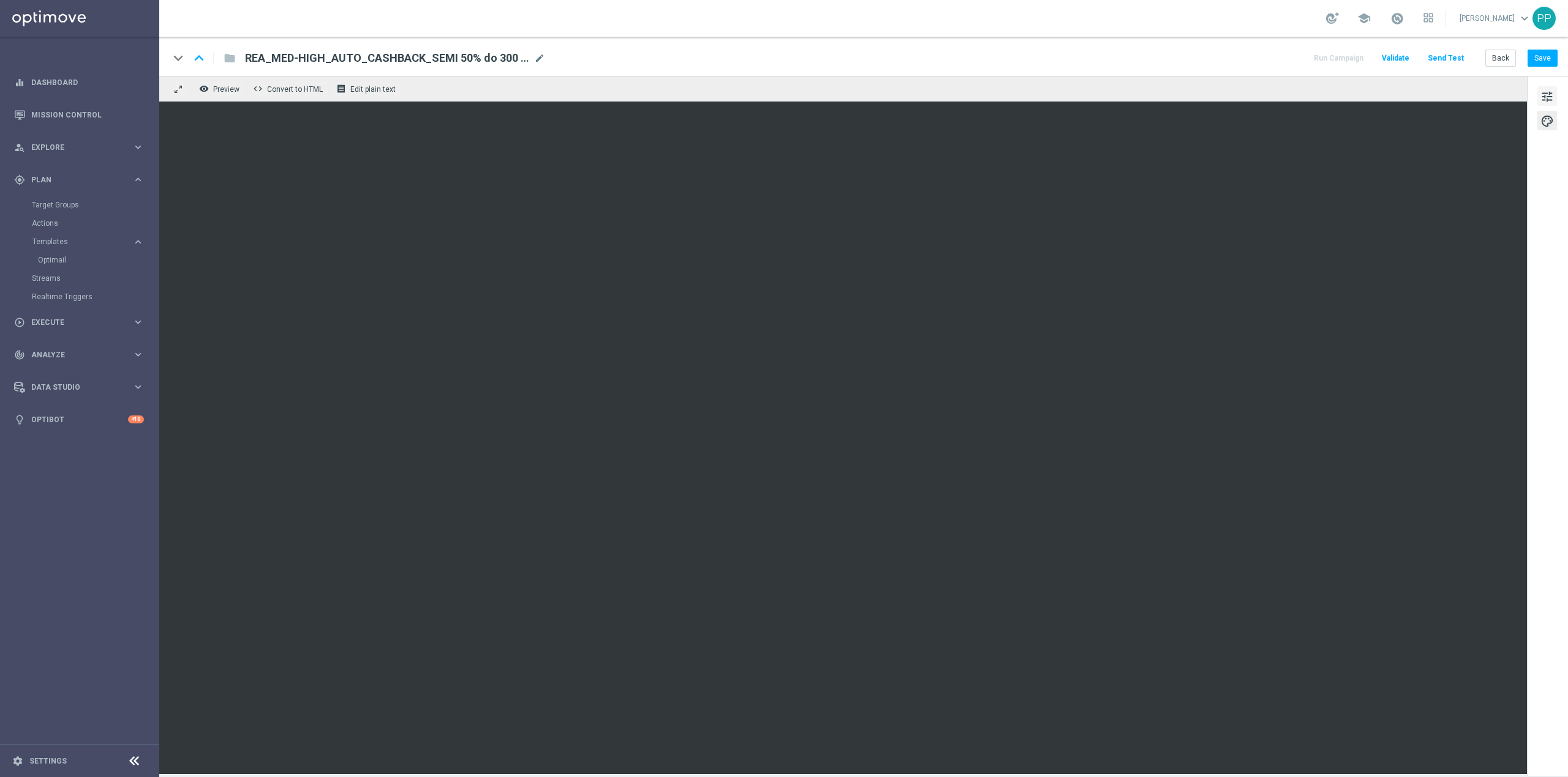
click at [1548, 92] on span "tune" at bounding box center [1547, 96] width 13 height 16
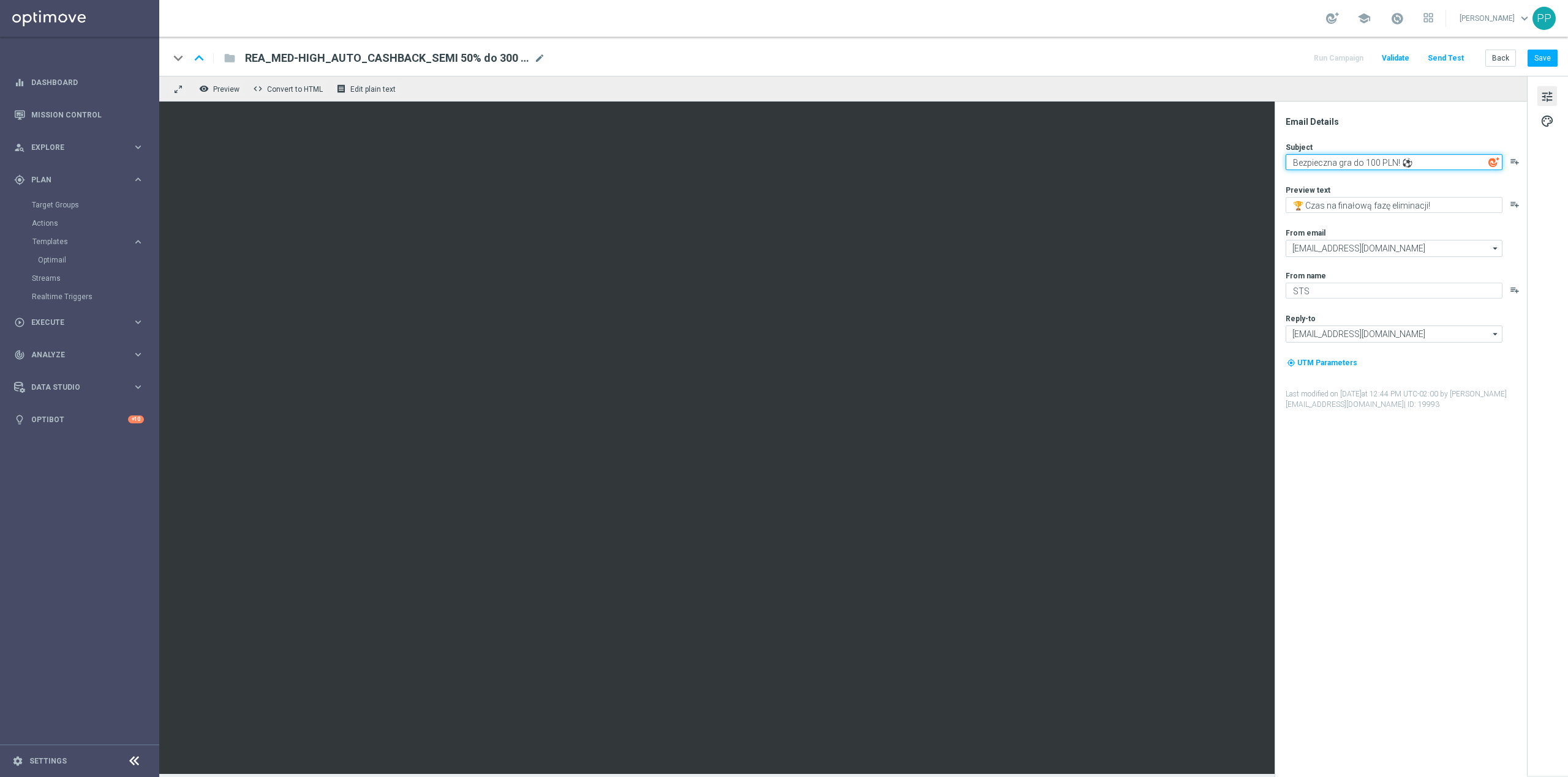
click at [1371, 158] on textarea "Bezpieczna gra do 100 PLN! ⚽" at bounding box center [1394, 162] width 217 height 16
click at [1370, 159] on textarea "Bezpieczna gra do 100 PLN! ⚽" at bounding box center [1394, 162] width 217 height 16
type textarea "Bezpieczna gra do 300 PLN! ⚽"
click at [1370, 126] on div "Email Details" at bounding box center [1405, 122] width 240 height 11
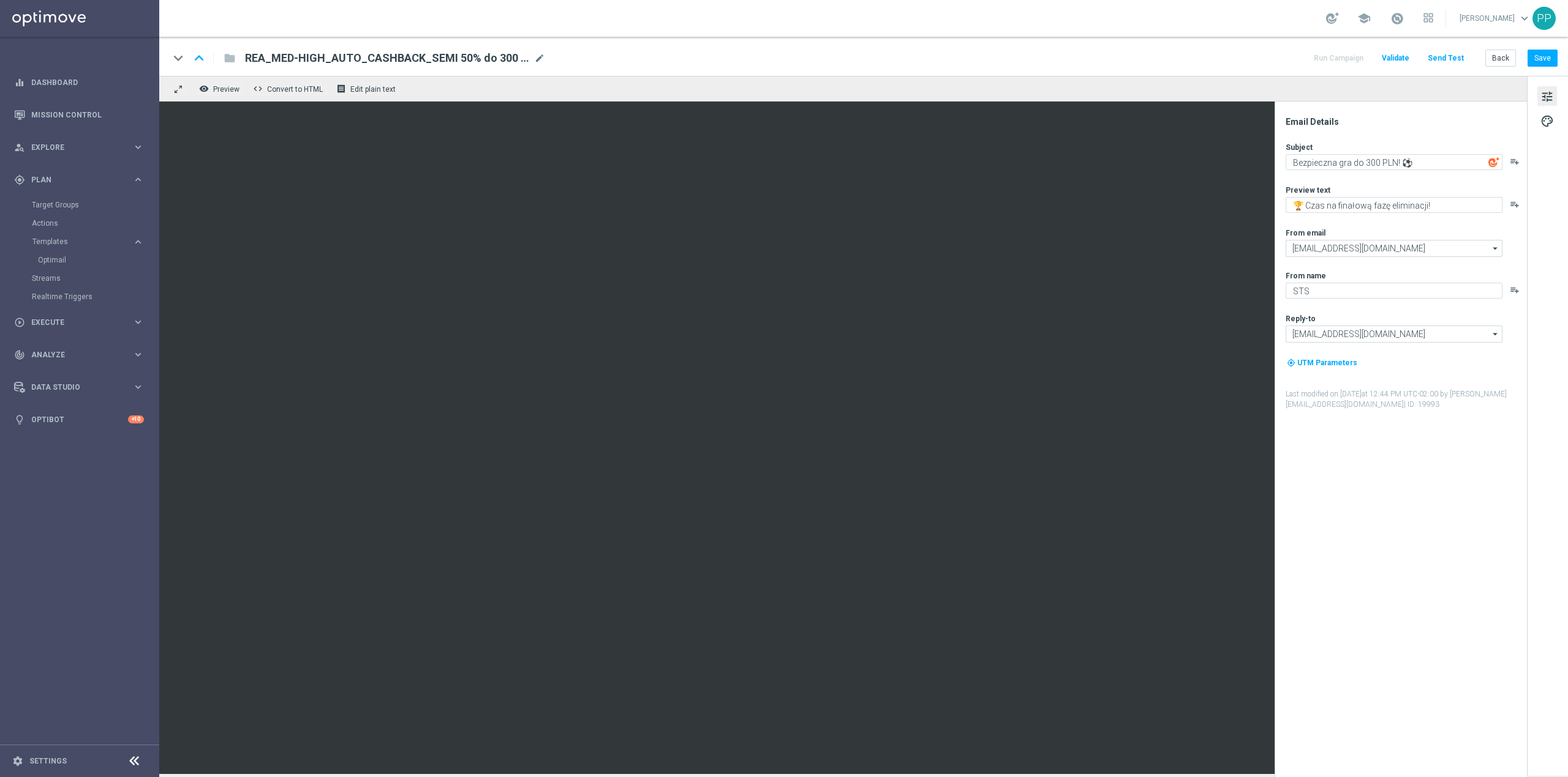
click at [1221, 87] on div "remove_red_eye Preview code Convert to HTML receipt Edit plain text" at bounding box center [843, 89] width 1368 height 26
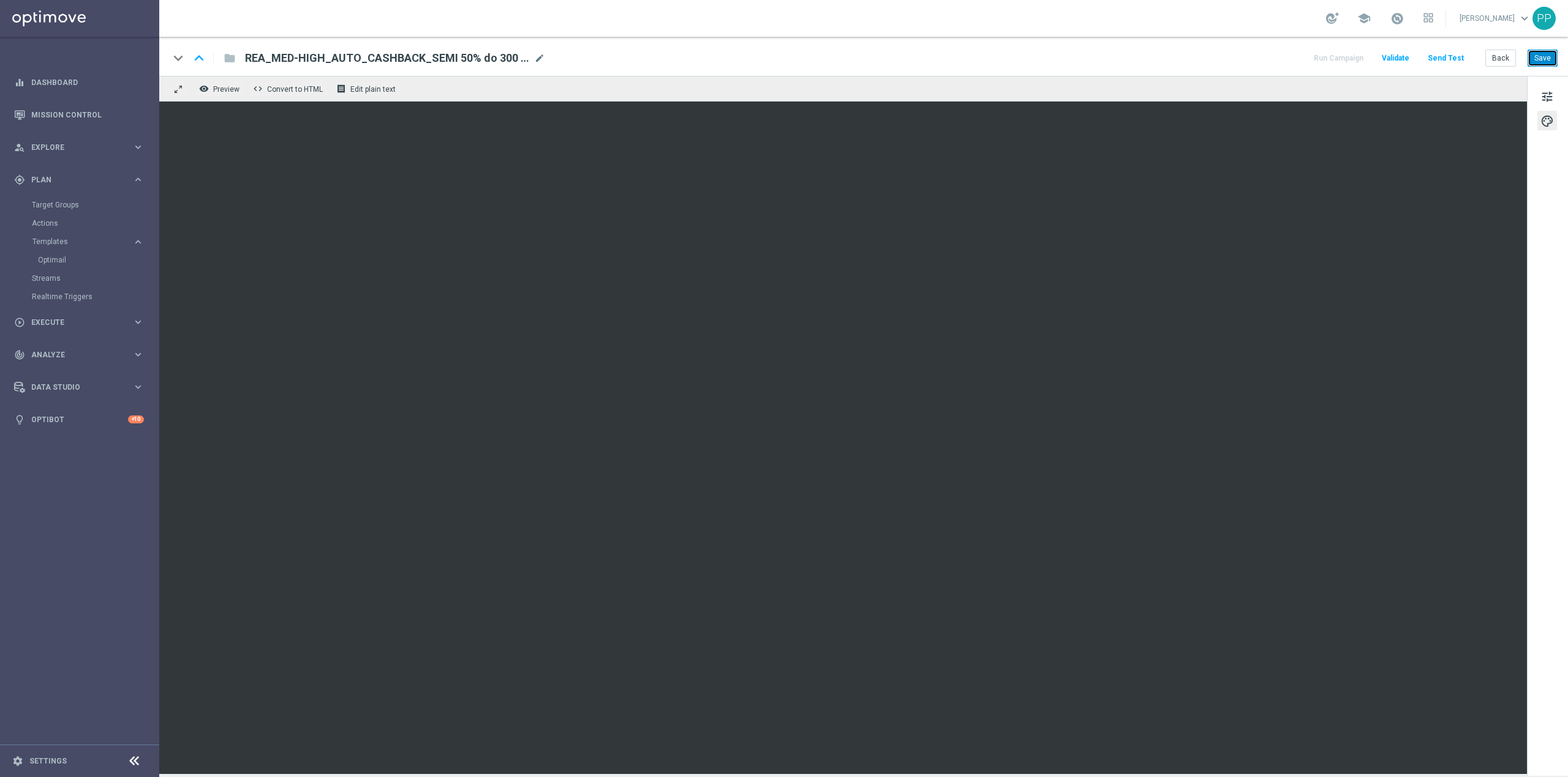
click at [1547, 62] on button "Save" at bounding box center [1543, 58] width 30 height 17
click at [1529, 63] on button "Save" at bounding box center [1543, 58] width 30 height 17
click at [1544, 103] on span "tune" at bounding box center [1547, 96] width 13 height 16
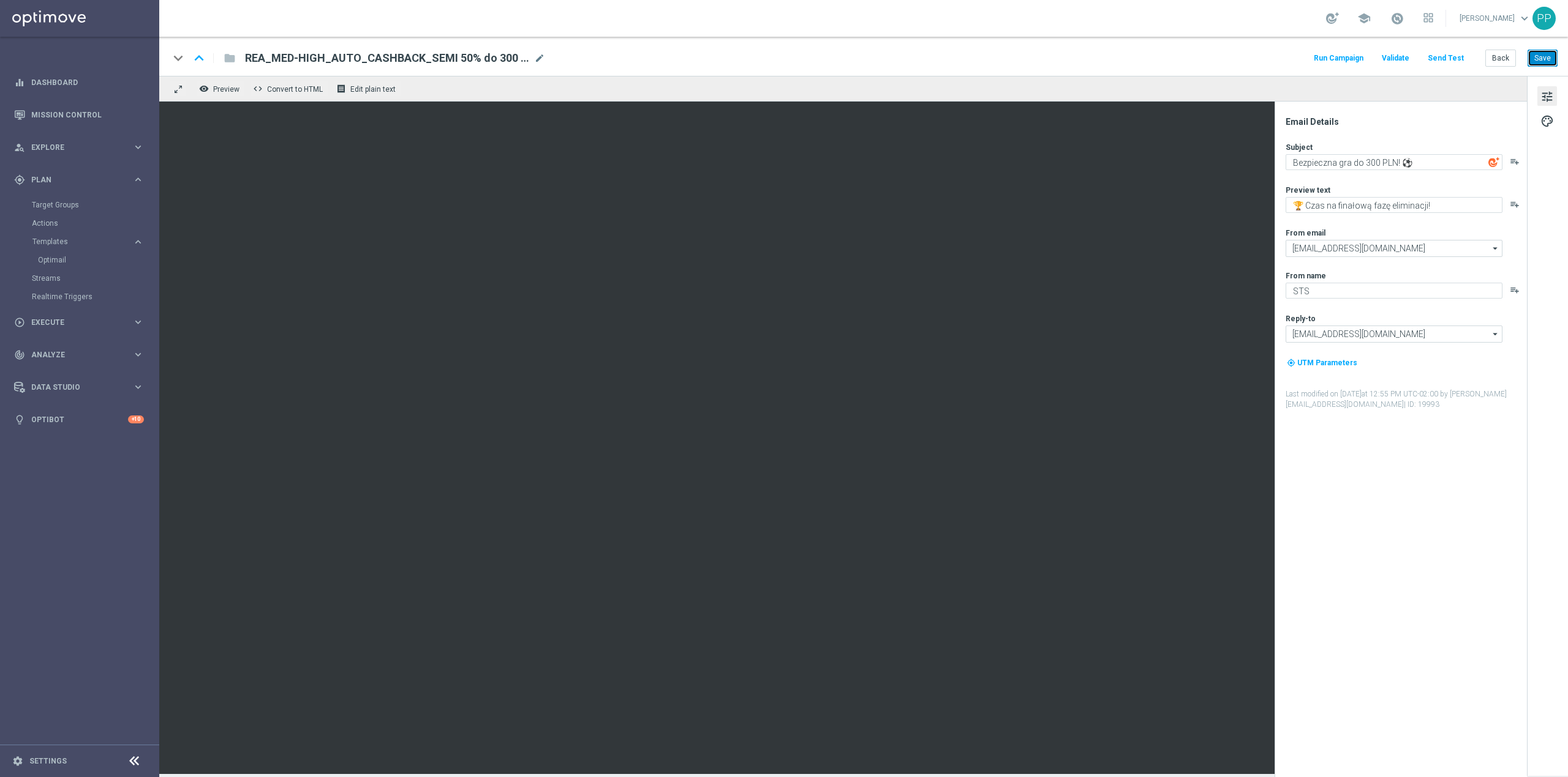
click at [1547, 58] on button "Save" at bounding box center [1543, 58] width 30 height 17
click at [1503, 57] on button "Back" at bounding box center [1500, 58] width 31 height 17
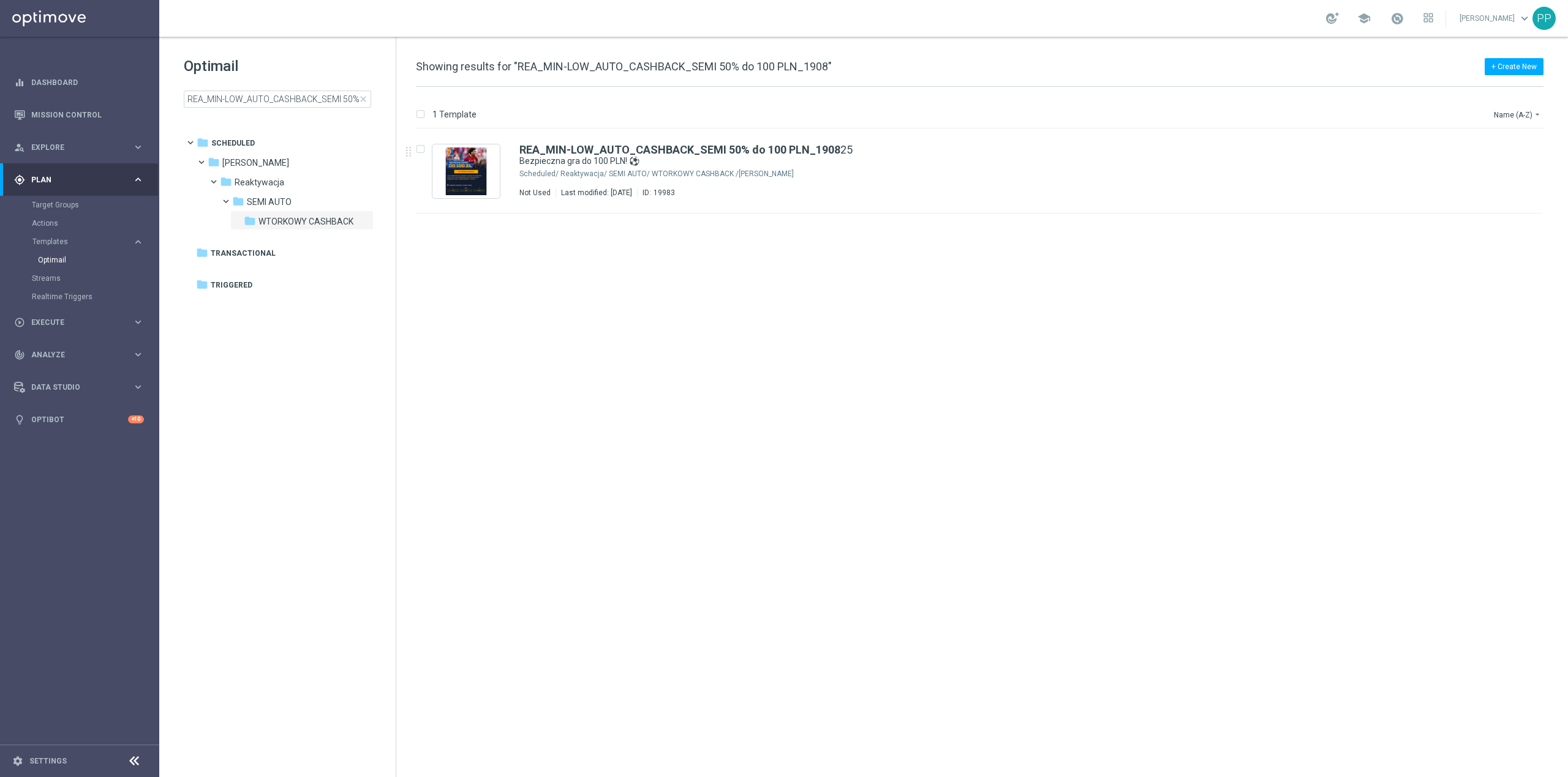
click at [363, 97] on span "close" at bounding box center [363, 99] width 9 height 9
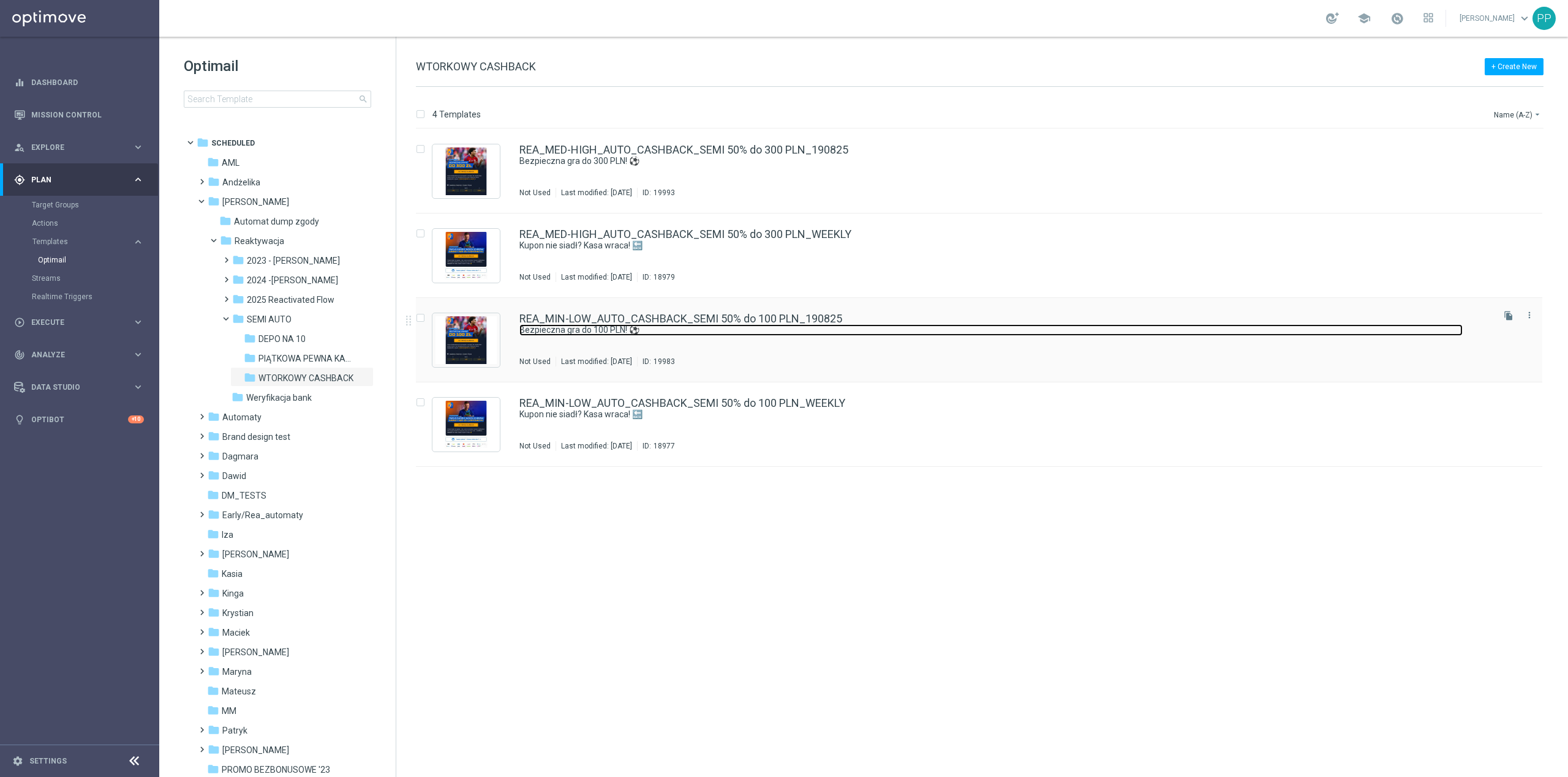
click at [736, 332] on link "Bezpieczna gra do 100 PLN! ⚽" at bounding box center [991, 330] width 943 height 11
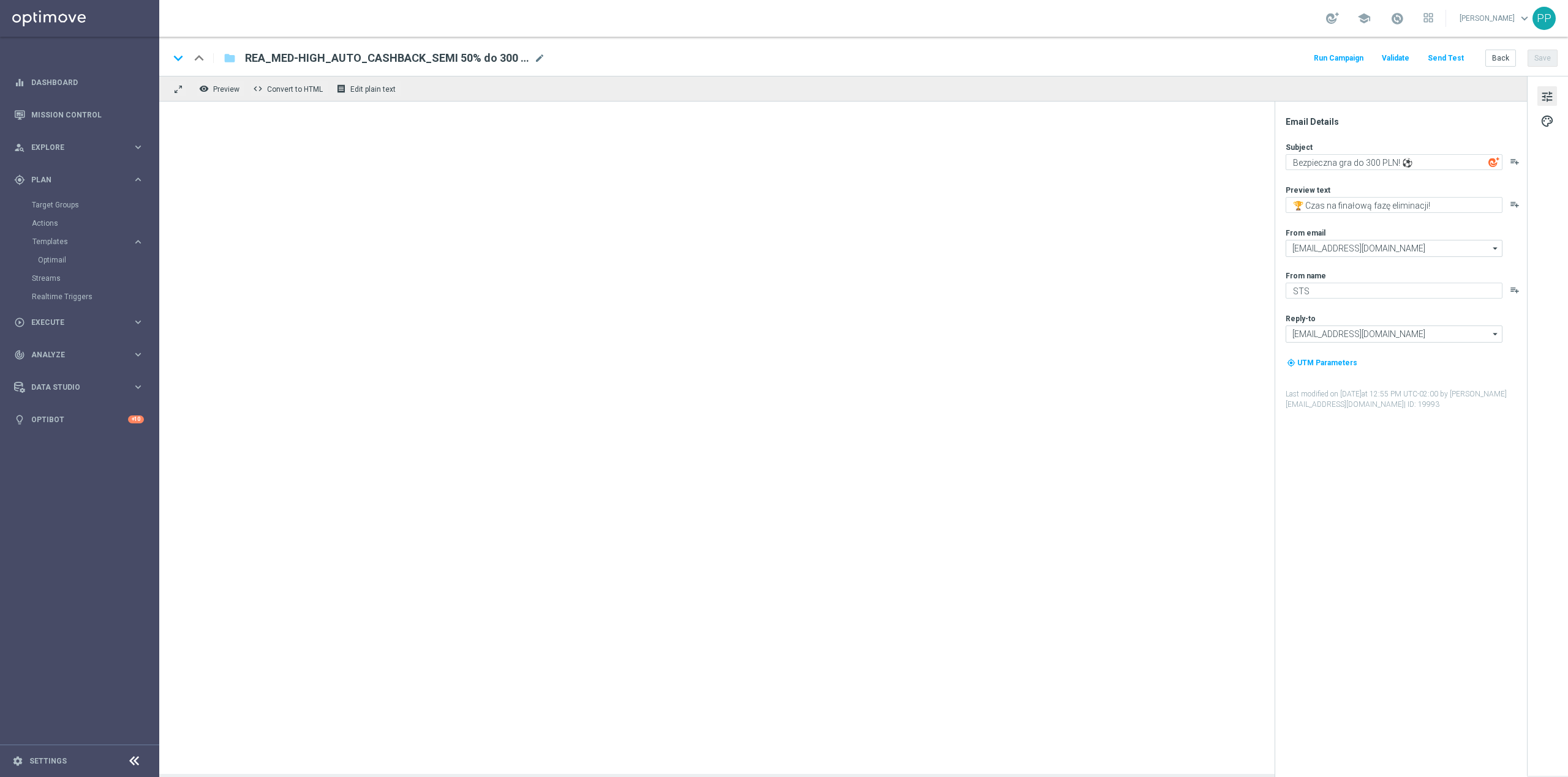
type textarea "Bezpieczna gra do 100 PLN! ⚽"
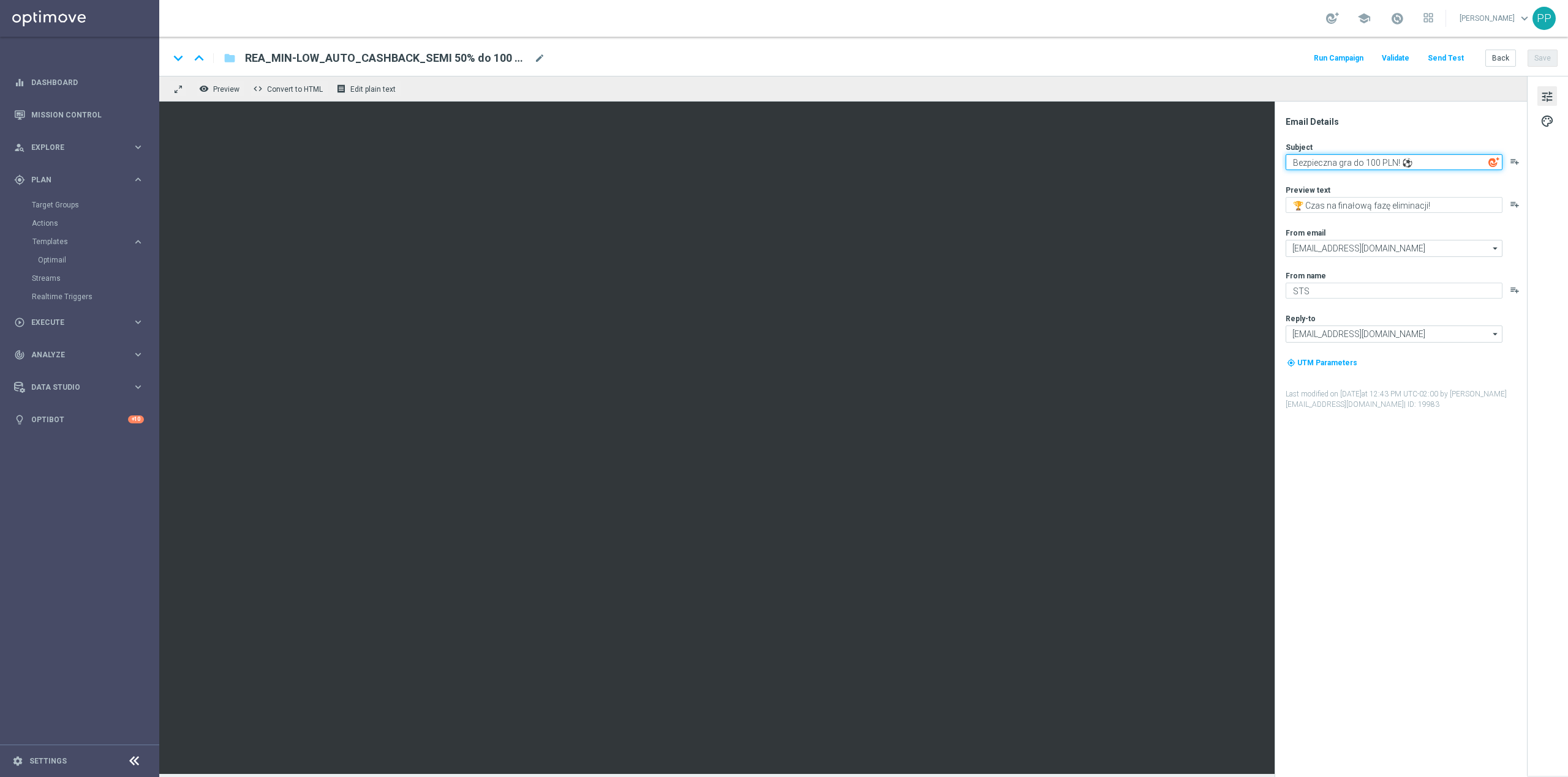
drag, startPoint x: 1422, startPoint y: 167, endPoint x: 1277, endPoint y: 177, distance: 145.3
click at [1277, 177] on div "Email Details Subject Bezpieczna gra do 100 PLN! ⚽ playlist_add Preview text 🏆 …" at bounding box center [1401, 440] width 252 height 676
click at [1317, 205] on textarea "🏆 Czas na finałową fazę eliminacji!" at bounding box center [1394, 205] width 217 height 16
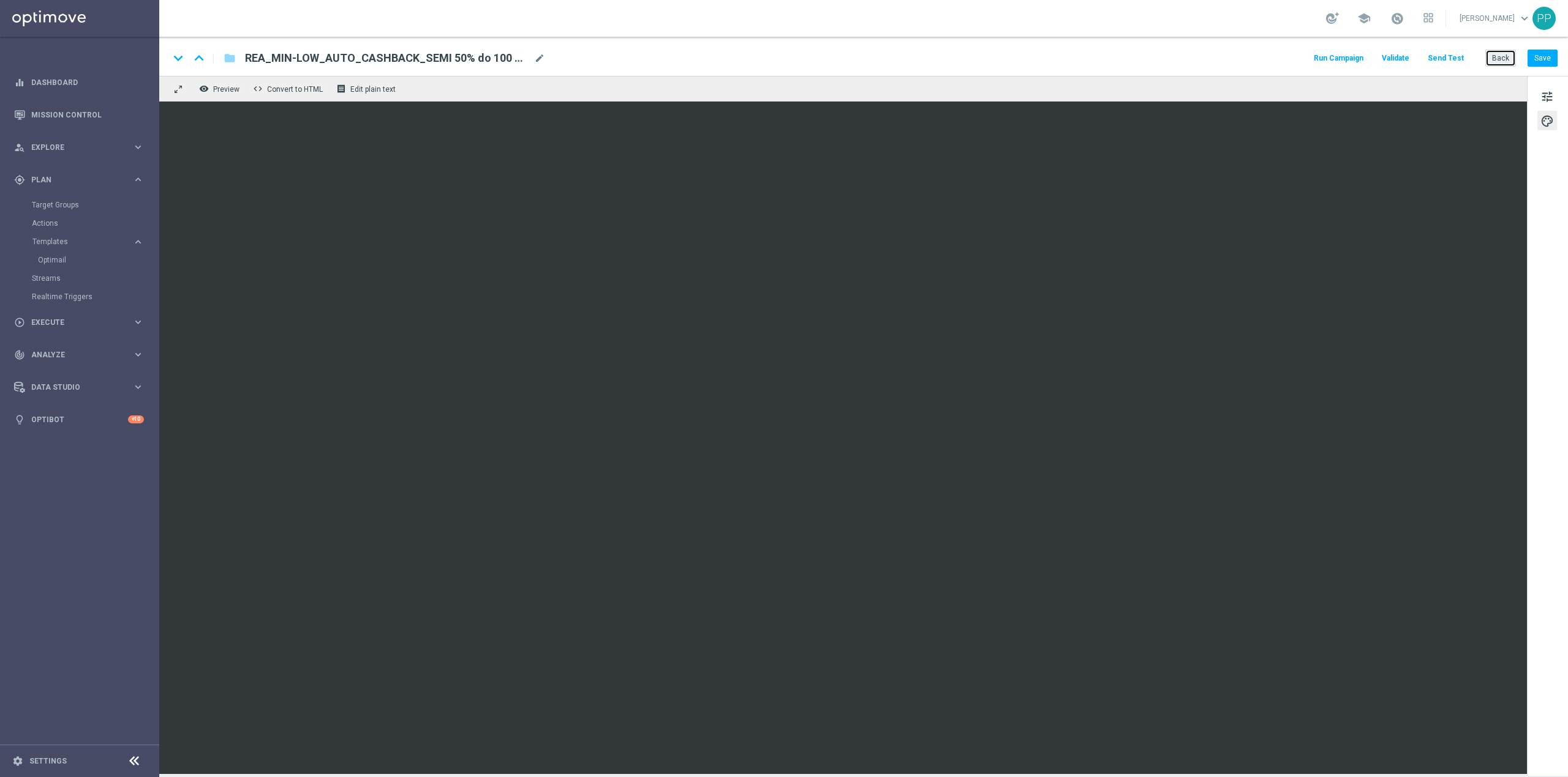
click at [1490, 60] on button "Back" at bounding box center [1500, 58] width 31 height 17
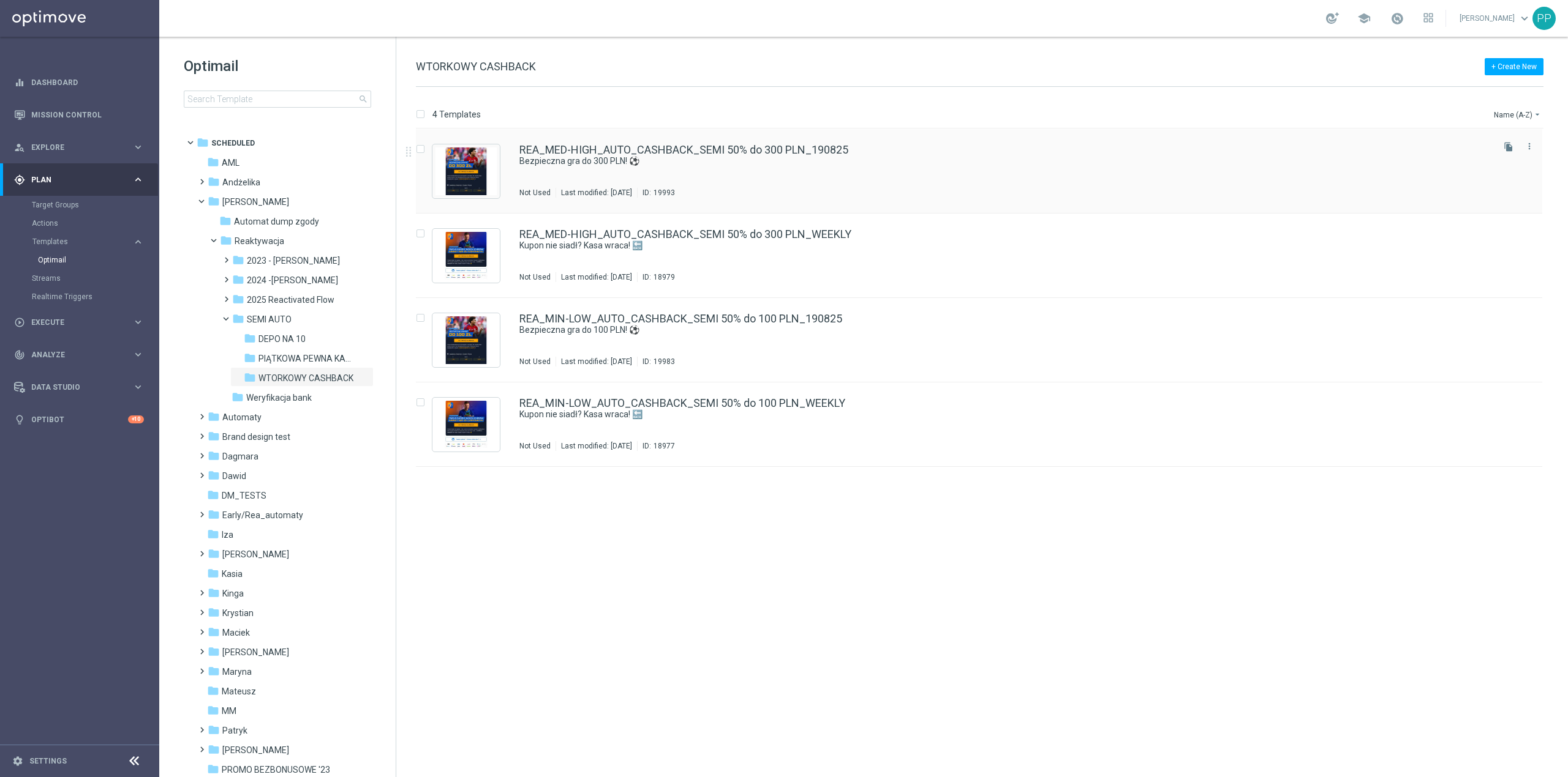
click at [853, 174] on div "REA_MED-HIGH_AUTO_CASHBACK_SEMI 50% do 300 PLN_190825 Bezpieczna gra do 300 PLN…" at bounding box center [1005, 171] width 972 height 53
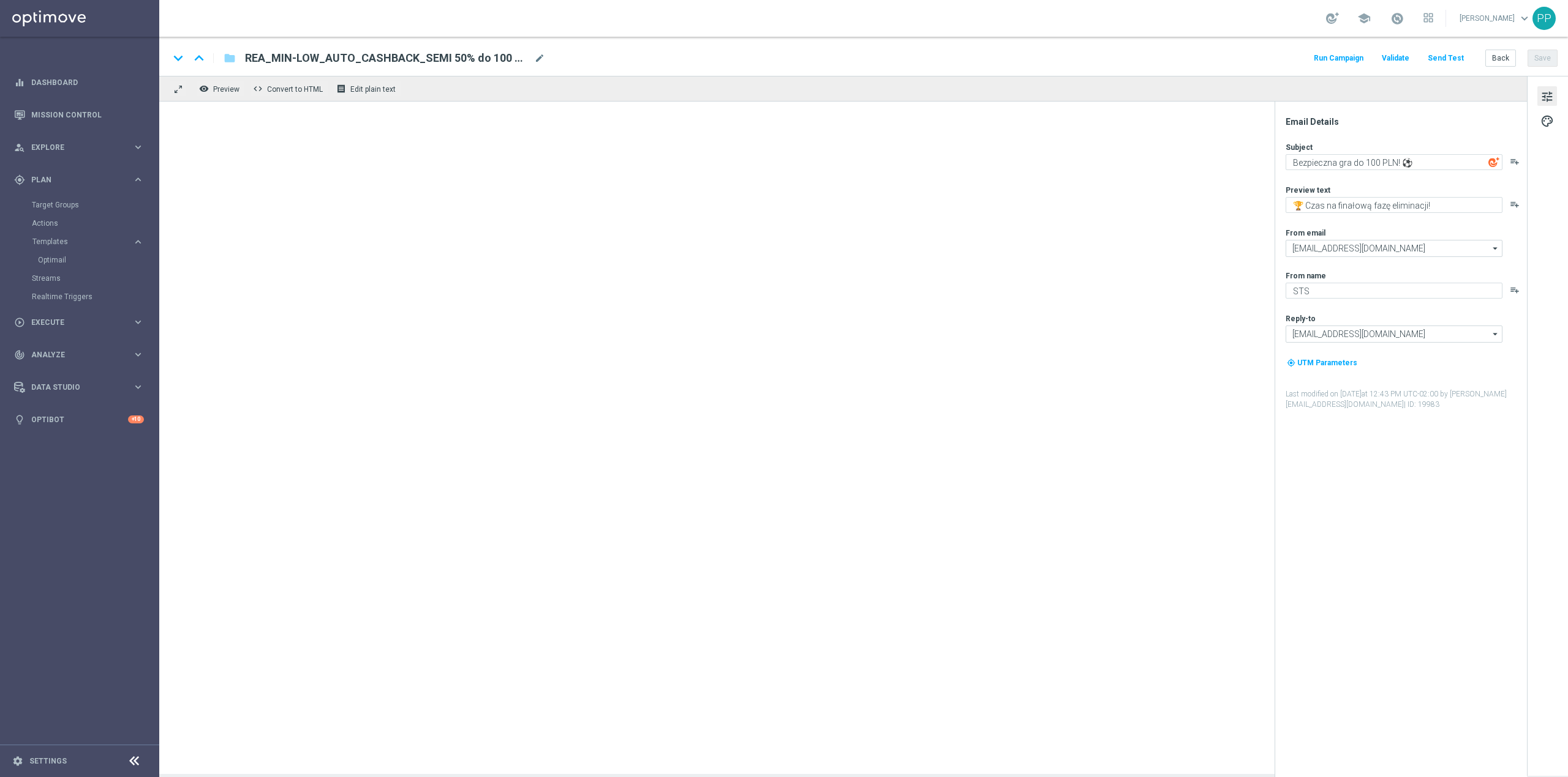
type textarea "Bezpieczna gra do 300 PLN! ⚽"
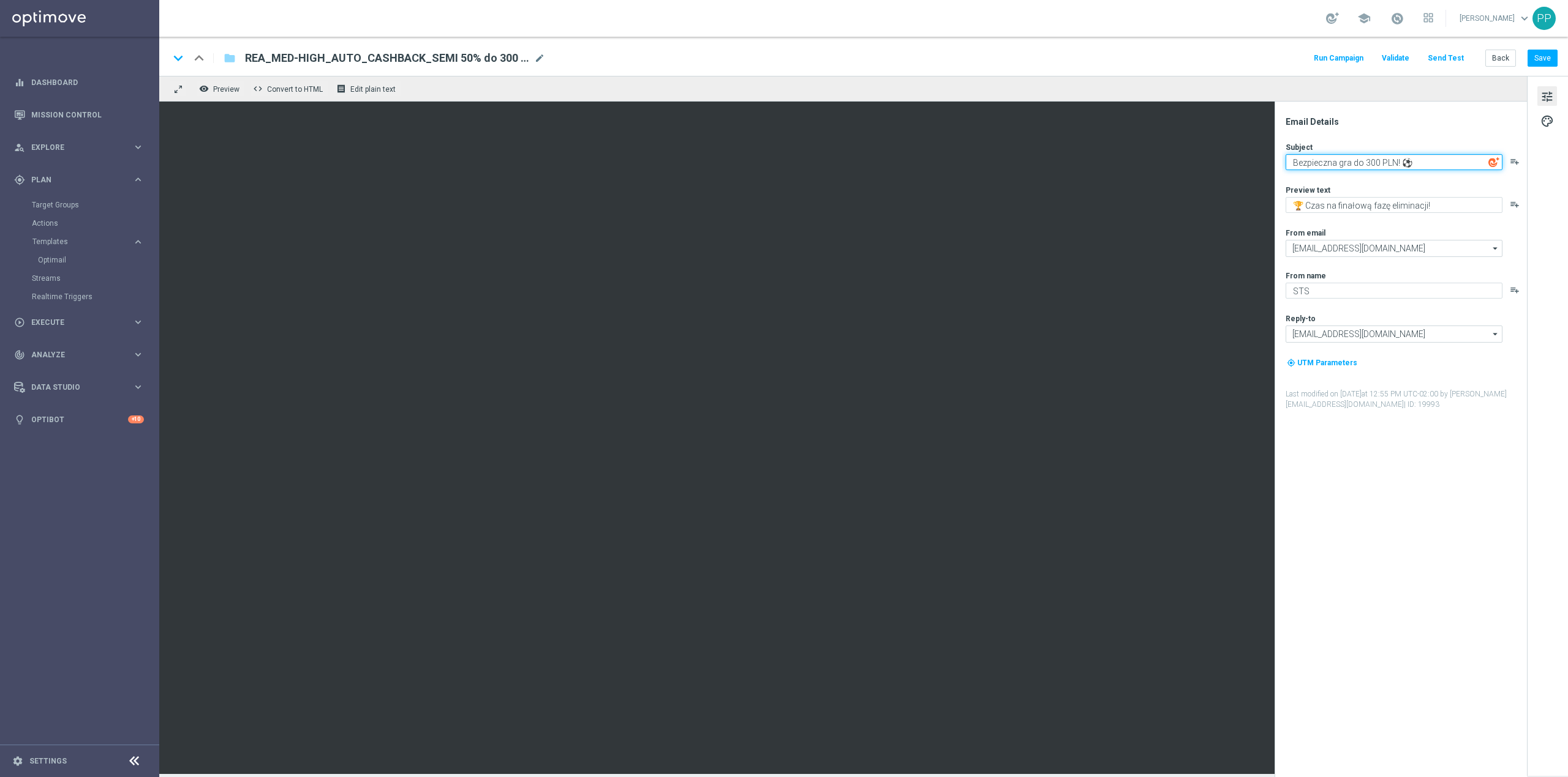
click at [1304, 165] on textarea "Bezpieczna gra do 300 PLN! ⚽" at bounding box center [1394, 162] width 217 height 16
click at [1418, 199] on textarea "🏆 Czas na finałową fazę eliminacji!" at bounding box center [1394, 205] width 217 height 16
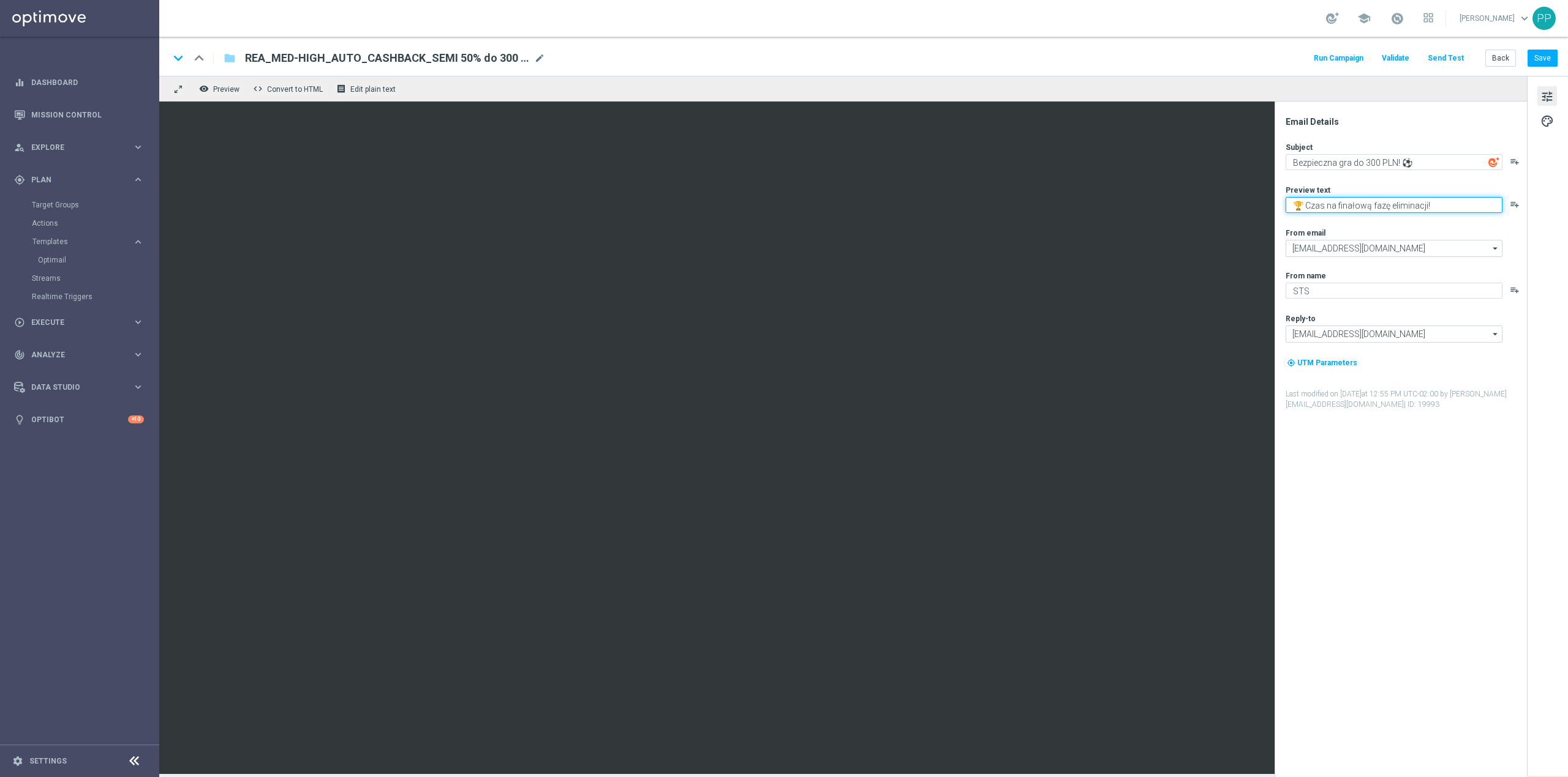
click at [1418, 199] on textarea "🏆 Czas na finałową fazę eliminacji!" at bounding box center [1394, 205] width 217 height 16
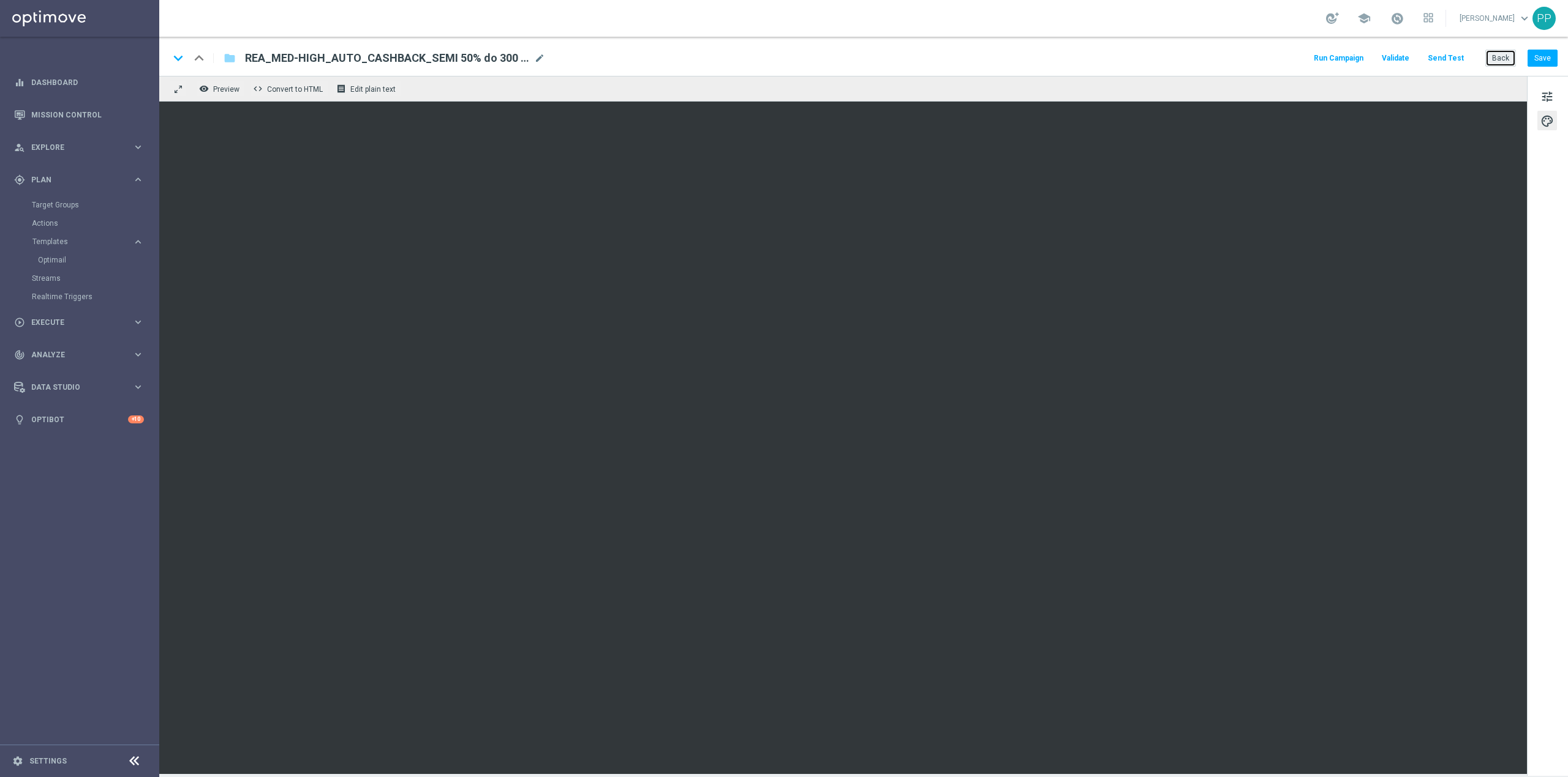
click at [1503, 63] on button "Back" at bounding box center [1500, 58] width 31 height 17
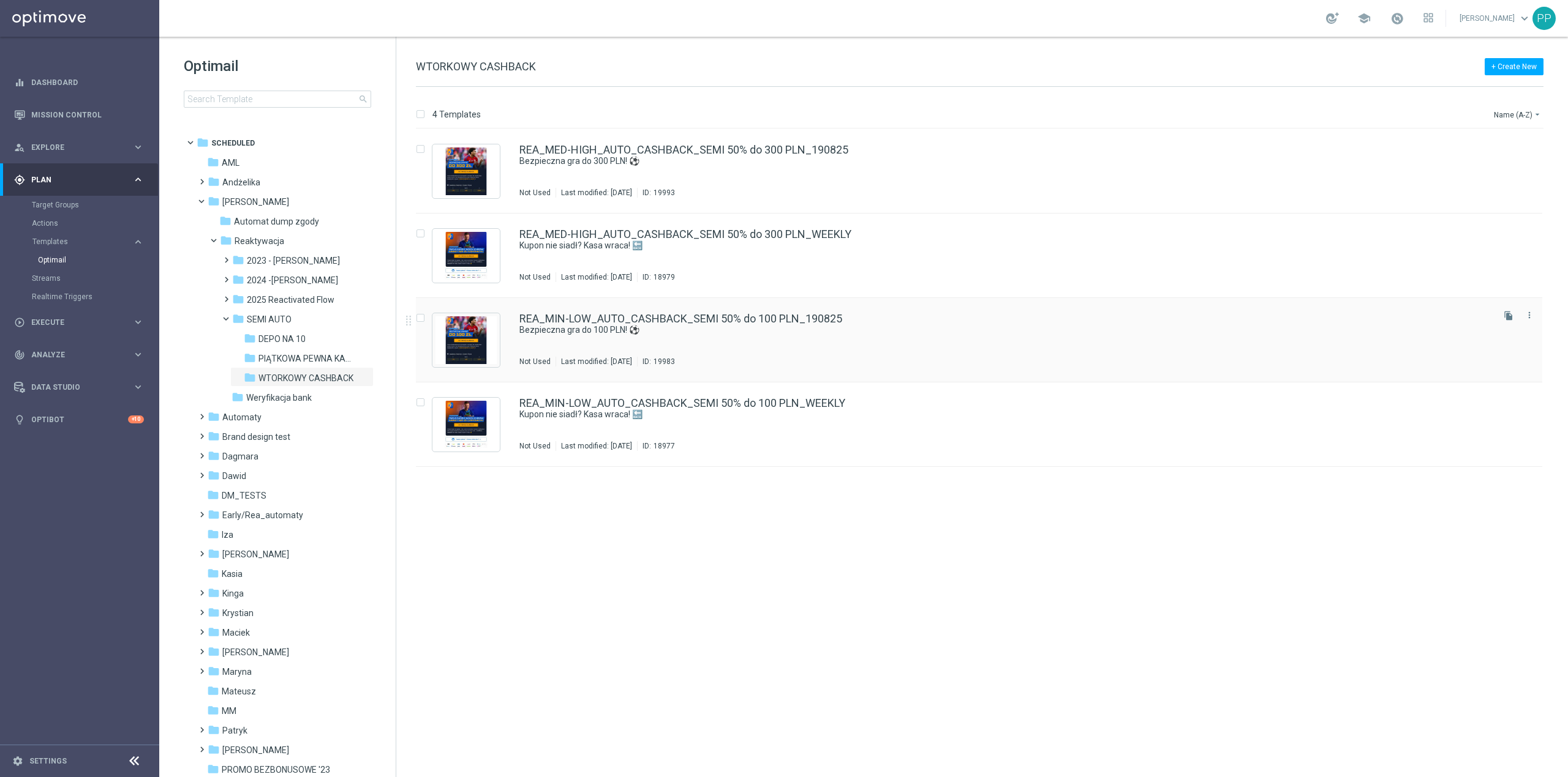
click at [805, 346] on div "REA_MIN-LOW_AUTO_CASHBACK_SEMI 50% do 100 PLN_190825 Bezpieczna gra do 100 PLN!…" at bounding box center [1005, 340] width 972 height 53
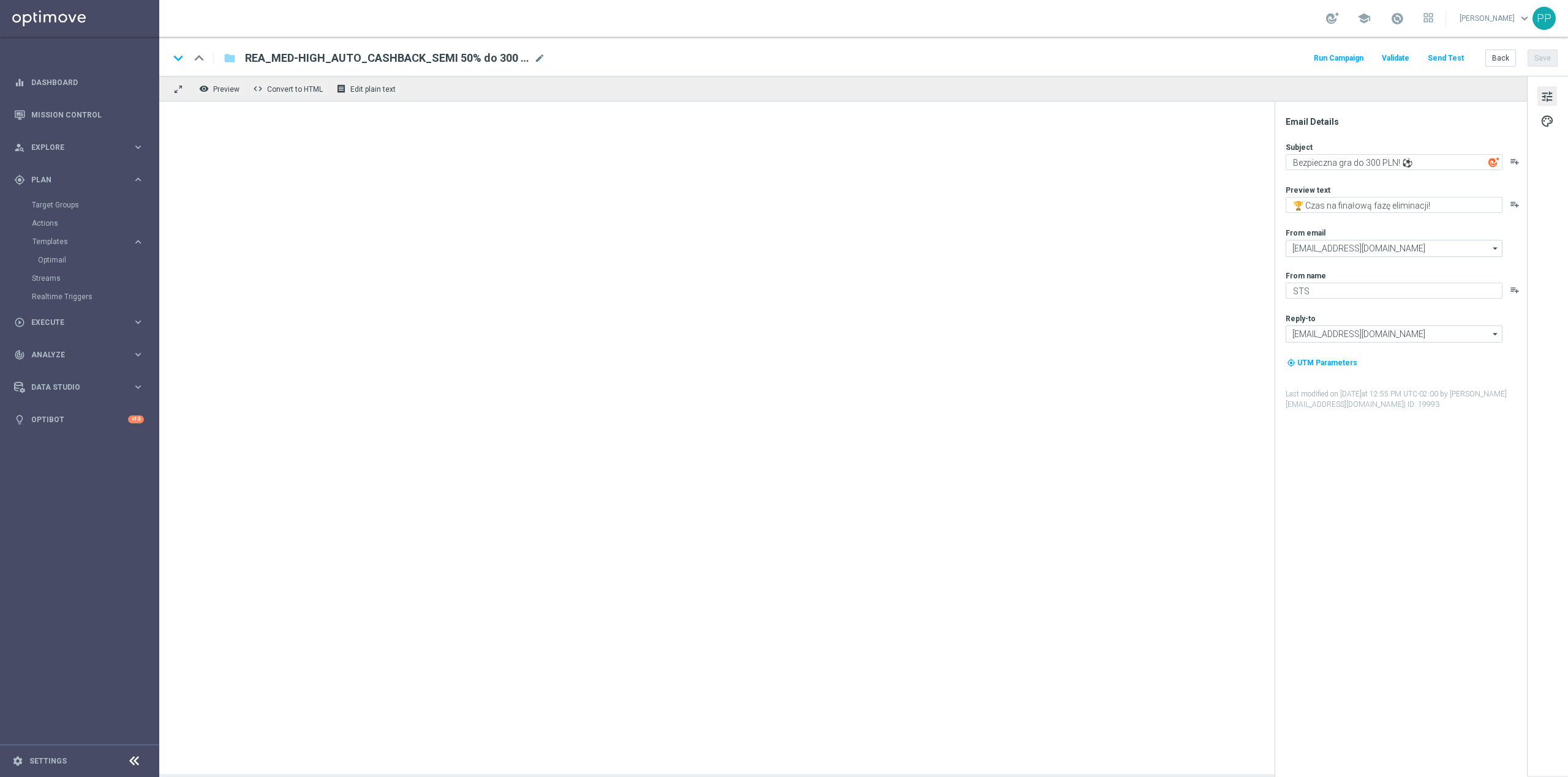
type textarea "Bezpieczna gra do 100 PLN! ⚽"
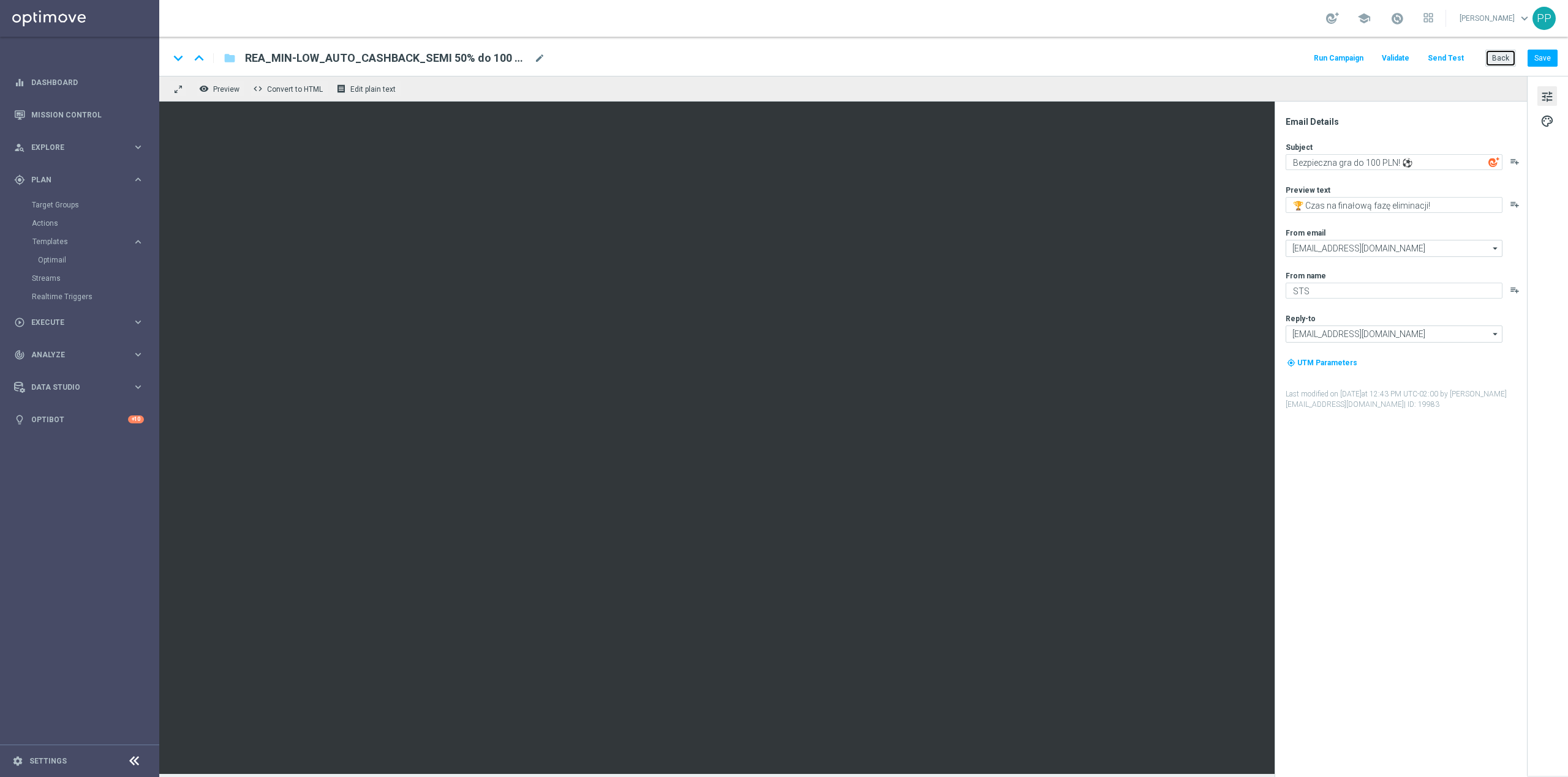
click at [1498, 57] on button "Back" at bounding box center [1500, 58] width 31 height 17
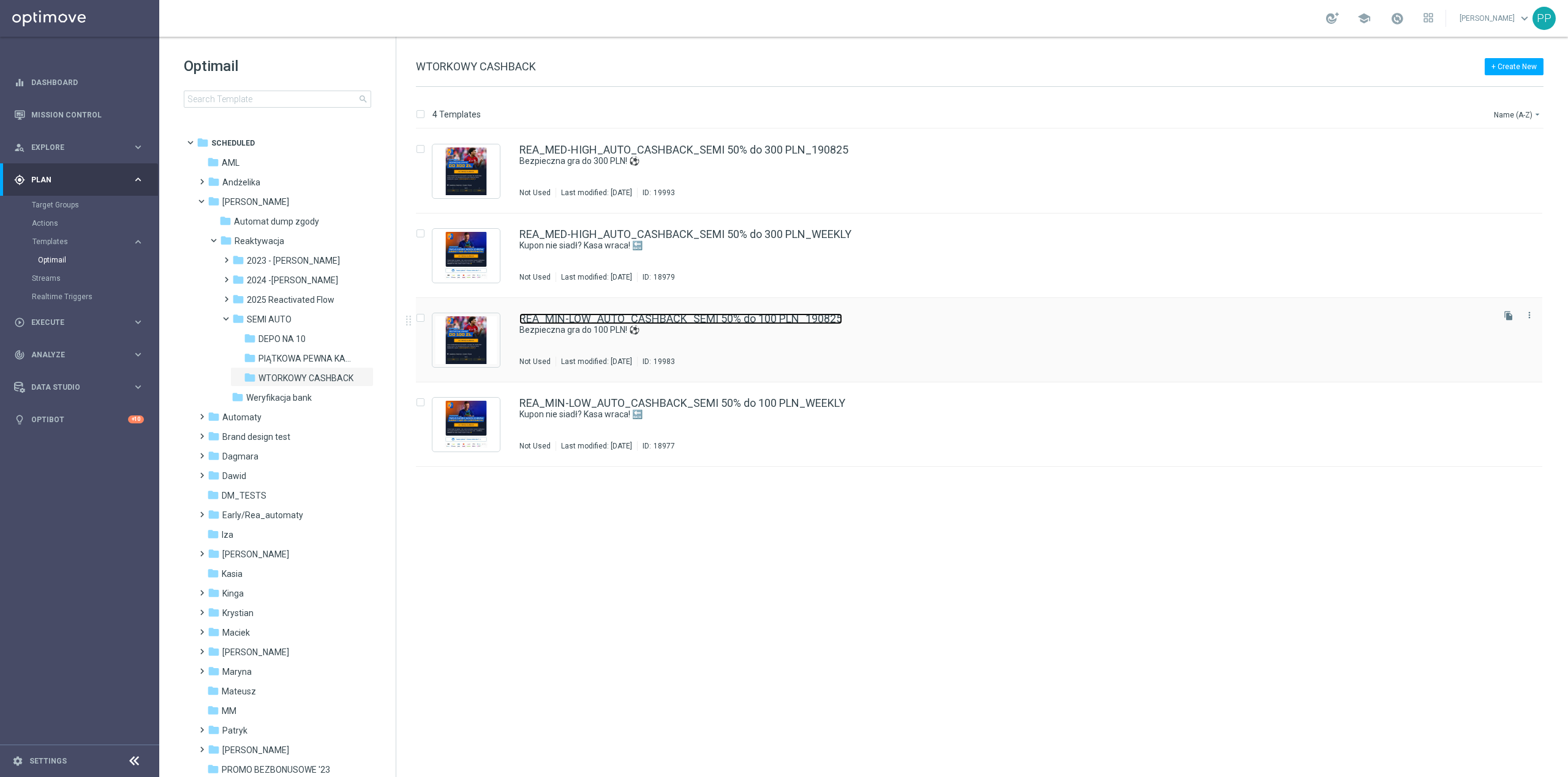
click at [635, 321] on link "REA_MIN-LOW_AUTO_CASHBACK_SEMI 50% do 100 PLN_190825" at bounding box center [680, 319] width 322 height 11
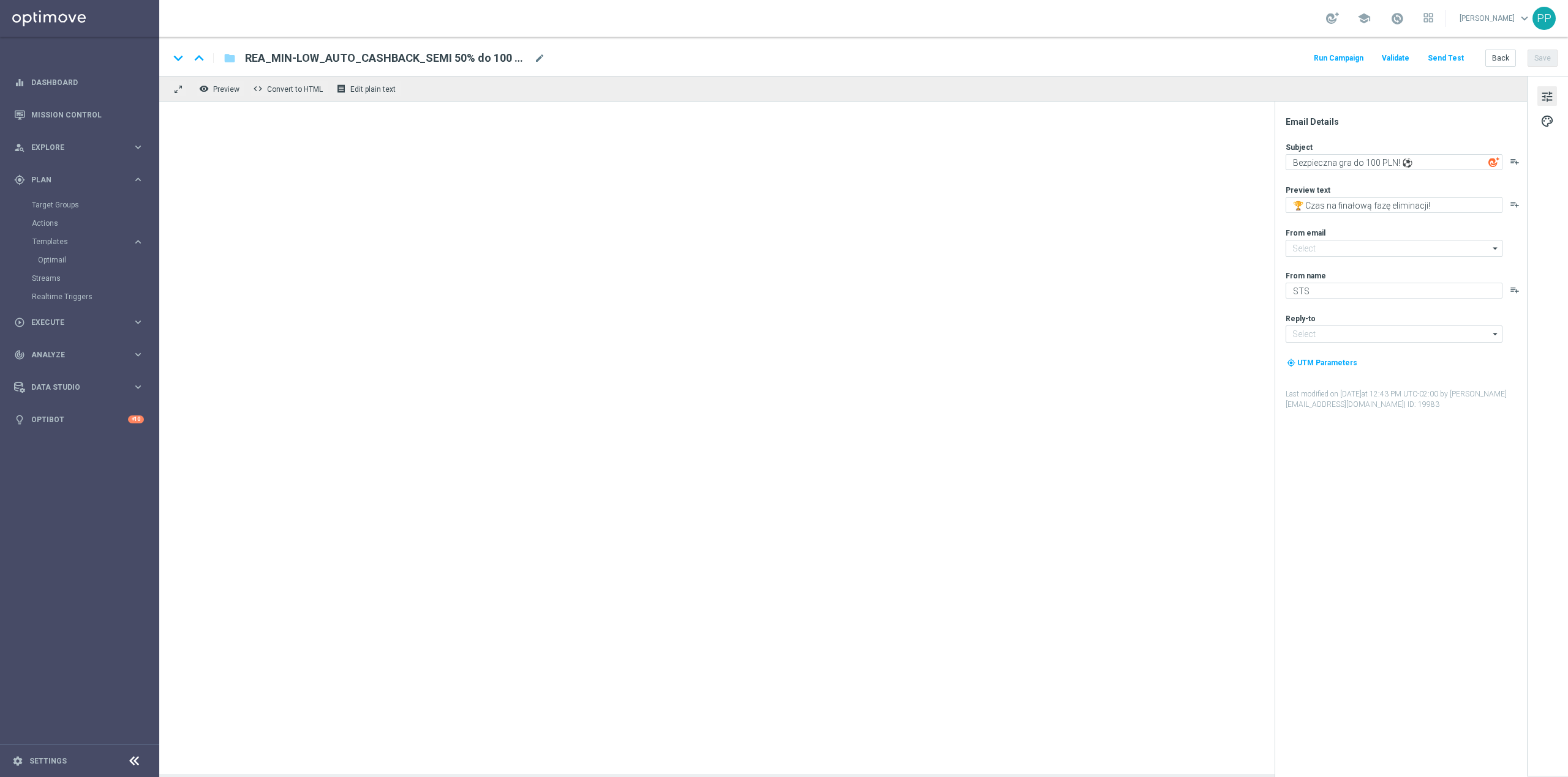
type input "oferta@sts.pl"
type input "kontakt@sts.pl"
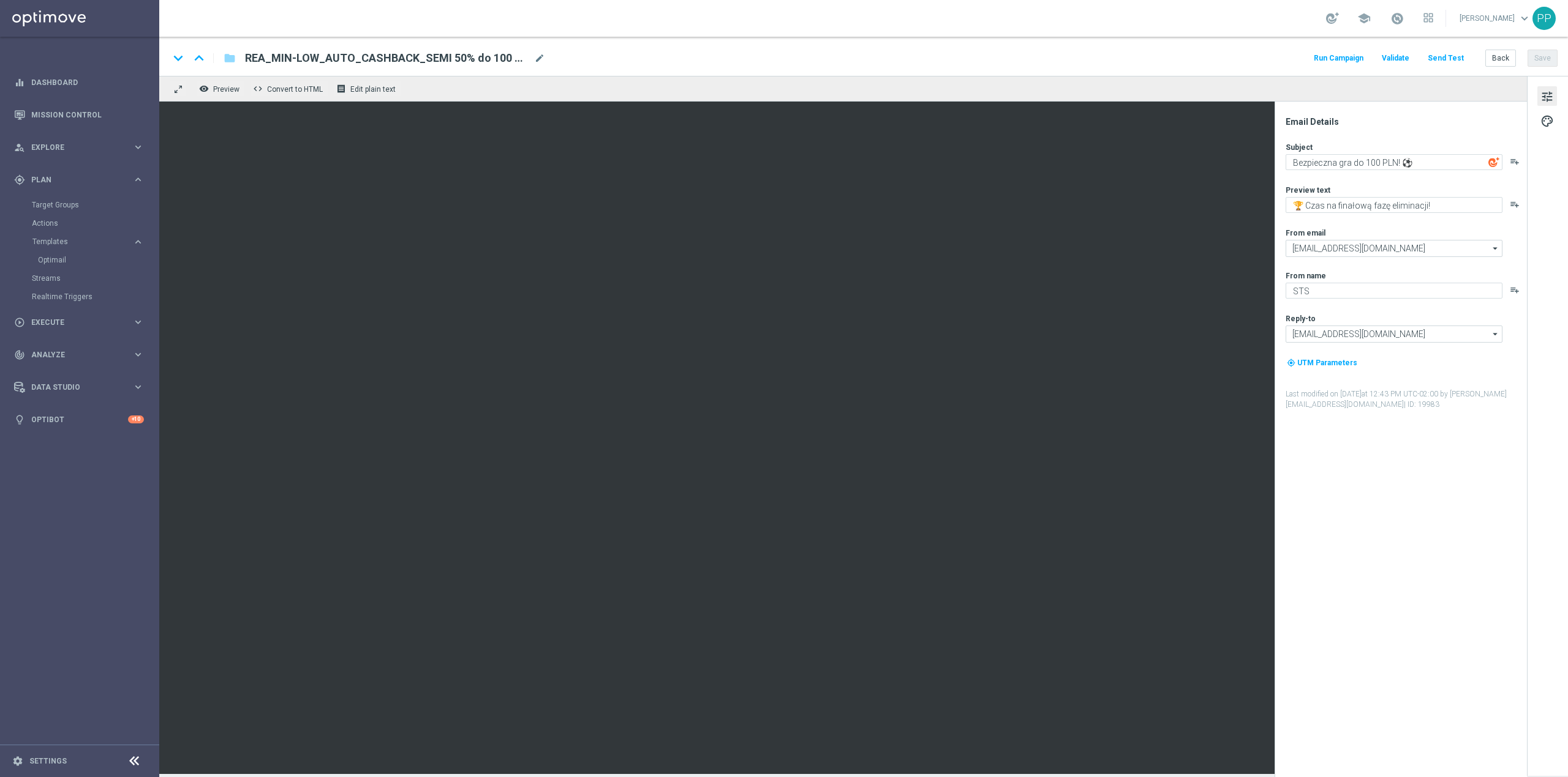
click at [1445, 63] on button "Send Test" at bounding box center [1446, 59] width 40 height 17
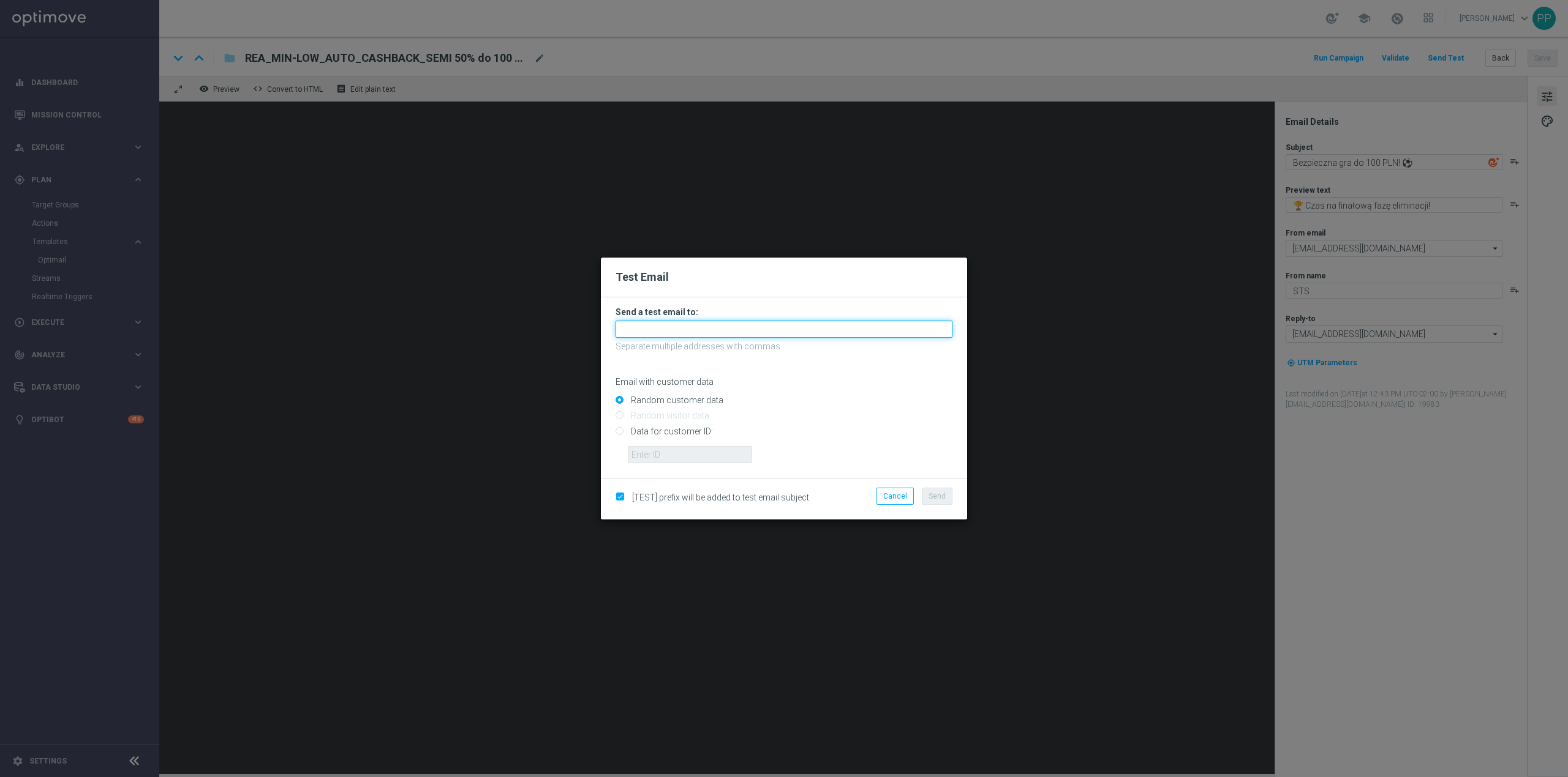
click at [828, 328] on input "text" at bounding box center [784, 329] width 336 height 17
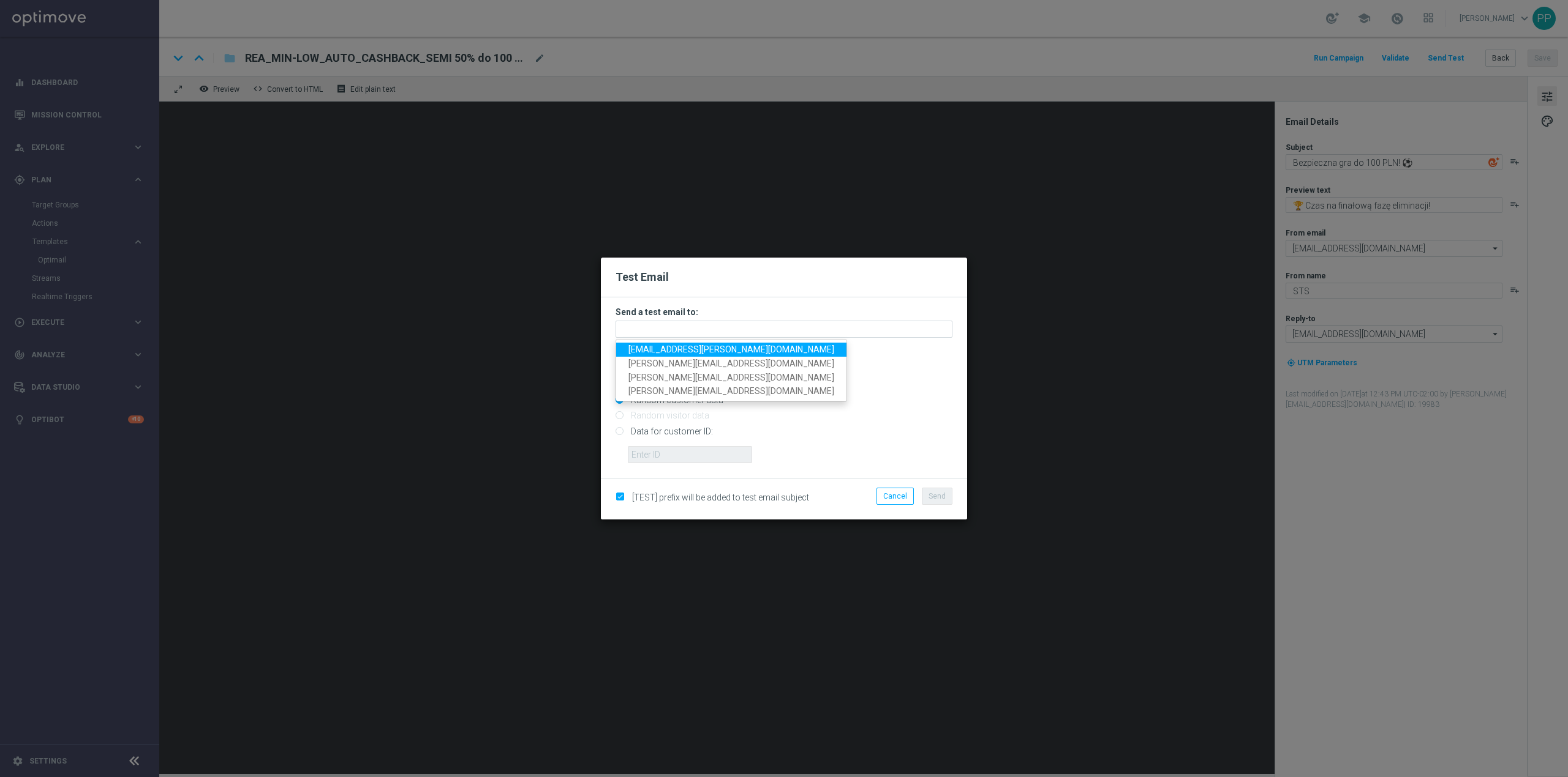
click at [717, 350] on span "patryk.przybolewski@sts.pl" at bounding box center [731, 349] width 206 height 9
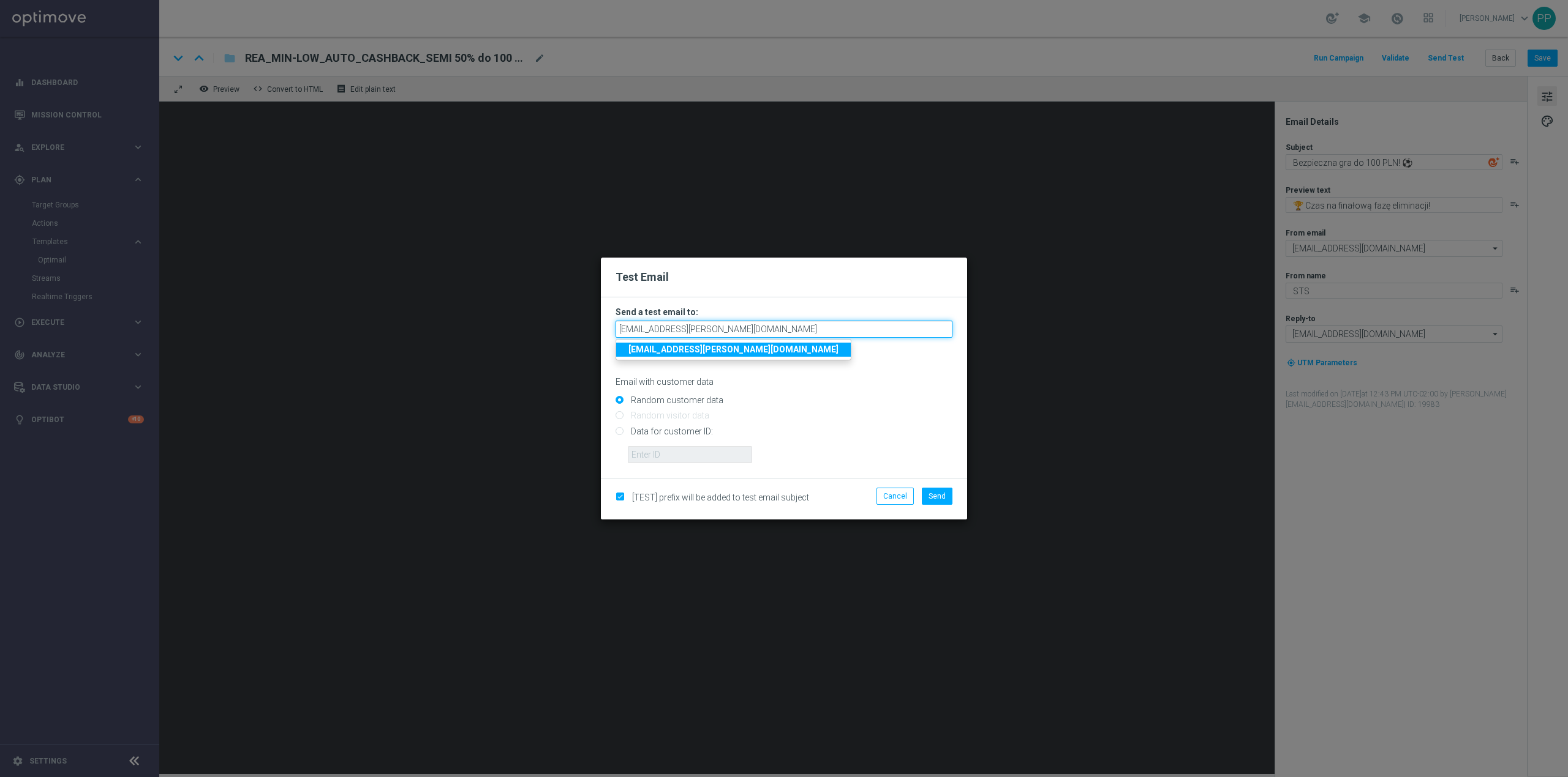
click at [733, 334] on input "patryk.przybolewski@sts.pl" at bounding box center [784, 329] width 336 height 17
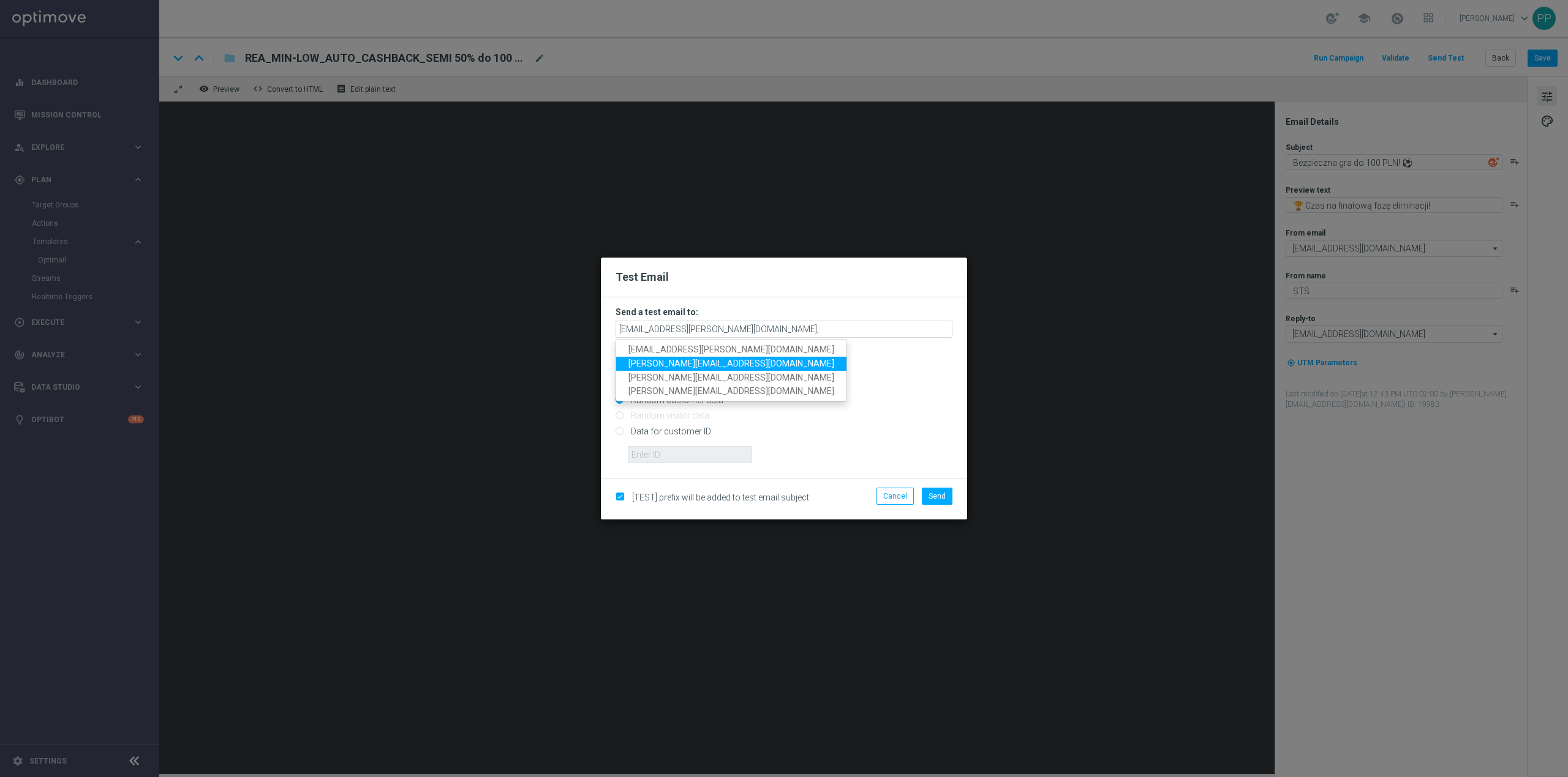
click at [728, 358] on link "krystian.potoczny@sts.pl" at bounding box center [731, 363] width 230 height 14
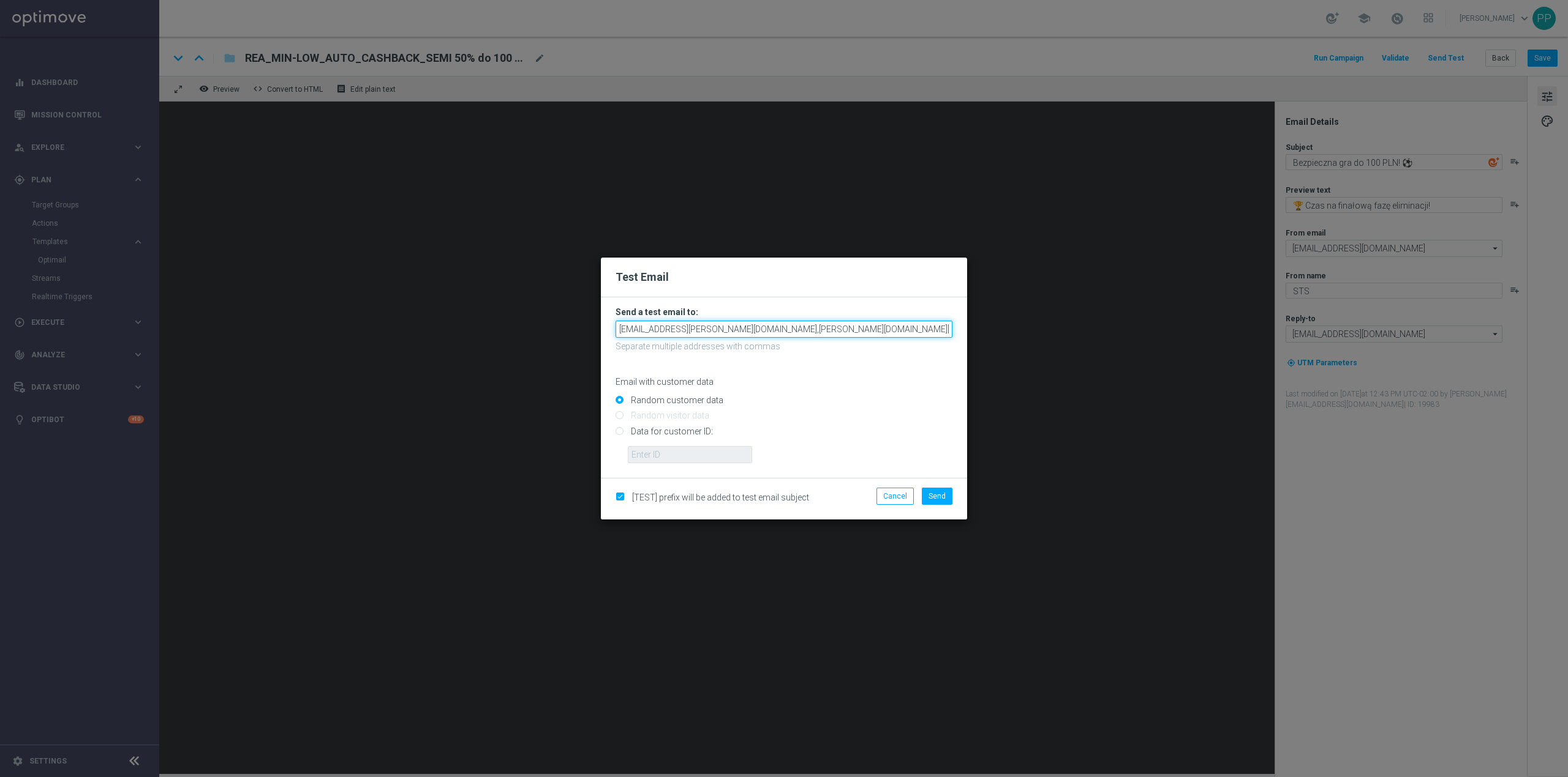
click at [828, 331] on input "patryk.przybolewski@sts.pl,krystian.potoczny@sts.pl" at bounding box center [784, 329] width 336 height 17
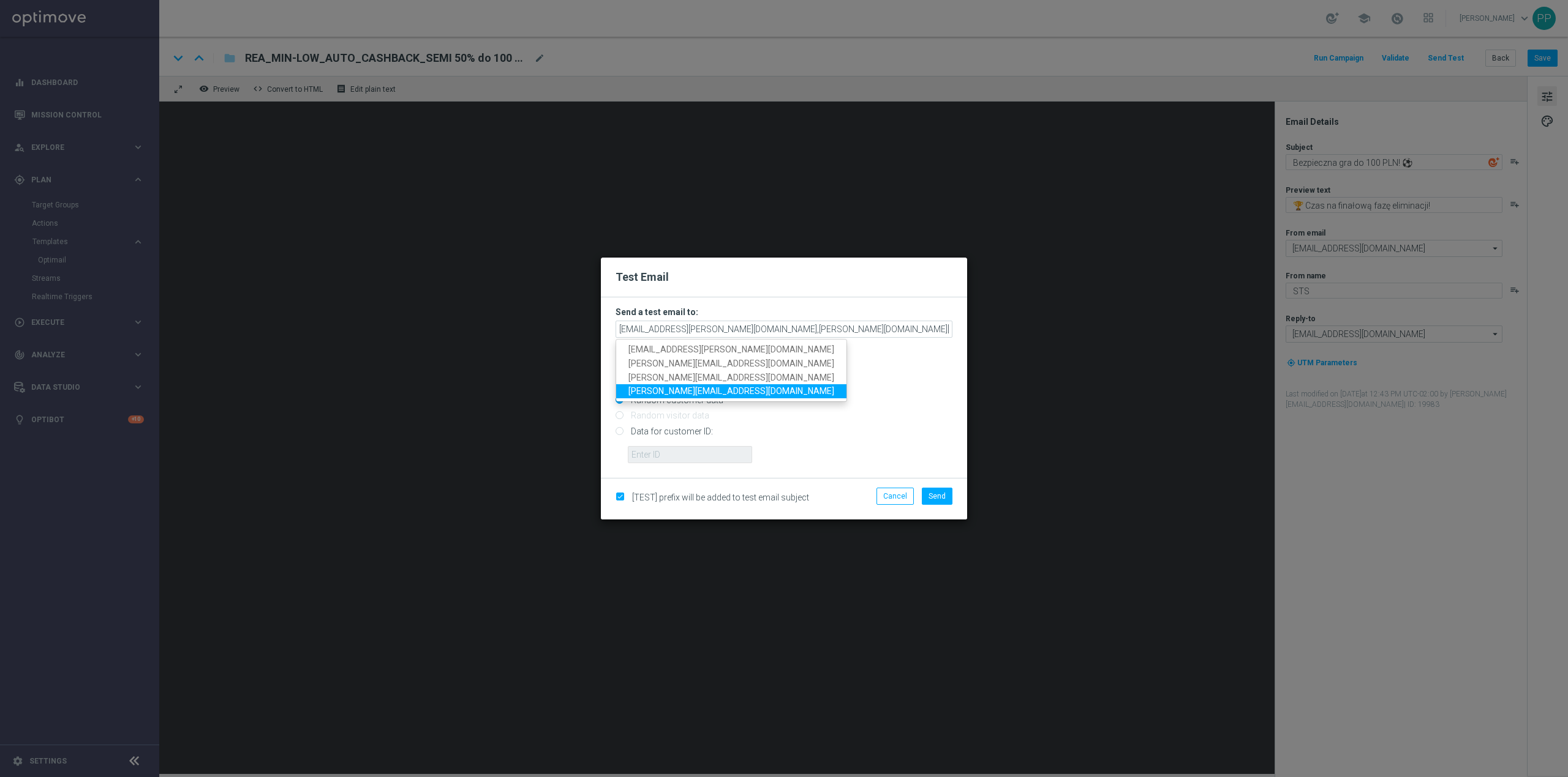
click at [709, 385] on link "antoni.litwinek@sts.pl" at bounding box center [731, 391] width 230 height 14
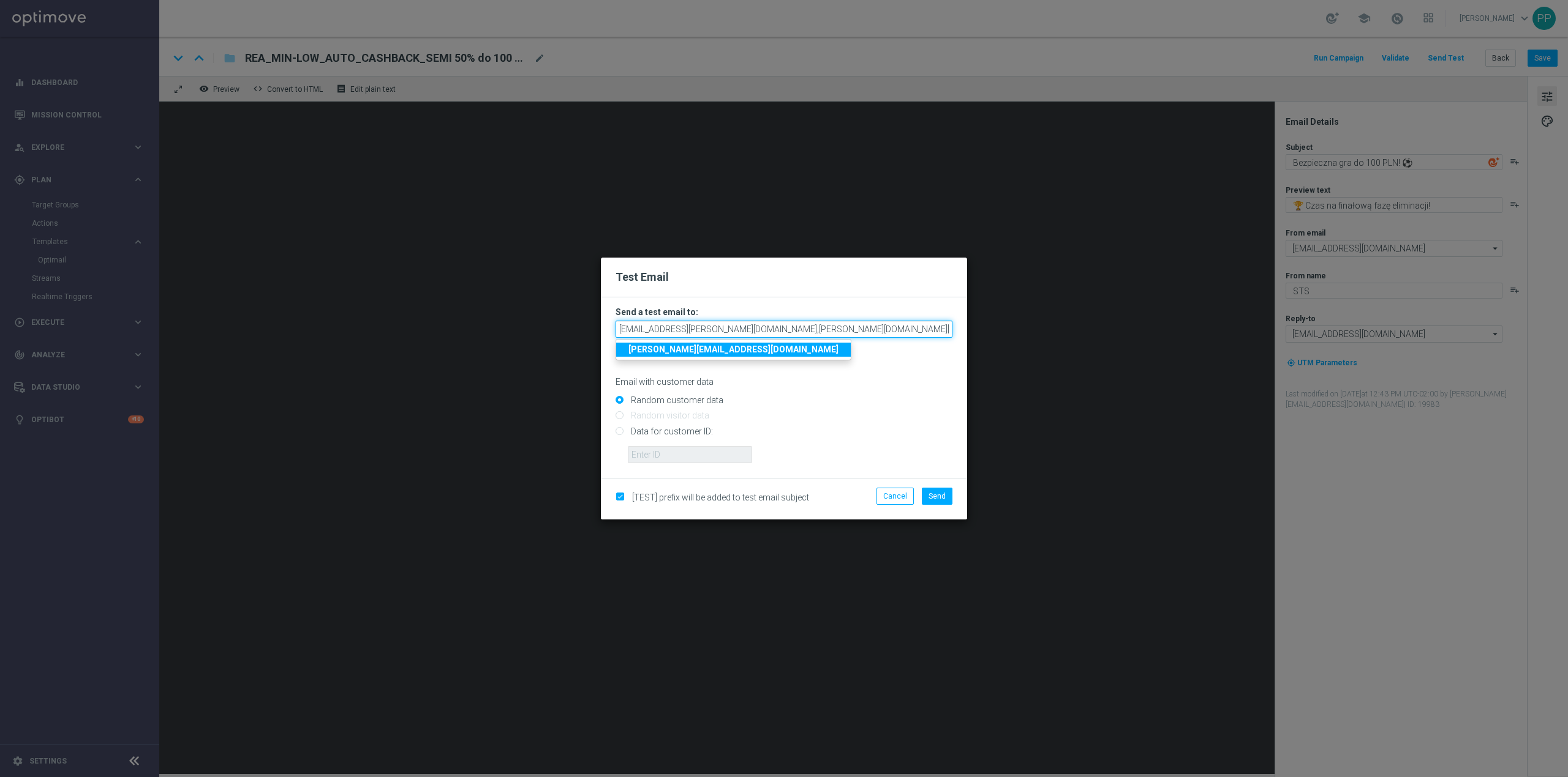
drag, startPoint x: 907, startPoint y: 329, endPoint x: 824, endPoint y: 350, distance: 85.6
click at [824, 350] on form "Send a test email to: patryk.przybolewski@sts.pl,krystian.potoczny@sts.pl,anton…" at bounding box center [784, 385] width 336 height 157
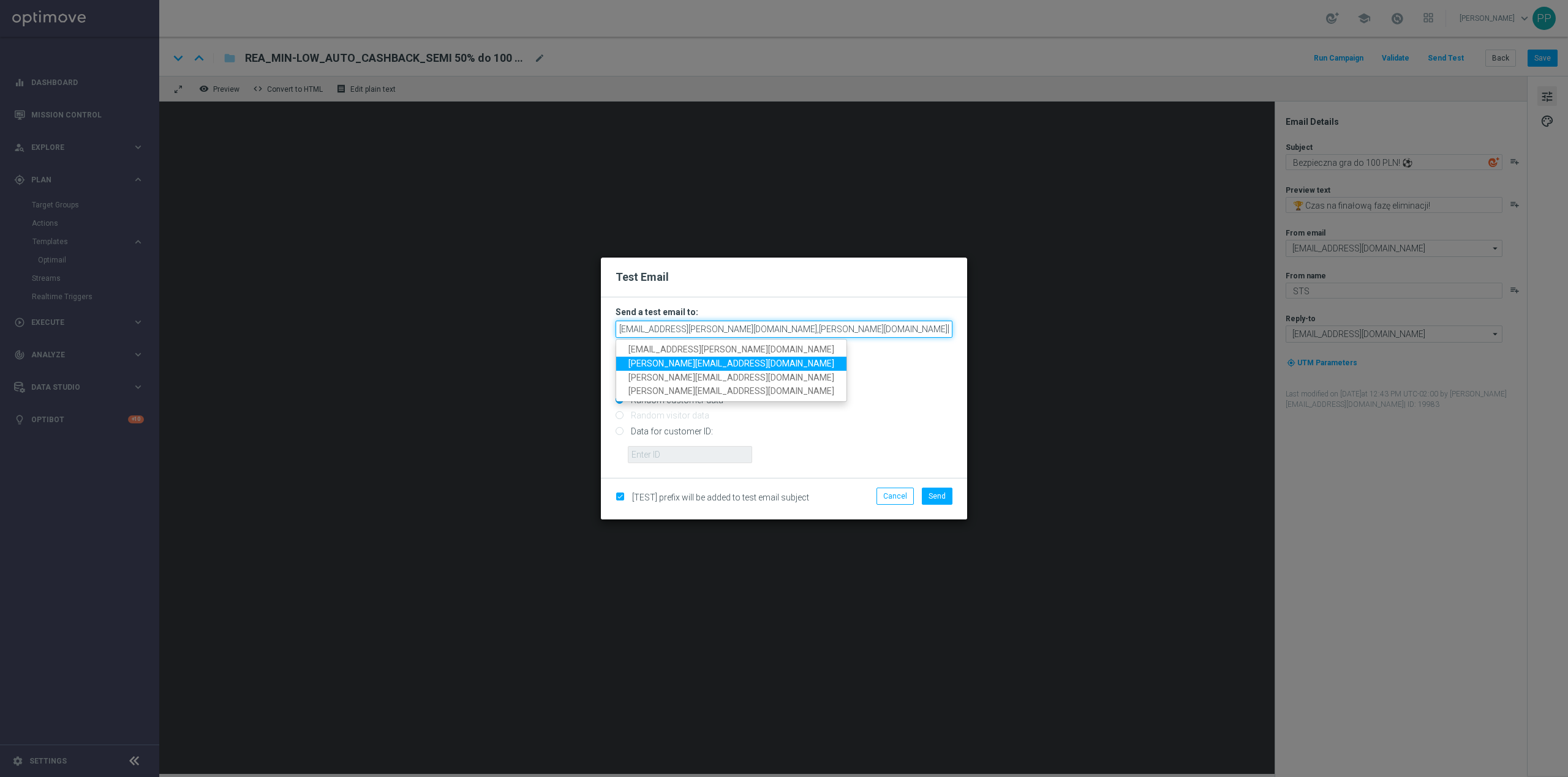
click at [862, 333] on input "patryk.przybolewski@sts.pl,krystian.potoczny@sts.pl," at bounding box center [784, 329] width 336 height 17
type input "patryk.przybolewski@sts.pl,krystian.potoczny@sts.pl,andzelika.binek@sts.pl,toma…"
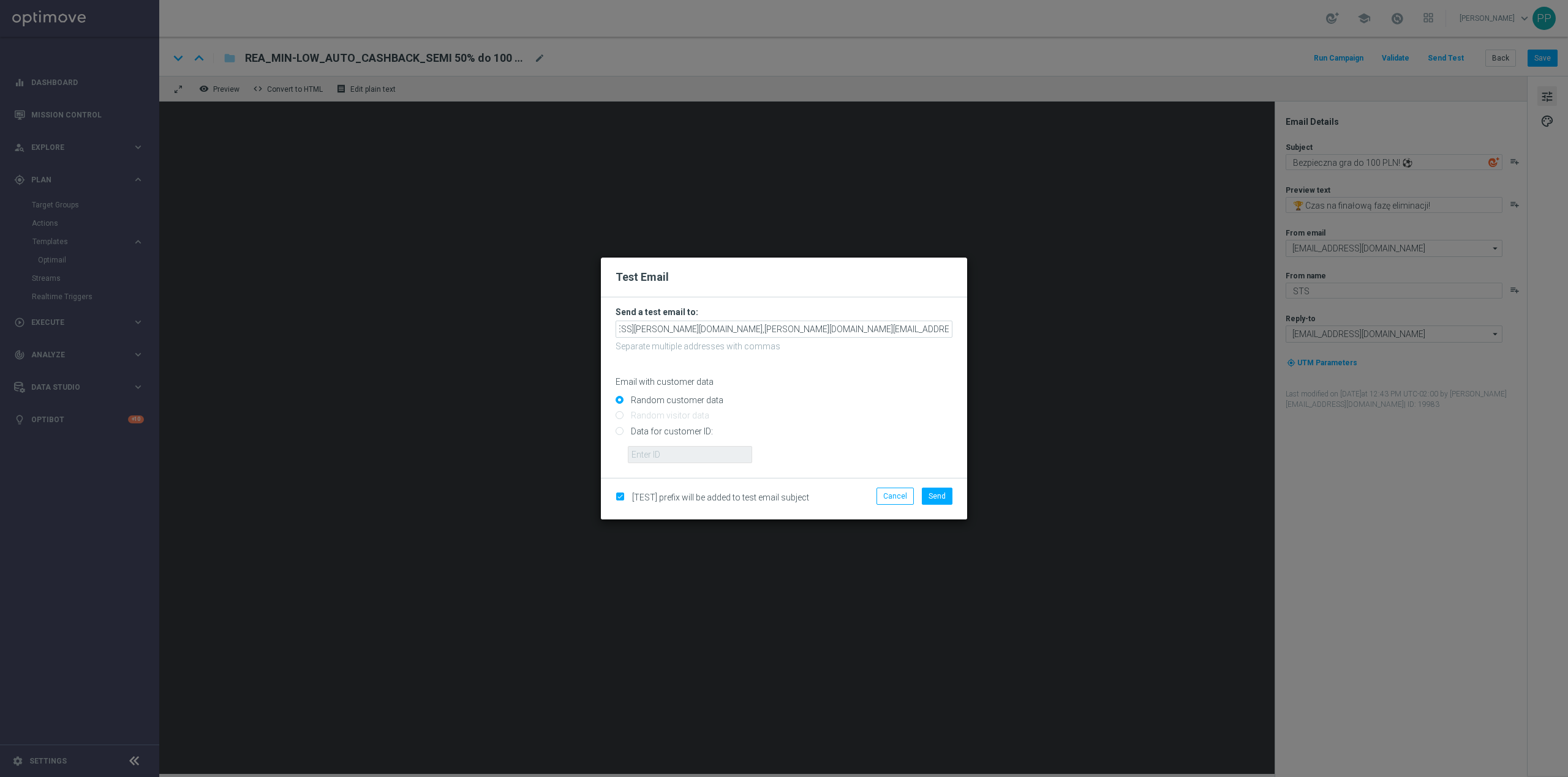
click at [873, 282] on h2 "Test Email" at bounding box center [784, 277] width 336 height 15
click at [871, 322] on input "patryk.przybolewski@sts.pl,krystian.potoczny@sts.pl,andzelika.binek@sts.pl,toma…" at bounding box center [784, 329] width 336 height 17
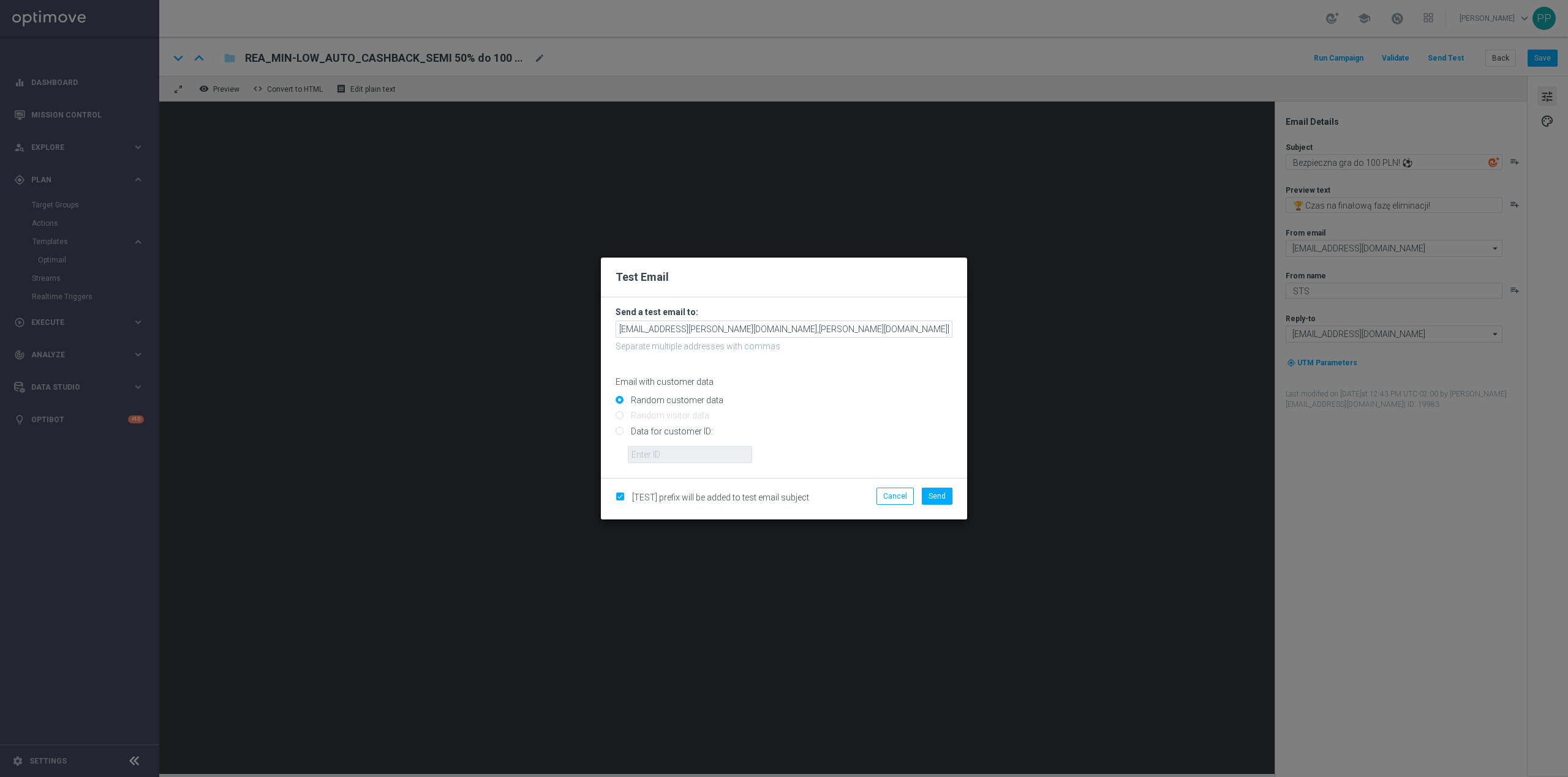
click at [879, 380] on p "Email with customer data" at bounding box center [784, 382] width 336 height 11
click at [950, 502] on button "Send" at bounding box center [936, 496] width 31 height 17
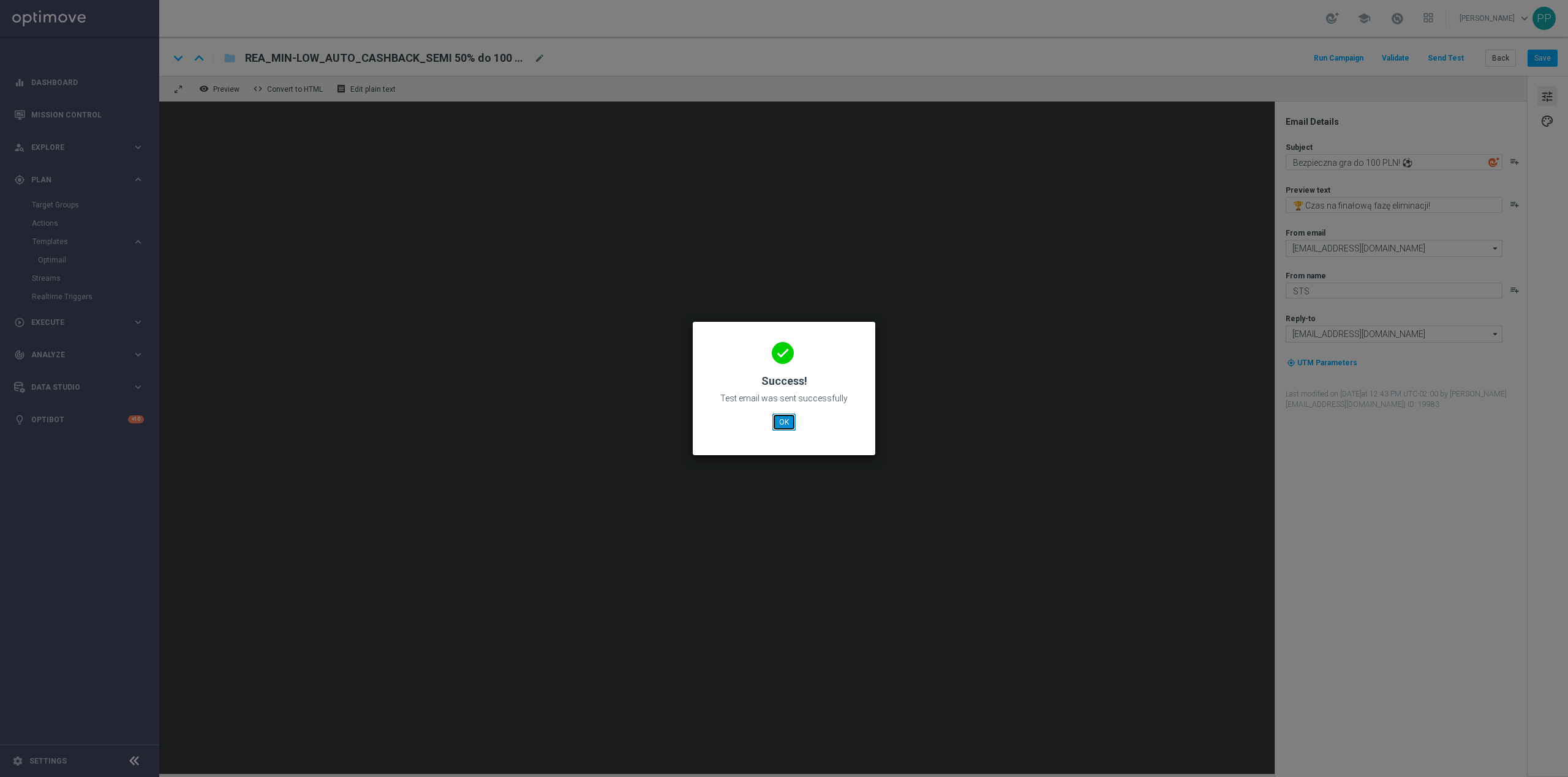
click at [791, 415] on button "OK" at bounding box center [784, 422] width 23 height 17
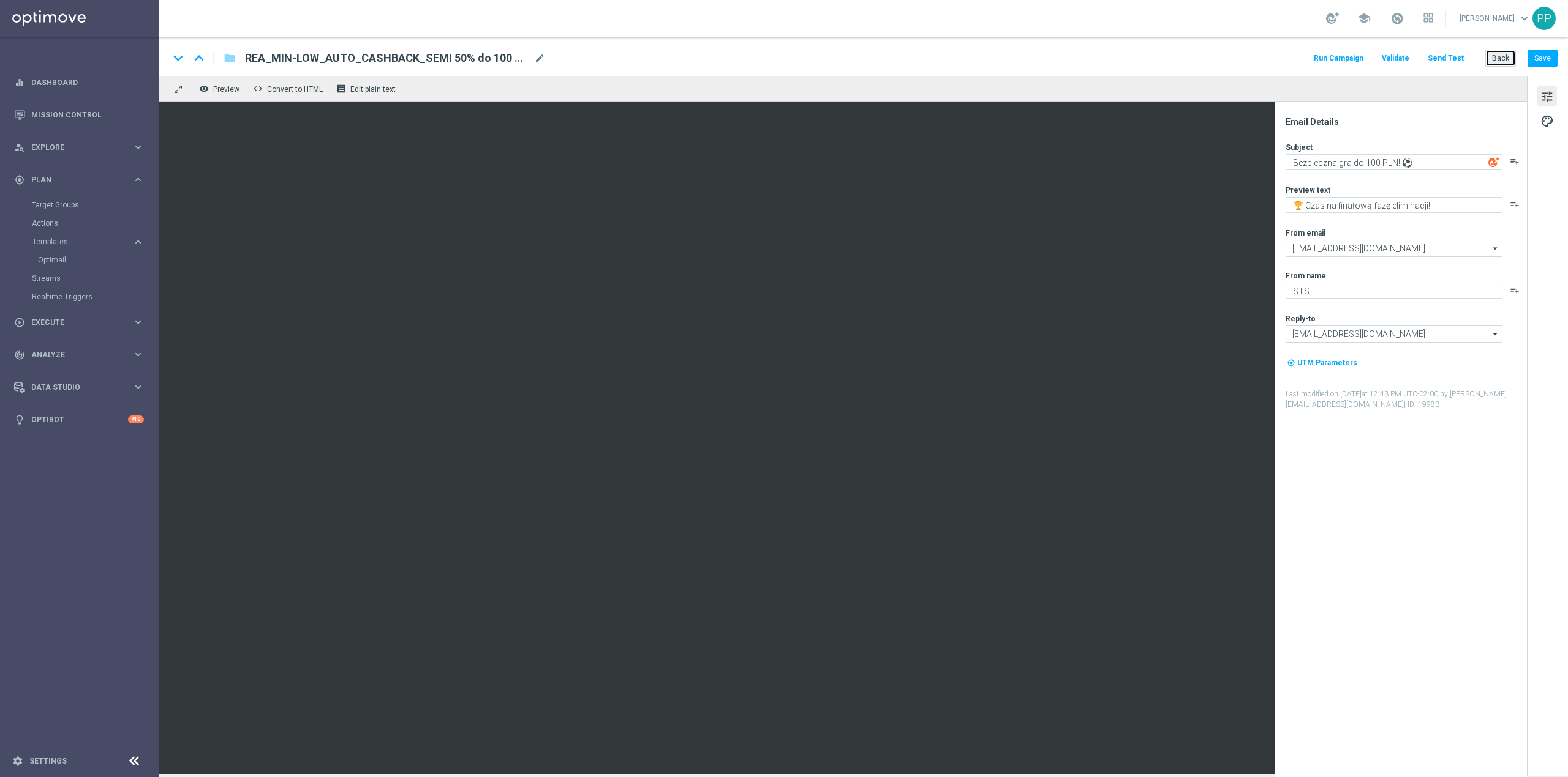
click at [1509, 64] on button "Back" at bounding box center [1500, 58] width 31 height 17
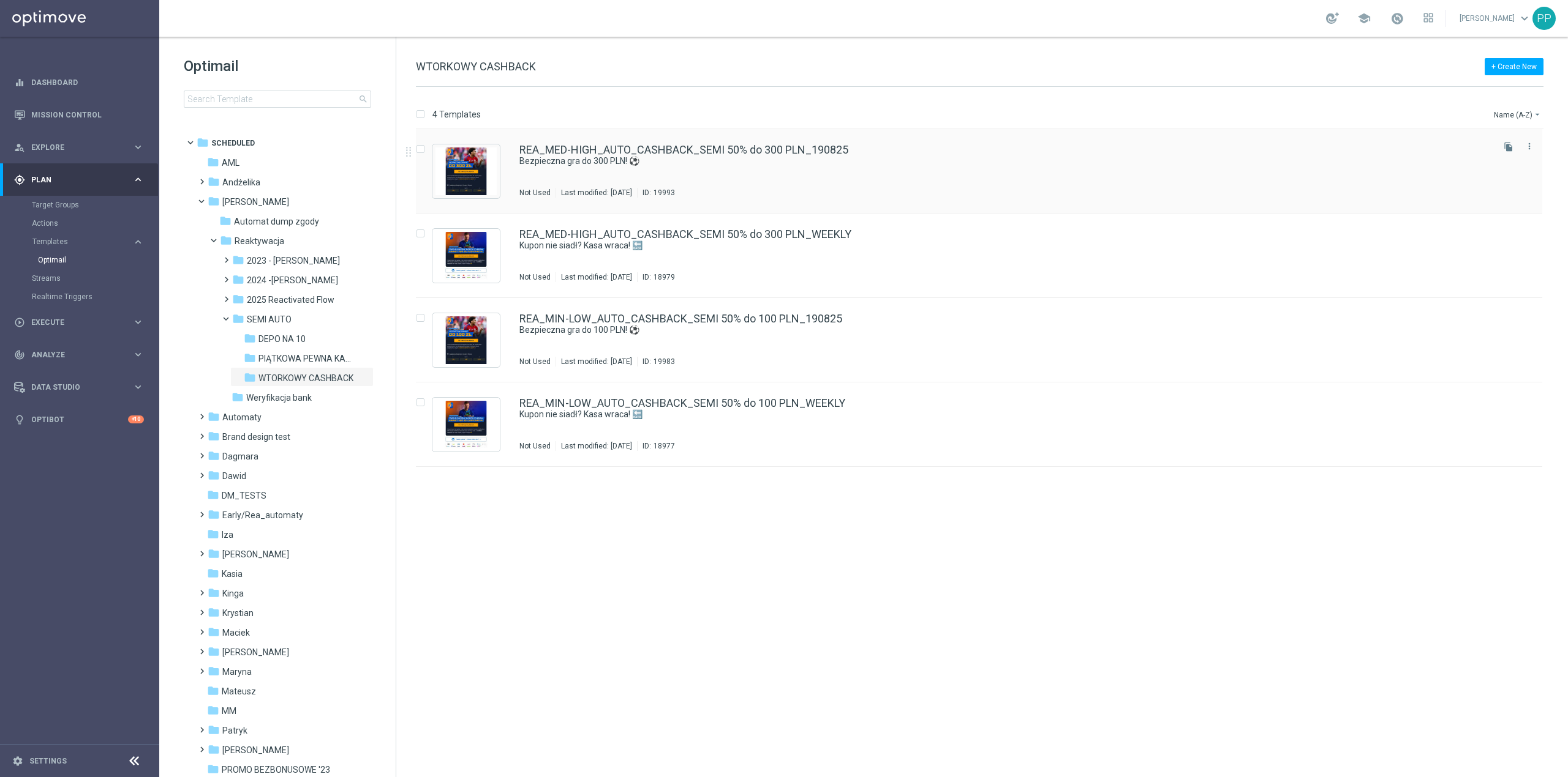
click at [743, 184] on div "REA_MED-HIGH_AUTO_CASHBACK_SEMI 50% do 300 PLN_190825 Bezpieczna gra do 300 PLN…" at bounding box center [1005, 171] width 972 height 53
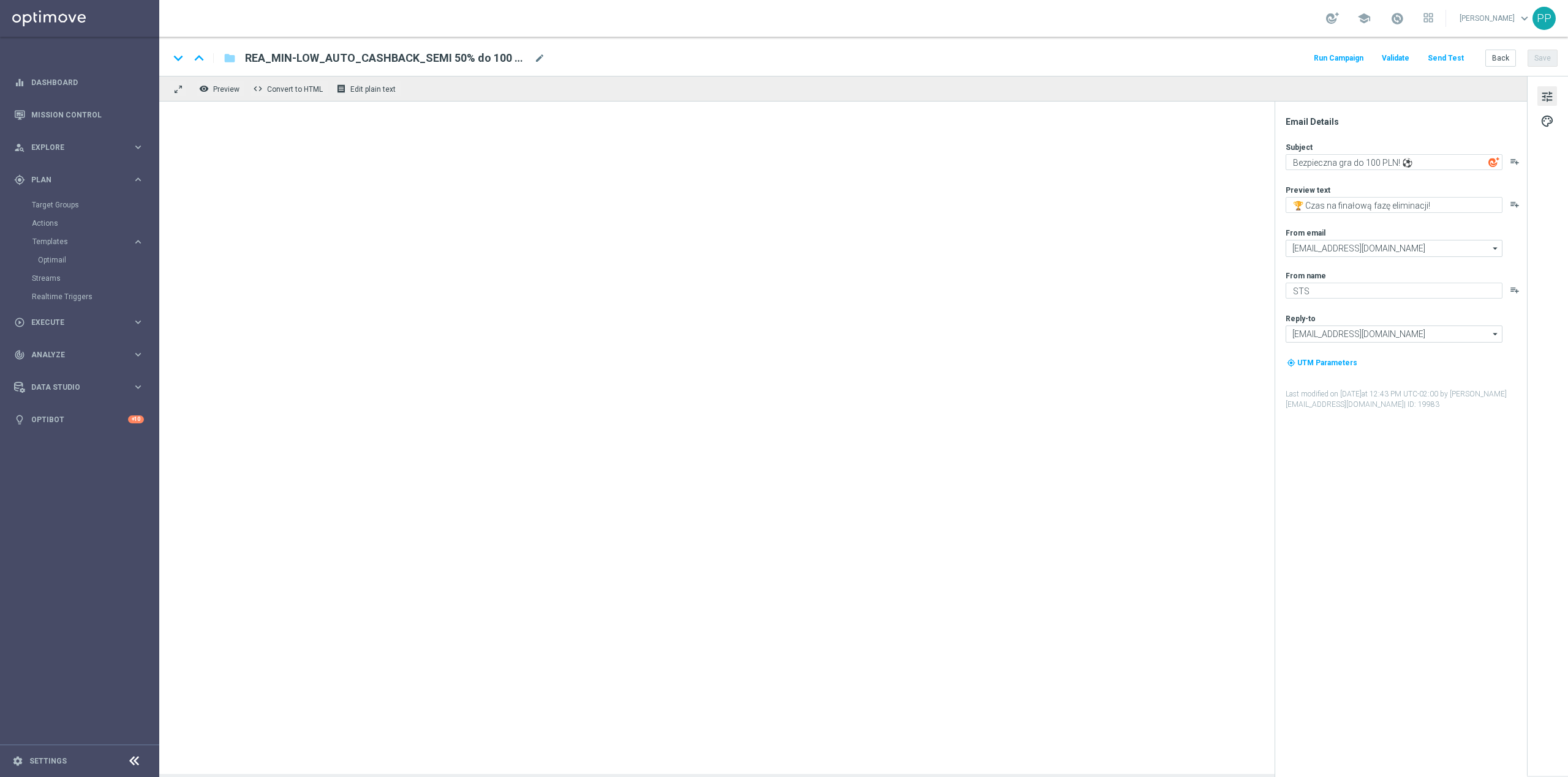
type textarea "Bezpieczna gra do 300 PLN! ⚽"
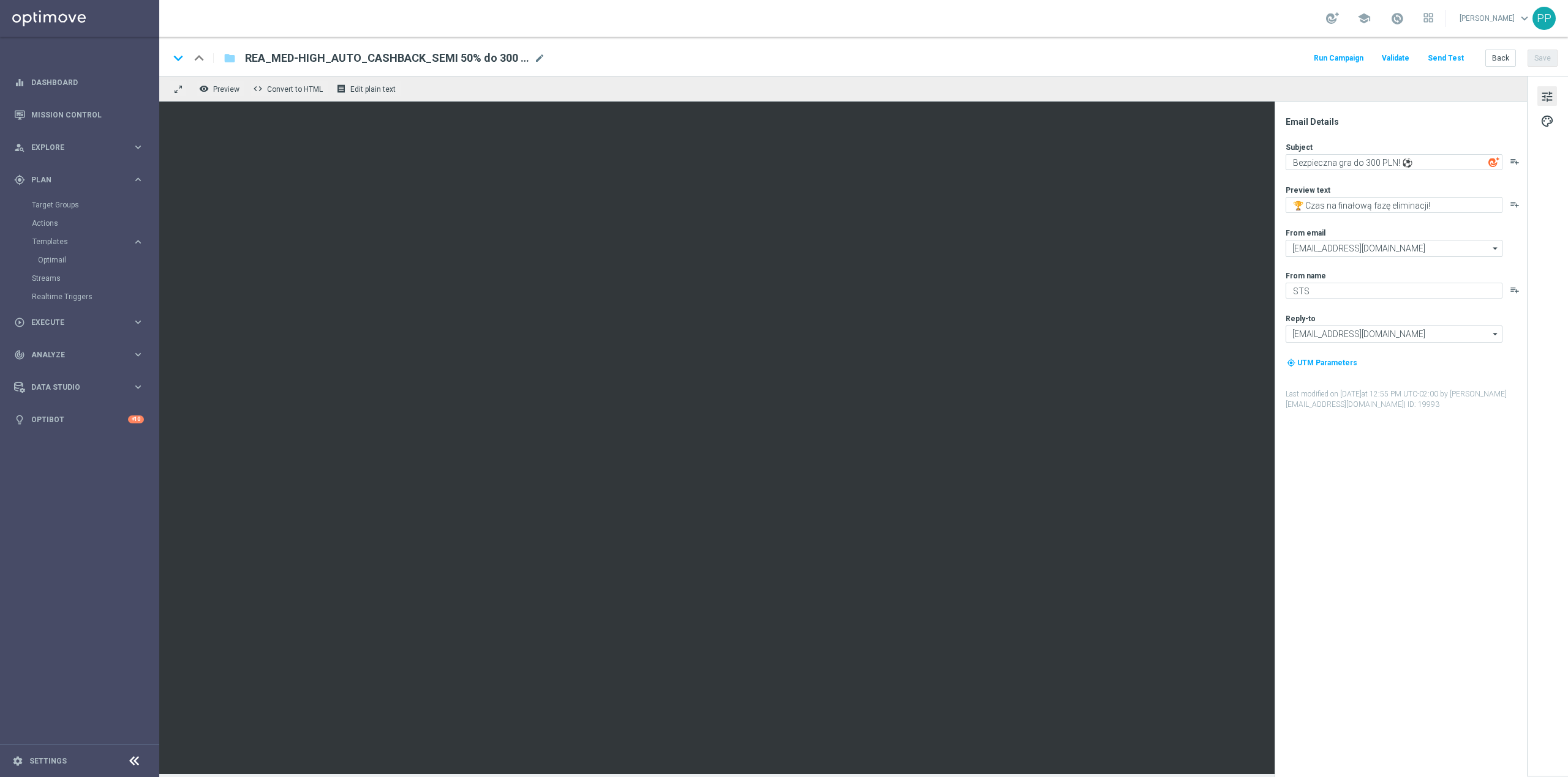
click at [1458, 64] on button "Send Test" at bounding box center [1446, 59] width 40 height 17
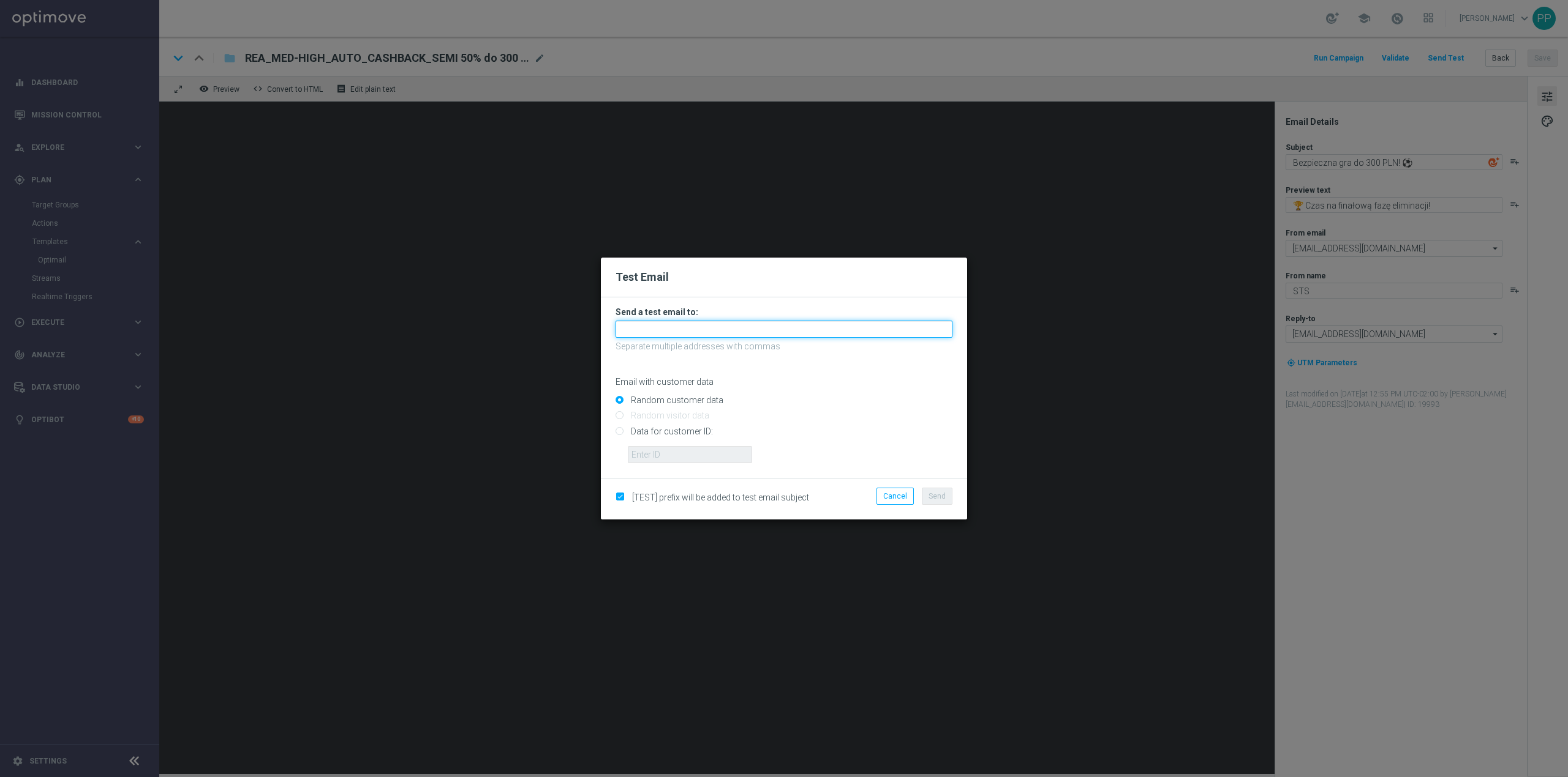
click at [791, 327] on input "text" at bounding box center [784, 329] width 336 height 17
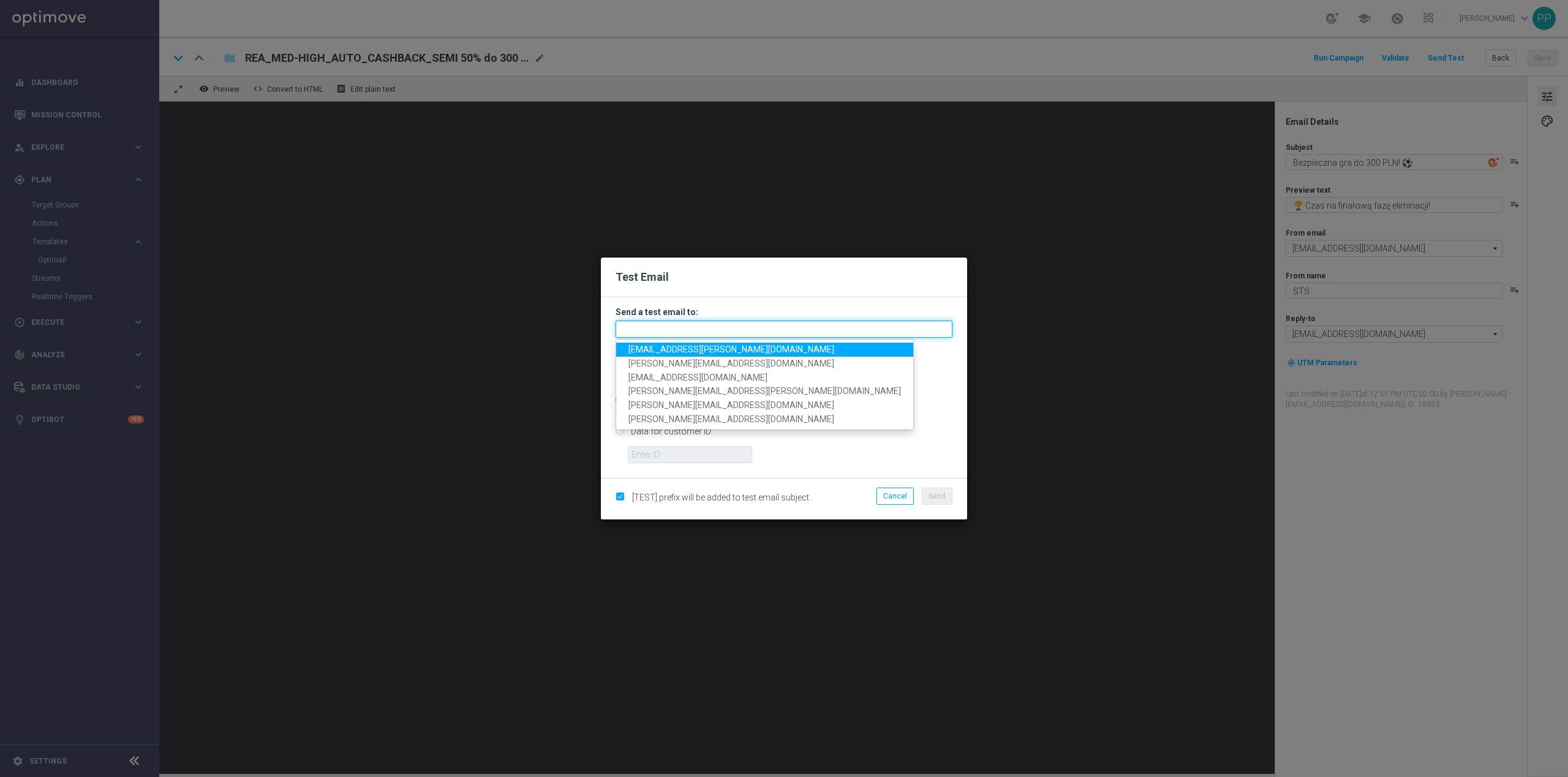
paste input "patryk.przybolewski@sts.pl,krystian.potoczny@sts.pl,andzelika.binek@sts.pl,toma…"
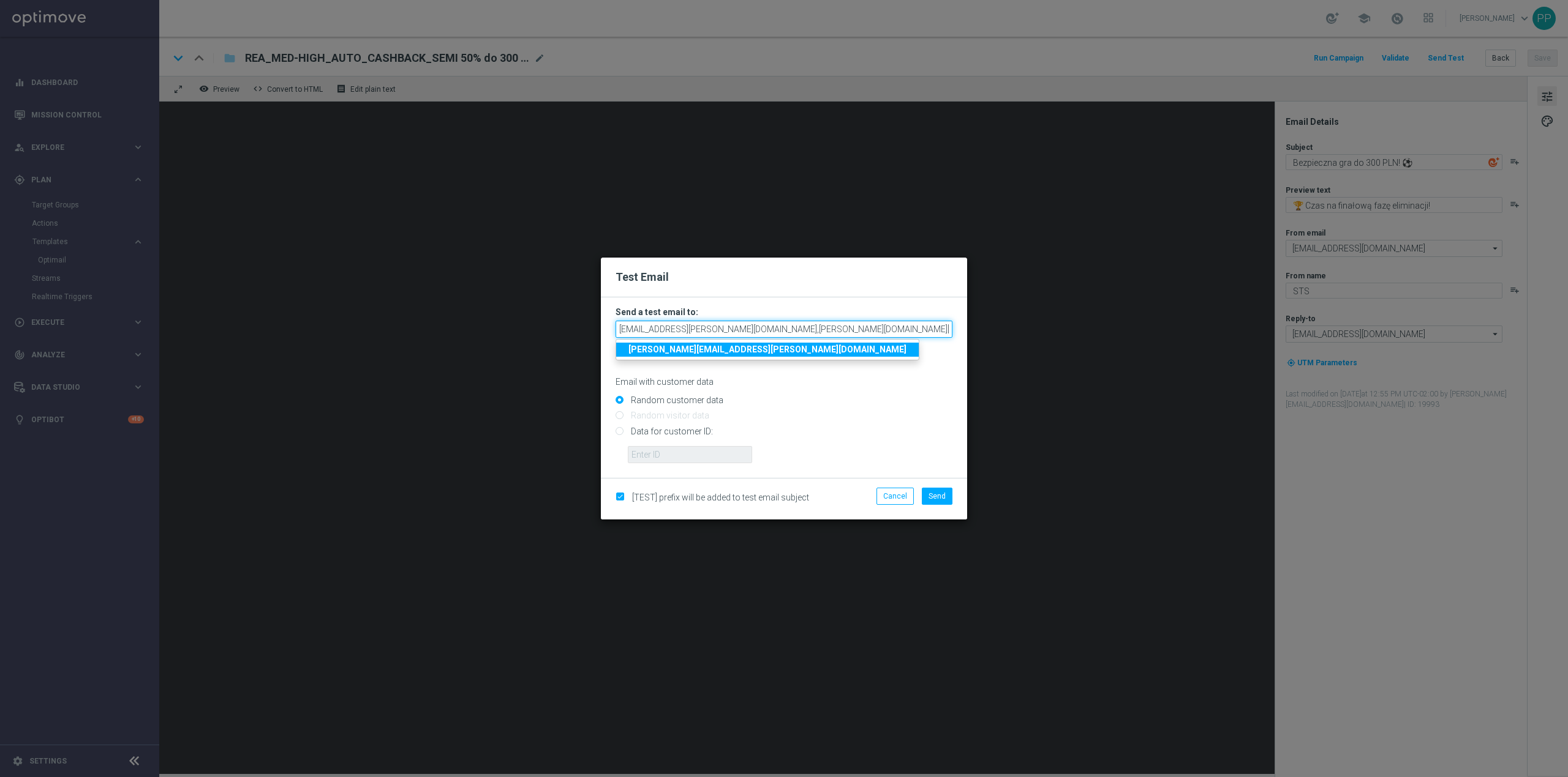
scroll to position [0, 54]
type input "patryk.przybolewski@sts.pl,krystian.potoczny@sts.pl,andzelika.binek@sts.pl,toma…"
click at [893, 403] on input "Random customer data" at bounding box center [784, 405] width 336 height 17
drag, startPoint x: 895, startPoint y: 332, endPoint x: 962, endPoint y: 314, distance: 69.4
click at [962, 314] on form "Send a test email to: patryk.przybolewski@sts.pl,krystian.potoczny@sts.pl,andze…" at bounding box center [784, 388] width 366 height 180
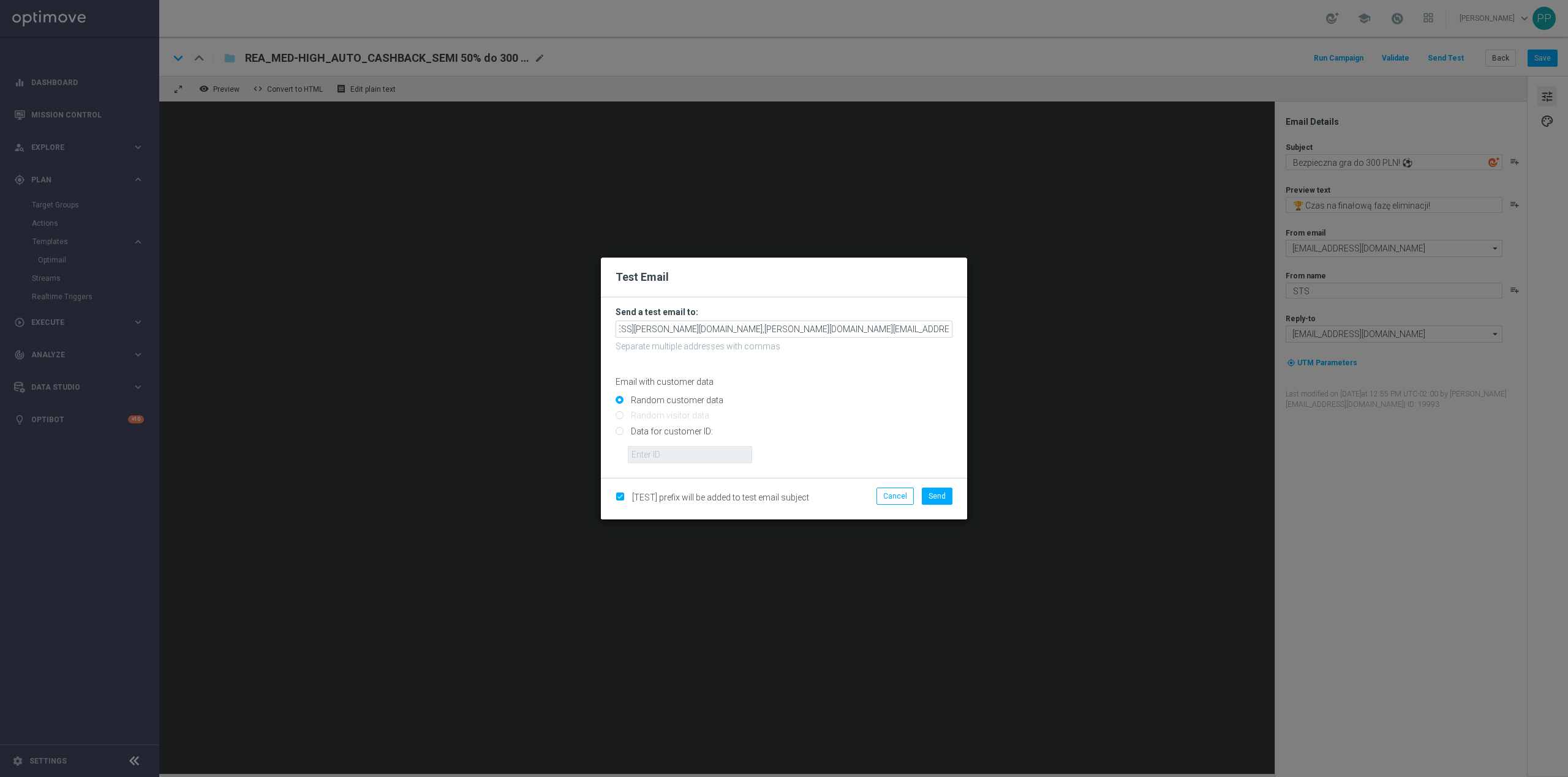
click at [936, 374] on div "Email with customer data" at bounding box center [784, 371] width 336 height 33
click at [949, 500] on button "Send" at bounding box center [936, 496] width 31 height 17
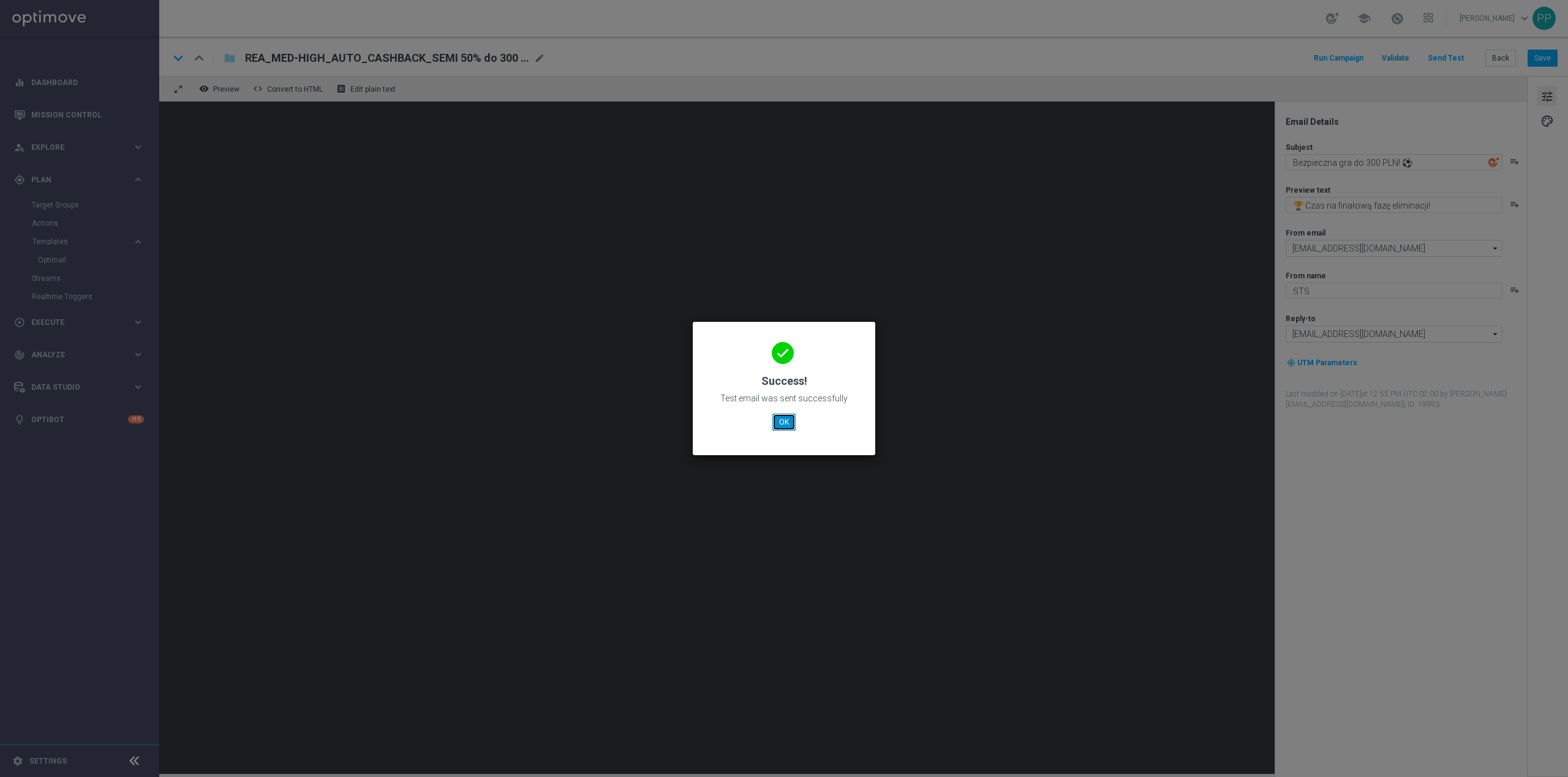
click at [789, 419] on button "OK" at bounding box center [784, 422] width 23 height 17
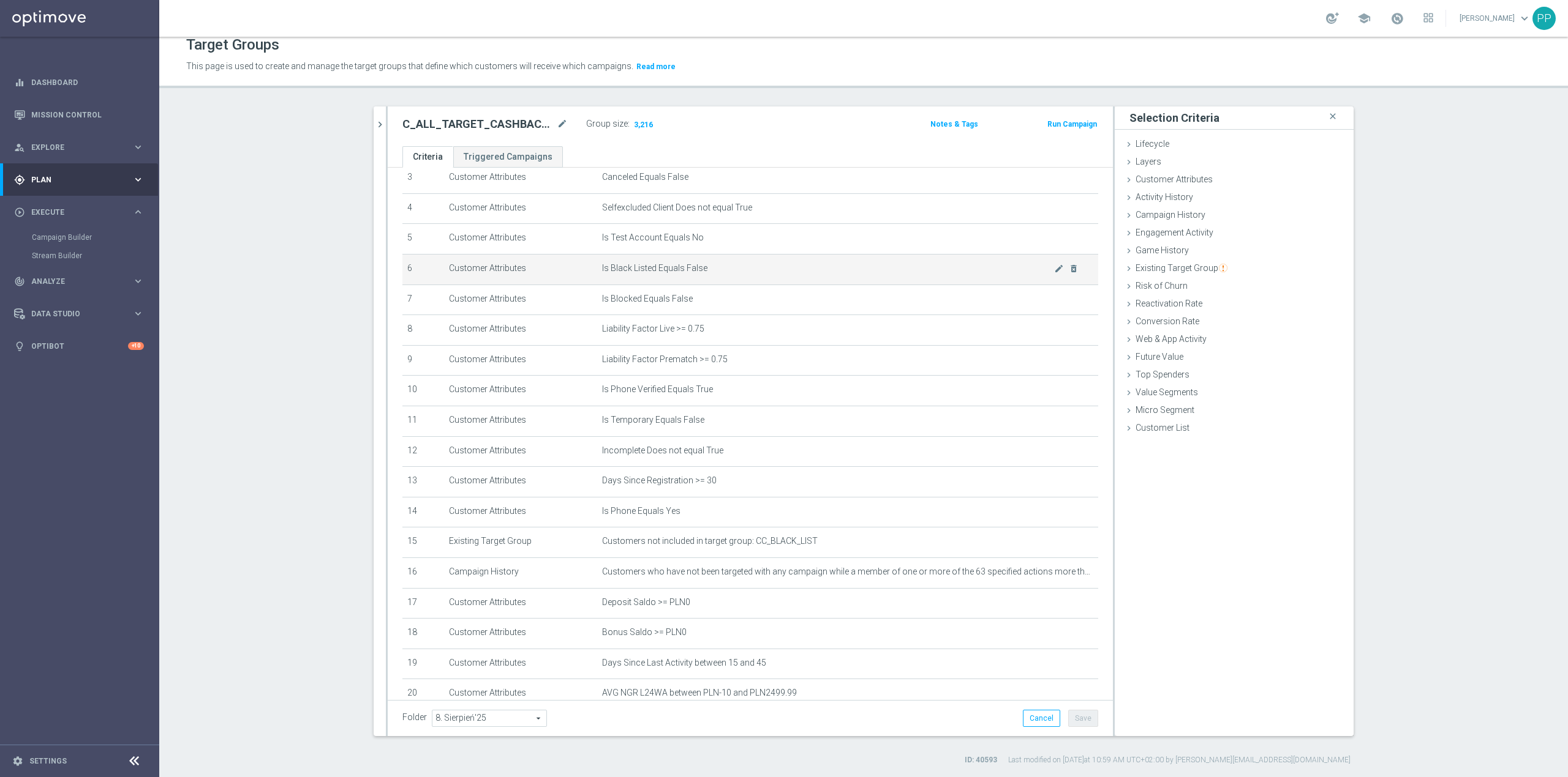
scroll to position [252, 0]
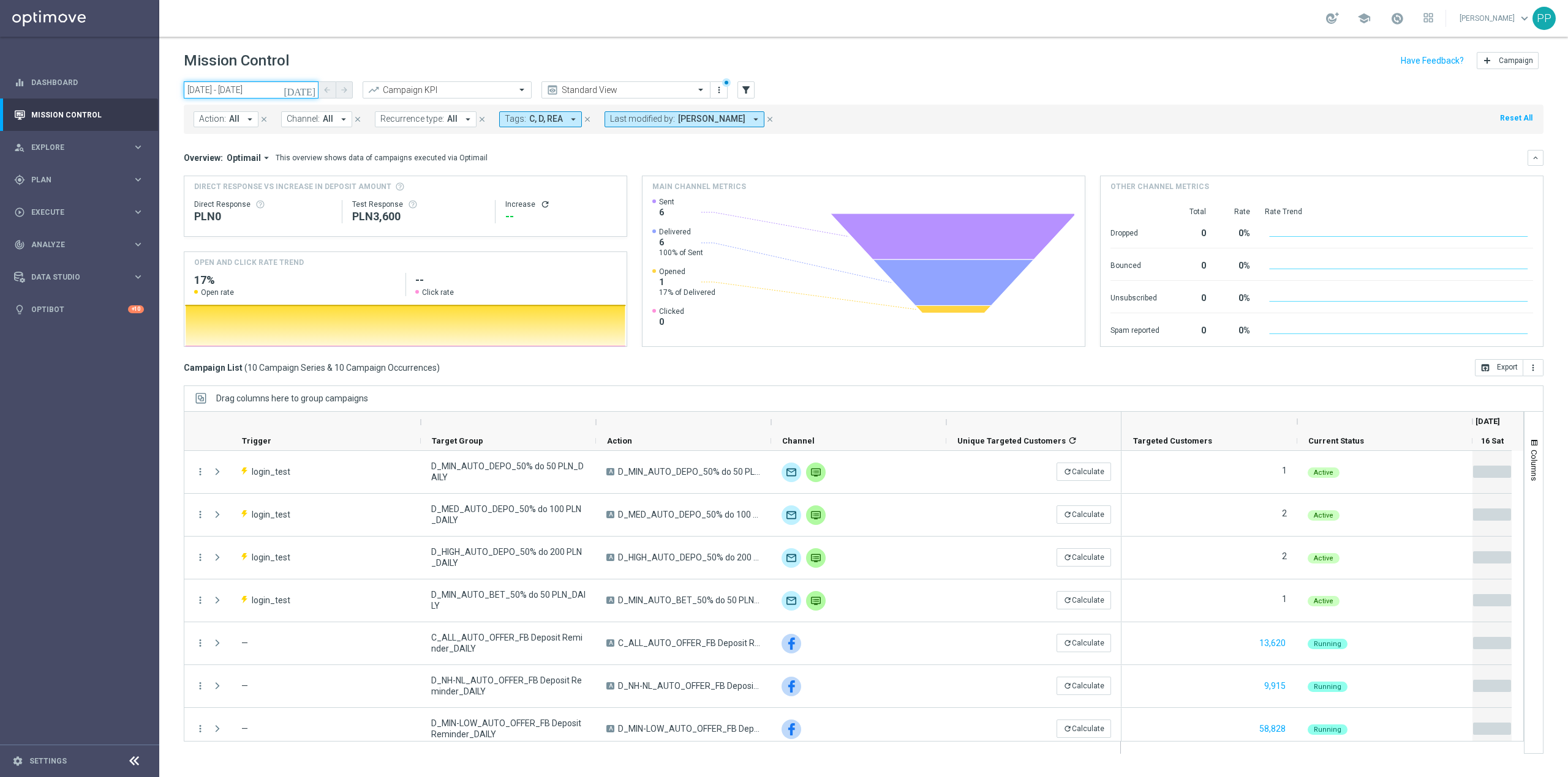
click at [263, 97] on input "[DATE] - [DATE]" at bounding box center [251, 90] width 135 height 17
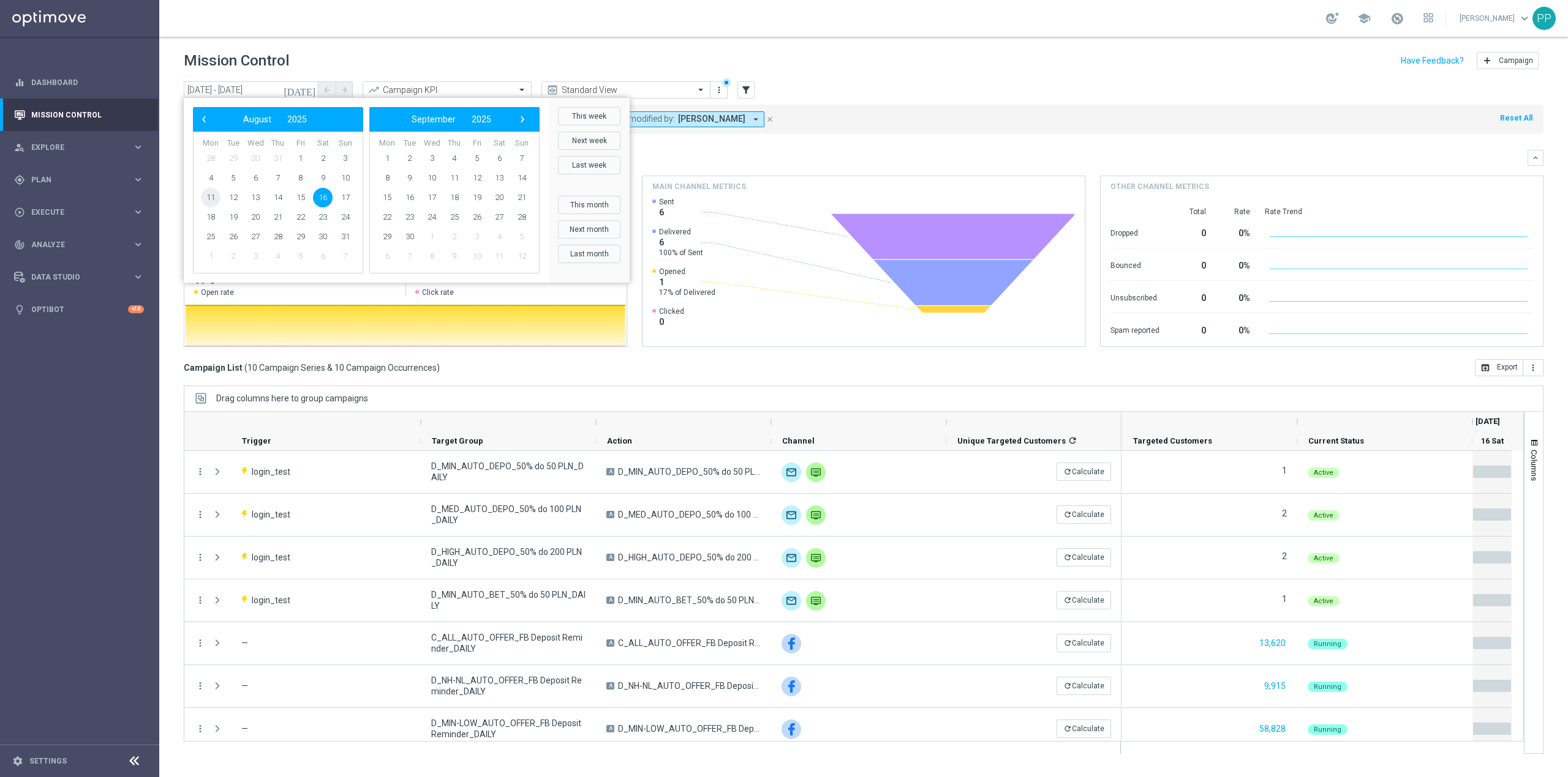
drag, startPoint x: 223, startPoint y: 196, endPoint x: 216, endPoint y: 194, distance: 7.3
click at [216, 194] on span "11" at bounding box center [210, 197] width 20 height 20
click at [348, 196] on span "17" at bounding box center [345, 197] width 20 height 20
type input "[DATE] - [DATE]"
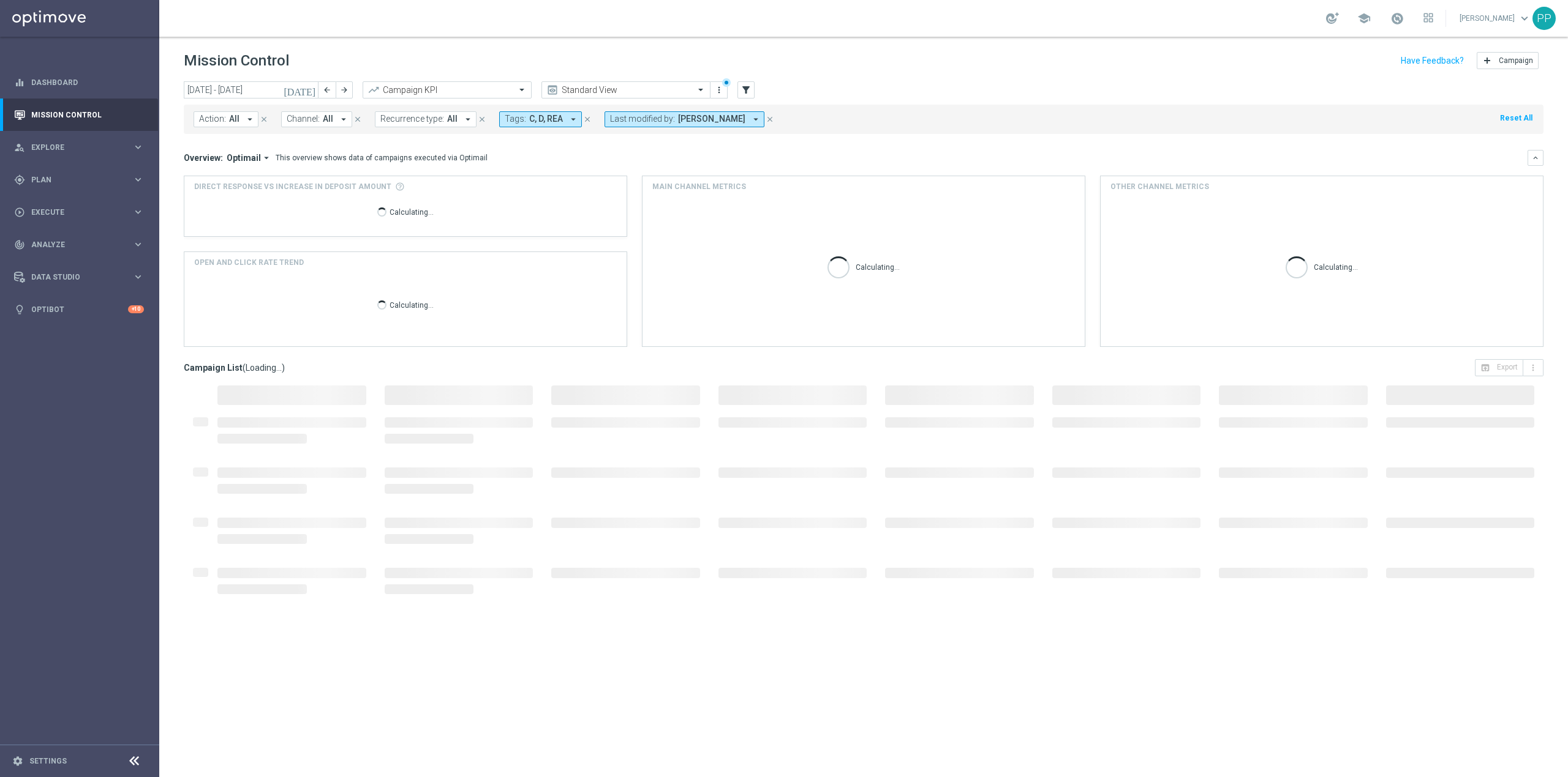
click at [708, 120] on span "[PERSON_NAME]" at bounding box center [712, 119] width 67 height 10
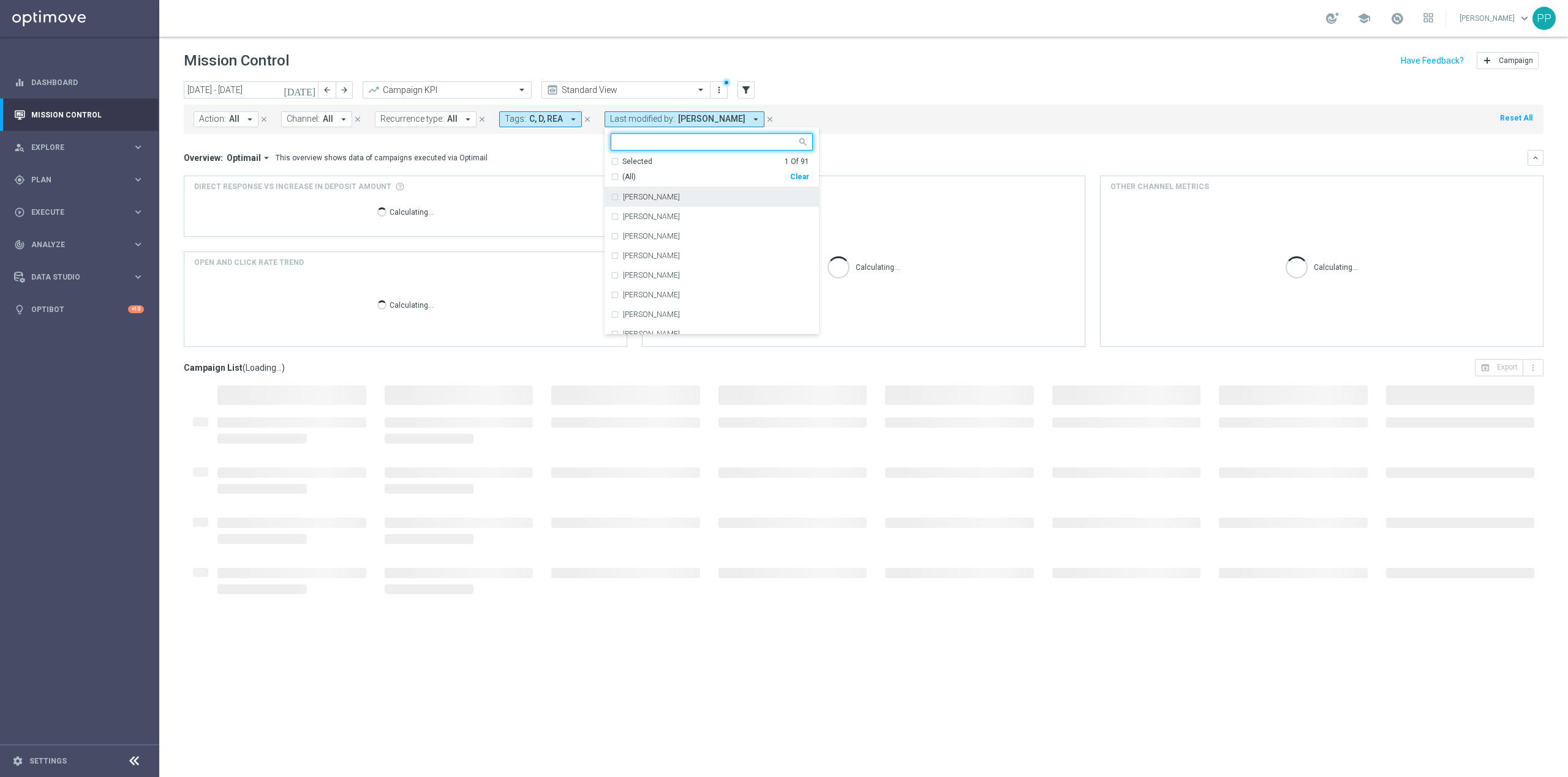
click at [0, 0] on div "Clear" at bounding box center [0, 0] width 0 height 0
click at [840, 86] on div "[DATE] [DATE] - [DATE] arrow_back arrow_forward Campaign KPI trending_up Standa…" at bounding box center [863, 91] width 1360 height 19
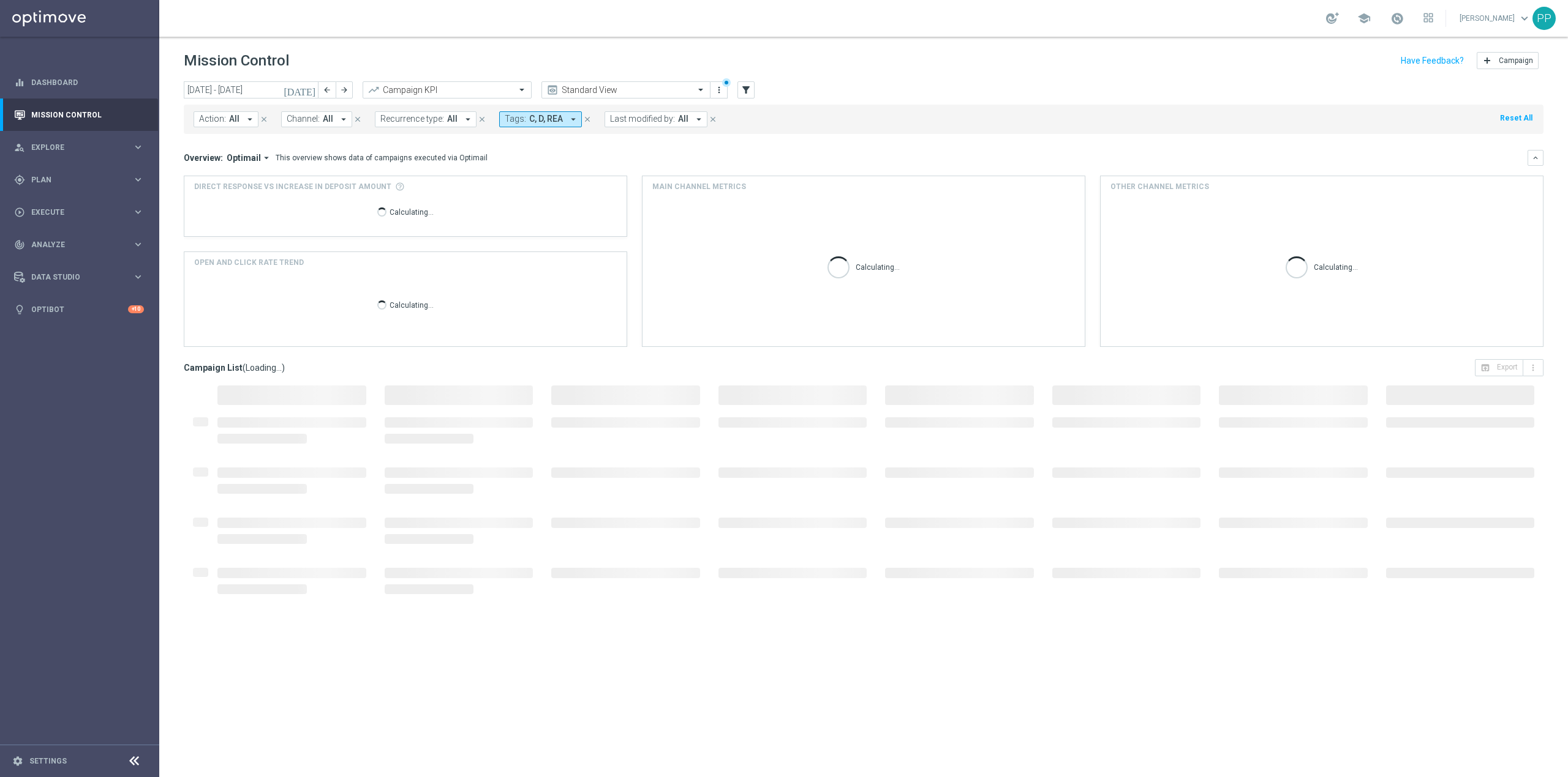
click at [424, 120] on span "Recurrence type:" at bounding box center [412, 119] width 64 height 10
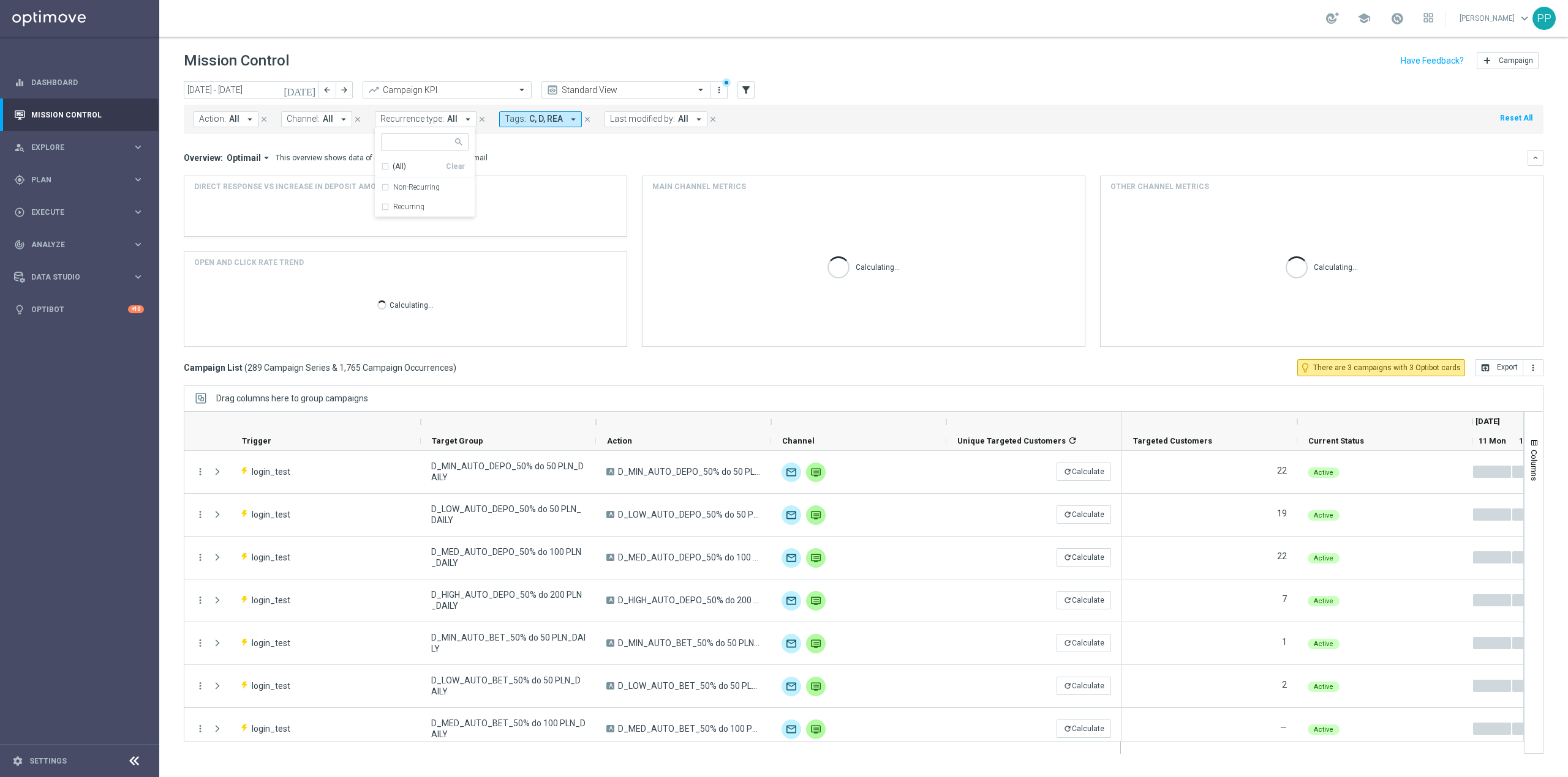
click at [531, 150] on div "Overview: Optimail arrow_drop_down This overview shows data of campaigns execut…" at bounding box center [863, 158] width 1360 height 16
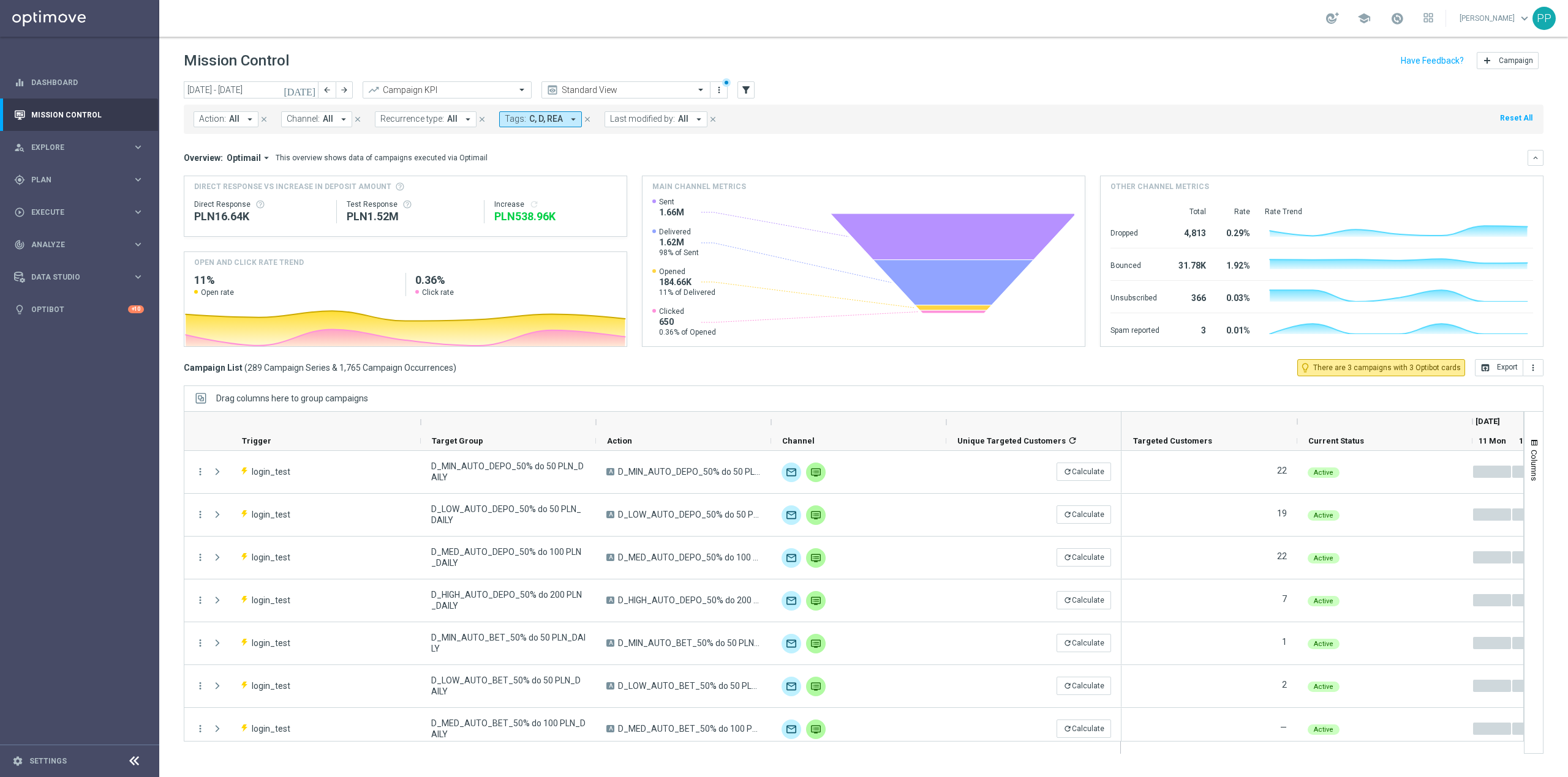
click at [305, 120] on span "Channel:" at bounding box center [303, 119] width 33 height 10
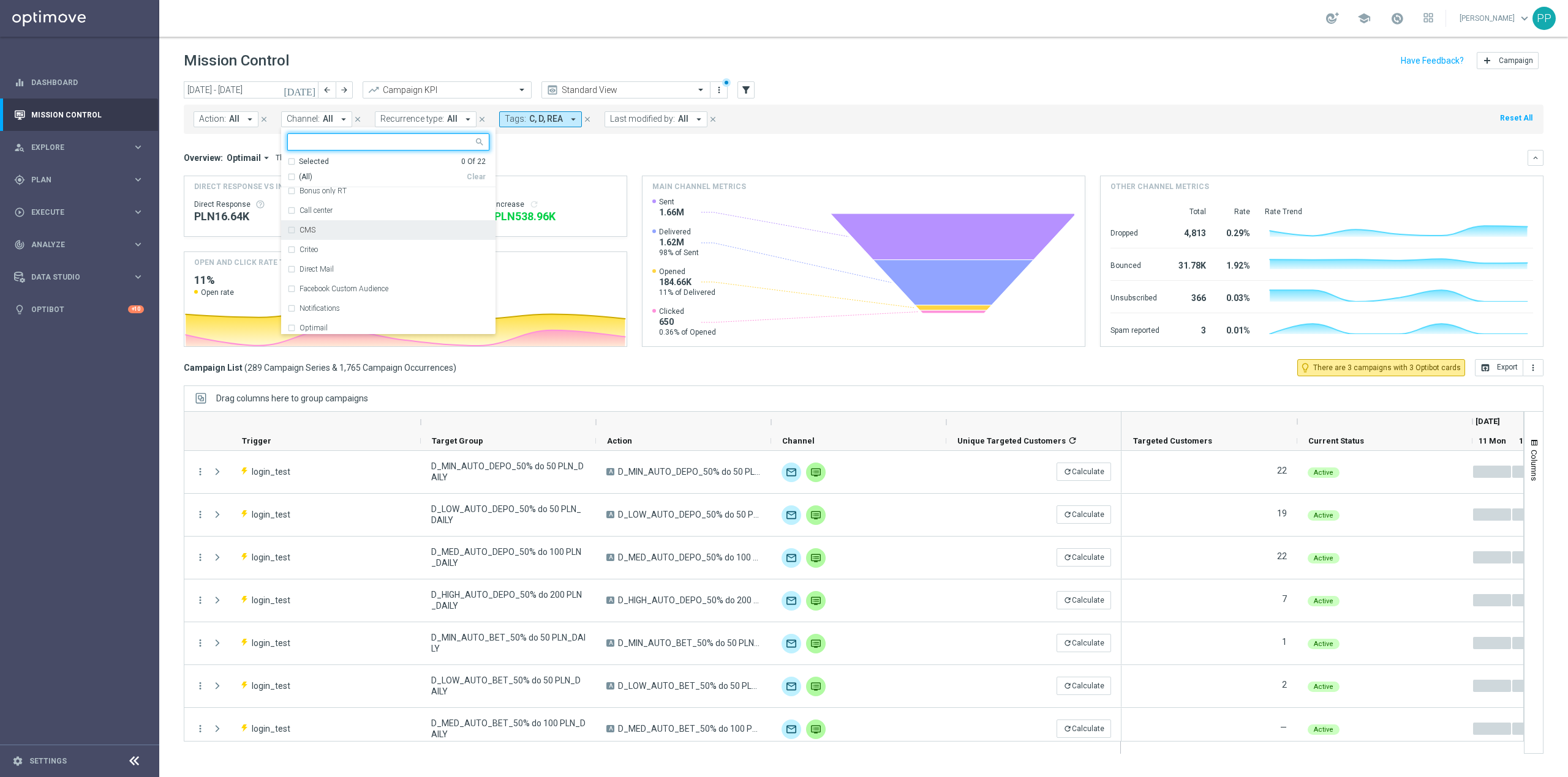
scroll to position [81, 0]
click at [338, 306] on div "Optimail" at bounding box center [388, 311] width 202 height 20
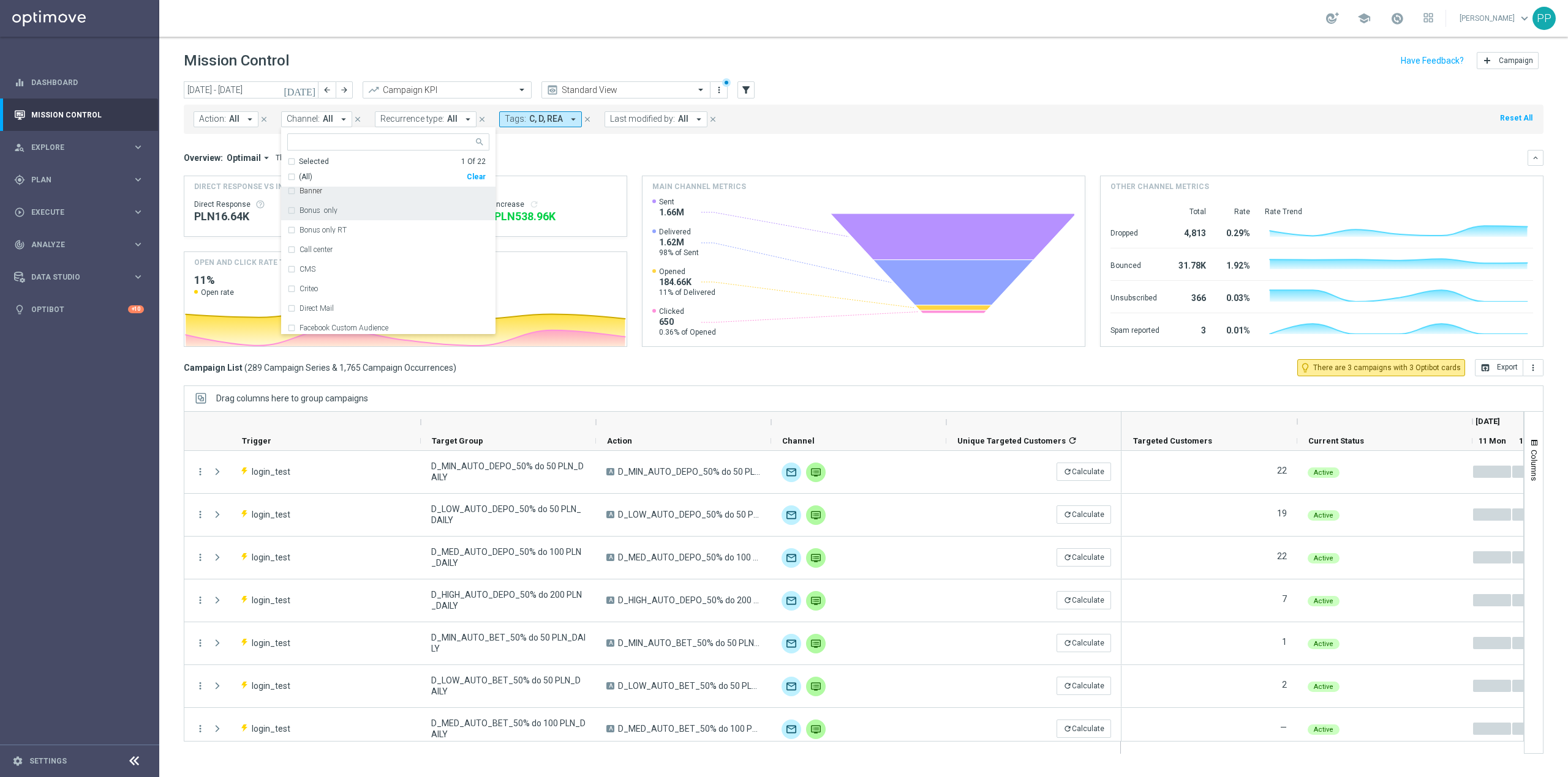
scroll to position [0, 0]
click at [335, 267] on div "Call center" at bounding box center [388, 275] width 202 height 20
click at [533, 170] on div "Overview: Optimail arrow_drop_down This overview shows data of campaigns execut…" at bounding box center [863, 248] width 1360 height 197
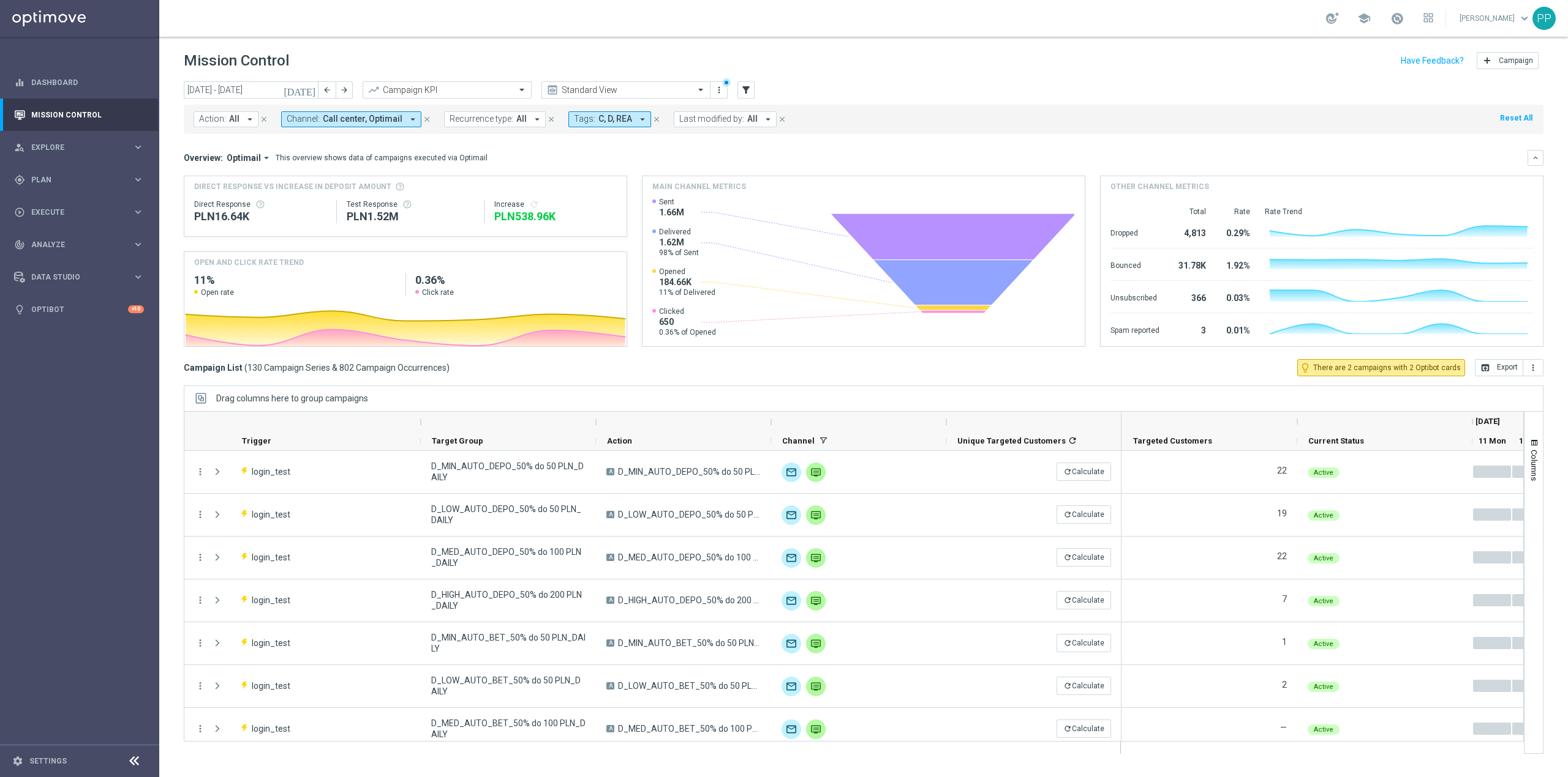
click at [493, 123] on span "Recurrence type:" at bounding box center [481, 119] width 64 height 10
click at [488, 189] on label "Non-Recurring" at bounding box center [486, 188] width 47 height 7
click at [623, 148] on mini-dashboard "Overview: Optimail arrow_drop_down This overview shows data of campaigns execut…" at bounding box center [863, 247] width 1360 height 225
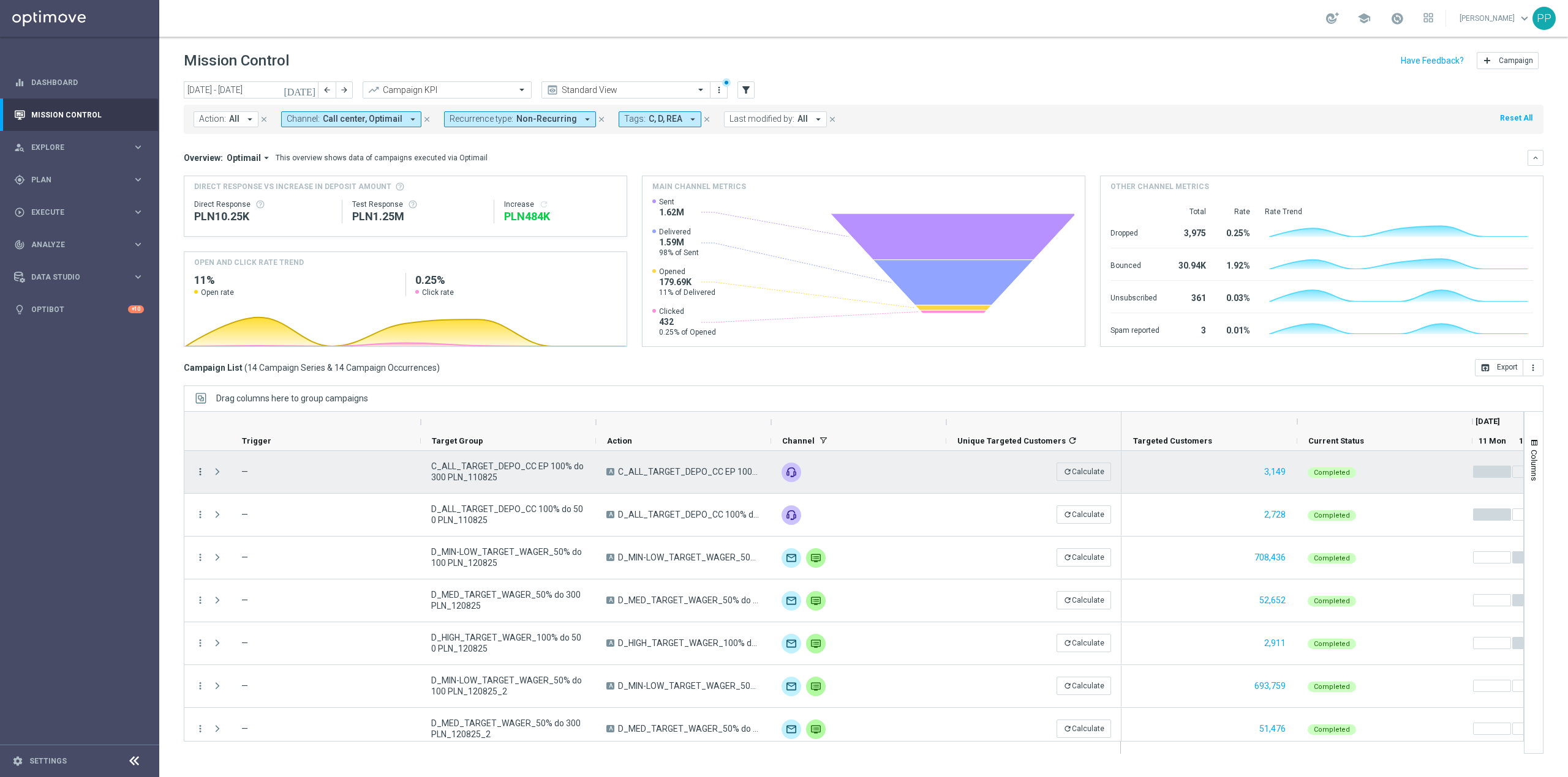
click at [194, 475] on icon "more_vert" at bounding box center [200, 472] width 11 height 11
click at [223, 493] on div "show_chart" at bounding box center [216, 497] width 19 height 8
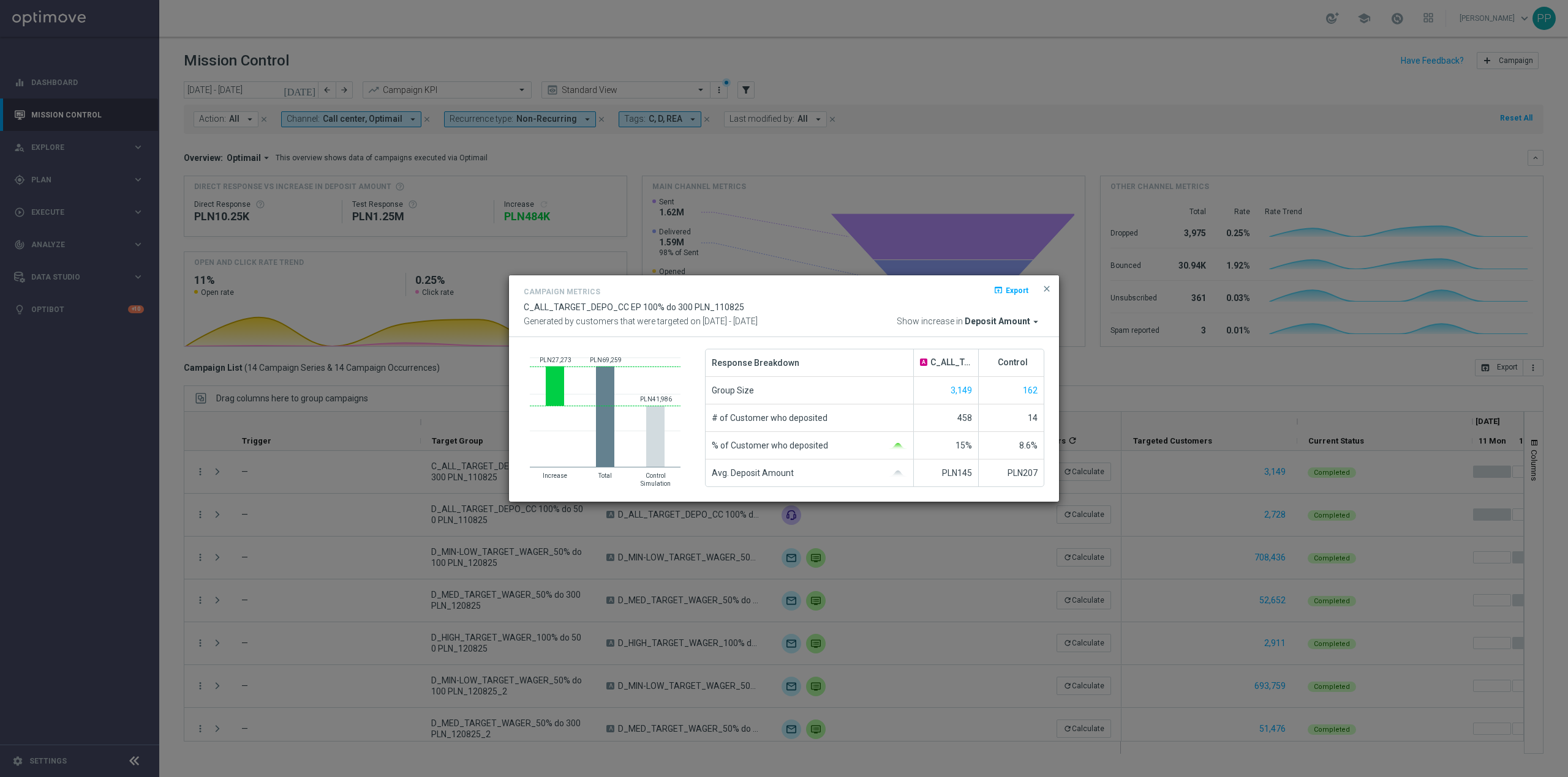
click at [267, 510] on modal-container "Campaign Metrics open_in_browser Export C_ALL_TARGET_DEPO_CC EP 100% do 300 PLN…" at bounding box center [784, 388] width 1568 height 777
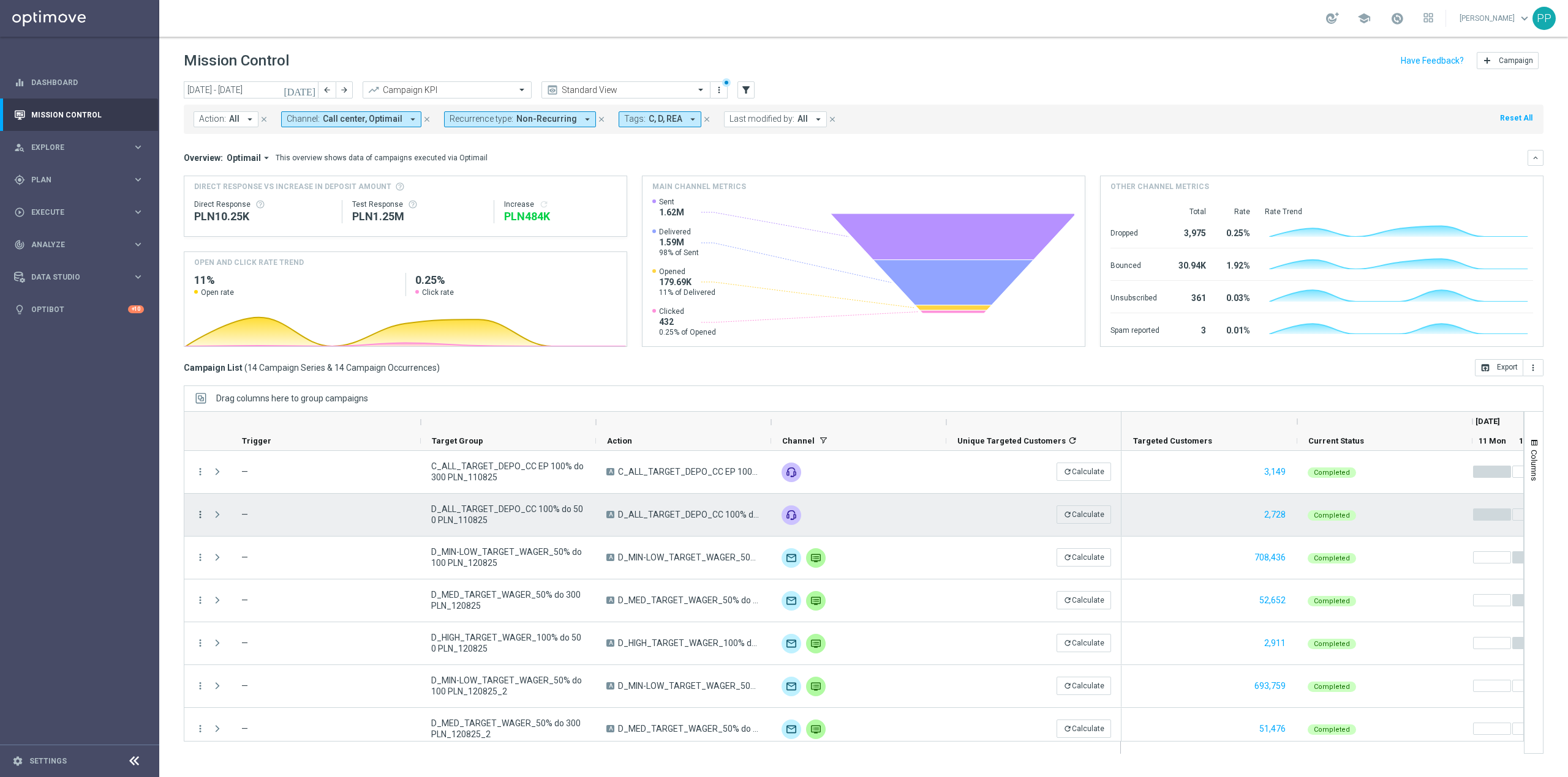
click at [204, 510] on icon "more_vert" at bounding box center [200, 515] width 11 height 11
click at [230, 536] on span "Campaign Metrics" at bounding box center [257, 540] width 64 height 8
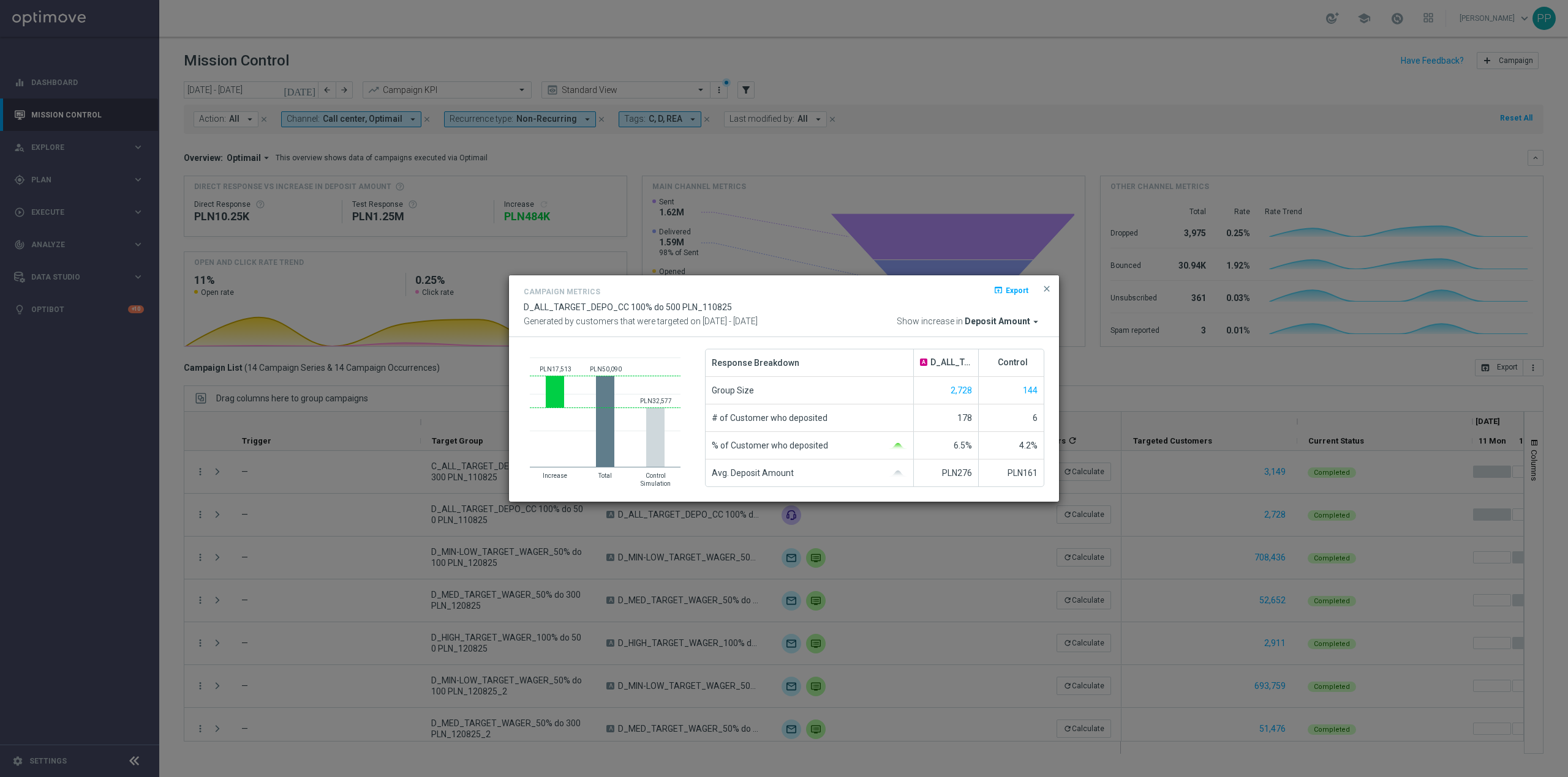
click at [200, 576] on modal-container "Campaign Metrics open_in_browser Export D_ALL_TARGET_DEPO_CC 100% do 500 PLN_11…" at bounding box center [784, 388] width 1568 height 777
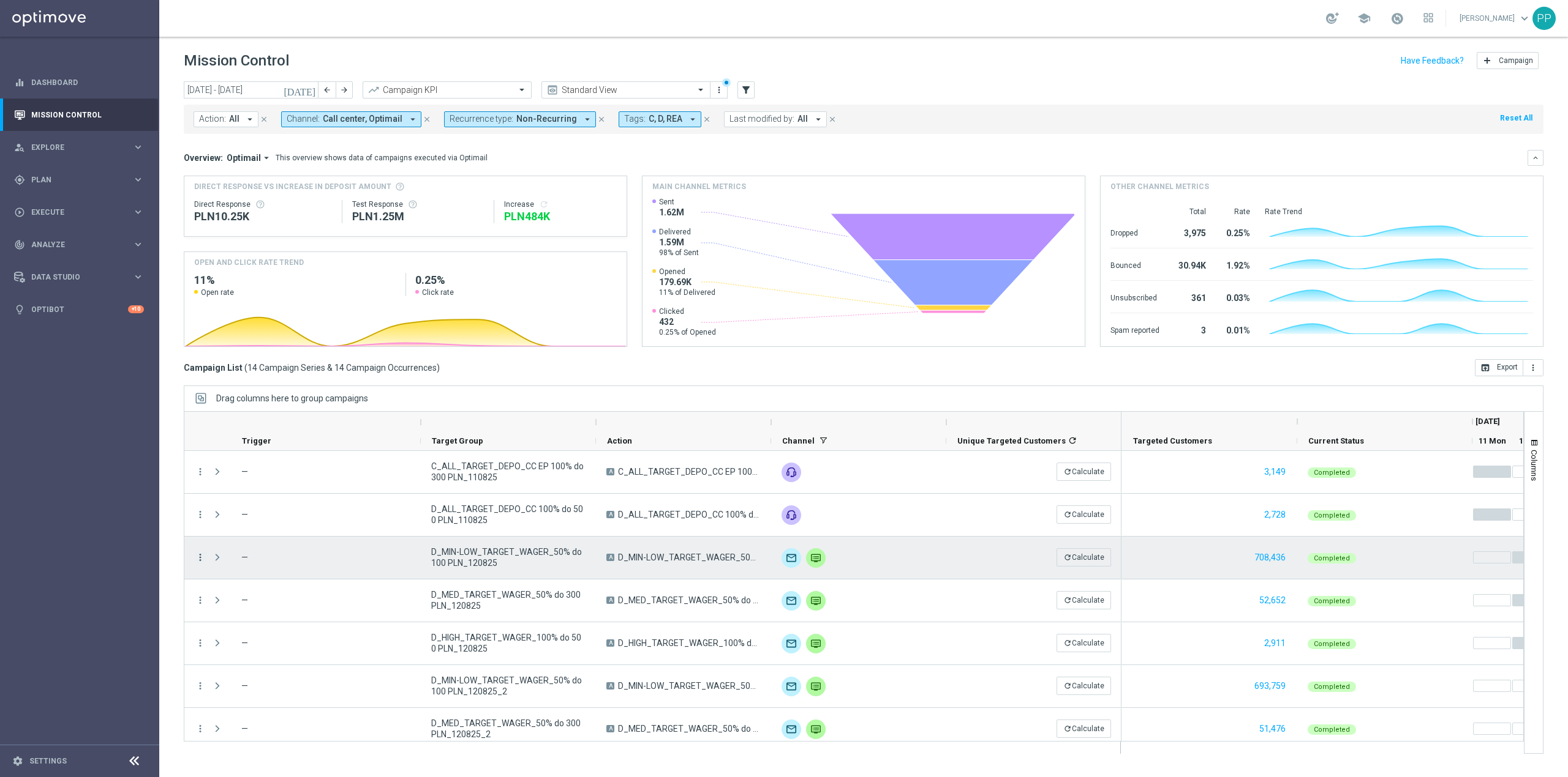
click at [204, 559] on icon "more_vert" at bounding box center [200, 558] width 11 height 11
click at [249, 584] on span "Campaign Metrics" at bounding box center [257, 583] width 64 height 8
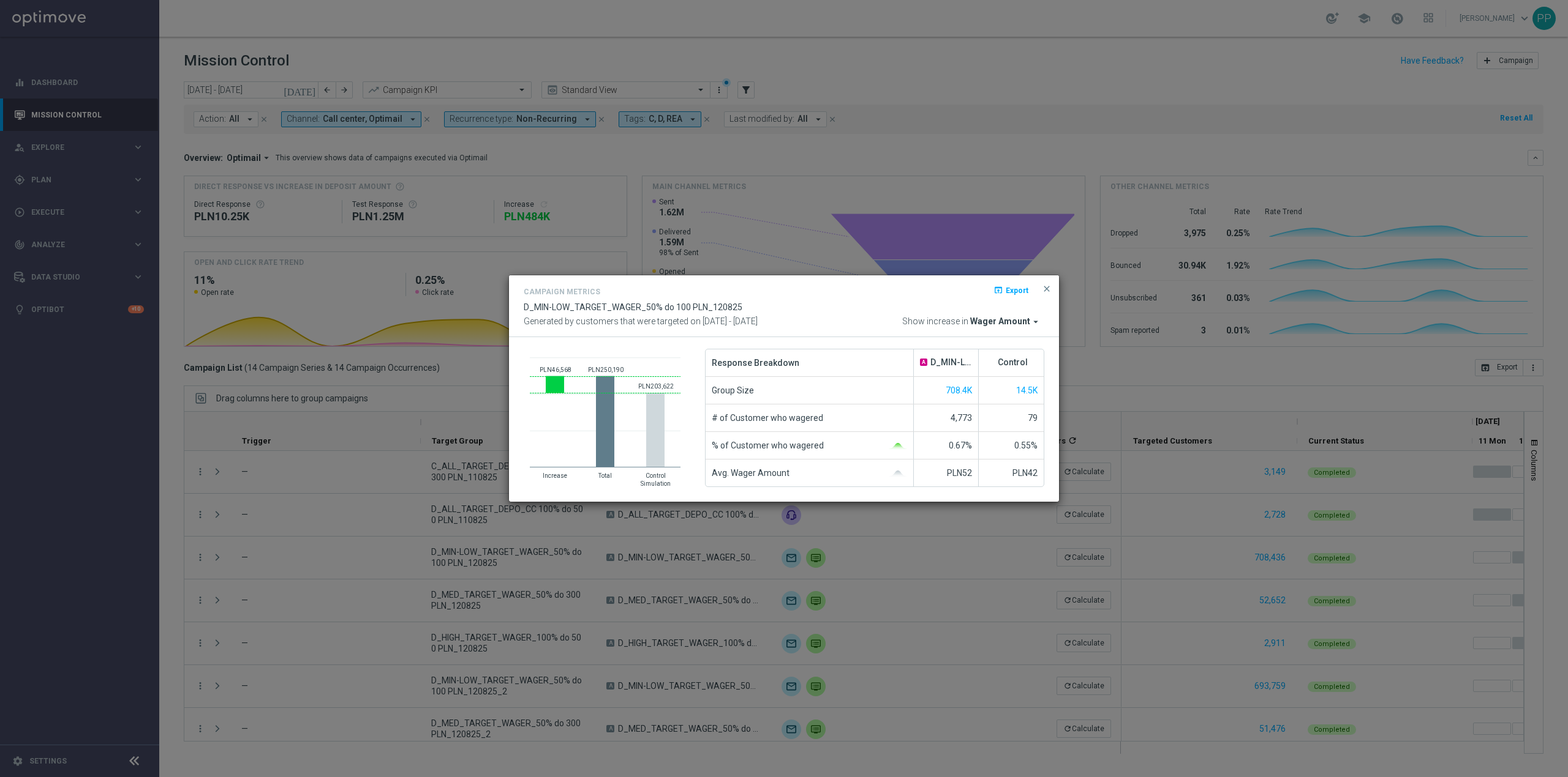
click at [217, 596] on modal-container "Campaign Metrics open_in_browser Export D_MIN-LOW_TARGET_WAGER_50% do 100 PLN_1…" at bounding box center [784, 388] width 1568 height 777
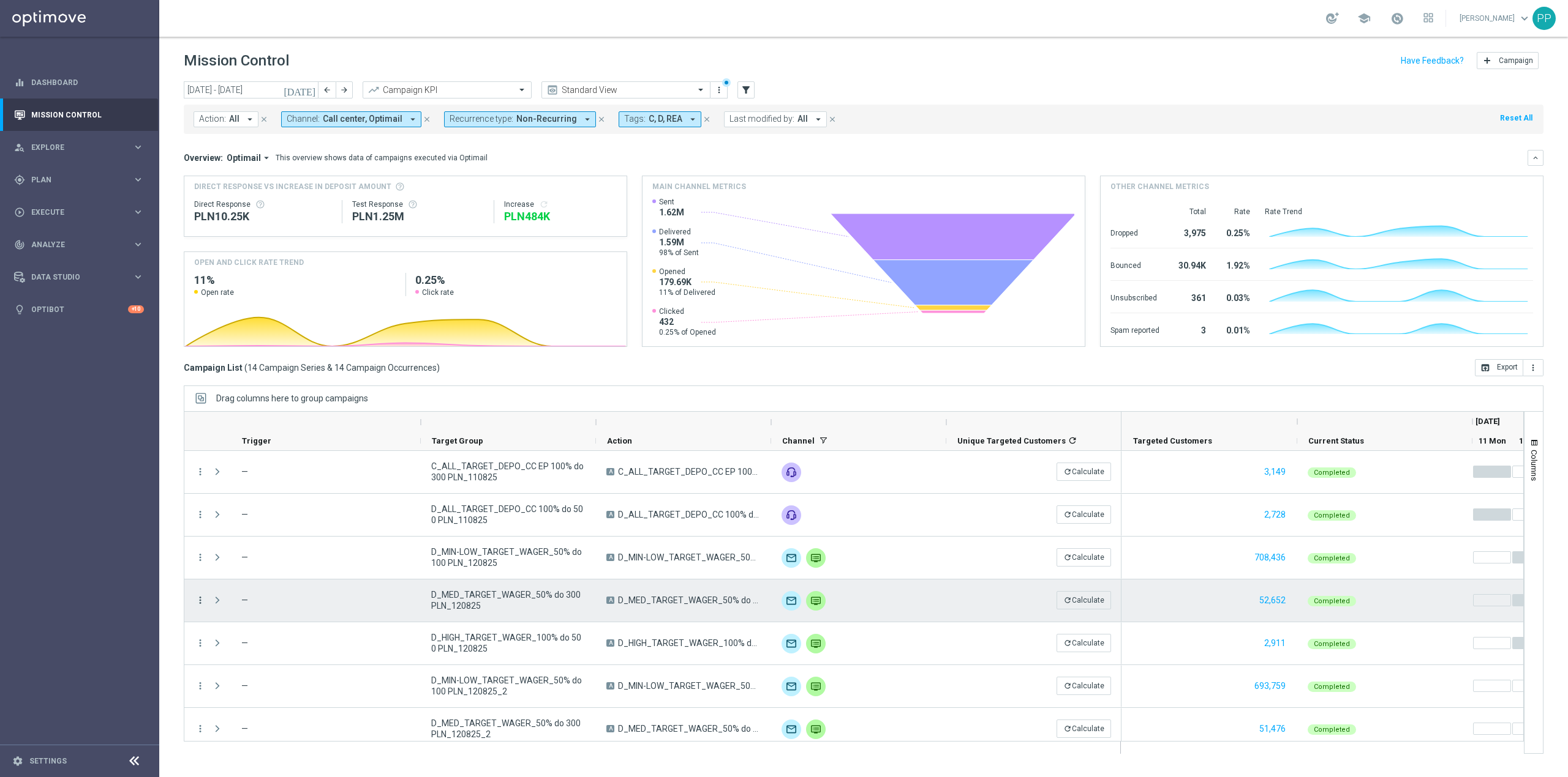
click at [201, 601] on icon "more_vert" at bounding box center [200, 600] width 11 height 11
click at [233, 623] on span "Campaign Metrics" at bounding box center [257, 626] width 64 height 8
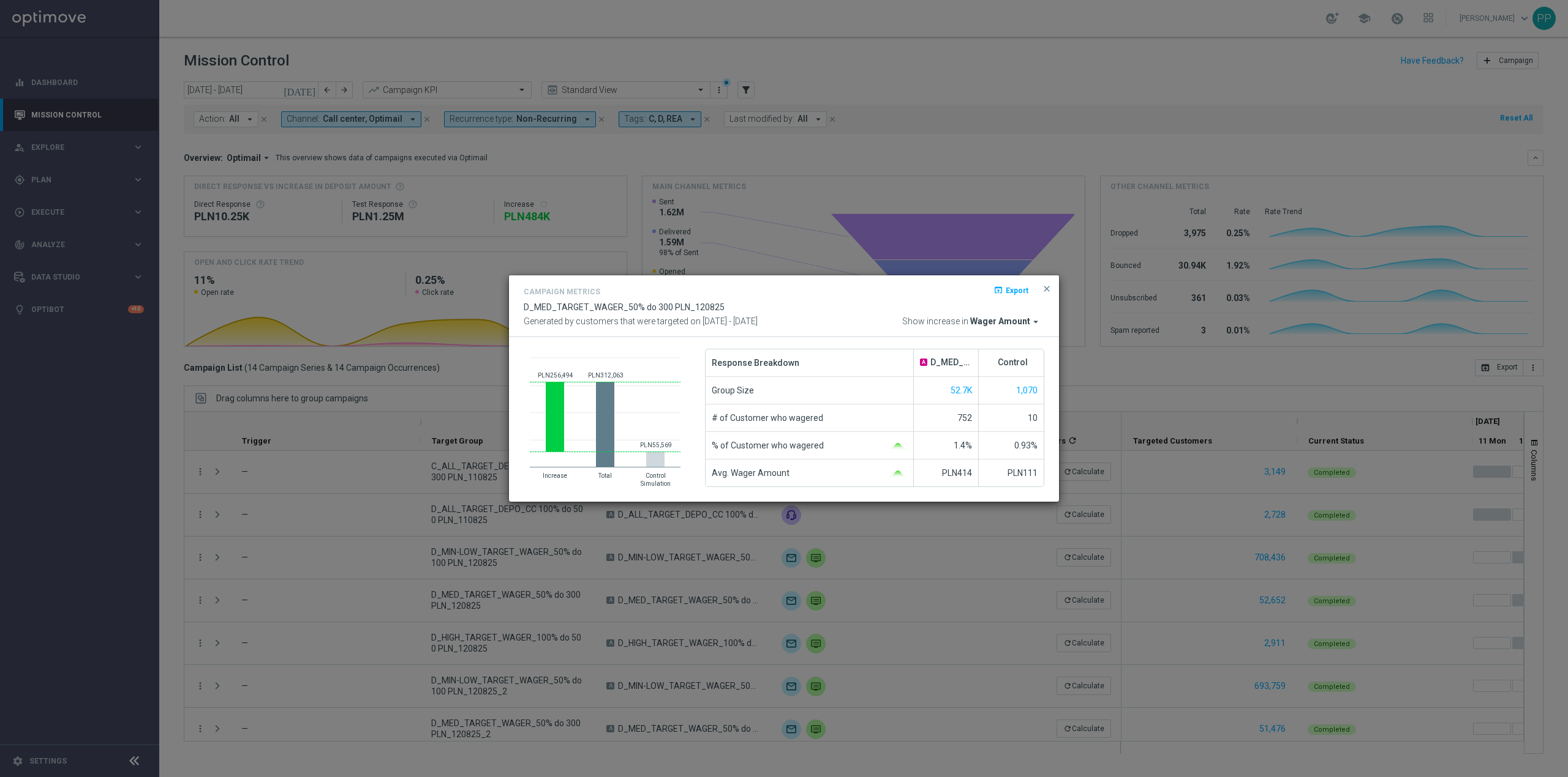
click at [988, 322] on span "Wager Amount" at bounding box center [1000, 322] width 60 height 11
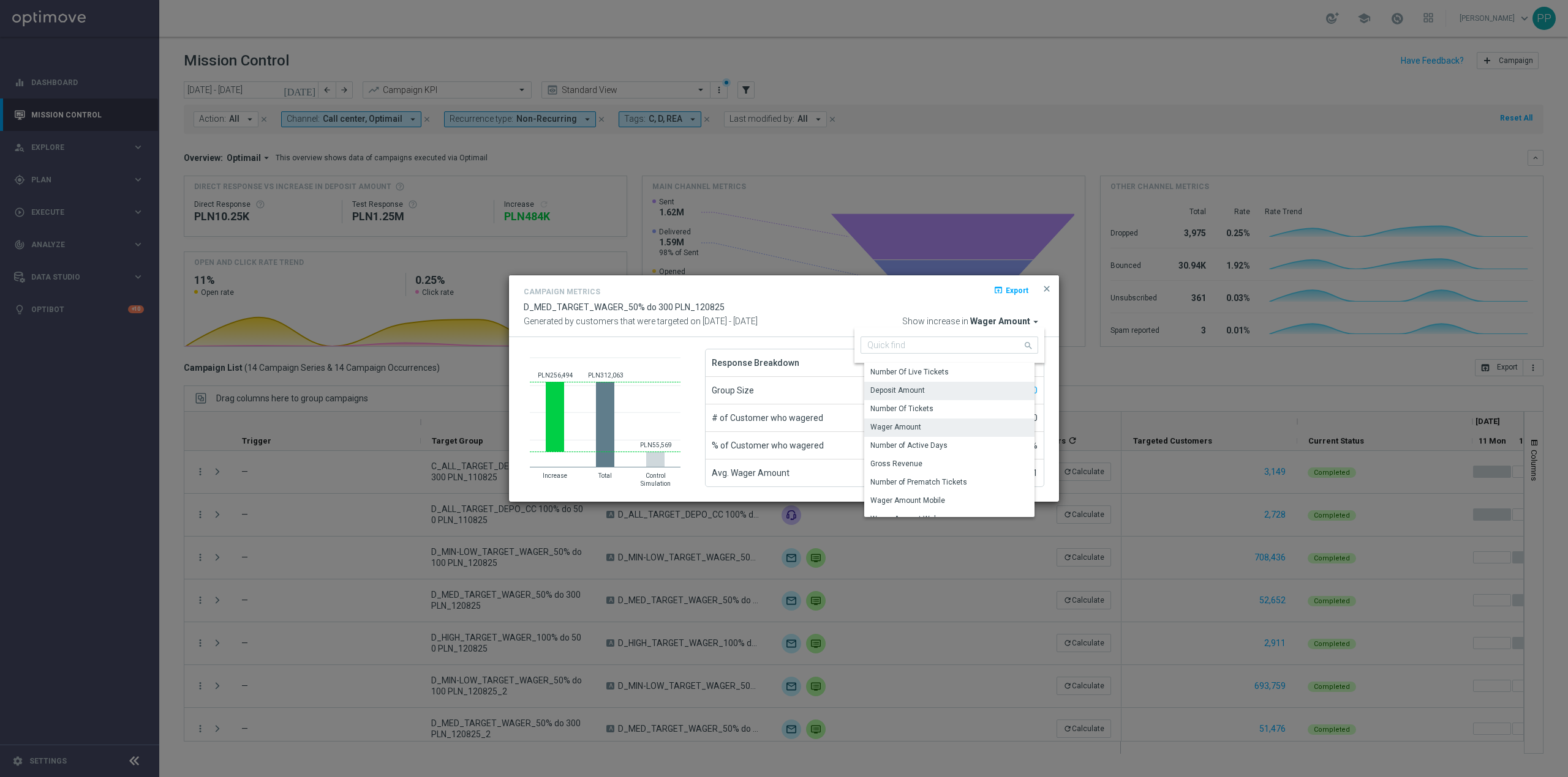
click at [939, 390] on div "Deposit Amount" at bounding box center [954, 390] width 179 height 17
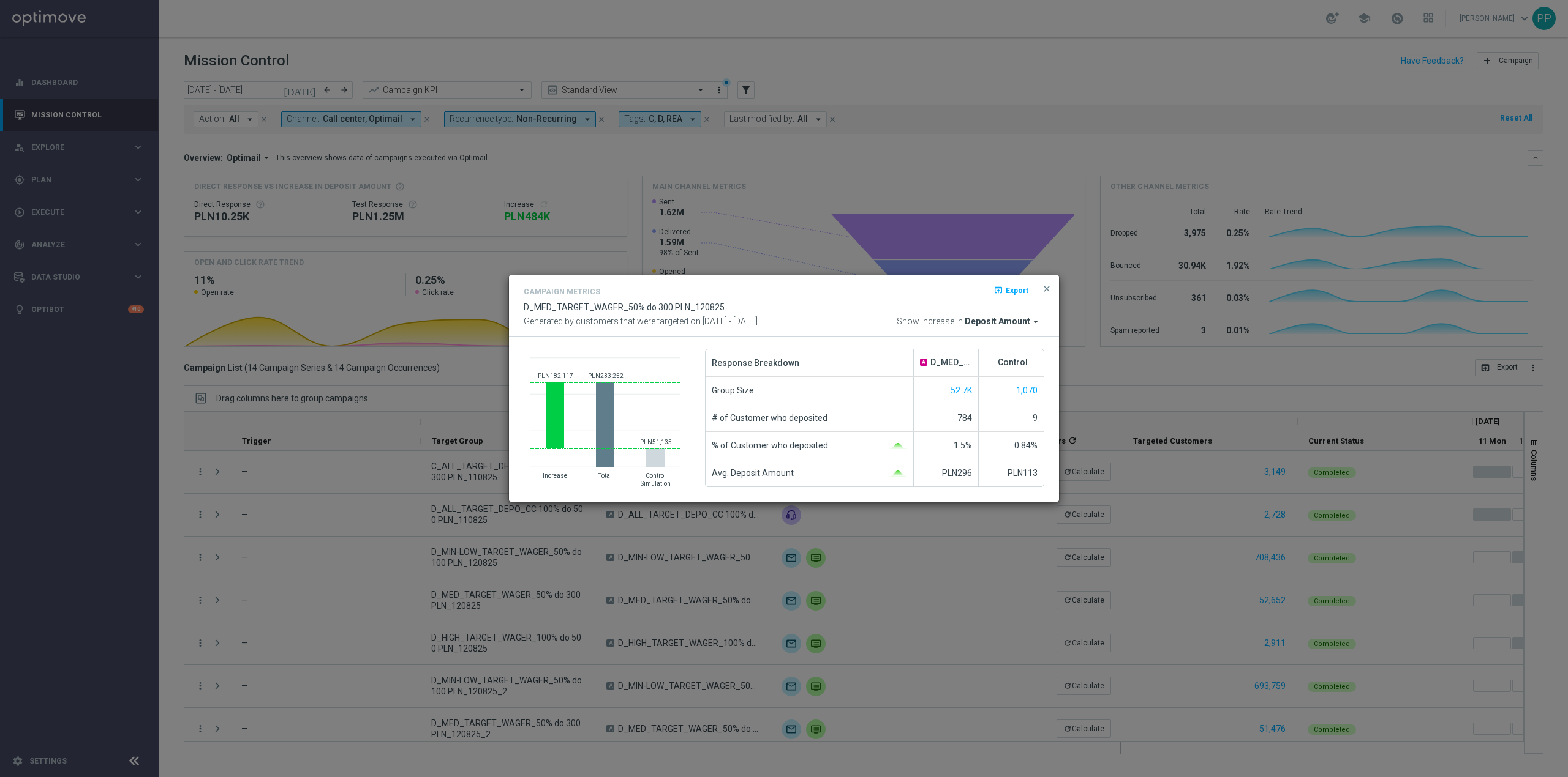
click at [615, 643] on modal-container "Campaign Metrics open_in_browser Export D_MED_TARGET_WAGER_50% do 300 PLN_12082…" at bounding box center [784, 388] width 1568 height 777
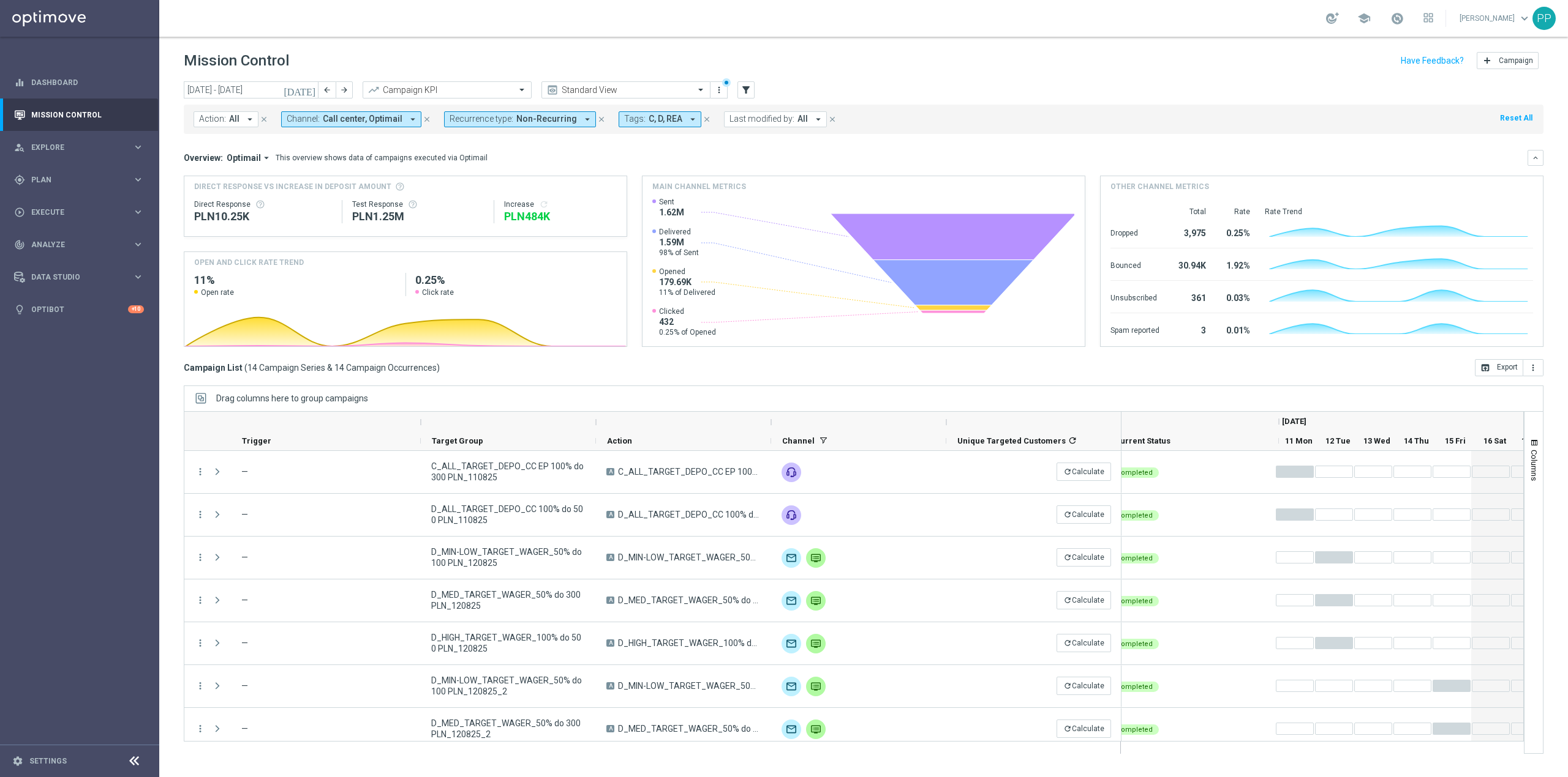
scroll to position [0, 205]
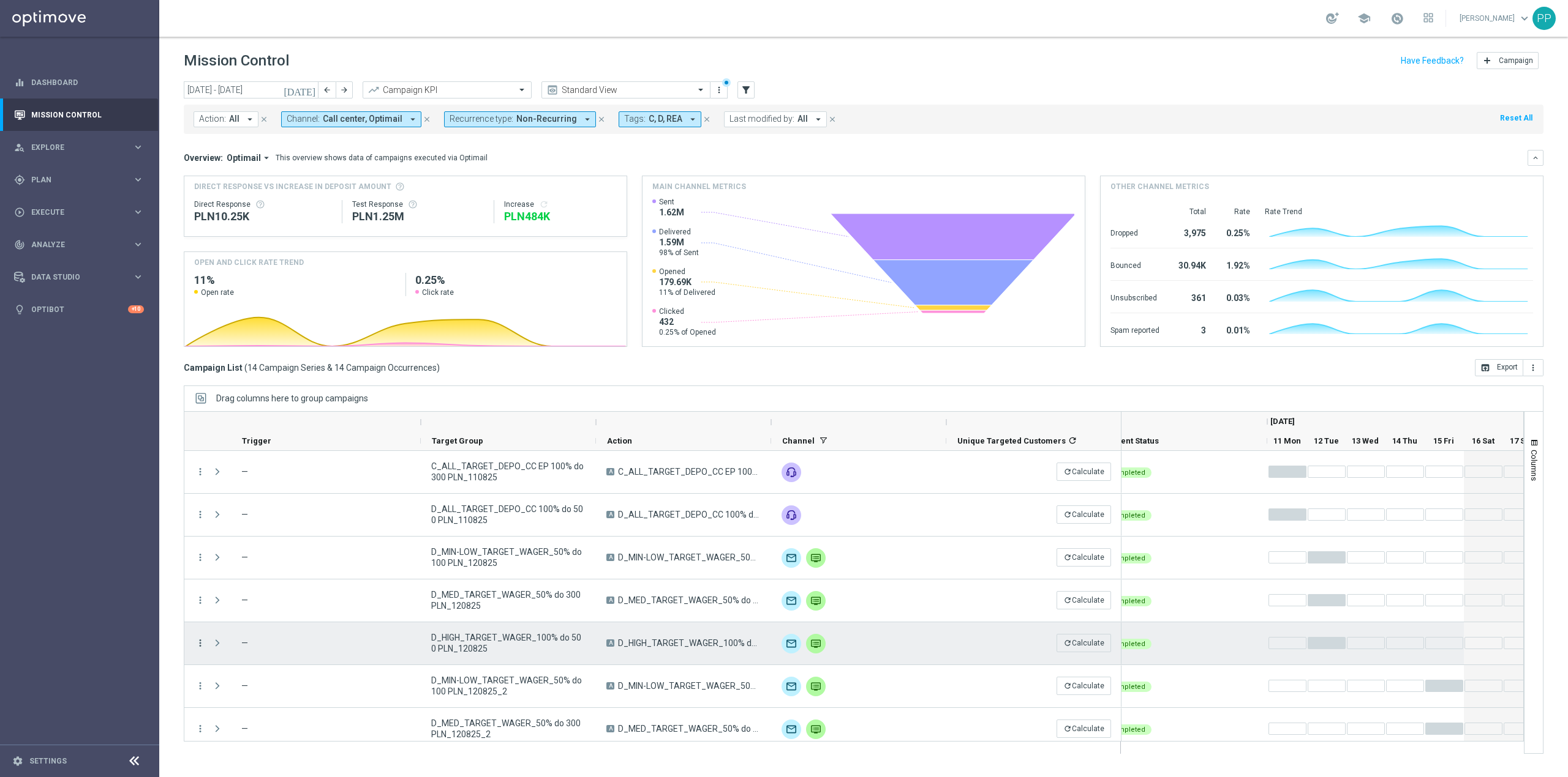
click at [197, 643] on icon "more_vert" at bounding box center [200, 643] width 11 height 11
click at [263, 522] on div "show_chart Campaign Metrics" at bounding box center [275, 516] width 137 height 17
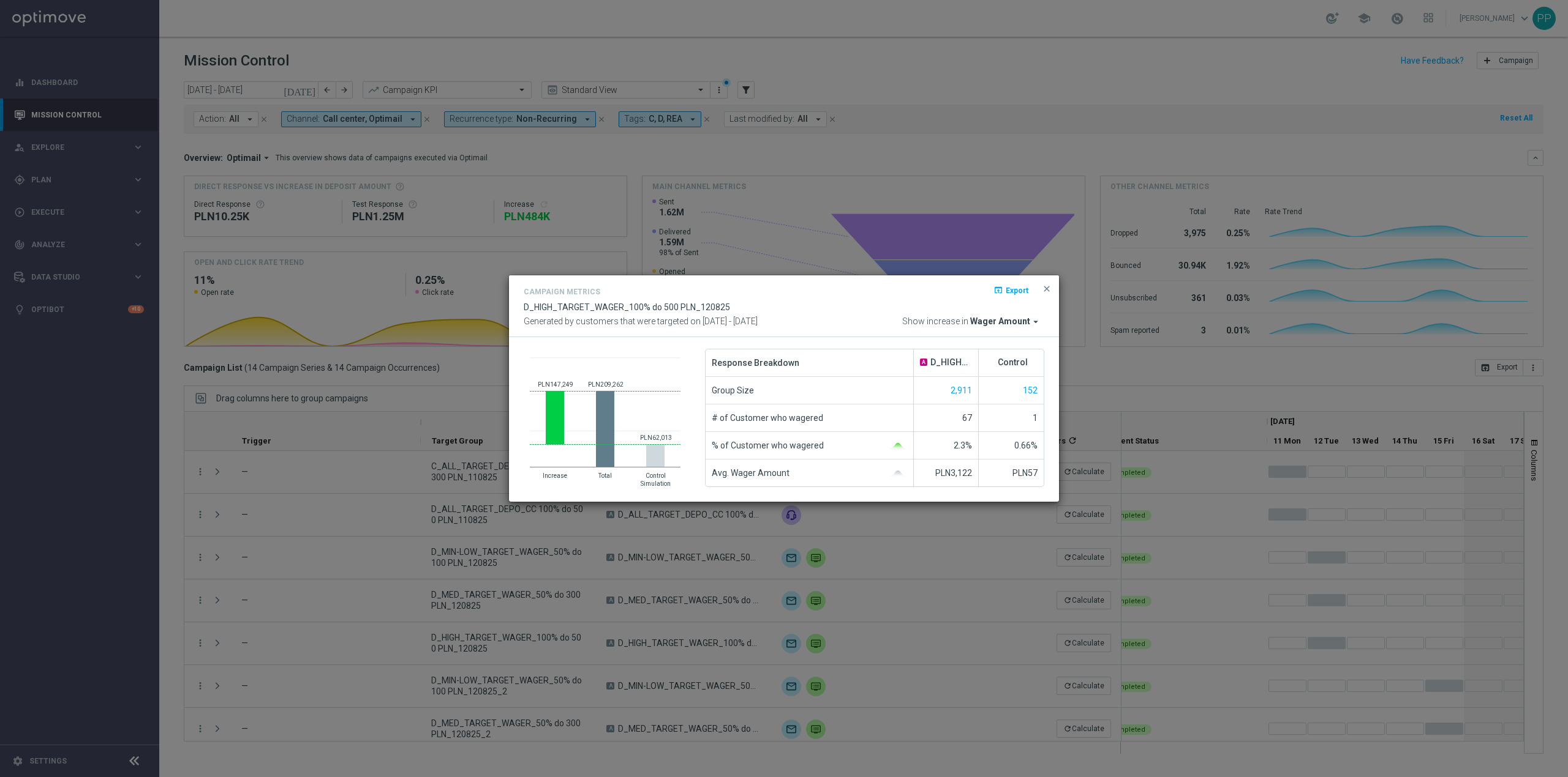
click at [993, 317] on span "Wager Amount" at bounding box center [1000, 322] width 60 height 11
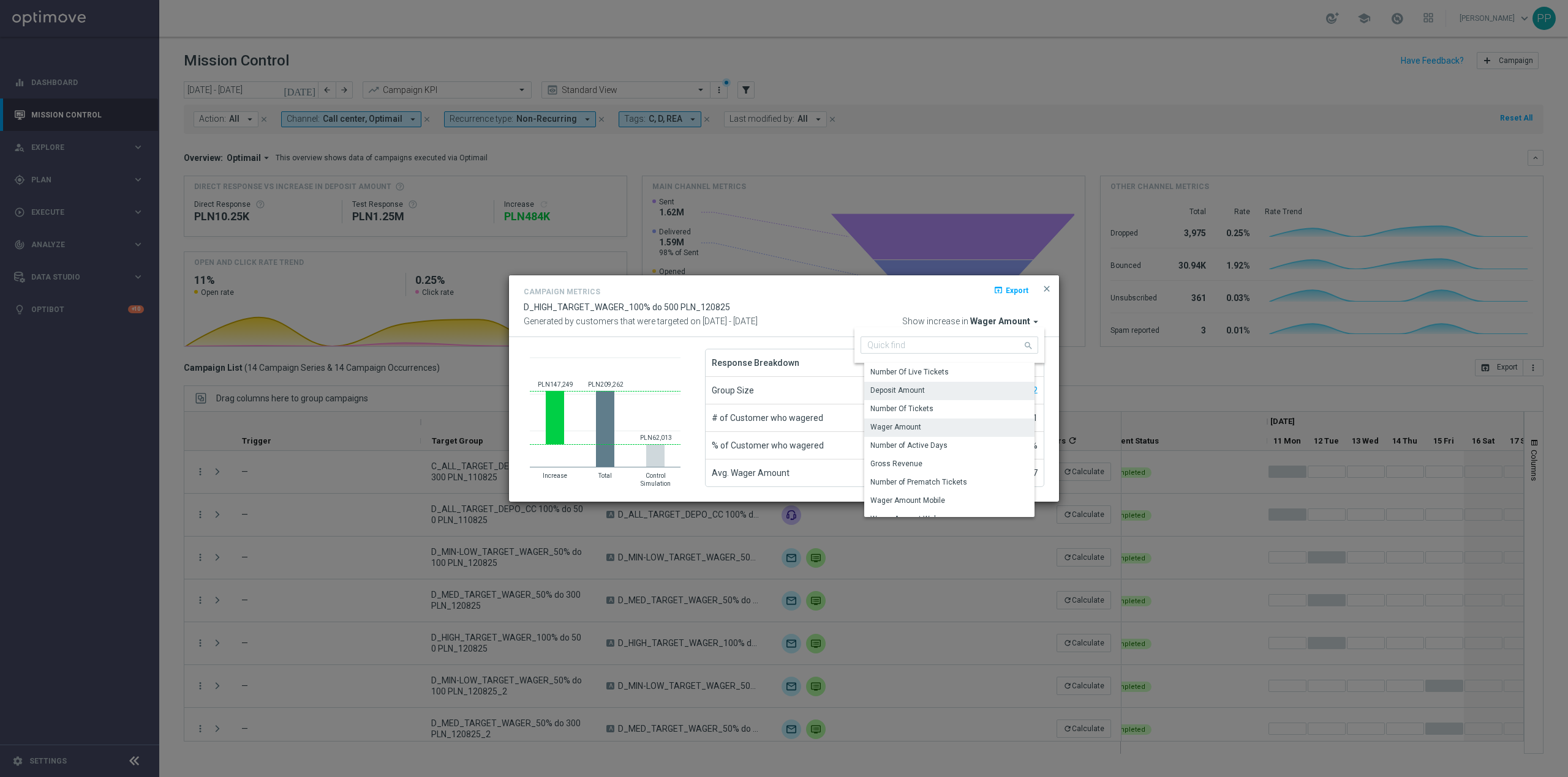
click at [944, 385] on div "Deposit Amount" at bounding box center [954, 390] width 179 height 17
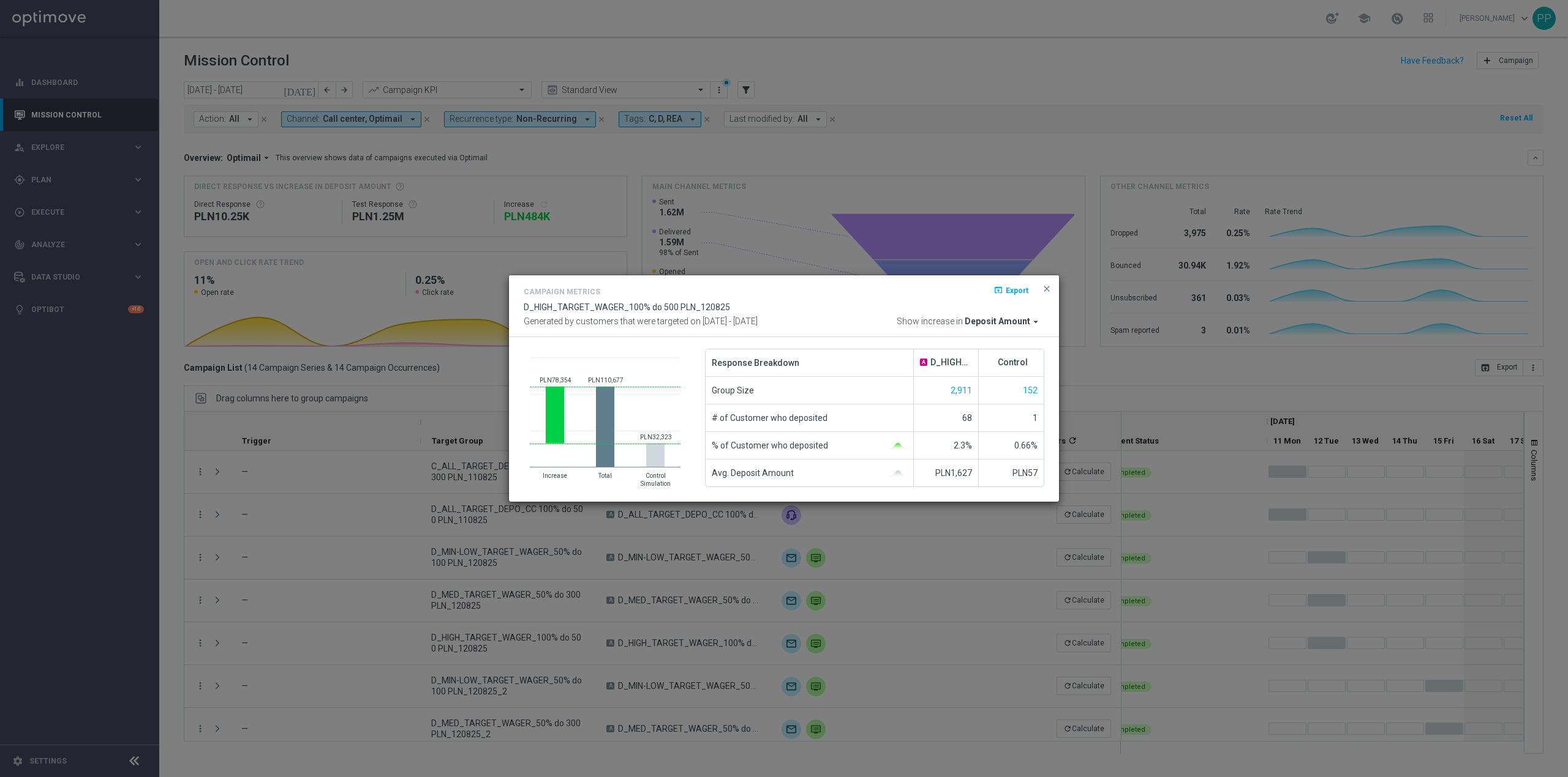
click at [188, 591] on modal-container "Campaign Metrics open_in_browser Export D_HIGH_TARGET_WAGER_100% do 500 PLN_120…" at bounding box center [784, 388] width 1568 height 777
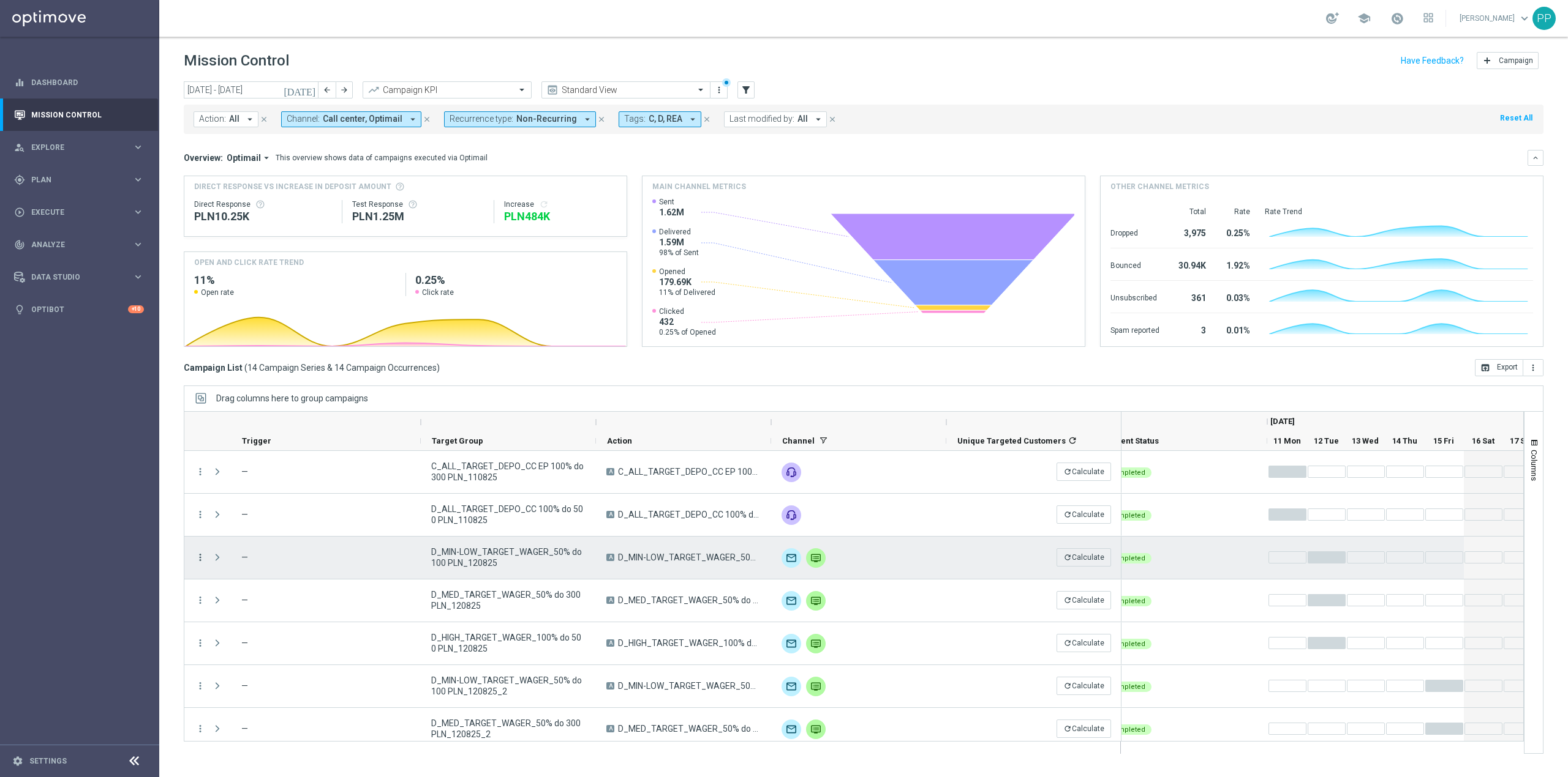
click at [199, 554] on icon "more_vert" at bounding box center [200, 558] width 11 height 11
click at [186, 576] on div "more_vert" at bounding box center [195, 558] width 22 height 42
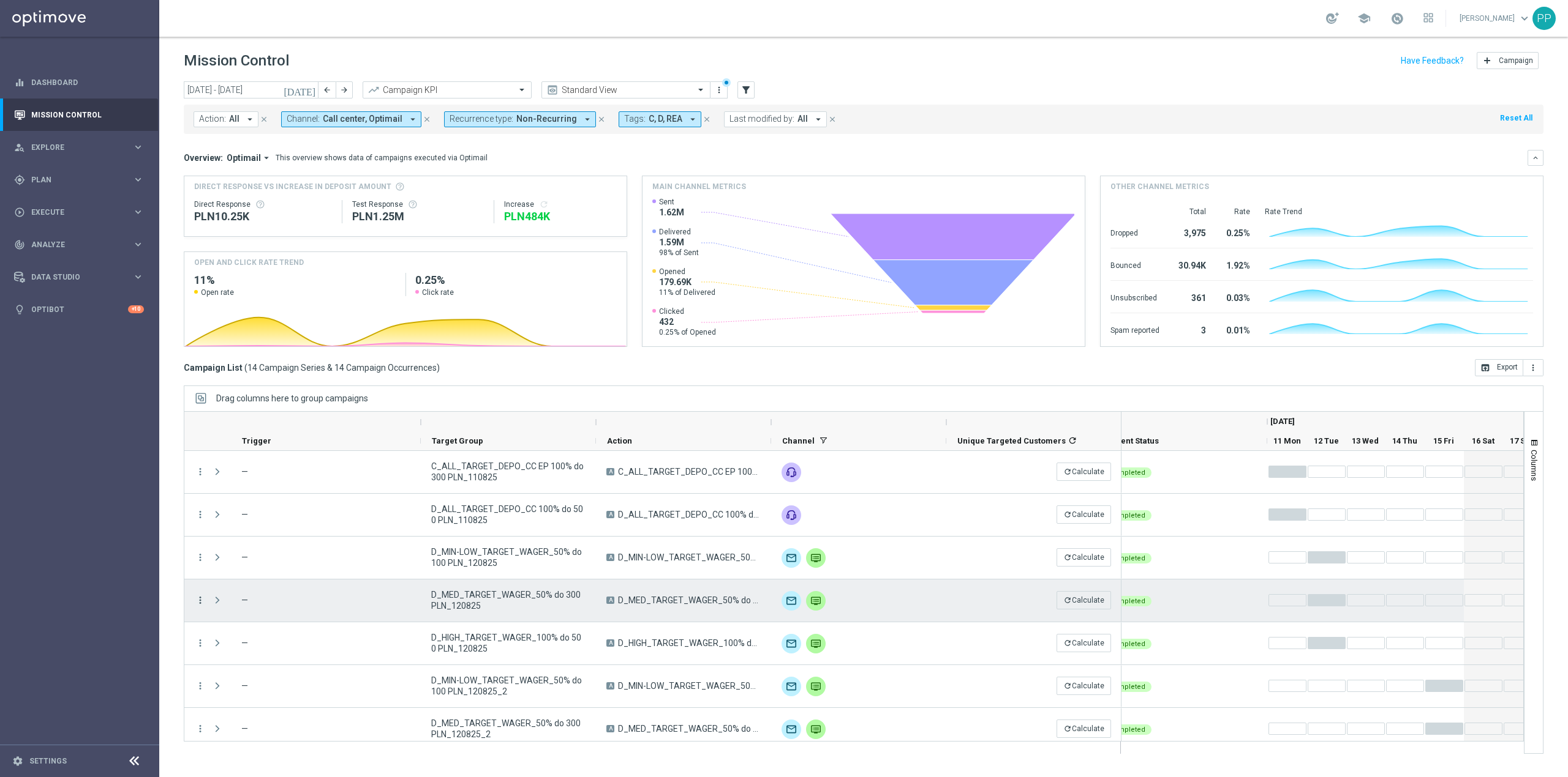
click at [199, 600] on icon "more_vert" at bounding box center [200, 600] width 11 height 11
click at [248, 625] on span "Campaign Metrics" at bounding box center [257, 626] width 64 height 8
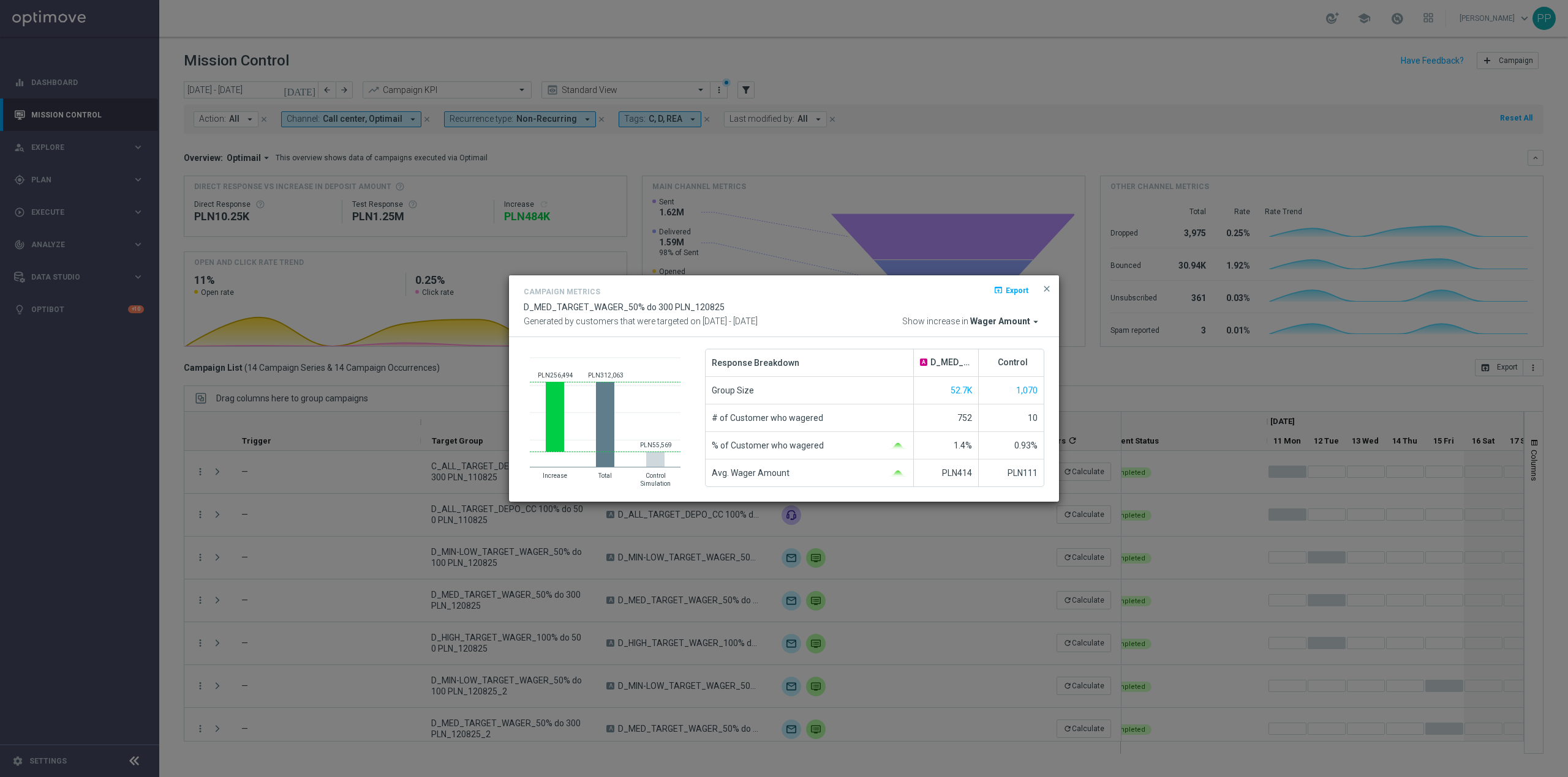
click at [1003, 321] on span "Wager Amount" at bounding box center [1000, 322] width 60 height 11
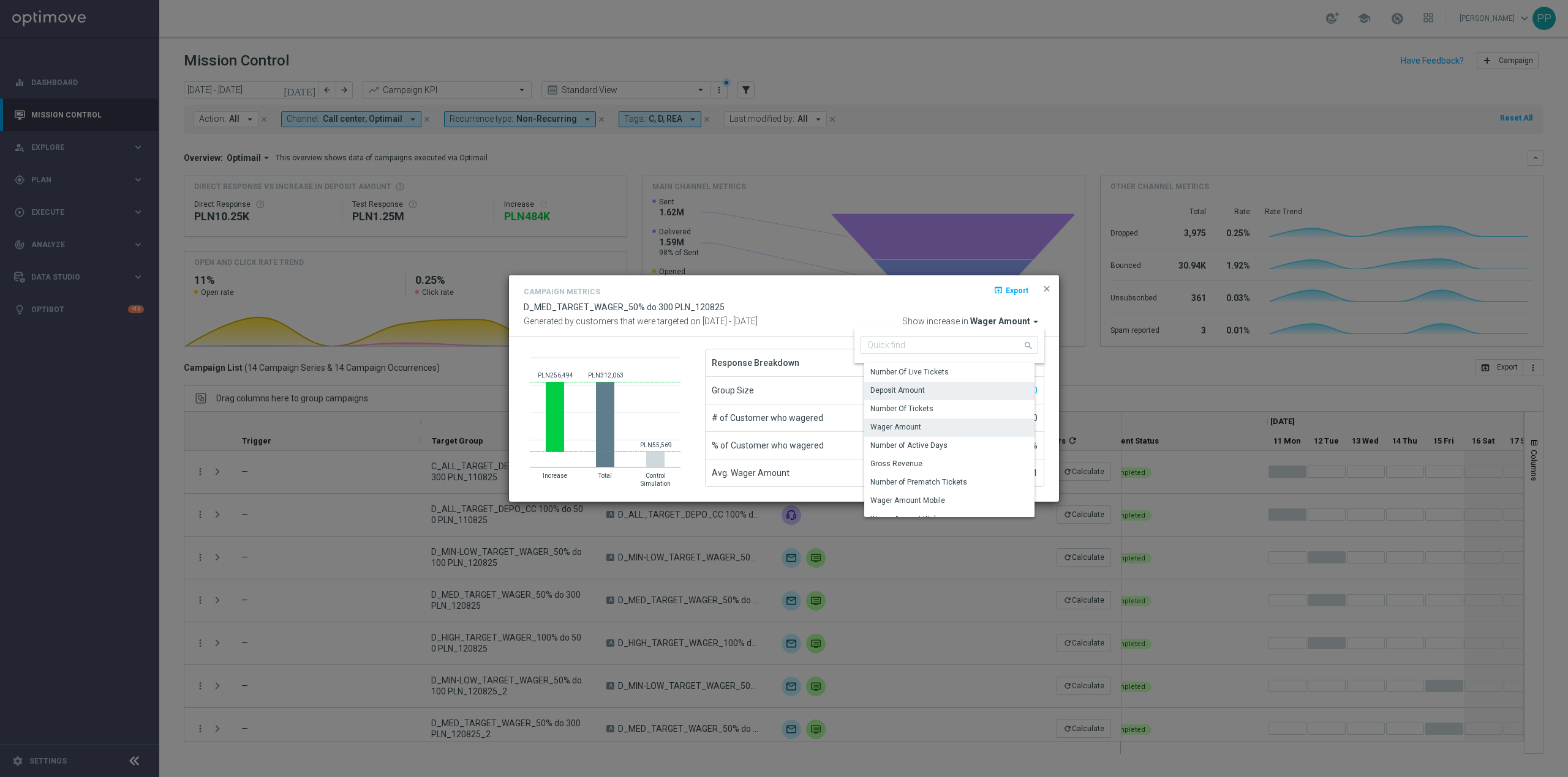
click at [980, 383] on div "Deposit Amount" at bounding box center [954, 390] width 179 height 17
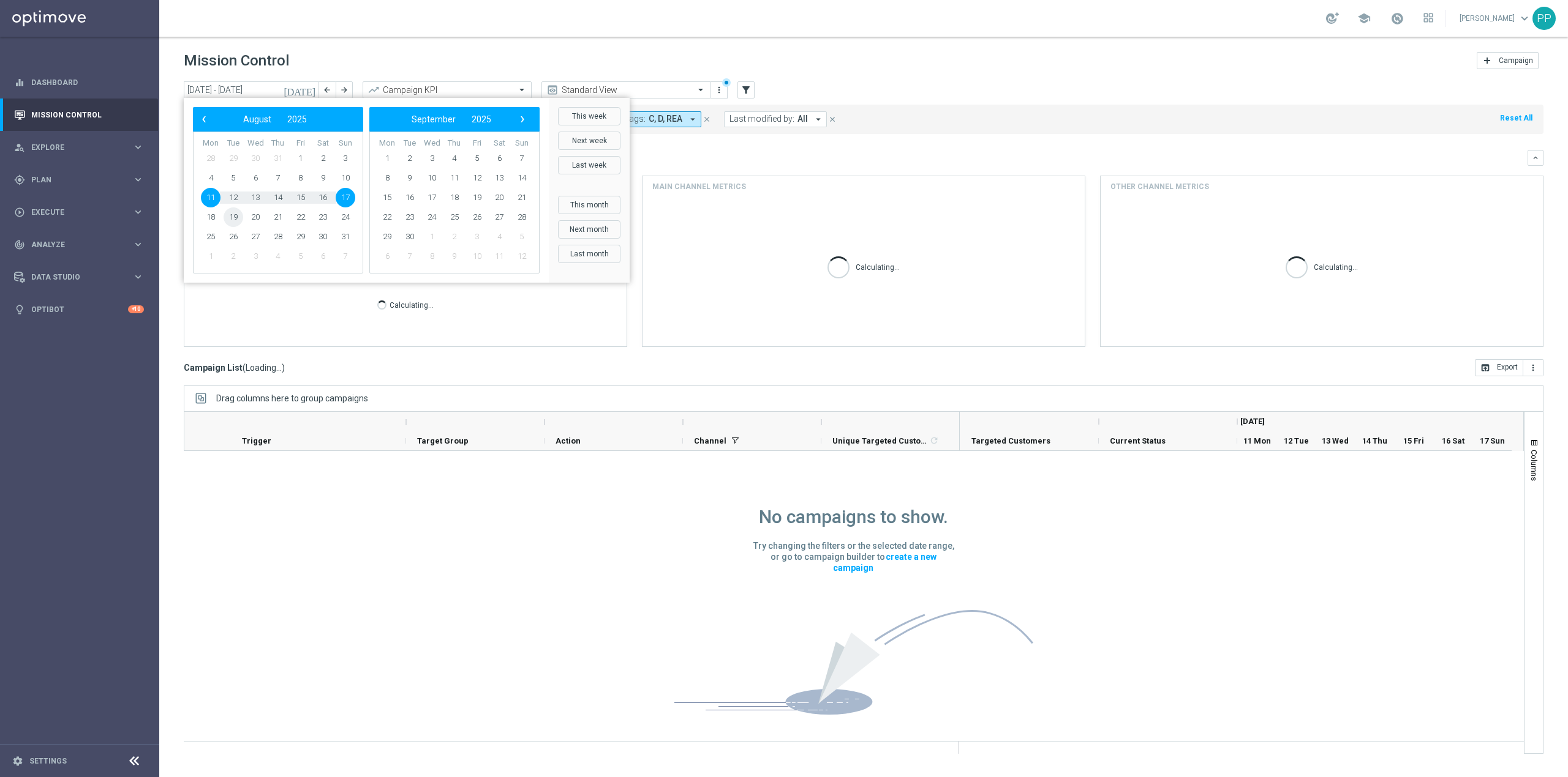
click at [236, 218] on span "19" at bounding box center [233, 217] width 20 height 20
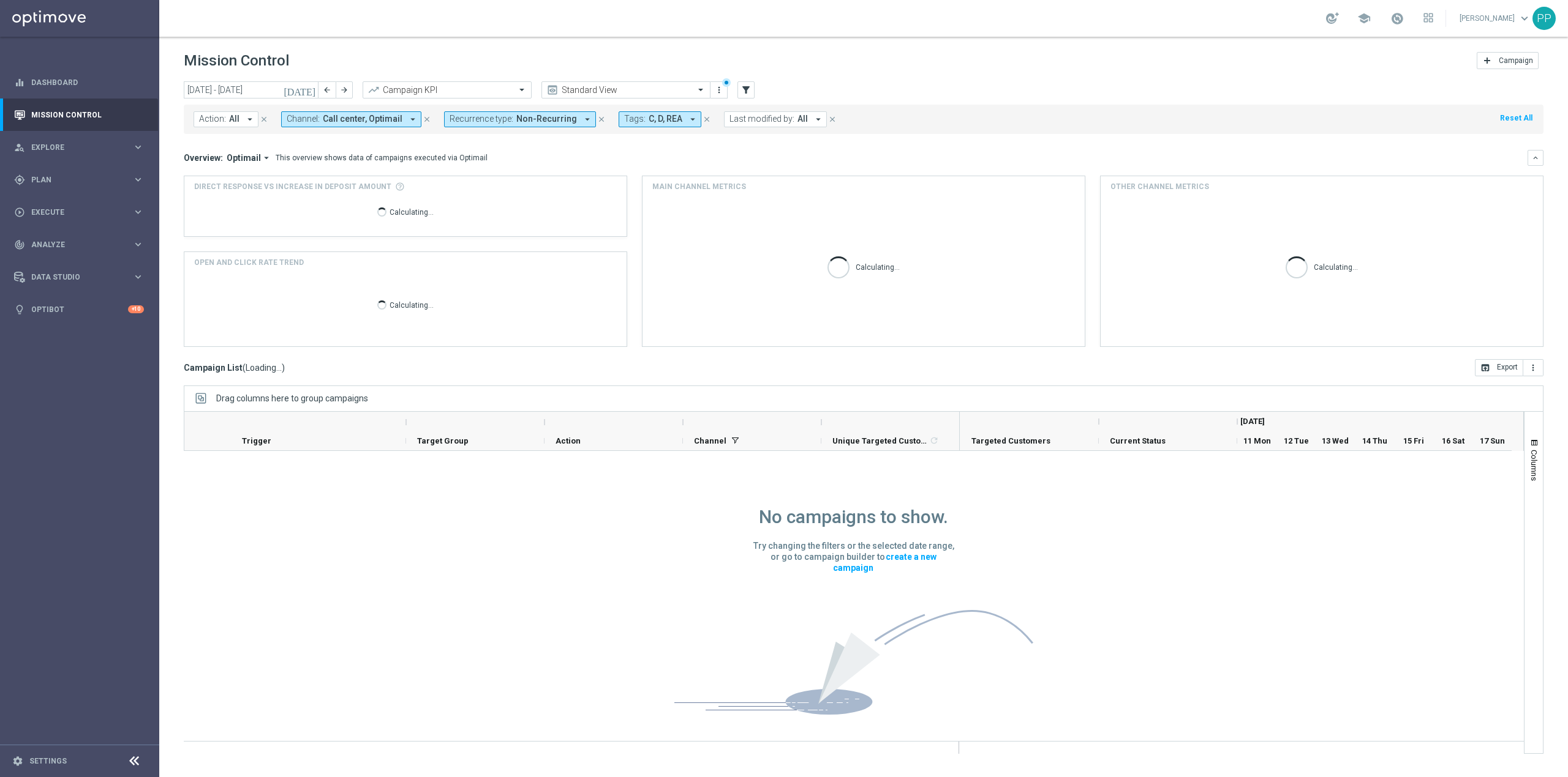
click at [236, 218] on div "Calculating..." at bounding box center [406, 212] width 422 height 39
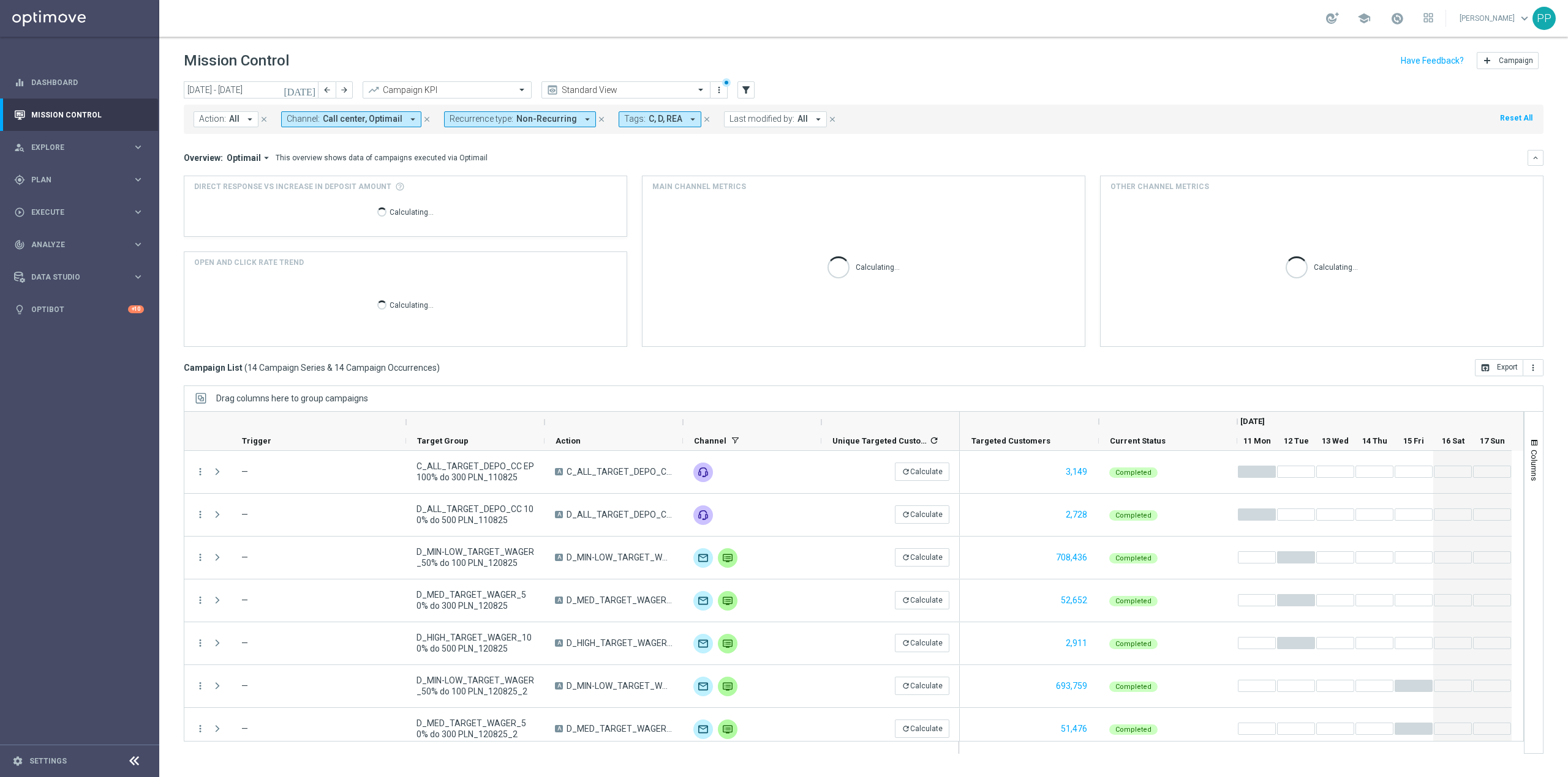
click at [557, 119] on span "Non-Recurring" at bounding box center [547, 119] width 61 height 10
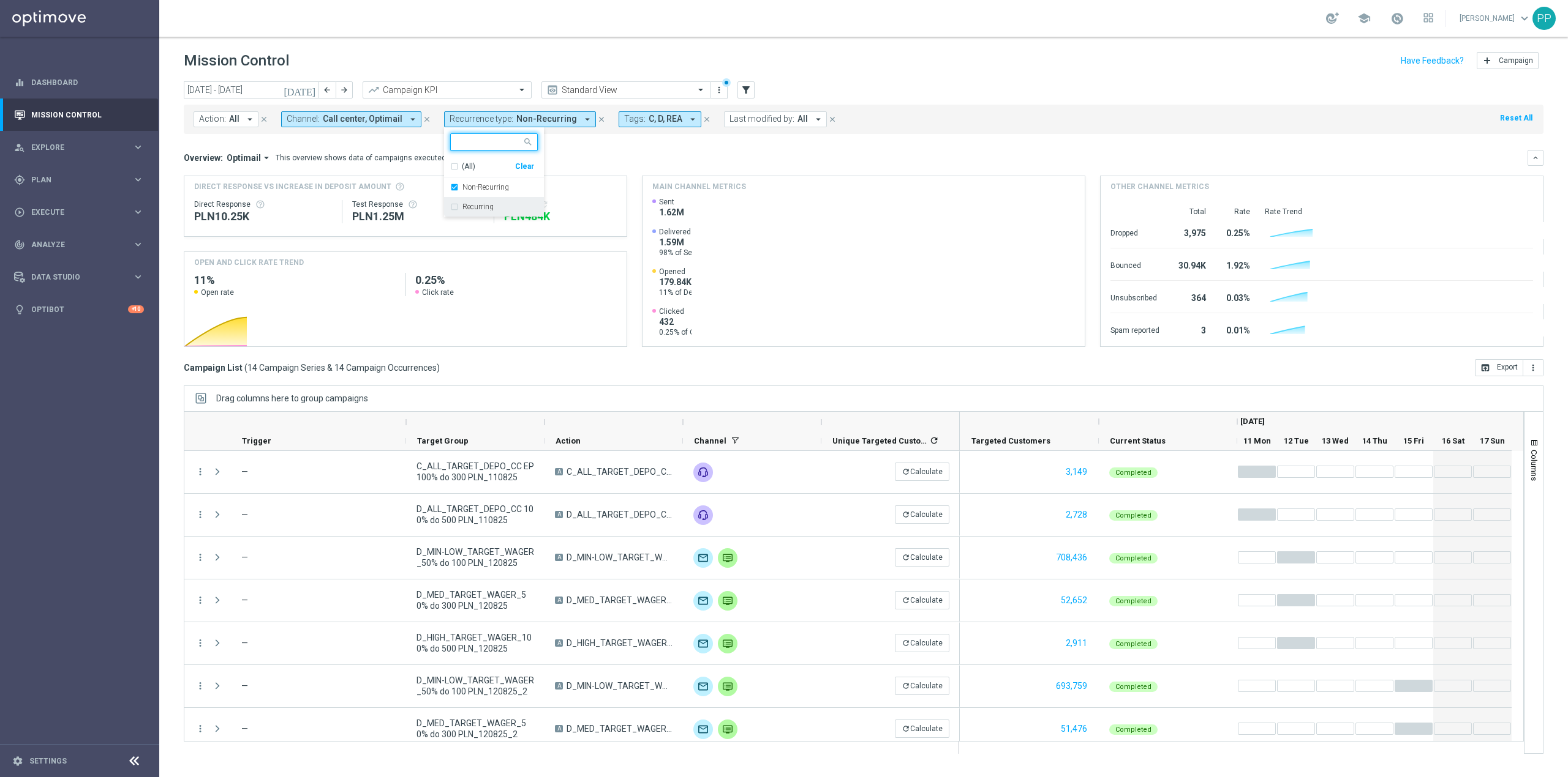
click at [488, 209] on label "Recurring" at bounding box center [478, 207] width 31 height 7
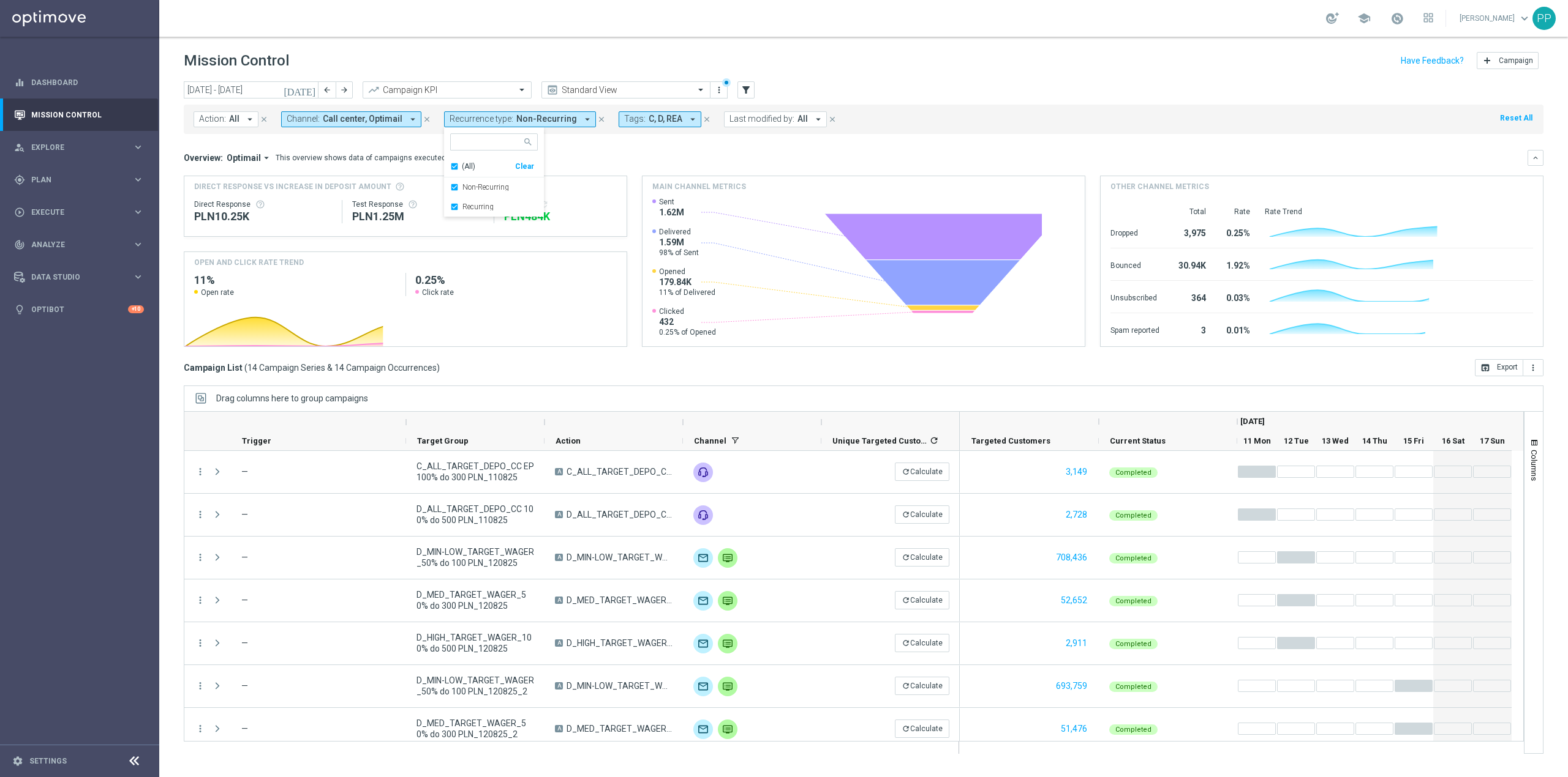
drag, startPoint x: 484, startPoint y: 189, endPoint x: 547, endPoint y: 166, distance: 67.1
click at [486, 187] on label "Non-Recurring" at bounding box center [486, 188] width 47 height 7
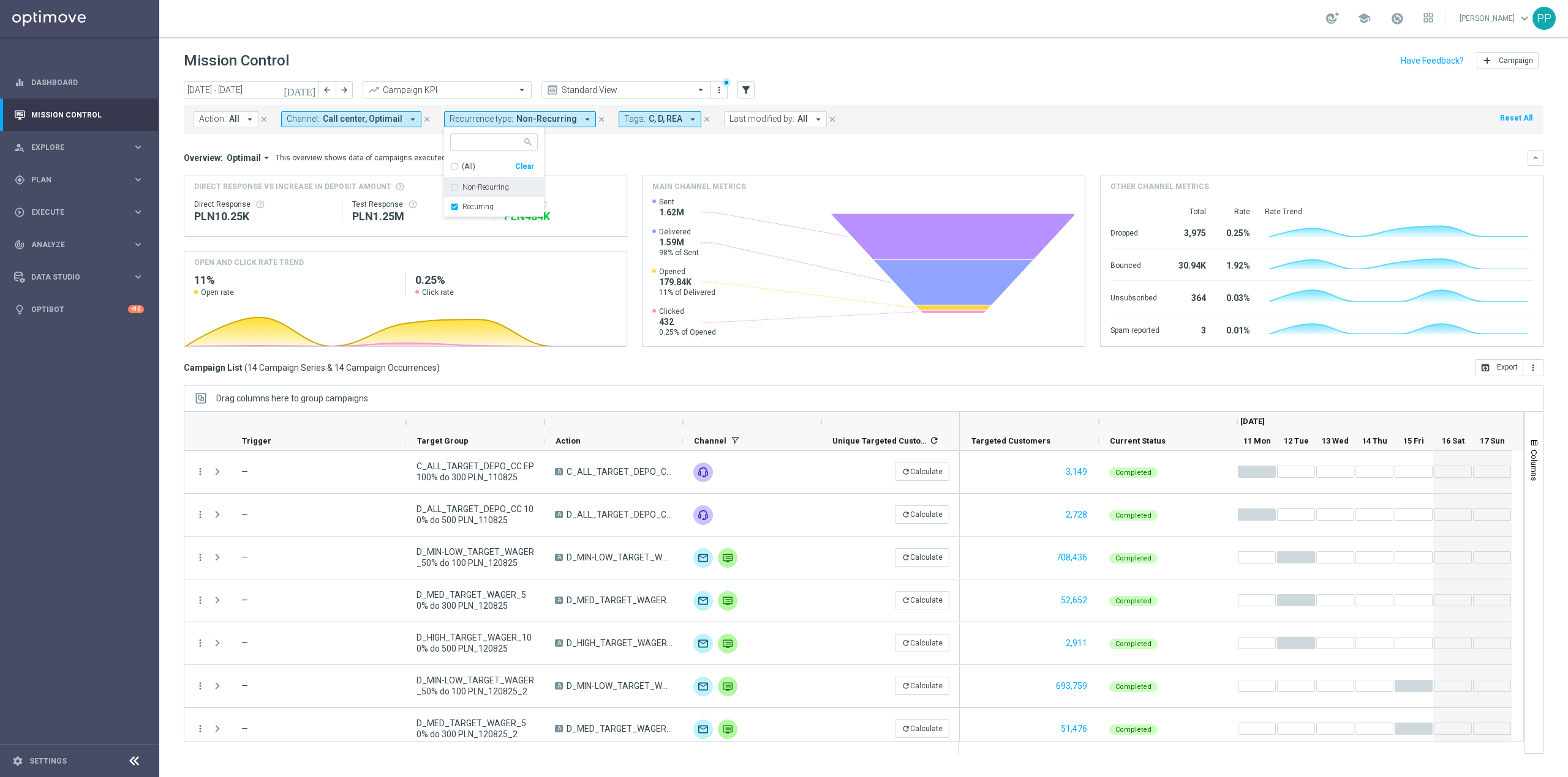
click at [606, 155] on div "Overview: Optimail arrow_drop_down This overview shows data of campaigns execut…" at bounding box center [856, 158] width 1344 height 11
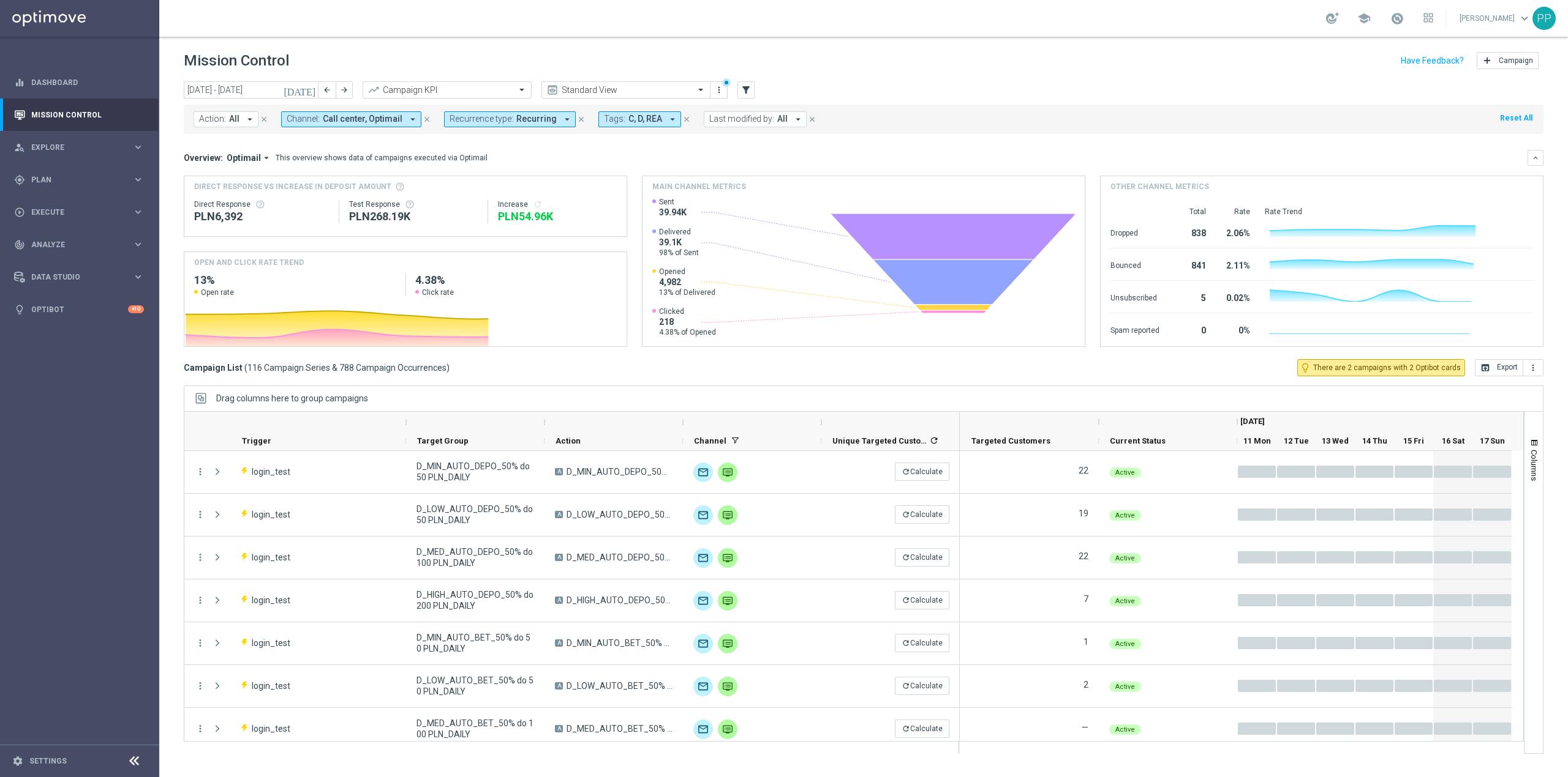
click at [388, 119] on span "Call center, Optimail" at bounding box center [362, 119] width 79 height 10
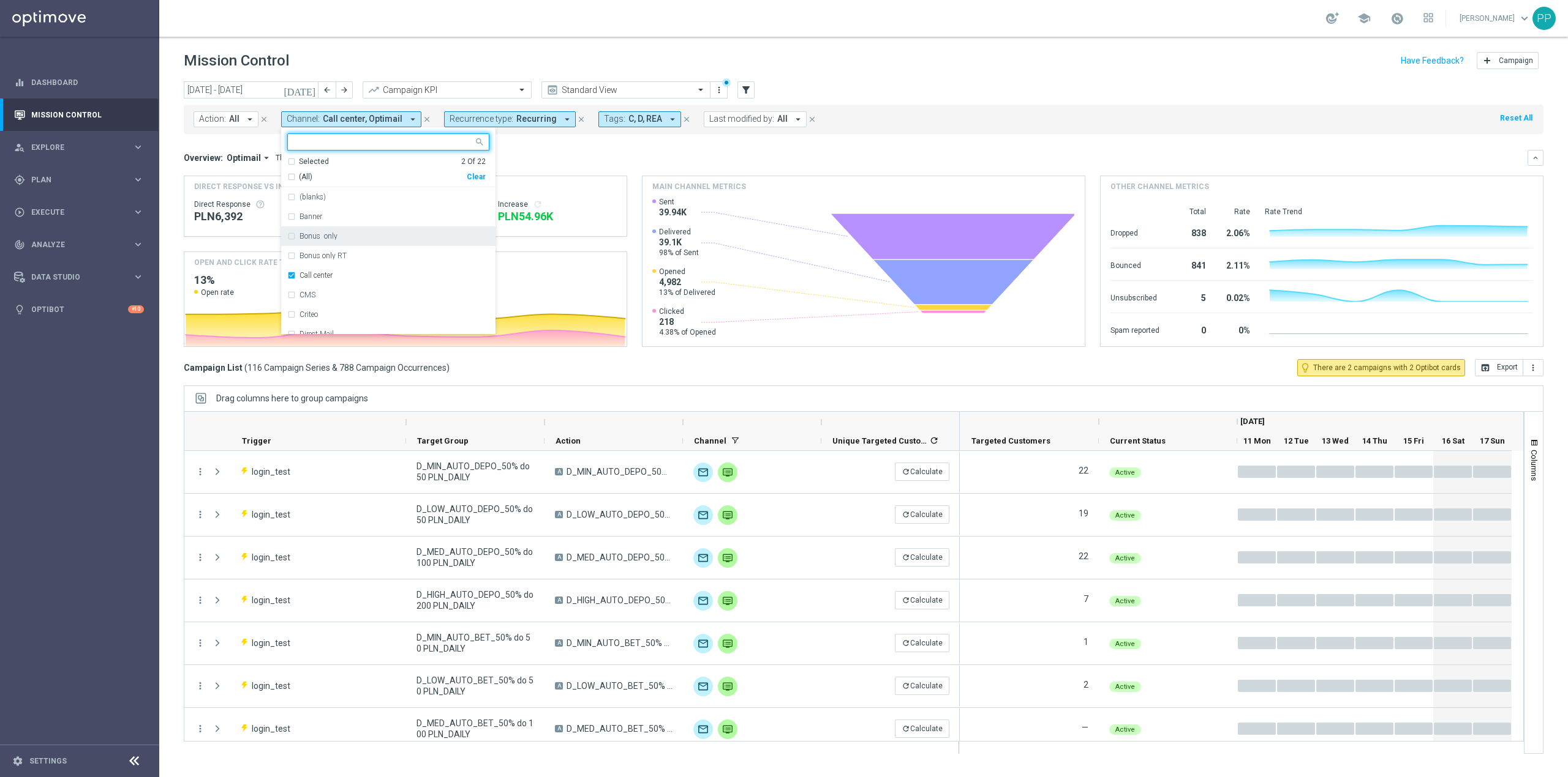
drag, startPoint x: 326, startPoint y: 275, endPoint x: 366, endPoint y: 246, distance: 49.4
click at [327, 275] on label "Call center" at bounding box center [316, 275] width 33 height 7
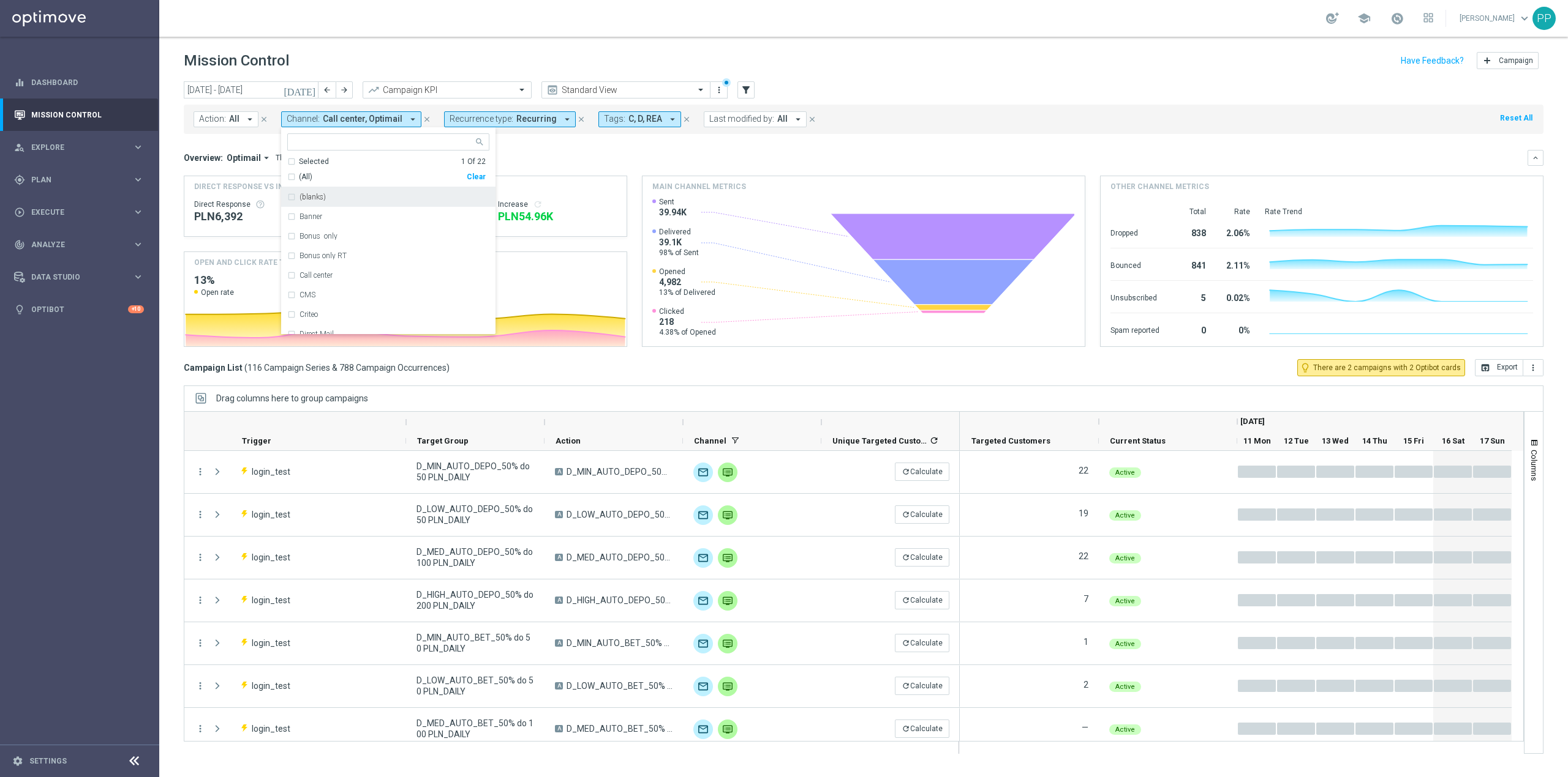
click at [549, 154] on div "Overview: Optimail arrow_drop_down This overview shows data of campaigns execut…" at bounding box center [856, 158] width 1344 height 11
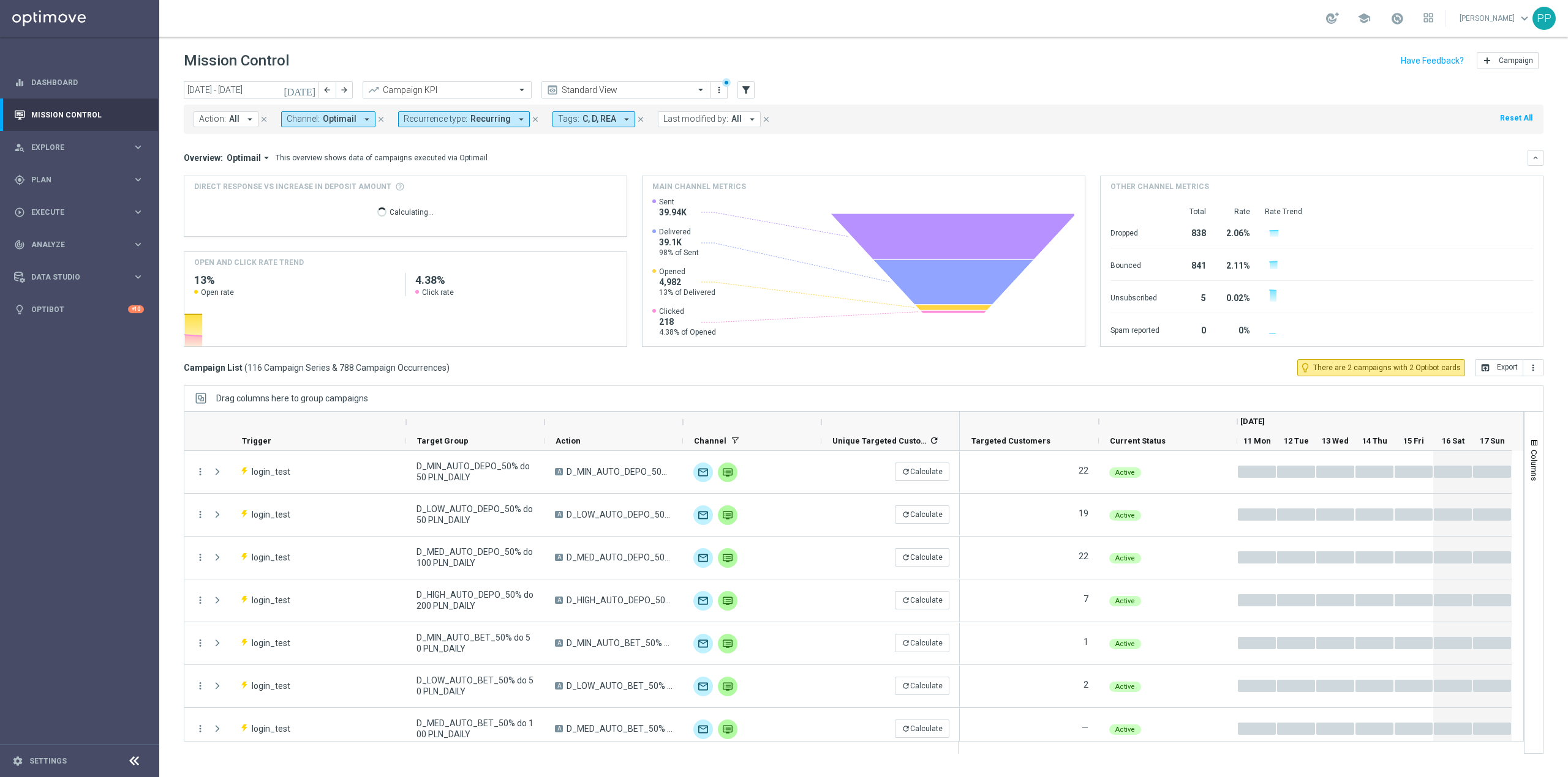
click at [700, 122] on span "Last modified by:" at bounding box center [695, 119] width 64 height 10
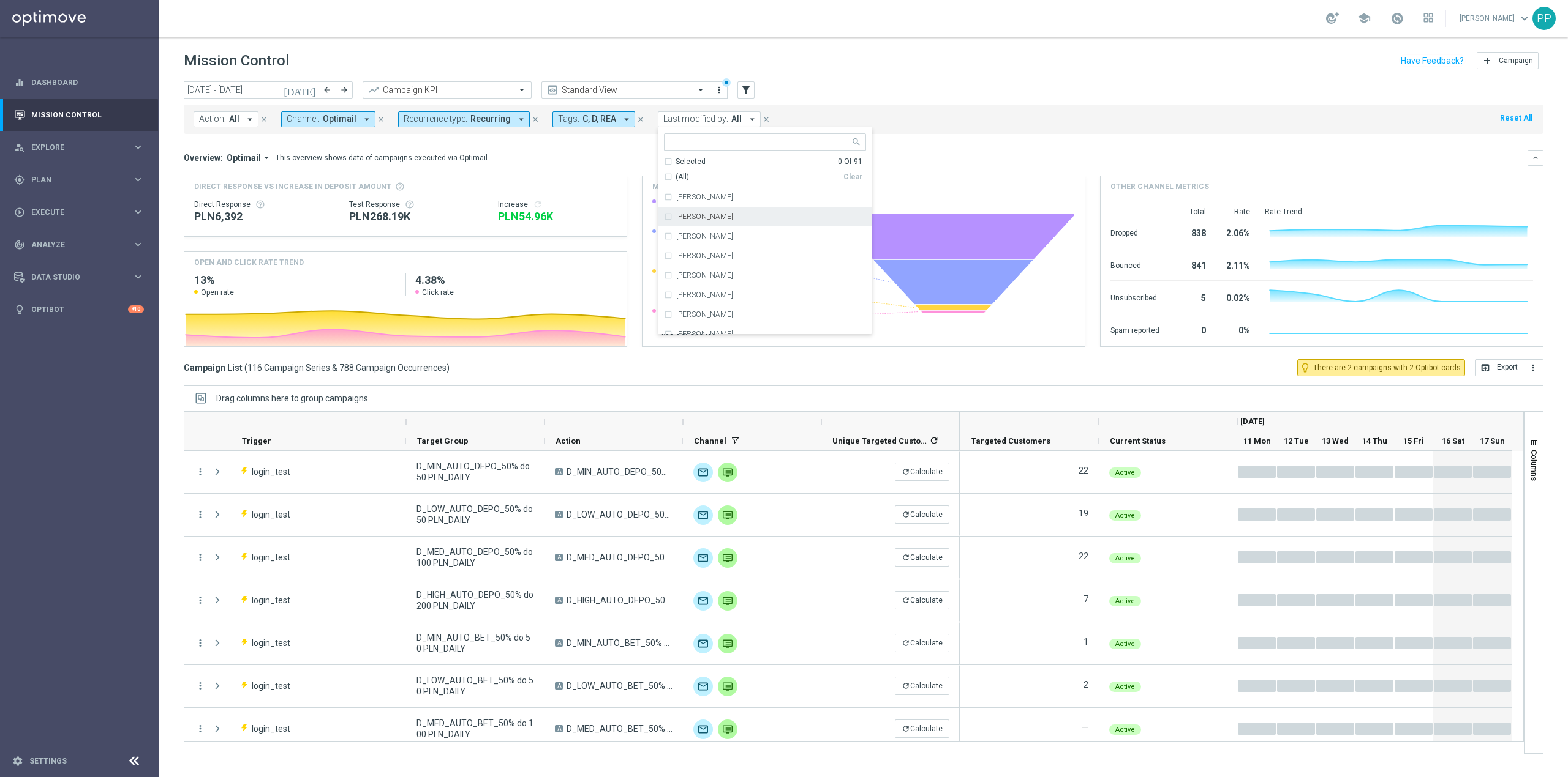
click at [794, 92] on div "today 11 Aug 2025 - 17 Aug 2025 arrow_back arrow_forward Campaign KPI trending_…" at bounding box center [863, 91] width 1360 height 19
click at [753, 86] on button "filter_alt" at bounding box center [746, 90] width 17 height 17
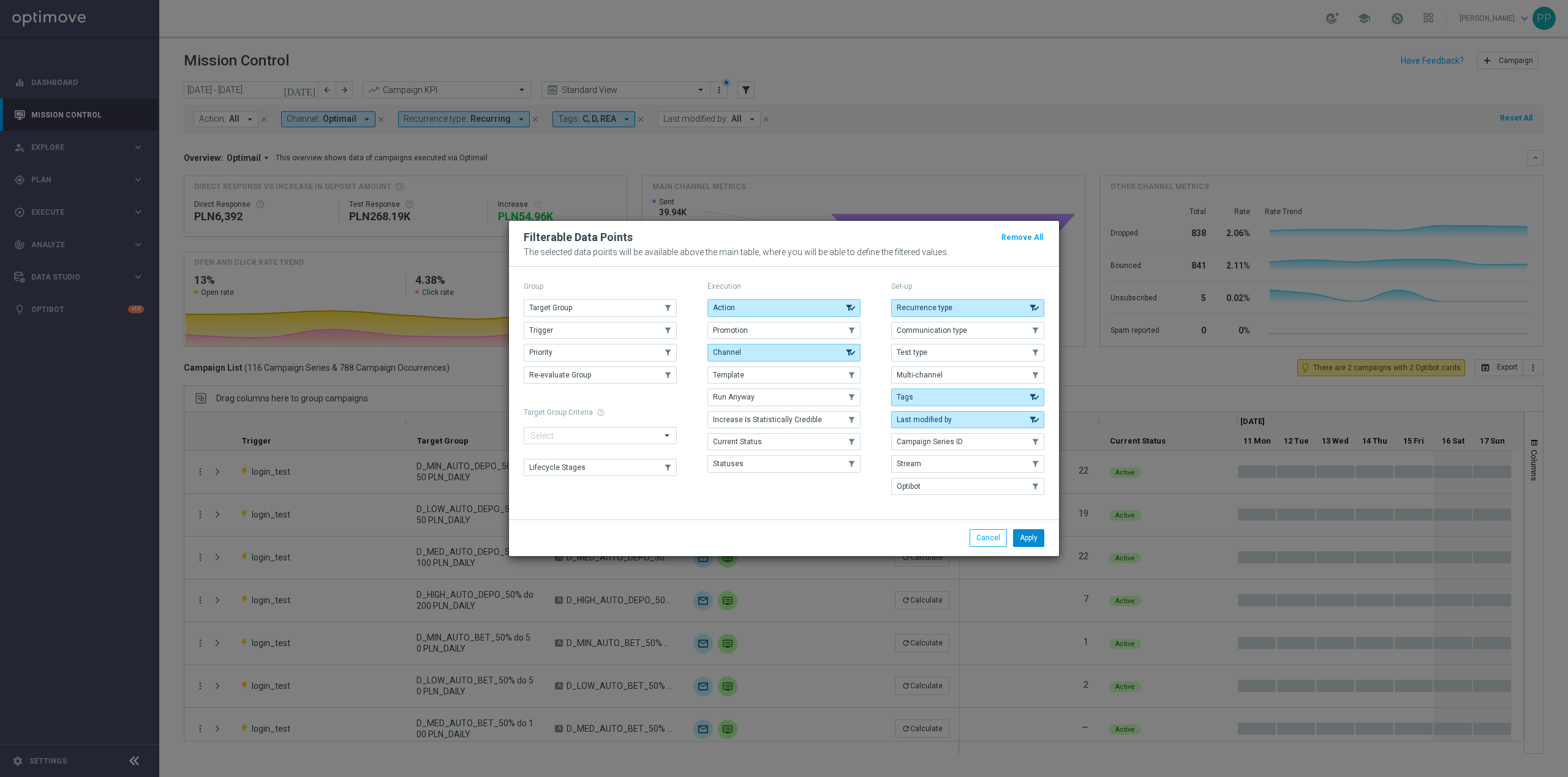
click at [1029, 536] on button "Apply" at bounding box center [1028, 538] width 31 height 17
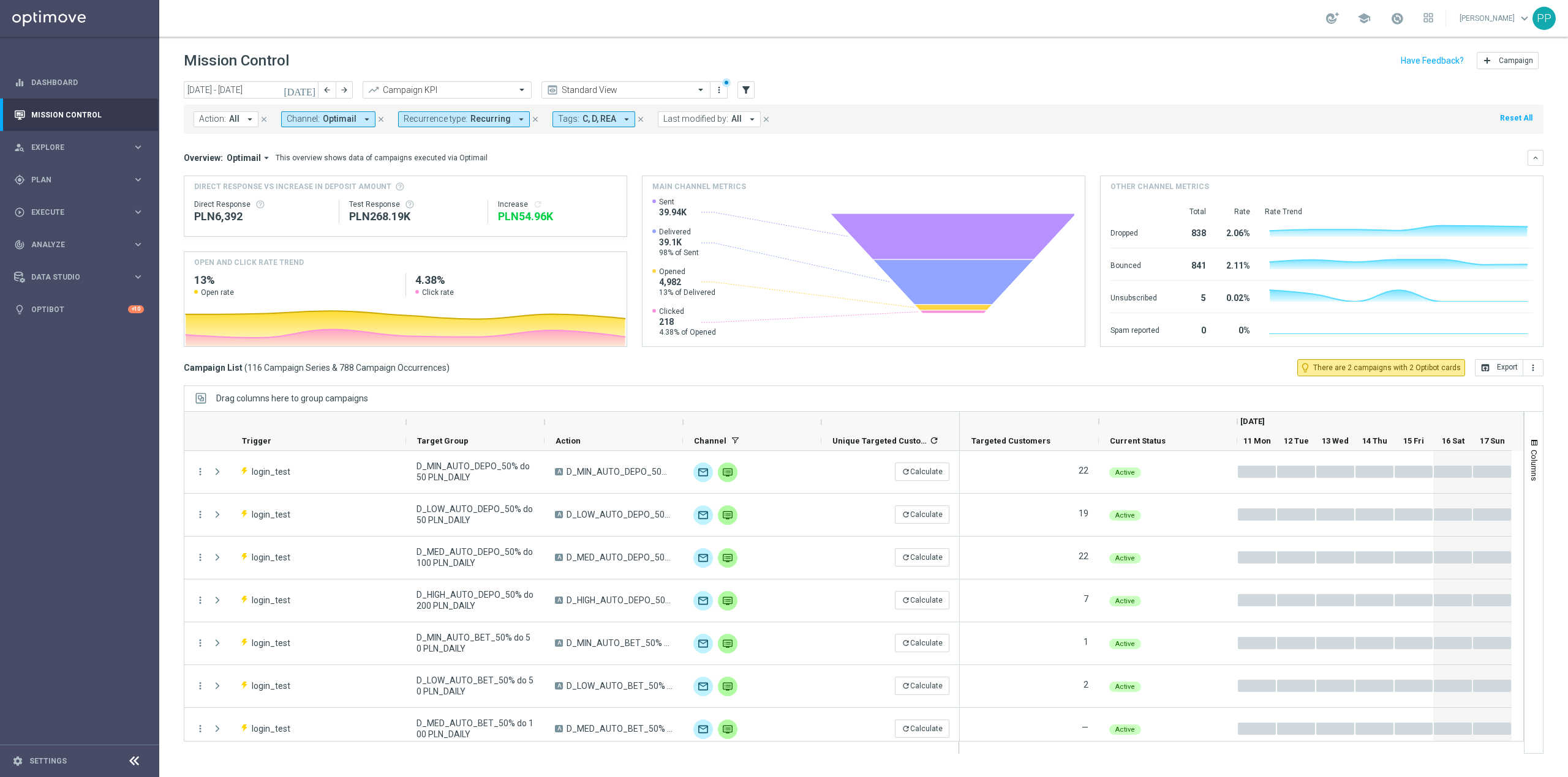
click at [702, 120] on span "Last modified by:" at bounding box center [695, 119] width 64 height 10
click at [790, 201] on div "[PERSON_NAME]" at bounding box center [771, 197] width 190 height 7
type input "antoni"
click at [815, 77] on header "Mission Control add Campaign" at bounding box center [863, 59] width 1409 height 45
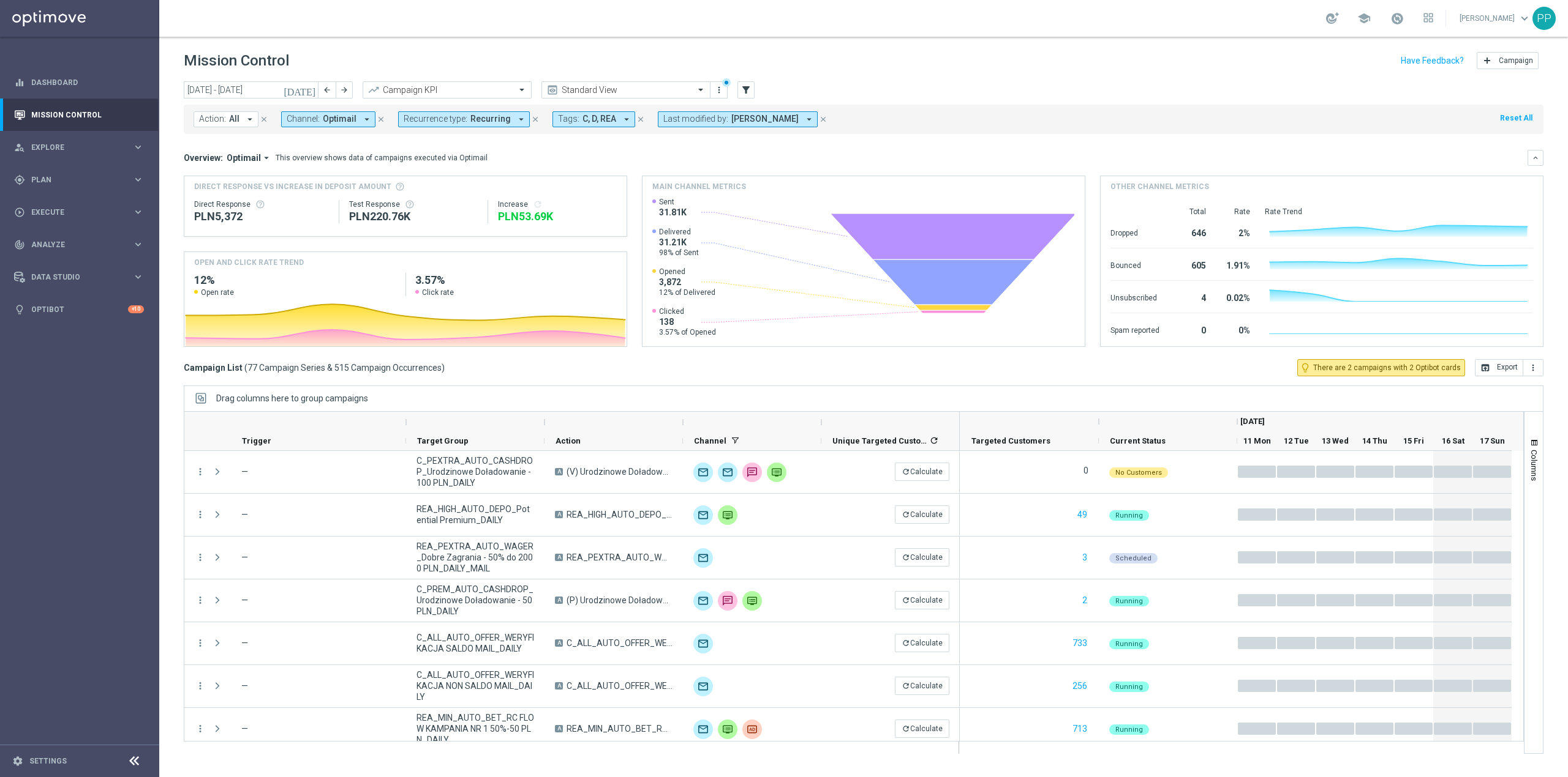
click at [218, 115] on span "Action:" at bounding box center [212, 119] width 27 height 10
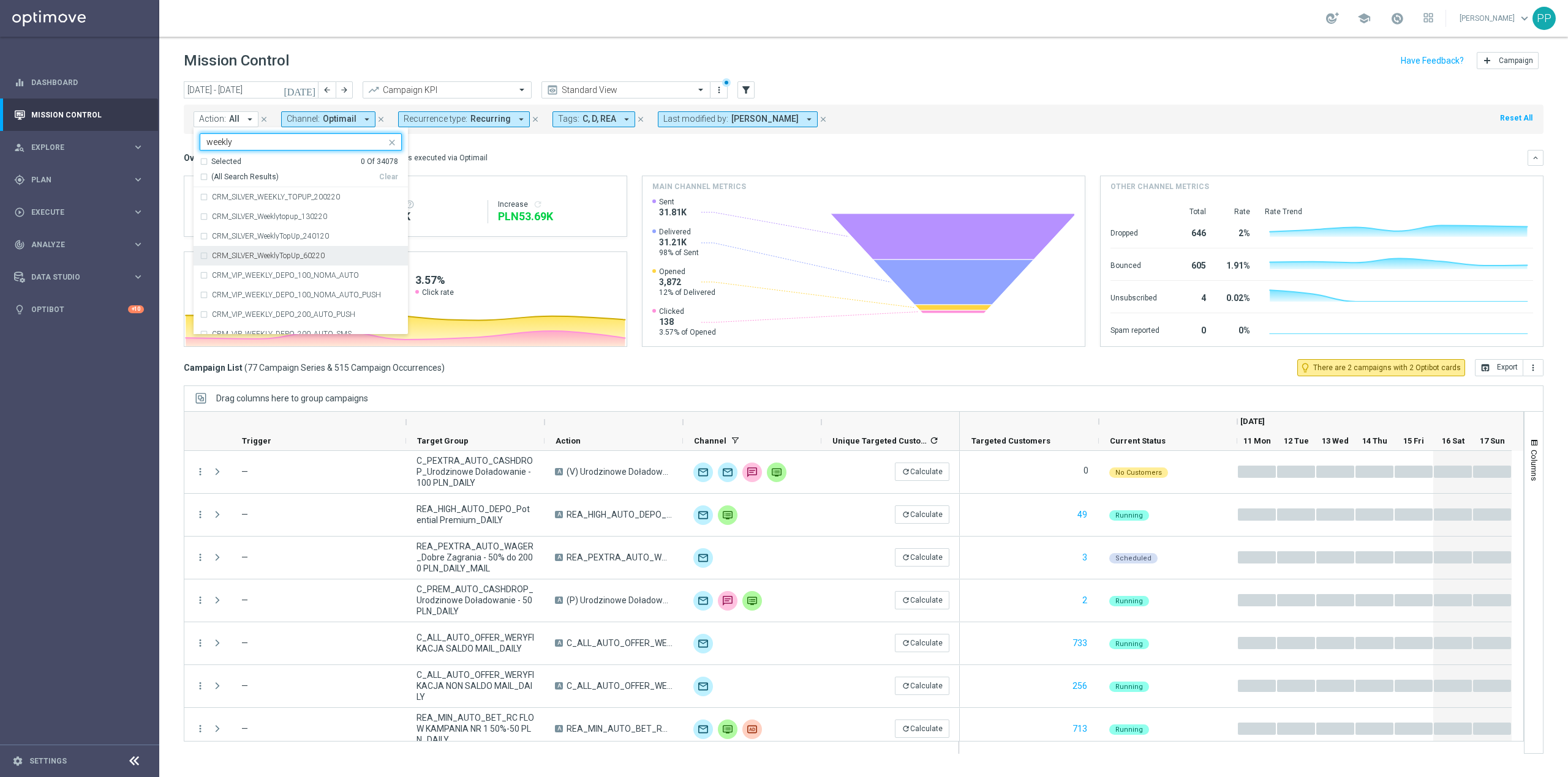
scroll to position [304, 0]
click at [269, 179] on span "(All Search Results)" at bounding box center [245, 177] width 67 height 10
type input "weekly"
click at [365, 68] on div "Mission Control add Campaign" at bounding box center [863, 61] width 1360 height 24
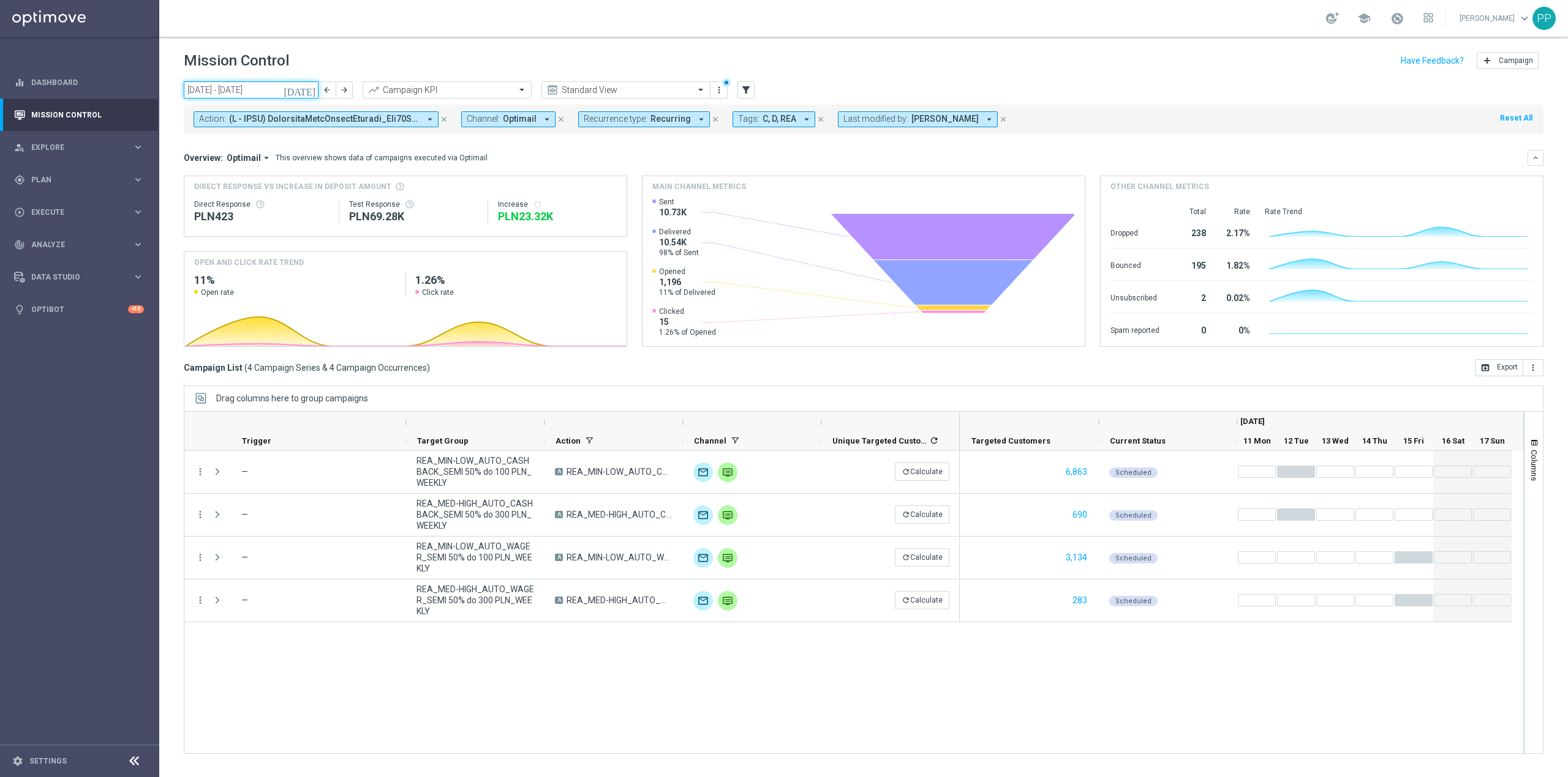
click at [210, 94] on input "11 Aug 2025 - 17 Aug 2025" at bounding box center [251, 90] width 135 height 17
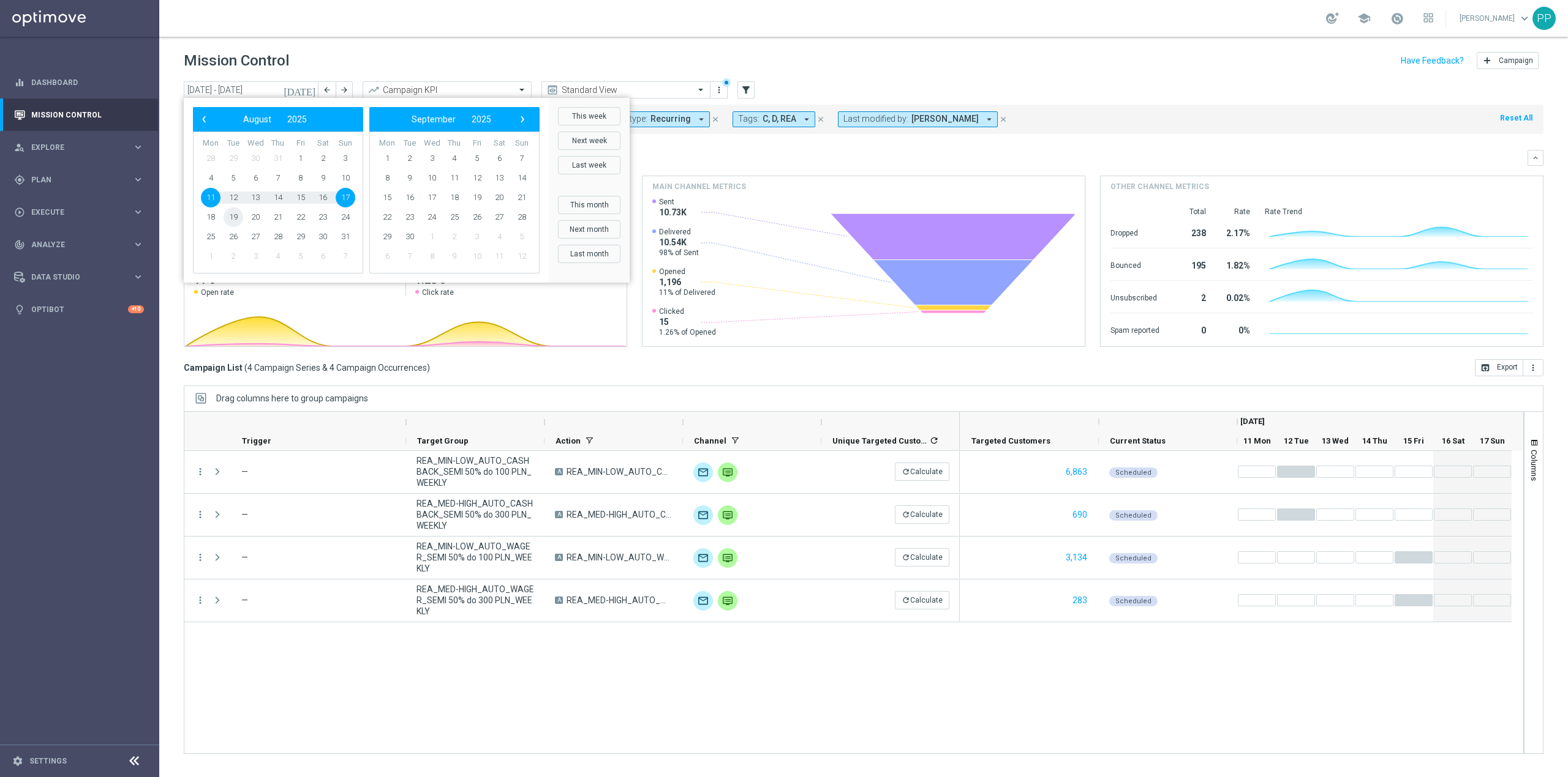
click at [232, 218] on span "19" at bounding box center [233, 217] width 20 height 20
type input "19 Aug 2025 - 19 Aug 2025"
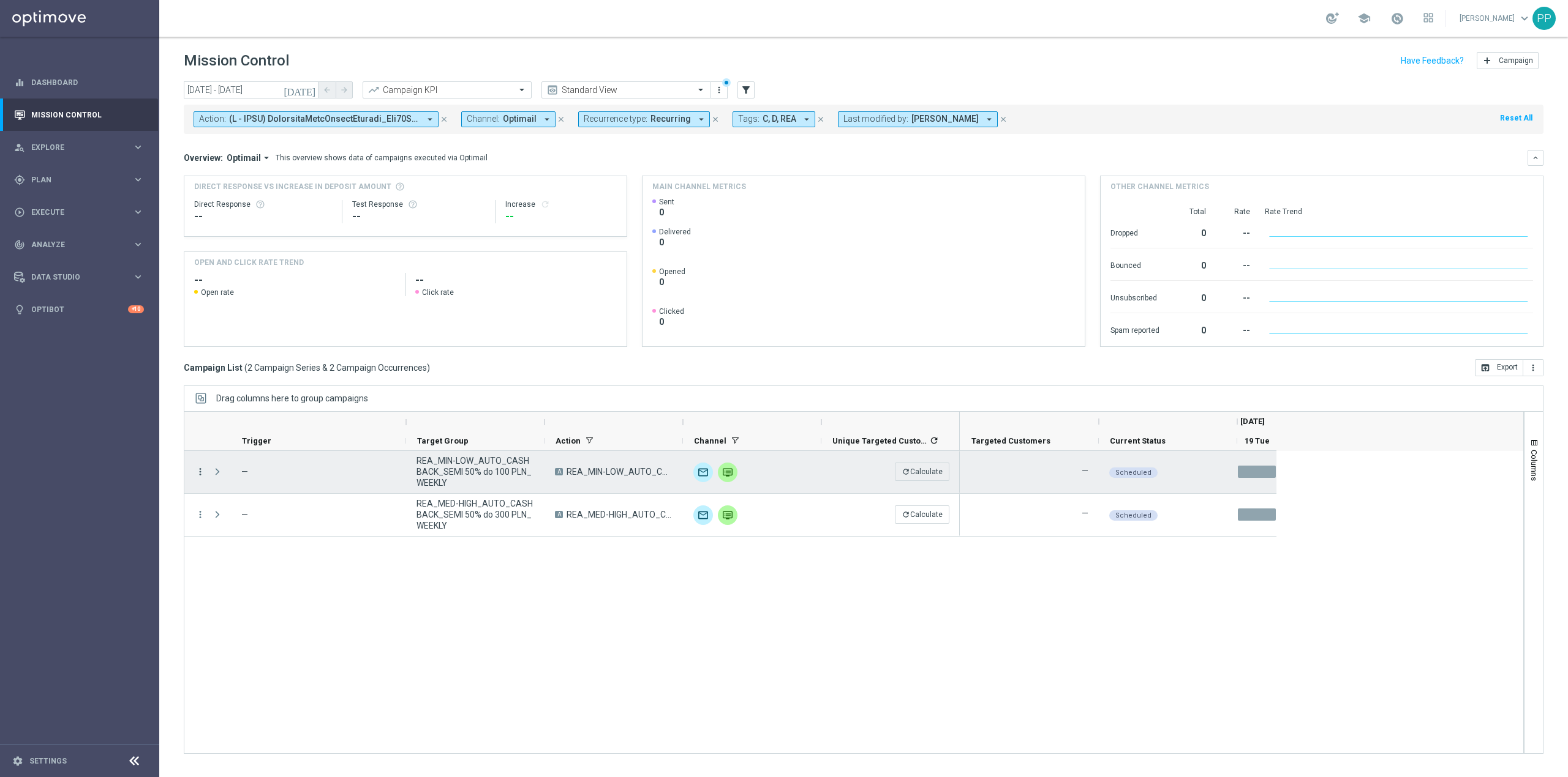
click at [196, 473] on icon "more_vert" at bounding box center [200, 472] width 11 height 11
click at [283, 585] on div "Edit" at bounding box center [282, 588] width 114 height 8
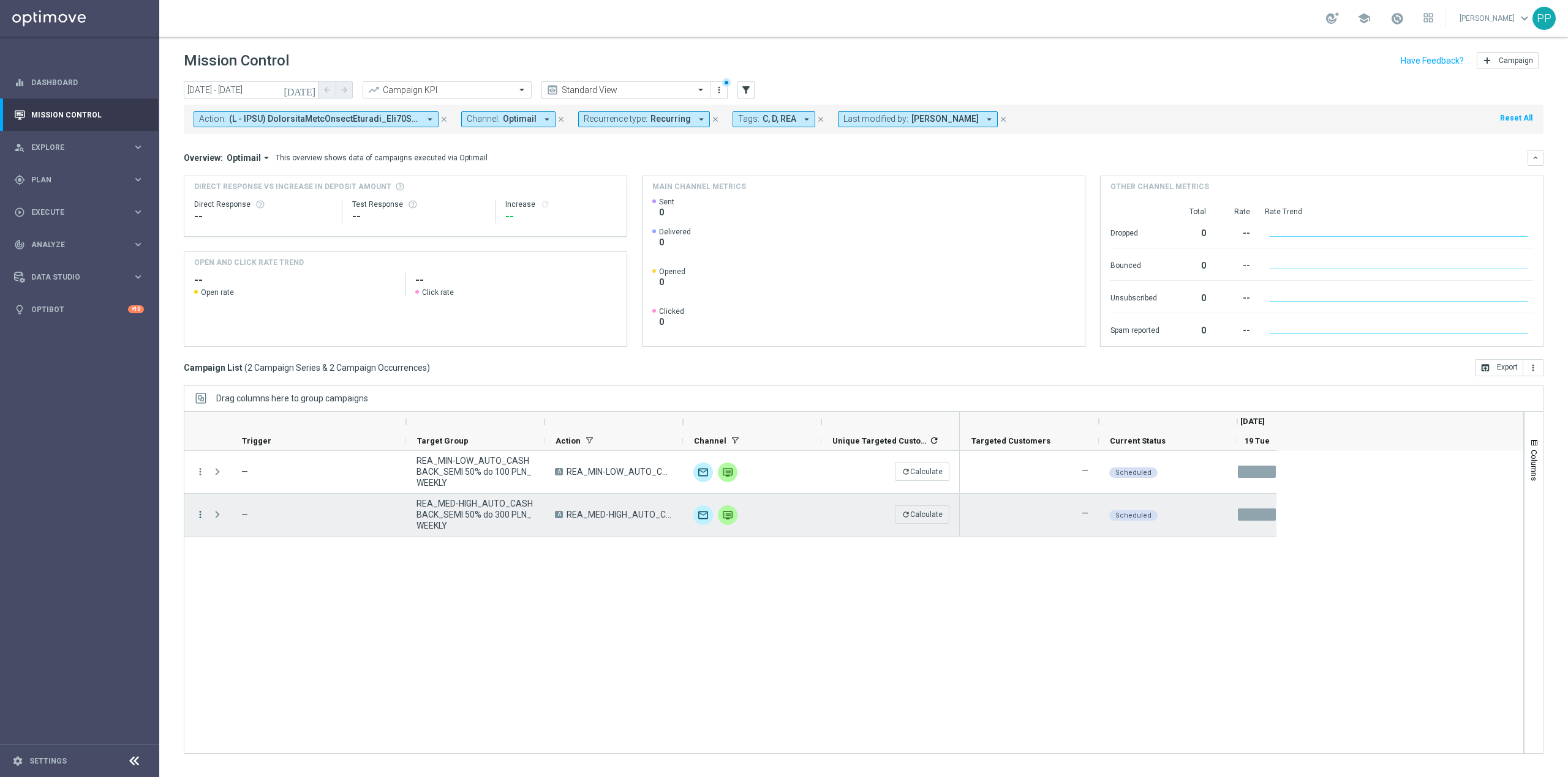
click at [197, 516] on icon "more_vert" at bounding box center [200, 515] width 11 height 11
click at [256, 632] on div "Edit" at bounding box center [282, 631] width 114 height 8
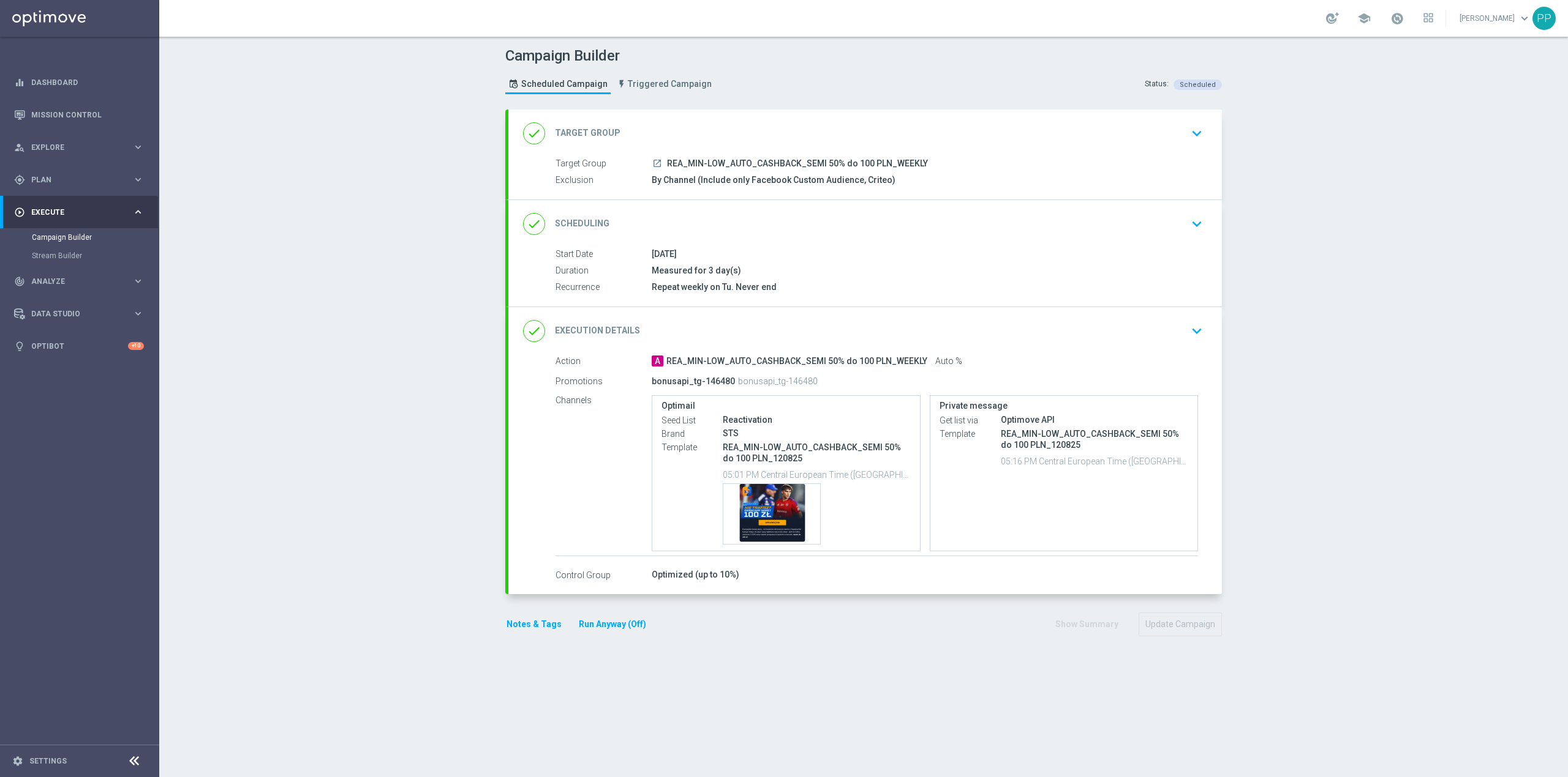
click at [797, 332] on div "done Execution Details keyboard_arrow_down" at bounding box center [865, 331] width 684 height 23
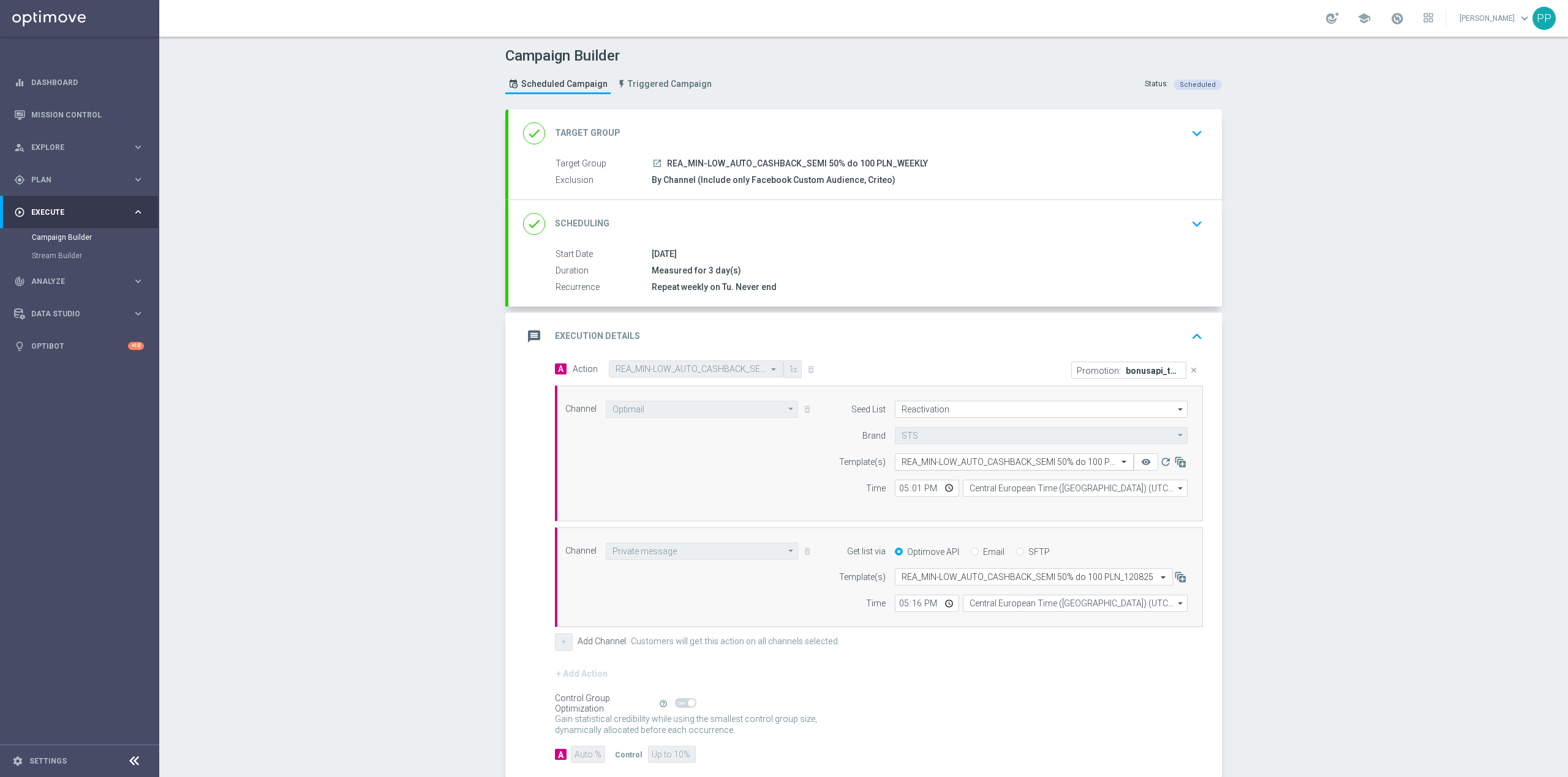
click at [938, 459] on input "text" at bounding box center [1002, 462] width 201 height 10
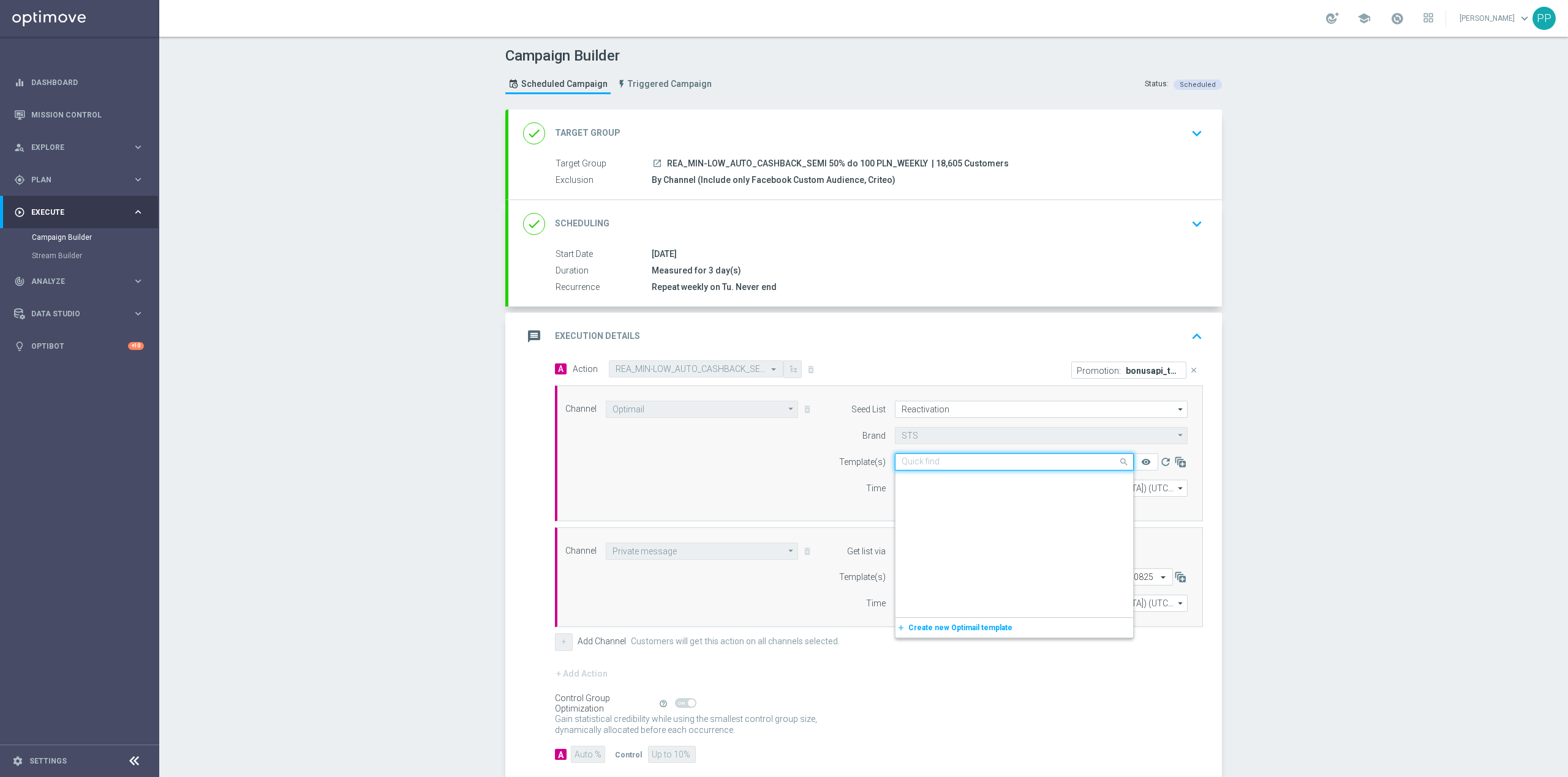
scroll to position [139340, 0]
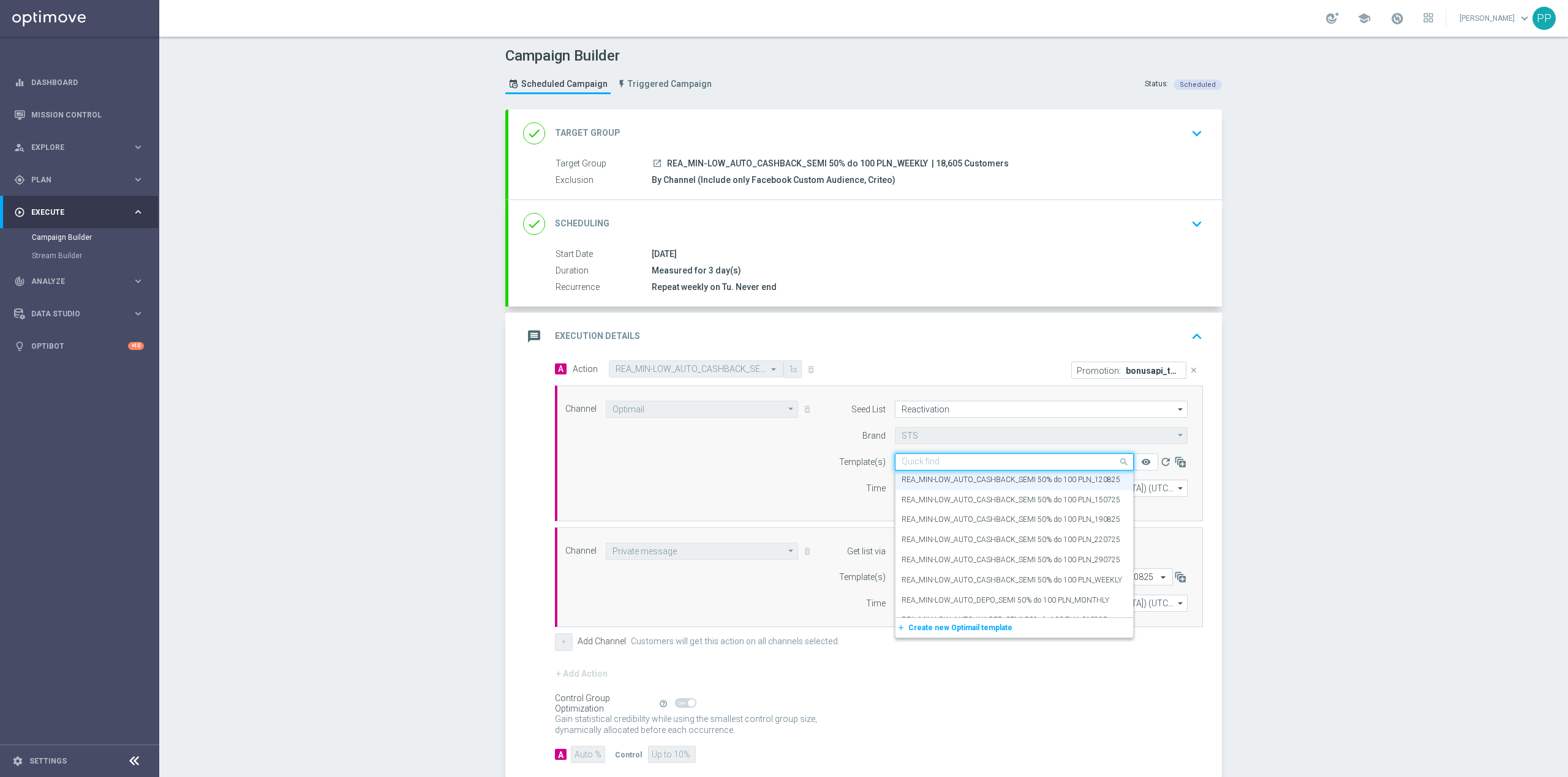
paste input "REA_MIN-LOW_AUTO_CASHBACK_SEMI 50% do 100 PLN_WEEKLY"
click at [938, 482] on label "REA_MIN-LOW_AUTO_CASHBACK_SEMI 50% do 100 PLN_190825" at bounding box center [1011, 480] width 219 height 10
type input "REA_MIN-LOW_AUTO_CASHBACK_SEMI 50% do 100 PLN_1908"
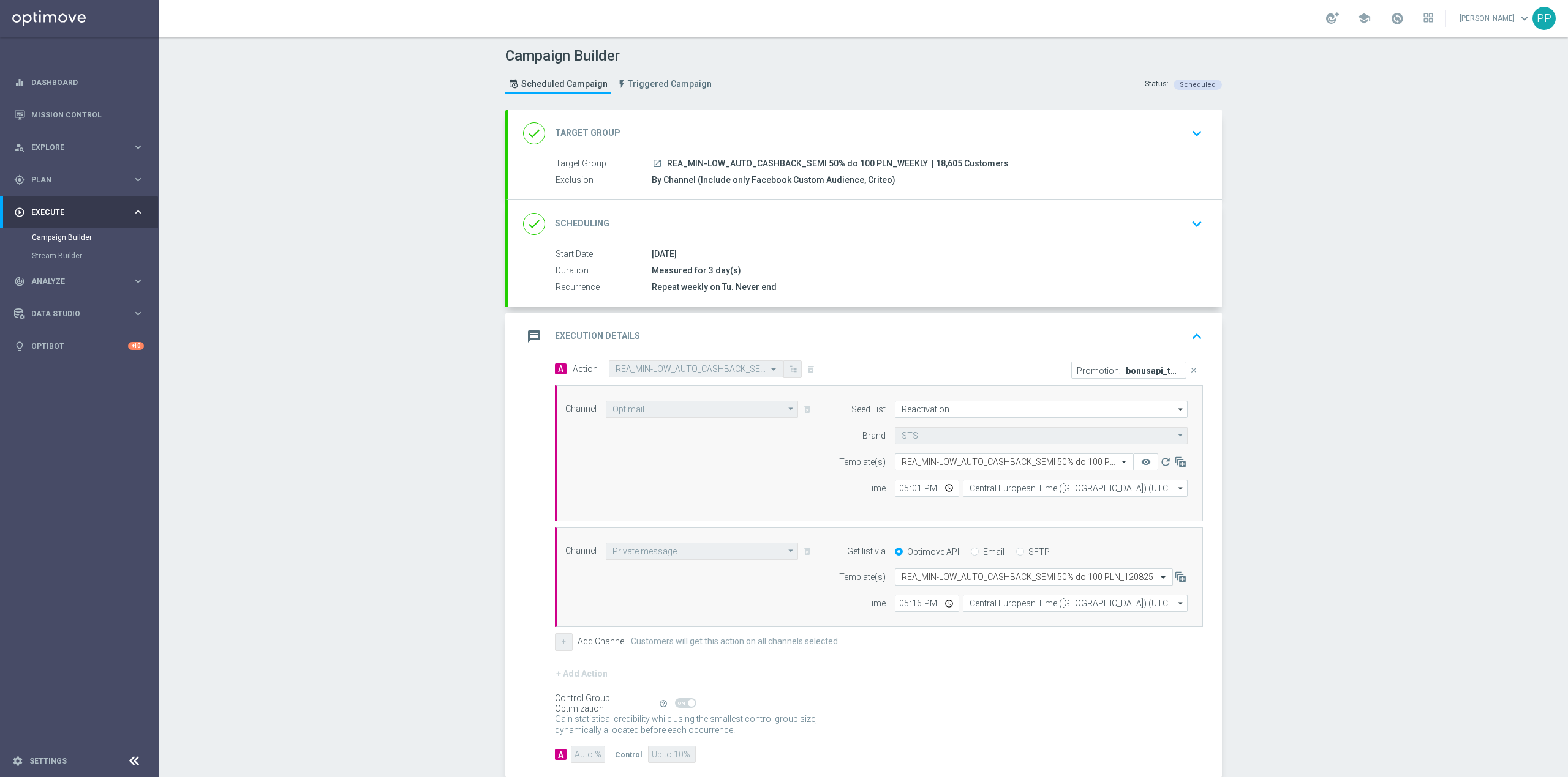
click at [965, 586] on div "Select template REA_MIN-LOW_AUTO_CASHBACK_SEMI 50% do 100 PLN_120825" at bounding box center [1034, 577] width 278 height 17
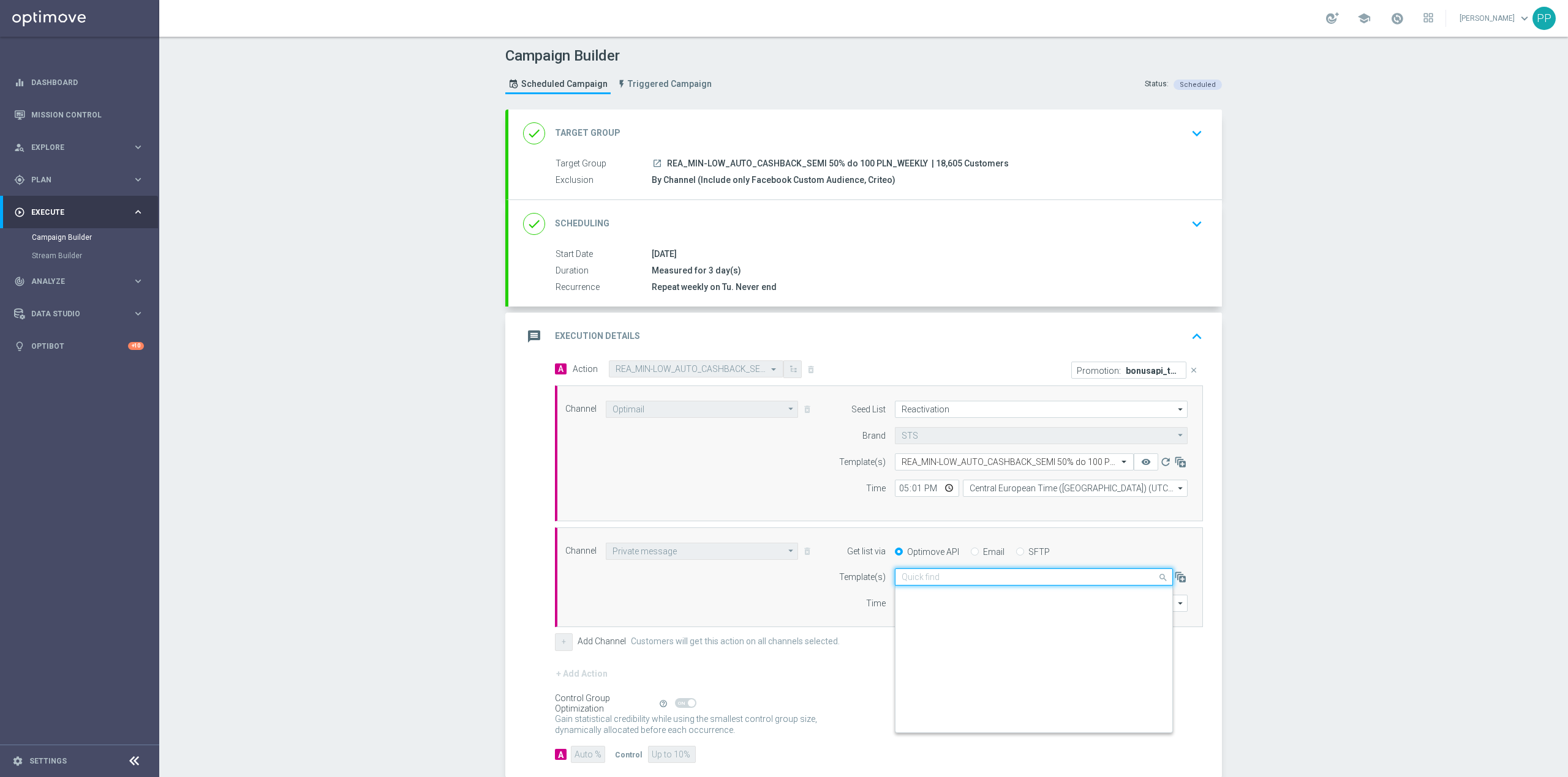
scroll to position [156611, 0]
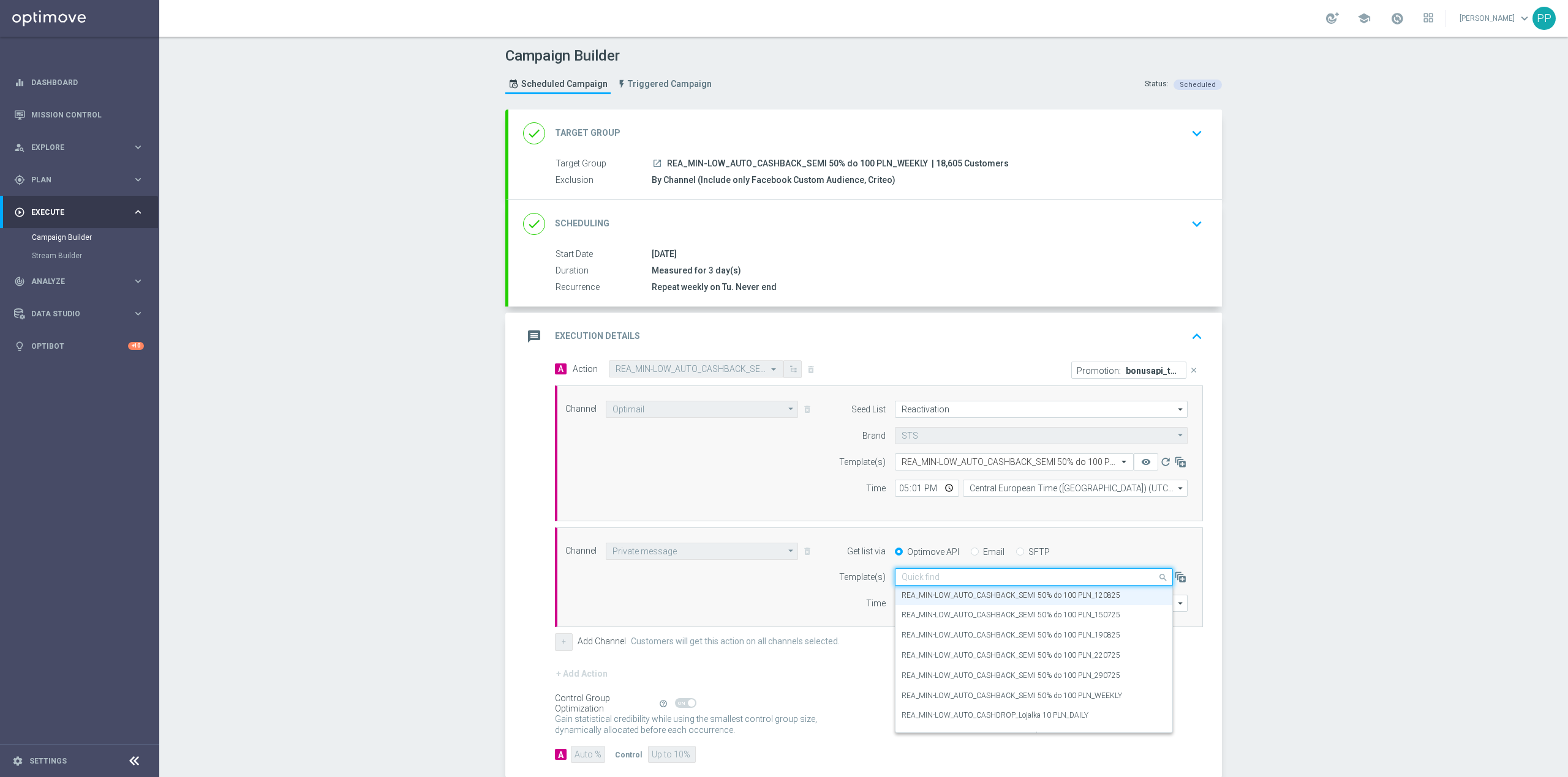
paste input "REA_MIN-LOW_AUTO_CASHBACK_SEMI 50% do 100 PLN_WEEKLY"
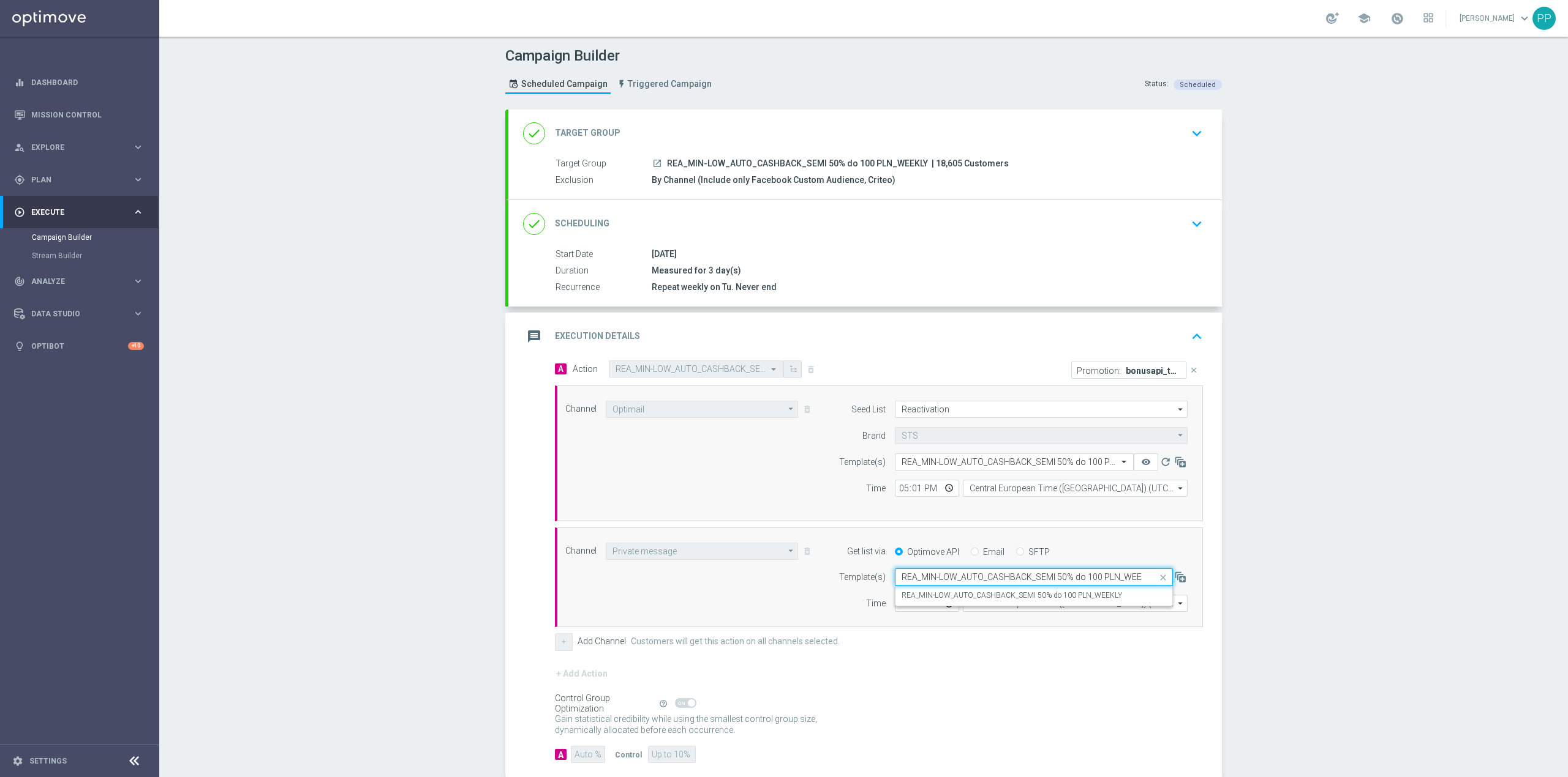
scroll to position [0, 0]
click at [965, 591] on div "REA_MIN-LOW_AUTO_CASHBACK_SEMI 50% do 100 PLN_190825" at bounding box center [1033, 596] width 264 height 21
type input "REA_MIN-LOW_AUTO_CASHBACK_SEMI 50% do 100 PLN_1908"
click at [732, 598] on div "Channel Private message Private message arrow_drop_down Show Selected 1 of 22 T…" at bounding box center [877, 577] width 641 height 70
click at [942, 347] on div "message Execution Details keyboard_arrow_up" at bounding box center [865, 336] width 684 height 23
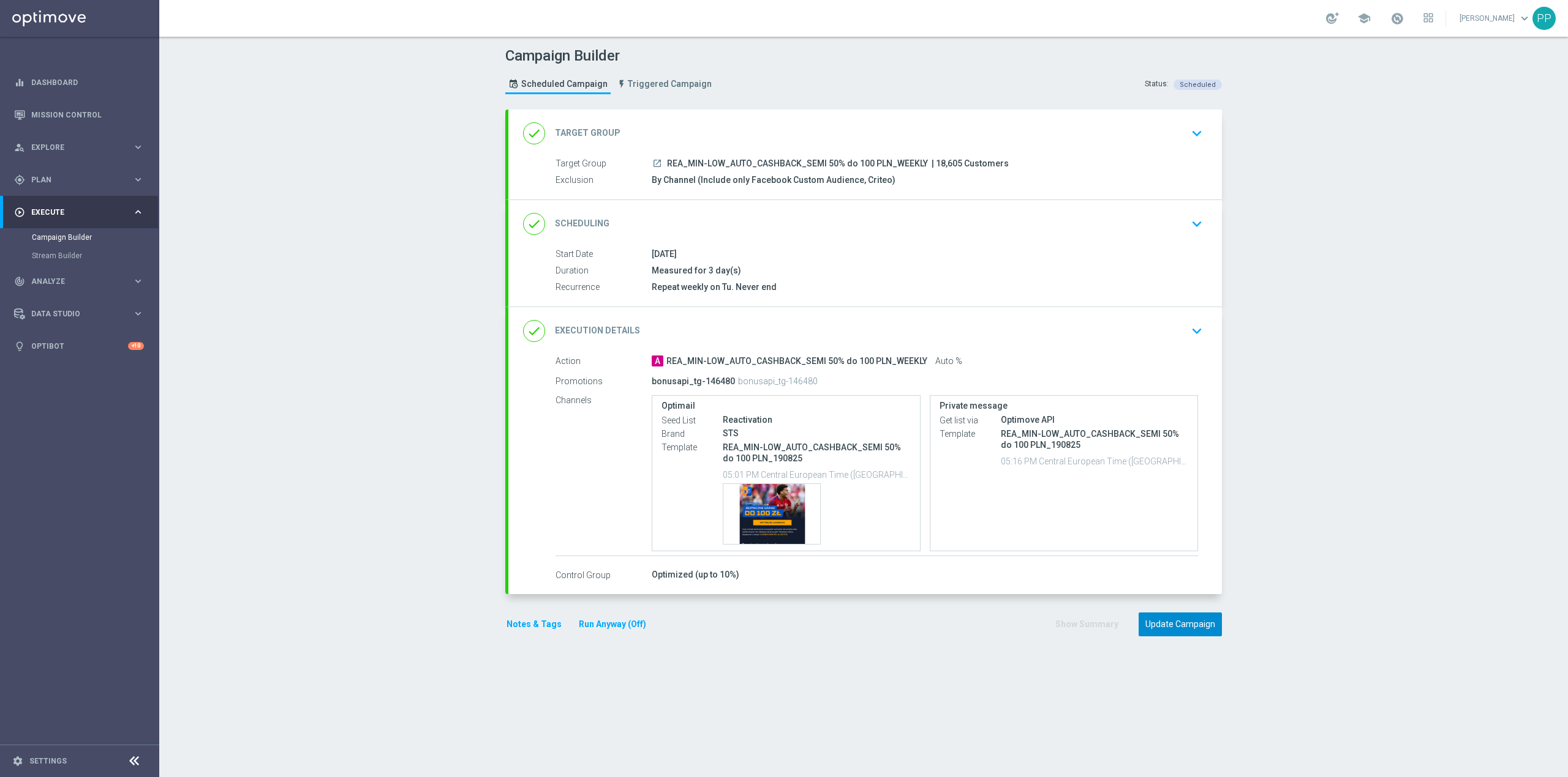
click at [1189, 632] on button "Update Campaign" at bounding box center [1179, 625] width 83 height 24
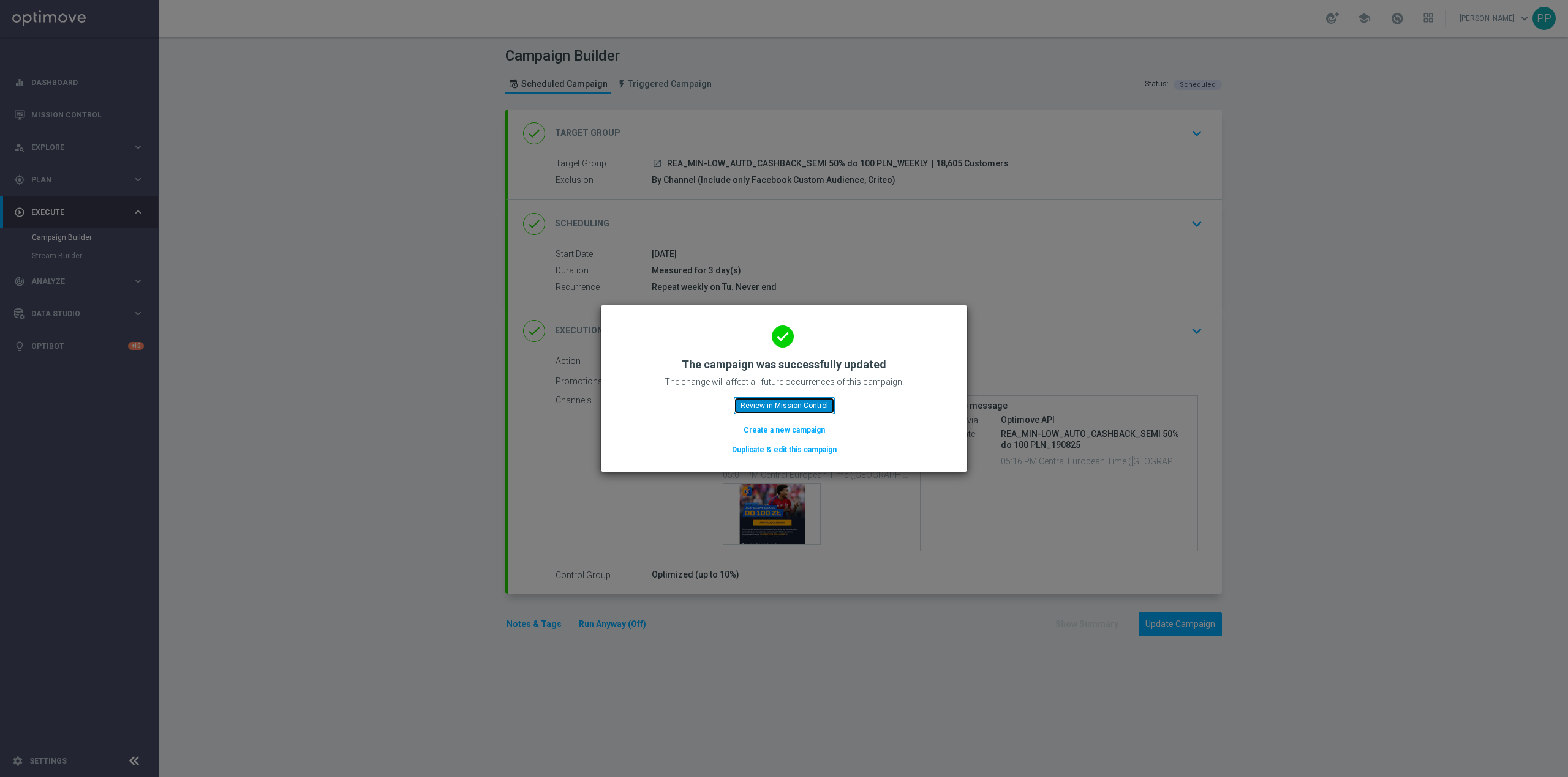
drag, startPoint x: 811, startPoint y: 406, endPoint x: 804, endPoint y: 395, distance: 13.0
click at [811, 406] on button "Review in Mission Control" at bounding box center [784, 405] width 101 height 17
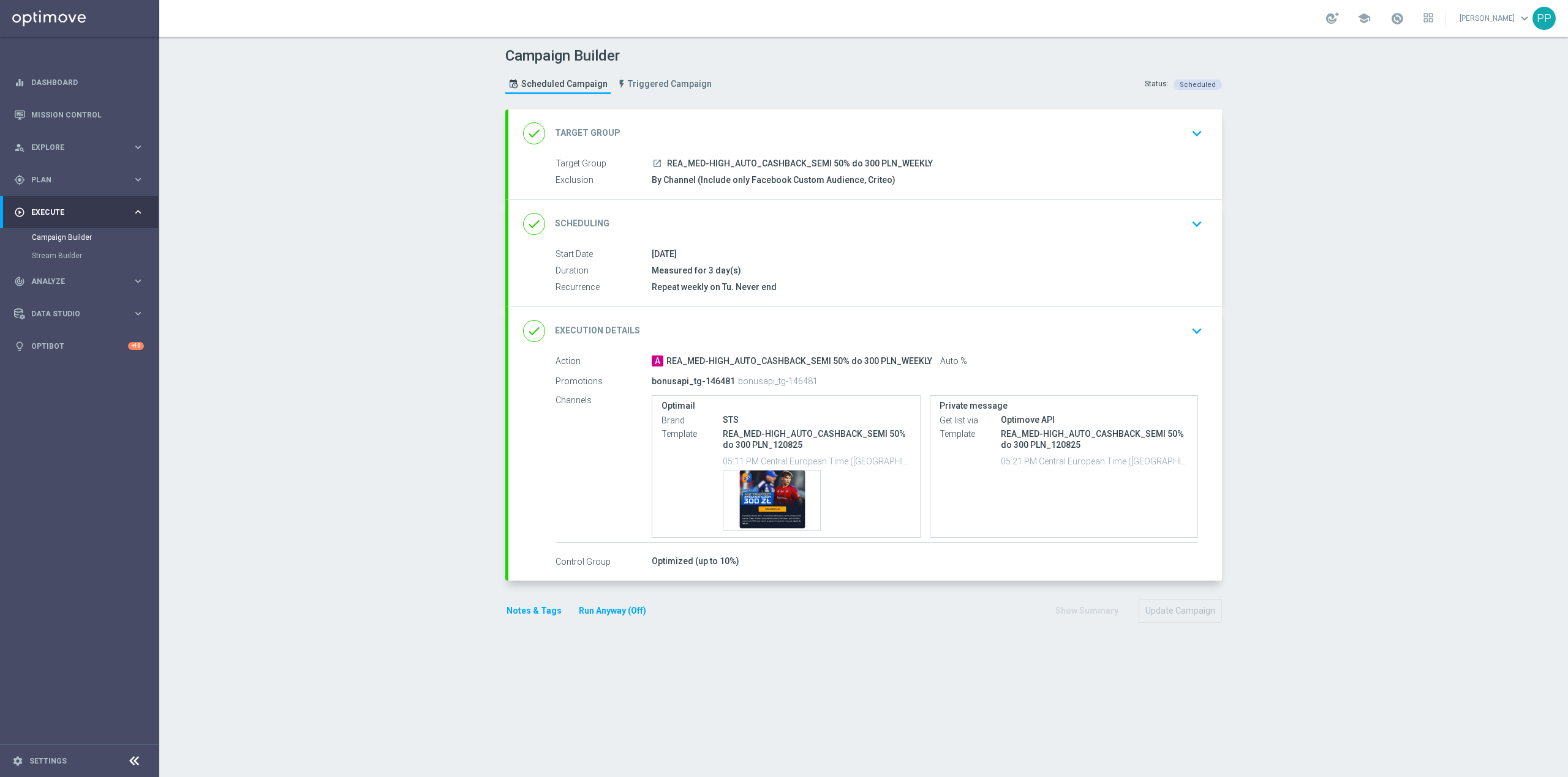
click at [757, 336] on div "done Execution Details keyboard_arrow_down" at bounding box center [865, 331] width 684 height 23
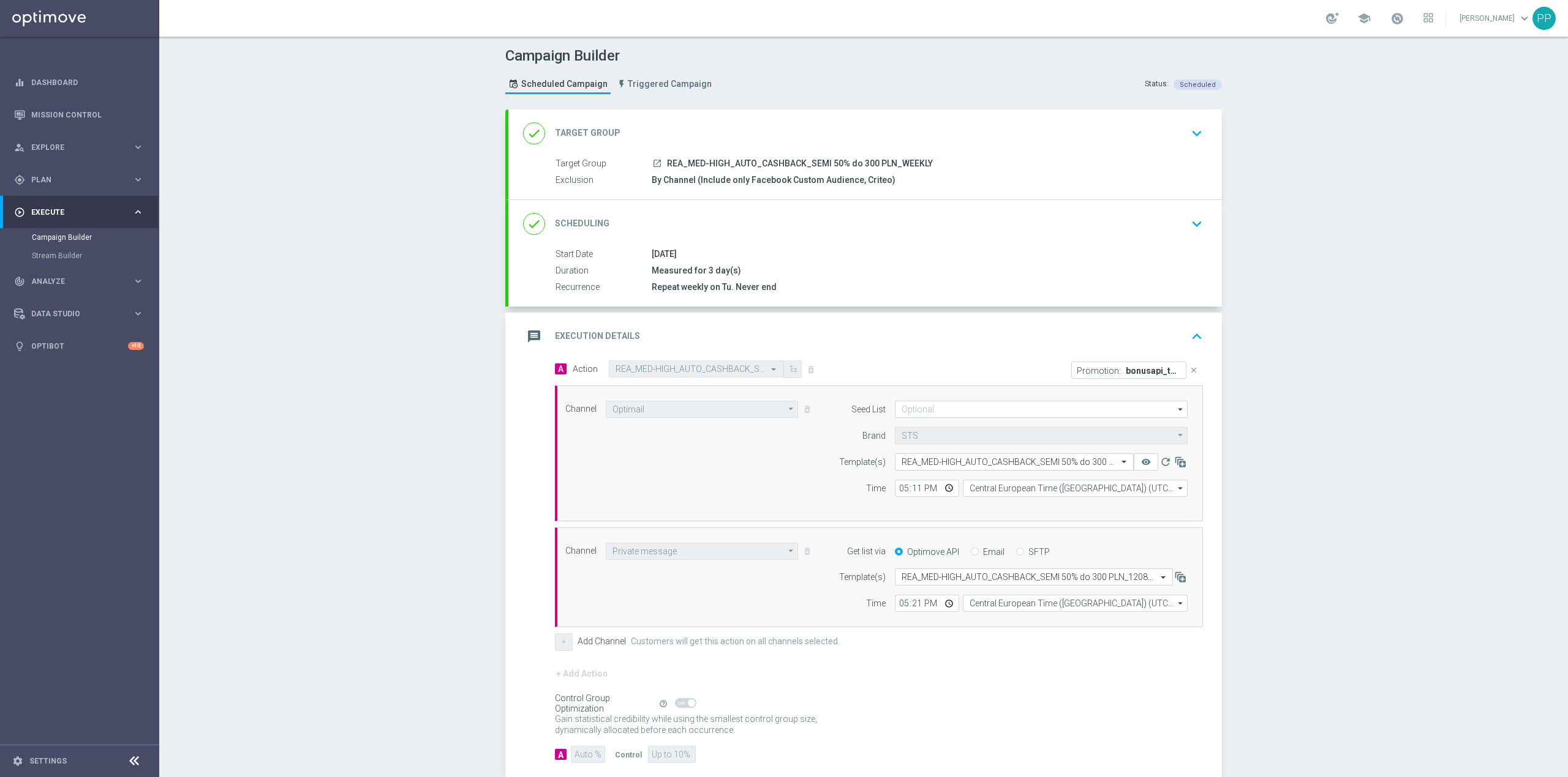
click at [913, 464] on input "text" at bounding box center [1002, 462] width 201 height 10
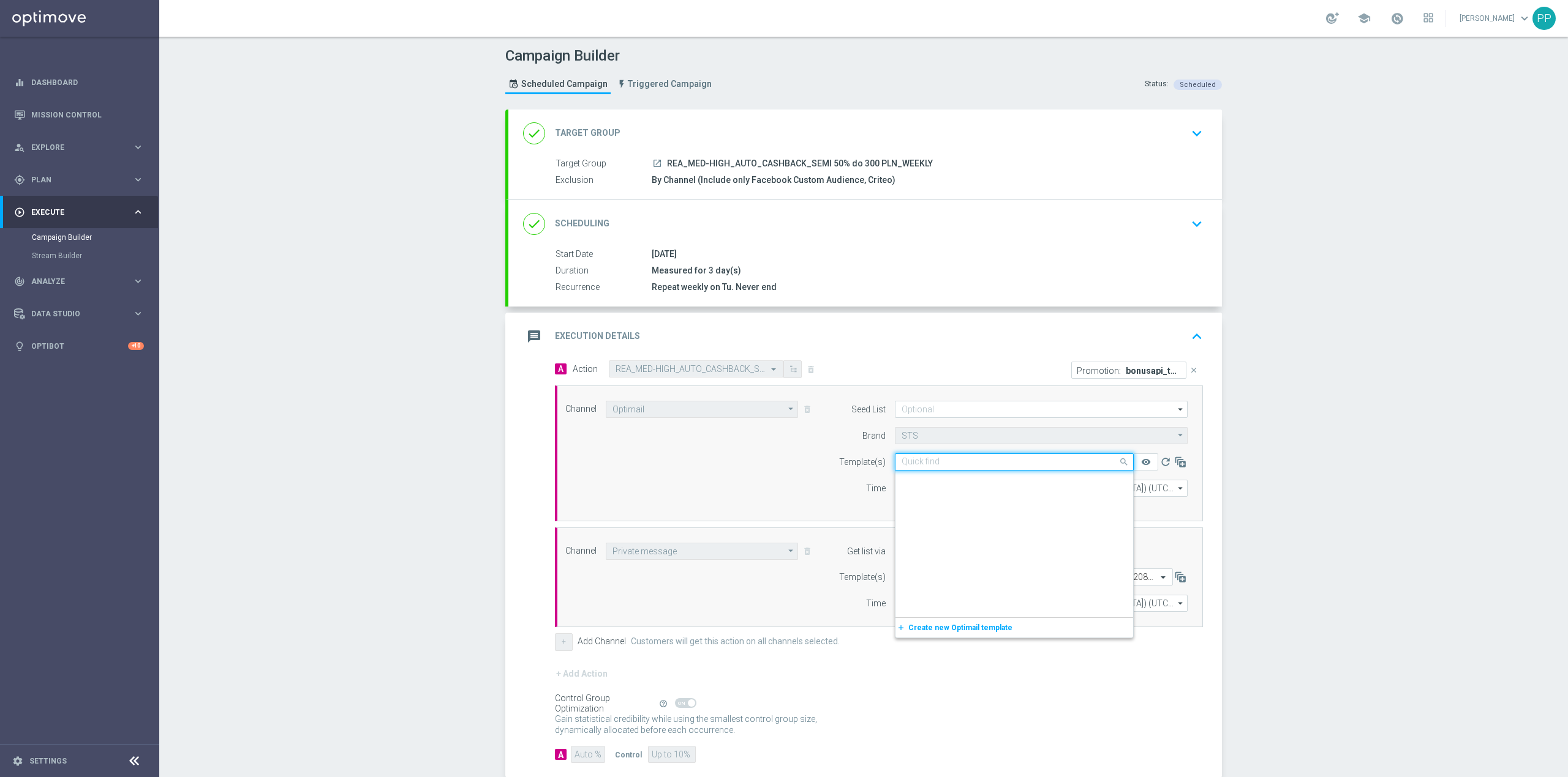
scroll to position [136674, 0]
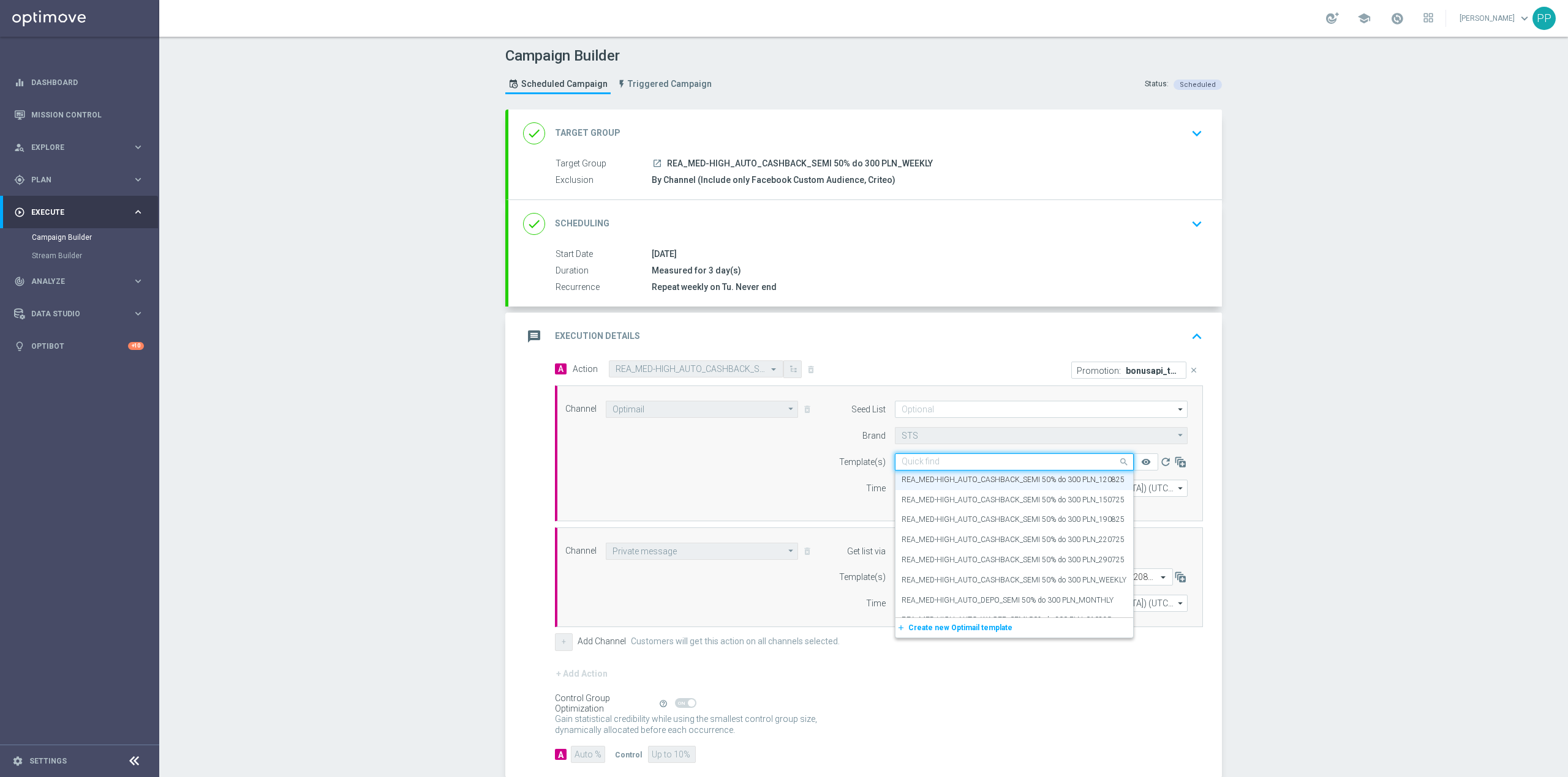
paste input "REA_MED-HIGH_AUTO_CASHBACK_SEMI 50% do 300 PLN_WEEKLY"
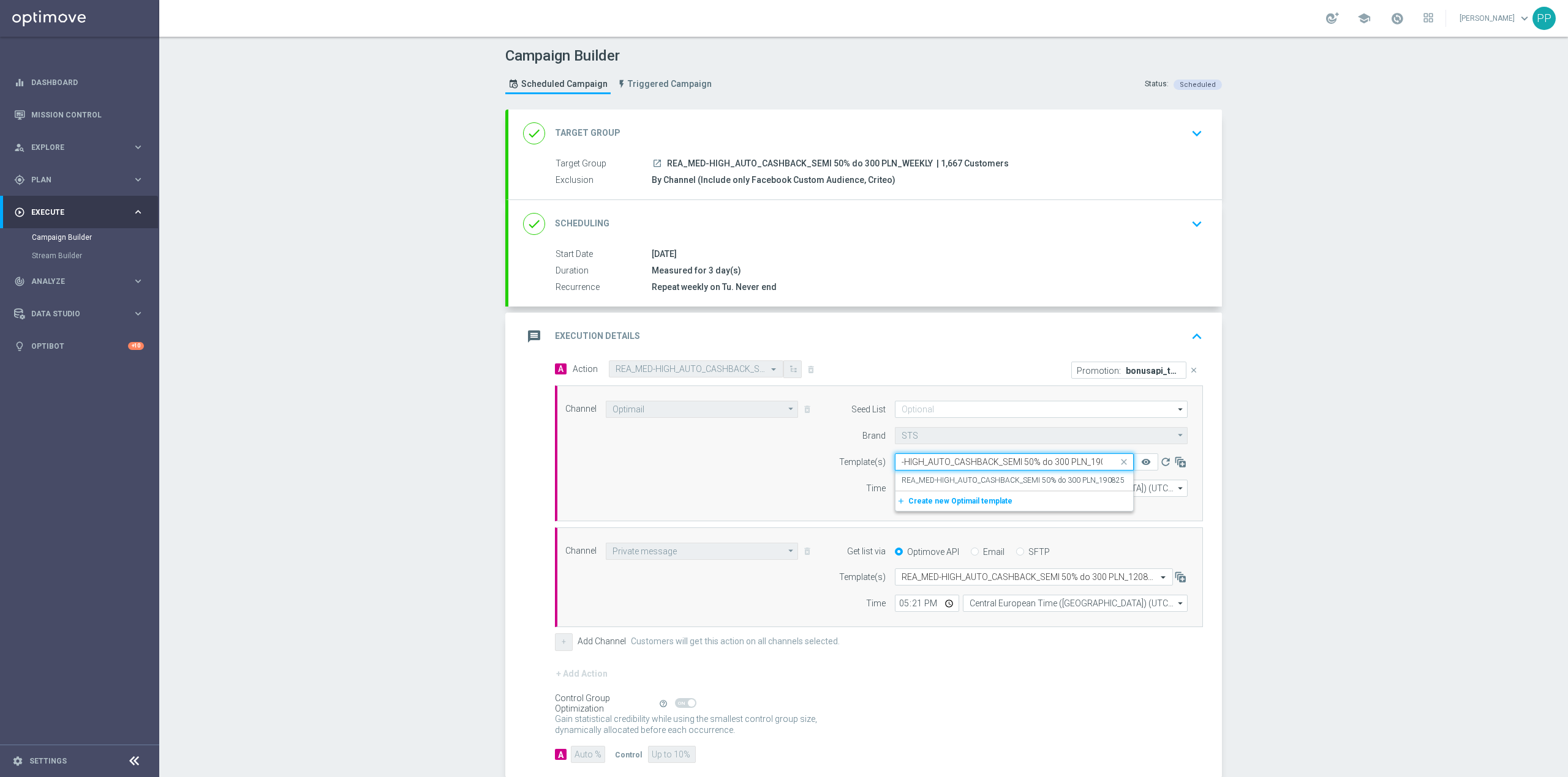
scroll to position [0, 42]
click at [909, 484] on label "REA_MED-HIGH_AUTO_CASHBACK_SEMI 50% do 300 PLN_190825" at bounding box center [1013, 480] width 223 height 10
type input "REA_MED-HIGH_AUTO_CASHBACK_SEMI 50% do 300 PLN_1908"
click at [946, 578] on input "text" at bounding box center [1021, 577] width 240 height 10
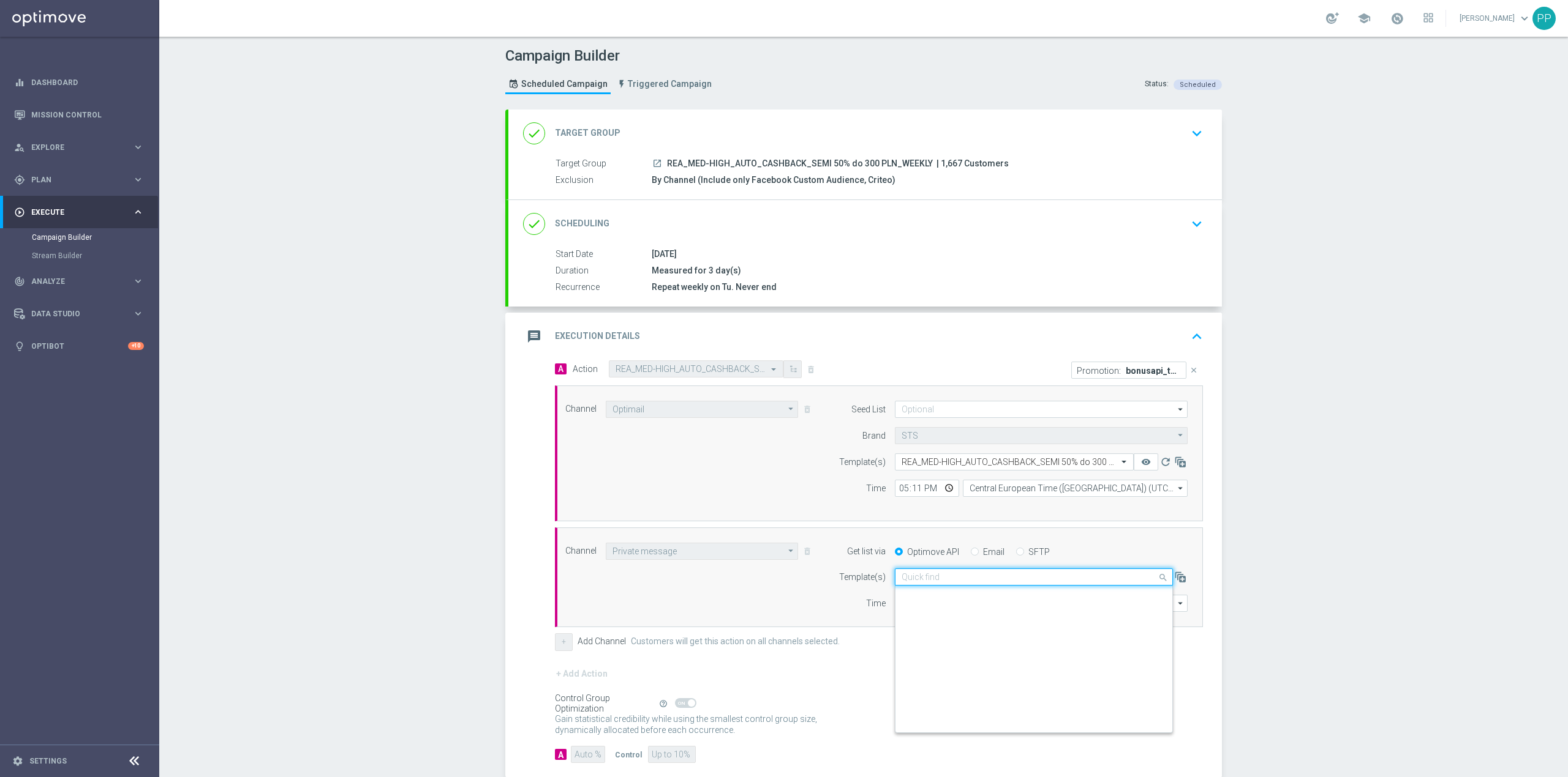
scroll to position [153601, 0]
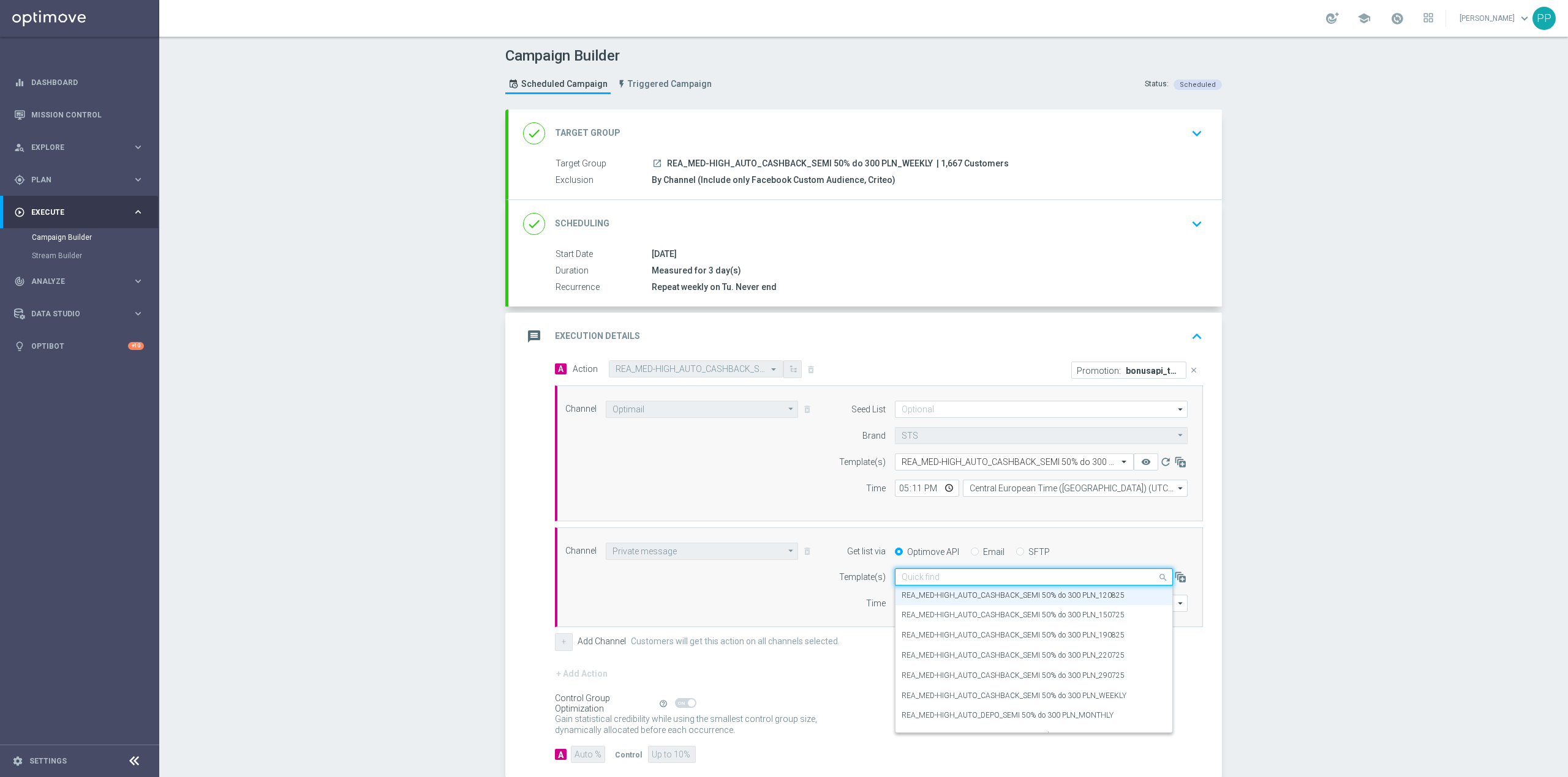
click at [947, 578] on input "text" at bounding box center [1021, 577] width 240 height 10
paste input "REA_MED-HIGH_AUTO_CASHBACK_SEMI 50% do 300 PLN_WEEKLY"
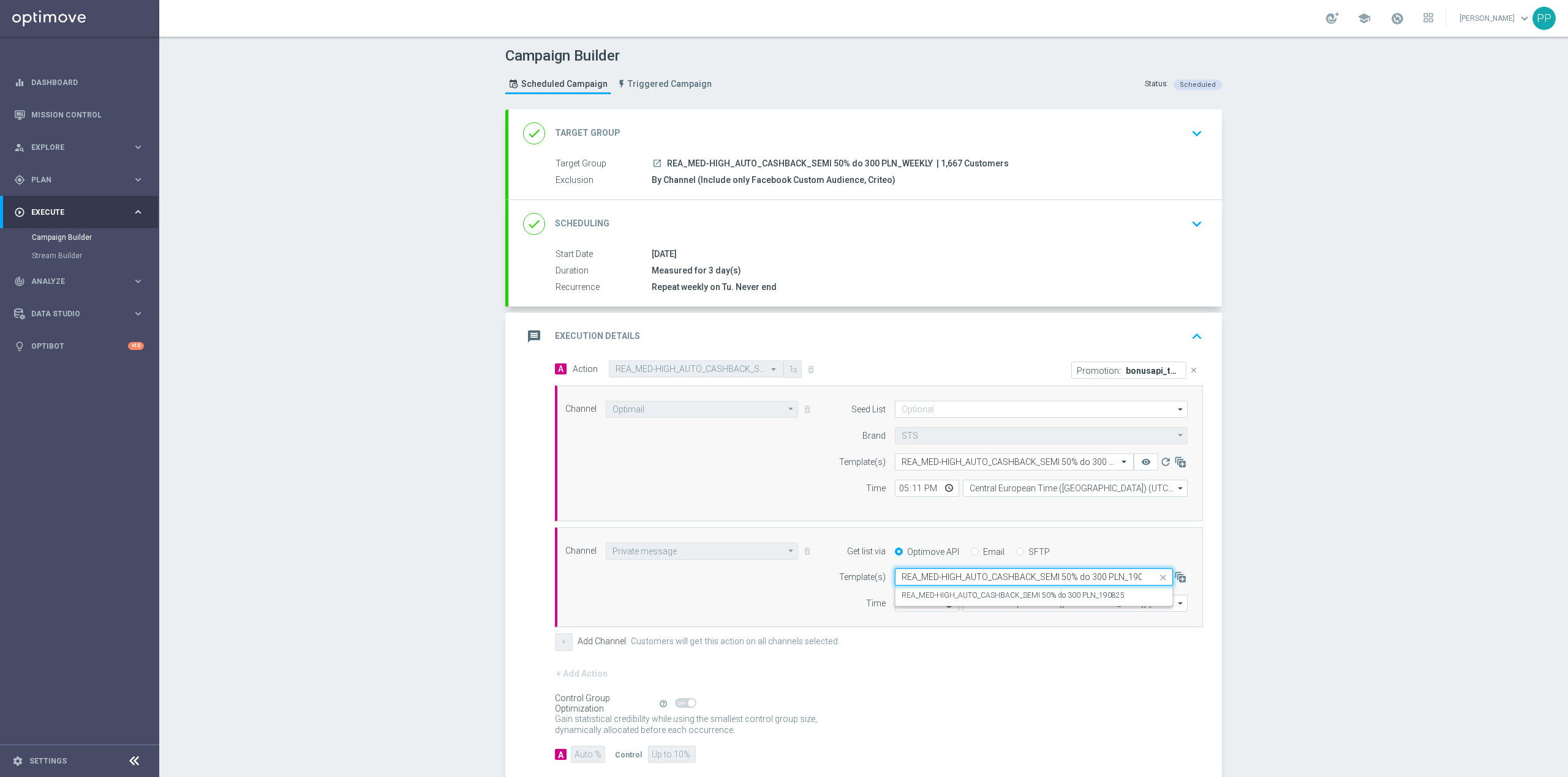
scroll to position [0, 3]
click at [947, 594] on label "REA_MED-HIGH_AUTO_CASHBACK_SEMI 50% do 300 PLN_190825" at bounding box center [1013, 596] width 223 height 10
type input "REA_MED-HIGH_AUTO_CASHBACK_SEMI 50% do 300 PLN_1908"
click at [511, 516] on div "A Action Select action REA_MED-HIGH_AUTO_CASHBACK_SEMI 50% do 300 PLN_WEEKLY de…" at bounding box center [865, 569] width 714 height 417
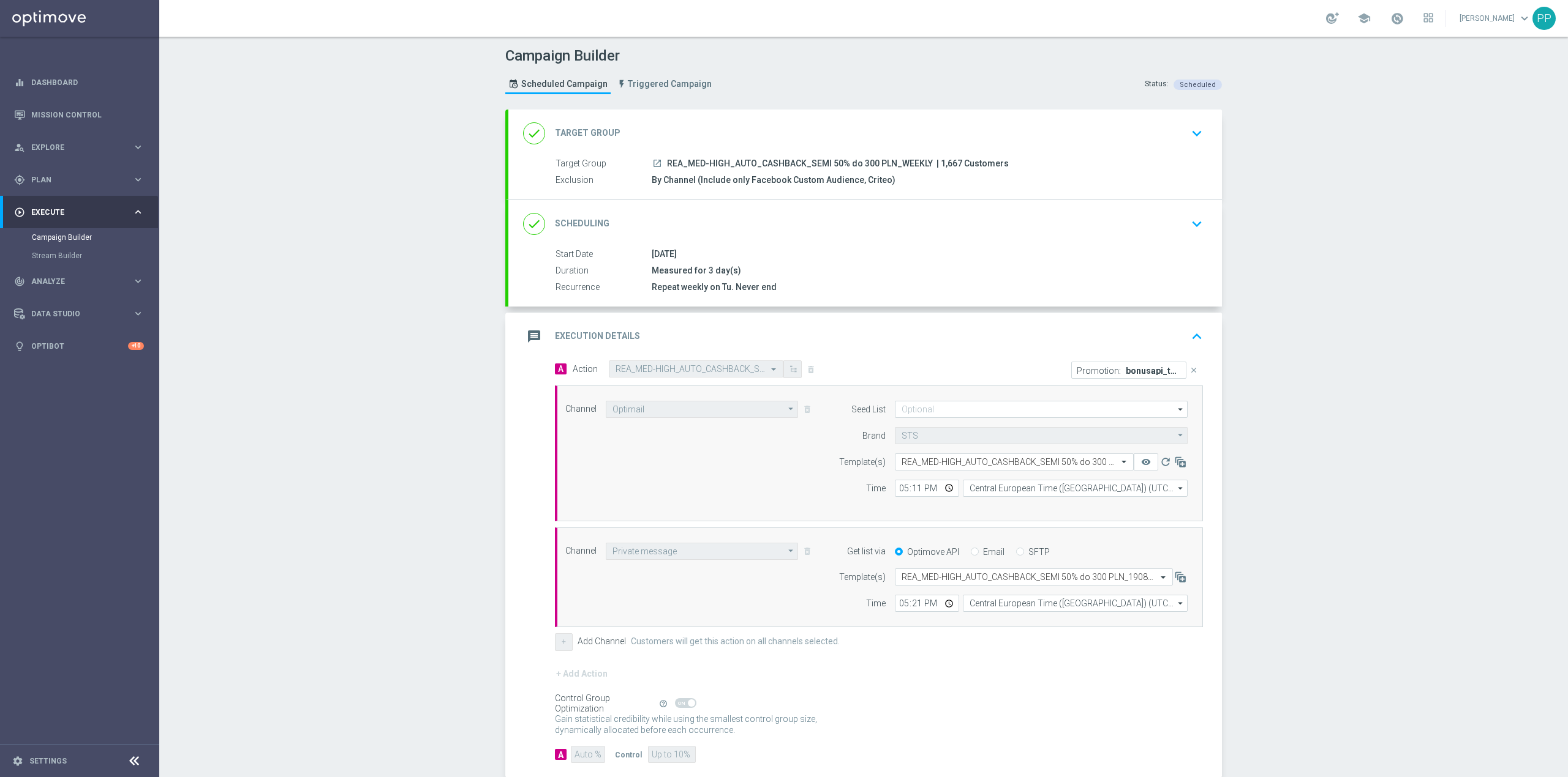
click at [877, 346] on div "message Execution Details keyboard_arrow_up" at bounding box center [865, 336] width 684 height 23
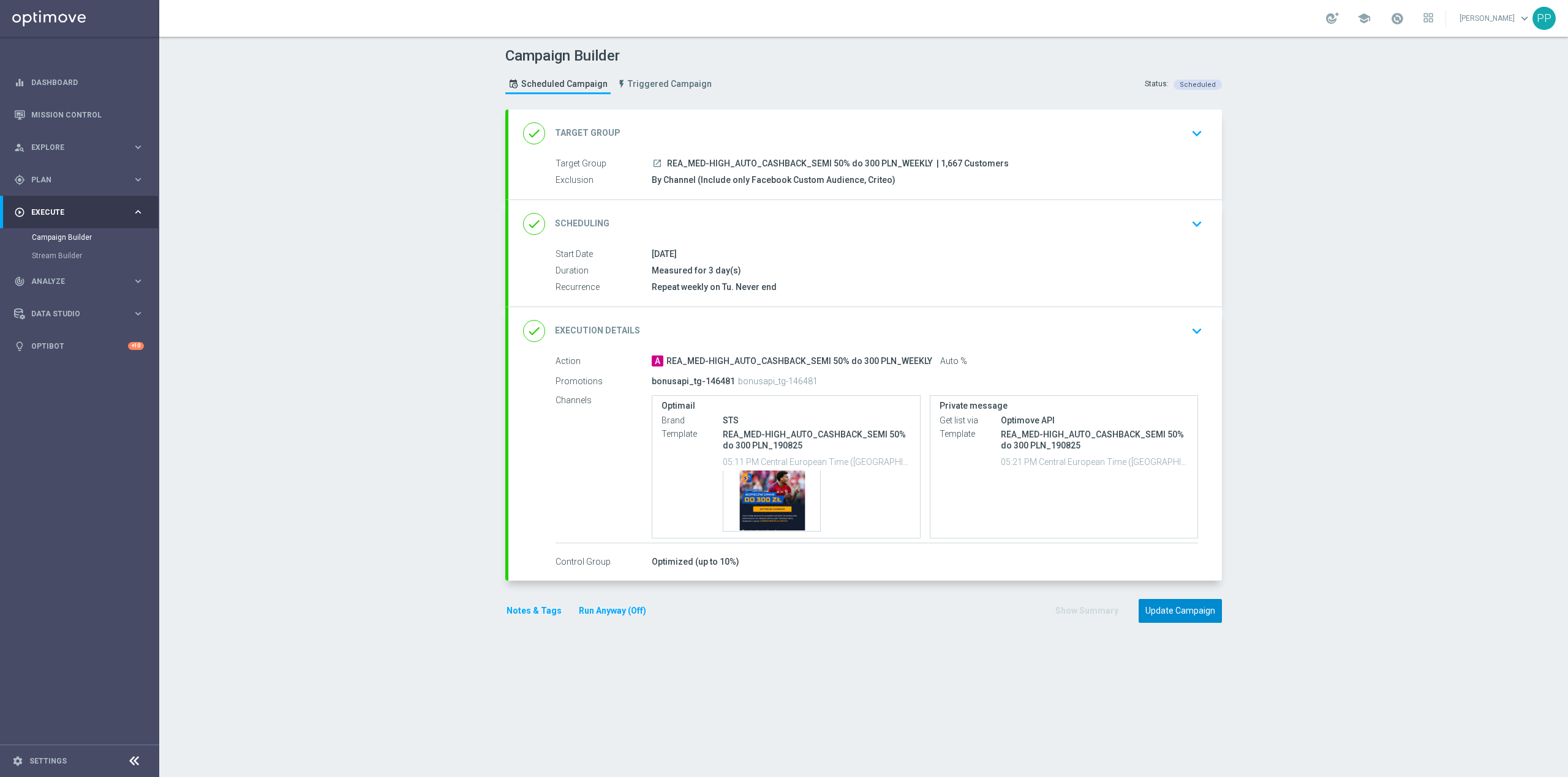
click at [1176, 617] on button "Update Campaign" at bounding box center [1179, 612] width 83 height 24
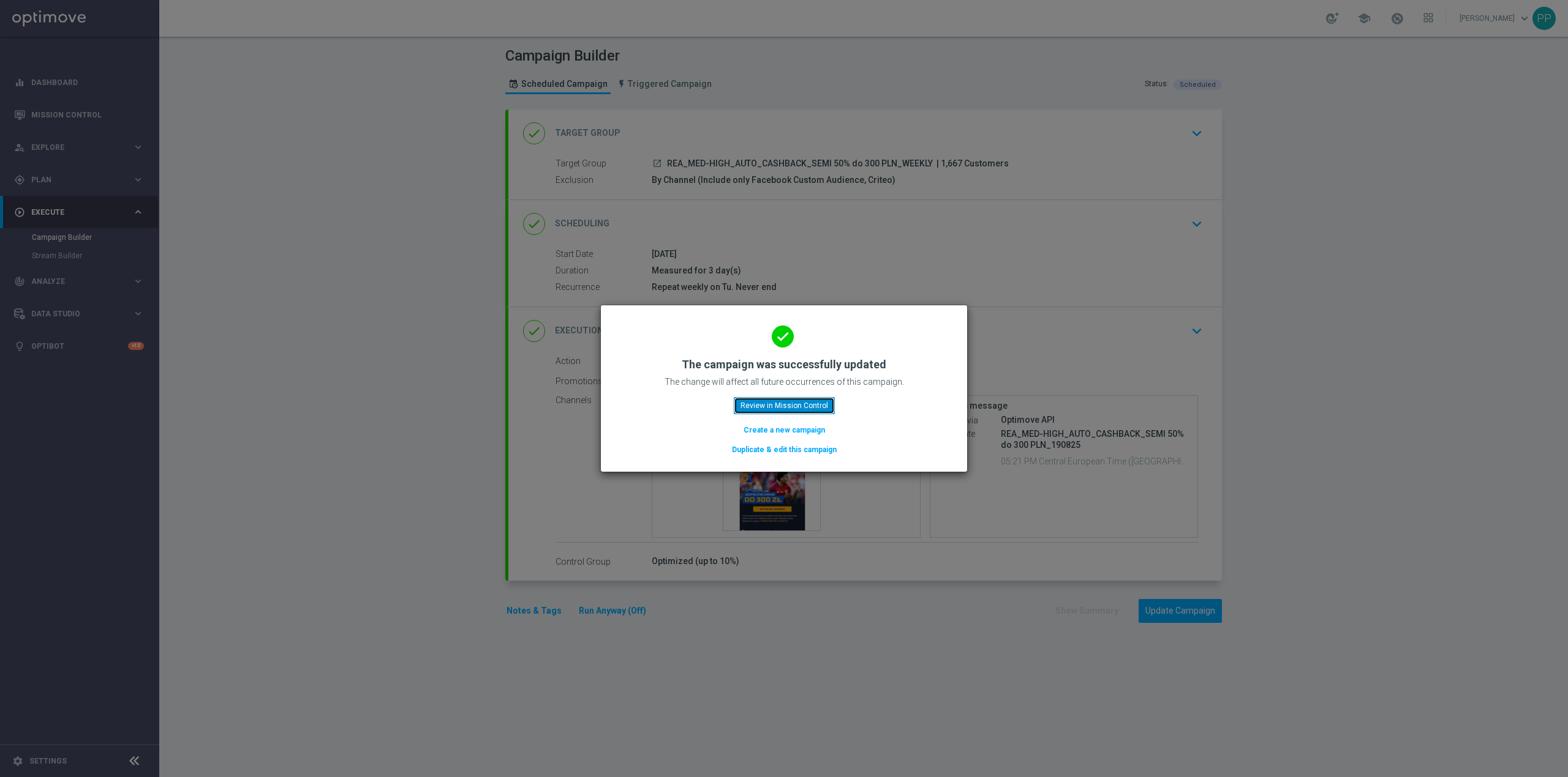
click at [800, 404] on button "Review in Mission Control" at bounding box center [784, 405] width 101 height 17
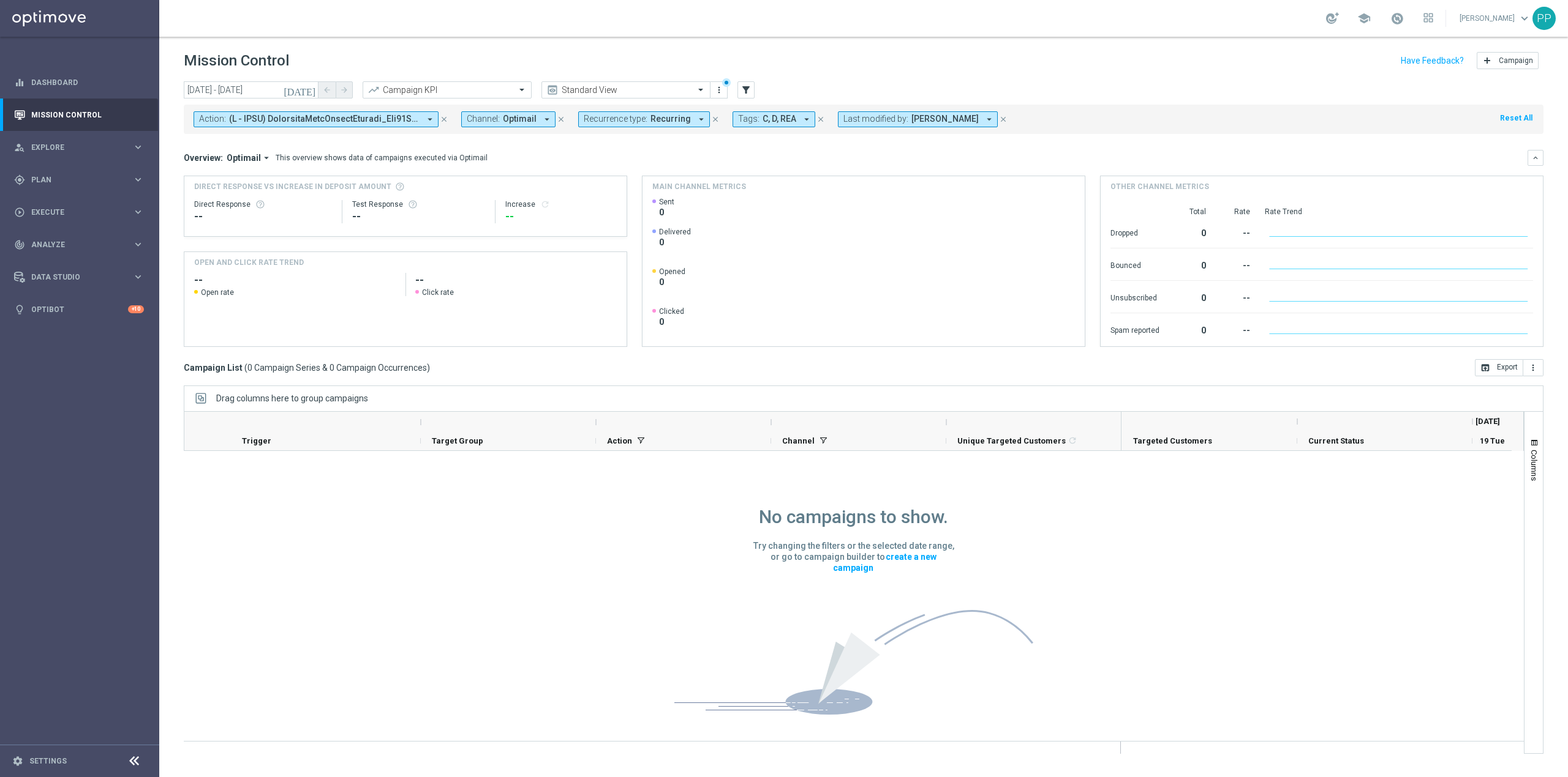
click at [848, 115] on span "Last modified by:" at bounding box center [876, 119] width 64 height 10
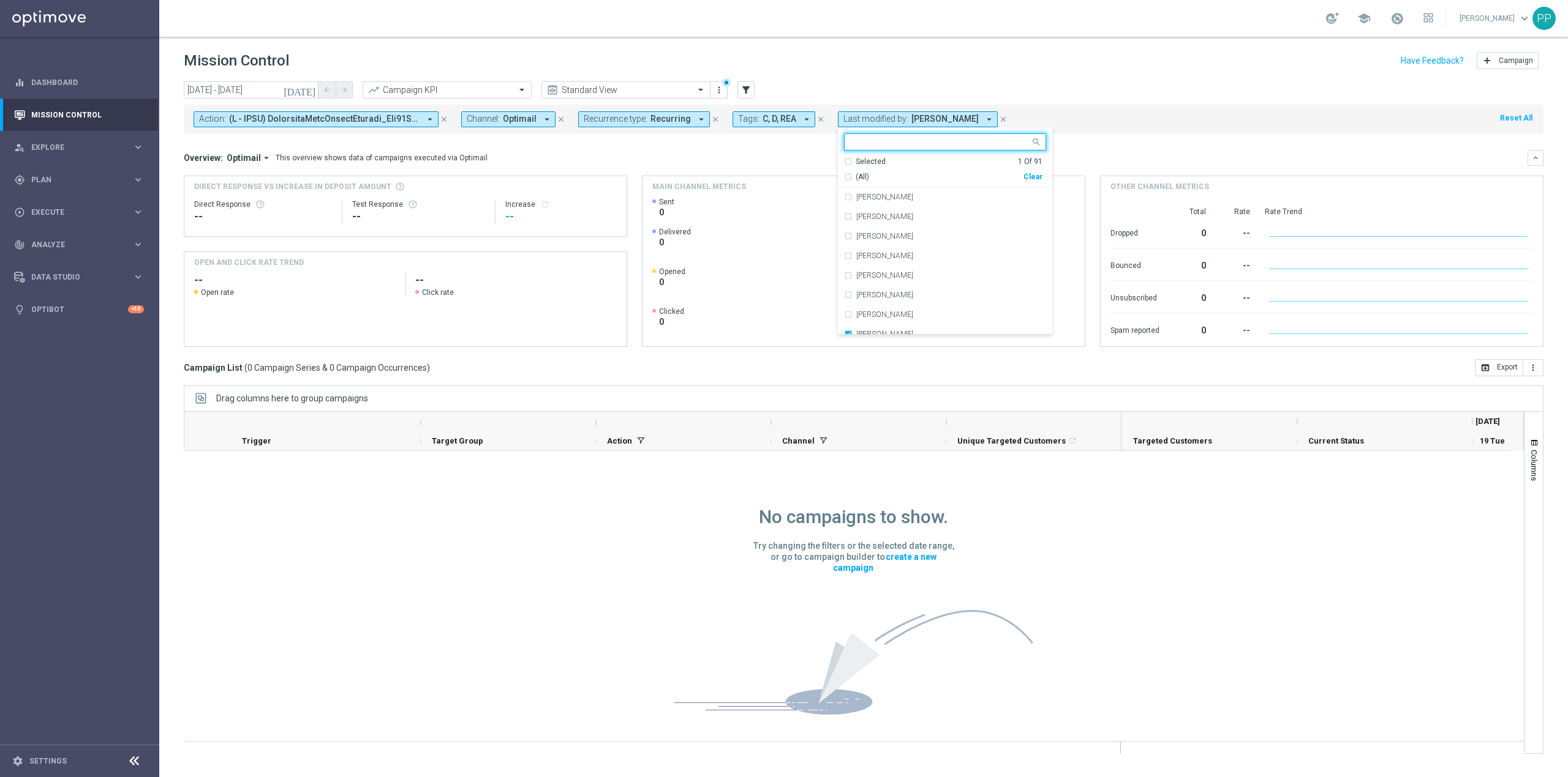
click at [0, 0] on div "Clear" at bounding box center [0, 0] width 0 height 0
click at [942, 140] on input "text" at bounding box center [940, 142] width 179 height 10
drag, startPoint x: 893, startPoint y: 235, endPoint x: 897, endPoint y: 190, distance: 45.2
click at [893, 235] on label "[PERSON_NAME]" at bounding box center [884, 236] width 57 height 7
type input "pat"
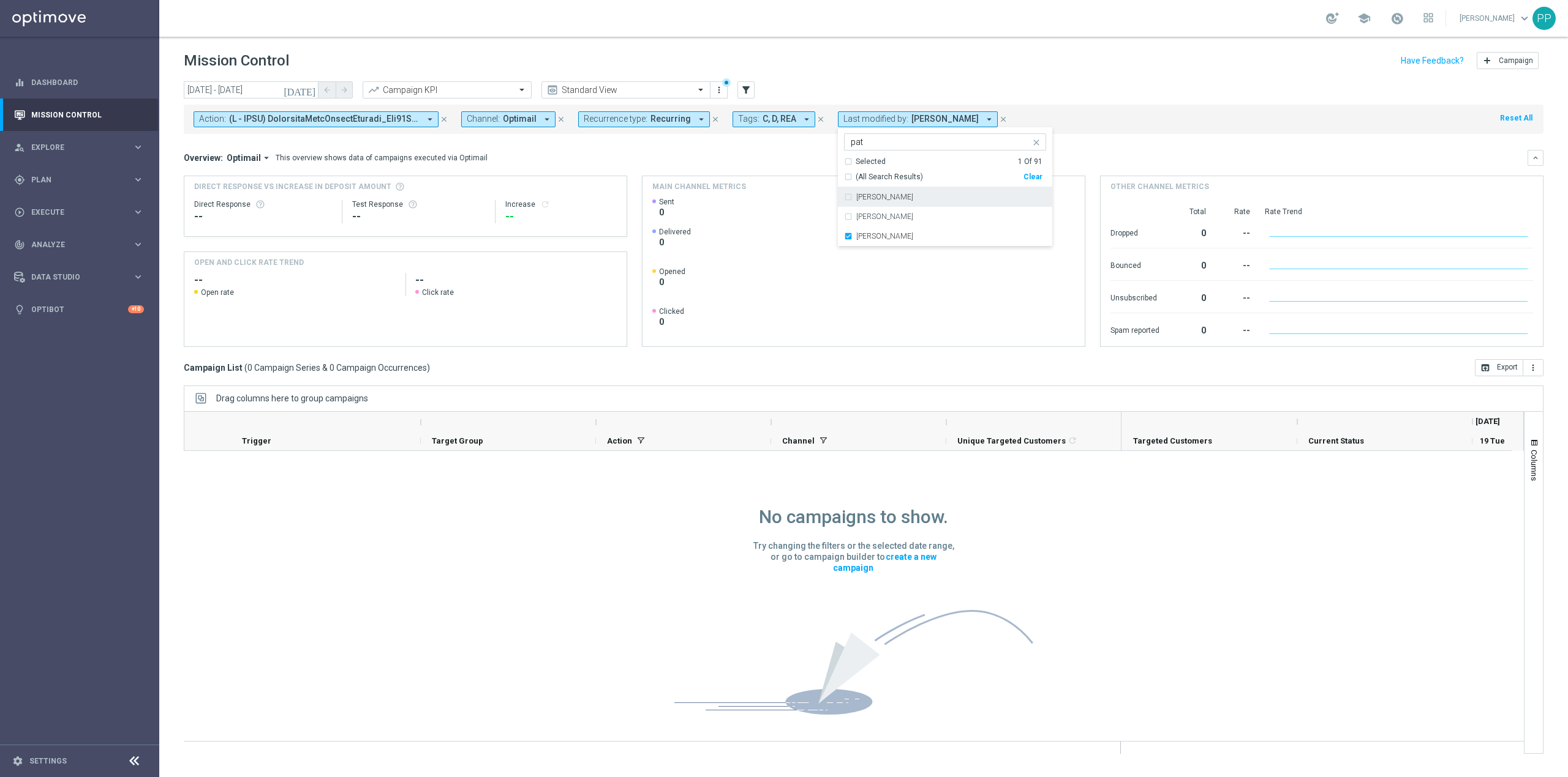
click at [914, 78] on header "Mission Control add Campaign" at bounding box center [863, 59] width 1409 height 45
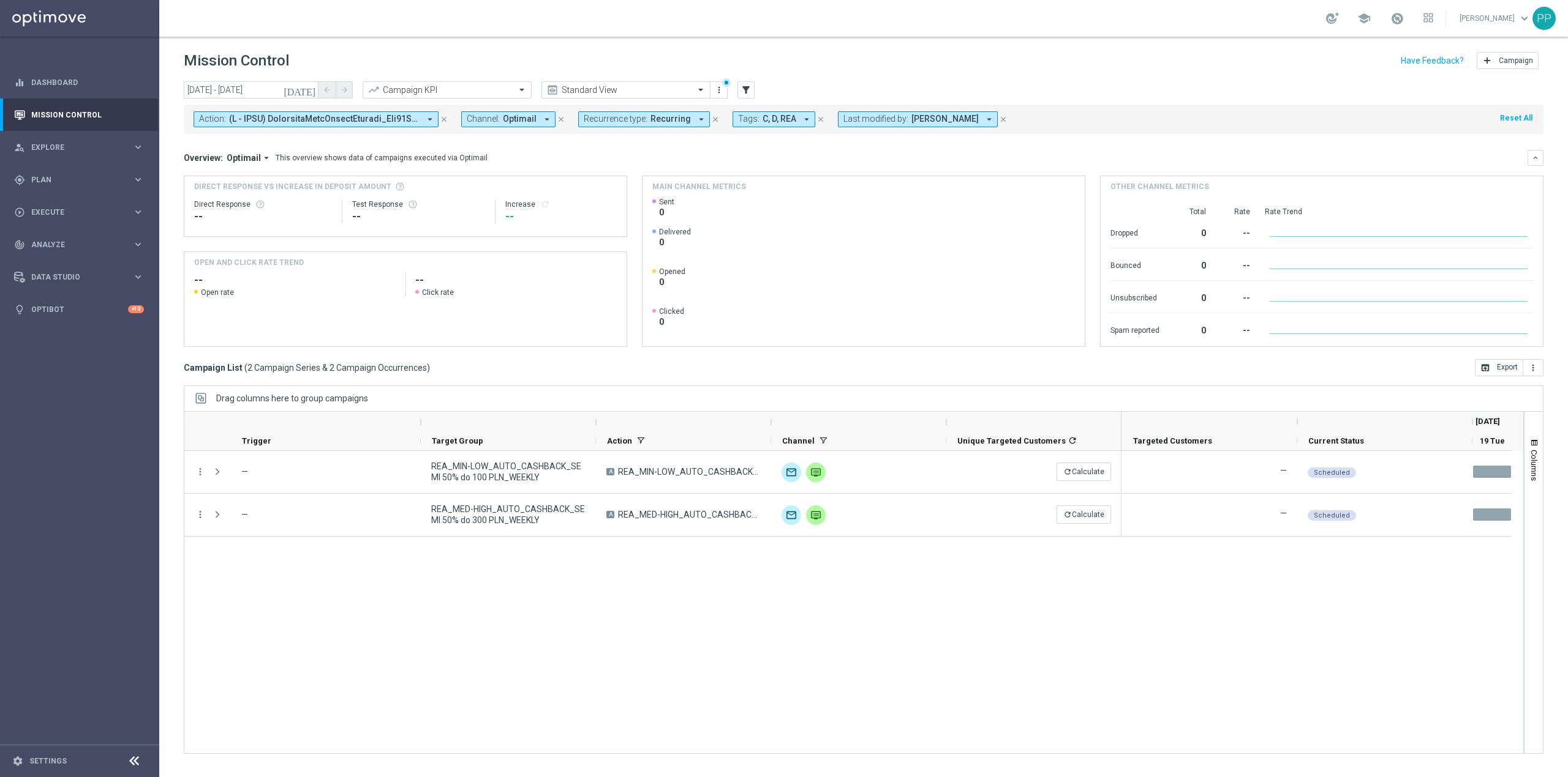
drag, startPoint x: 777, startPoint y: 617, endPoint x: 735, endPoint y: 608, distance: 43.0
click at [776, 617] on div "more_vert — REA_MIN-LOW_AUTO_CASHBACK_SEMI 50% do 100 PLN_WEEKLY A REA_MIN-LOW_…" at bounding box center [854, 602] width 1340 height 303
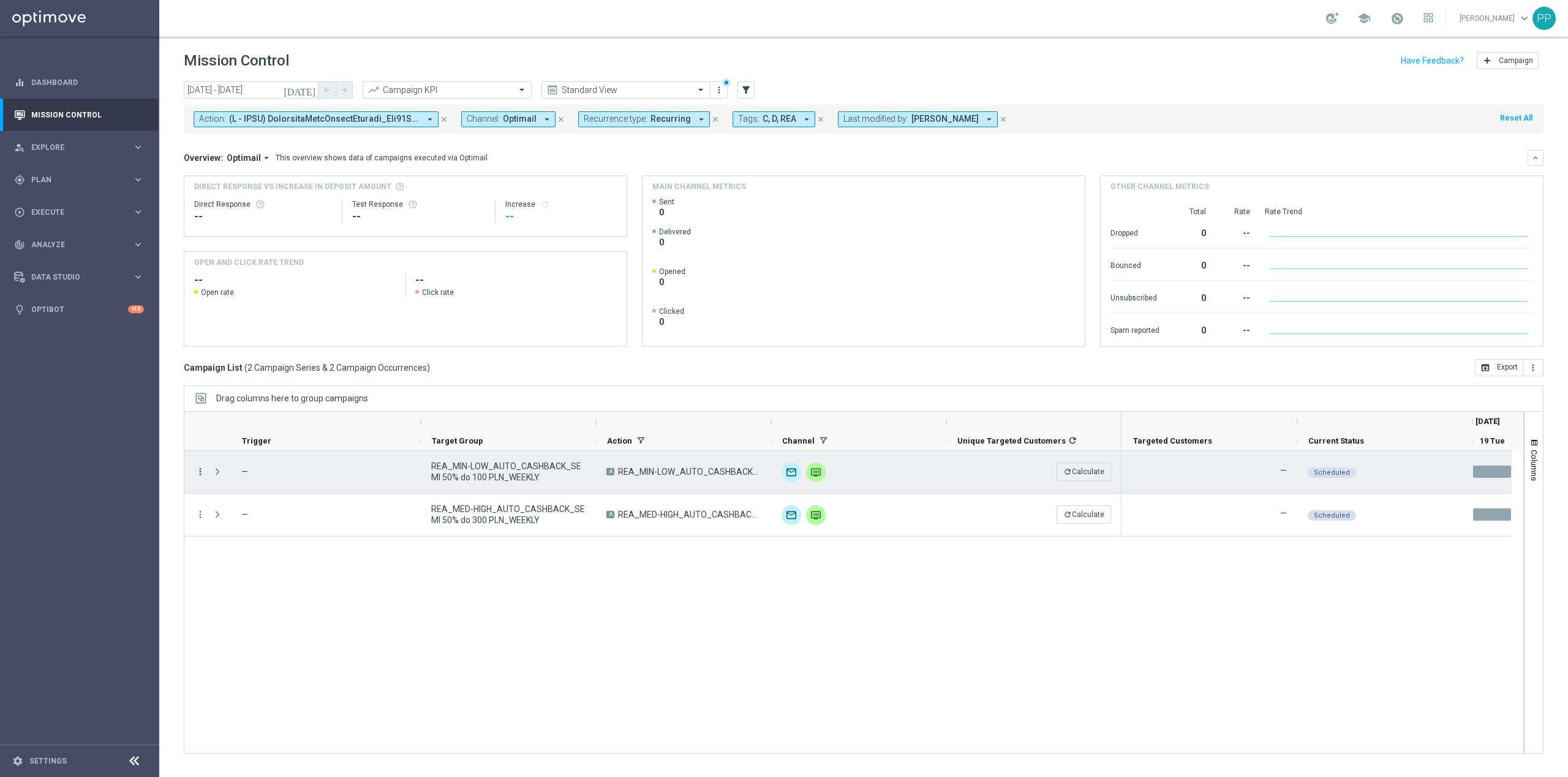
click at [199, 473] on icon "more_vert" at bounding box center [200, 472] width 11 height 11
click at [267, 479] on span "Campaign Details" at bounding box center [256, 480] width 62 height 8
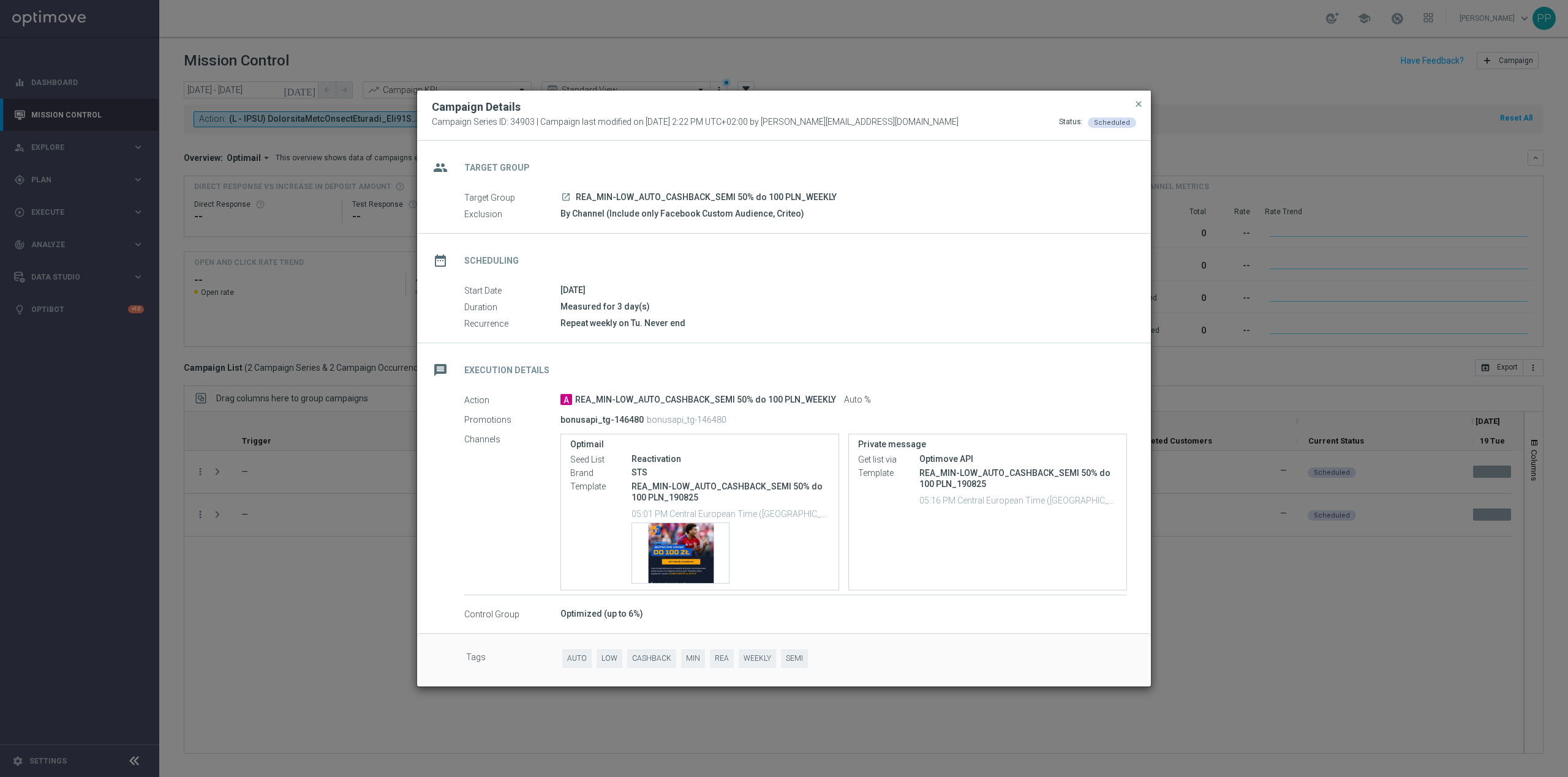
click at [358, 571] on modal-container "Campaign Details Campaign Series ID: 34903 | Campaign last modified on [DATE] 2…" at bounding box center [784, 388] width 1568 height 777
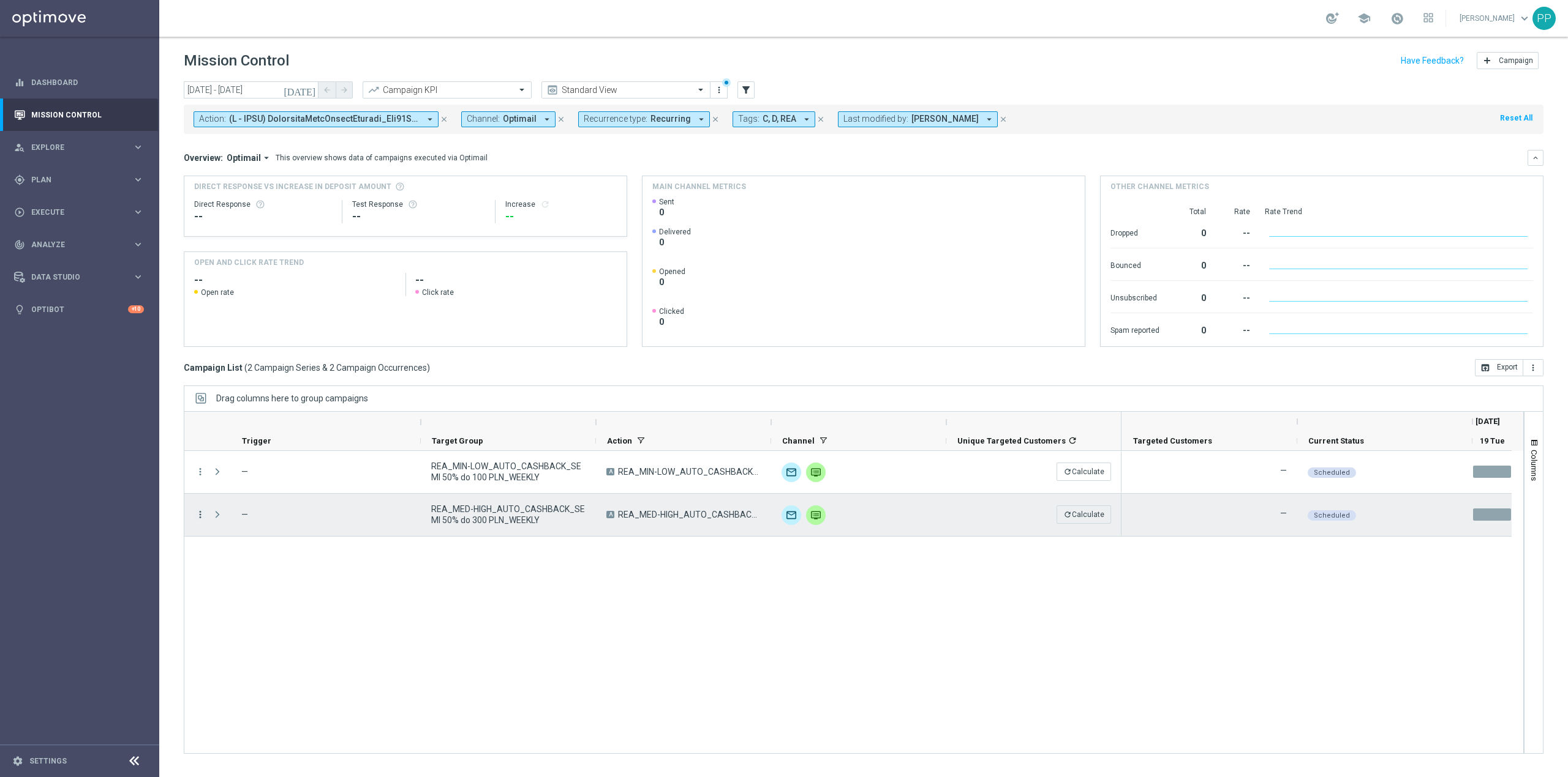
click at [204, 510] on icon "more_vert" at bounding box center [200, 515] width 11 height 11
click at [259, 519] on span "Campaign Details" at bounding box center [256, 523] width 62 height 8
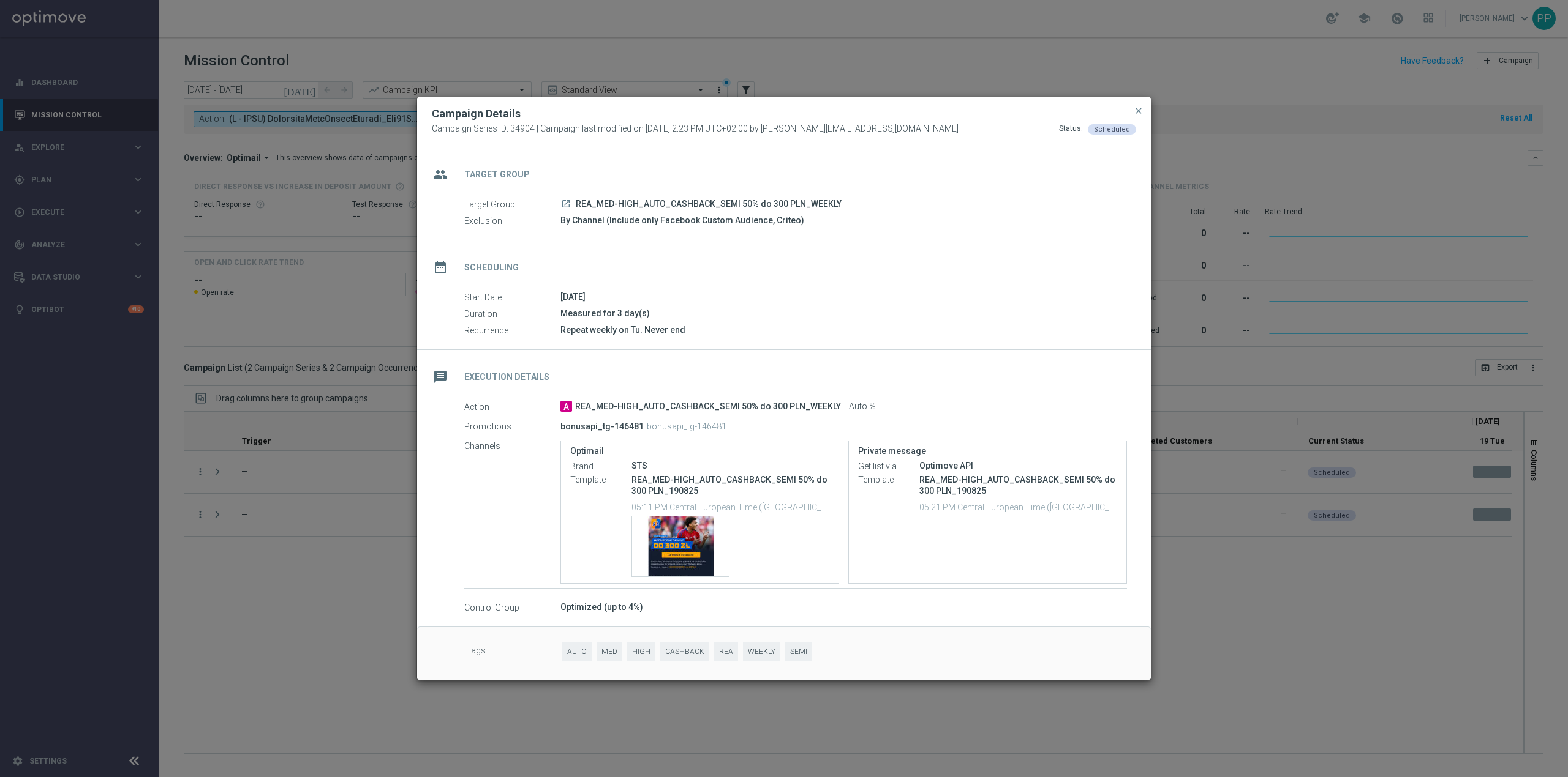
click at [253, 592] on modal-container "Campaign Details Campaign Series ID: 34904 | Campaign last modified on [DATE] 2…" at bounding box center [784, 388] width 1568 height 777
